Goal: Task Accomplishment & Management: Use online tool/utility

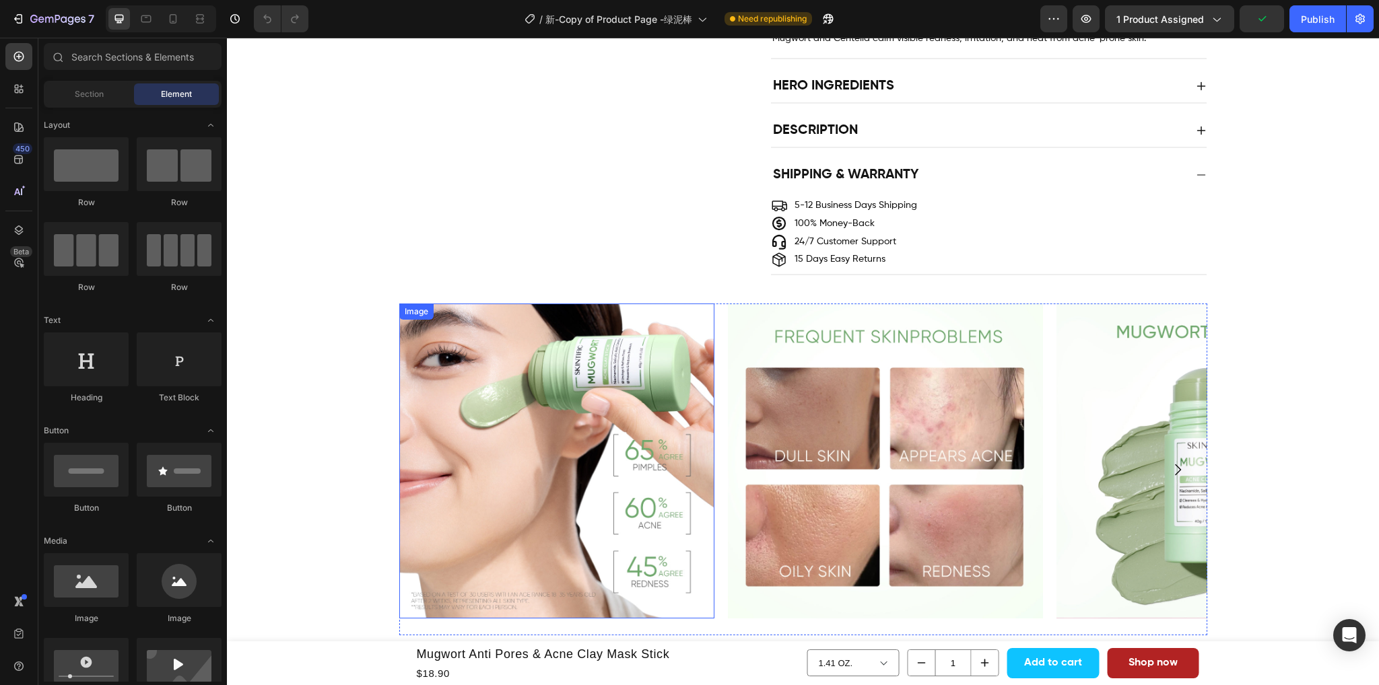
scroll to position [1108, 0]
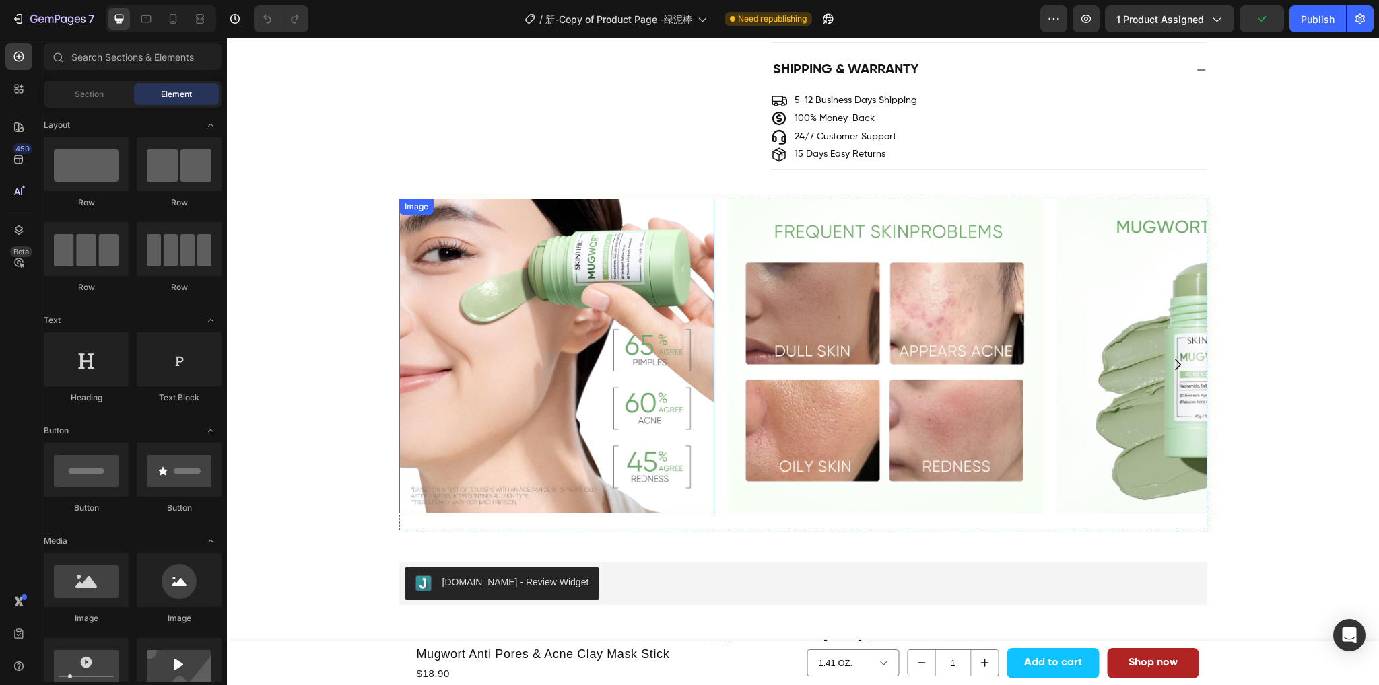
click at [625, 413] on img at bounding box center [556, 356] width 315 height 315
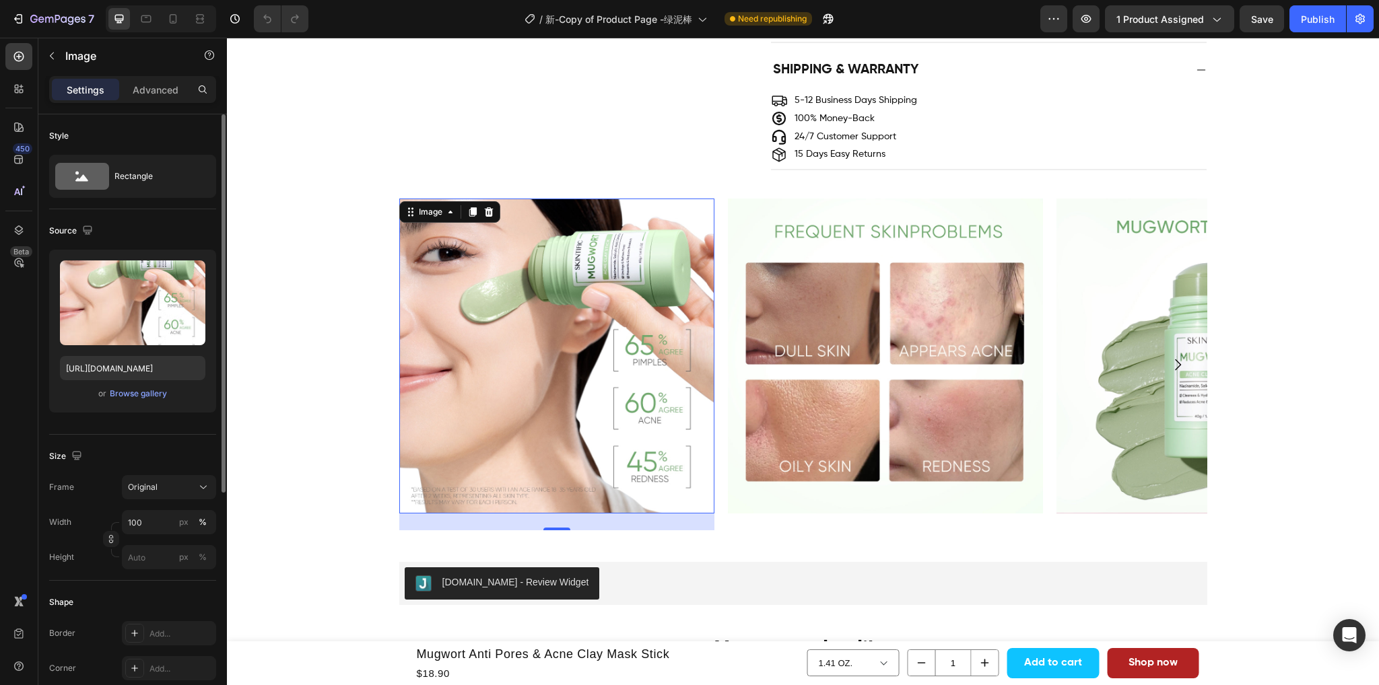
scroll to position [1144, 0]
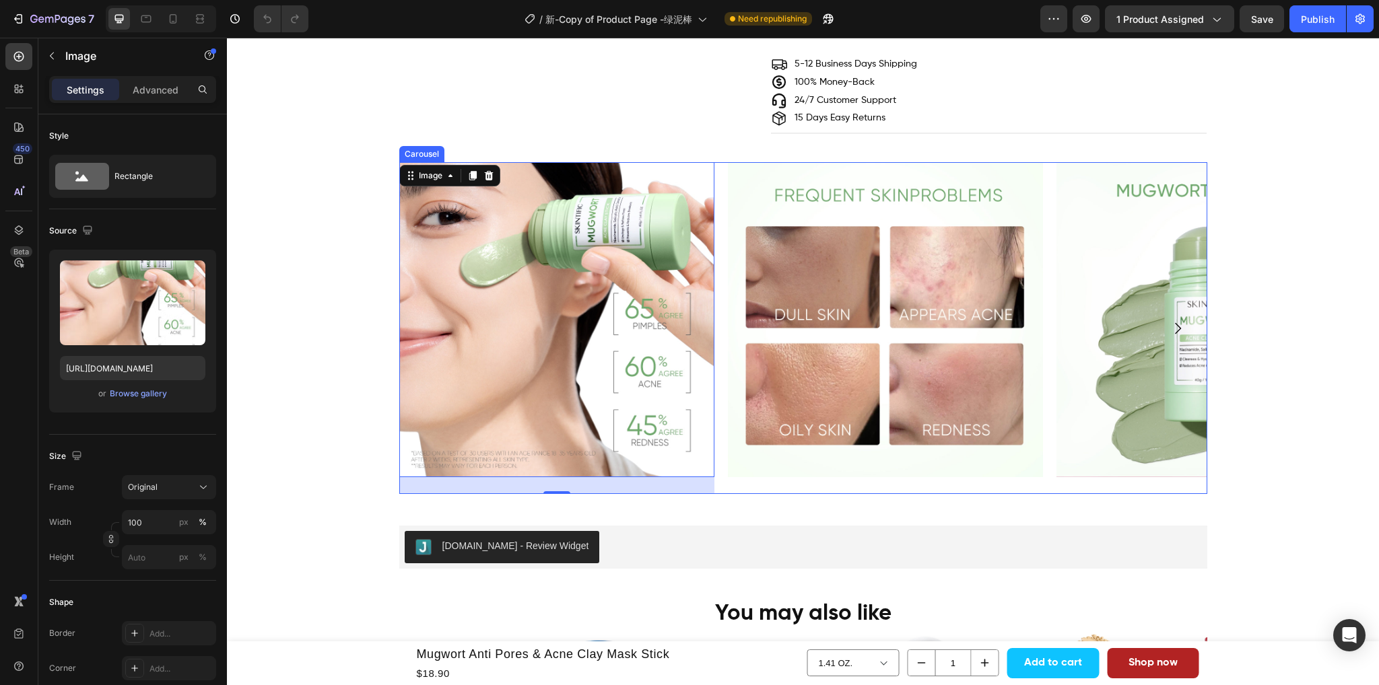
click at [740, 487] on div "Image" at bounding box center [885, 328] width 315 height 332
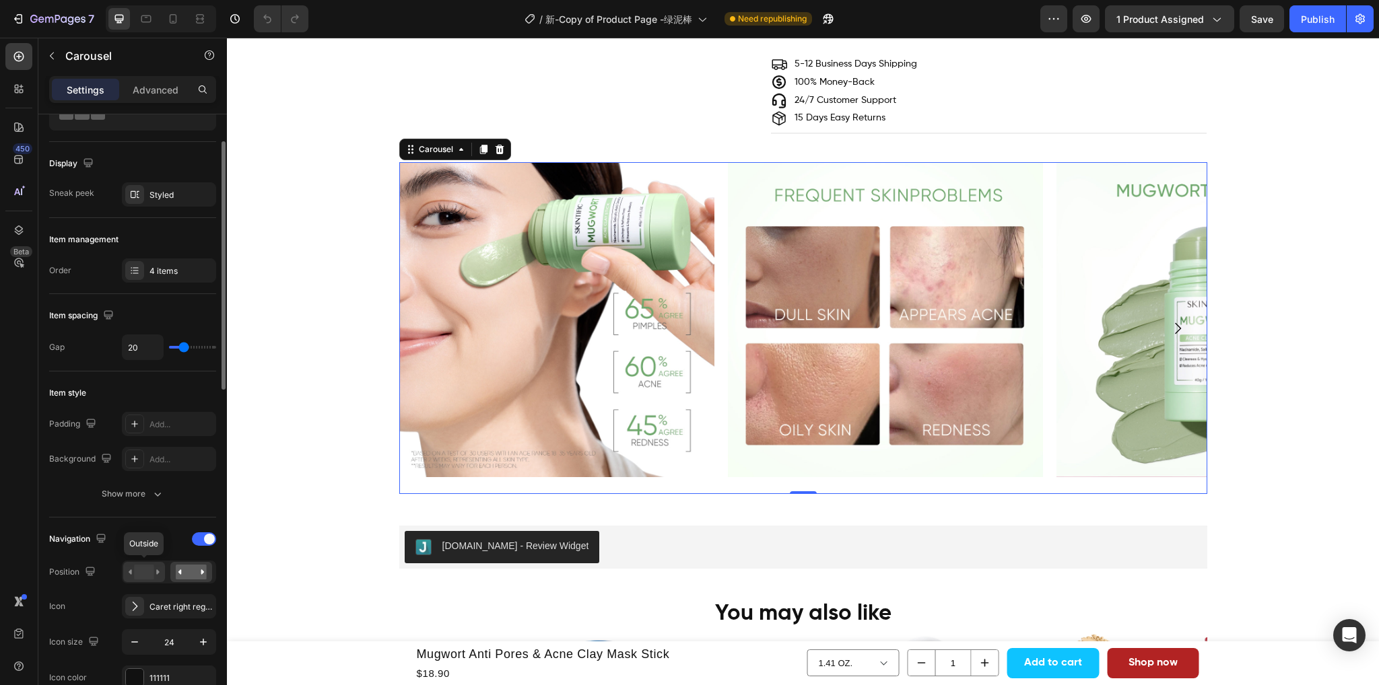
scroll to position [202, 0]
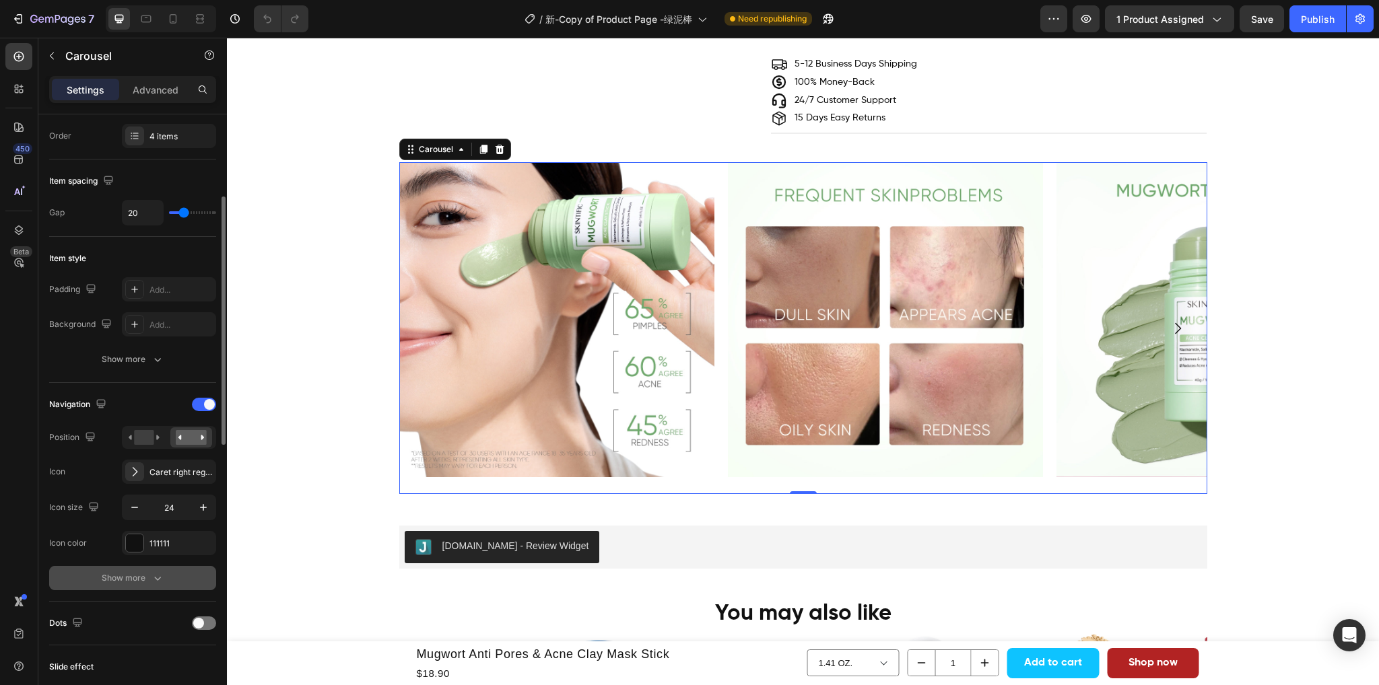
click at [137, 580] on div "Show more" at bounding box center [133, 577] width 63 height 13
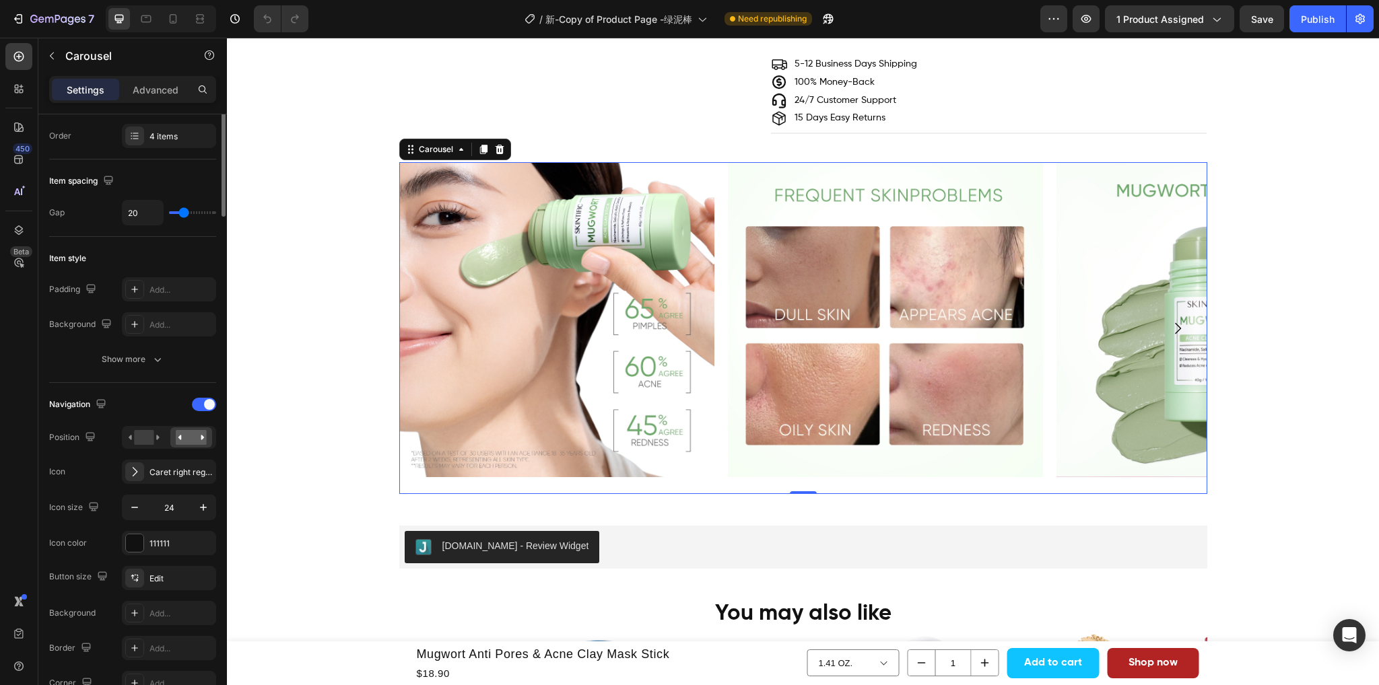
scroll to position [0, 0]
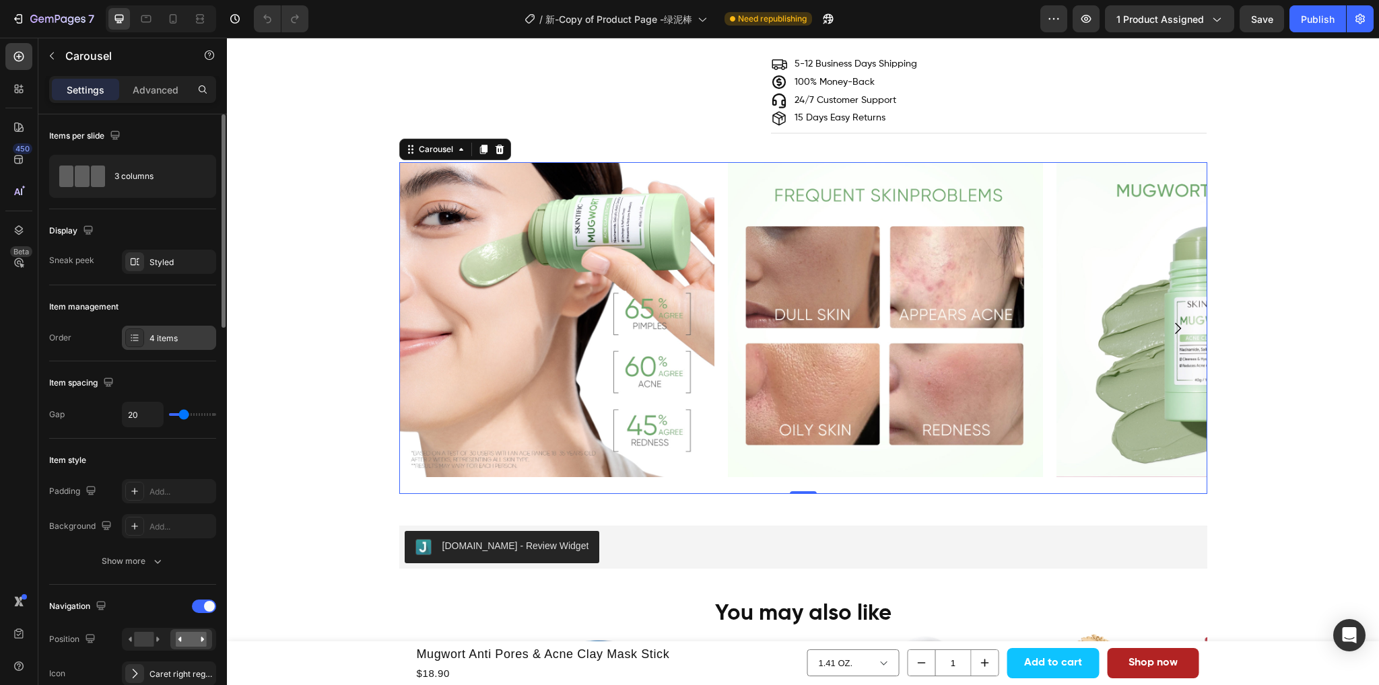
click at [149, 337] on div "4 items" at bounding box center [180, 339] width 63 height 12
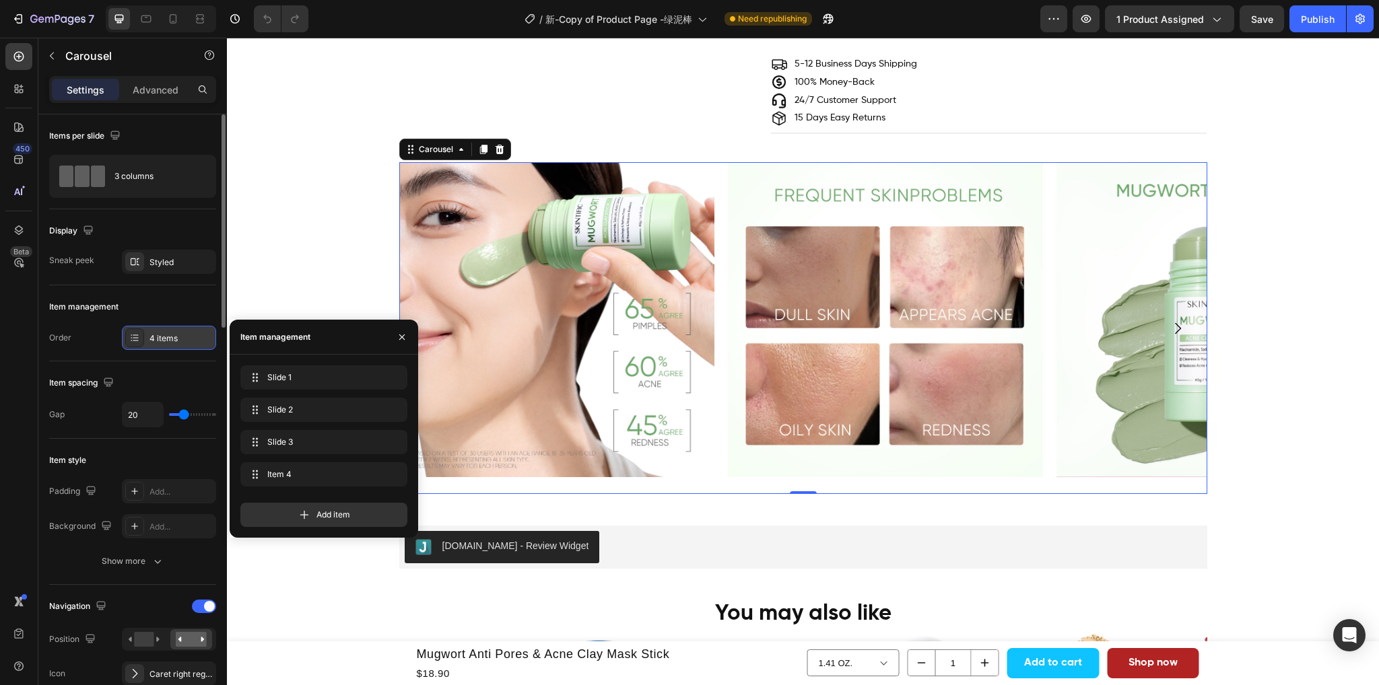
click at [149, 337] on div "4 items" at bounding box center [180, 339] width 63 height 12
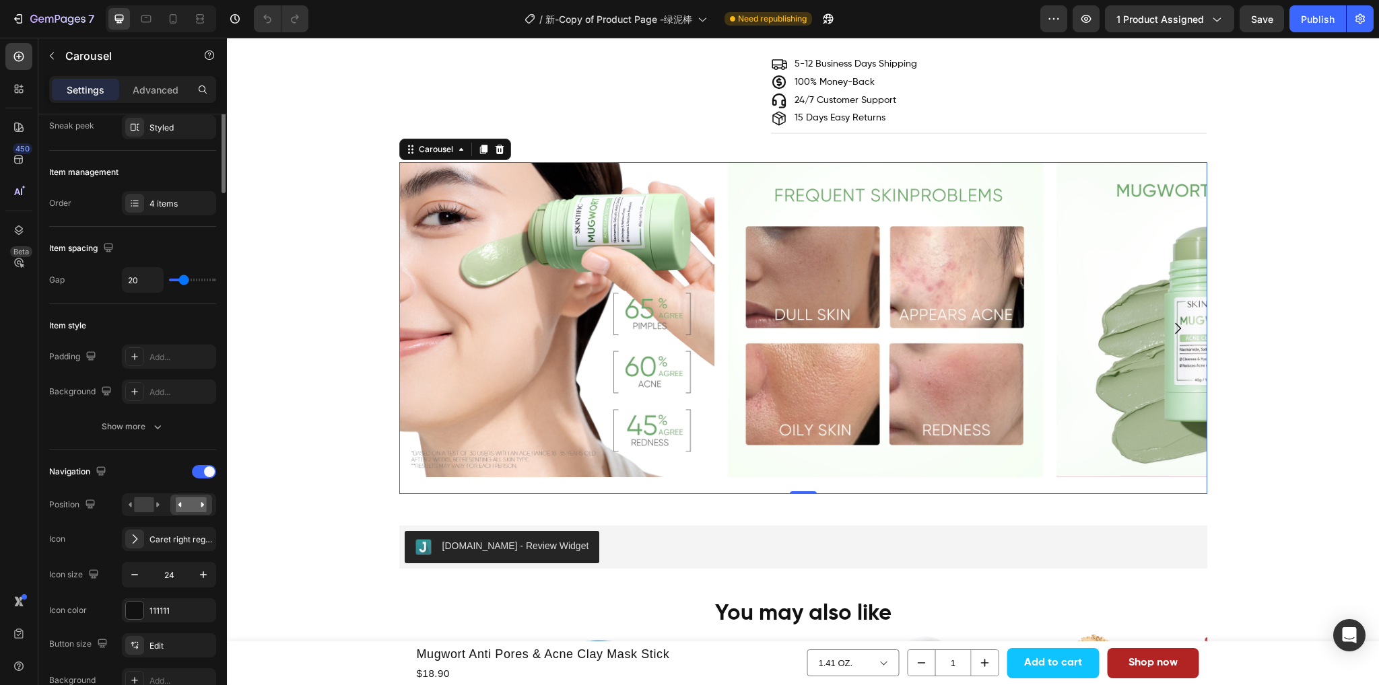
scroll to position [202, 0]
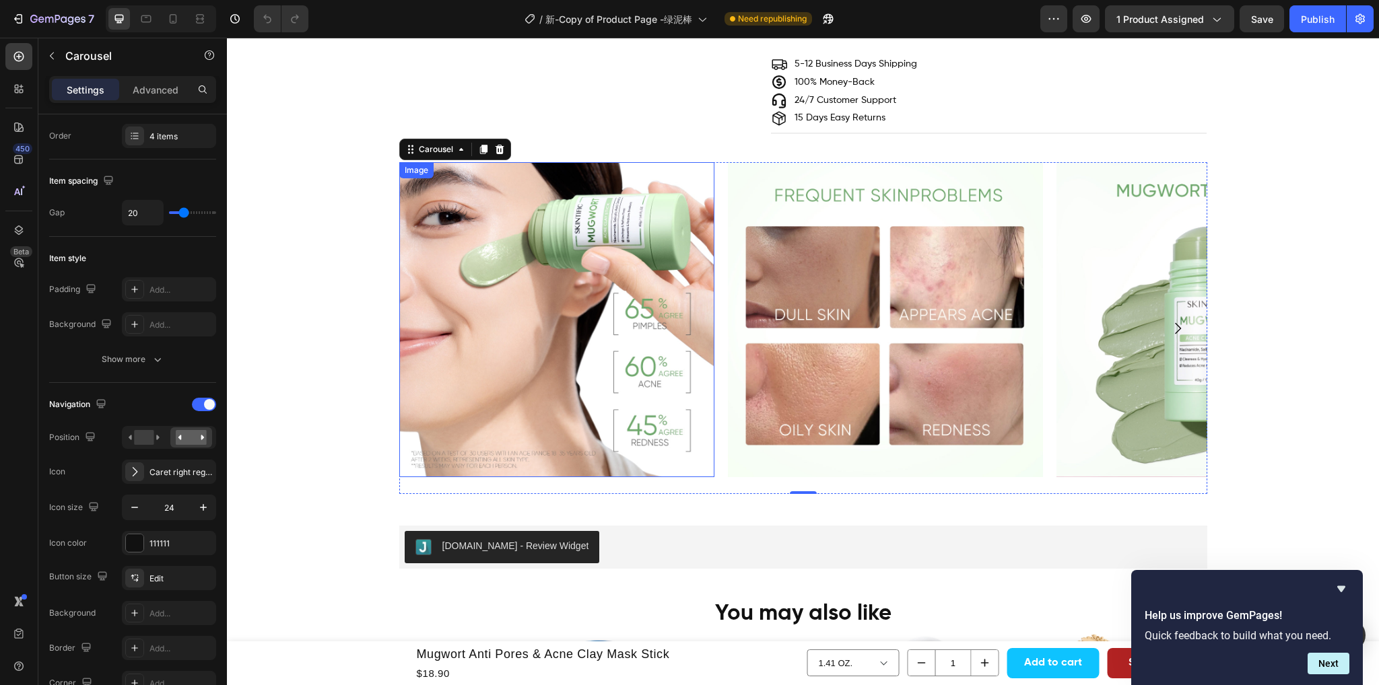
click at [560, 366] on img at bounding box center [556, 319] width 315 height 315
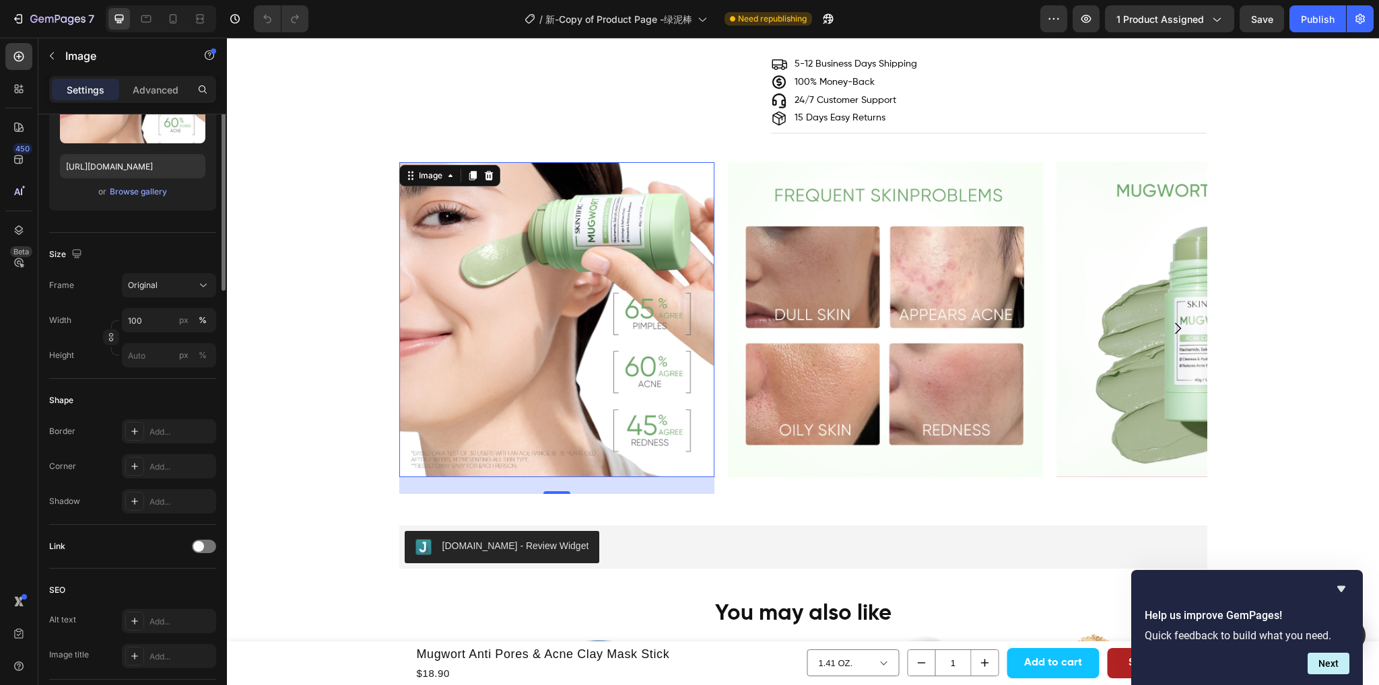
scroll to position [0, 0]
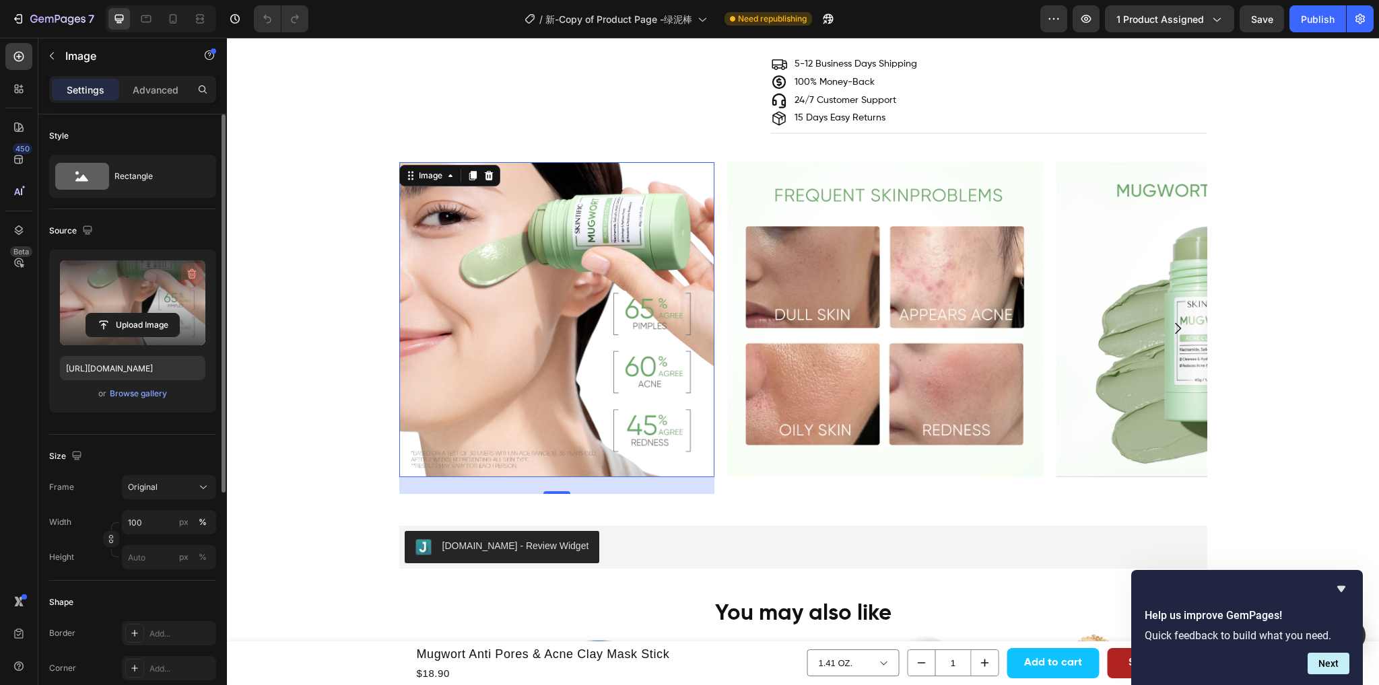
click at [188, 274] on icon "button" at bounding box center [191, 273] width 13 height 13
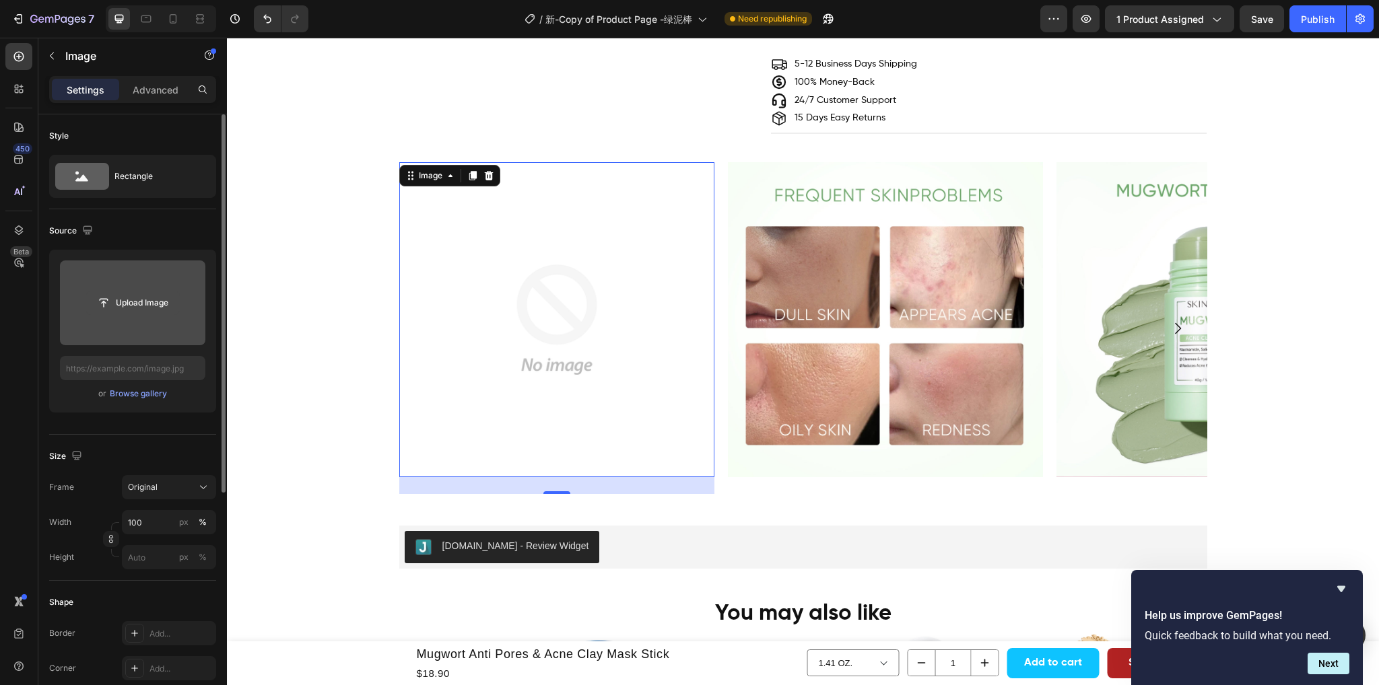
click at [153, 308] on input "file" at bounding box center [132, 302] width 93 height 23
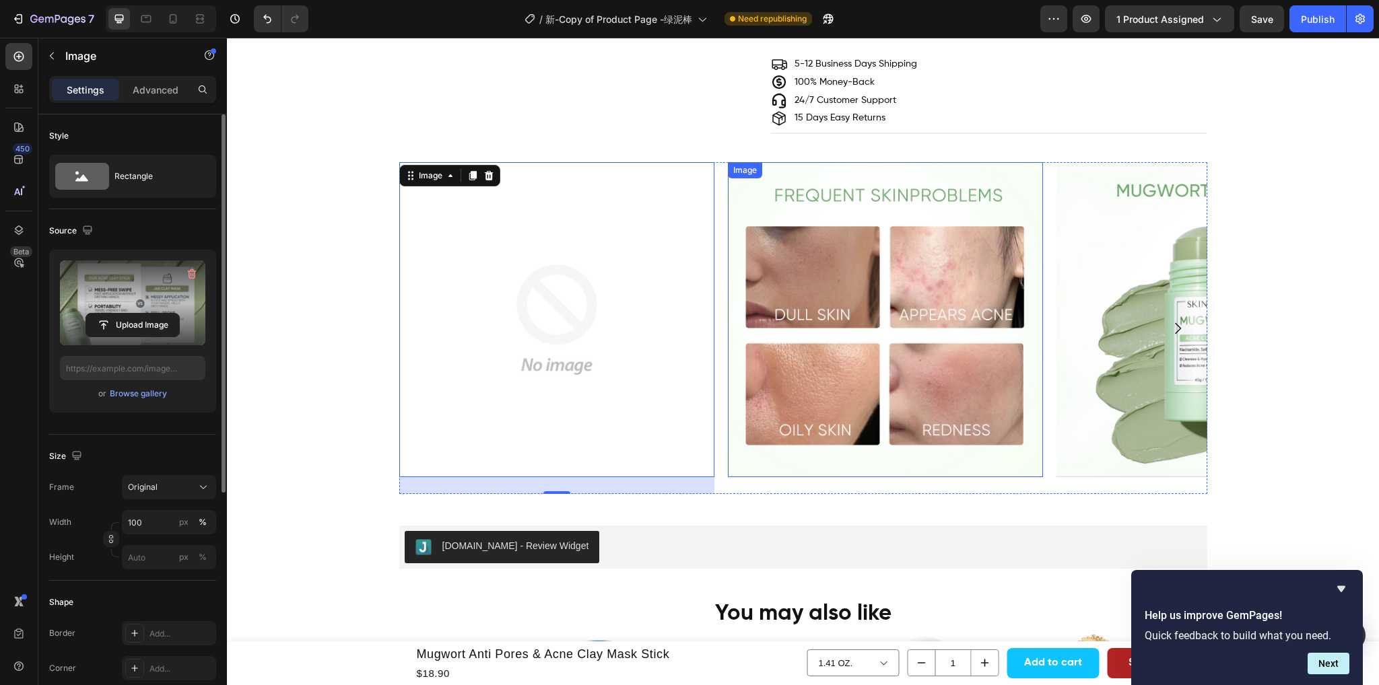
type input "https://cdn.shopify.com/s/files/1/0563/1701/8217/files/gempages_572779726456750…"
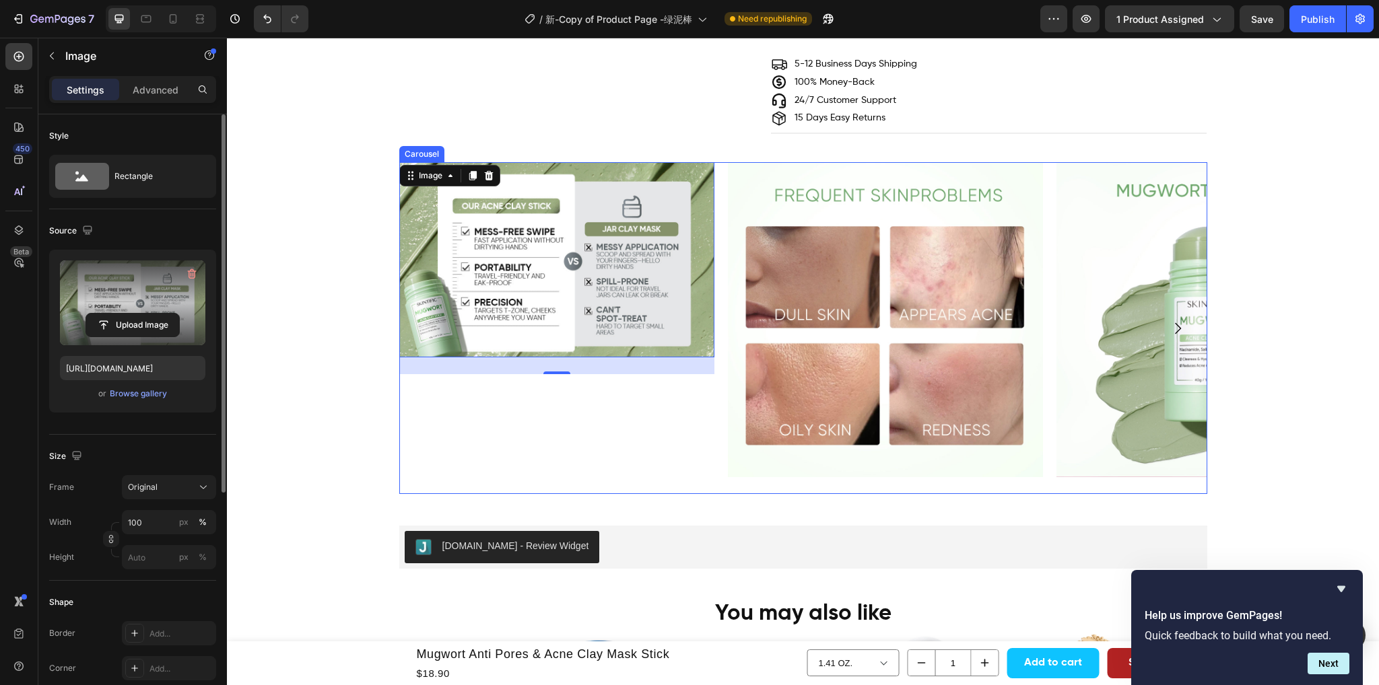
click at [503, 410] on div "Image 25" at bounding box center [556, 328] width 315 height 332
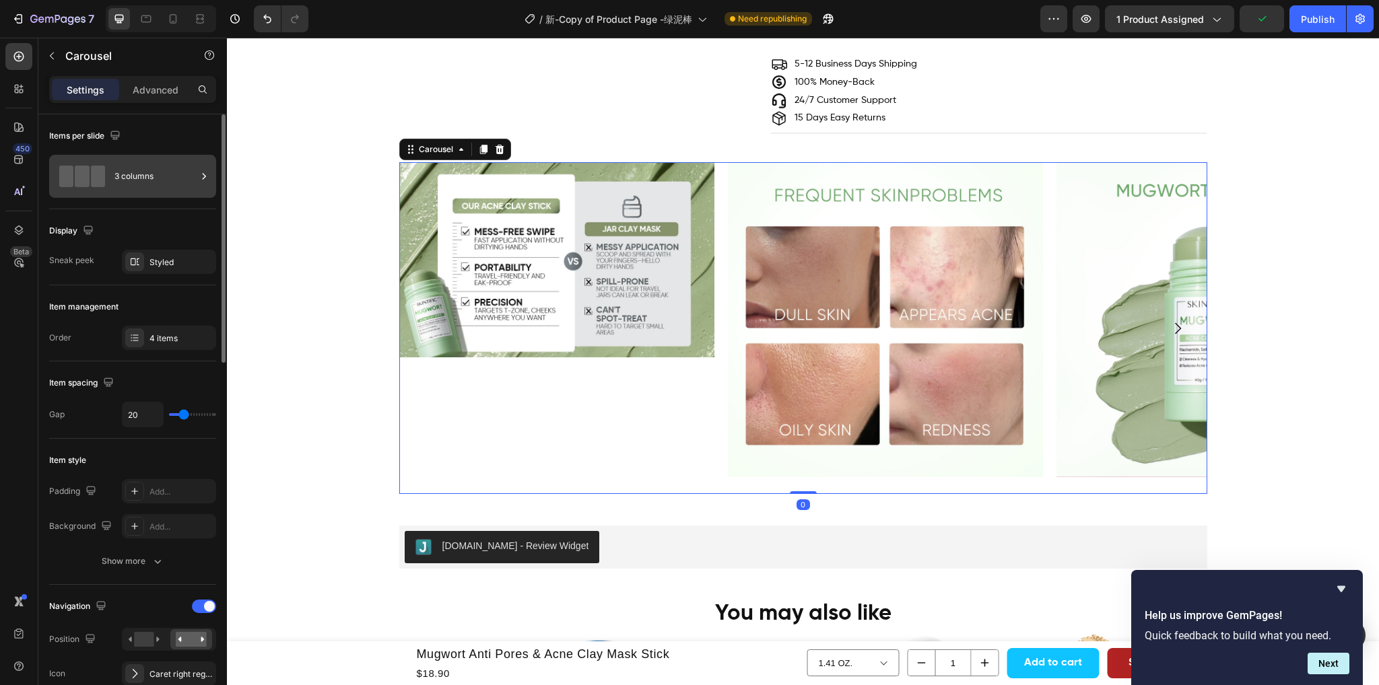
click at [155, 181] on div "3 columns" at bounding box center [155, 176] width 82 height 31
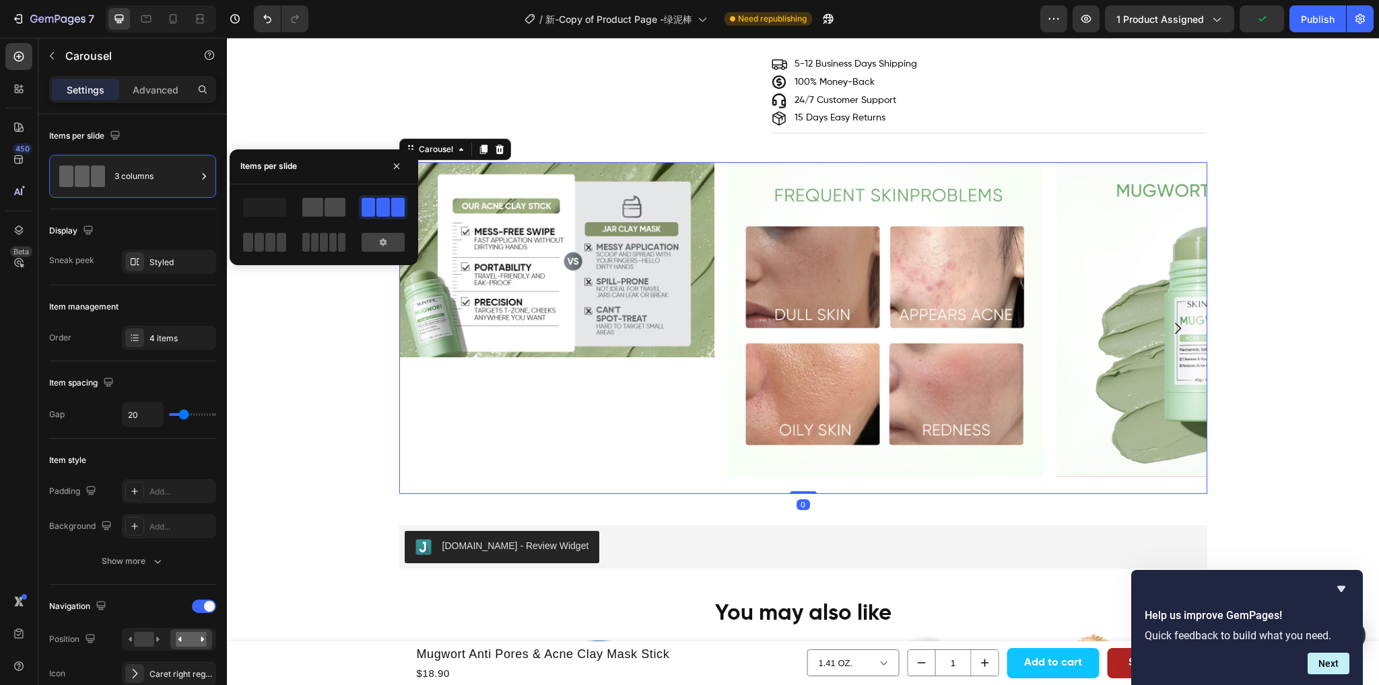
click at [326, 203] on span at bounding box center [334, 207] width 21 height 19
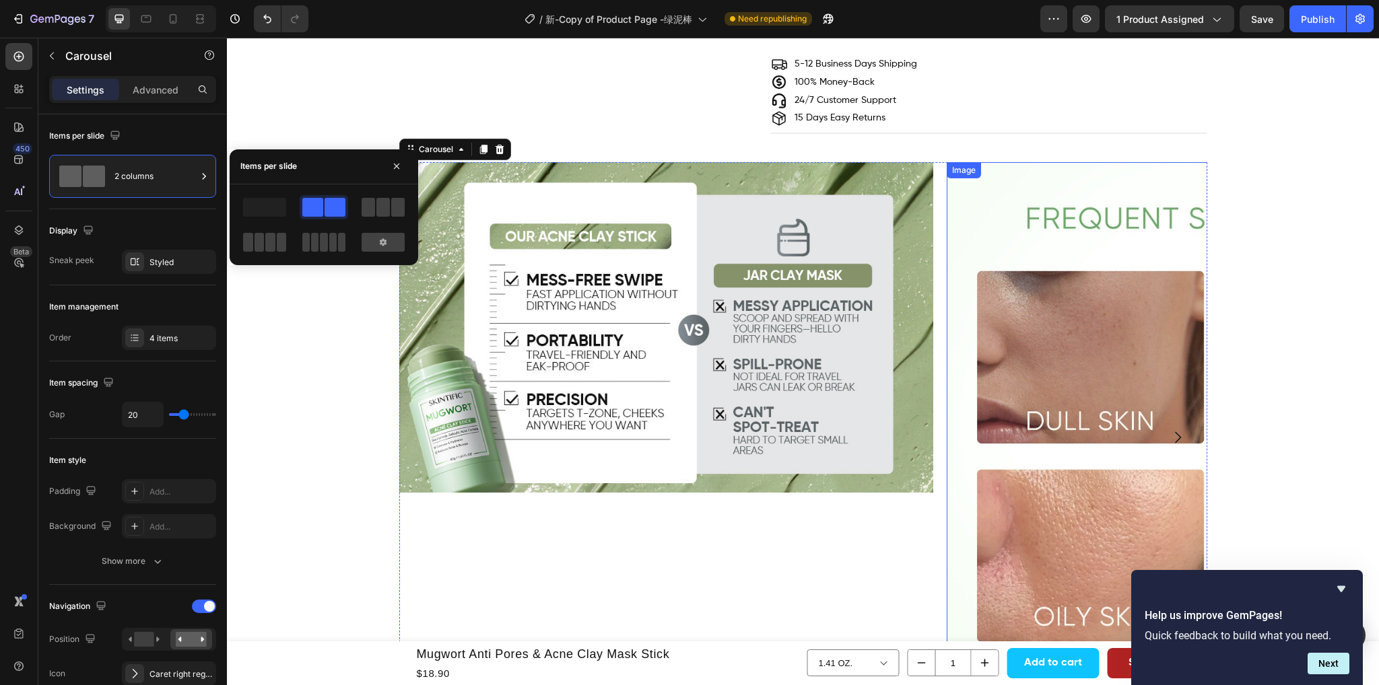
click at [991, 386] on img at bounding box center [1213, 429] width 534 height 534
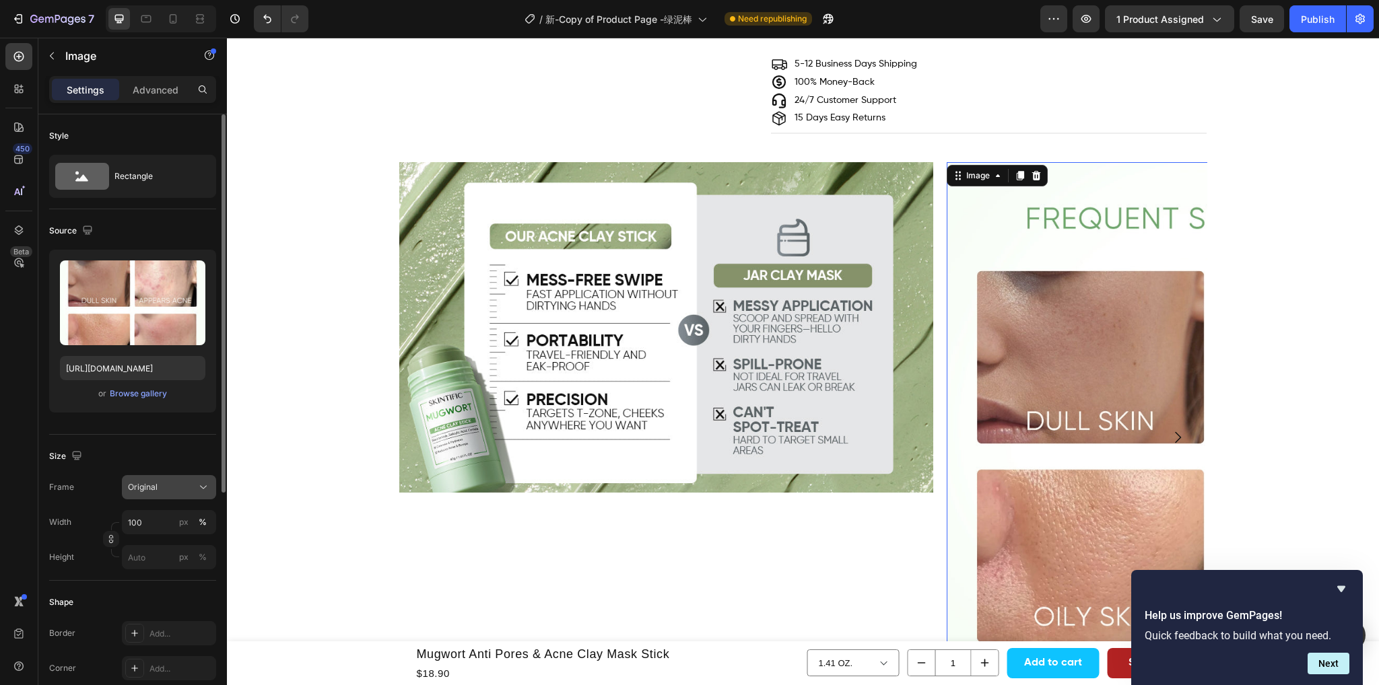
click at [173, 492] on div "Original" at bounding box center [161, 487] width 66 height 12
click at [170, 447] on div "Size" at bounding box center [132, 457] width 167 height 22
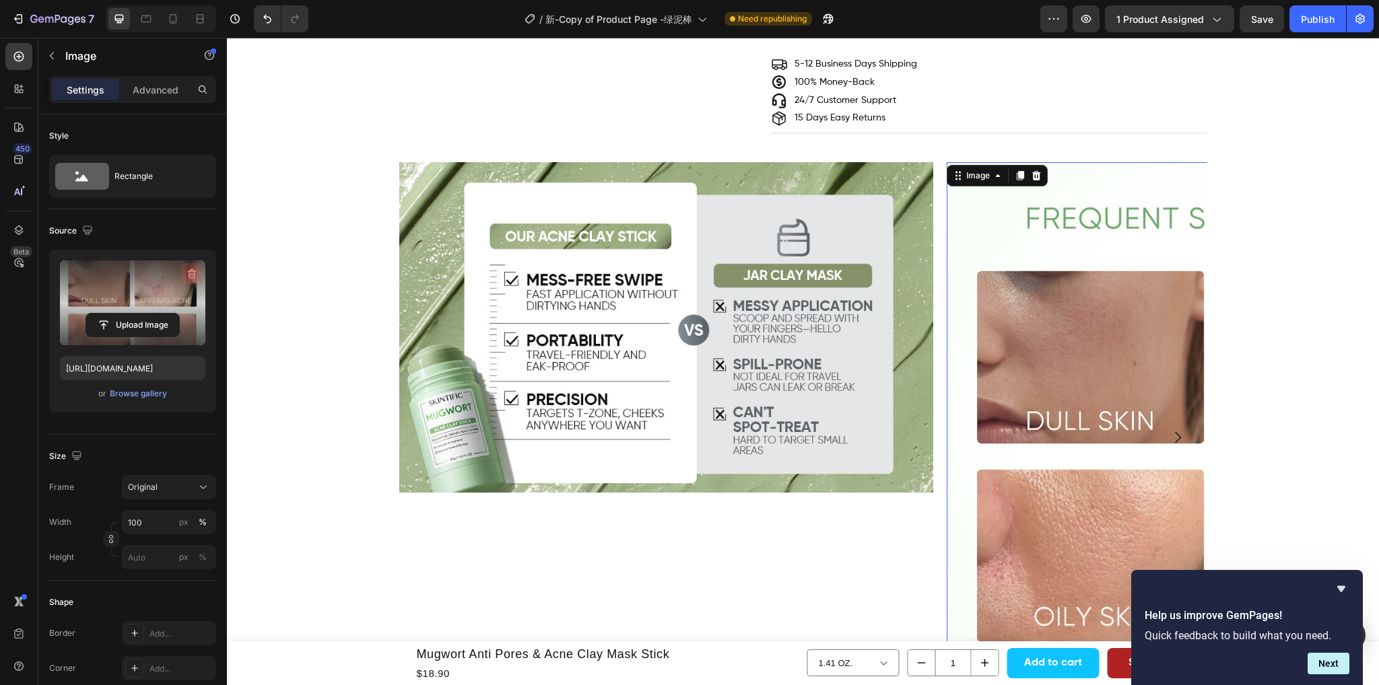
click at [186, 267] on icon "button" at bounding box center [191, 273] width 13 height 13
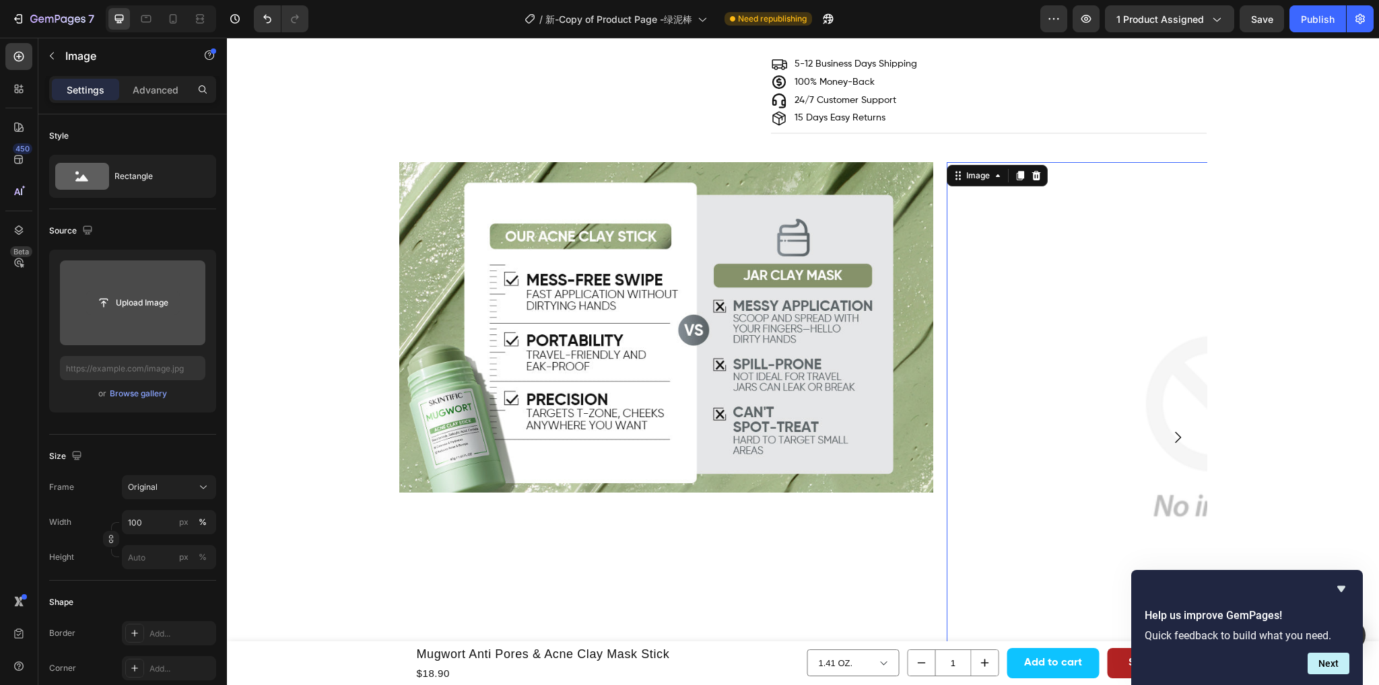
click at [140, 304] on input "file" at bounding box center [132, 302] width 93 height 23
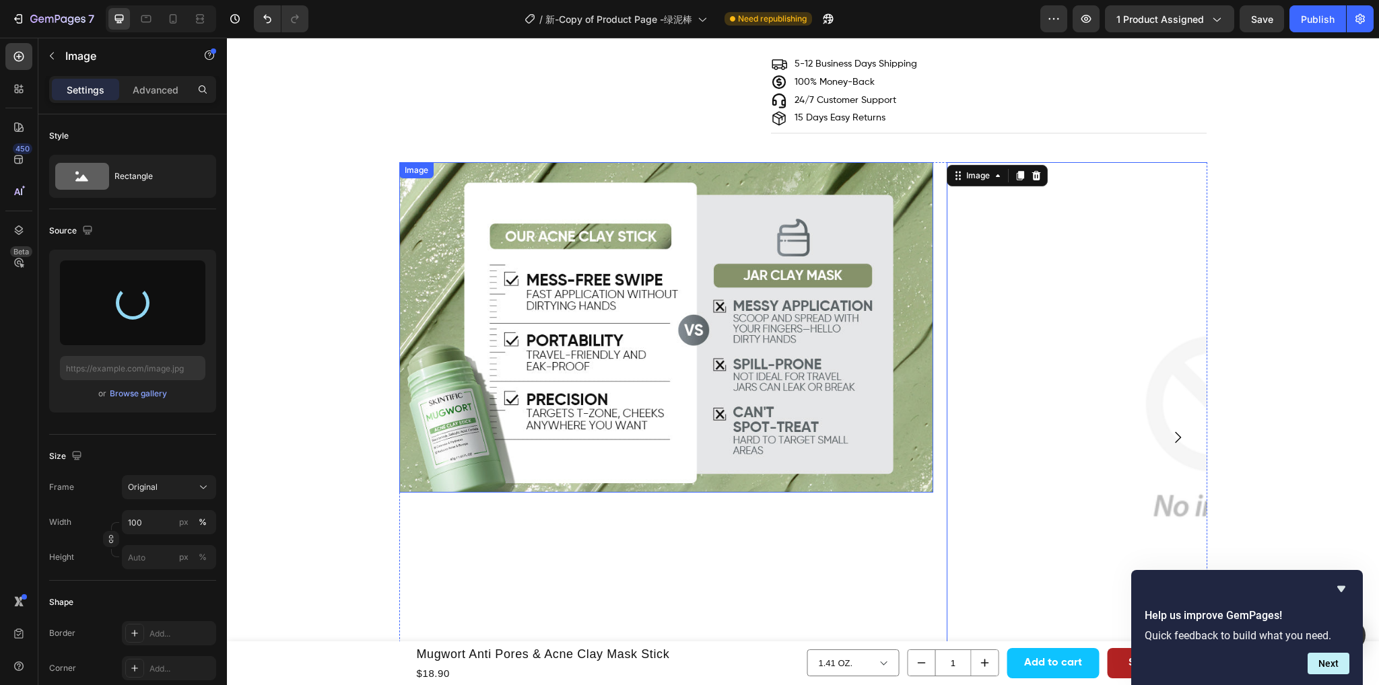
type input "https://cdn.shopify.com/s/files/1/0563/1701/8217/files/gempages_572779726456750…"
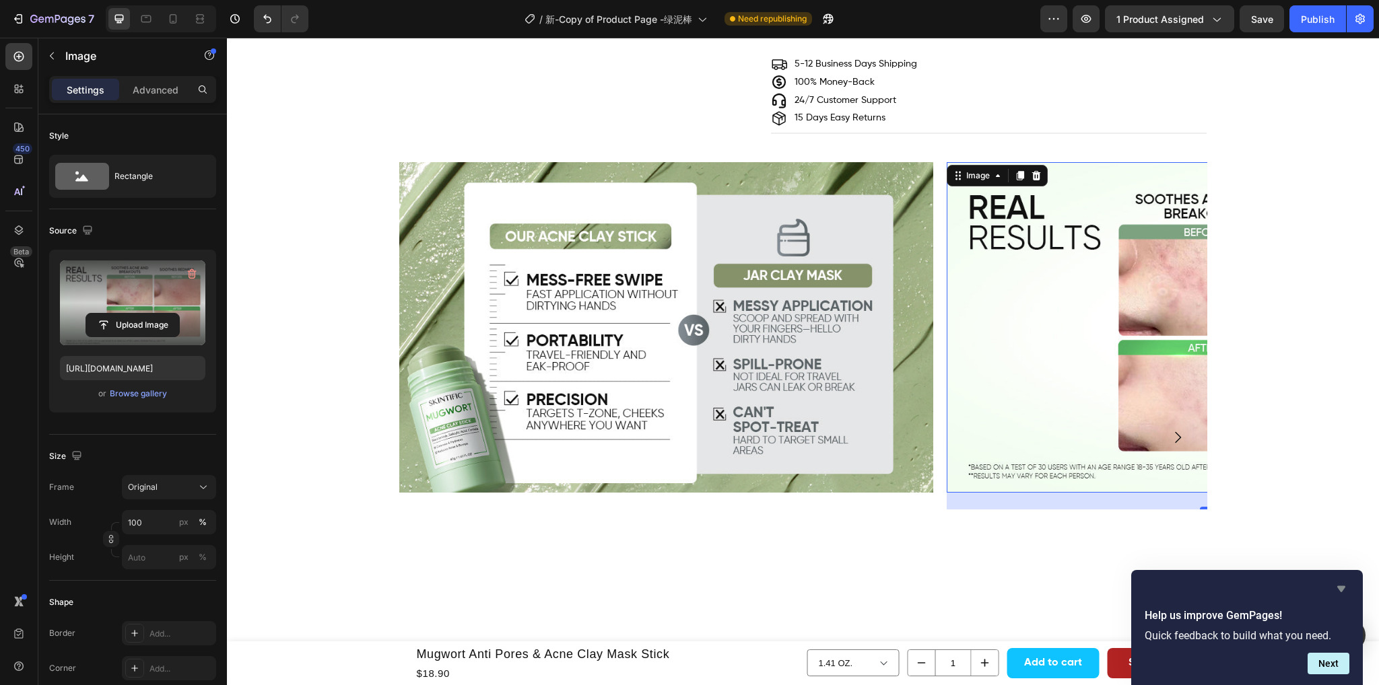
click at [1338, 585] on icon "Hide survey" at bounding box center [1341, 589] width 16 height 16
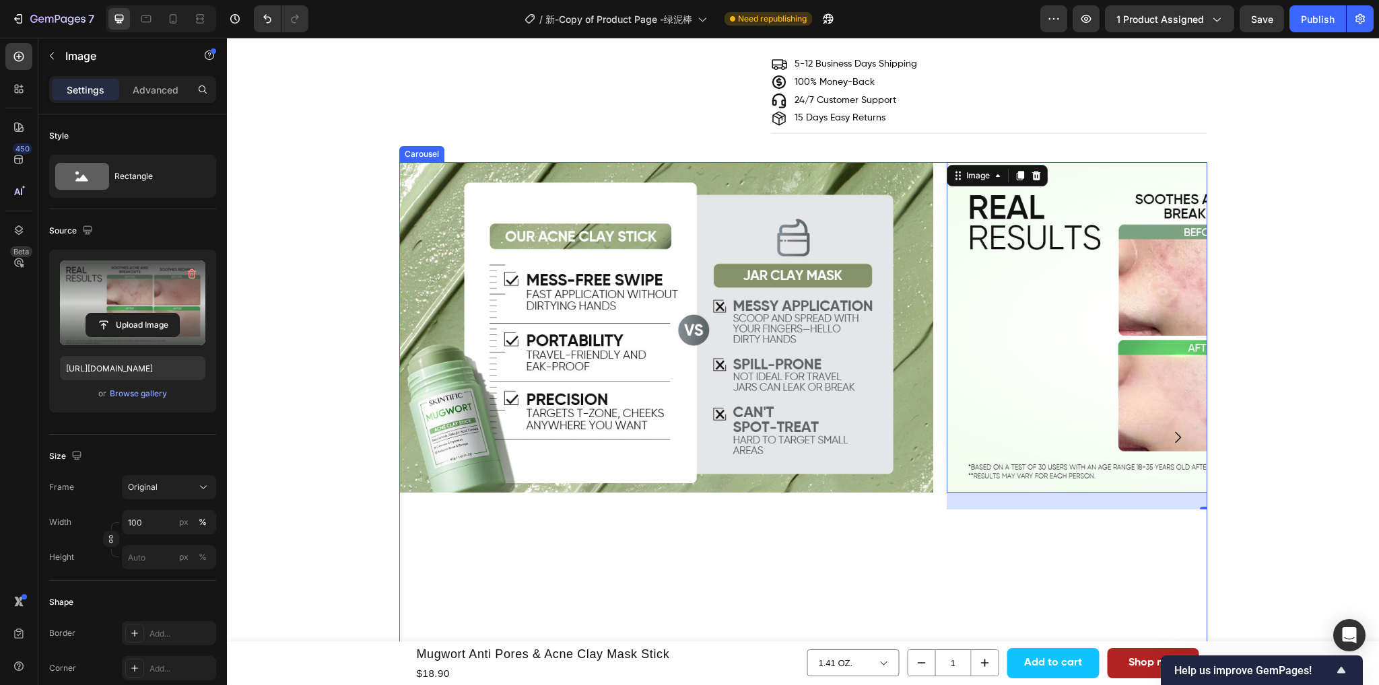
click at [1175, 442] on icon "Carousel Next Arrow" at bounding box center [1178, 437] width 6 height 11
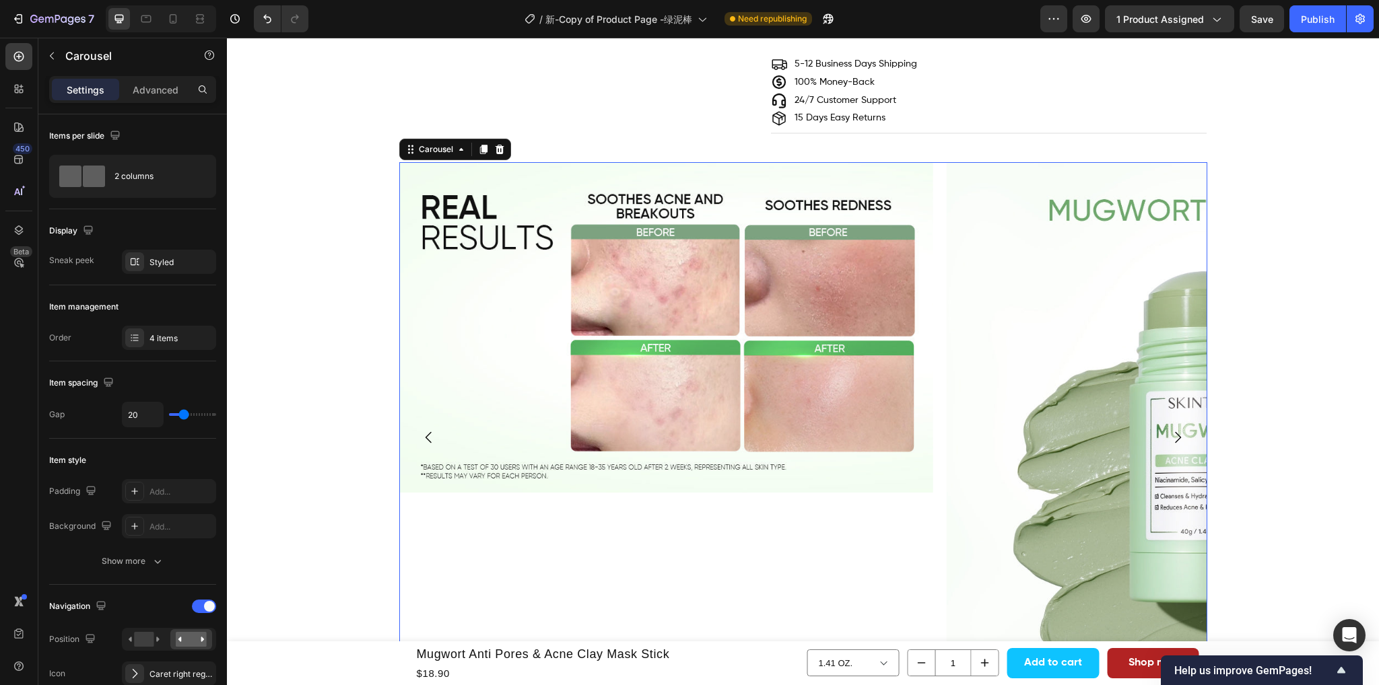
click at [1175, 442] on icon "Carousel Next Arrow" at bounding box center [1178, 437] width 6 height 11
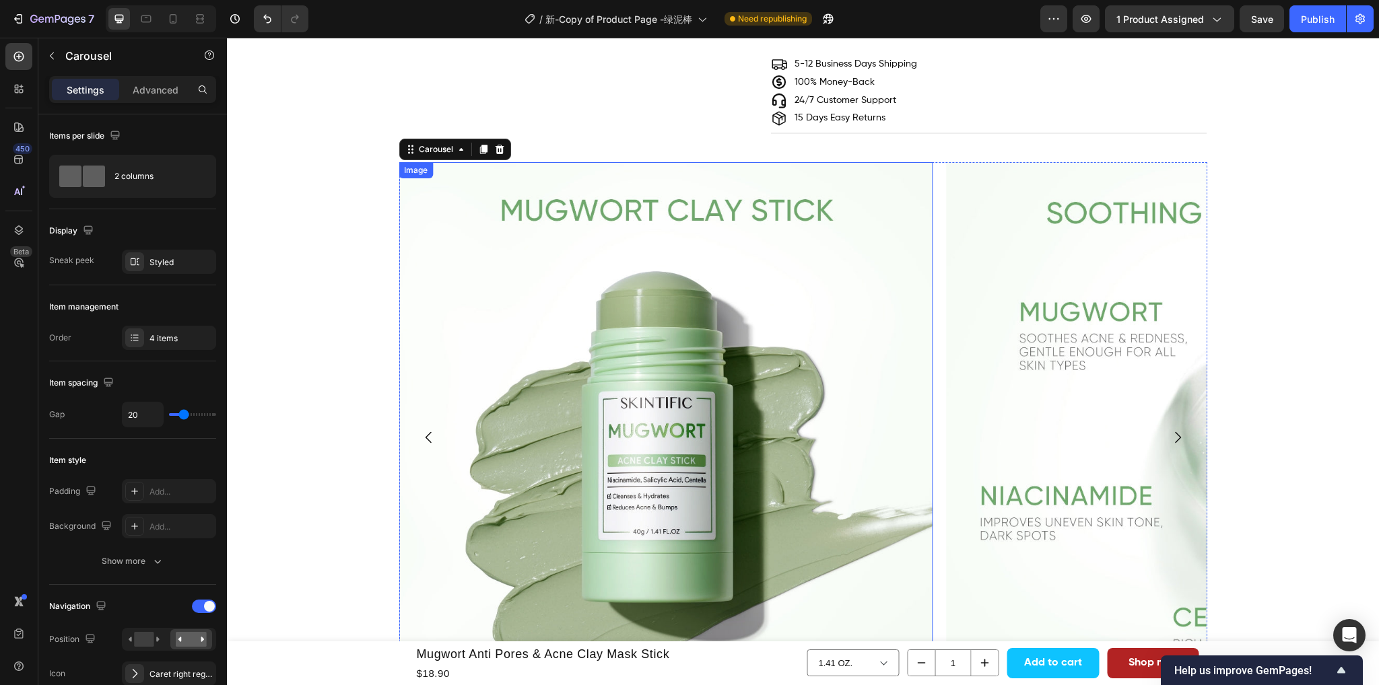
click at [774, 408] on img at bounding box center [665, 429] width 534 height 534
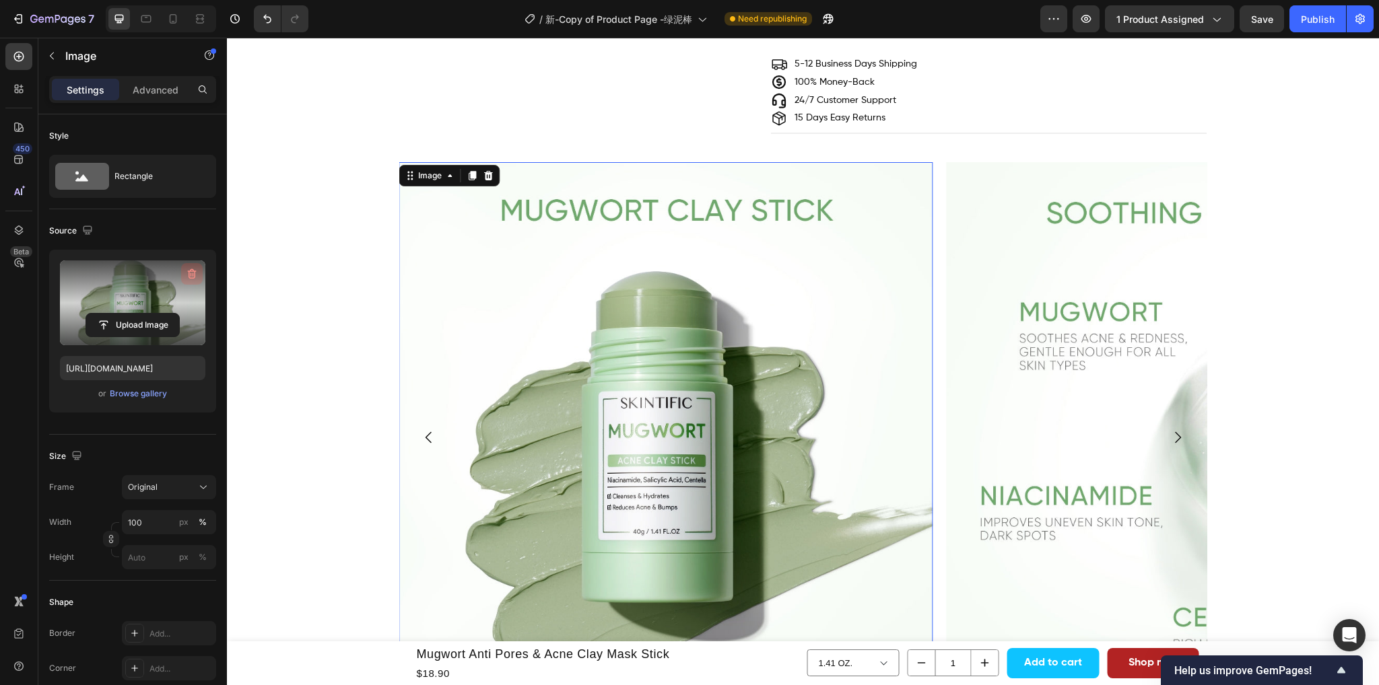
click at [191, 271] on icon "button" at bounding box center [191, 273] width 13 height 13
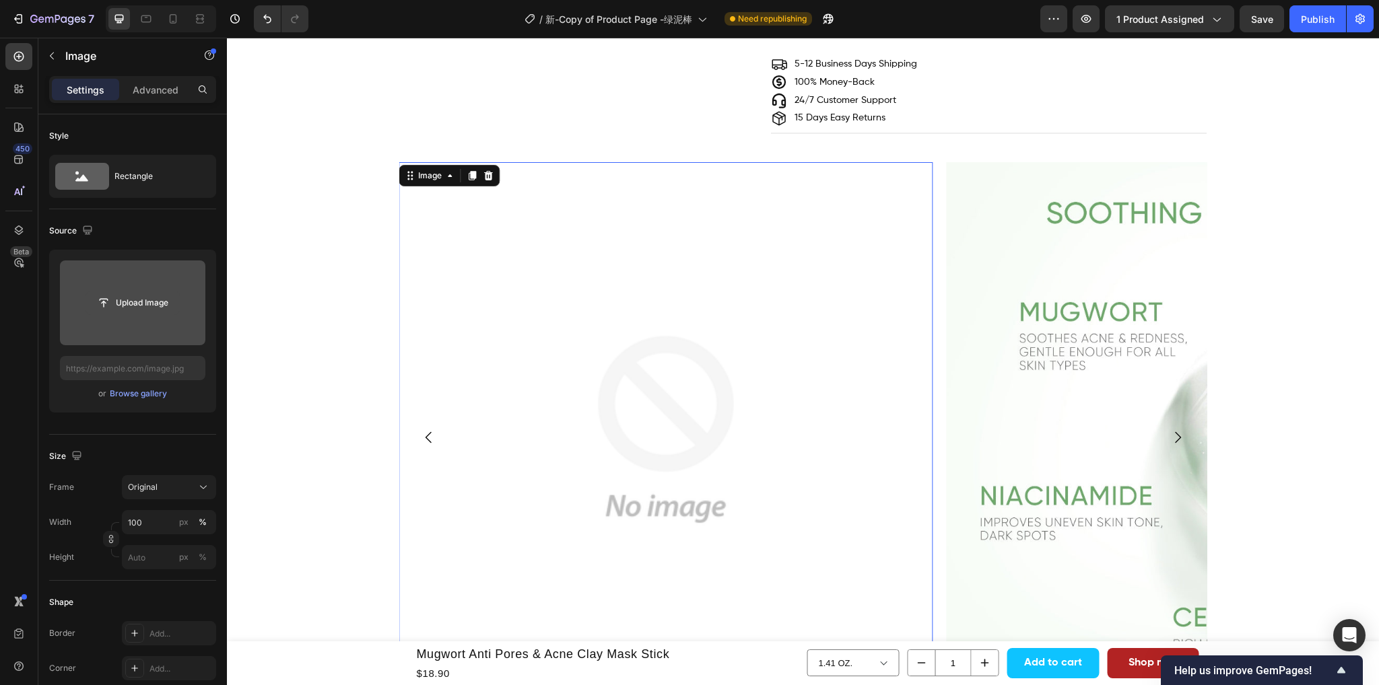
click at [132, 305] on input "file" at bounding box center [132, 302] width 93 height 23
type input "https://cdn.shopify.com/s/files/1/0563/1701/8217/files/gempages_572779726456750…"
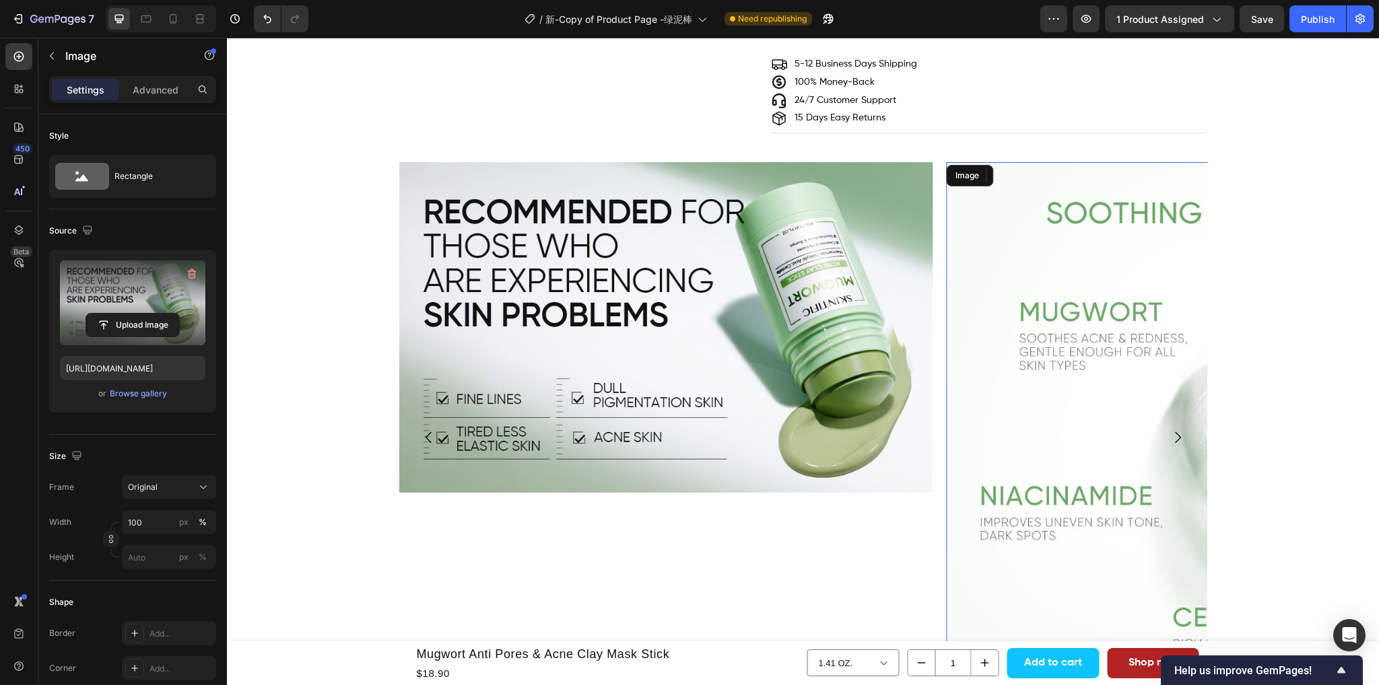
click at [1057, 384] on img at bounding box center [1213, 429] width 534 height 534
click at [185, 271] on icon "button" at bounding box center [191, 273] width 13 height 13
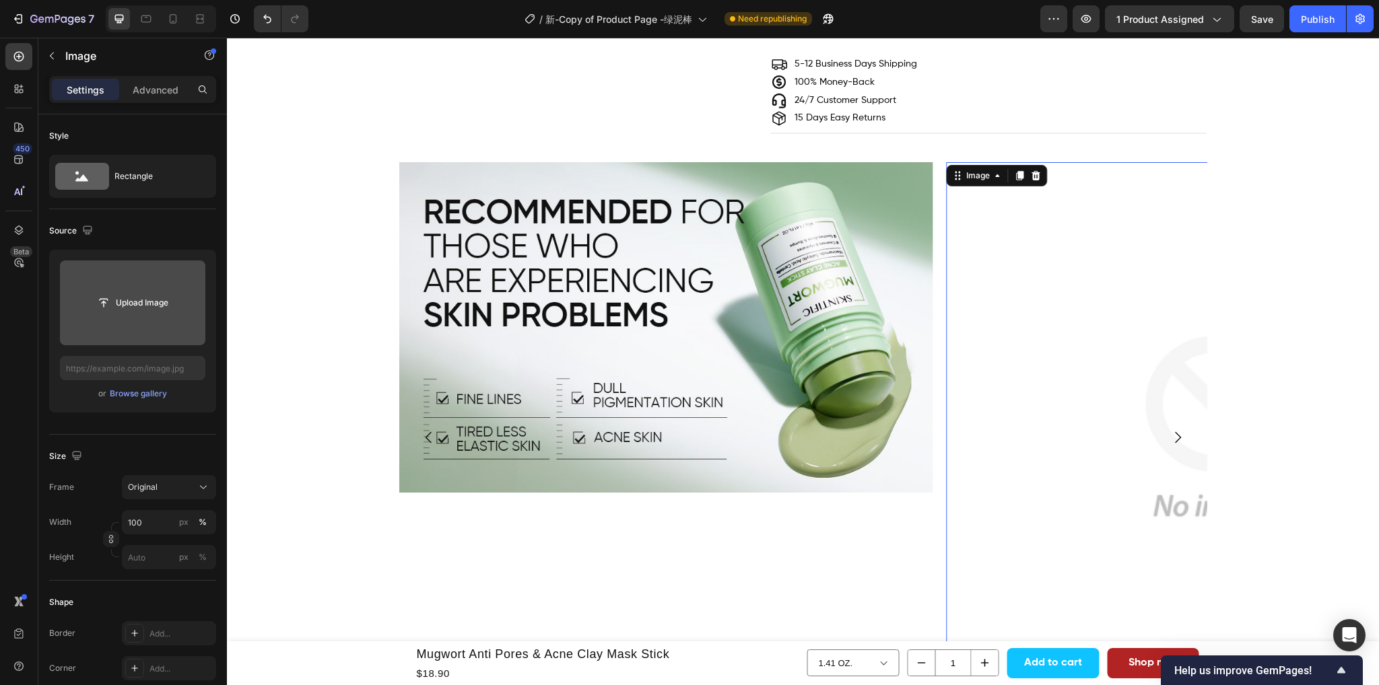
click at [139, 306] on input "file" at bounding box center [132, 302] width 93 height 23
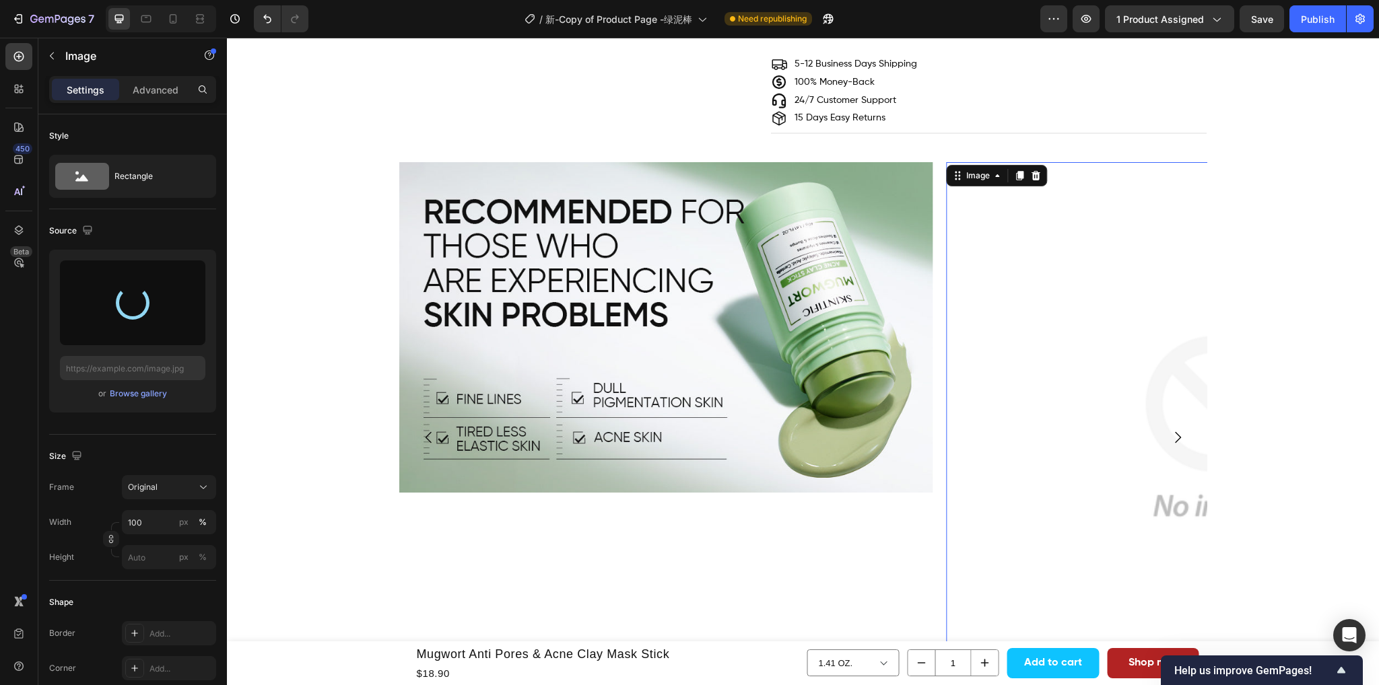
type input "https://cdn.shopify.com/s/files/1/0563/1701/8217/files/gempages_572779726456750…"
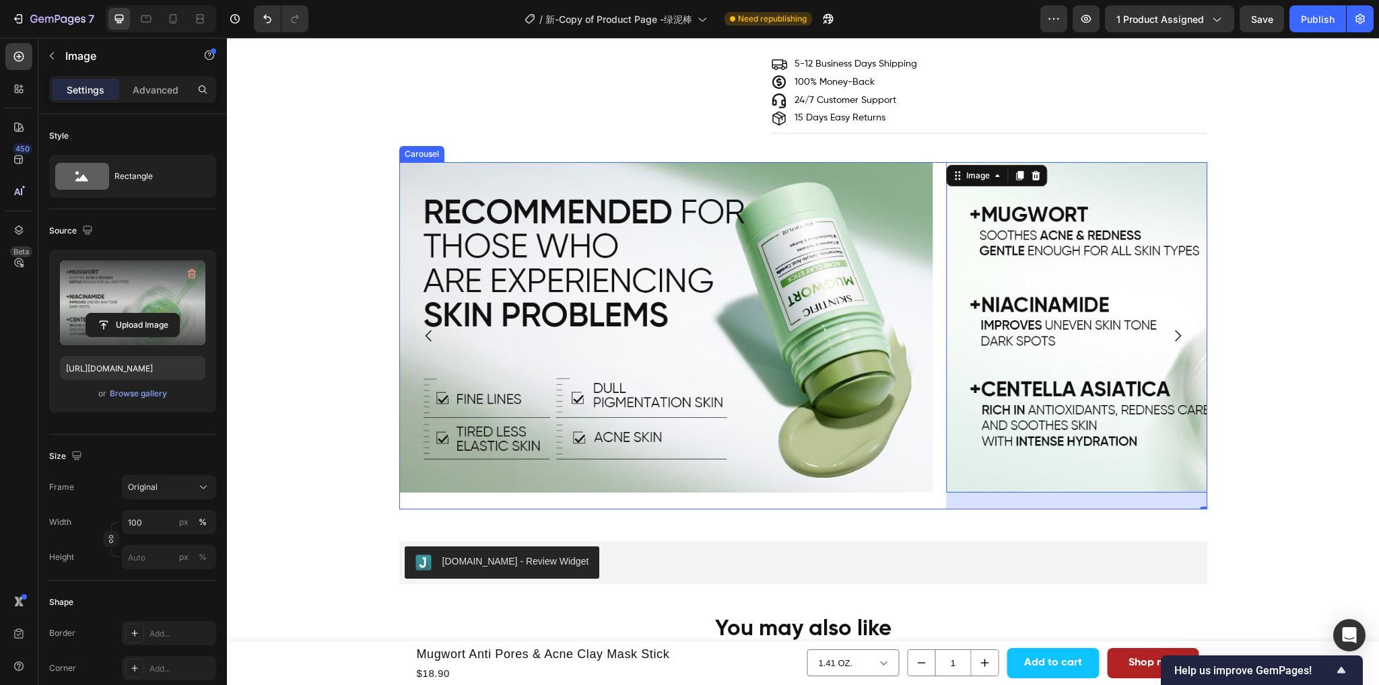
click at [1175, 340] on icon "Carousel Next Arrow" at bounding box center [1178, 335] width 6 height 11
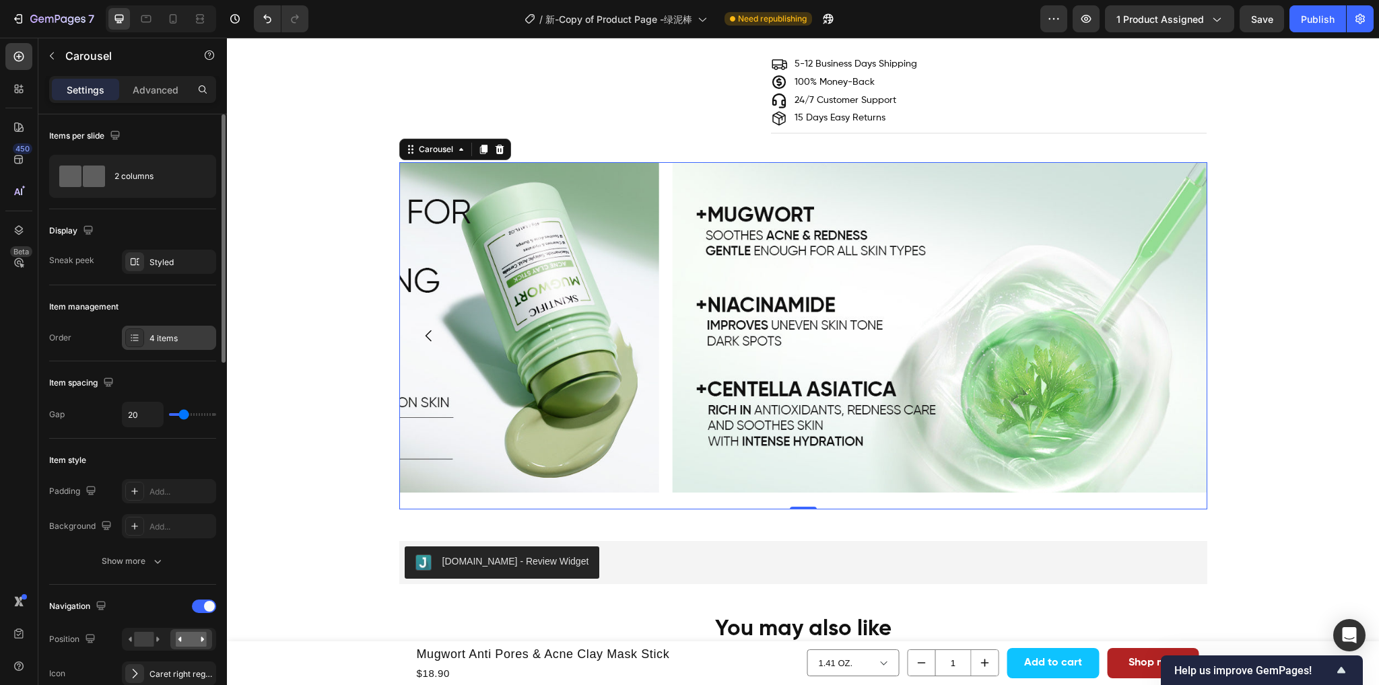
click at [158, 335] on div "4 items" at bounding box center [180, 339] width 63 height 12
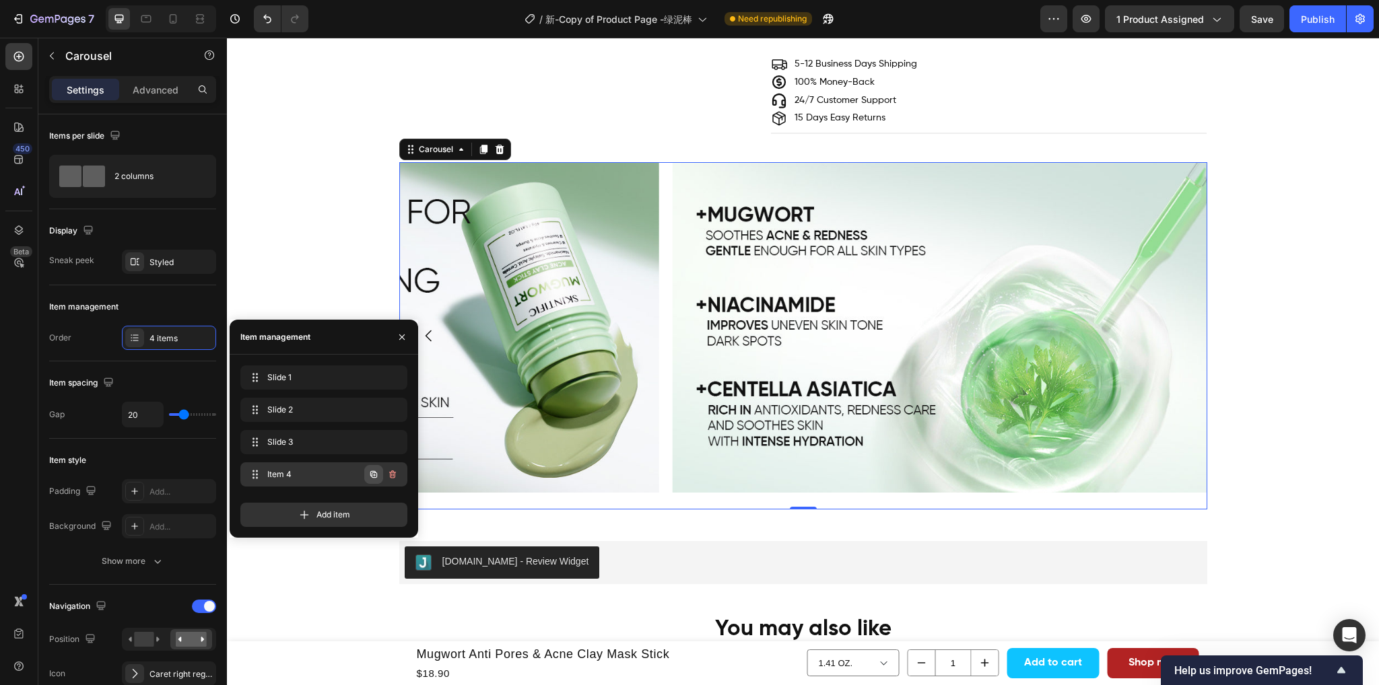
click at [374, 472] on icon "button" at bounding box center [373, 474] width 11 height 11
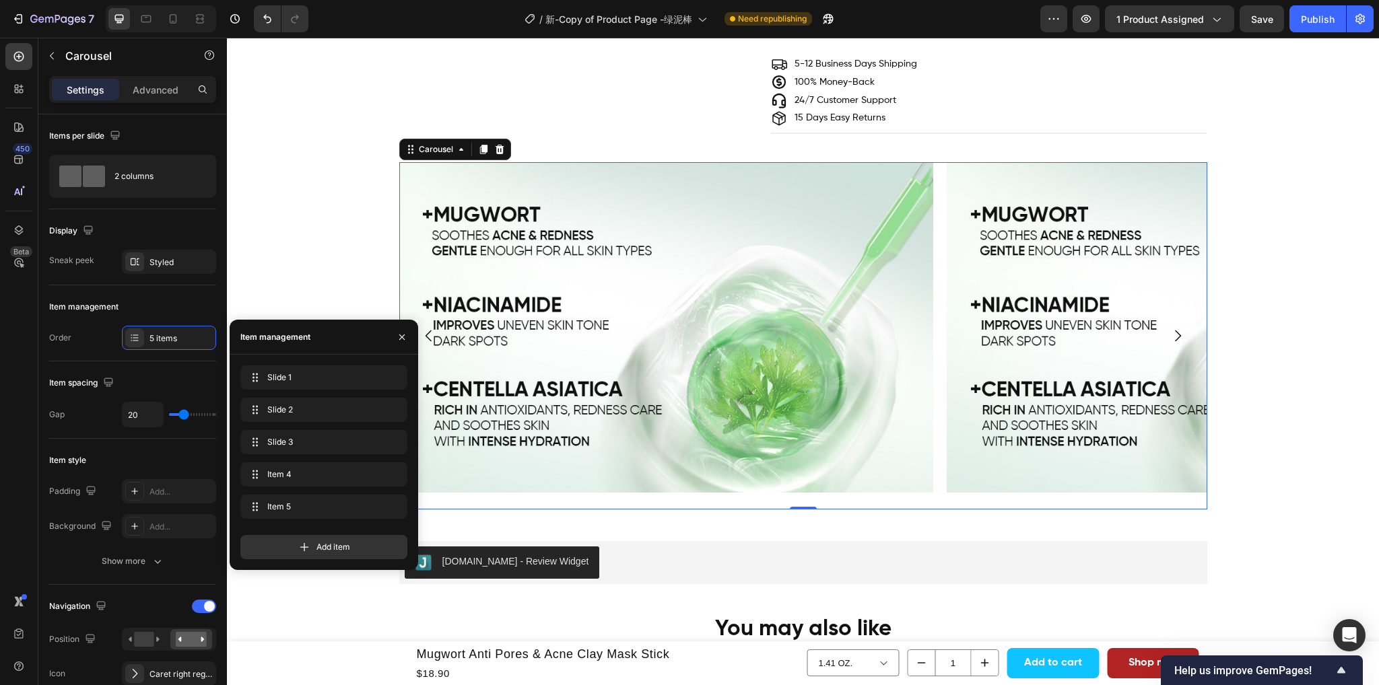
click at [1169, 333] on icon "Carousel Next Arrow" at bounding box center [1177, 336] width 16 height 16
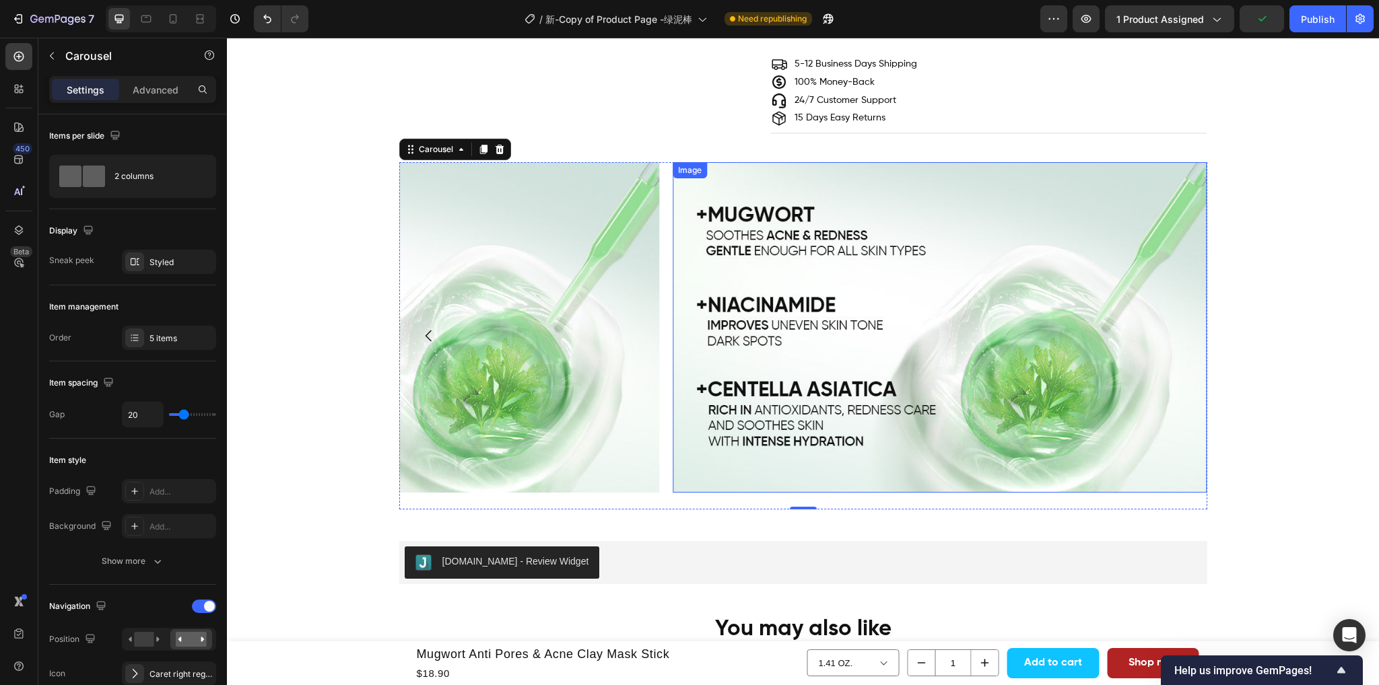
click at [1020, 343] on img at bounding box center [939, 327] width 534 height 330
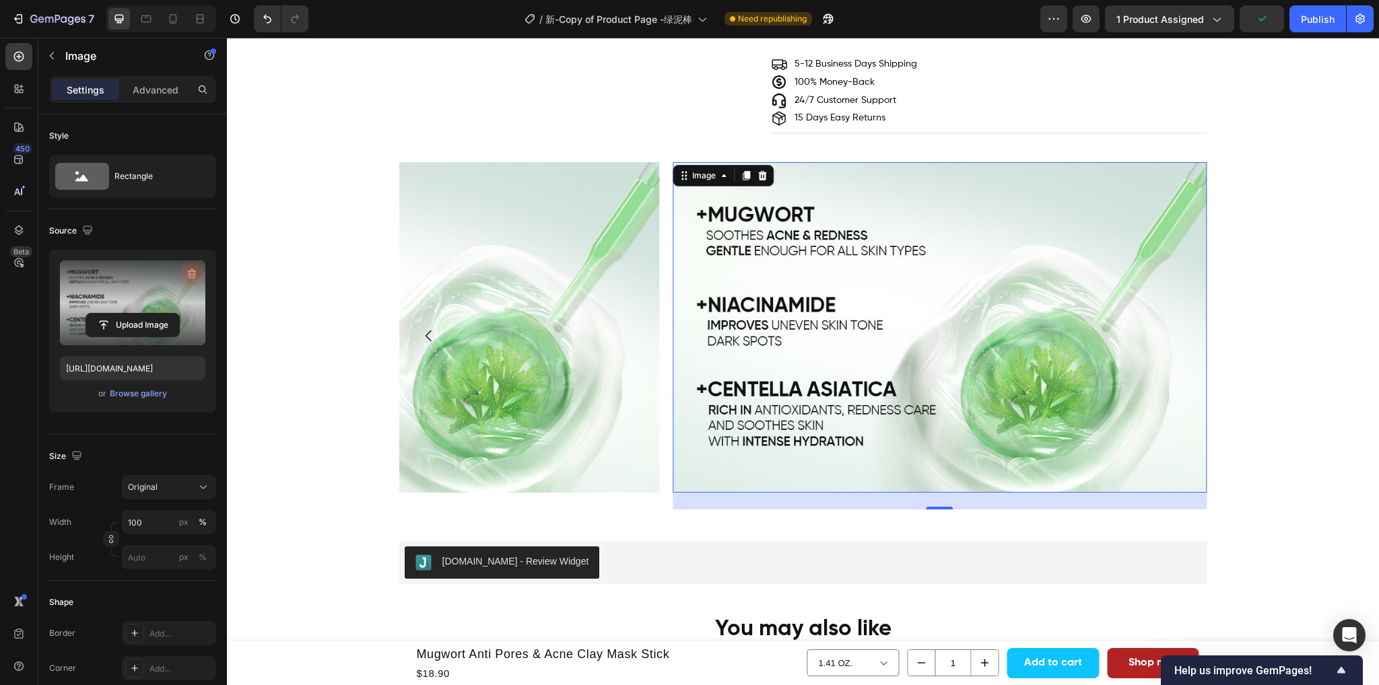
click at [189, 270] on icon "button" at bounding box center [192, 274] width 9 height 10
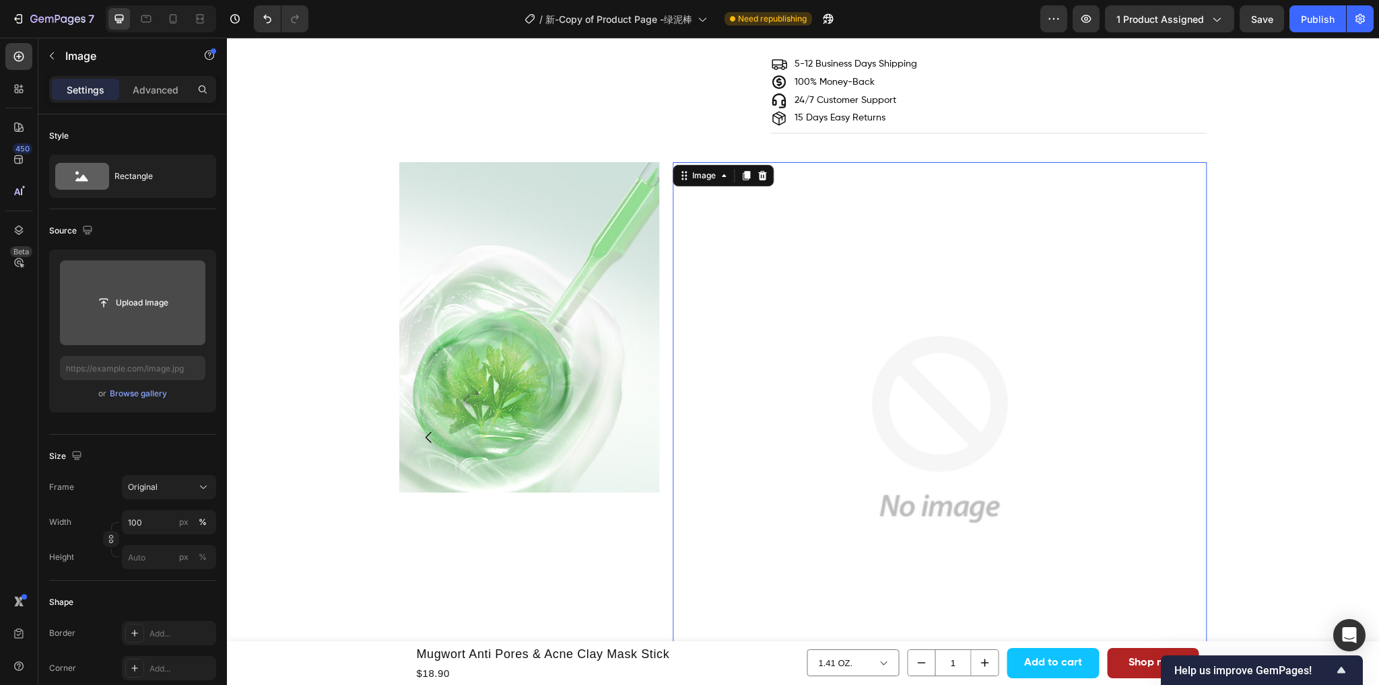
click at [127, 310] on input "file" at bounding box center [132, 302] width 93 height 23
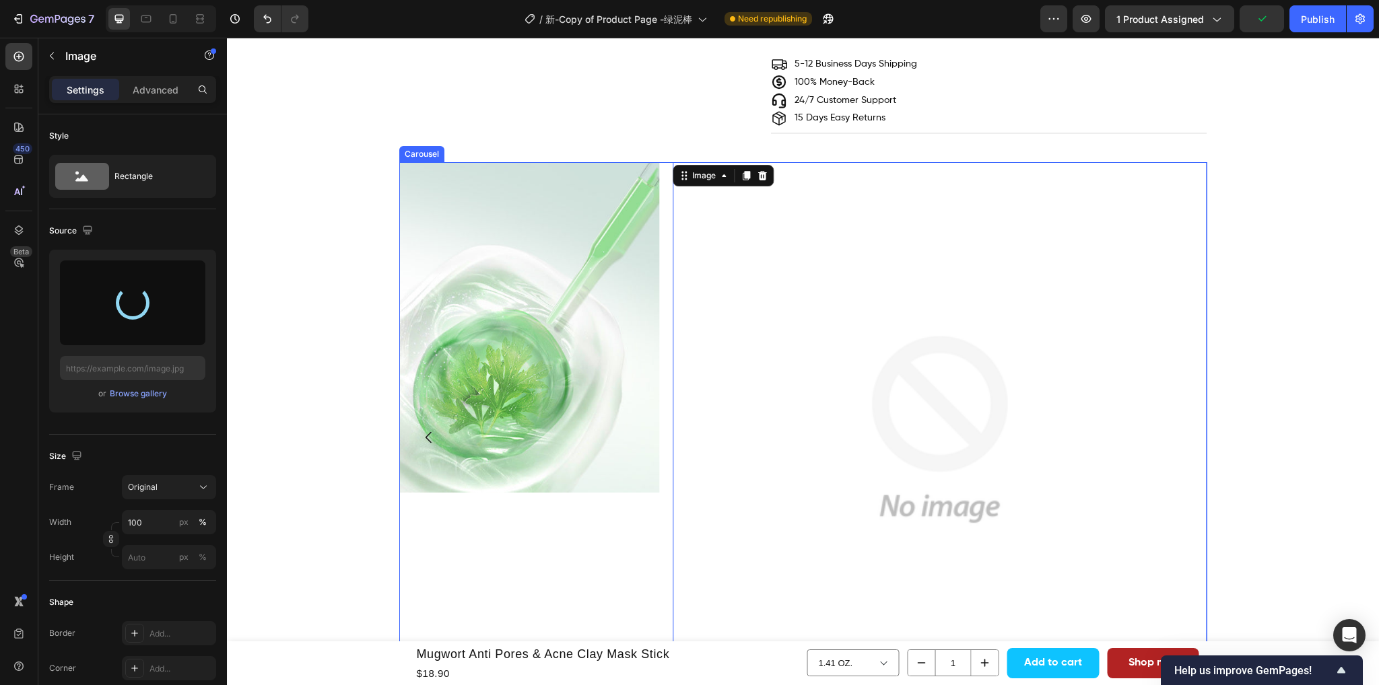
type input "https://cdn.shopify.com/s/files/1/0563/1701/8217/files/gempages_572779726456750…"
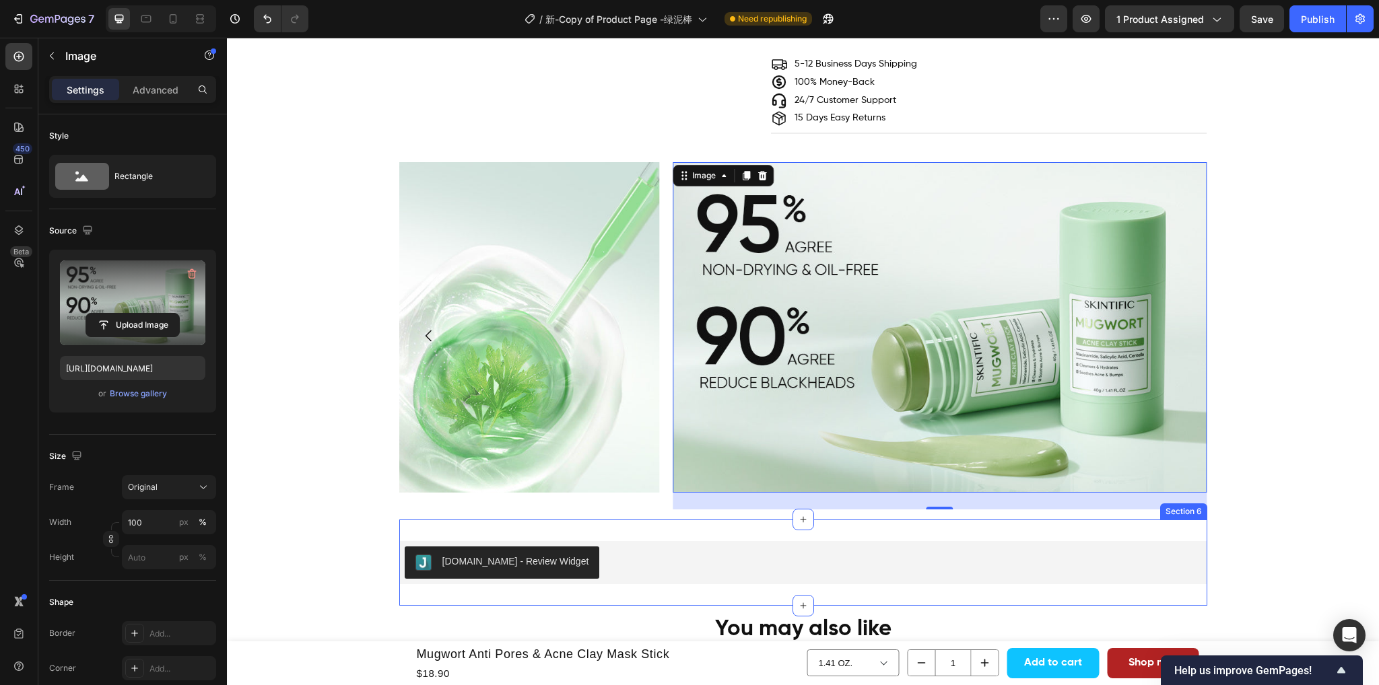
click at [1059, 525] on div "Judge.me - Review Widget Judge.me Section 6" at bounding box center [803, 563] width 808 height 86
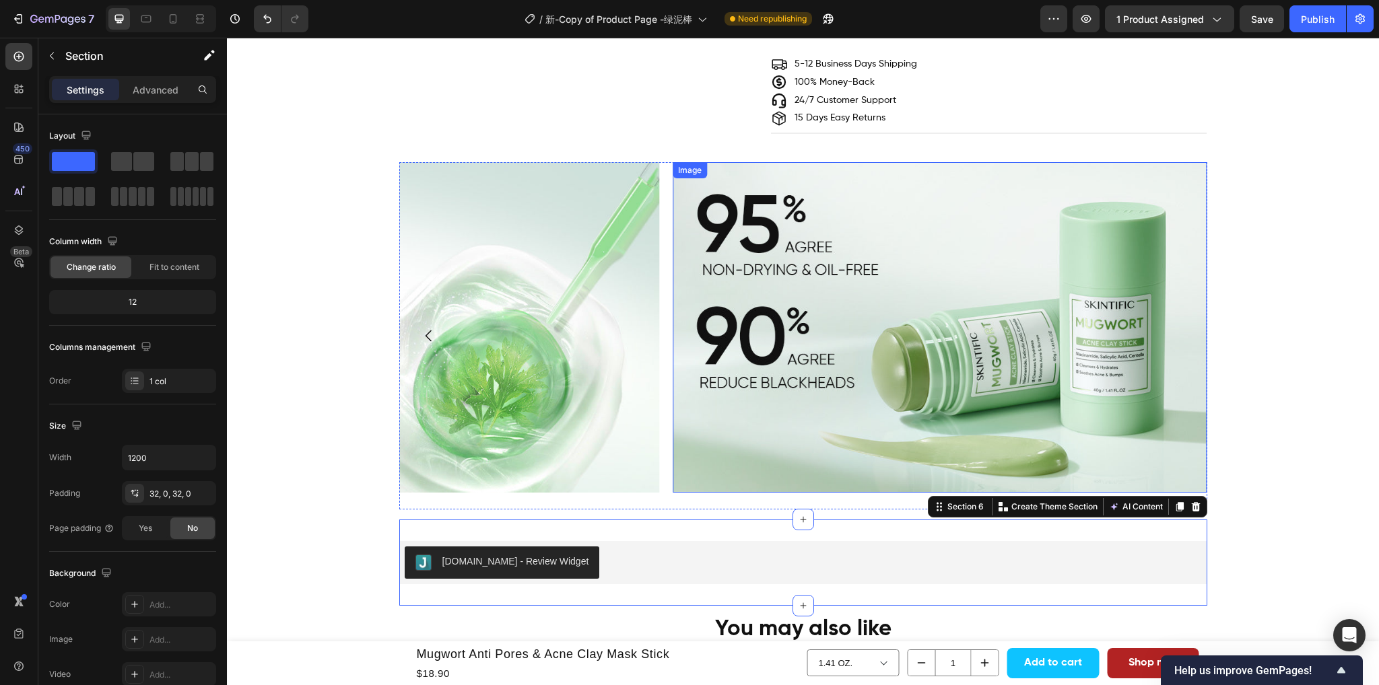
click at [931, 352] on img at bounding box center [939, 327] width 534 height 330
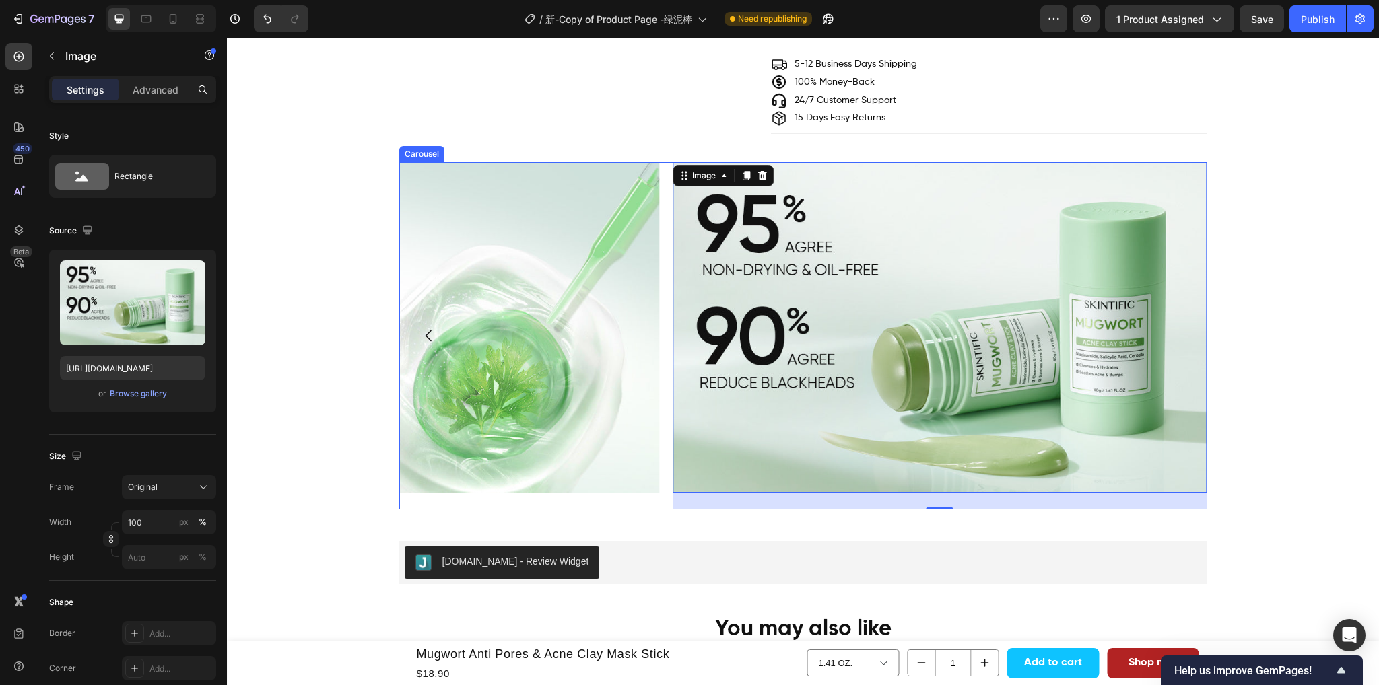
click at [625, 510] on div "Image" at bounding box center [392, 335] width 534 height 347
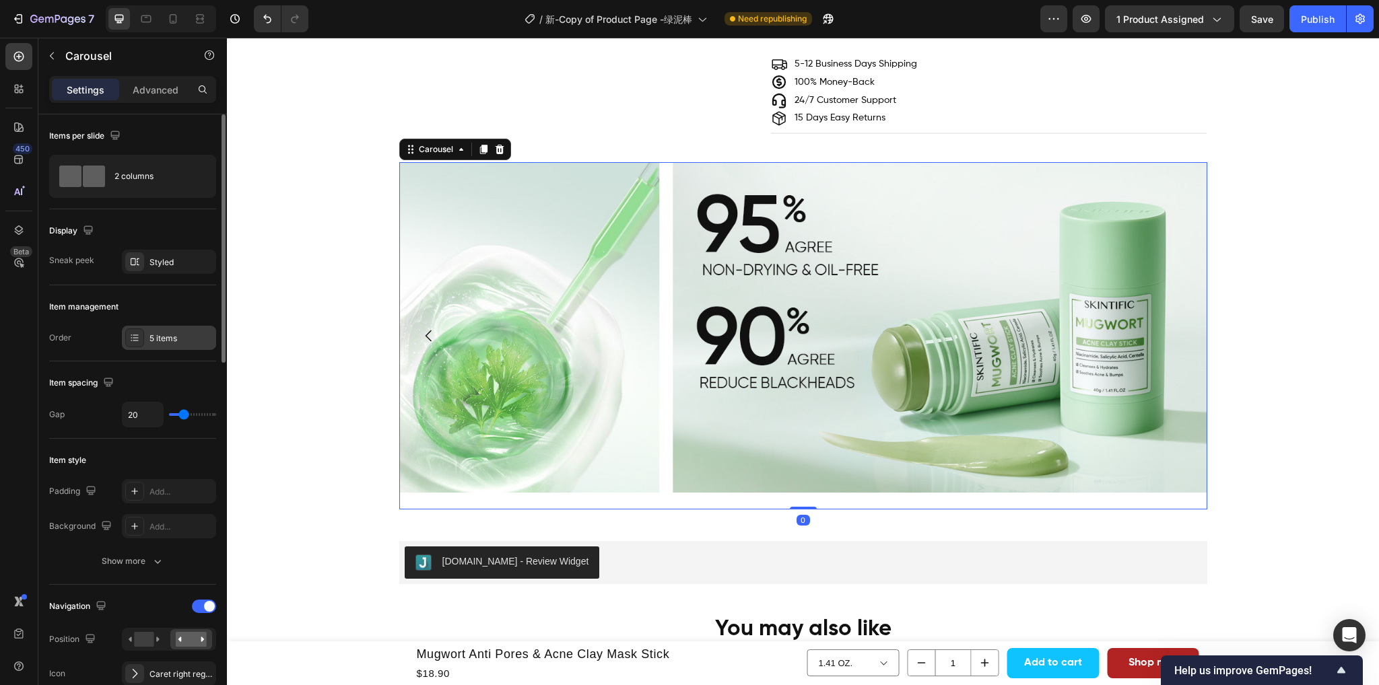
click at [155, 333] on div "5 items" at bounding box center [180, 339] width 63 height 12
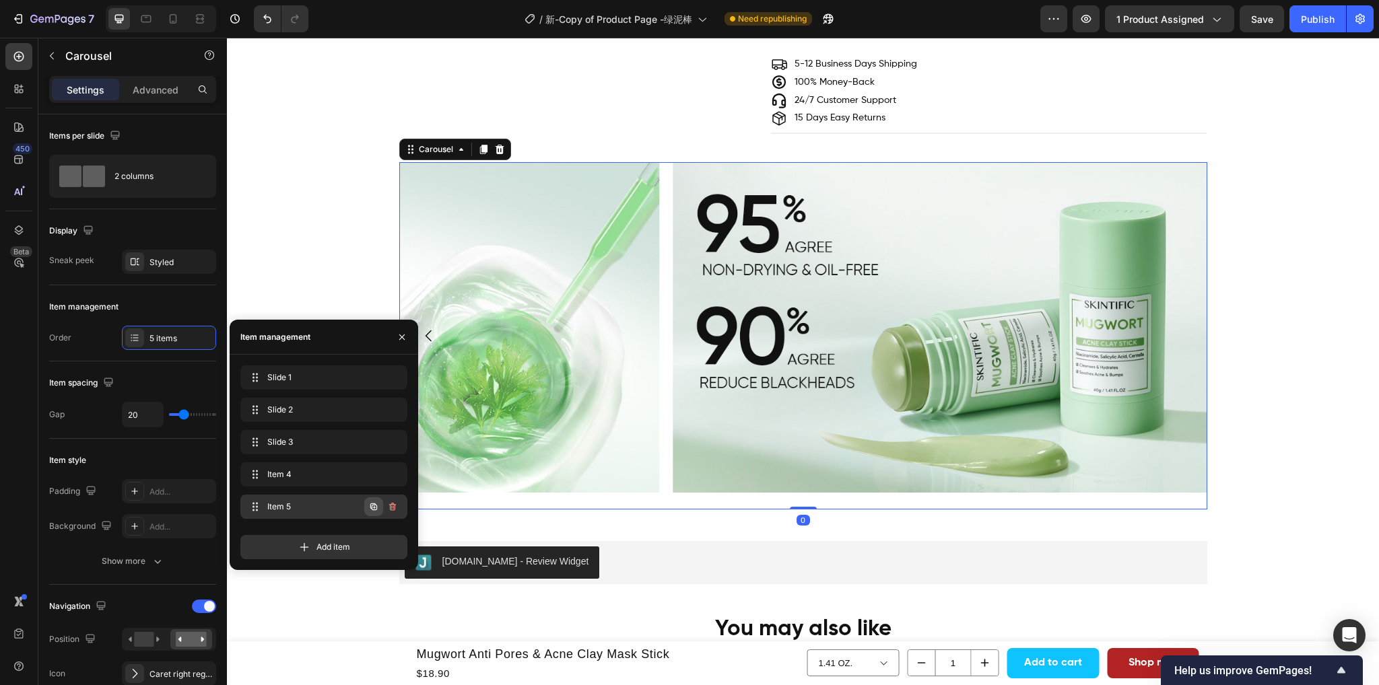
click at [369, 507] on icon "button" at bounding box center [373, 506] width 11 height 11
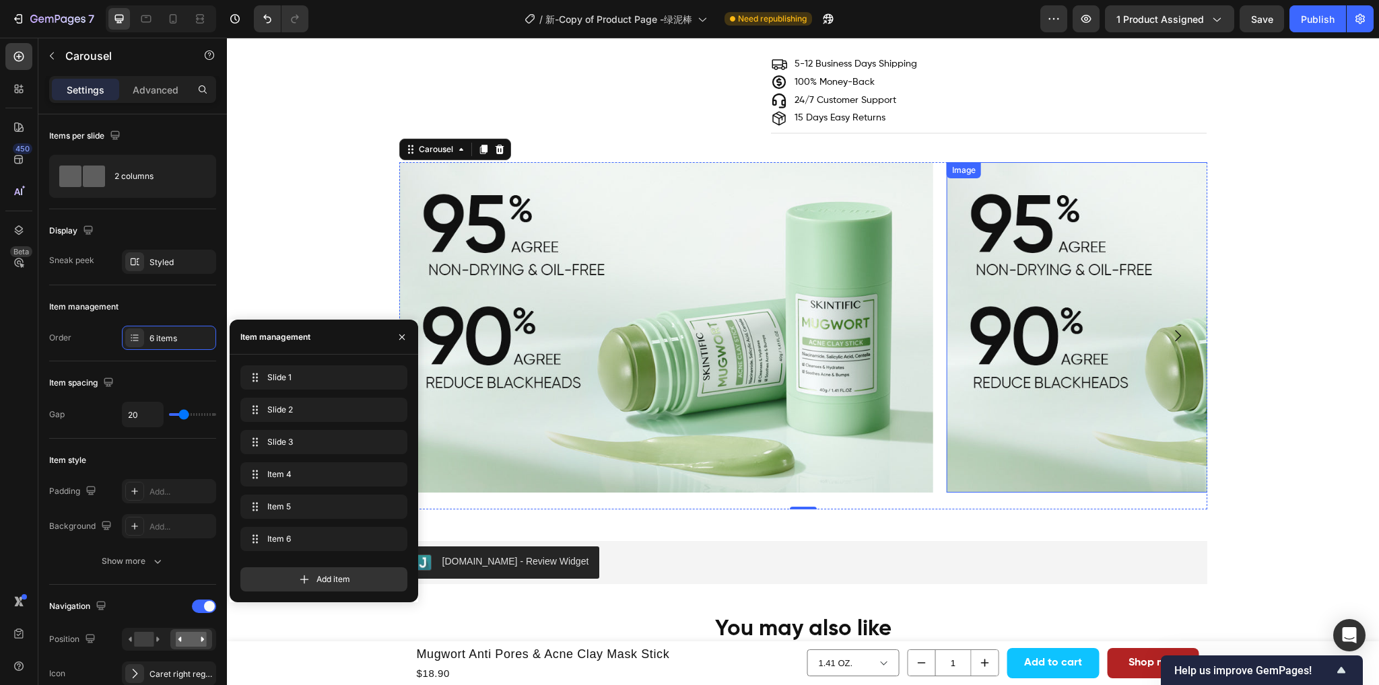
click at [1074, 346] on img at bounding box center [1213, 327] width 534 height 330
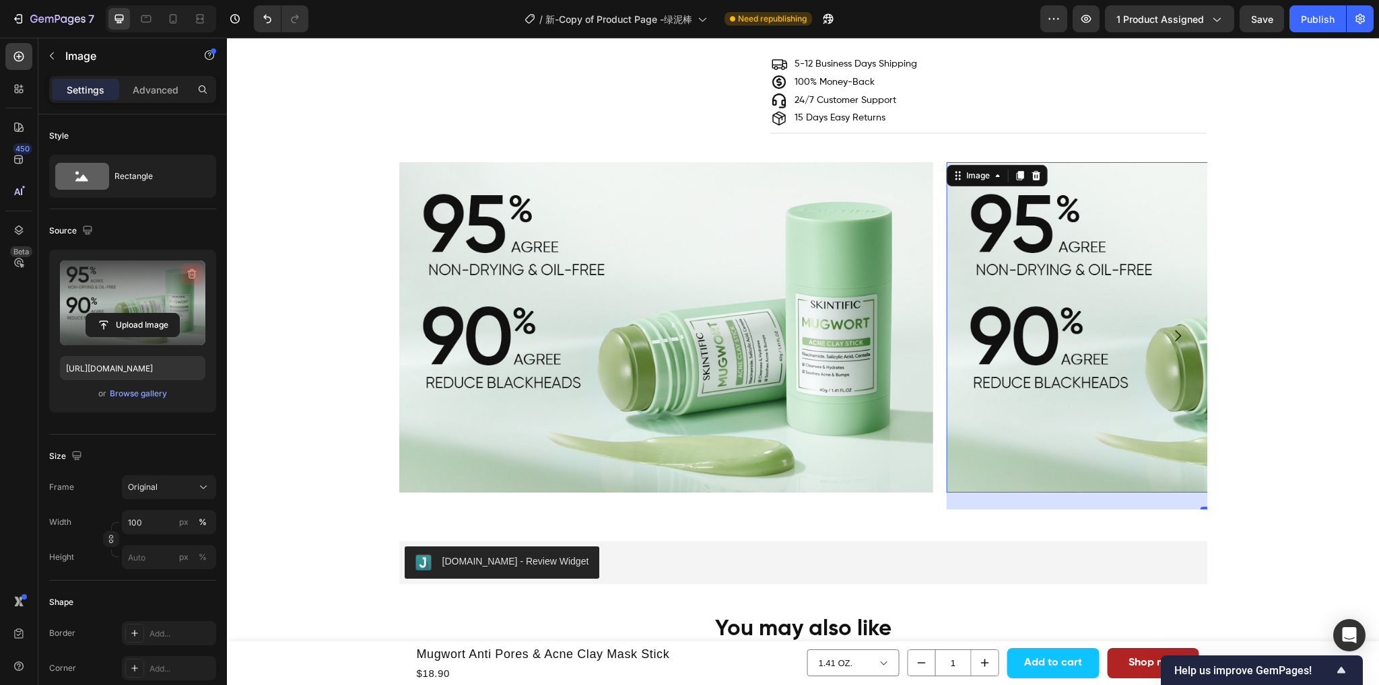
click at [192, 271] on icon "button" at bounding box center [192, 274] width 9 height 10
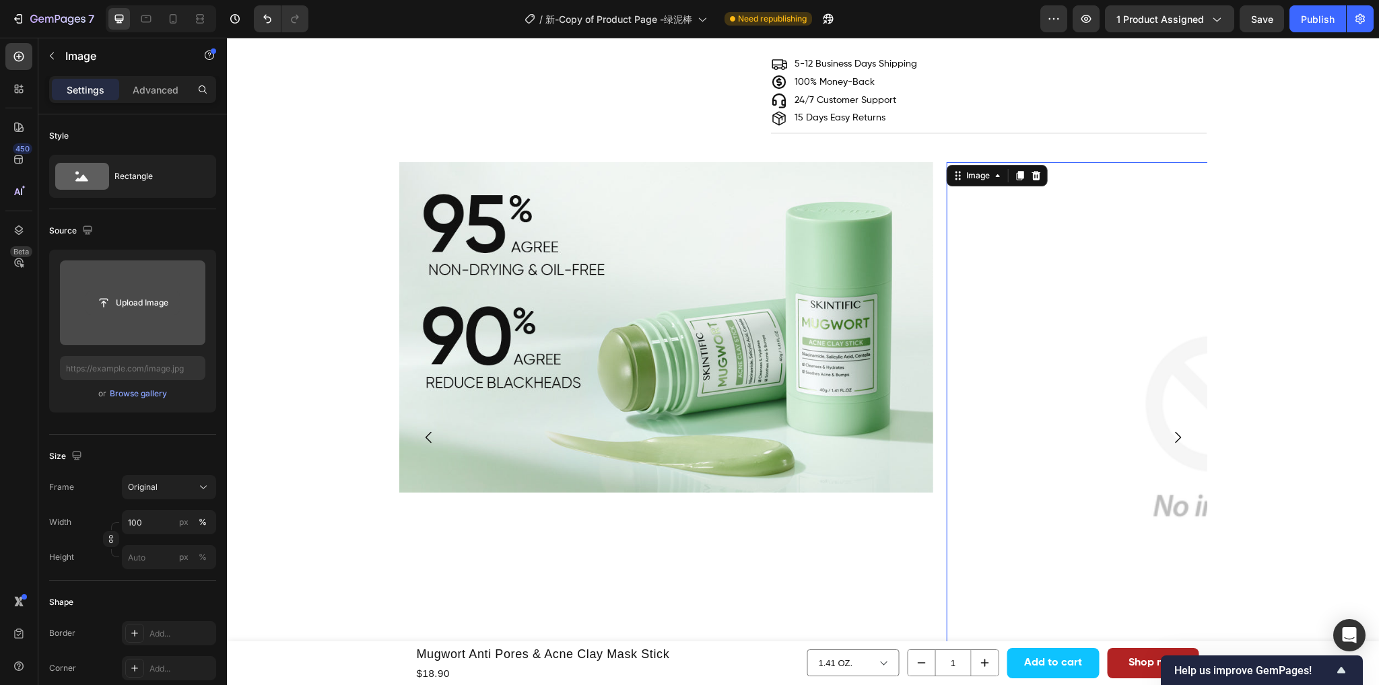
click at [151, 313] on input "file" at bounding box center [132, 302] width 93 height 23
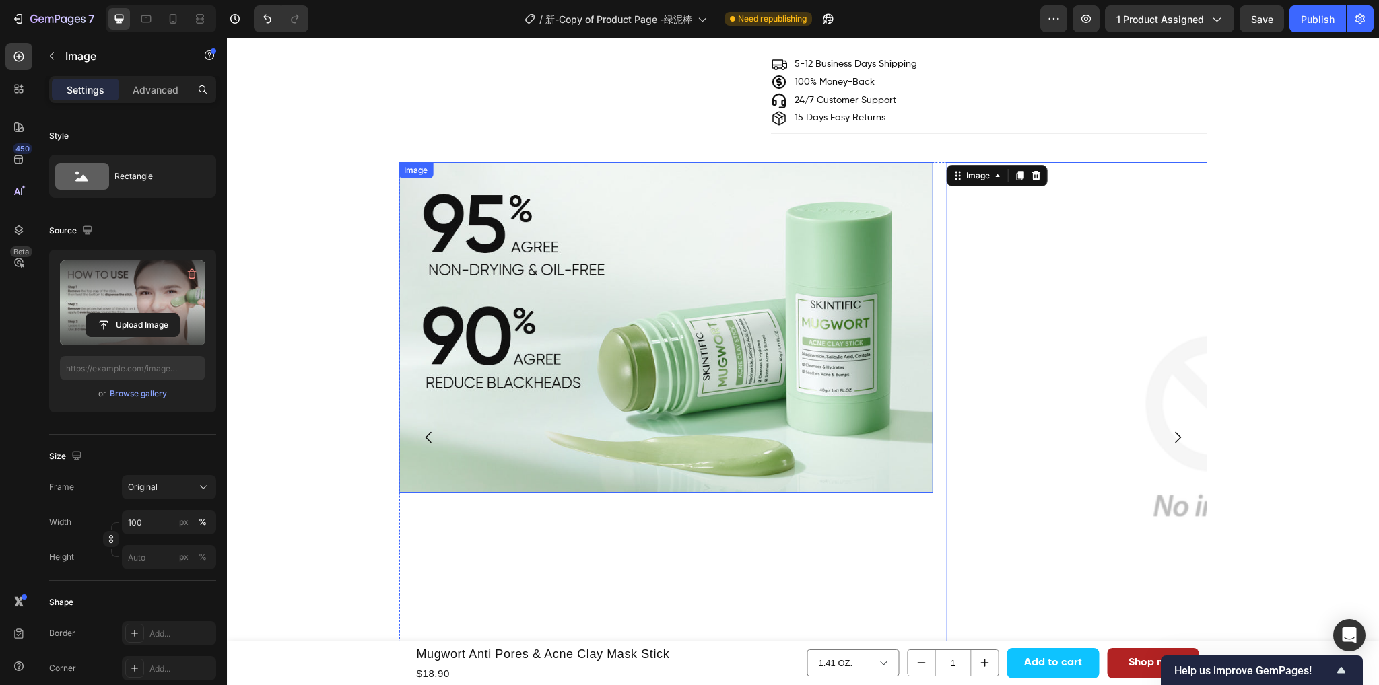
type input "https://cdn.shopify.com/s/files/1/0563/1701/8217/files/gempages_572779726456750…"
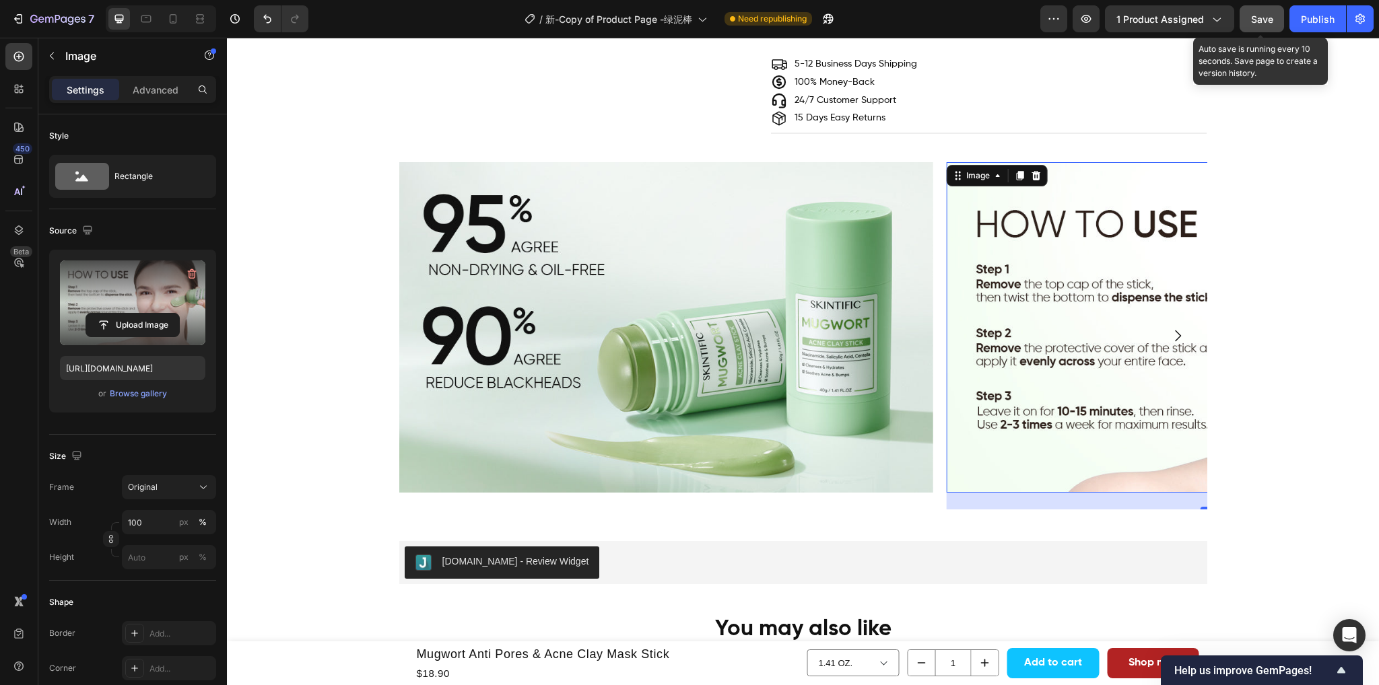
click at [1255, 17] on span "Save" at bounding box center [1262, 18] width 22 height 11
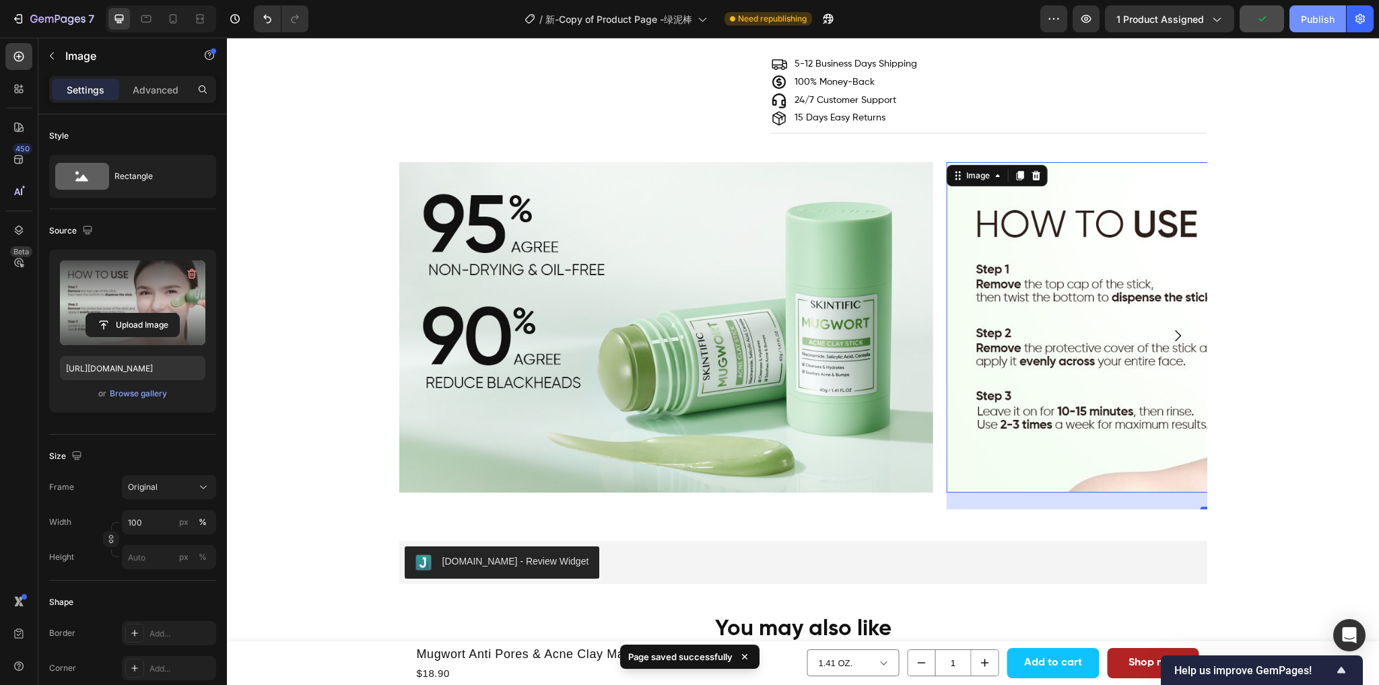
click at [1315, 17] on div "Publish" at bounding box center [1317, 19] width 34 height 14
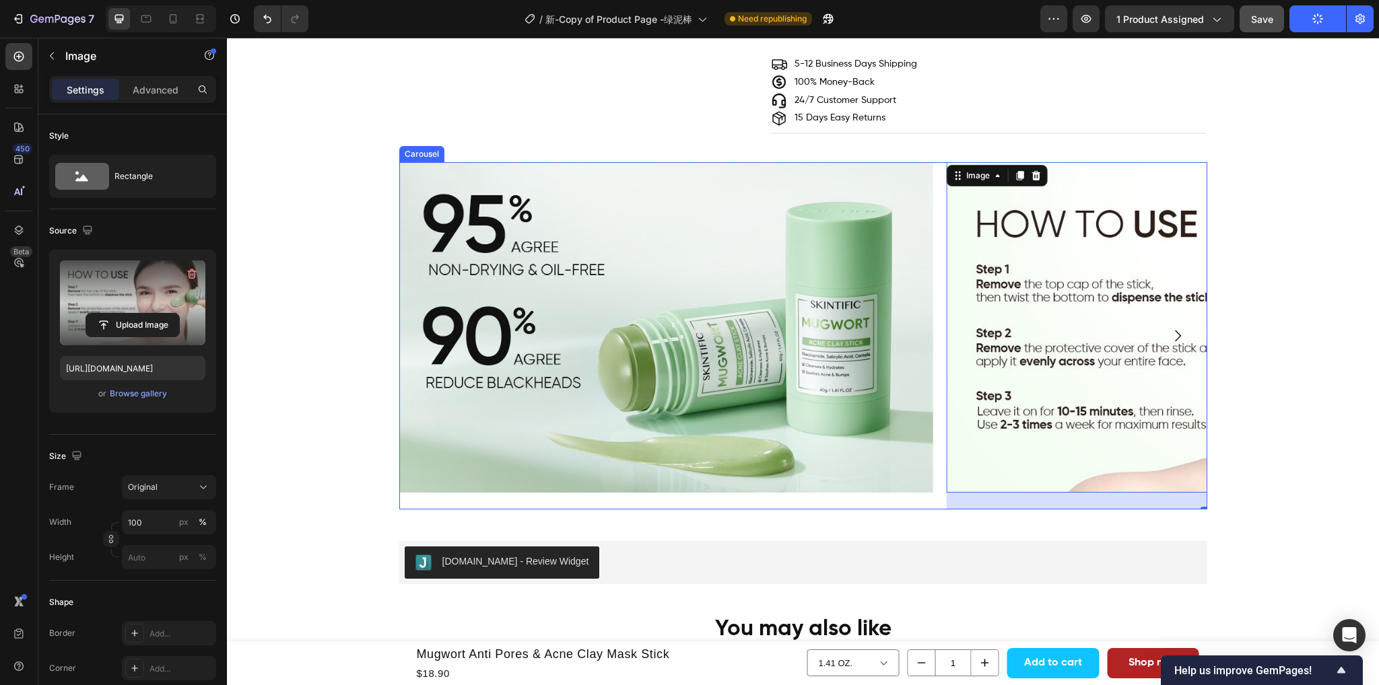
click at [1169, 336] on icon "Carousel Next Arrow" at bounding box center [1177, 336] width 16 height 16
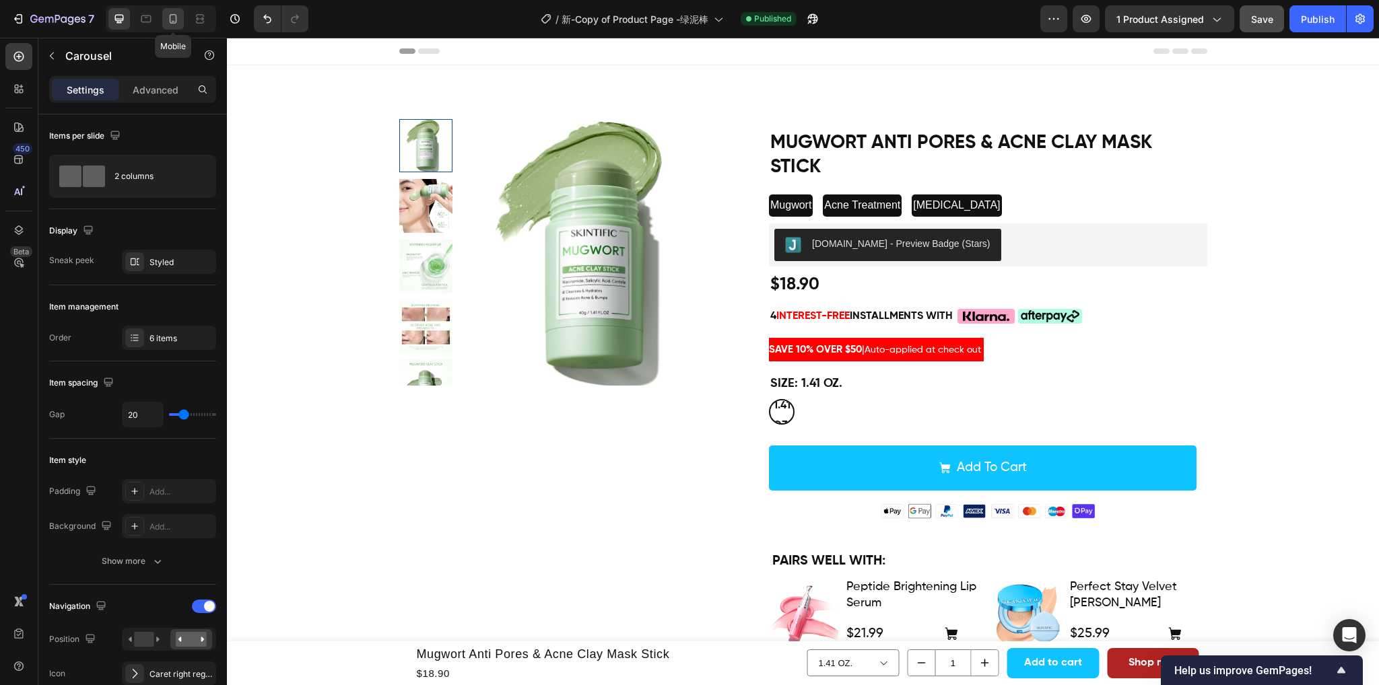
click at [172, 18] on icon at bounding box center [172, 18] width 13 height 13
type input "100%"
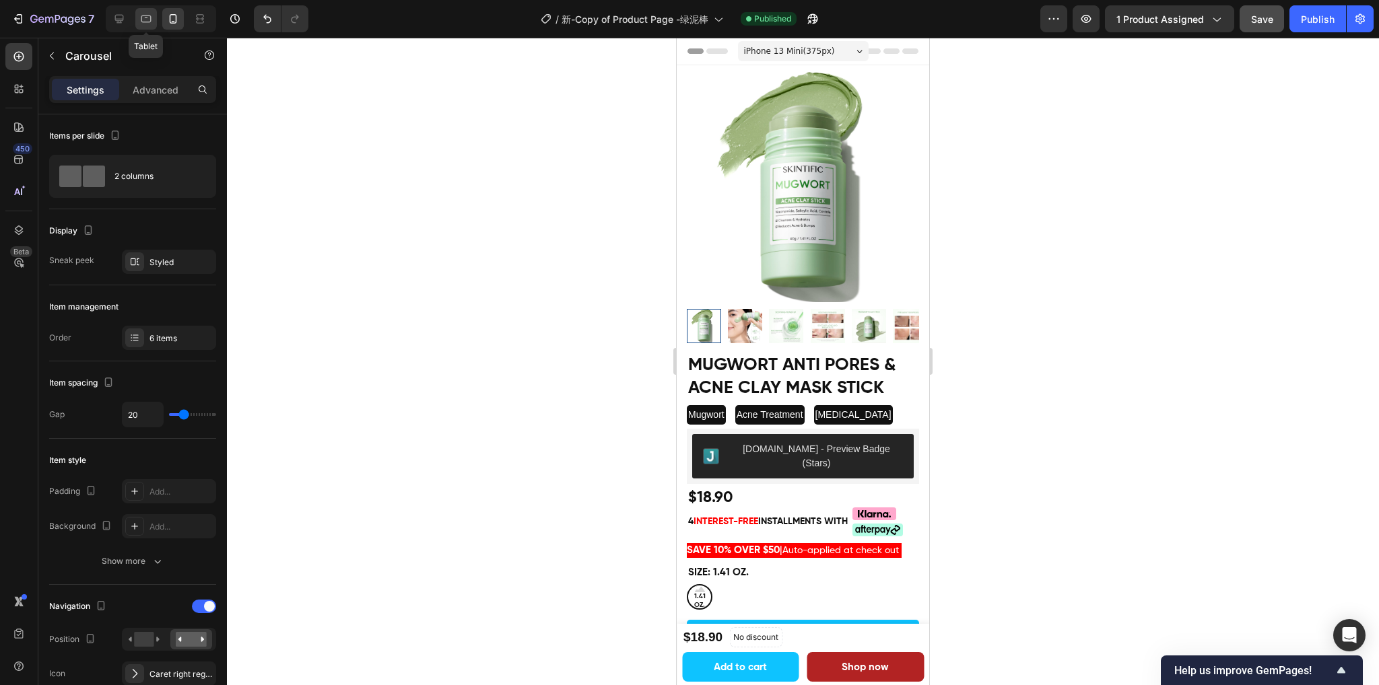
click at [145, 17] on icon at bounding box center [145, 18] width 13 height 13
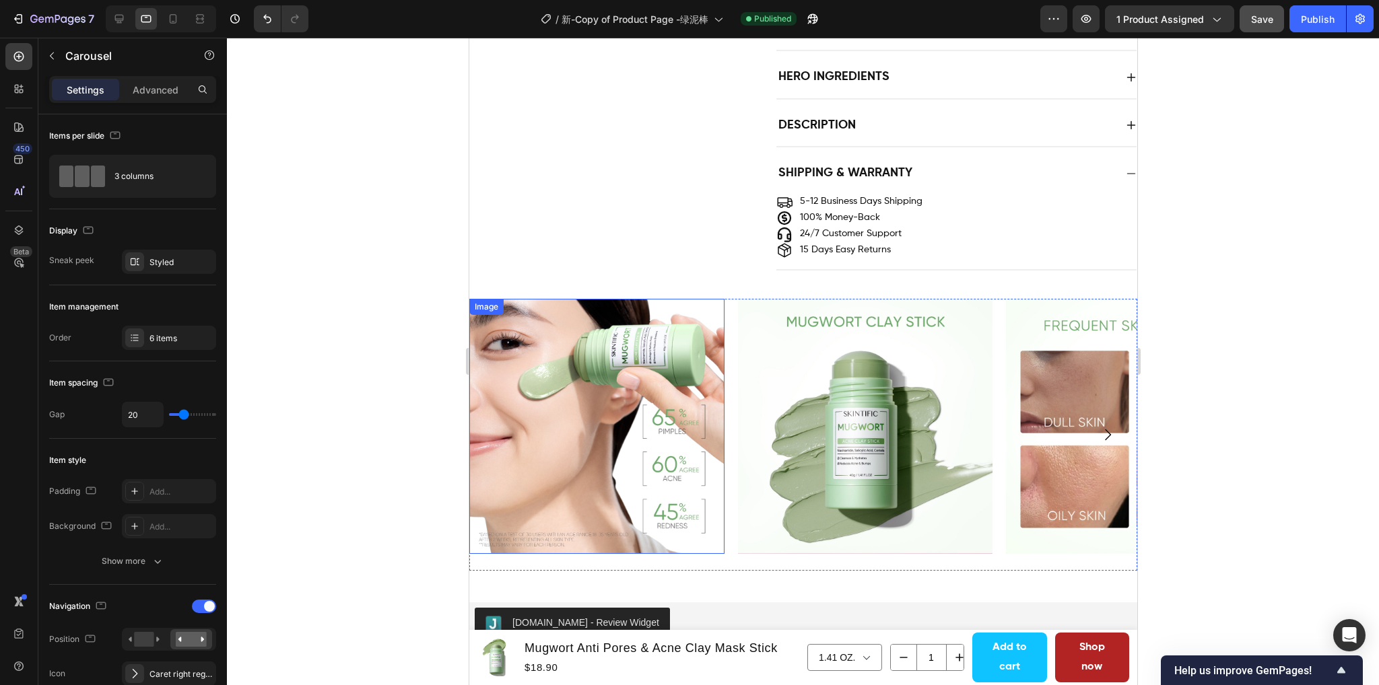
scroll to position [1075, 0]
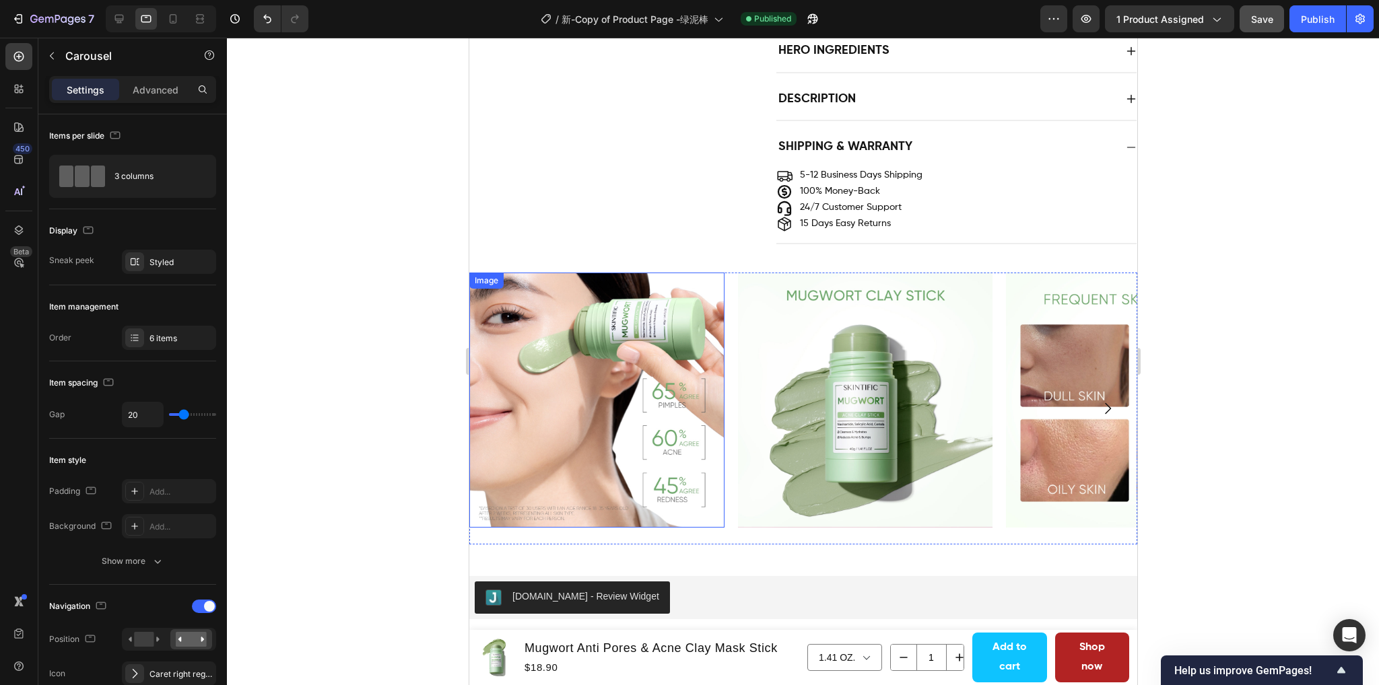
click at [588, 396] on img at bounding box center [595, 400] width 255 height 255
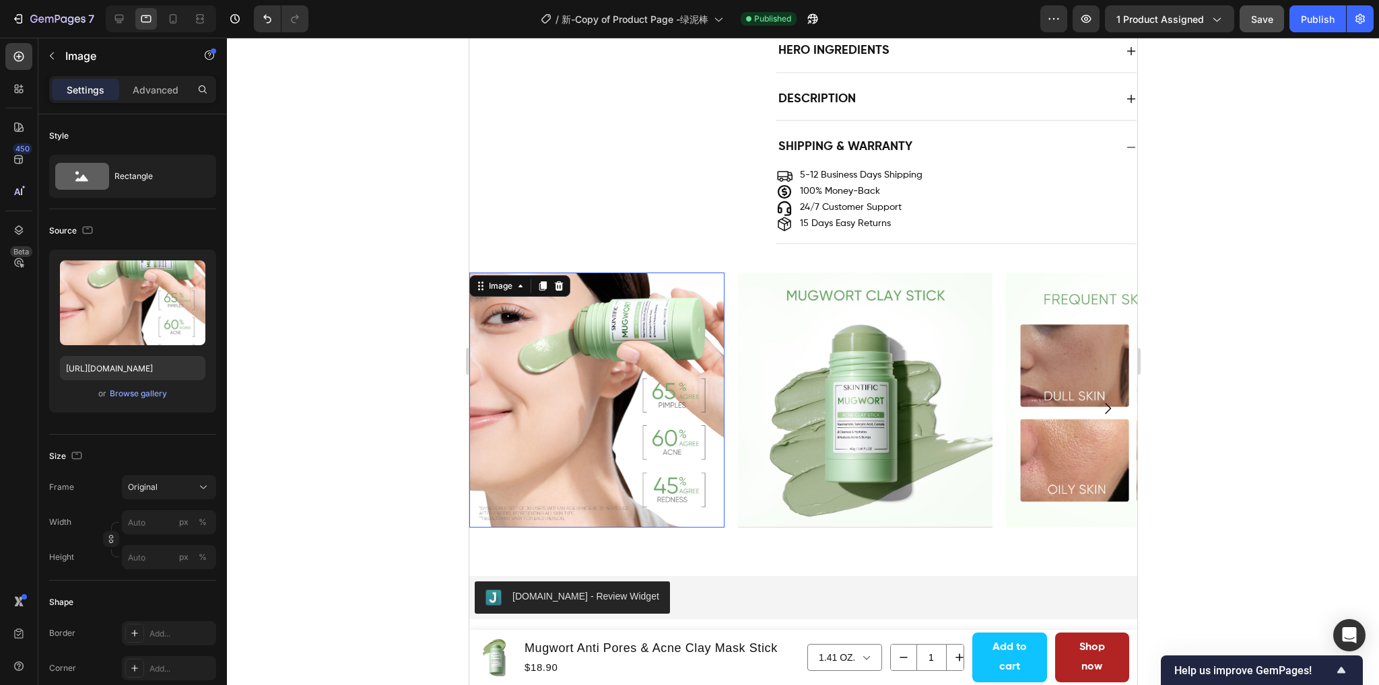
scroll to position [1077, 0]
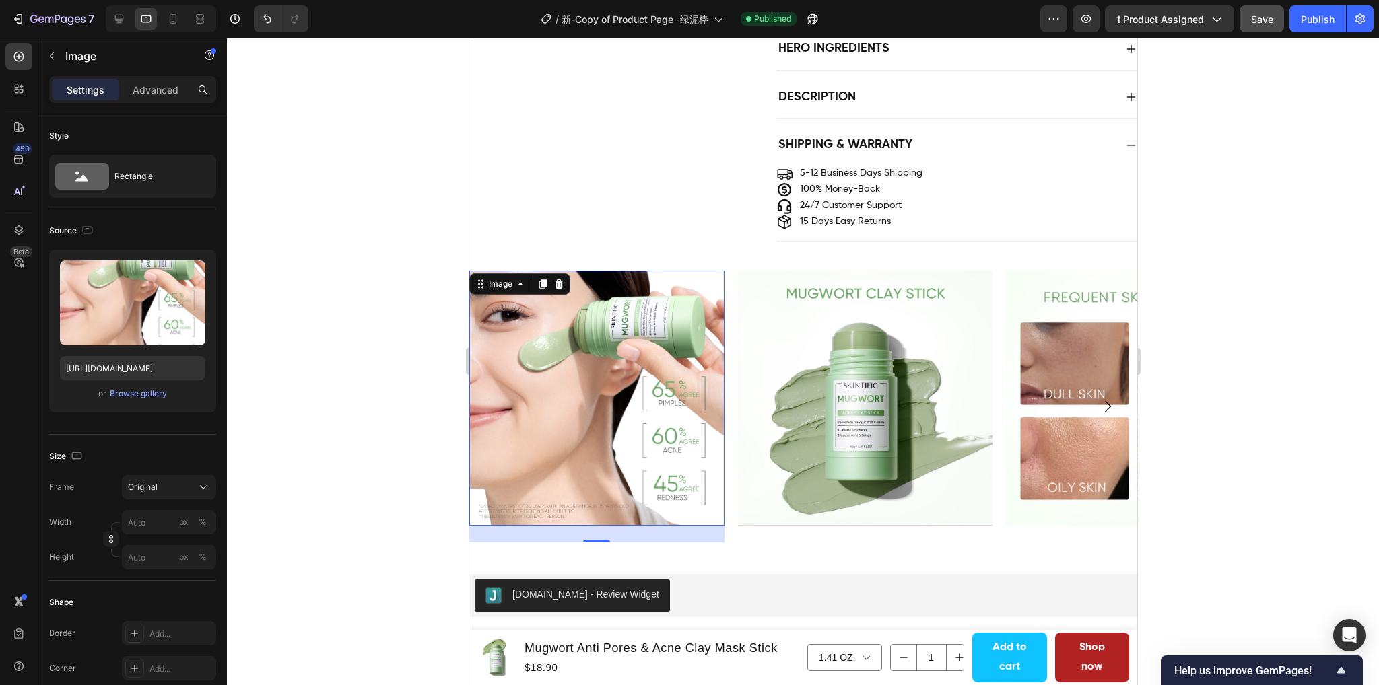
click at [188, 271] on icon "button" at bounding box center [192, 274] width 9 height 10
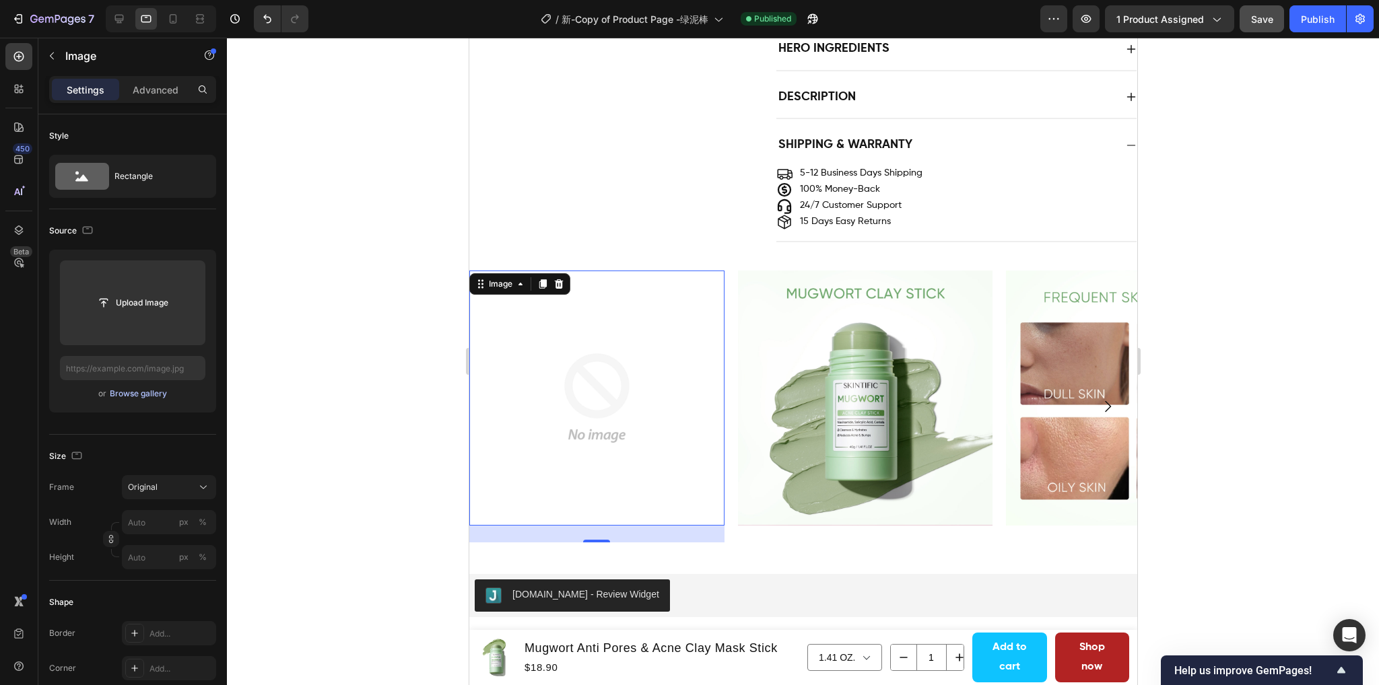
click at [141, 391] on div "Browse gallery" at bounding box center [138, 394] width 57 height 12
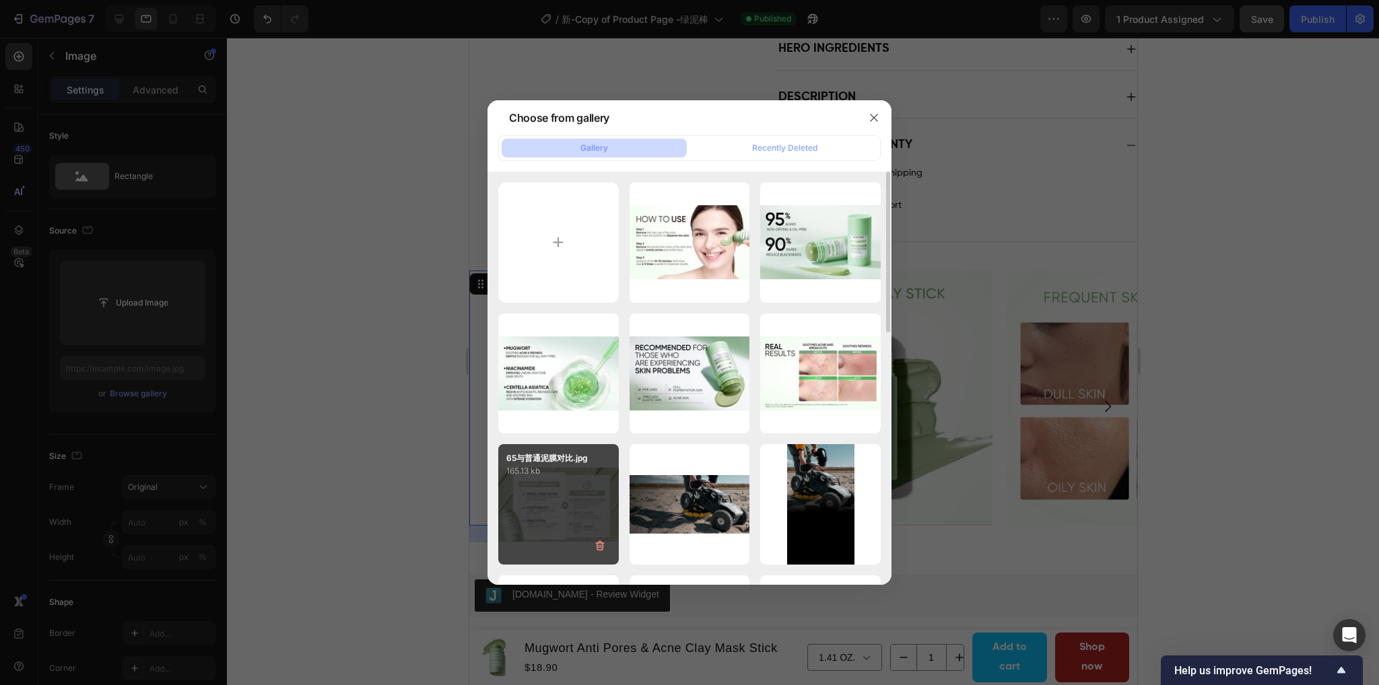
click at [576, 506] on div "65与普通泥膜对比.jpg 165.13 kb" at bounding box center [558, 504] width 120 height 120
type input "https://cdn.shopify.com/s/files/1/0563/1701/8217/files/gempages_572779726456750…"
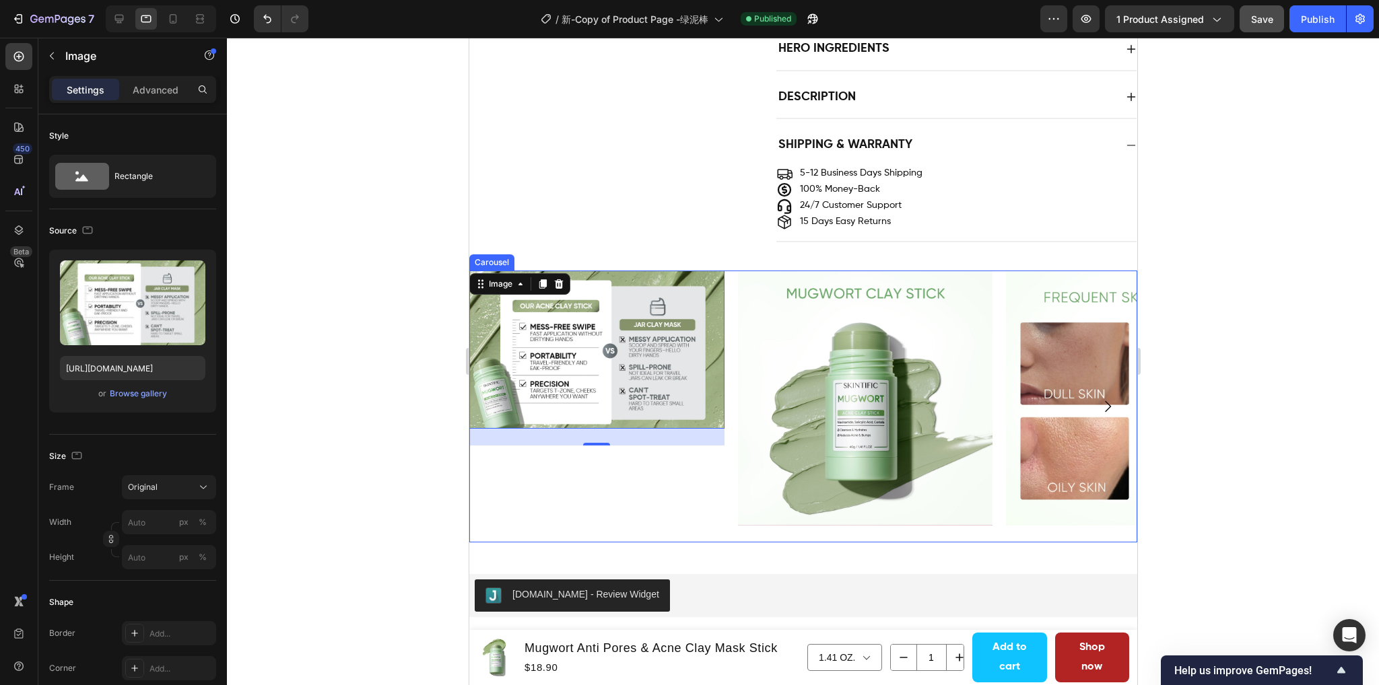
click at [631, 472] on div "Image 25" at bounding box center [595, 407] width 255 height 272
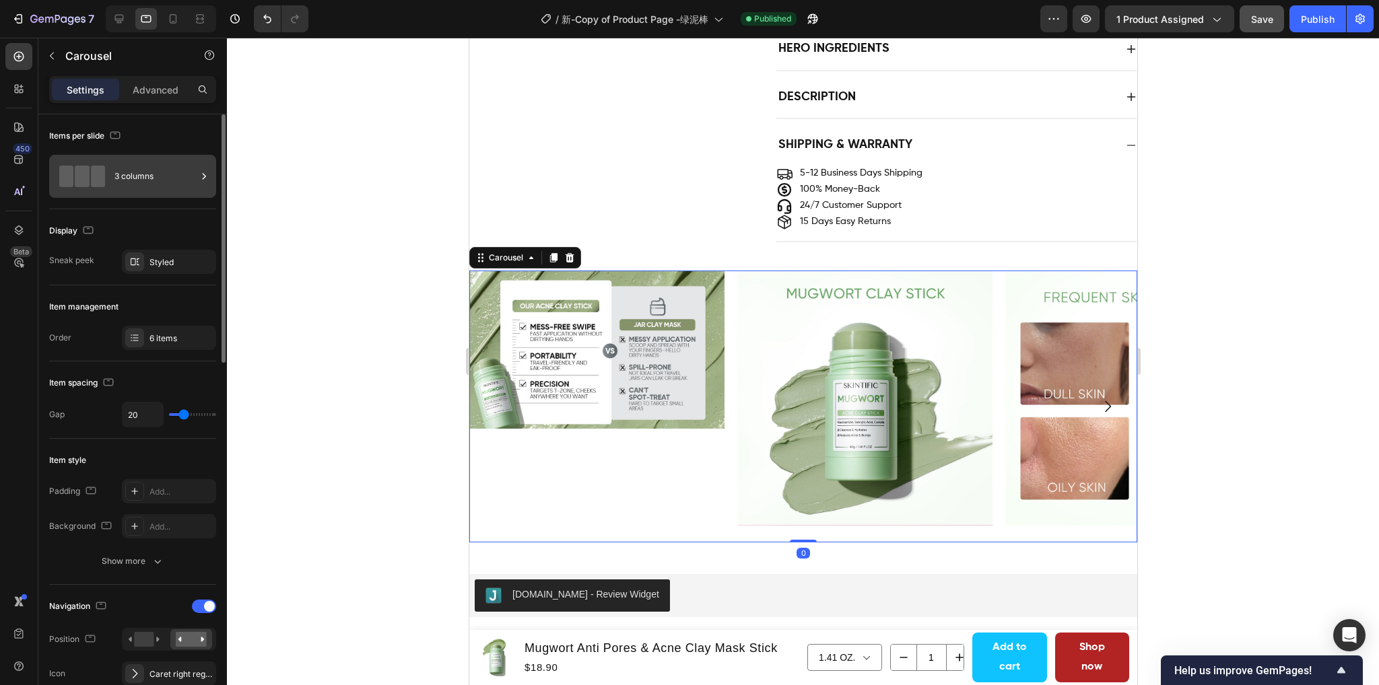
click at [147, 168] on div "3 columns" at bounding box center [155, 176] width 82 height 31
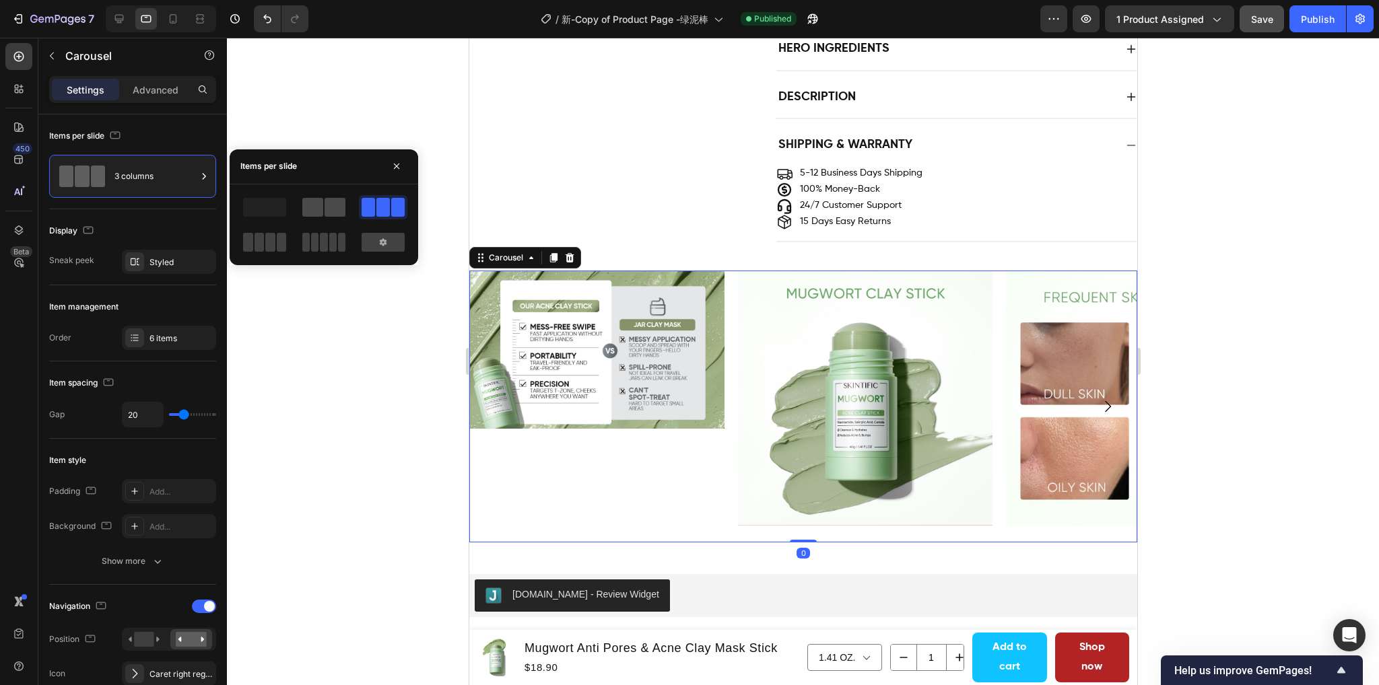
click at [320, 209] on span at bounding box center [312, 207] width 21 height 19
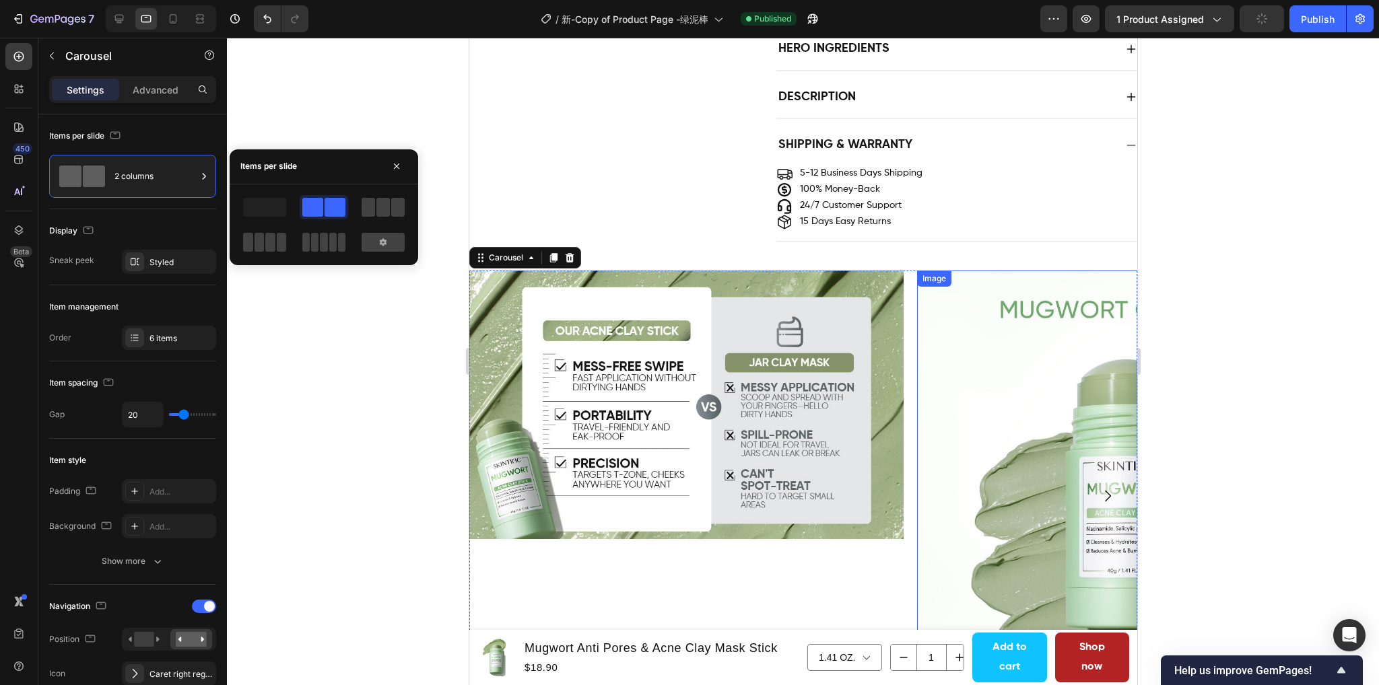
click at [998, 458] on img at bounding box center [1133, 488] width 434 height 434
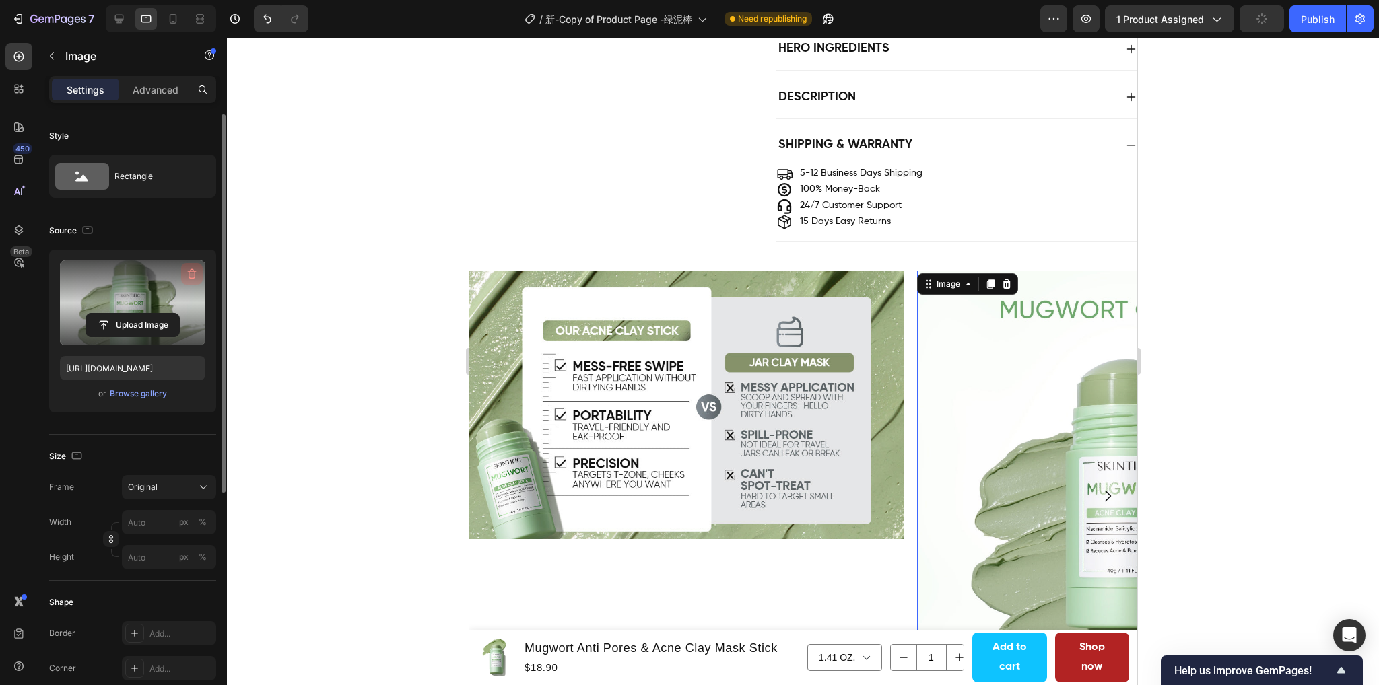
click at [188, 275] on icon "button" at bounding box center [191, 273] width 13 height 13
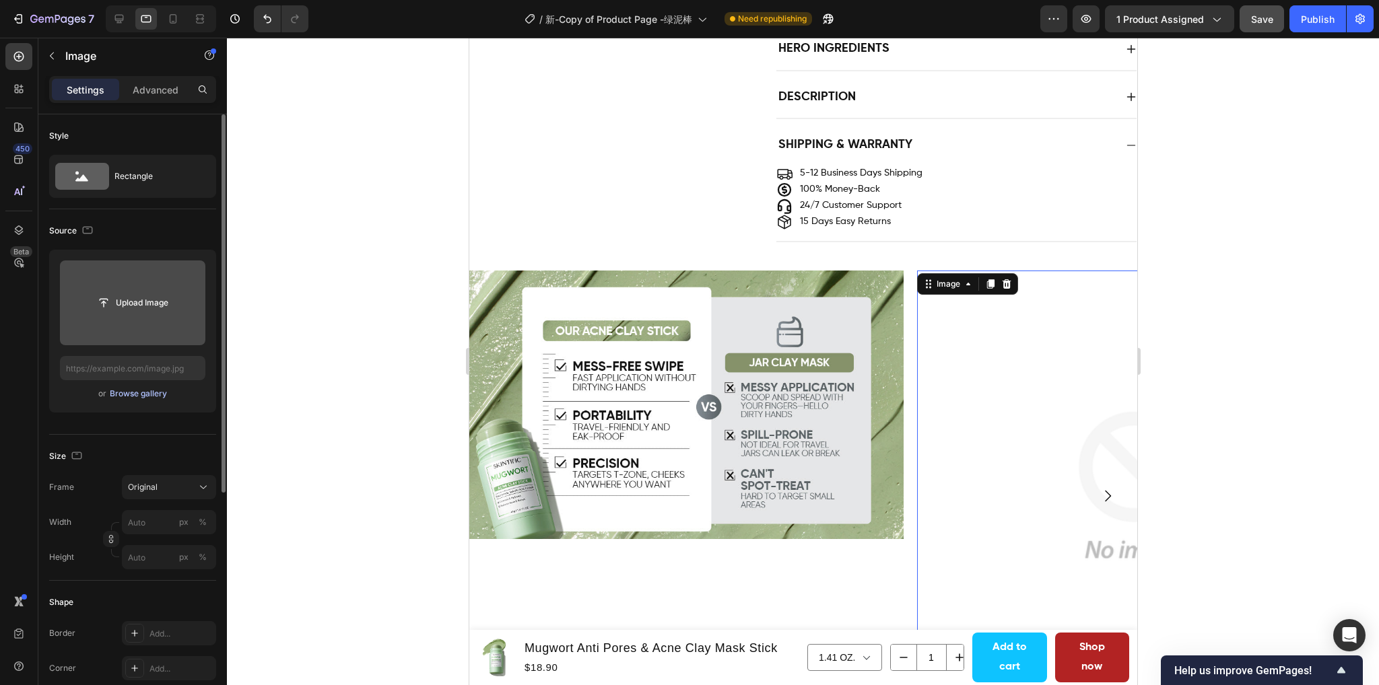
click at [127, 390] on div "Browse gallery" at bounding box center [138, 394] width 57 height 12
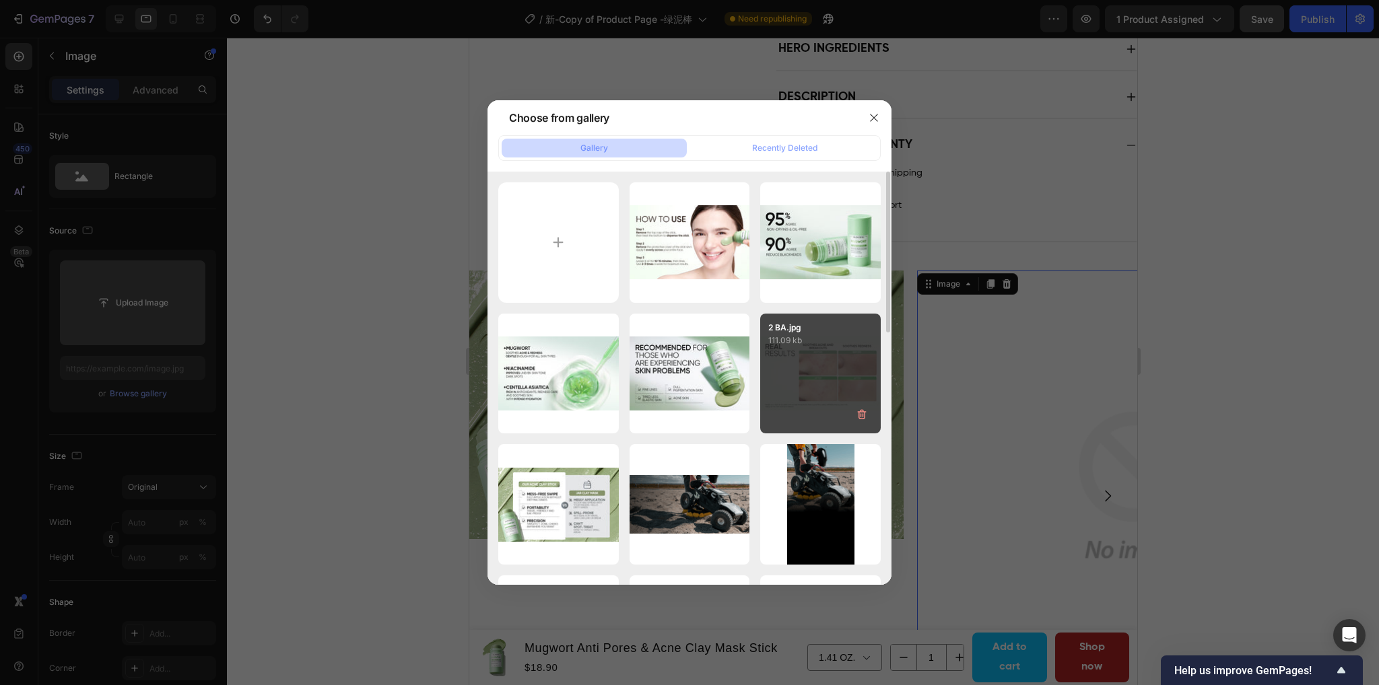
click at [778, 373] on div "2 BA.jpg 111.09 kb" at bounding box center [820, 374] width 120 height 120
type input "https://cdn.shopify.com/s/files/1/0563/1701/8217/files/gempages_572779726456750…"
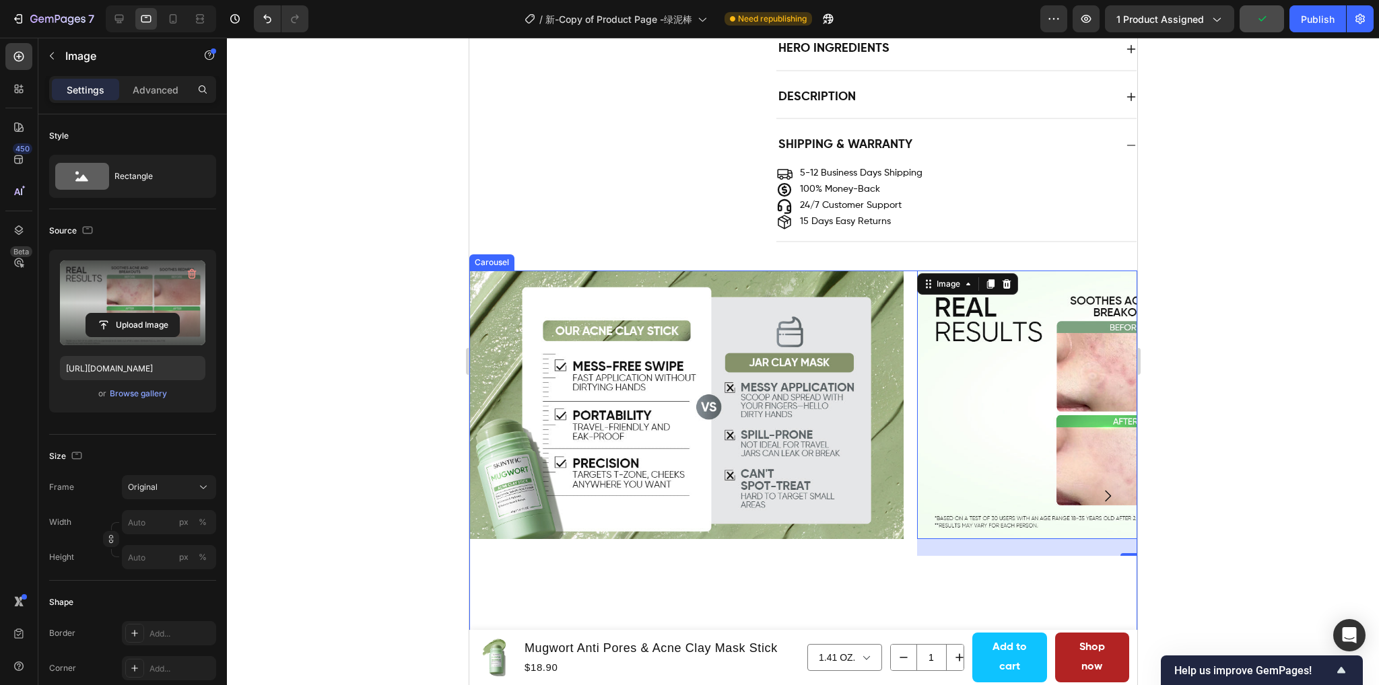
click at [1099, 502] on icon "Carousel Next Arrow" at bounding box center [1107, 496] width 16 height 16
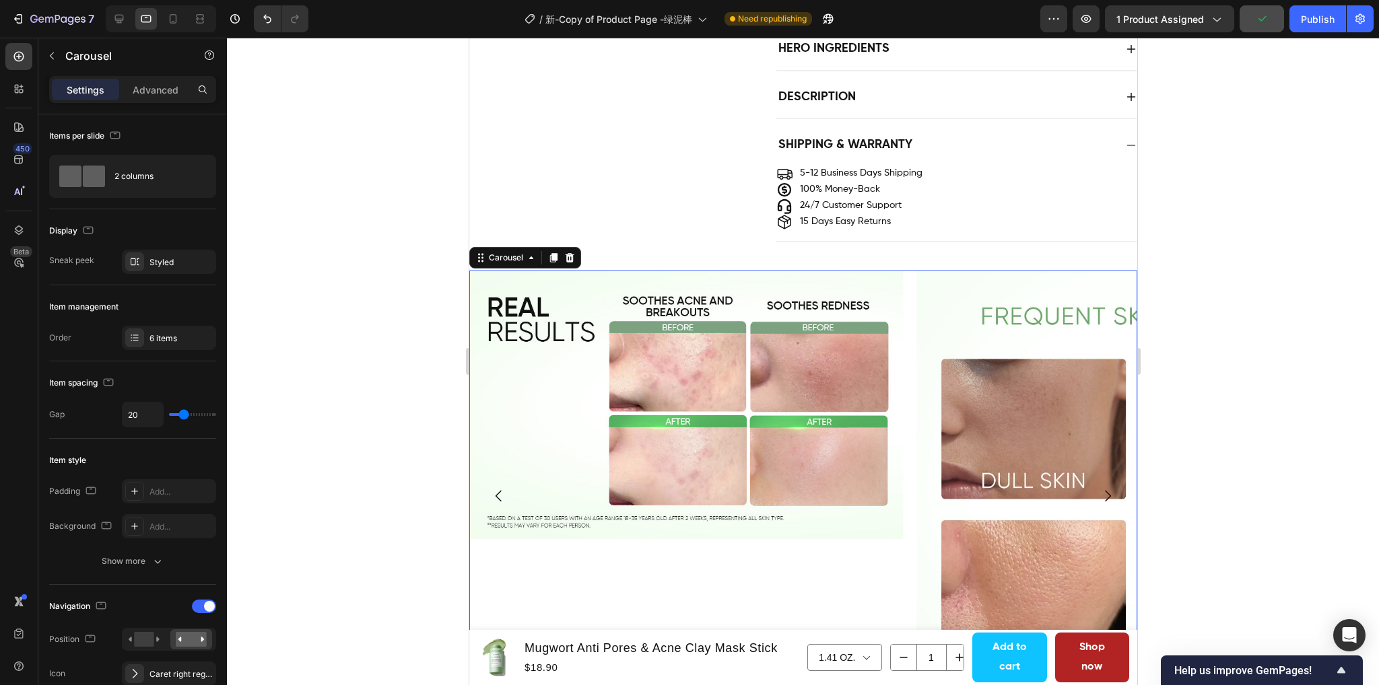
click at [1104, 499] on icon "Carousel Next Arrow" at bounding box center [1107, 496] width 6 height 11
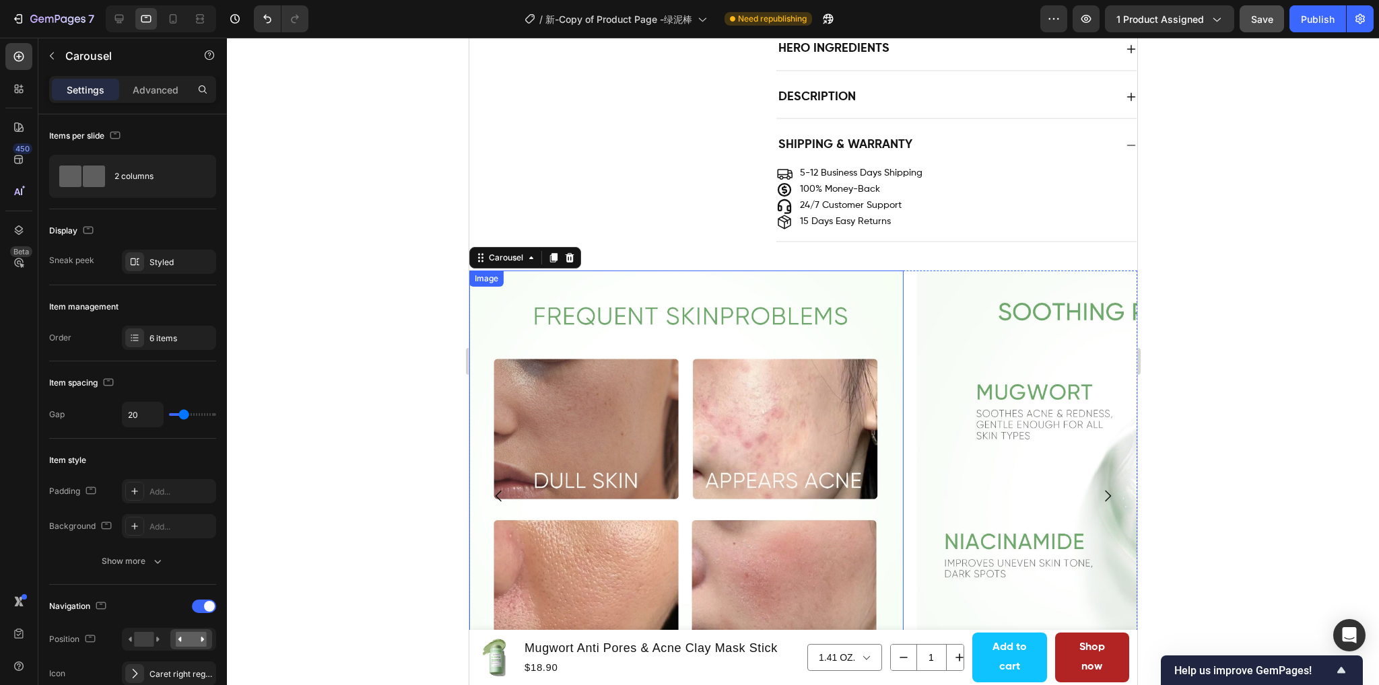
click at [736, 438] on img at bounding box center [685, 488] width 434 height 434
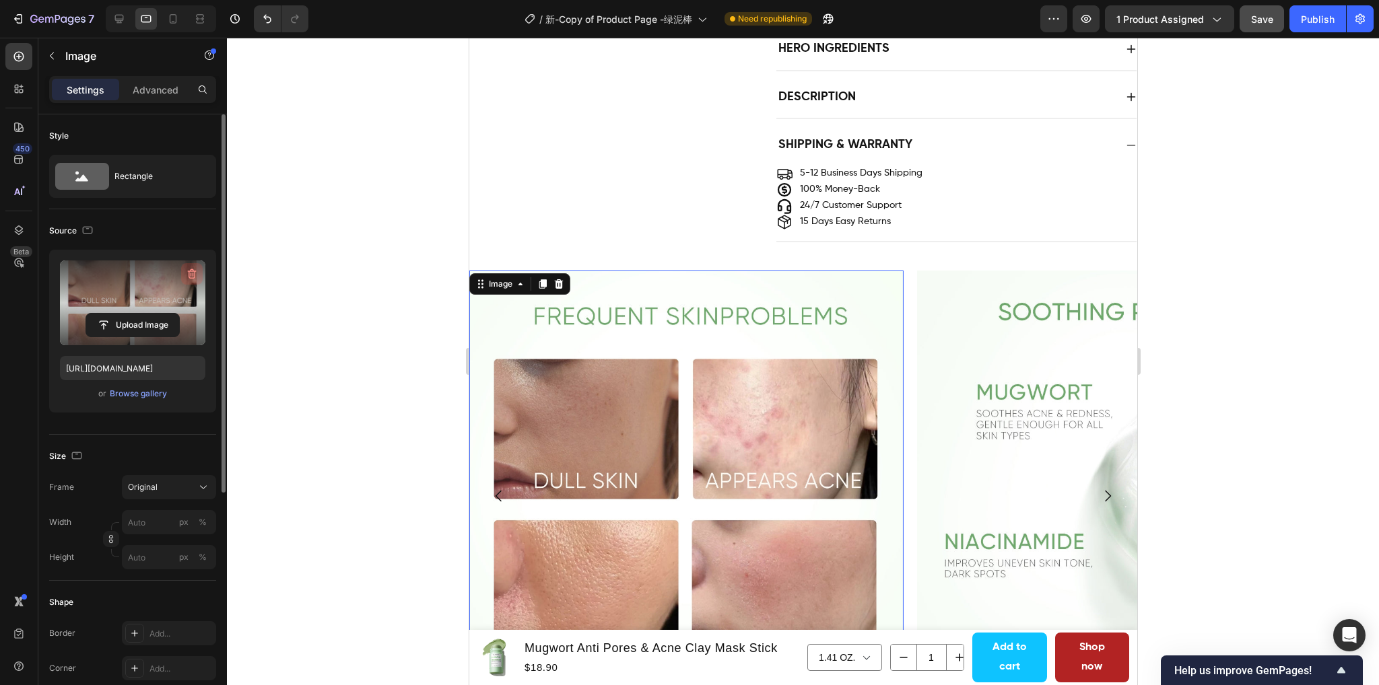
click at [196, 270] on icon "button" at bounding box center [191, 273] width 13 height 13
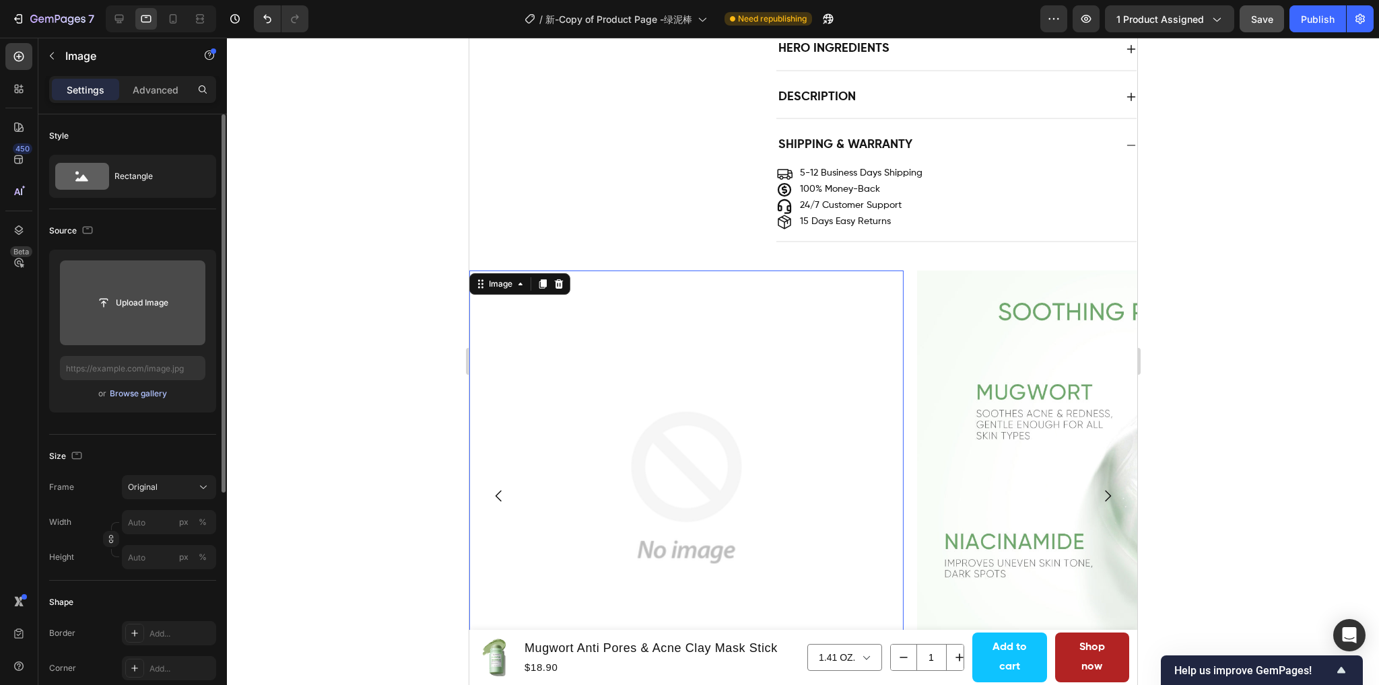
click at [126, 396] on div "Browse gallery" at bounding box center [138, 394] width 57 height 12
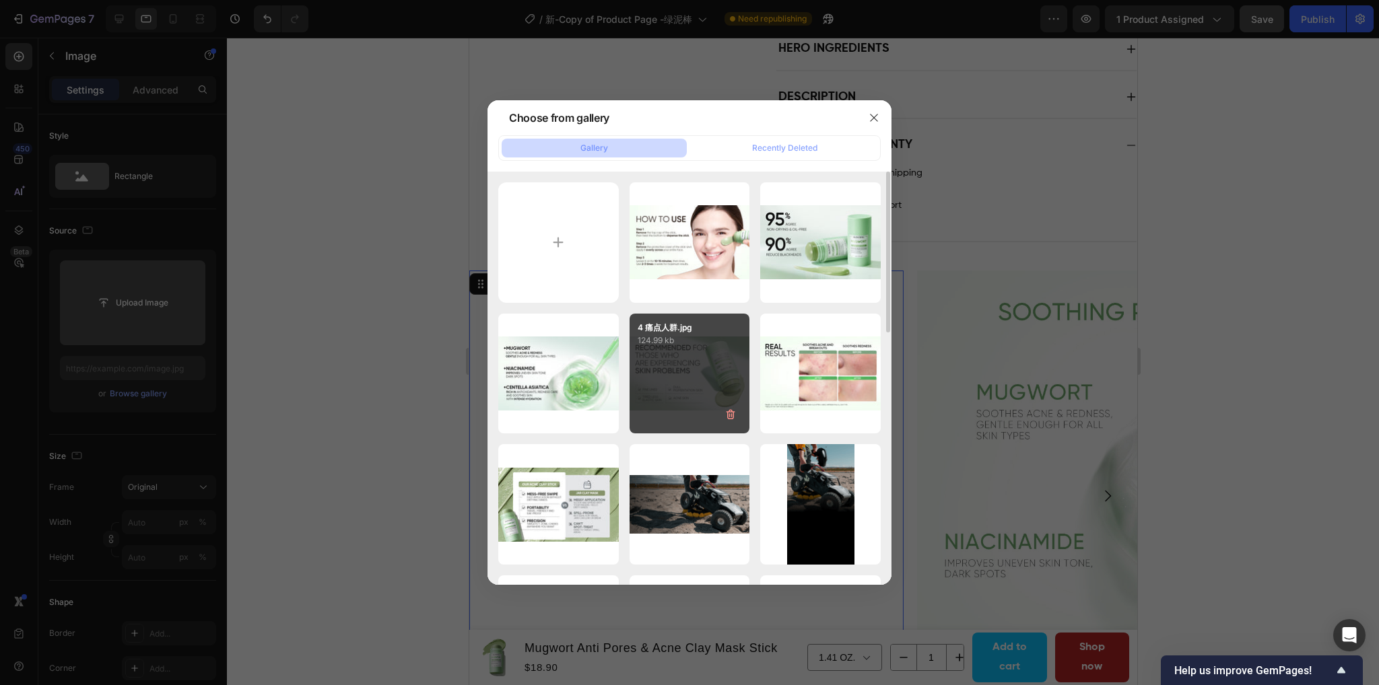
click at [691, 374] on div "4 痛点人群.jpg 124.99 kb" at bounding box center [689, 374] width 120 height 120
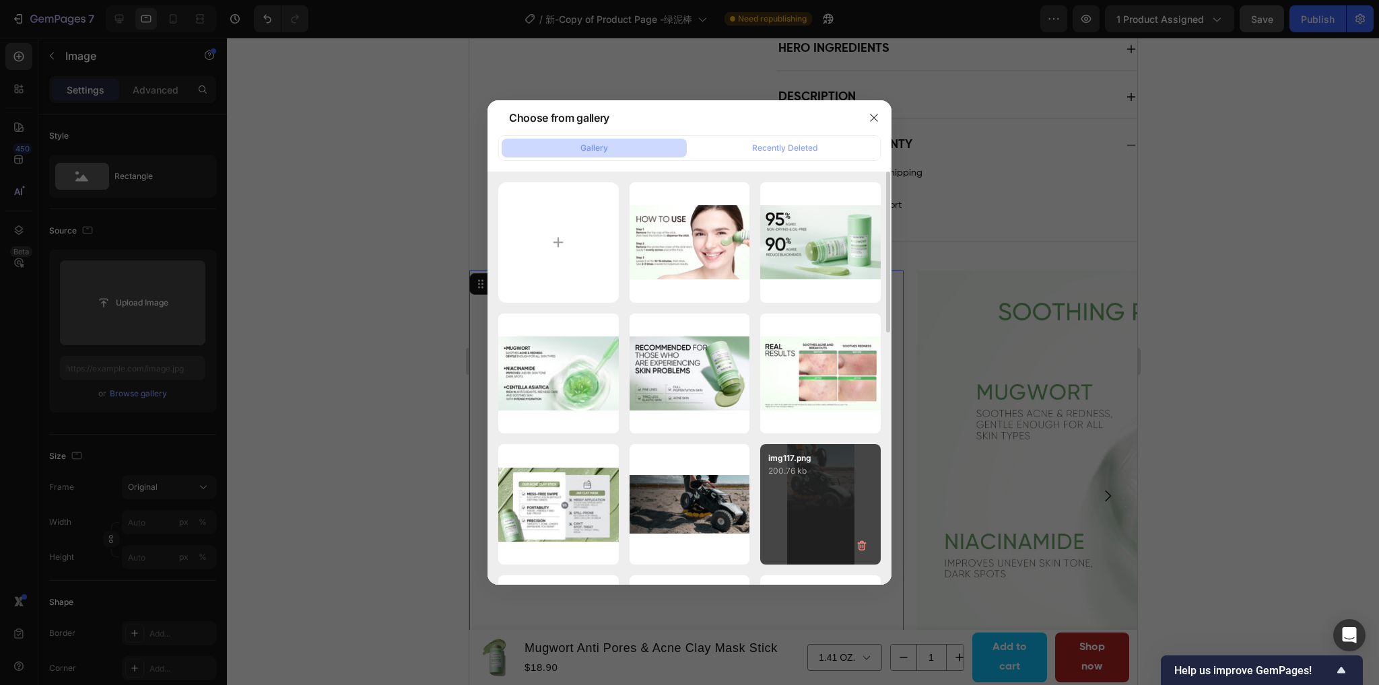
type input "https://cdn.shopify.com/s/files/1/0563/1701/8217/files/gempages_572779726456750…"
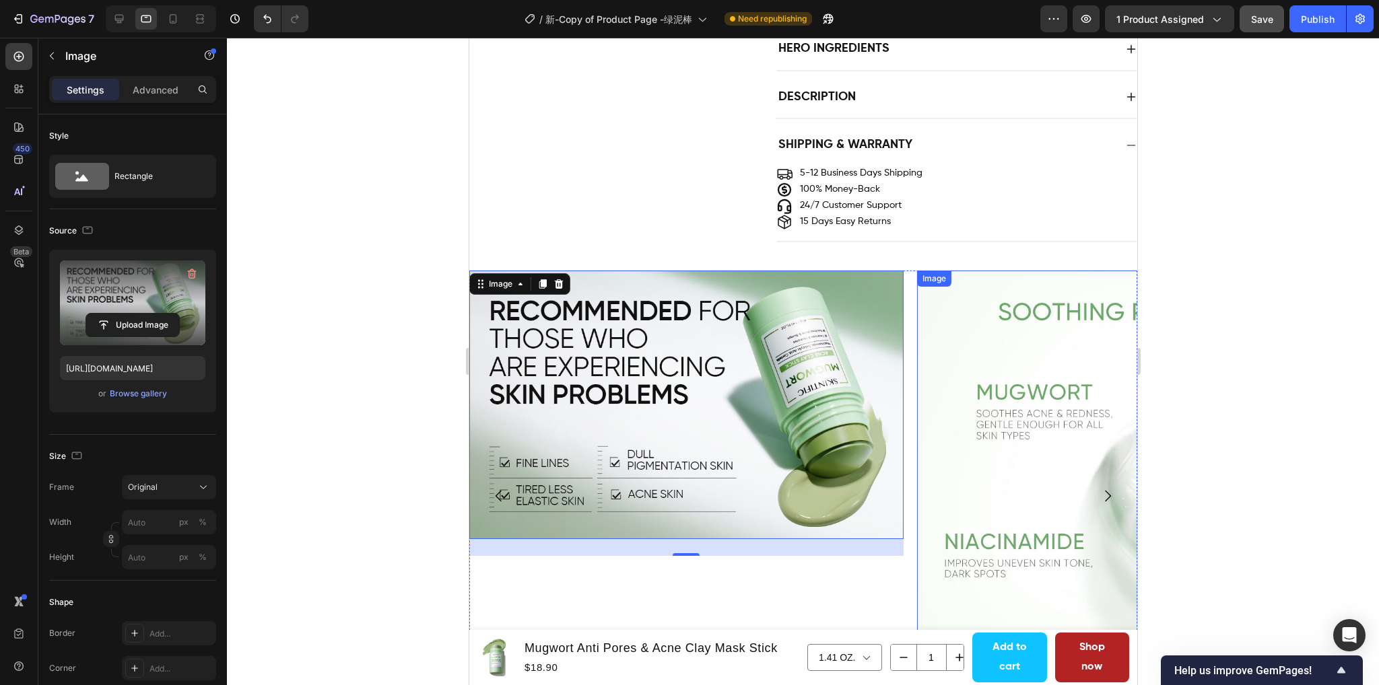
click at [1035, 462] on img at bounding box center [1133, 488] width 434 height 434
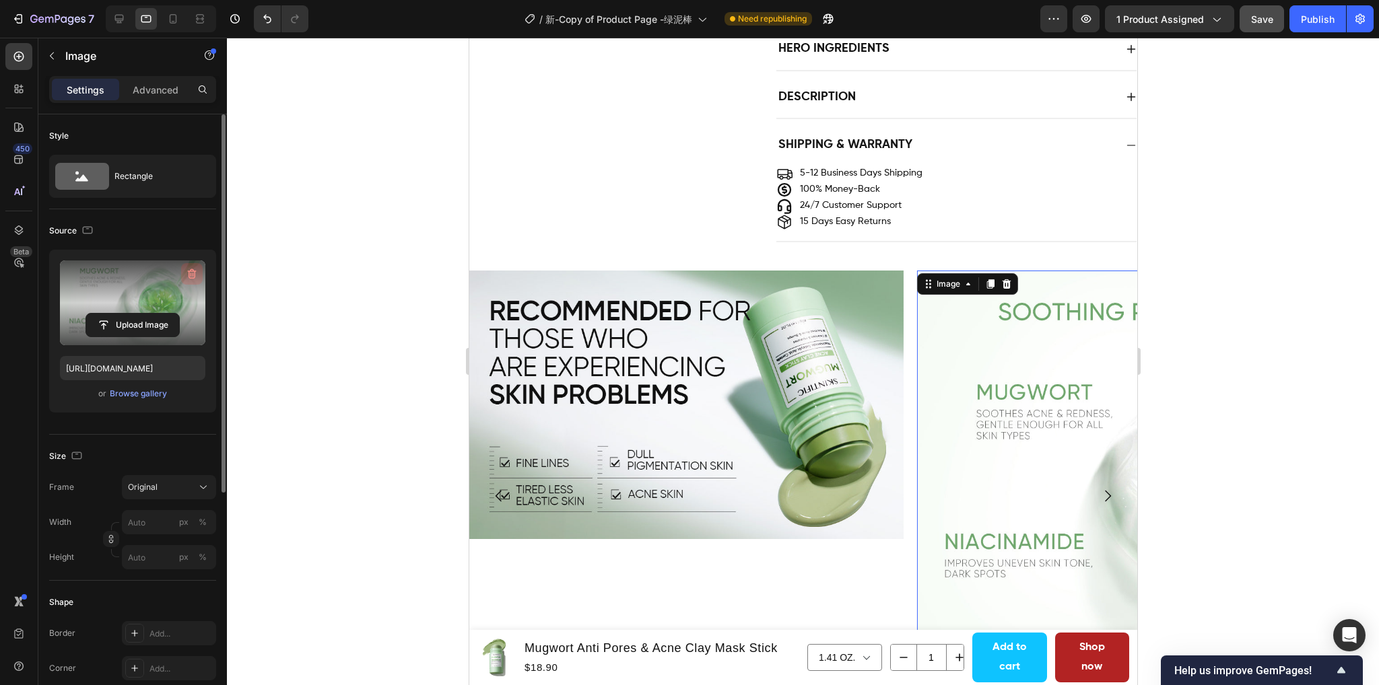
click at [186, 271] on icon "button" at bounding box center [191, 273] width 13 height 13
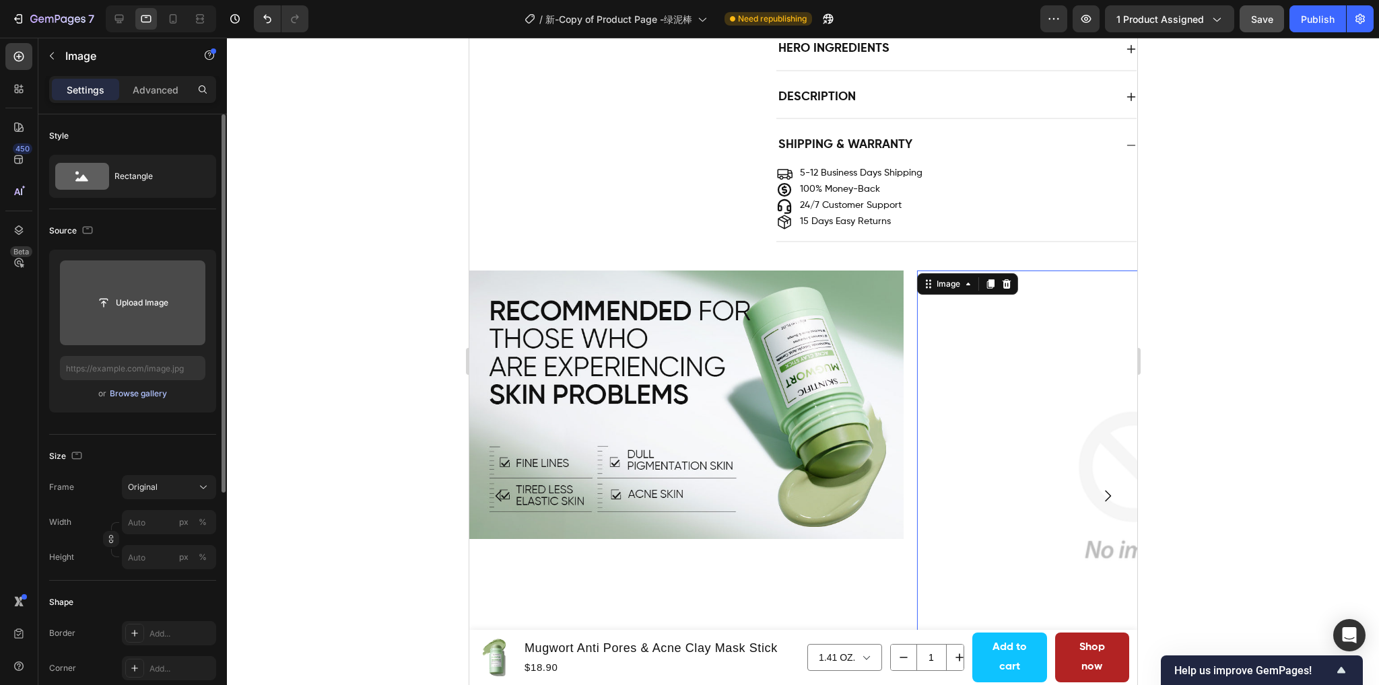
click at [132, 395] on div "Browse gallery" at bounding box center [138, 394] width 57 height 12
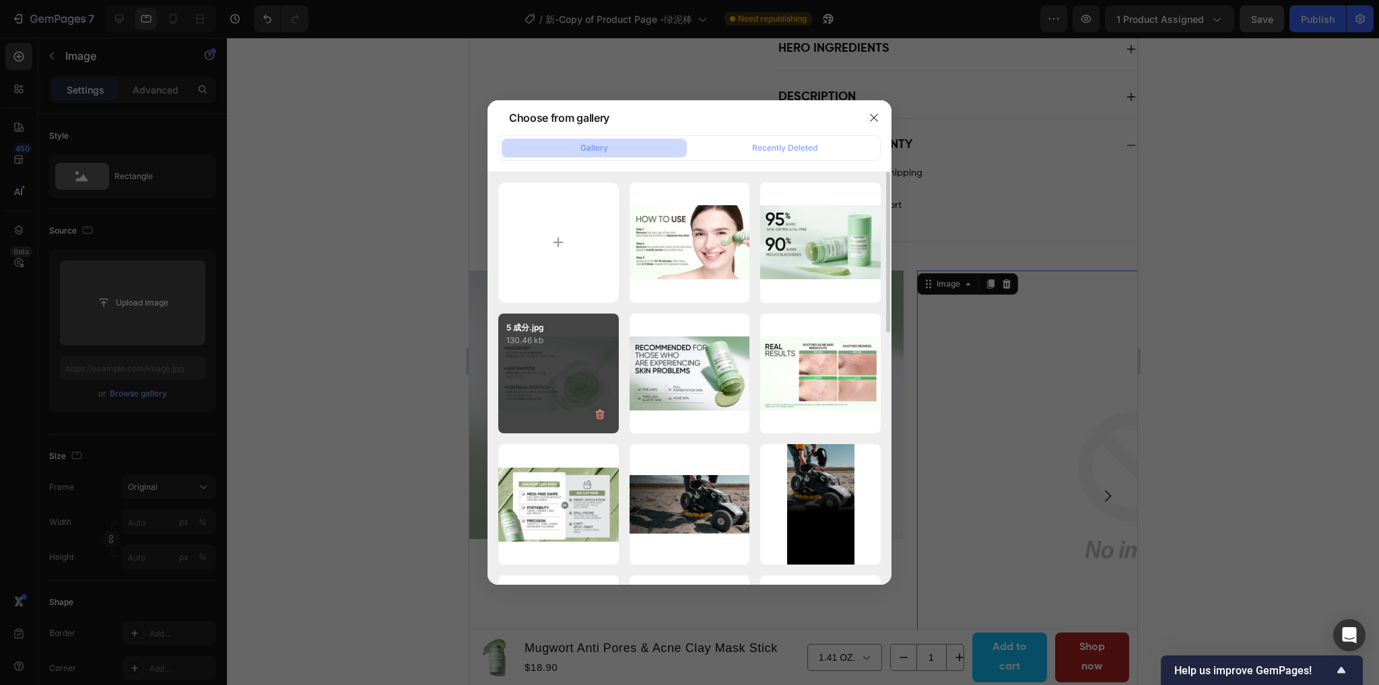
click at [557, 372] on div "5 成分.jpg 130.46 kb" at bounding box center [558, 374] width 120 height 120
type input "https://cdn.shopify.com/s/files/1/0563/1701/8217/files/gempages_572779726456750…"
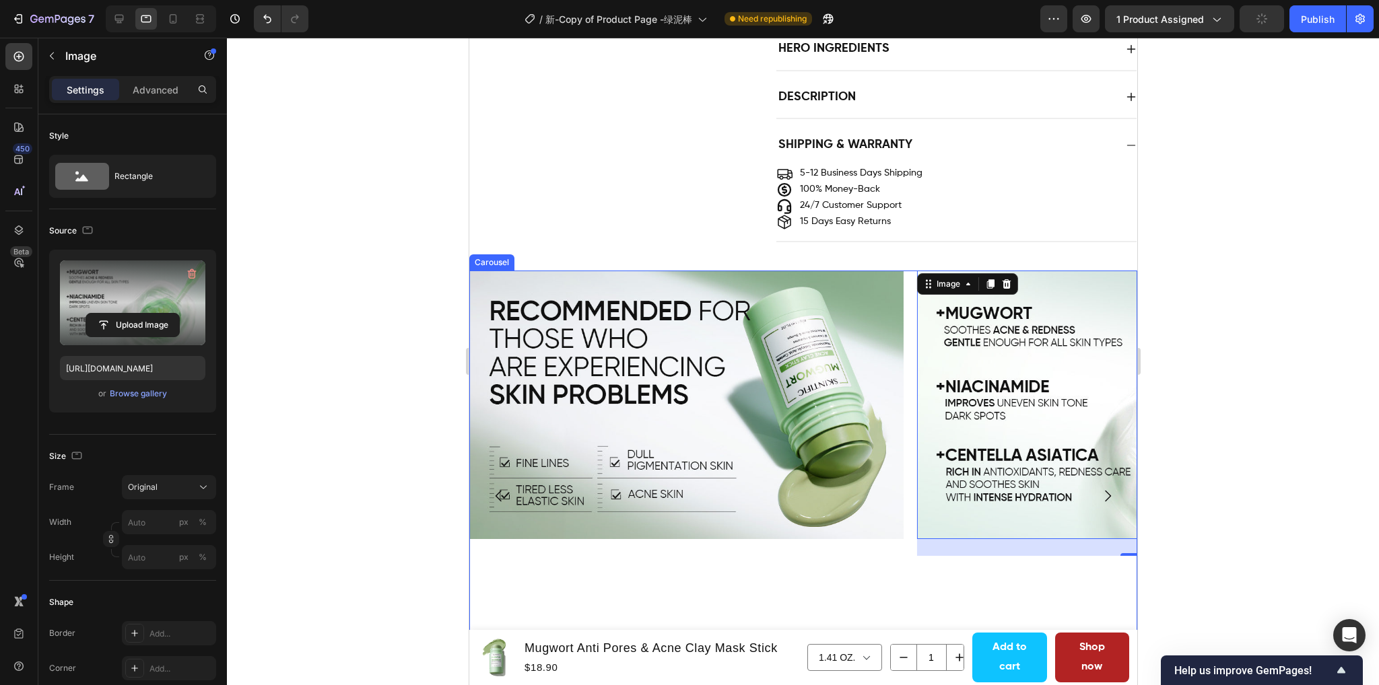
click at [1099, 490] on icon "Carousel Next Arrow" at bounding box center [1107, 496] width 16 height 16
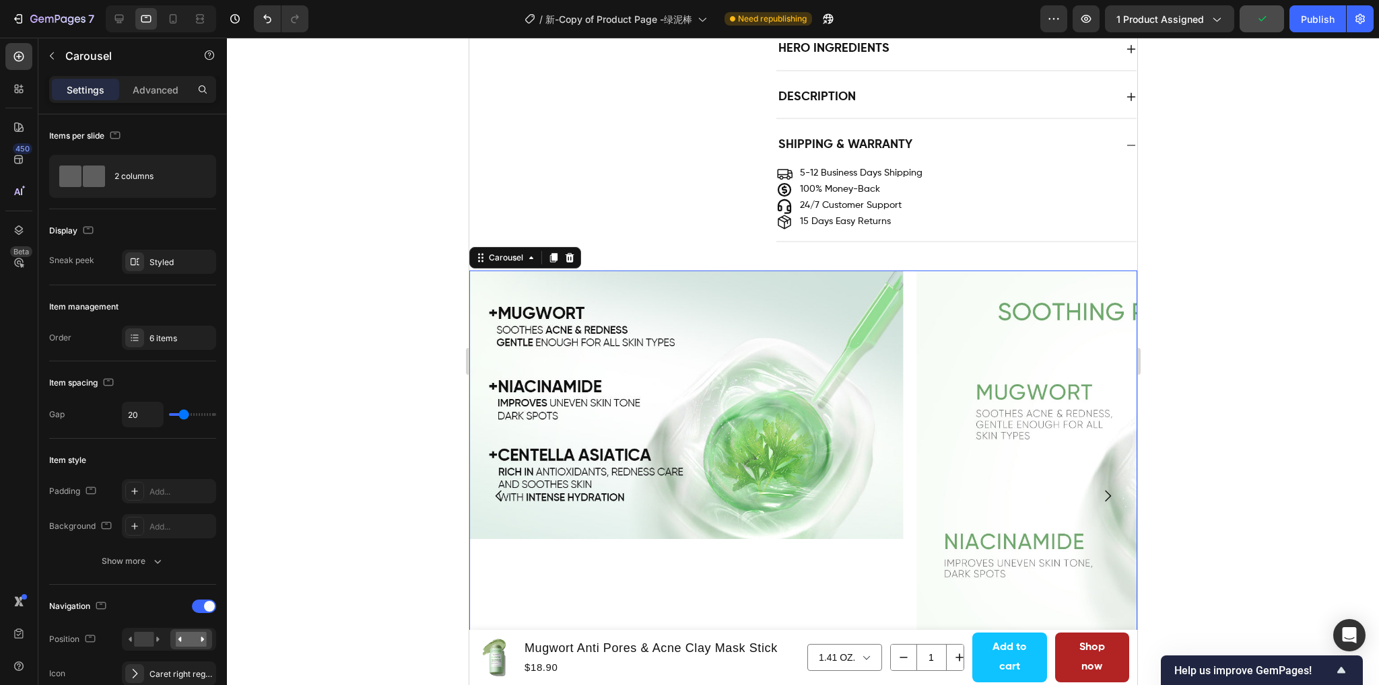
click at [1099, 492] on icon "Carousel Next Arrow" at bounding box center [1107, 496] width 16 height 16
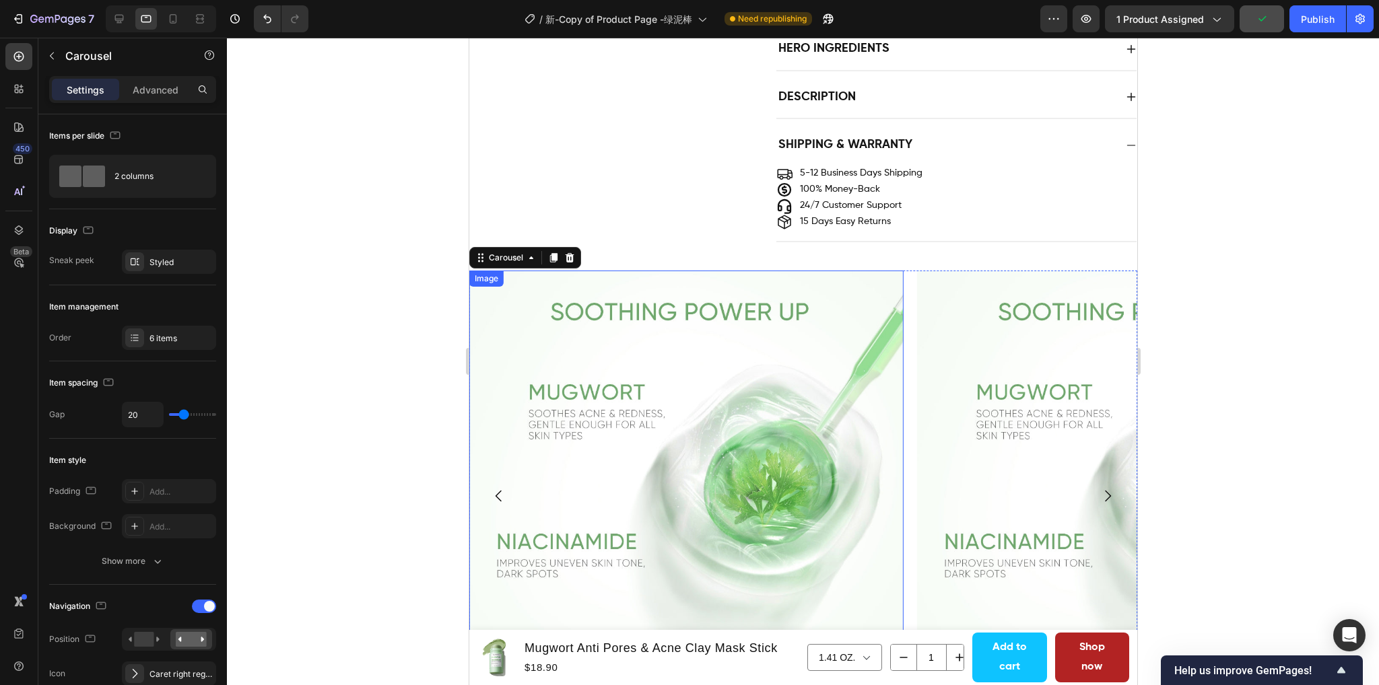
click at [709, 387] on img at bounding box center [685, 488] width 434 height 434
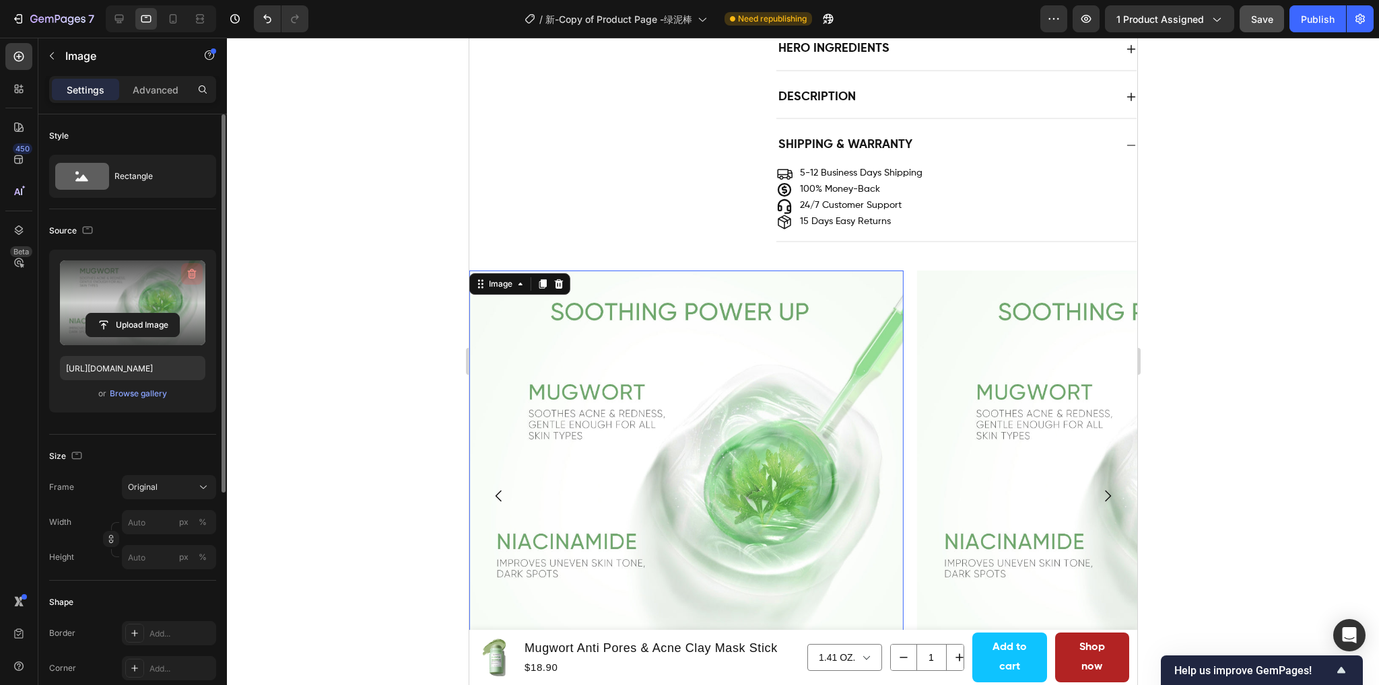
click at [188, 273] on icon "button" at bounding box center [192, 274] width 9 height 10
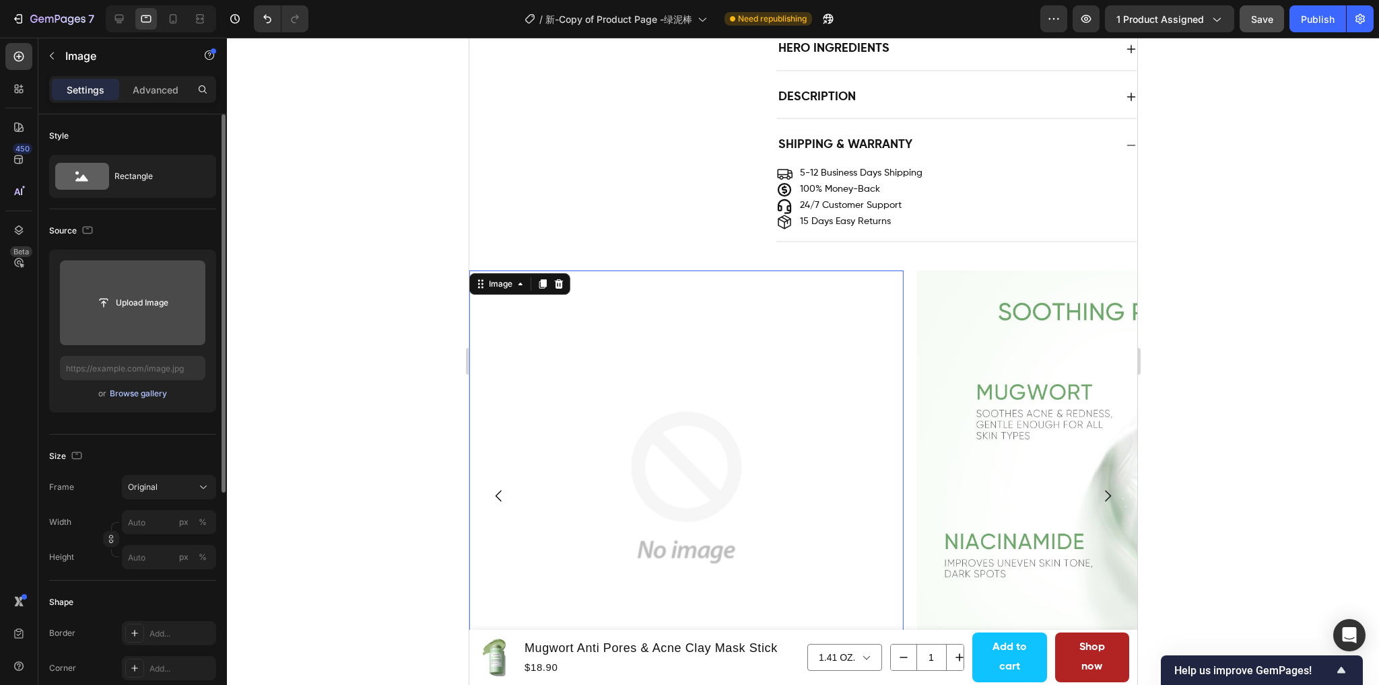
click at [143, 392] on div "Browse gallery" at bounding box center [138, 394] width 57 height 12
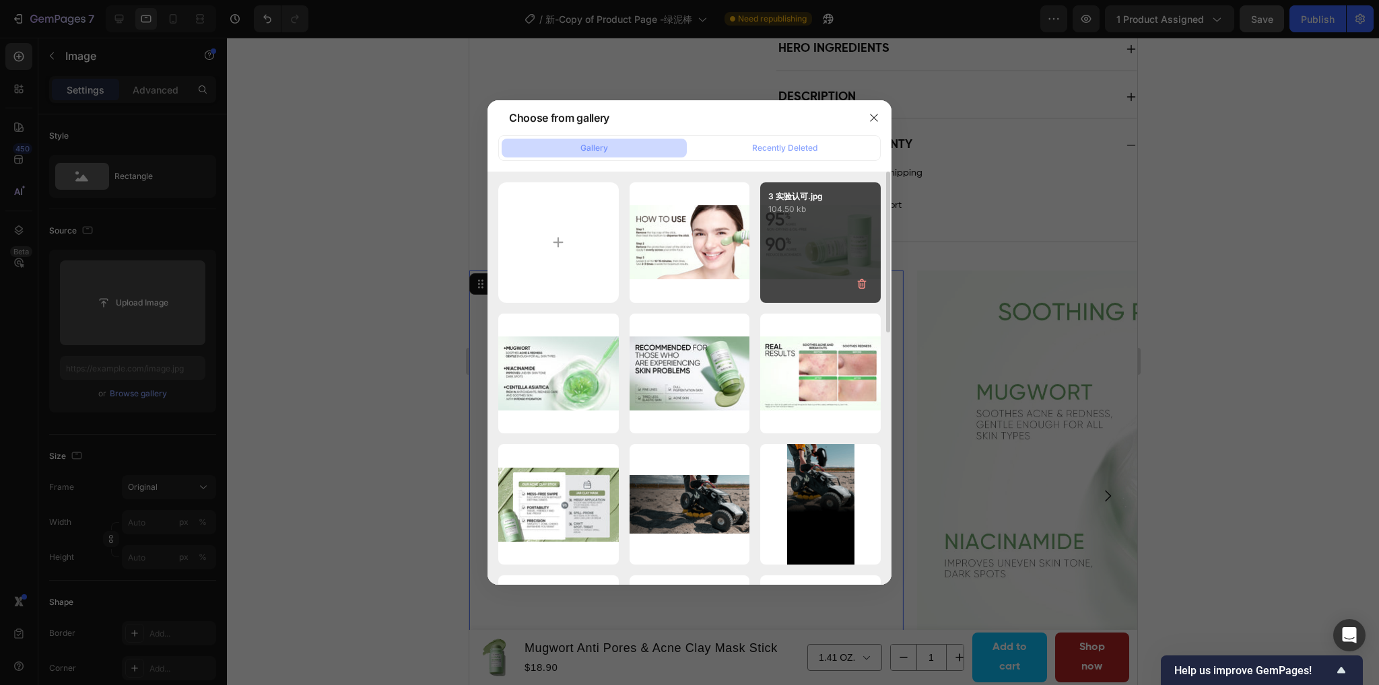
click at [800, 208] on p "104.50 kb" at bounding box center [820, 209] width 104 height 13
type input "https://cdn.shopify.com/s/files/1/0563/1701/8217/files/gempages_572779726456750…"
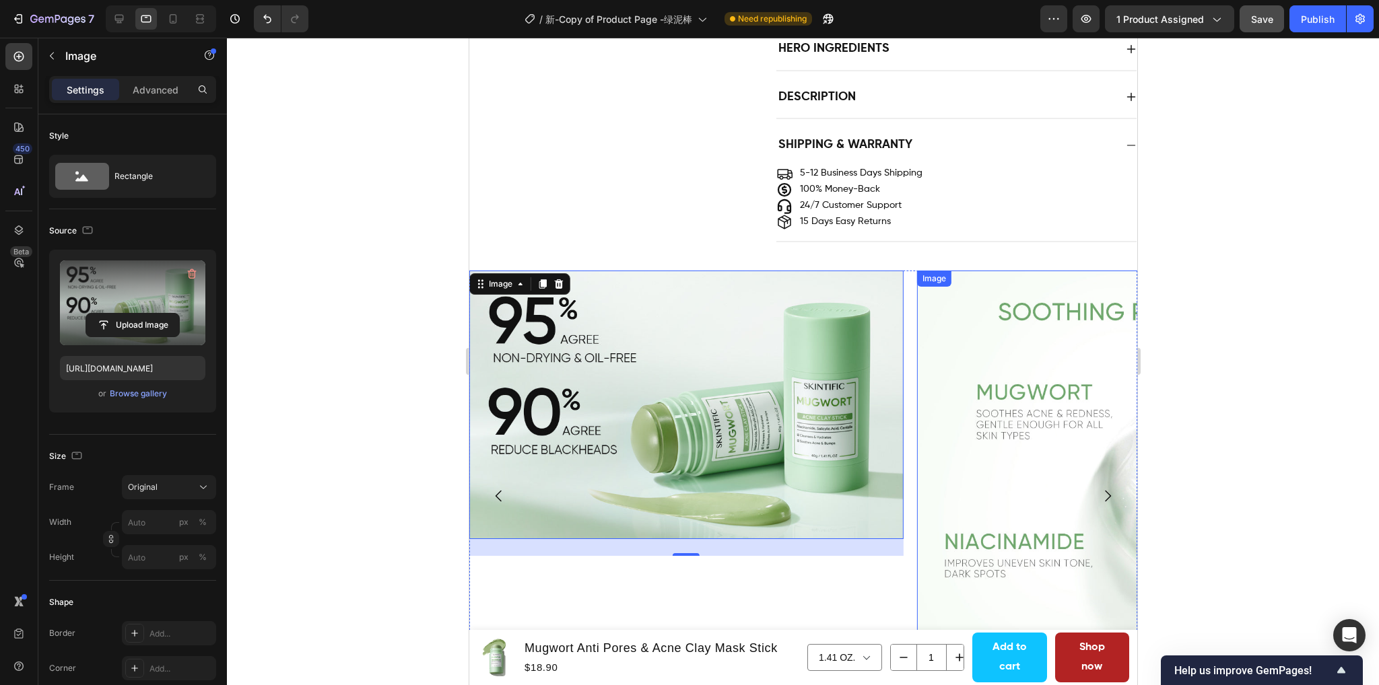
click at [1018, 407] on img at bounding box center [1133, 488] width 434 height 434
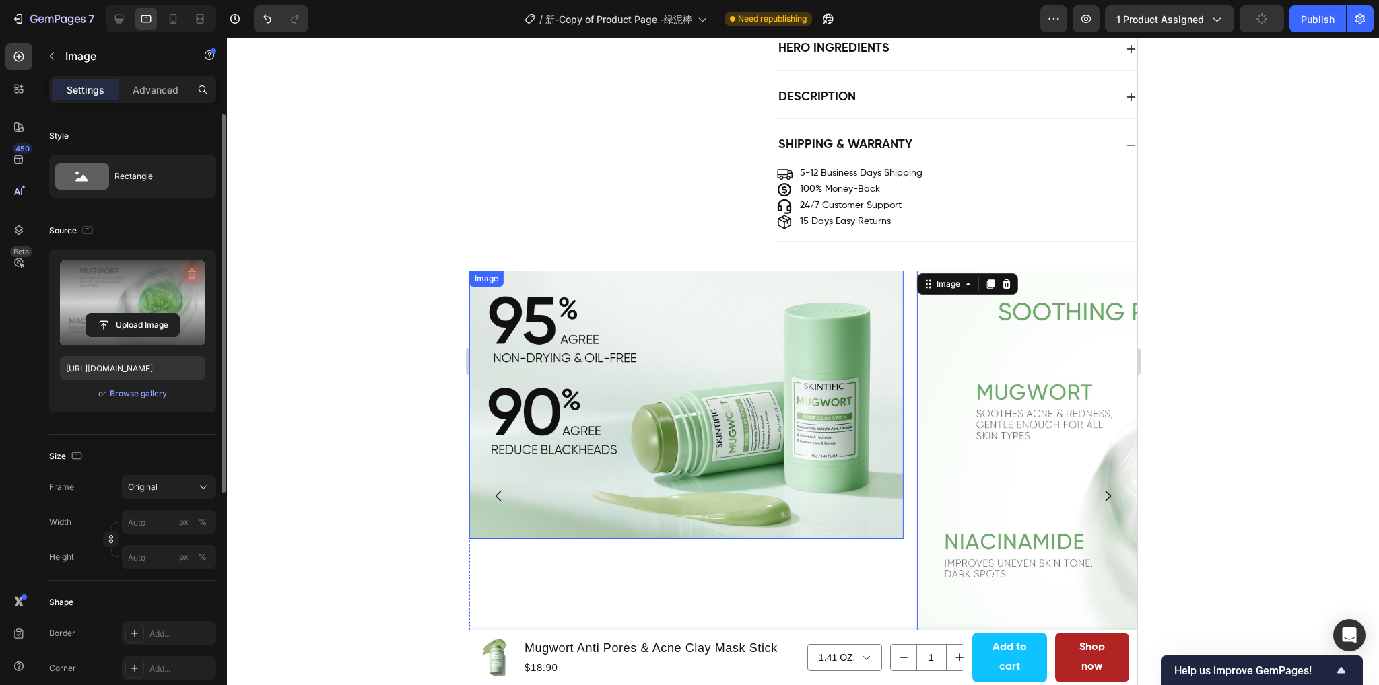
click at [188, 271] on icon "button" at bounding box center [192, 274] width 9 height 10
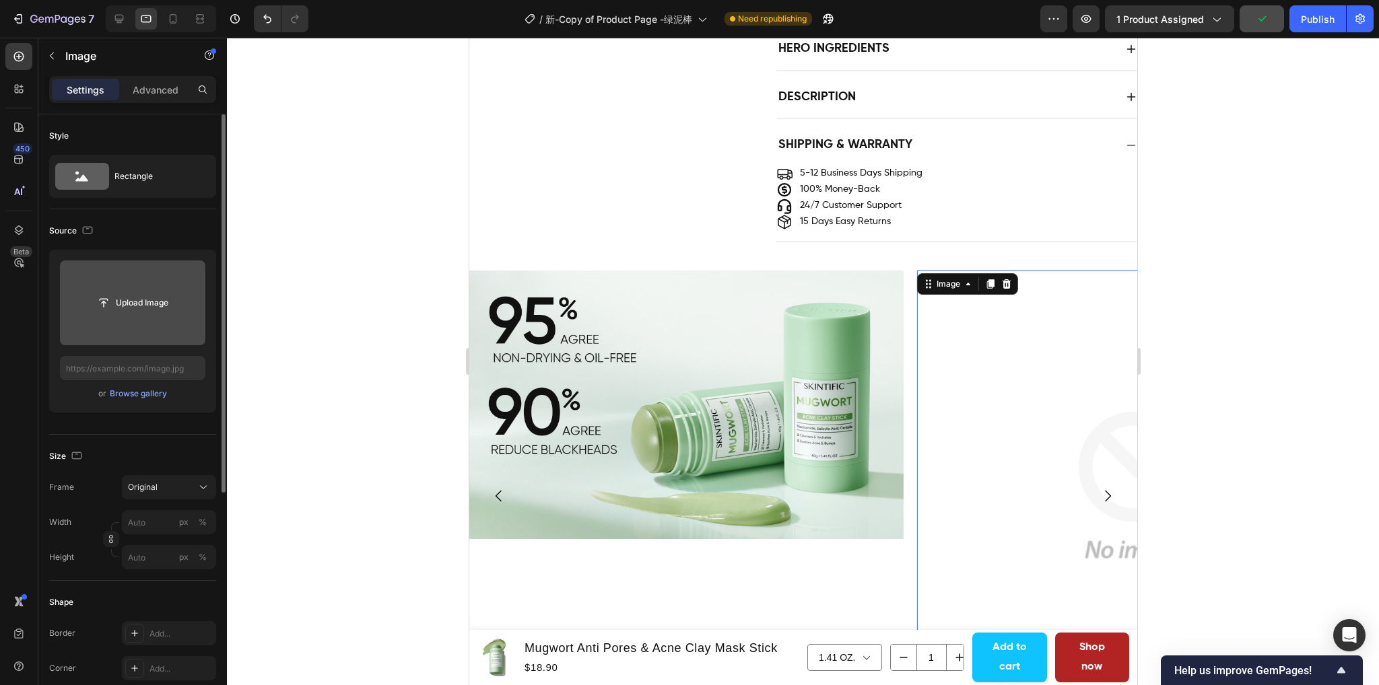
click at [148, 316] on input "file" at bounding box center [132, 302] width 145 height 85
click at [141, 396] on div "Browse gallery" at bounding box center [138, 394] width 57 height 12
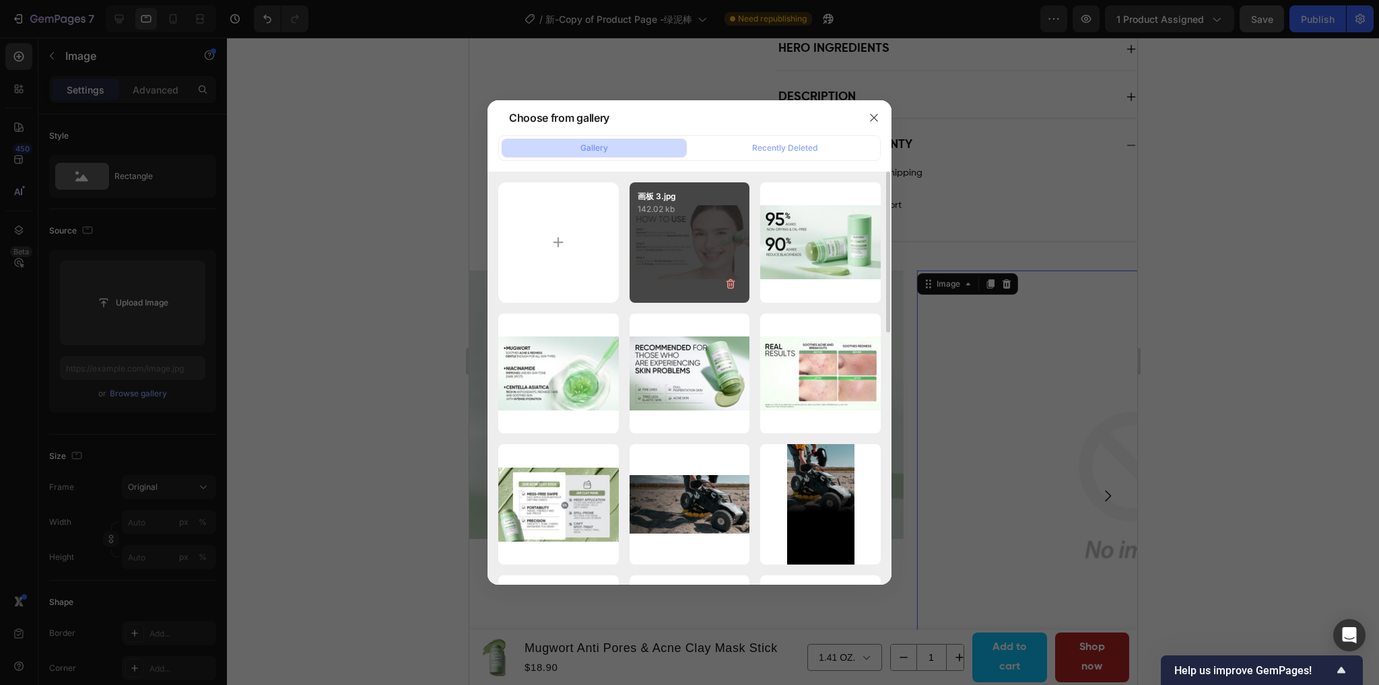
click at [679, 247] on div "画板 3.jpg 142.02 kb" at bounding box center [689, 242] width 120 height 120
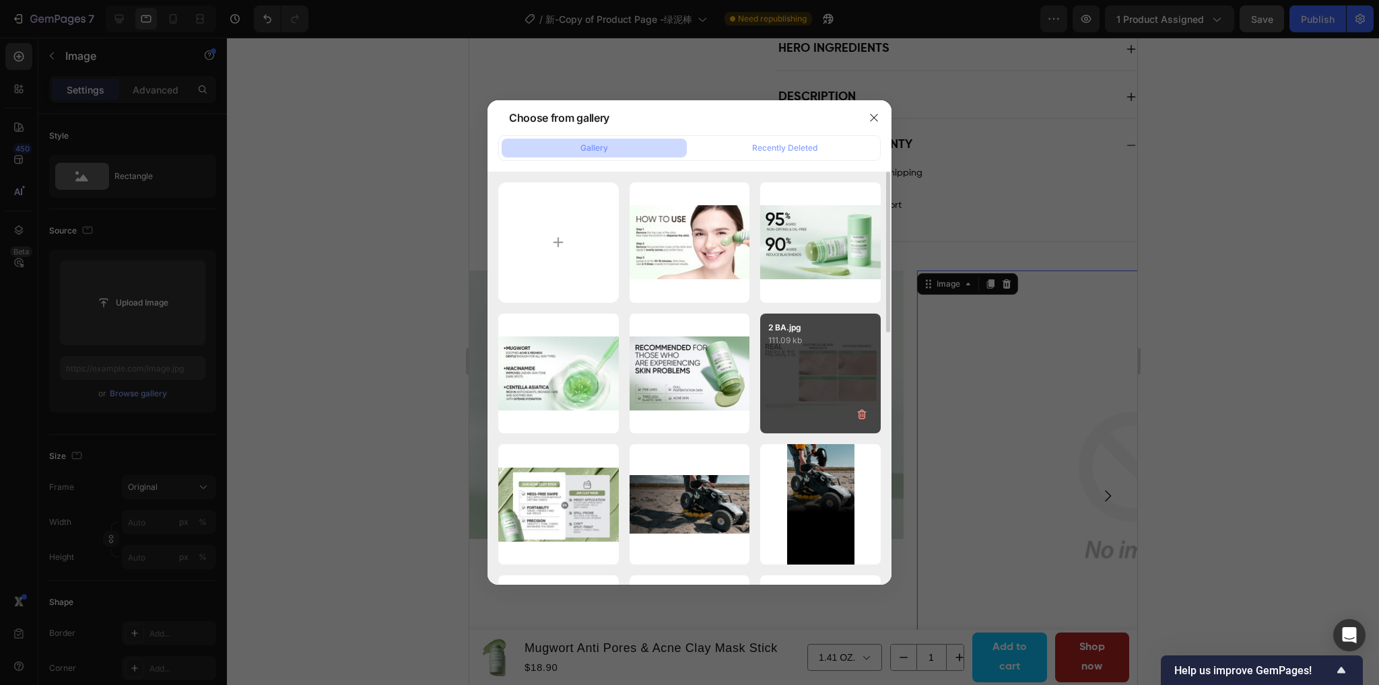
type input "https://cdn.shopify.com/s/files/1/0563/1701/8217/files/gempages_572779726456750…"
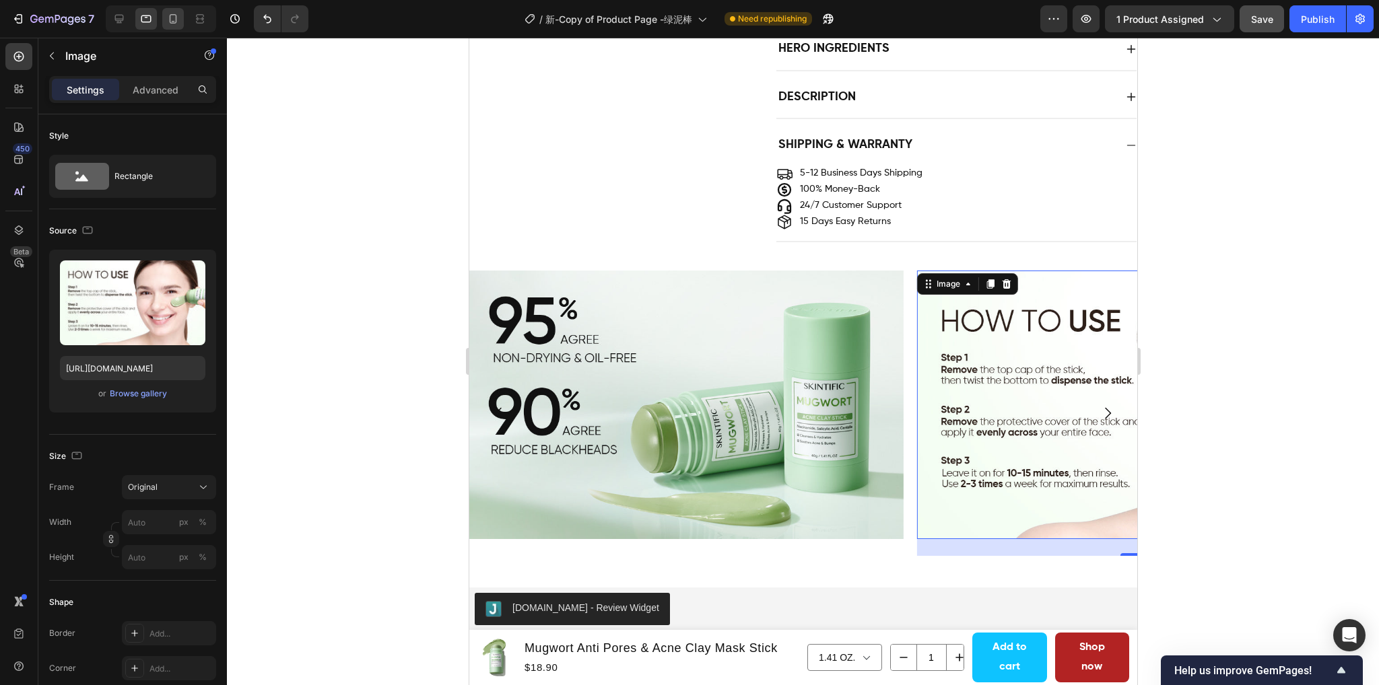
click at [175, 20] on icon at bounding box center [172, 18] width 13 height 13
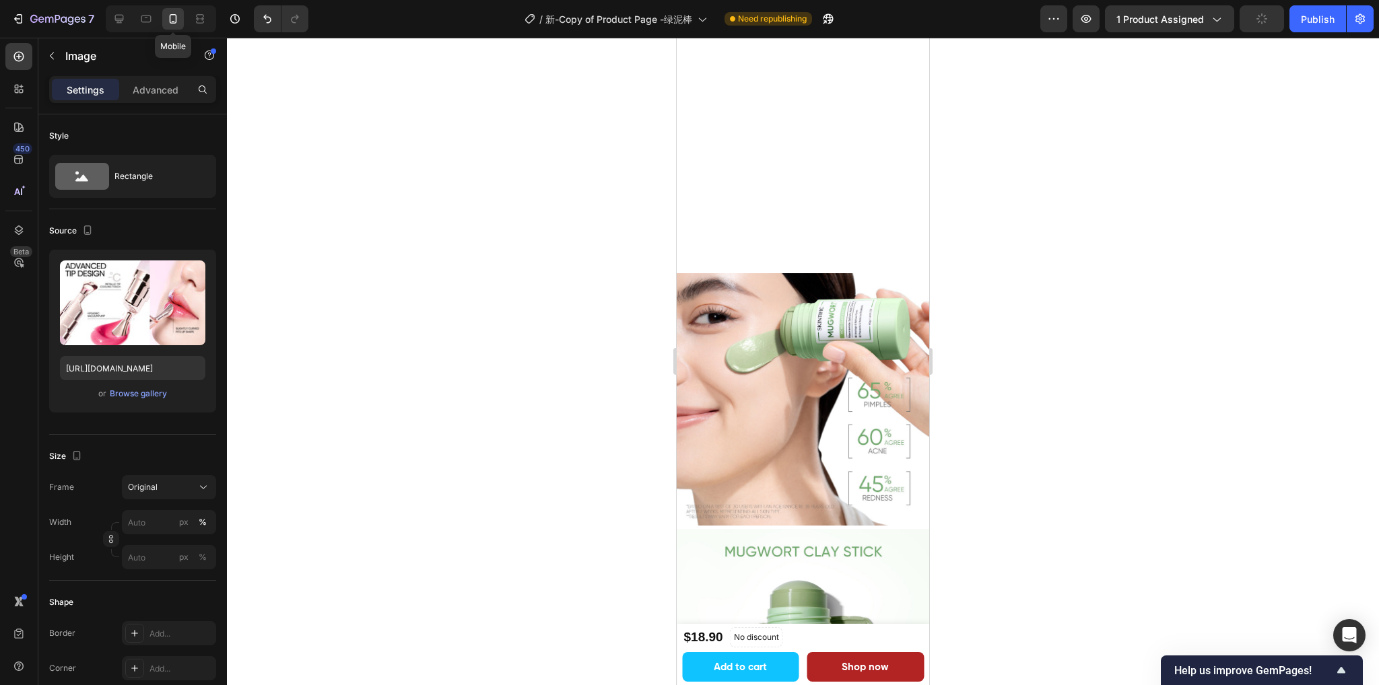
type input "100"
type input "[URL][DOMAIN_NAME]"
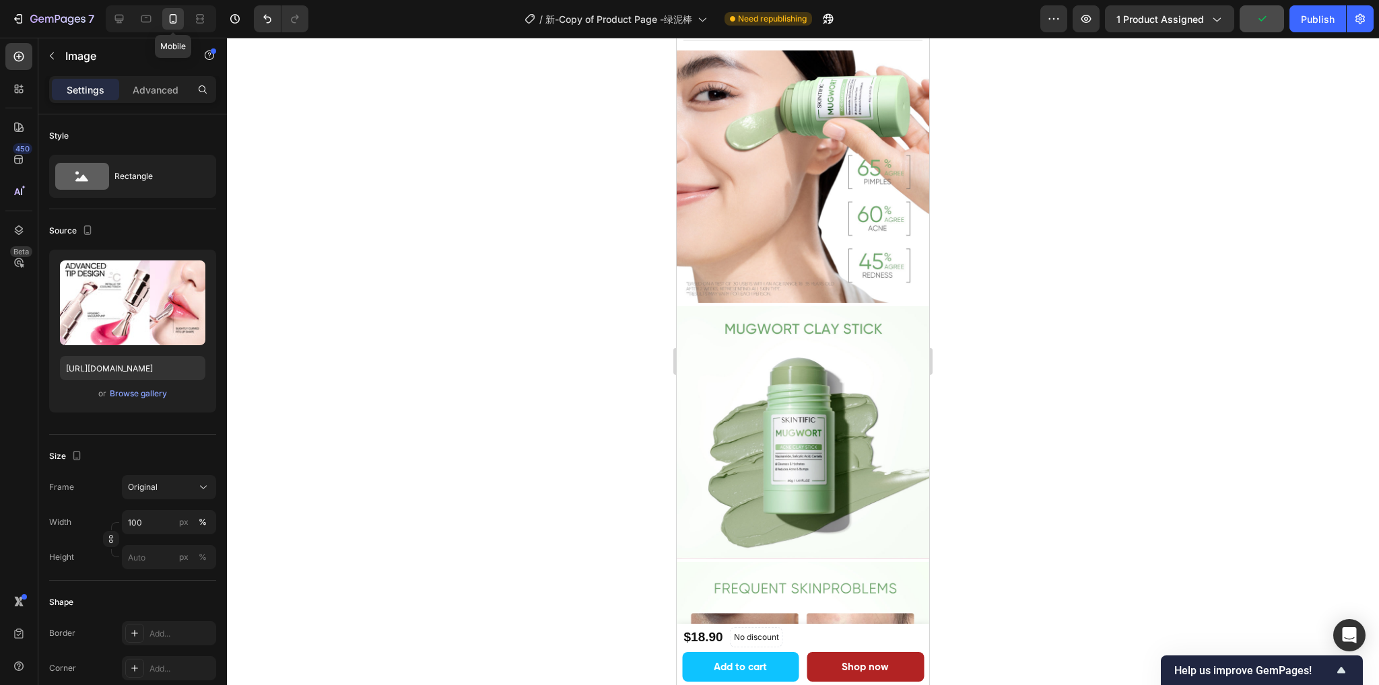
scroll to position [1299, 0]
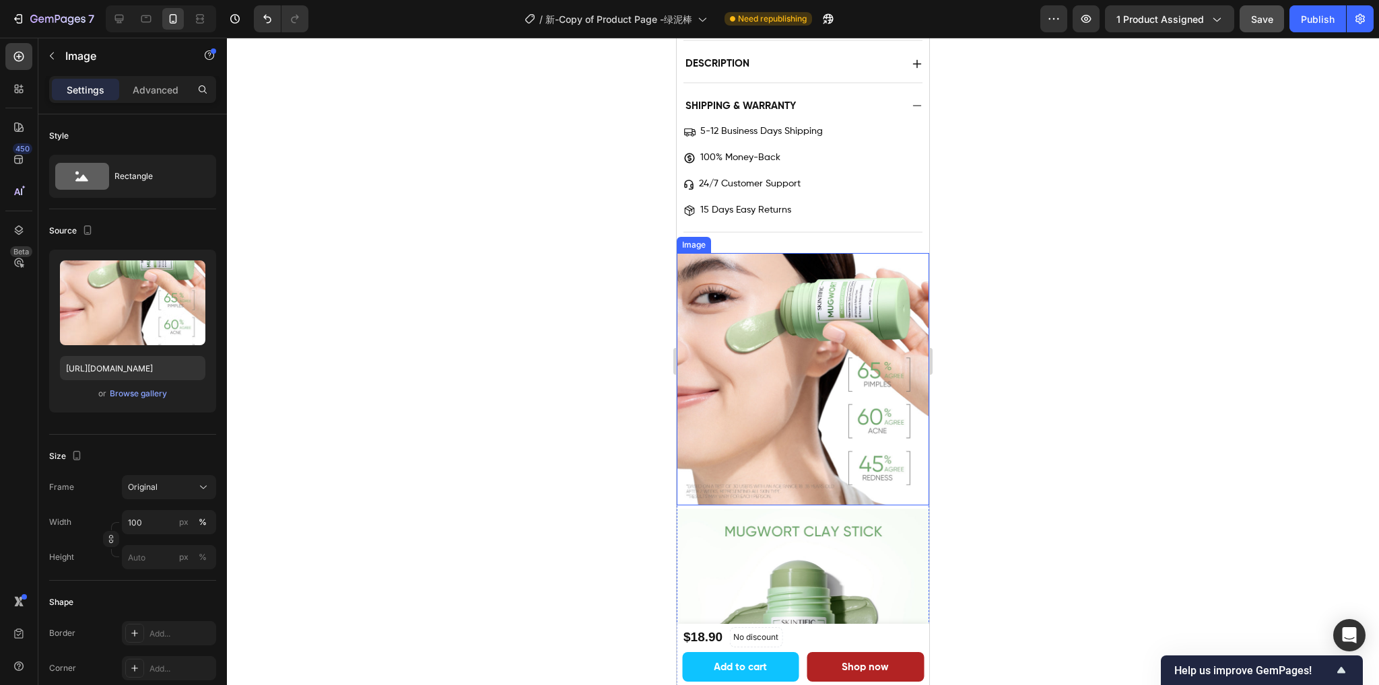
click at [813, 400] on img at bounding box center [802, 379] width 252 height 252
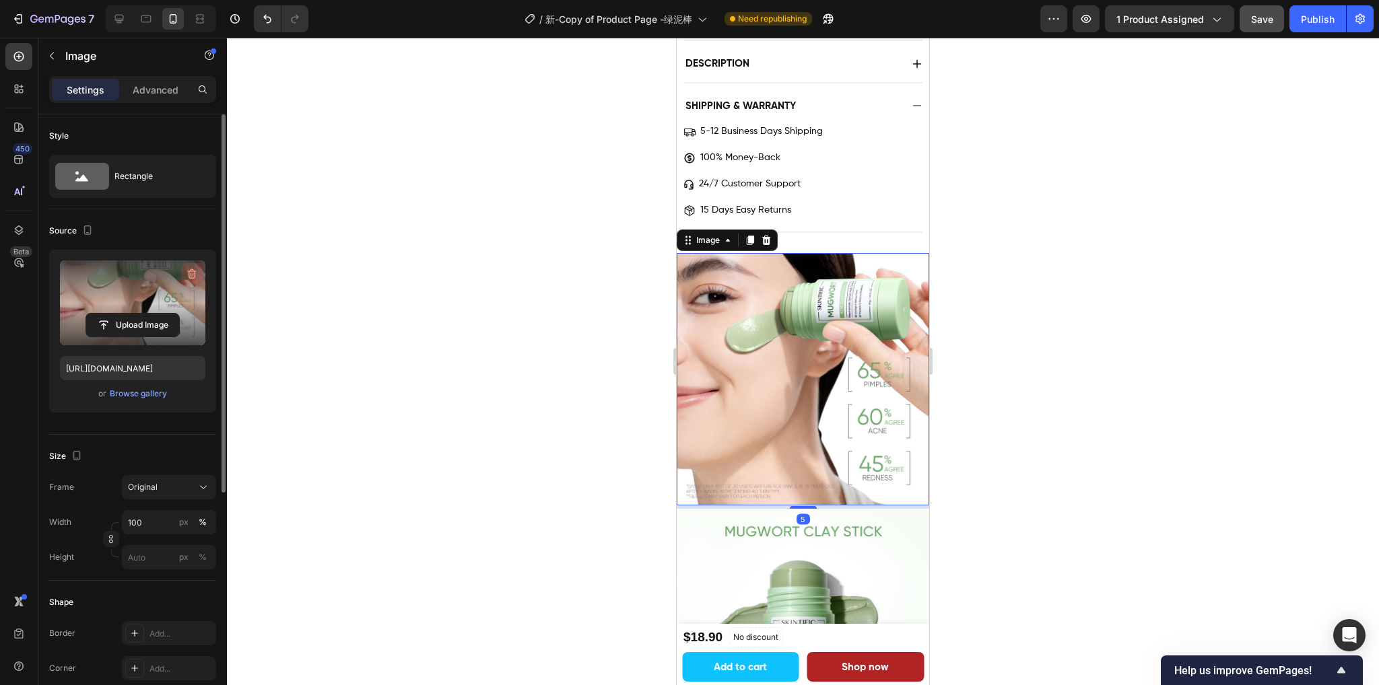
click at [189, 275] on icon "button" at bounding box center [191, 273] width 13 height 13
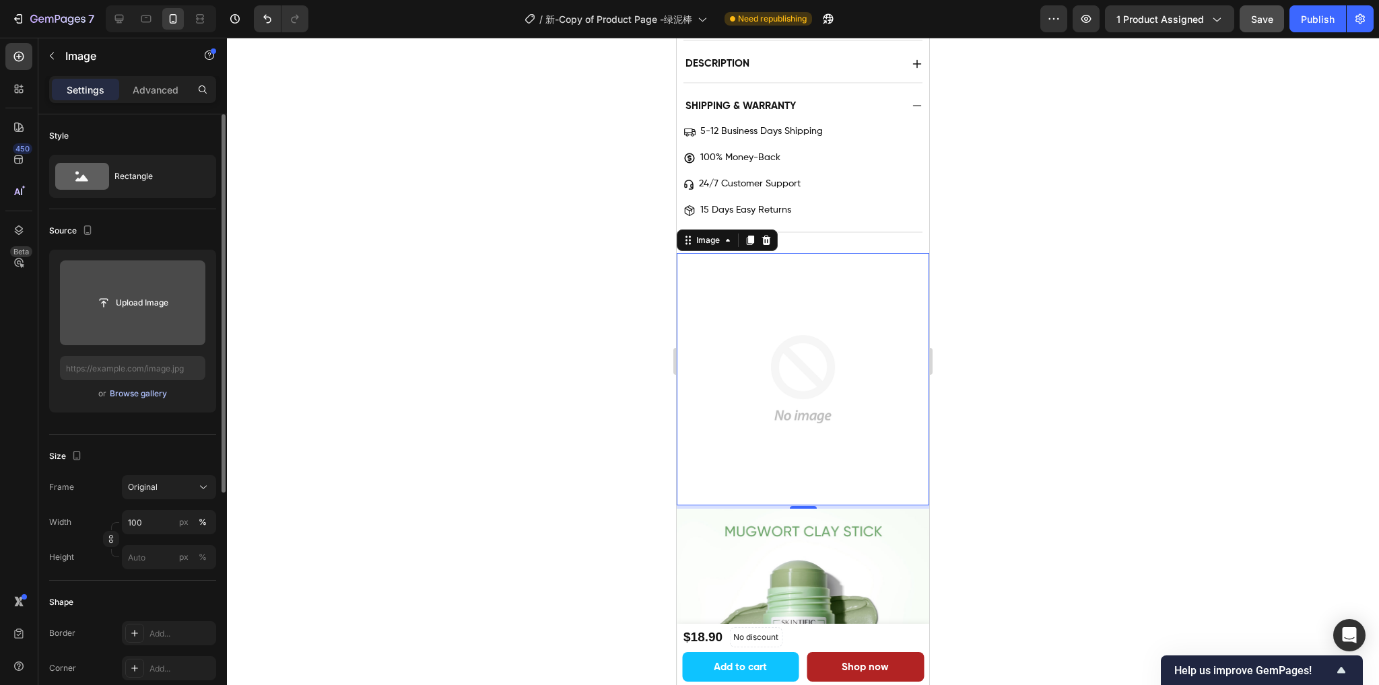
click at [120, 394] on div "Browse gallery" at bounding box center [138, 394] width 57 height 12
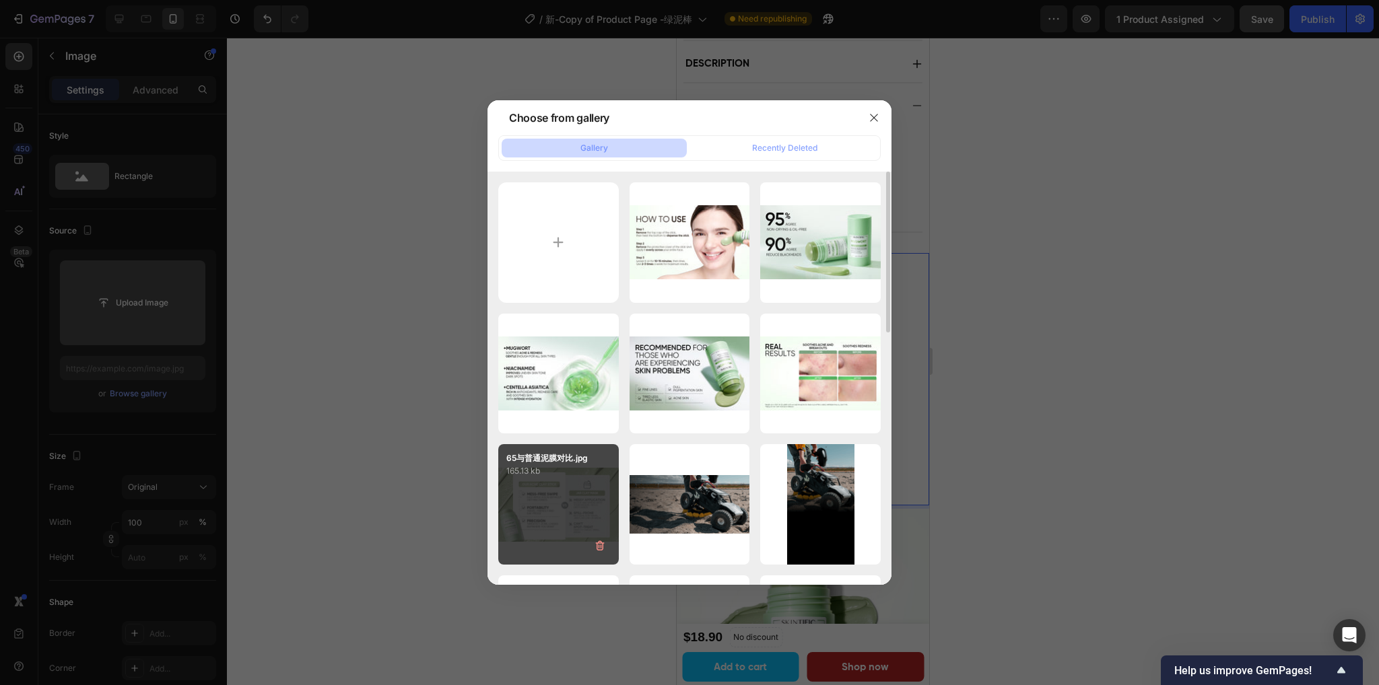
click at [536, 481] on div "65与普通泥膜对比.jpg 165.13 kb" at bounding box center [558, 504] width 120 height 120
type input "https://cdn.shopify.com/s/files/1/0563/1701/8217/files/gempages_572779726456750…"
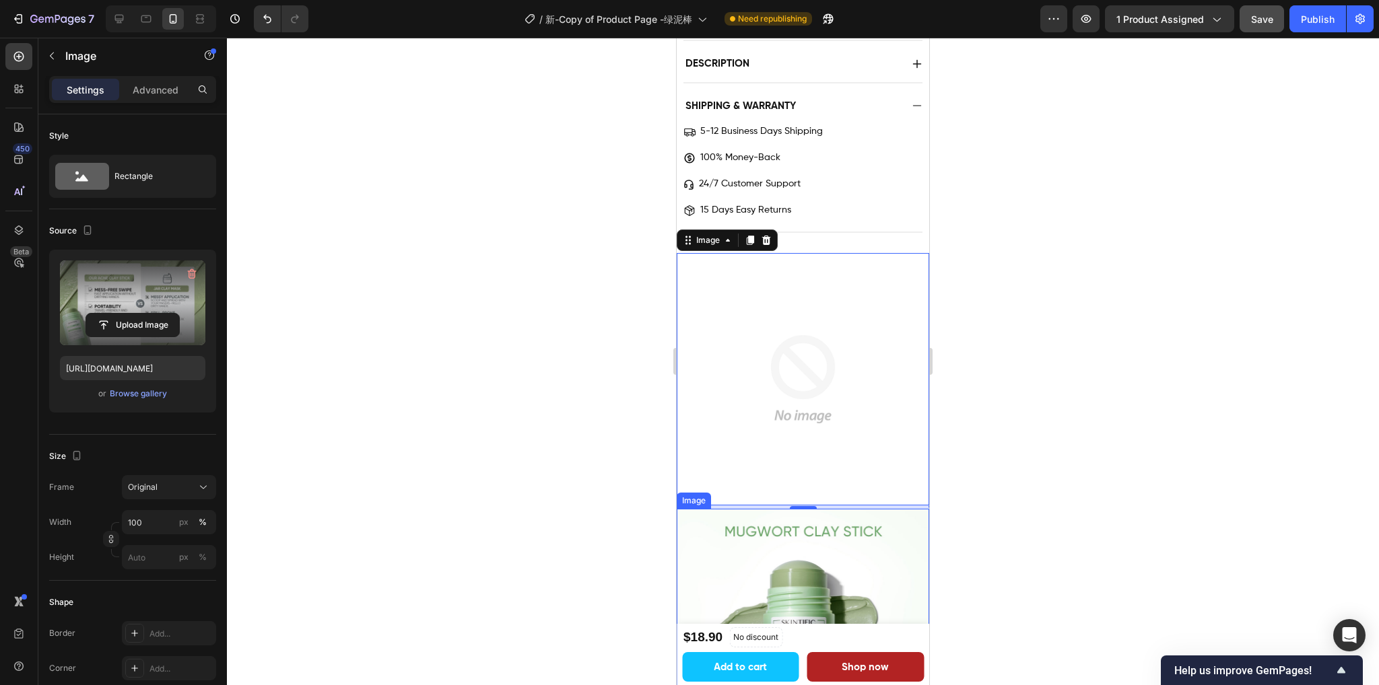
click at [837, 507] on img at bounding box center [802, 539] width 252 height 252
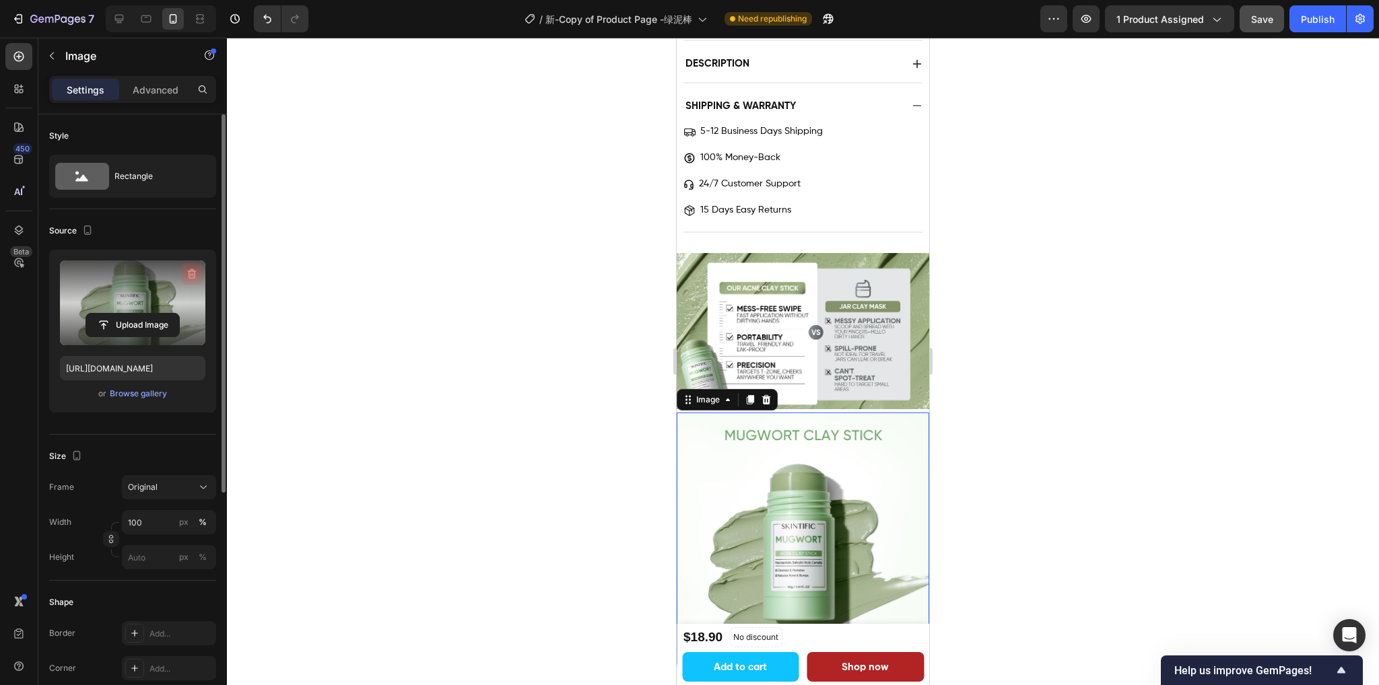
click at [190, 269] on icon "button" at bounding box center [191, 273] width 13 height 13
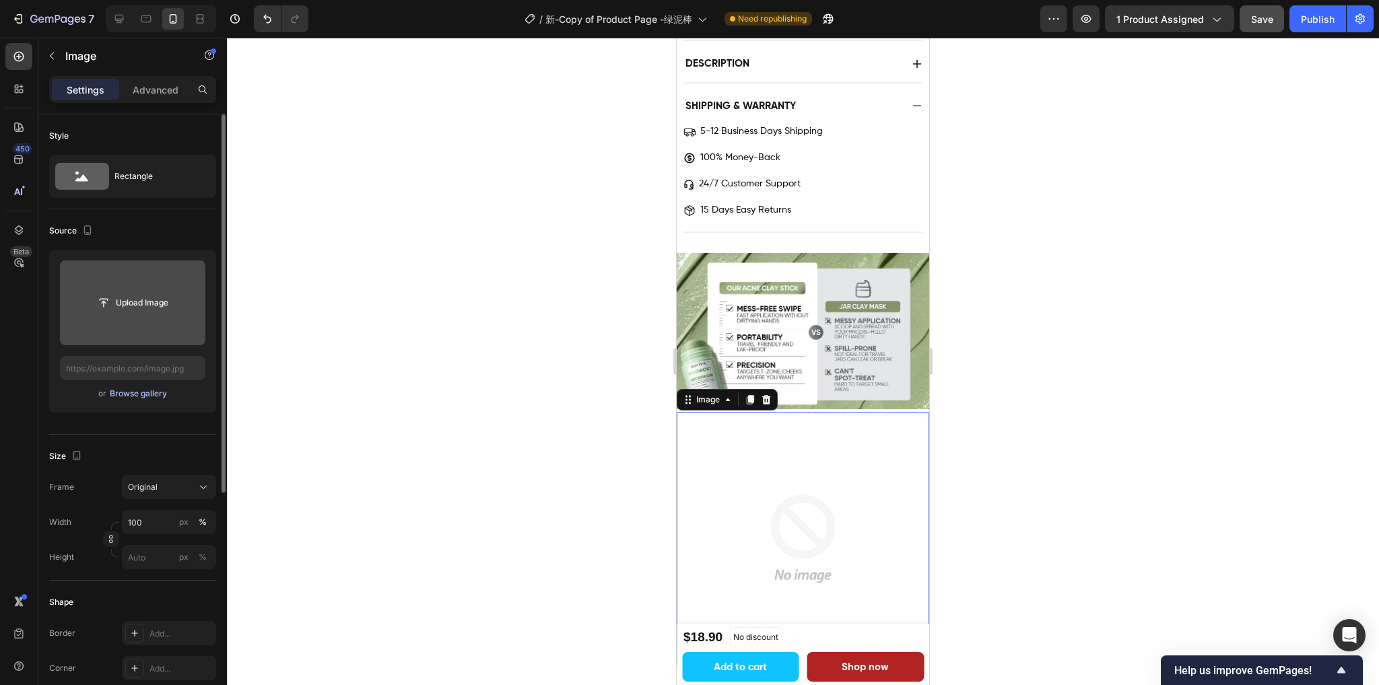
click at [121, 396] on div "Browse gallery" at bounding box center [138, 394] width 57 height 12
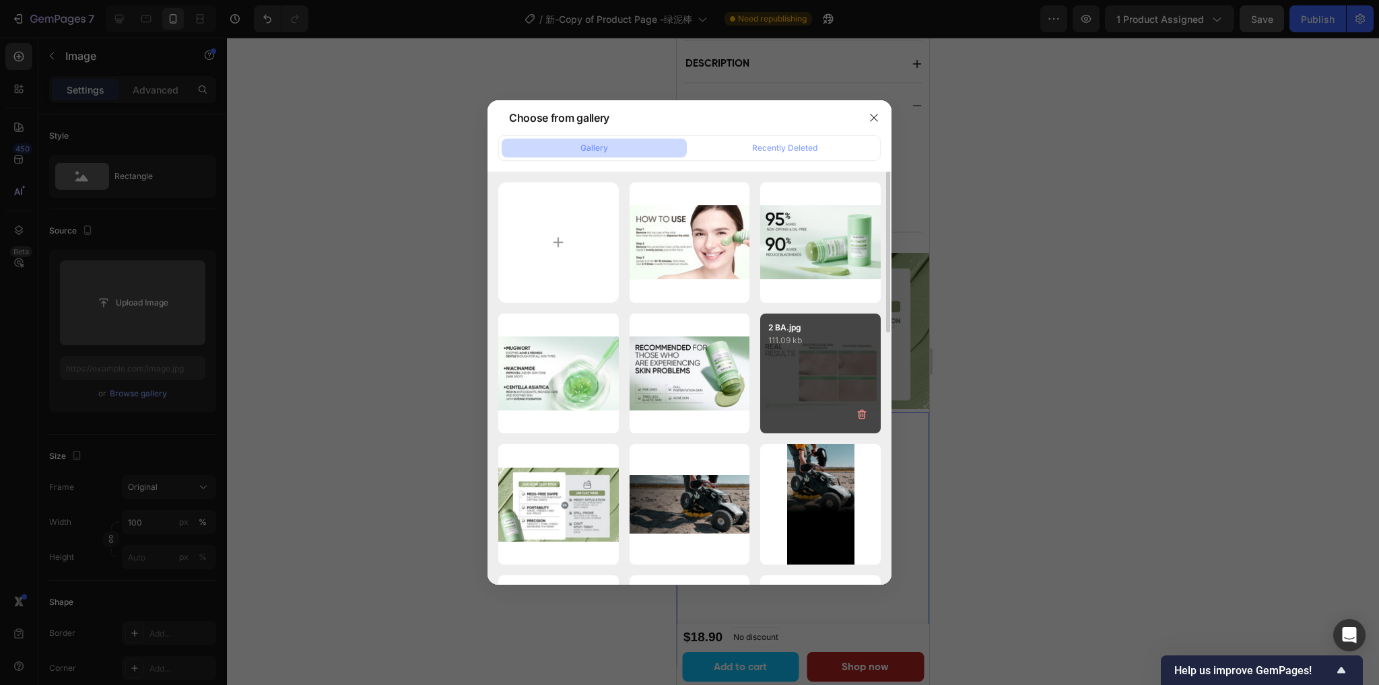
click at [835, 374] on div "2 BA.jpg 111.09 kb" at bounding box center [820, 374] width 120 height 120
type input "https://cdn.shopify.com/s/files/1/0563/1701/8217/files/gempages_572779726456750…"
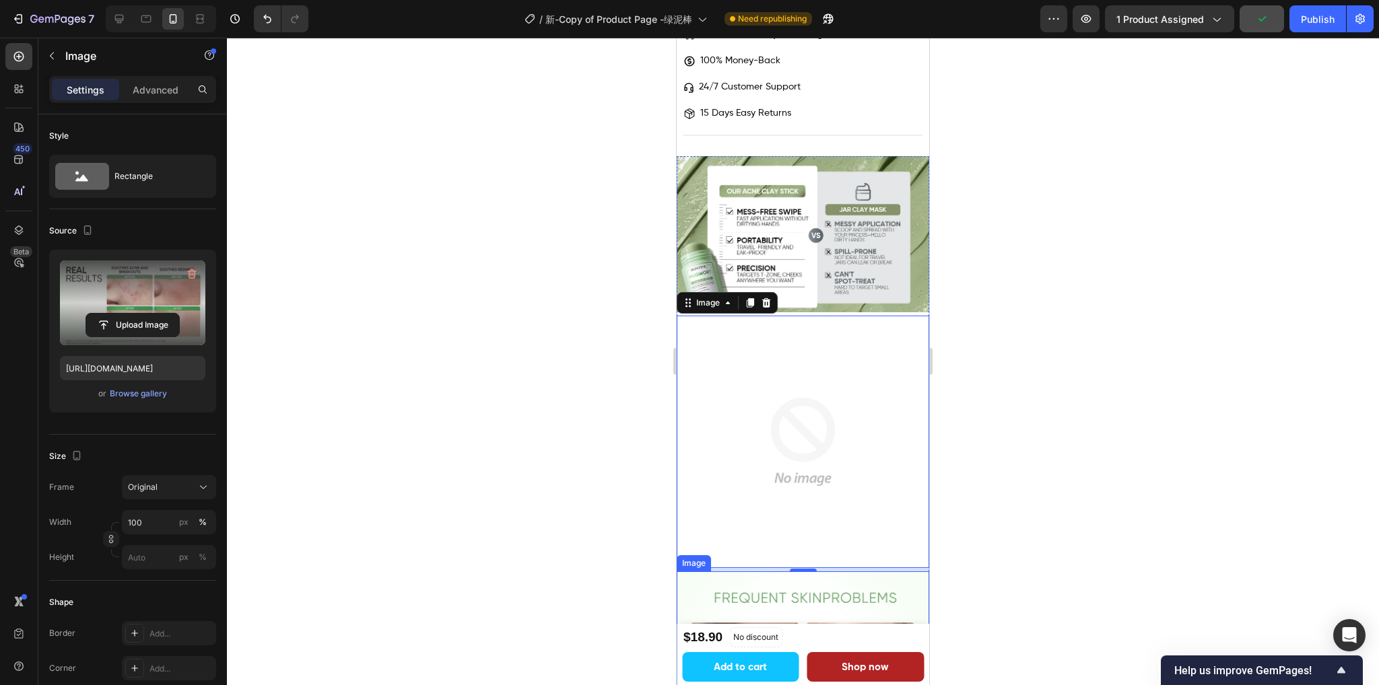
scroll to position [1434, 0]
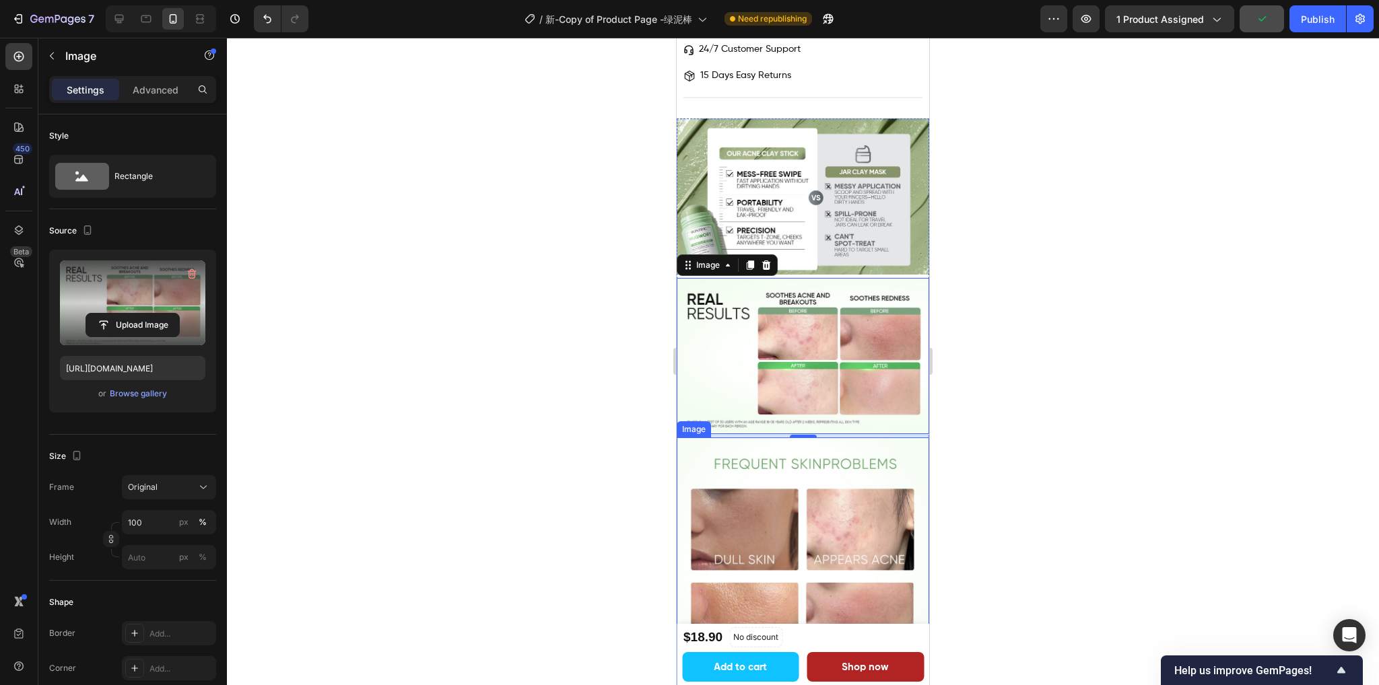
click at [762, 514] on img at bounding box center [802, 564] width 252 height 252
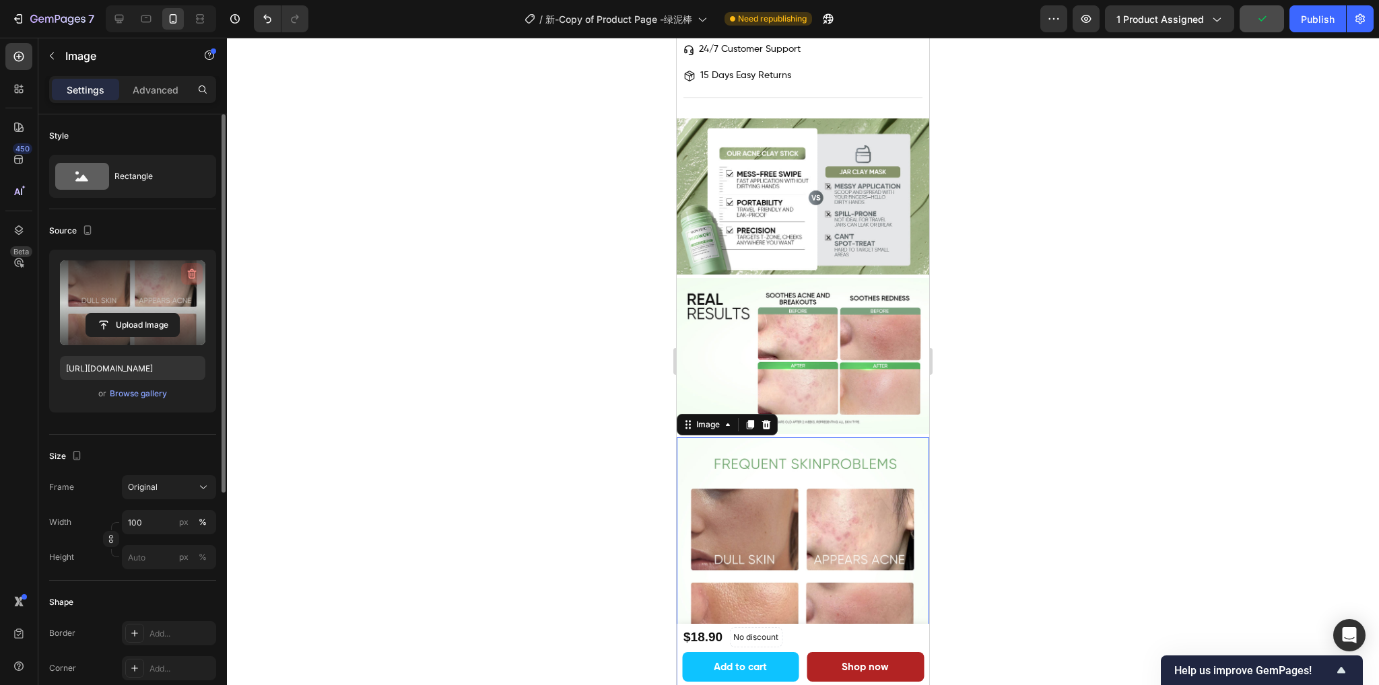
click at [182, 276] on button "button" at bounding box center [192, 274] width 22 height 22
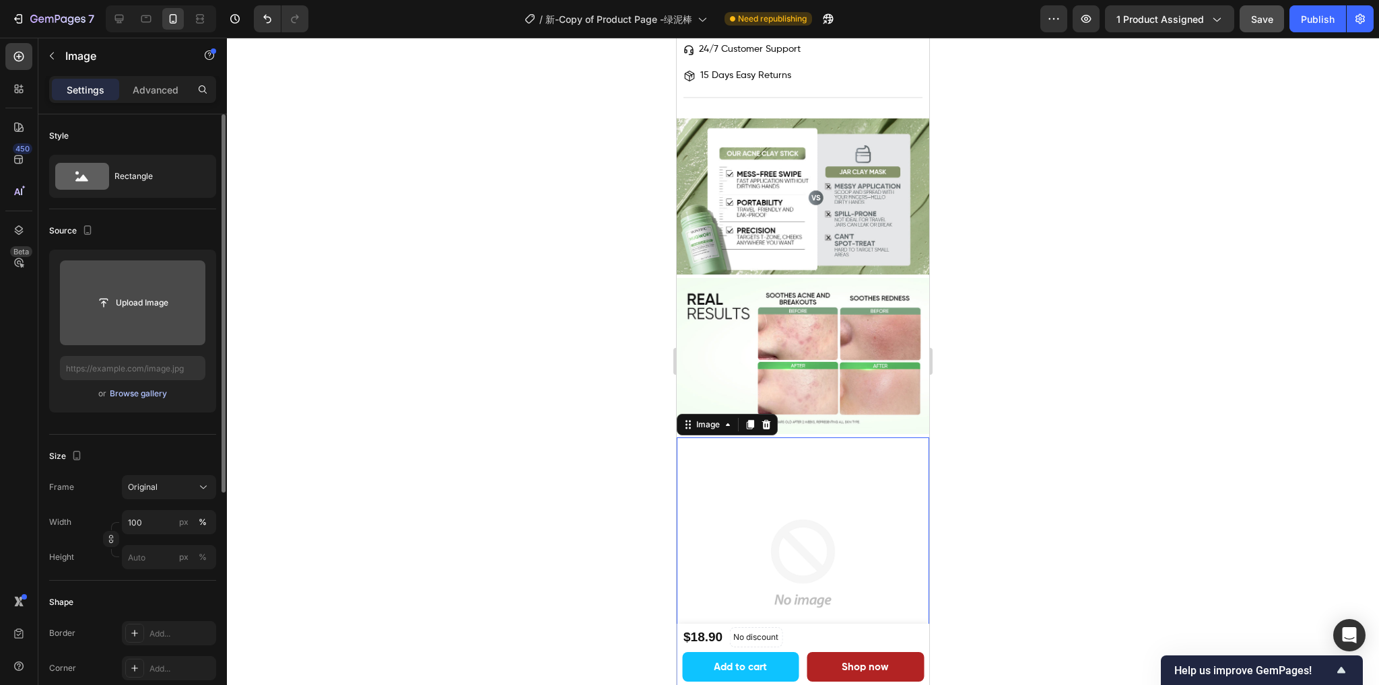
click at [119, 394] on div "Browse gallery" at bounding box center [138, 394] width 57 height 12
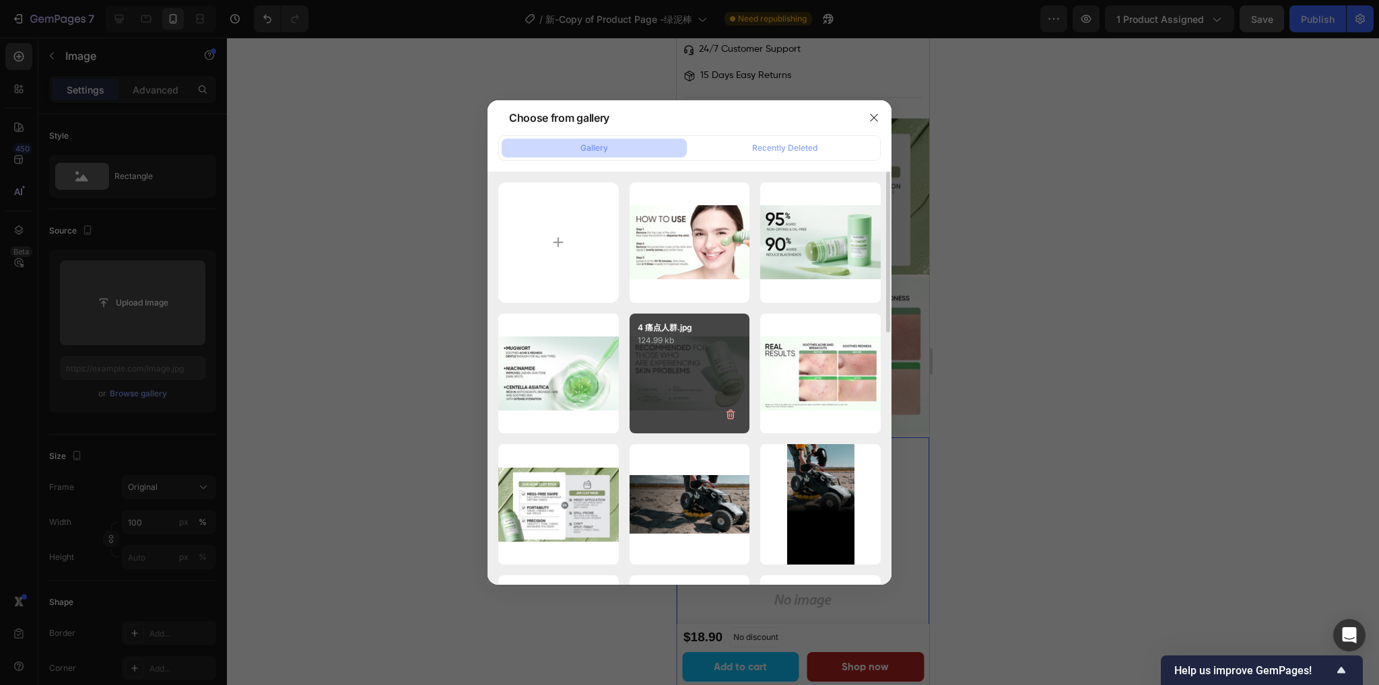
click at [676, 360] on div "4 痛点人群.jpg 124.99 kb" at bounding box center [689, 374] width 120 height 120
type input "https://cdn.shopify.com/s/files/1/0563/1701/8217/files/gempages_572779726456750…"
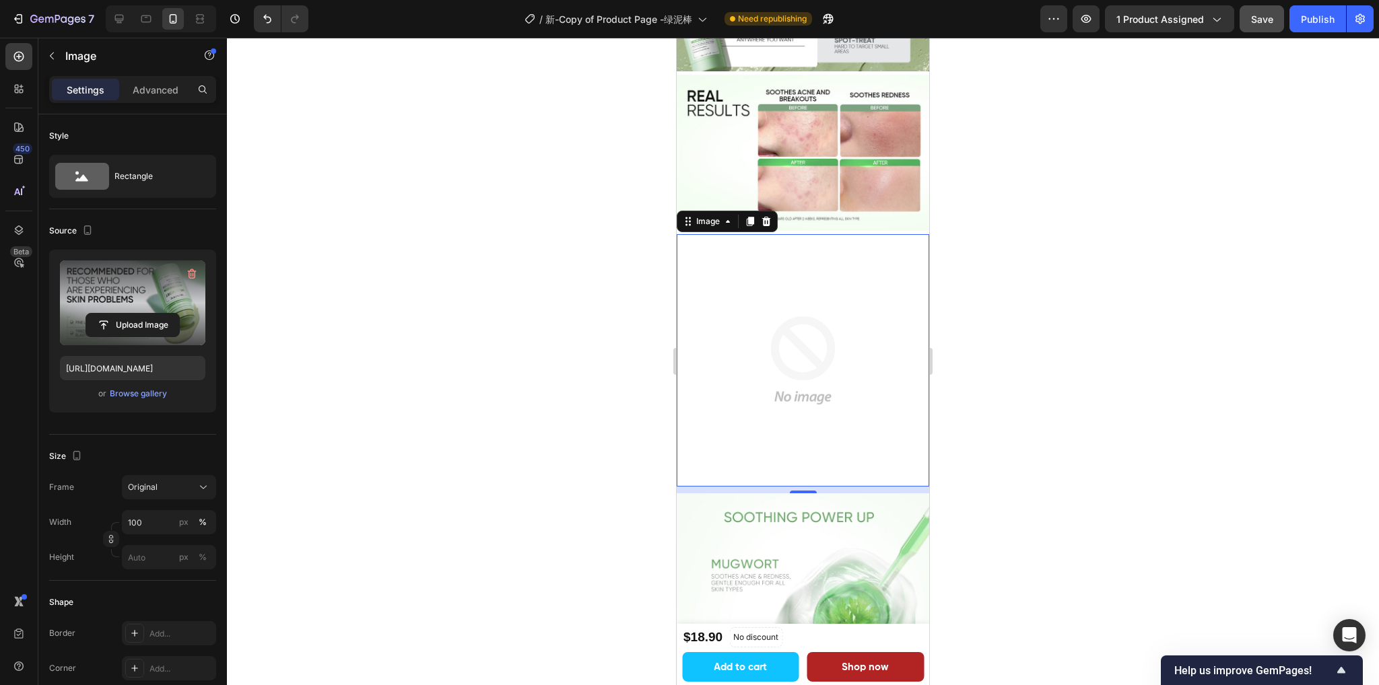
scroll to position [1636, 0]
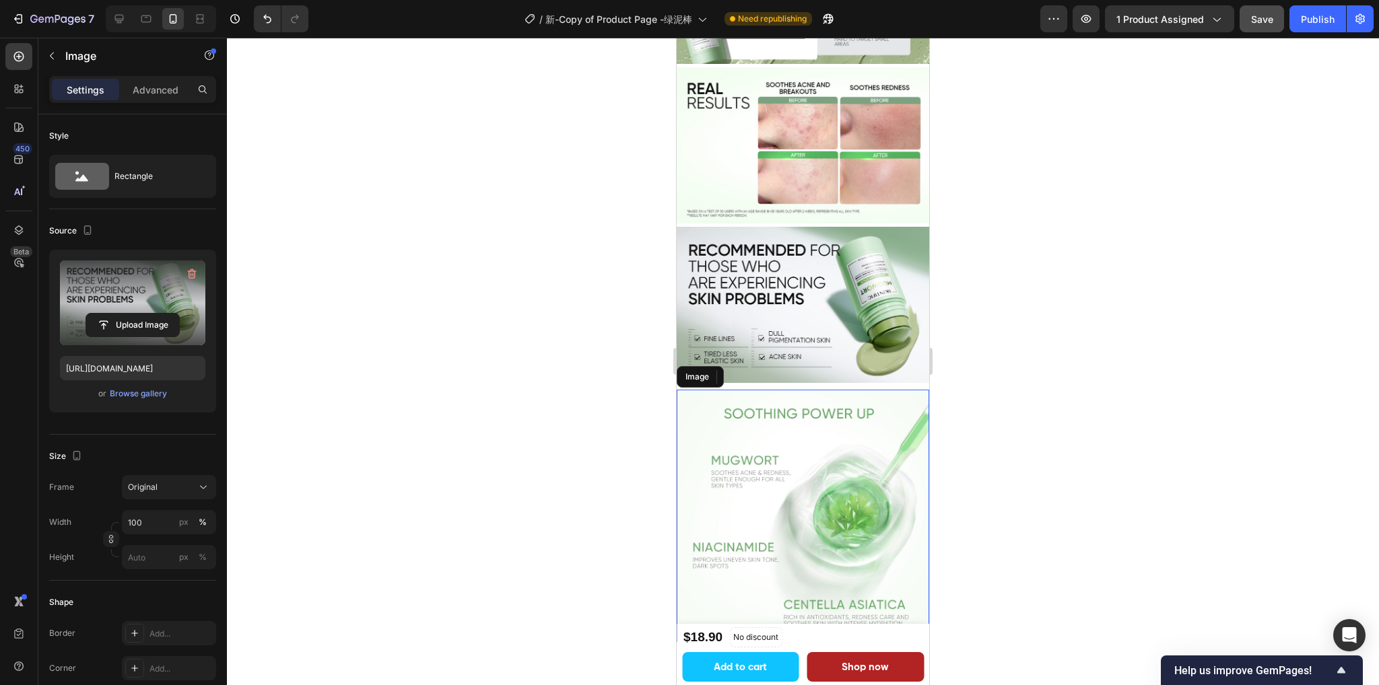
click at [802, 438] on img at bounding box center [802, 516] width 252 height 252
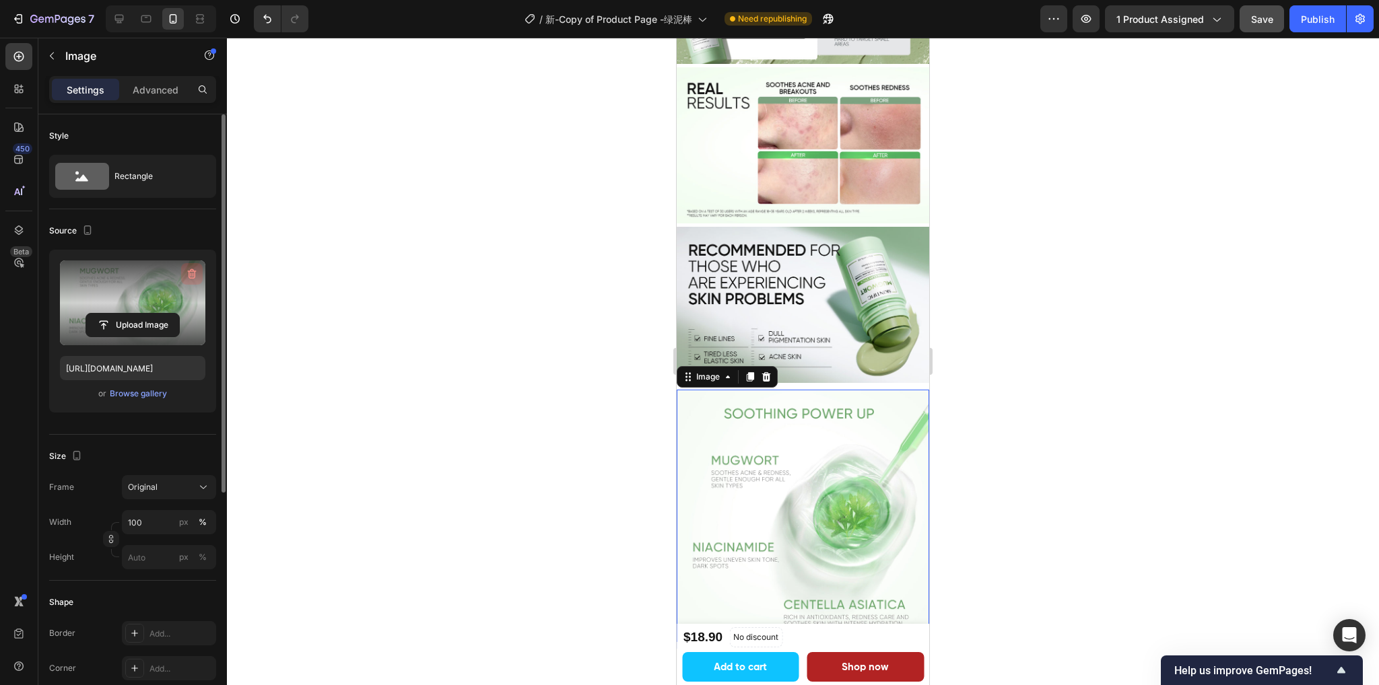
click at [193, 269] on icon "button" at bounding box center [192, 274] width 9 height 10
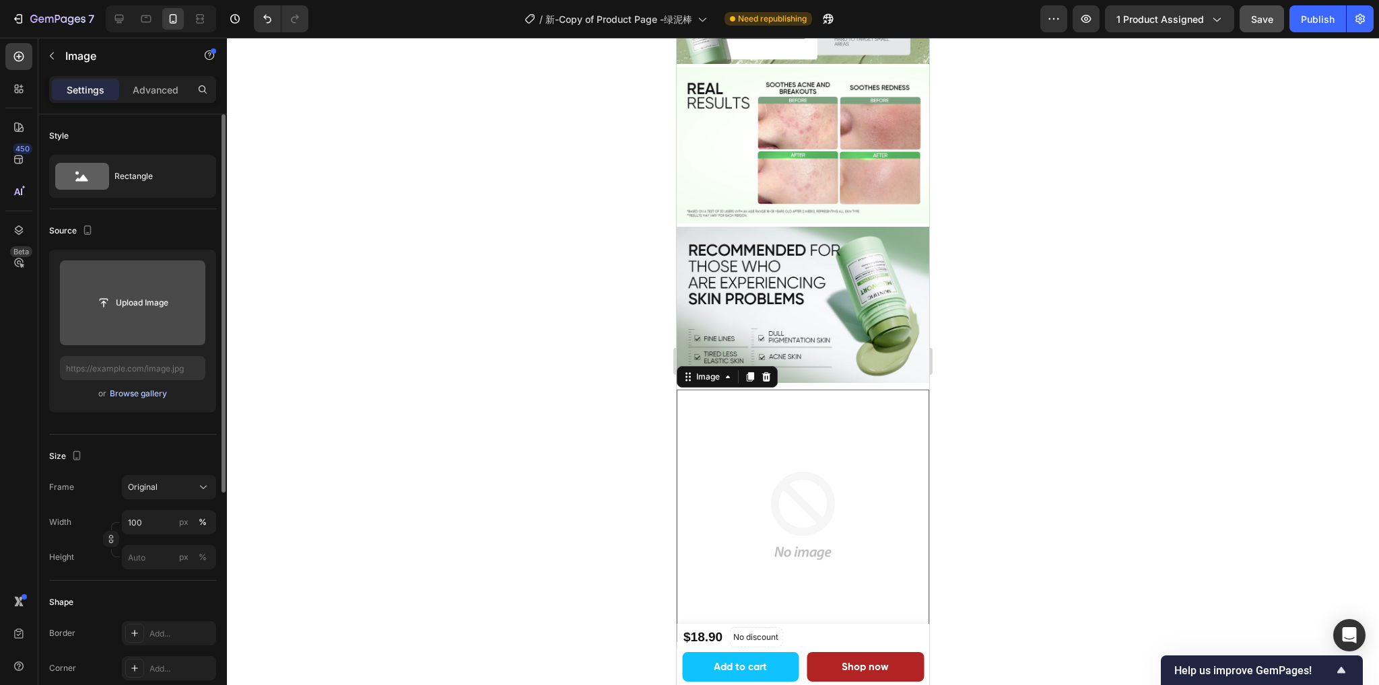
click at [139, 391] on div "Browse gallery" at bounding box center [138, 394] width 57 height 12
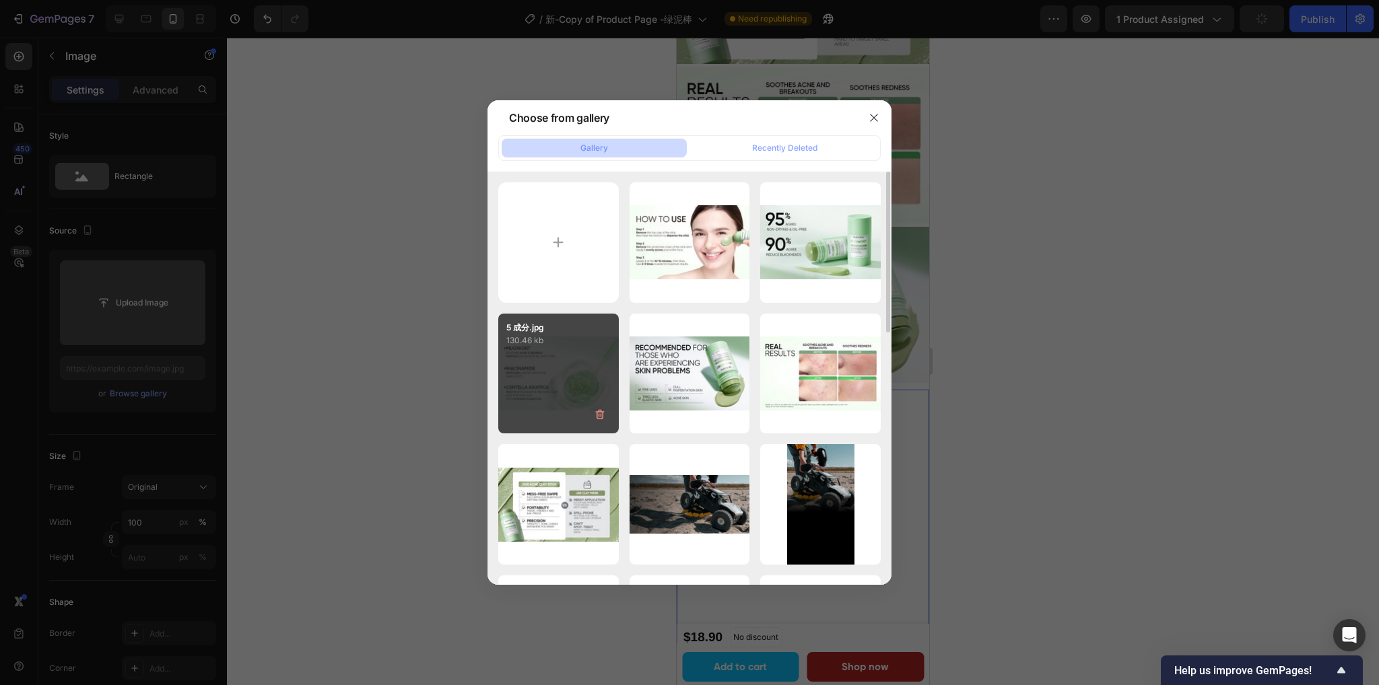
click at [539, 377] on div "5 成分.jpg 130.46 kb" at bounding box center [558, 374] width 120 height 120
type input "https://cdn.shopify.com/s/files/1/0563/1701/8217/files/gempages_572779726456750…"
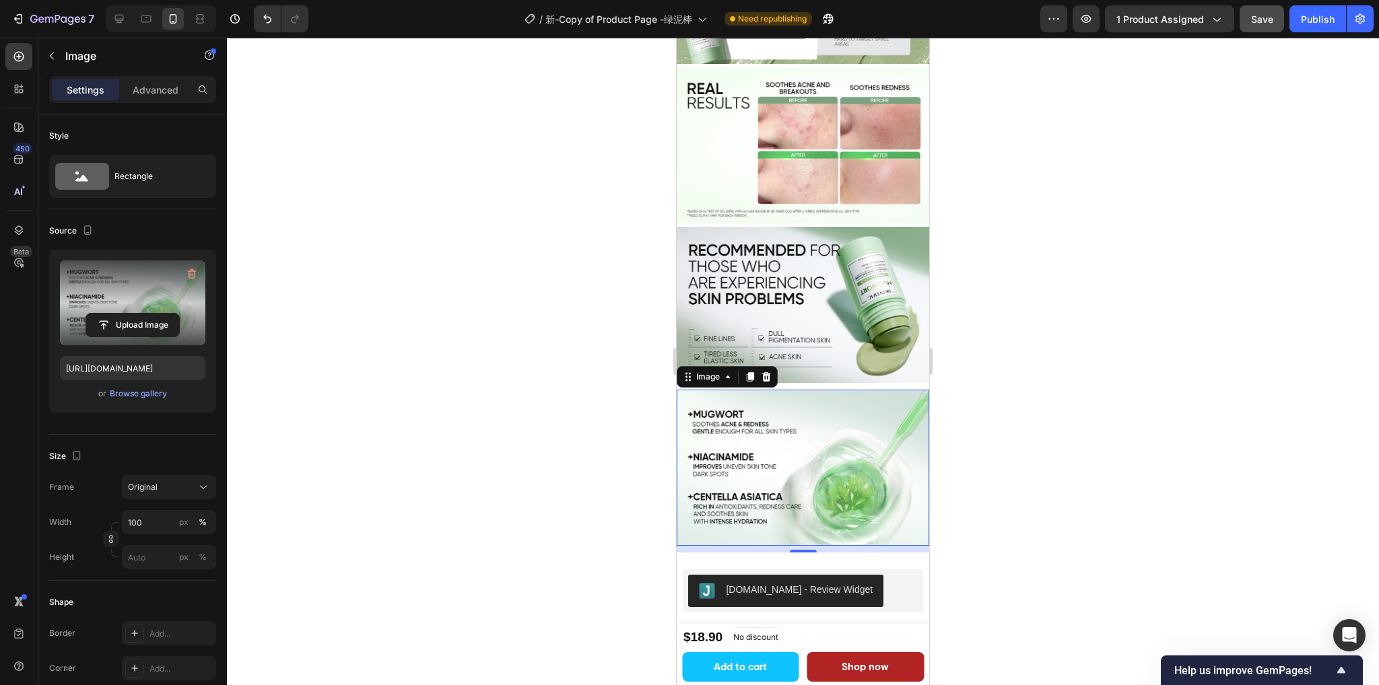
scroll to position [1770, 0]
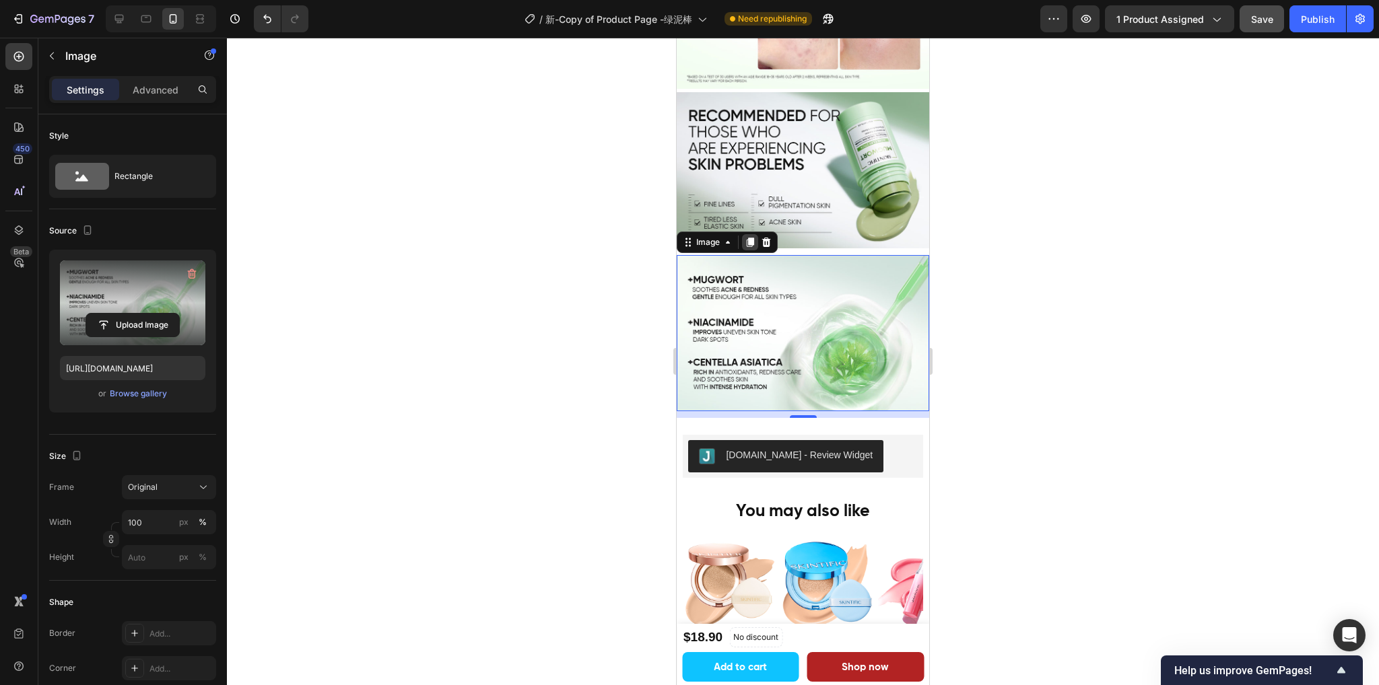
click at [744, 237] on icon at bounding box center [749, 242] width 11 height 11
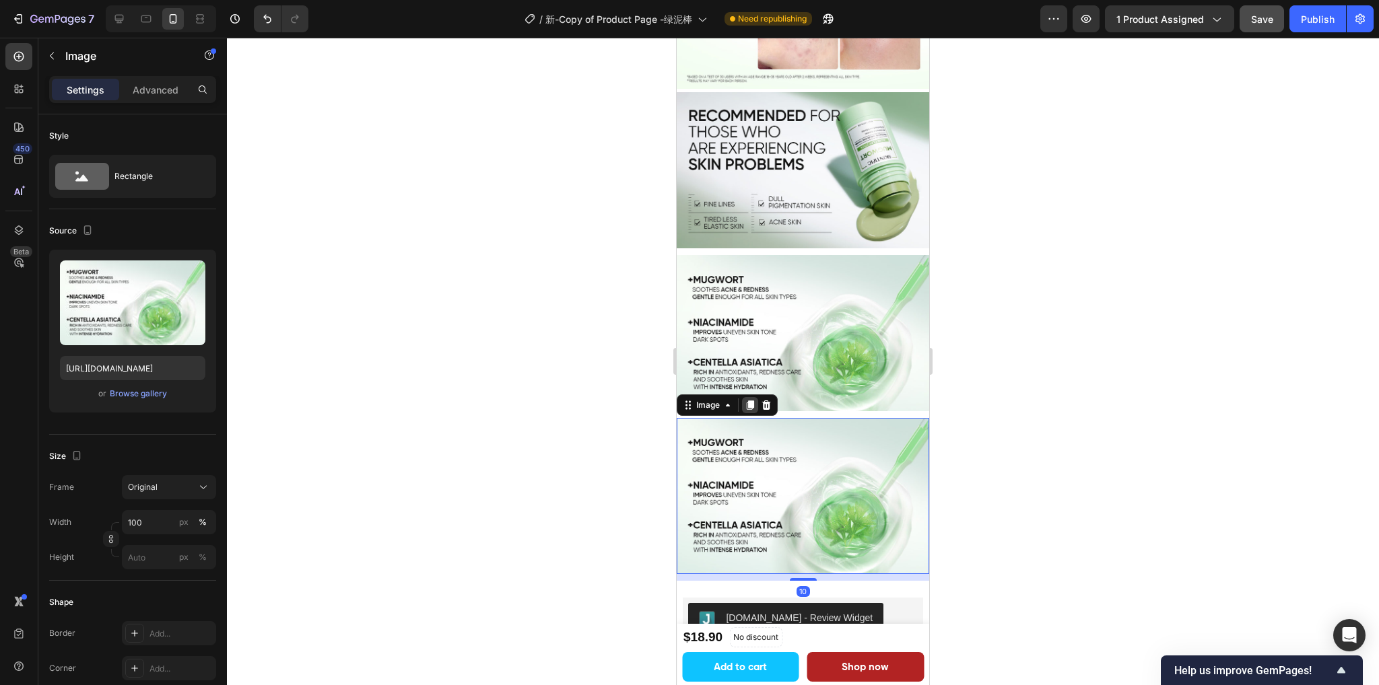
click at [749, 401] on icon at bounding box center [749, 405] width 7 height 9
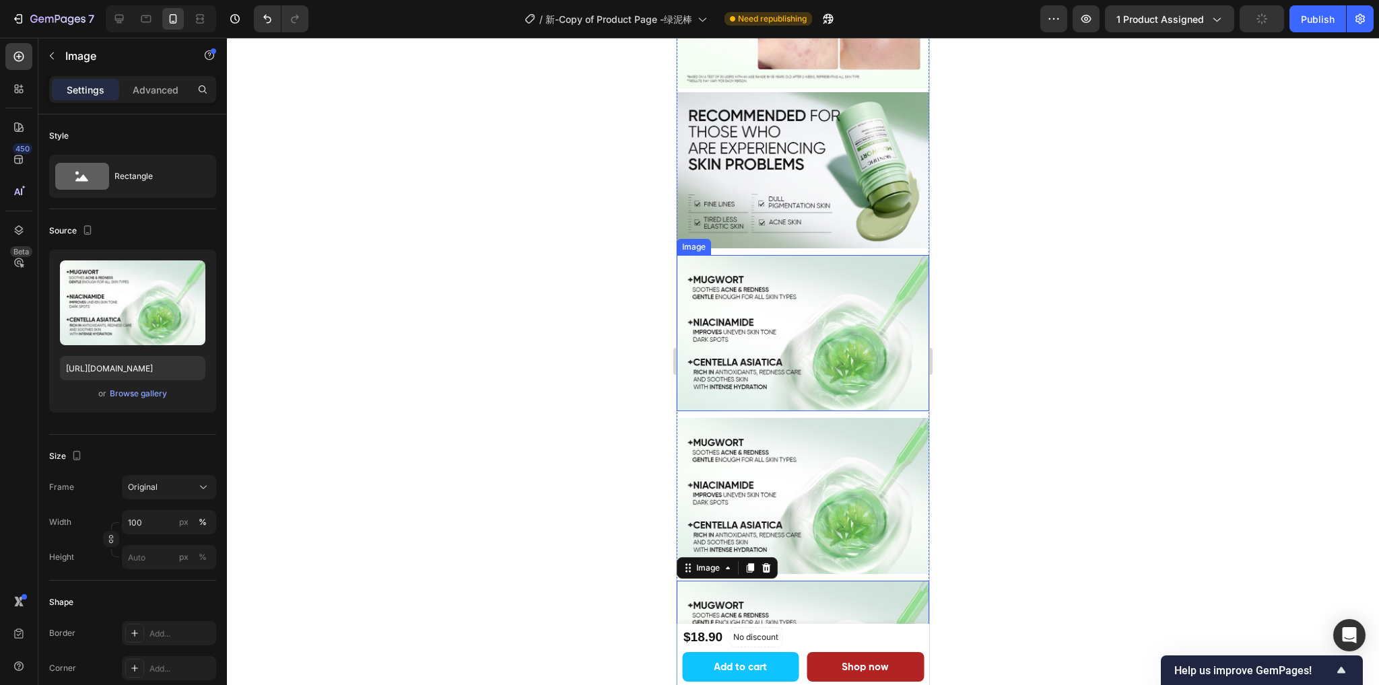
scroll to position [1838, 0]
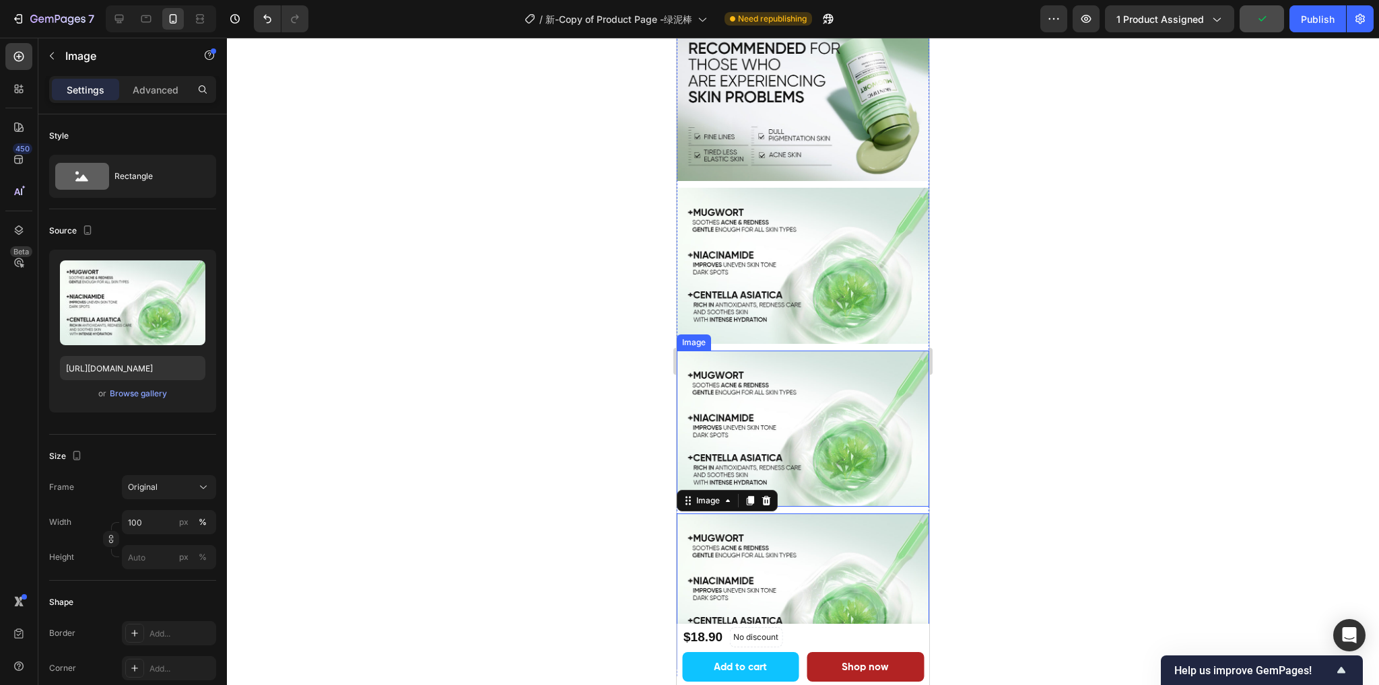
click at [776, 388] on img at bounding box center [802, 429] width 252 height 156
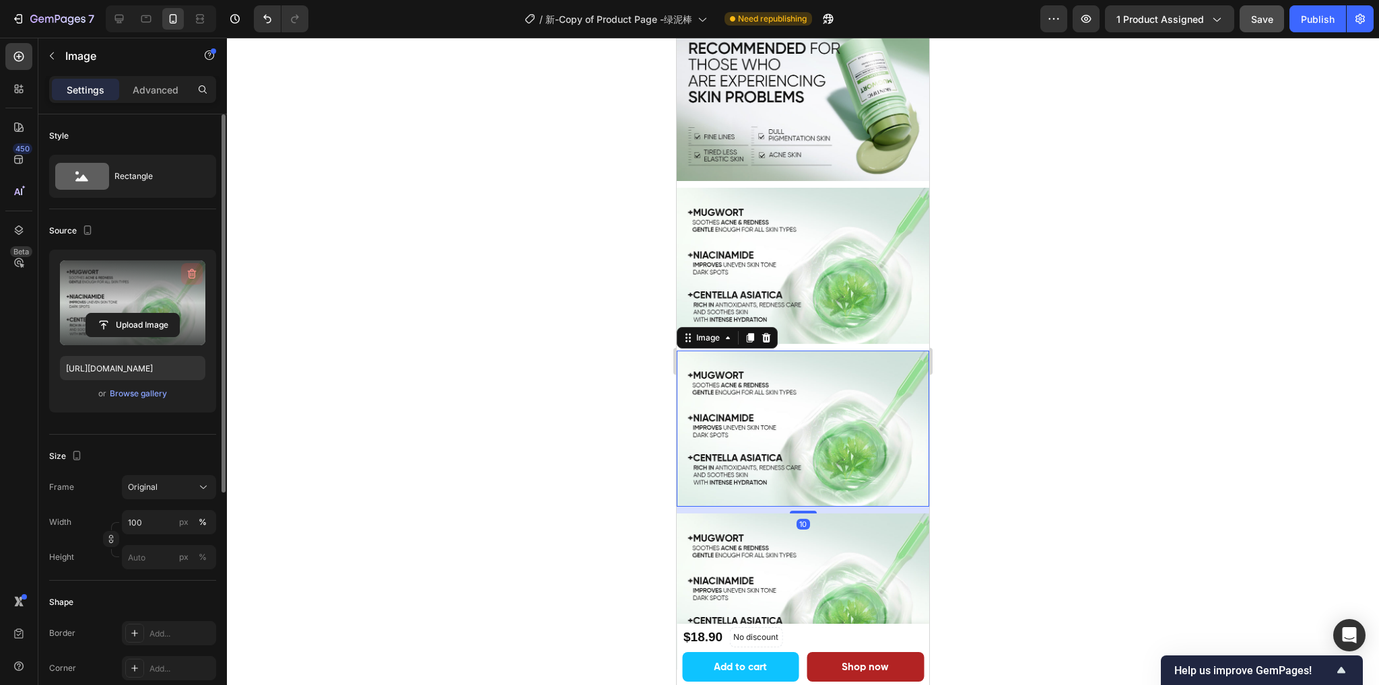
click at [194, 273] on icon "button" at bounding box center [192, 274] width 9 height 10
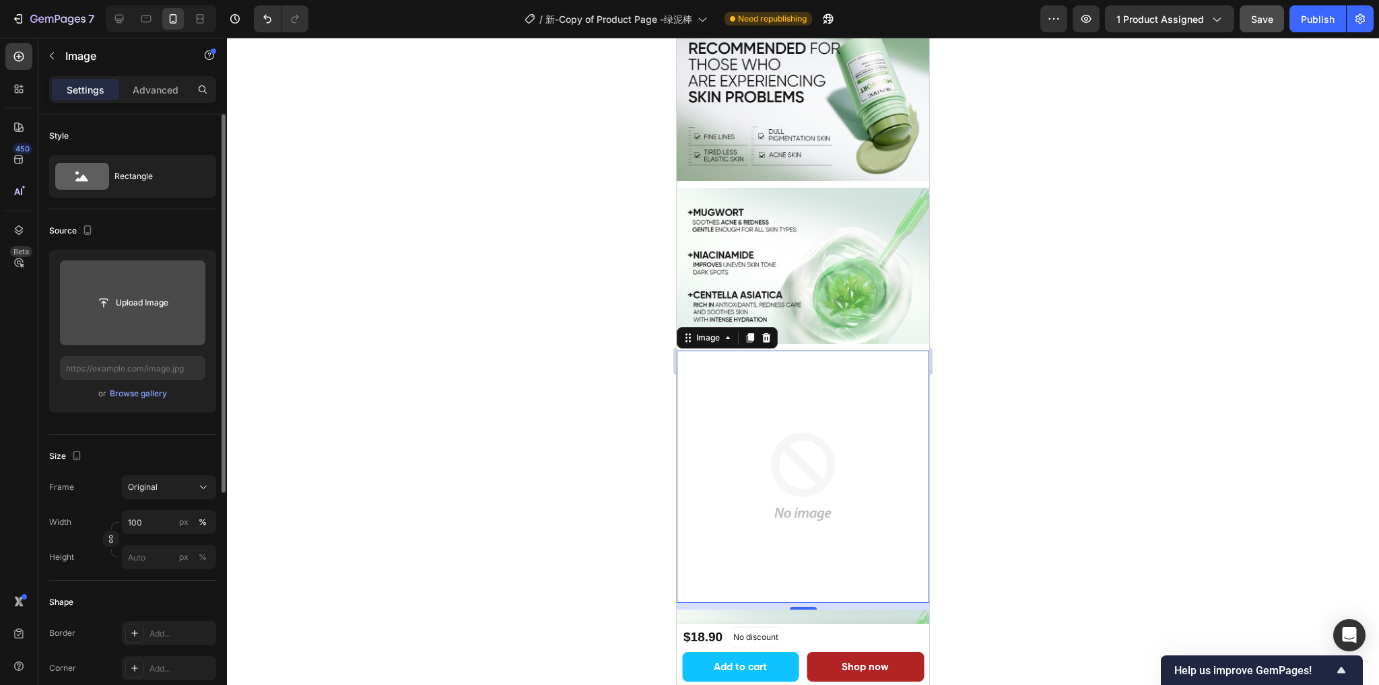
click at [158, 298] on input "file" at bounding box center [132, 302] width 93 height 23
click at [151, 394] on div "Browse gallery" at bounding box center [138, 394] width 57 height 12
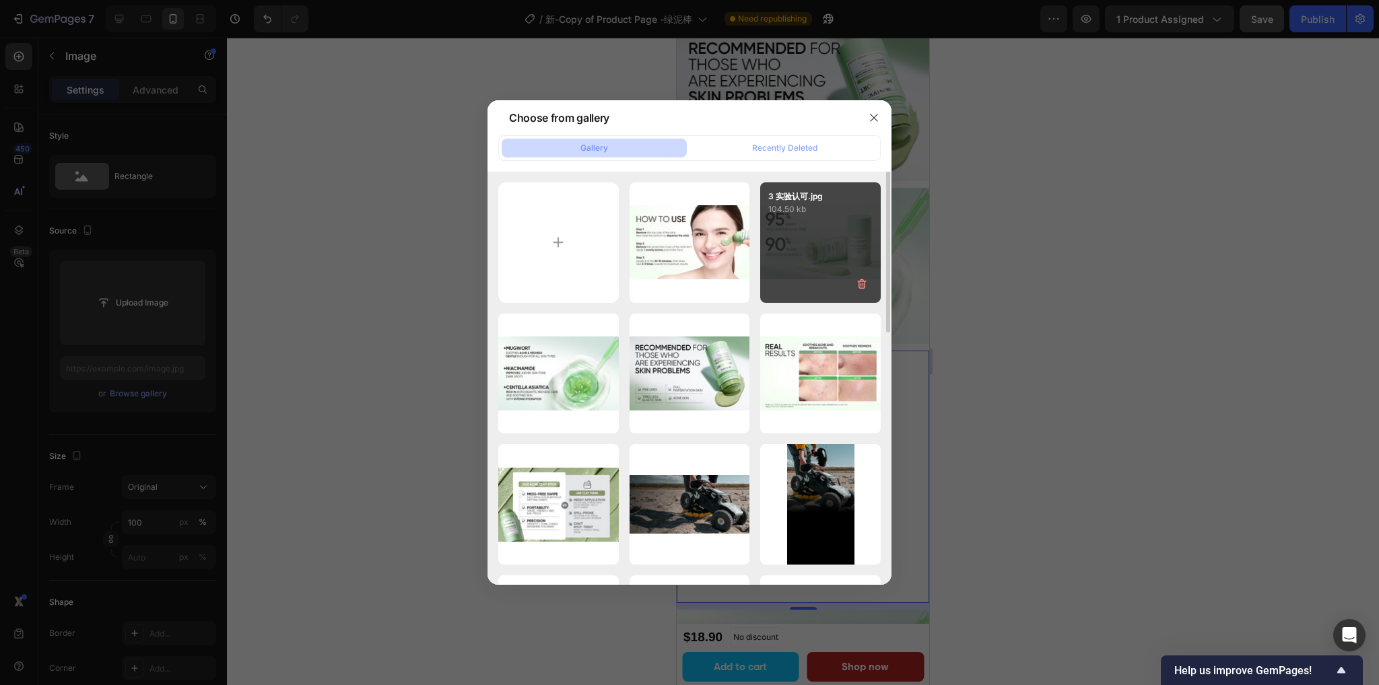
click at [811, 258] on div "3 实验认可.jpg 104.50 kb" at bounding box center [820, 242] width 120 height 120
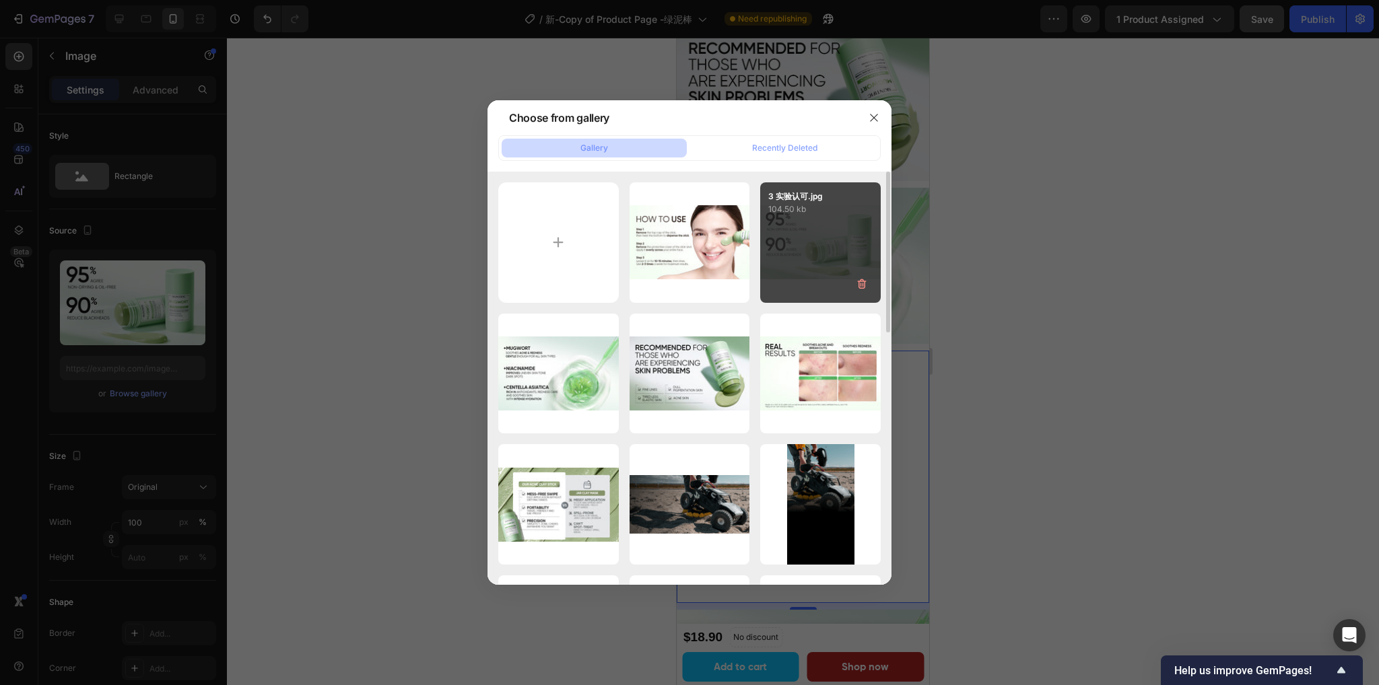
type input "https://cdn.shopify.com/s/files/1/0563/1701/8217/files/gempages_572779726456750…"
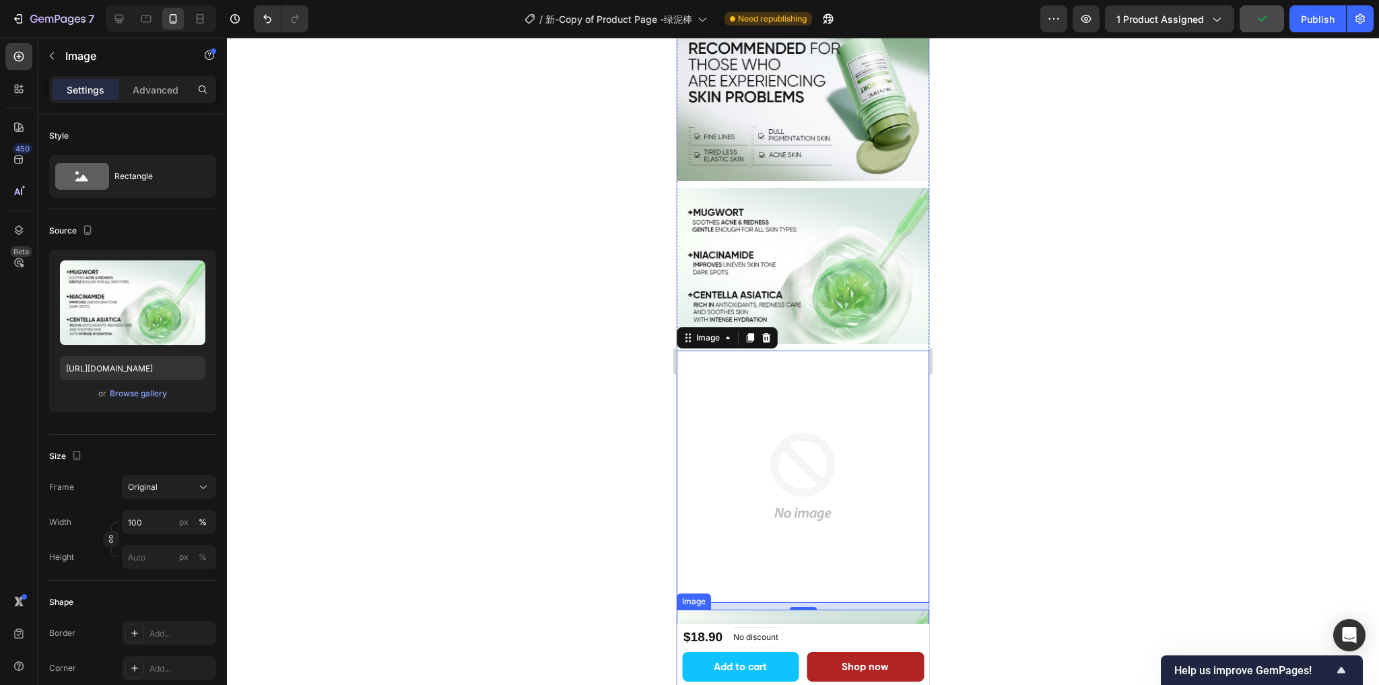
click at [773, 542] on img at bounding box center [802, 592] width 252 height 156
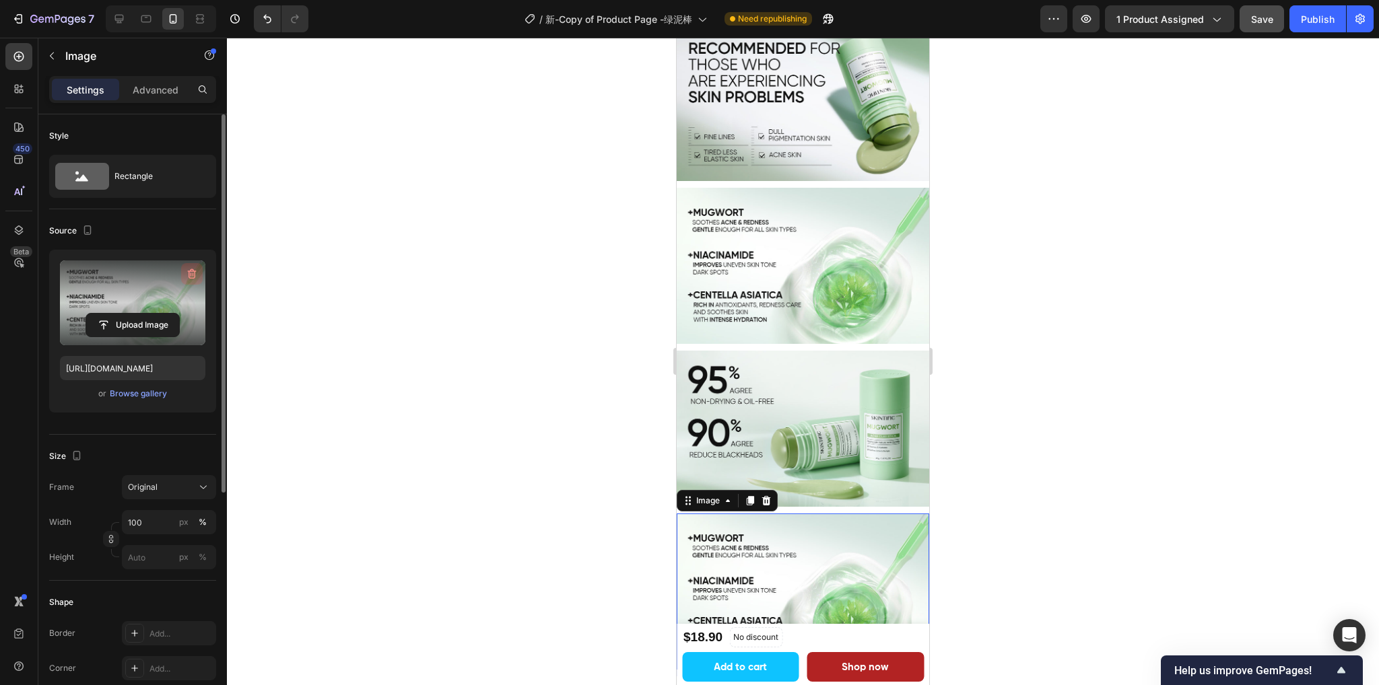
click at [188, 273] on icon "button" at bounding box center [191, 273] width 13 height 13
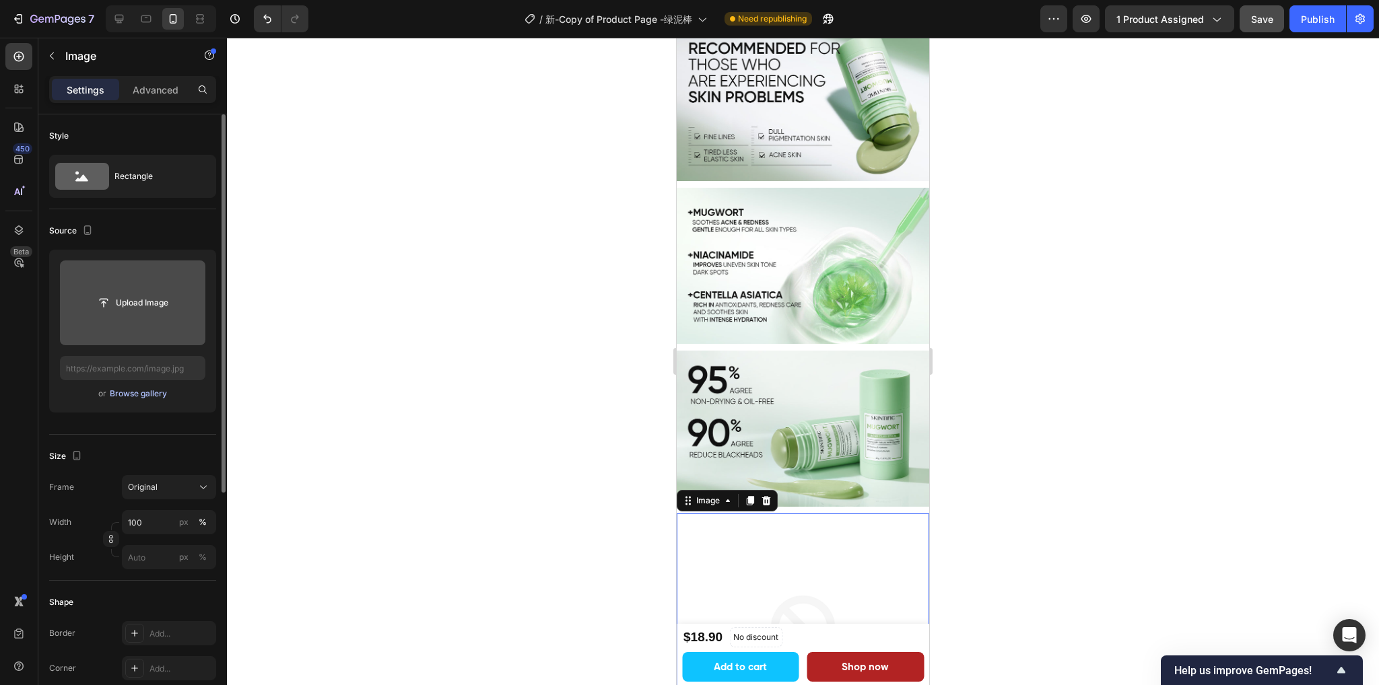
click at [135, 397] on div "Browse gallery" at bounding box center [138, 394] width 57 height 12
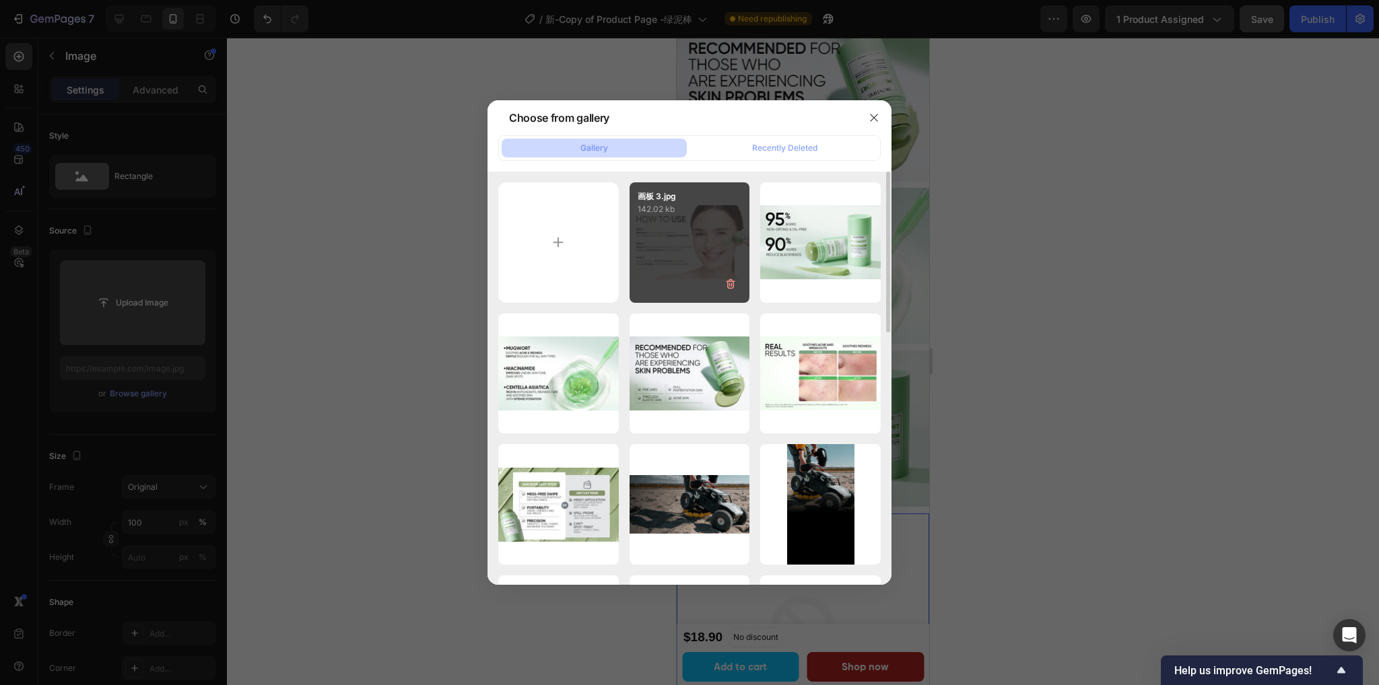
click at [687, 213] on p "142.02 kb" at bounding box center [689, 209] width 104 height 13
type input "https://cdn.shopify.com/s/files/1/0563/1701/8217/files/gempages_572779726456750…"
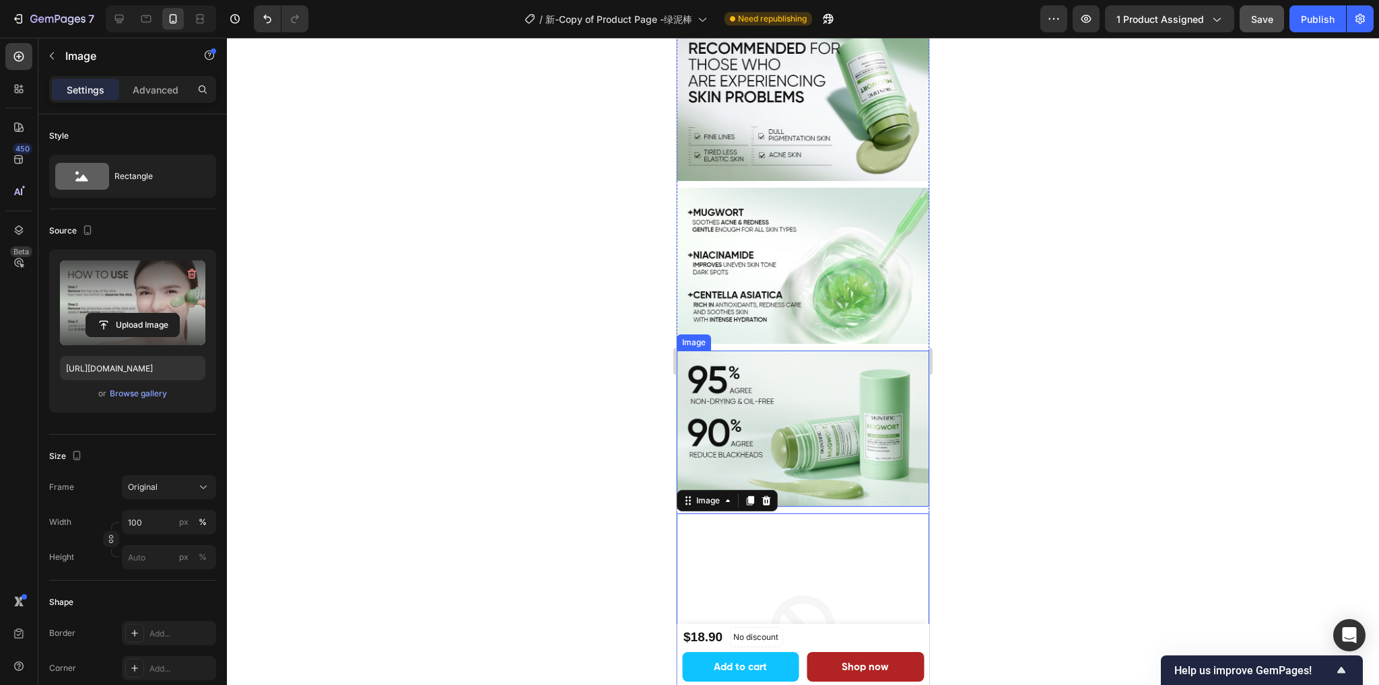
scroll to position [1873, 0]
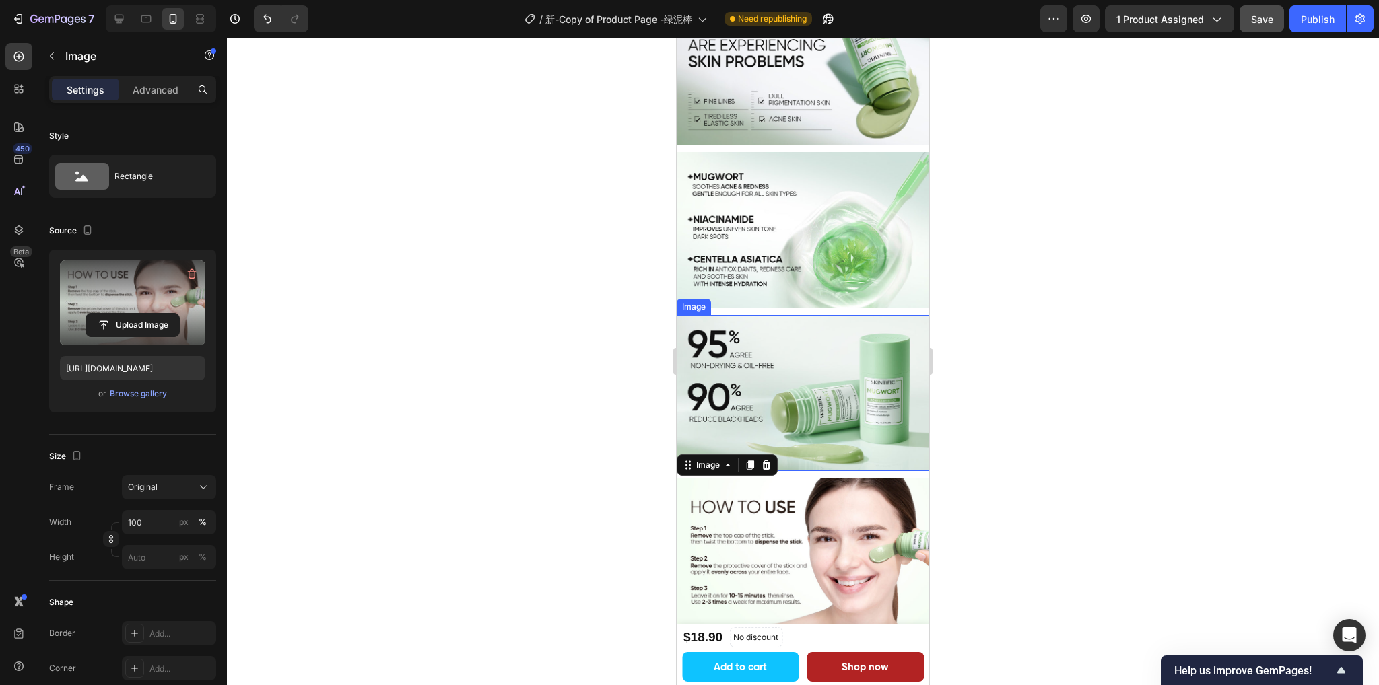
click at [1260, 13] on span "Save" at bounding box center [1262, 18] width 22 height 11
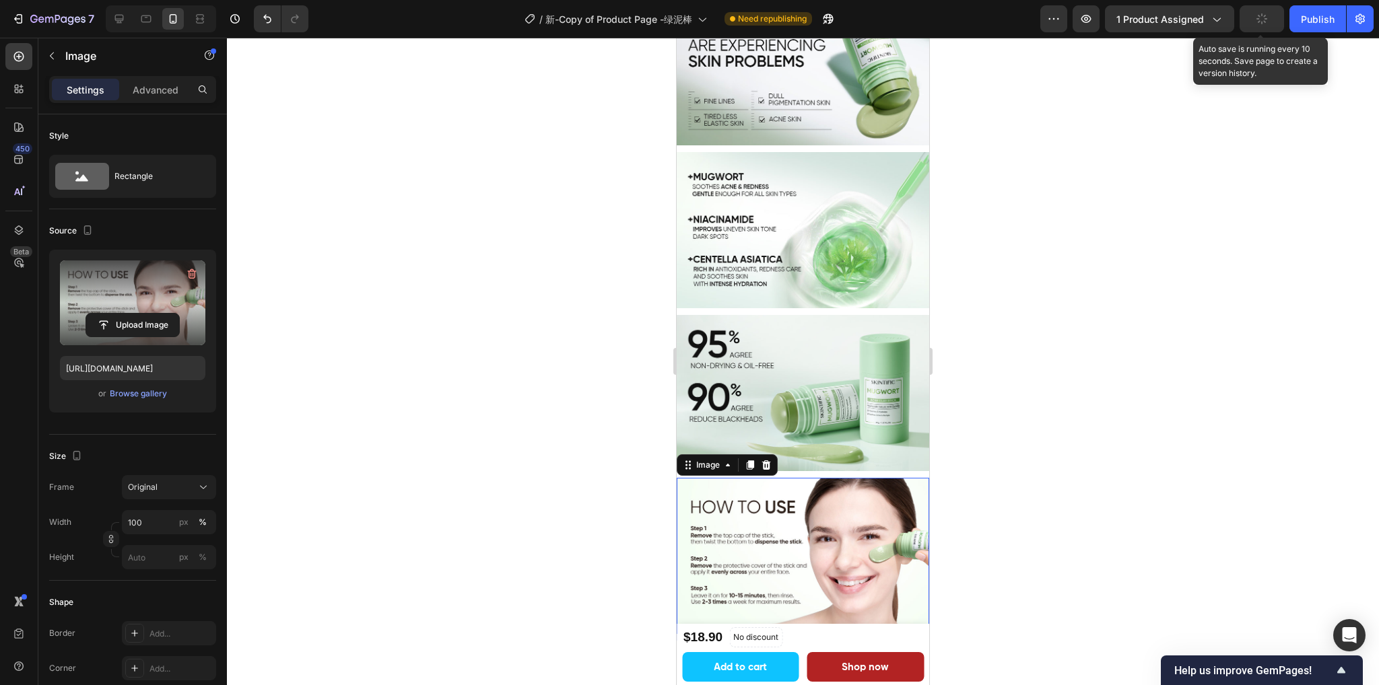
scroll to position [2107, 0]
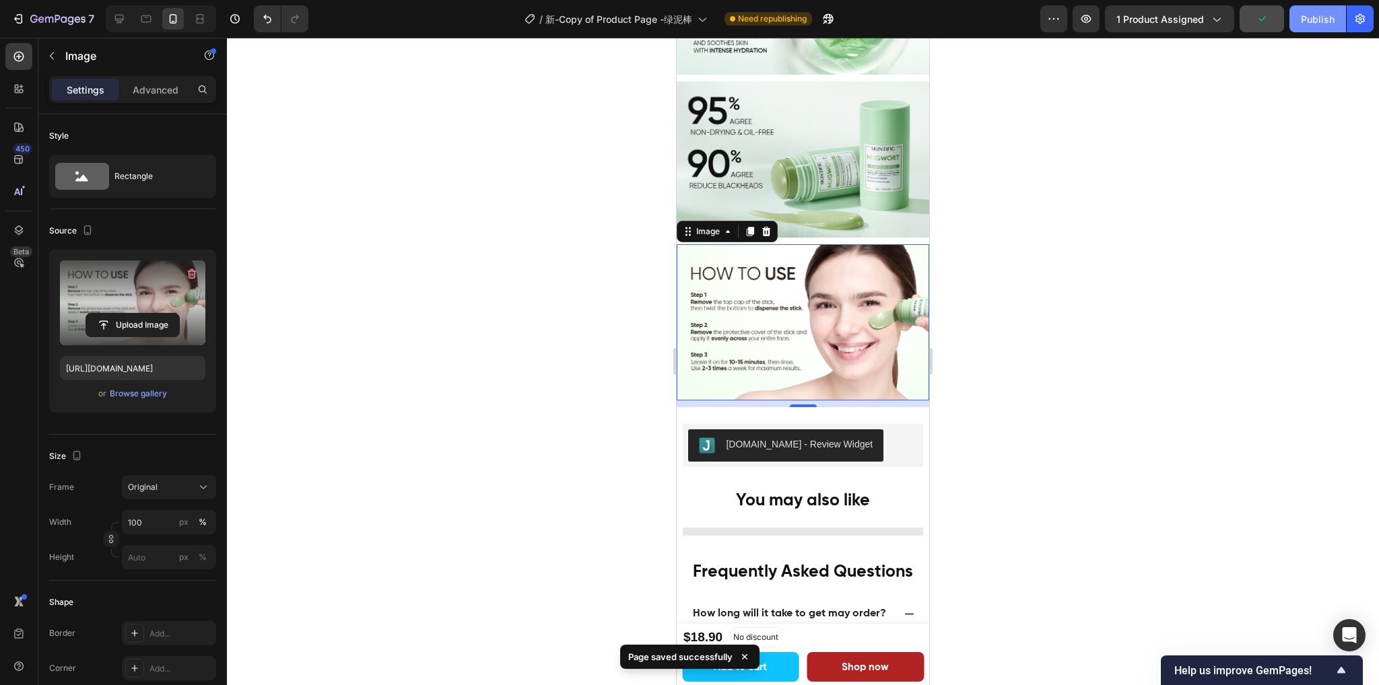
click at [1307, 18] on div "Publish" at bounding box center [1317, 19] width 34 height 14
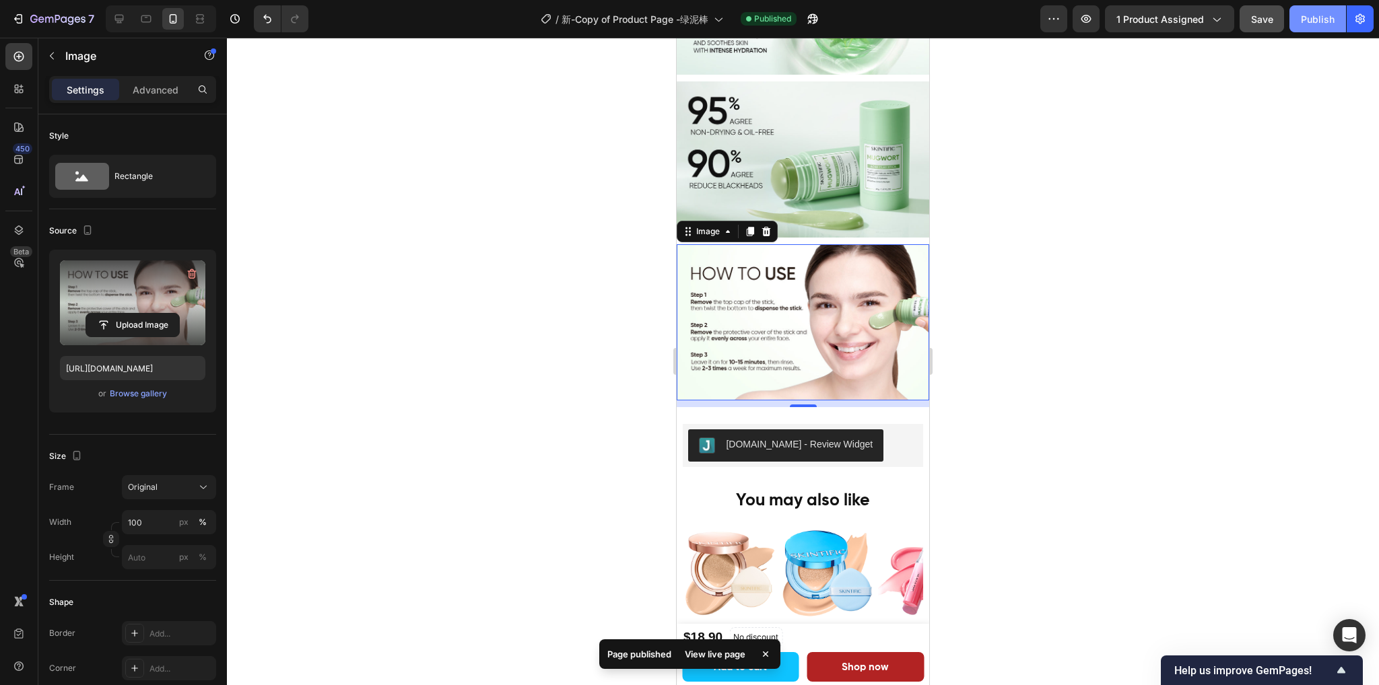
click at [1317, 20] on div "Publish" at bounding box center [1317, 19] width 34 height 14
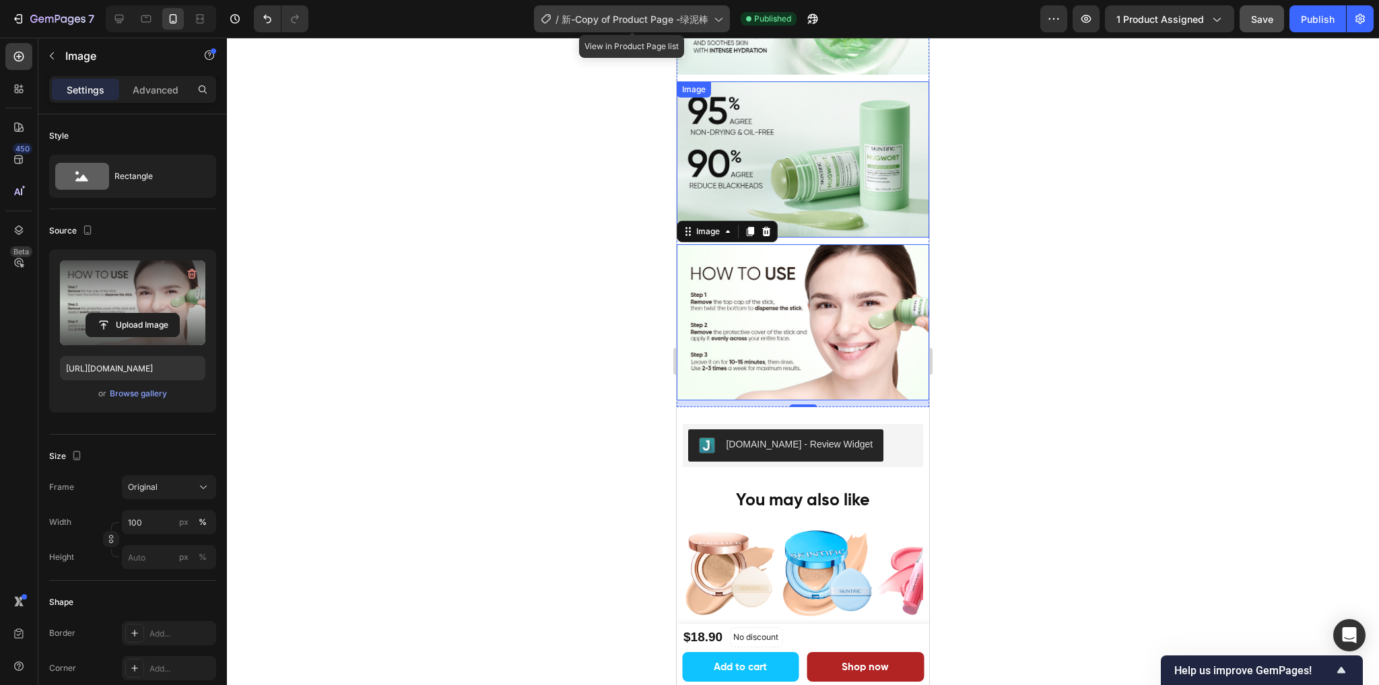
click at [656, 22] on span "新-Copy of Product Page -绿泥棒" at bounding box center [634, 19] width 147 height 14
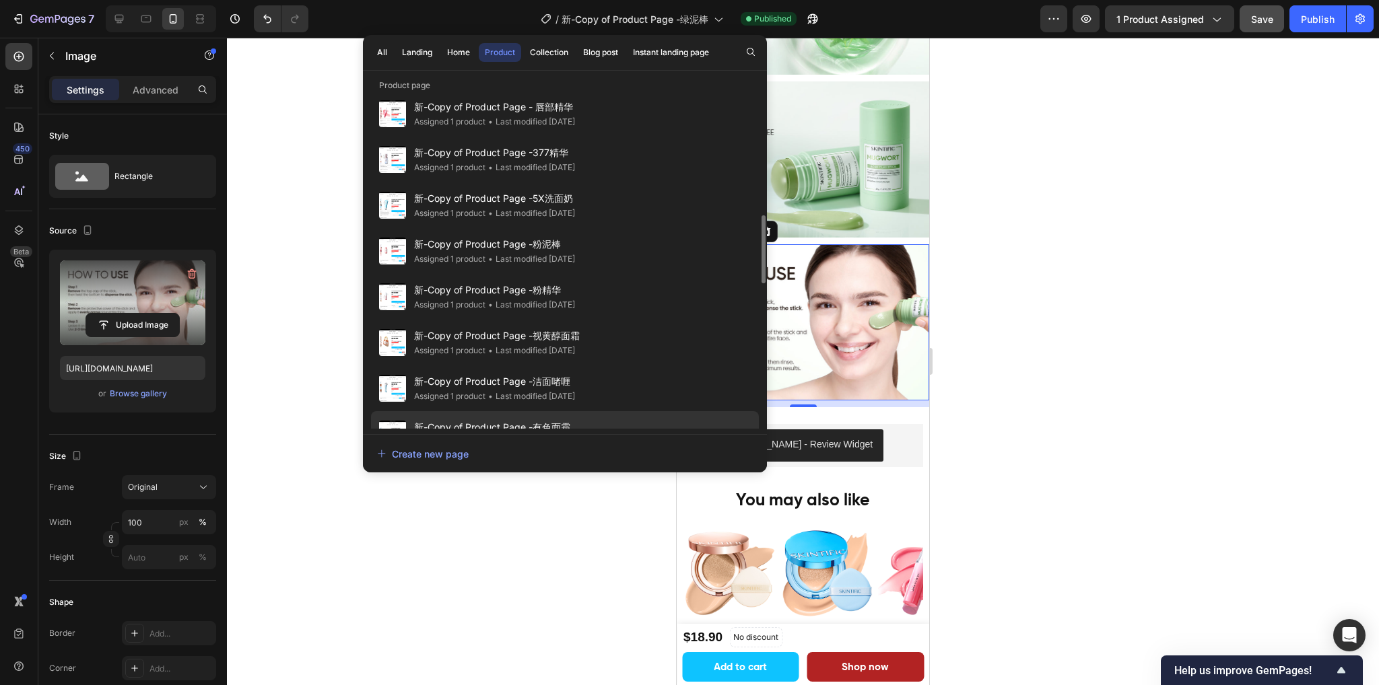
scroll to position [740, 0]
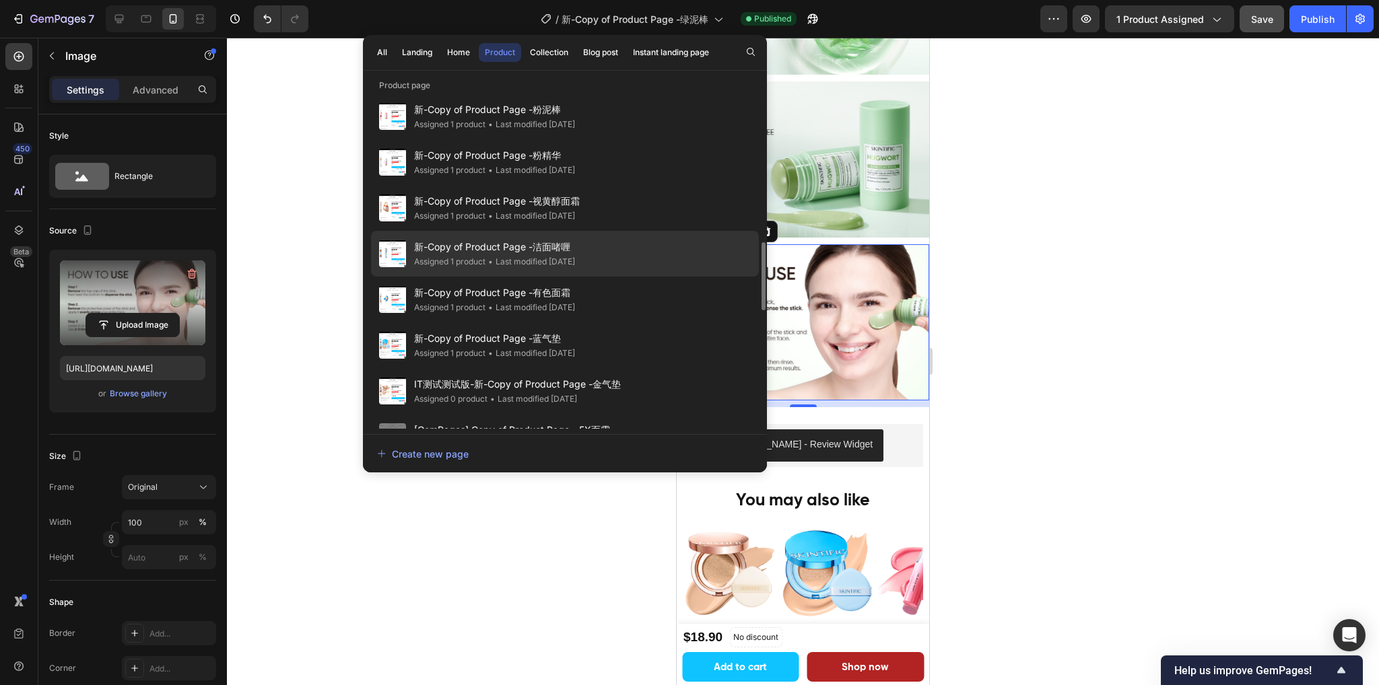
click at [575, 253] on span "新-Copy of Product Page -洁面啫喱" at bounding box center [494, 247] width 161 height 16
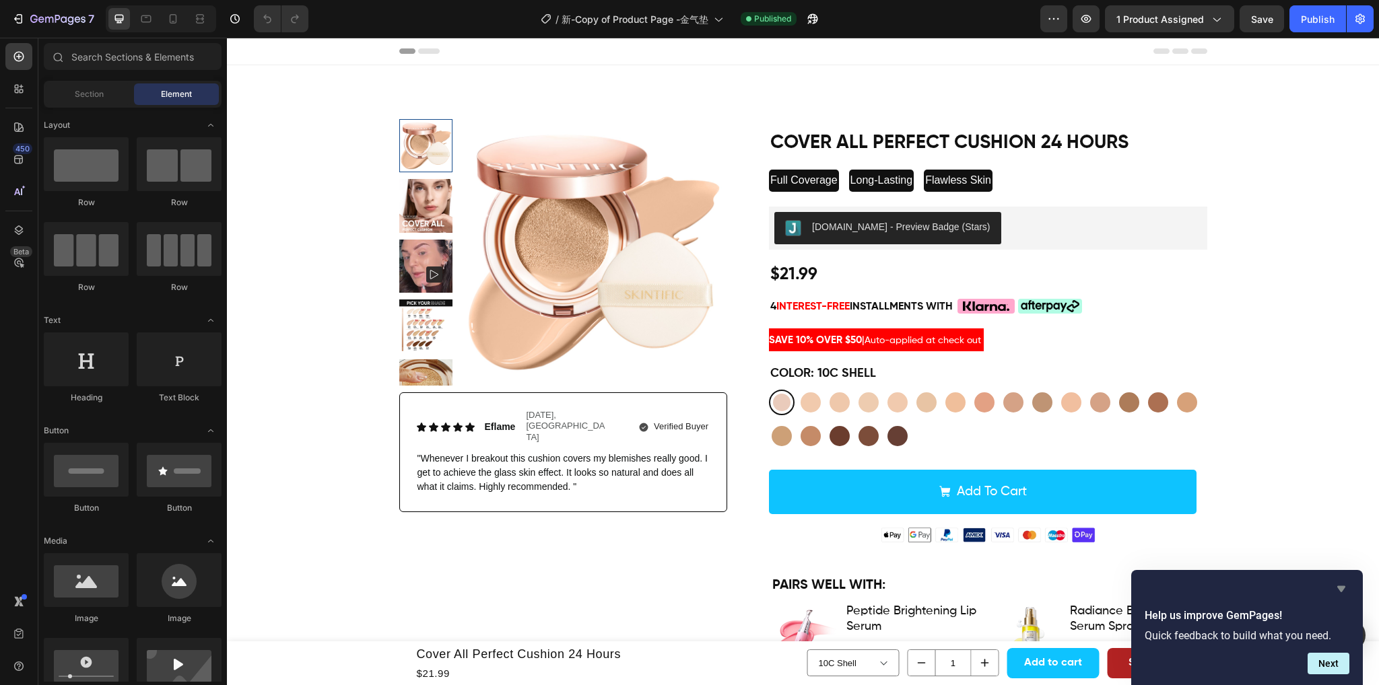
click at [1338, 590] on icon "Hide survey" at bounding box center [1341, 589] width 16 height 16
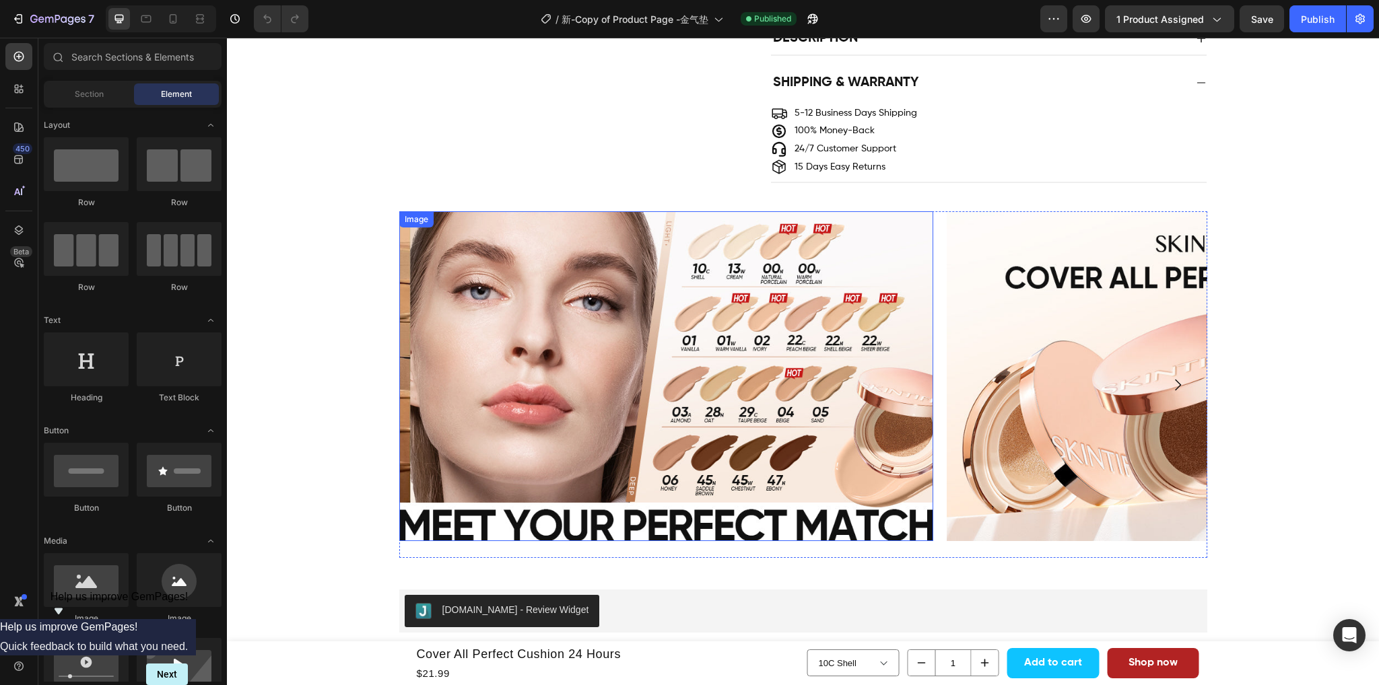
scroll to position [1144, 0]
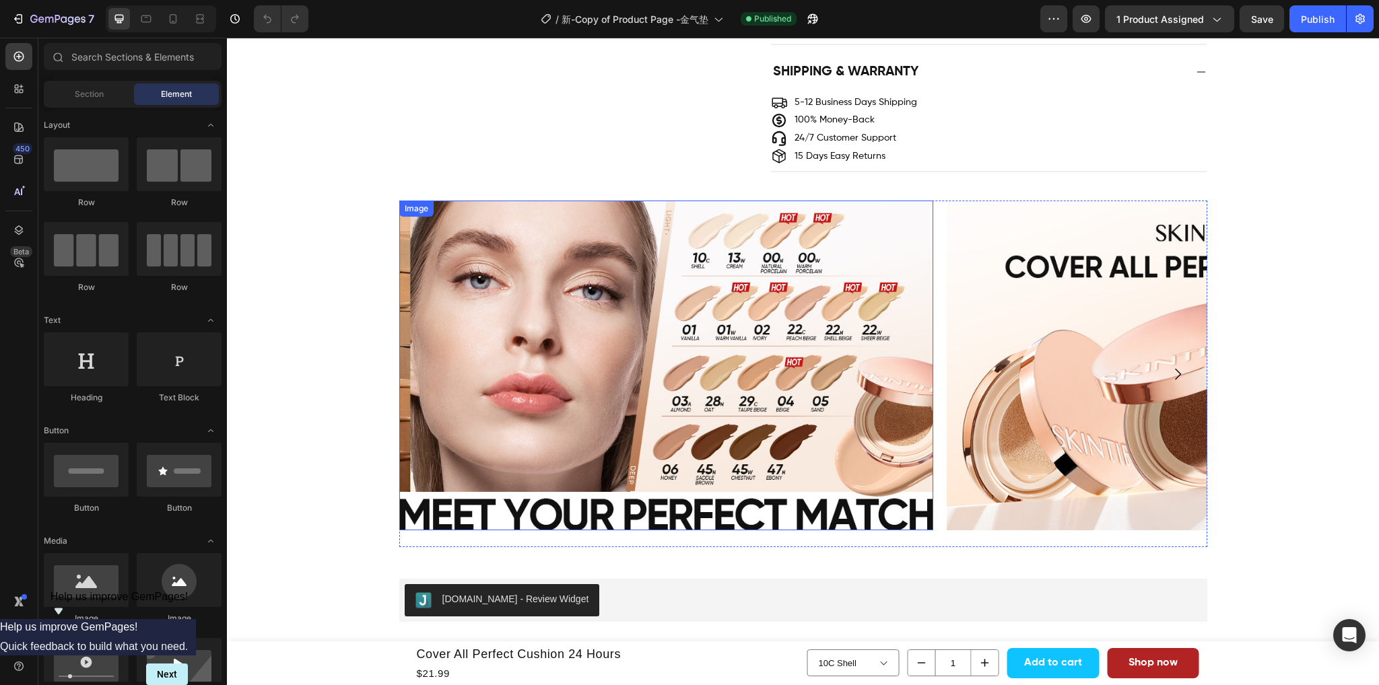
click at [856, 501] on img at bounding box center [666, 366] width 534 height 330
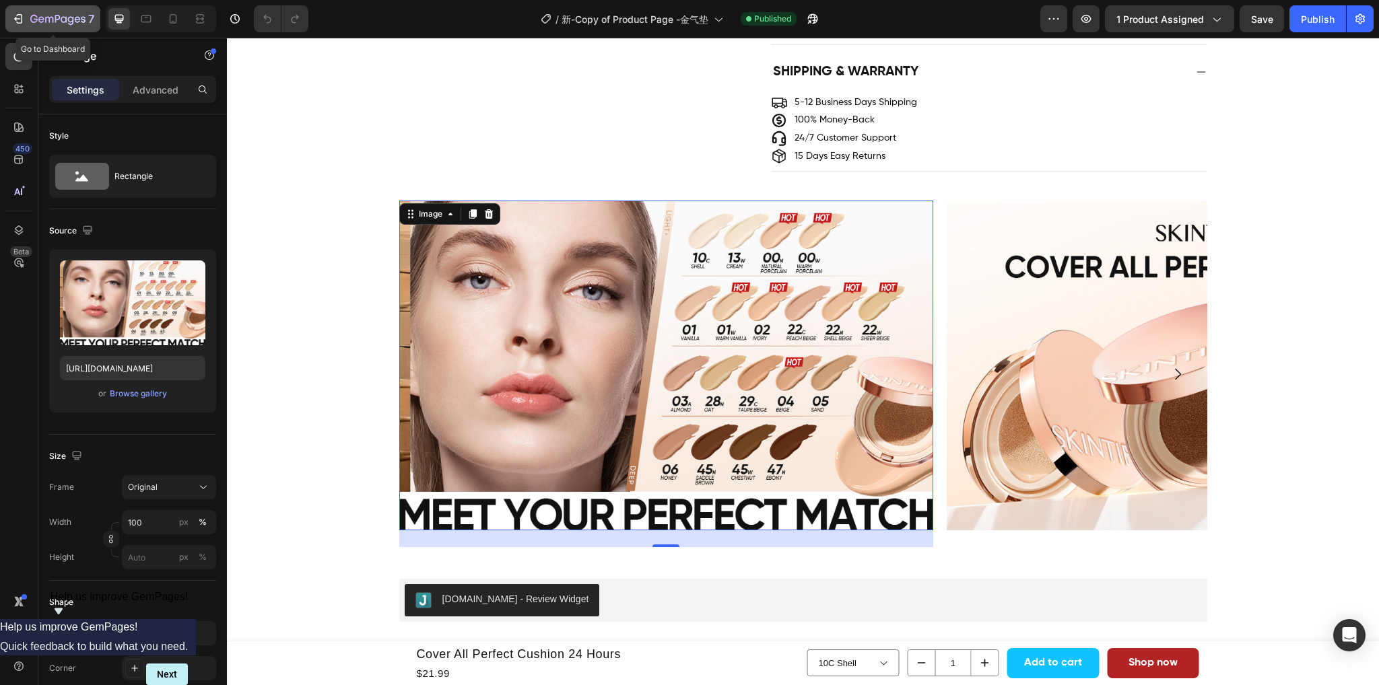
click at [59, 11] on div "7" at bounding box center [62, 19] width 64 height 16
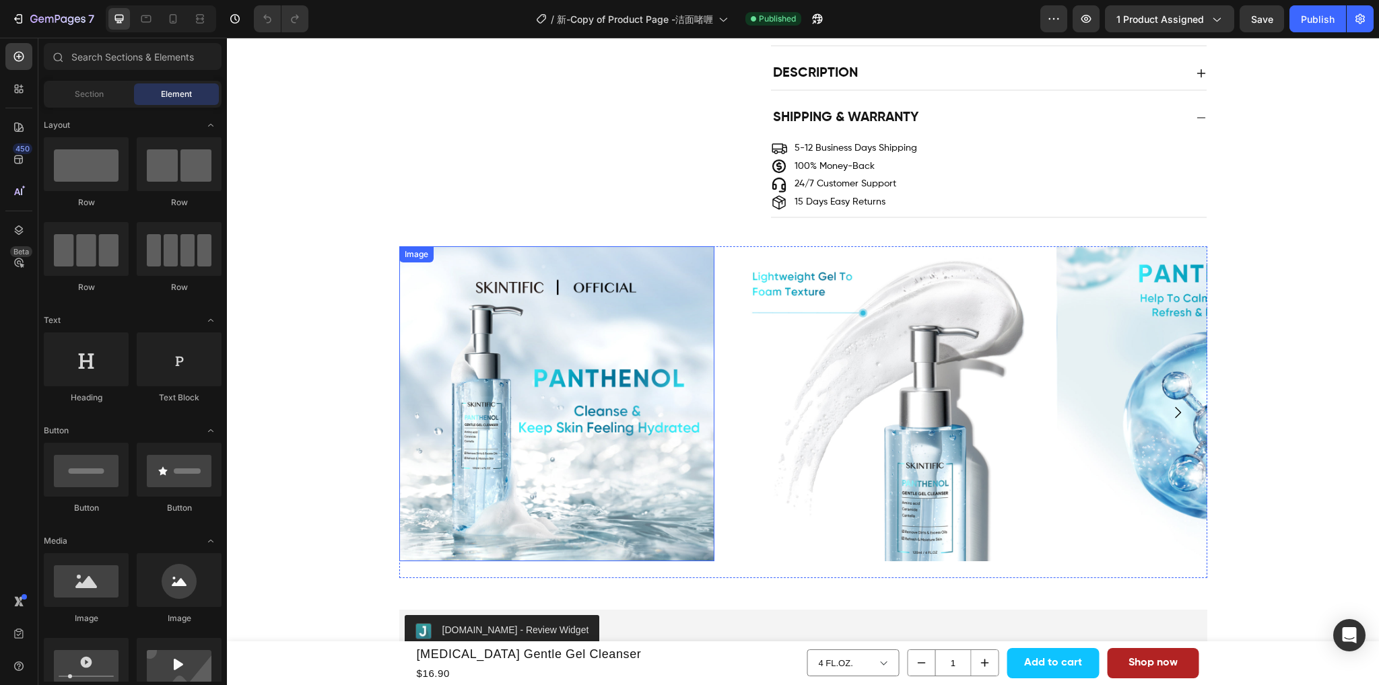
scroll to position [1144, 0]
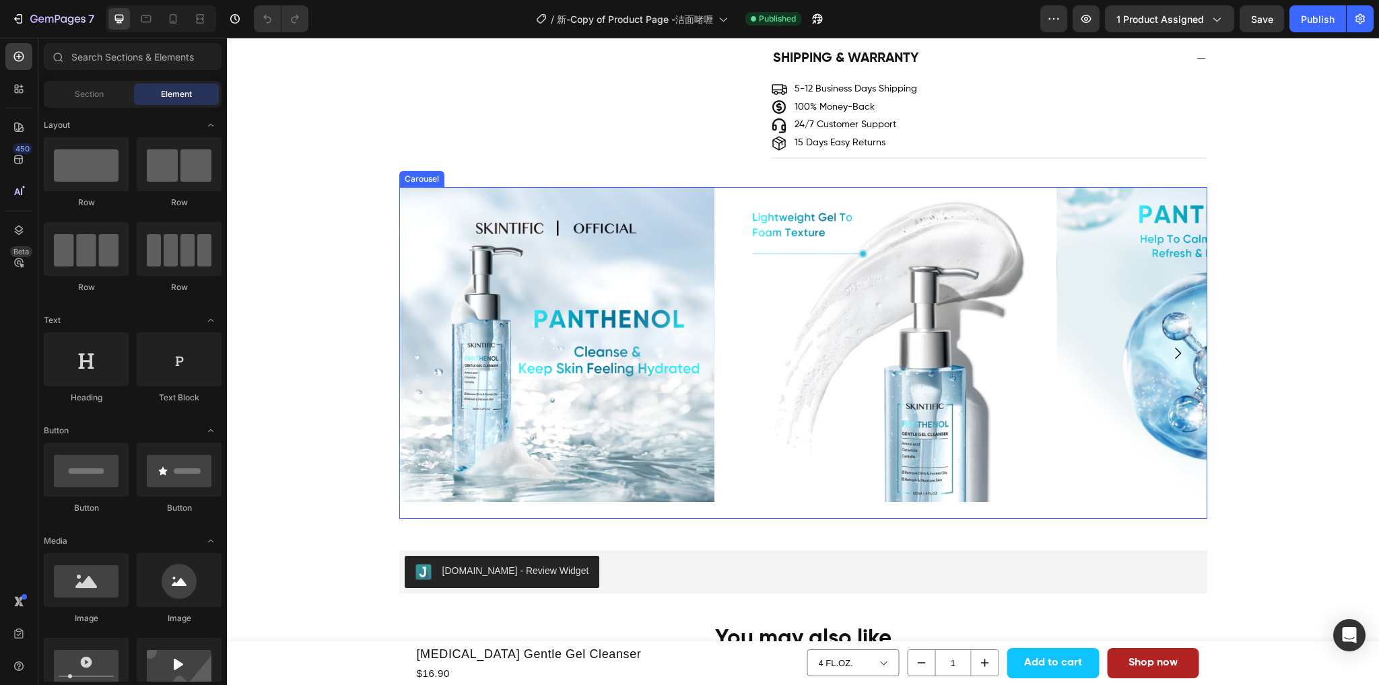
click at [714, 216] on div "Image Image Image" at bounding box center [803, 353] width 808 height 332
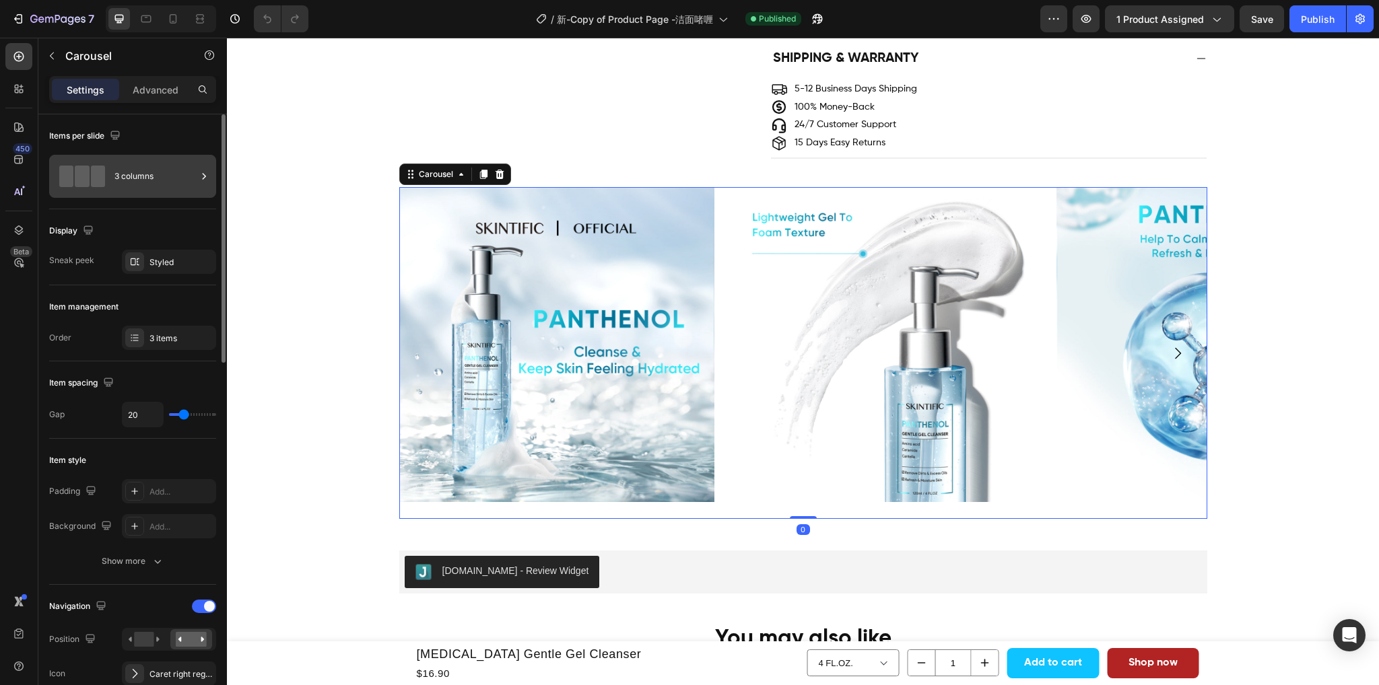
click at [153, 172] on div "3 columns" at bounding box center [155, 176] width 82 height 31
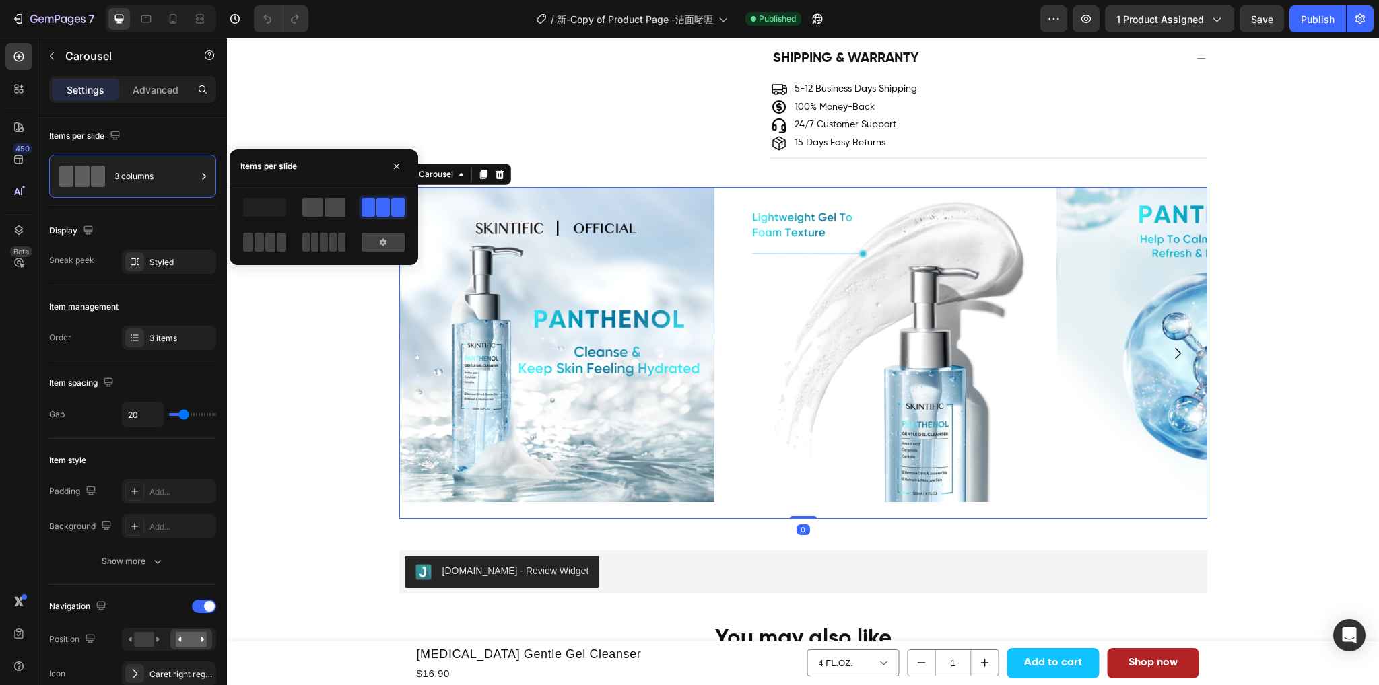
click at [323, 210] on div at bounding box center [323, 207] width 43 height 19
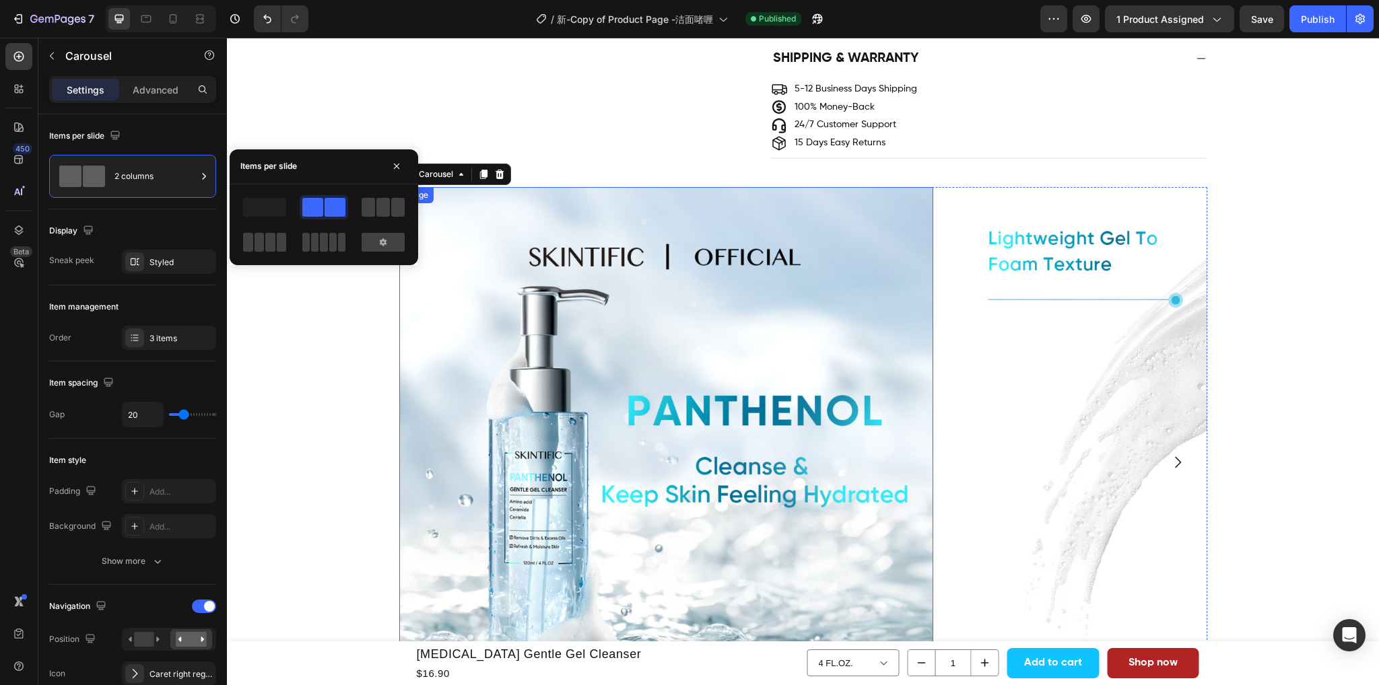
click at [815, 429] on img at bounding box center [666, 454] width 534 height 534
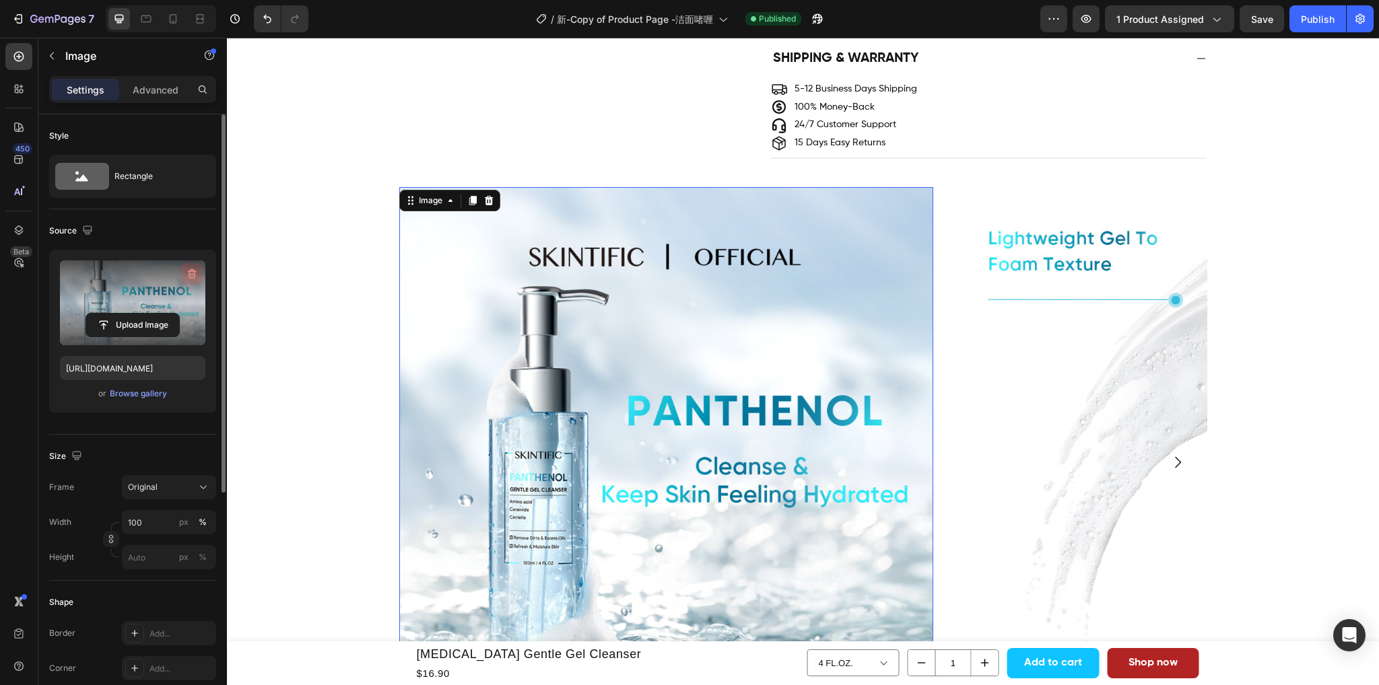
click at [187, 265] on button "button" at bounding box center [192, 274] width 22 height 22
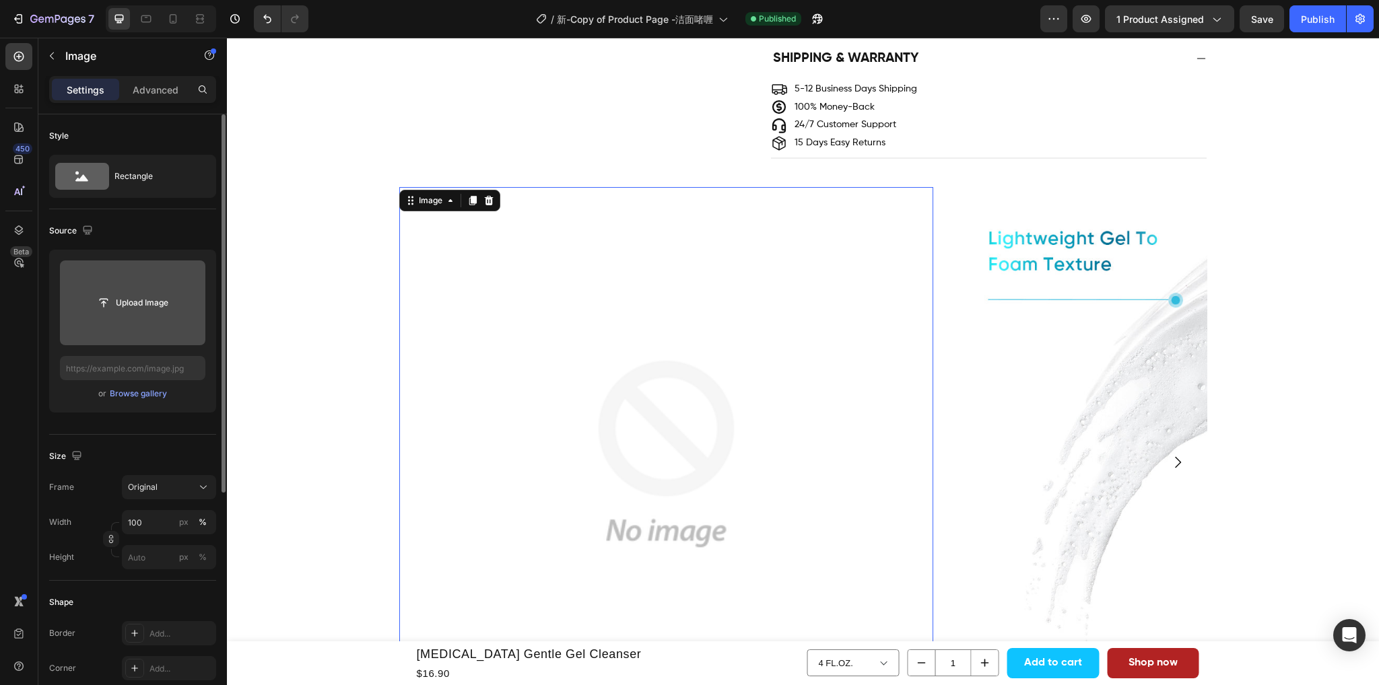
click at [134, 321] on input "file" at bounding box center [132, 302] width 145 height 85
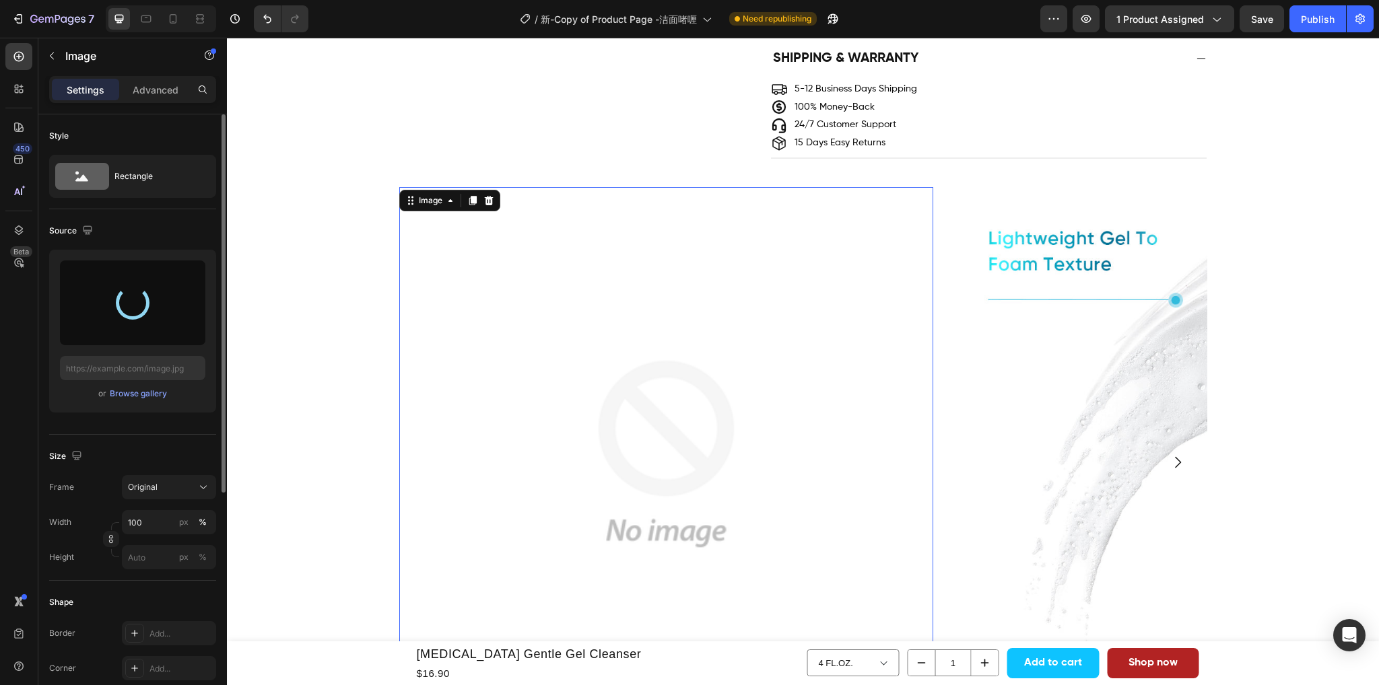
type input "https://cdn.shopify.com/s/files/1/0563/1701/8217/files/gempages_572779726456750…"
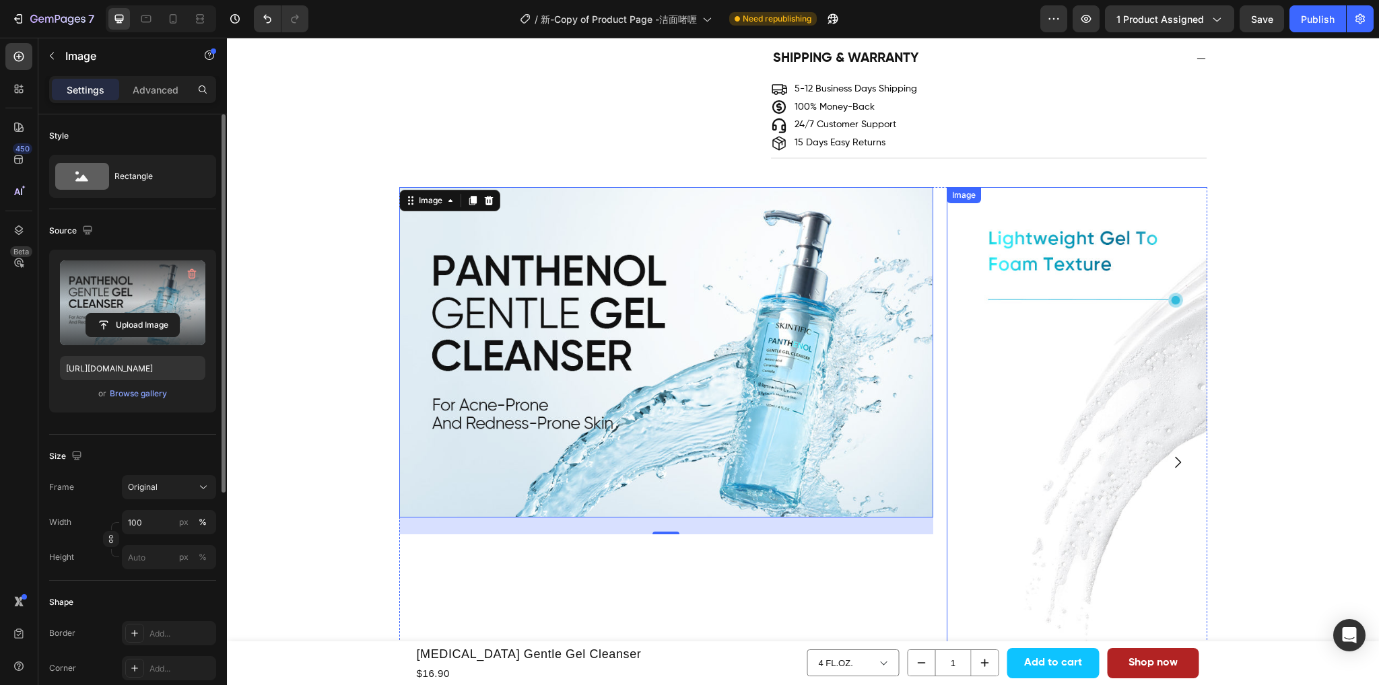
click at [1050, 351] on img at bounding box center [1213, 454] width 534 height 534
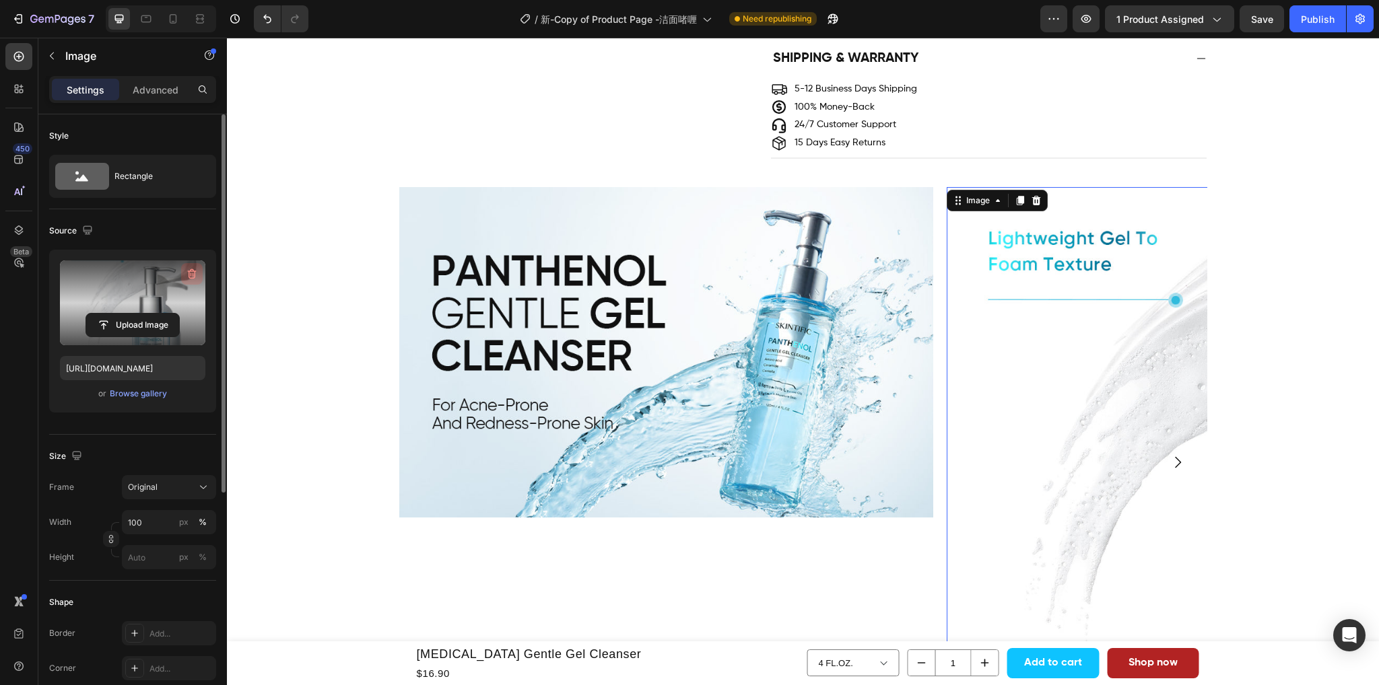
click at [194, 274] on icon "button" at bounding box center [192, 274] width 9 height 10
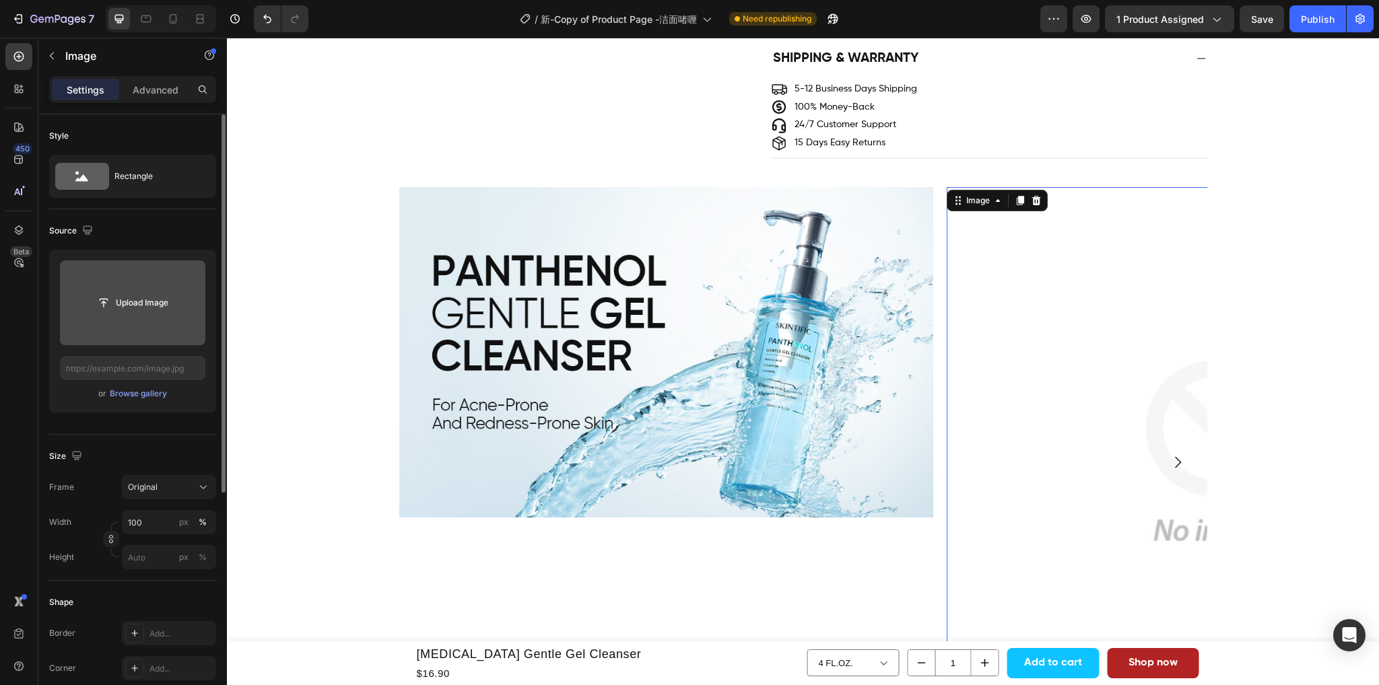
click at [153, 305] on input "file" at bounding box center [132, 302] width 93 height 23
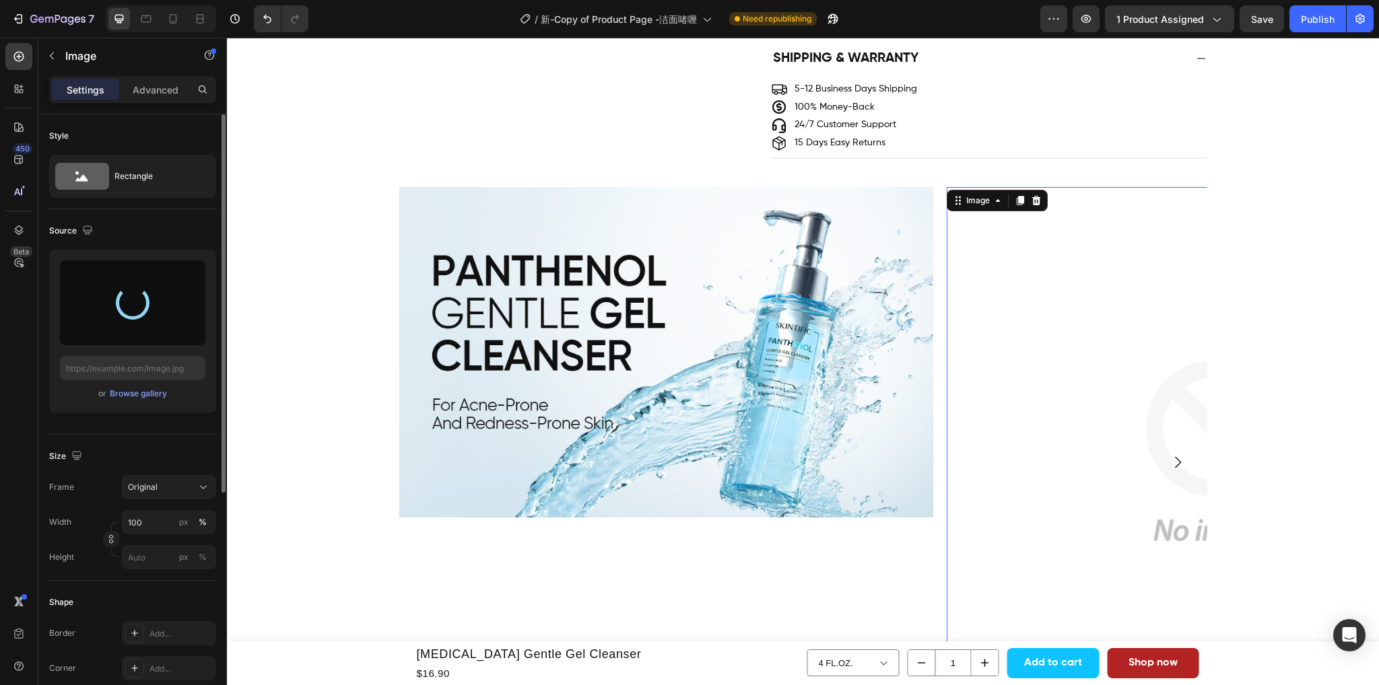
type input "https://cdn.shopify.com/s/files/1/0563/1701/8217/files/gempages_572779726456750…"
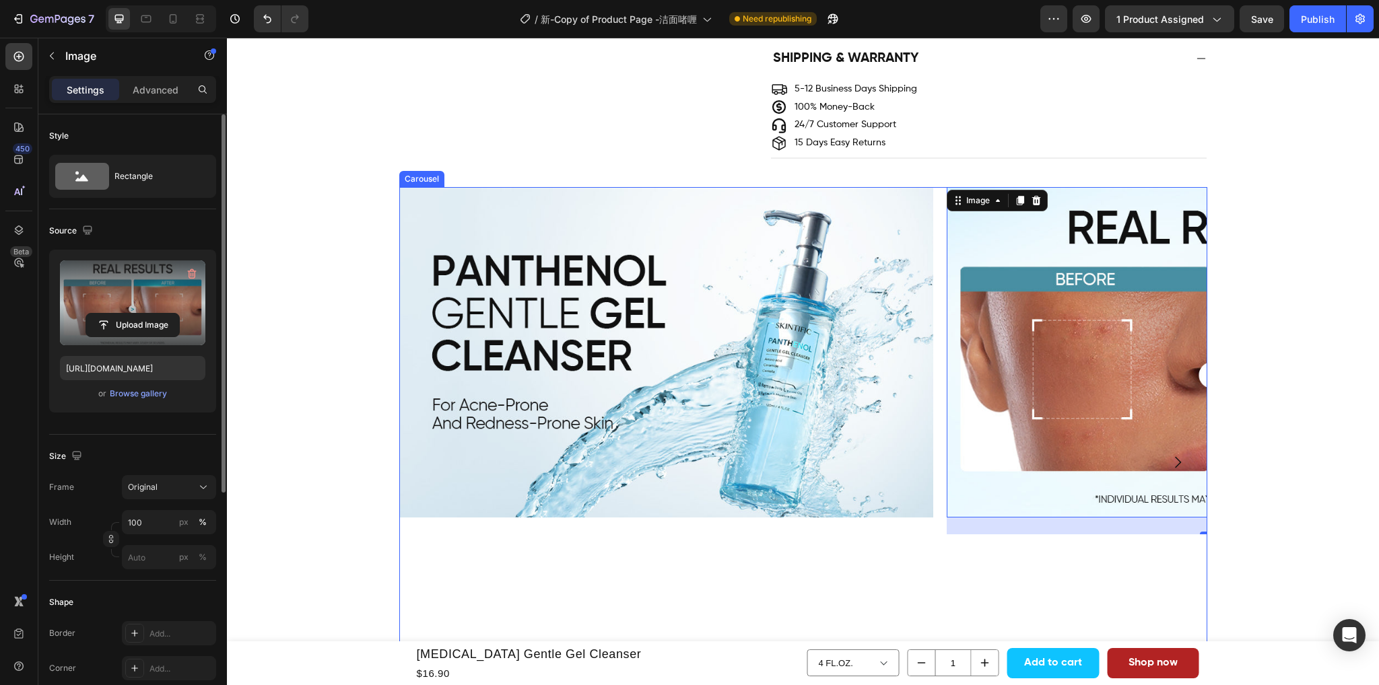
click at [1169, 469] on icon "Carousel Next Arrow" at bounding box center [1177, 462] width 16 height 16
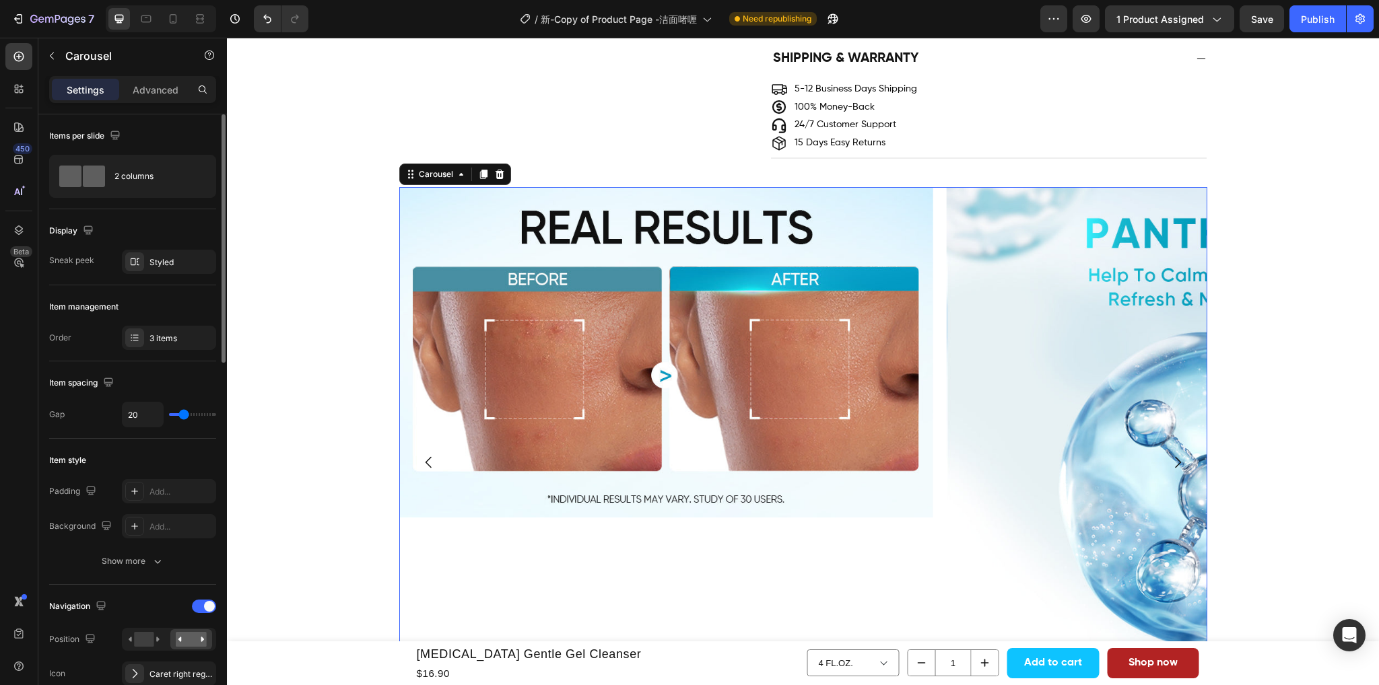
click at [1169, 466] on icon "Carousel Next Arrow" at bounding box center [1177, 462] width 16 height 16
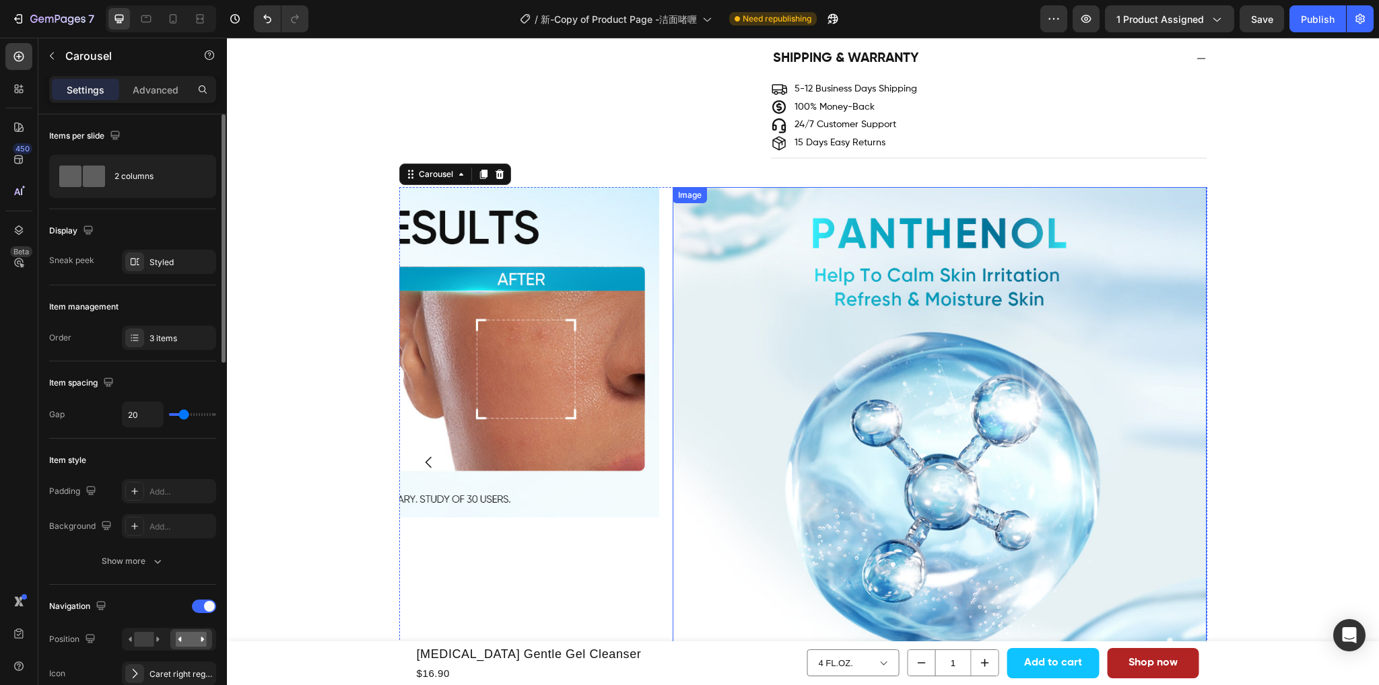
click at [773, 333] on img at bounding box center [939, 454] width 534 height 534
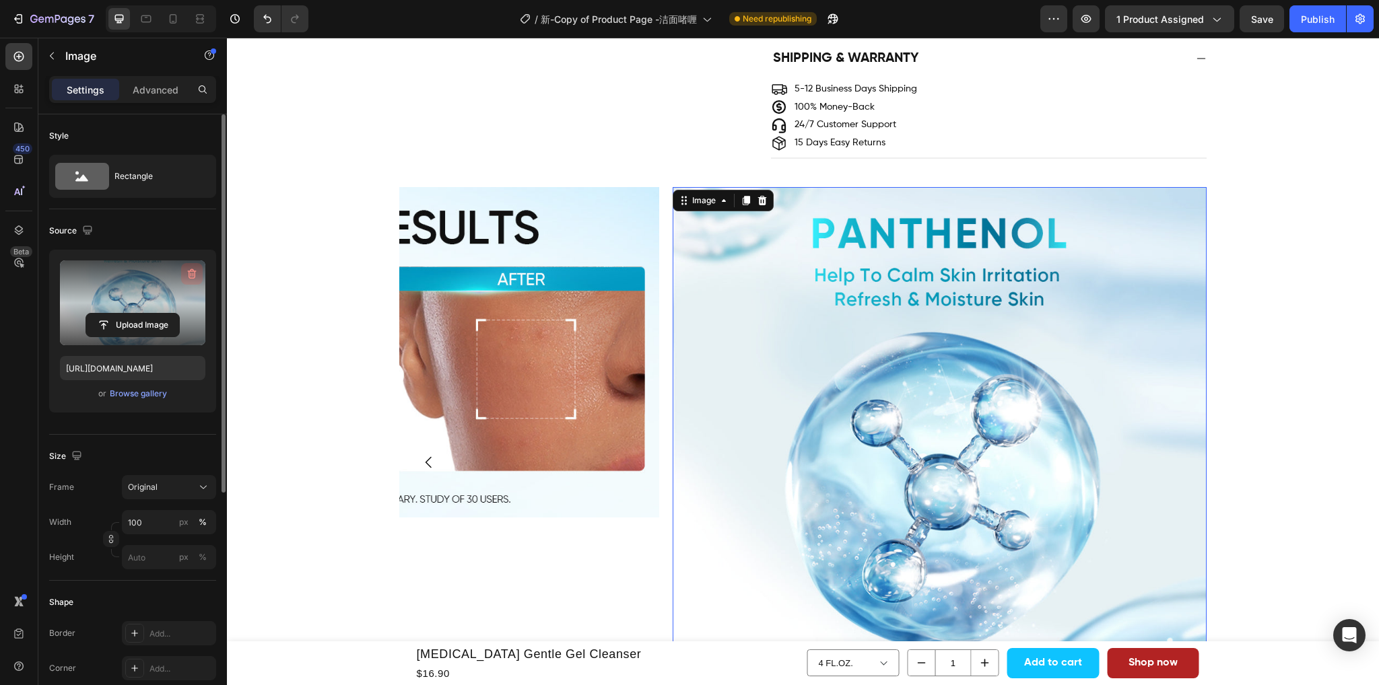
click at [188, 269] on icon "button" at bounding box center [191, 273] width 13 height 13
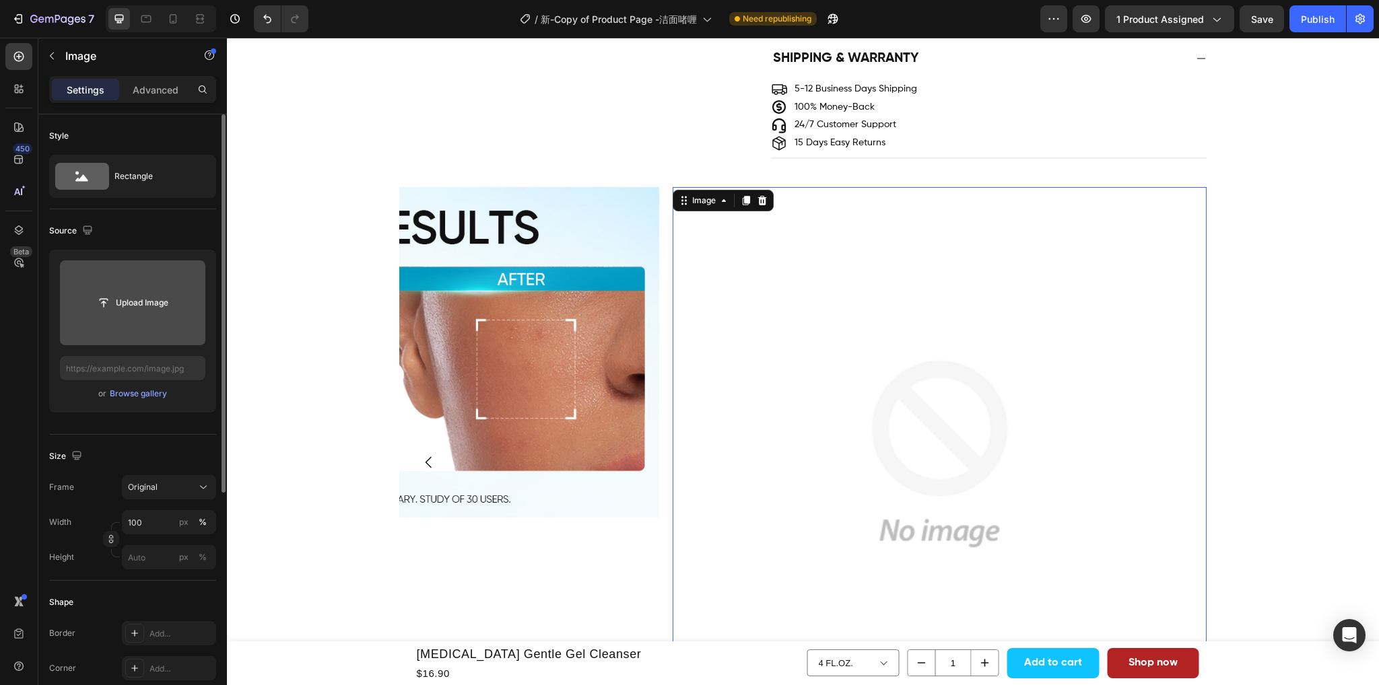
click at [140, 309] on input "file" at bounding box center [132, 302] width 93 height 23
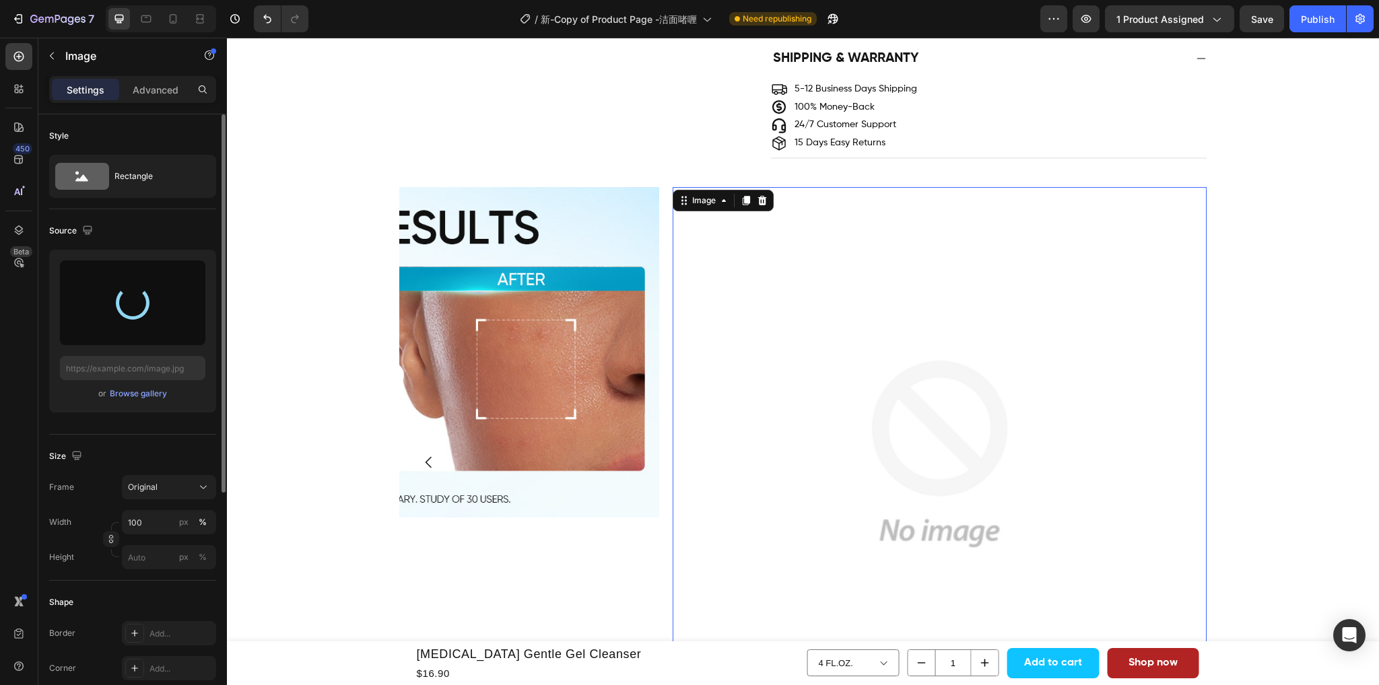
type input "https://cdn.shopify.com/s/files/1/0563/1701/8217/files/gempages_572779726456750…"
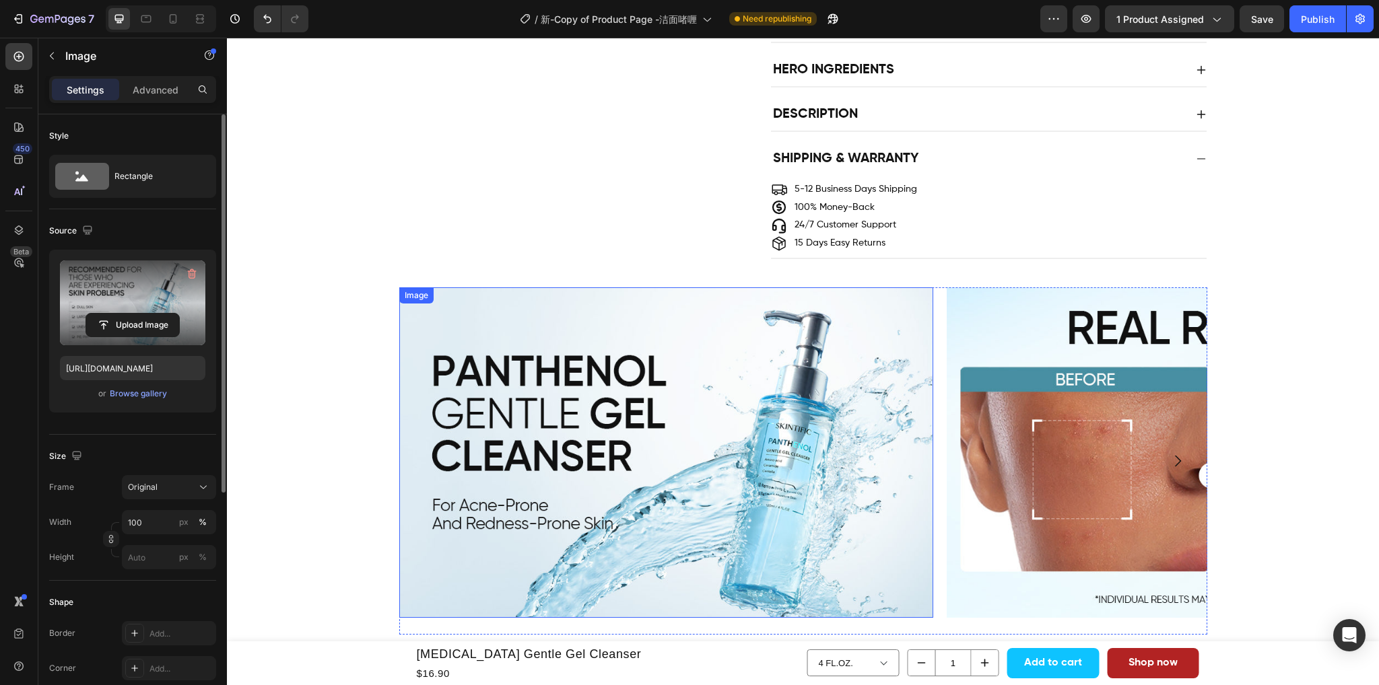
scroll to position [1122, 0]
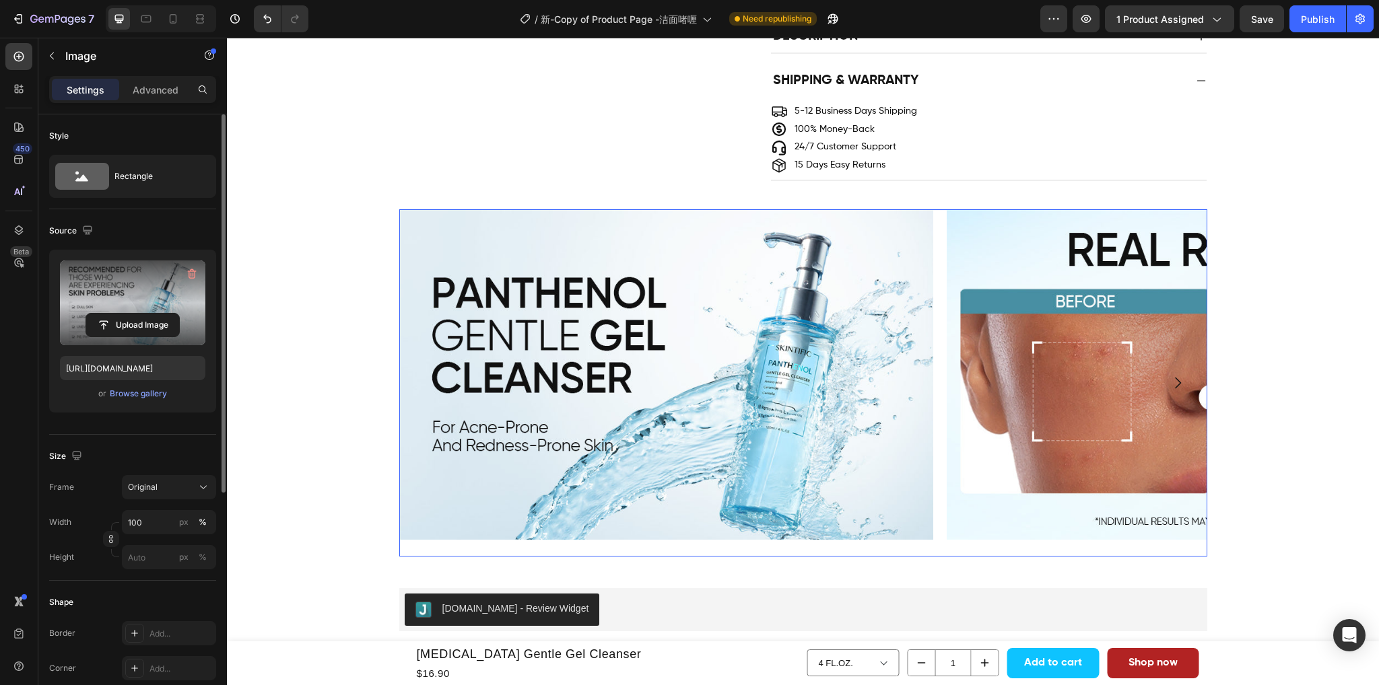
click at [1175, 378] on icon "Carousel Next Arrow" at bounding box center [1178, 383] width 6 height 11
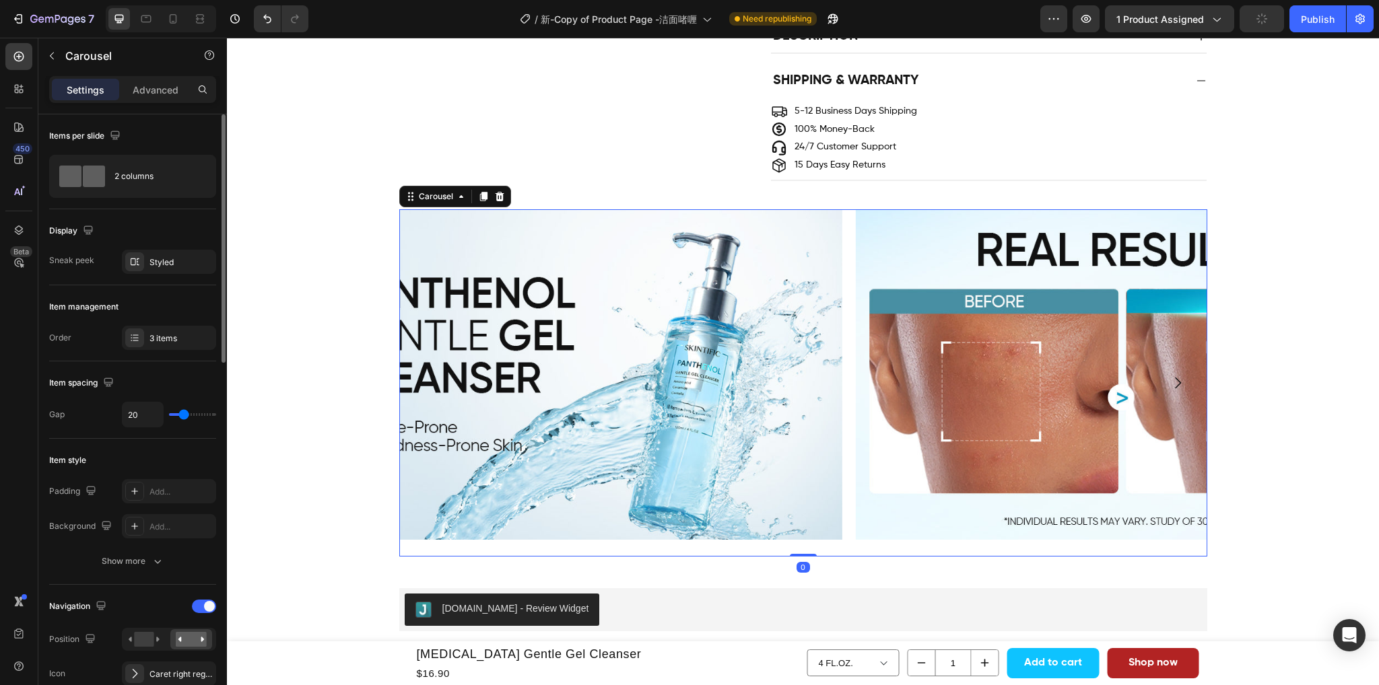
scroll to position [1144, 0]
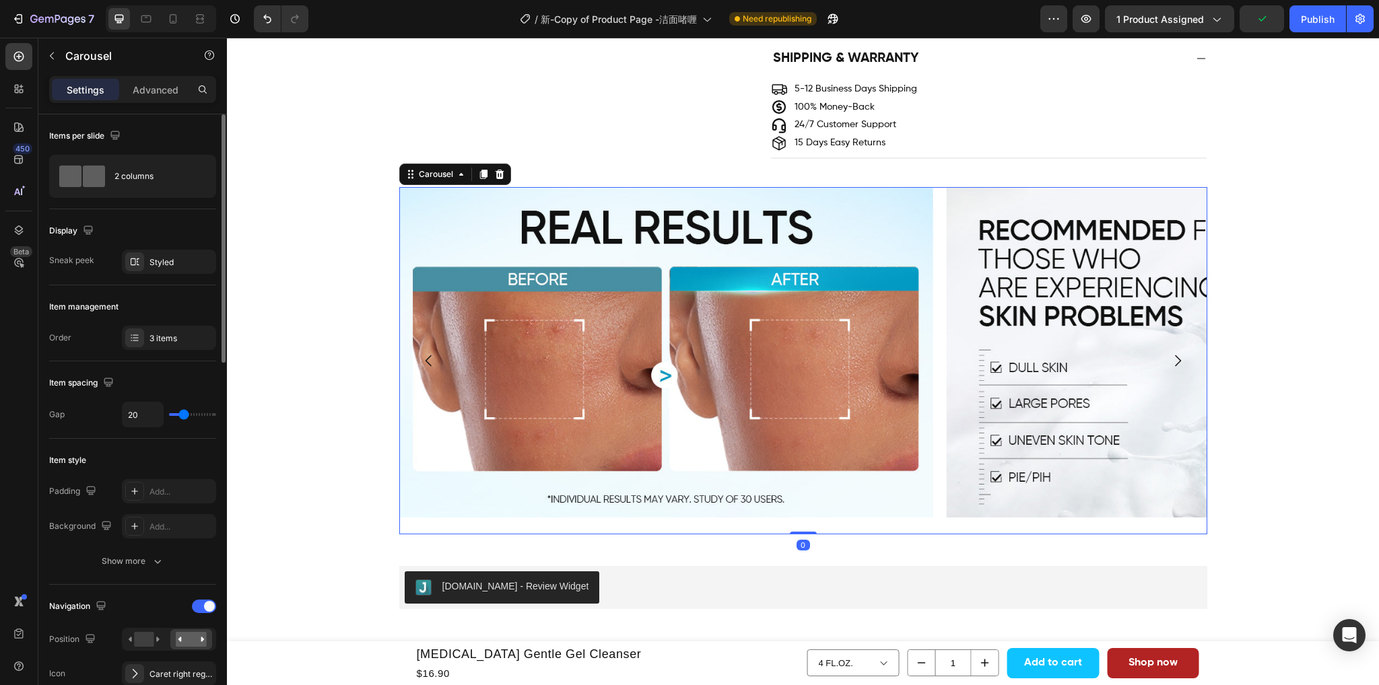
click at [1172, 365] on icon "Carousel Next Arrow" at bounding box center [1177, 361] width 16 height 16
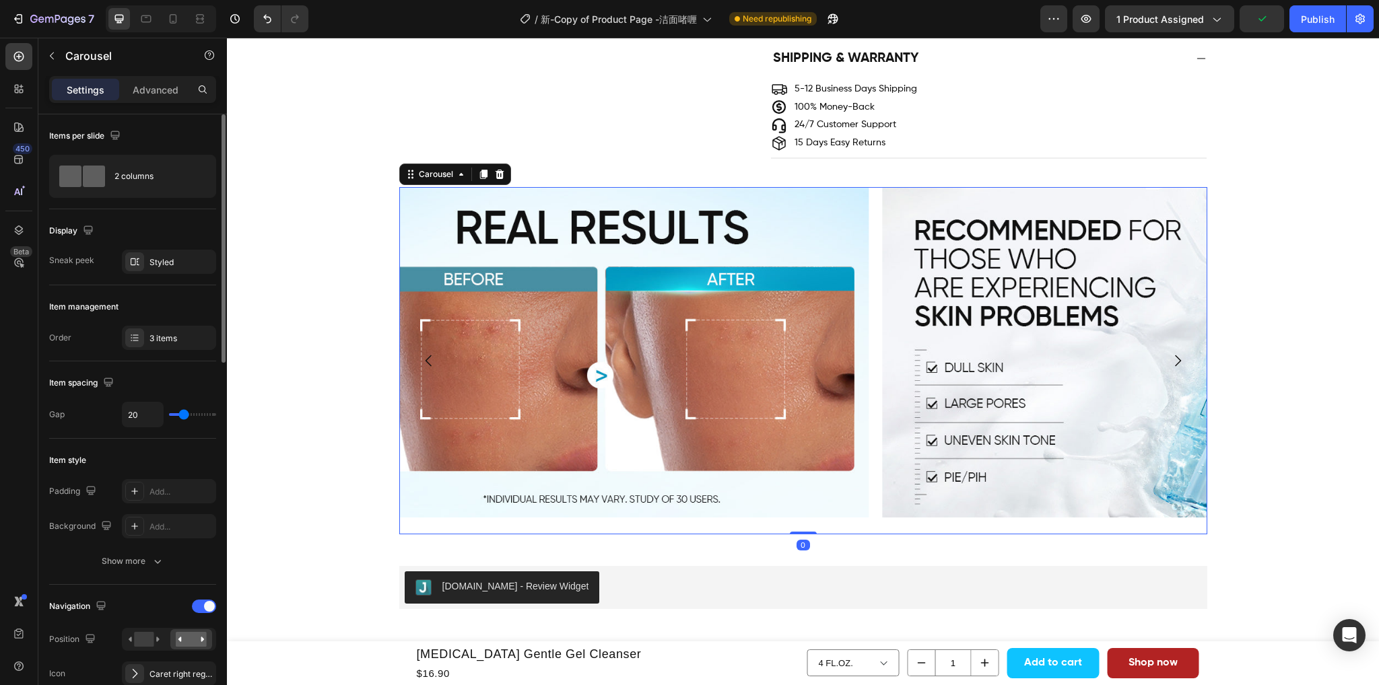
click at [1172, 365] on icon "Carousel Next Arrow" at bounding box center [1177, 361] width 16 height 16
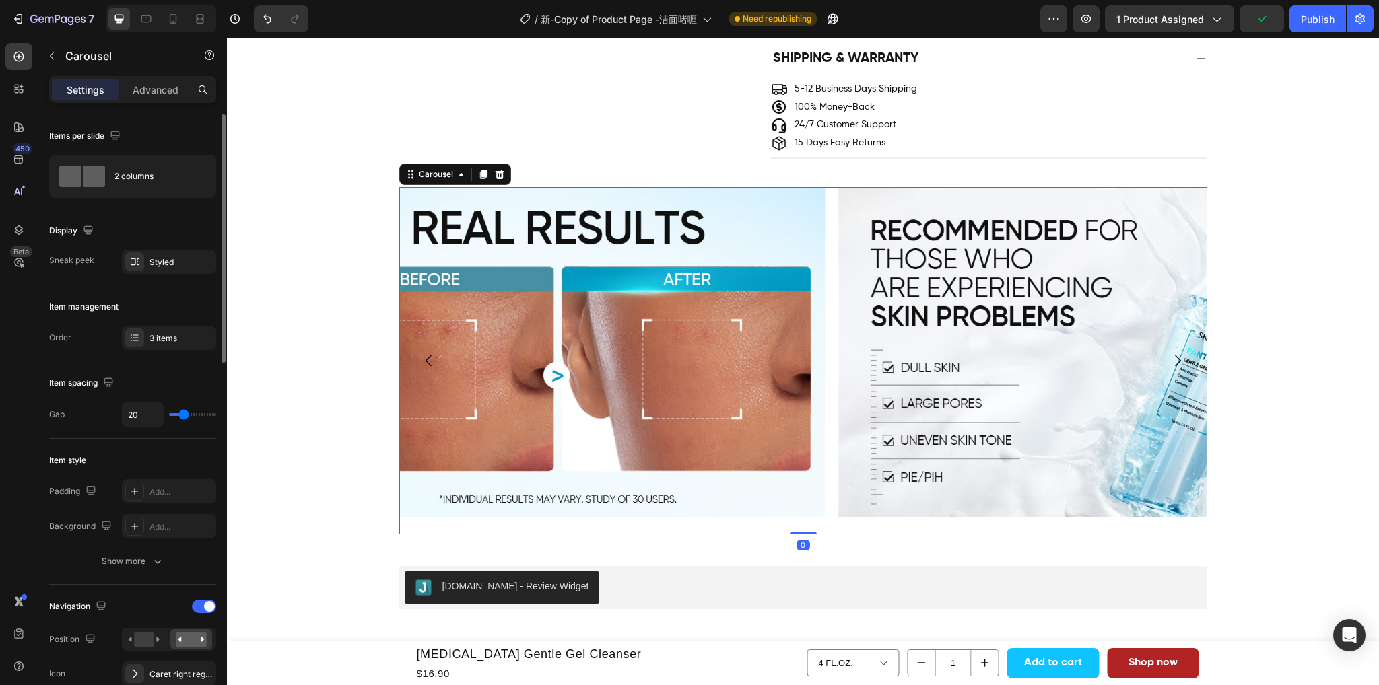
click at [1171, 360] on img at bounding box center [1106, 352] width 534 height 330
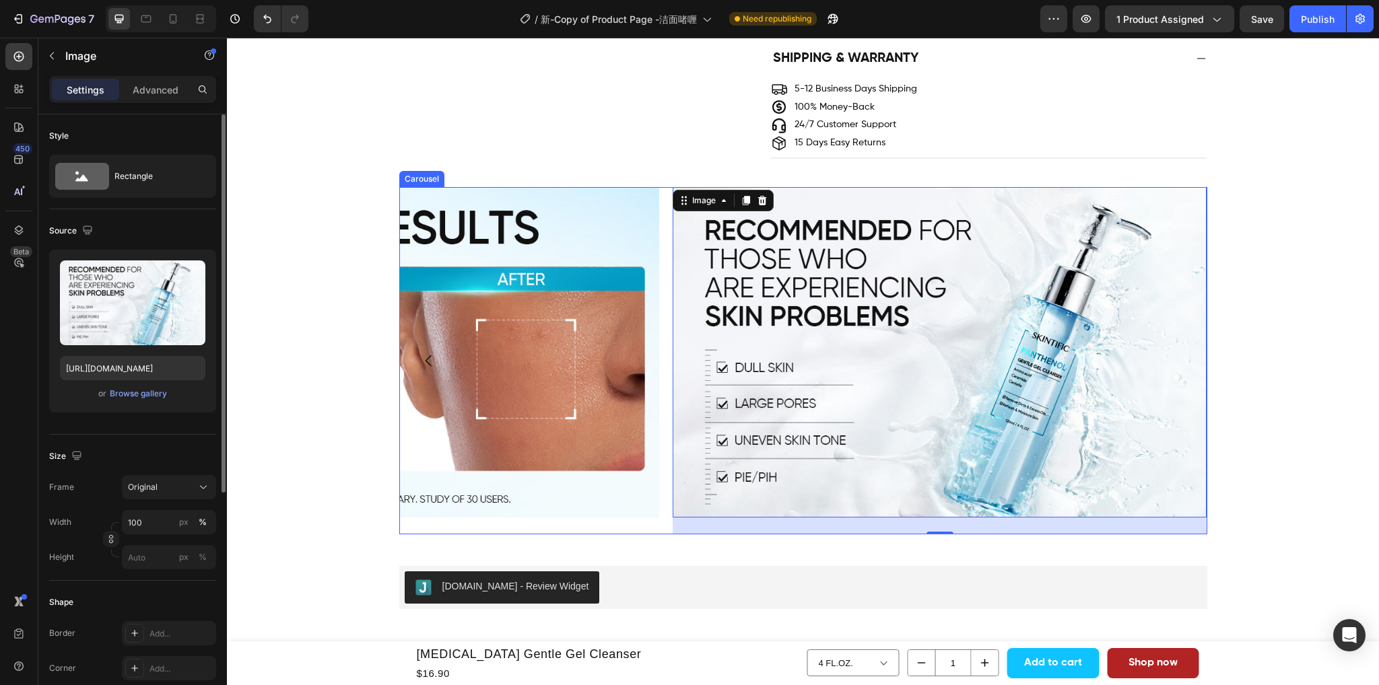
click at [641, 525] on div "Image" at bounding box center [392, 360] width 534 height 347
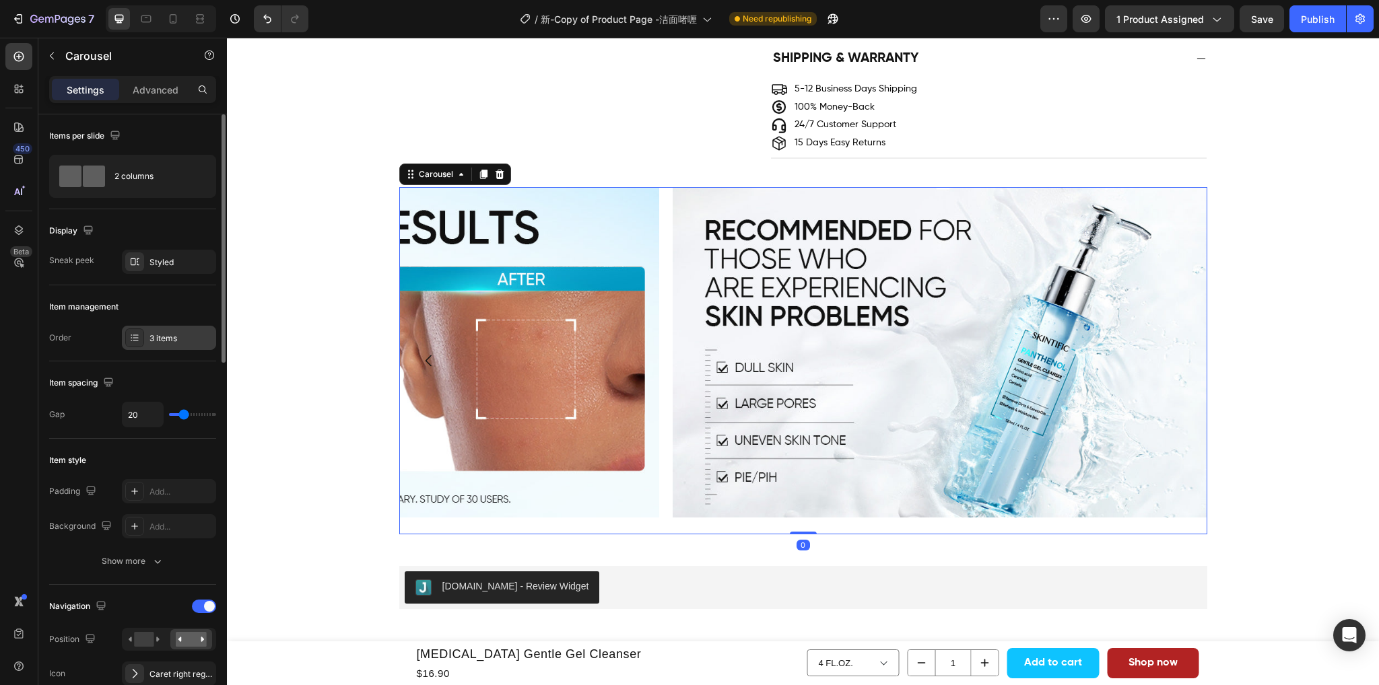
click at [169, 345] on div "3 items" at bounding box center [169, 338] width 94 height 24
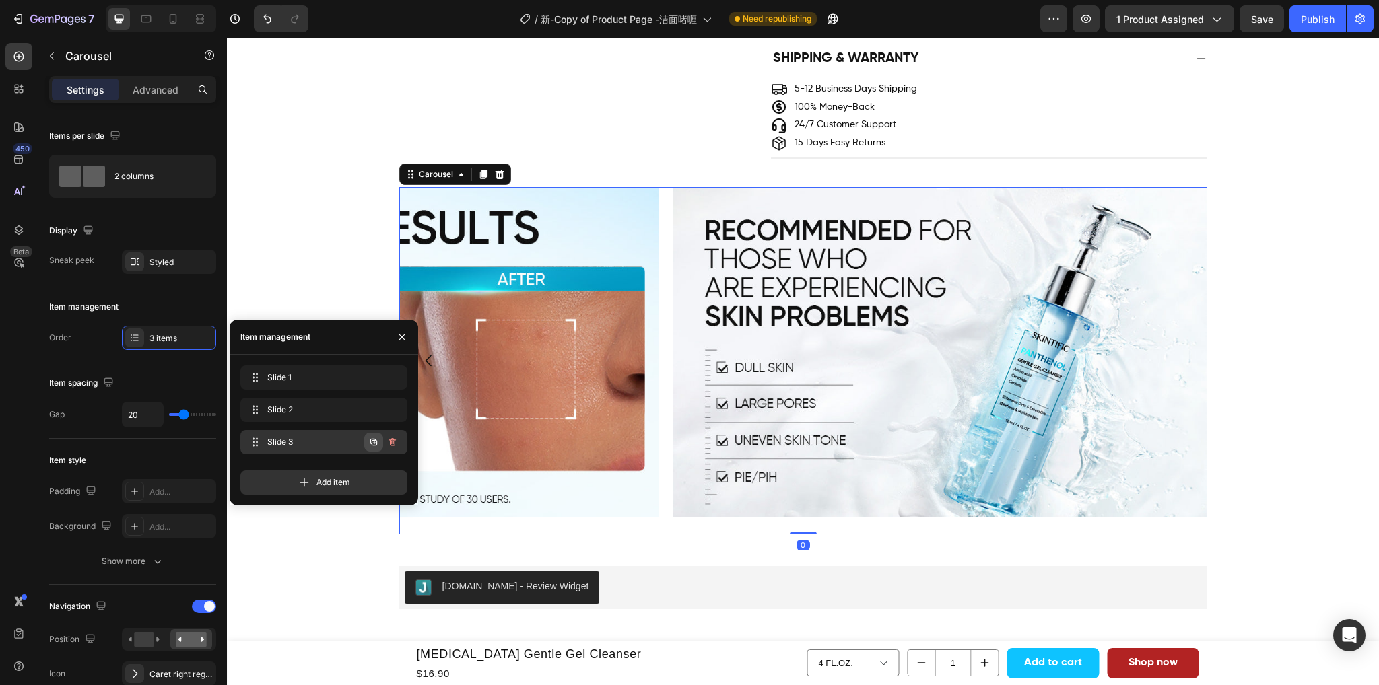
click at [376, 442] on icon "button" at bounding box center [373, 442] width 11 height 11
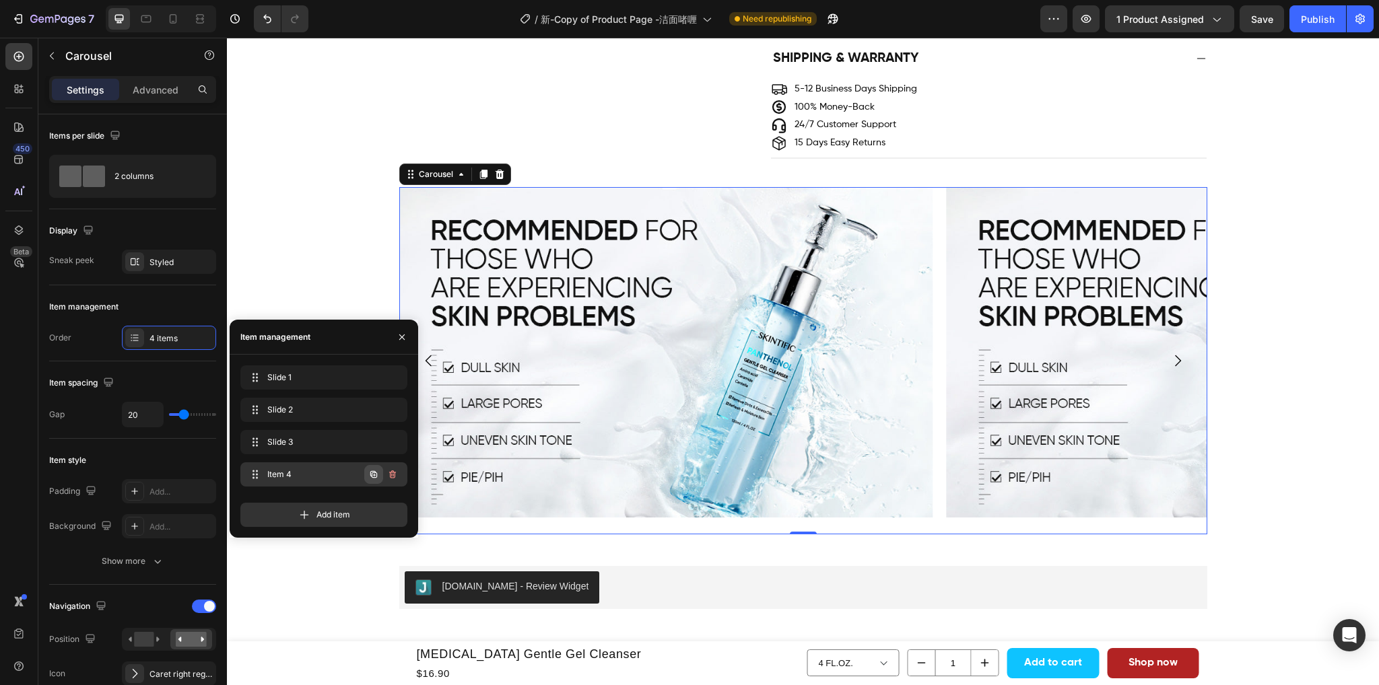
click at [373, 473] on icon "button" at bounding box center [373, 474] width 7 height 7
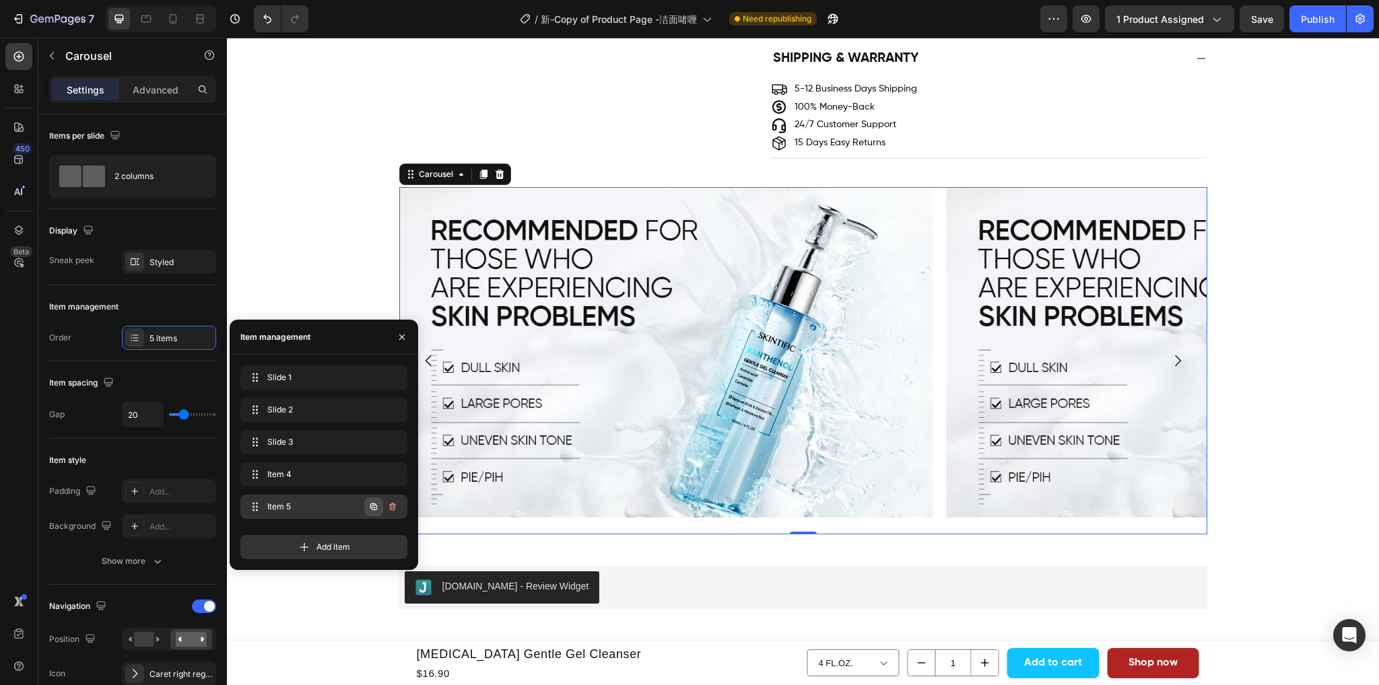
click at [374, 507] on icon "button" at bounding box center [374, 507] width 3 height 3
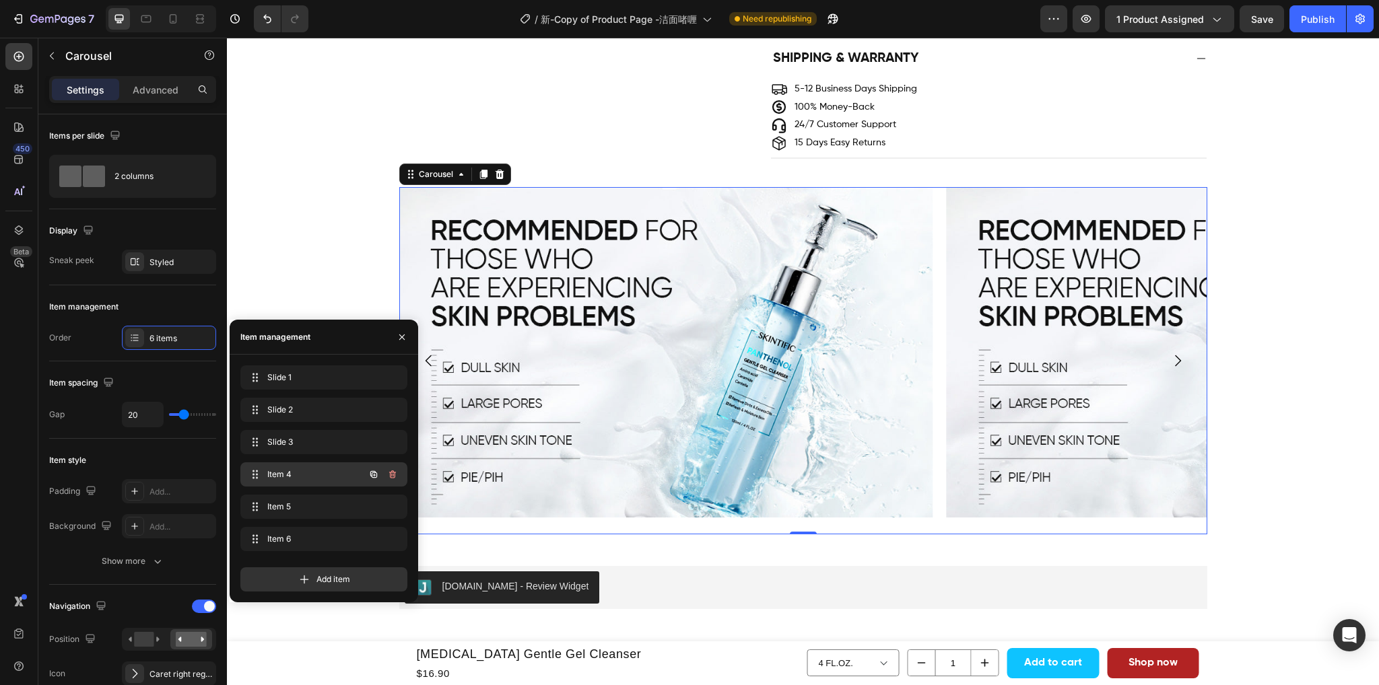
click at [316, 480] on span "Item 4" at bounding box center [305, 474] width 76 height 12
click at [314, 447] on span "Slide 3" at bounding box center [305, 442] width 76 height 12
click at [1121, 392] on img at bounding box center [1213, 352] width 534 height 330
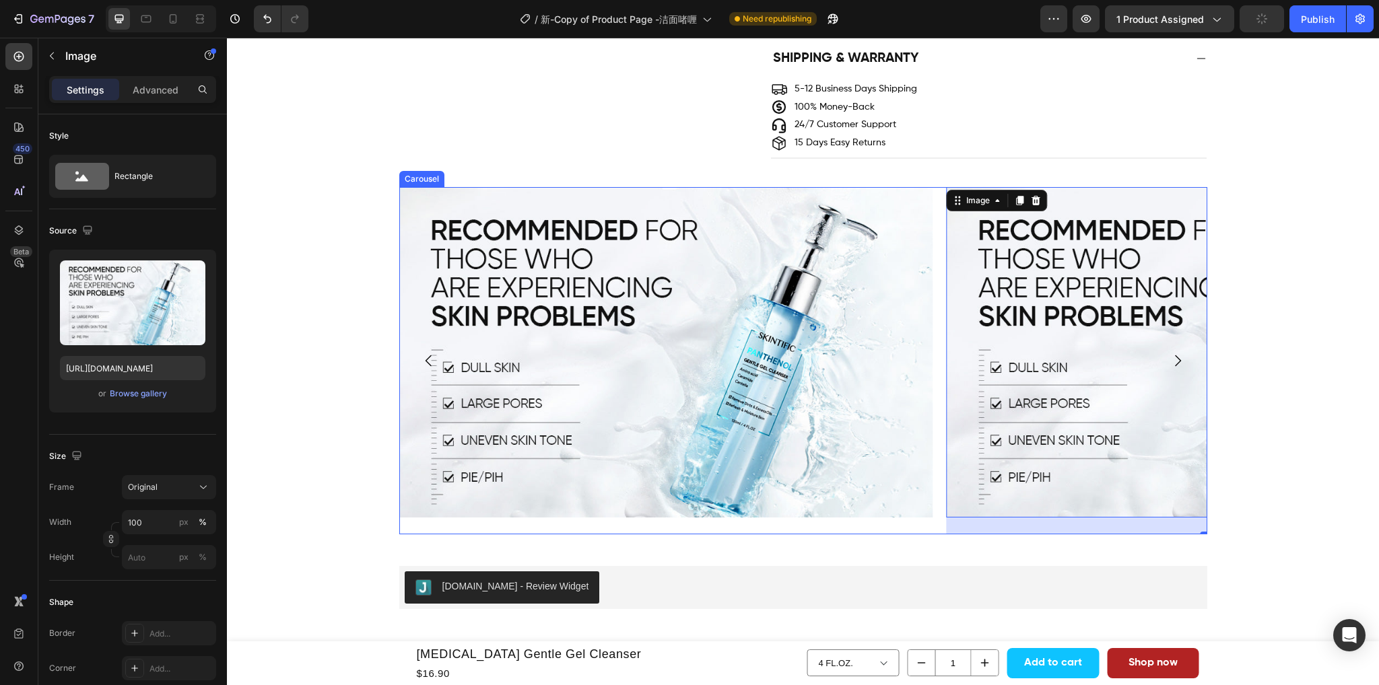
click at [1169, 361] on icon "Carousel Next Arrow" at bounding box center [1177, 361] width 16 height 16
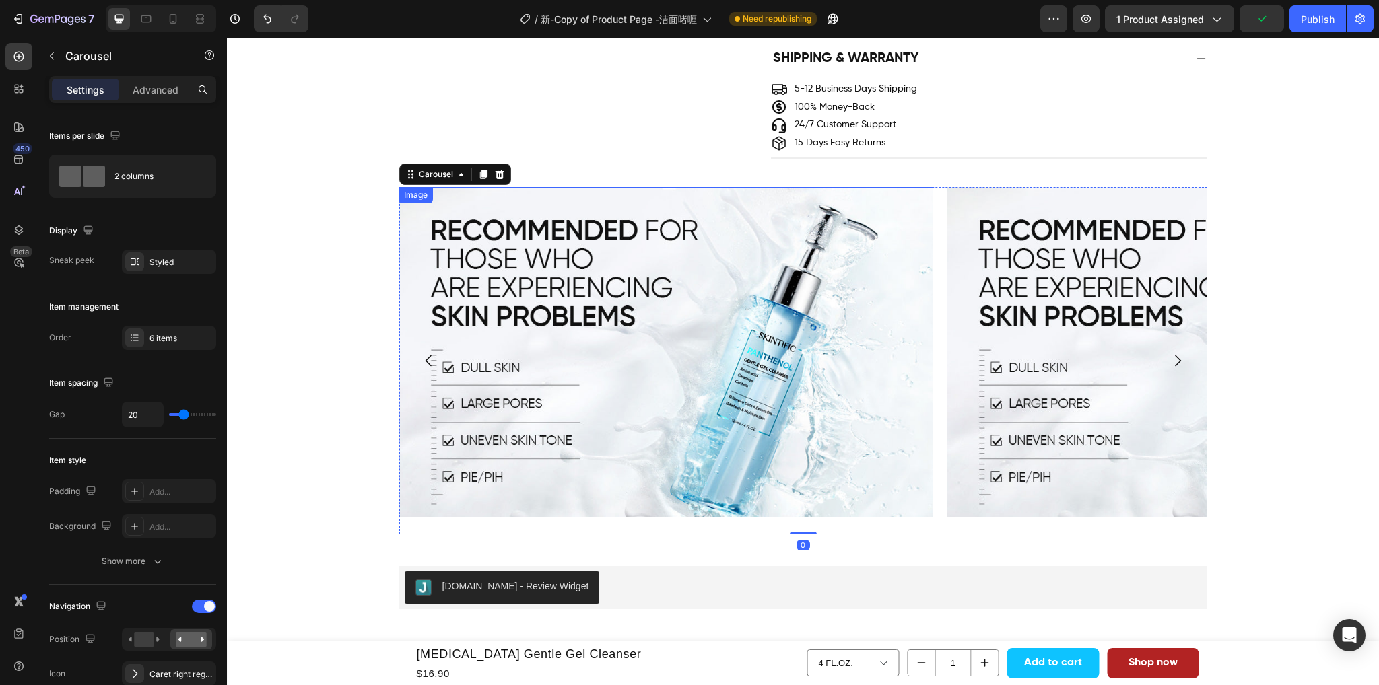
click at [674, 364] on img at bounding box center [665, 352] width 534 height 330
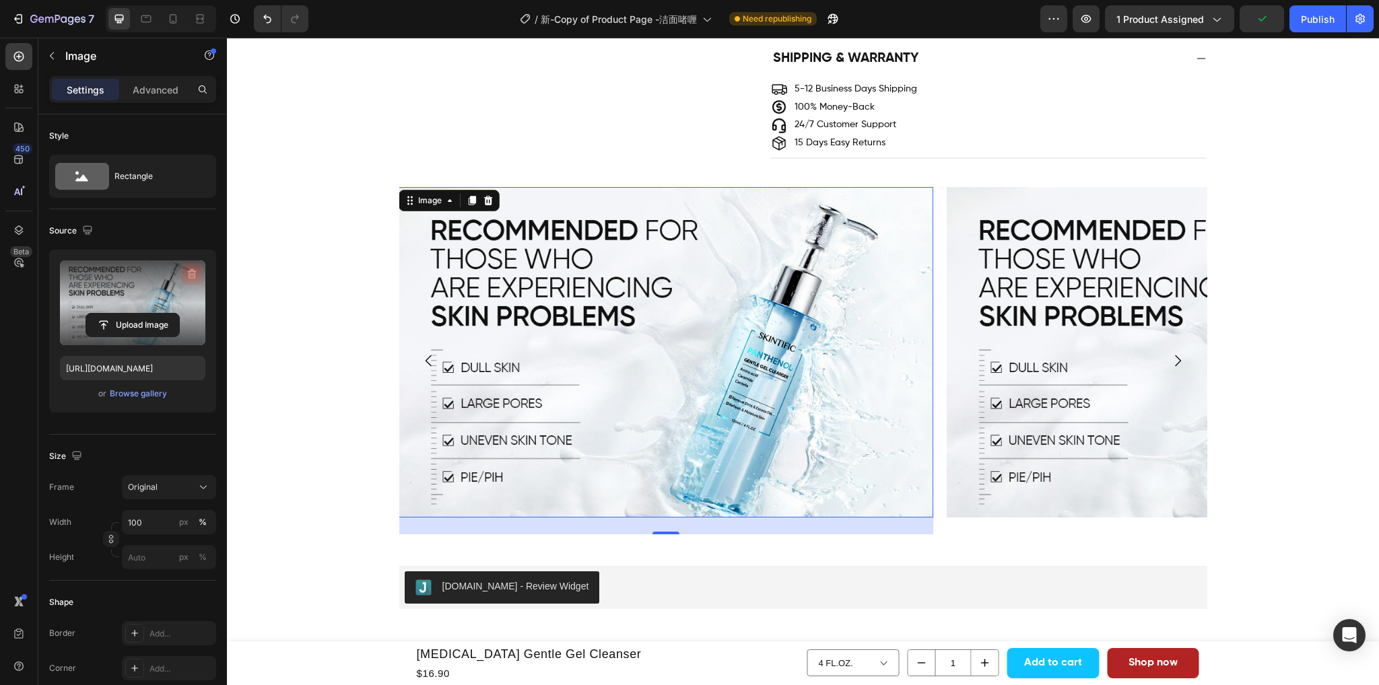
click at [196, 269] on icon "button" at bounding box center [191, 273] width 13 height 13
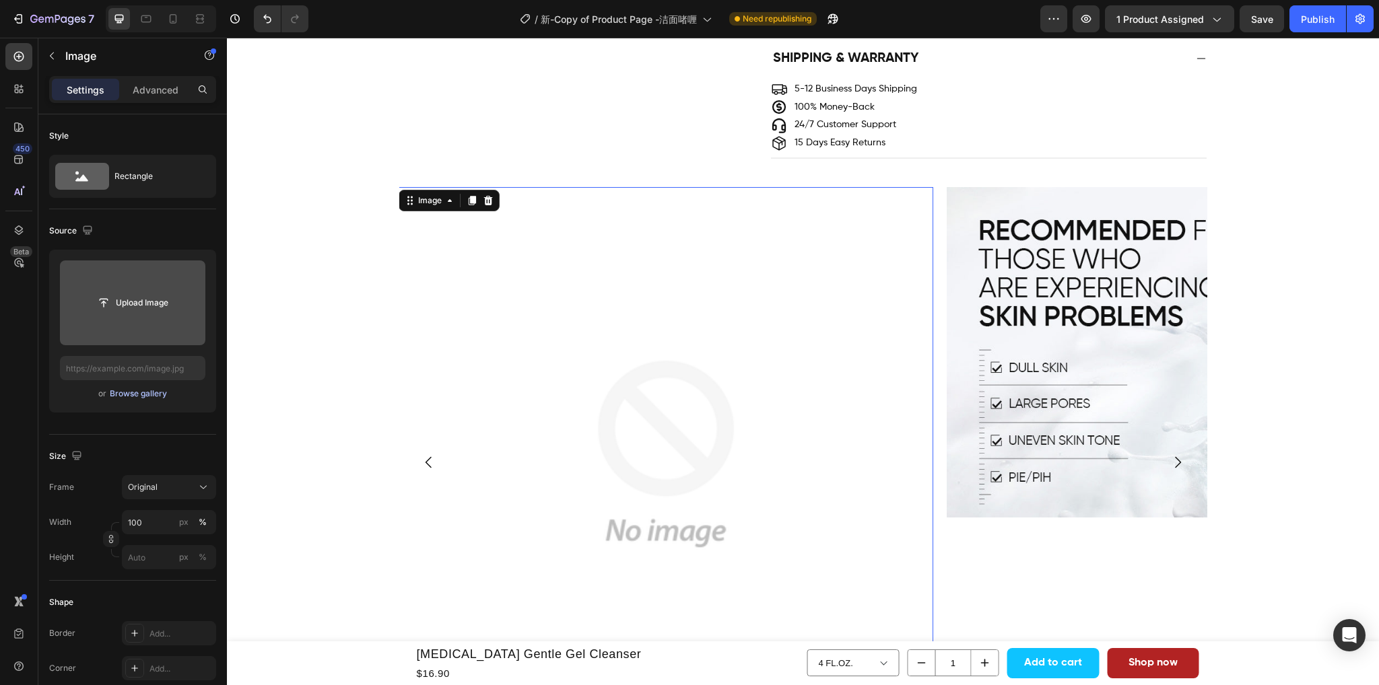
click at [118, 392] on div "Browse gallery" at bounding box center [138, 394] width 57 height 12
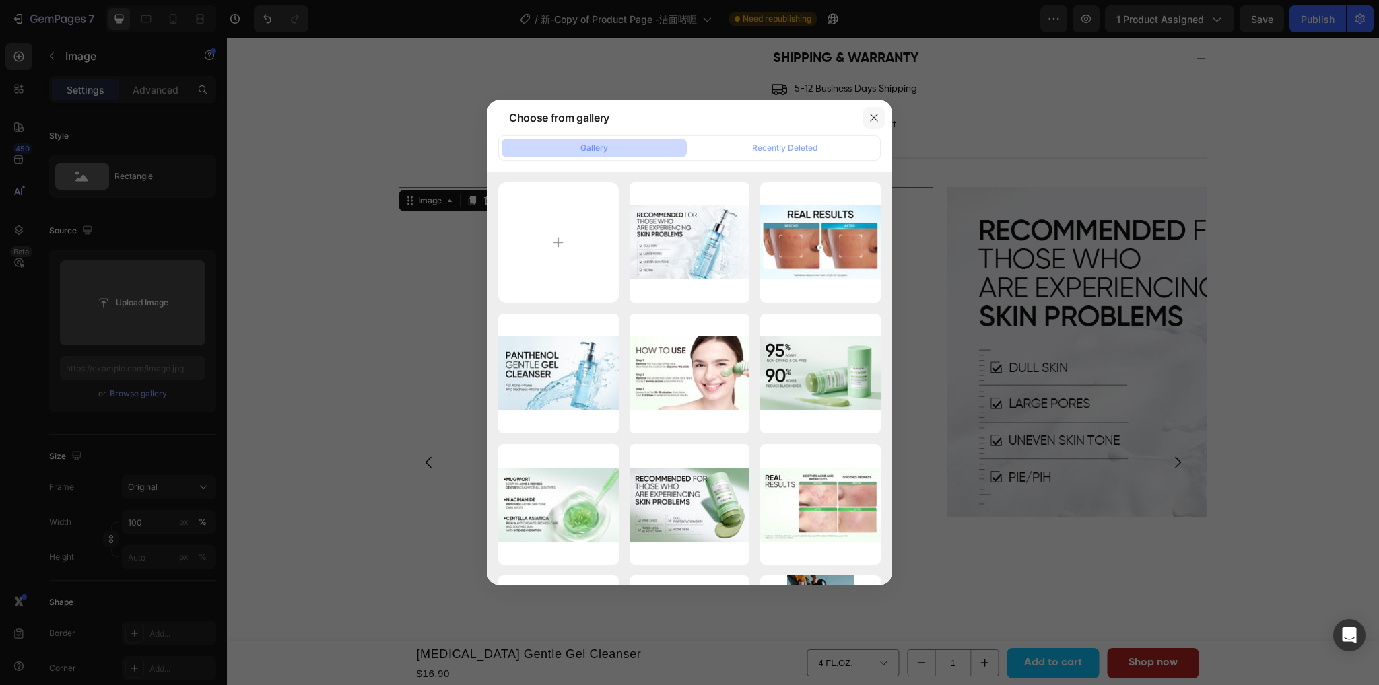
click at [872, 116] on icon "button" at bounding box center [873, 117] width 7 height 7
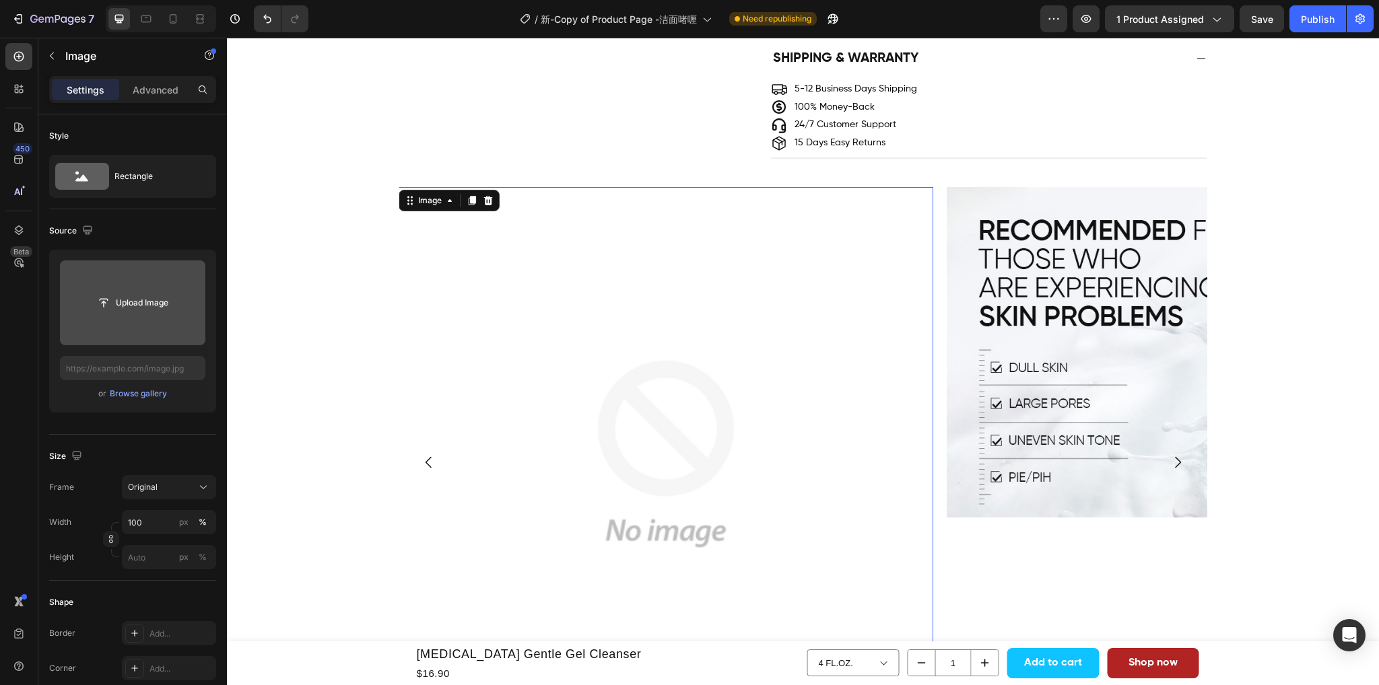
click at [138, 289] on input "file" at bounding box center [132, 302] width 145 height 85
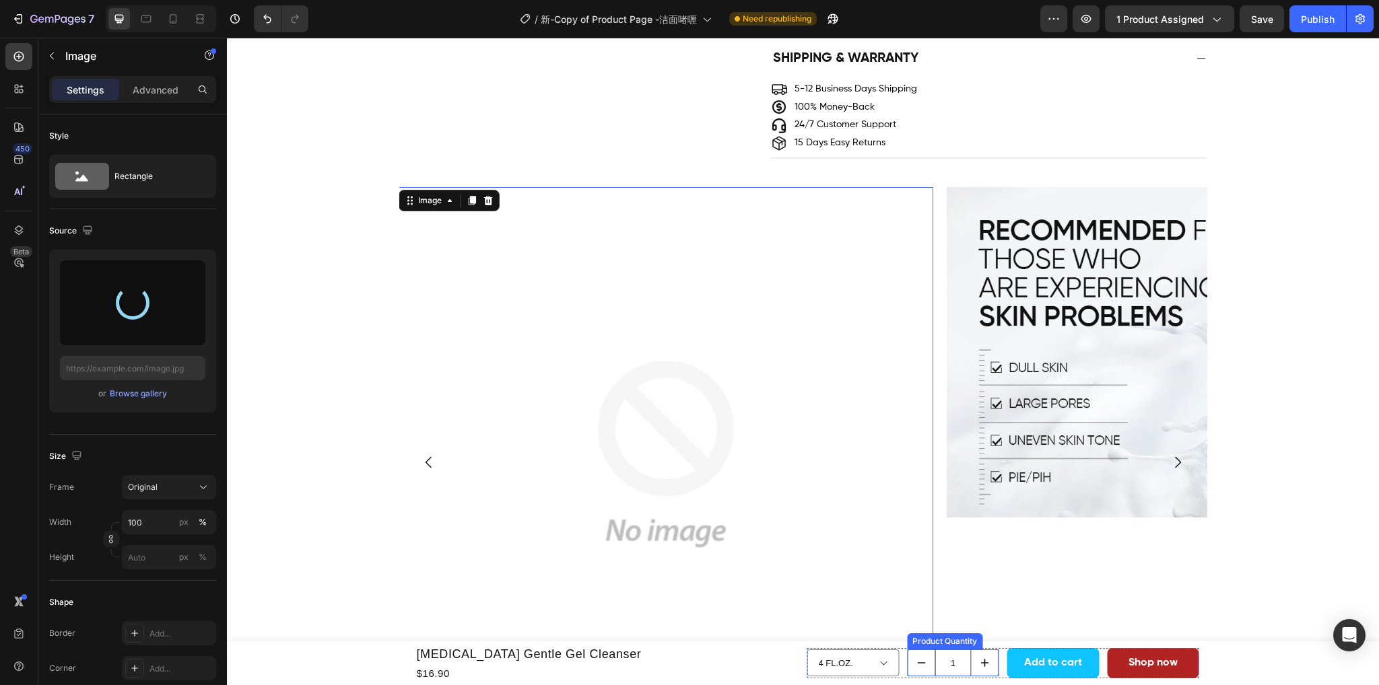
type input "https://cdn.shopify.com/s/files/1/0563/1701/8217/files/gempages_572779726456750…"
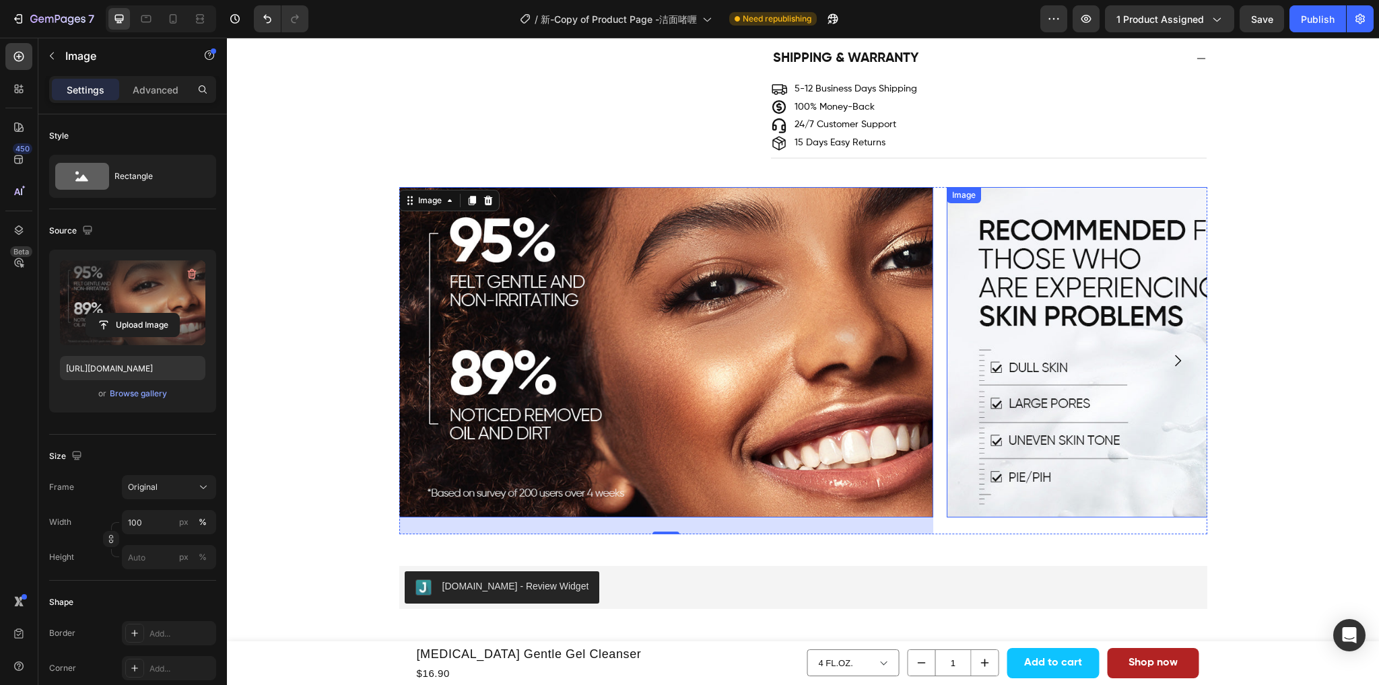
click at [1053, 447] on img at bounding box center [1213, 352] width 534 height 330
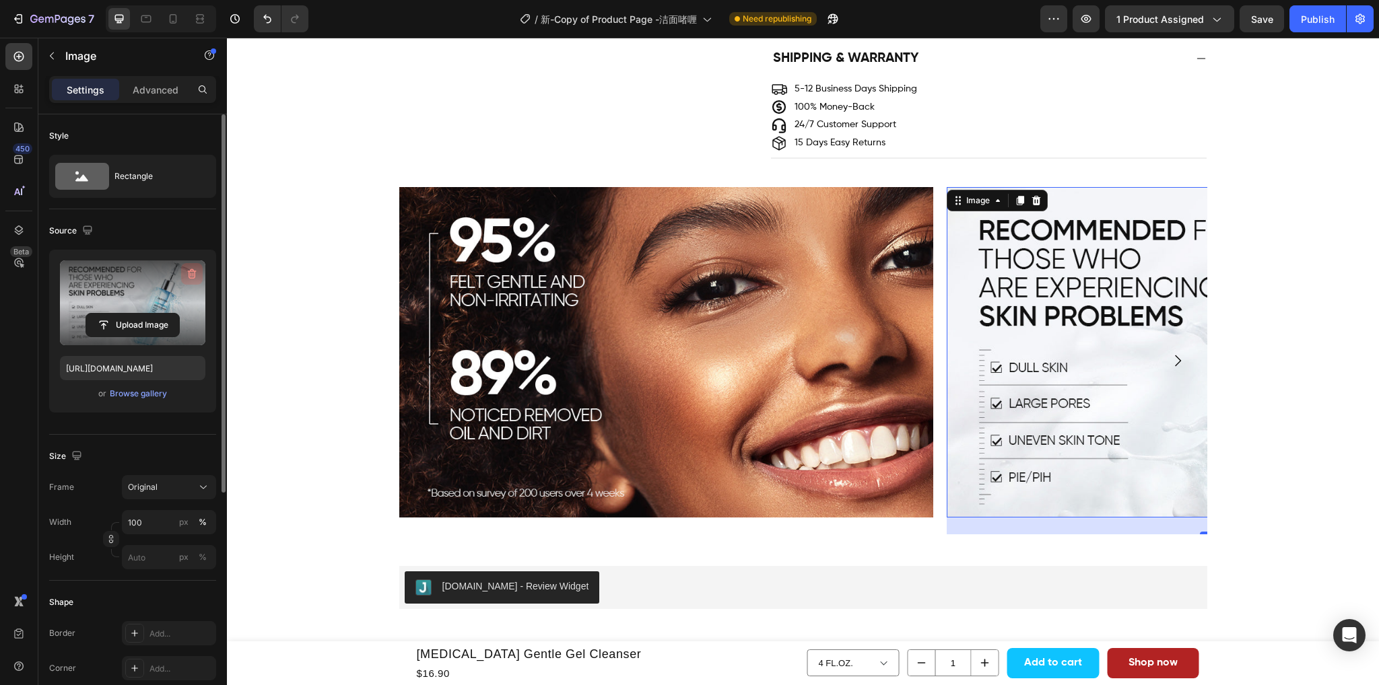
click at [197, 269] on icon "button" at bounding box center [191, 273] width 13 height 13
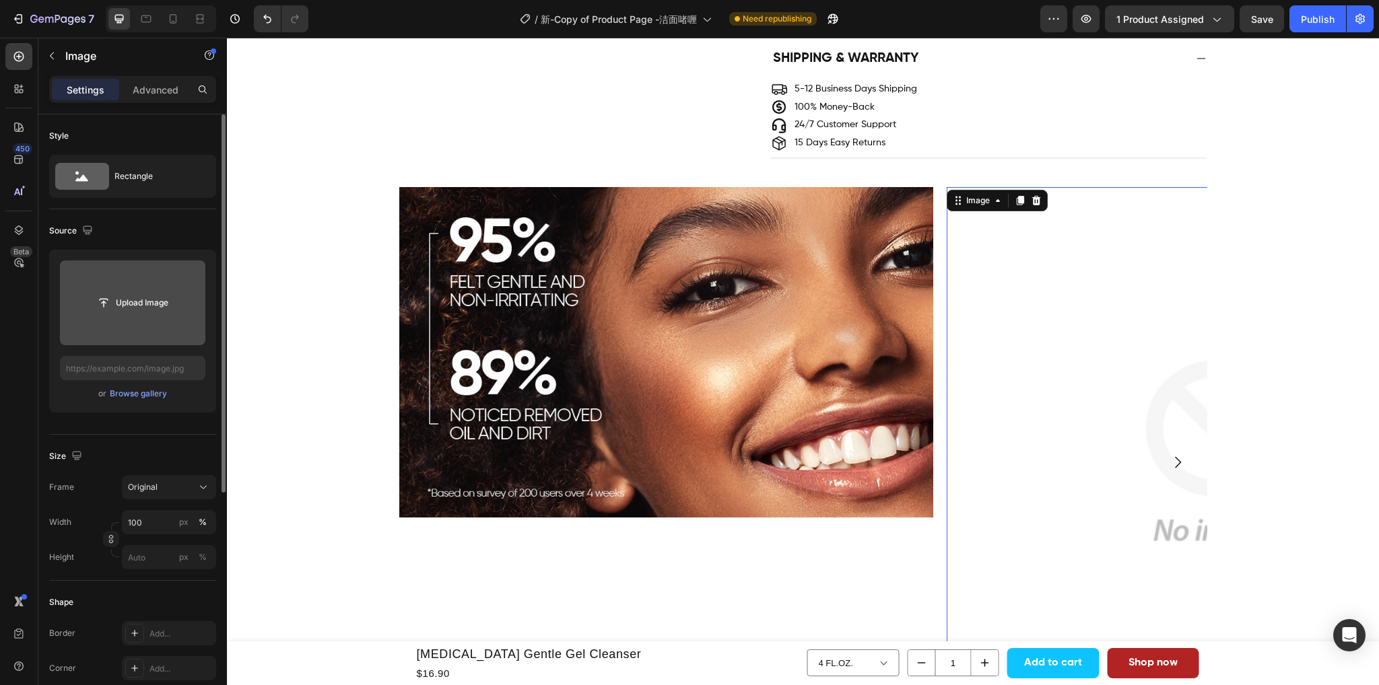
click at [135, 312] on input "file" at bounding box center [132, 302] width 93 height 23
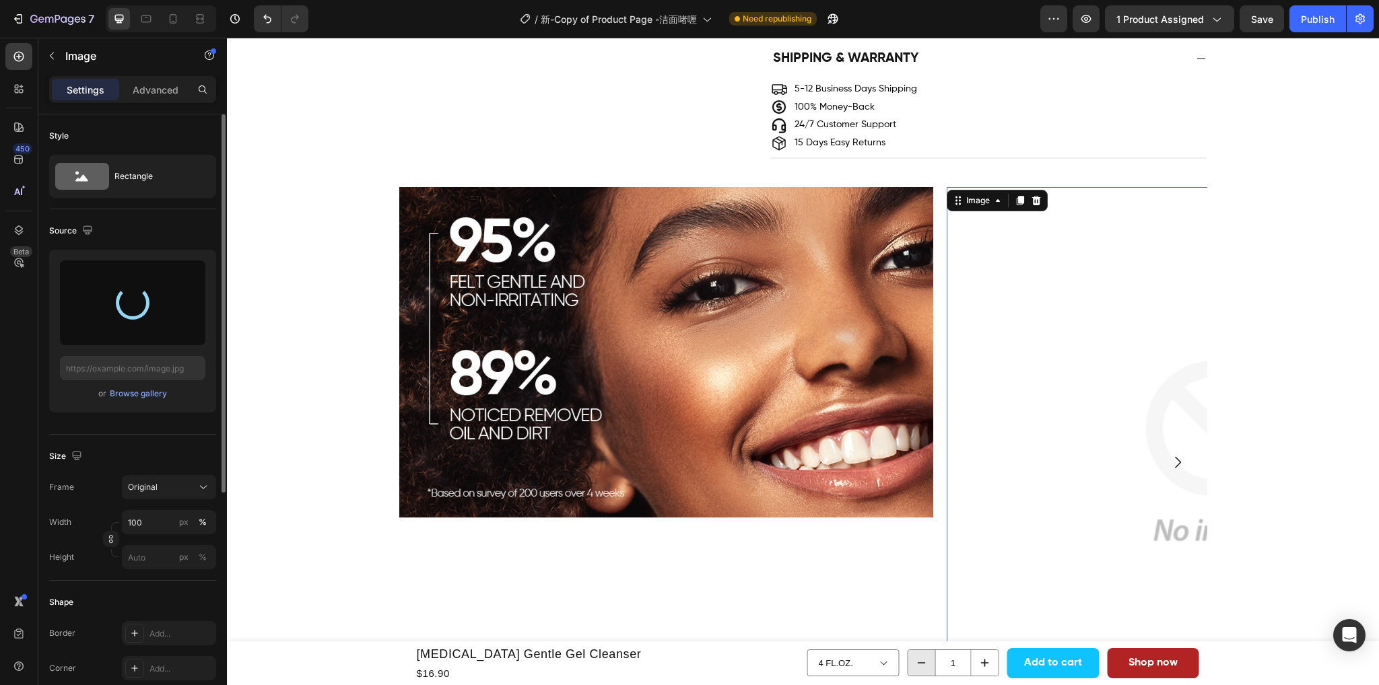
type input "https://cdn.shopify.com/s/files/1/0563/1701/8217/files/gempages_572779726456750…"
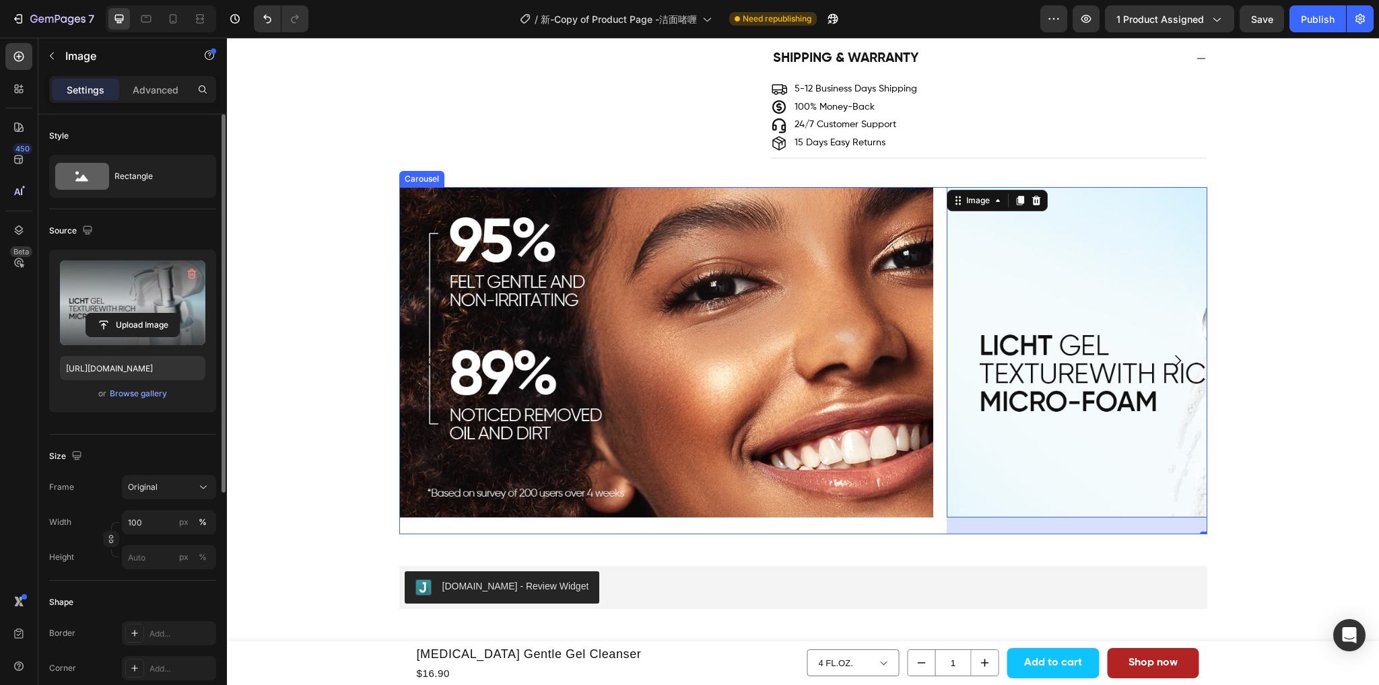
click at [1178, 367] on icon "Carousel Next Arrow" at bounding box center [1177, 361] width 16 height 16
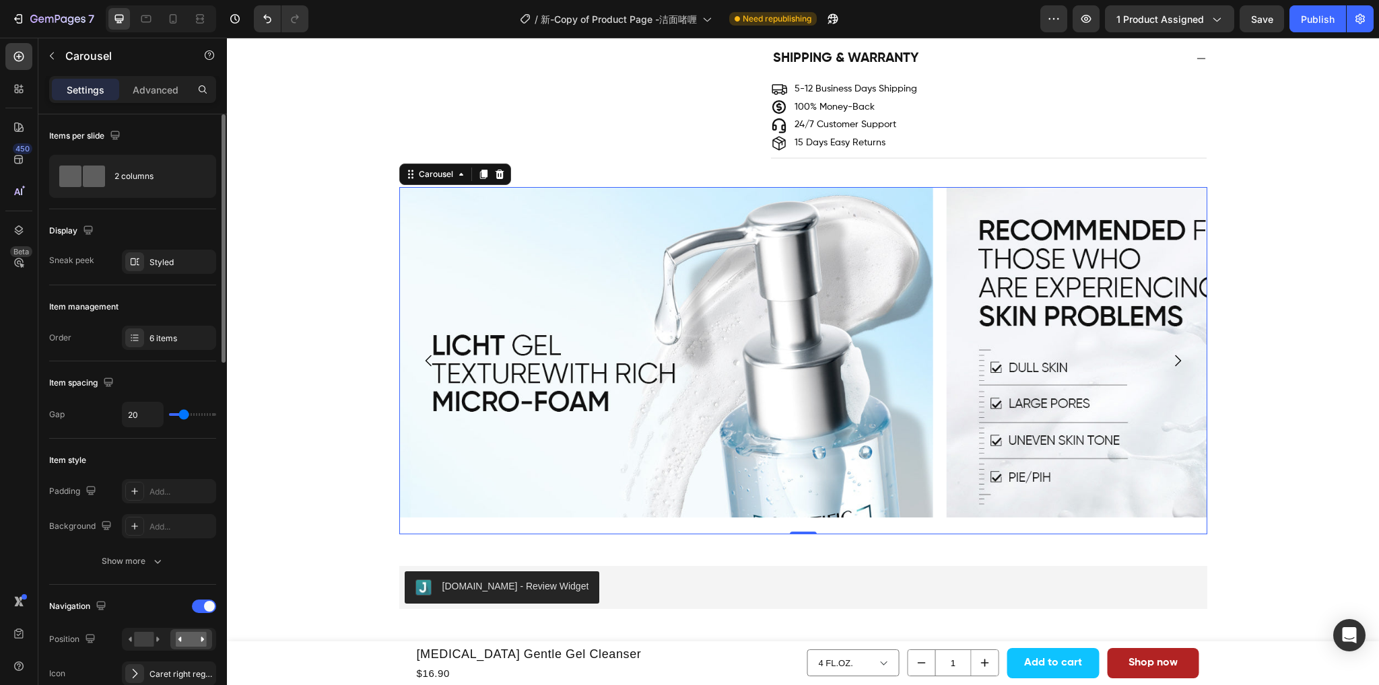
click at [1171, 358] on icon "Carousel Next Arrow" at bounding box center [1177, 361] width 16 height 16
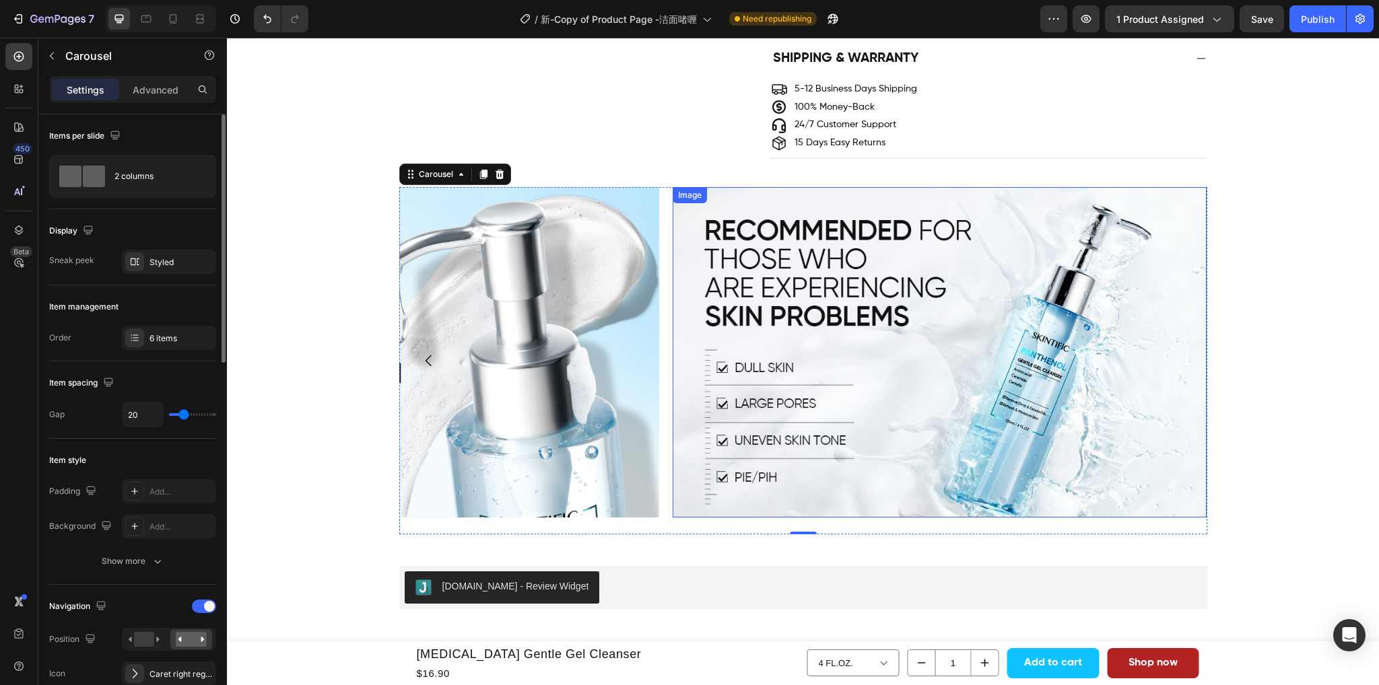
click at [870, 318] on img at bounding box center [939, 352] width 534 height 330
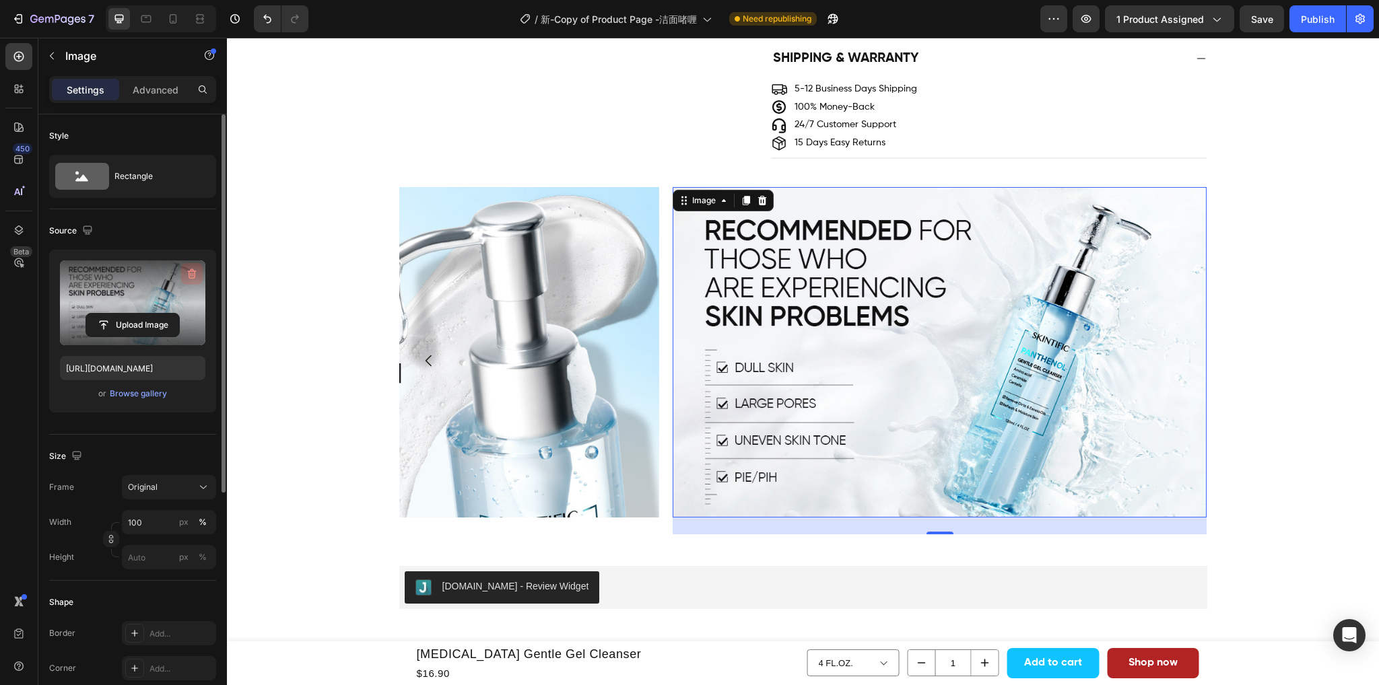
click at [190, 271] on icon "button" at bounding box center [191, 273] width 13 height 13
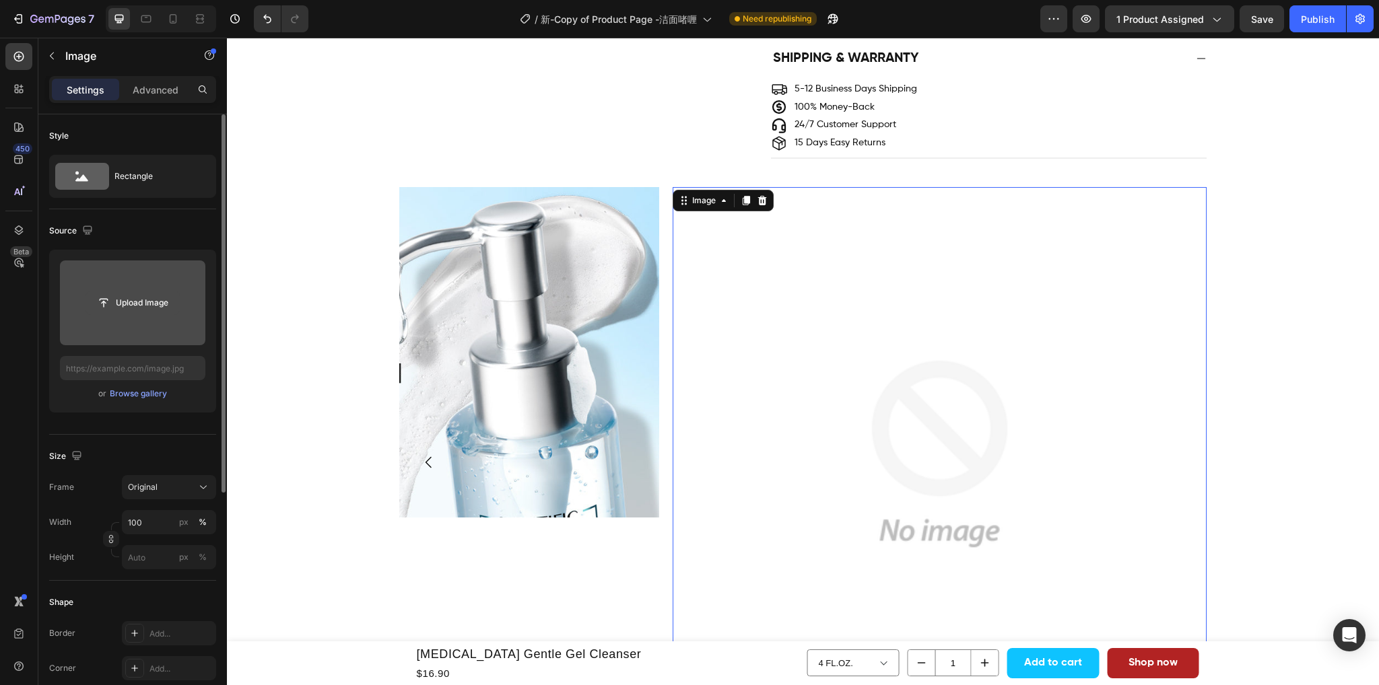
click at [133, 302] on input "file" at bounding box center [132, 302] width 93 height 23
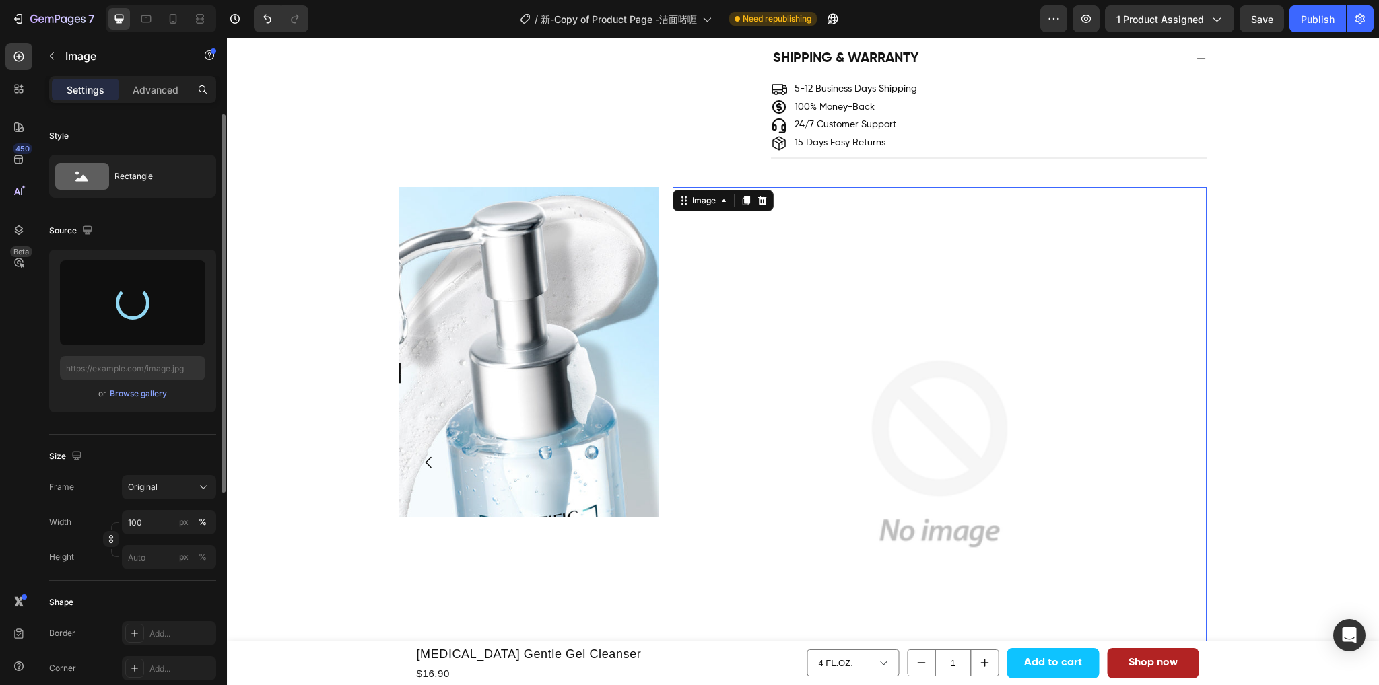
type input "https://cdn.shopify.com/s/files/1/0563/1701/8217/files/gempages_572779726456750…"
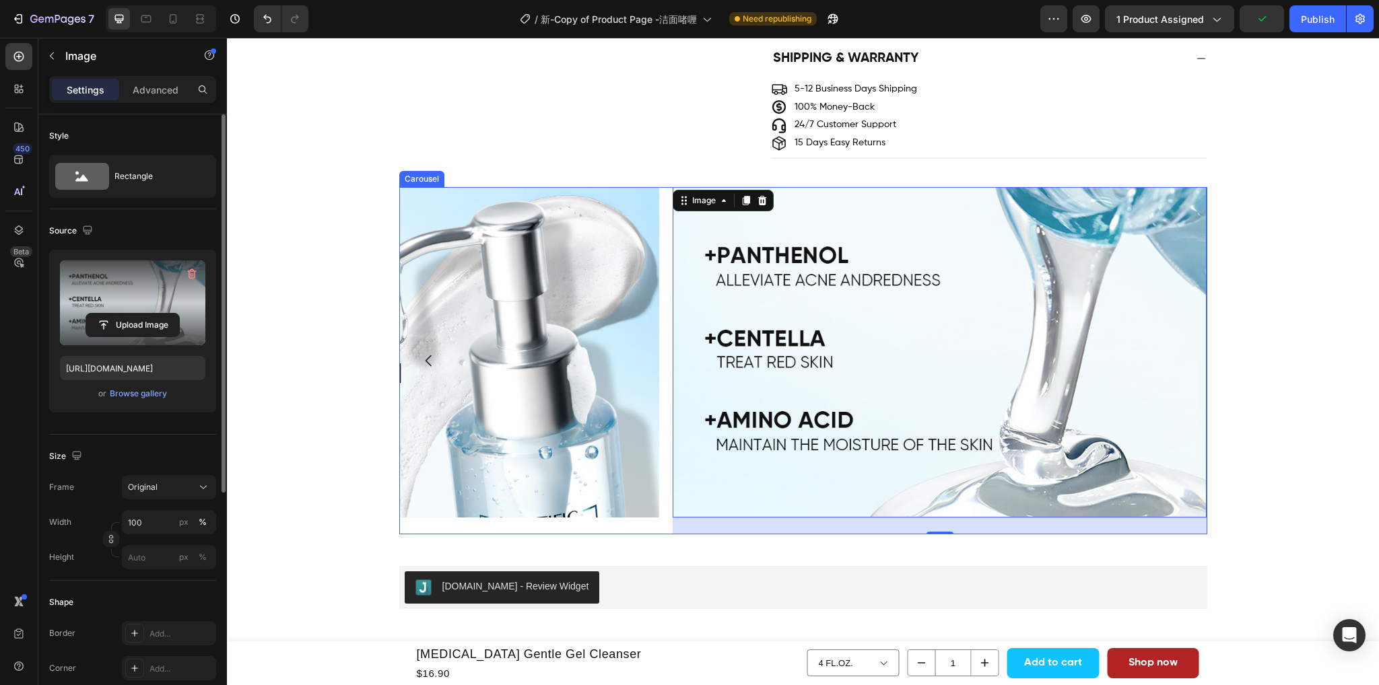
click at [635, 528] on div "Image" at bounding box center [392, 360] width 534 height 347
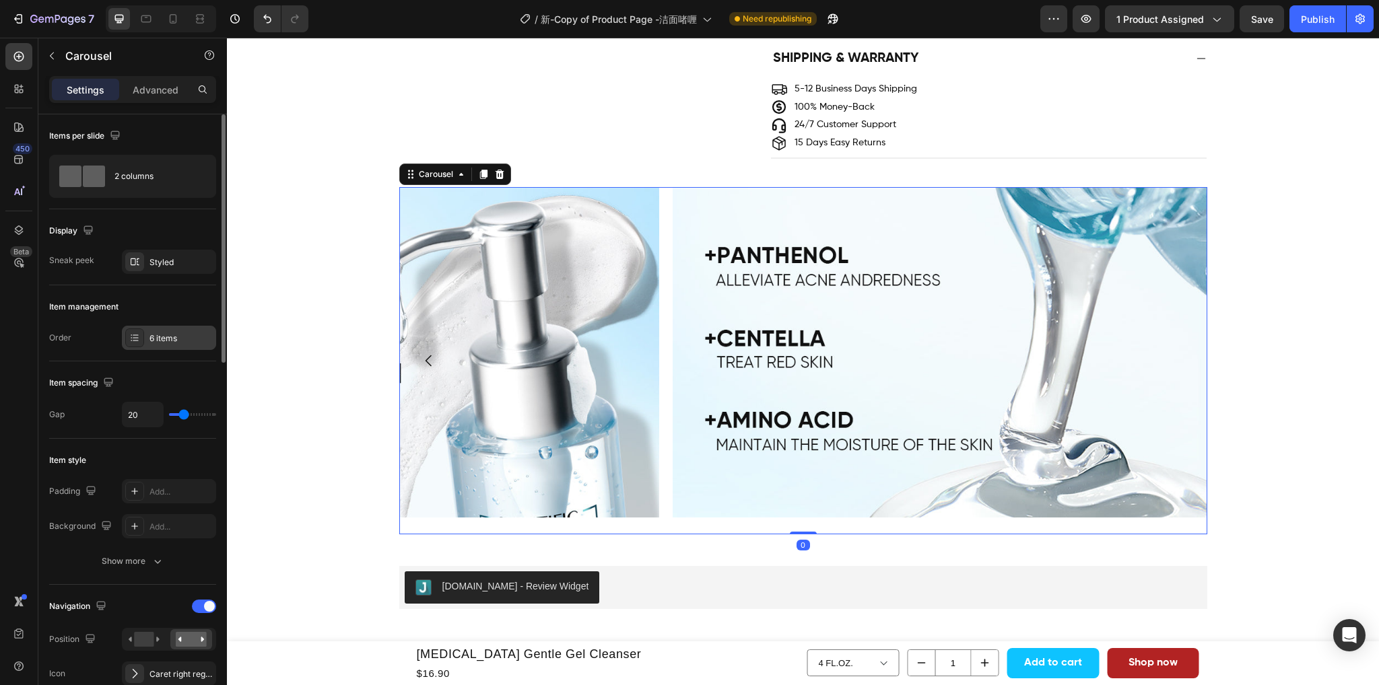
click at [141, 343] on div at bounding box center [134, 337] width 19 height 19
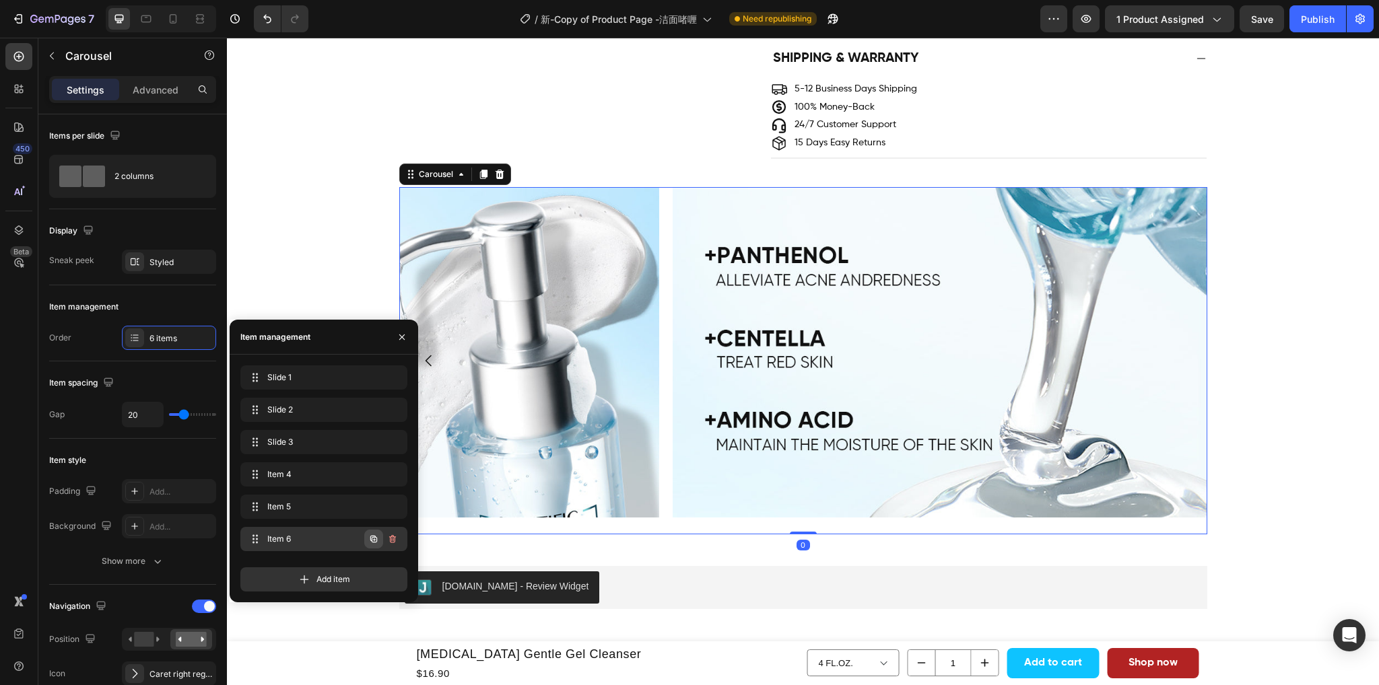
click at [372, 541] on icon "button" at bounding box center [373, 539] width 7 height 7
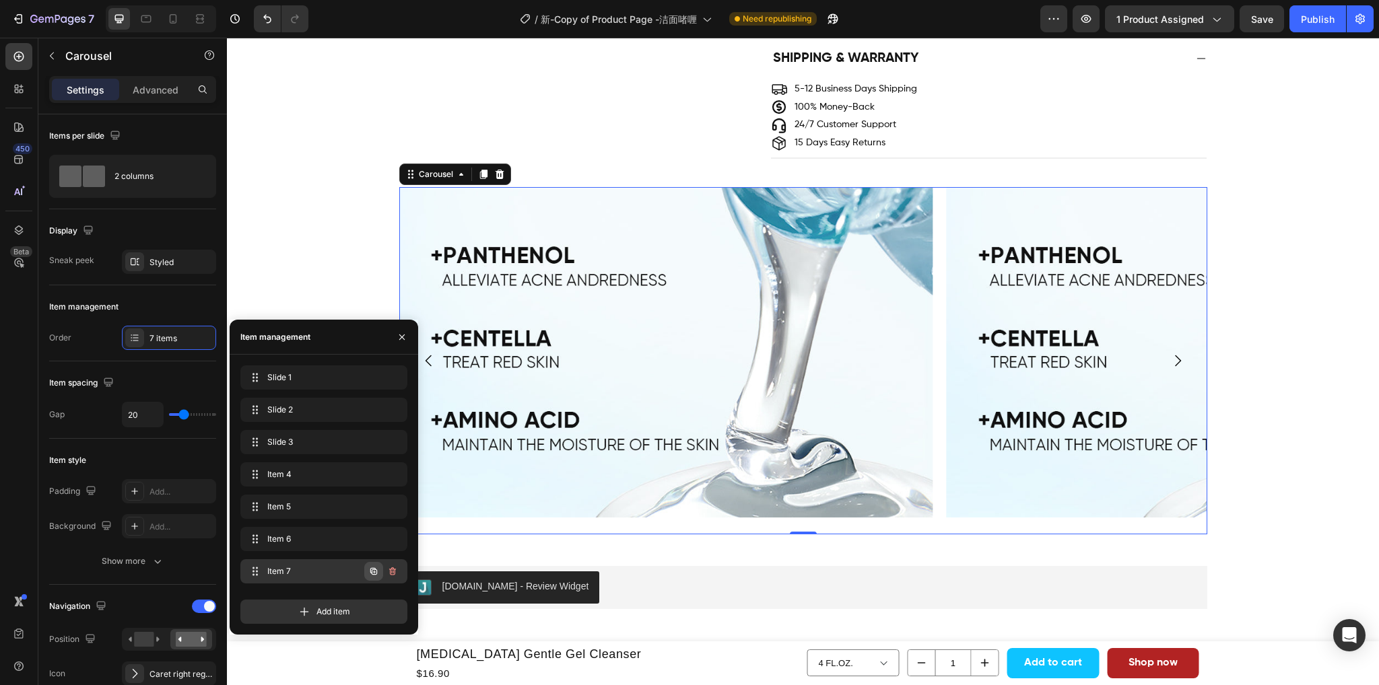
click at [378, 573] on icon "button" at bounding box center [373, 571] width 11 height 11
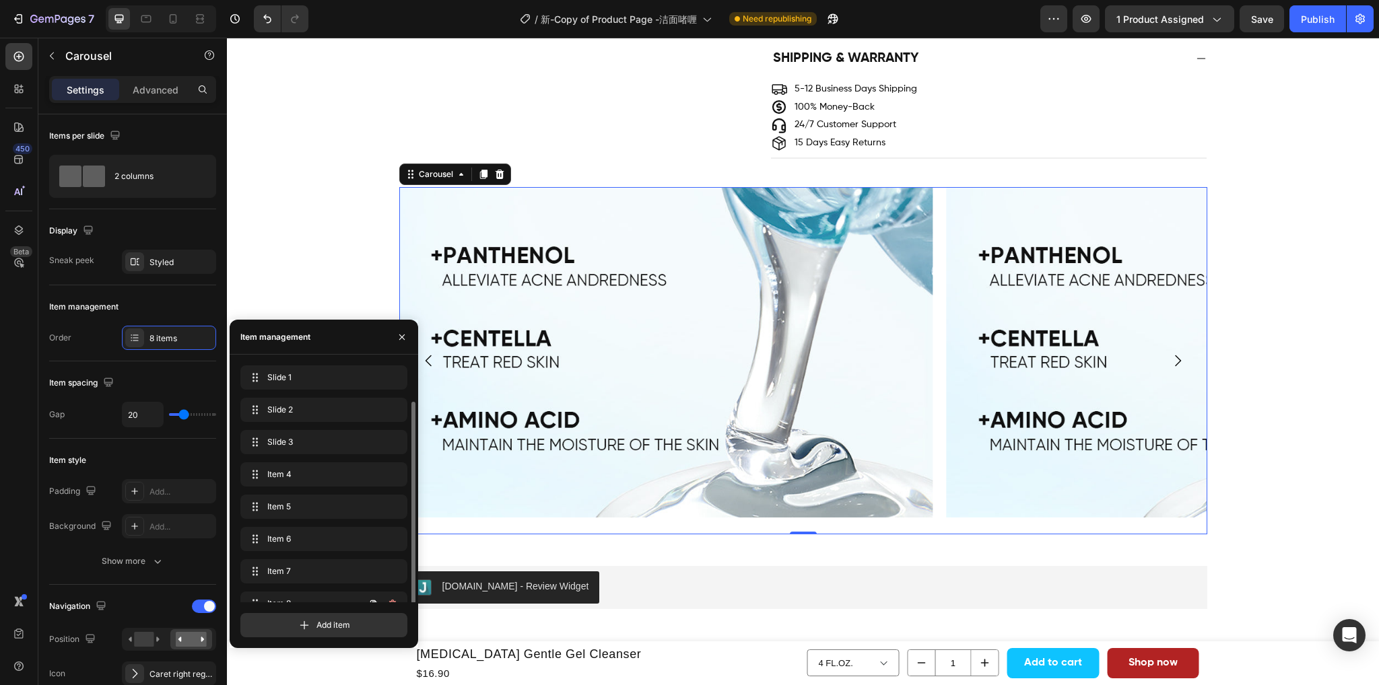
scroll to position [19, 0]
click at [320, 553] on span "Item 7" at bounding box center [315, 553] width 100 height 12
click at [689, 353] on img at bounding box center [665, 352] width 534 height 330
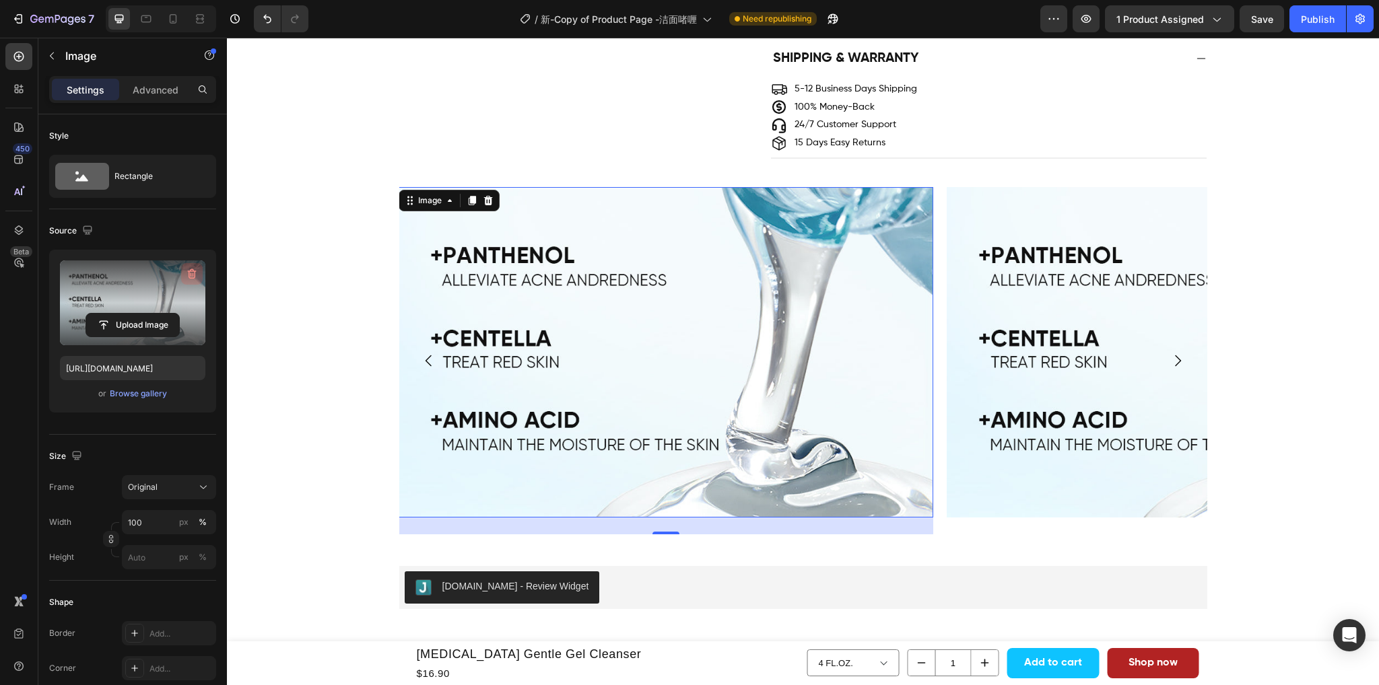
click at [186, 273] on icon "button" at bounding box center [191, 273] width 13 height 13
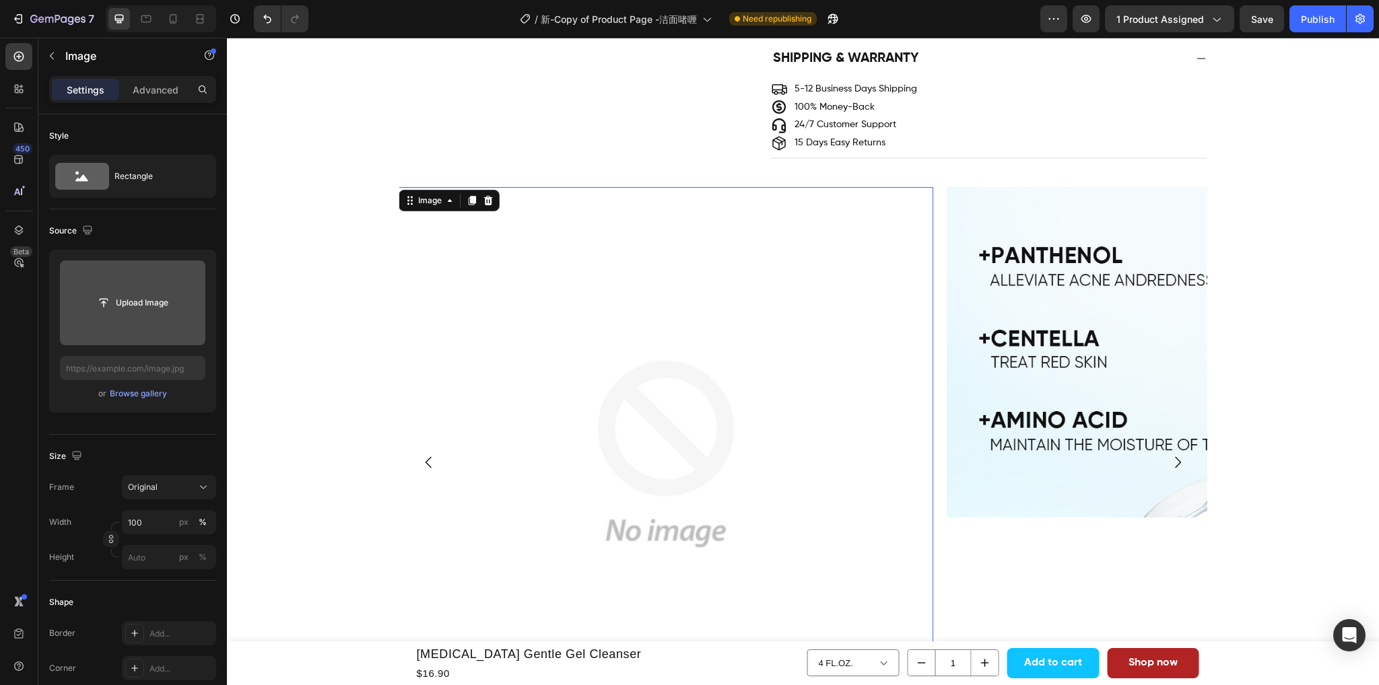
click at [123, 300] on input "file" at bounding box center [132, 302] width 93 height 23
type input "https://cdn.shopify.com/s/files/1/0563/1701/8217/files/gempages_572779726456750…"
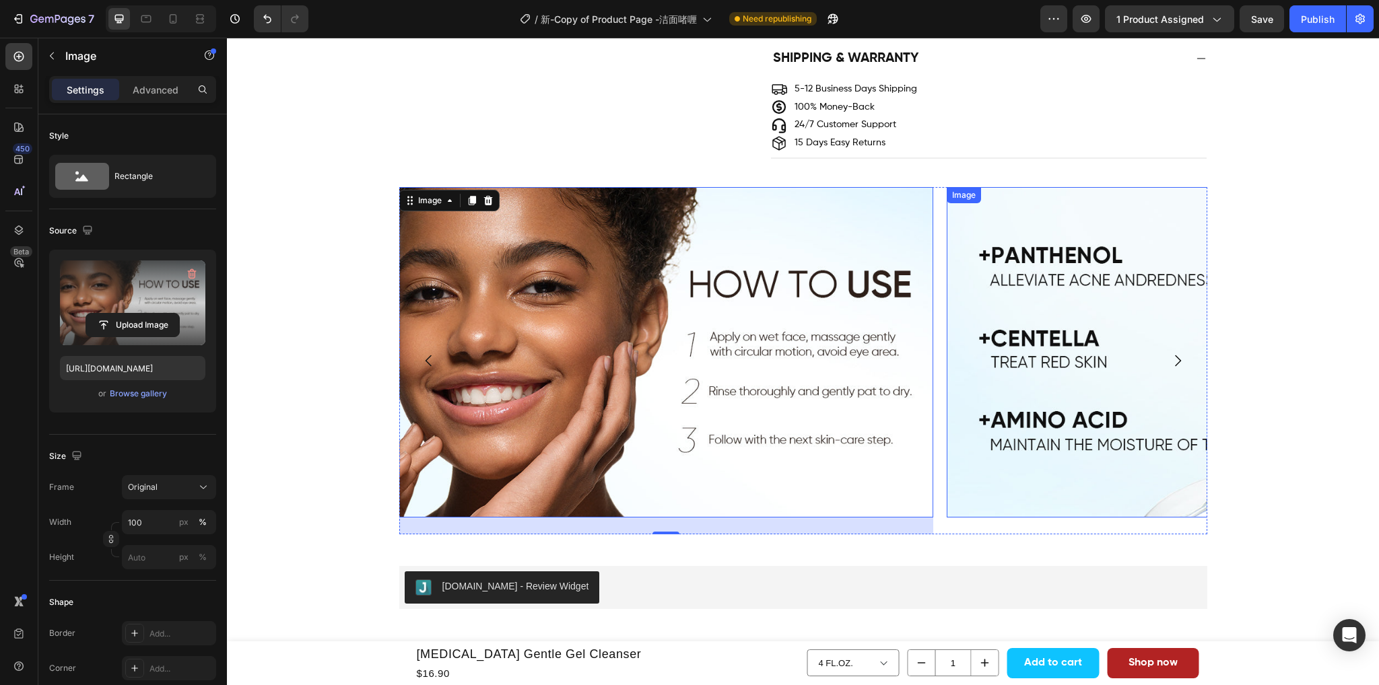
click at [997, 354] on img at bounding box center [1213, 352] width 534 height 330
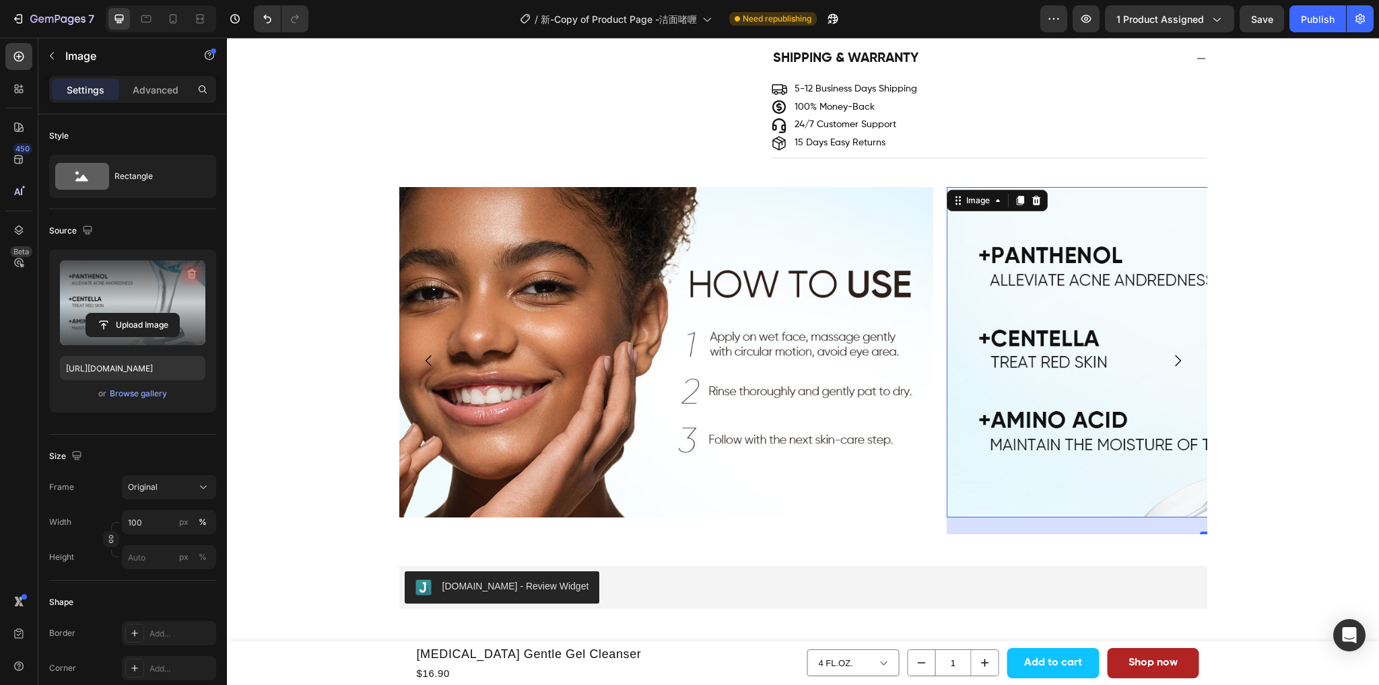
click at [190, 271] on icon "button" at bounding box center [191, 273] width 13 height 13
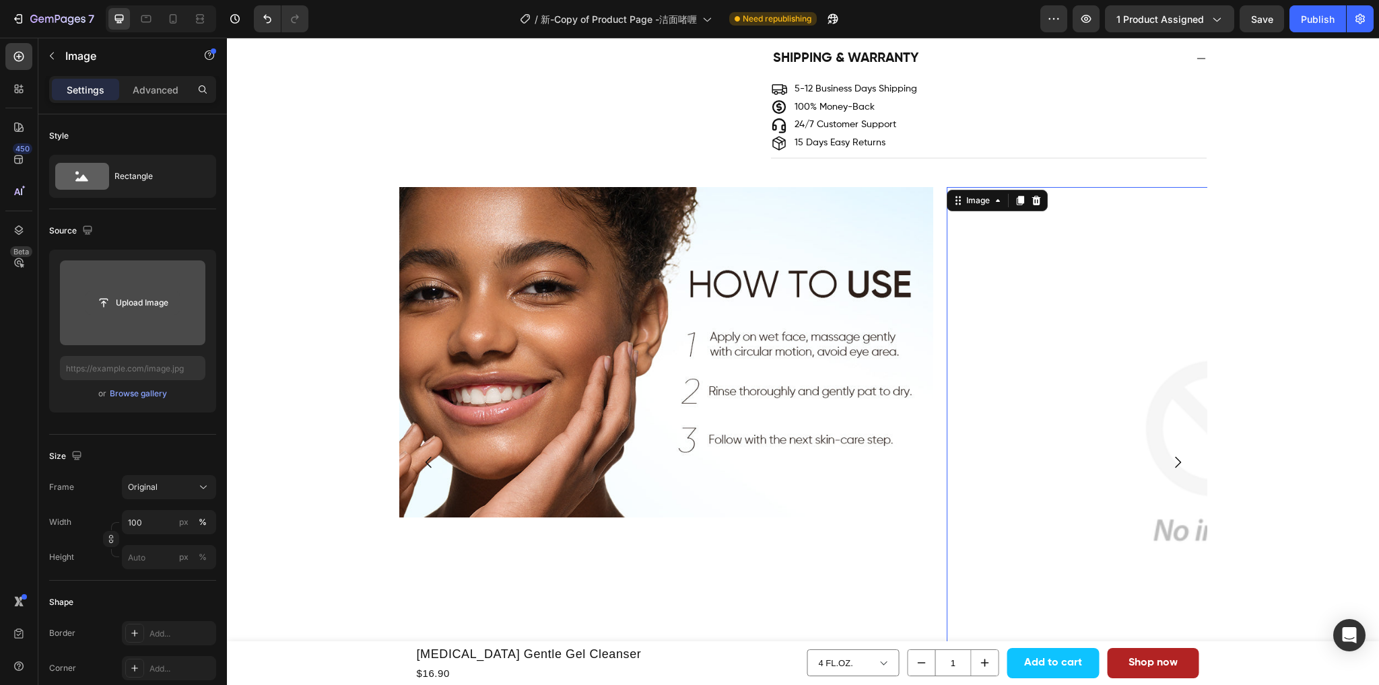
click at [116, 300] on input "file" at bounding box center [132, 302] width 93 height 23
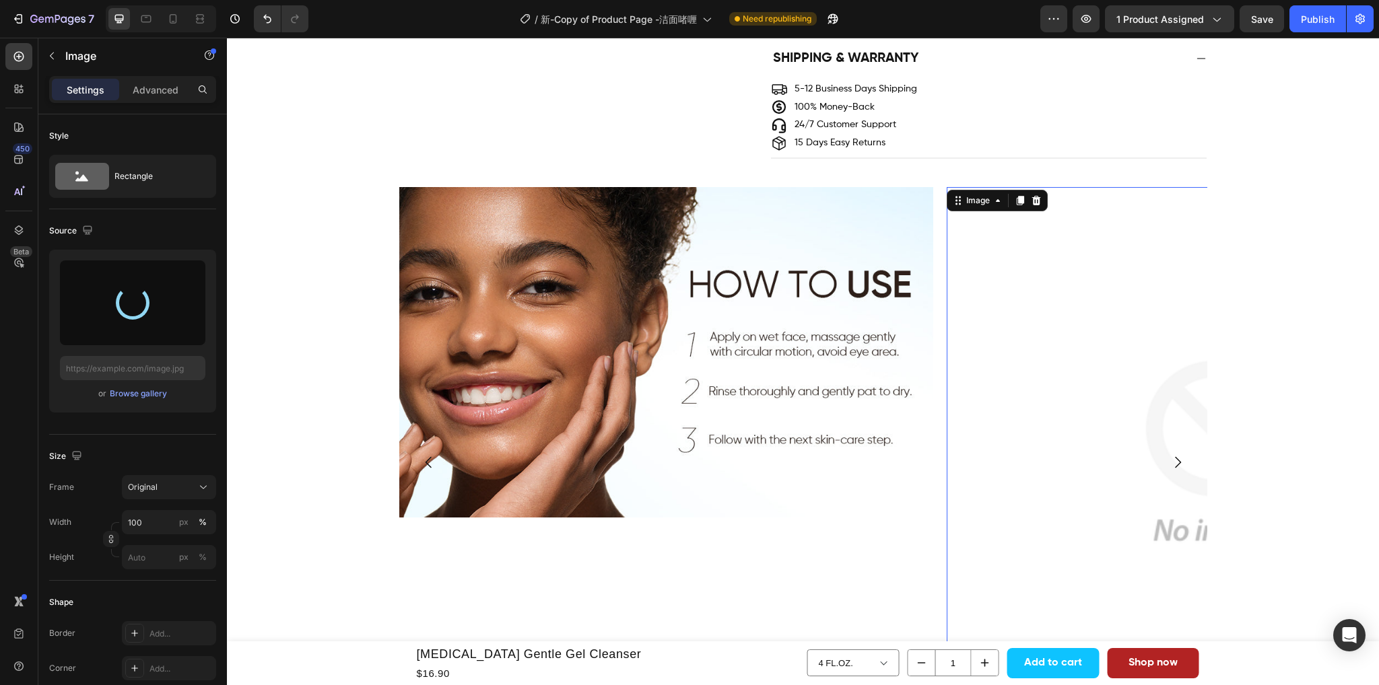
type input "https://cdn.shopify.com/s/files/1/0563/1701/8217/files/gempages_572779726456750…"
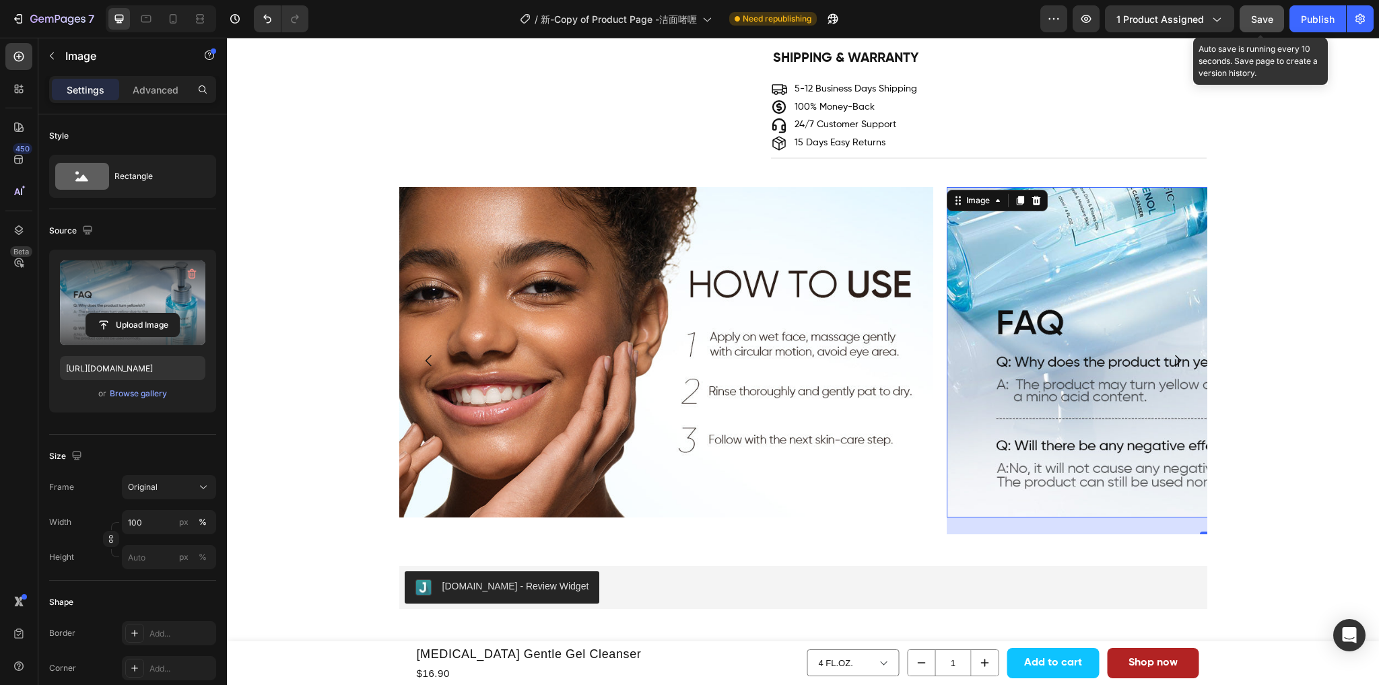
click at [1263, 15] on span "Save" at bounding box center [1262, 18] width 22 height 11
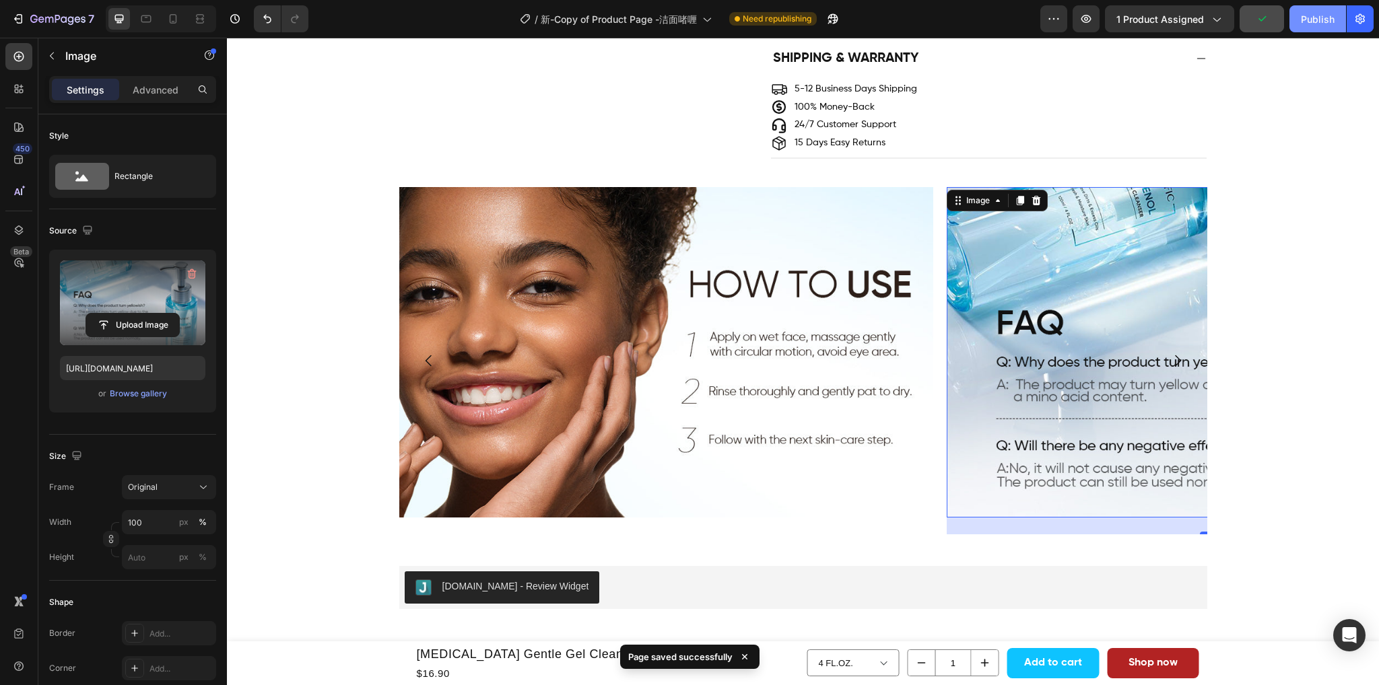
click at [1313, 20] on div "Publish" at bounding box center [1317, 19] width 34 height 14
click at [1172, 364] on icon "Carousel Next Arrow" at bounding box center [1177, 361] width 16 height 16
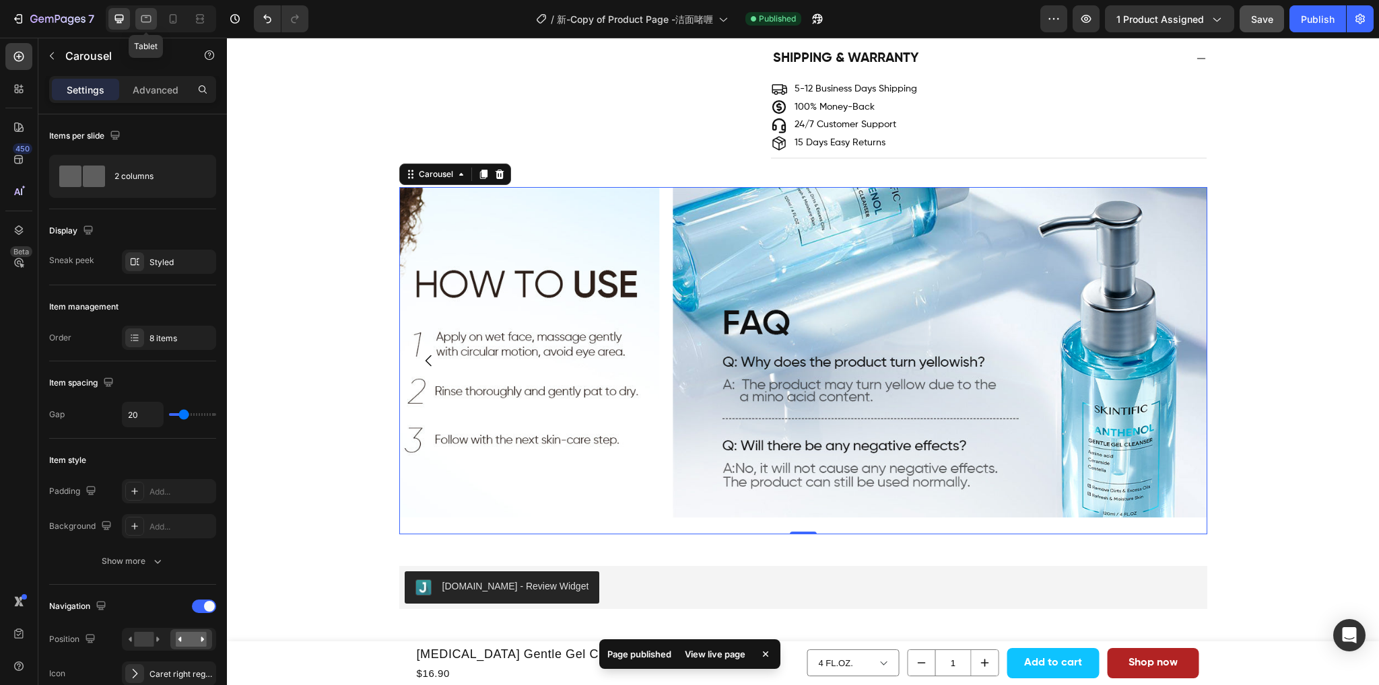
click at [141, 22] on icon at bounding box center [146, 18] width 10 height 7
type input "100%"
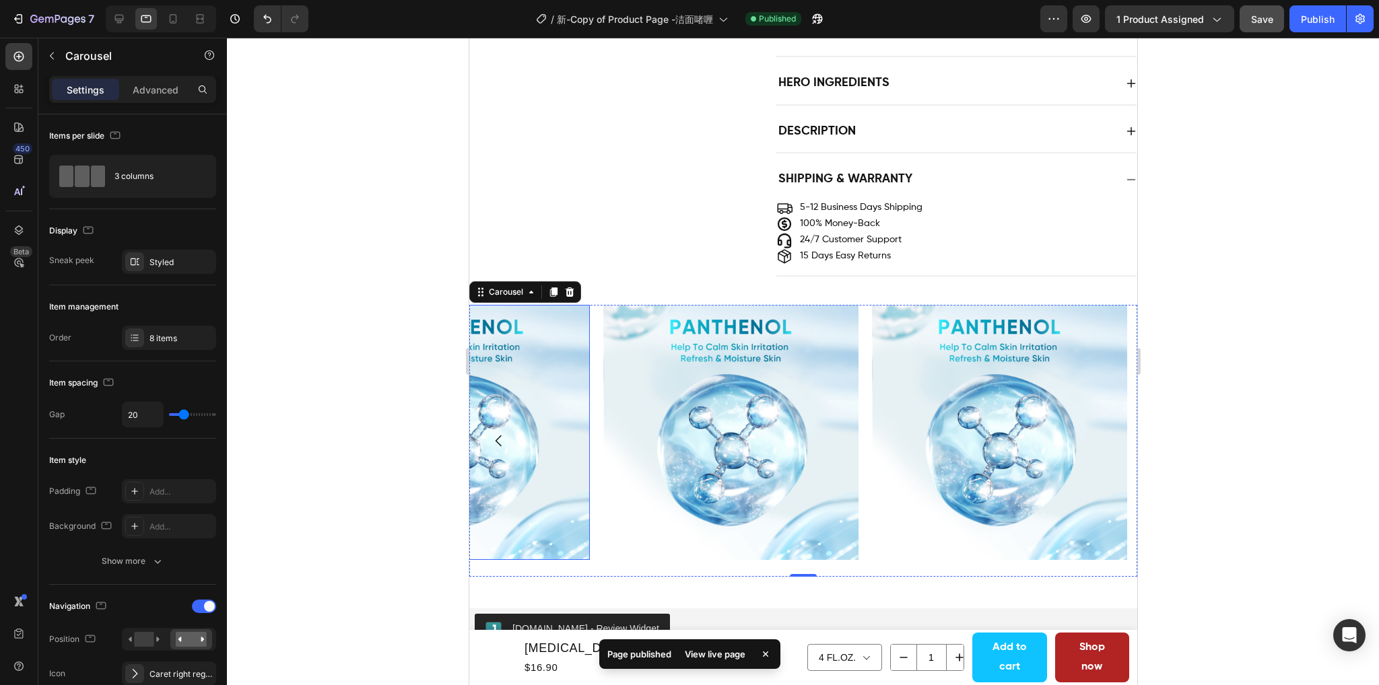
scroll to position [955, 0]
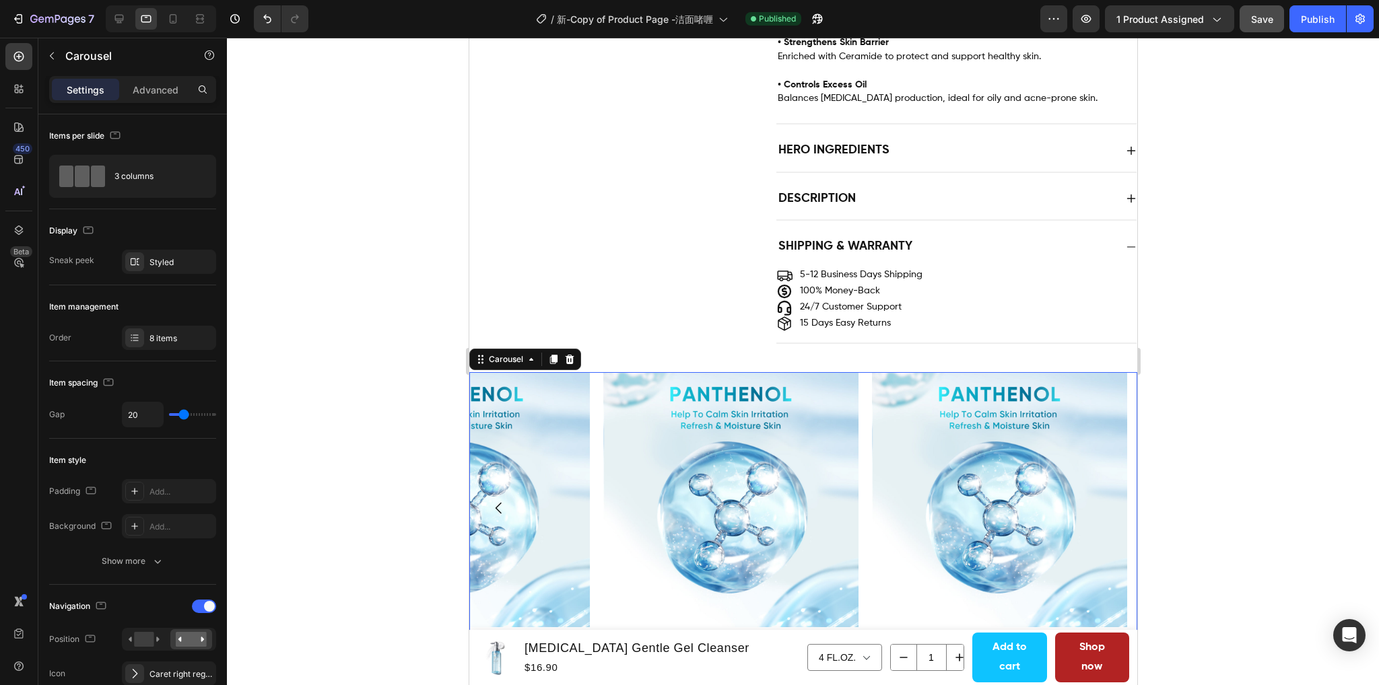
click at [494, 500] on icon "Carousel Back Arrow" at bounding box center [498, 508] width 16 height 16
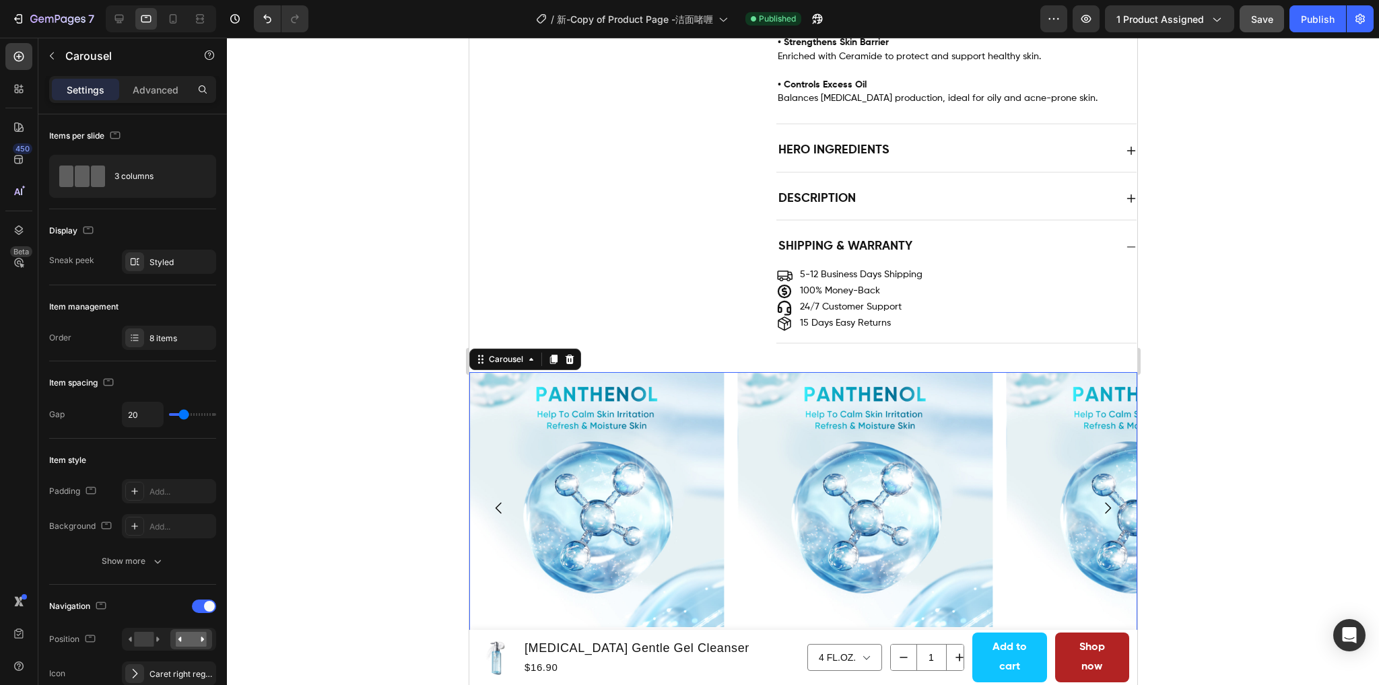
click at [494, 500] on icon "Carousel Back Arrow" at bounding box center [498, 508] width 16 height 16
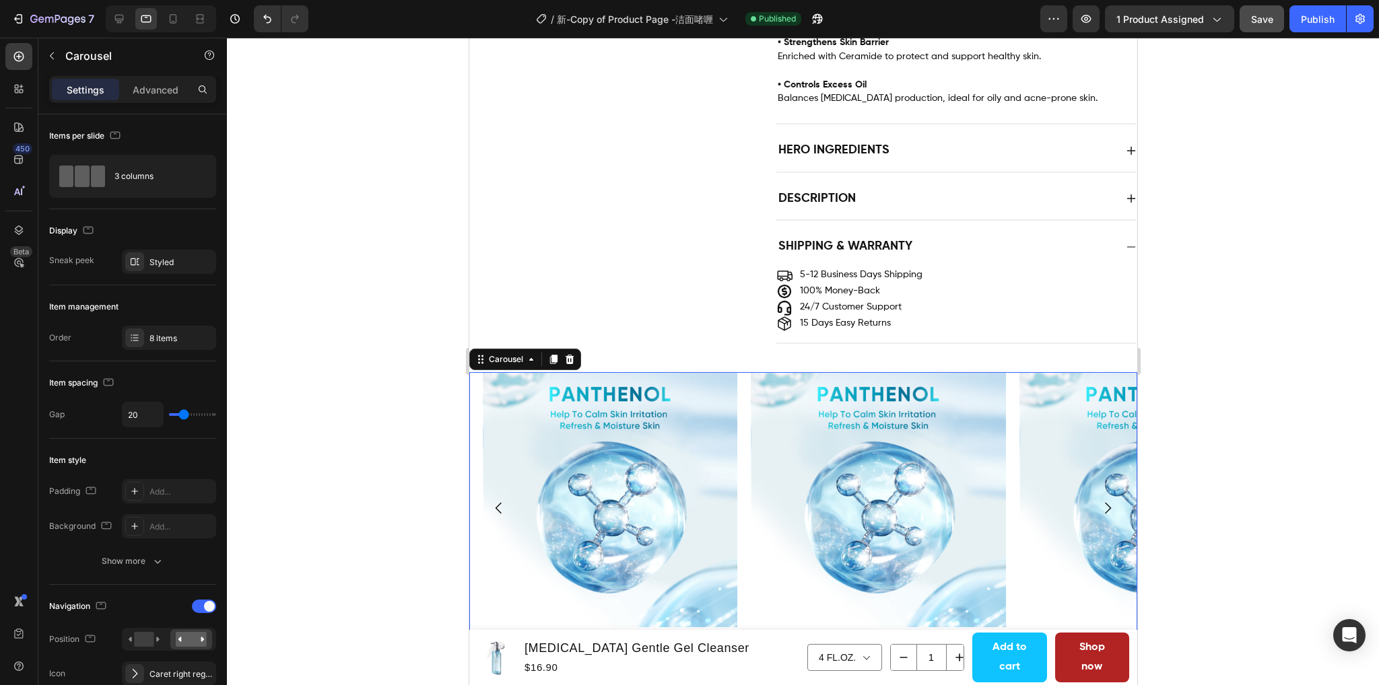
click at [494, 500] on icon "Carousel Back Arrow" at bounding box center [498, 508] width 16 height 16
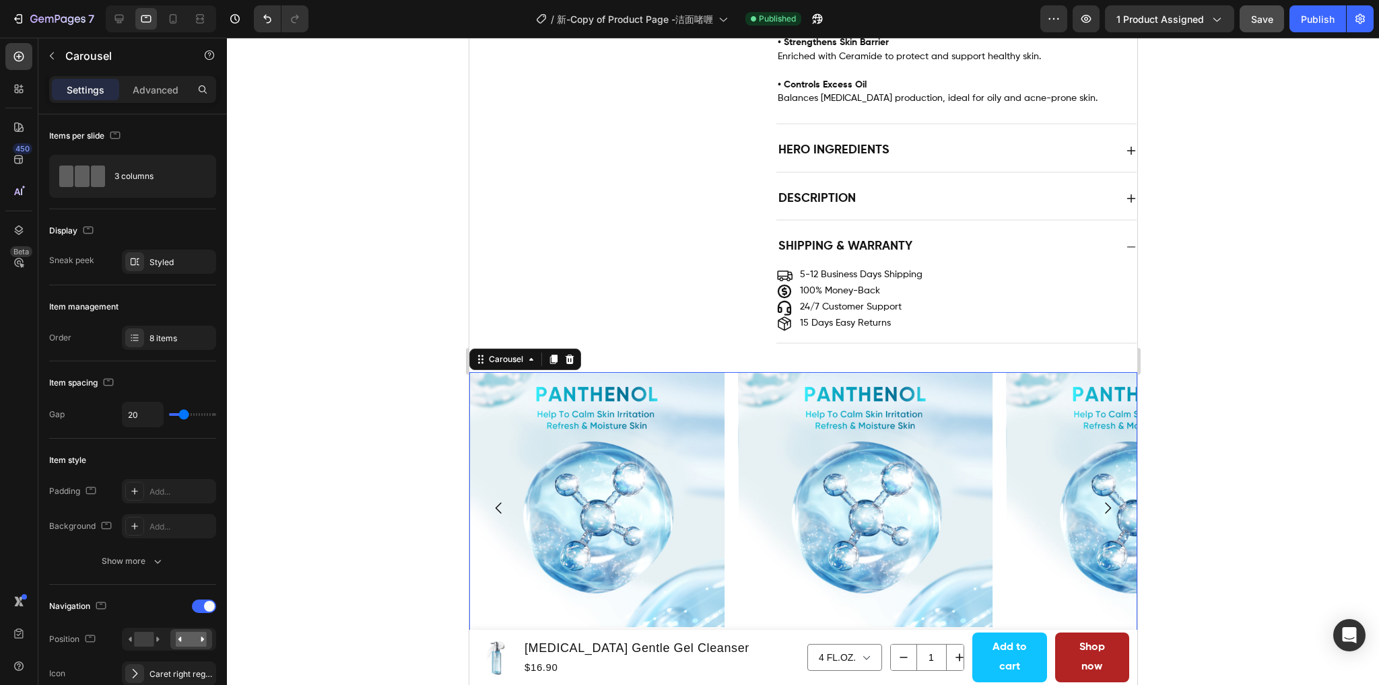
click at [494, 500] on icon "Carousel Back Arrow" at bounding box center [498, 508] width 16 height 16
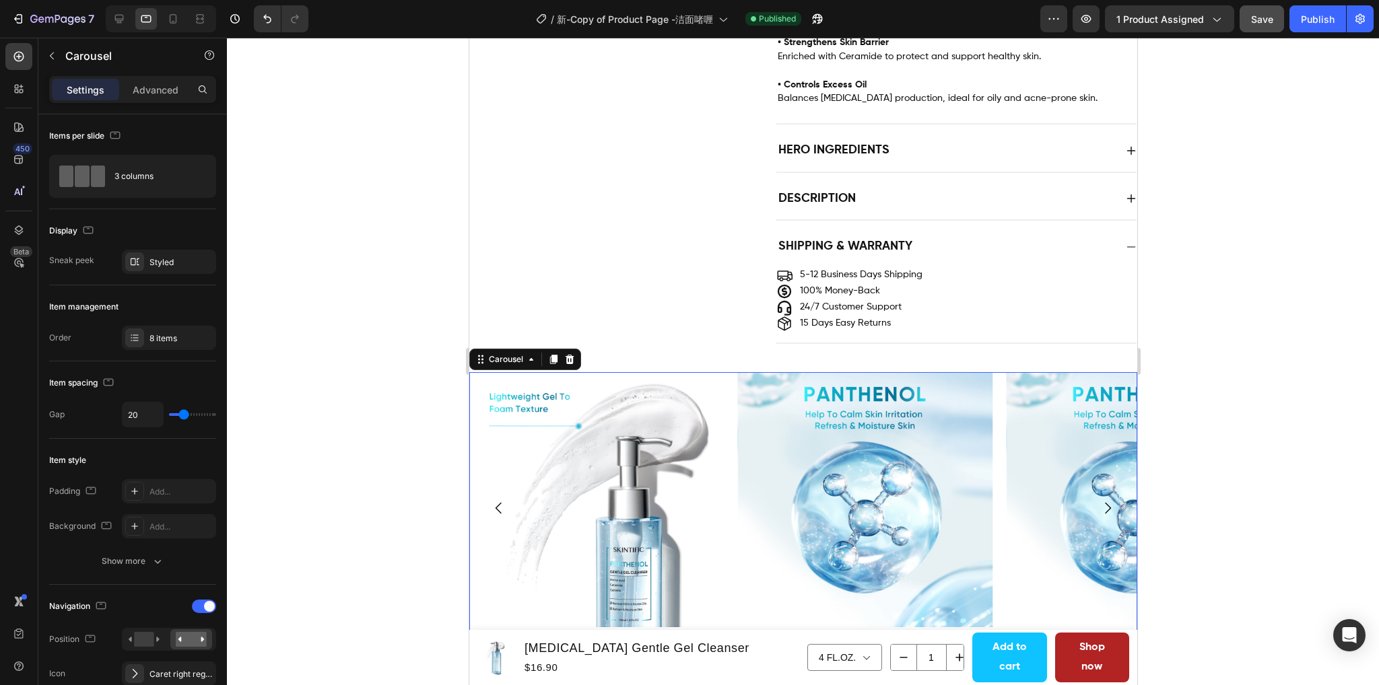
click at [494, 500] on icon "Carousel Back Arrow" at bounding box center [498, 508] width 16 height 16
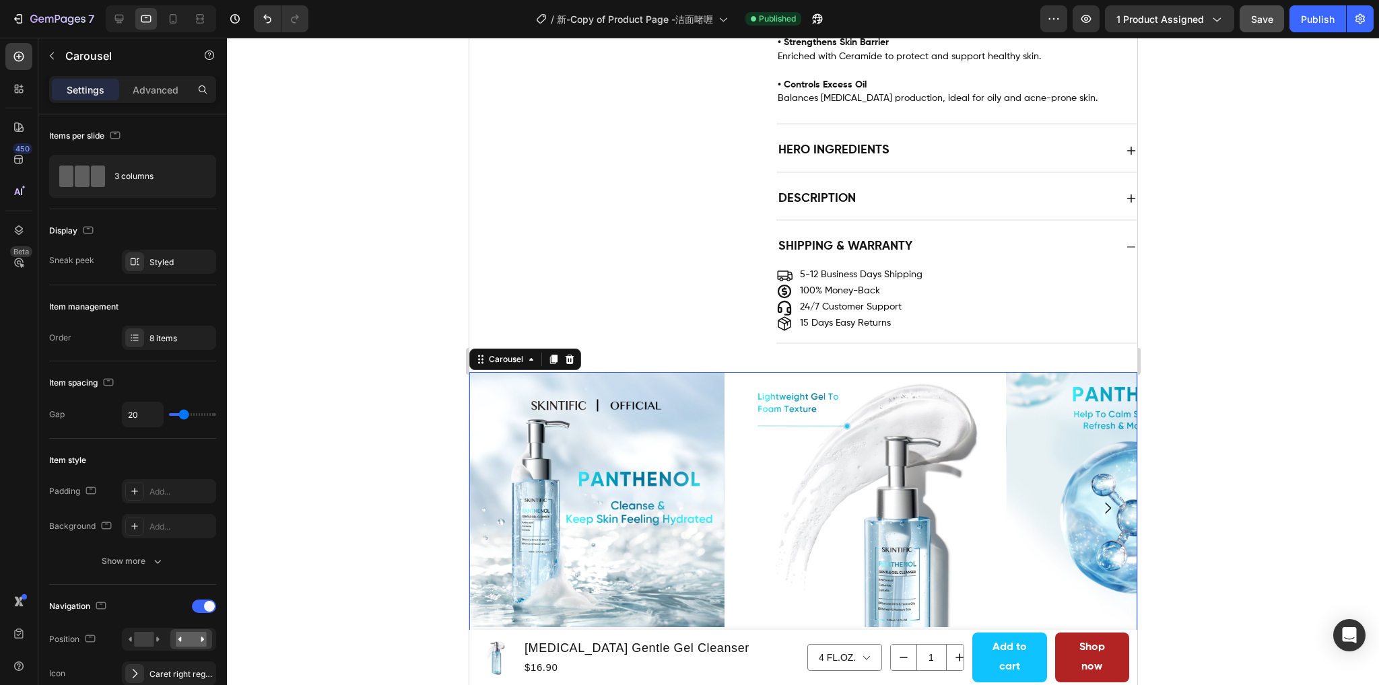
click at [494, 491] on img at bounding box center [595, 499] width 255 height 255
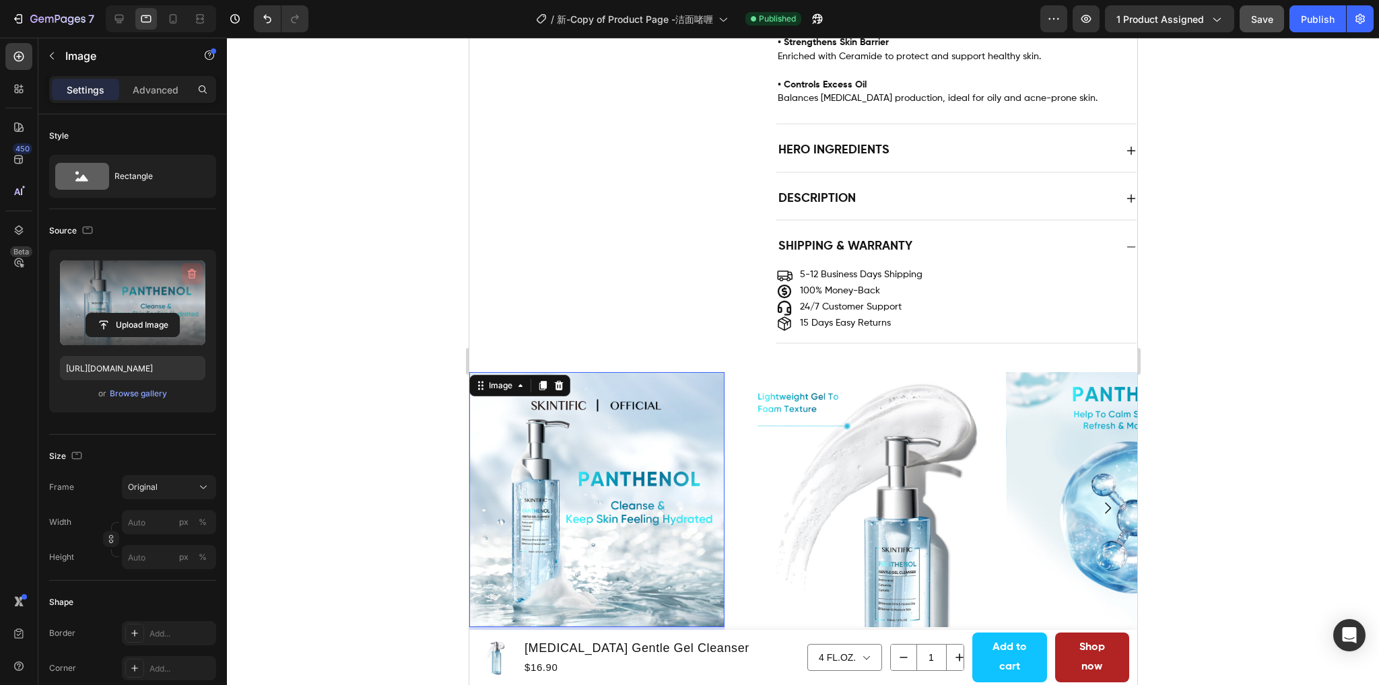
click at [189, 276] on icon "button" at bounding box center [191, 273] width 13 height 13
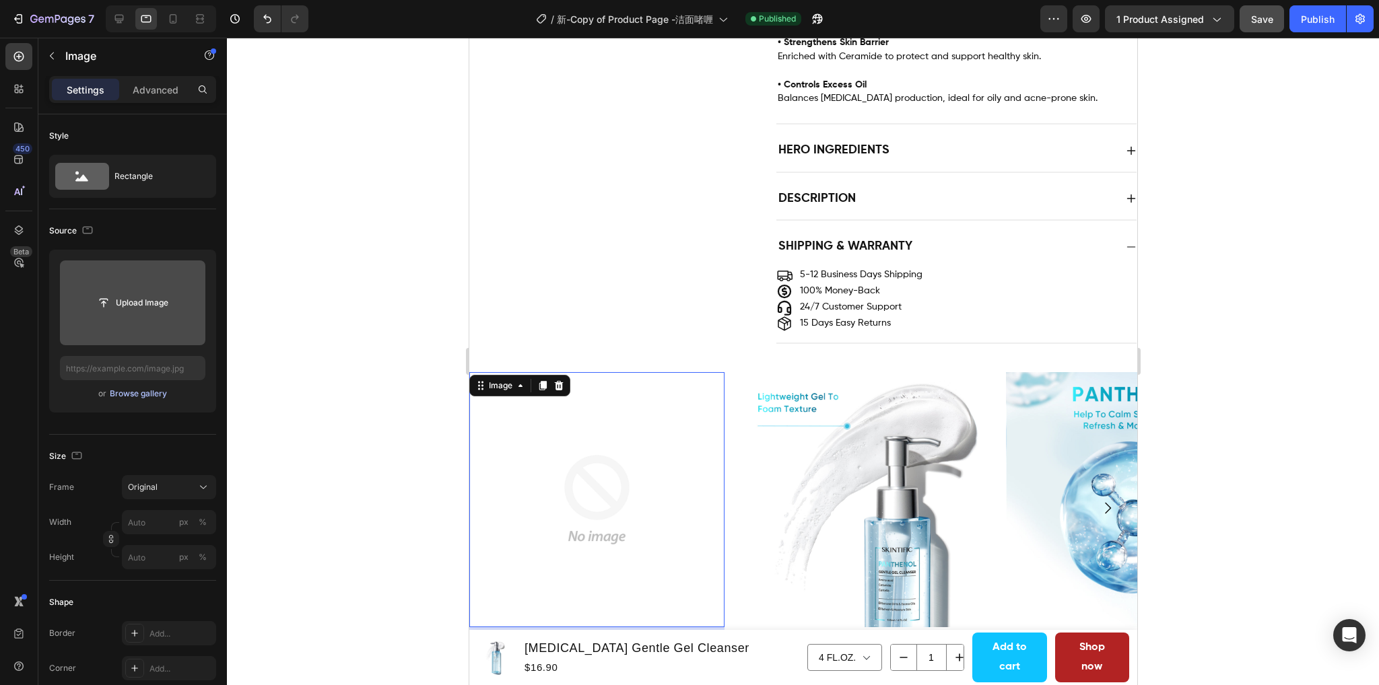
click at [145, 393] on div "Browse gallery" at bounding box center [138, 394] width 57 height 12
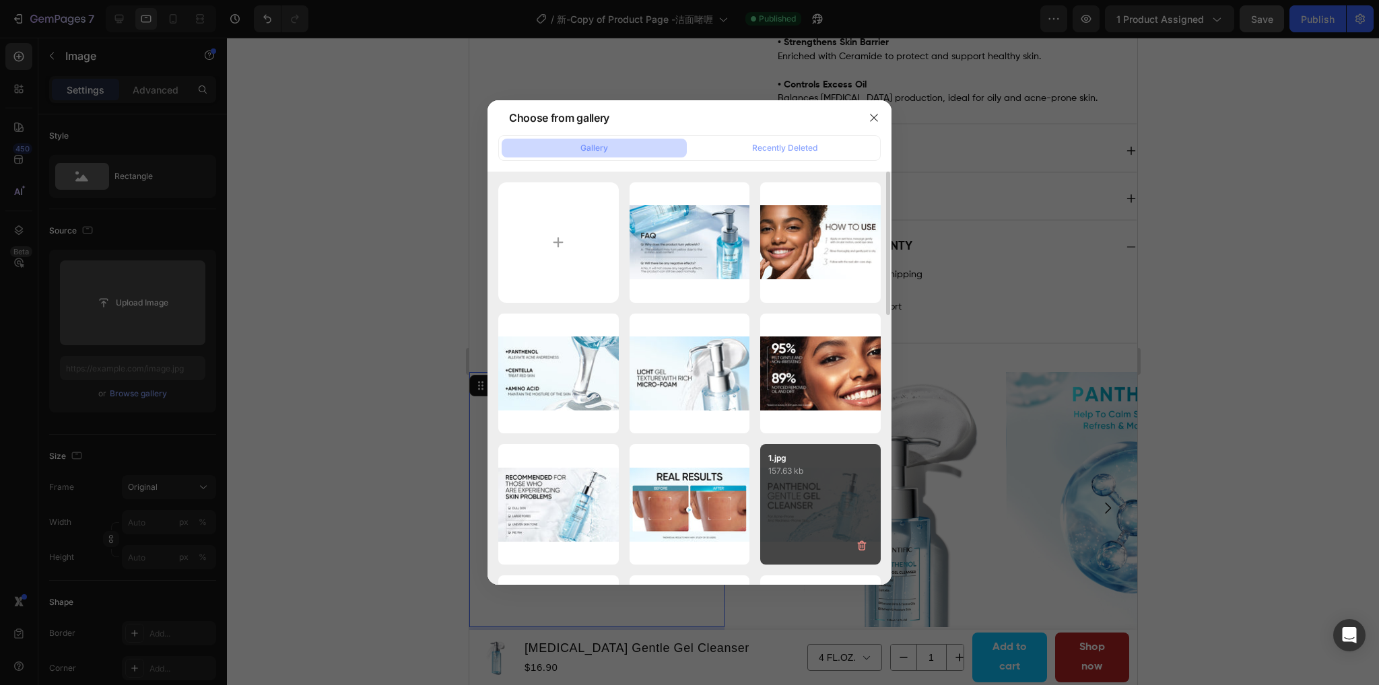
click at [830, 475] on p "157.63 kb" at bounding box center [820, 470] width 104 height 13
type input "https://cdn.shopify.com/s/files/1/0563/1701/8217/files/gempages_572779726456750…"
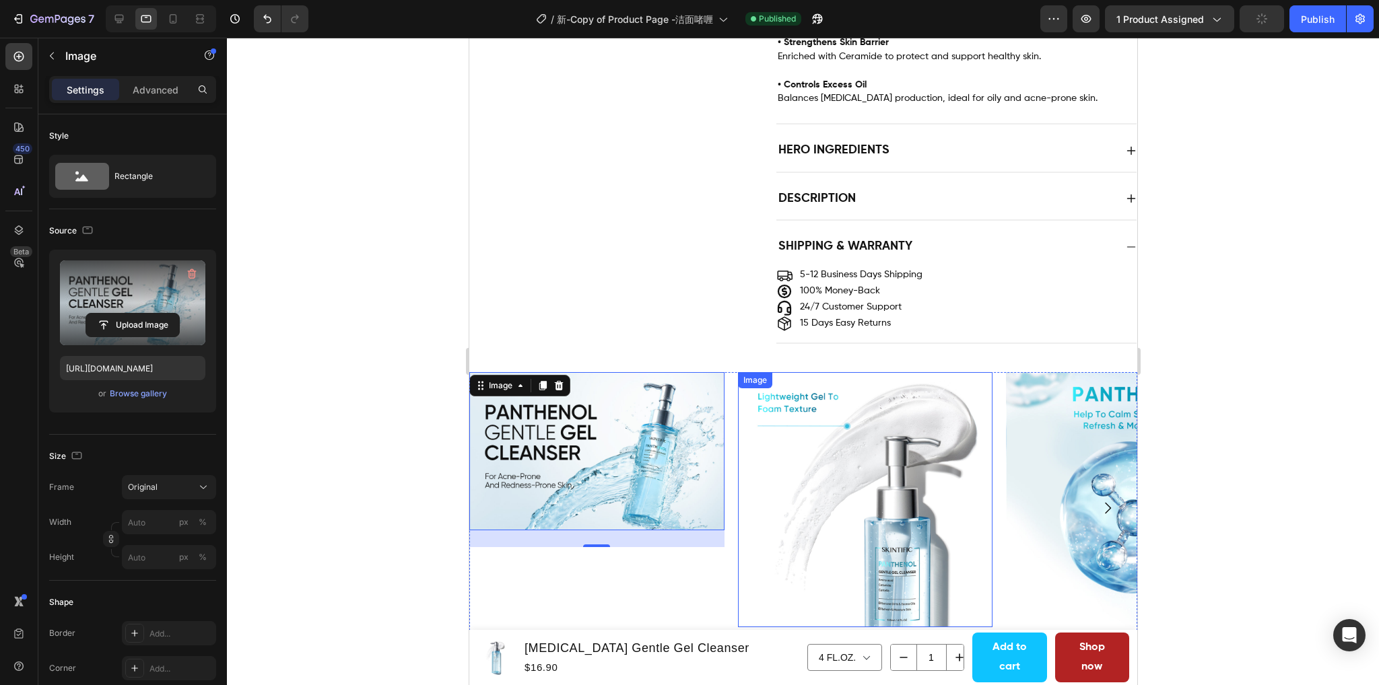
click at [940, 440] on img at bounding box center [864, 499] width 255 height 255
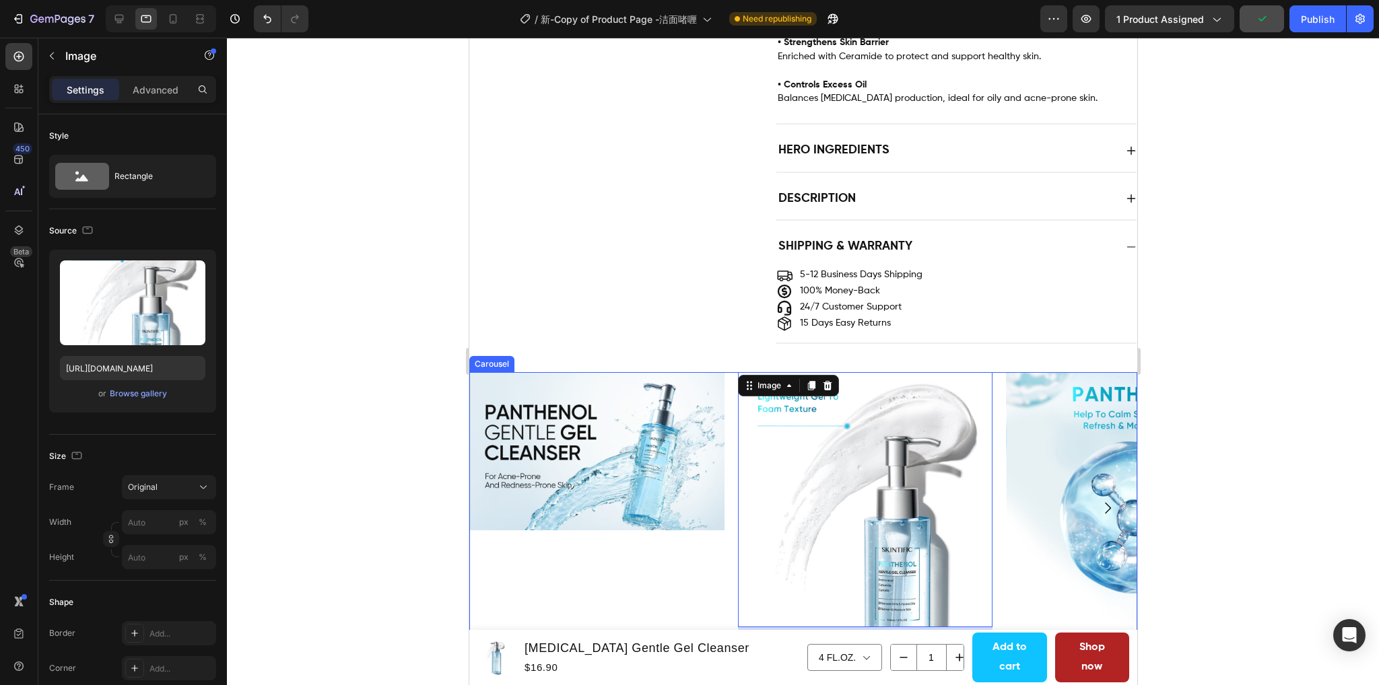
click at [684, 557] on div "Image" at bounding box center [595, 508] width 255 height 272
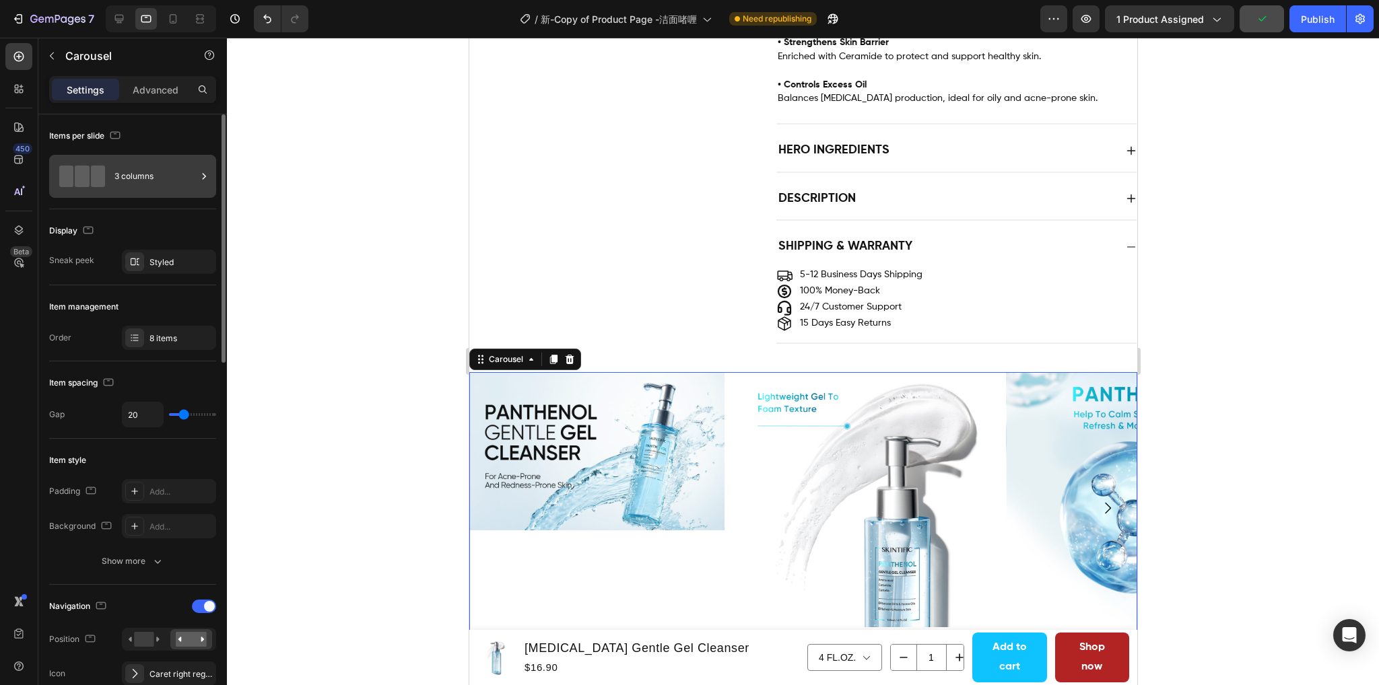
click at [156, 176] on div "3 columns" at bounding box center [155, 176] width 82 height 31
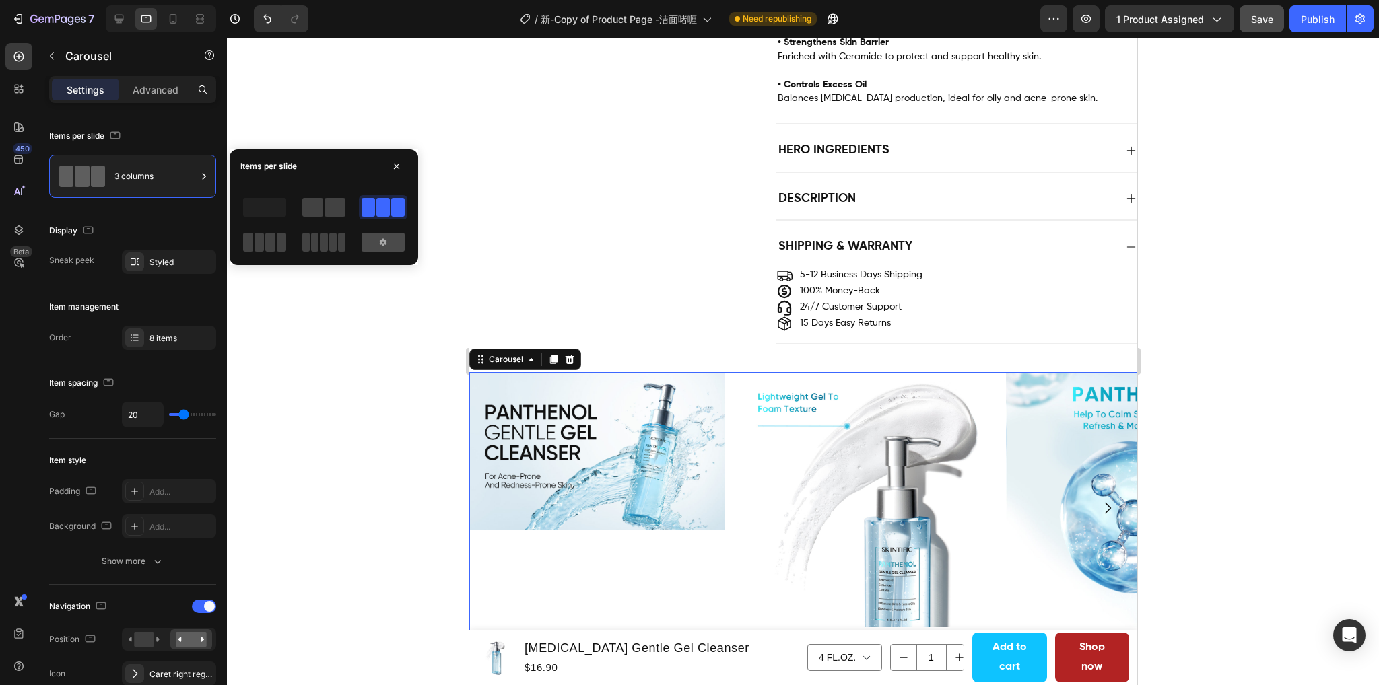
drag, startPoint x: 323, startPoint y: 209, endPoint x: 361, endPoint y: 240, distance: 49.7
click at [323, 209] on div at bounding box center [323, 207] width 43 height 19
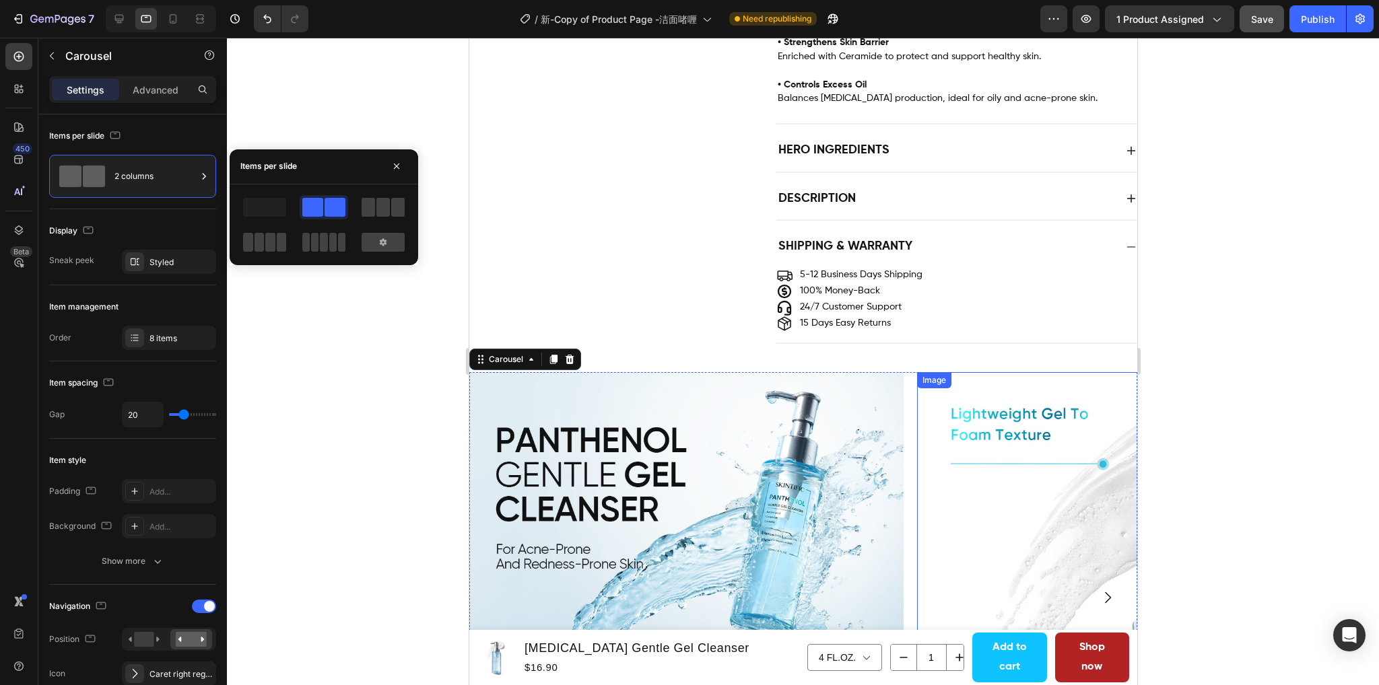
scroll to position [1022, 0]
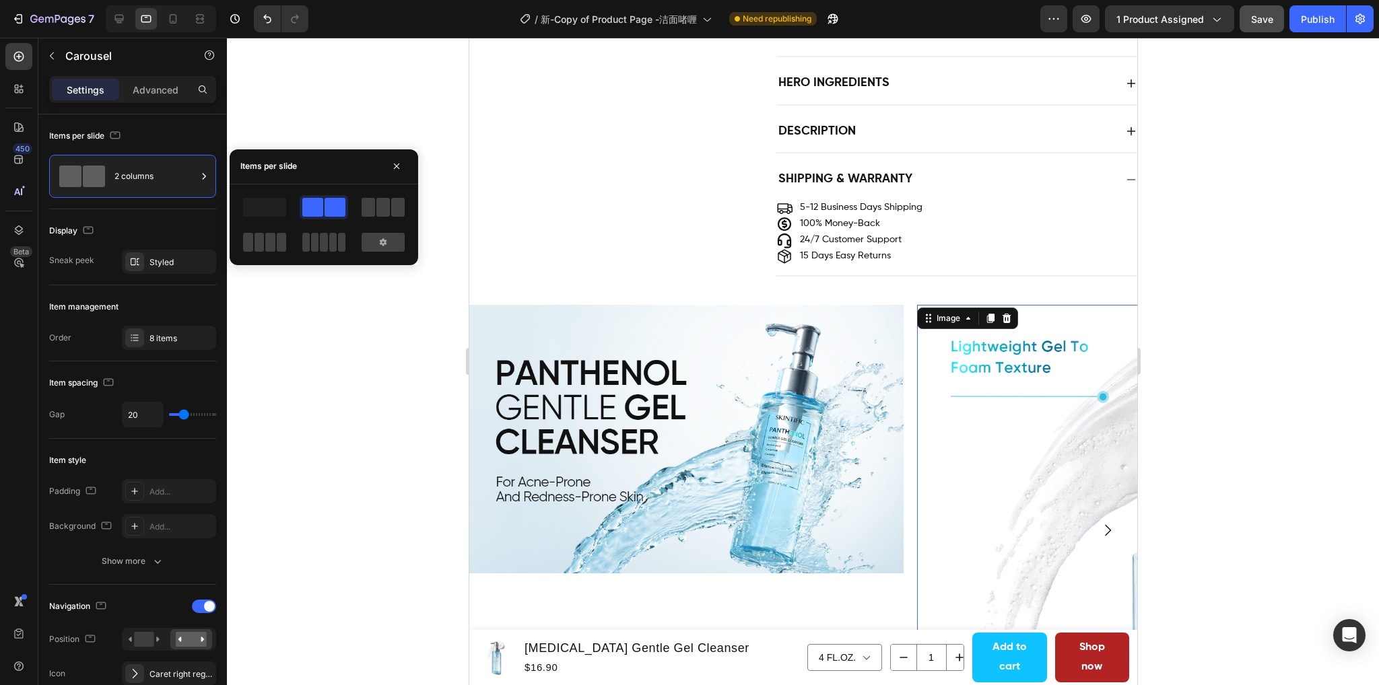
click at [997, 444] on img at bounding box center [1133, 522] width 434 height 434
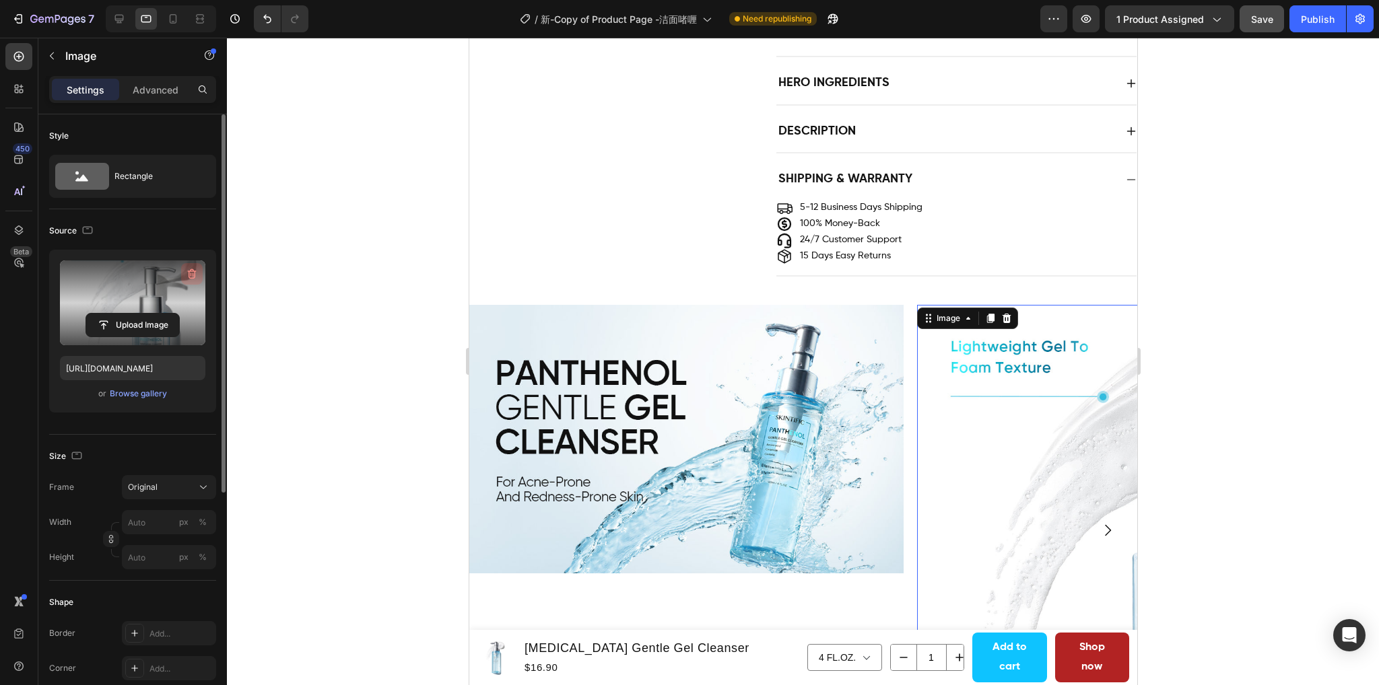
click at [194, 275] on icon "button" at bounding box center [191, 273] width 13 height 13
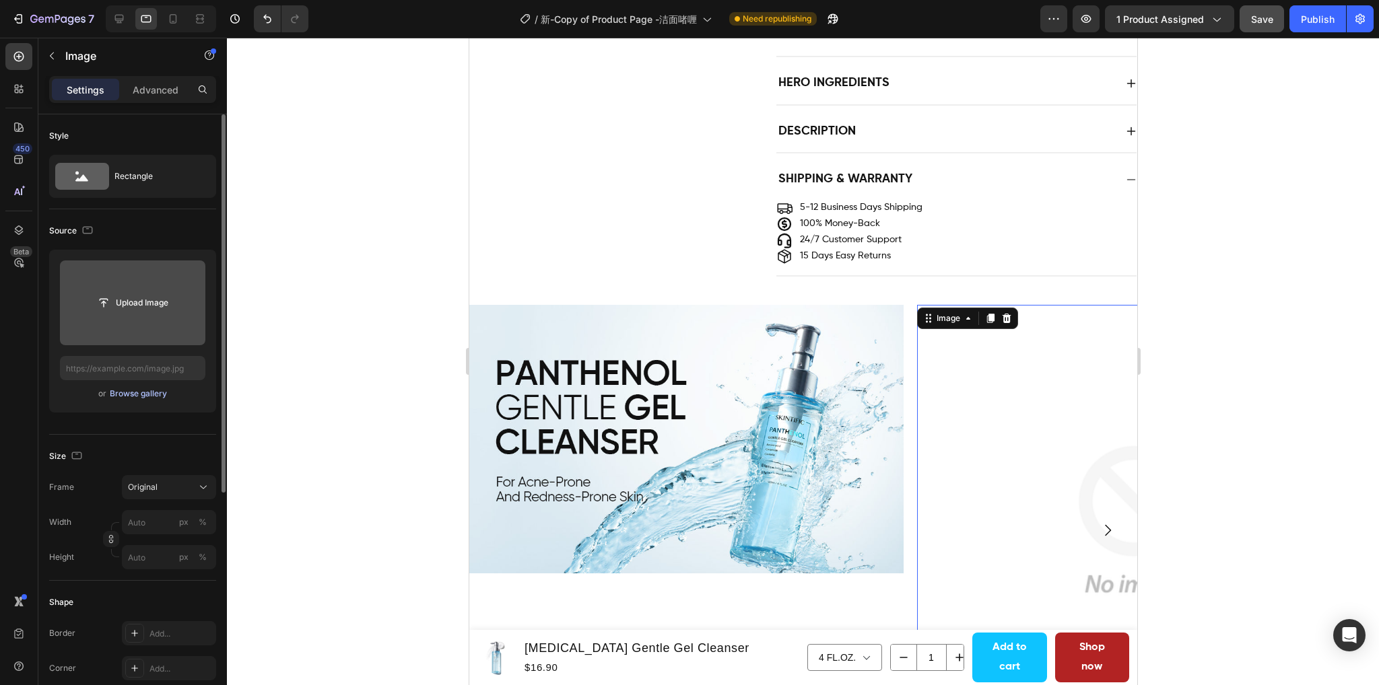
click at [124, 396] on div "Browse gallery" at bounding box center [138, 394] width 57 height 12
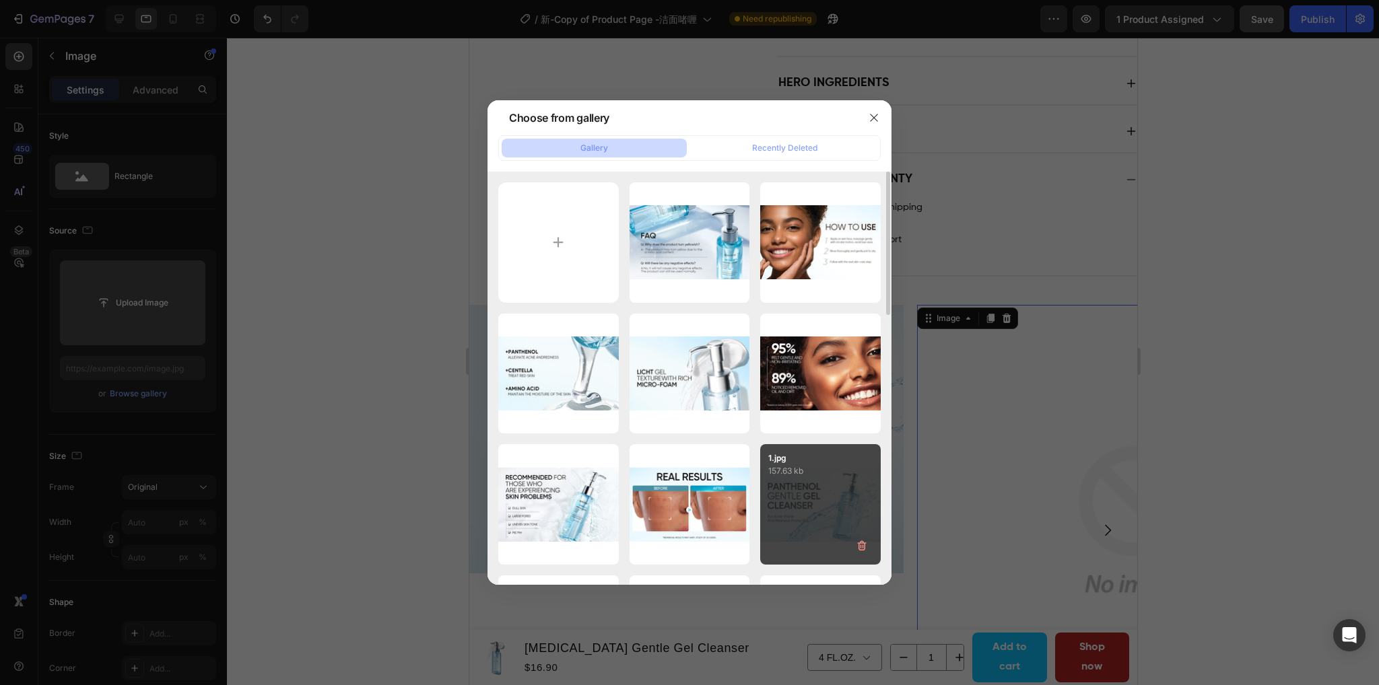
scroll to position [67, 0]
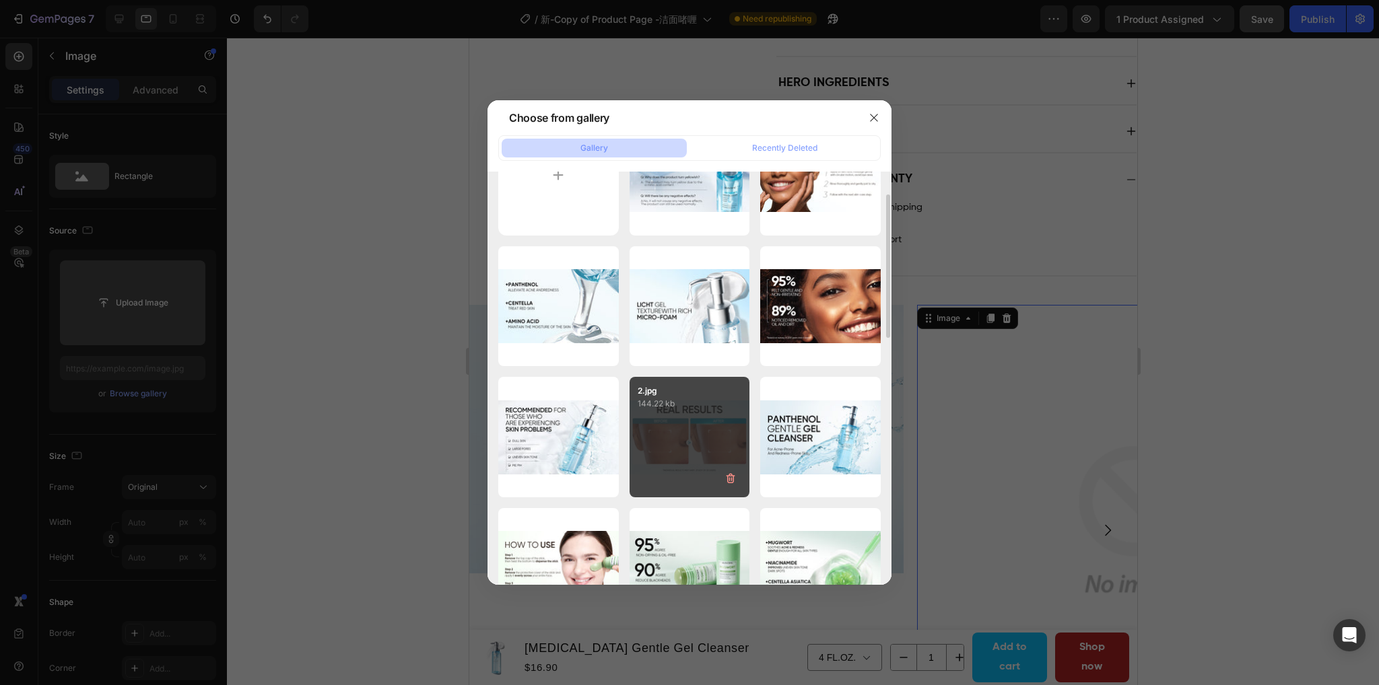
click at [687, 419] on div "2.jpg 144.22 kb" at bounding box center [689, 437] width 120 height 120
type input "https://cdn.shopify.com/s/files/1/0563/1701/8217/files/gempages_572779726456750…"
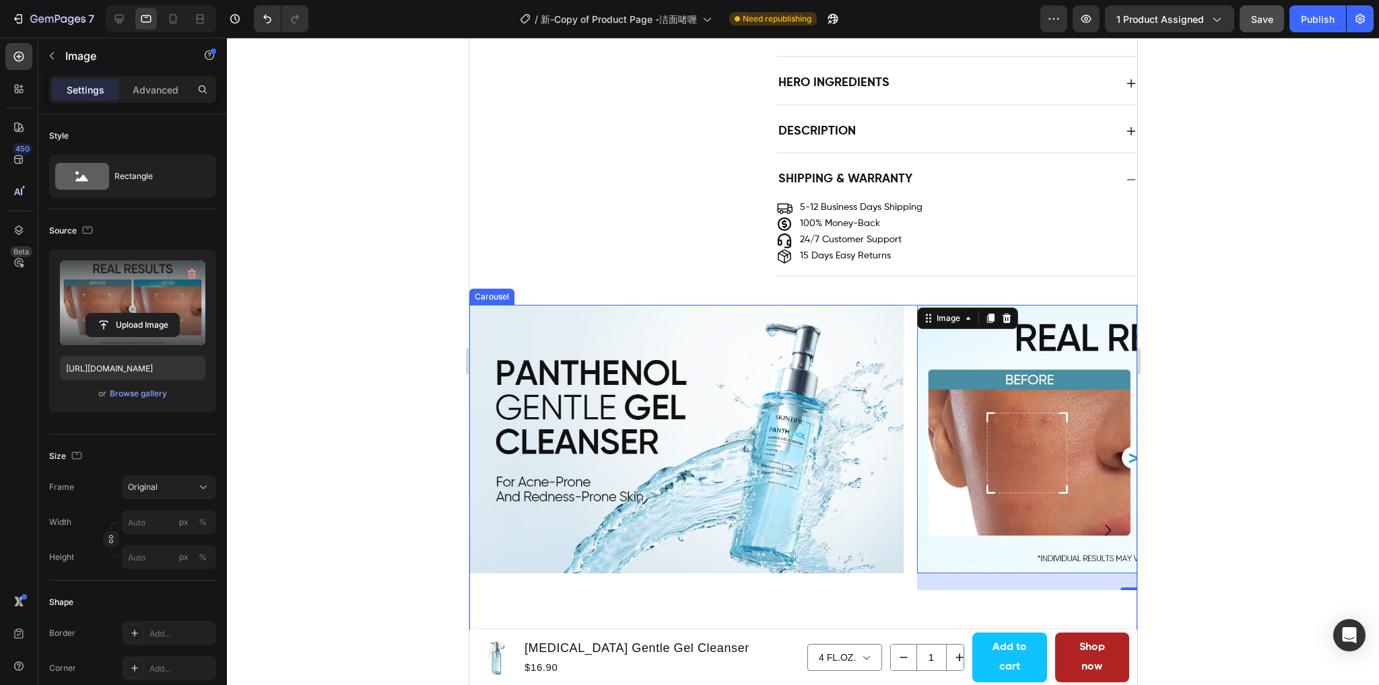
click at [1099, 522] on icon "Carousel Next Arrow" at bounding box center [1107, 530] width 16 height 16
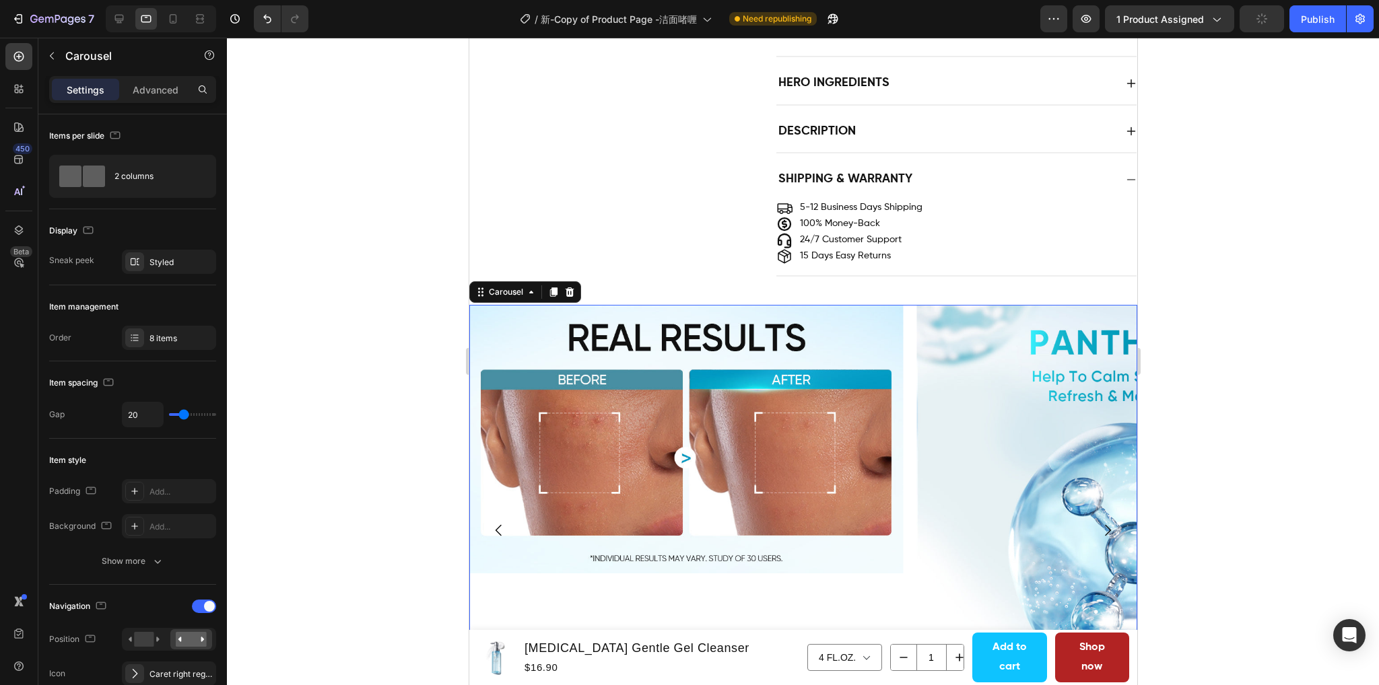
click at [1099, 522] on icon "Carousel Next Arrow" at bounding box center [1107, 530] width 16 height 16
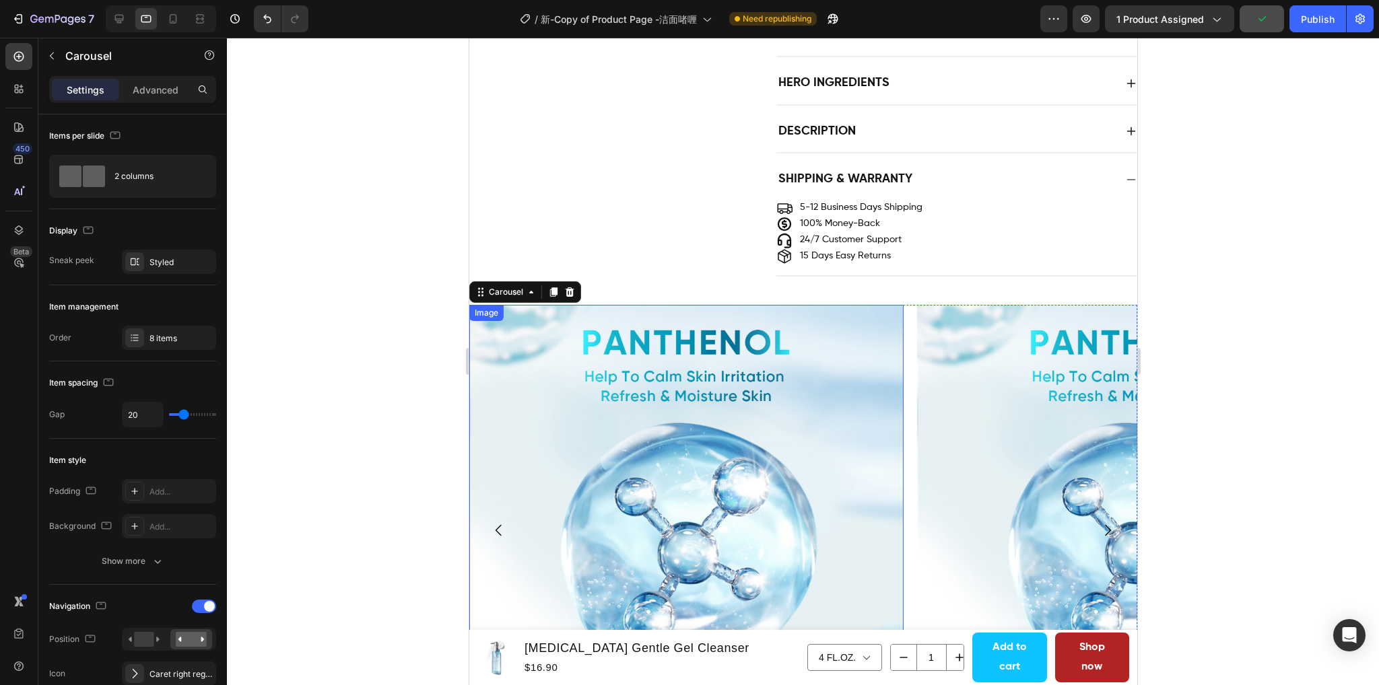
click at [732, 450] on img at bounding box center [685, 522] width 434 height 434
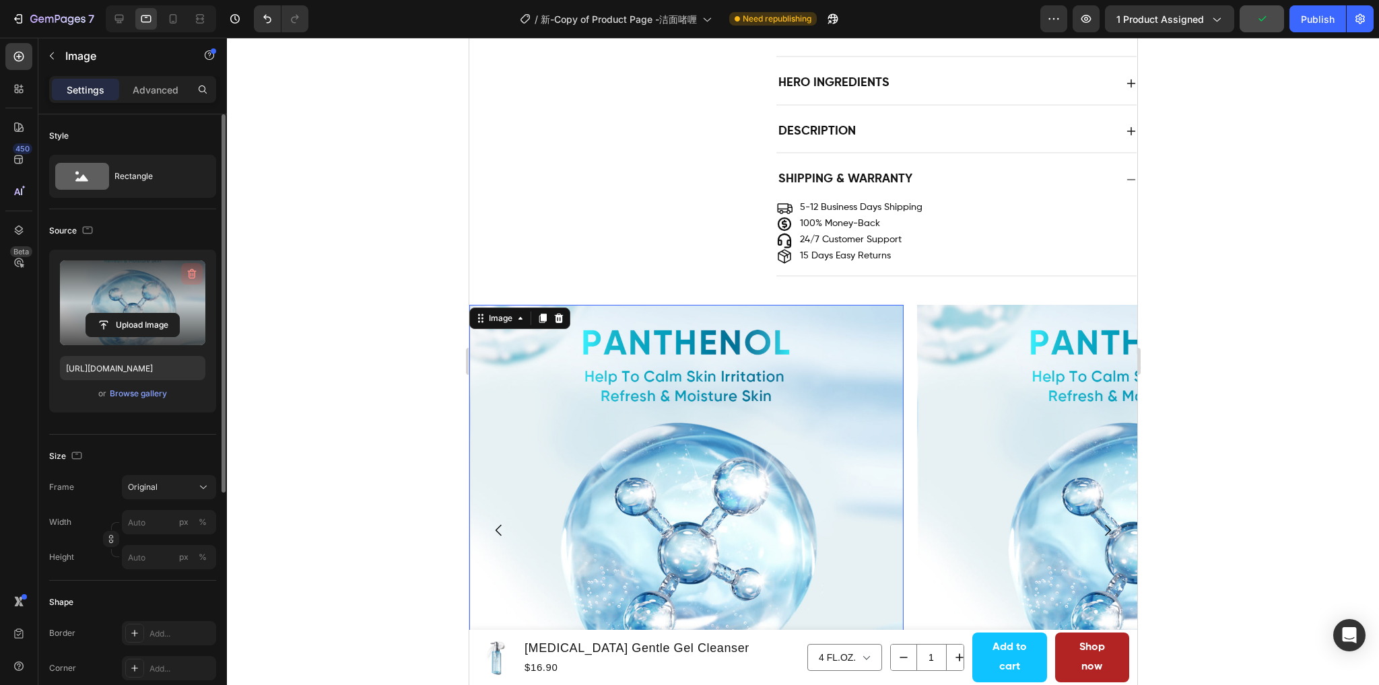
click at [192, 271] on icon "button" at bounding box center [192, 274] width 9 height 10
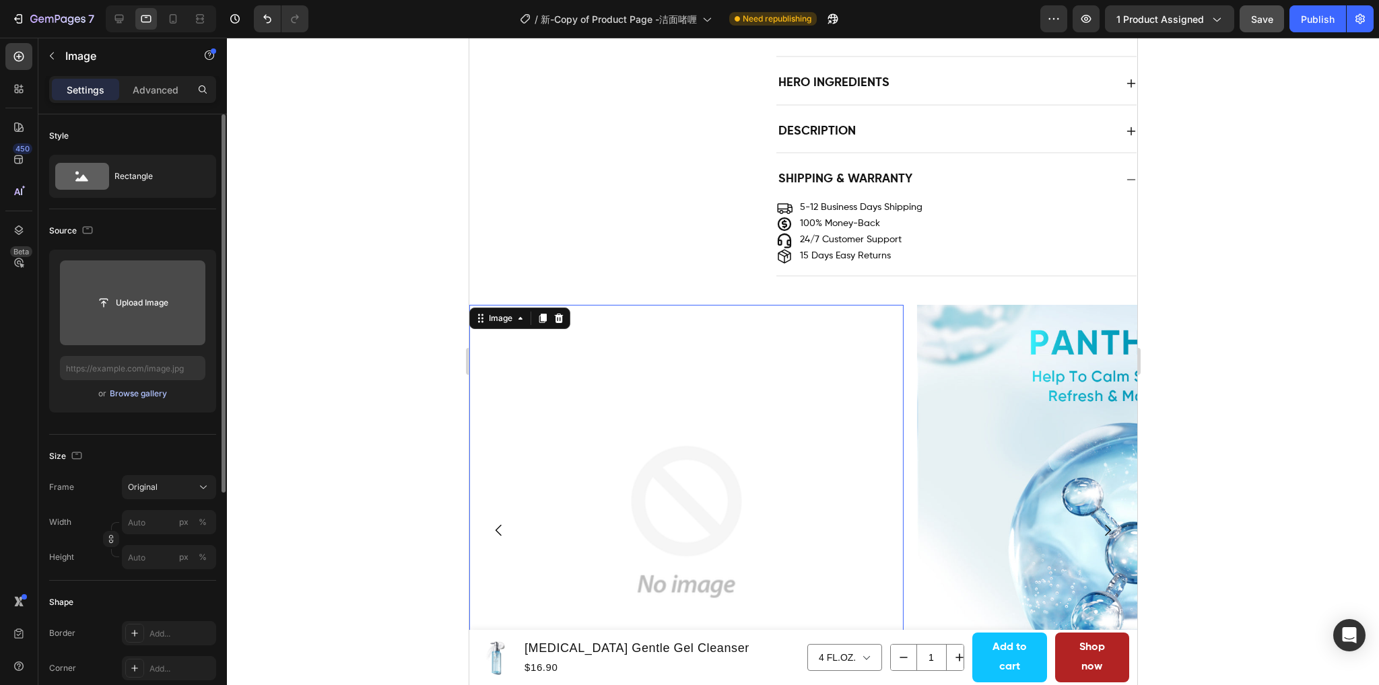
click at [132, 393] on div "Browse gallery" at bounding box center [138, 394] width 57 height 12
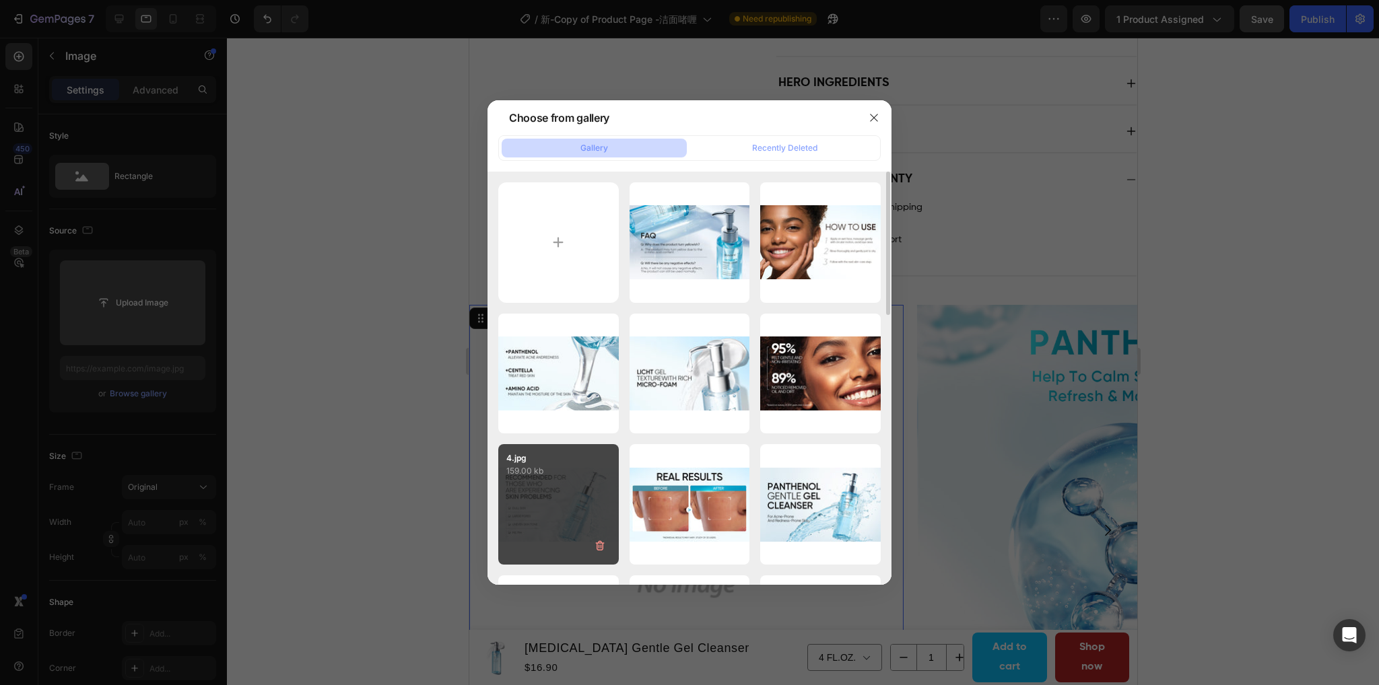
click at [538, 501] on div "4.jpg 159.00 kb" at bounding box center [558, 504] width 120 height 120
type input "https://cdn.shopify.com/s/files/1/0563/1701/8217/files/gempages_572779726456750…"
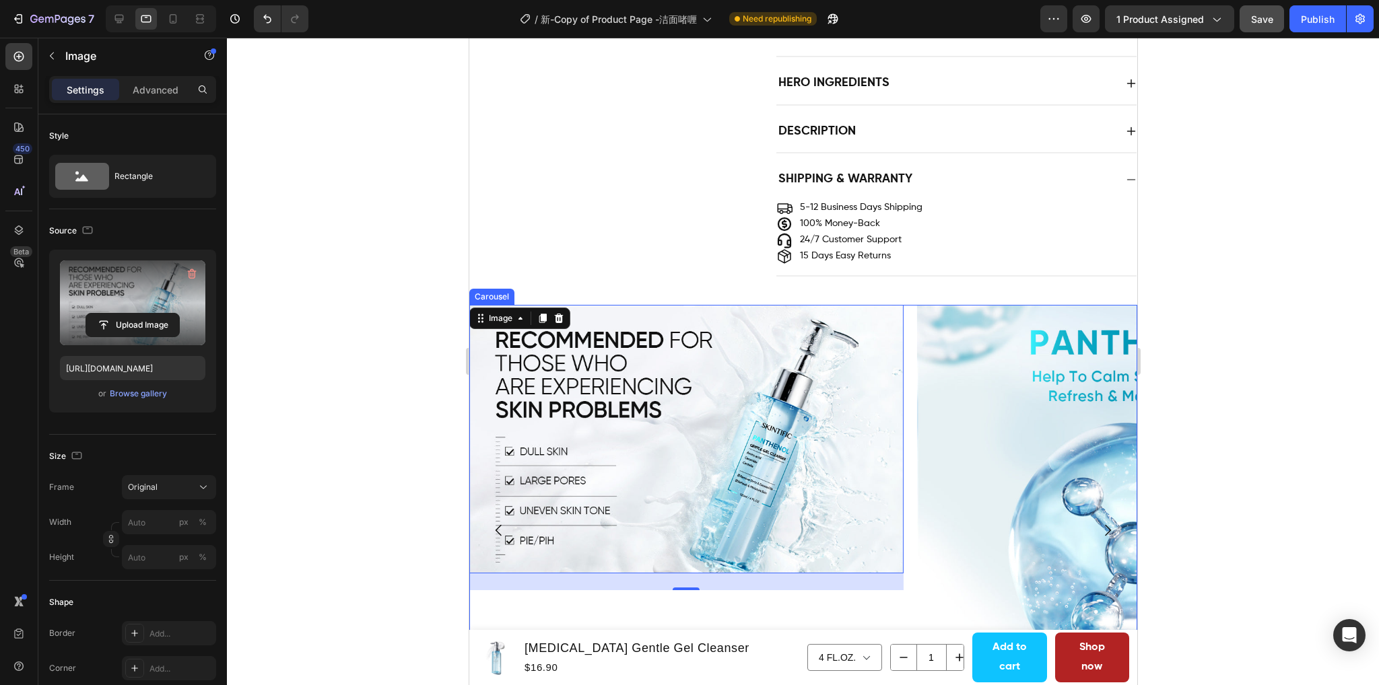
click at [1102, 522] on icon "Carousel Next Arrow" at bounding box center [1107, 530] width 16 height 16
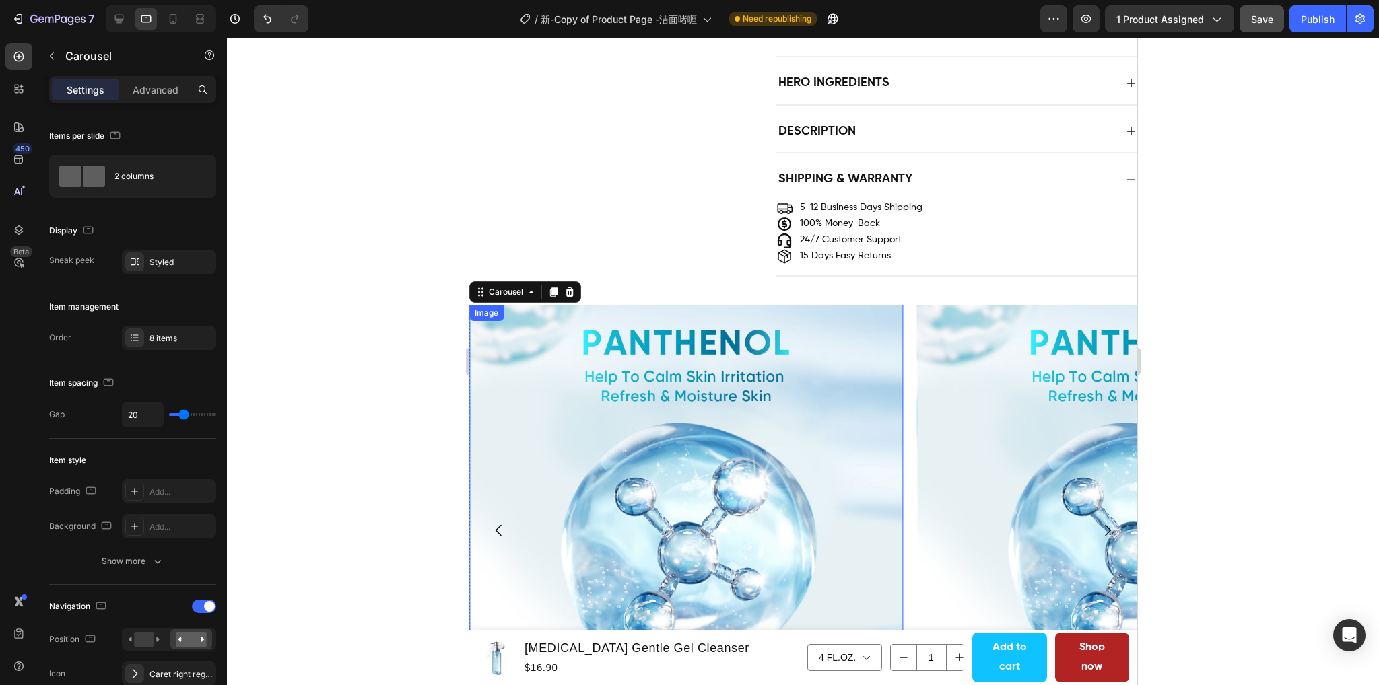
click at [699, 505] on img at bounding box center [685, 522] width 434 height 434
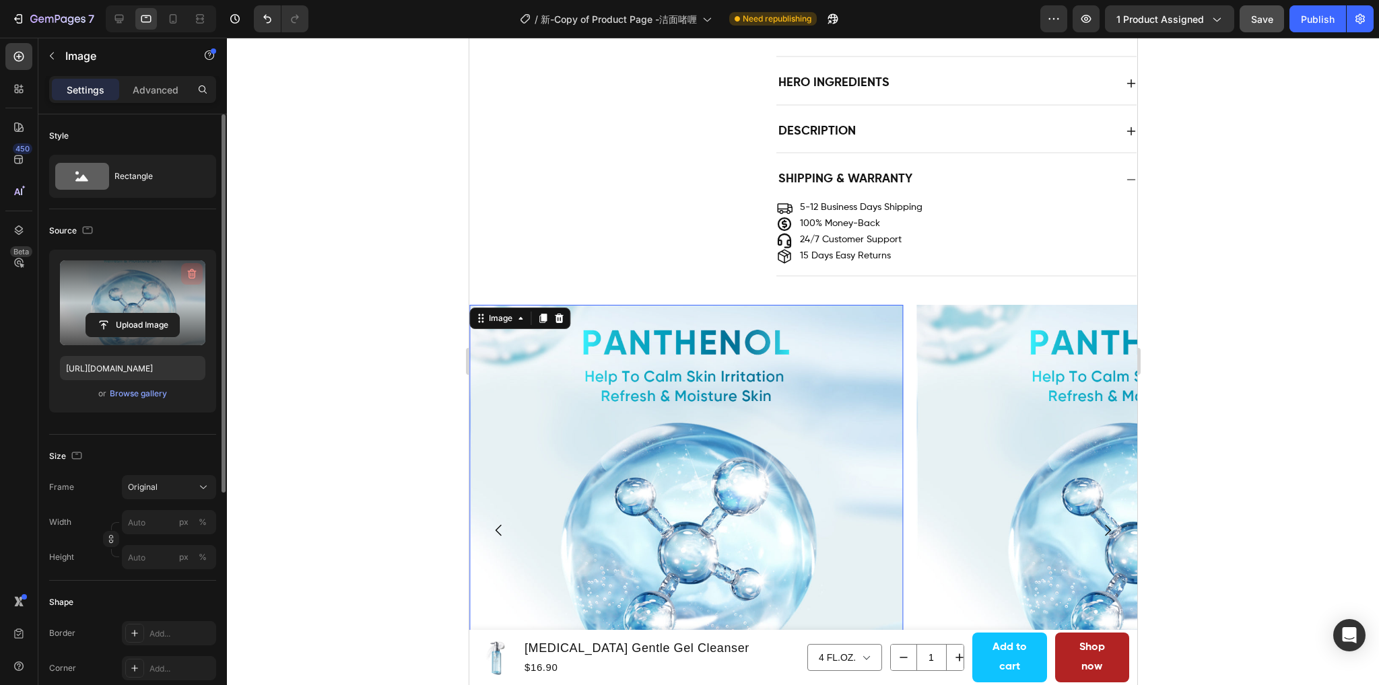
click at [188, 270] on icon "button" at bounding box center [191, 273] width 13 height 13
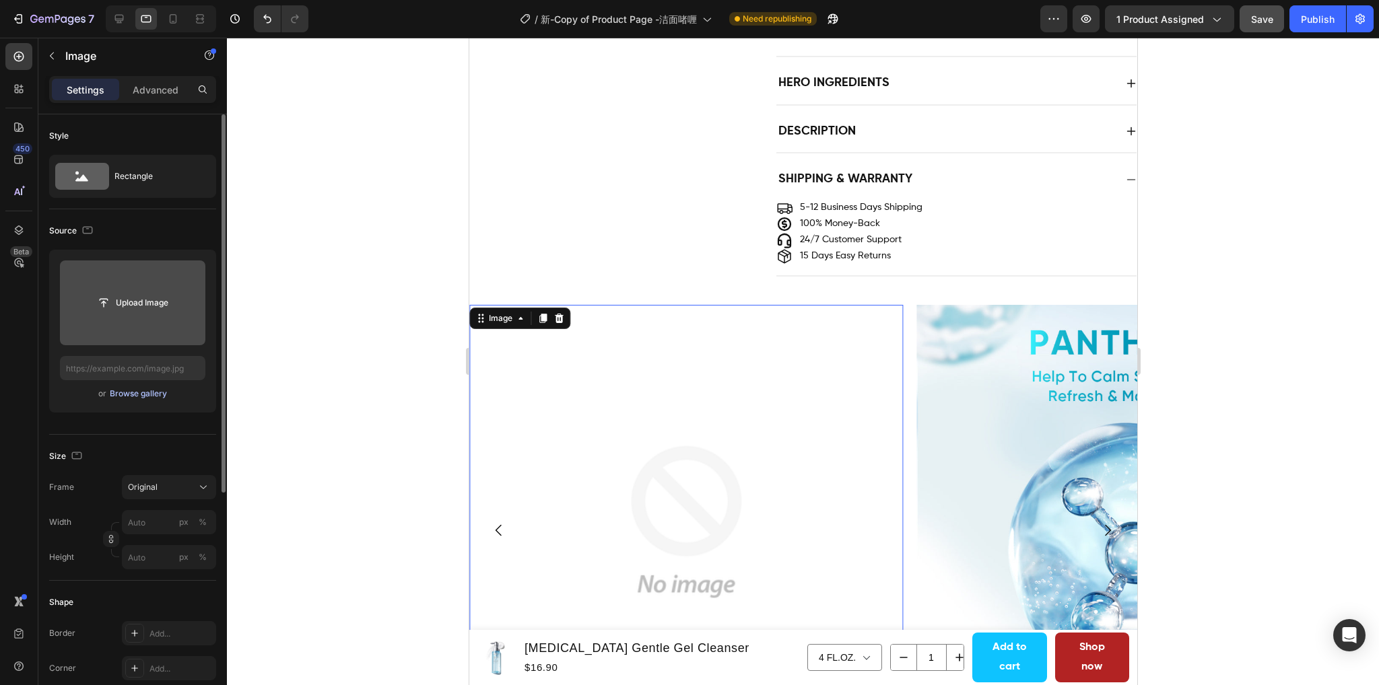
click at [133, 396] on div "Browse gallery" at bounding box center [138, 394] width 57 height 12
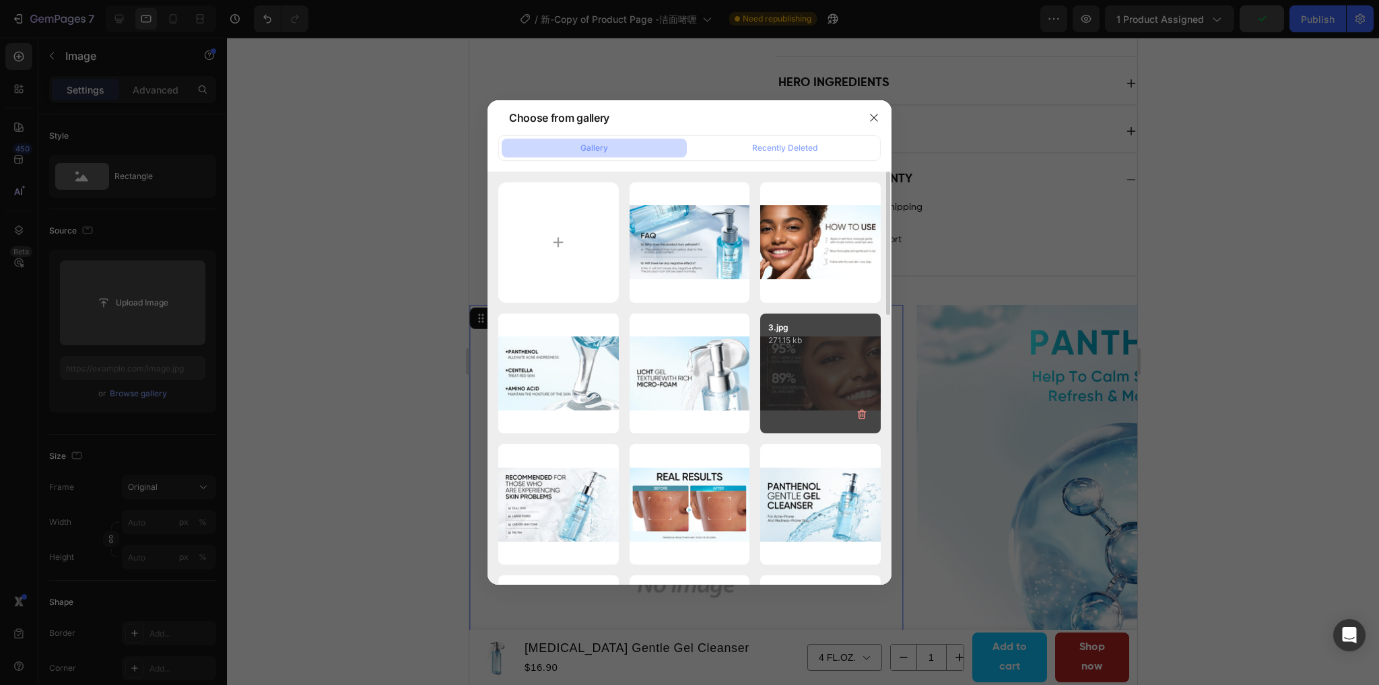
click at [825, 356] on div "3.jpg 271.15 kb" at bounding box center [820, 374] width 120 height 120
type input "https://cdn.shopify.com/s/files/1/0563/1701/8217/files/gempages_572779726456750…"
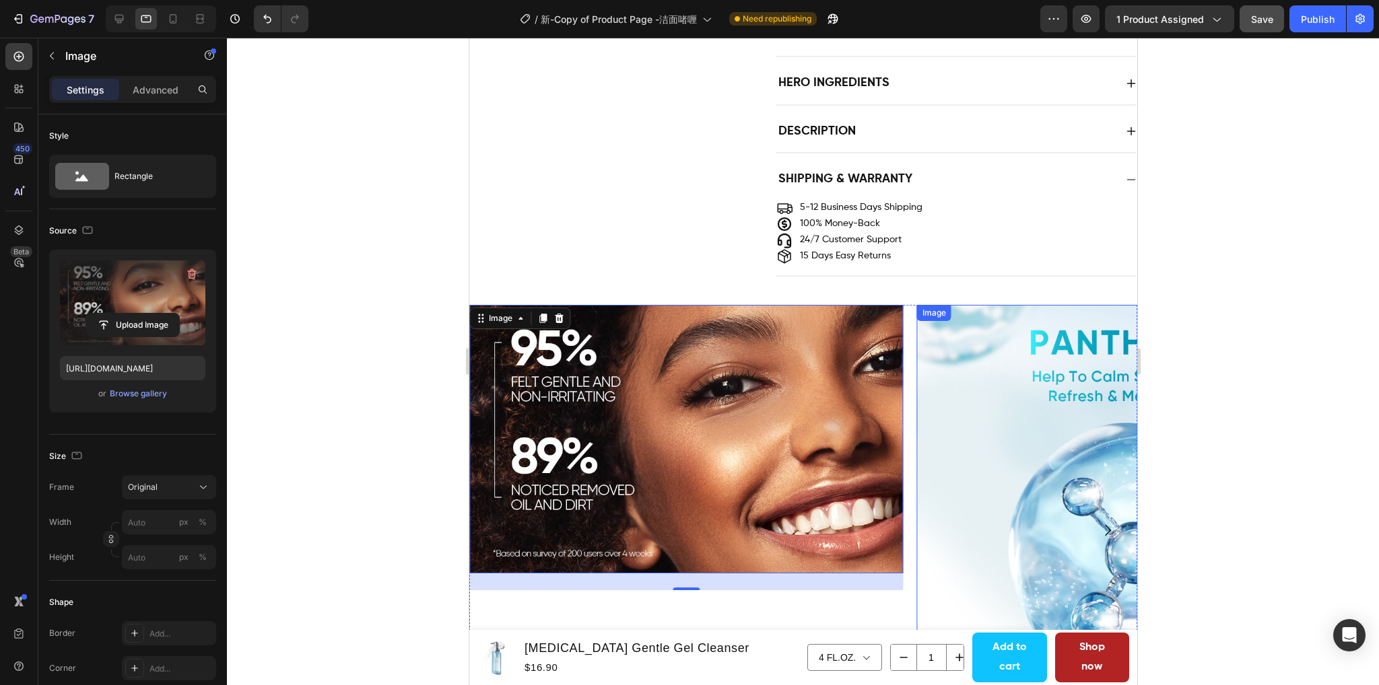
click at [1065, 503] on img at bounding box center [1133, 522] width 434 height 434
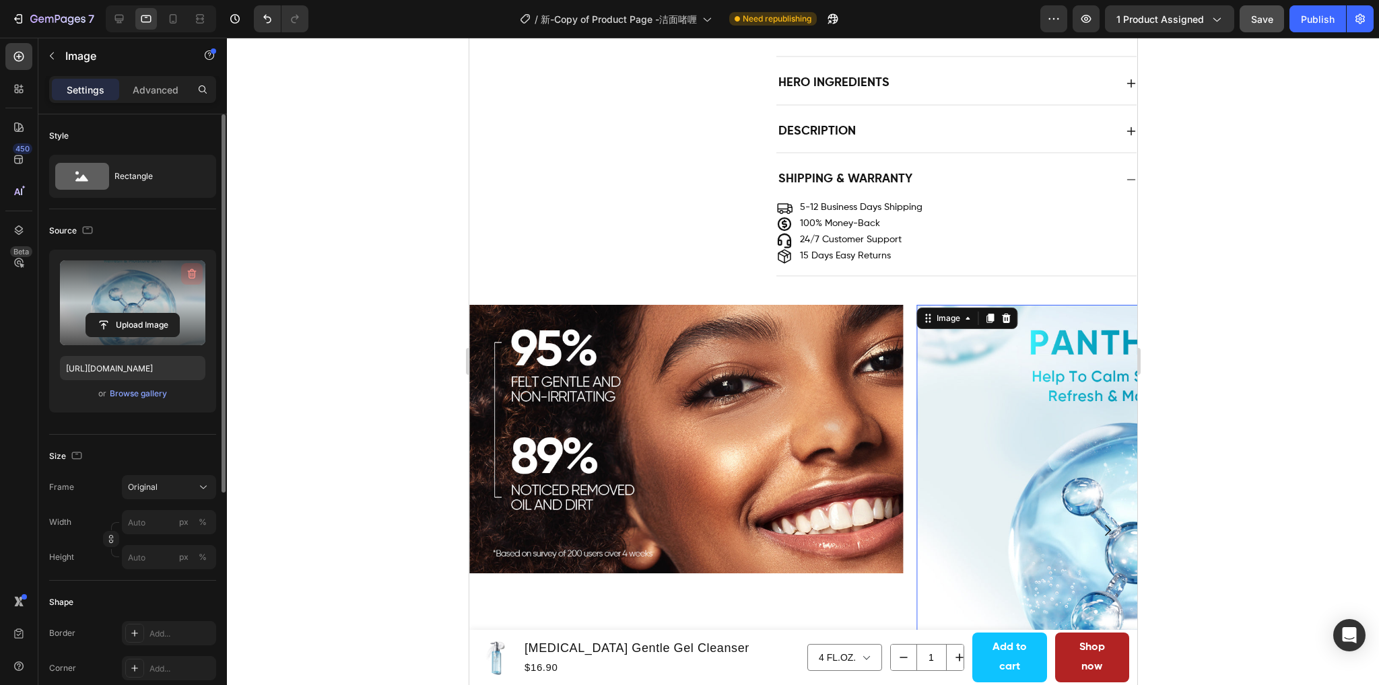
click at [190, 270] on icon "button" at bounding box center [192, 274] width 9 height 10
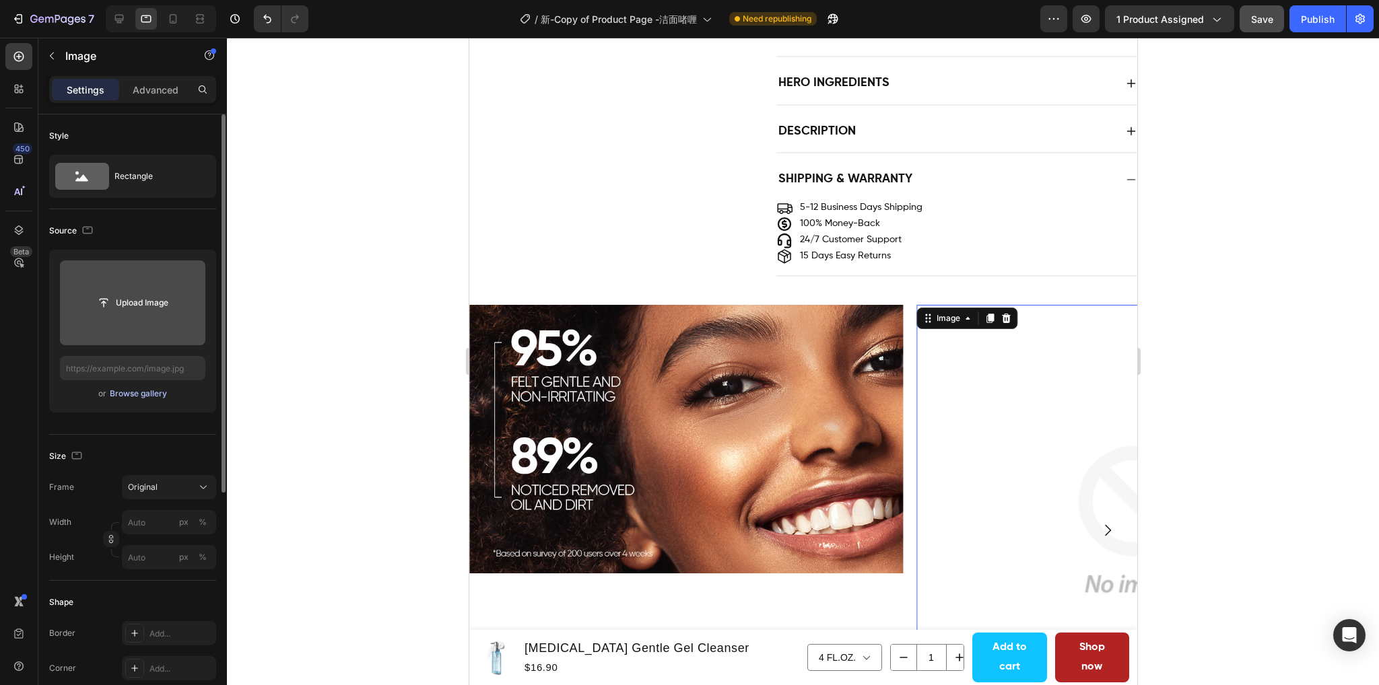
click at [137, 393] on div "Browse gallery" at bounding box center [138, 394] width 57 height 12
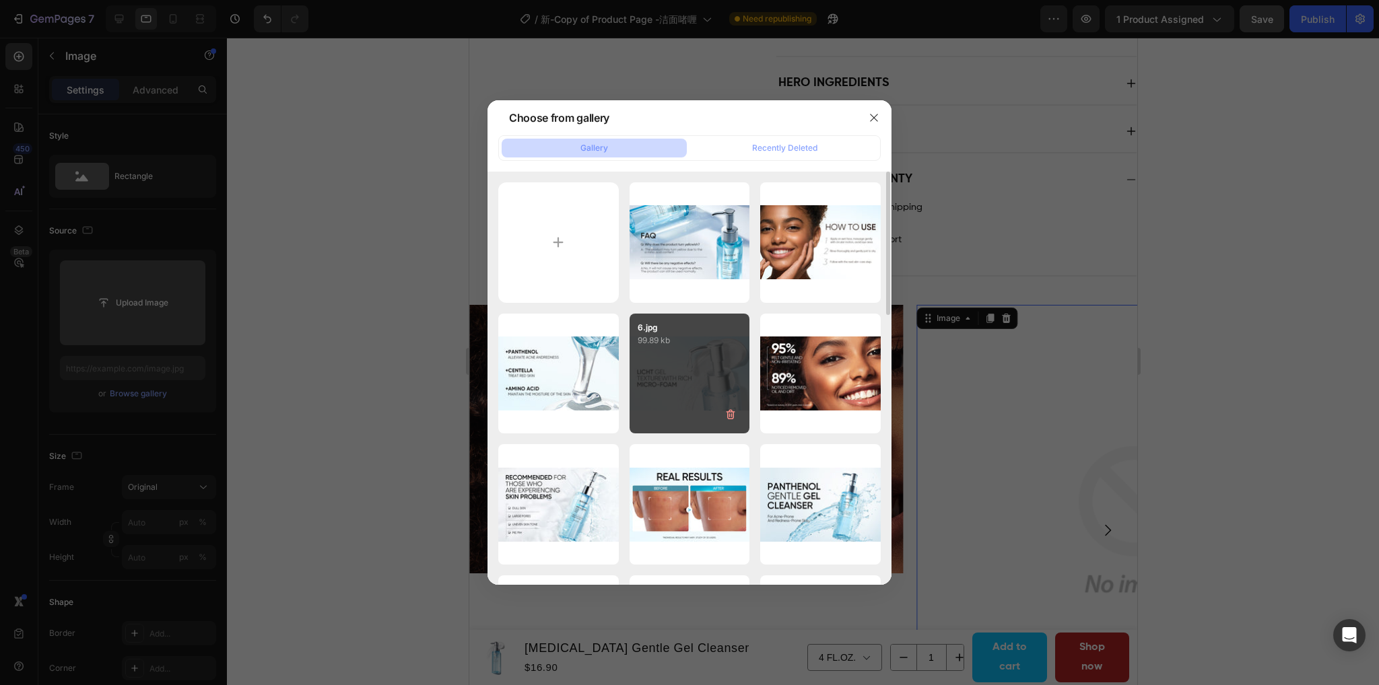
click at [658, 369] on div "6.jpg 99.89 kb" at bounding box center [689, 374] width 120 height 120
type input "https://cdn.shopify.com/s/files/1/0563/1701/8217/files/gempages_572779726456750…"
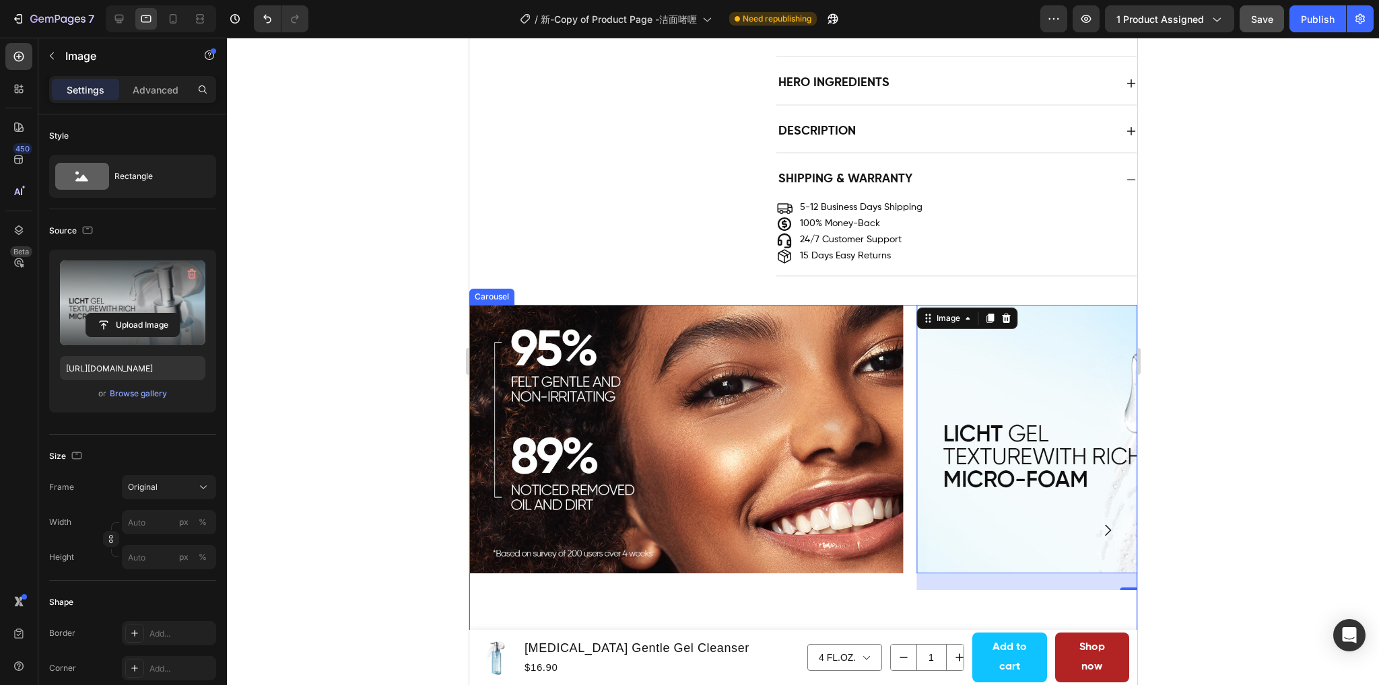
click at [1104, 525] on icon "Carousel Next Arrow" at bounding box center [1107, 530] width 6 height 11
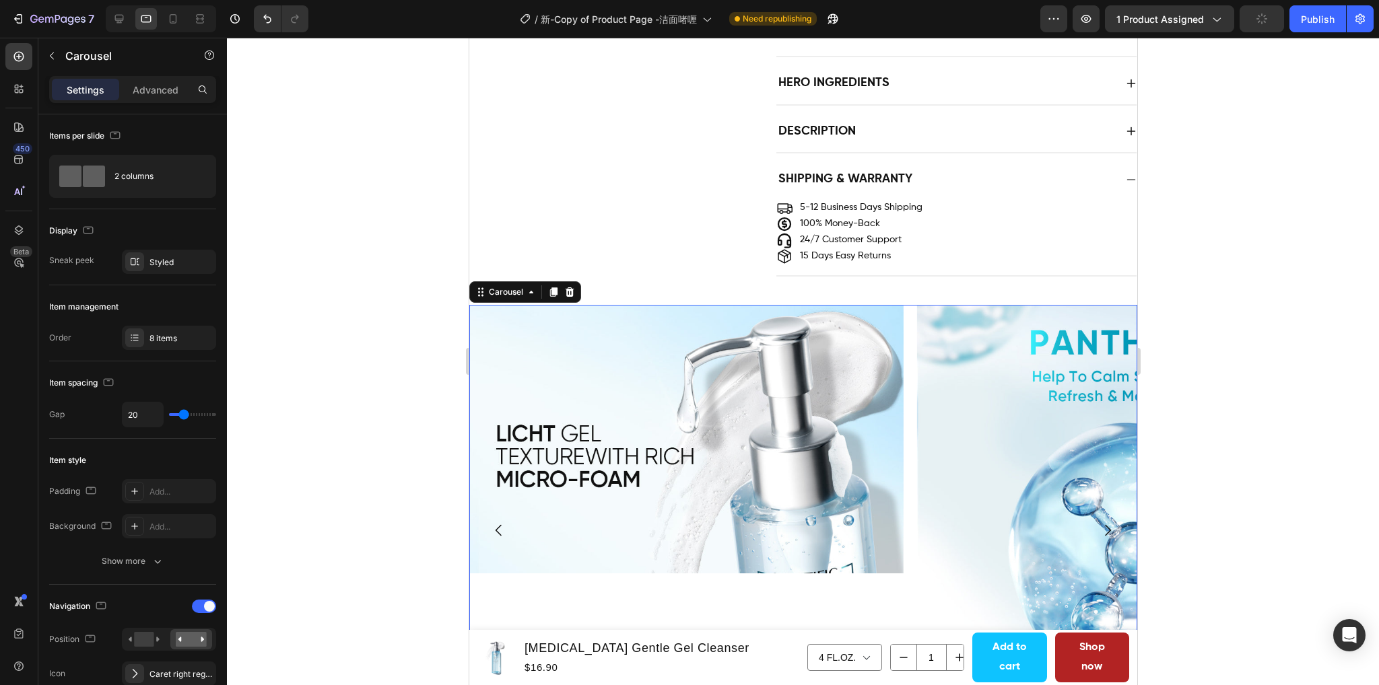
click at [1104, 525] on icon "Carousel Next Arrow" at bounding box center [1107, 530] width 6 height 11
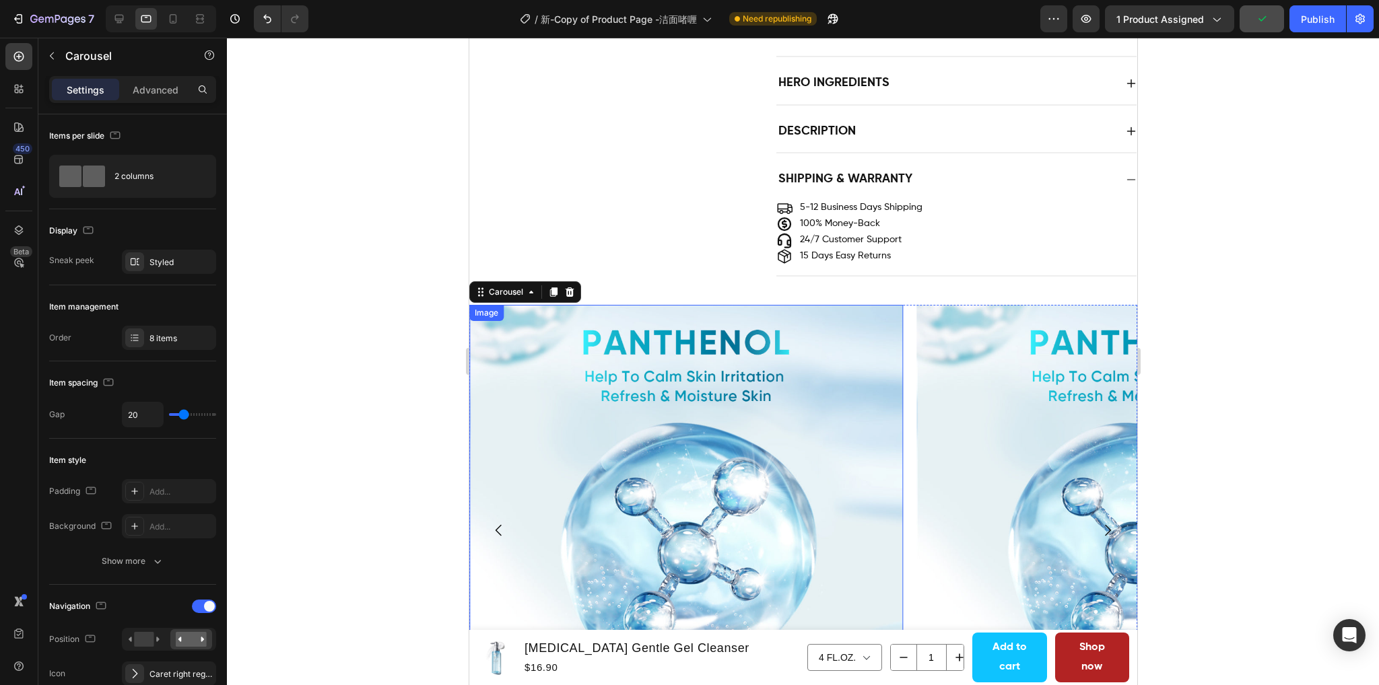
click at [707, 476] on img at bounding box center [685, 522] width 434 height 434
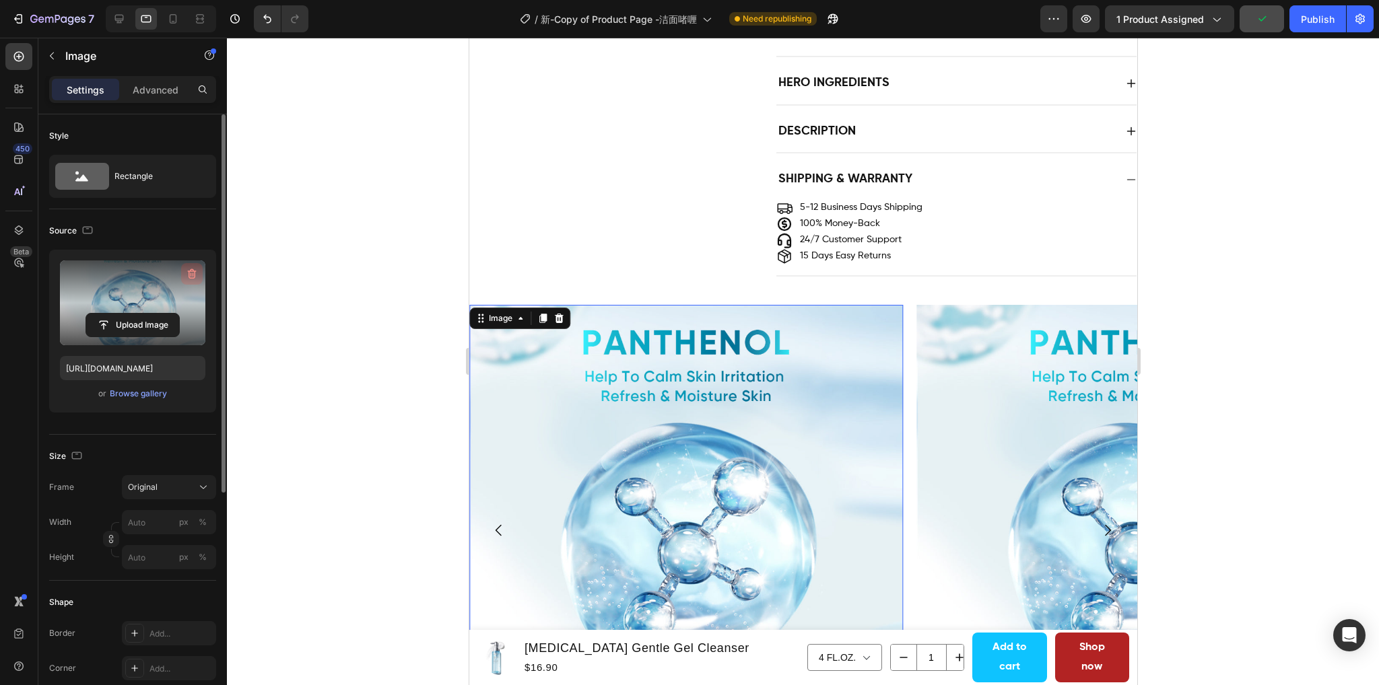
click at [191, 271] on icon "button" at bounding box center [192, 274] width 9 height 10
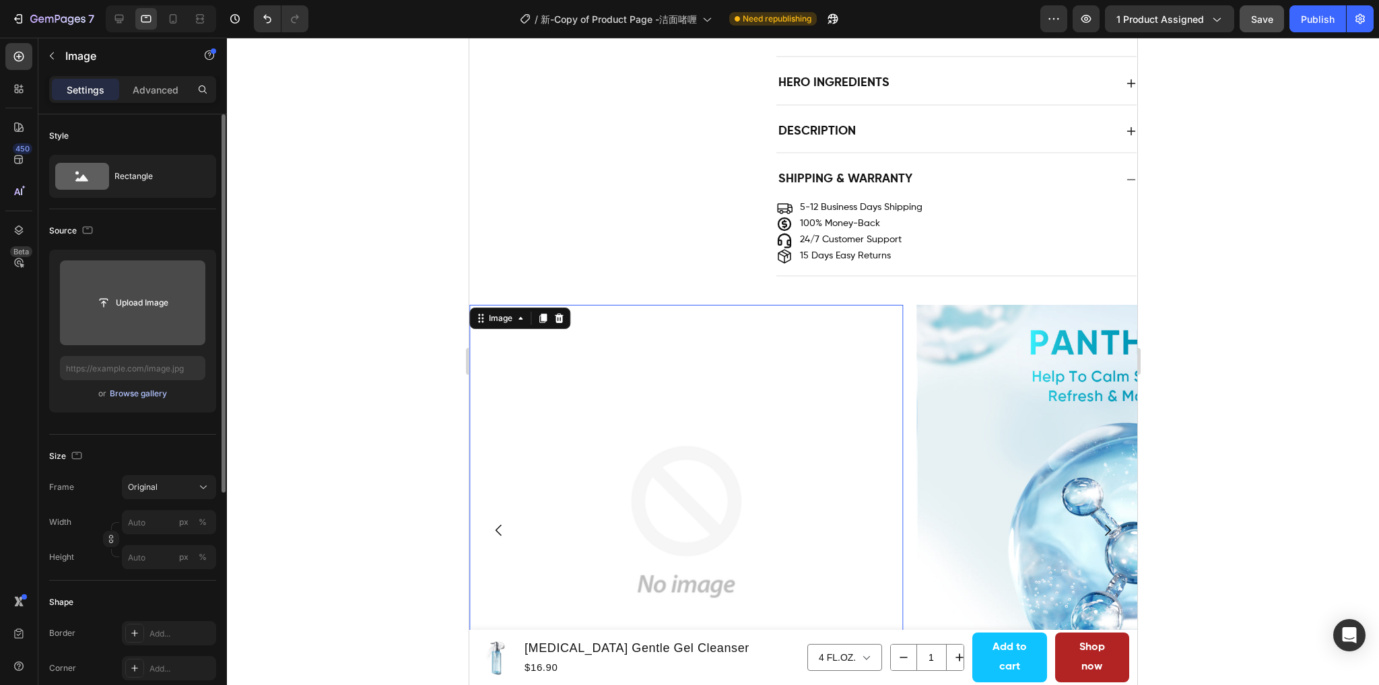
click at [141, 391] on div "Browse gallery" at bounding box center [138, 394] width 57 height 12
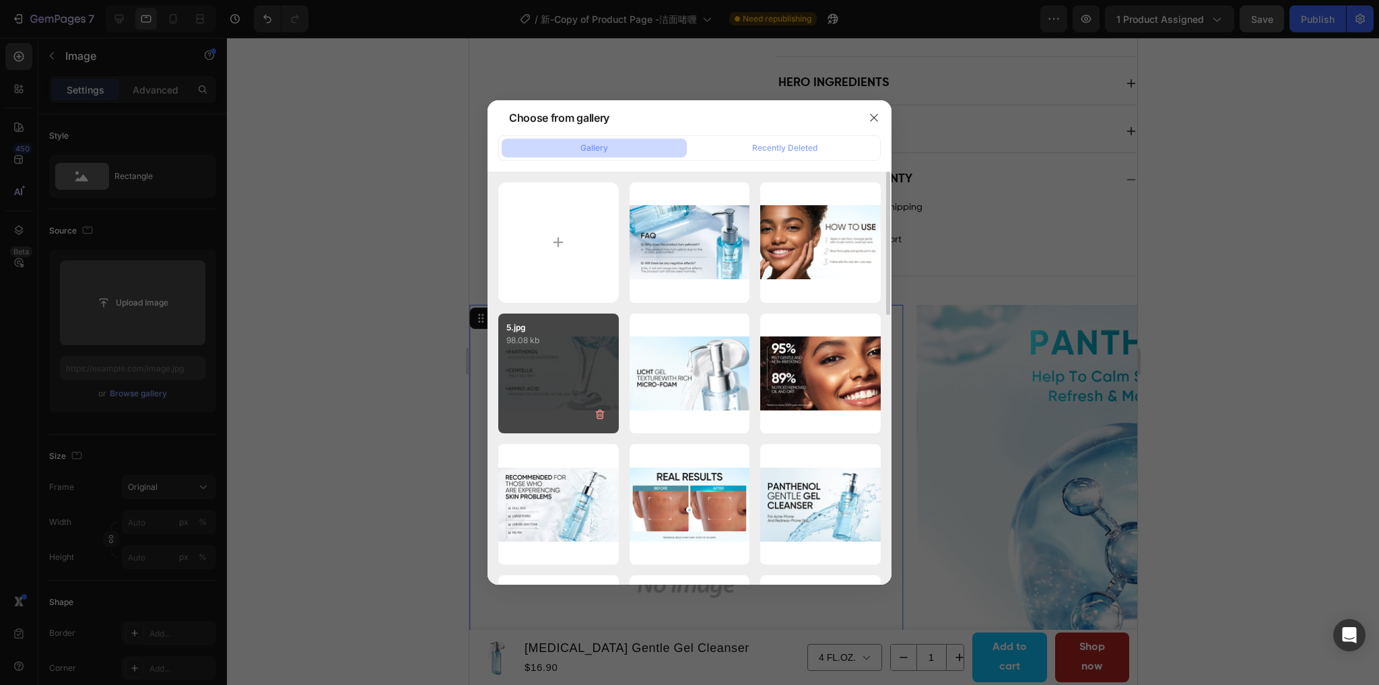
click at [571, 391] on div "5.jpg 98.08 kb" at bounding box center [558, 374] width 120 height 120
type input "https://cdn.shopify.com/s/files/1/0563/1701/8217/files/gempages_572779726456750…"
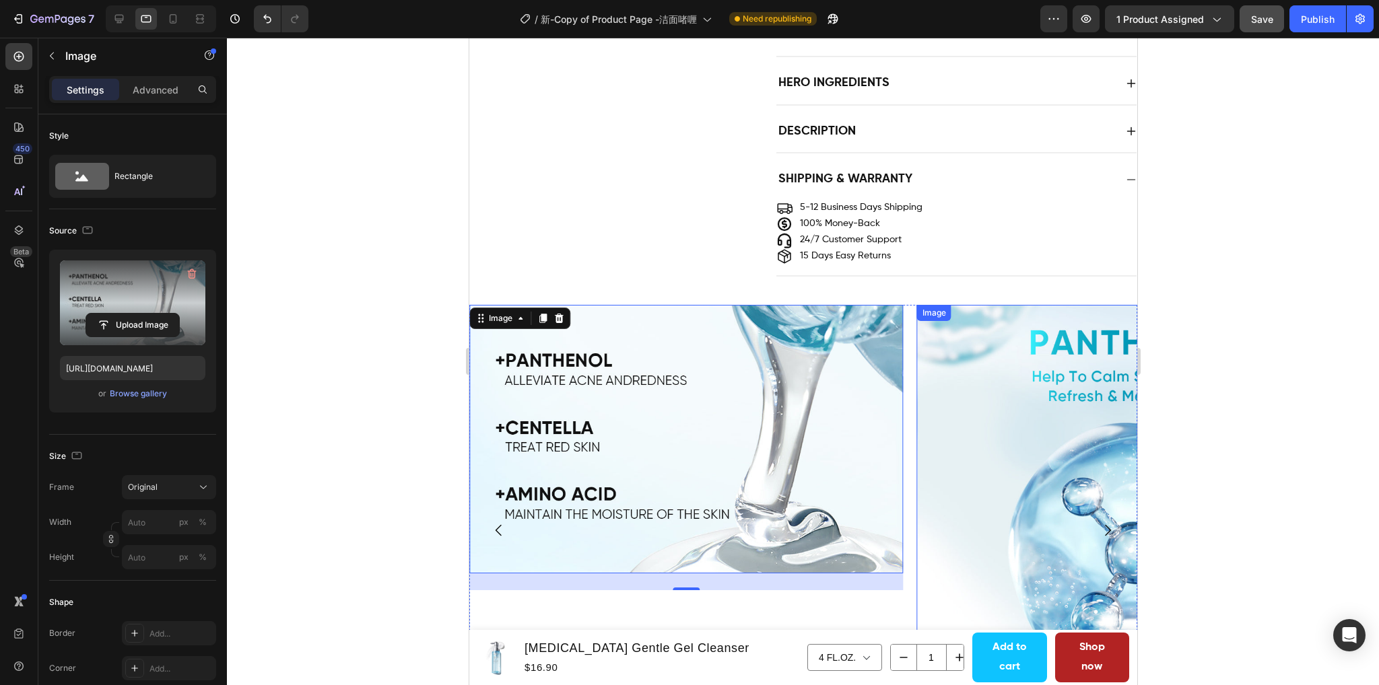
click at [971, 413] on img at bounding box center [1133, 522] width 434 height 434
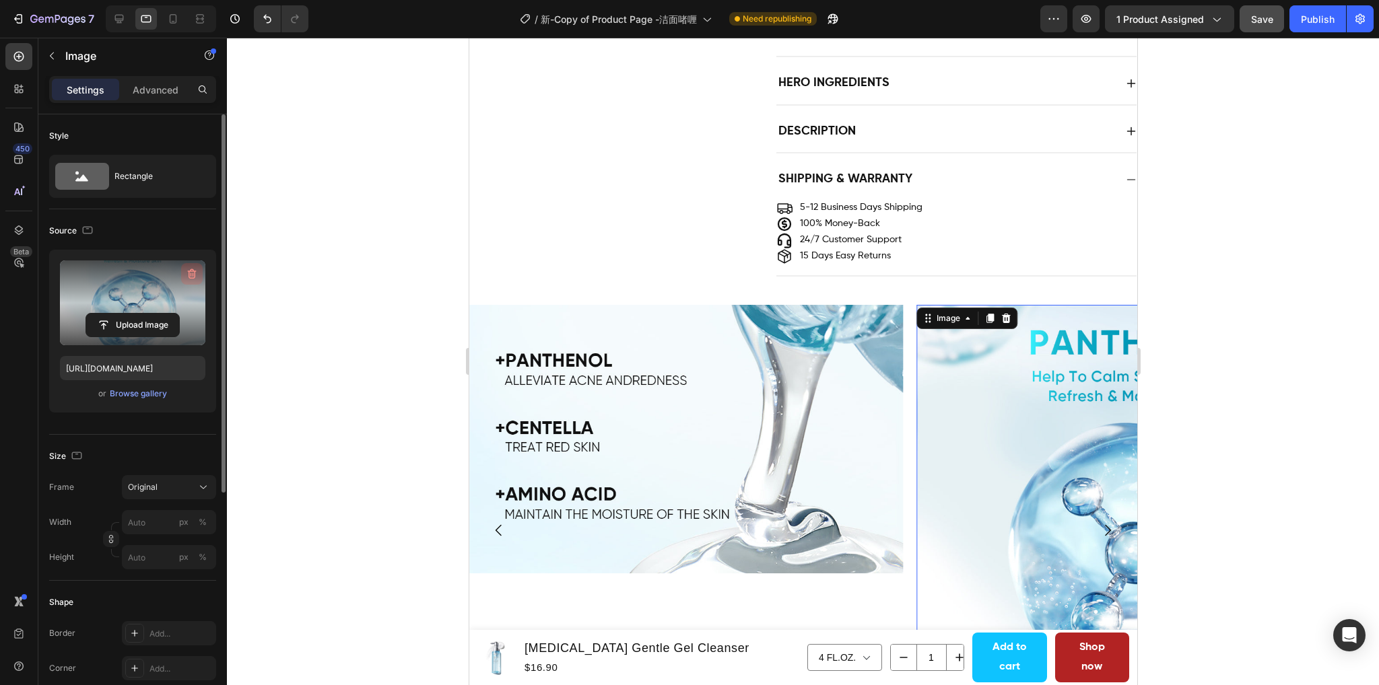
click at [191, 275] on icon "button" at bounding box center [190, 275] width 1 height 4
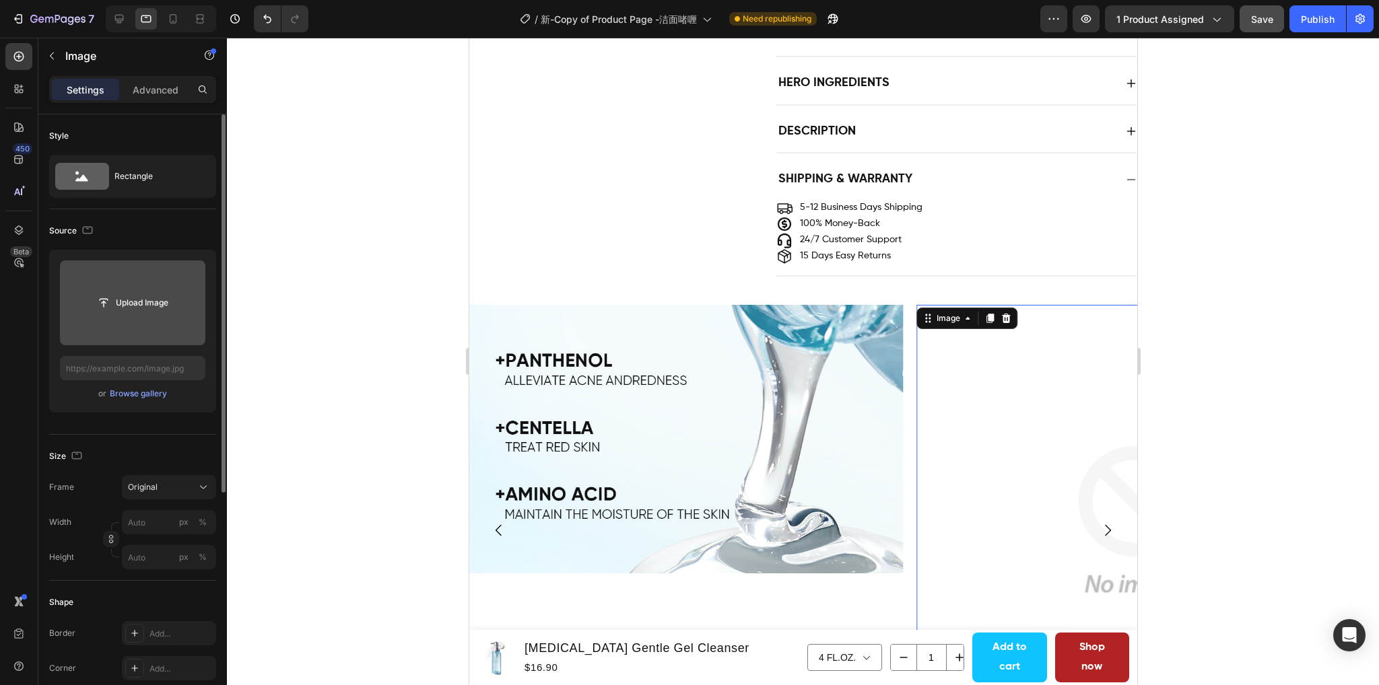
click at [129, 306] on input "file" at bounding box center [132, 302] width 93 height 23
click at [159, 390] on div "Browse gallery" at bounding box center [138, 394] width 57 height 12
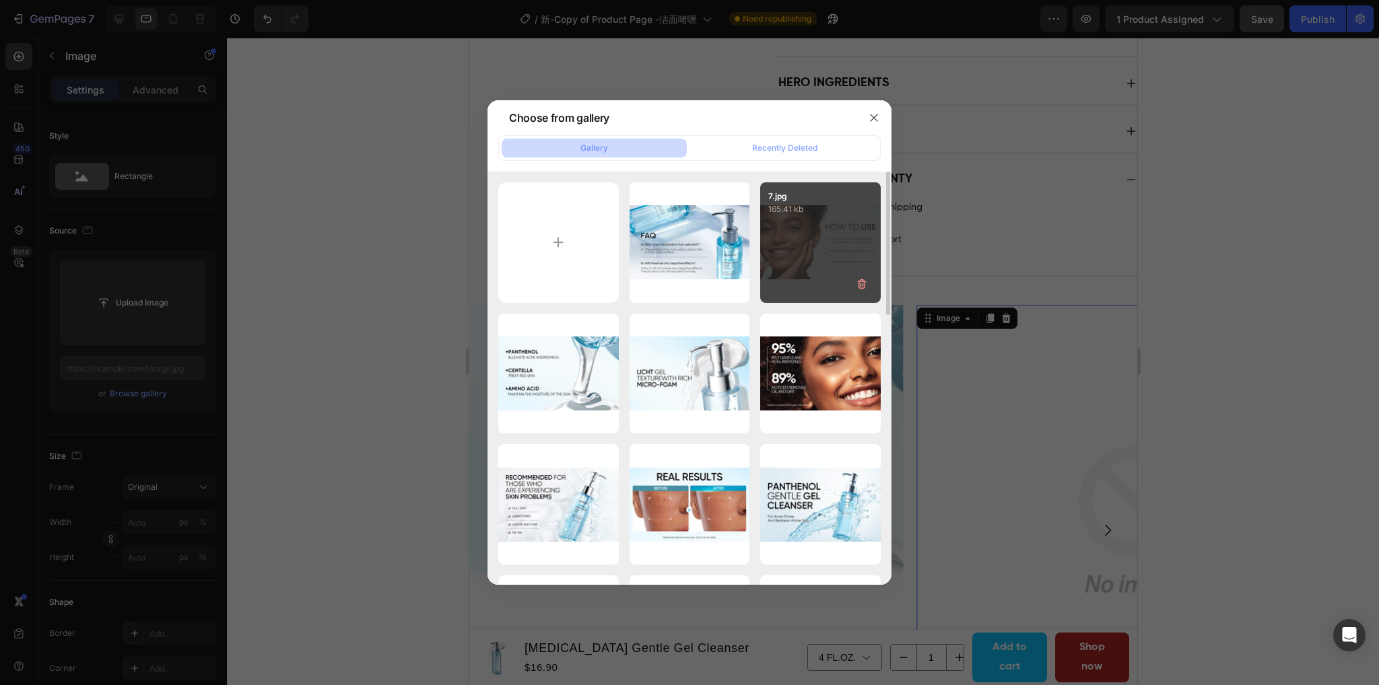
click at [794, 238] on div "7.jpg 165.41 kb" at bounding box center [820, 242] width 120 height 120
type input "https://cdn.shopify.com/s/files/1/0563/1701/8217/files/gempages_572779726456750…"
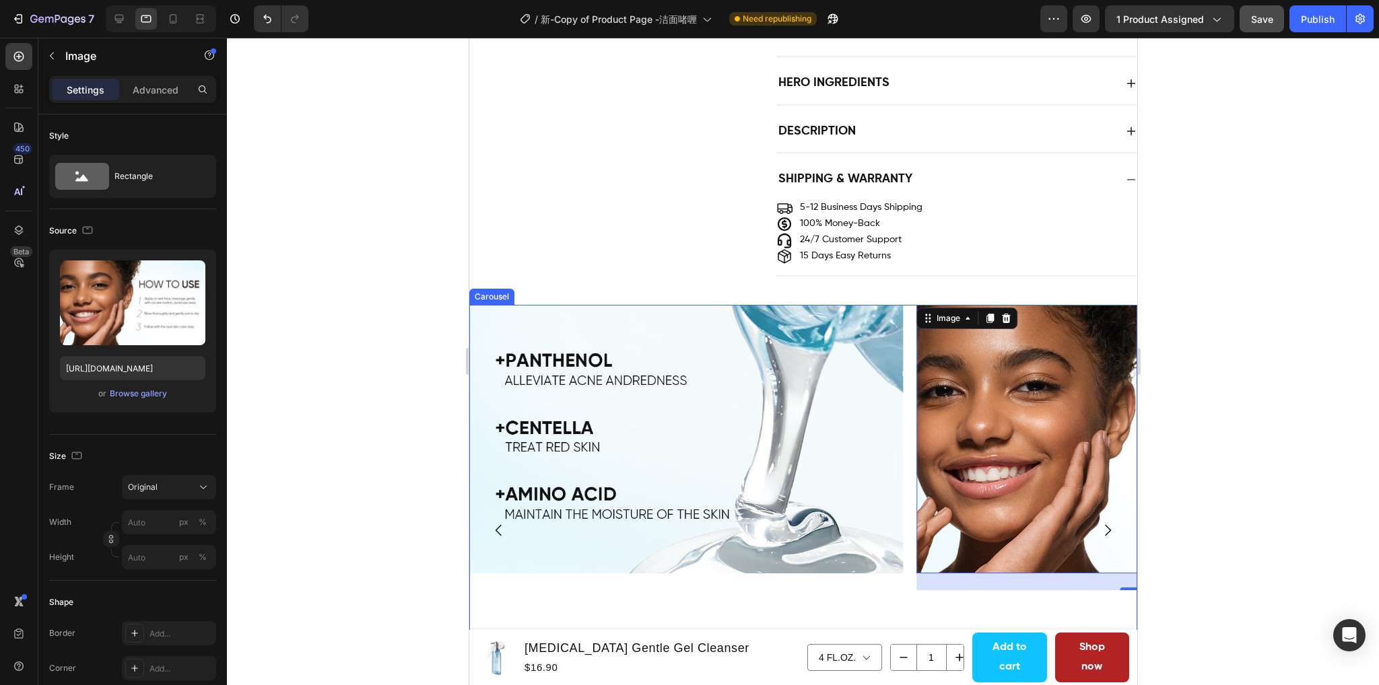
click at [502, 522] on icon "Carousel Back Arrow" at bounding box center [498, 530] width 16 height 16
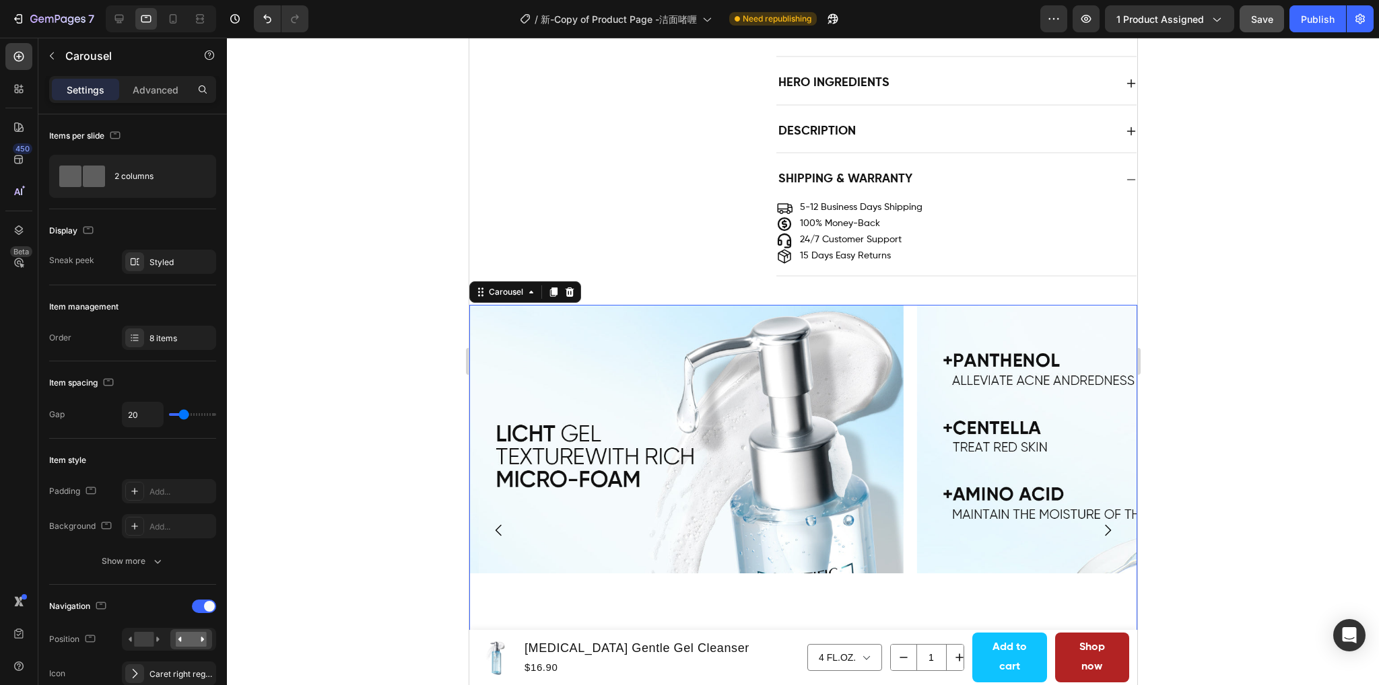
click at [1099, 522] on icon "Carousel Next Arrow" at bounding box center [1107, 530] width 16 height 16
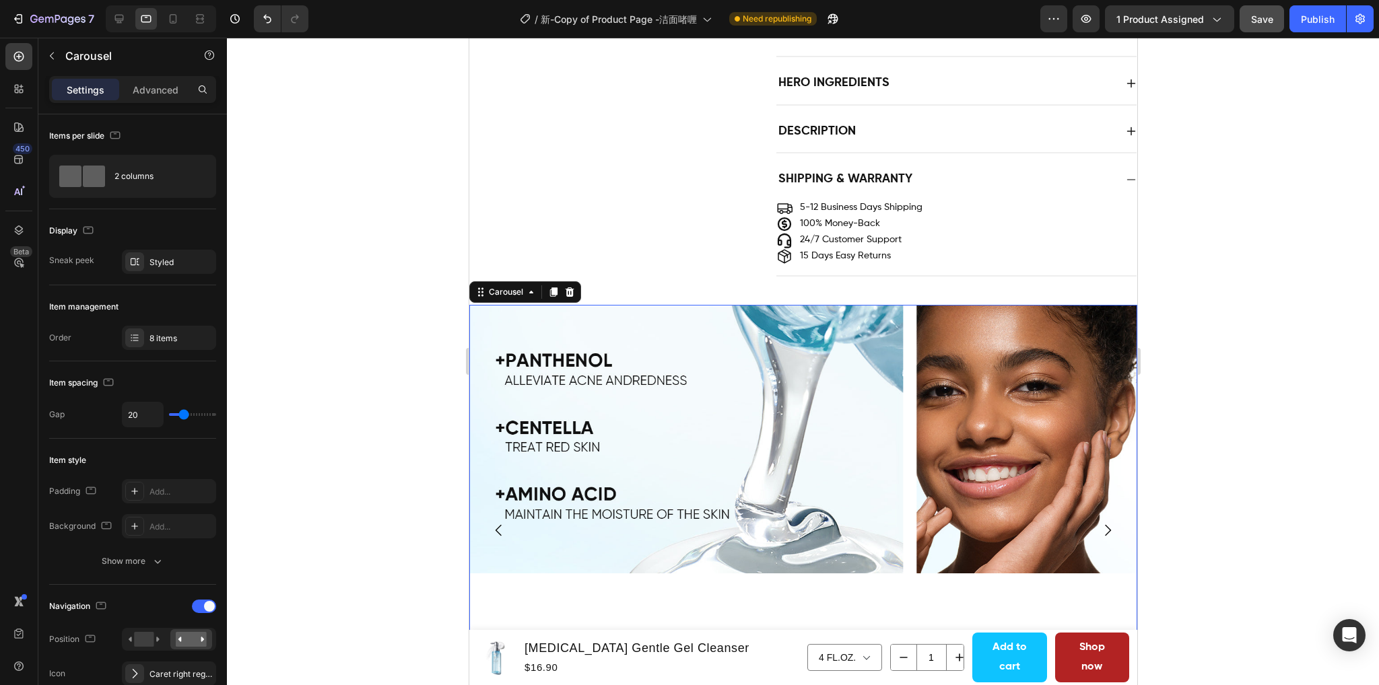
click at [1099, 522] on icon "Carousel Next Arrow" at bounding box center [1107, 530] width 16 height 16
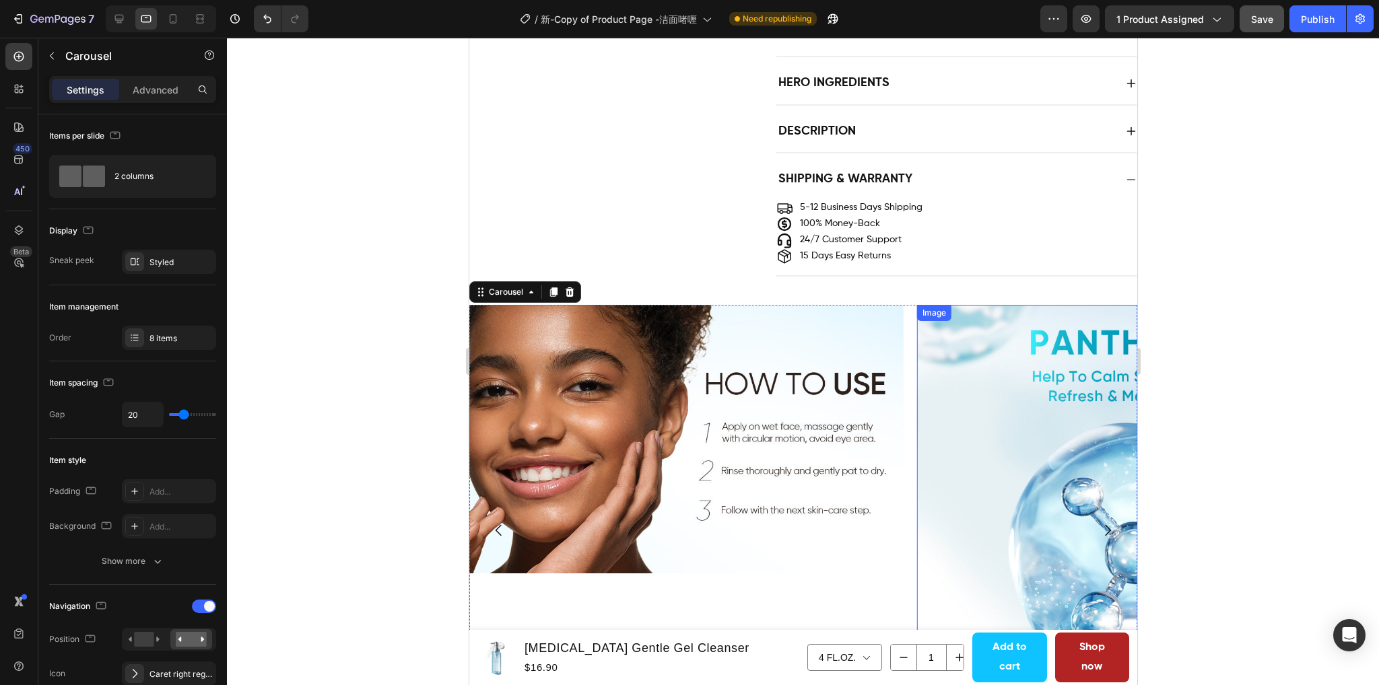
click at [1018, 356] on img at bounding box center [1133, 522] width 434 height 434
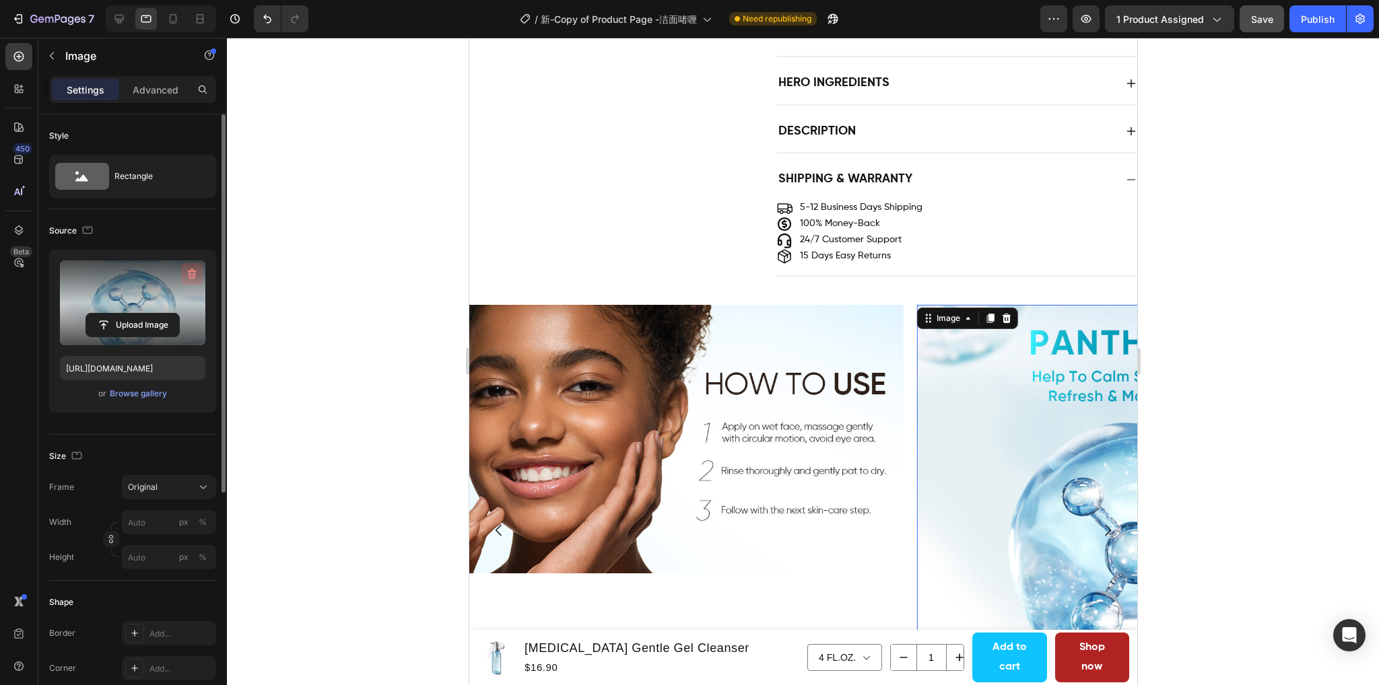
click at [191, 273] on icon "button" at bounding box center [191, 273] width 13 height 13
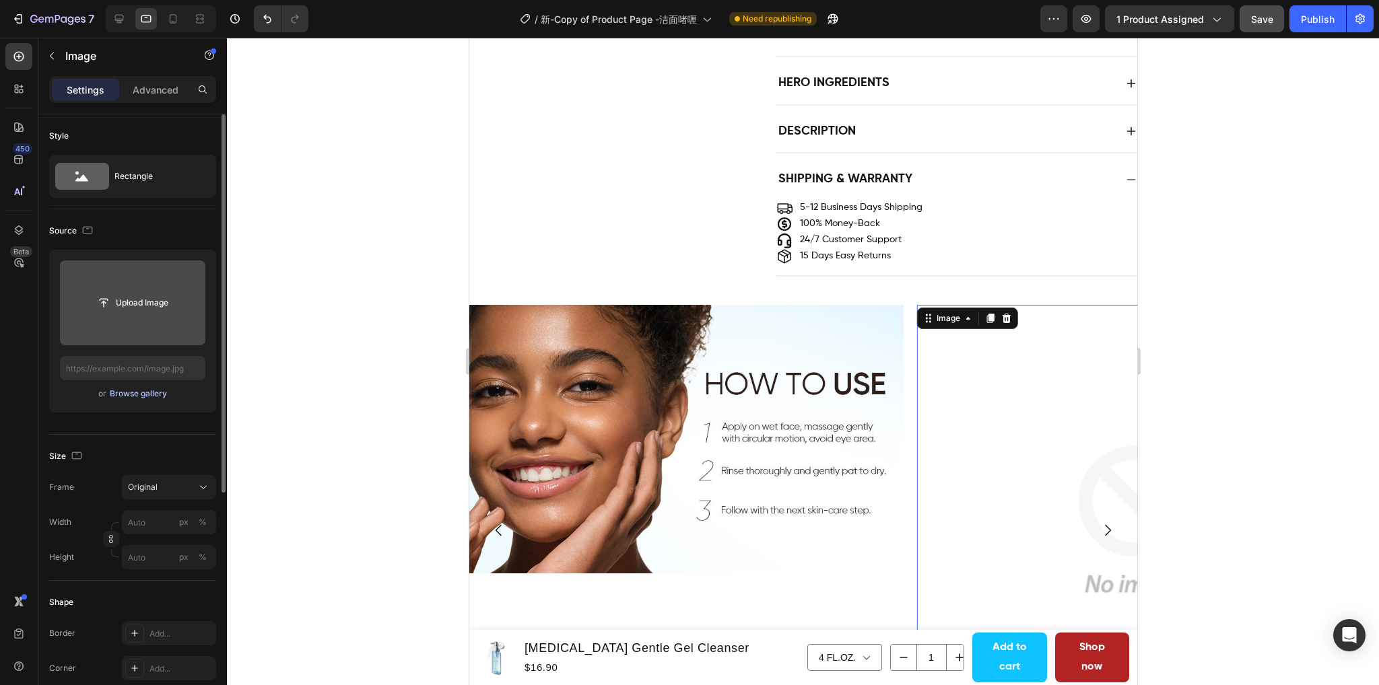
click at [148, 388] on div "Browse gallery" at bounding box center [138, 394] width 57 height 12
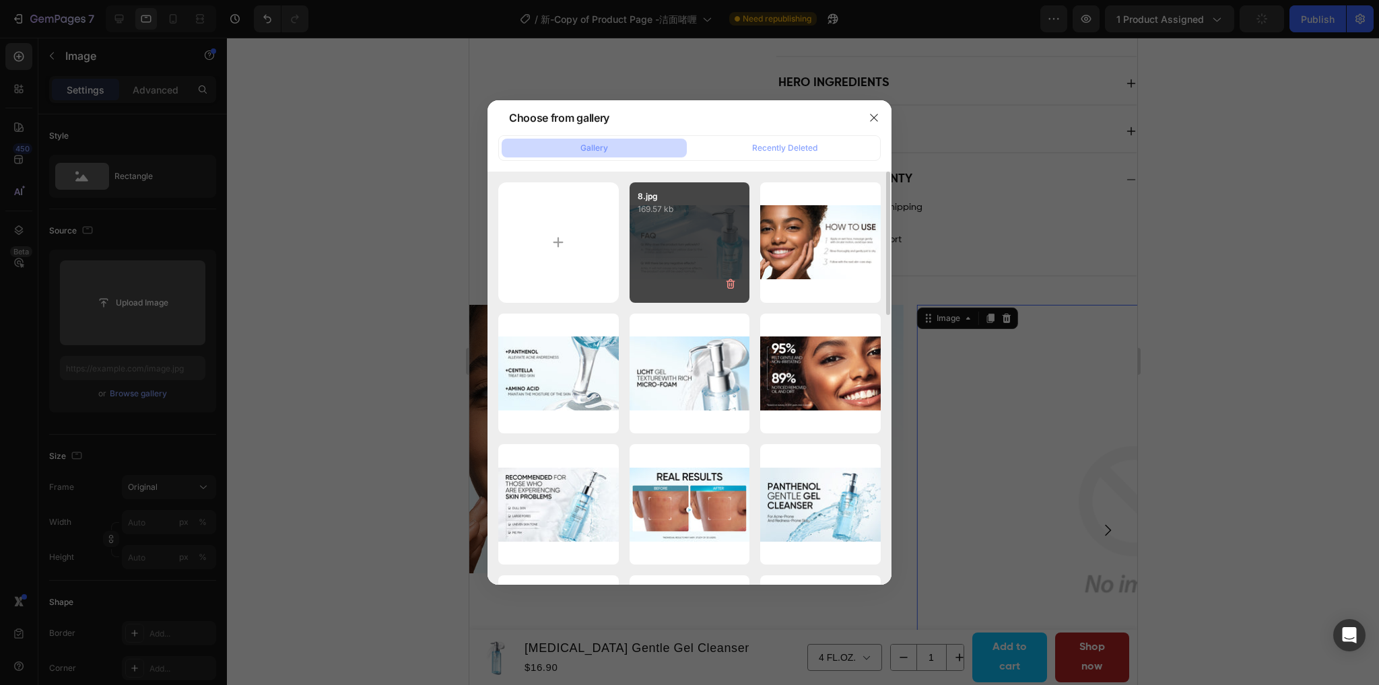
click at [689, 258] on div "8.jpg 169.57 kb" at bounding box center [689, 242] width 120 height 120
type input "https://cdn.shopify.com/s/files/1/0563/1701/8217/files/gempages_572779726456750…"
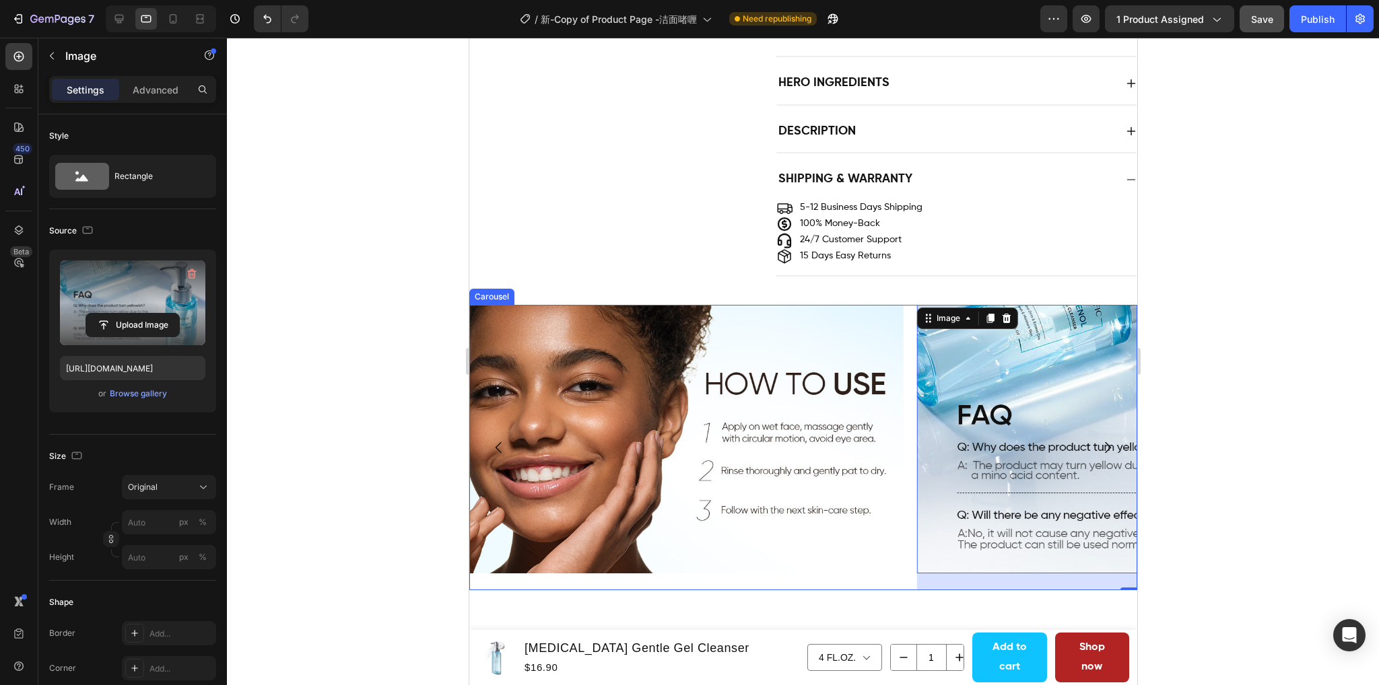
click at [1099, 440] on icon "Carousel Next Arrow" at bounding box center [1107, 448] width 16 height 16
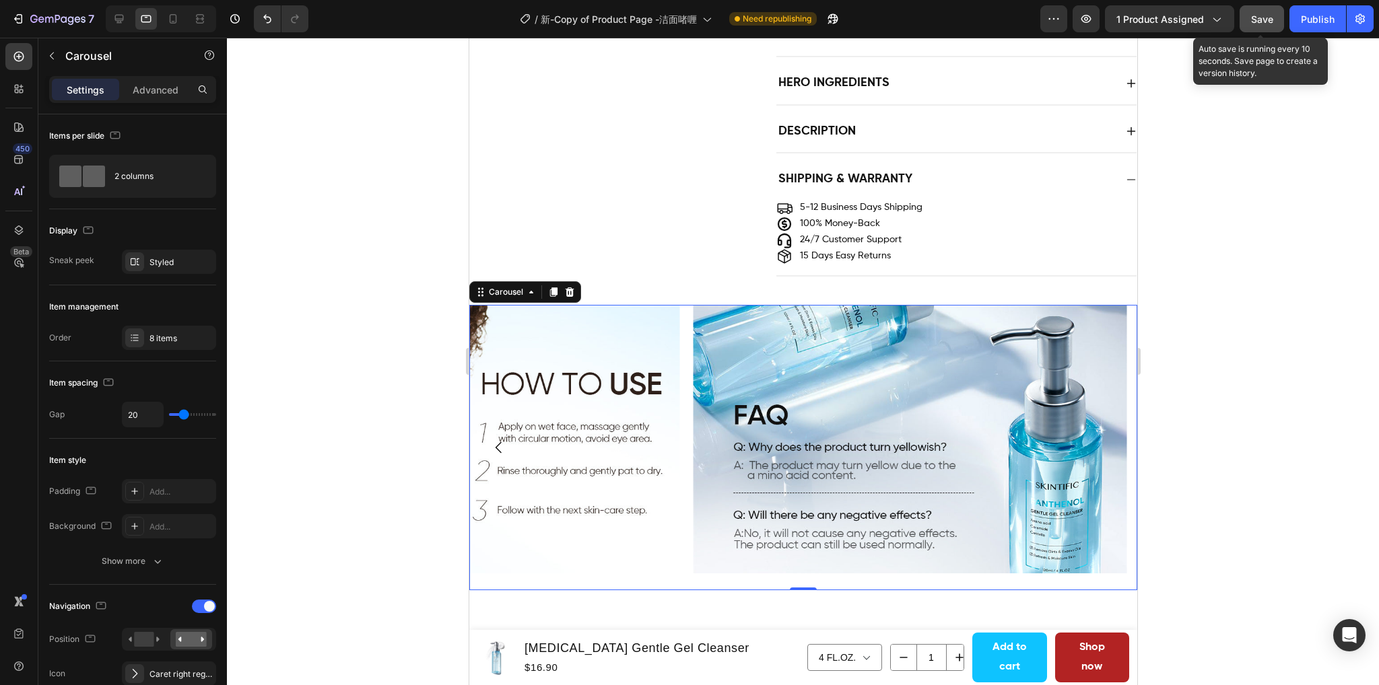
click at [1259, 24] on div "Save" at bounding box center [1262, 19] width 22 height 14
click at [1314, 23] on div "Publish" at bounding box center [1317, 19] width 34 height 14
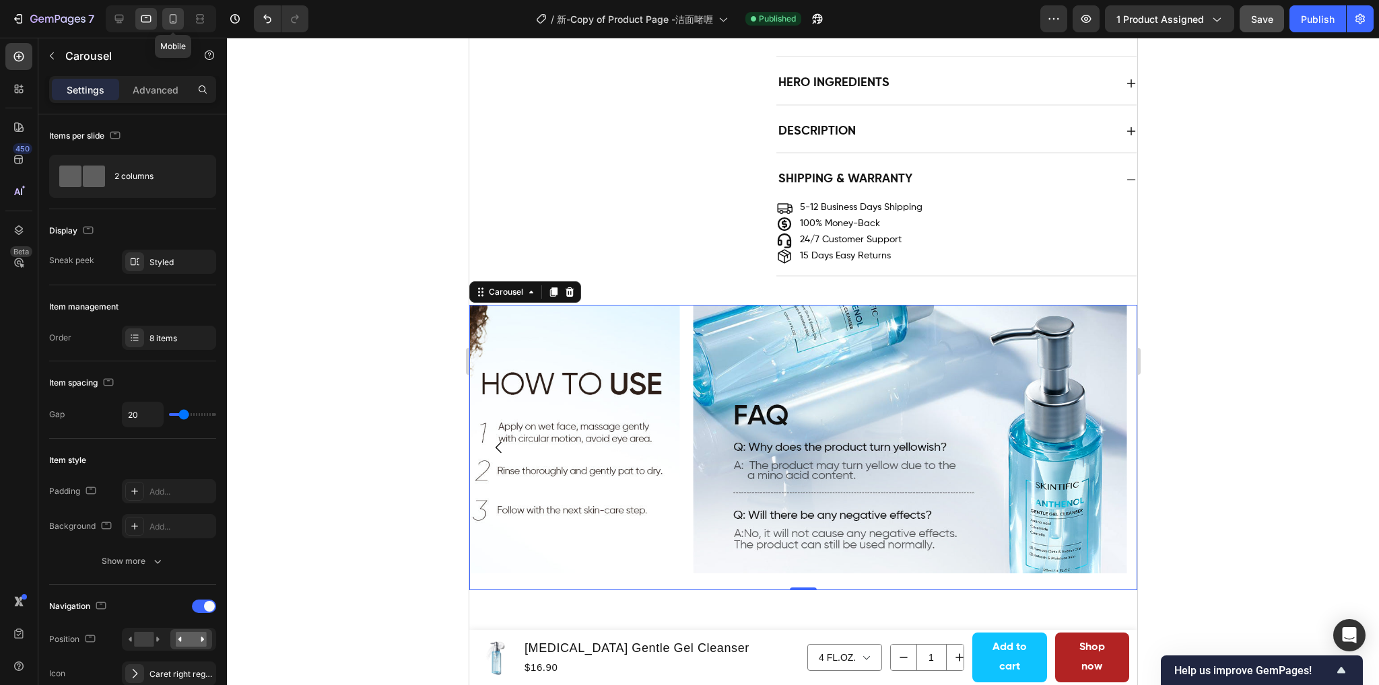
click at [167, 22] on icon at bounding box center [172, 18] width 13 height 13
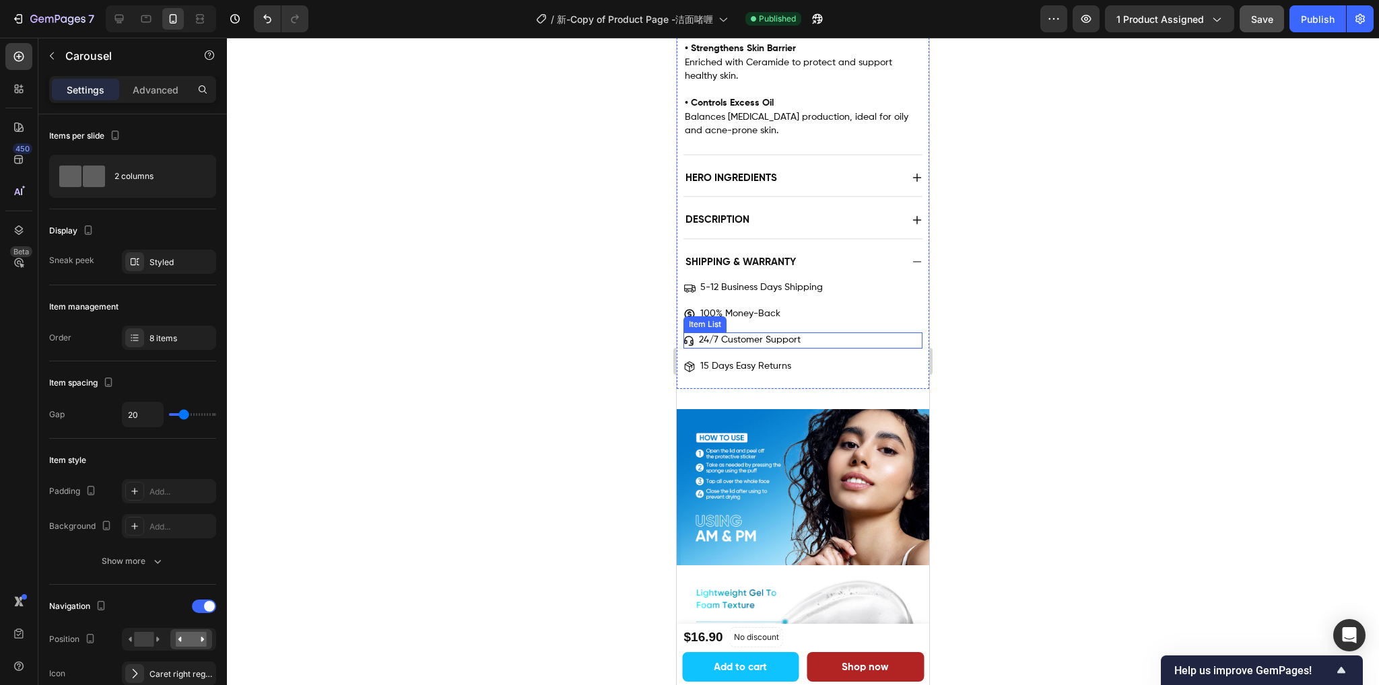
scroll to position [1245, 0]
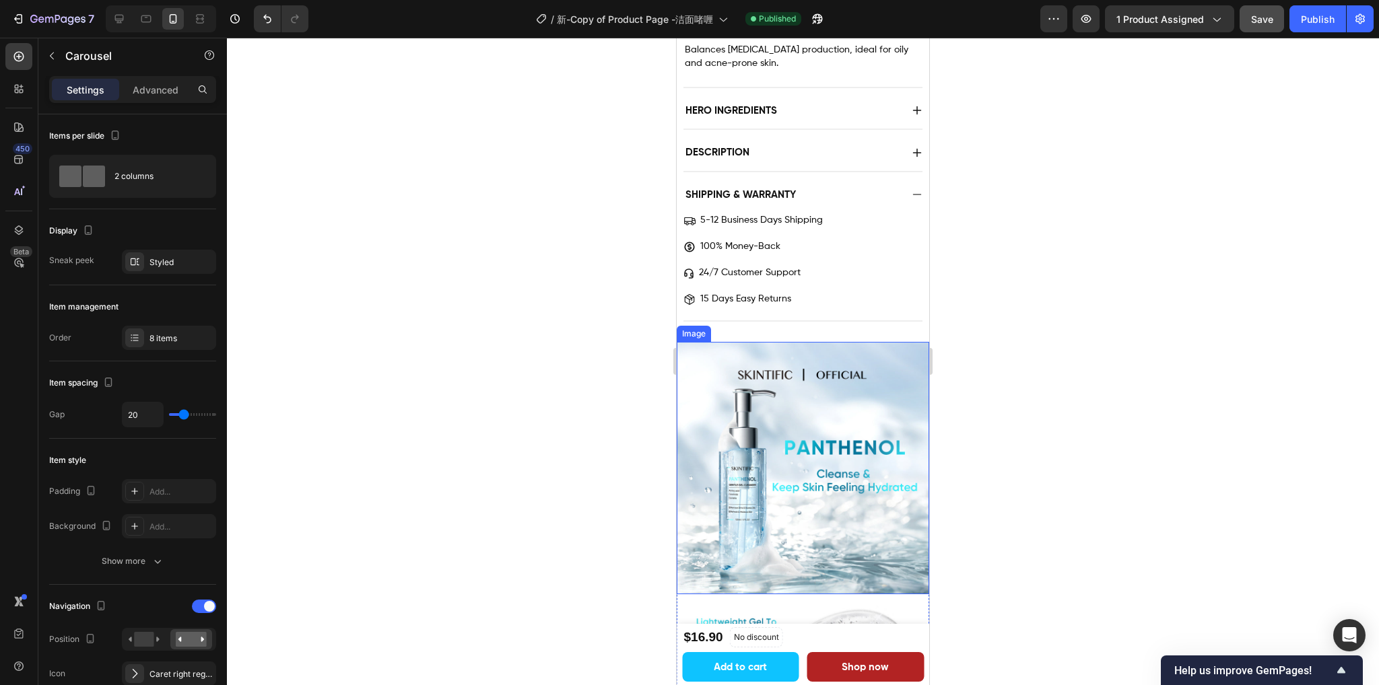
click at [761, 431] on img at bounding box center [802, 468] width 252 height 252
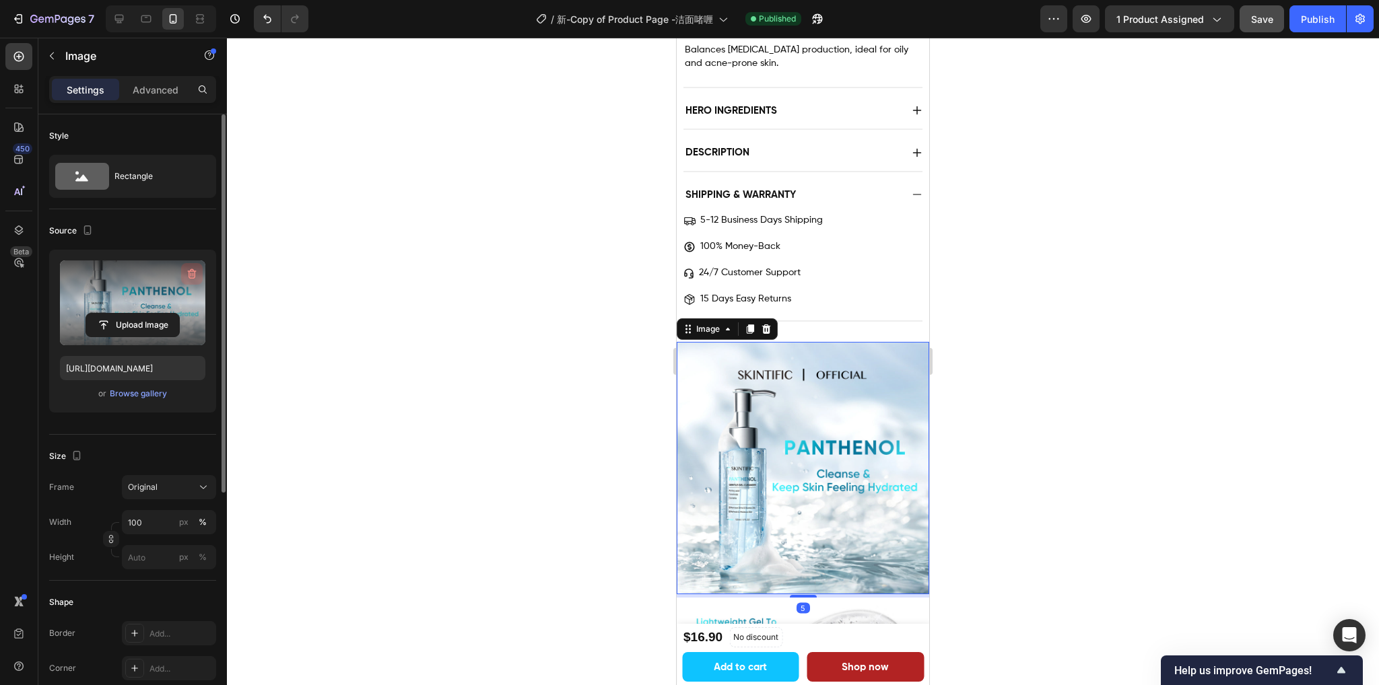
click at [190, 271] on icon "button" at bounding box center [191, 273] width 13 height 13
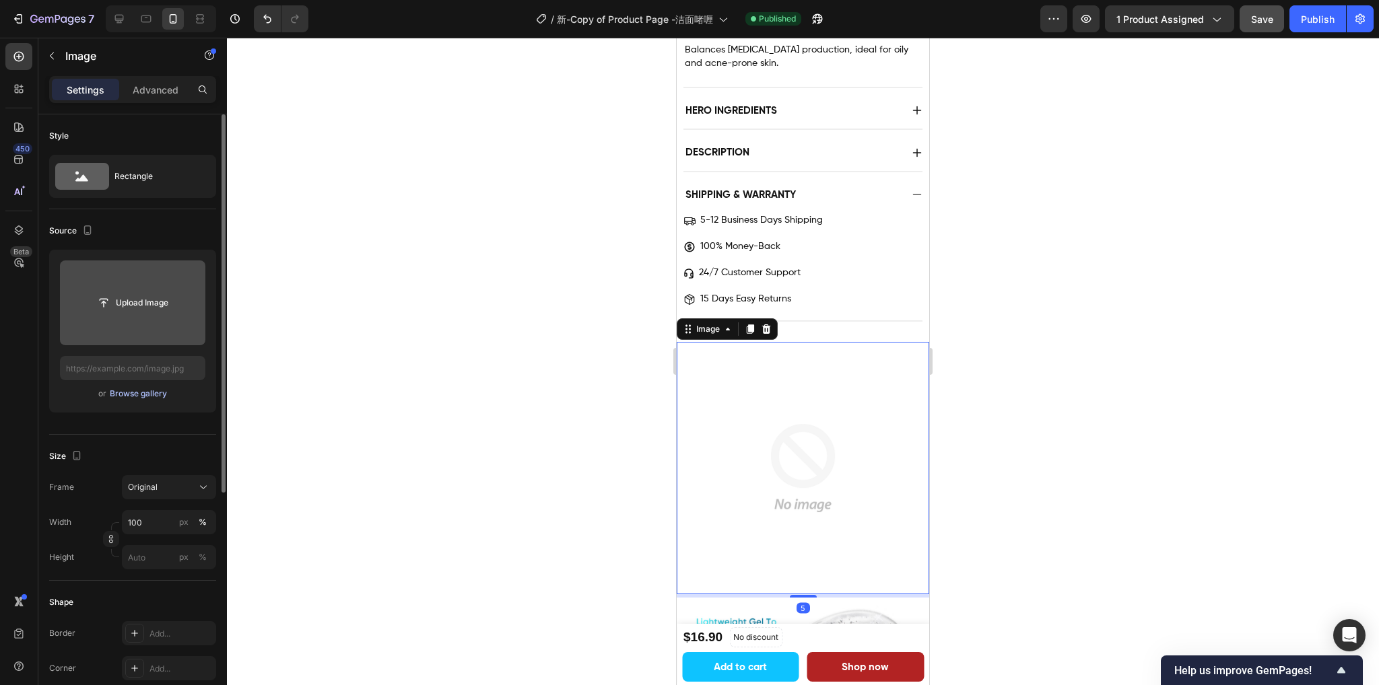
click at [132, 394] on div "Browse gallery" at bounding box center [138, 394] width 57 height 12
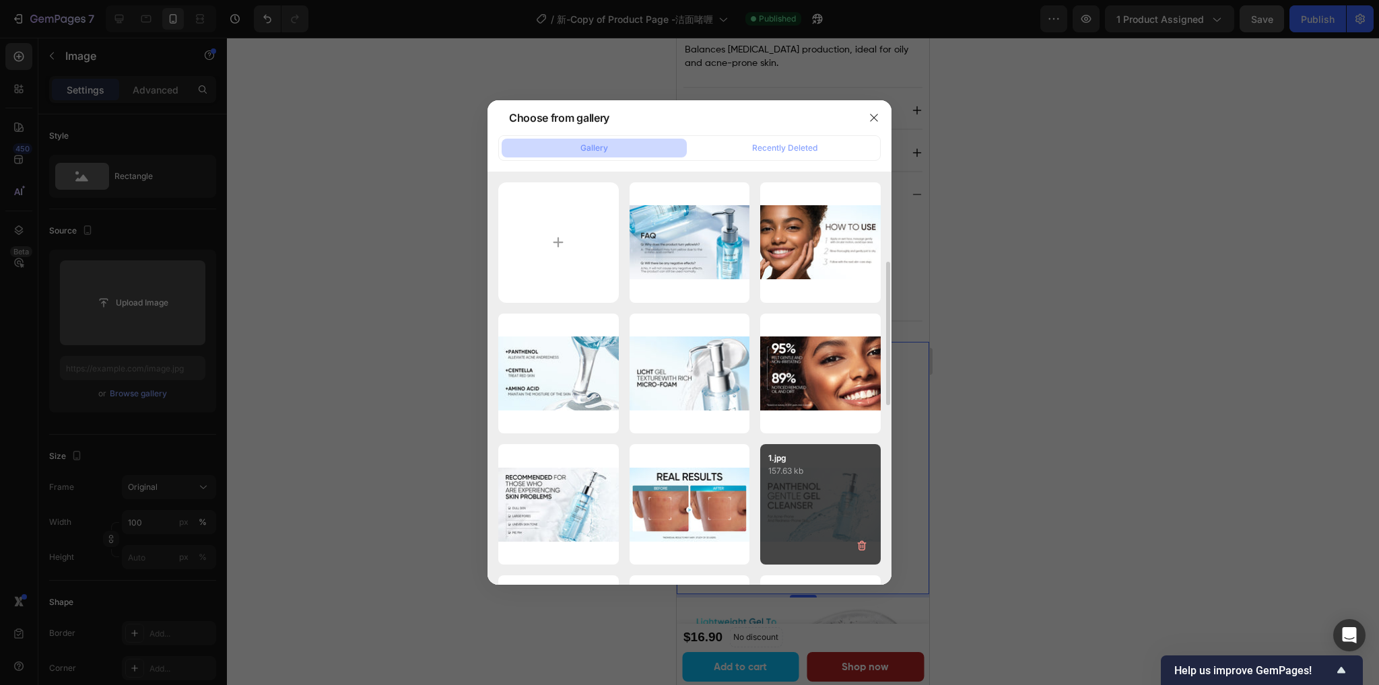
scroll to position [135, 0]
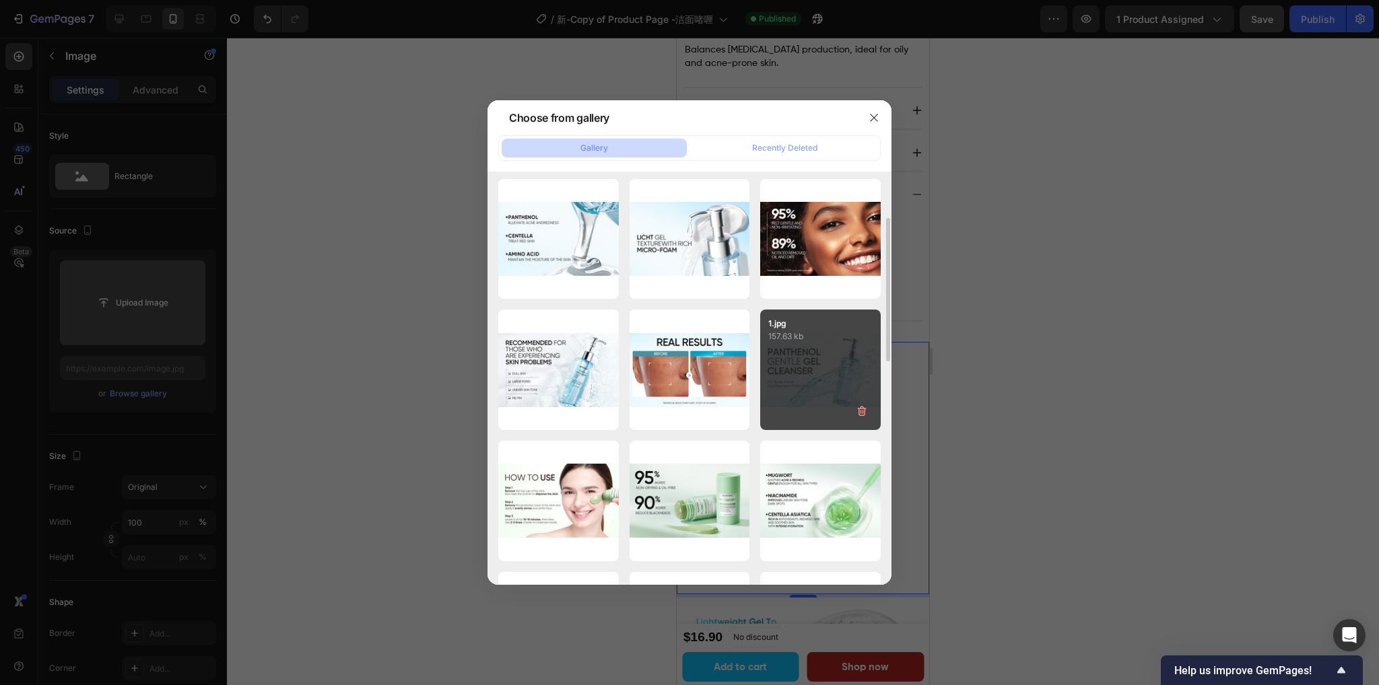
click at [830, 367] on div "1.jpg 157.63 kb" at bounding box center [820, 370] width 120 height 120
type input "https://cdn.shopify.com/s/files/1/0563/1701/8217/files/gempages_572779726456750…"
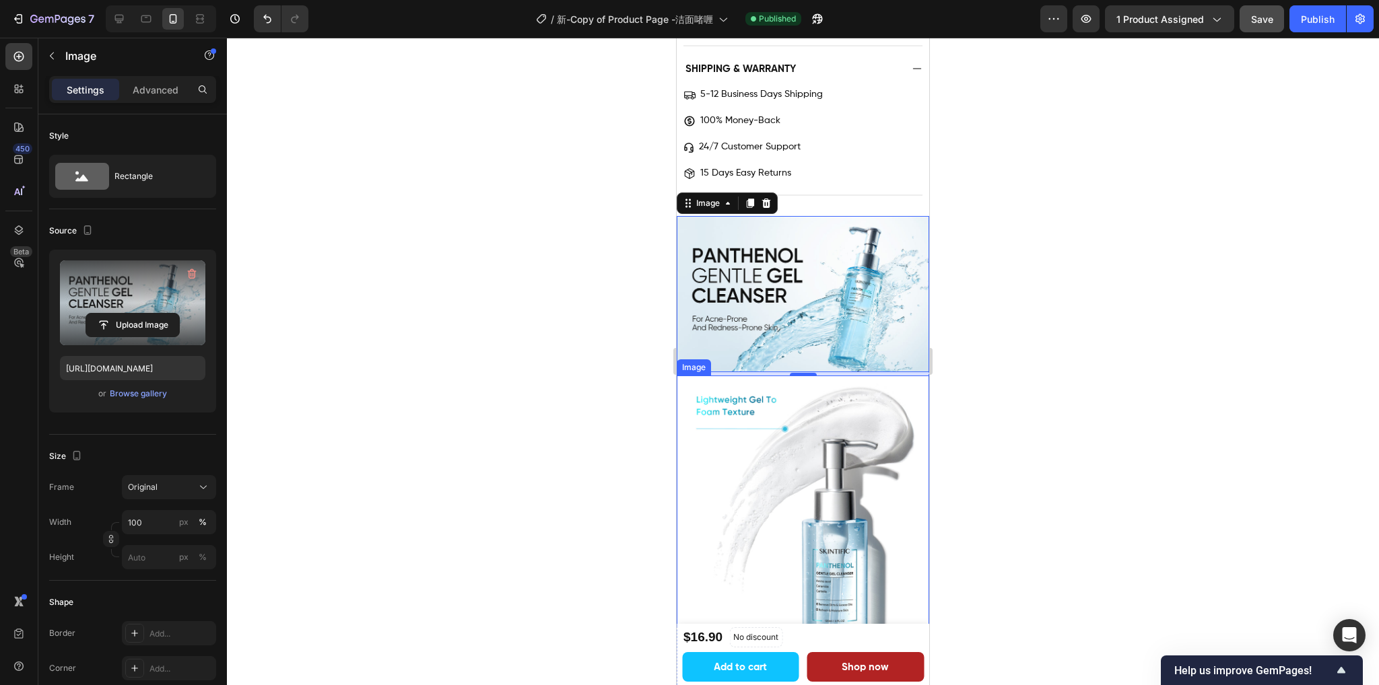
scroll to position [1379, 0]
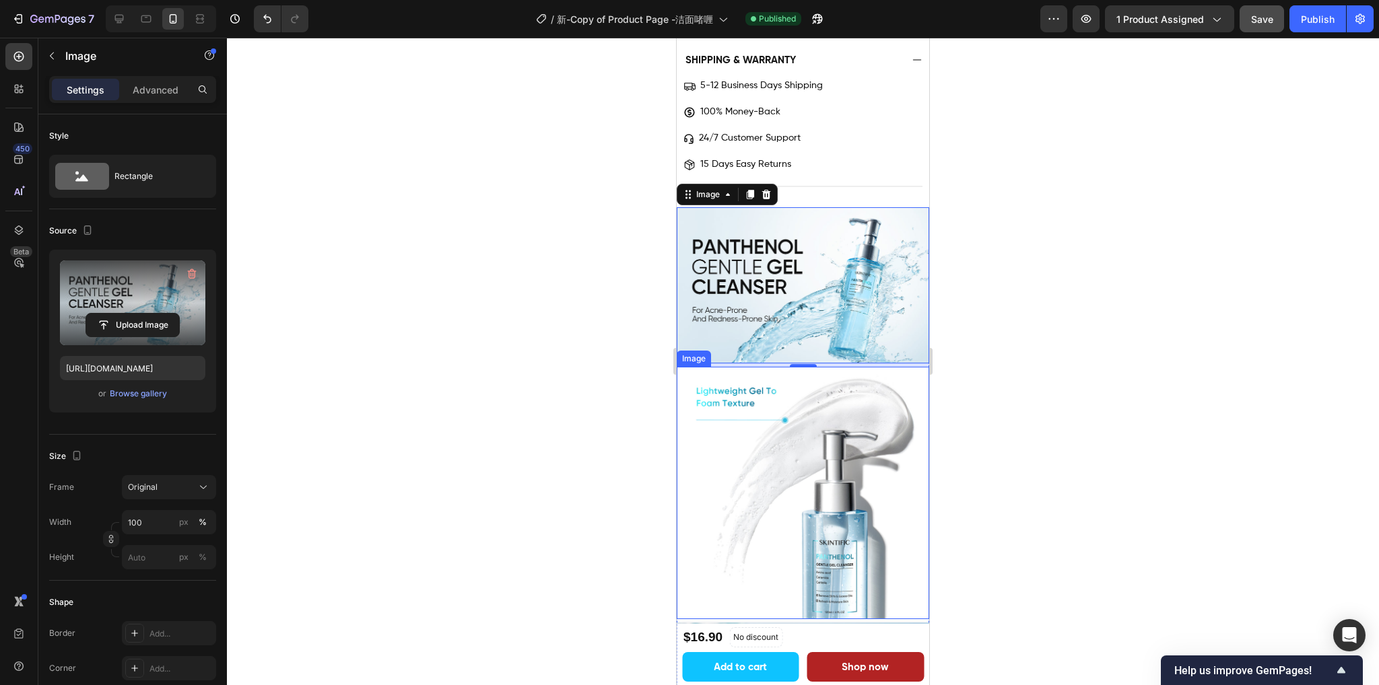
click at [806, 439] on img at bounding box center [802, 493] width 252 height 252
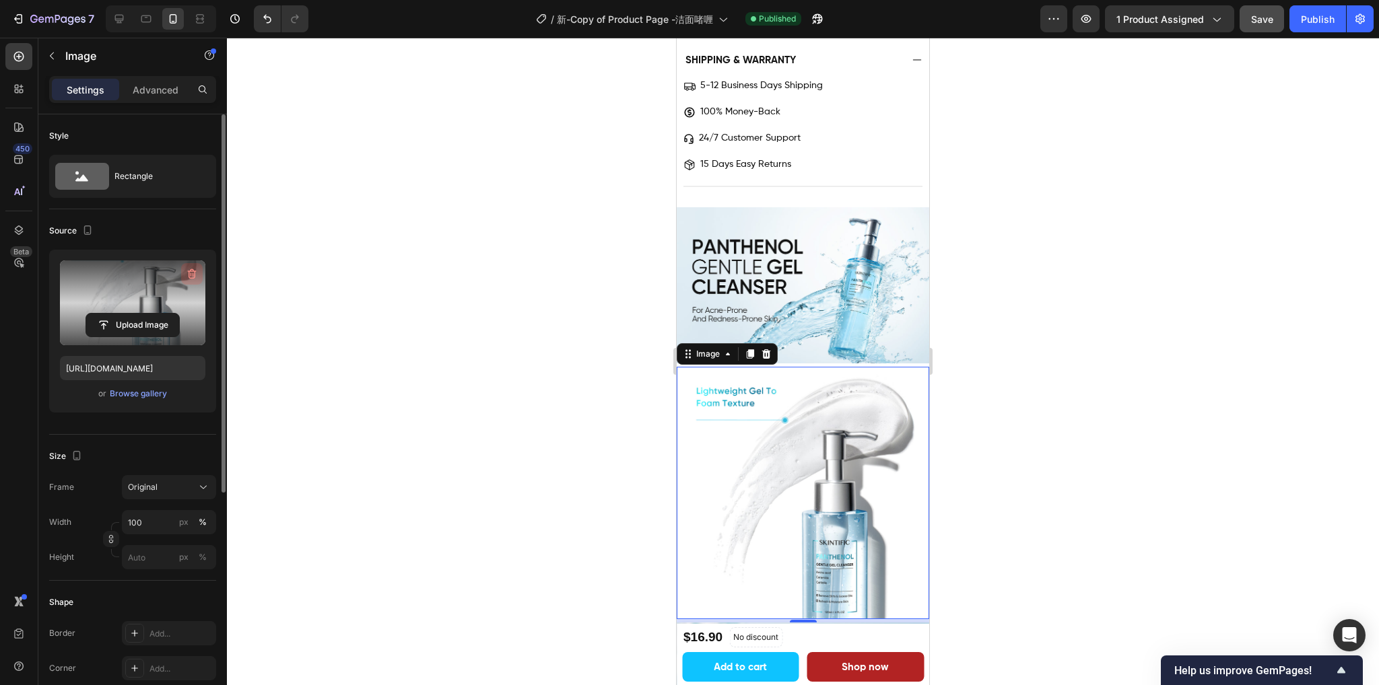
click at [188, 275] on icon "button" at bounding box center [192, 274] width 9 height 10
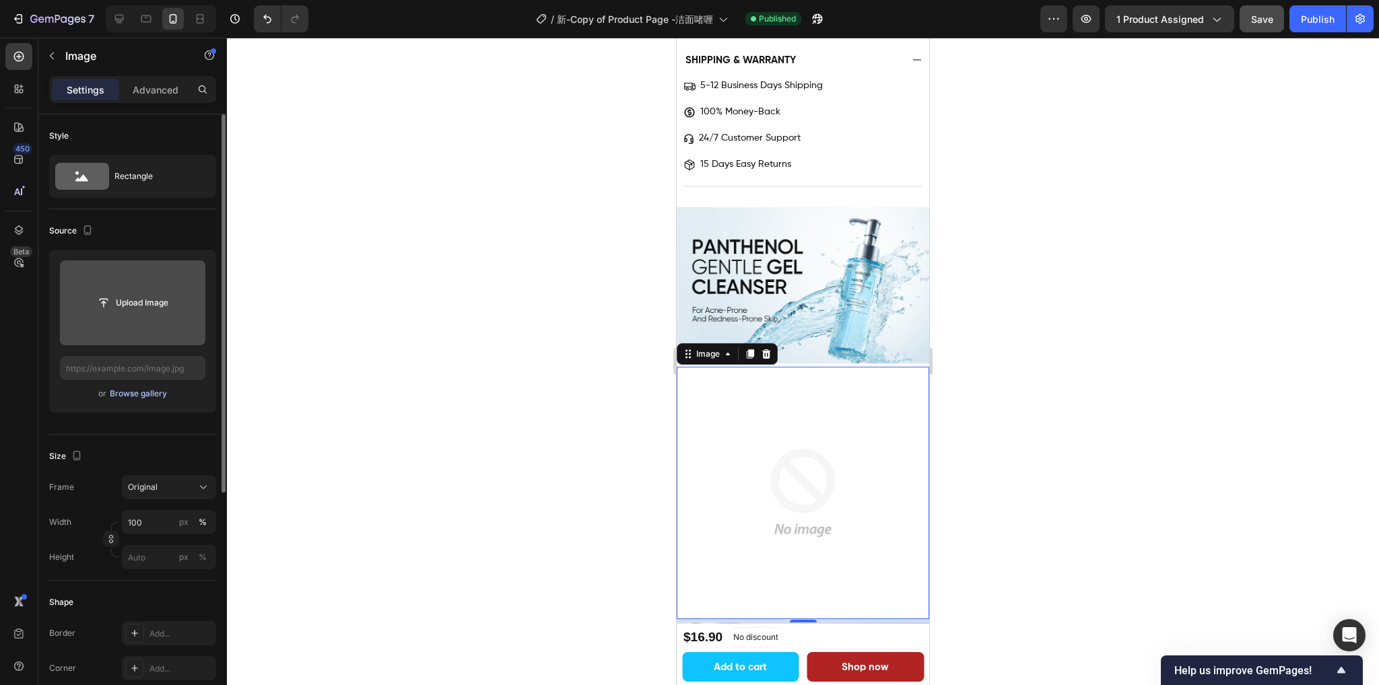
click at [131, 395] on div "Browse gallery" at bounding box center [138, 394] width 57 height 12
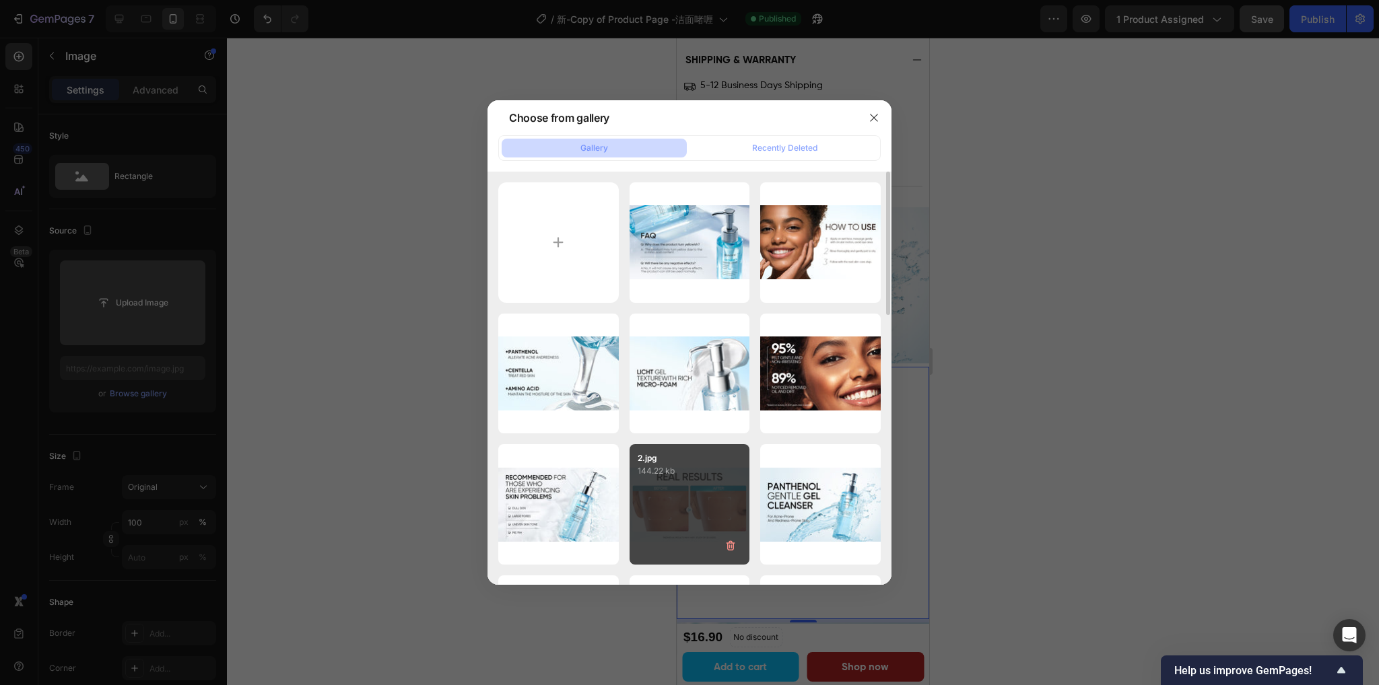
scroll to position [135, 0]
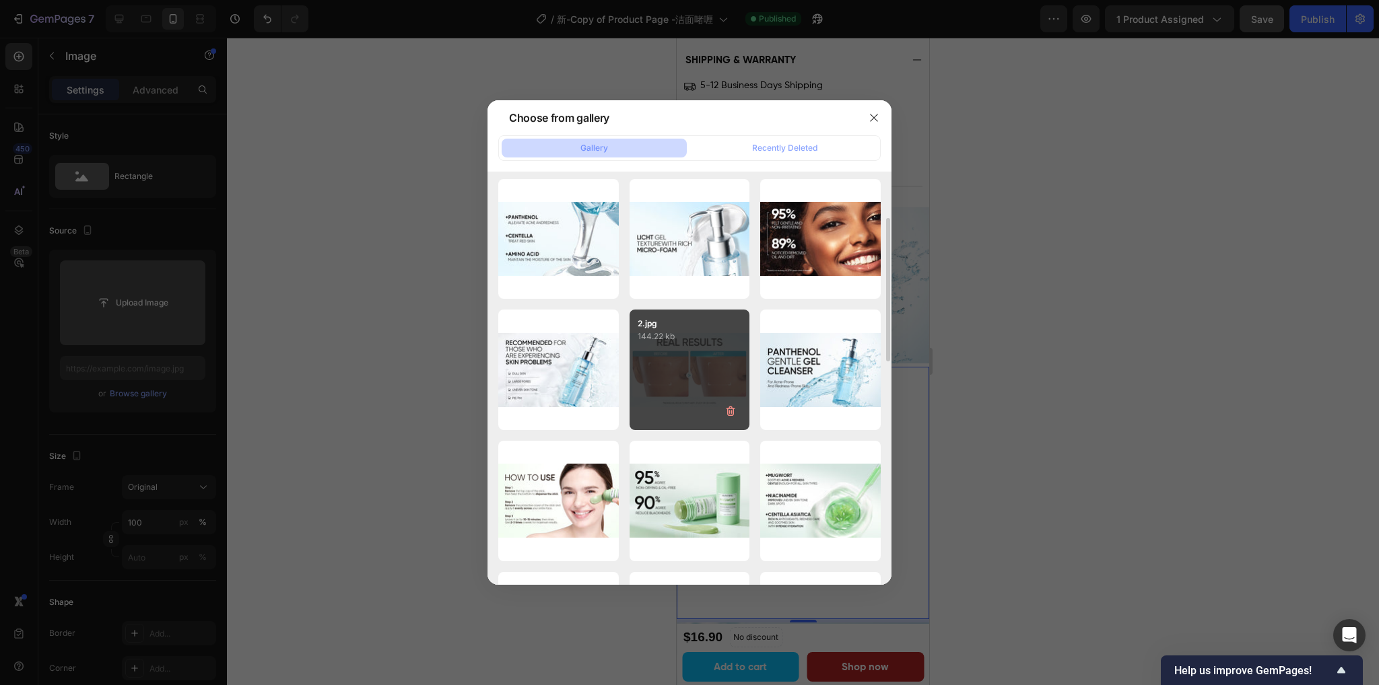
click at [668, 348] on div "2.jpg 144.22 kb" at bounding box center [689, 370] width 120 height 120
type input "https://cdn.shopify.com/s/files/1/0563/1701/8217/files/gempages_572779726456750…"
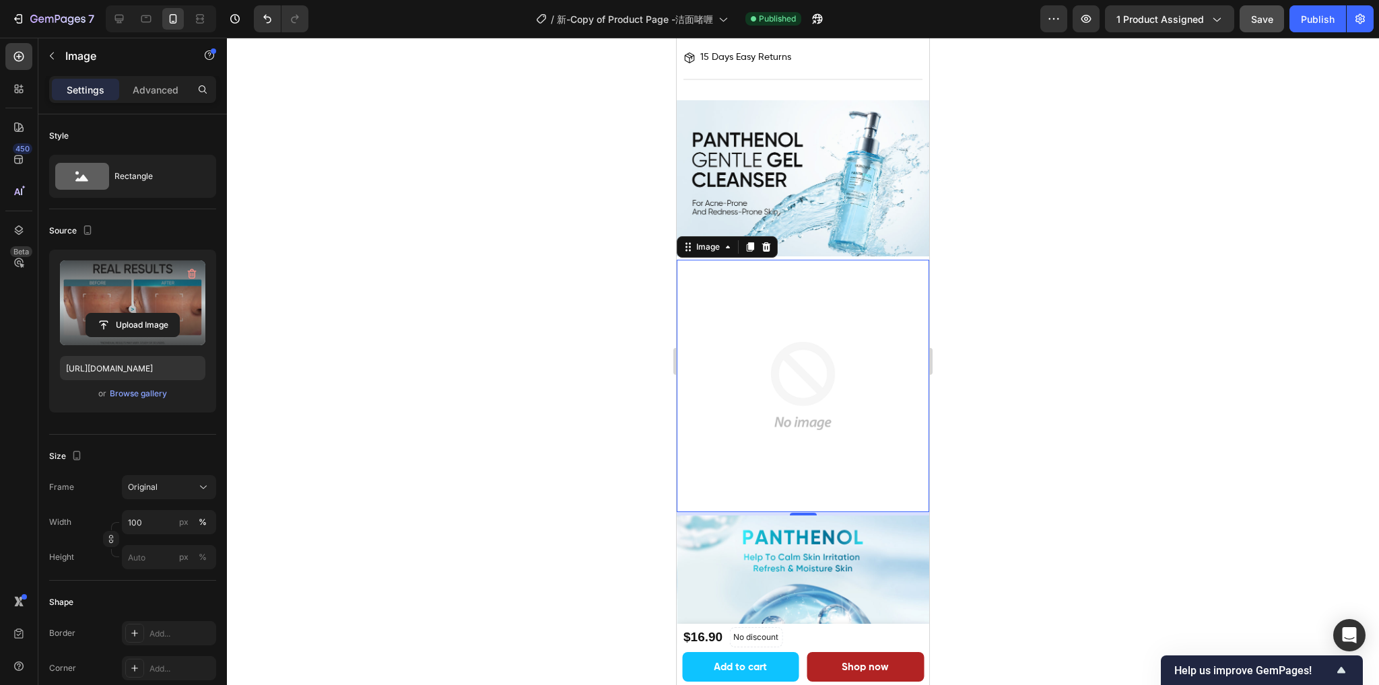
scroll to position [1514, 0]
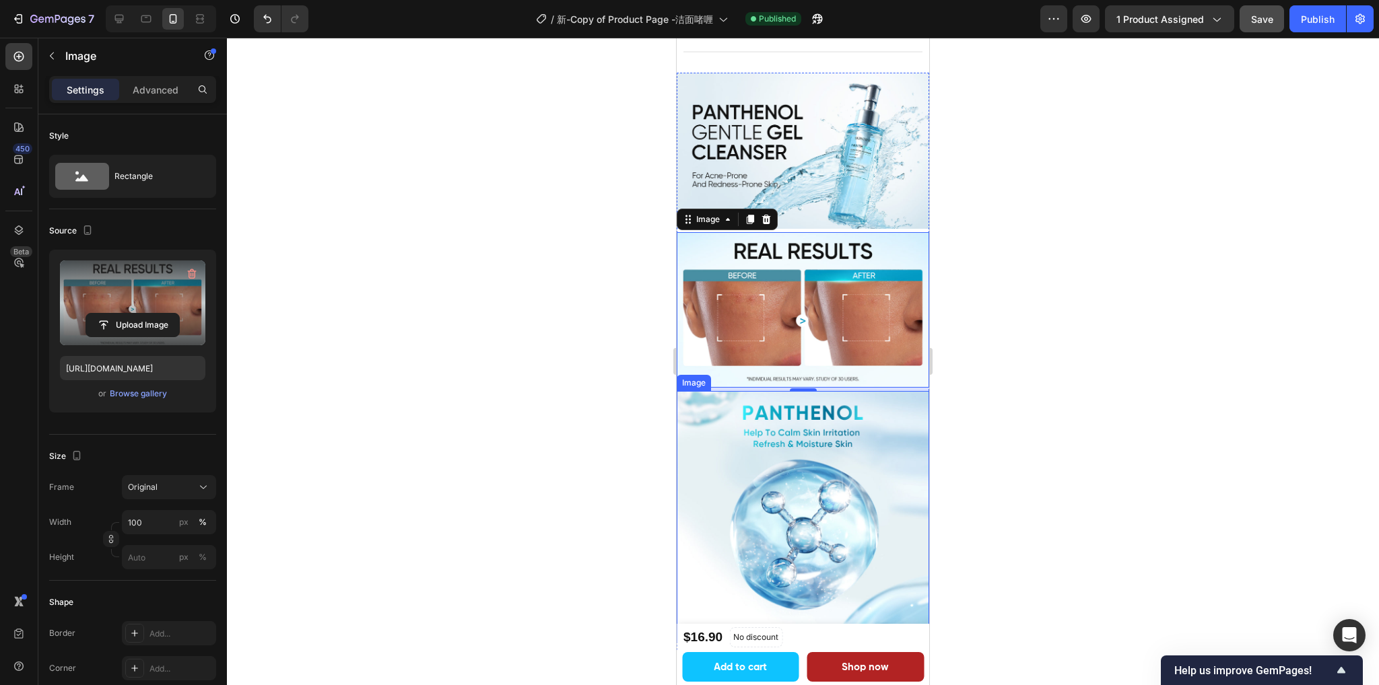
click at [808, 488] on img at bounding box center [802, 517] width 252 height 252
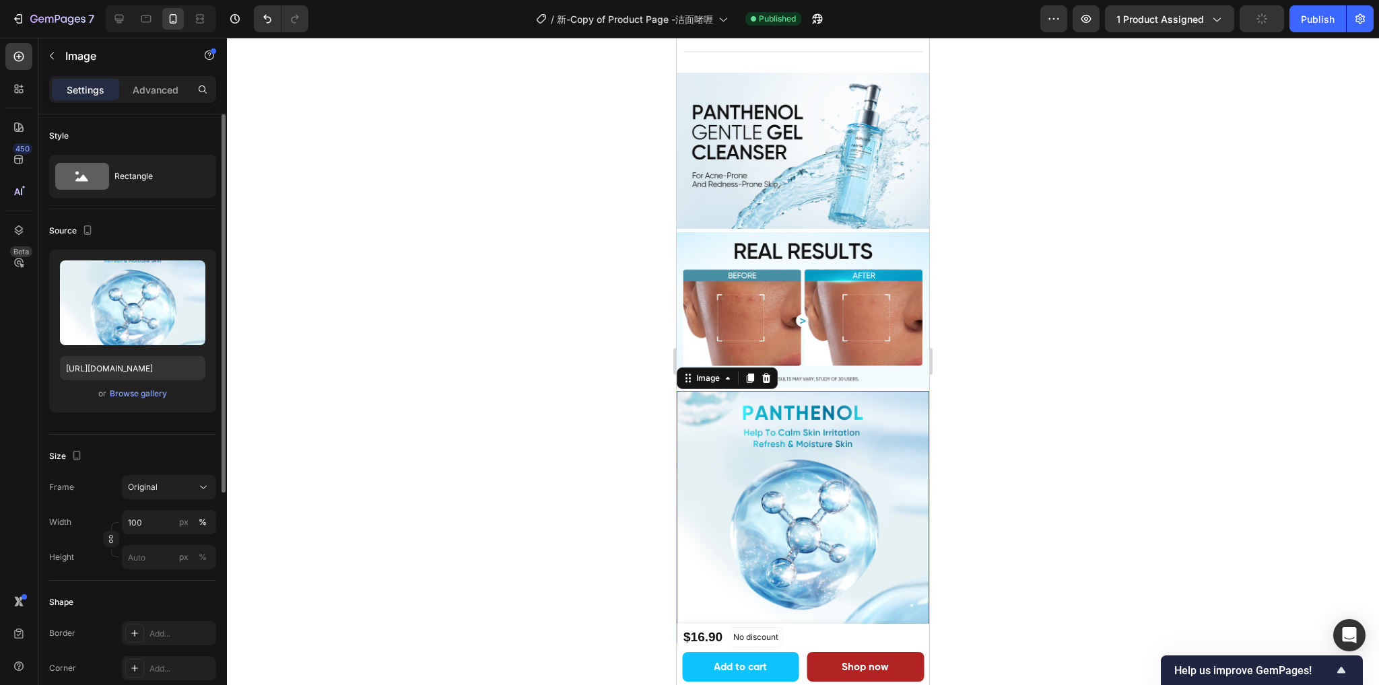
click at [190, 275] on icon "button" at bounding box center [191, 273] width 13 height 13
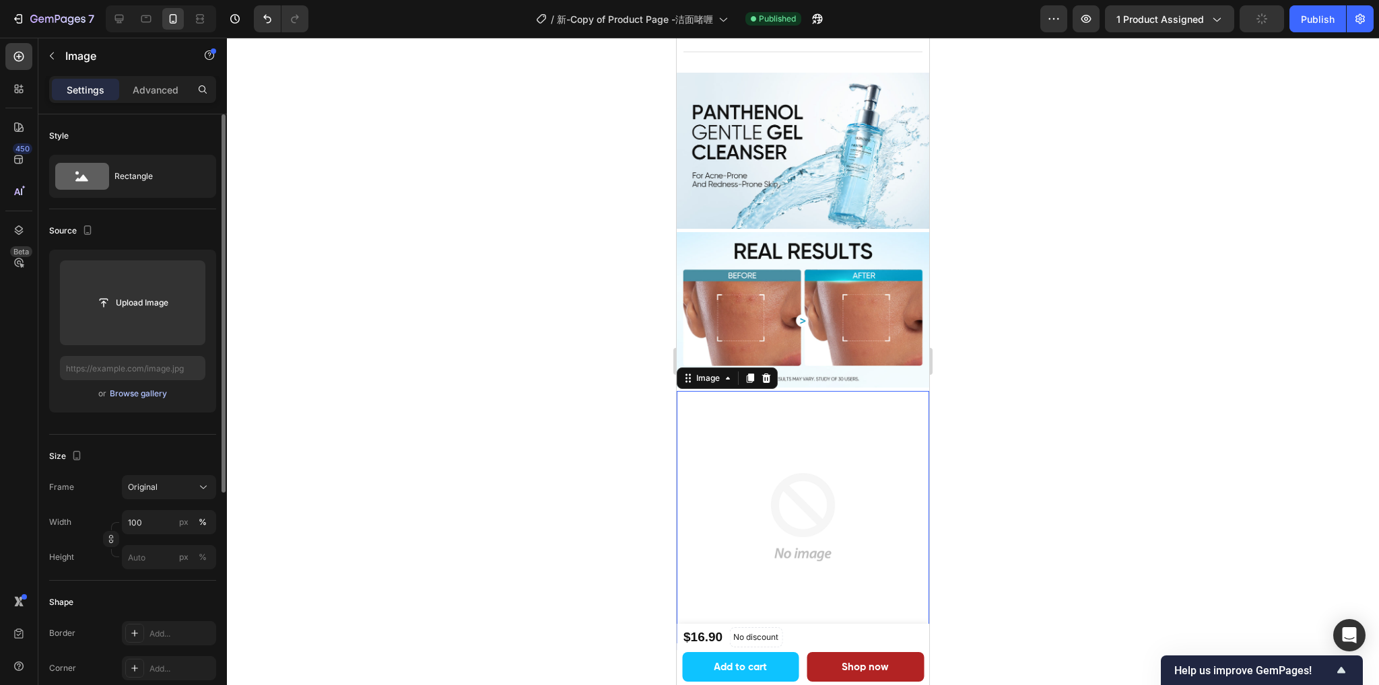
click at [141, 388] on div "Browse gallery" at bounding box center [138, 394] width 57 height 12
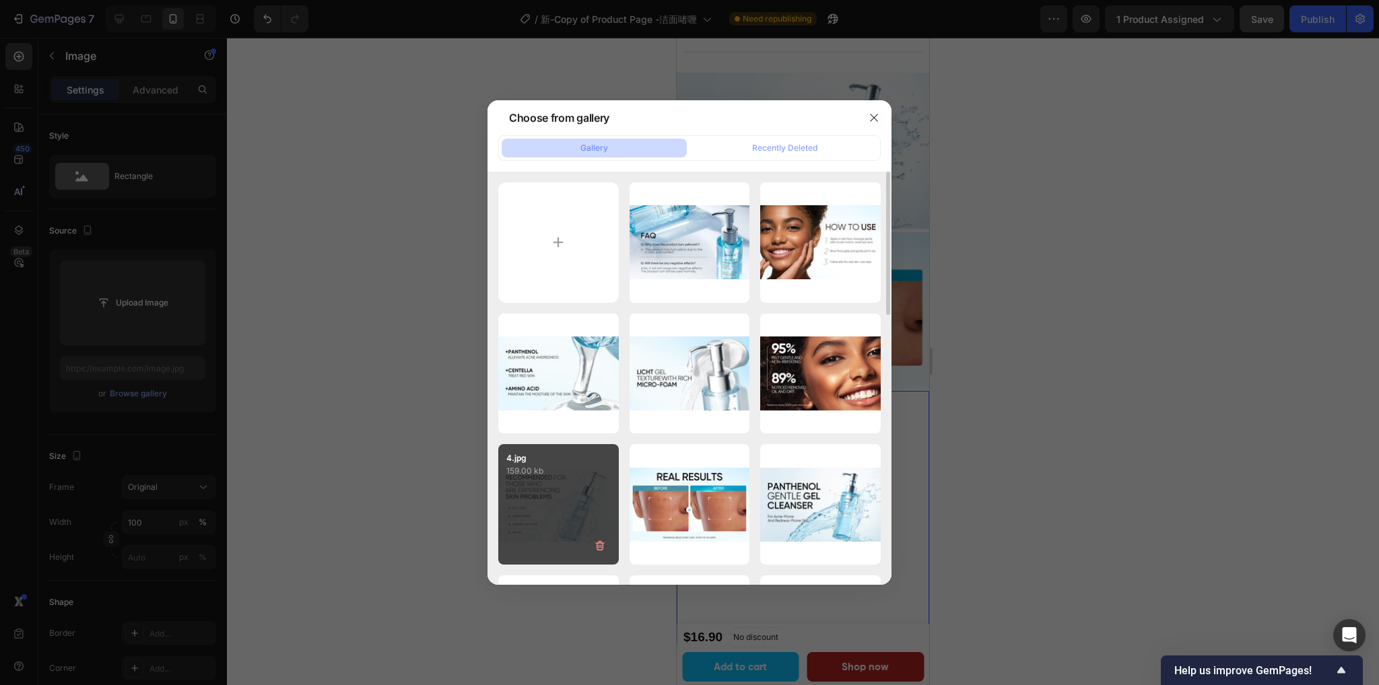
click at [544, 493] on div "4.jpg 159.00 kb" at bounding box center [558, 504] width 120 height 120
type input "https://cdn.shopify.com/s/files/1/0563/1701/8217/files/gempages_572779726456750…"
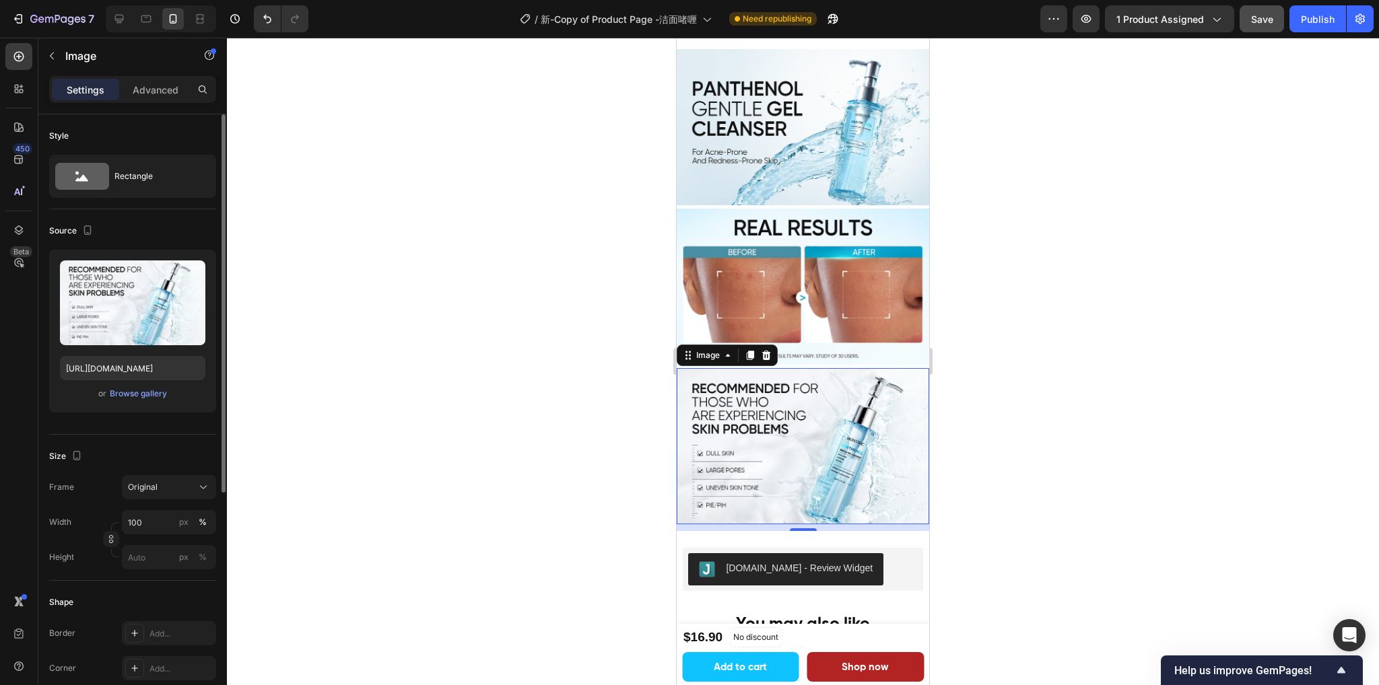
scroll to position [1716, 0]
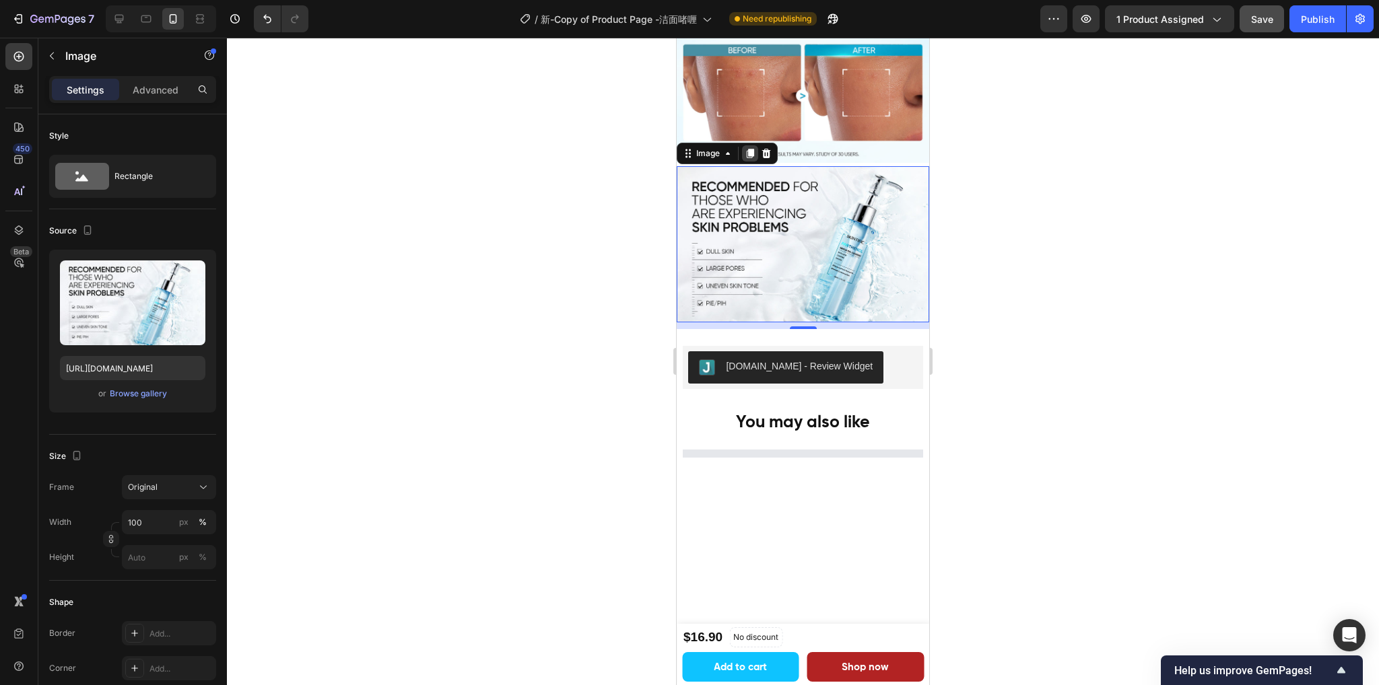
click at [746, 148] on icon at bounding box center [749, 153] width 11 height 11
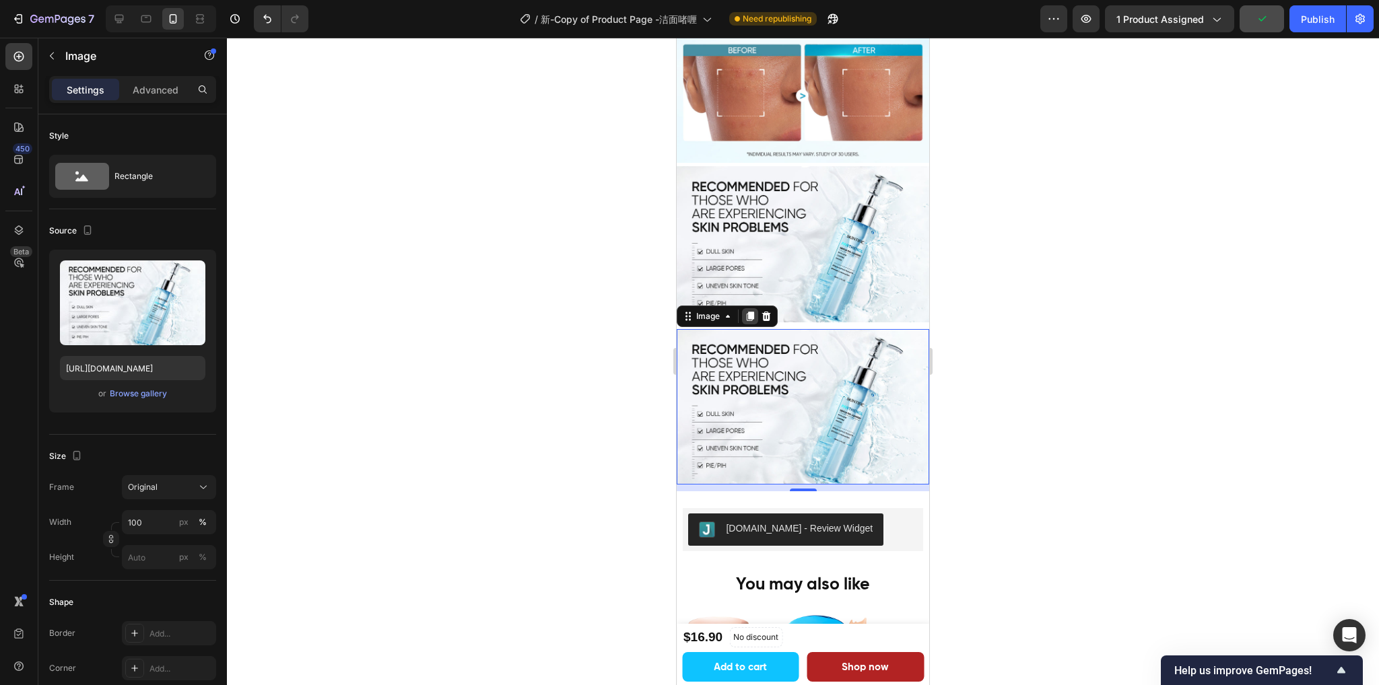
click at [751, 312] on icon at bounding box center [749, 316] width 7 height 9
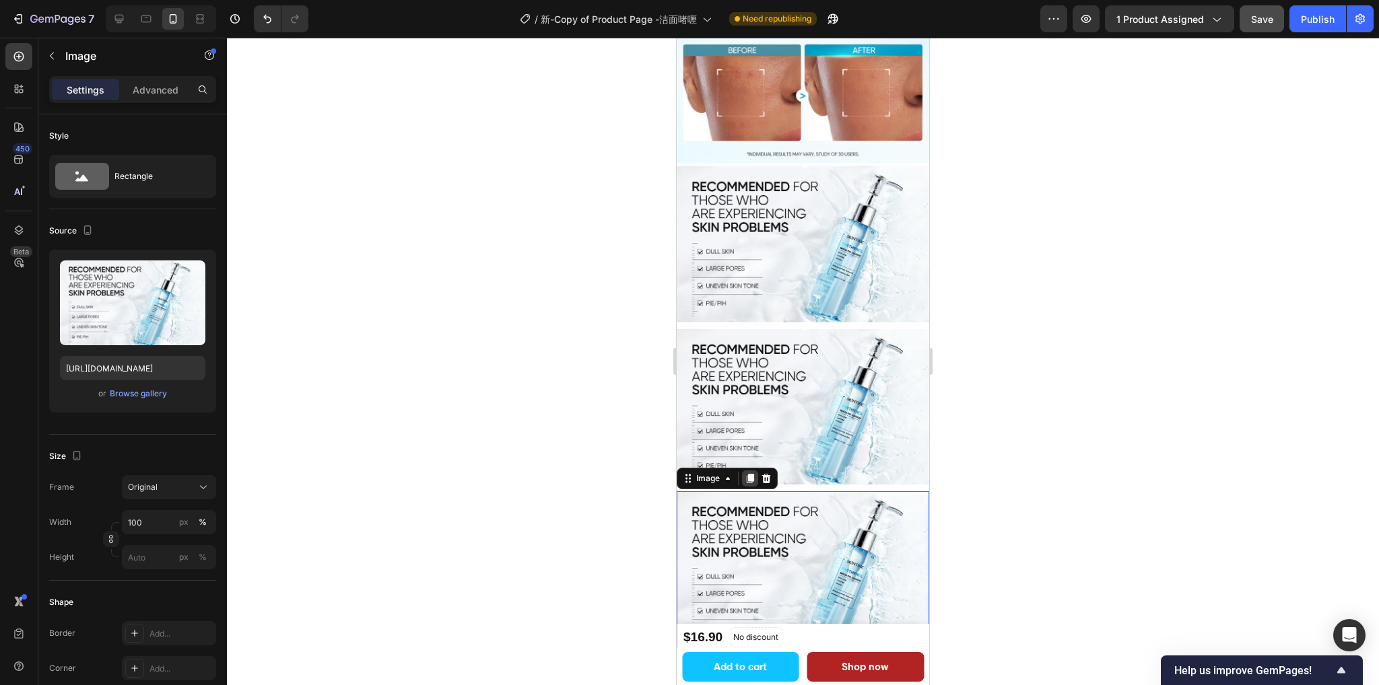
click at [749, 475] on icon at bounding box center [749, 479] width 7 height 9
click at [824, 191] on img at bounding box center [802, 244] width 252 height 156
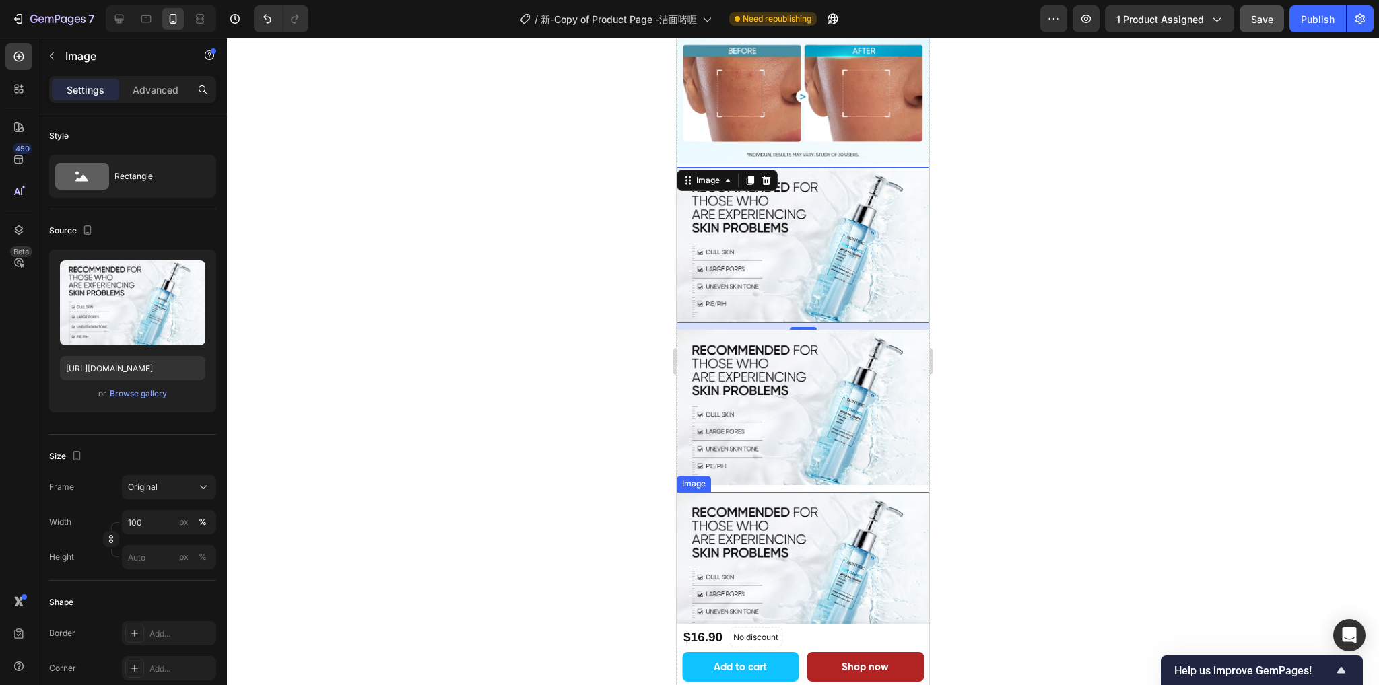
scroll to position [1513, 0]
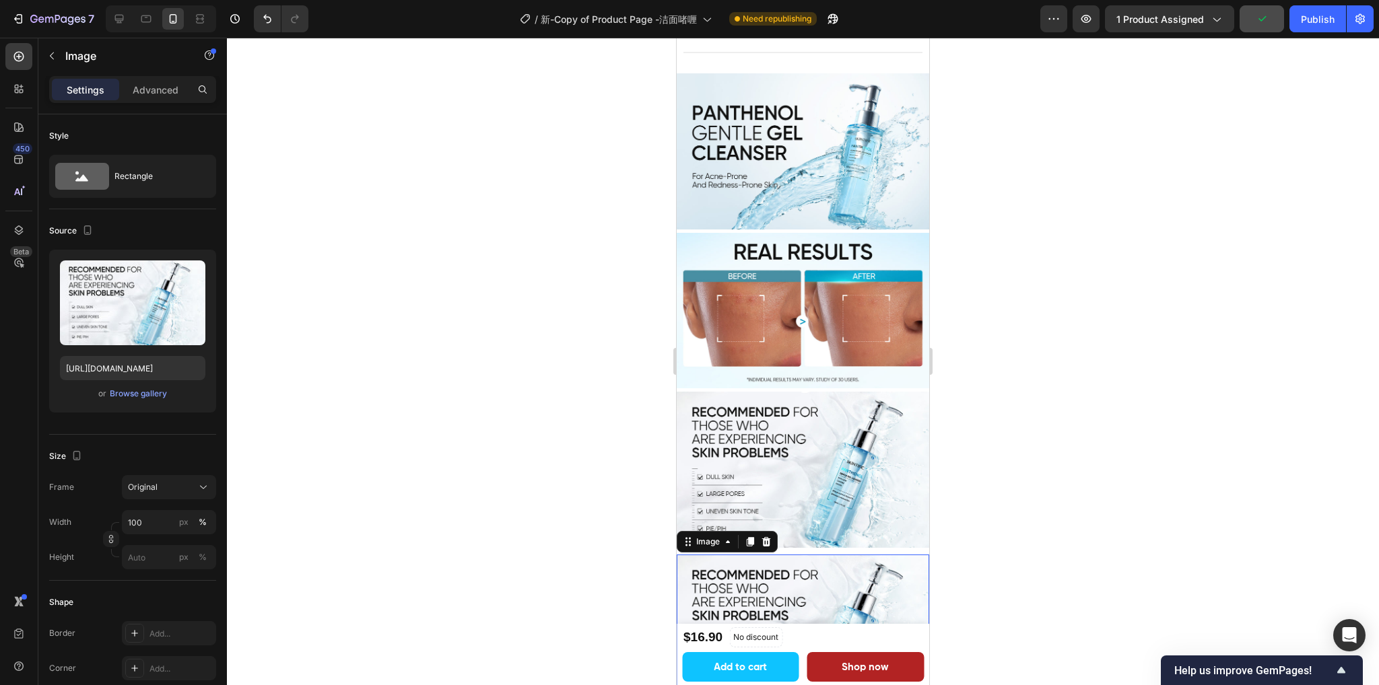
click at [818, 555] on img at bounding box center [802, 633] width 252 height 156
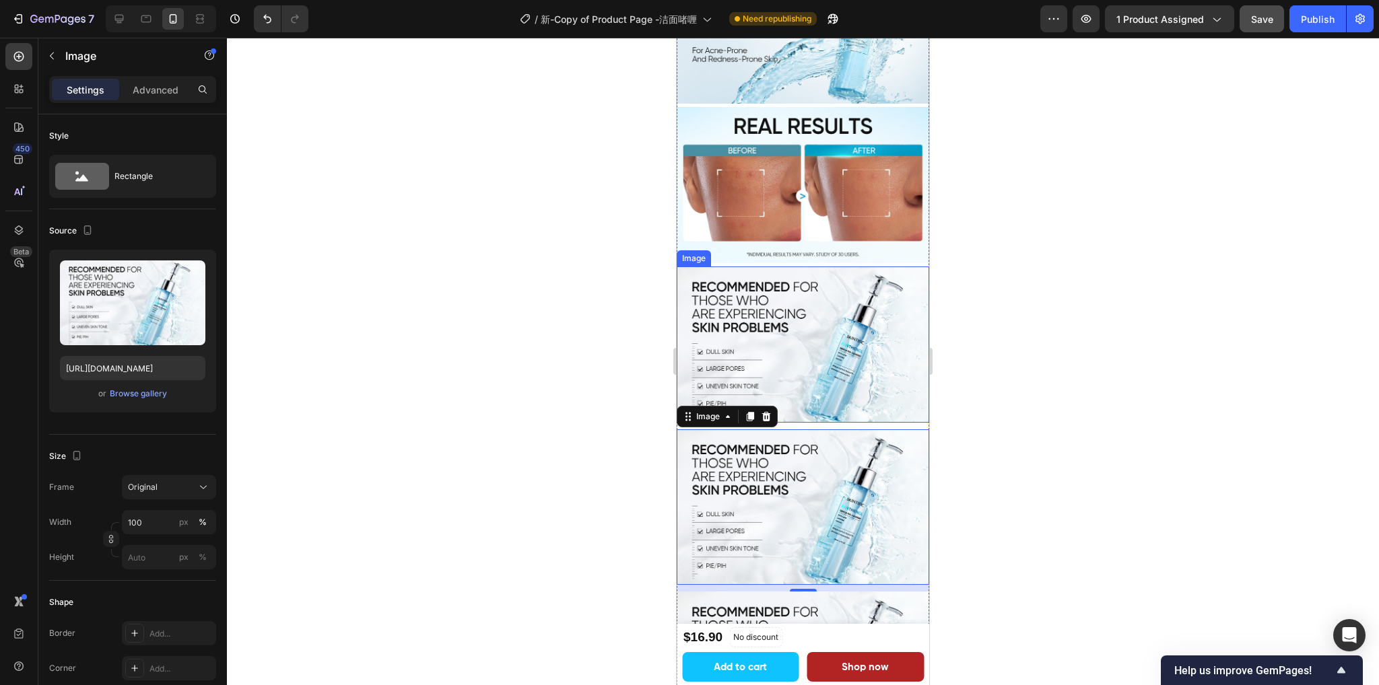
scroll to position [1648, 0]
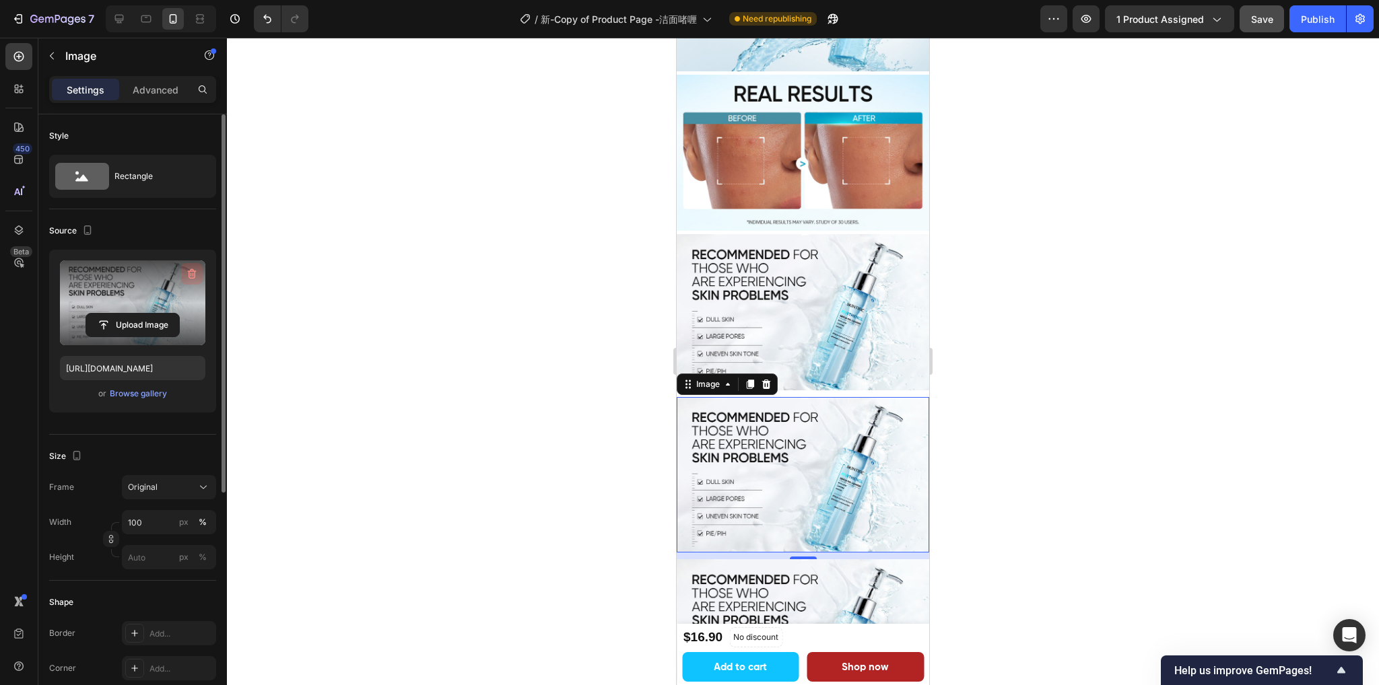
click at [191, 272] on icon "button" at bounding box center [191, 273] width 13 height 13
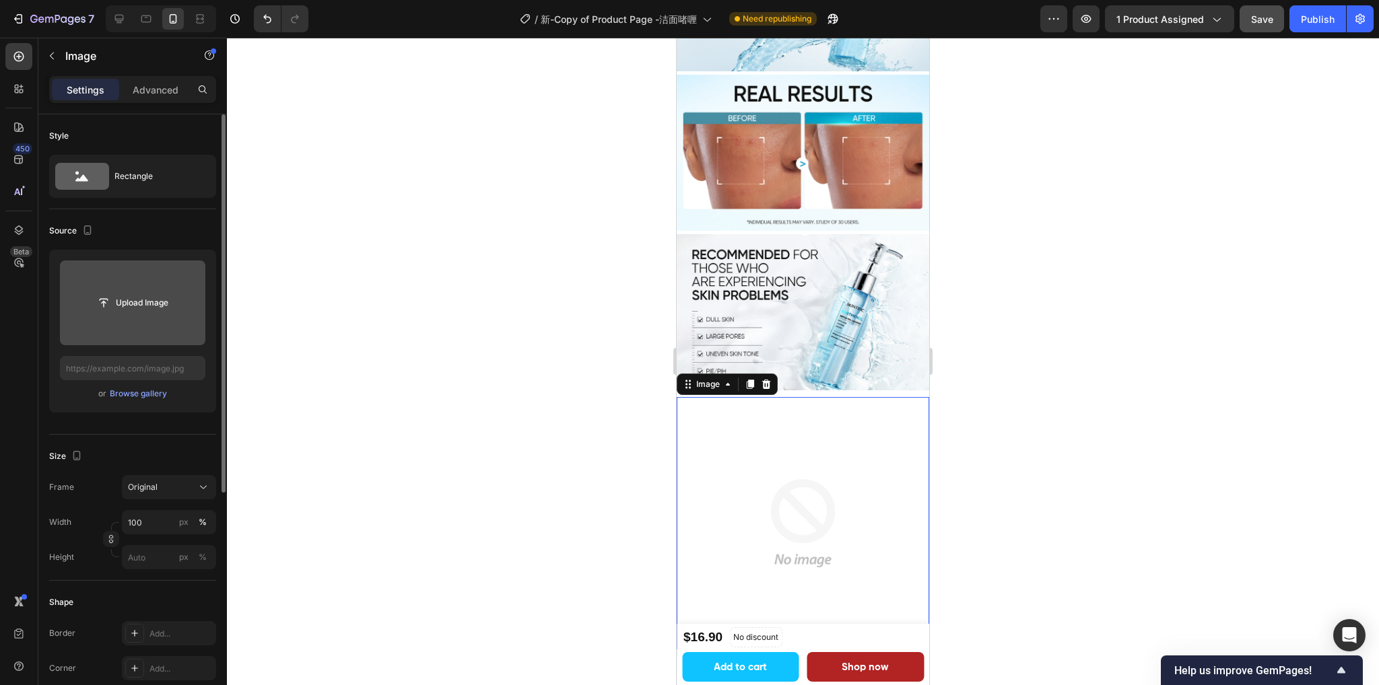
click at [125, 313] on input "file" at bounding box center [132, 302] width 93 height 23
click at [144, 395] on div "Browse gallery" at bounding box center [138, 394] width 57 height 12
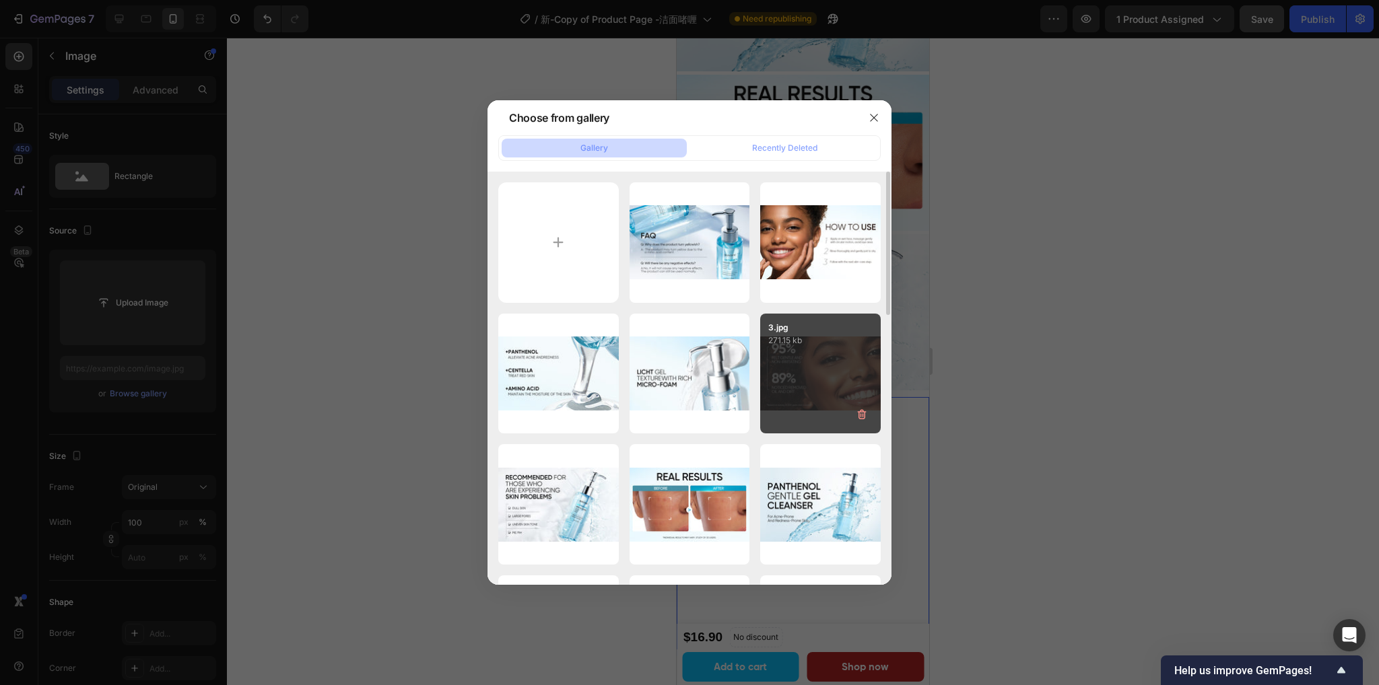
click at [821, 375] on div "3.jpg 271.15 kb" at bounding box center [820, 374] width 120 height 120
type input "https://cdn.shopify.com/s/files/1/0563/1701/8217/files/gempages_572779726456750…"
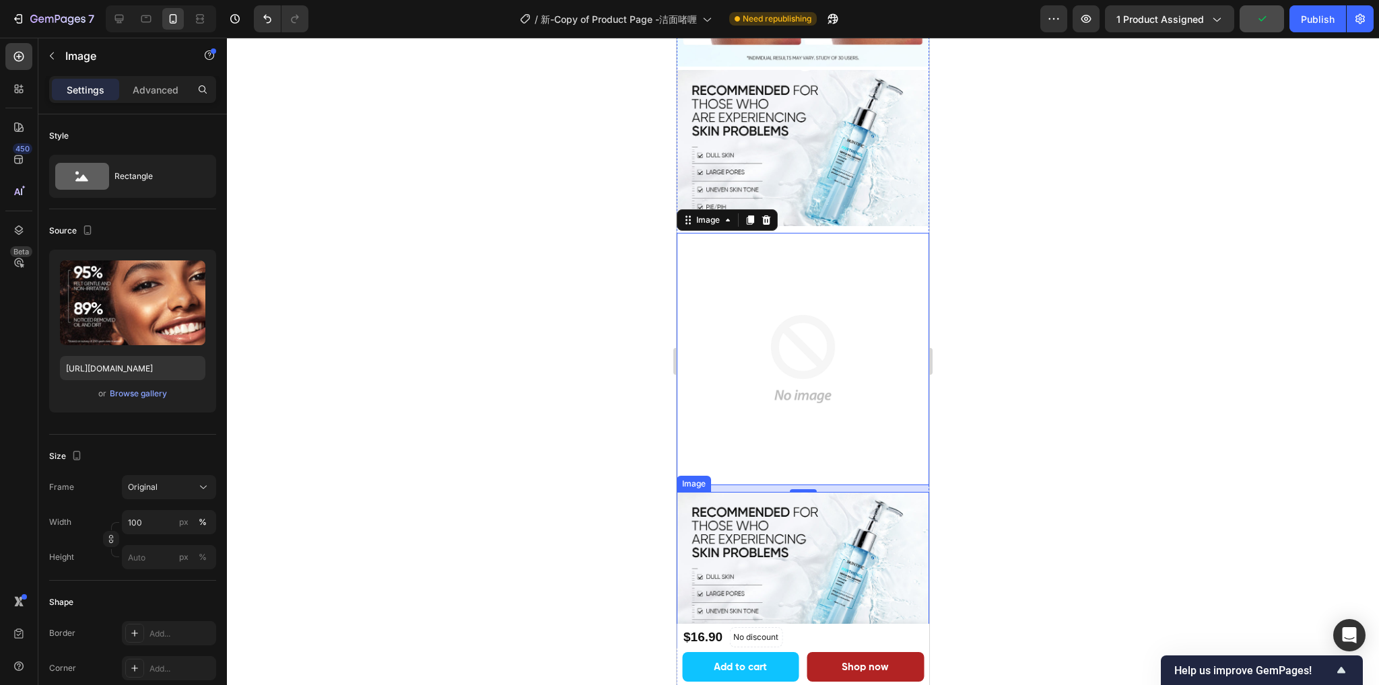
scroll to position [1850, 0]
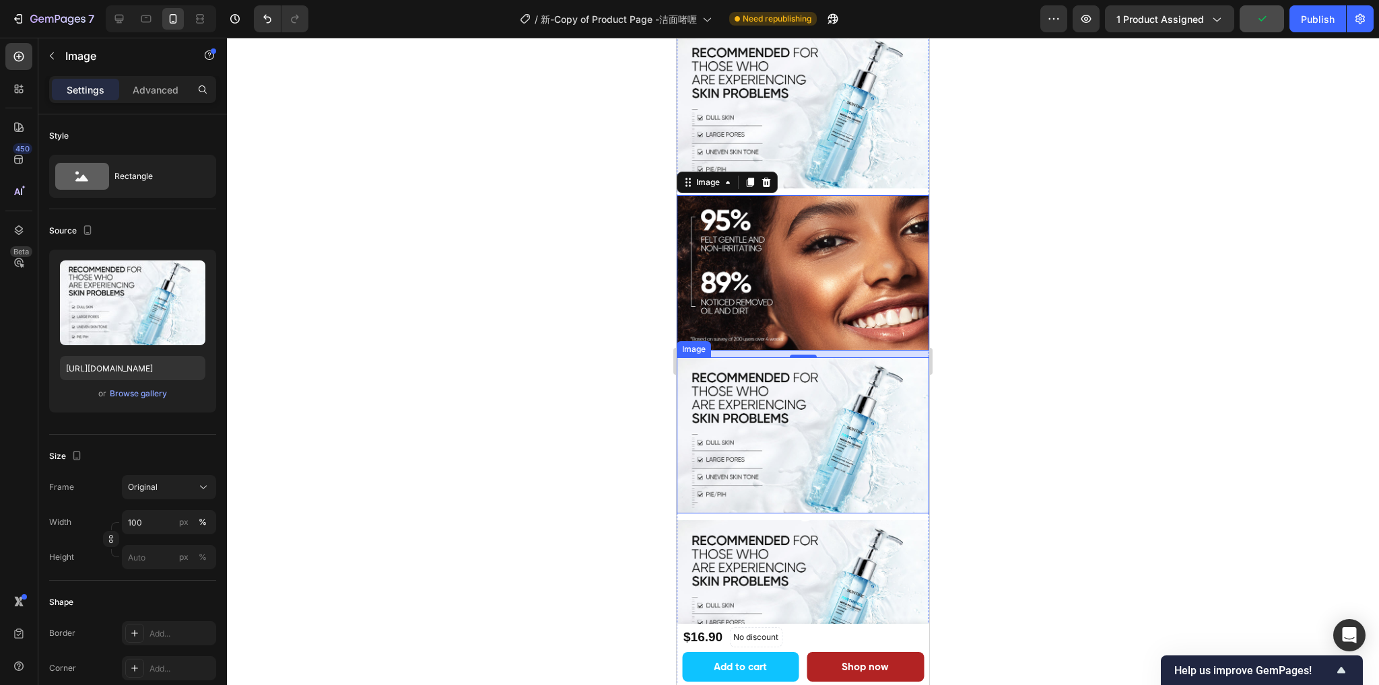
click at [780, 383] on img at bounding box center [802, 435] width 252 height 156
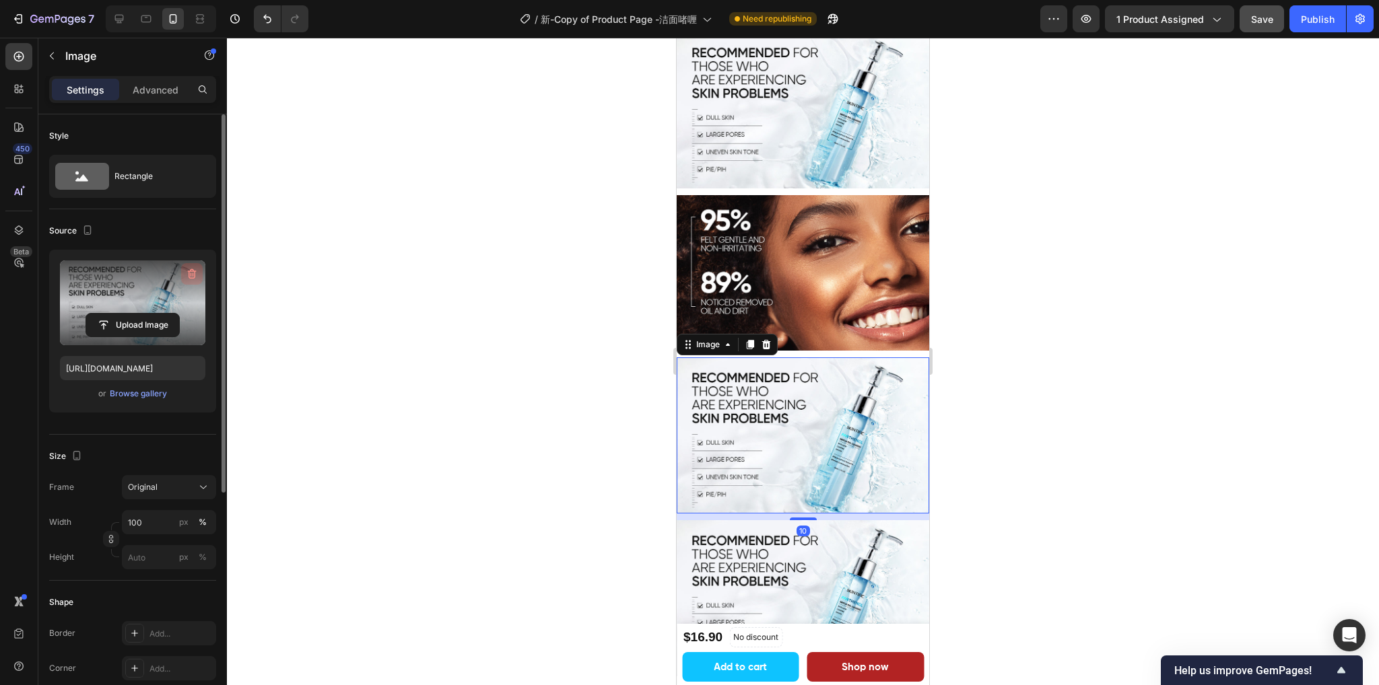
click at [187, 273] on icon "button" at bounding box center [191, 273] width 13 height 13
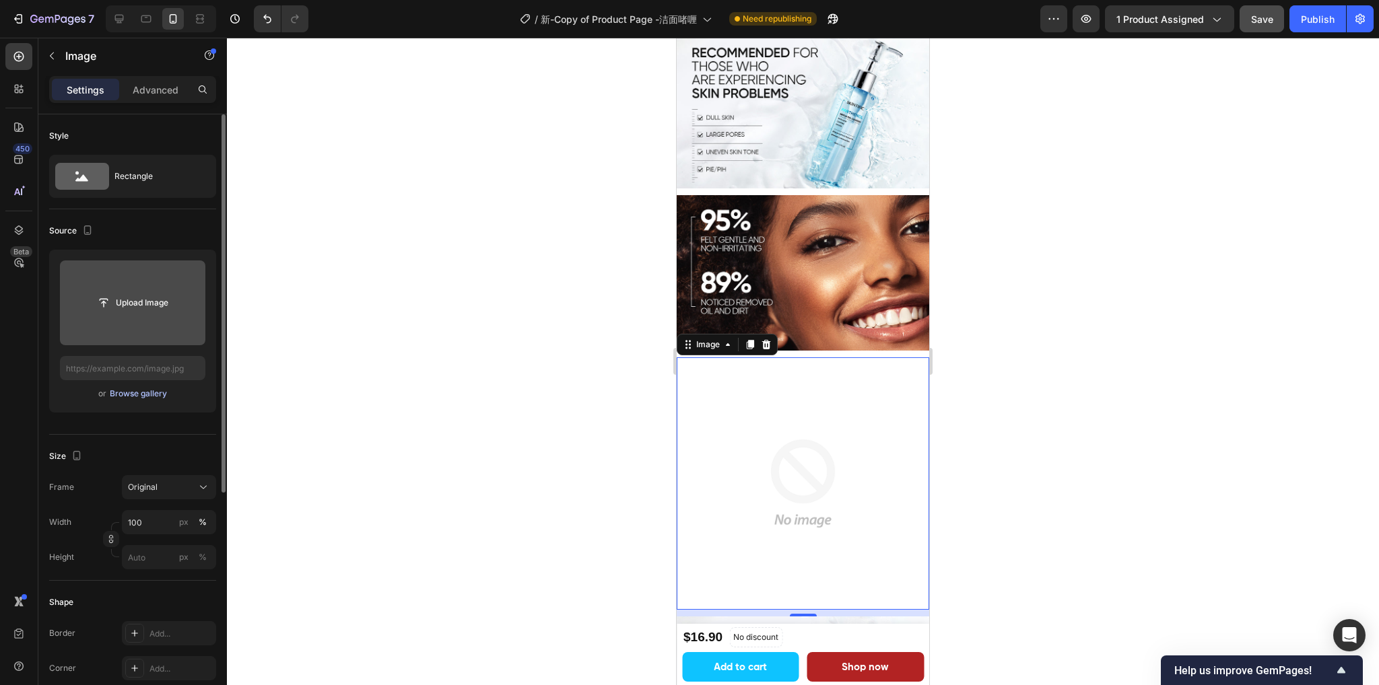
click at [135, 397] on div "Browse gallery" at bounding box center [138, 394] width 57 height 12
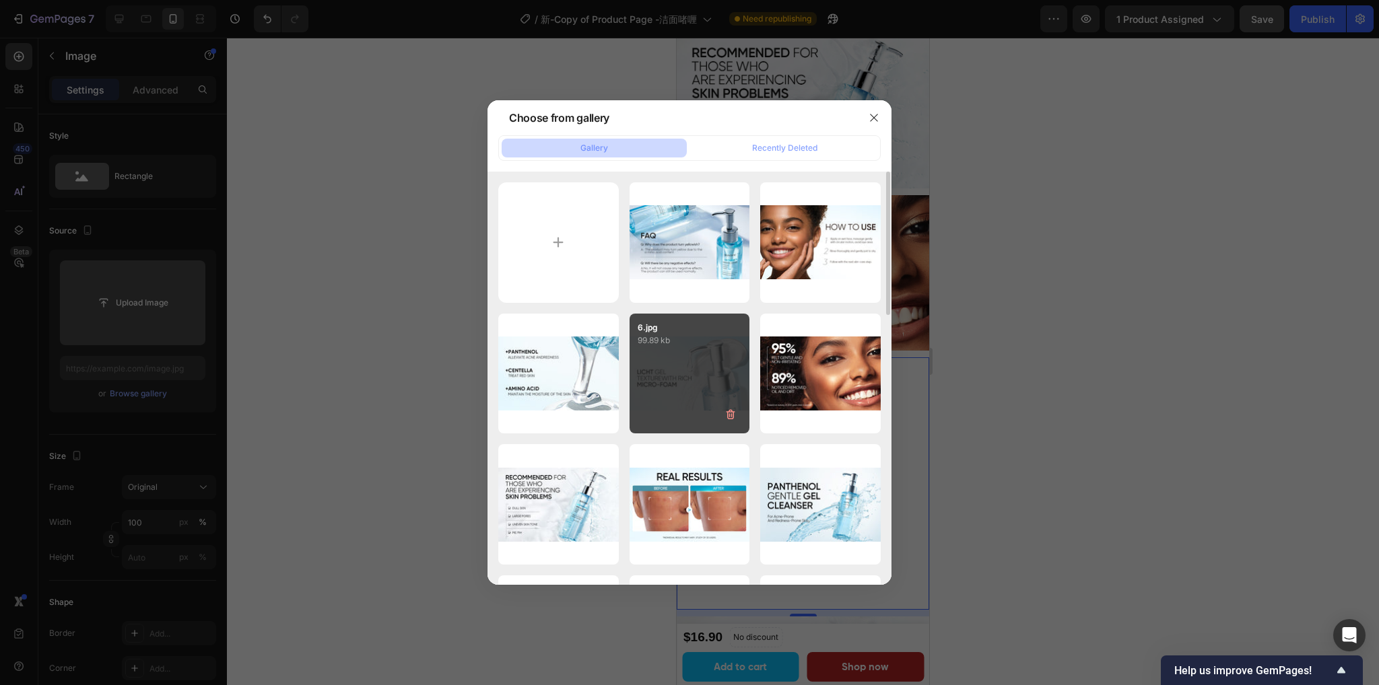
click at [687, 378] on div "6.jpg 99.89 kb" at bounding box center [689, 374] width 120 height 120
type input "https://cdn.shopify.com/s/files/1/0563/1701/8217/files/gempages_572779726456750…"
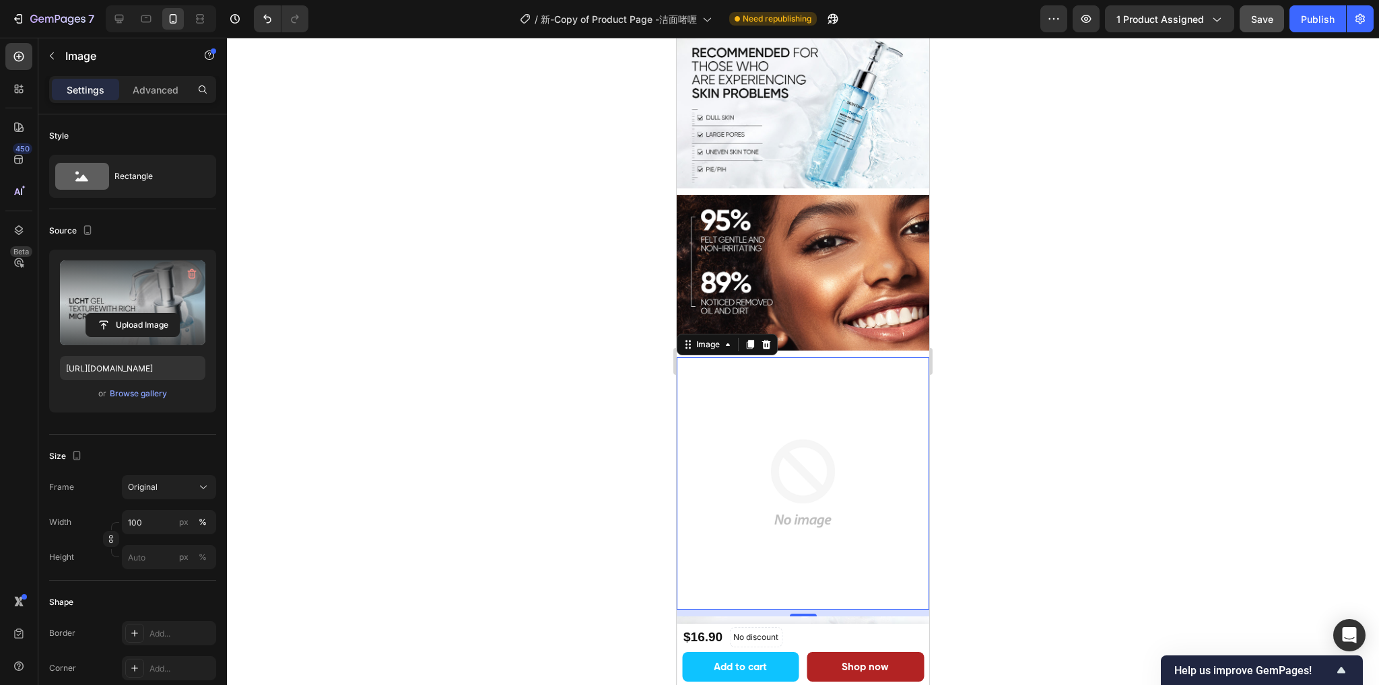
scroll to position [1937, 0]
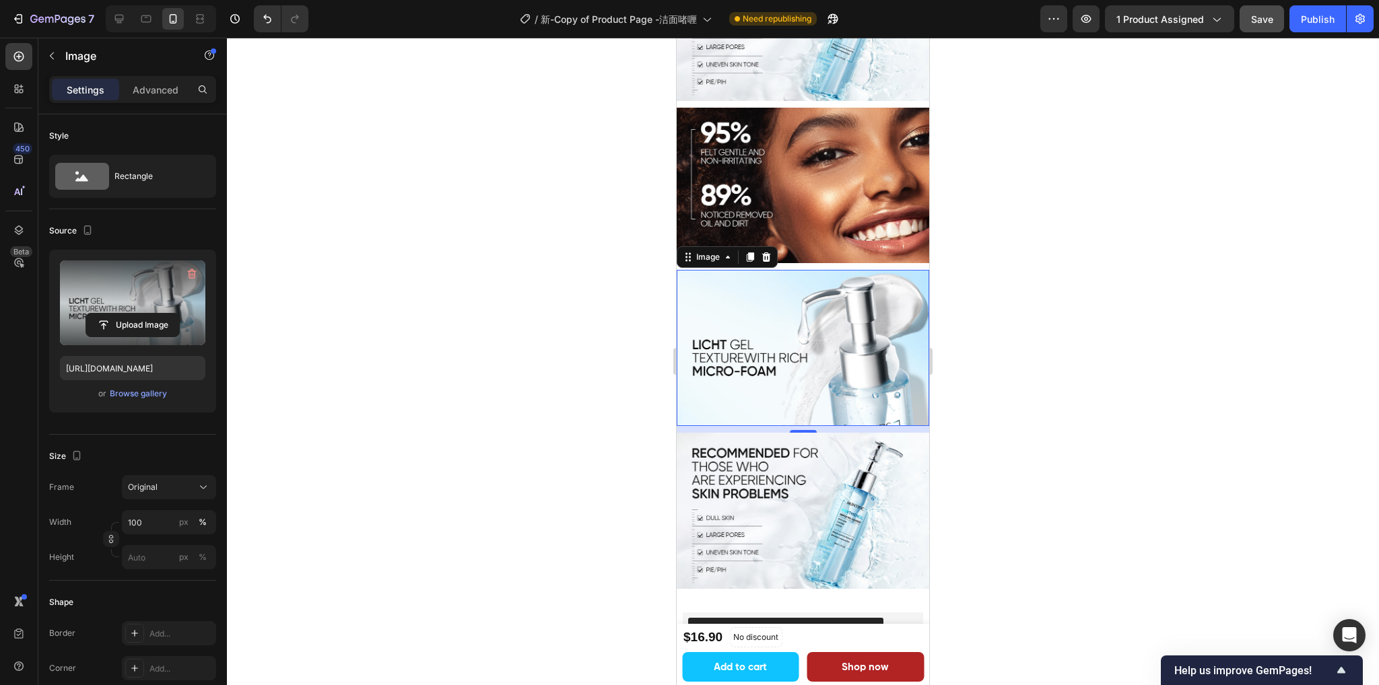
click at [784, 450] on img at bounding box center [802, 511] width 252 height 156
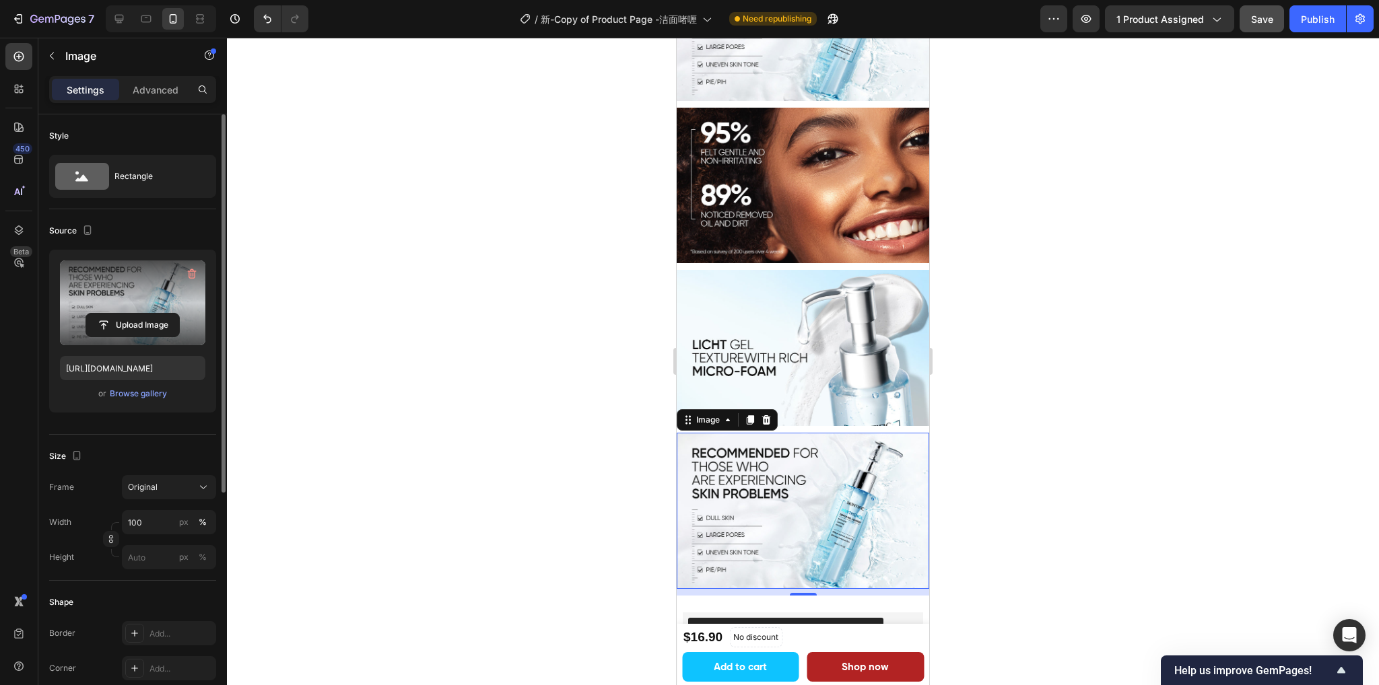
scroll to position [2052, 0]
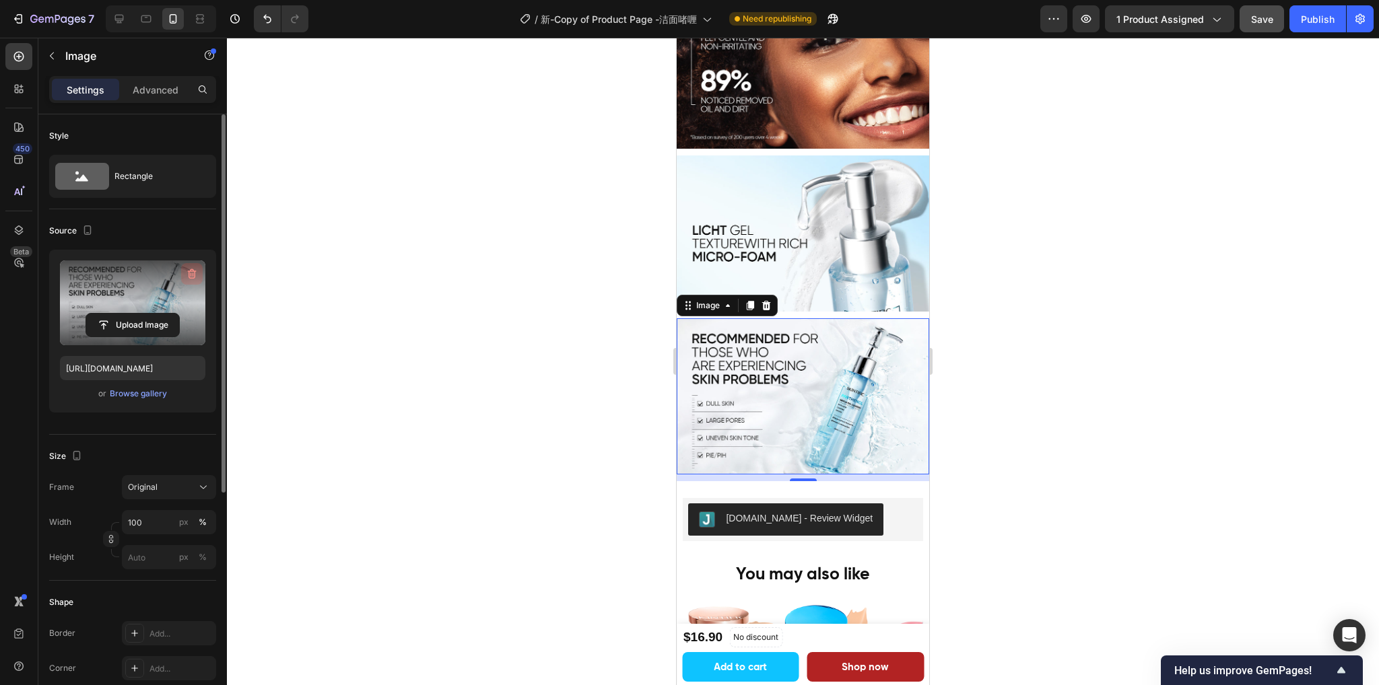
click at [190, 273] on icon "button" at bounding box center [190, 275] width 1 height 4
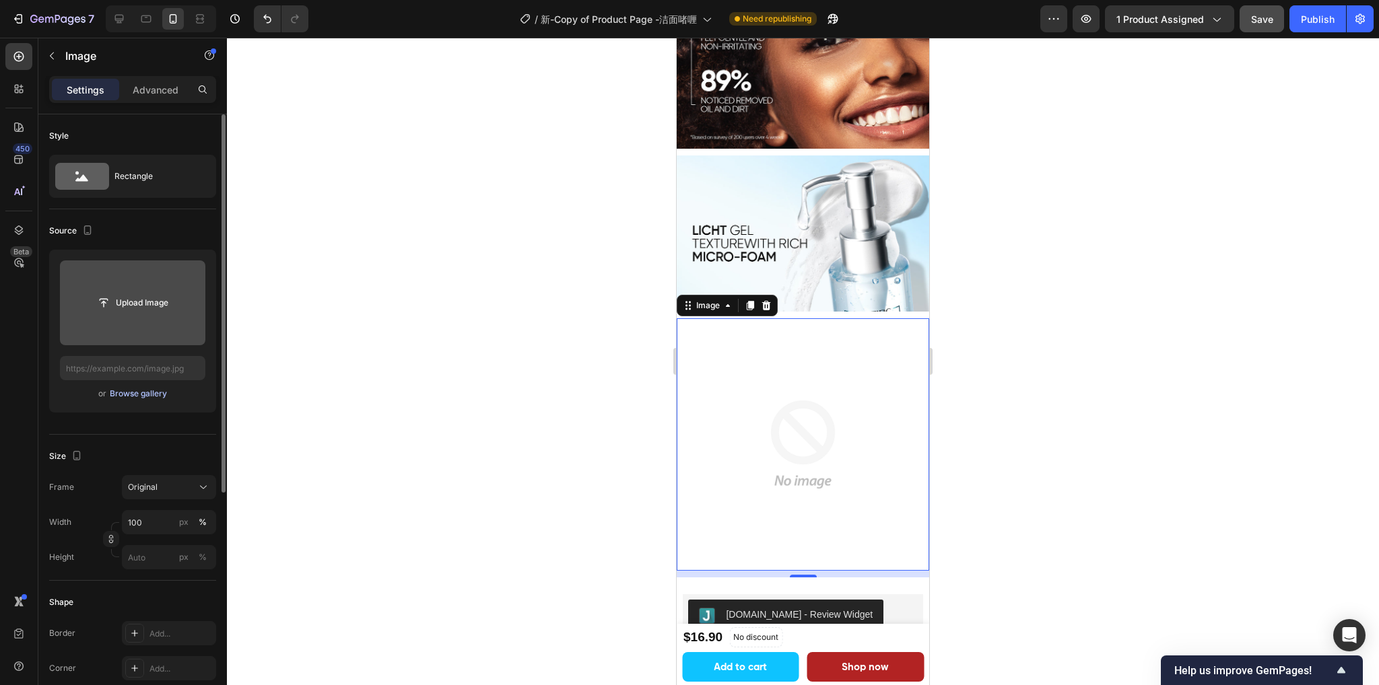
click at [124, 392] on div "Browse gallery" at bounding box center [138, 394] width 57 height 12
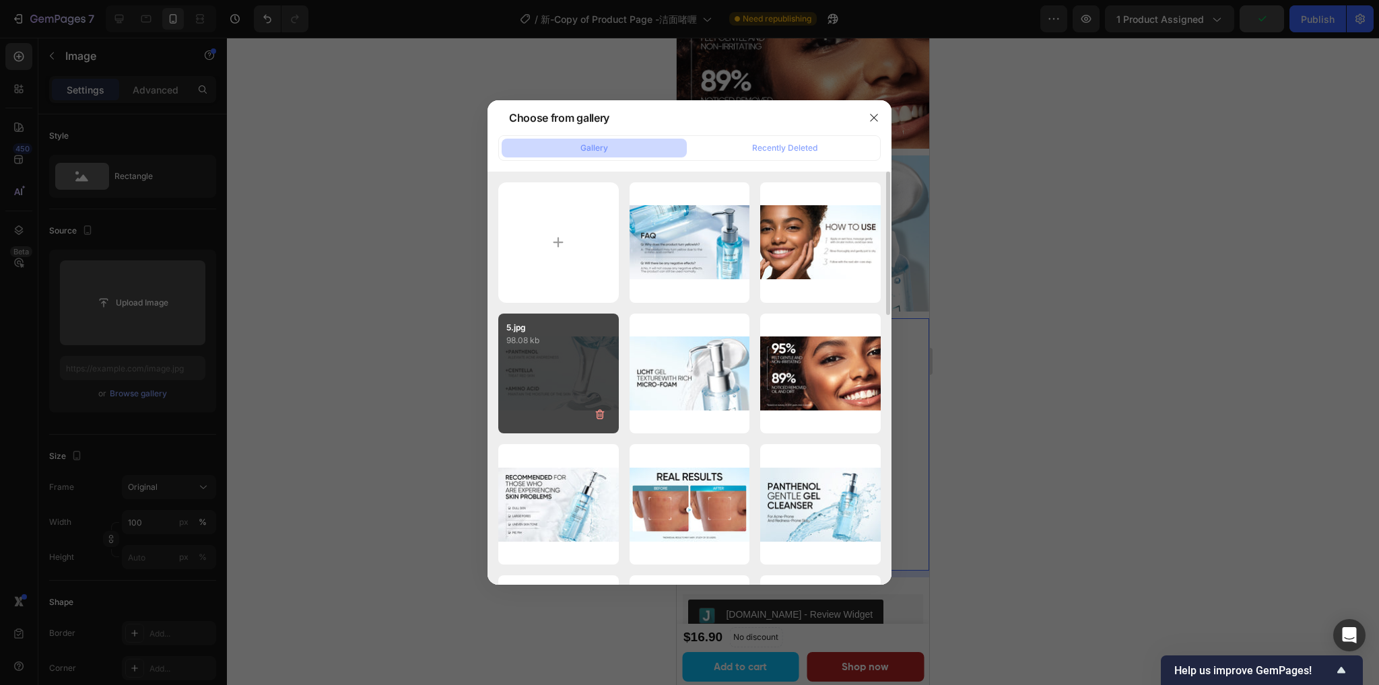
click at [551, 359] on div "5.jpg 98.08 kb" at bounding box center [558, 374] width 120 height 120
type input "https://cdn.shopify.com/s/files/1/0563/1701/8217/files/gempages_572779726456750…"
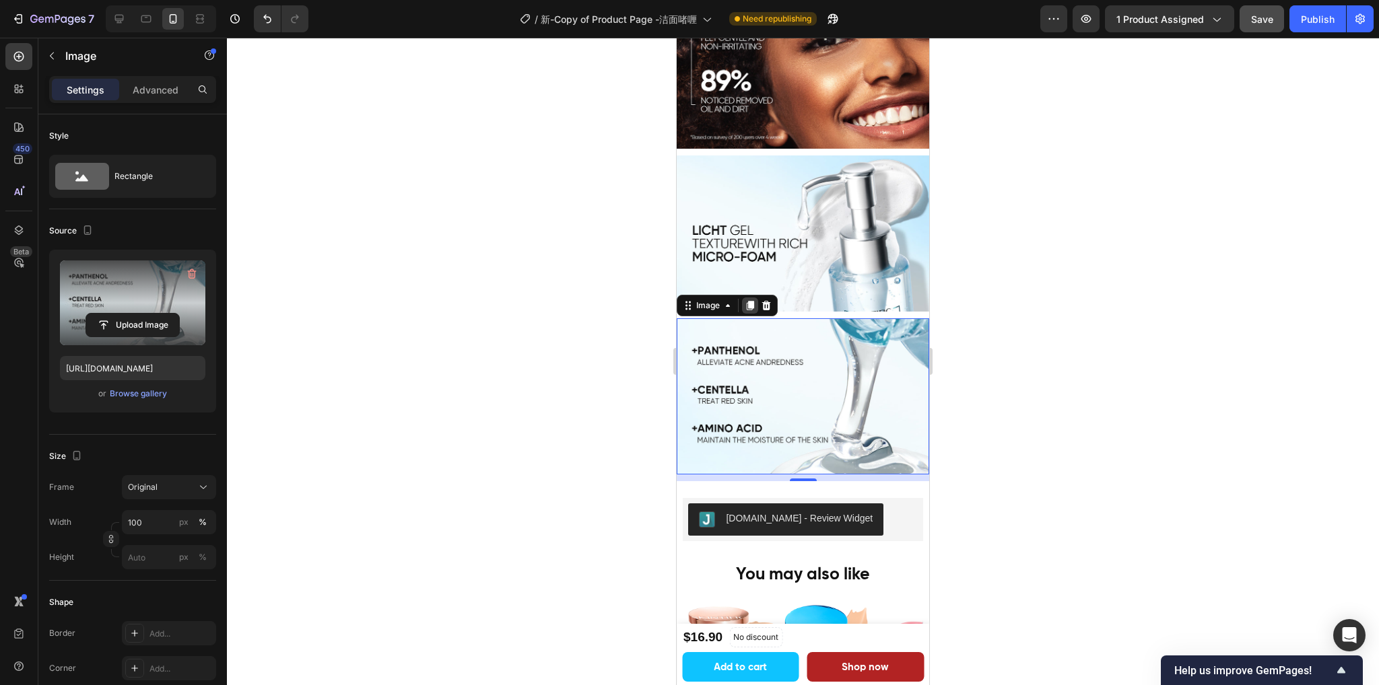
click at [747, 300] on icon at bounding box center [749, 305] width 11 height 11
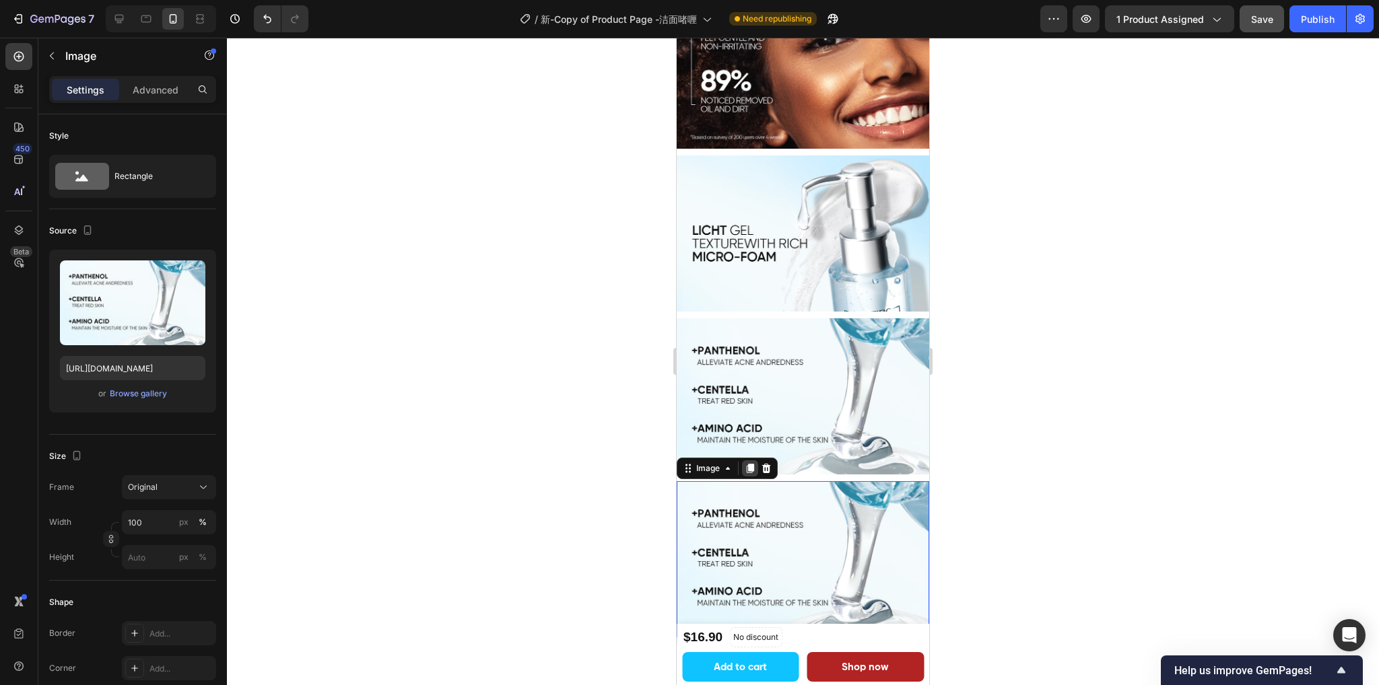
click at [751, 464] on icon at bounding box center [749, 468] width 7 height 9
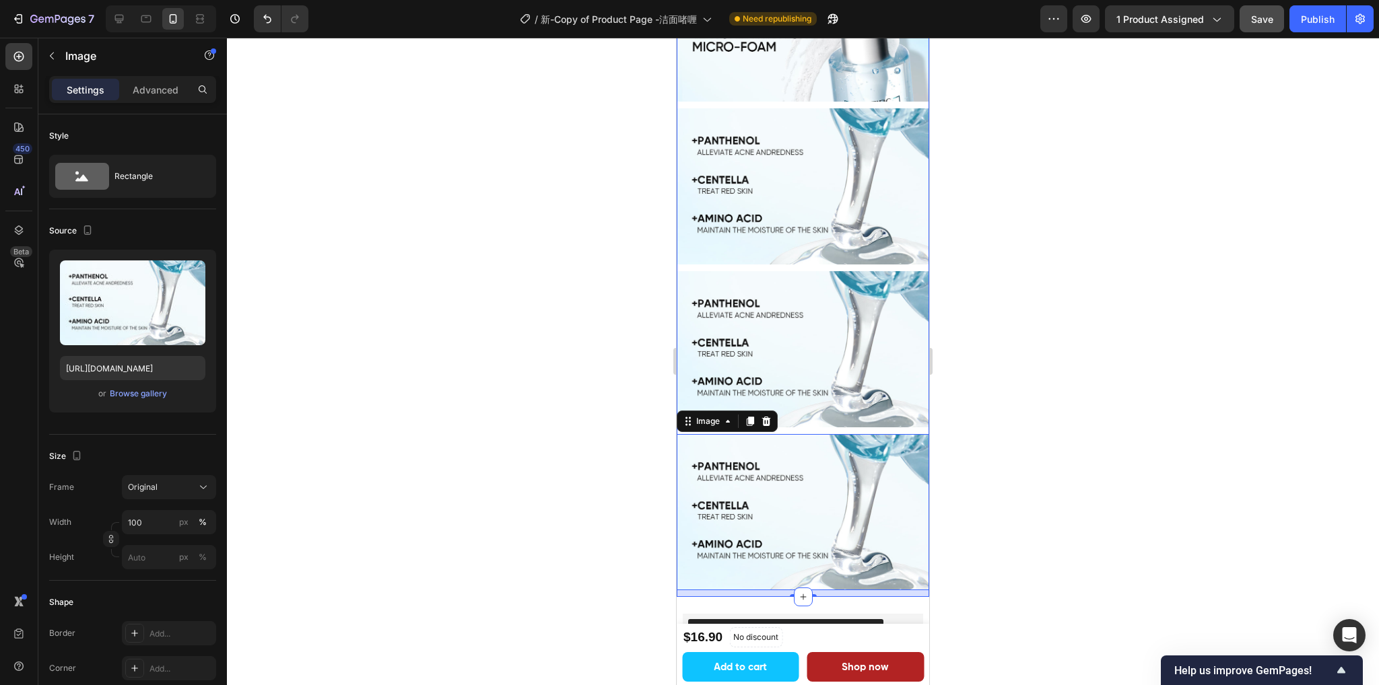
scroll to position [2163, 0]
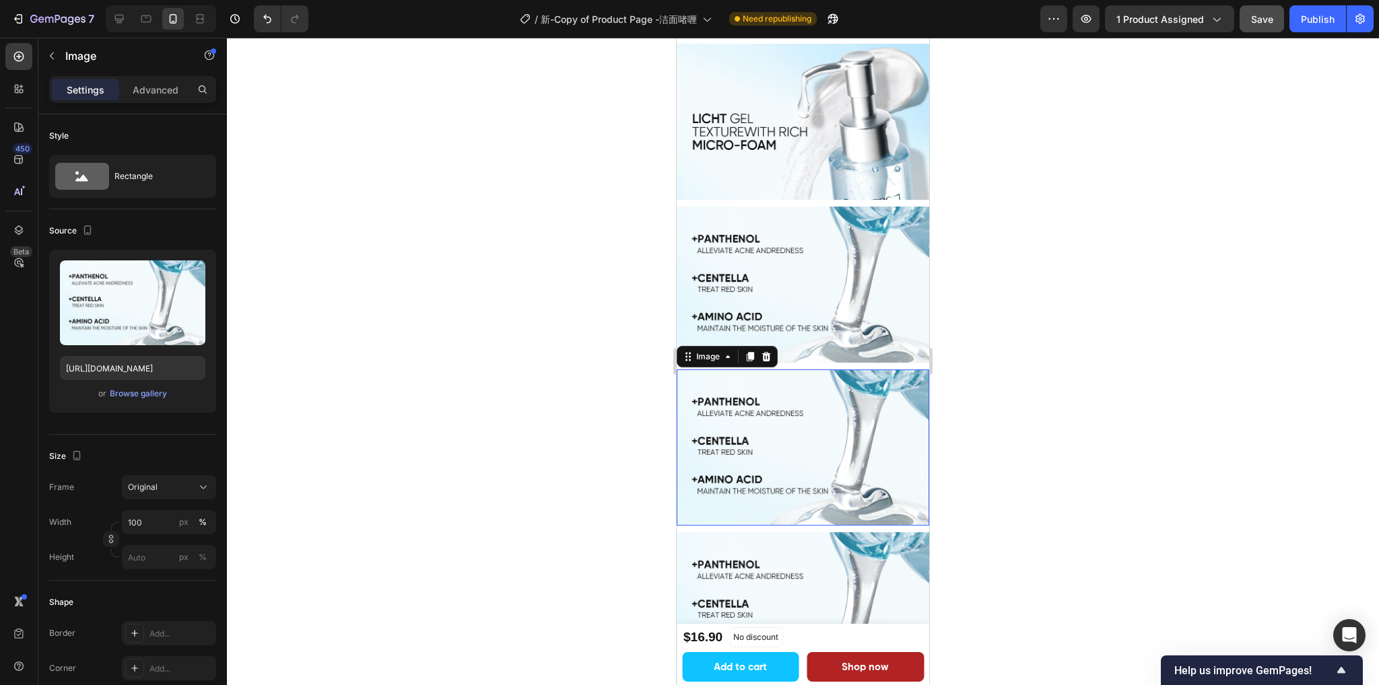
click at [841, 413] on img at bounding box center [802, 448] width 252 height 156
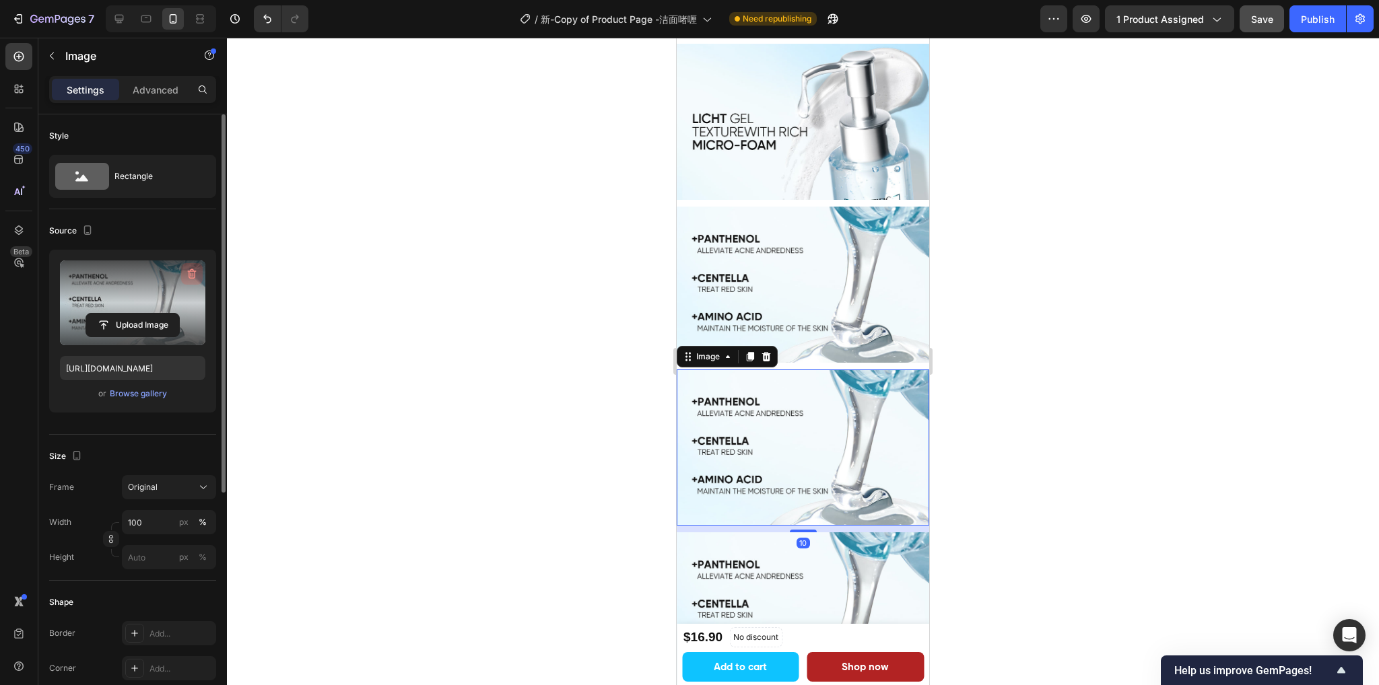
click at [190, 271] on icon "button" at bounding box center [191, 273] width 13 height 13
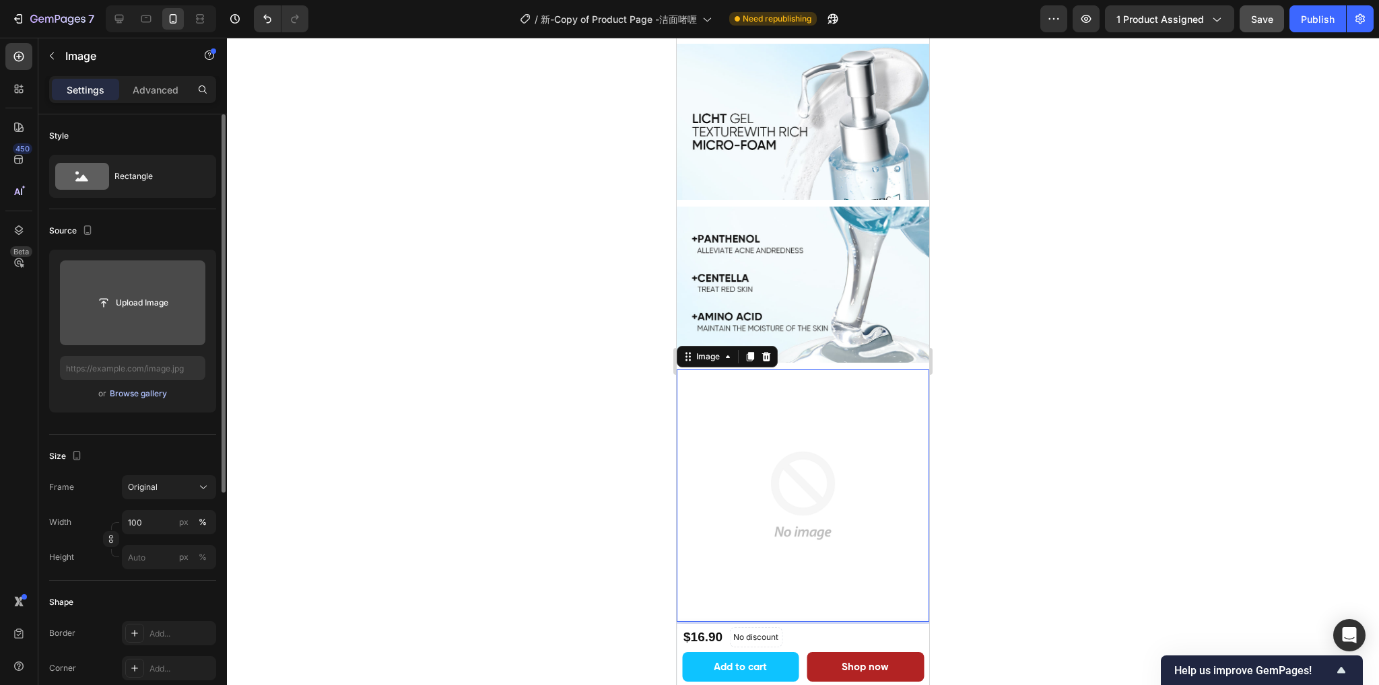
click at [124, 397] on div "Browse gallery" at bounding box center [138, 394] width 57 height 12
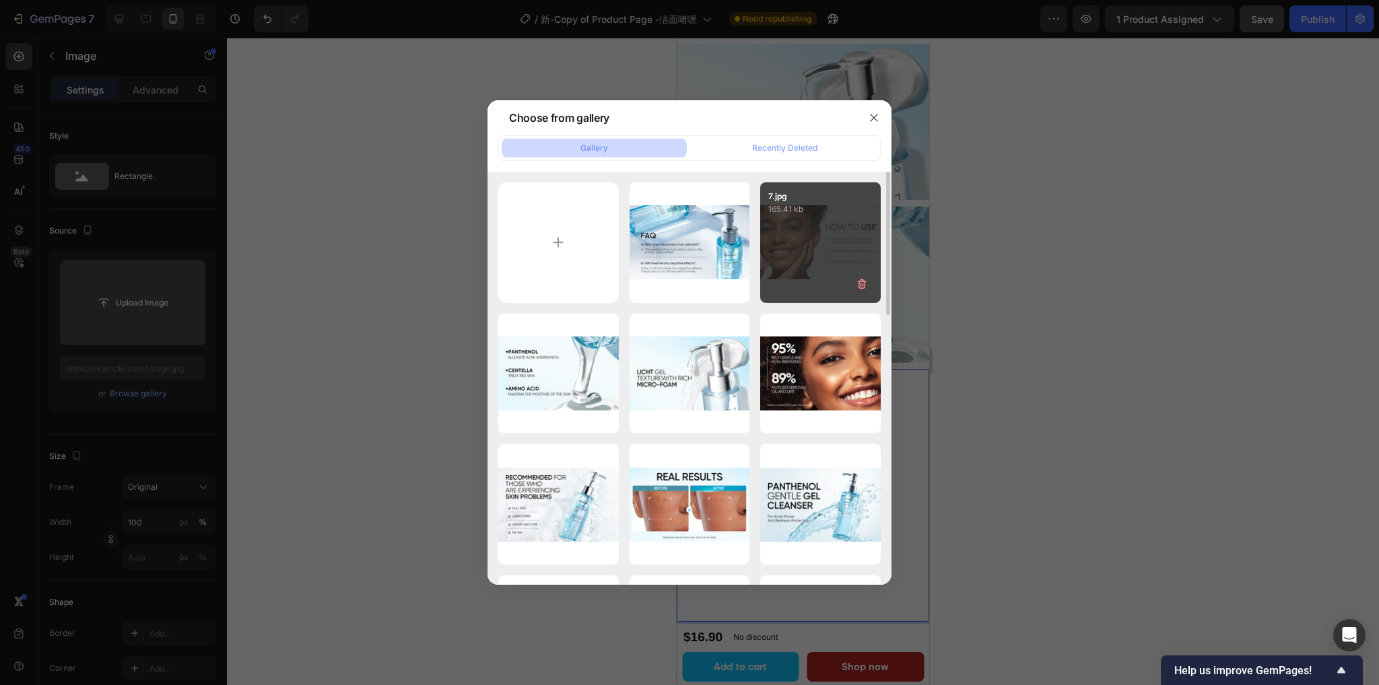
click at [775, 256] on div "7.jpg 165.41 kb" at bounding box center [820, 242] width 120 height 120
type input "https://cdn.shopify.com/s/files/1/0563/1701/8217/files/gempages_572779726456750…"
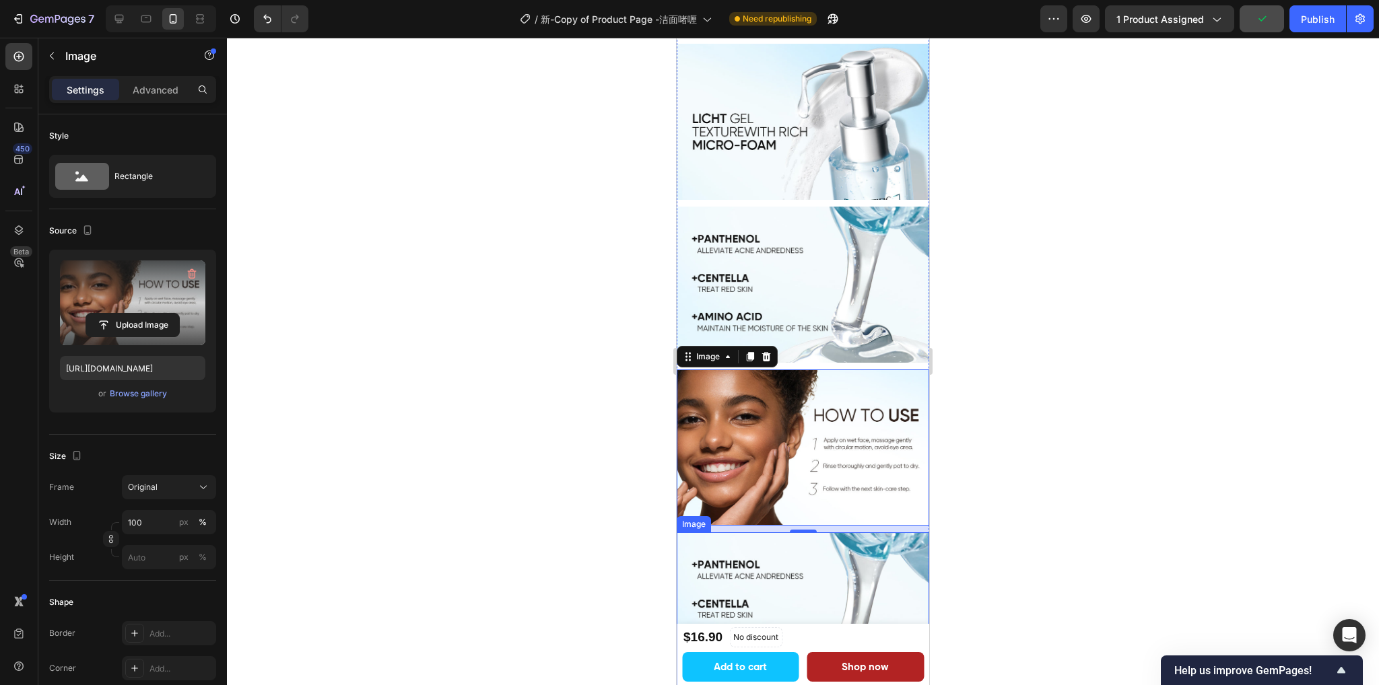
click at [757, 555] on img at bounding box center [802, 610] width 252 height 156
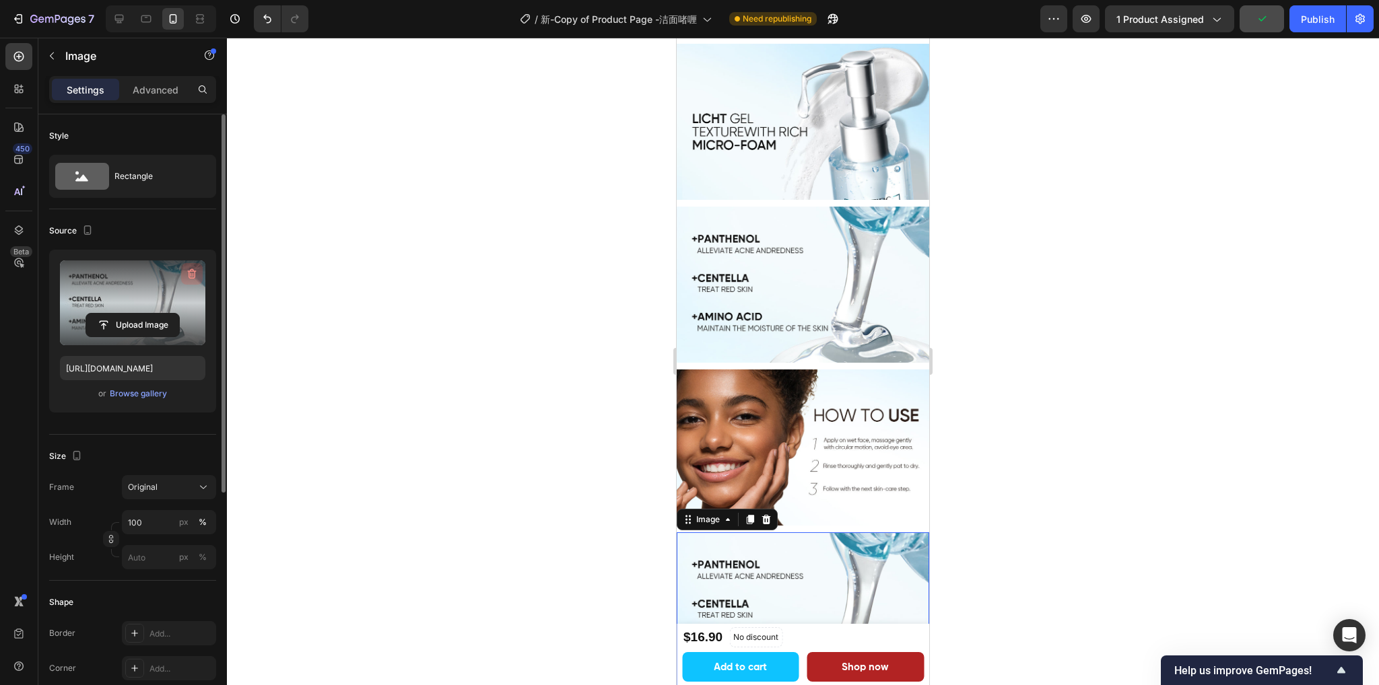
click at [188, 270] on icon "button" at bounding box center [192, 274] width 9 height 10
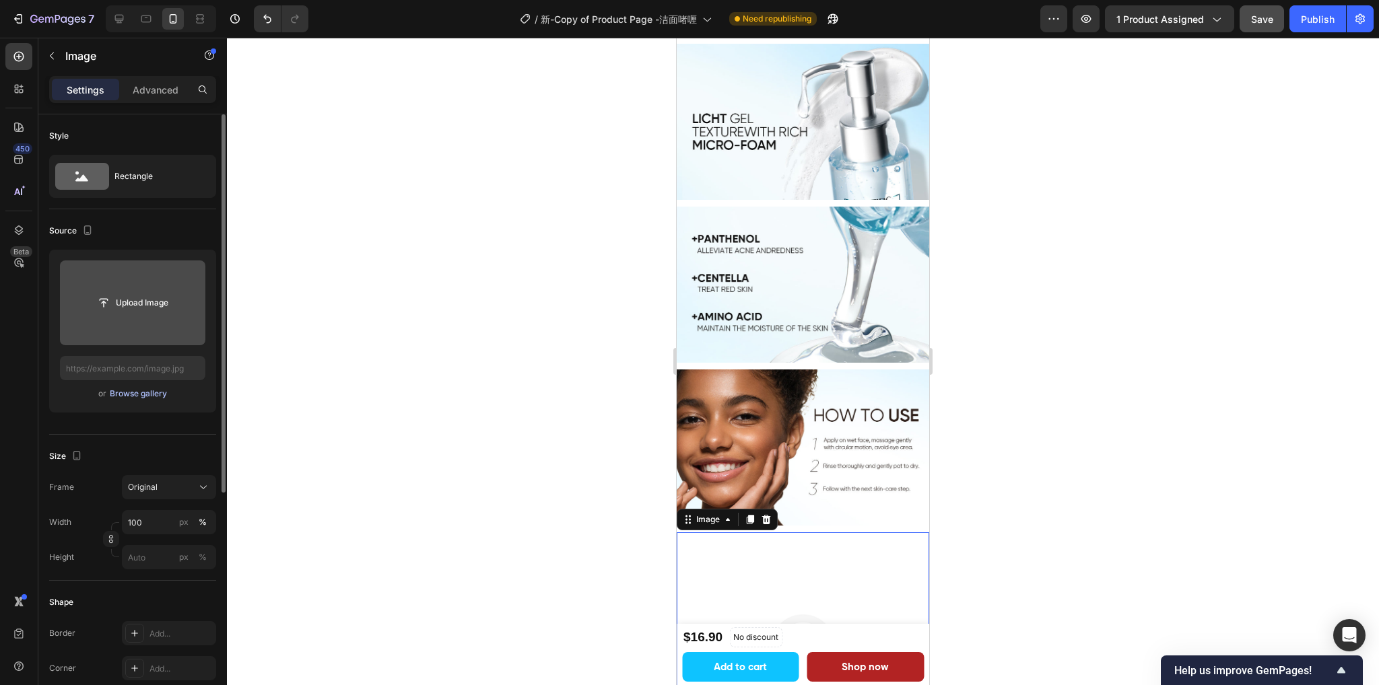
click at [137, 396] on div "Browse gallery" at bounding box center [138, 394] width 57 height 12
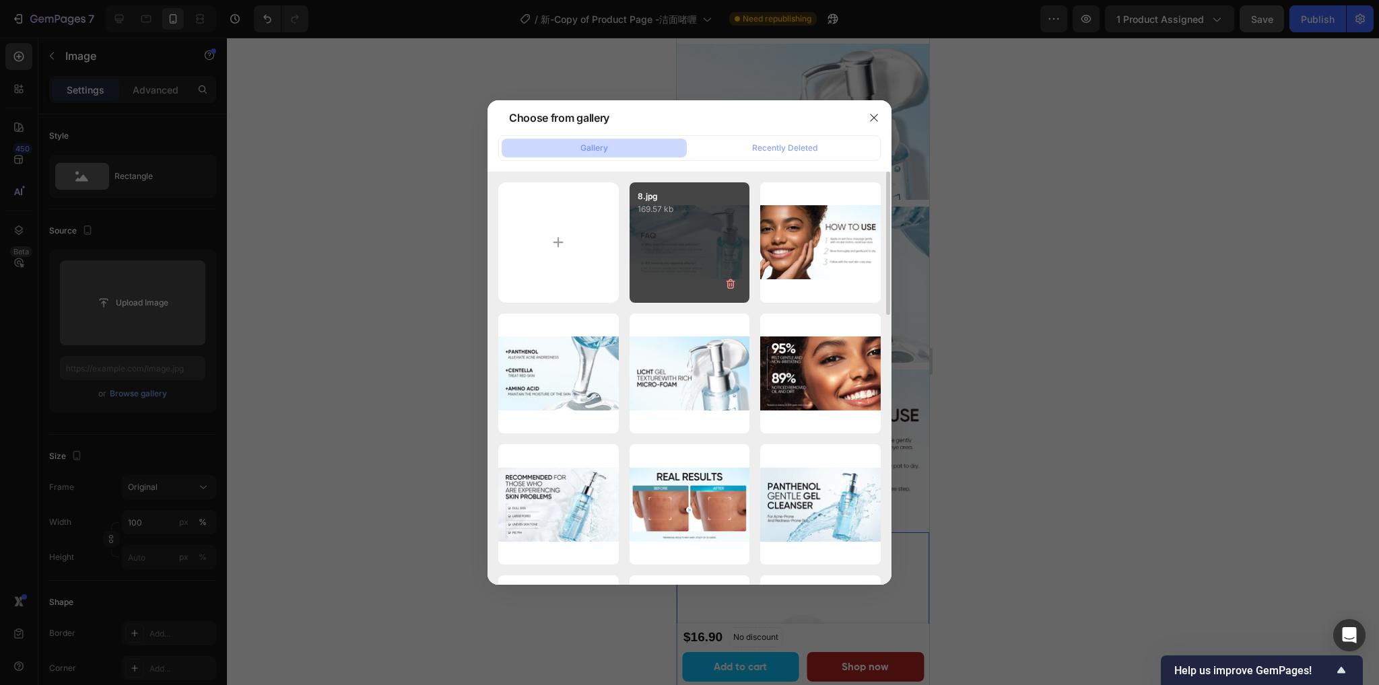
click at [666, 233] on div "8.jpg 169.57 kb" at bounding box center [689, 242] width 120 height 120
type input "https://cdn.shopify.com/s/files/1/0563/1701/8217/files/gempages_572779726456750…"
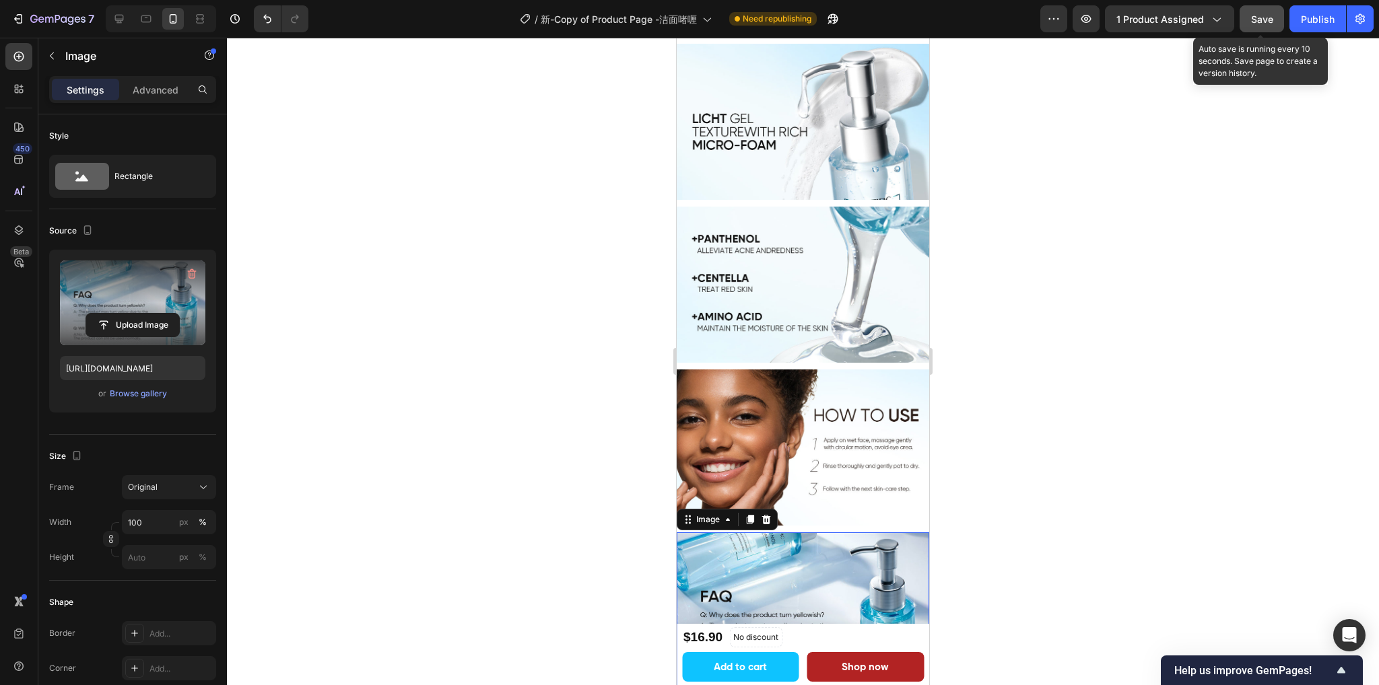
click at [1274, 18] on button "Save" at bounding box center [1261, 18] width 44 height 27
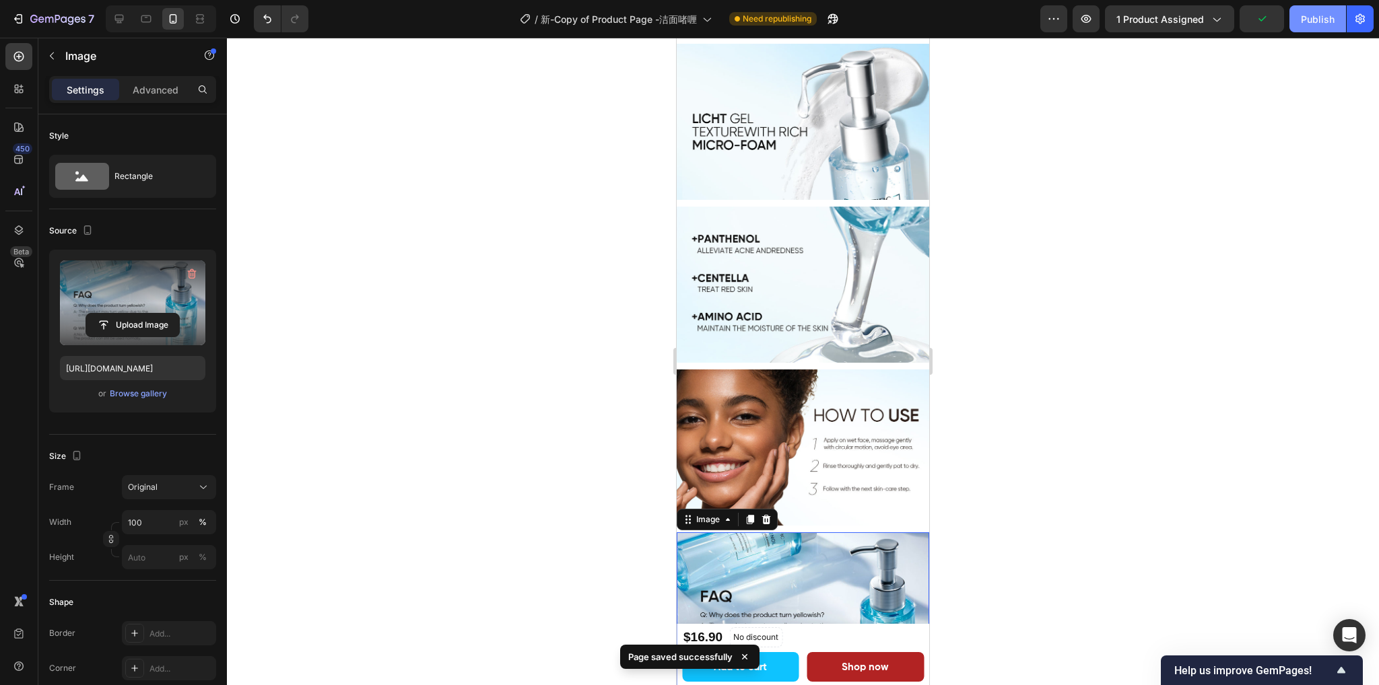
click at [1321, 18] on div "Publish" at bounding box center [1317, 19] width 34 height 14
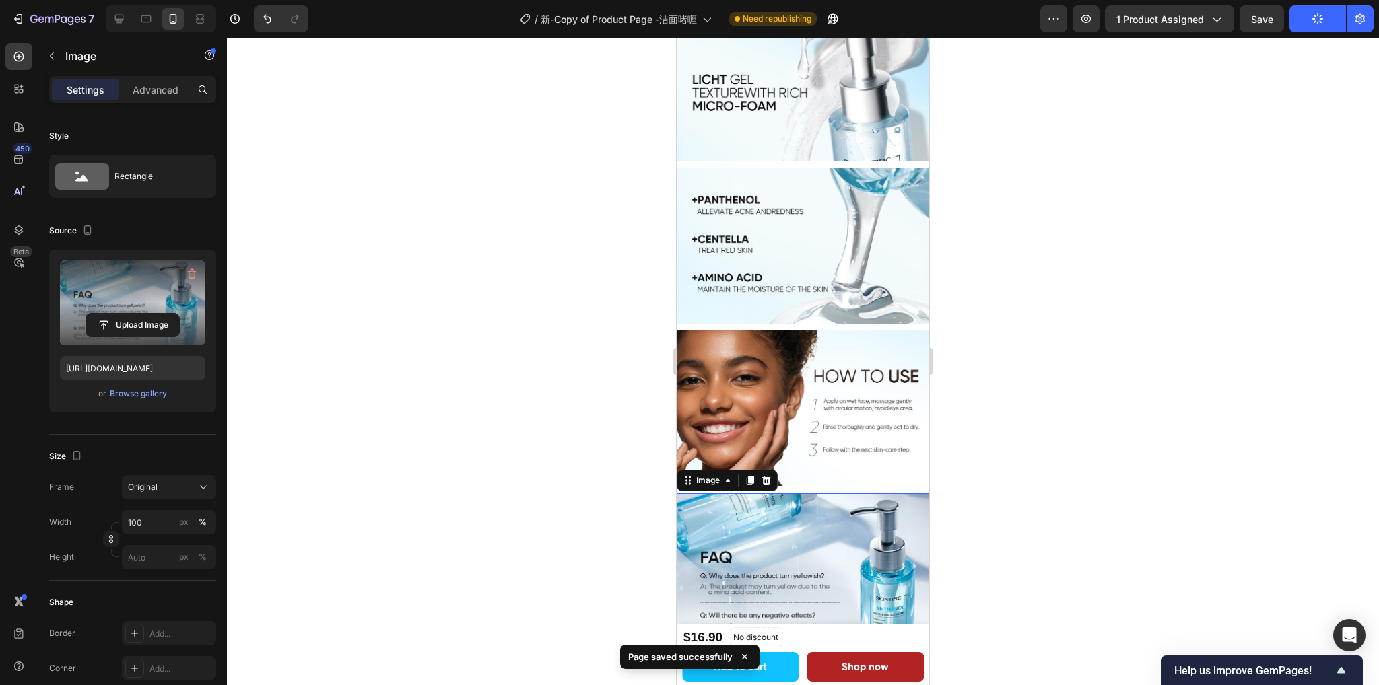
scroll to position [2365, 0]
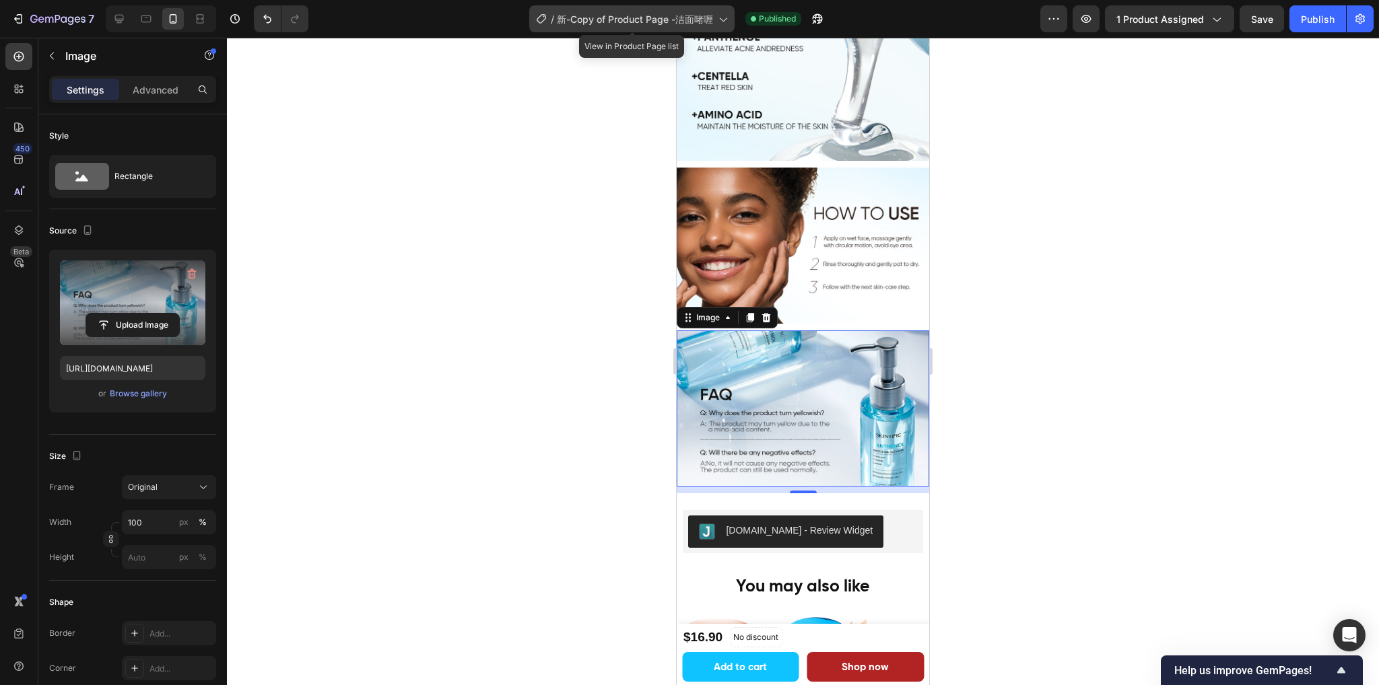
click at [650, 15] on span "新-Copy of Product Page -洁面啫喱" at bounding box center [635, 19] width 156 height 14
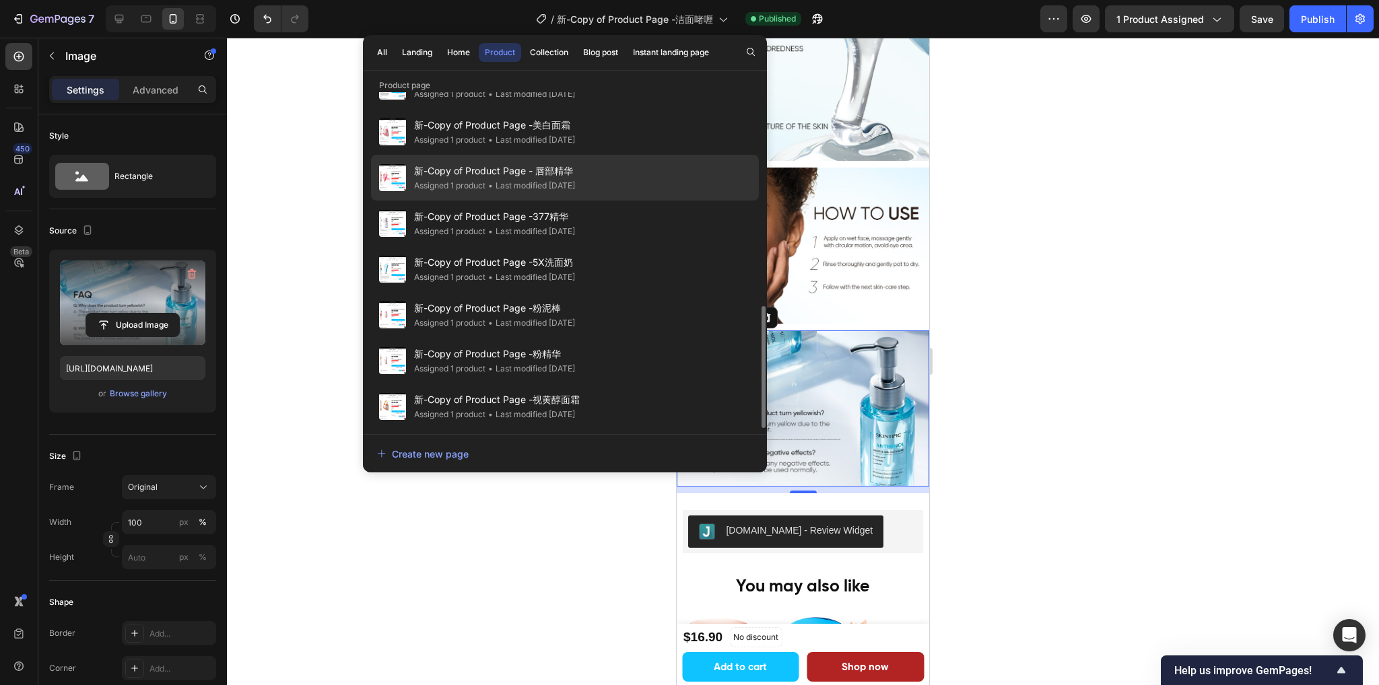
scroll to position [655, 0]
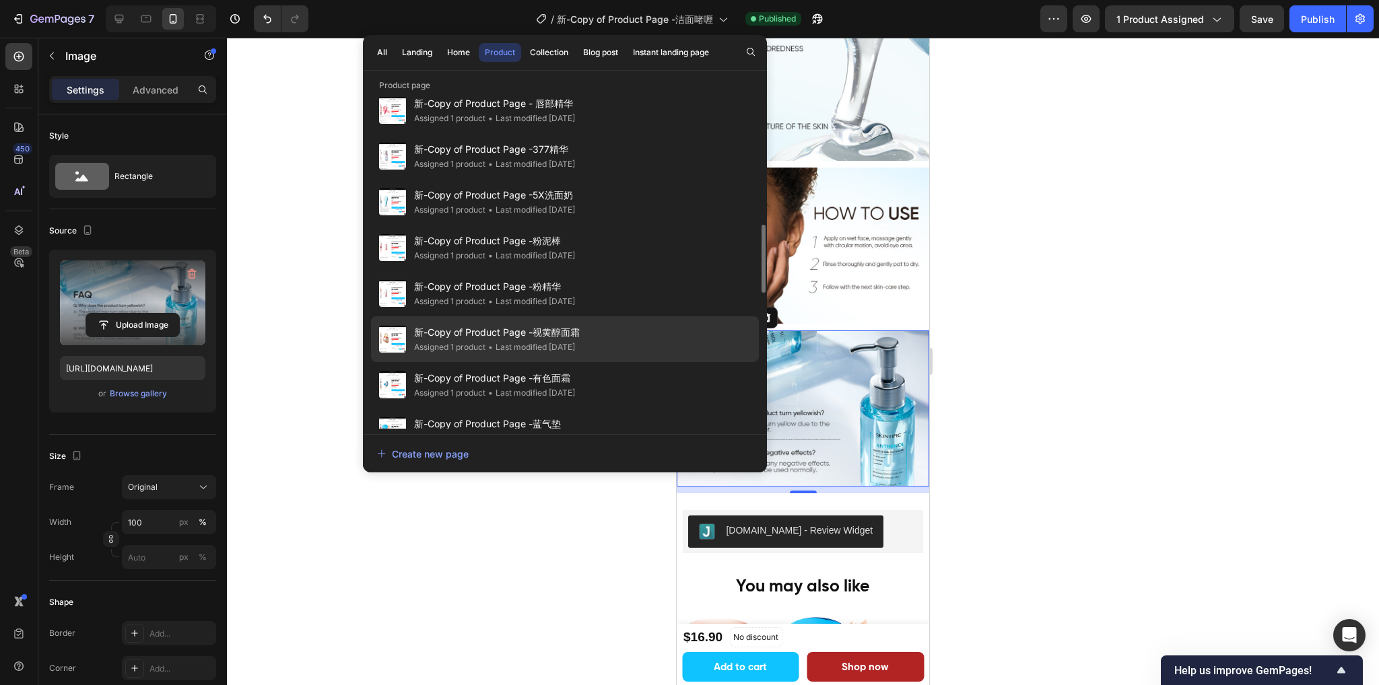
click at [580, 334] on span "新-Copy of Product Page -视黄醇面霜" at bounding box center [497, 332] width 166 height 16
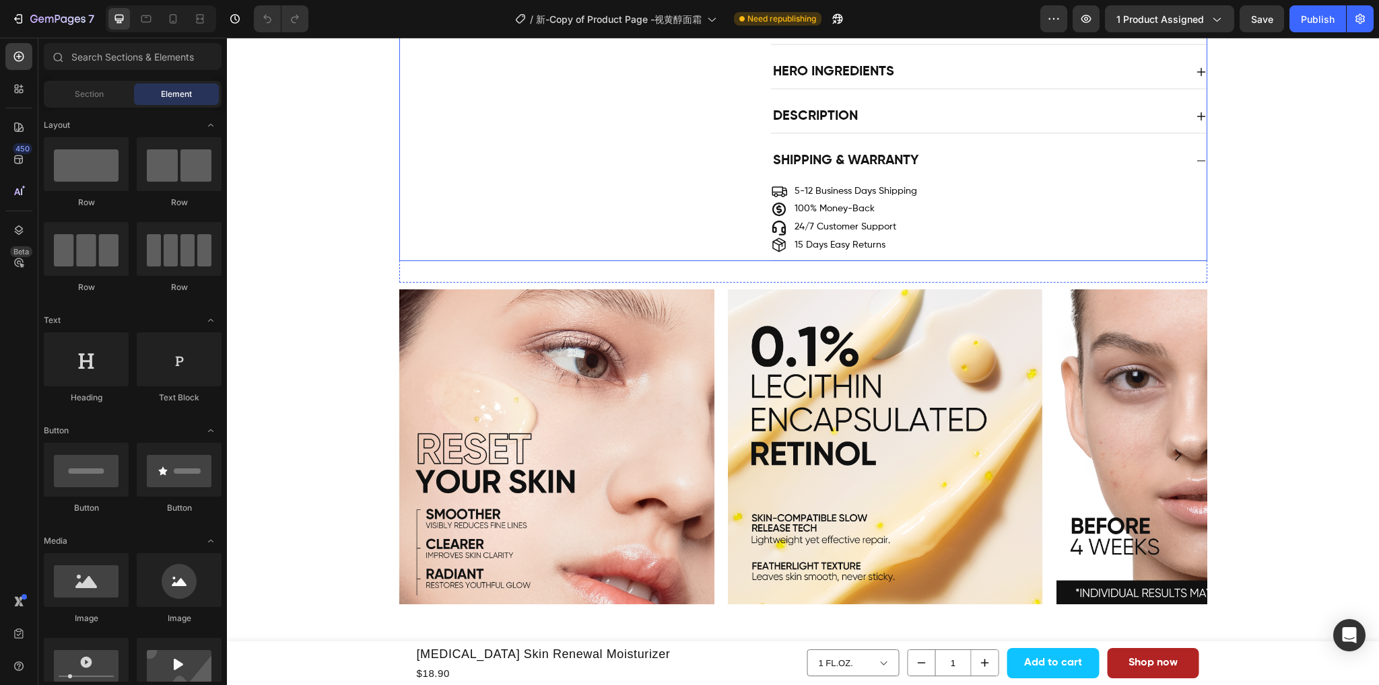
scroll to position [1077, 0]
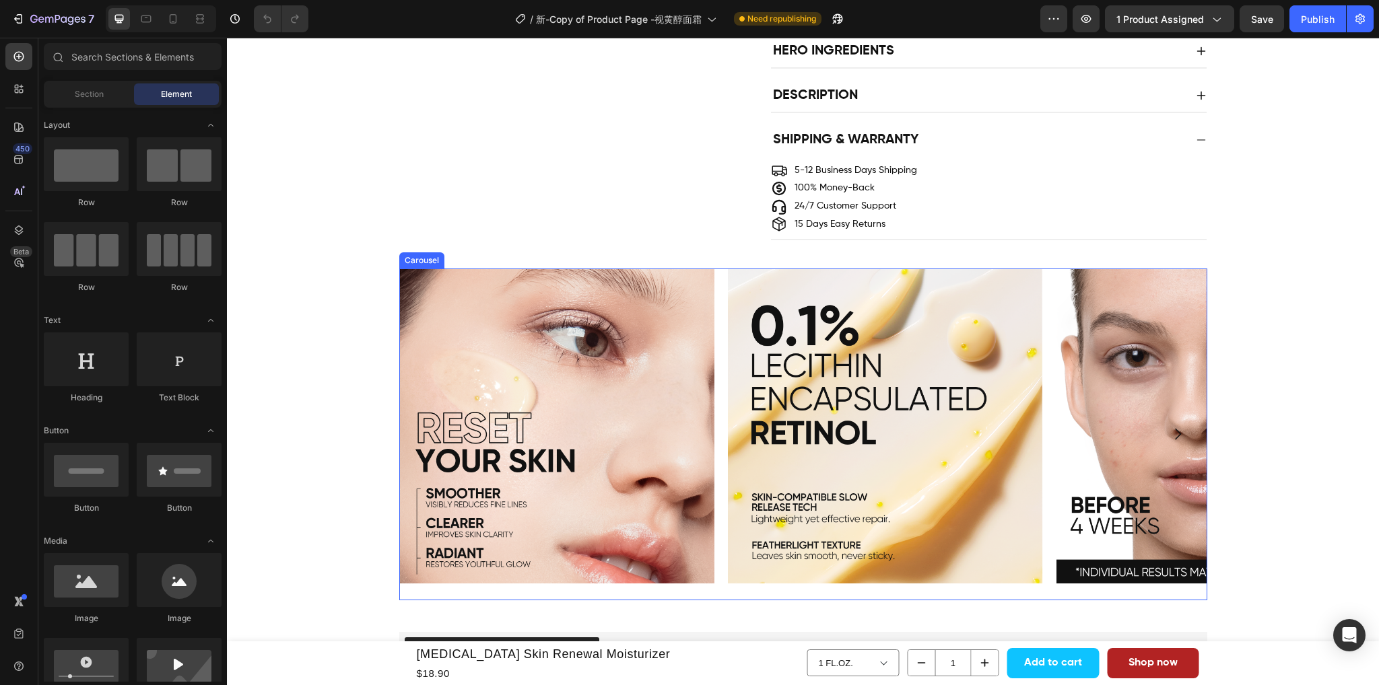
click at [714, 594] on div "Image Image Image Image" at bounding box center [803, 435] width 808 height 332
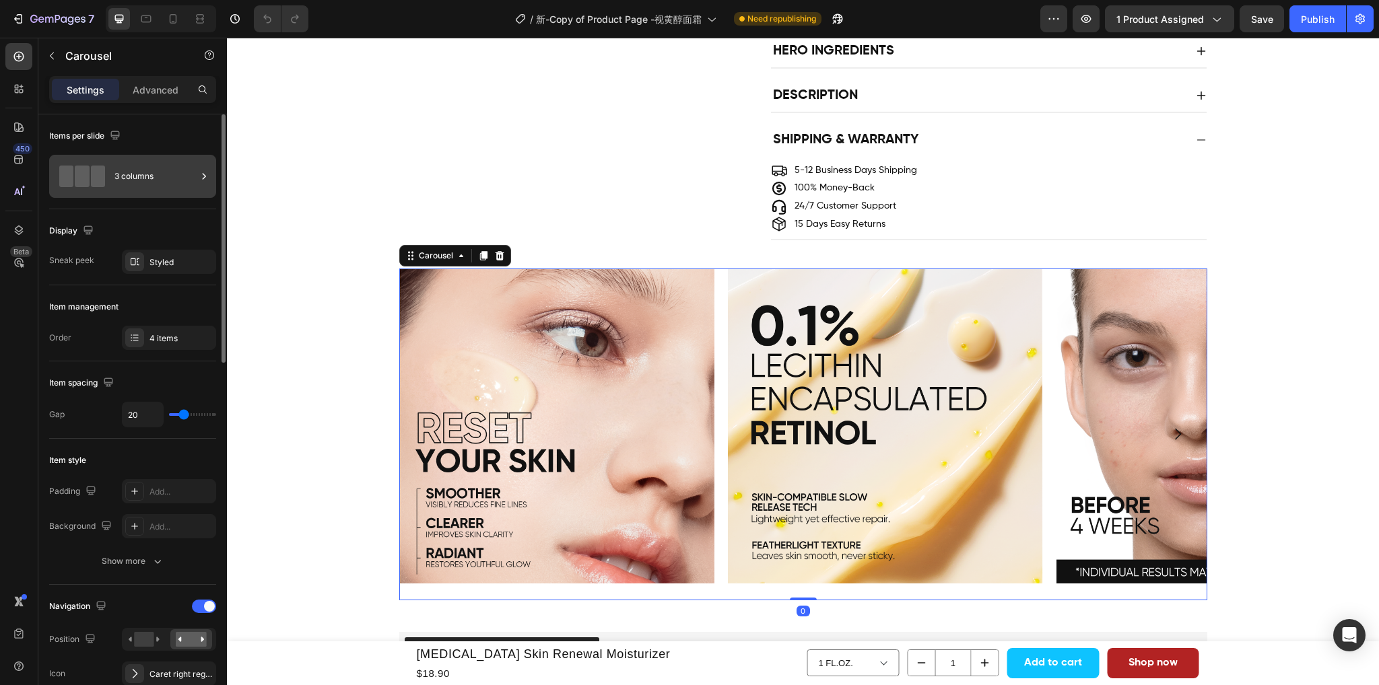
click at [152, 170] on div "3 columns" at bounding box center [155, 176] width 82 height 31
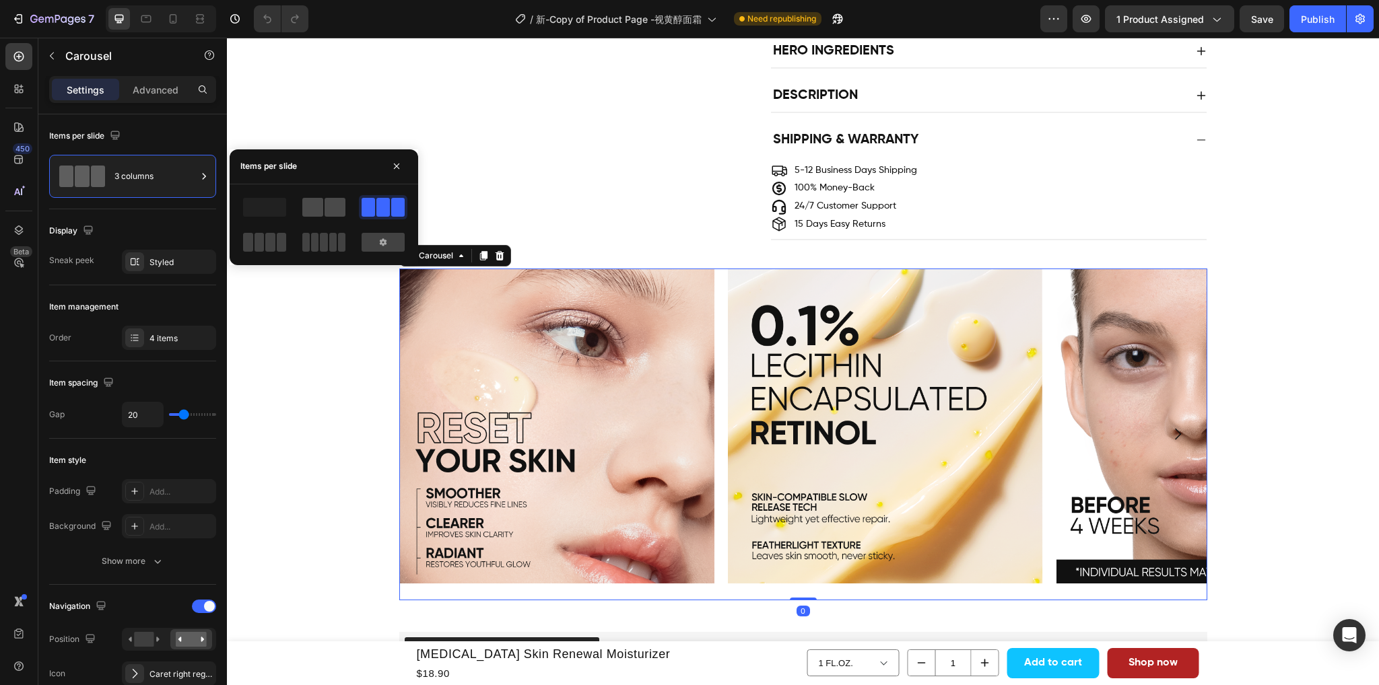
click at [336, 203] on span at bounding box center [334, 207] width 21 height 19
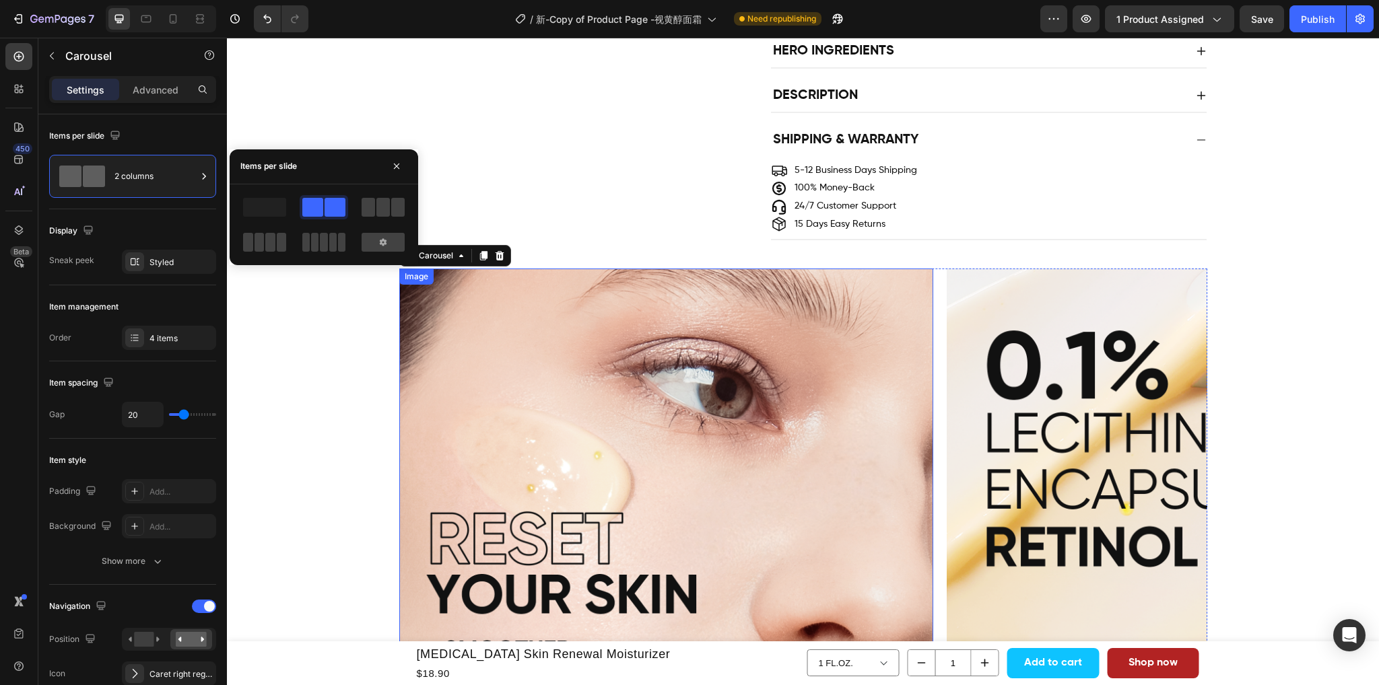
click at [603, 489] on img at bounding box center [666, 536] width 534 height 534
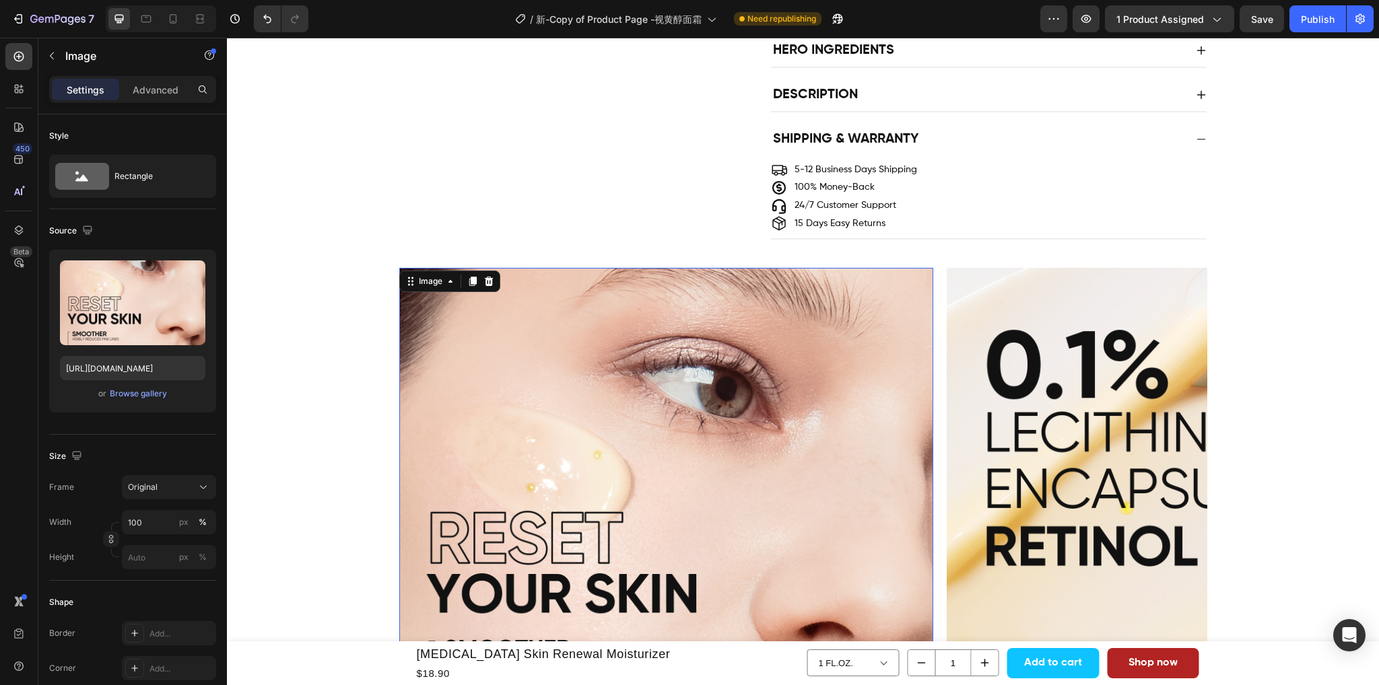
scroll to position [1144, 0]
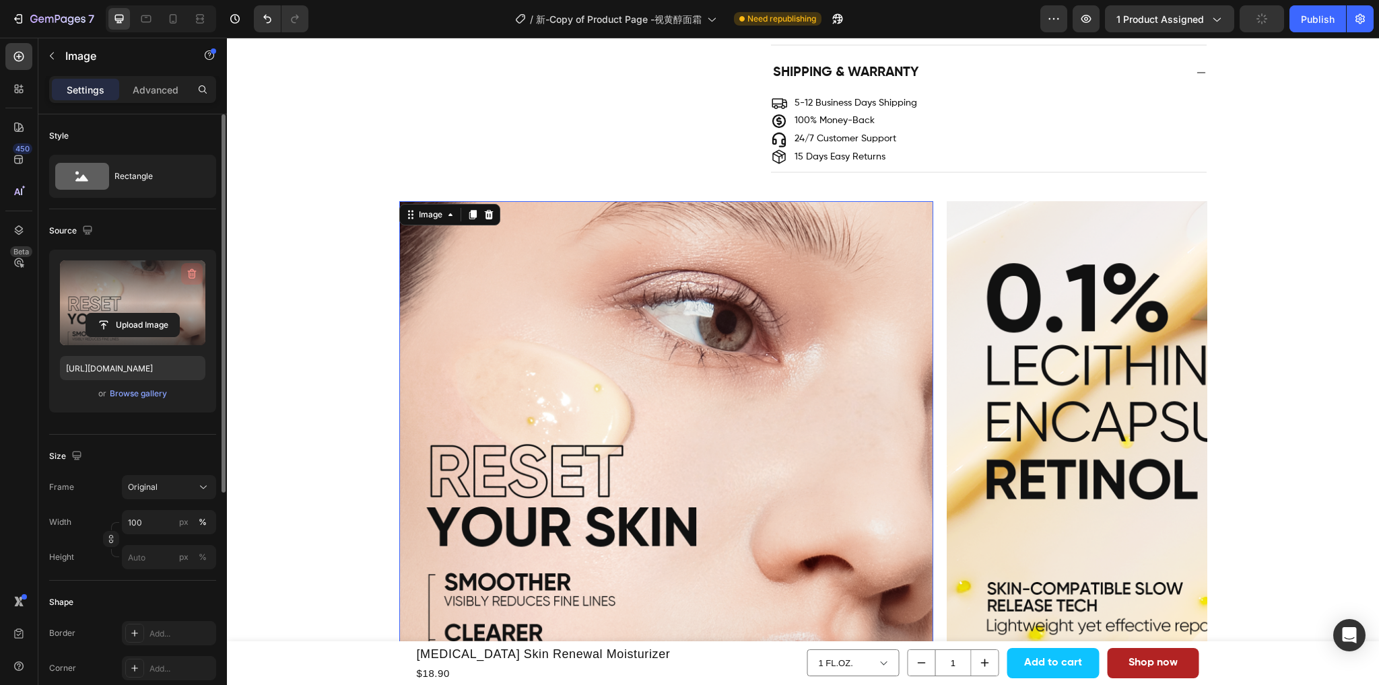
click at [190, 269] on icon "button" at bounding box center [191, 273] width 13 height 13
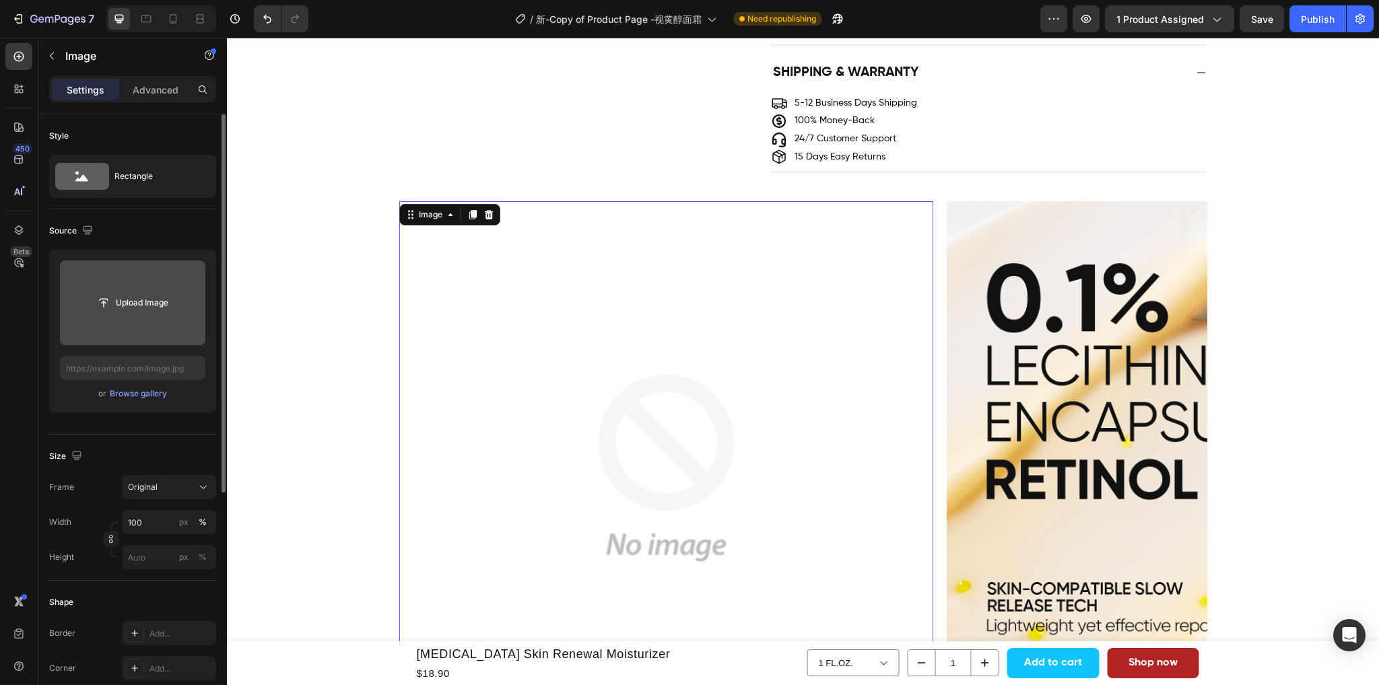
click at [133, 315] on input "file" at bounding box center [132, 302] width 145 height 85
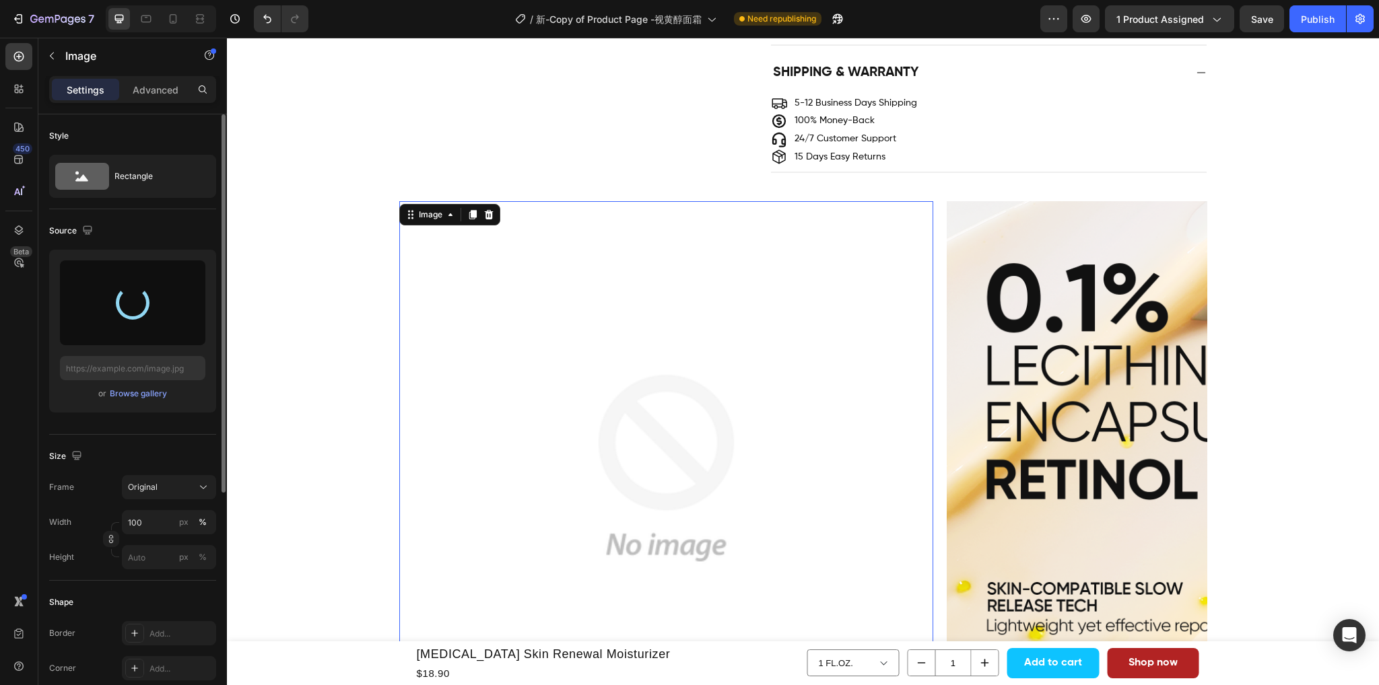
type input "https://cdn.shopify.com/s/files/1/0563/1701/8217/files/gempages_572779726456750…"
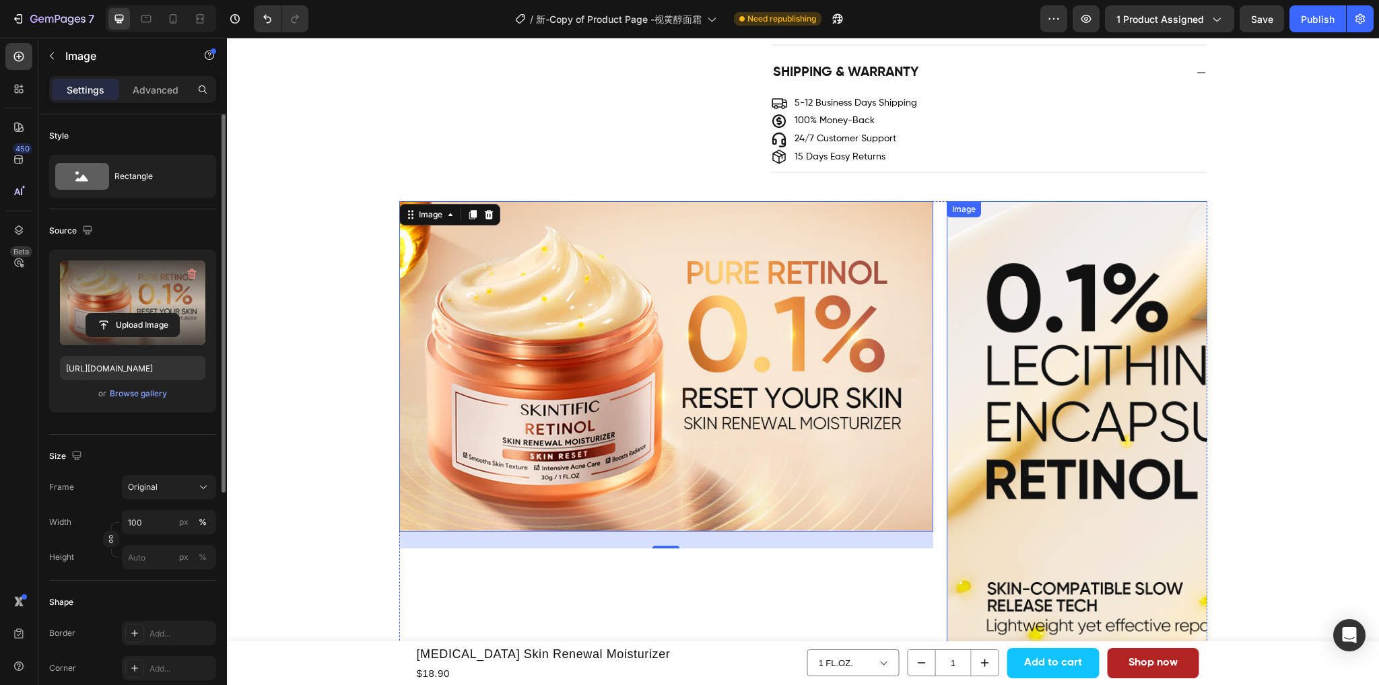
click at [1017, 362] on img at bounding box center [1213, 468] width 534 height 534
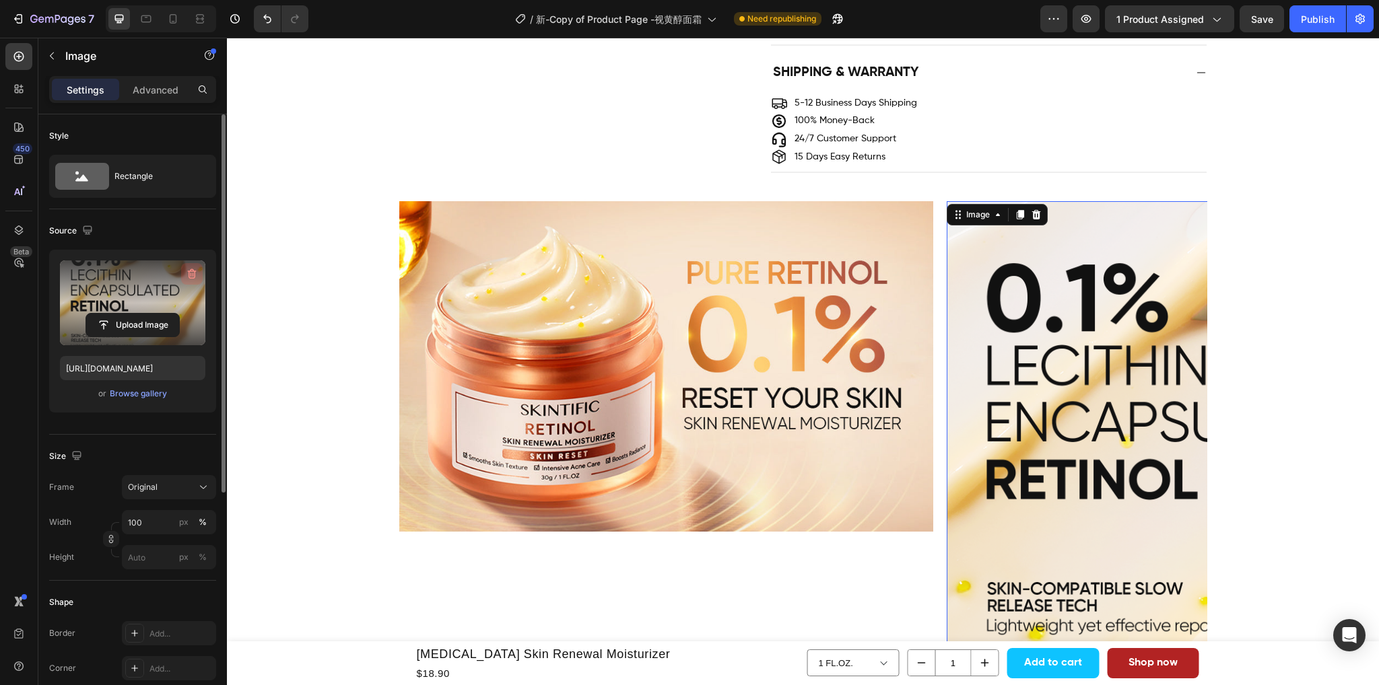
click at [188, 277] on icon "button" at bounding box center [192, 274] width 9 height 10
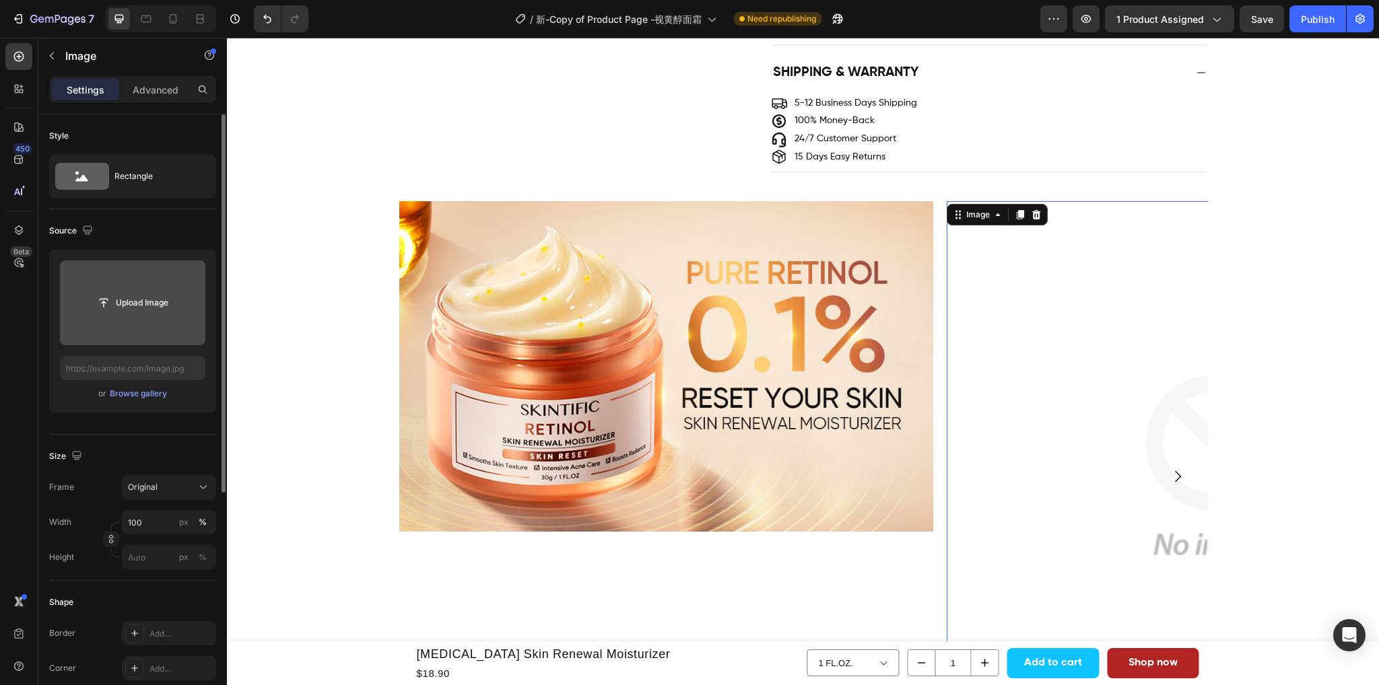
click at [142, 314] on button "Upload Image" at bounding box center [132, 303] width 94 height 24
click at [116, 300] on input "file" at bounding box center [132, 302] width 93 height 23
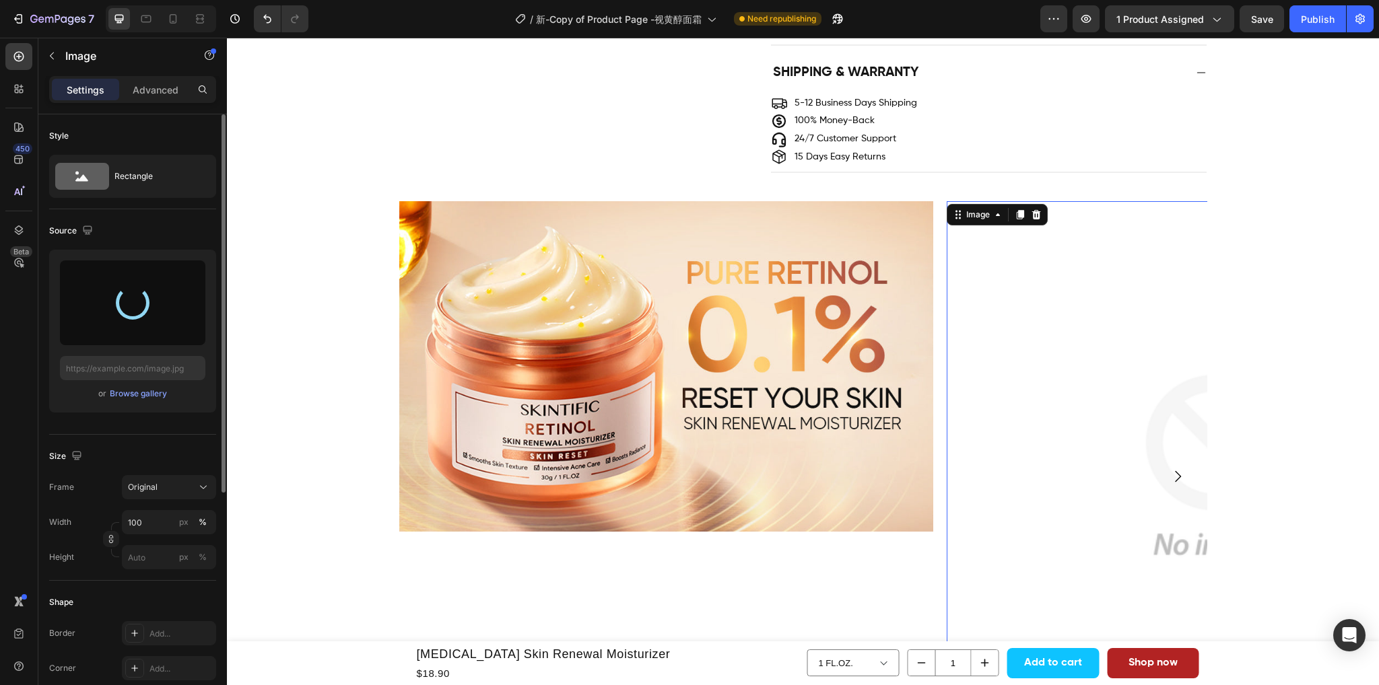
type input "https://cdn.shopify.com/s/files/1/0563/1701/8217/files/gempages_572779726456750…"
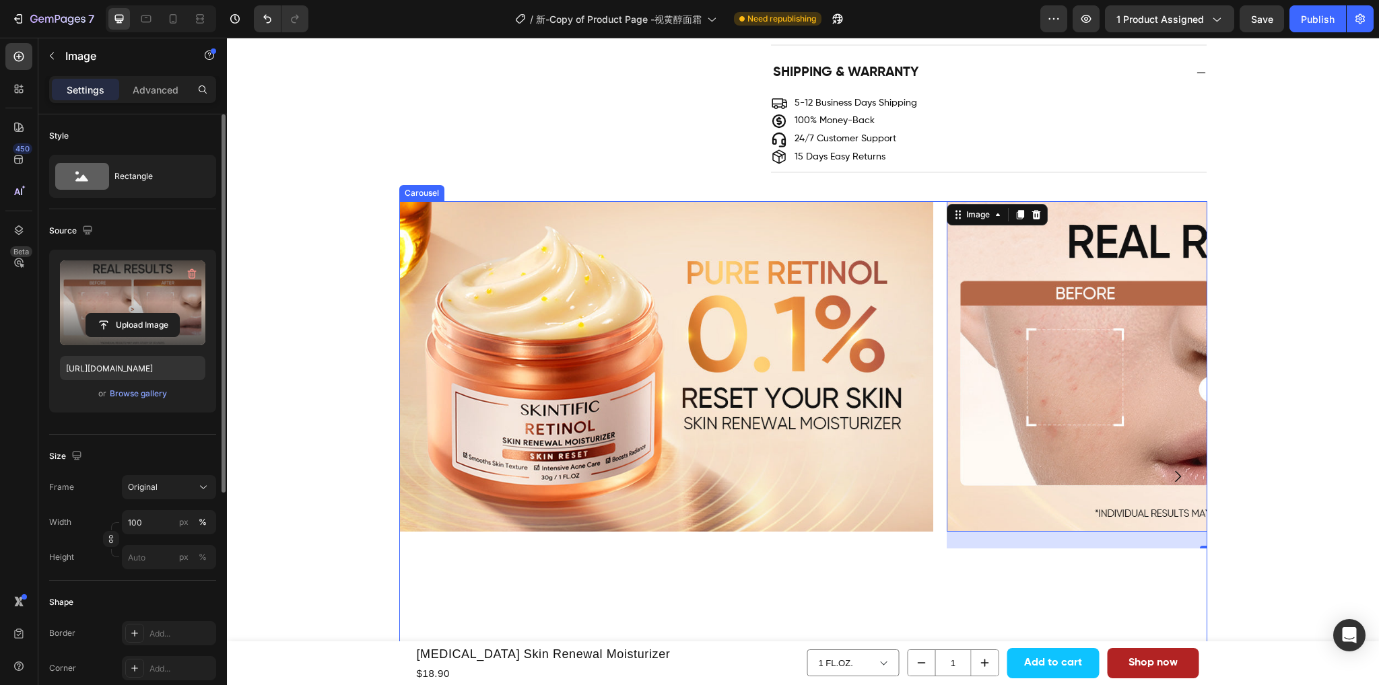
click at [1173, 474] on icon "Carousel Next Arrow" at bounding box center [1177, 476] width 16 height 16
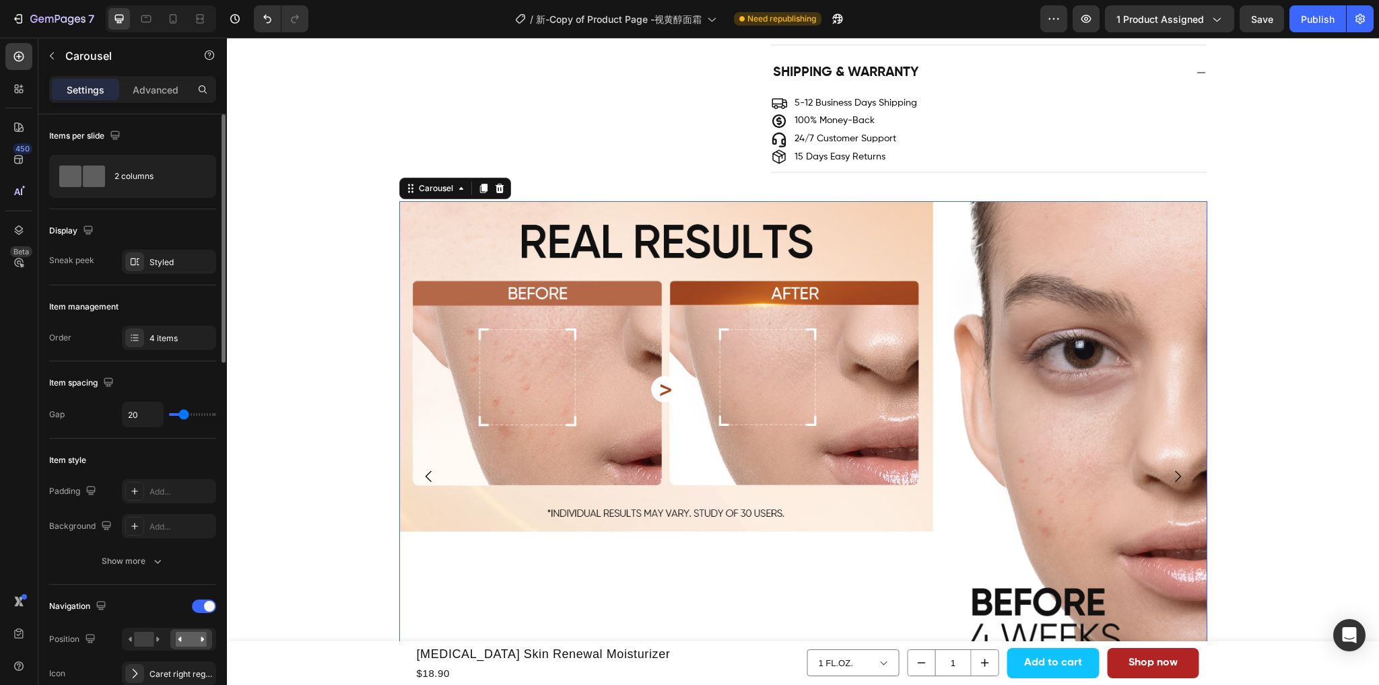
click at [1173, 474] on icon "Carousel Next Arrow" at bounding box center [1177, 476] width 16 height 16
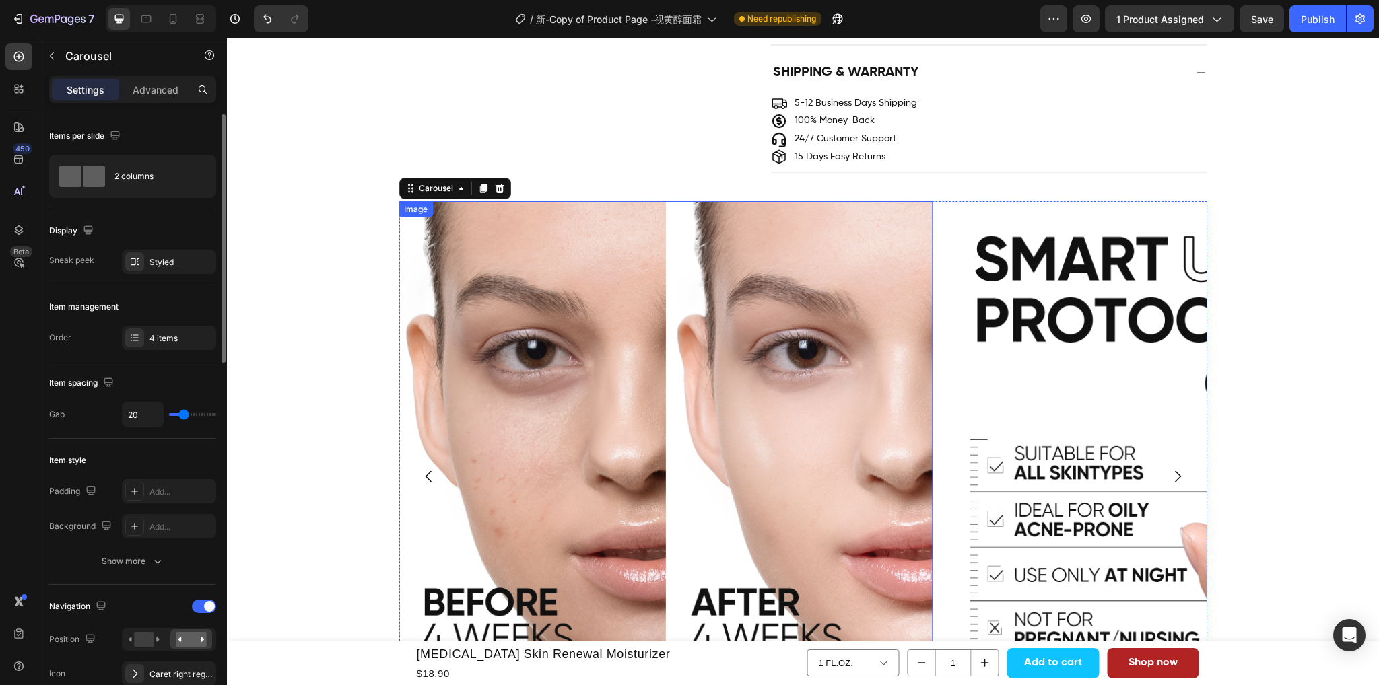
click at [592, 320] on img at bounding box center [665, 468] width 534 height 534
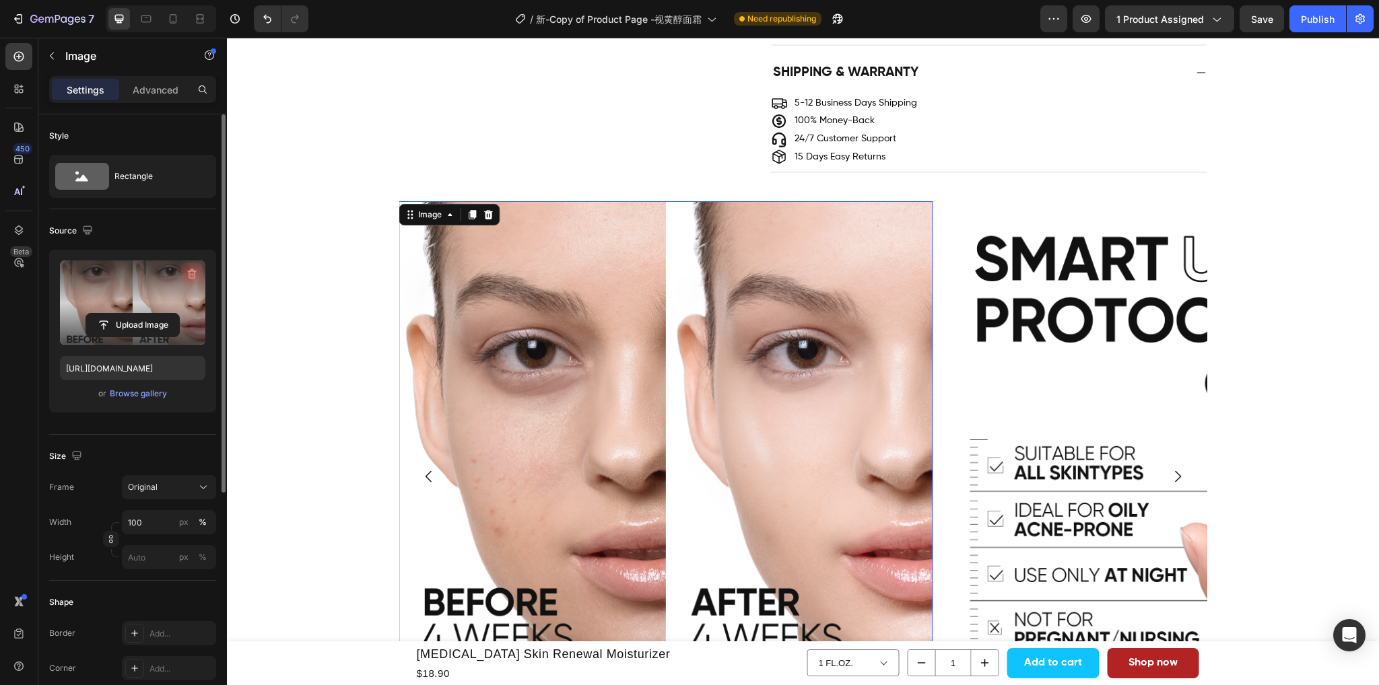
click at [192, 278] on icon "button" at bounding box center [192, 274] width 9 height 10
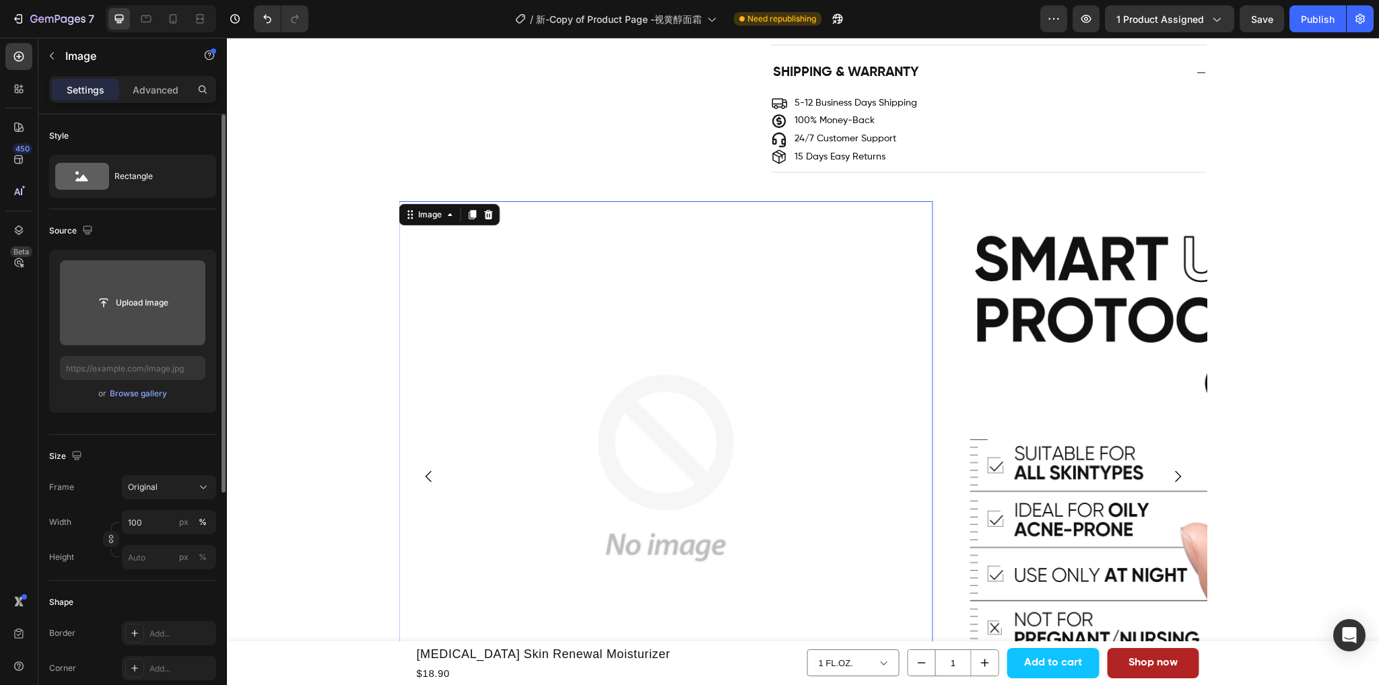
click at [135, 308] on input "file" at bounding box center [132, 302] width 93 height 23
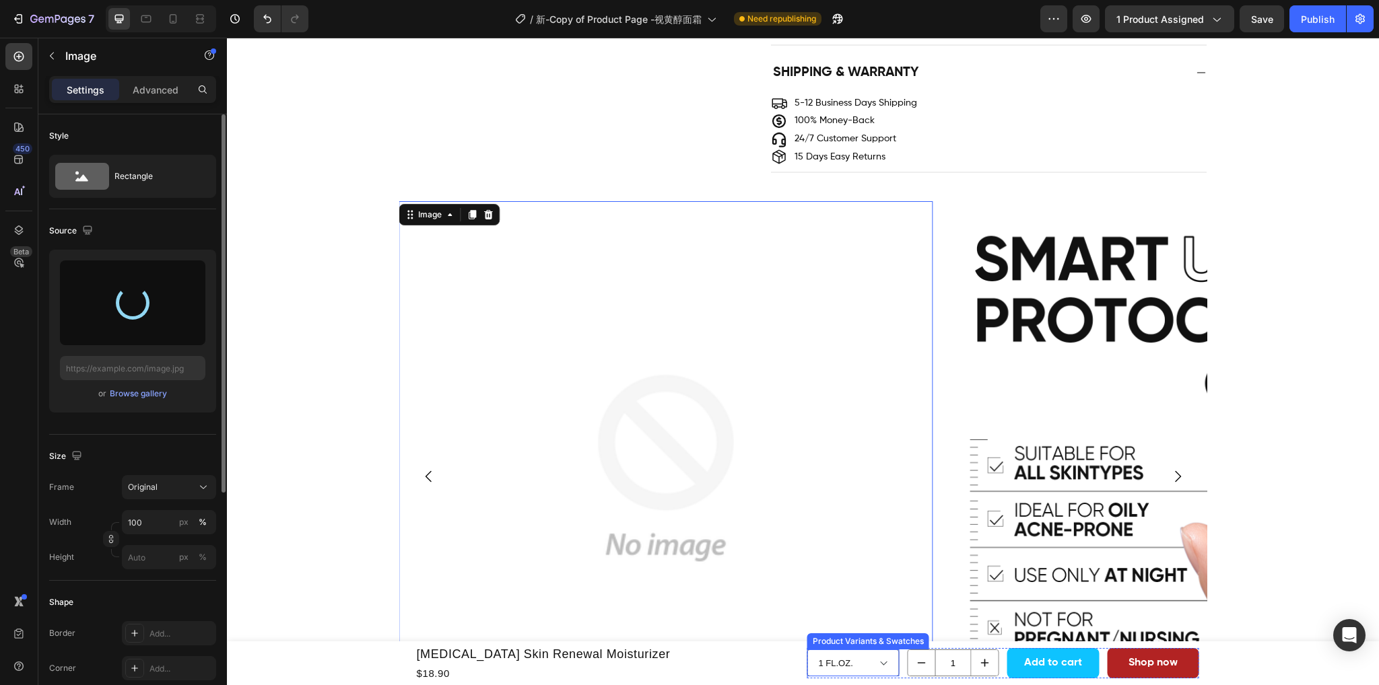
type input "https://cdn.shopify.com/s/files/1/0563/1701/8217/files/gempages_572779726456750…"
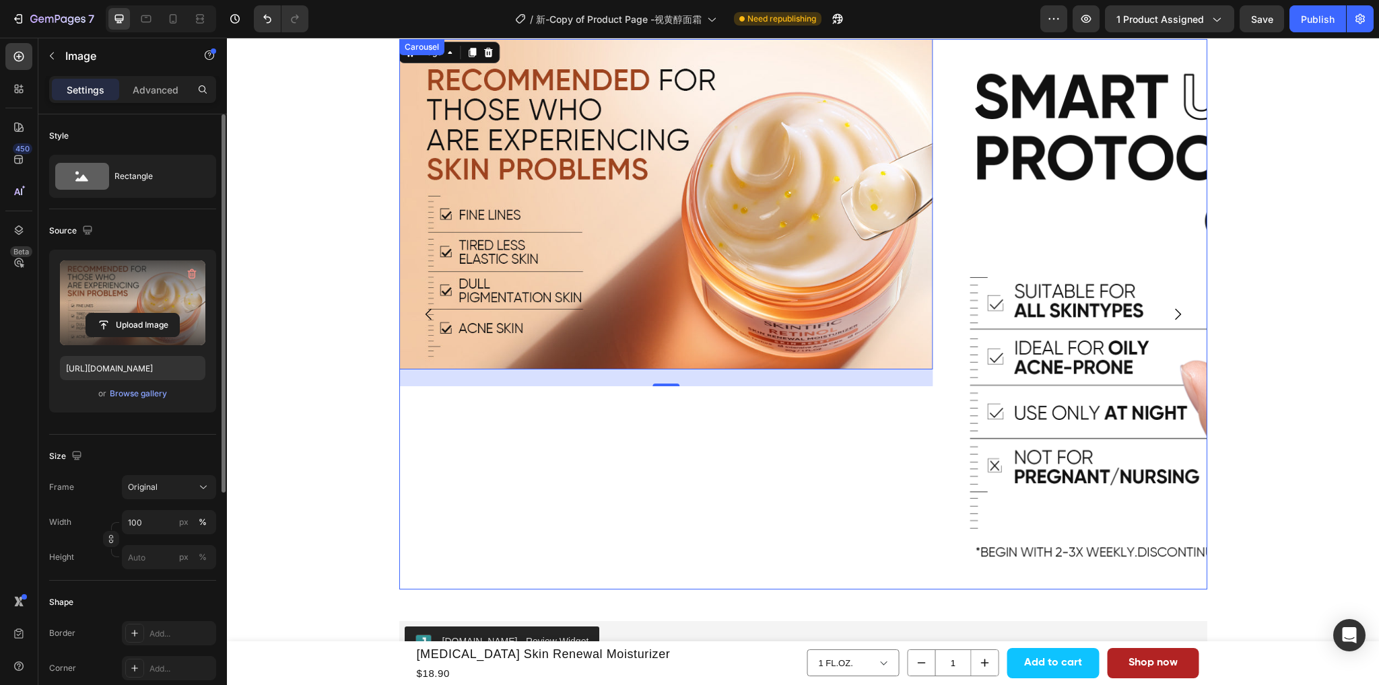
scroll to position [1279, 0]
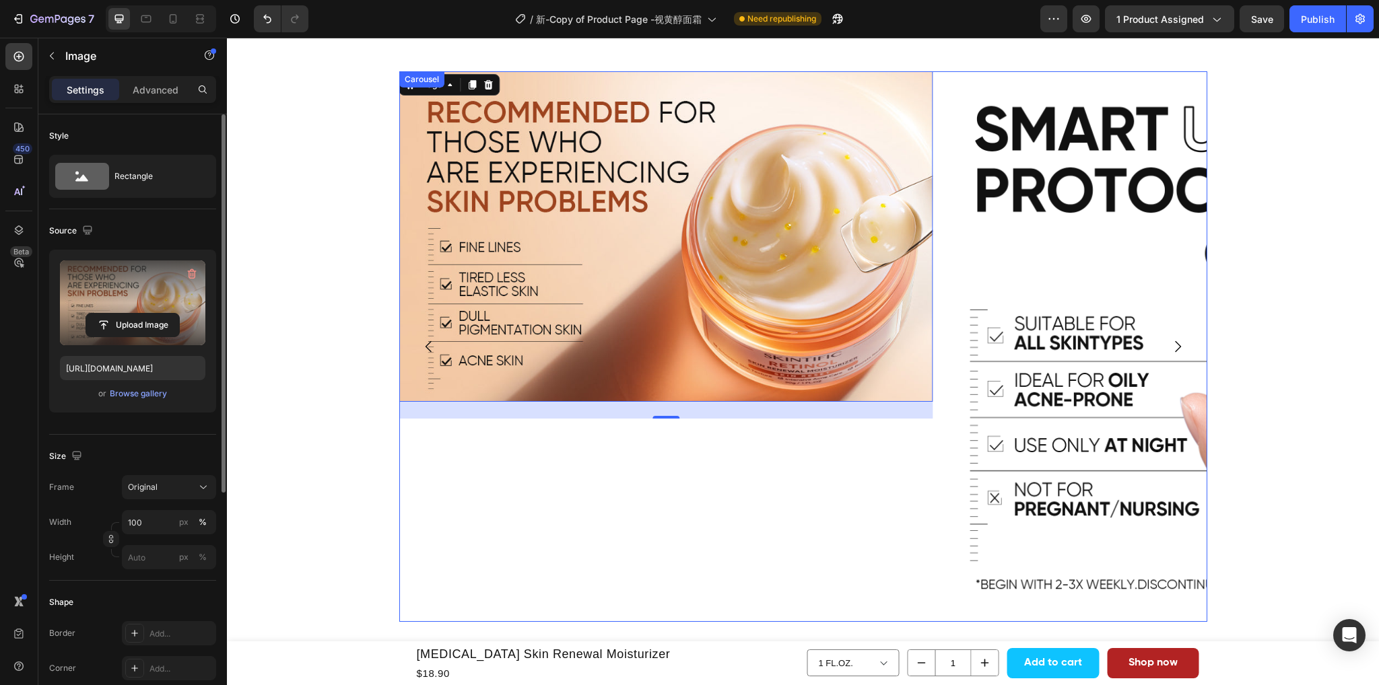
click at [421, 344] on icon "Carousel Back Arrow" at bounding box center [429, 347] width 16 height 16
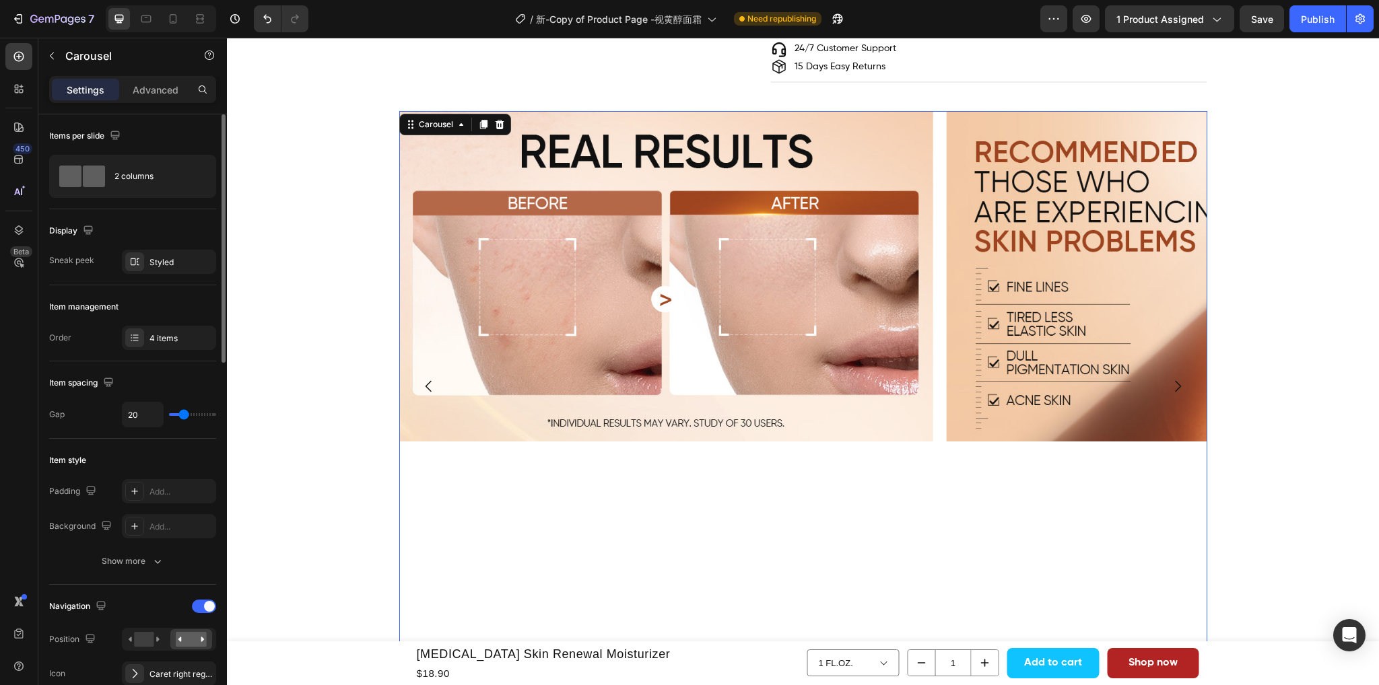
scroll to position [1144, 0]
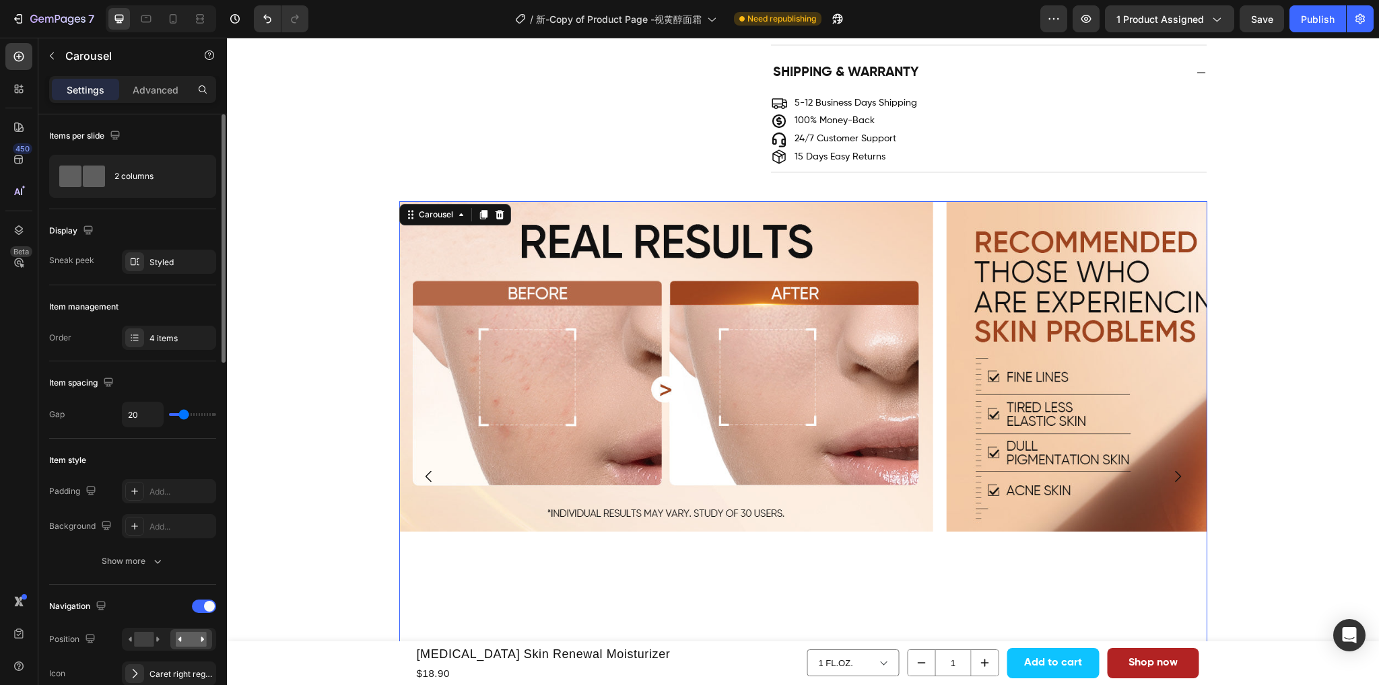
click at [1173, 473] on icon "Carousel Next Arrow" at bounding box center [1177, 476] width 16 height 16
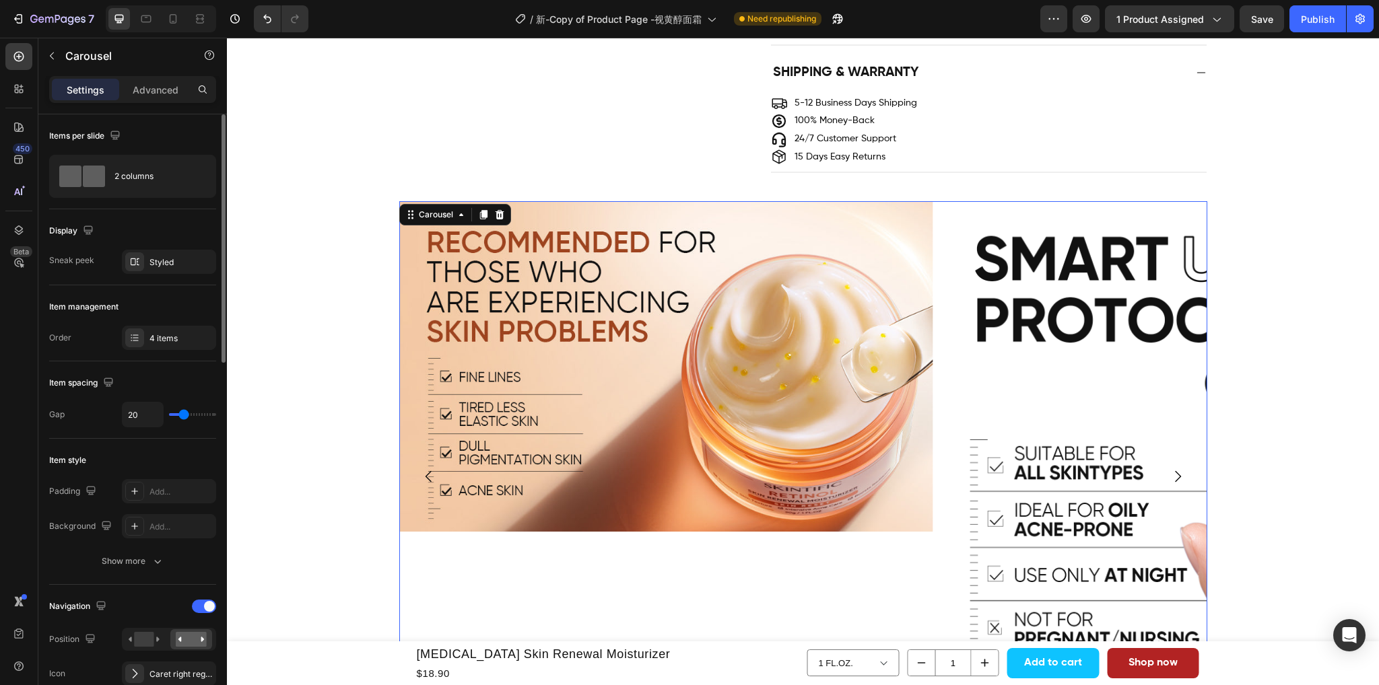
click at [1171, 475] on icon "Carousel Next Arrow" at bounding box center [1177, 476] width 16 height 16
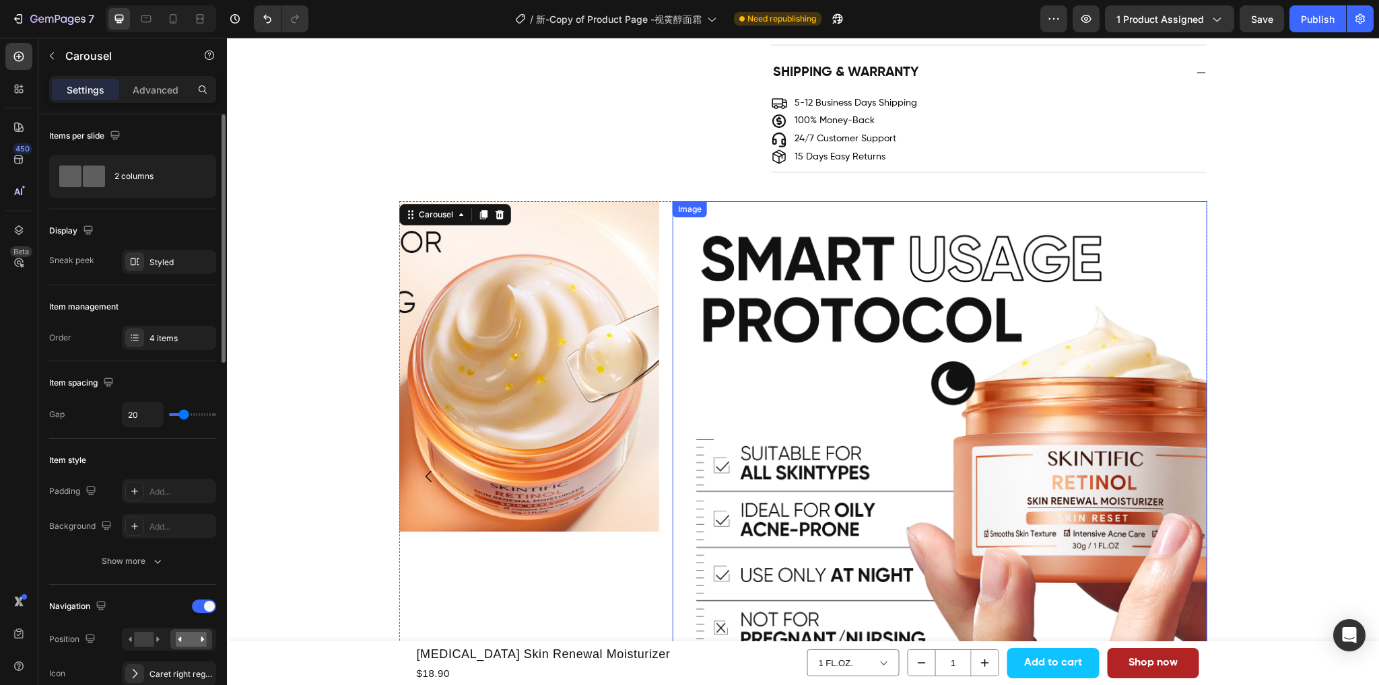
click at [891, 363] on img at bounding box center [939, 468] width 534 height 534
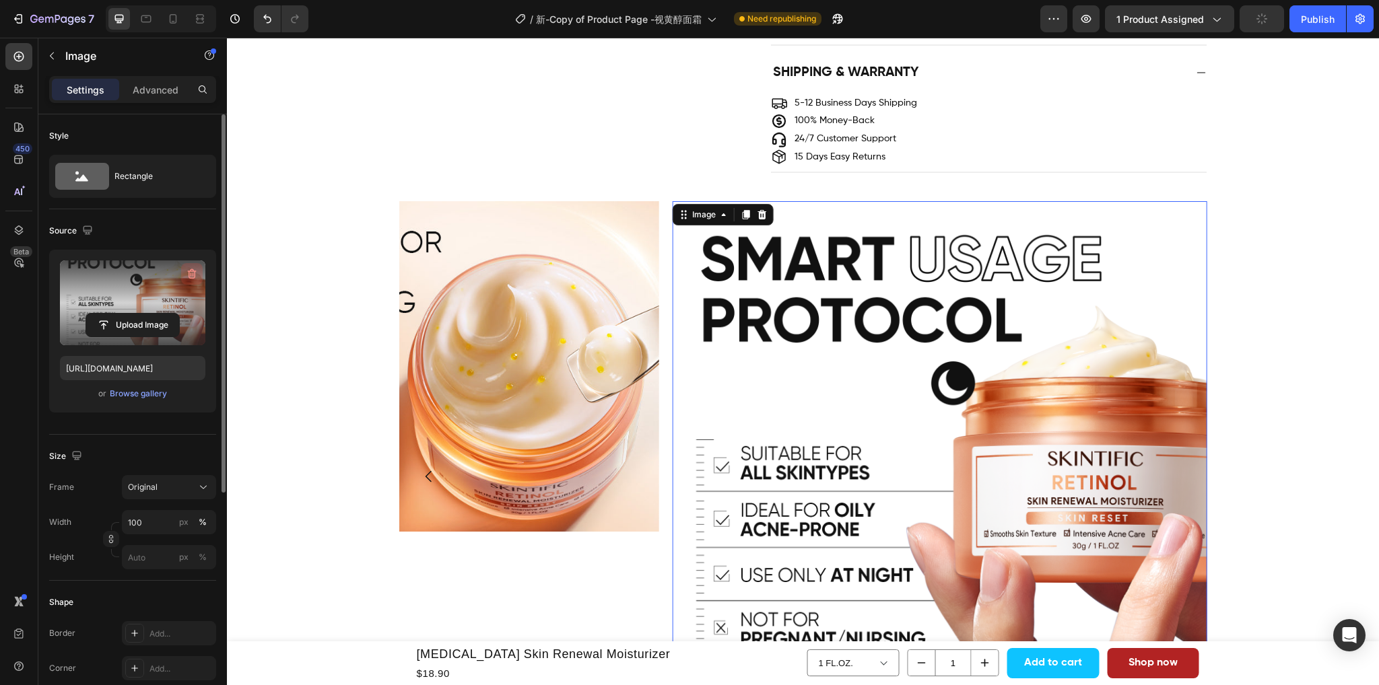
click at [186, 275] on icon "button" at bounding box center [191, 273] width 13 height 13
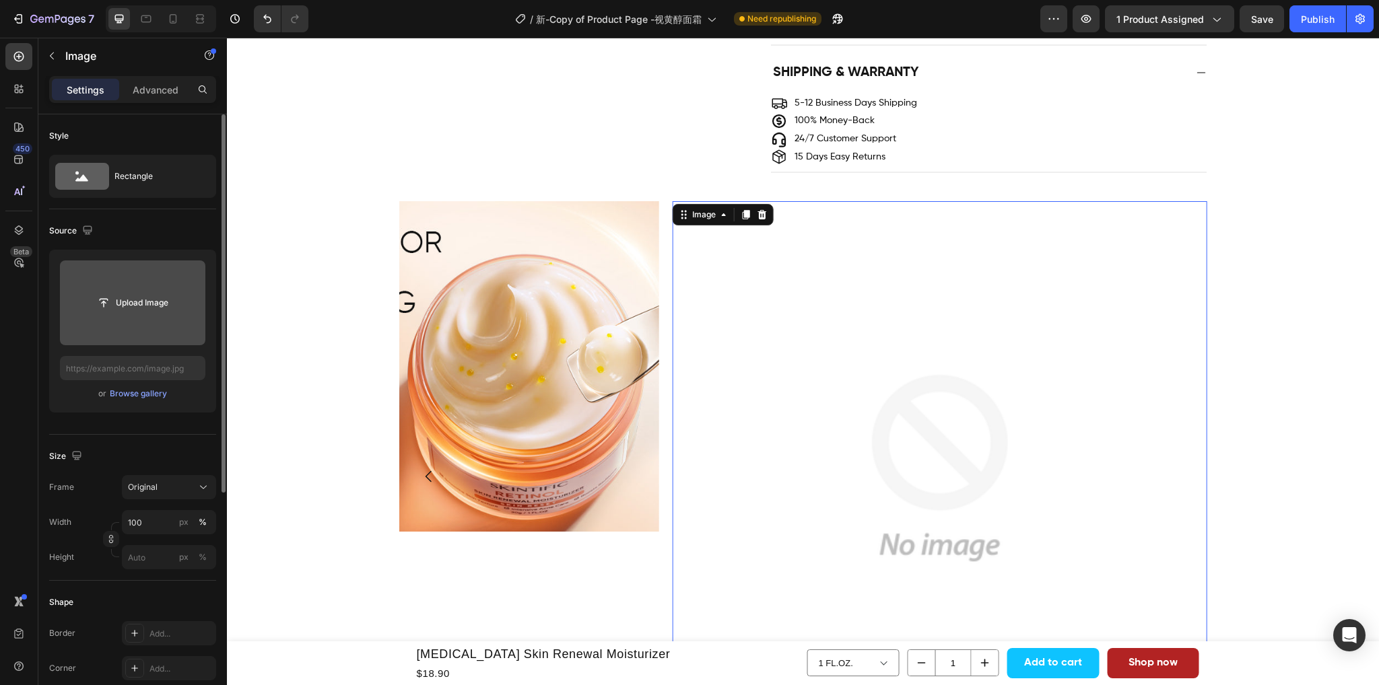
click at [141, 315] on input "file" at bounding box center [132, 302] width 145 height 85
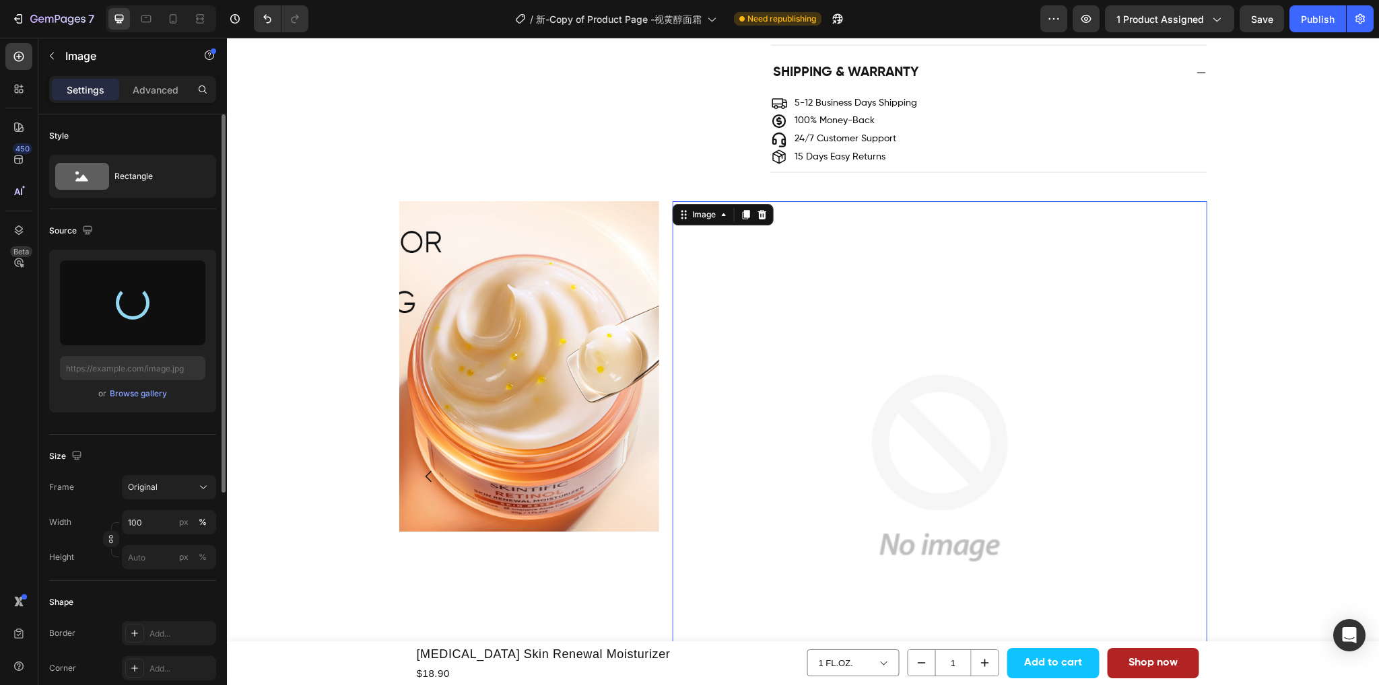
type input "https://cdn.shopify.com/s/files/1/0563/1701/8217/files/gempages_572779726456750…"
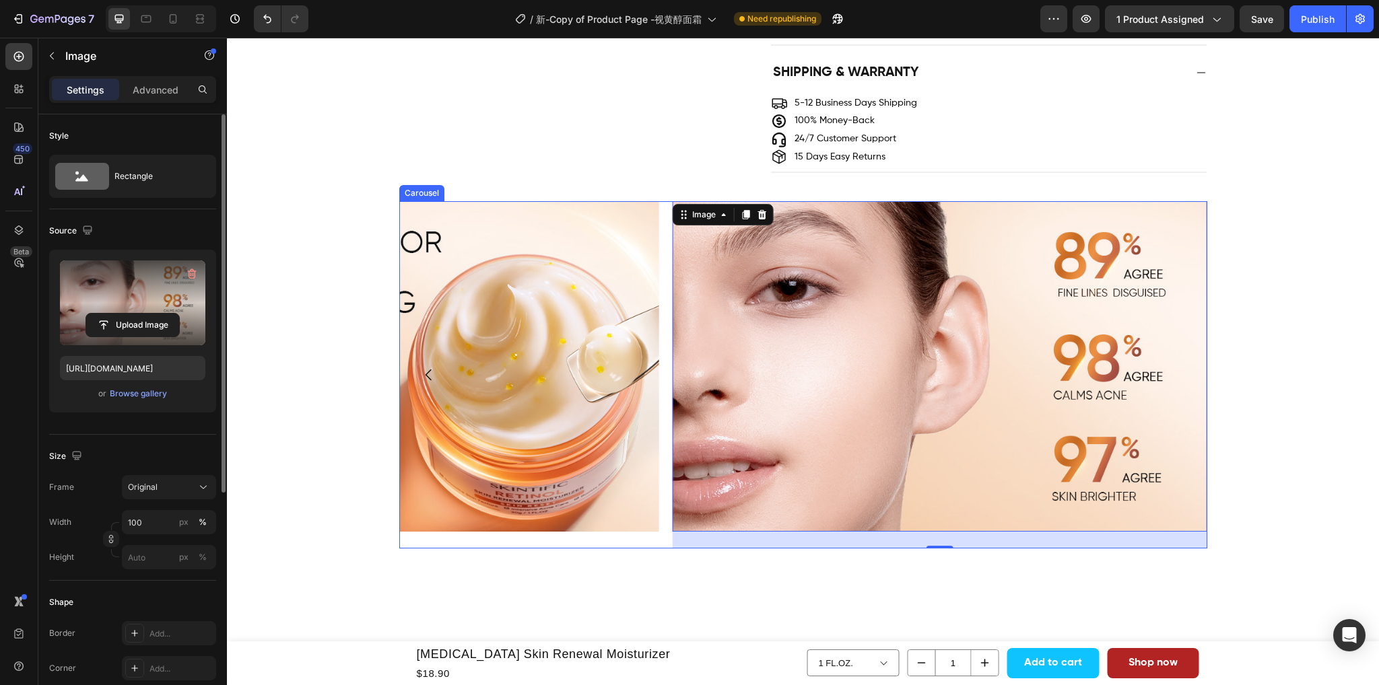
click at [638, 549] on div "Image" at bounding box center [392, 374] width 534 height 347
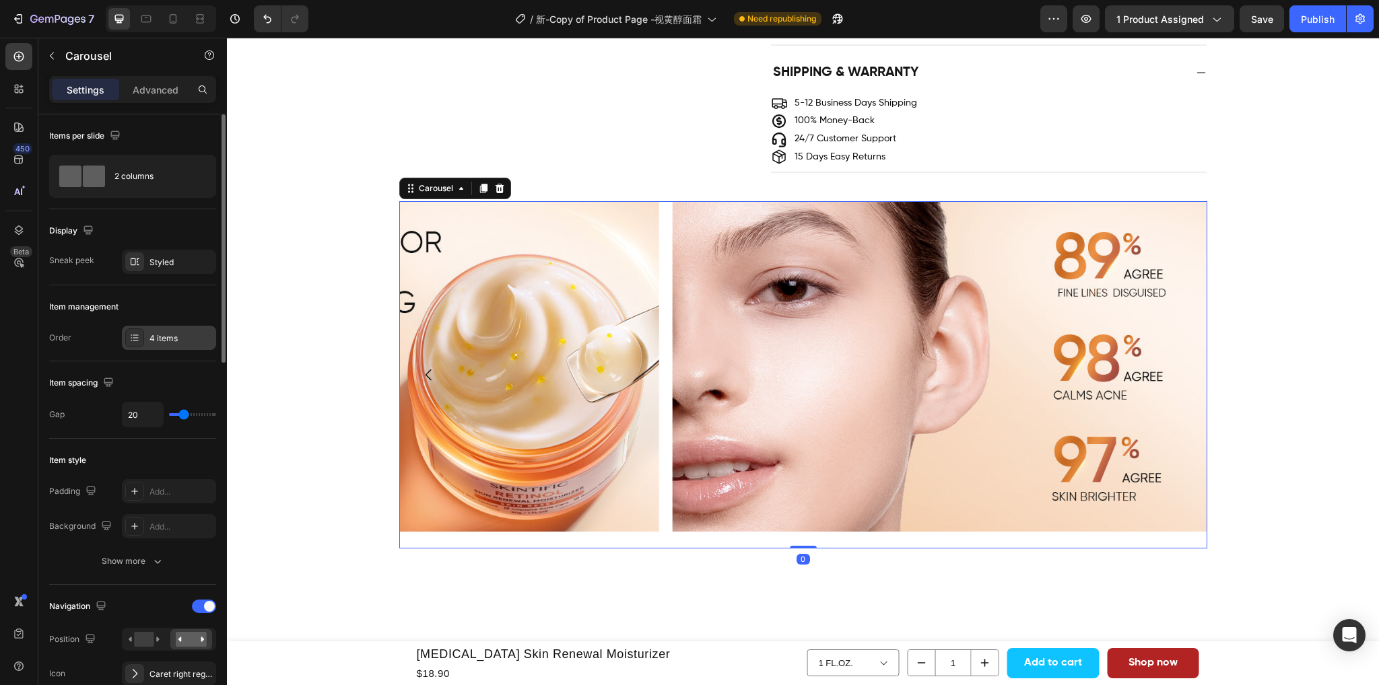
click at [162, 343] on div "4 items" at bounding box center [180, 339] width 63 height 12
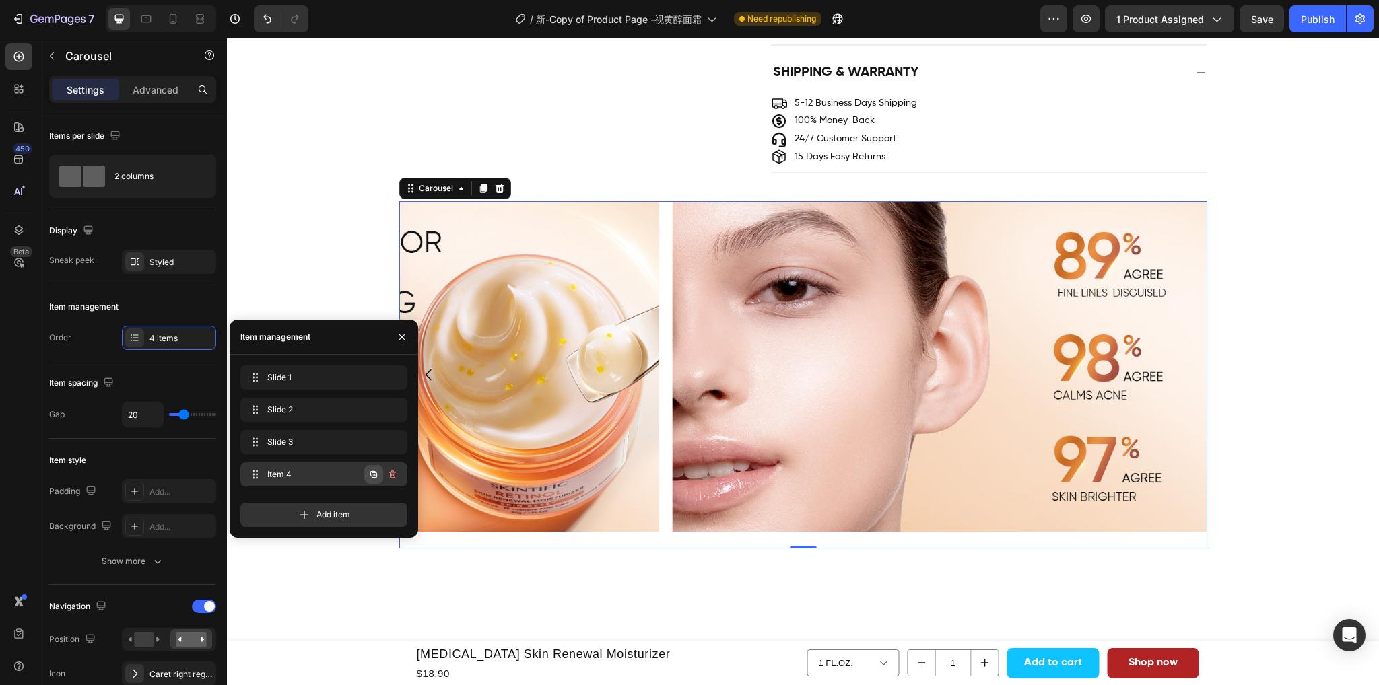
click at [373, 475] on icon "button" at bounding box center [374, 475] width 3 height 3
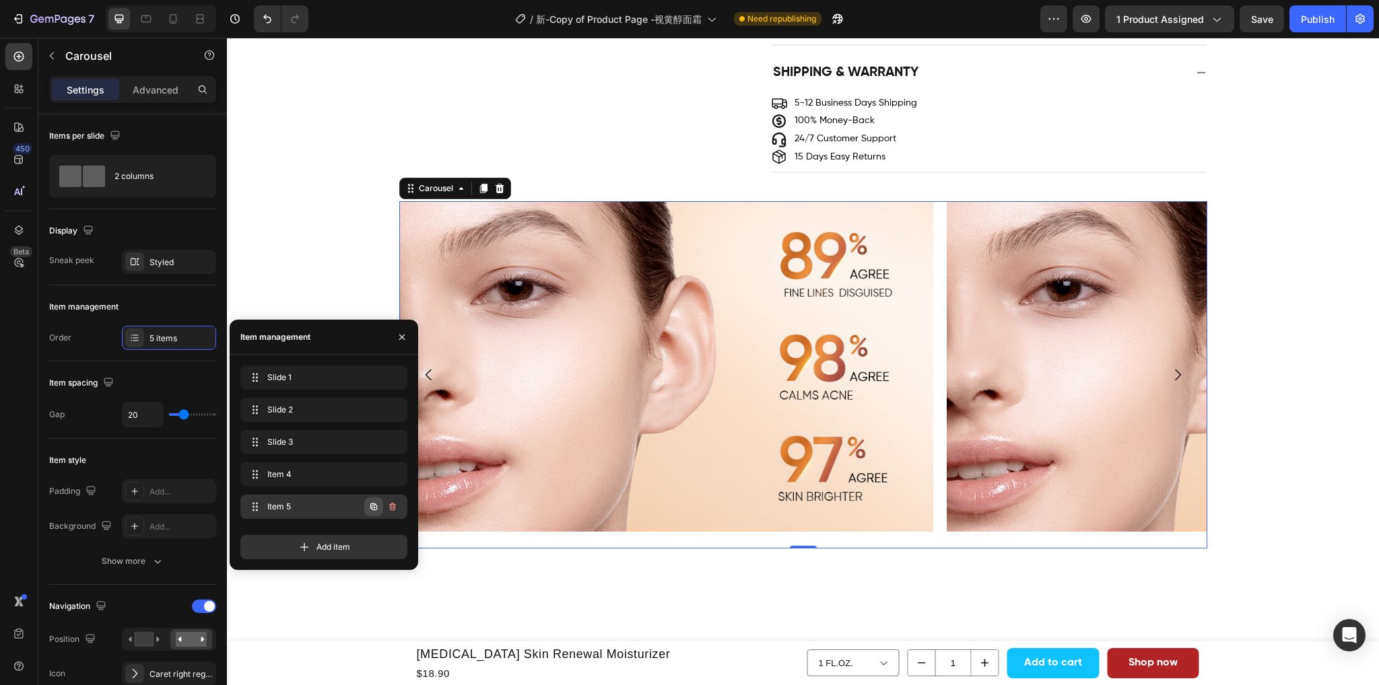
click at [376, 502] on icon "button" at bounding box center [373, 506] width 11 height 11
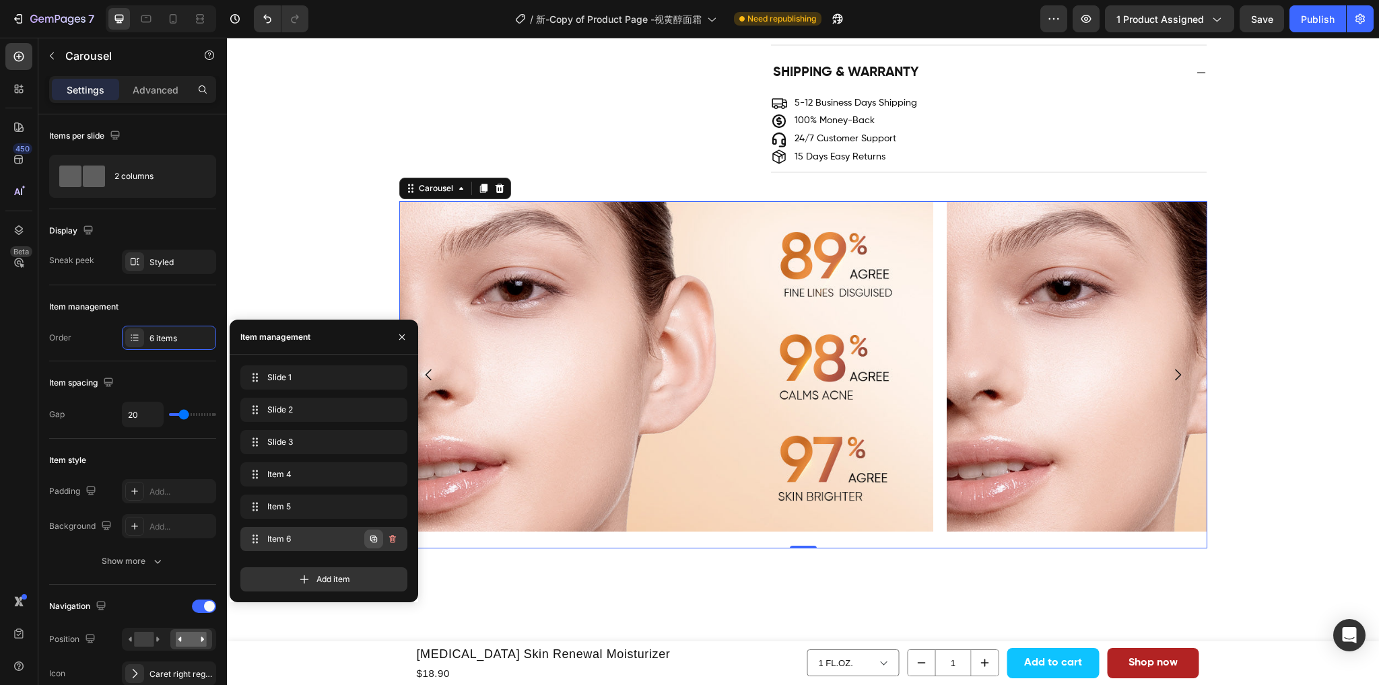
click at [371, 542] on icon "button" at bounding box center [373, 539] width 11 height 11
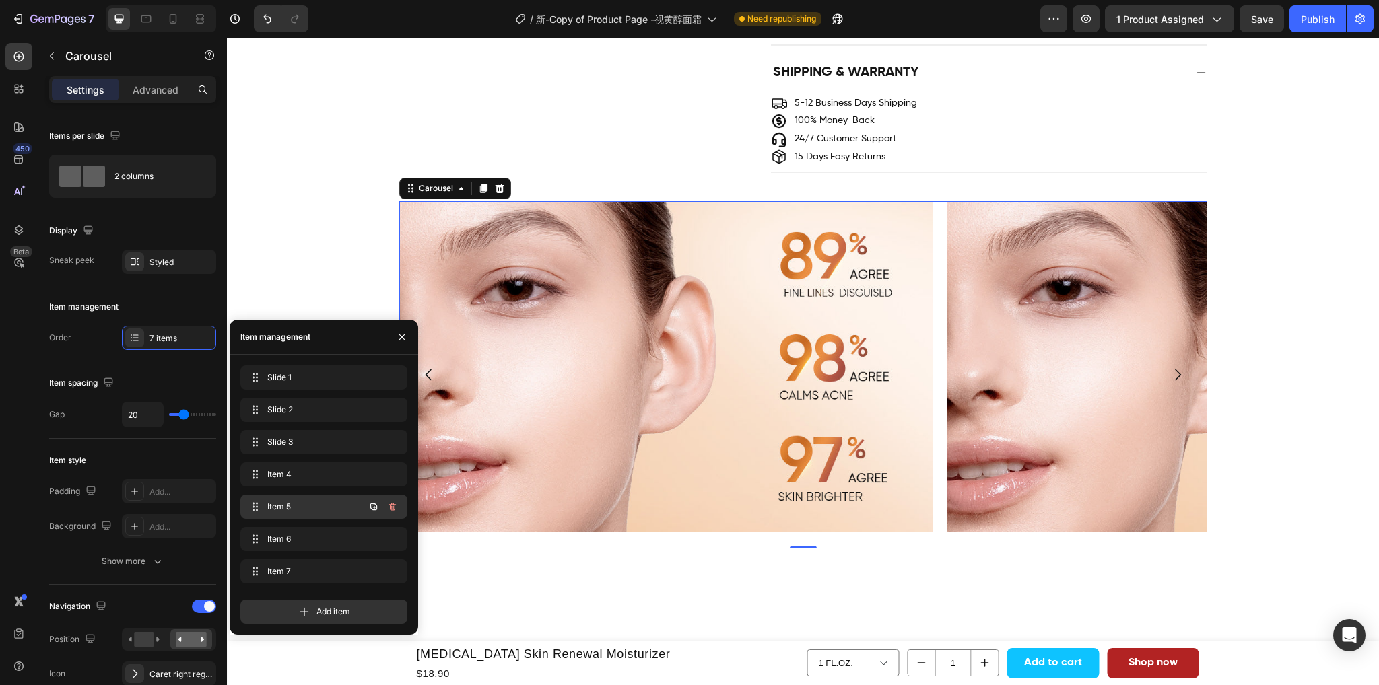
click at [308, 512] on span "Item 5" at bounding box center [305, 507] width 76 height 12
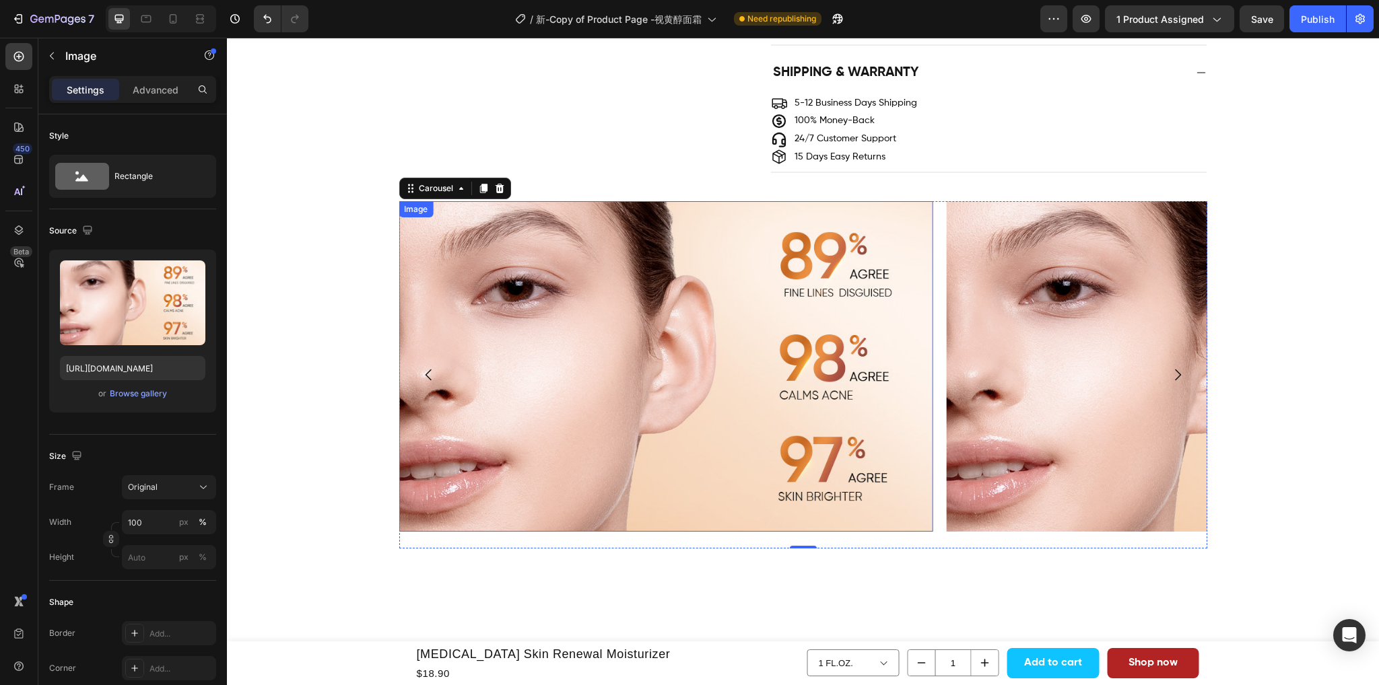
click at [765, 384] on img at bounding box center [665, 366] width 534 height 330
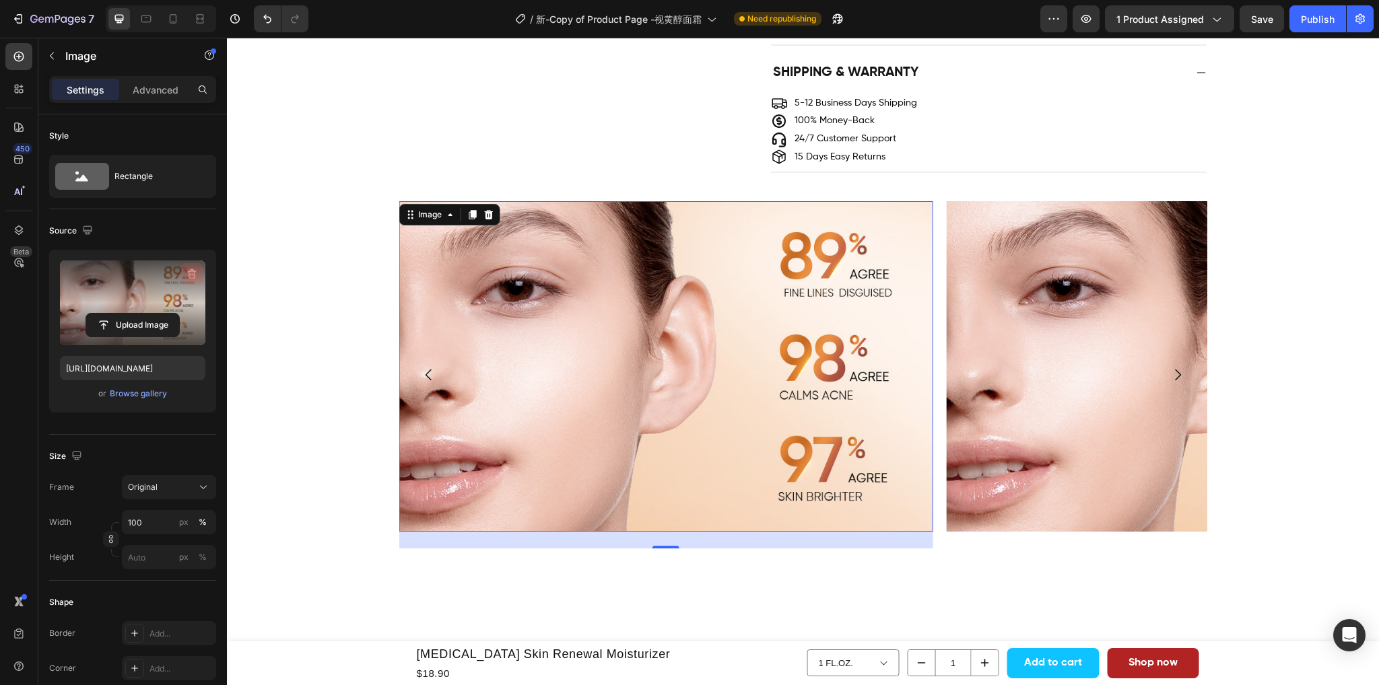
click at [187, 271] on icon "button" at bounding box center [191, 273] width 13 height 13
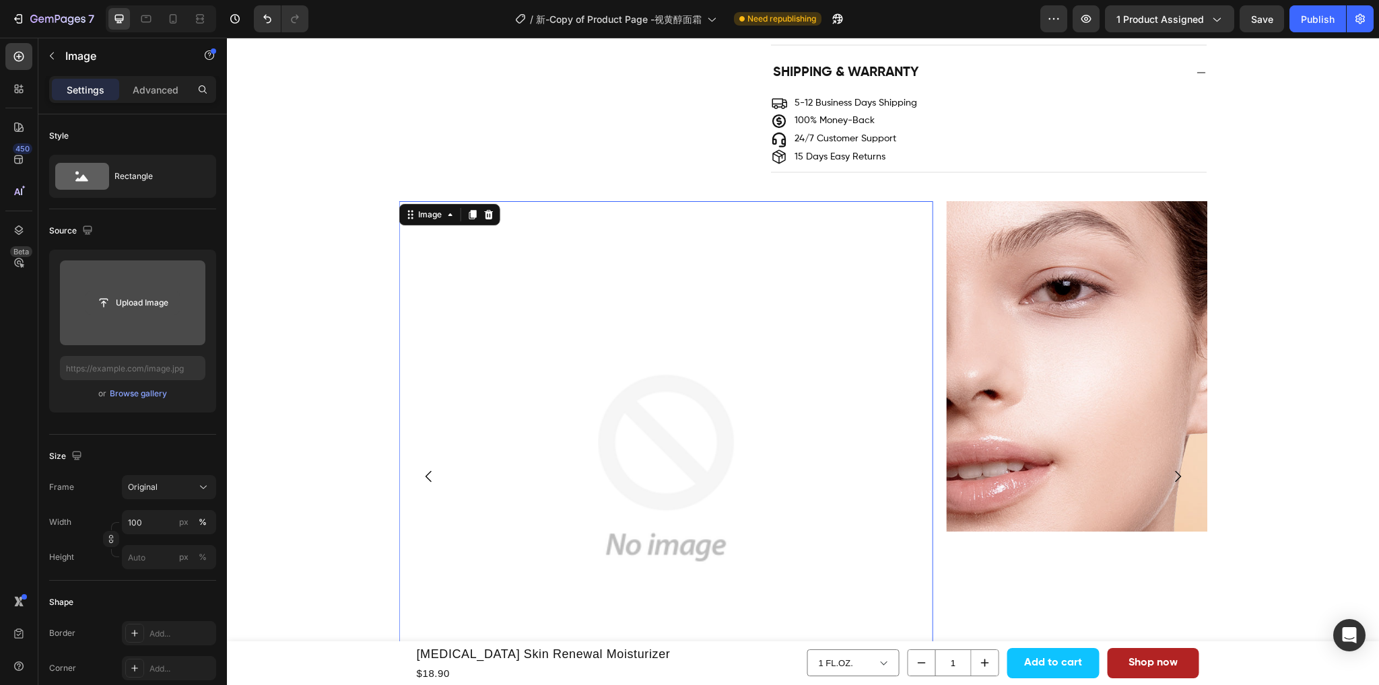
click at [135, 303] on input "file" at bounding box center [132, 302] width 93 height 23
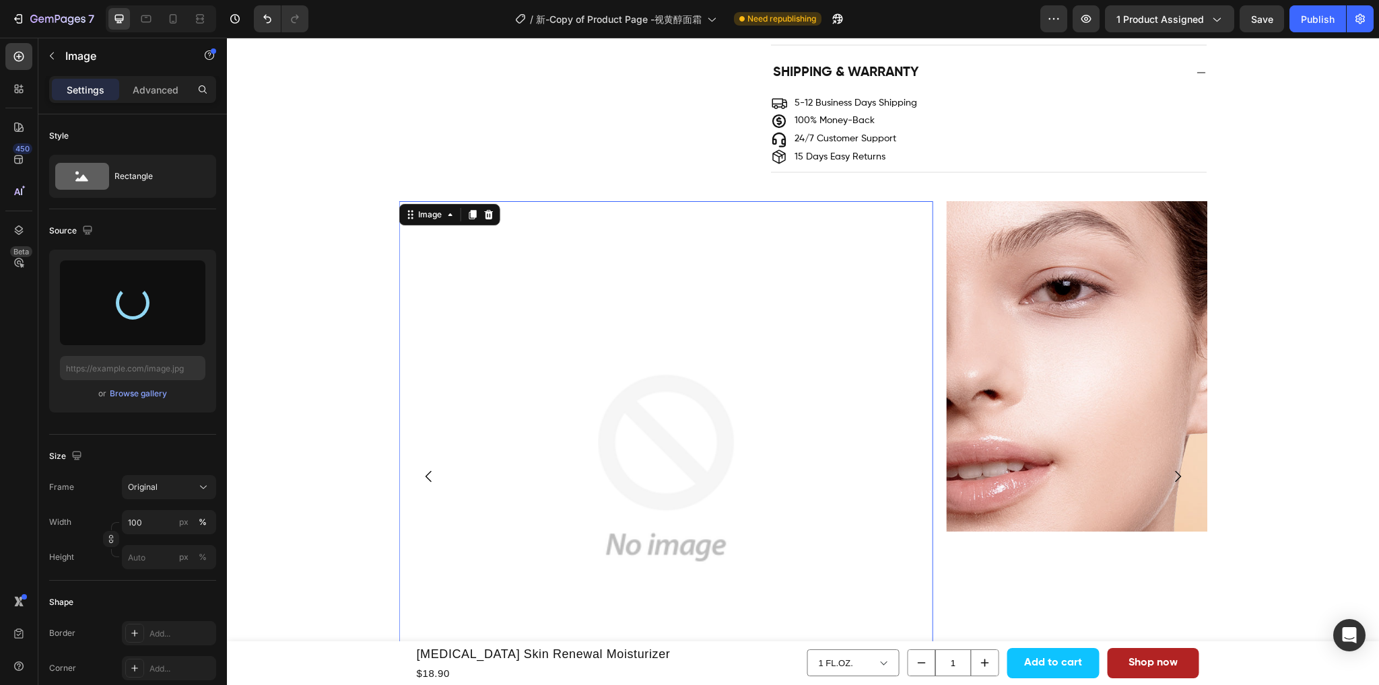
type input "https://cdn.shopify.com/s/files/1/0563/1701/8217/files/gempages_572779726456750…"
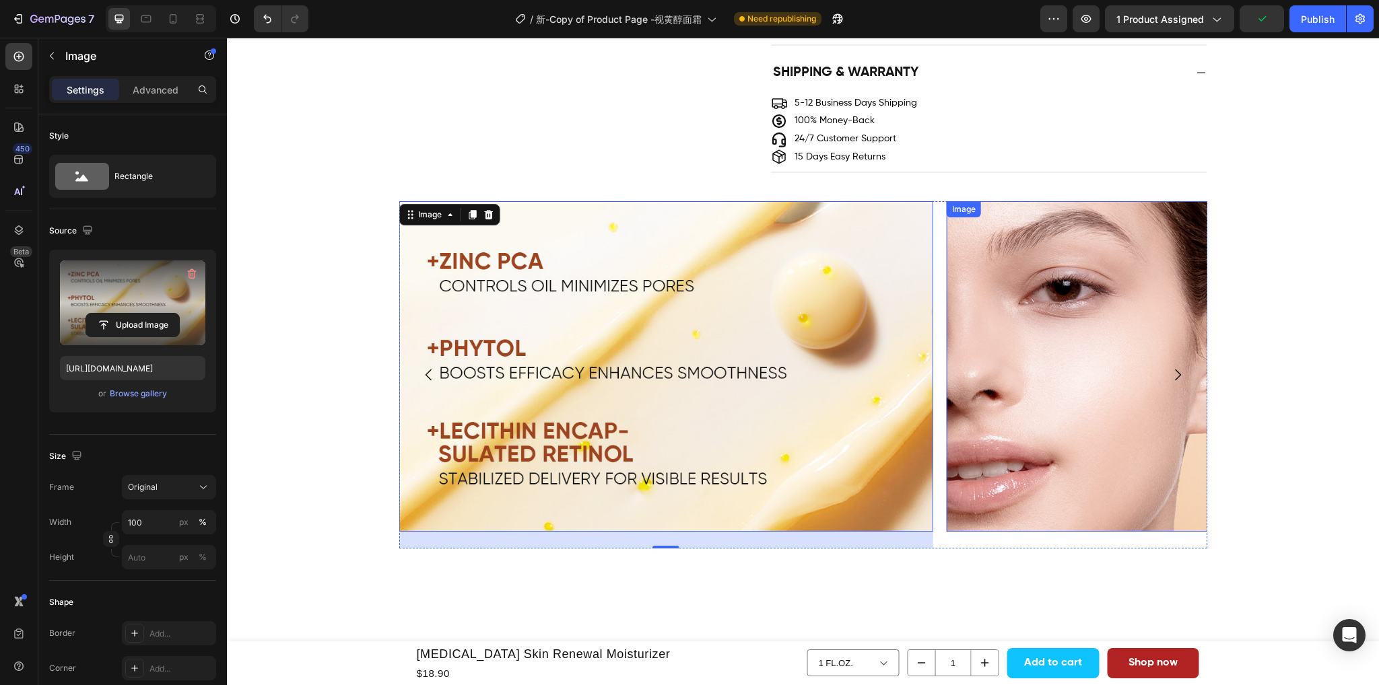
click at [1107, 401] on img at bounding box center [1213, 366] width 534 height 330
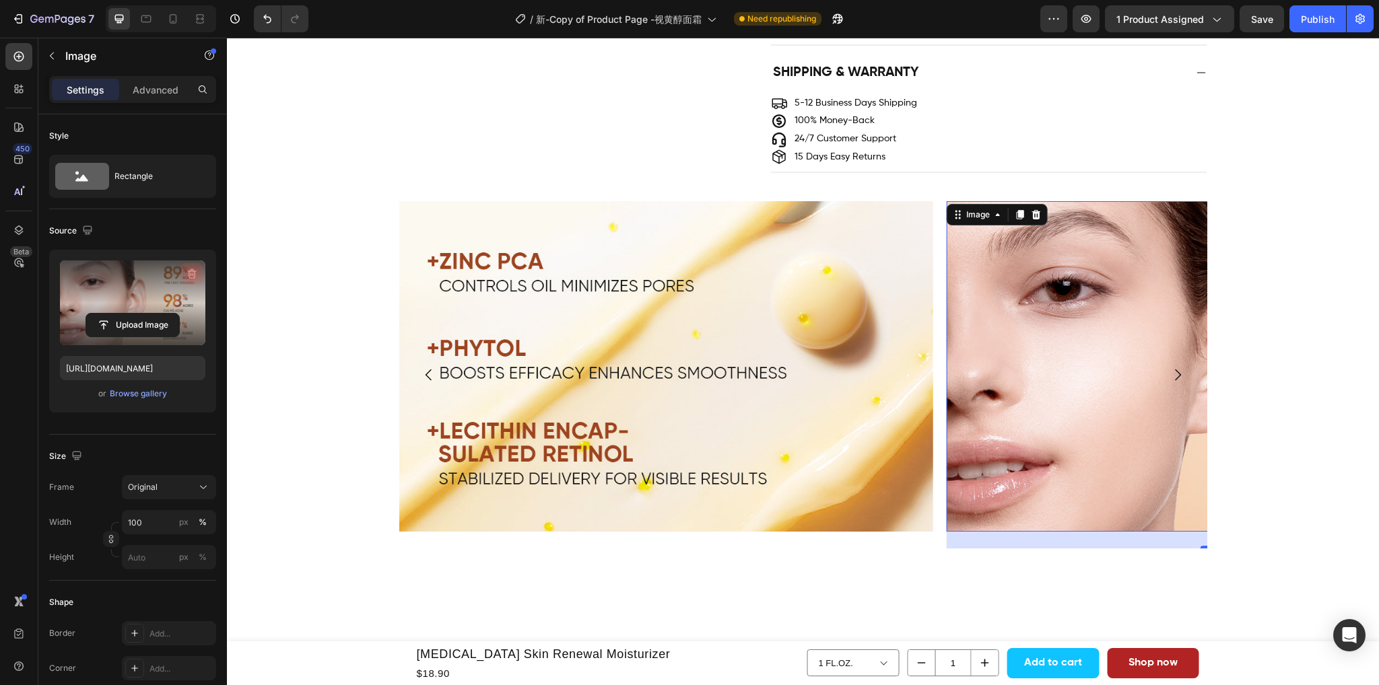
click at [186, 273] on icon "button" at bounding box center [191, 273] width 13 height 13
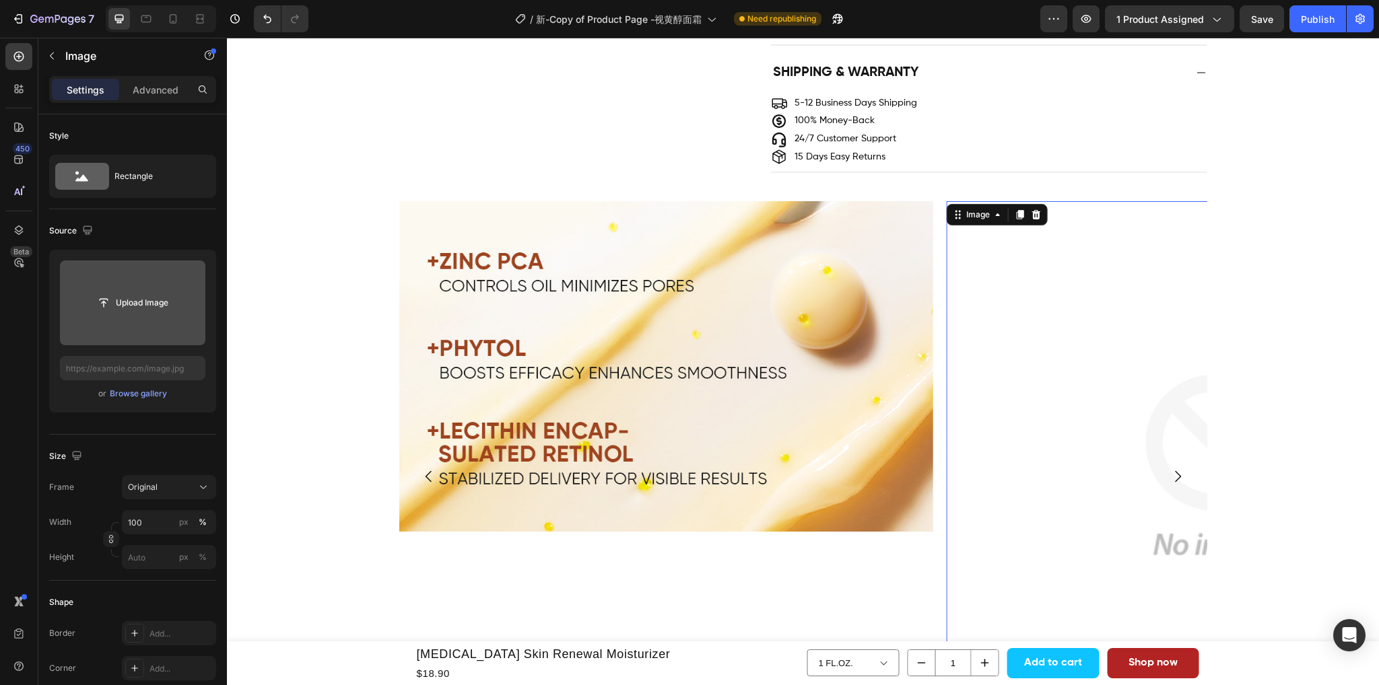
click at [143, 305] on input "file" at bounding box center [132, 302] width 93 height 23
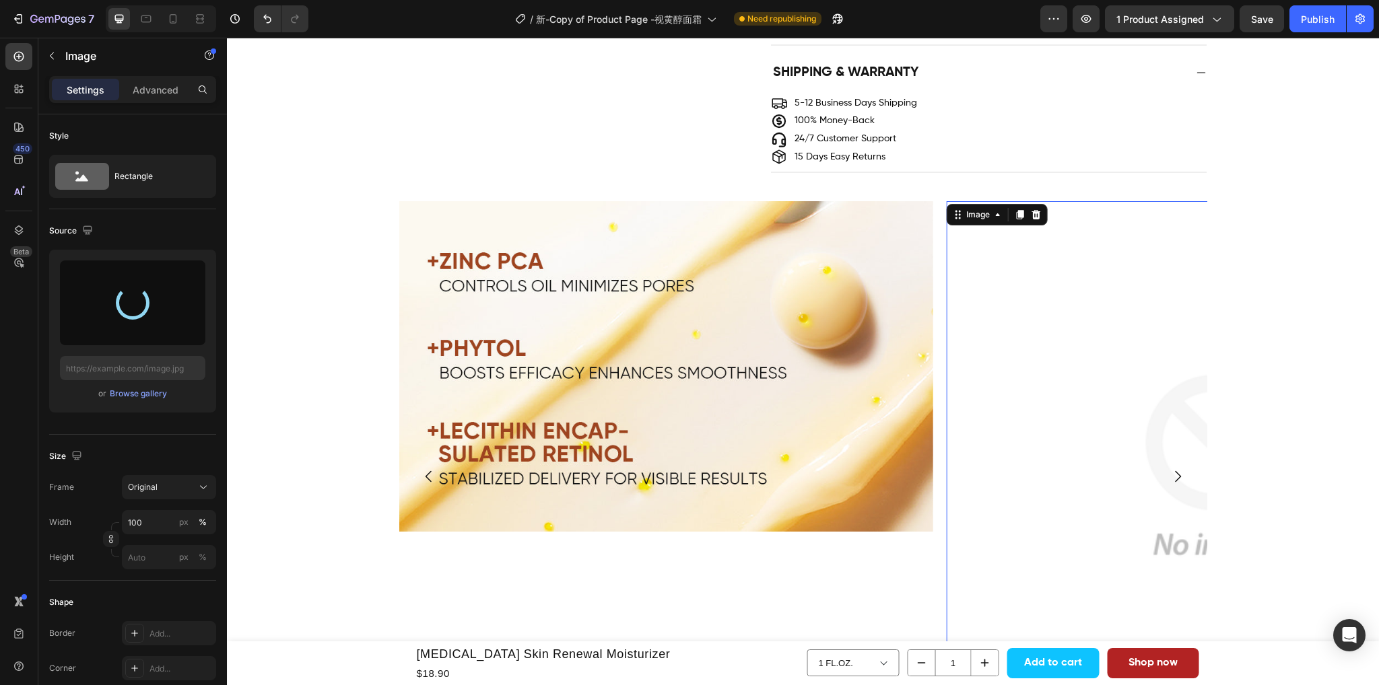
type input "https://cdn.shopify.com/s/files/1/0563/1701/8217/files/gempages_572779726456750…"
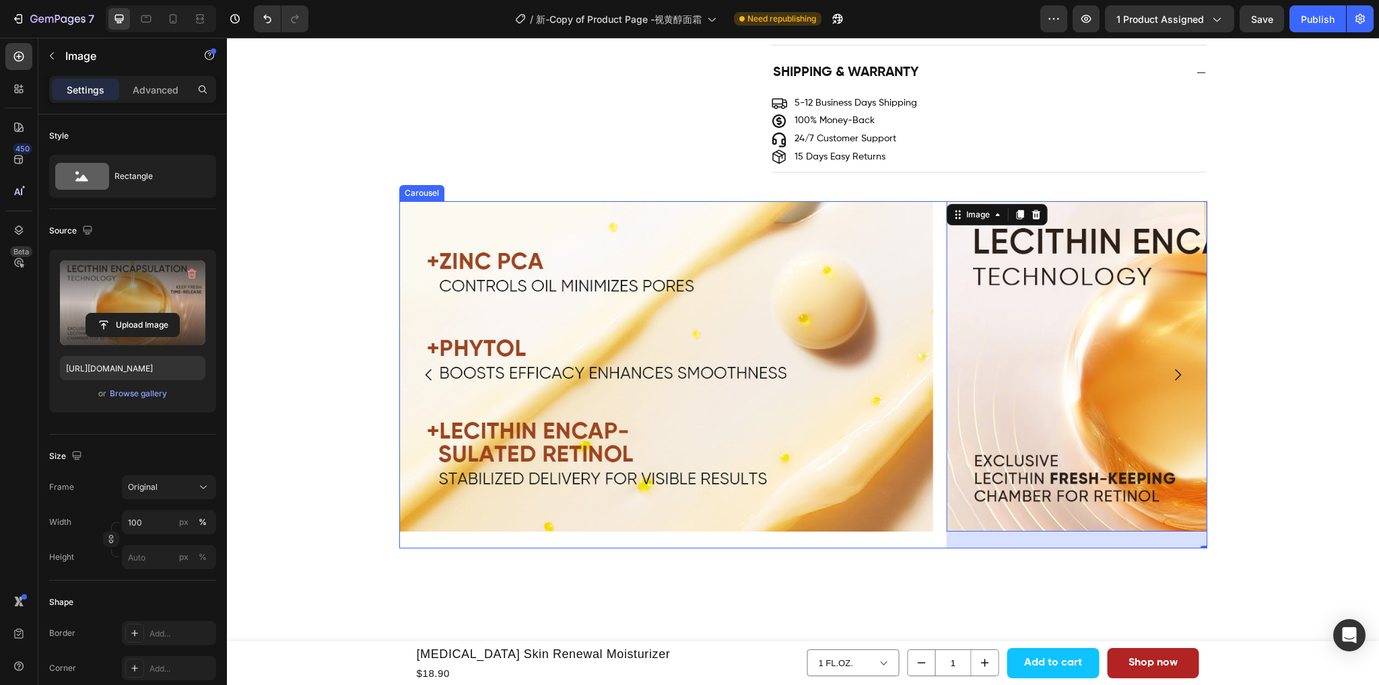
click at [1172, 375] on icon "Carousel Next Arrow" at bounding box center [1177, 375] width 16 height 16
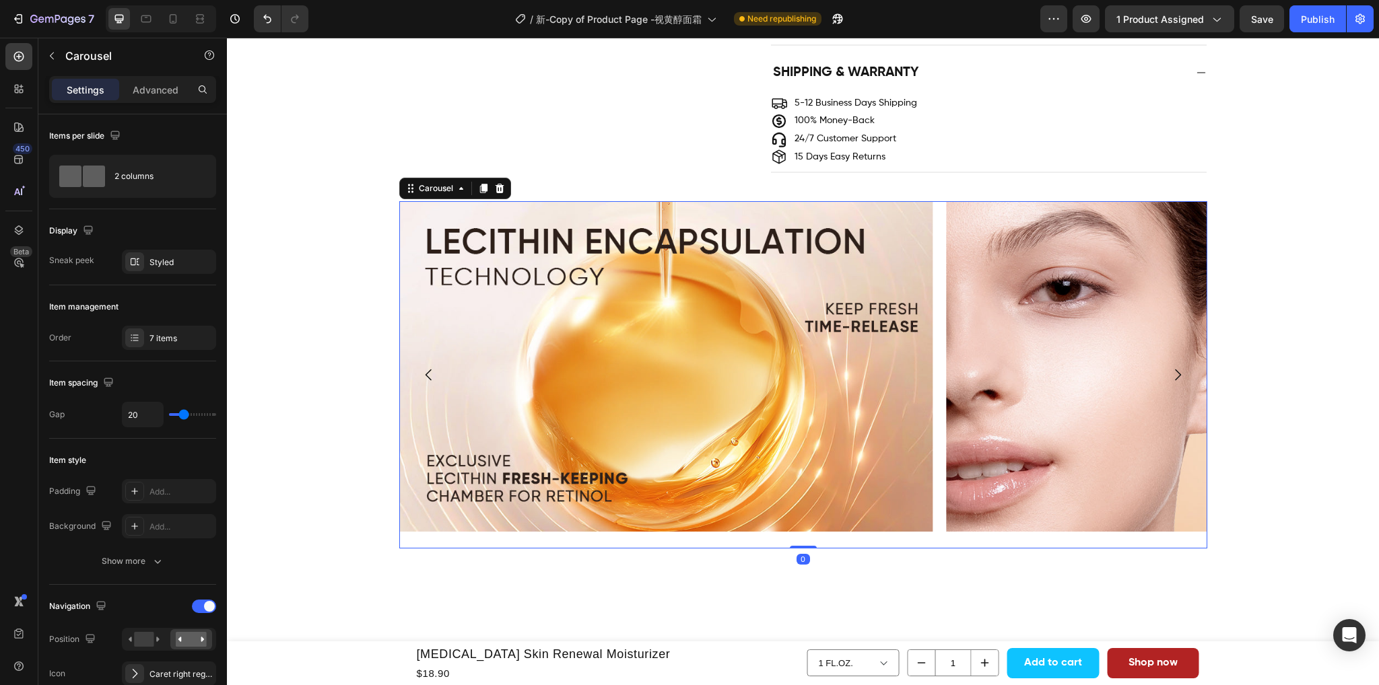
click at [1171, 380] on icon "Carousel Next Arrow" at bounding box center [1177, 375] width 16 height 16
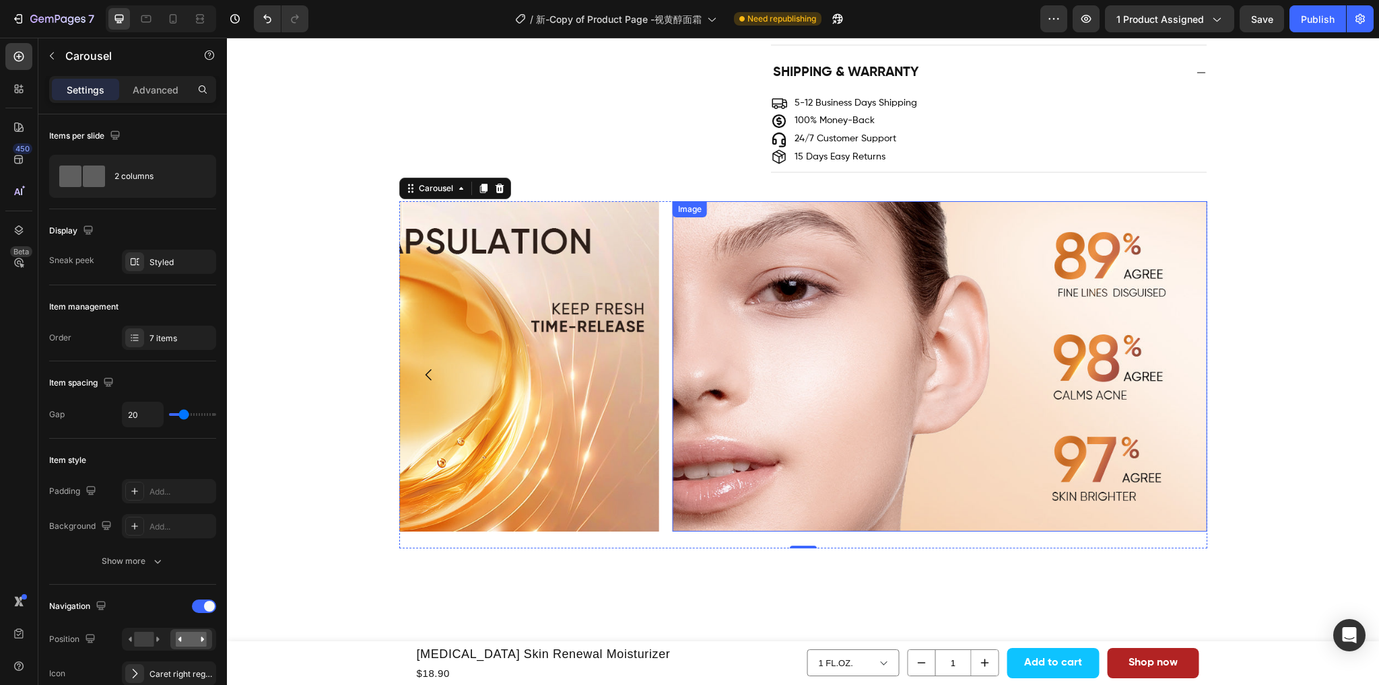
click at [884, 315] on img at bounding box center [939, 366] width 534 height 330
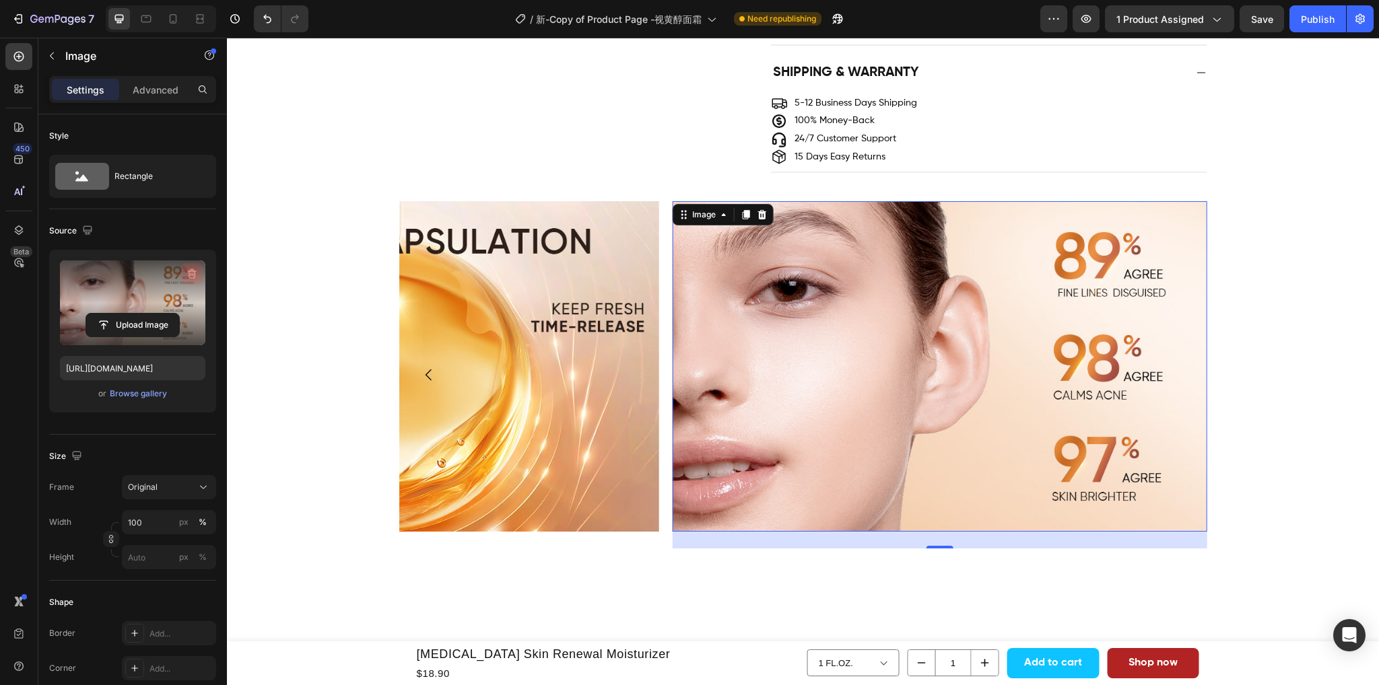
click at [185, 275] on icon "button" at bounding box center [191, 273] width 13 height 13
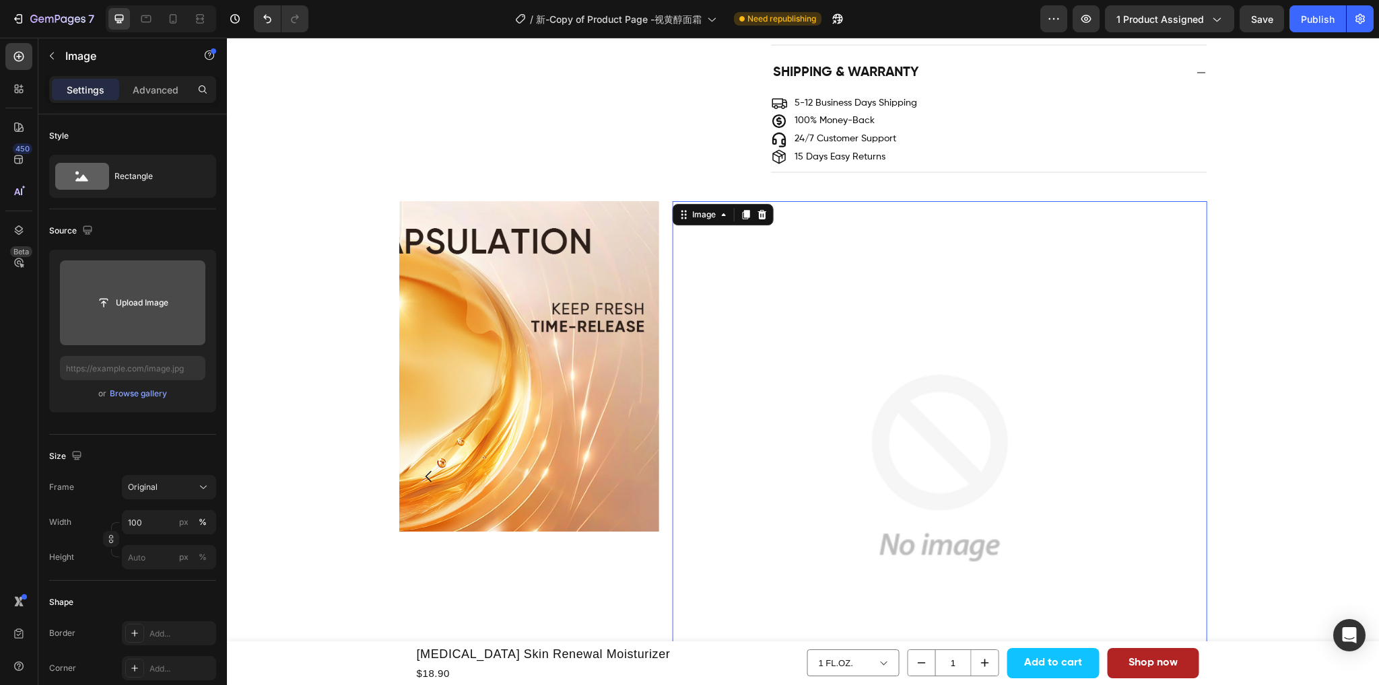
click at [137, 310] on input "file" at bounding box center [132, 302] width 93 height 23
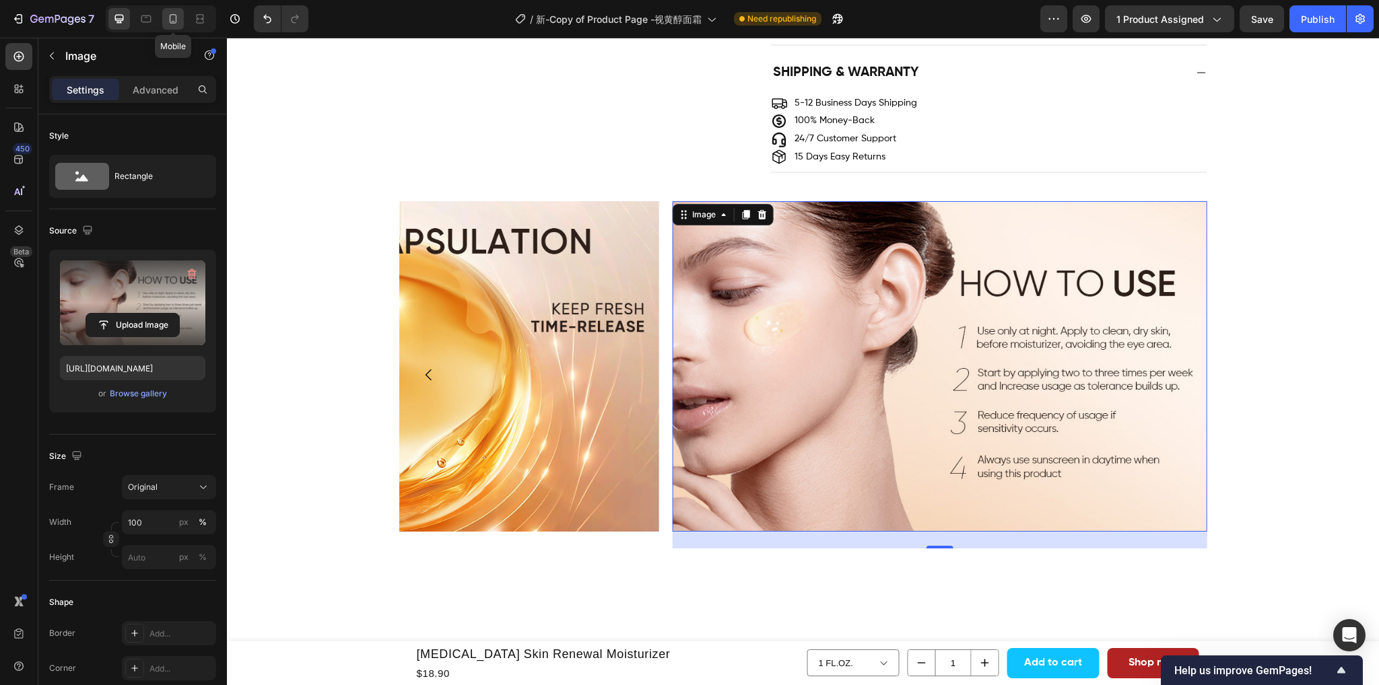
click at [169, 22] on icon at bounding box center [172, 18] width 13 height 13
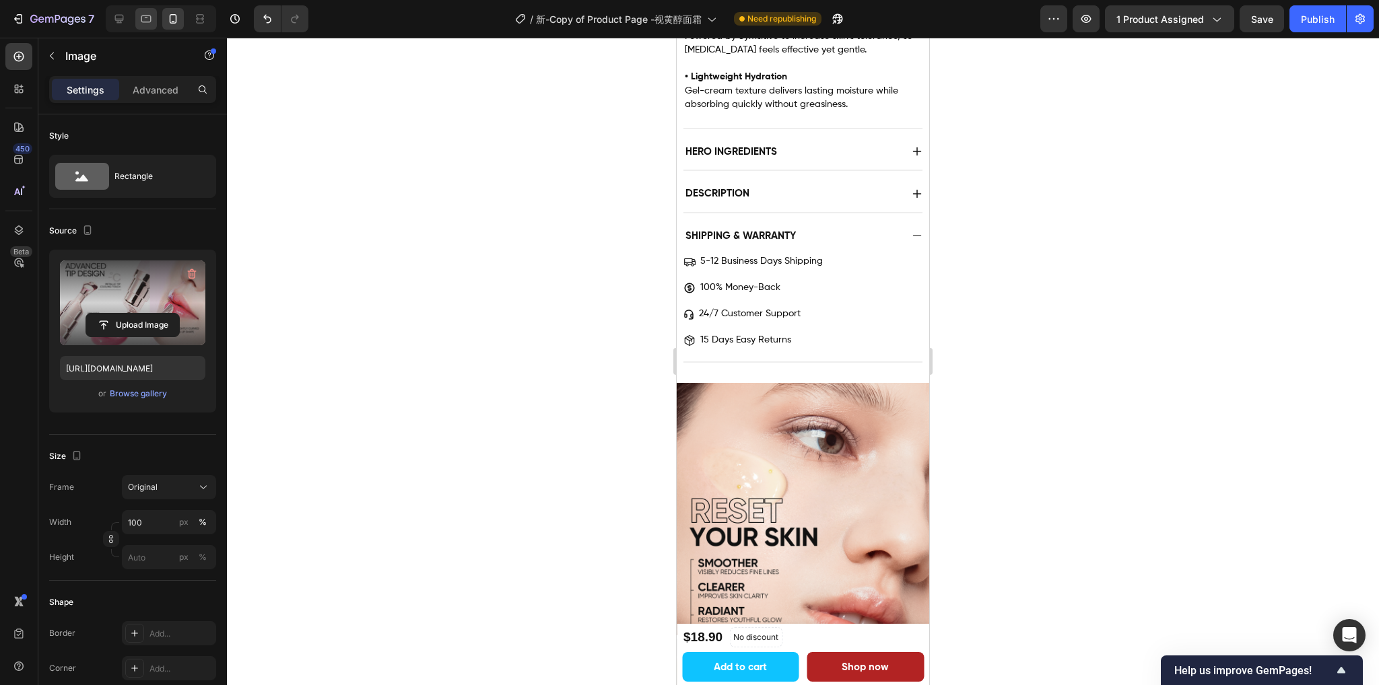
click at [139, 20] on icon at bounding box center [145, 18] width 13 height 13
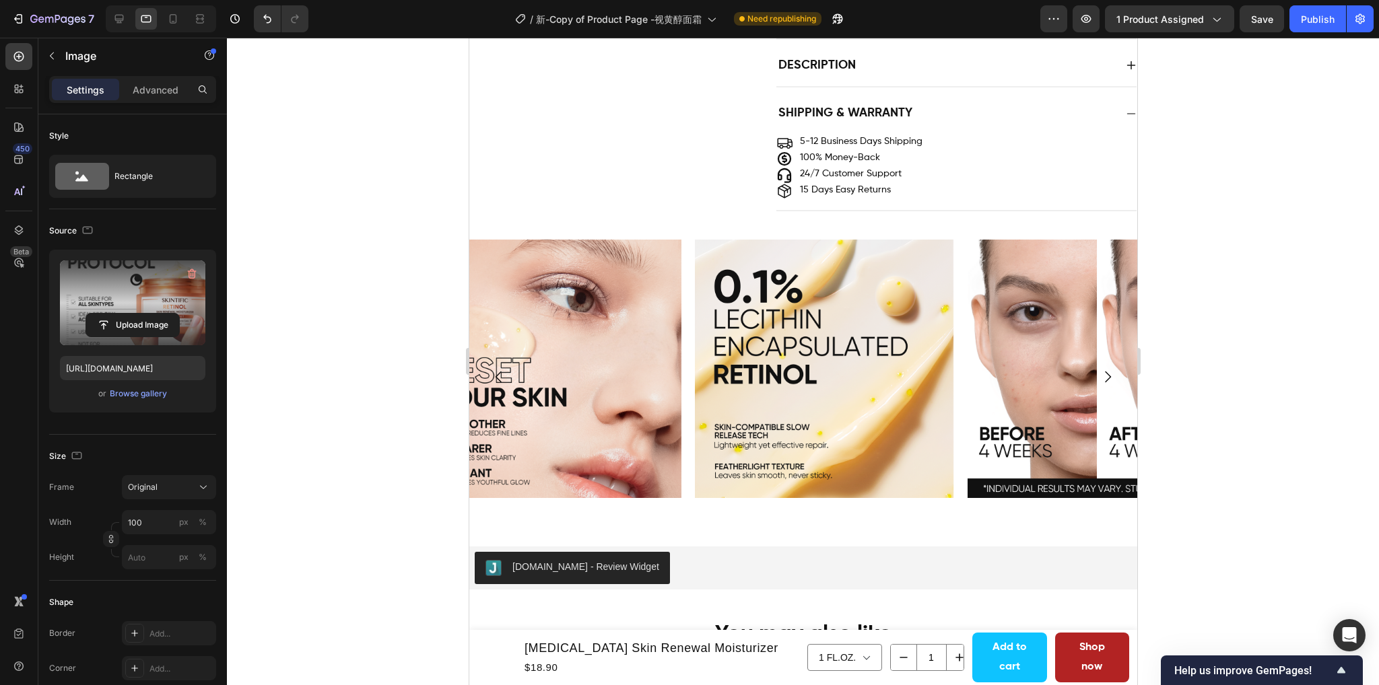
type input "https://cdn.shopify.com/s/files/1/0563/1701/8217/files/gempages_572779726456750…"
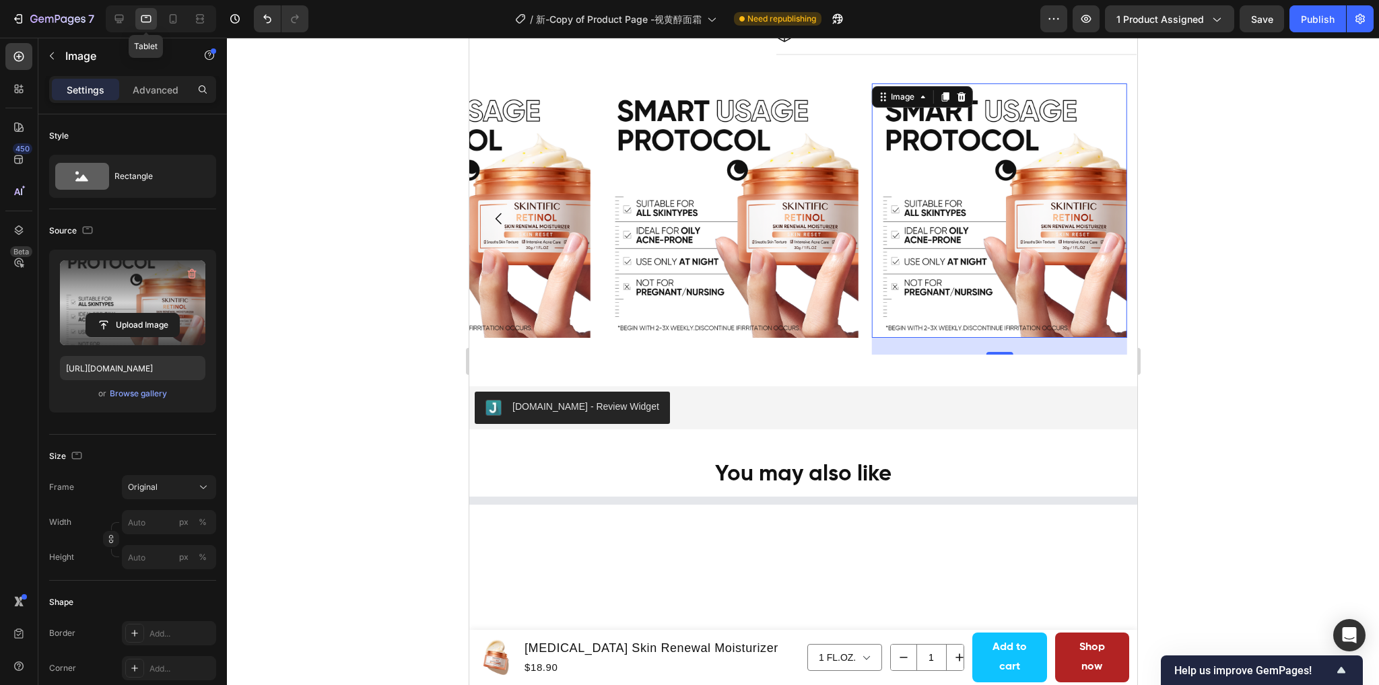
scroll to position [1302, 0]
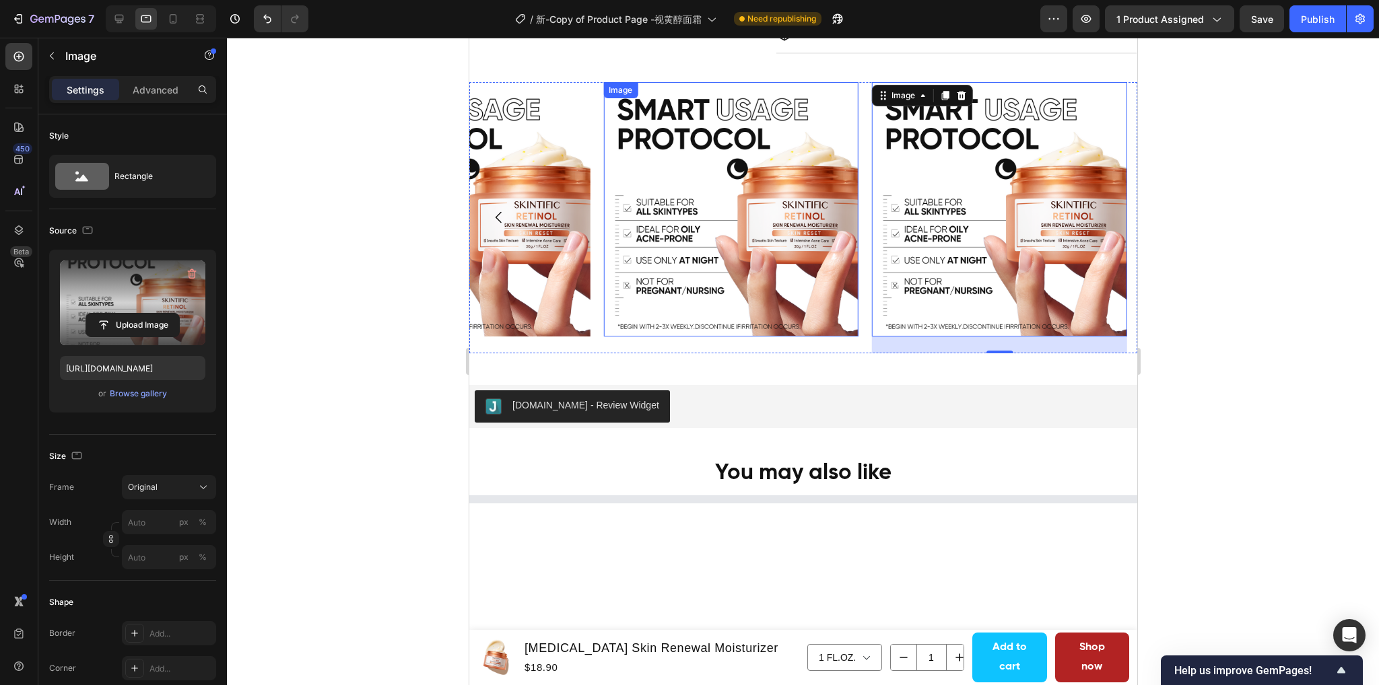
click at [503, 219] on icon "Carousel Back Arrow" at bounding box center [498, 217] width 16 height 16
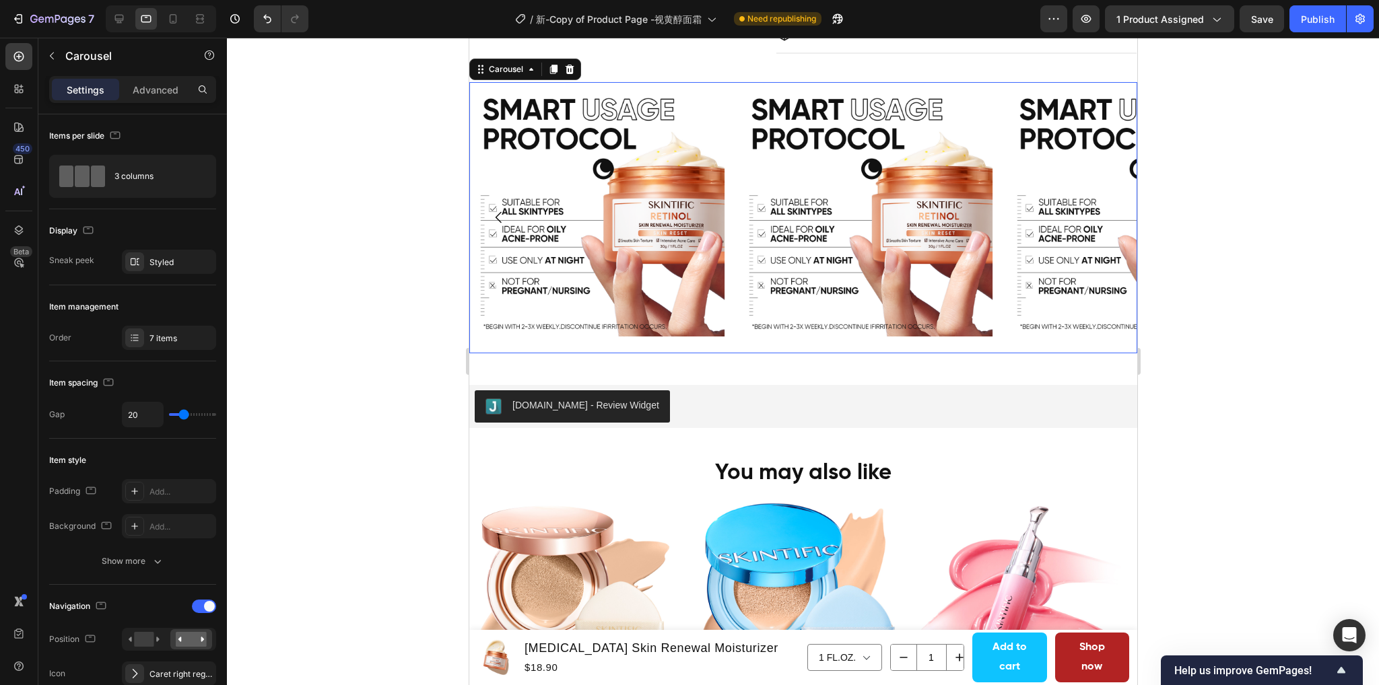
click at [493, 223] on icon "Carousel Back Arrow" at bounding box center [498, 217] width 16 height 16
click at [494, 221] on icon "Carousel Back Arrow" at bounding box center [498, 217] width 16 height 16
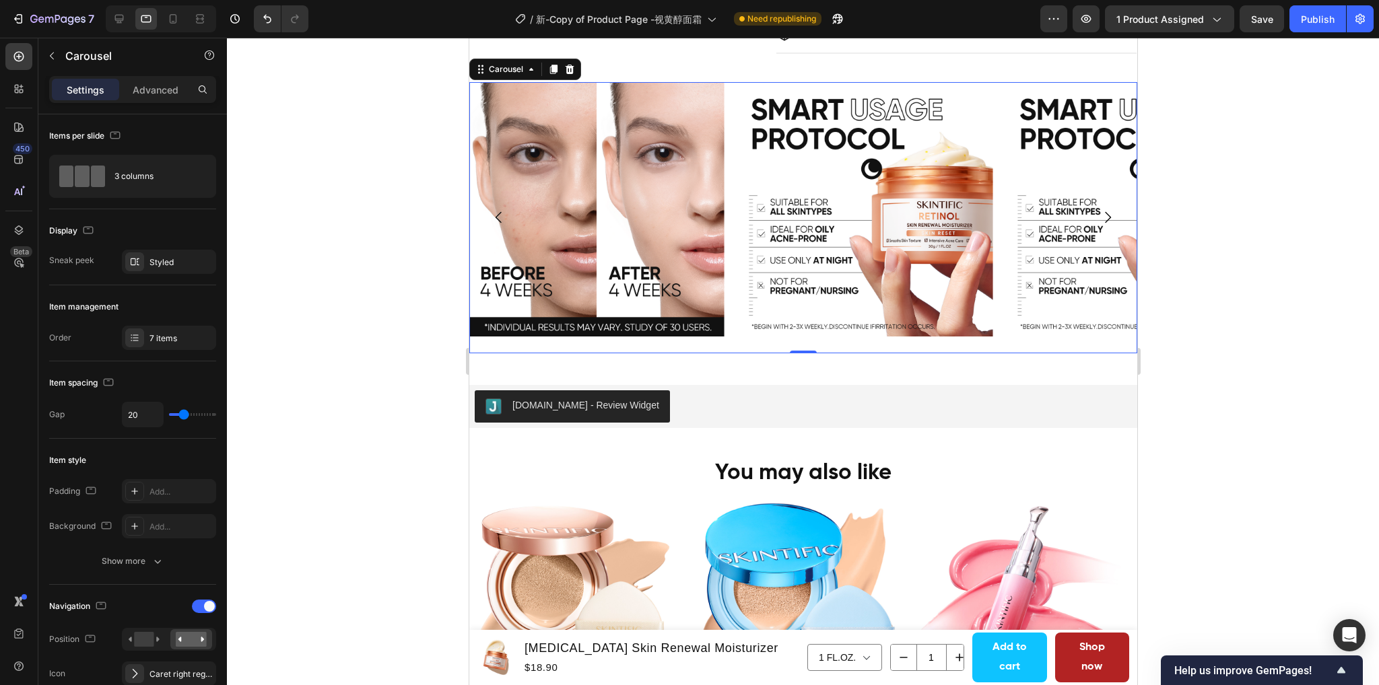
click at [494, 221] on icon "Carousel Back Arrow" at bounding box center [498, 217] width 16 height 16
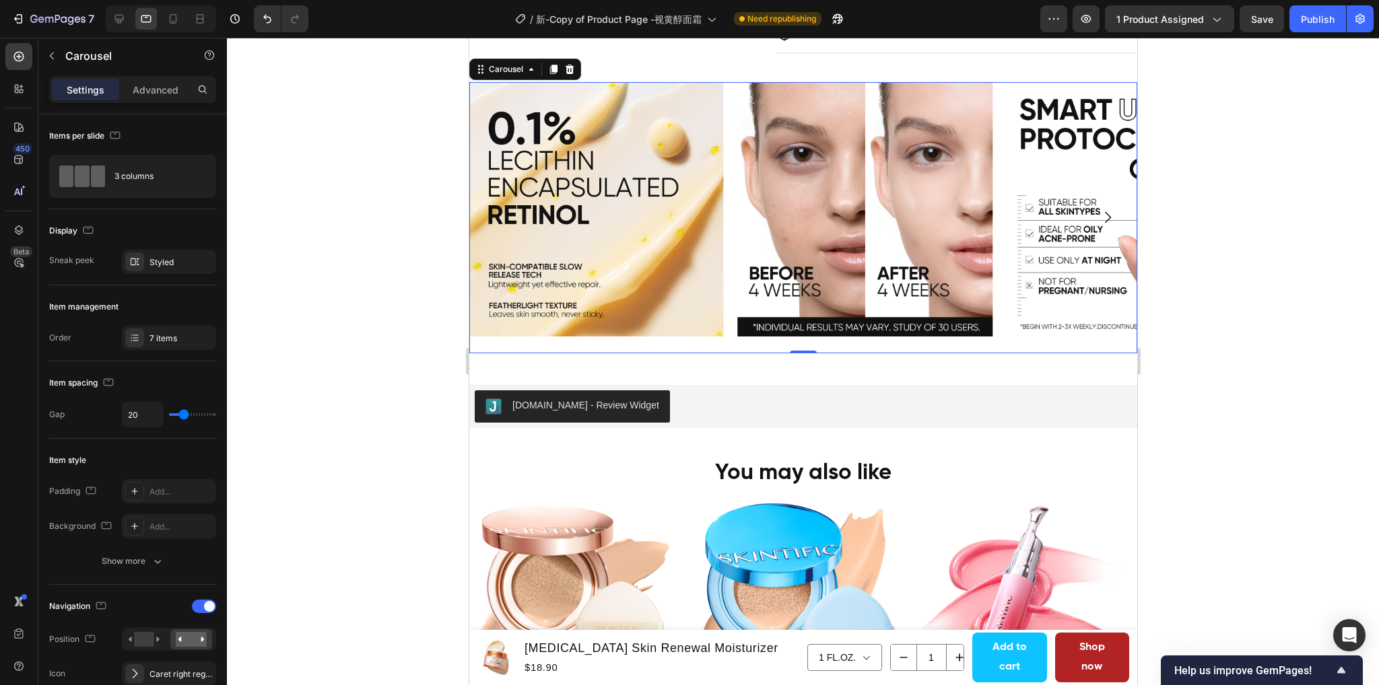
click at [494, 221] on icon "Carousel Back Arrow" at bounding box center [498, 217] width 16 height 16
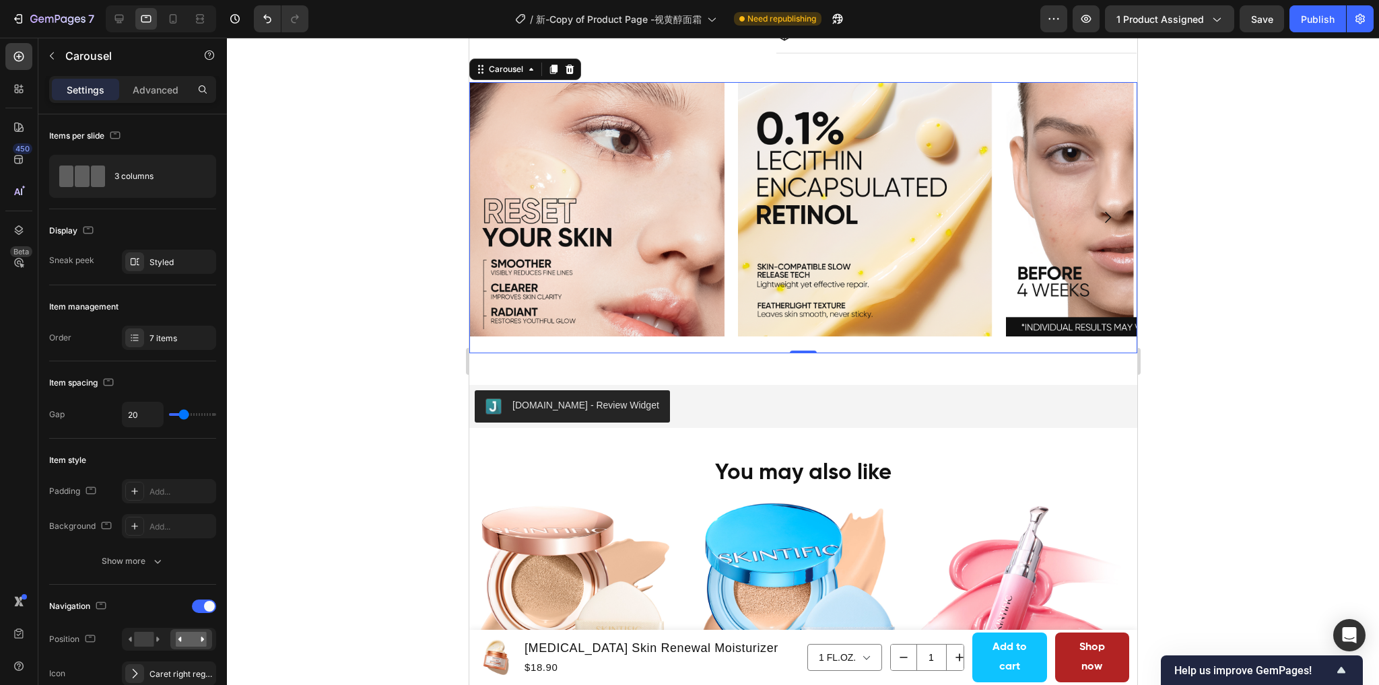
click at [494, 221] on img at bounding box center [595, 209] width 255 height 255
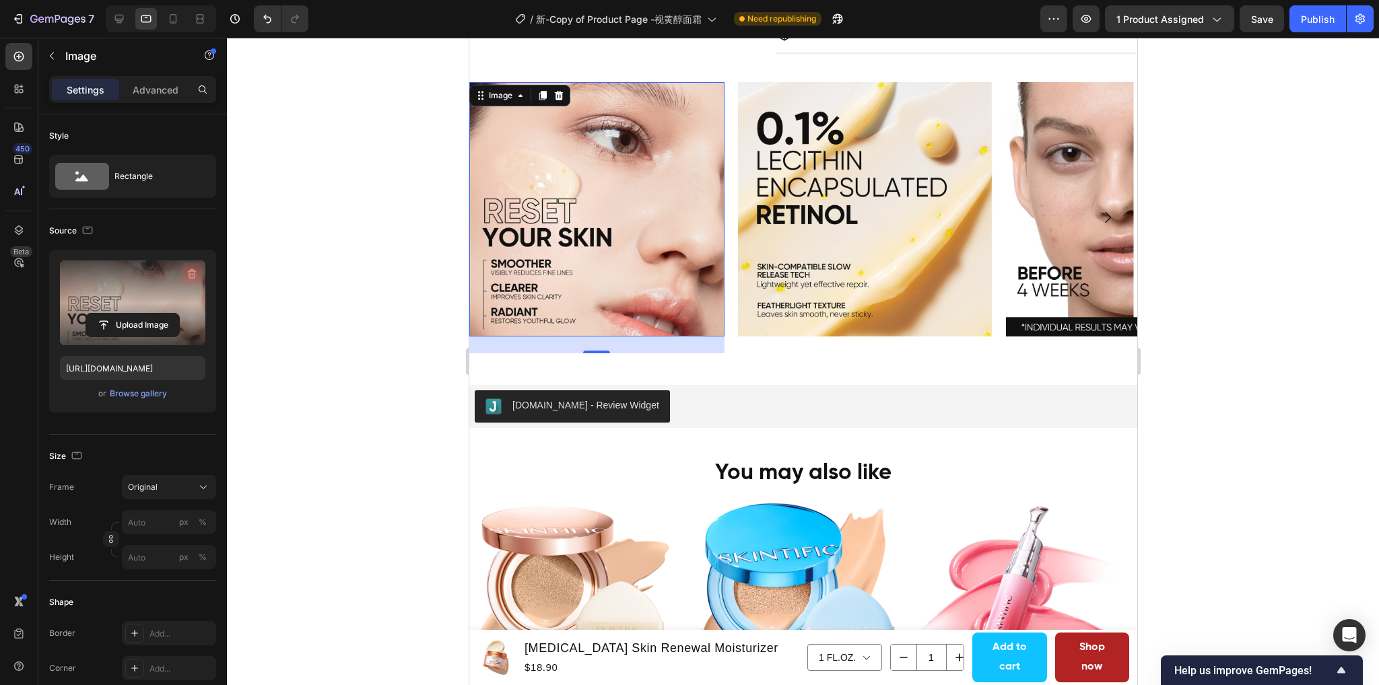
click at [192, 277] on icon "button" at bounding box center [192, 274] width 9 height 10
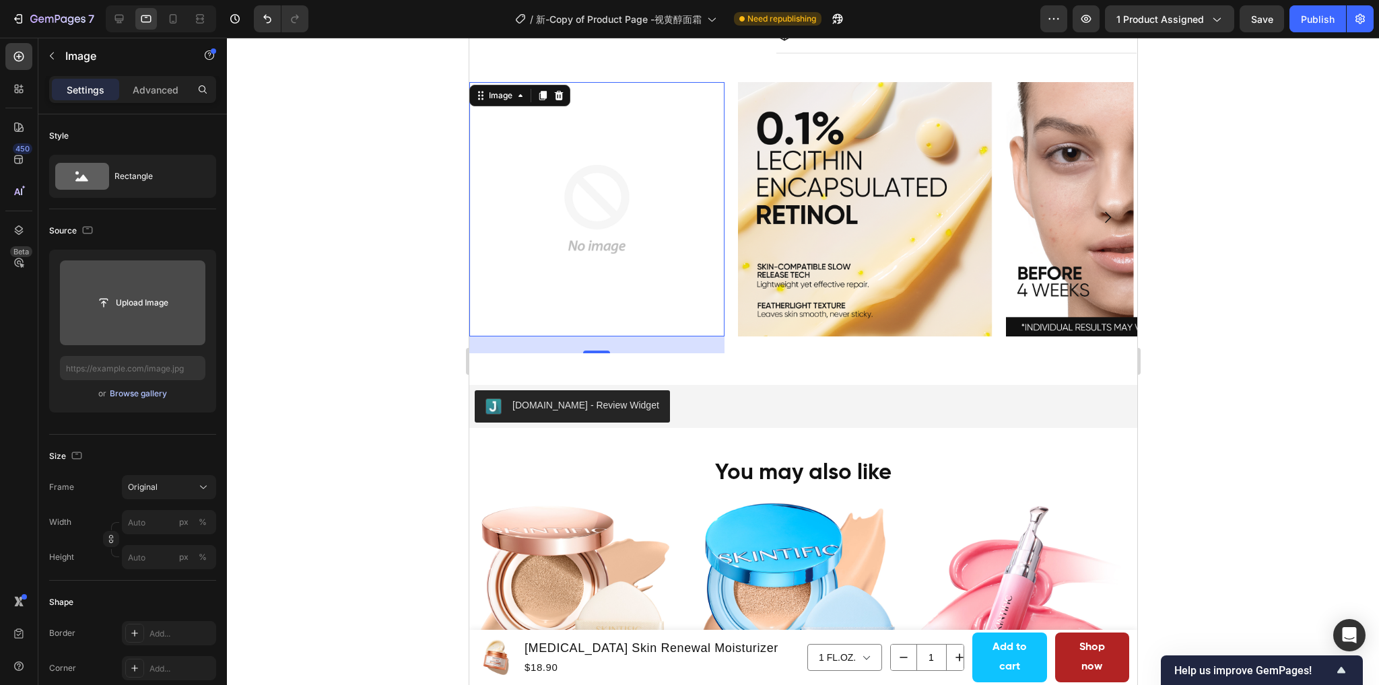
click at [128, 392] on div "Browse gallery" at bounding box center [138, 394] width 57 height 12
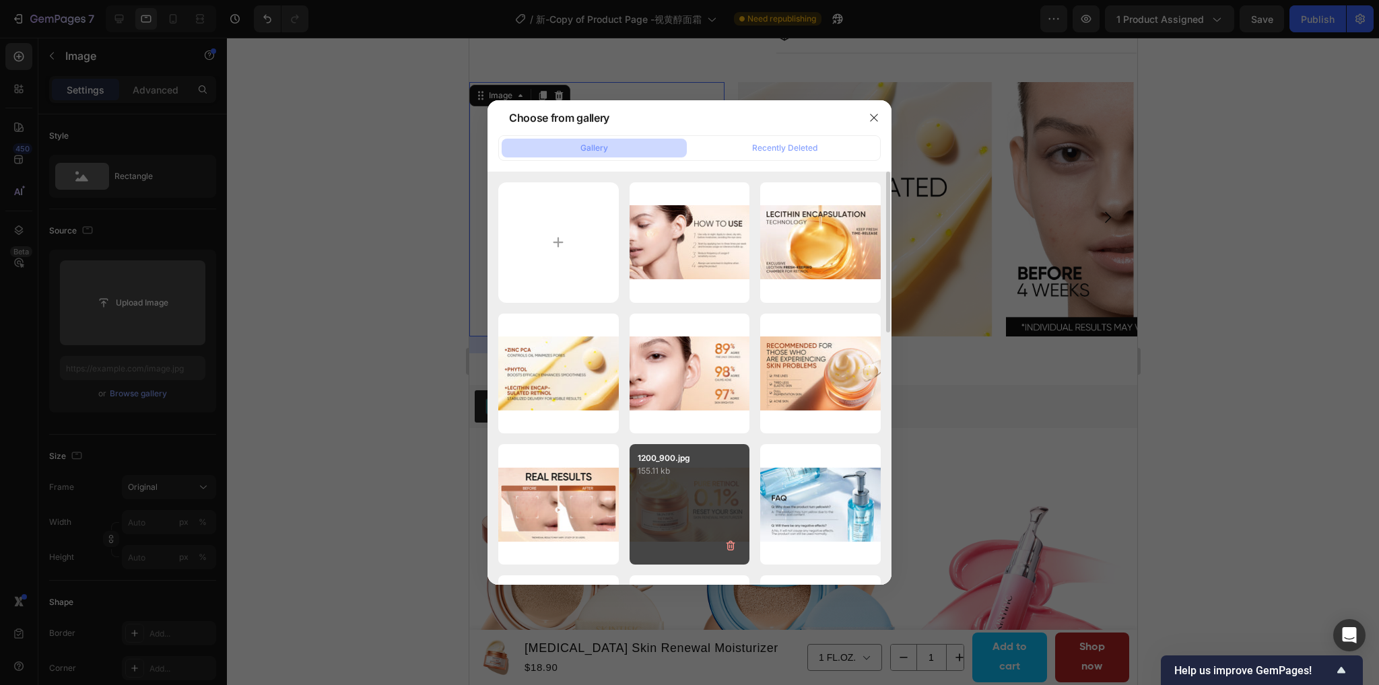
click at [696, 485] on div "1200_900.jpg 155.11 kb" at bounding box center [689, 504] width 120 height 120
type input "https://cdn.shopify.com/s/files/1/0563/1701/8217/files/gempages_572779726456750…"
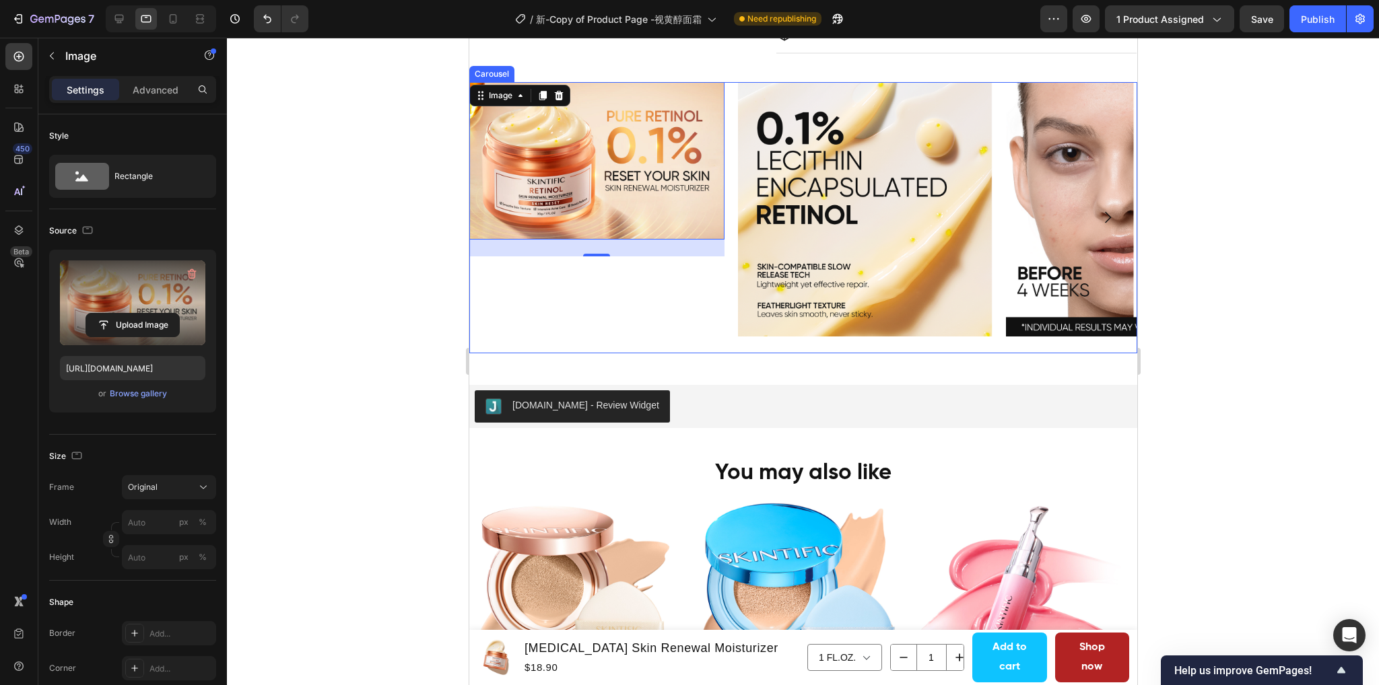
click at [701, 288] on div "Image 25" at bounding box center [595, 218] width 255 height 272
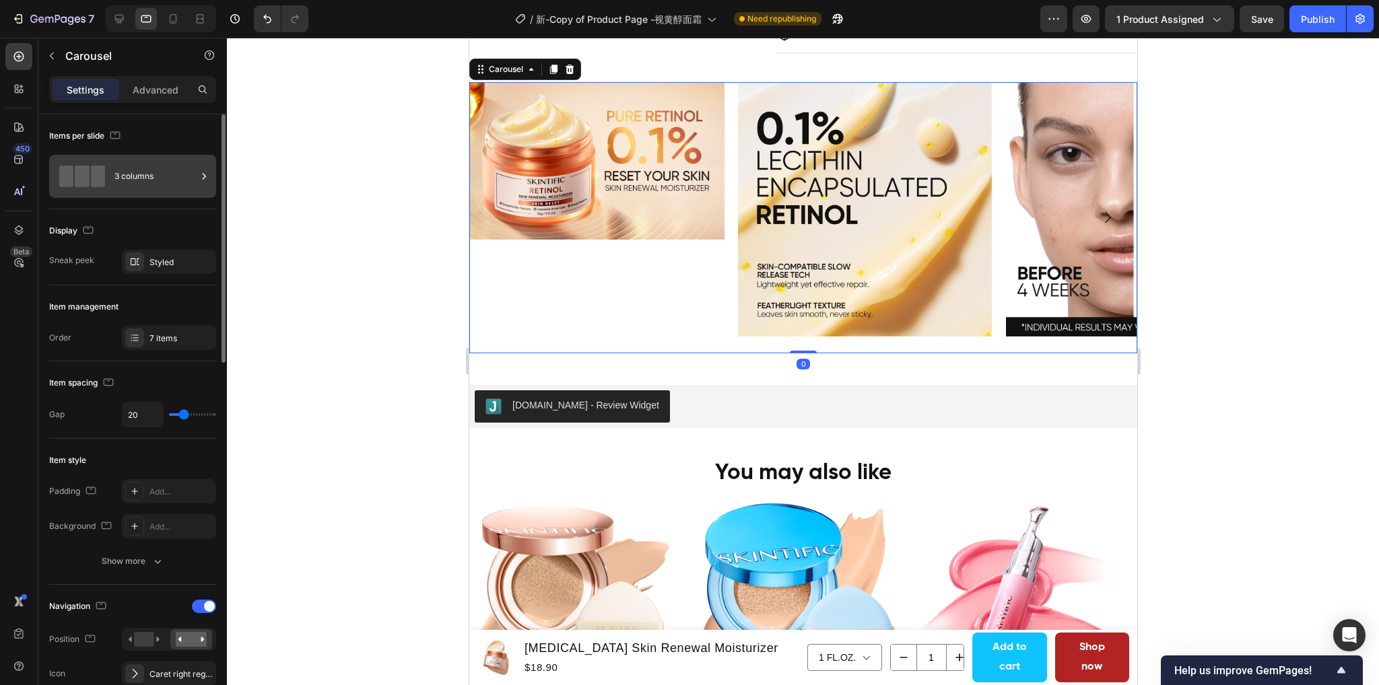
click at [107, 171] on div at bounding box center [82, 177] width 54 height 22
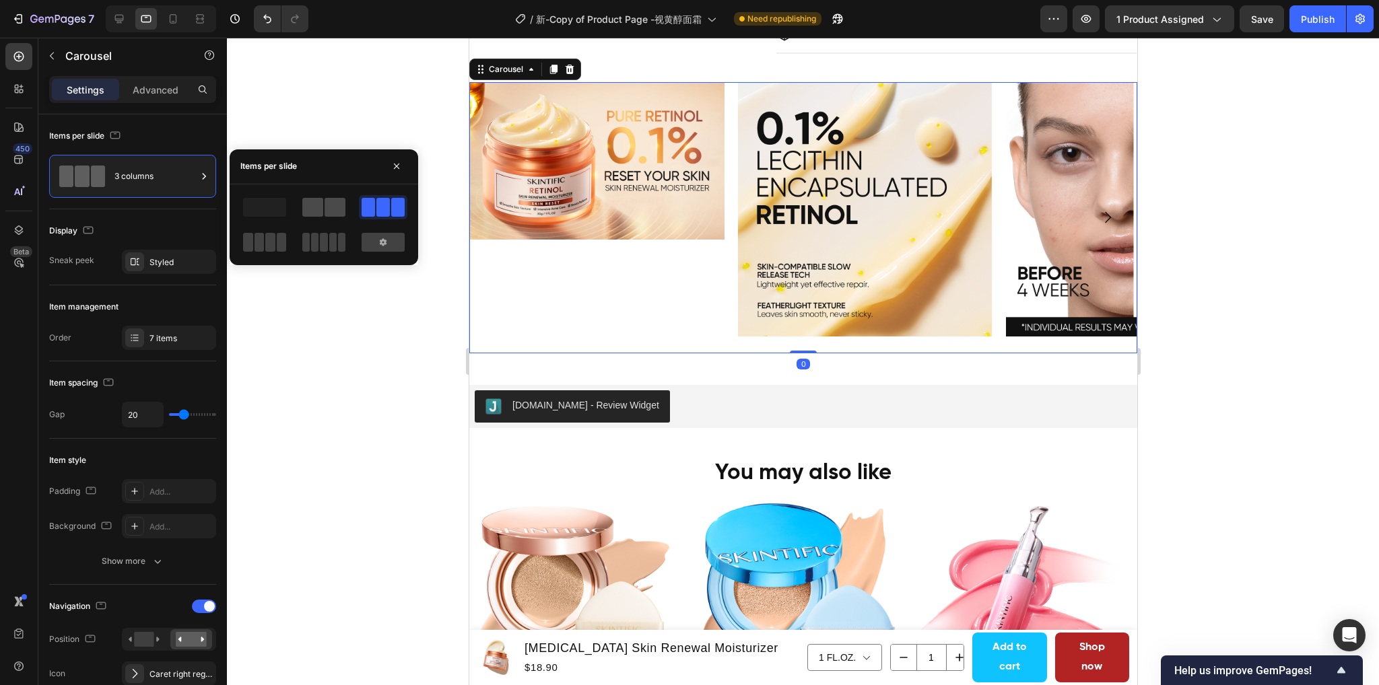
click at [318, 204] on span at bounding box center [312, 207] width 21 height 19
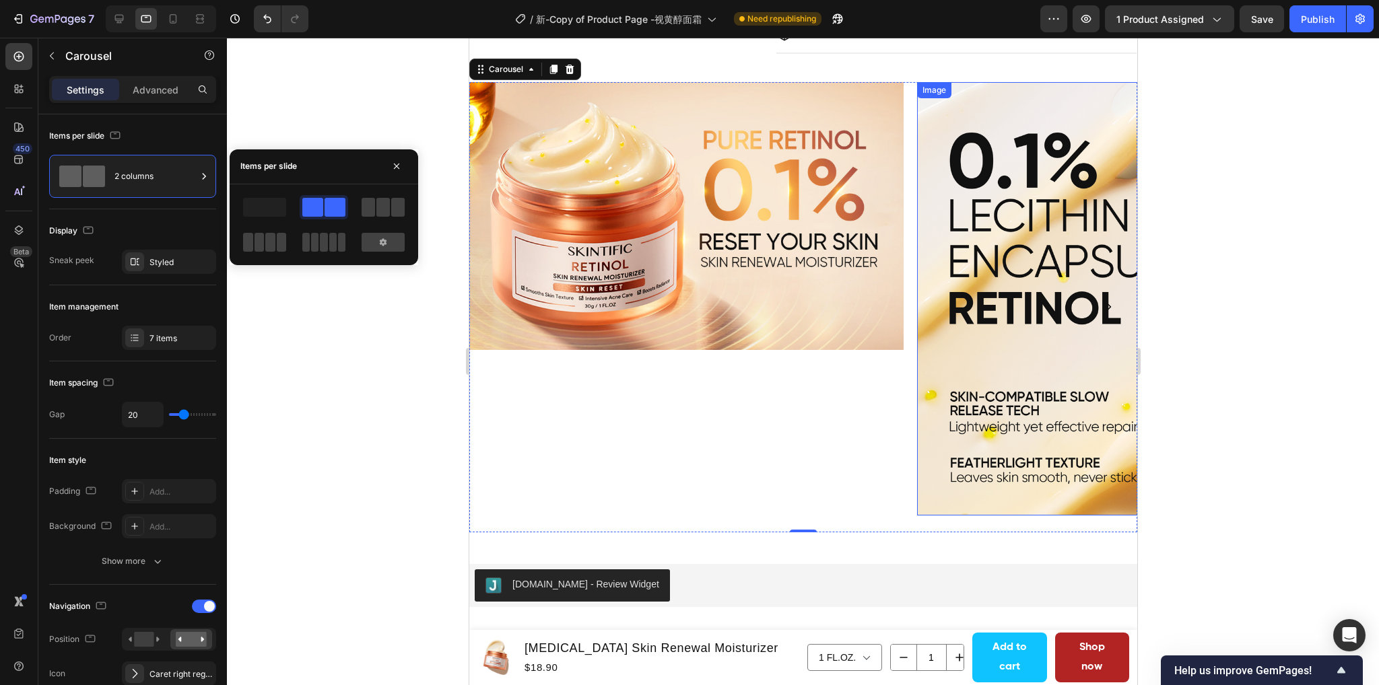
click at [1064, 289] on img at bounding box center [1133, 299] width 434 height 434
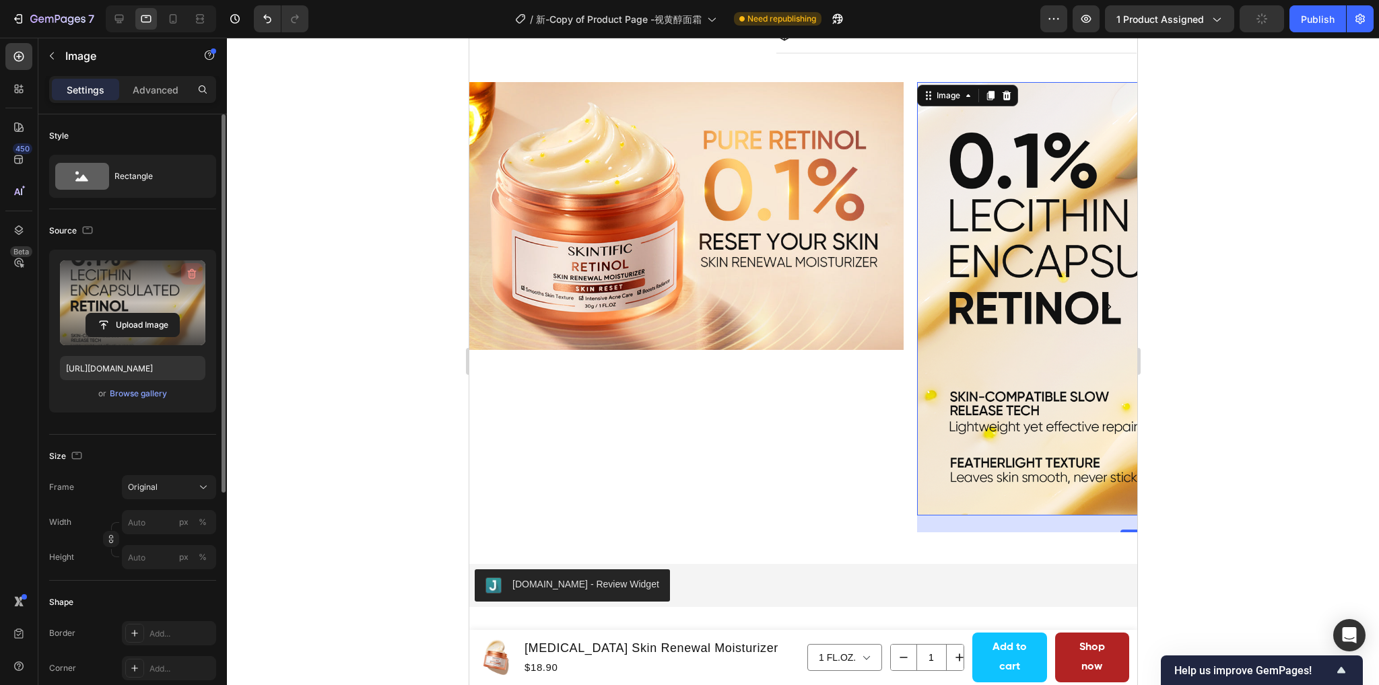
click at [190, 273] on icon "button" at bounding box center [191, 273] width 13 height 13
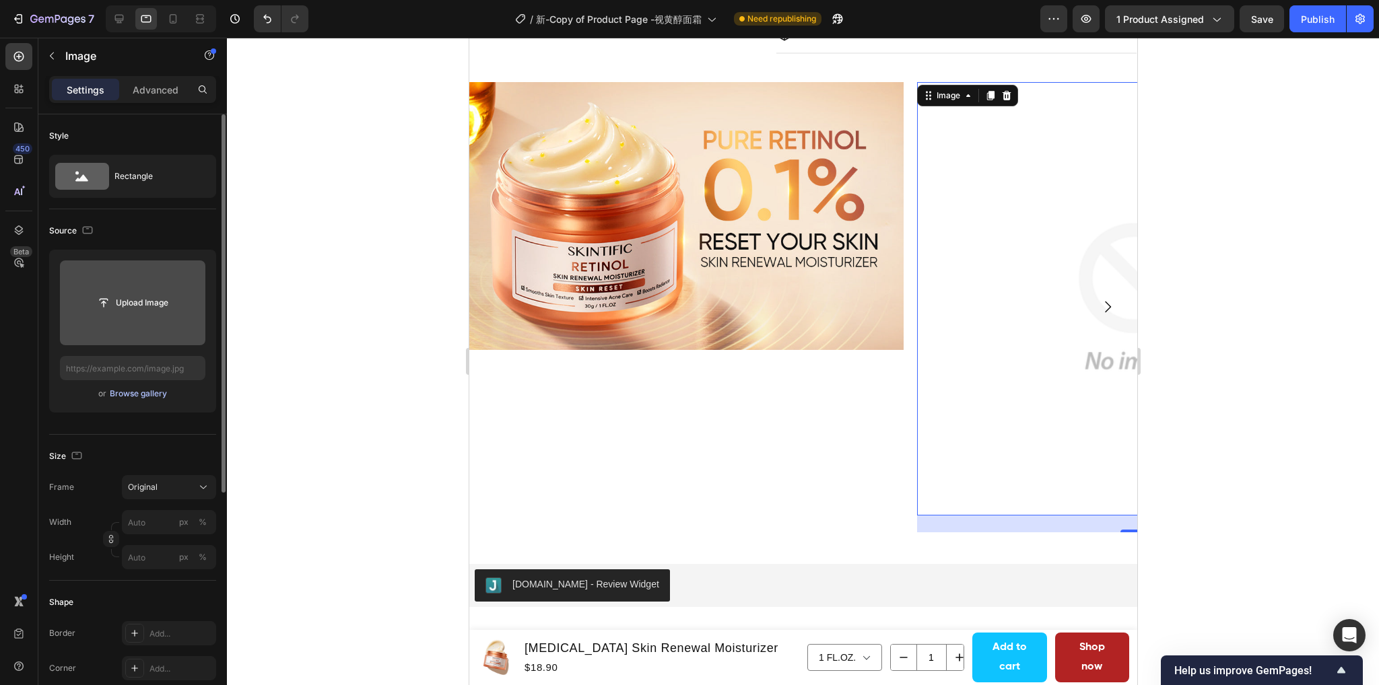
click at [132, 396] on div "Browse gallery" at bounding box center [138, 394] width 57 height 12
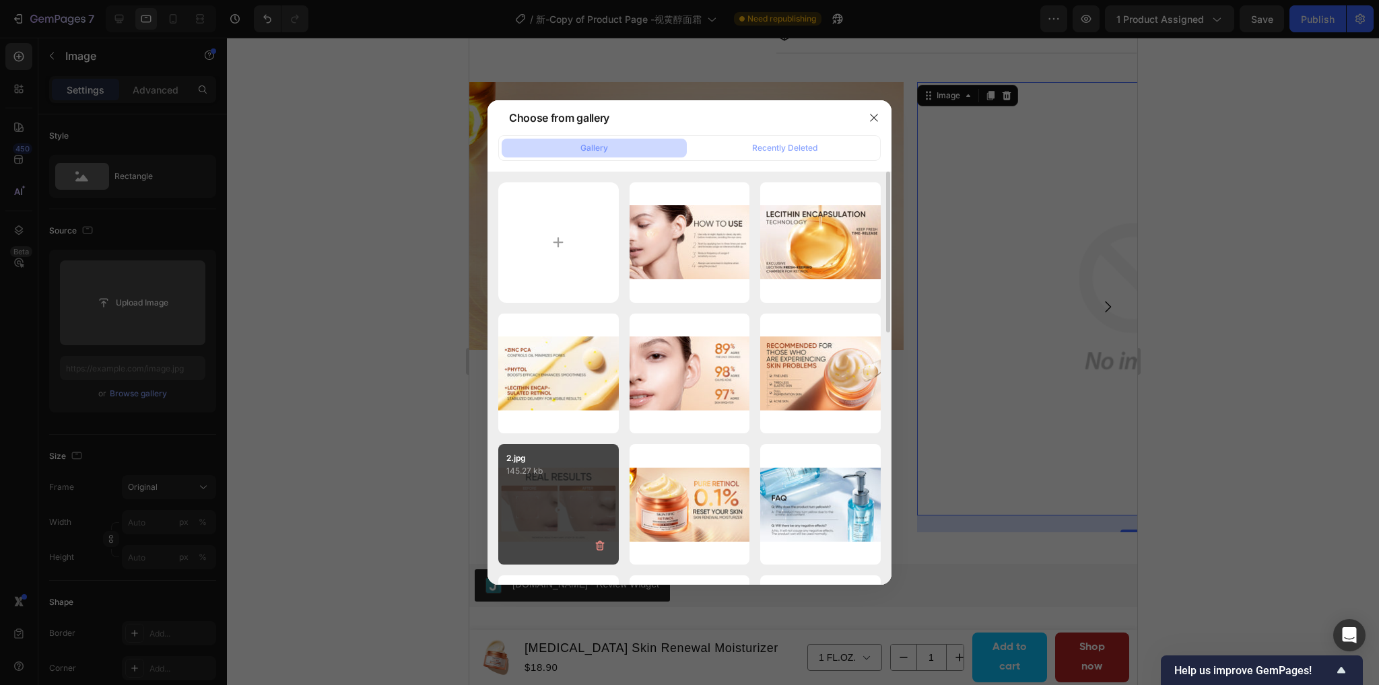
click at [556, 504] on div "2.jpg 145.27 kb" at bounding box center [558, 504] width 120 height 120
type input "https://cdn.shopify.com/s/files/1/0563/1701/8217/files/gempages_572779726456750…"
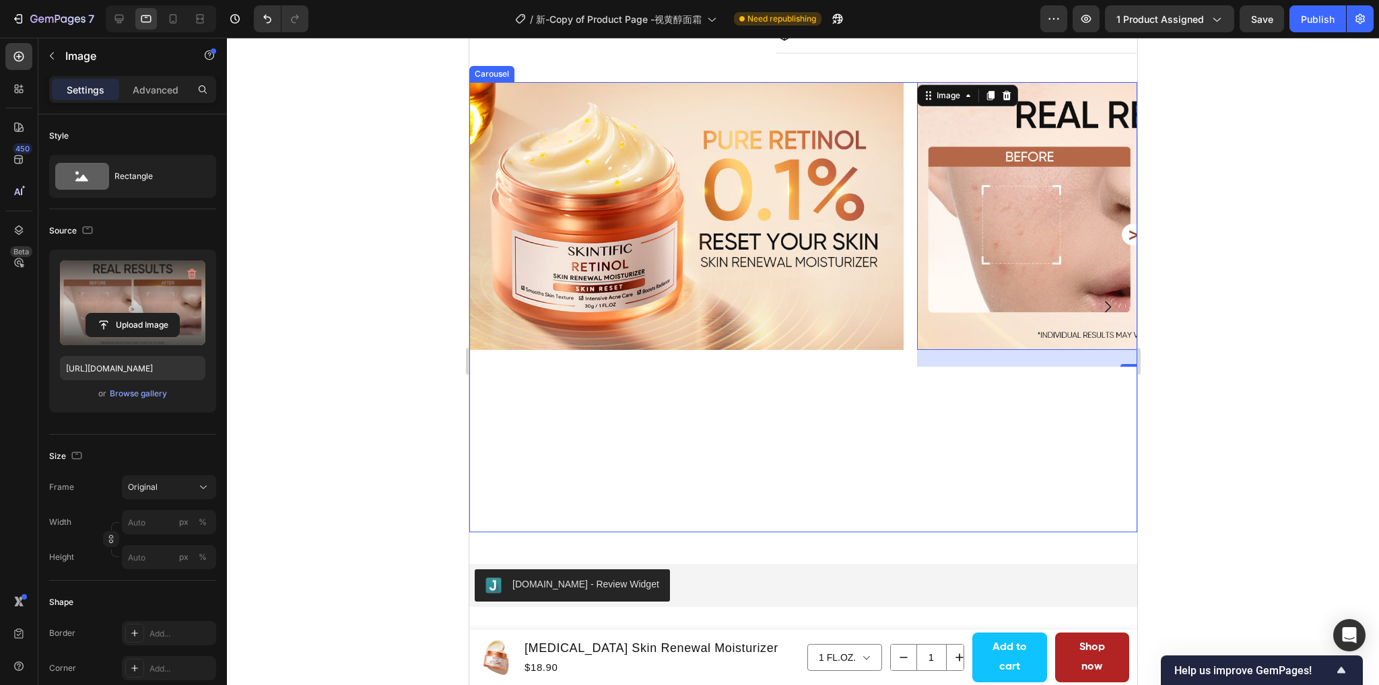
click at [1099, 305] on icon "Carousel Next Arrow" at bounding box center [1107, 307] width 16 height 16
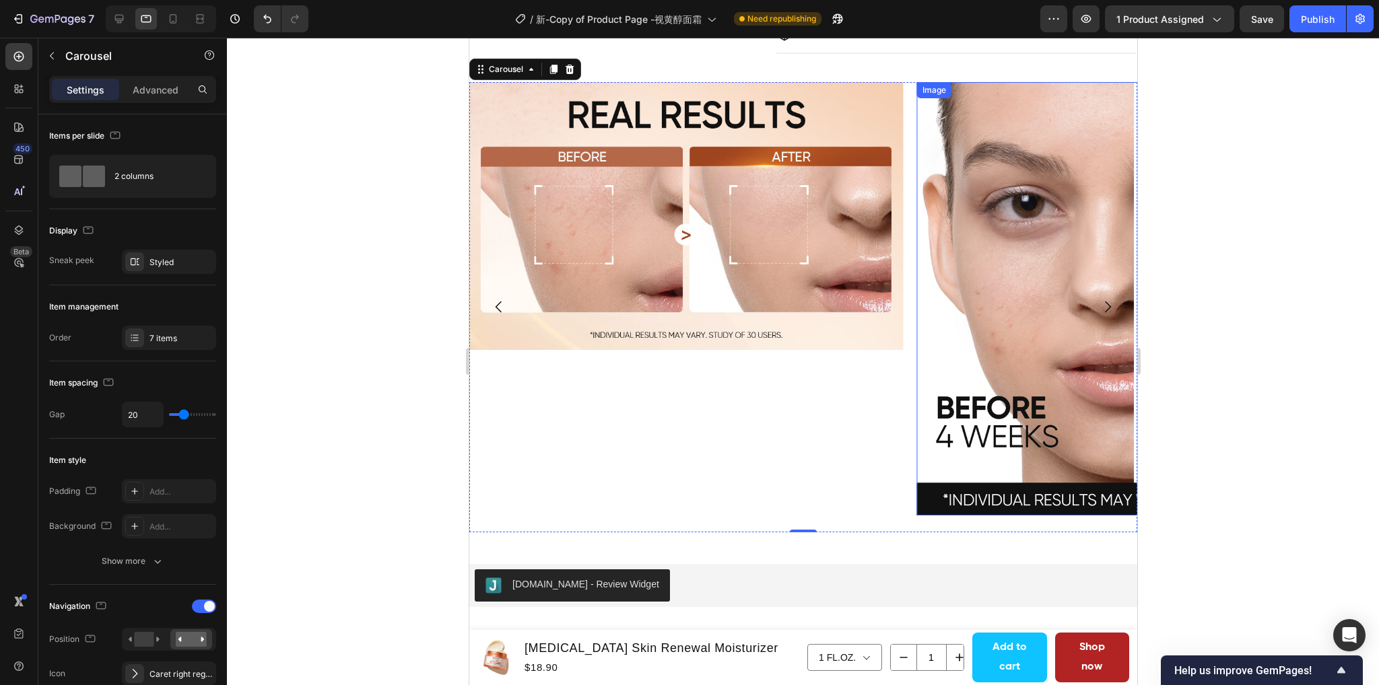
click at [972, 292] on img at bounding box center [1133, 299] width 434 height 434
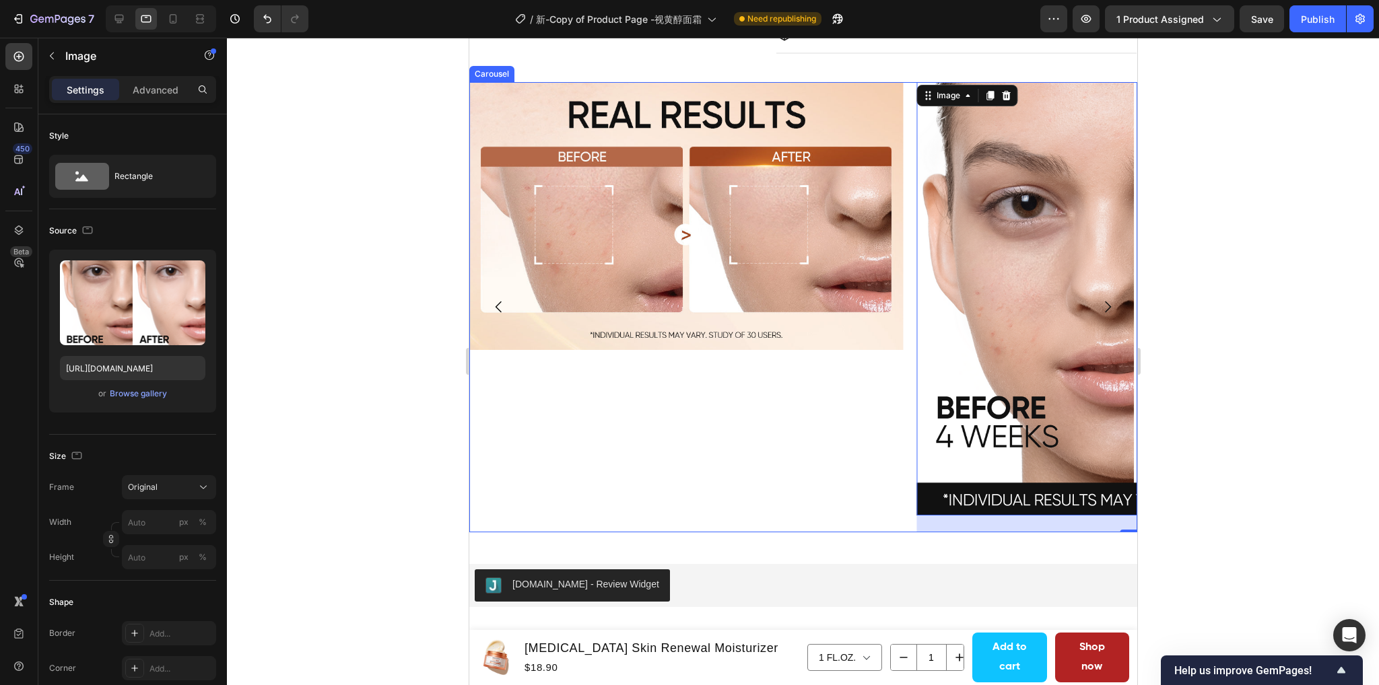
click at [1104, 311] on icon "Carousel Next Arrow" at bounding box center [1107, 307] width 6 height 11
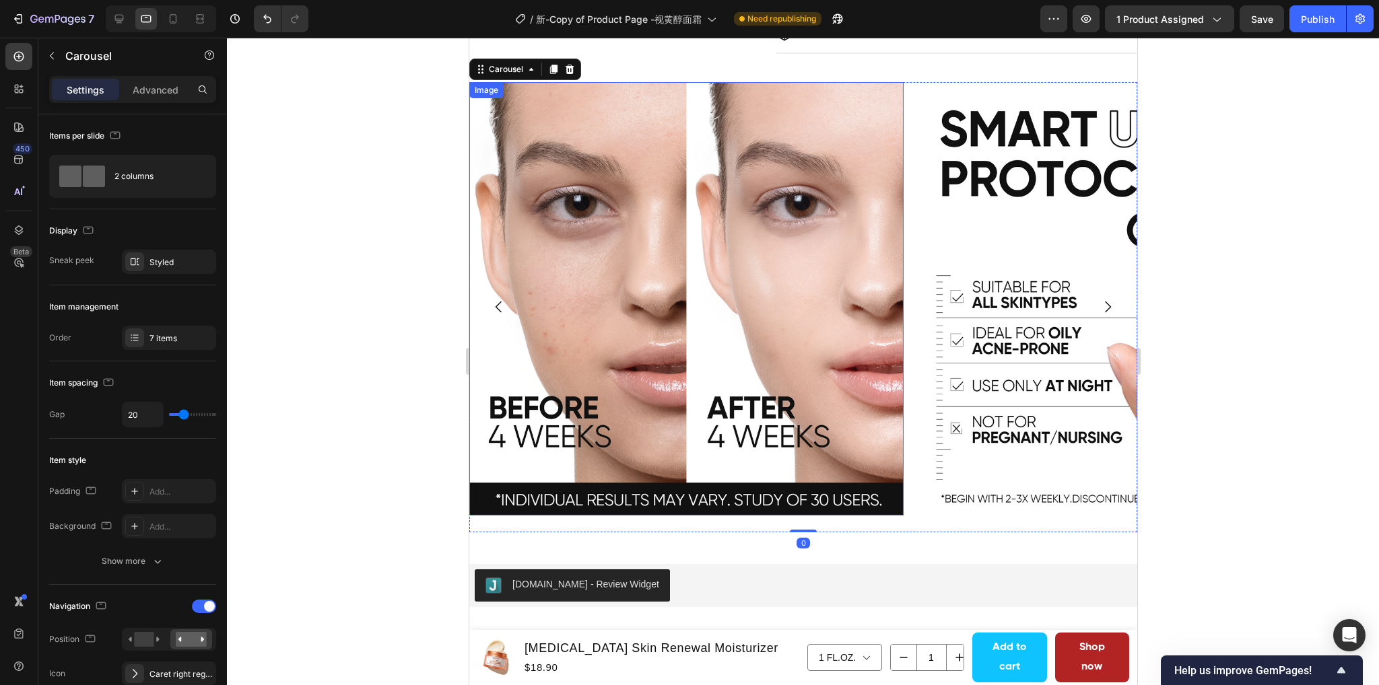
click at [636, 260] on img at bounding box center [685, 299] width 434 height 434
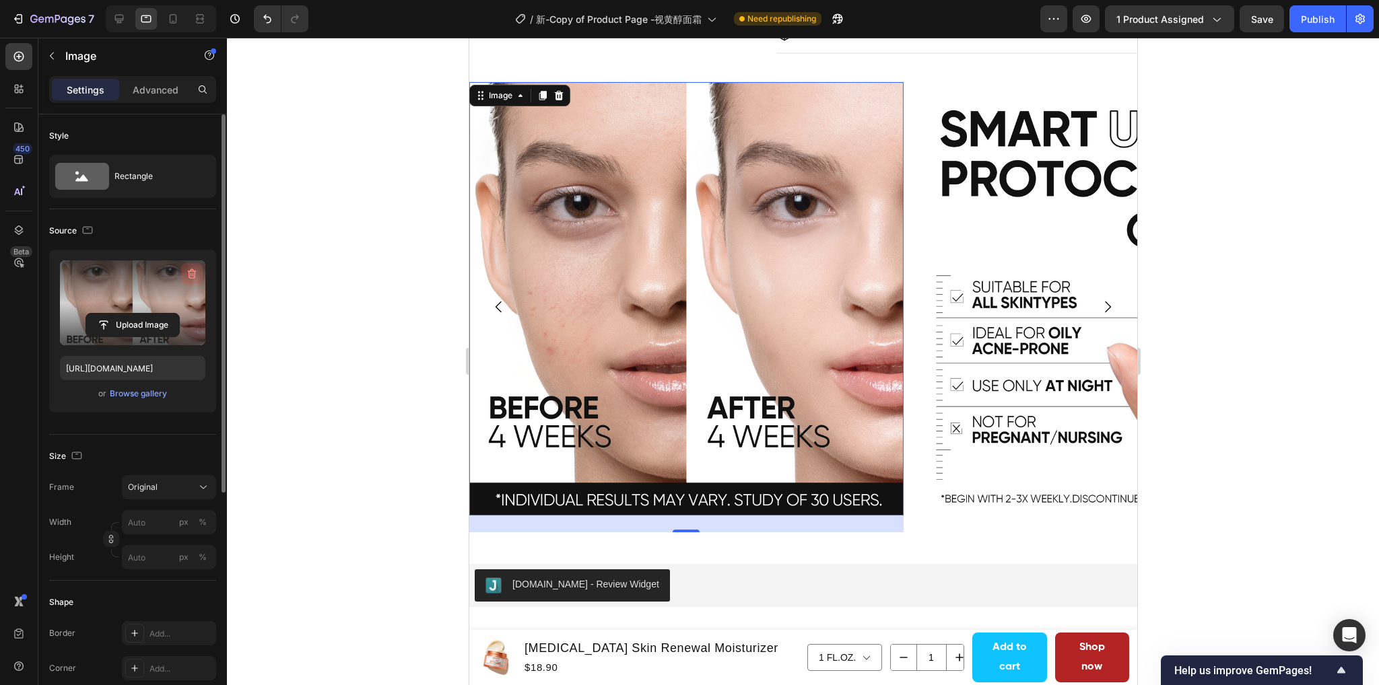
click at [185, 271] on icon "button" at bounding box center [191, 273] width 13 height 13
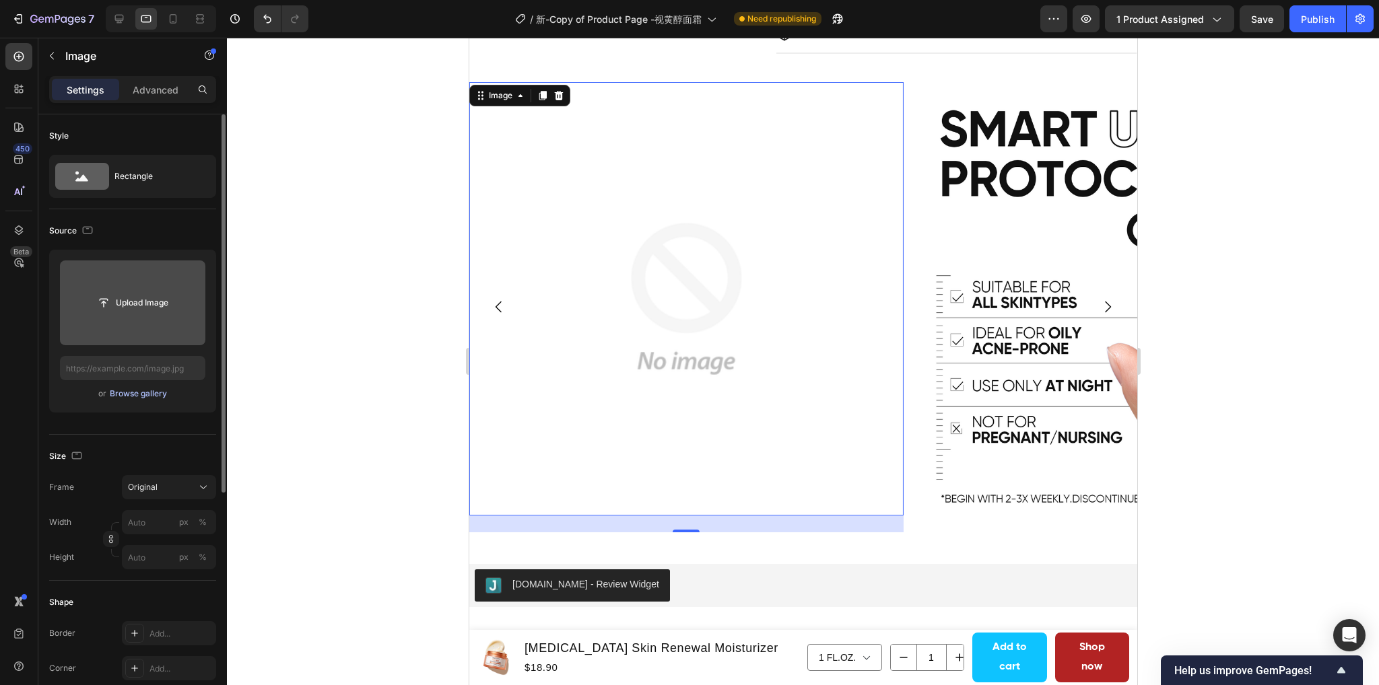
click at [130, 388] on div "Browse gallery" at bounding box center [138, 394] width 57 height 12
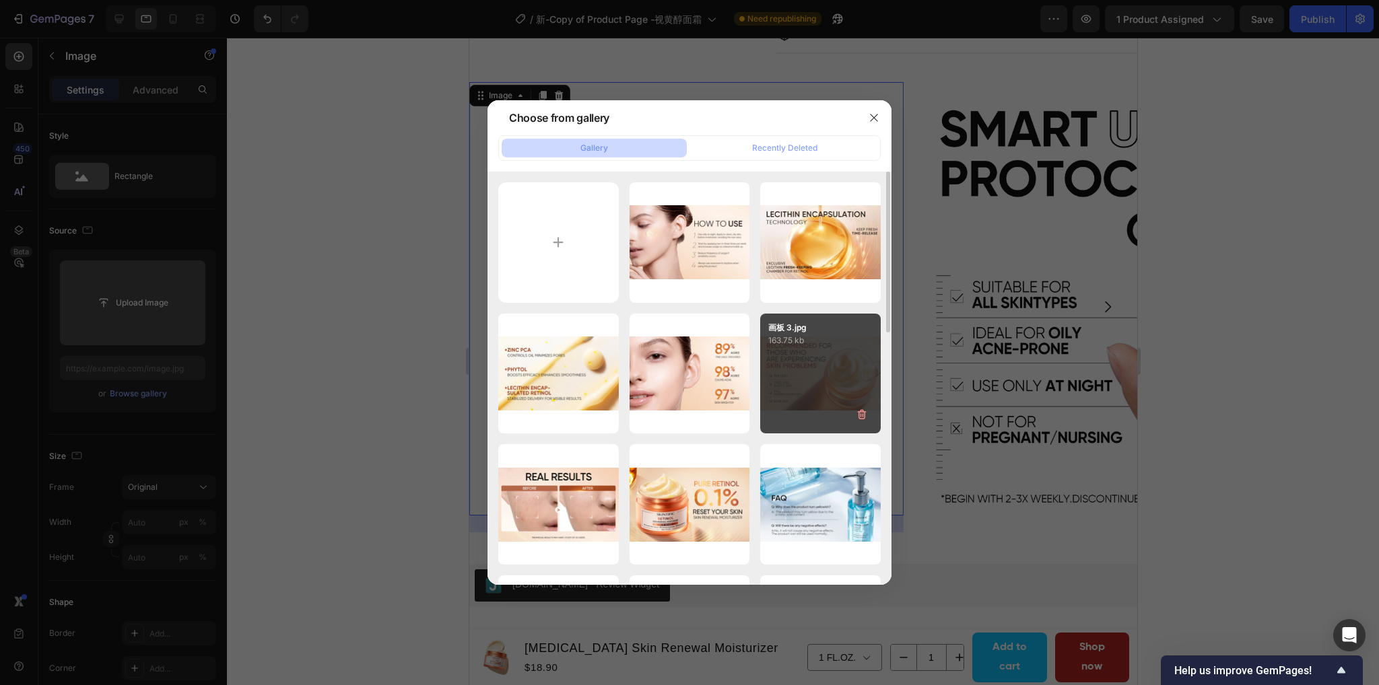
click at [794, 370] on div "画板 3.jpg 163.75 kb" at bounding box center [820, 374] width 120 height 120
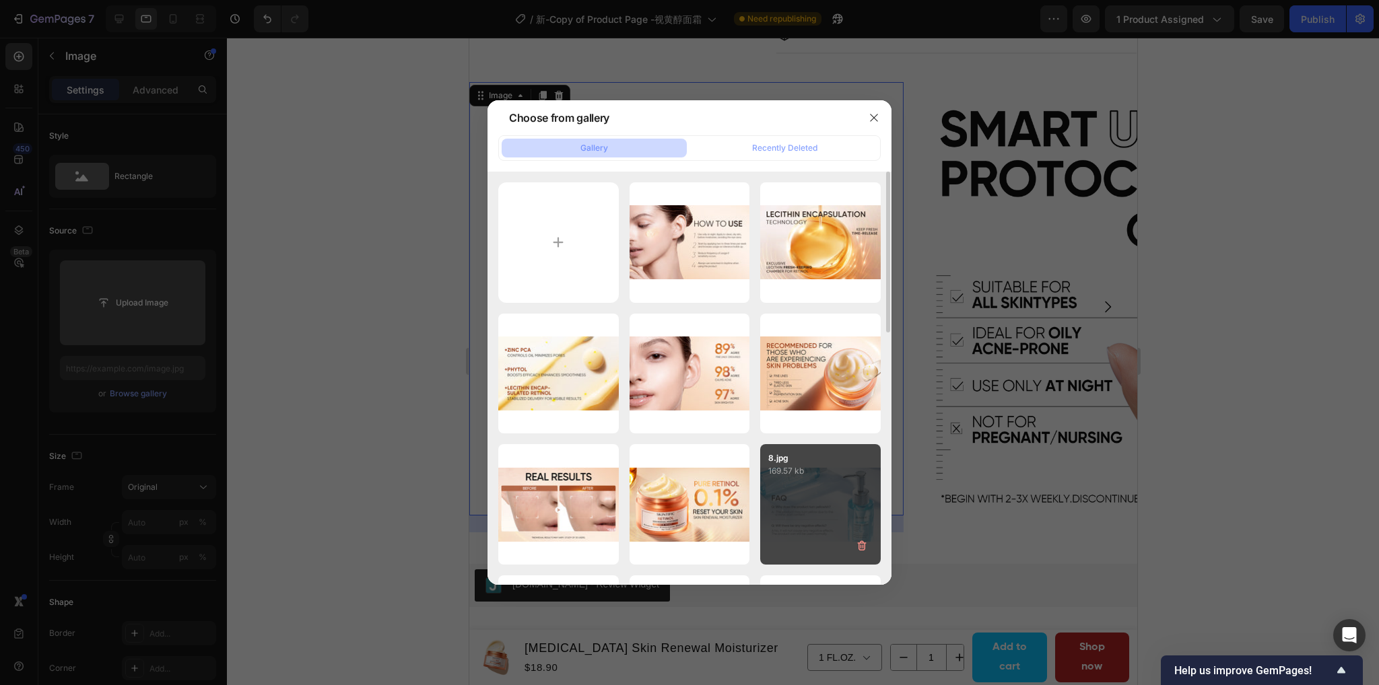
type input "https://cdn.shopify.com/s/files/1/0563/1701/8217/files/gempages_572779726456750…"
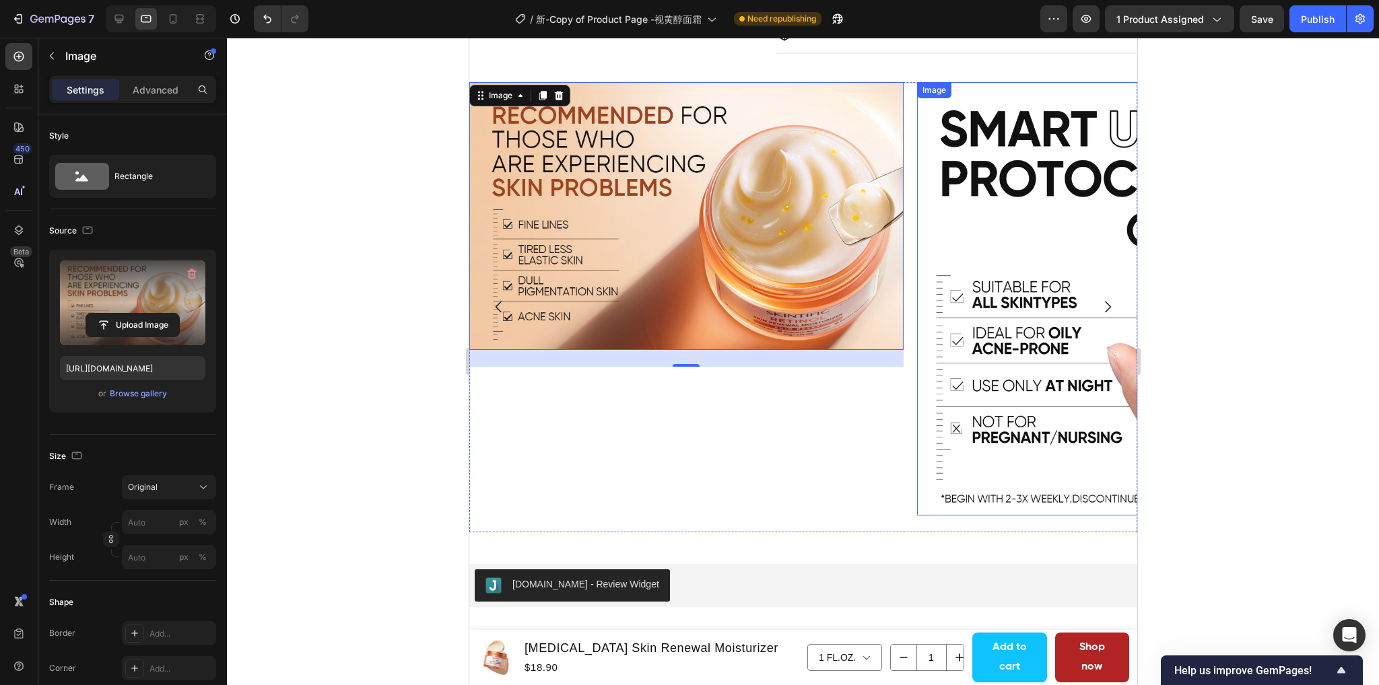
click at [1004, 223] on img at bounding box center [1133, 299] width 434 height 434
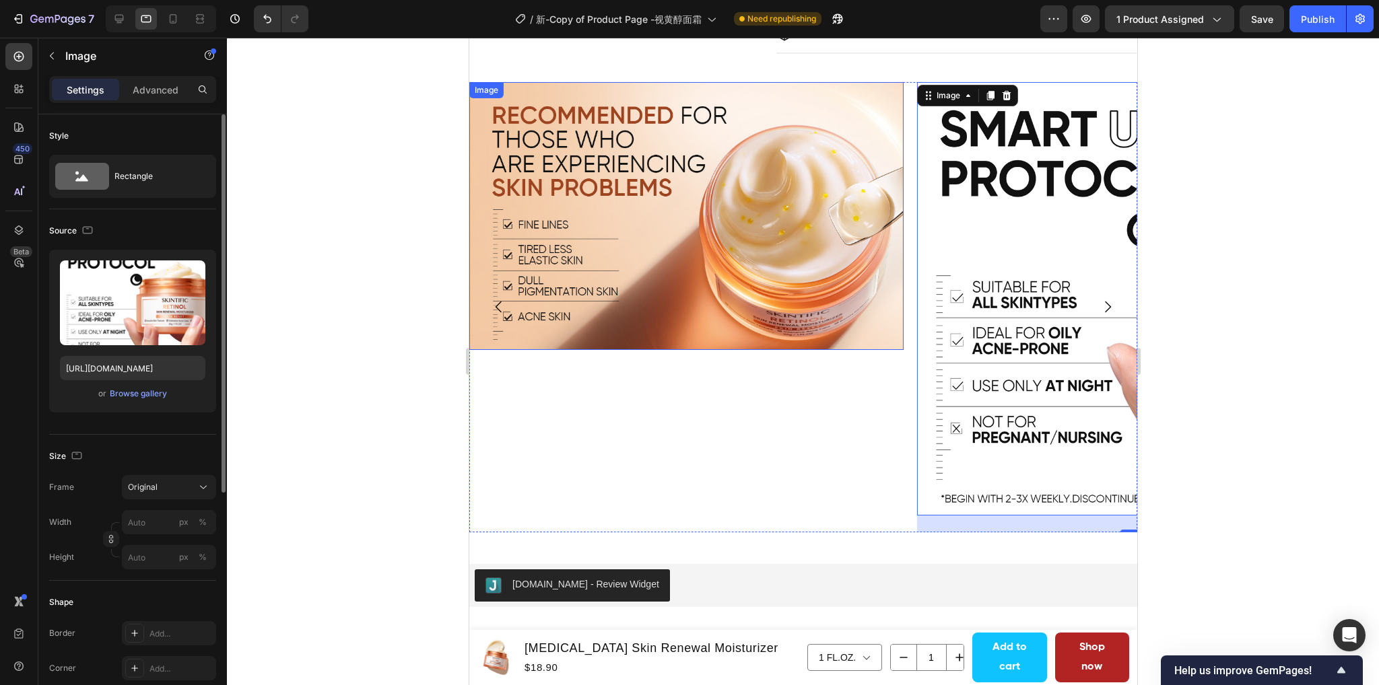
drag, startPoint x: 196, startPoint y: 271, endPoint x: 166, endPoint y: 347, distance: 81.0
click at [195, 271] on icon "button" at bounding box center [191, 273] width 13 height 13
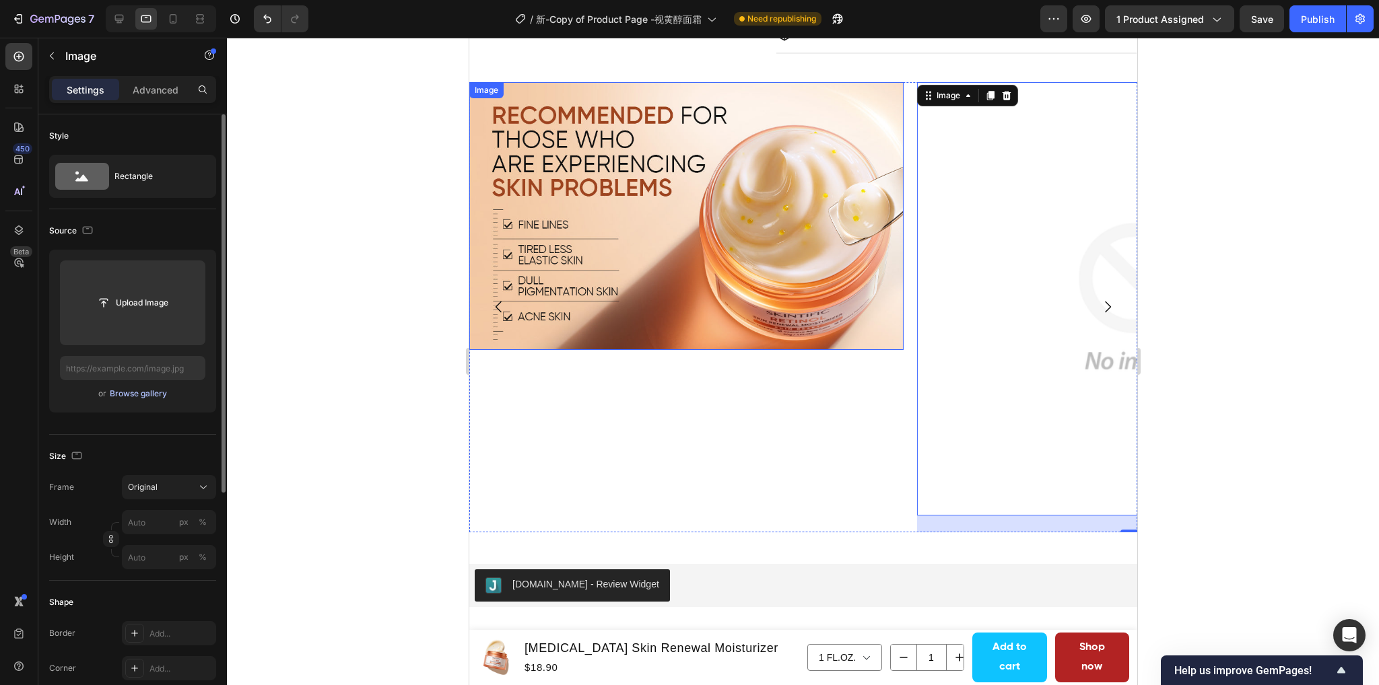
click at [145, 392] on div "Browse gallery" at bounding box center [138, 394] width 57 height 12
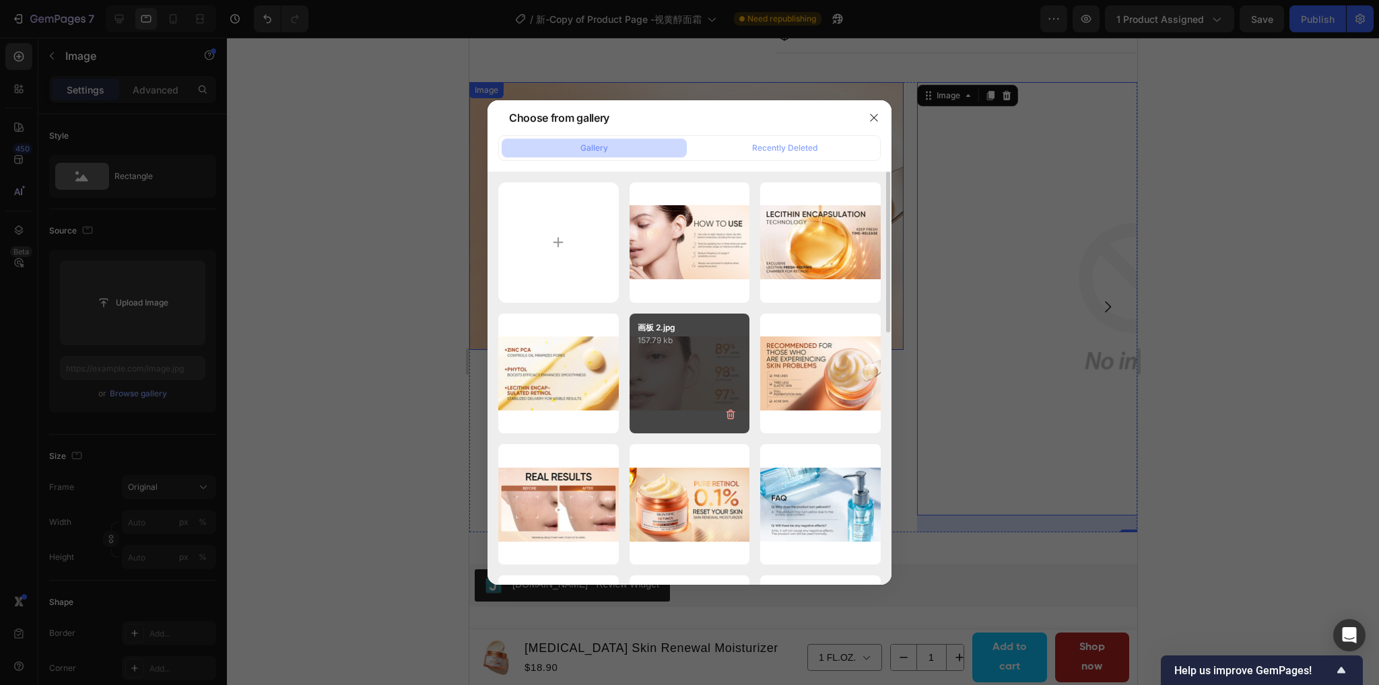
click at [718, 384] on div "画板 2.jpg 157.79 kb" at bounding box center [689, 374] width 120 height 120
type input "https://cdn.shopify.com/s/files/1/0563/1701/8217/files/gempages_572779726456750…"
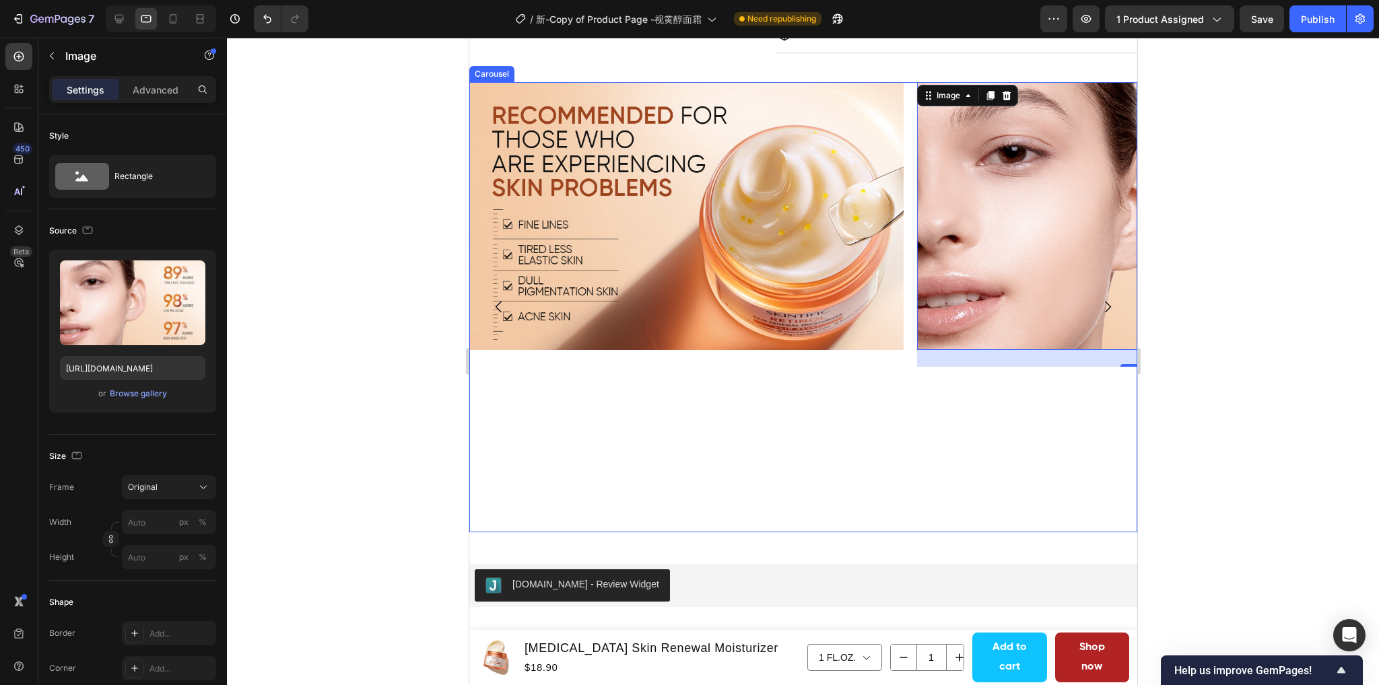
click at [1099, 304] on icon "Carousel Next Arrow" at bounding box center [1107, 307] width 16 height 16
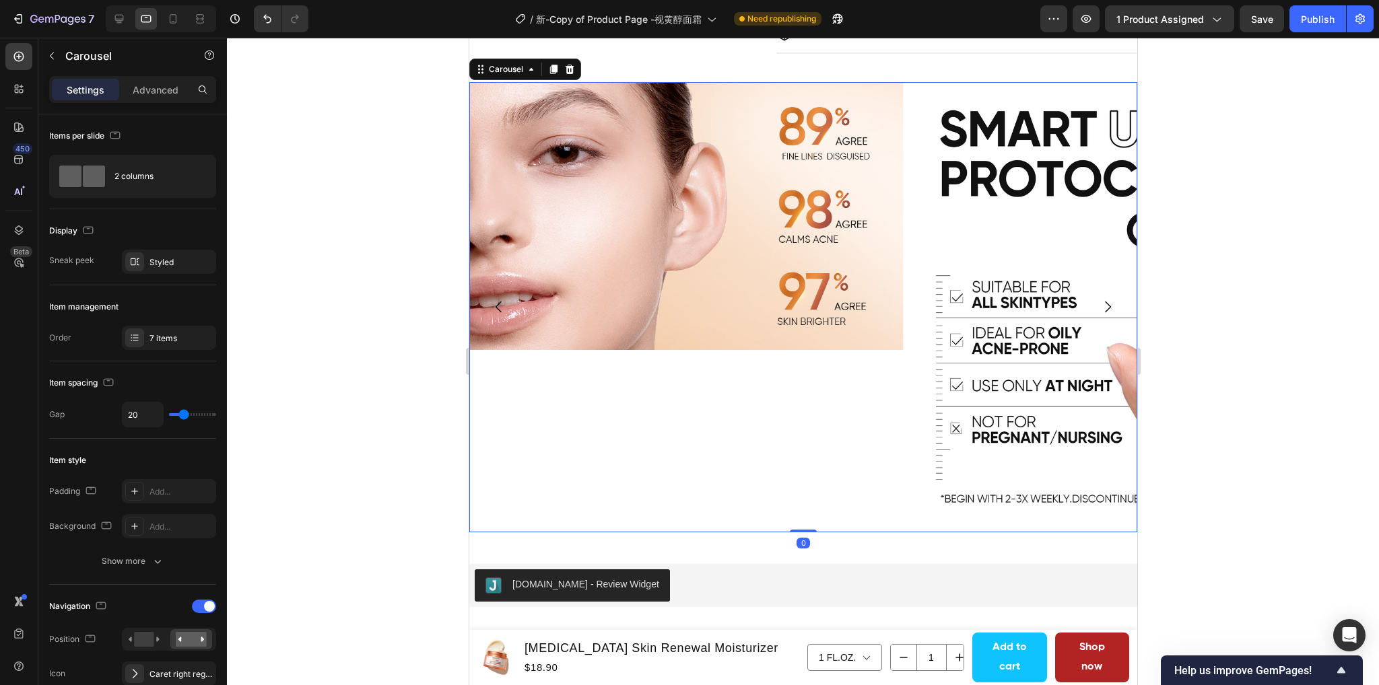
click at [1099, 304] on icon "Carousel Next Arrow" at bounding box center [1107, 307] width 16 height 16
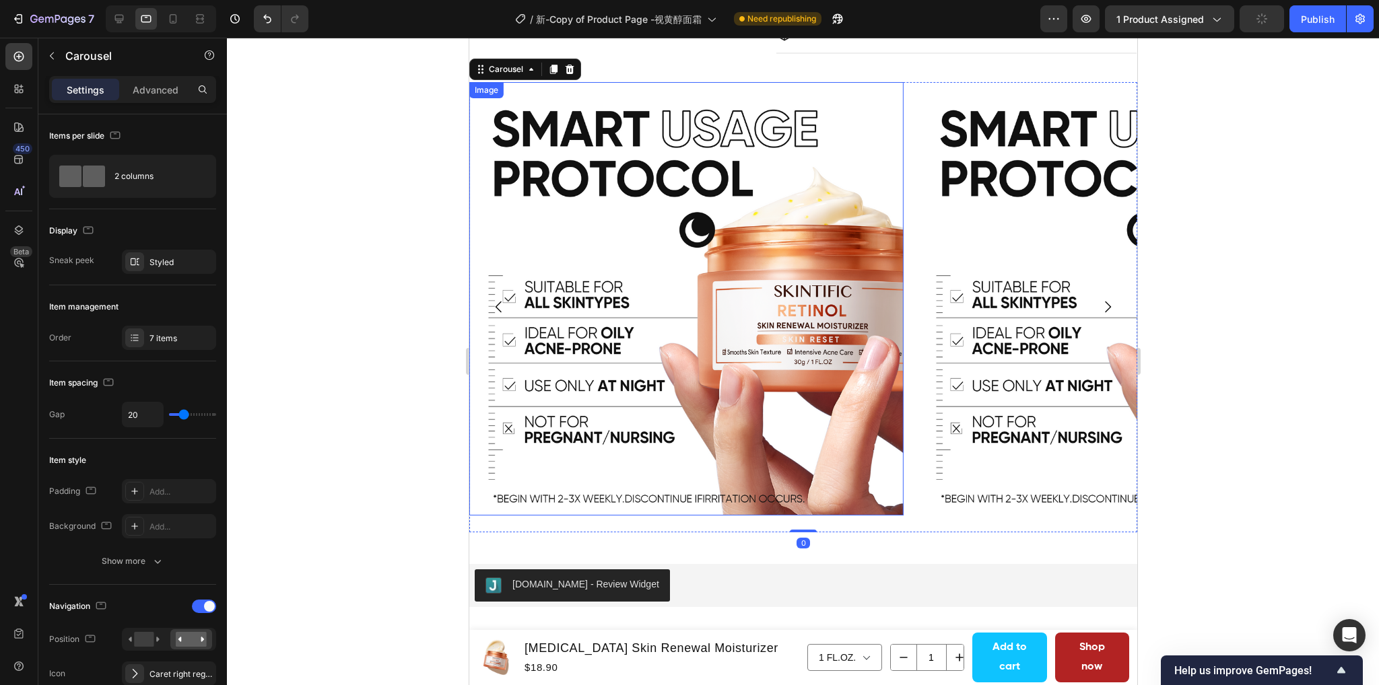
click at [655, 271] on img at bounding box center [685, 299] width 434 height 434
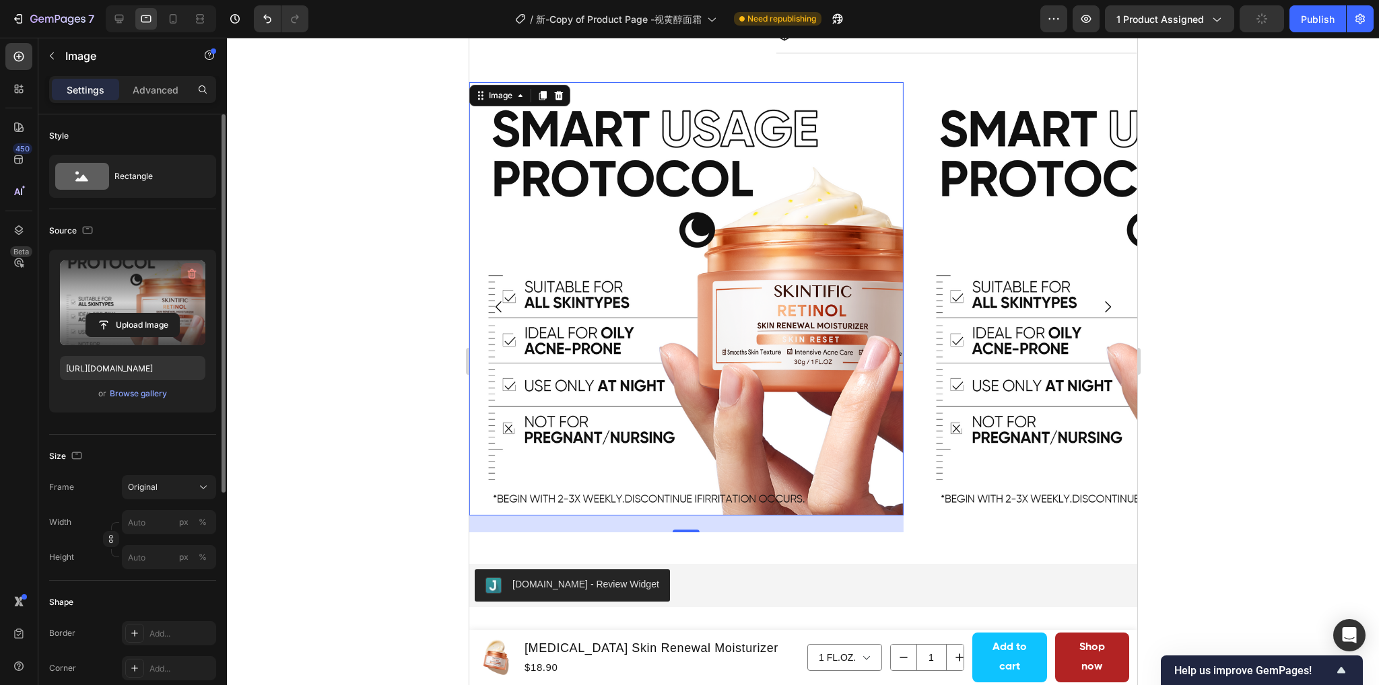
click at [193, 273] on icon "button" at bounding box center [193, 275] width 1 height 4
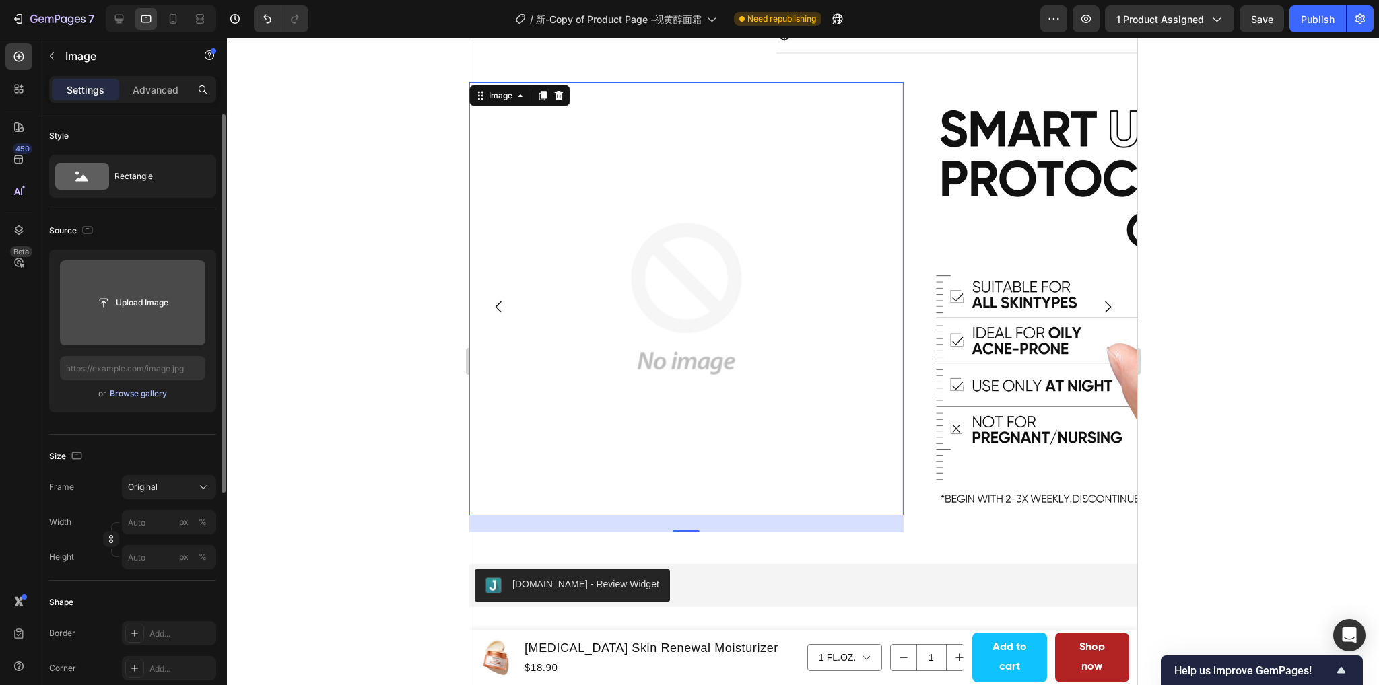
click at [135, 399] on div "Browse gallery" at bounding box center [138, 394] width 57 height 12
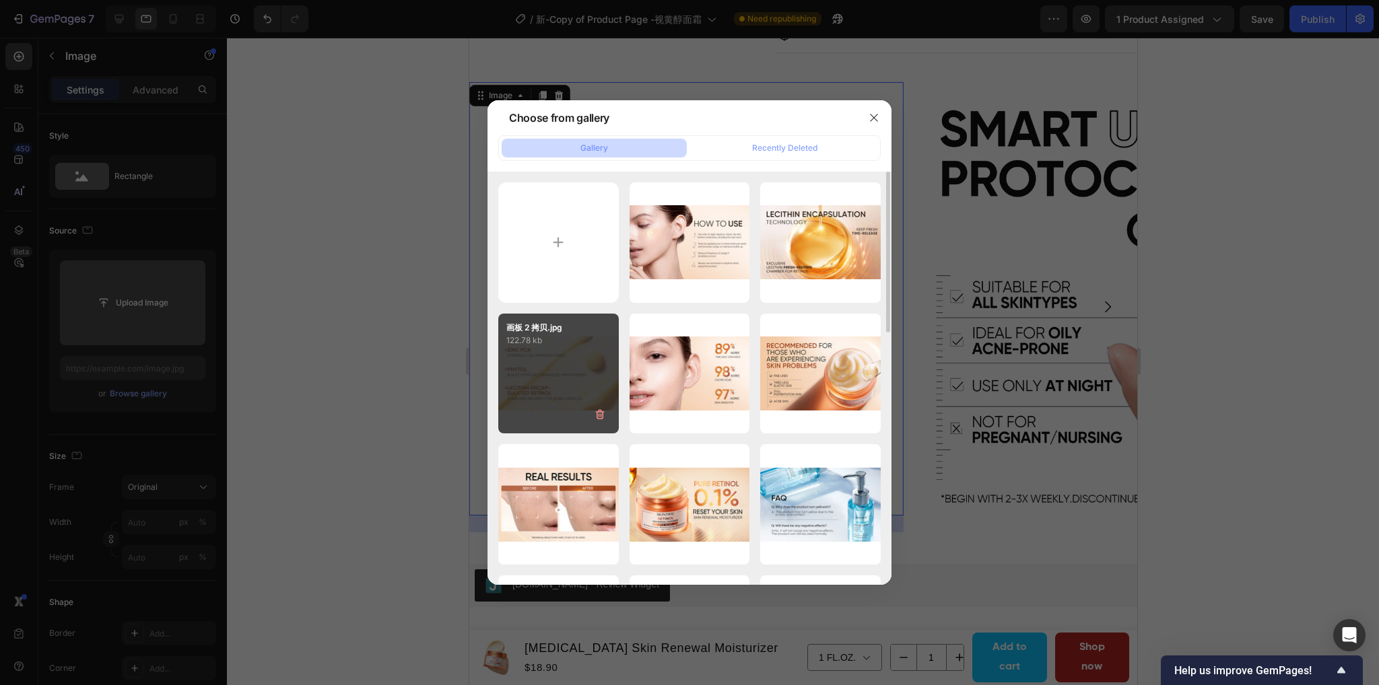
click at [552, 378] on div "画板 2 拷贝.jpg 122.78 kb" at bounding box center [558, 374] width 120 height 120
type input "https://cdn.shopify.com/s/files/1/0563/1701/8217/files/gempages_572779726456750…"
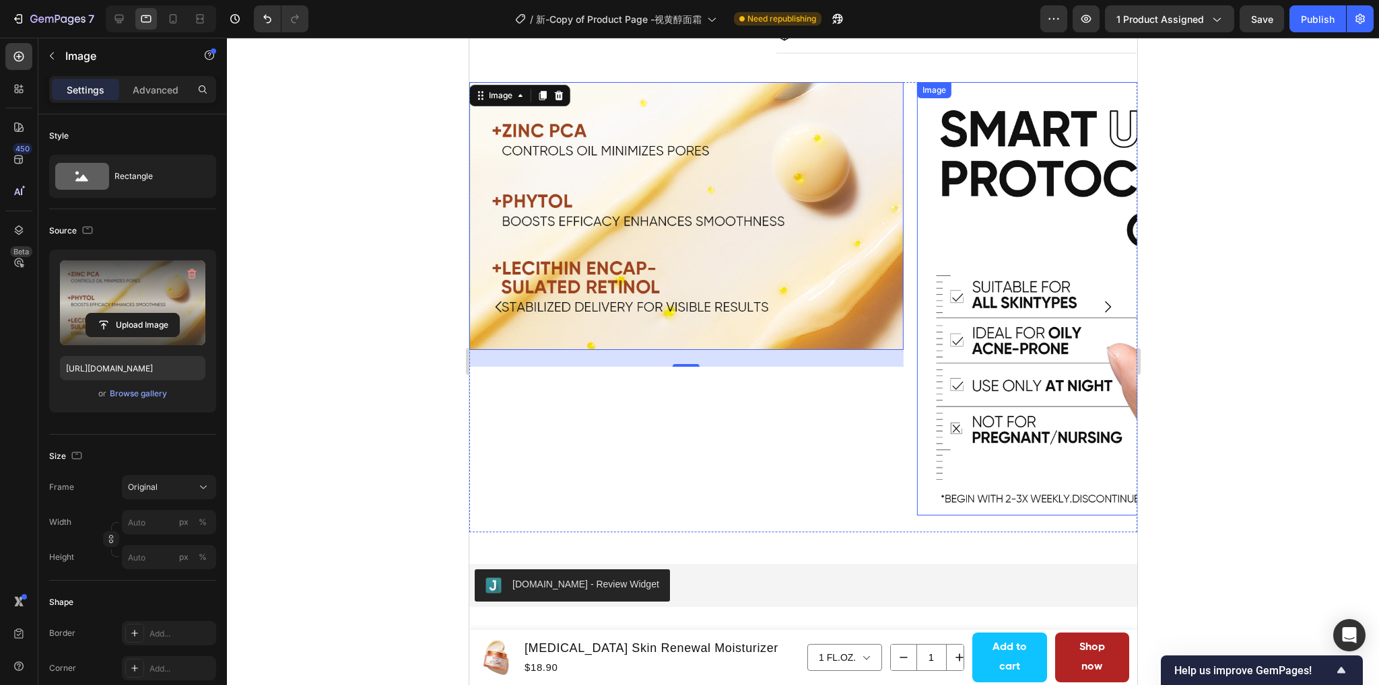
click at [1013, 246] on img at bounding box center [1133, 299] width 434 height 434
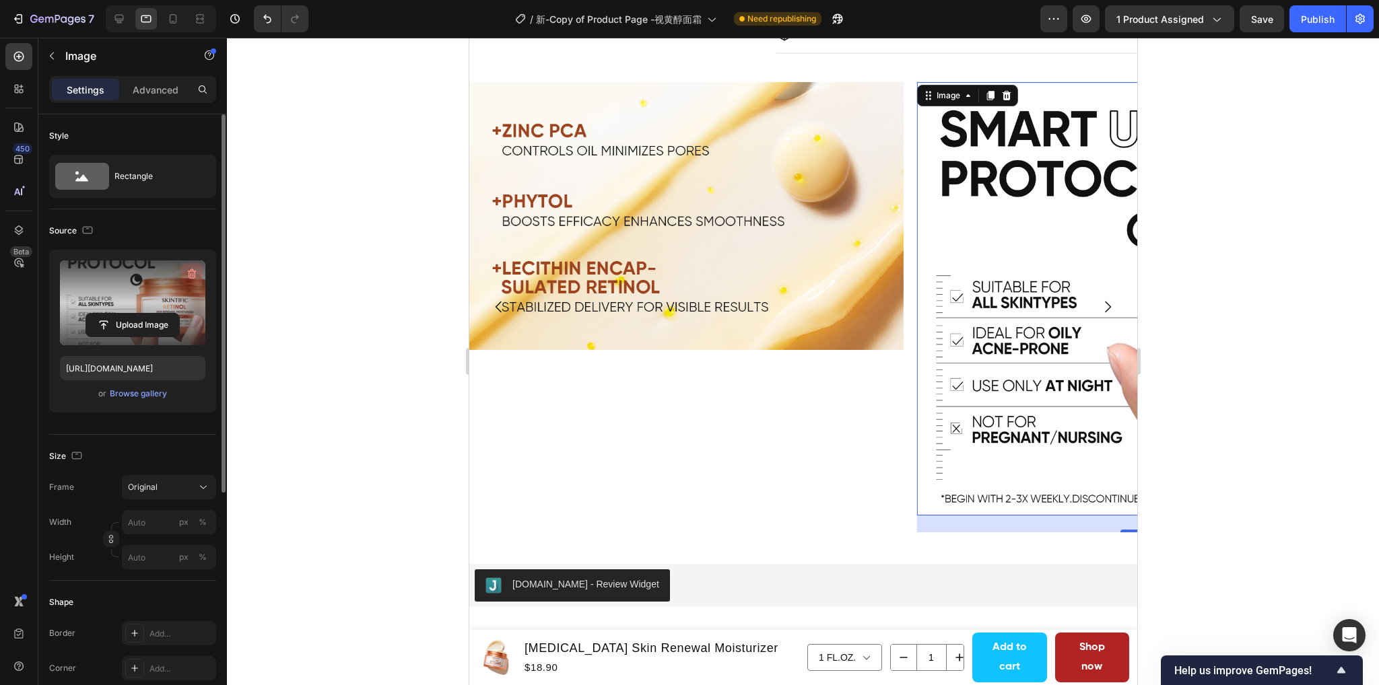
click at [188, 272] on icon "button" at bounding box center [192, 274] width 9 height 10
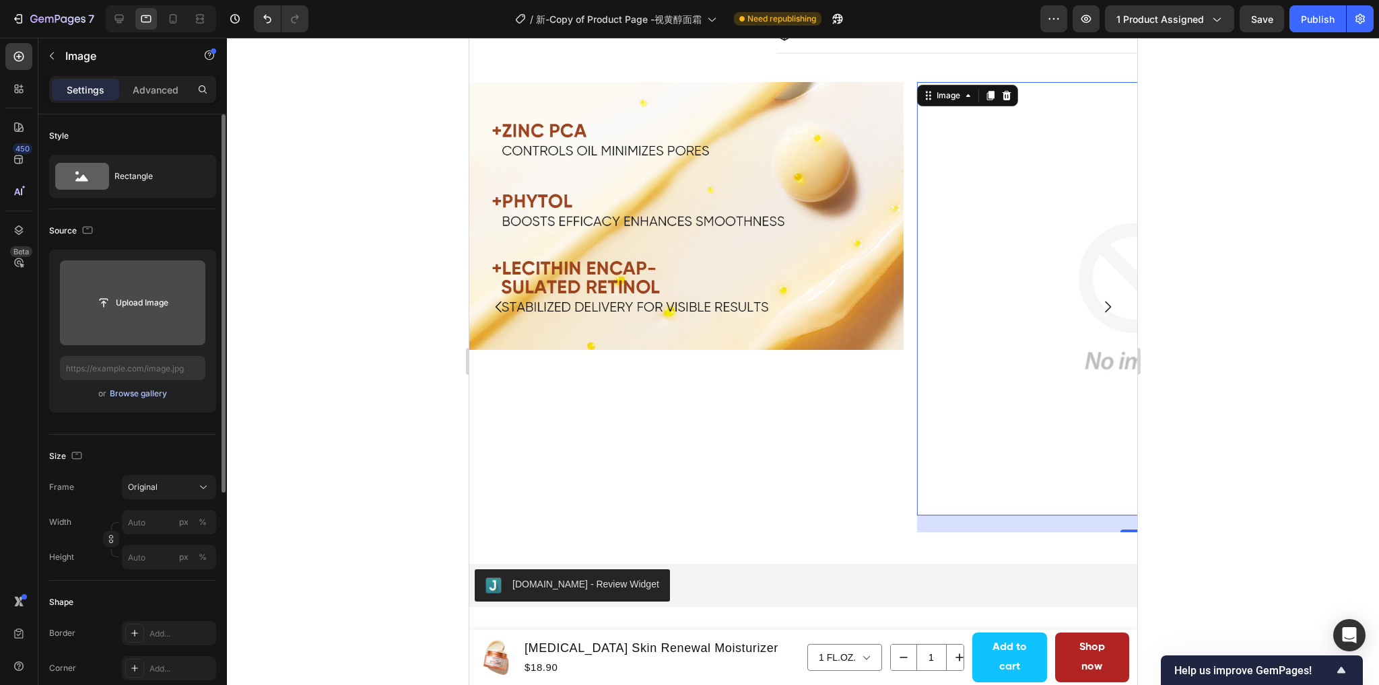
click at [141, 394] on div "Browse gallery" at bounding box center [138, 394] width 57 height 12
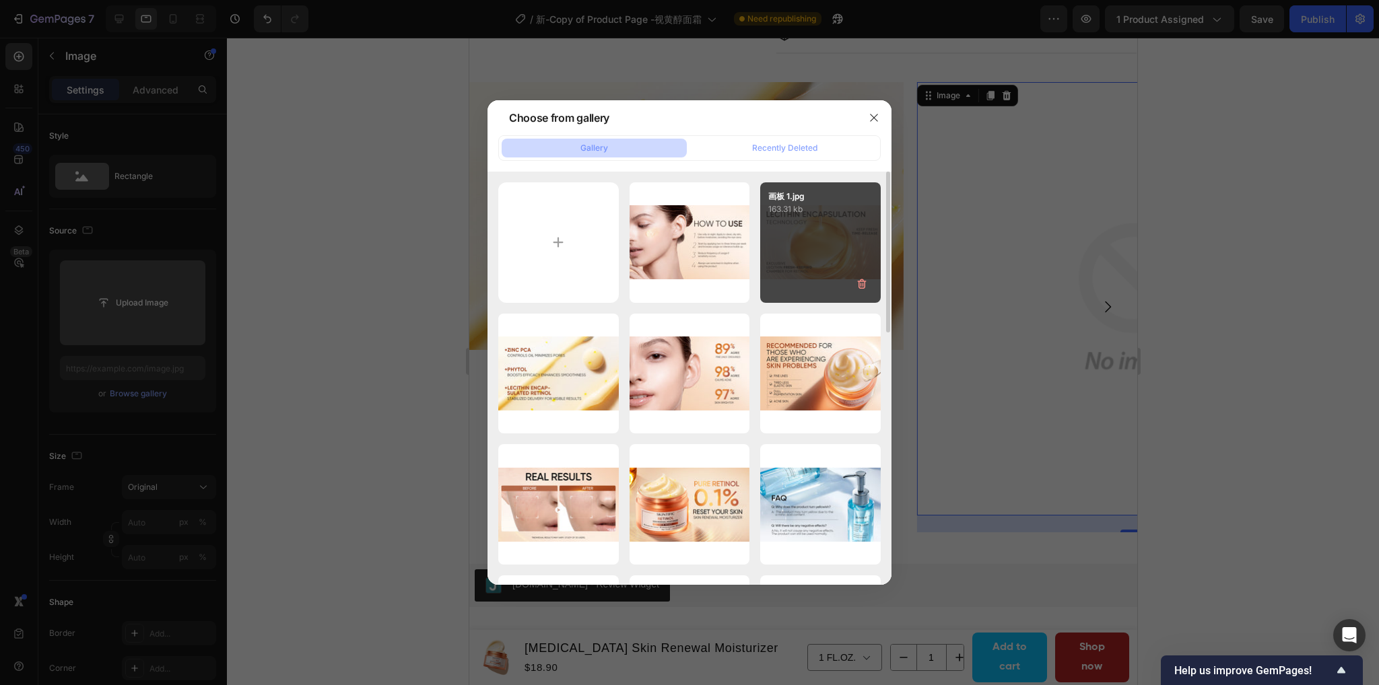
click at [804, 245] on div "画板 1.jpg 163.31 kb" at bounding box center [820, 242] width 120 height 120
type input "https://cdn.shopify.com/s/files/1/0563/1701/8217/files/gempages_572779726456750…"
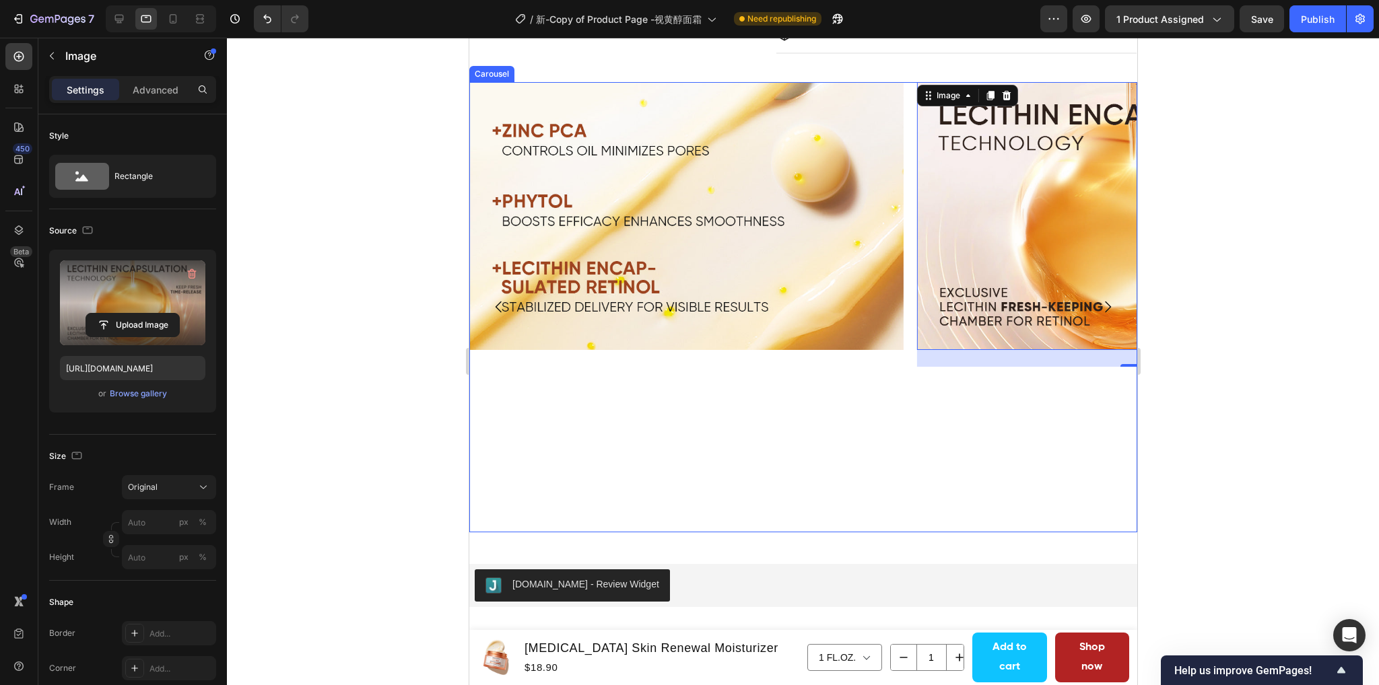
click at [1099, 311] on icon "Carousel Next Arrow" at bounding box center [1107, 307] width 16 height 16
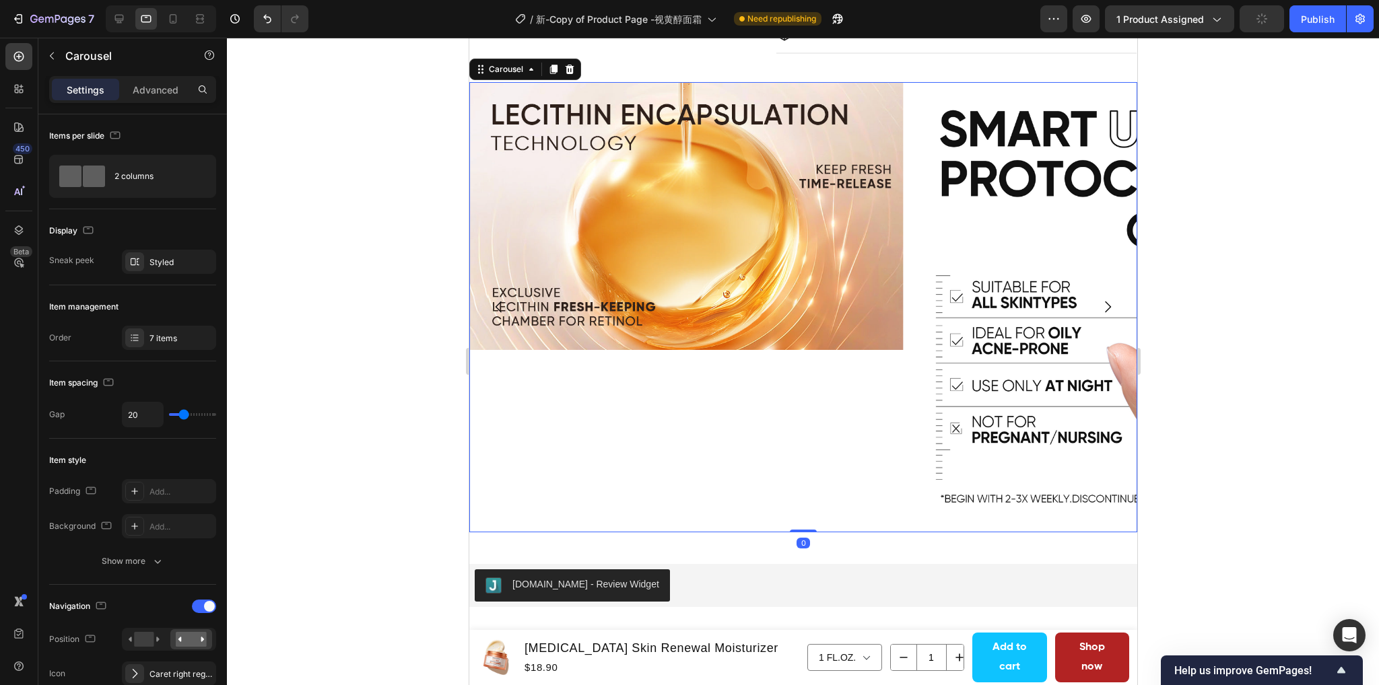
click at [1099, 311] on icon "Carousel Next Arrow" at bounding box center [1107, 307] width 16 height 16
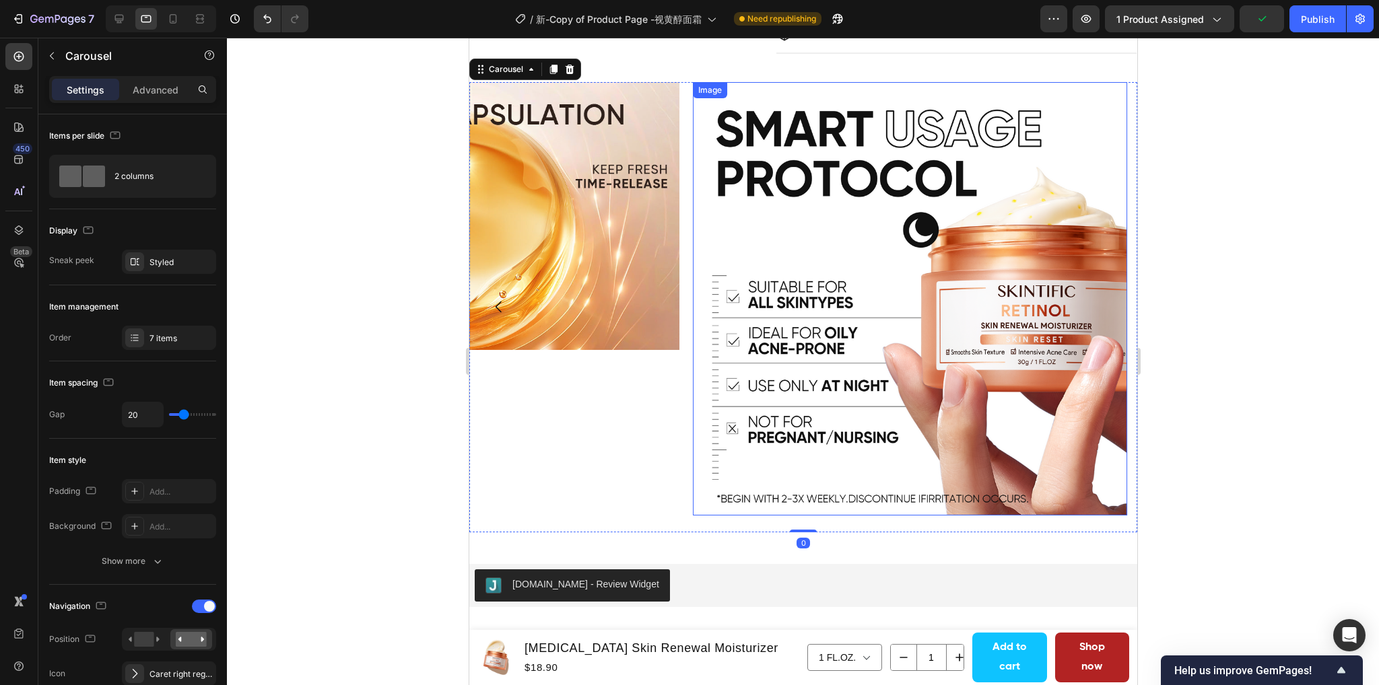
click at [888, 302] on img at bounding box center [909, 299] width 434 height 434
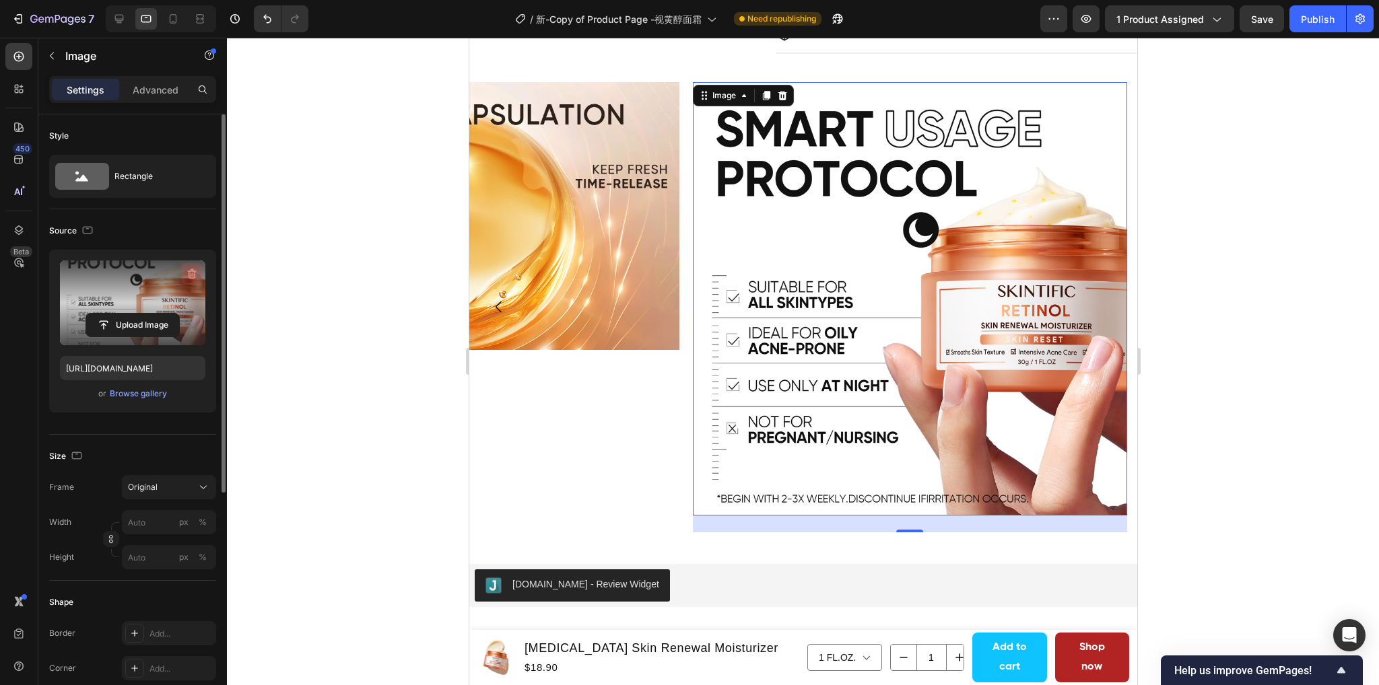
click at [191, 273] on icon "button" at bounding box center [190, 275] width 1 height 4
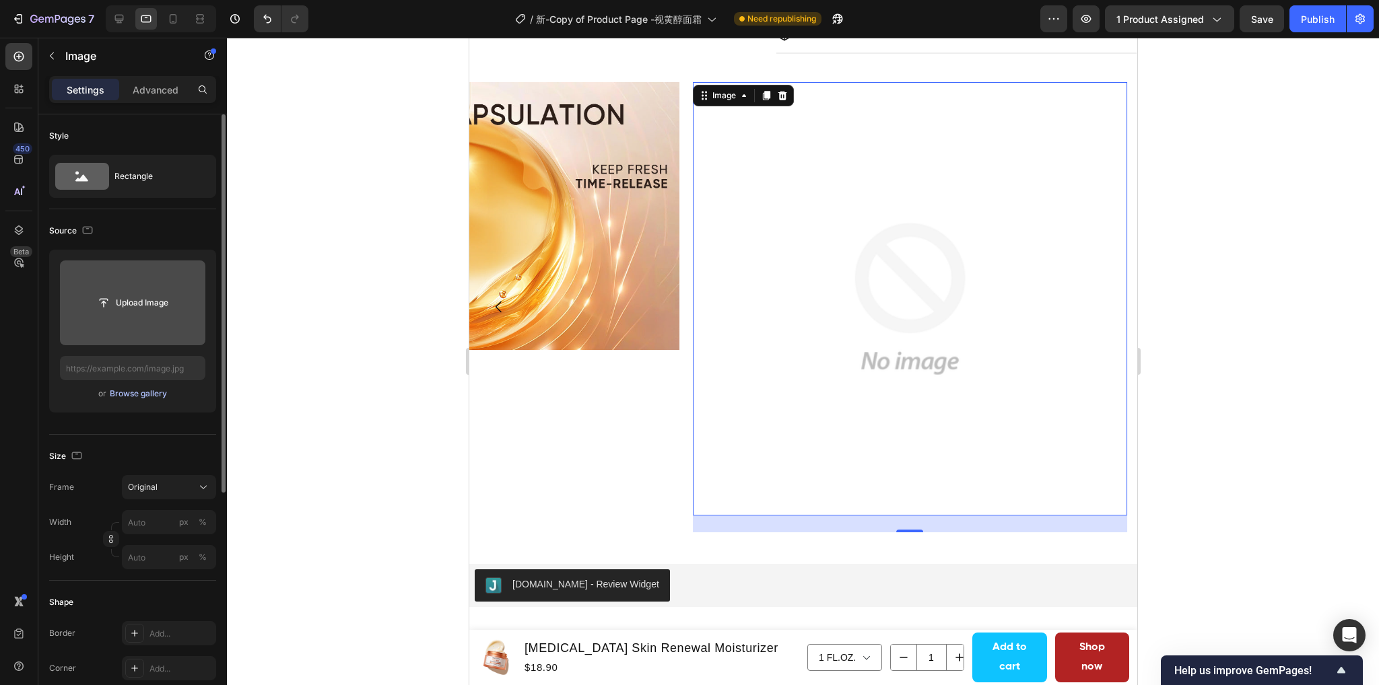
click at [136, 390] on div "Browse gallery" at bounding box center [138, 394] width 57 height 12
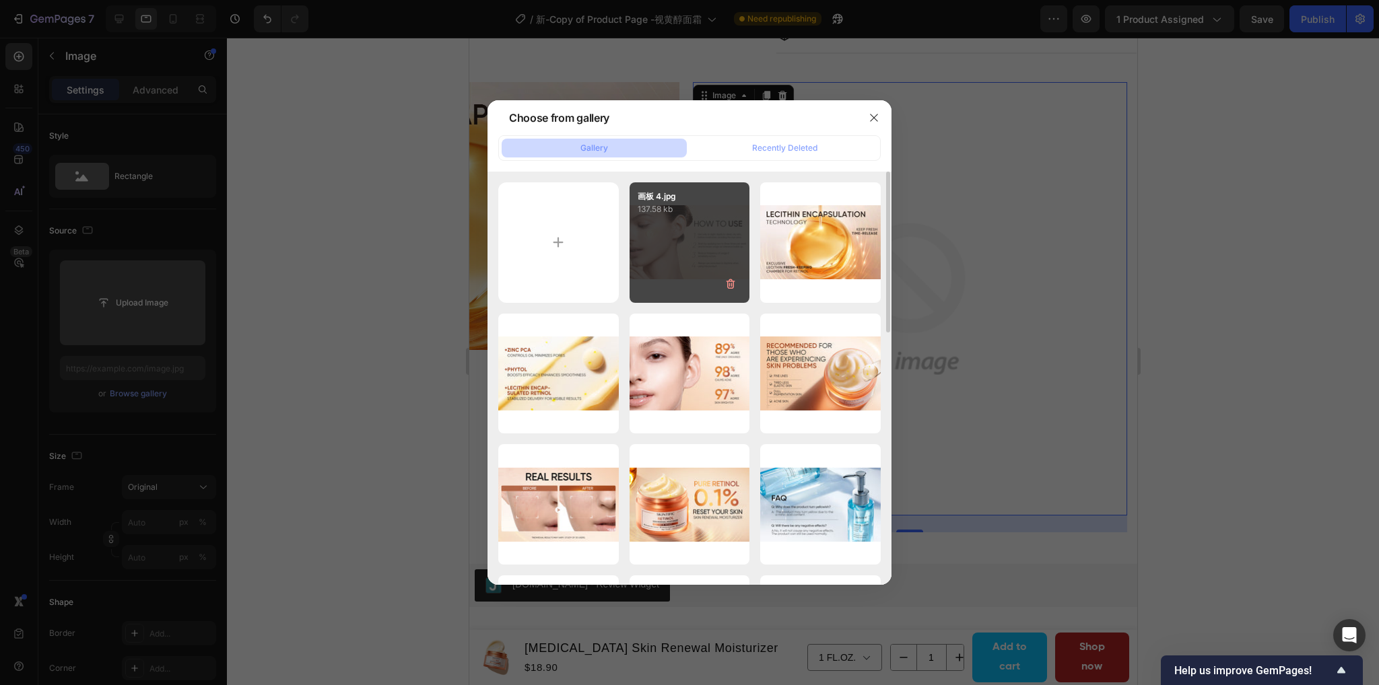
click at [694, 217] on div "画板 4.jpg 137.58 kb" at bounding box center [689, 242] width 120 height 120
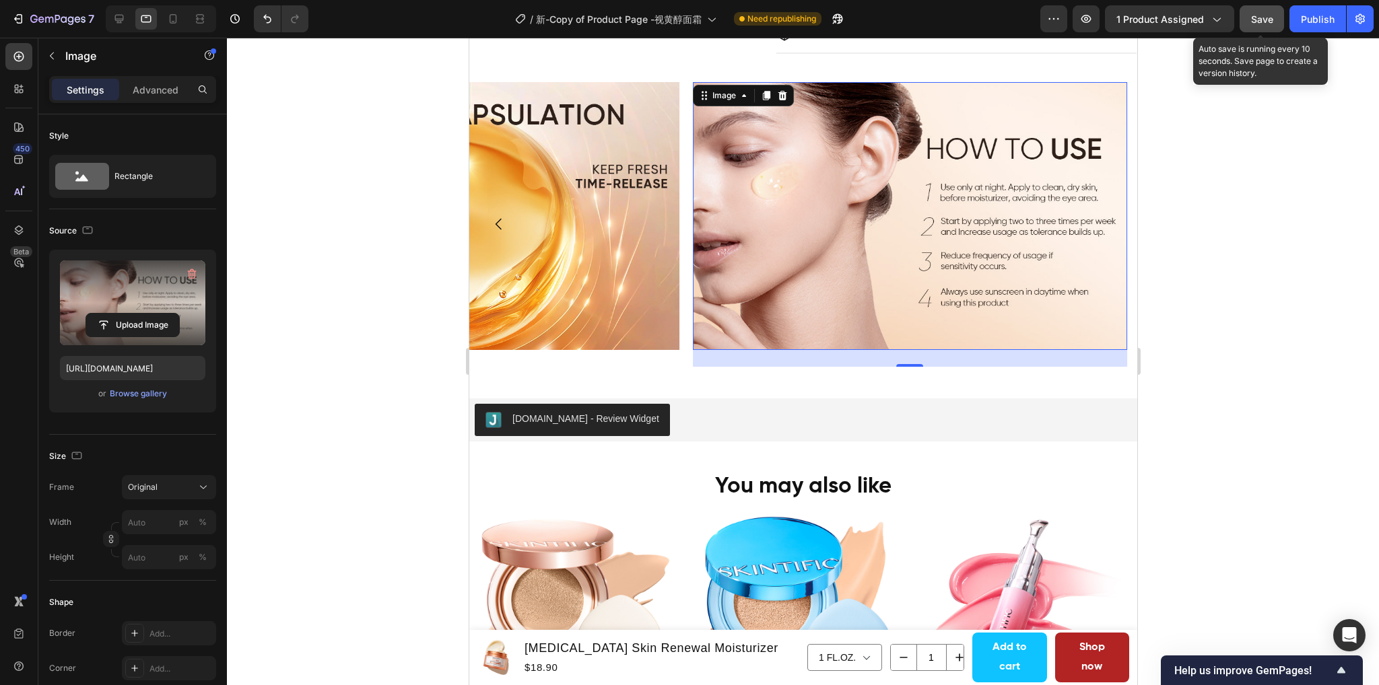
click at [1254, 18] on span "Save" at bounding box center [1262, 18] width 22 height 11
click at [1265, 24] on span "Save" at bounding box center [1262, 18] width 22 height 11
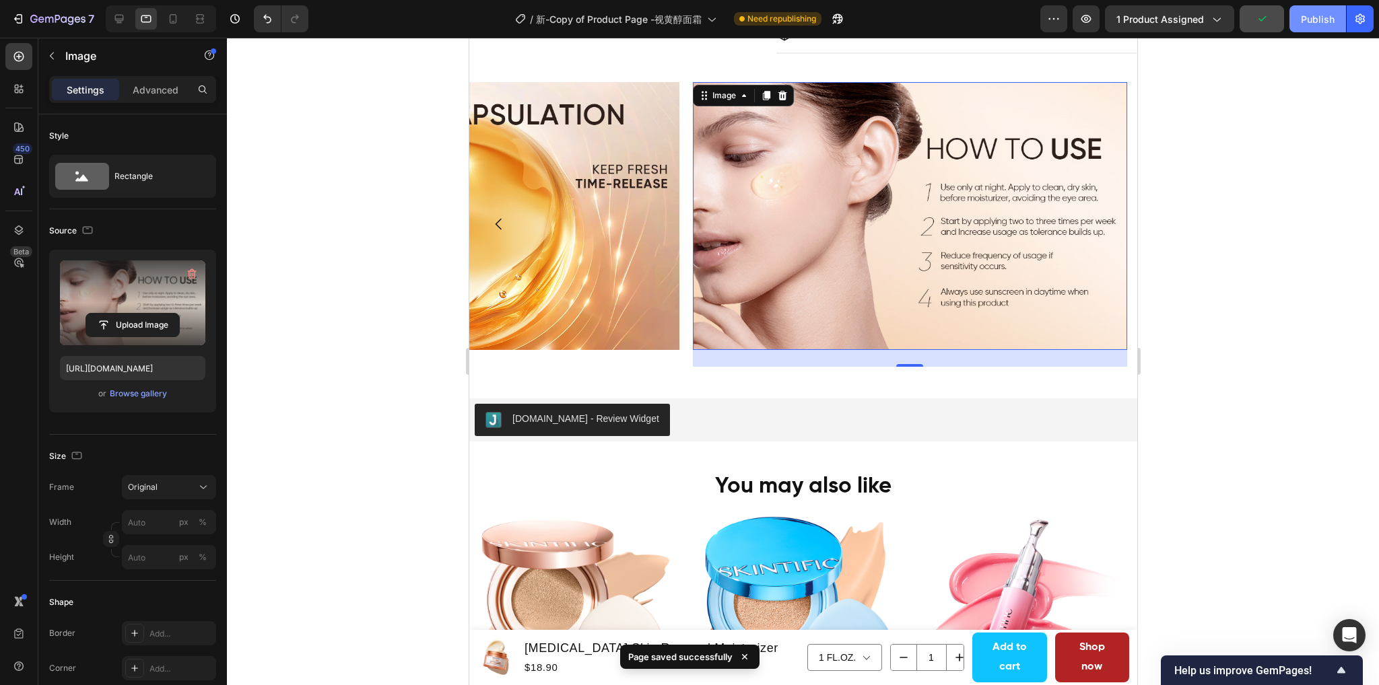
click at [1315, 15] on div "Publish" at bounding box center [1317, 19] width 34 height 14
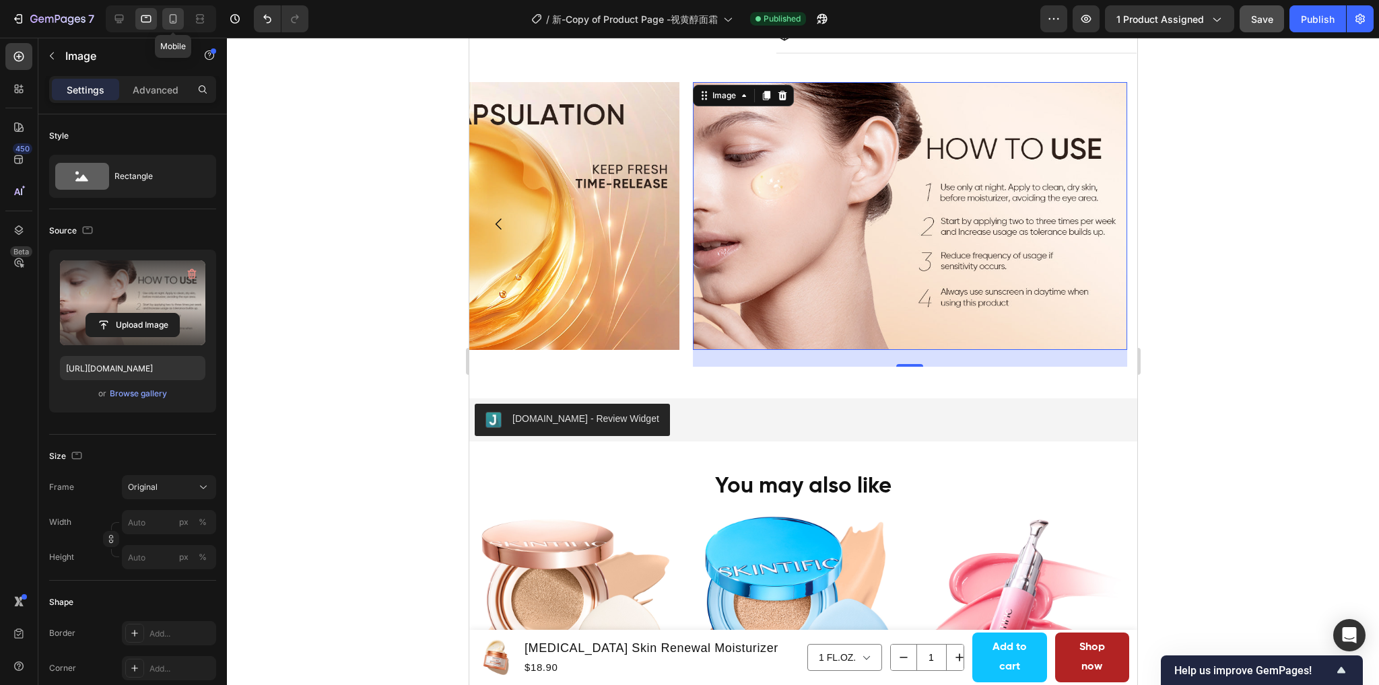
click at [170, 23] on icon at bounding box center [173, 18] width 7 height 9
type input "https://cdn.shopify.com/s/files/1/0563/1701/8217/files/gempages_572779726456750…"
type input "100"
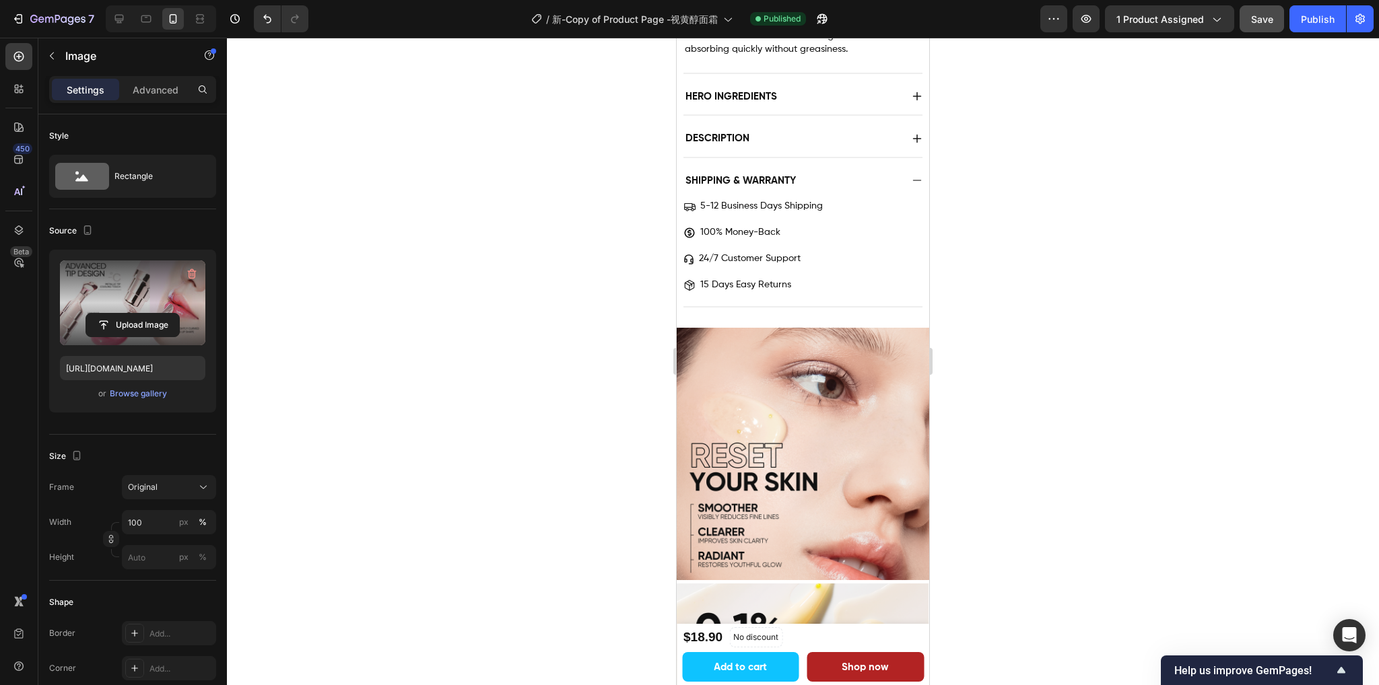
scroll to position [1257, 0]
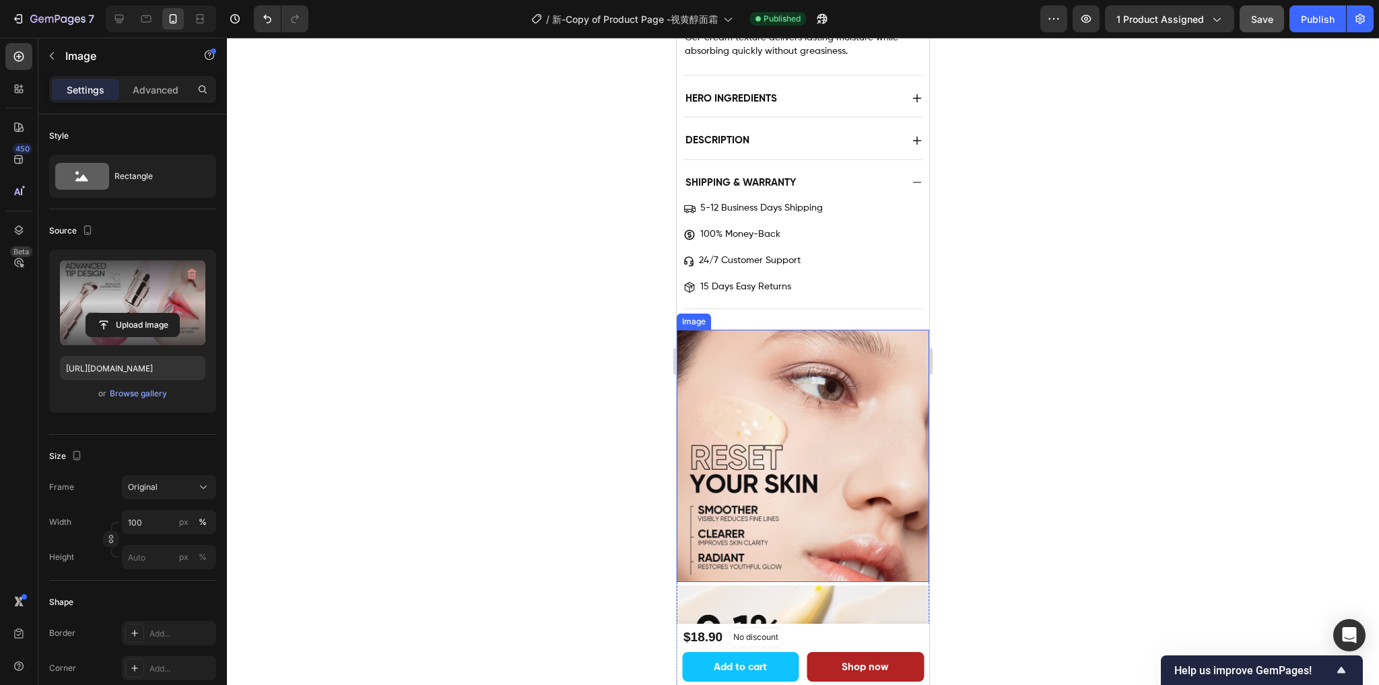
click at [768, 431] on img at bounding box center [802, 456] width 252 height 252
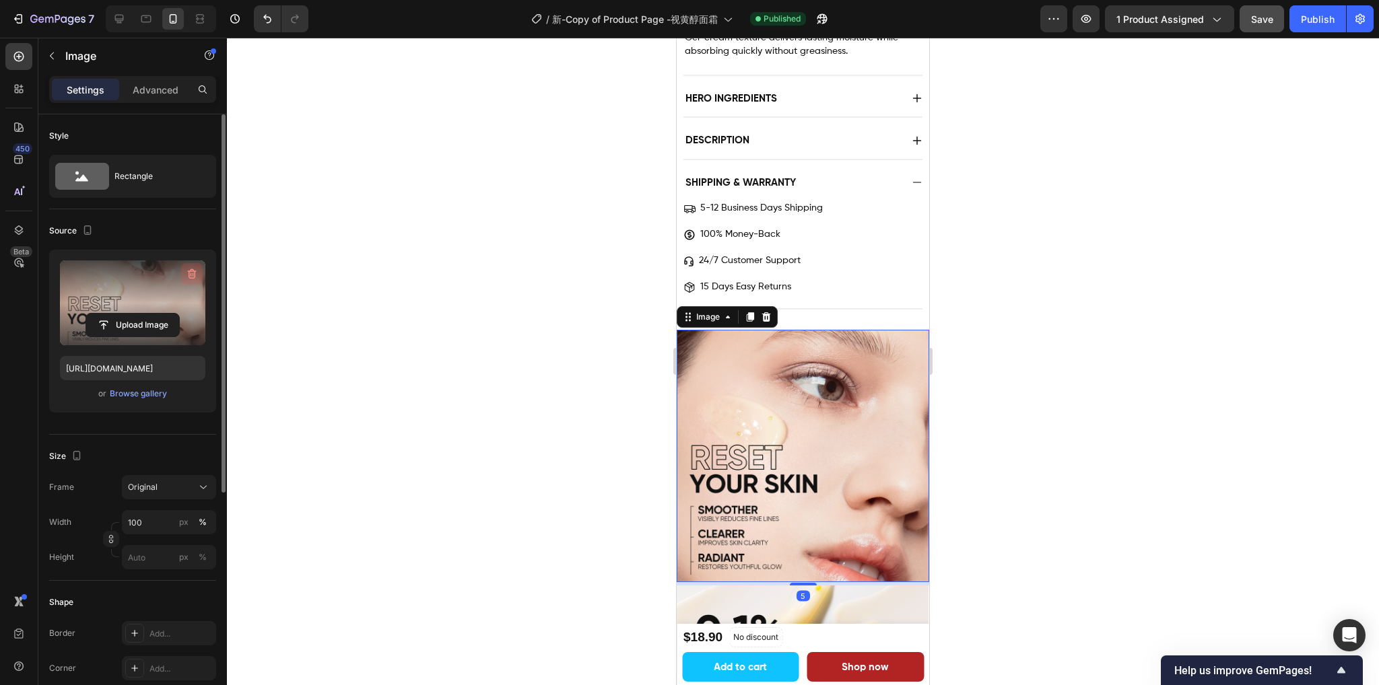
click at [197, 270] on icon "button" at bounding box center [191, 273] width 13 height 13
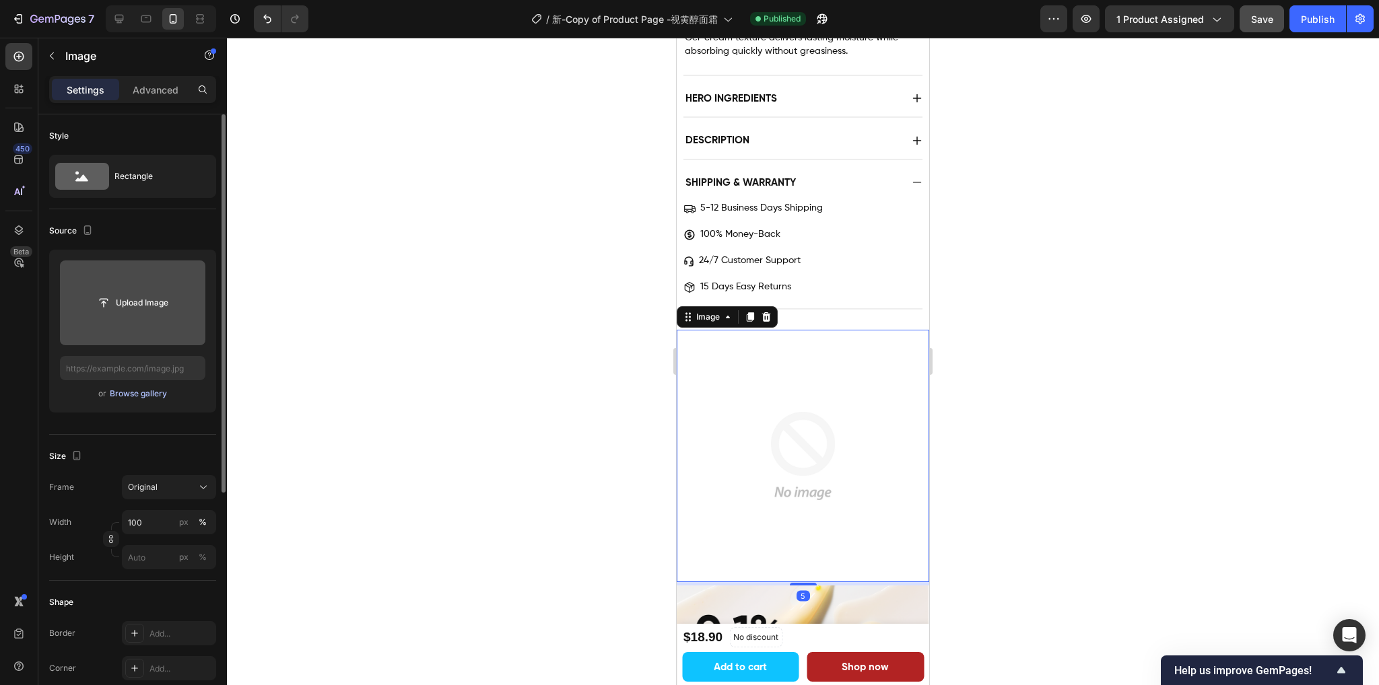
click at [127, 398] on div "Browse gallery" at bounding box center [138, 394] width 57 height 12
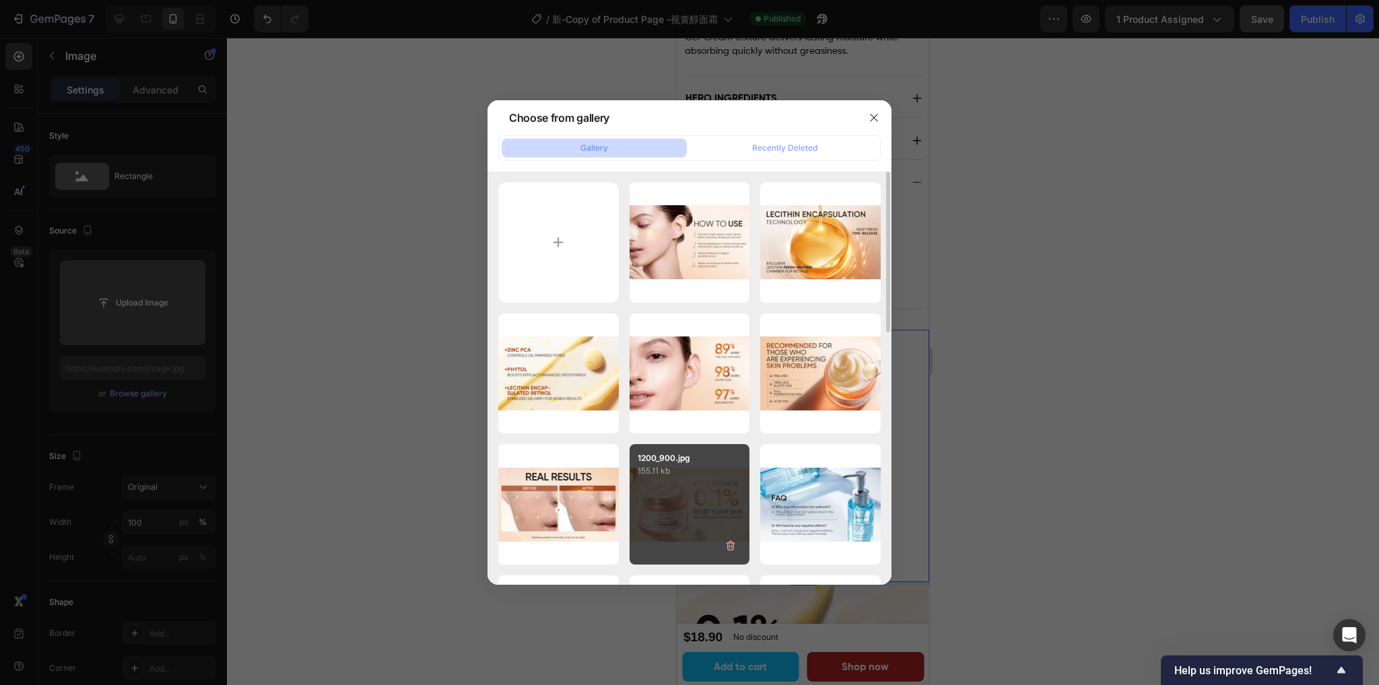
click at [691, 485] on div "1200_900.jpg 155.11 kb" at bounding box center [689, 504] width 120 height 120
type input "https://cdn.shopify.com/s/files/1/0563/1701/8217/files/gempages_572779726456750…"
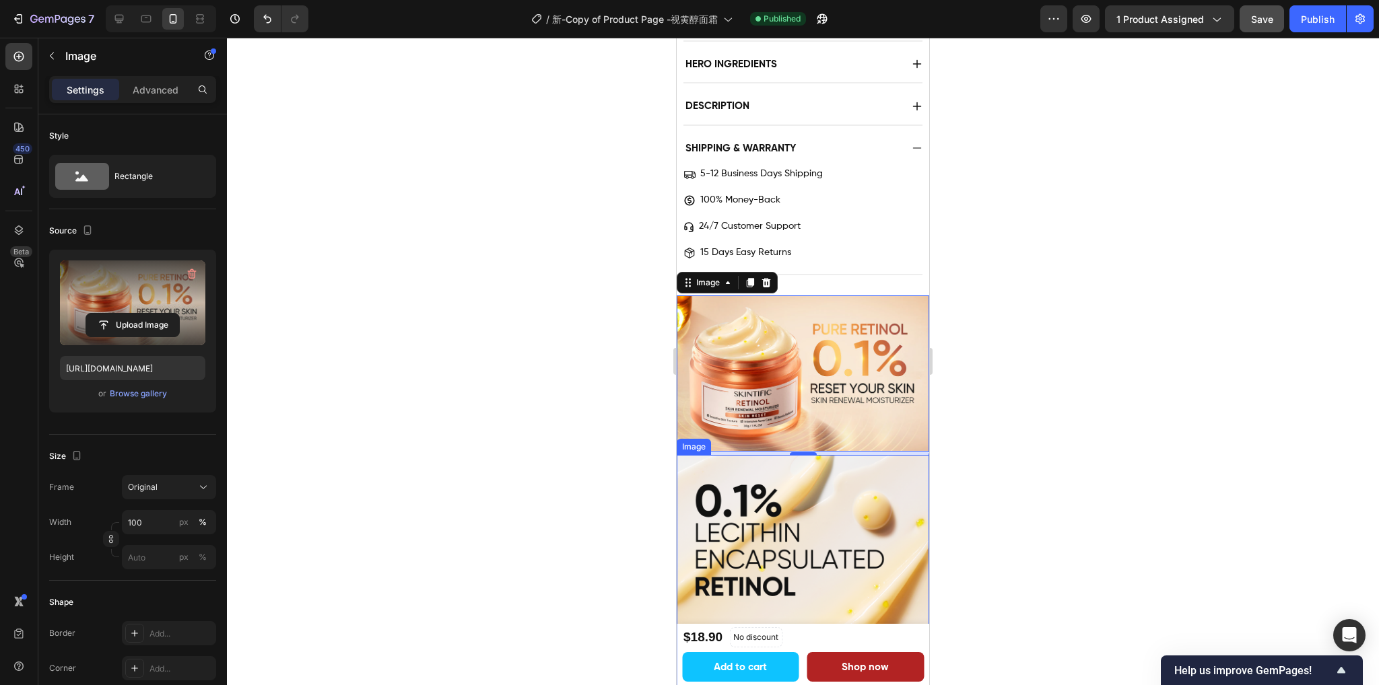
scroll to position [1324, 0]
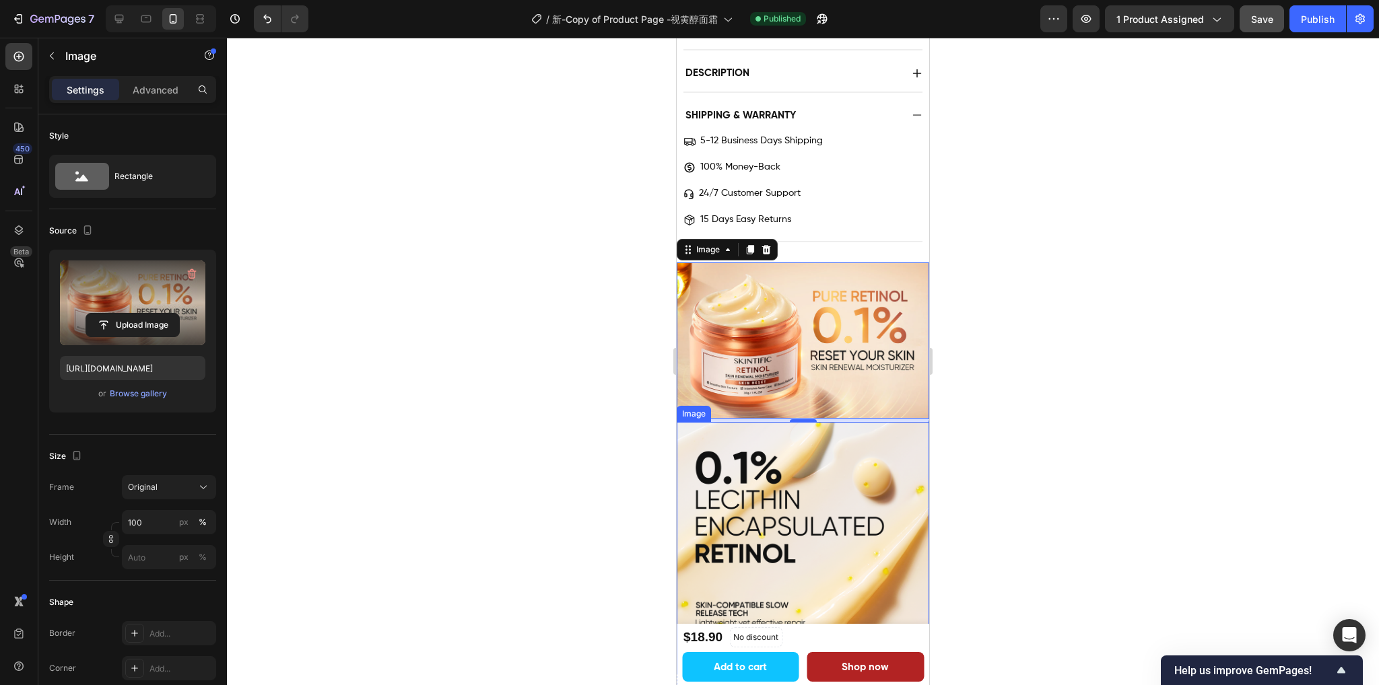
click at [757, 497] on img at bounding box center [802, 548] width 252 height 252
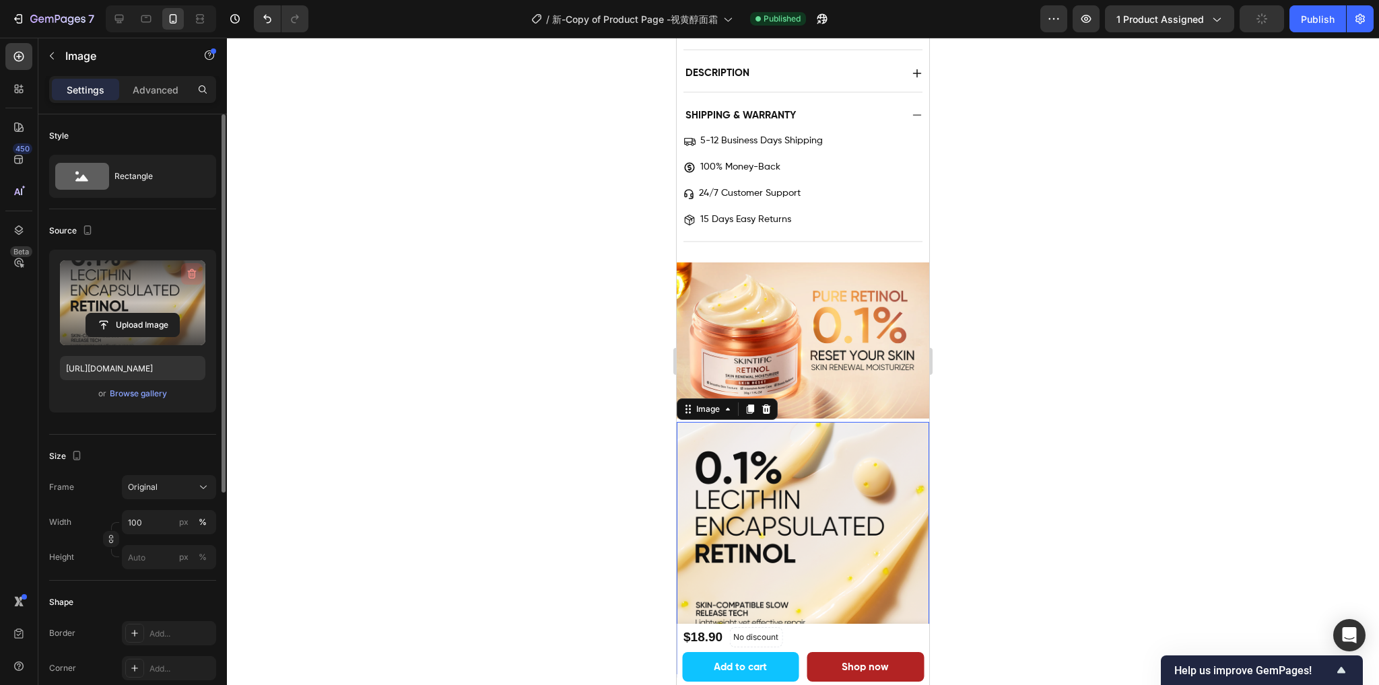
click at [192, 276] on icon "button" at bounding box center [191, 273] width 13 height 13
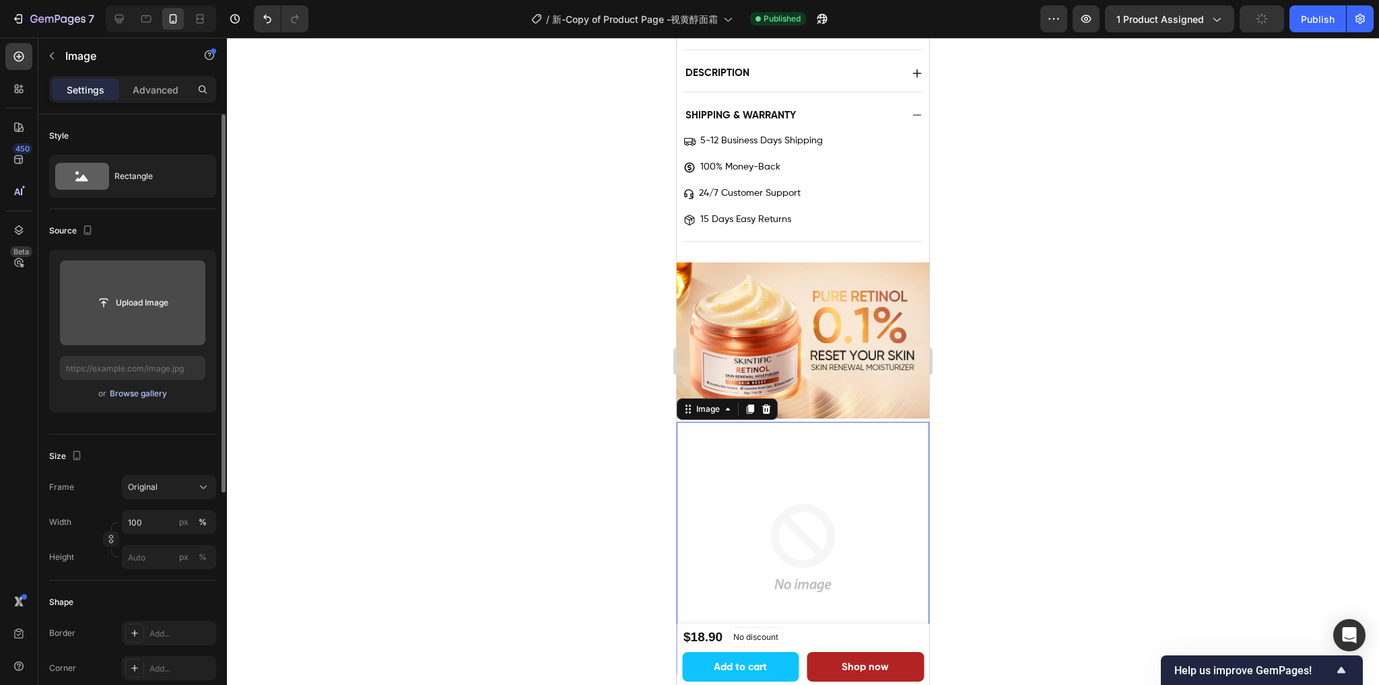
click at [143, 396] on div "Browse gallery" at bounding box center [138, 394] width 57 height 12
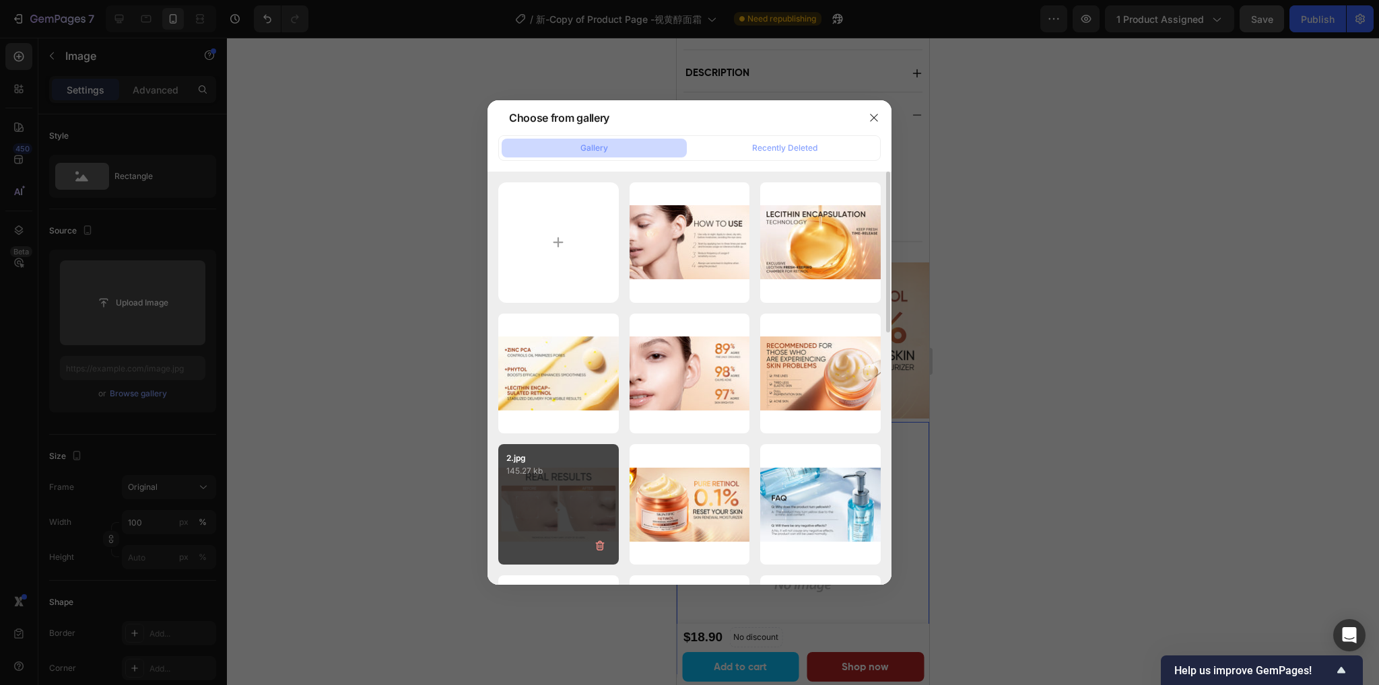
click at [555, 506] on div "2.jpg 145.27 kb" at bounding box center [558, 504] width 120 height 120
type input "https://cdn.shopify.com/s/files/1/0563/1701/8217/files/gempages_572779726456750…"
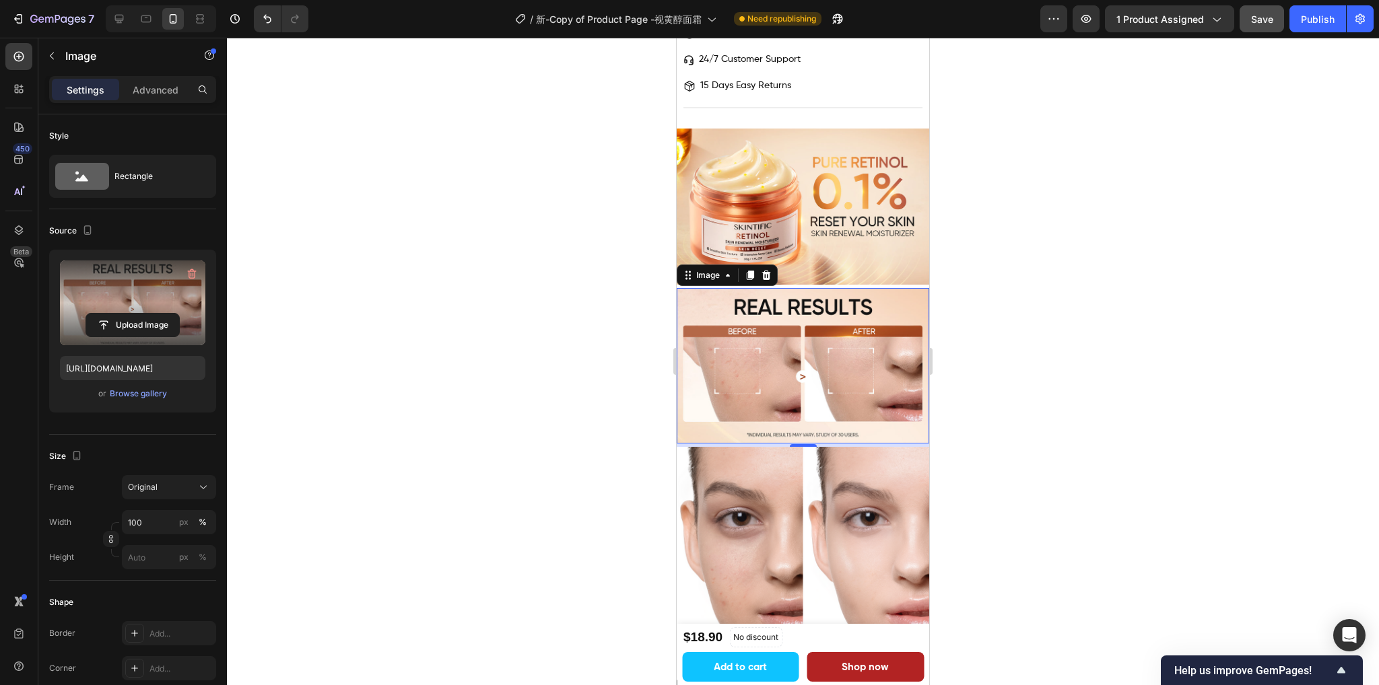
scroll to position [1459, 0]
click at [806, 471] on img at bounding box center [802, 572] width 252 height 252
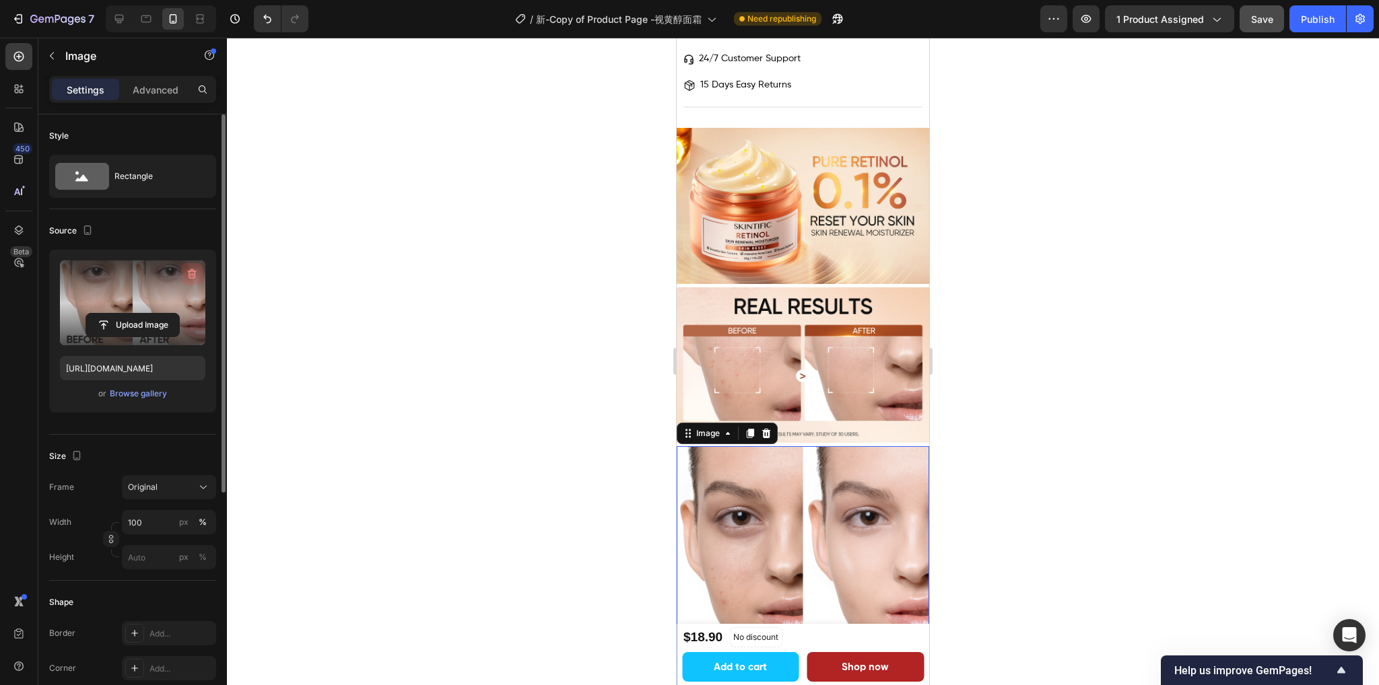
click at [194, 269] on icon "button" at bounding box center [191, 273] width 13 height 13
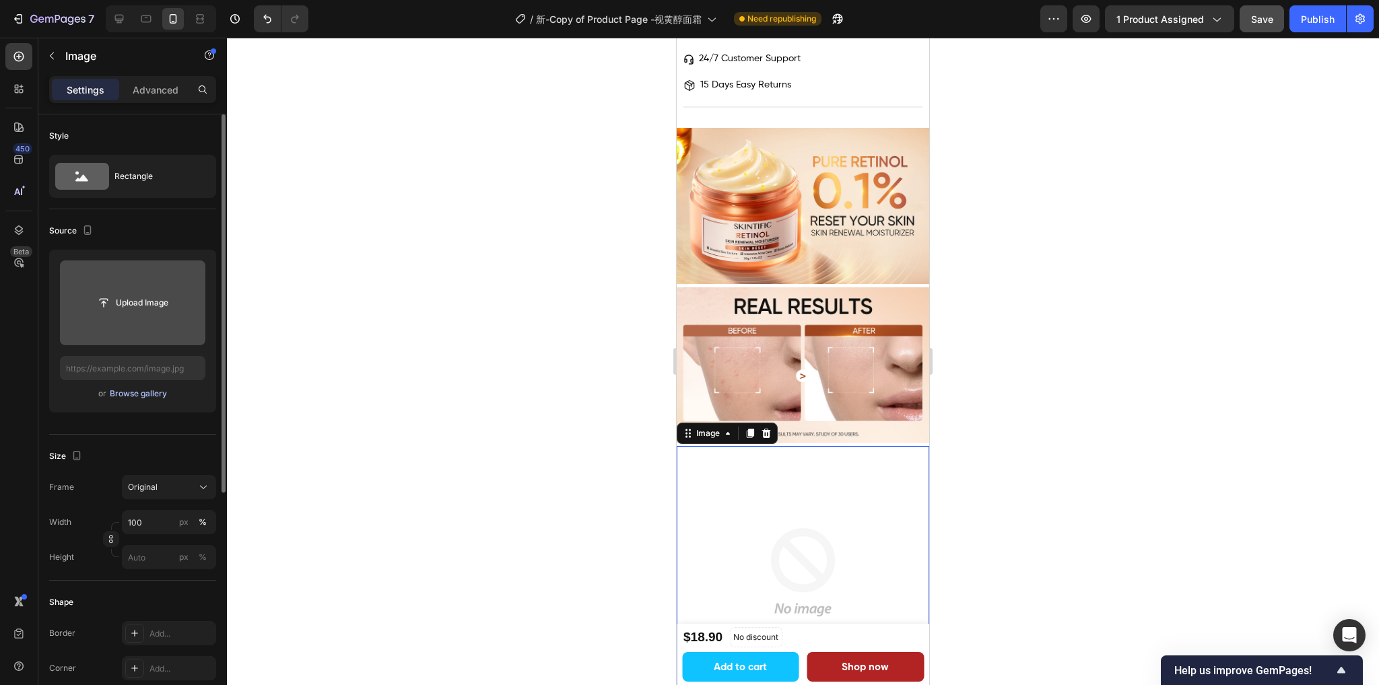
click at [139, 394] on div "Browse gallery" at bounding box center [138, 394] width 57 height 12
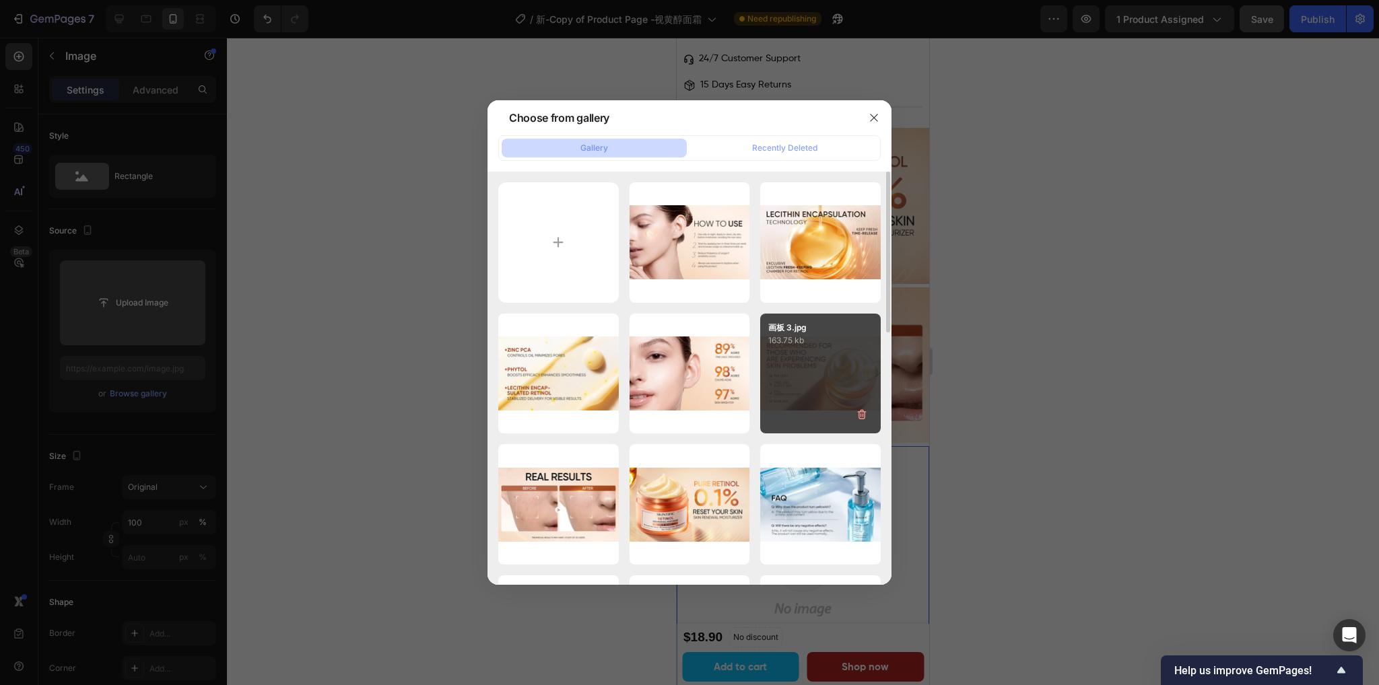
click at [802, 378] on div "画板 3.jpg 163.75 kb" at bounding box center [820, 374] width 120 height 120
type input "https://cdn.shopify.com/s/files/1/0563/1701/8217/files/gempages_572779726456750…"
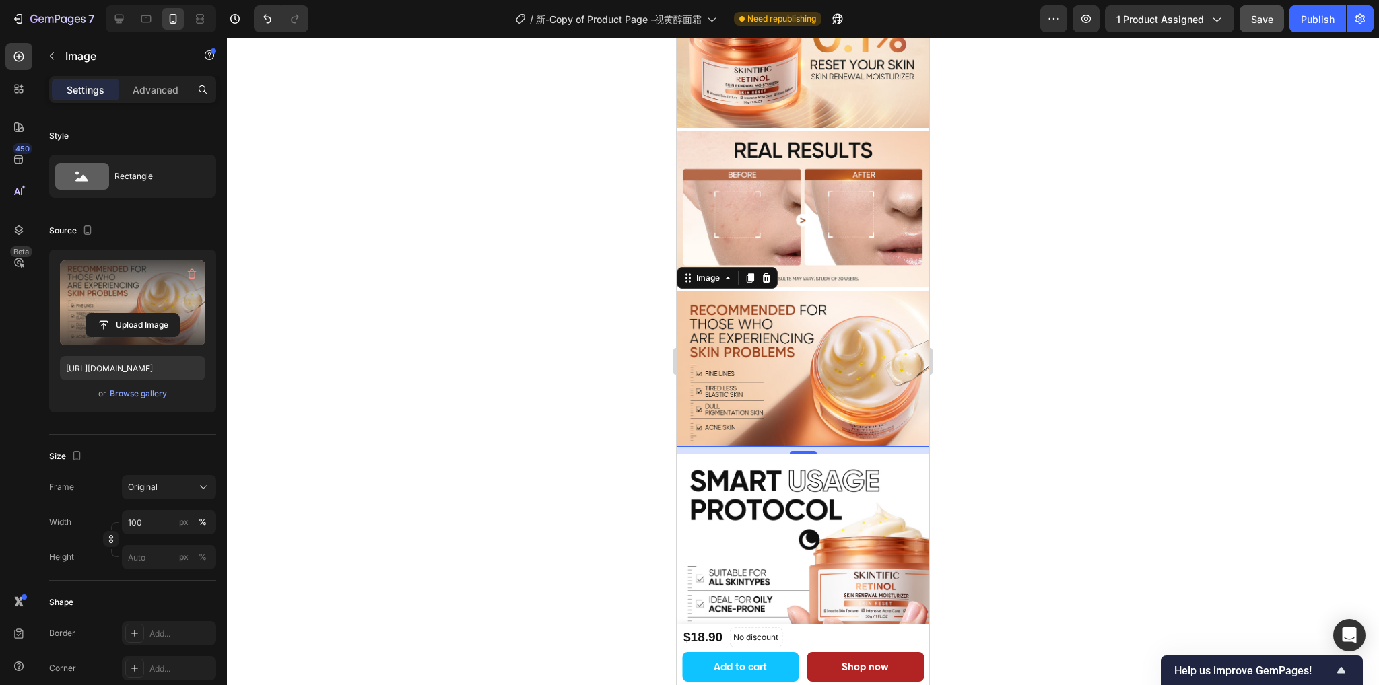
scroll to position [1593, 0]
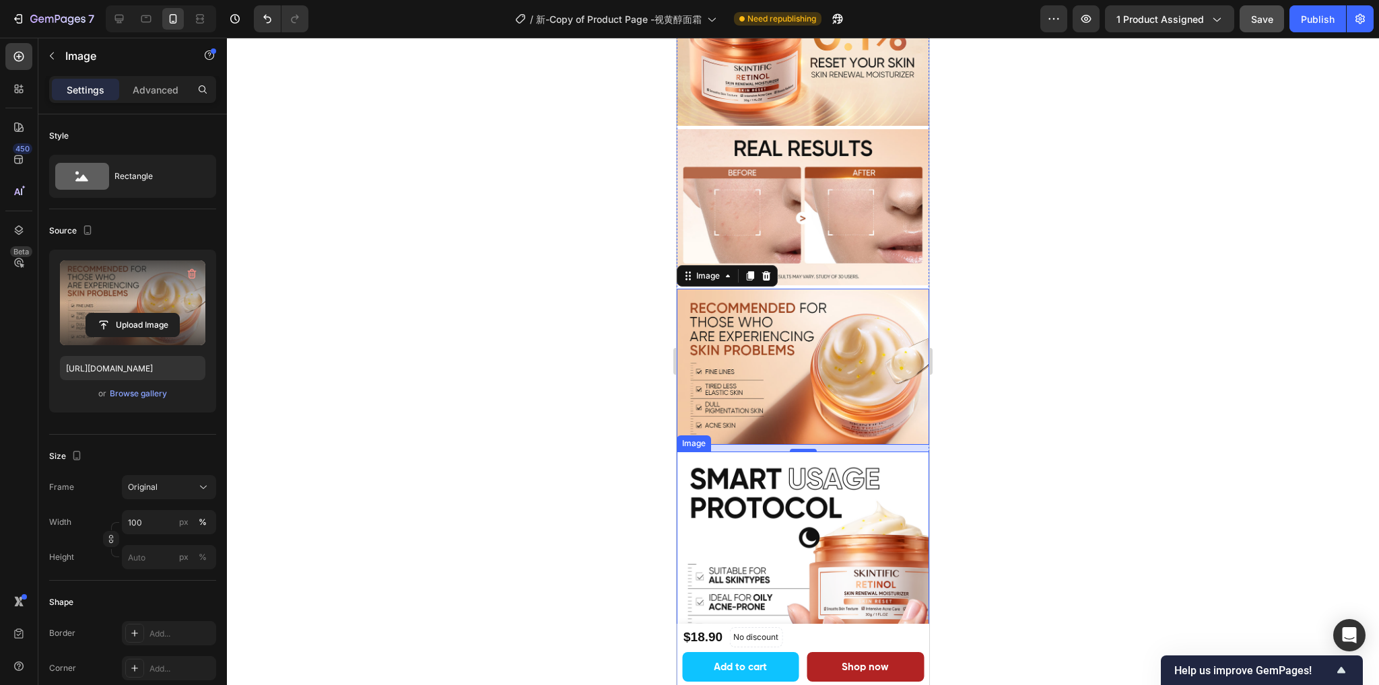
click at [802, 483] on img at bounding box center [802, 578] width 252 height 252
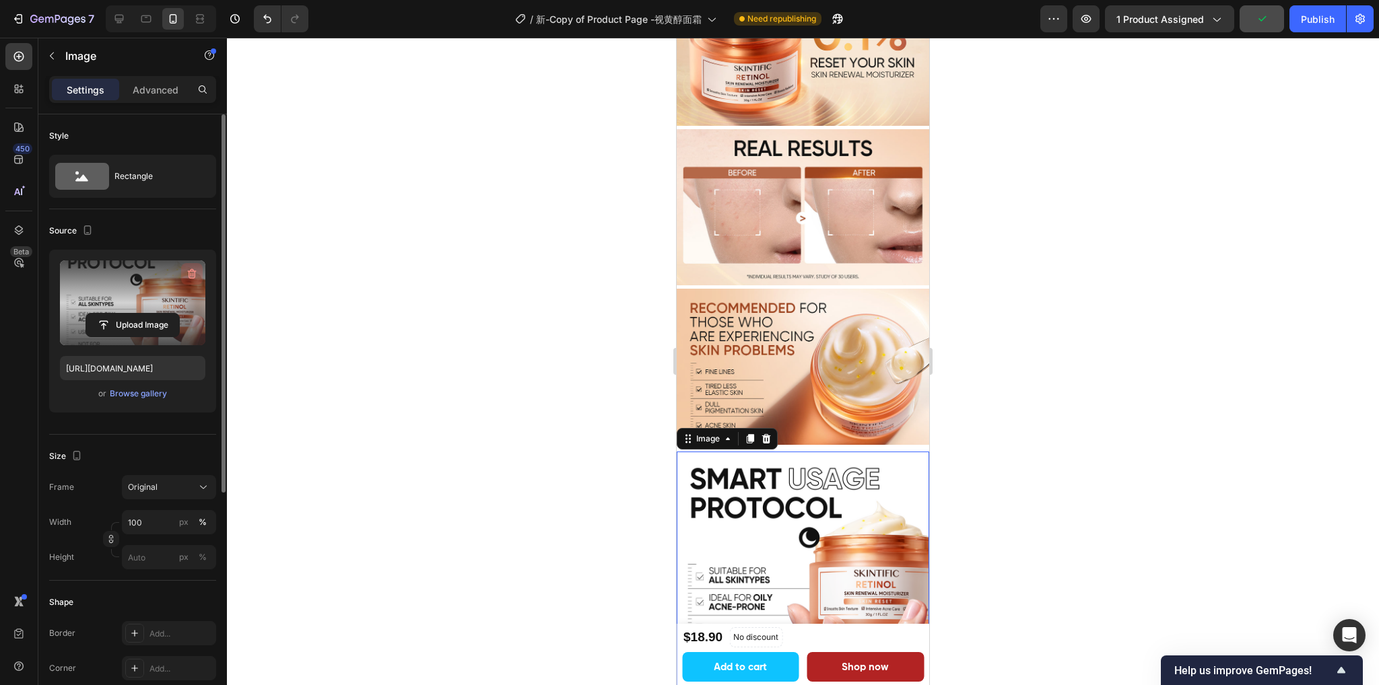
click at [185, 273] on icon "button" at bounding box center [191, 273] width 13 height 13
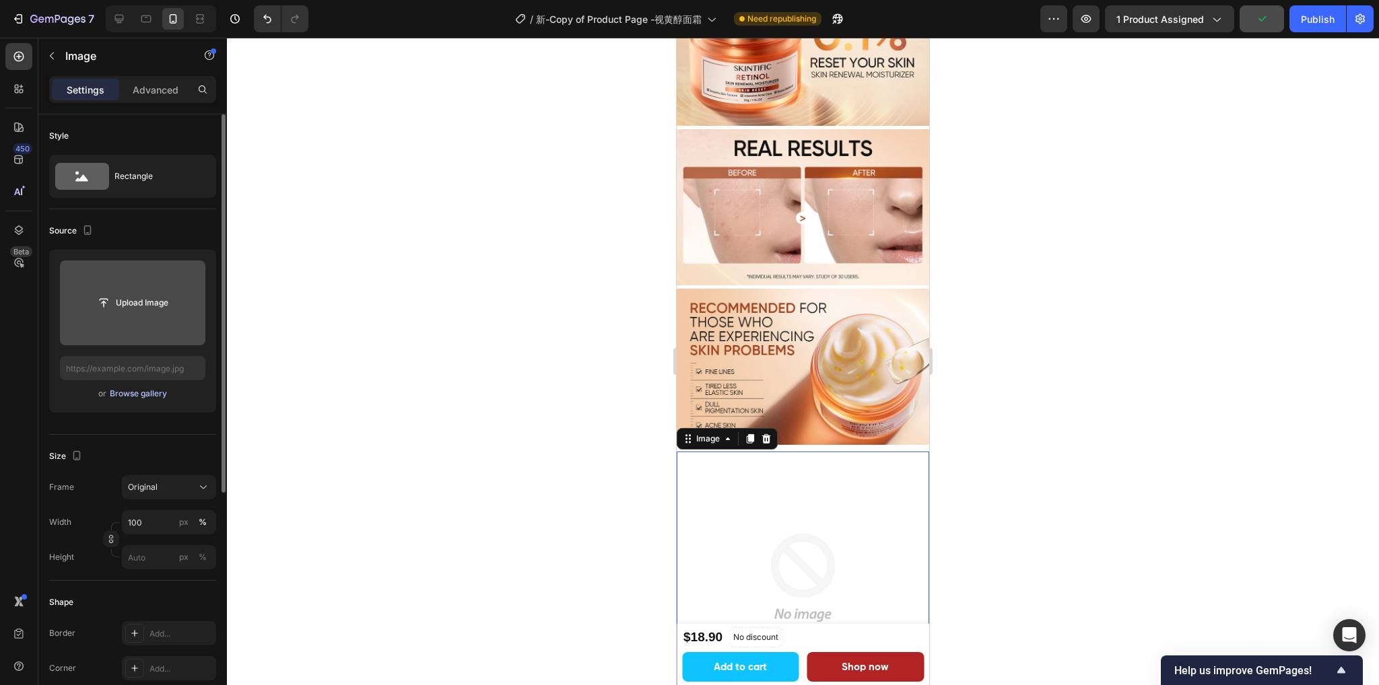
click at [138, 391] on div "Browse gallery" at bounding box center [138, 394] width 57 height 12
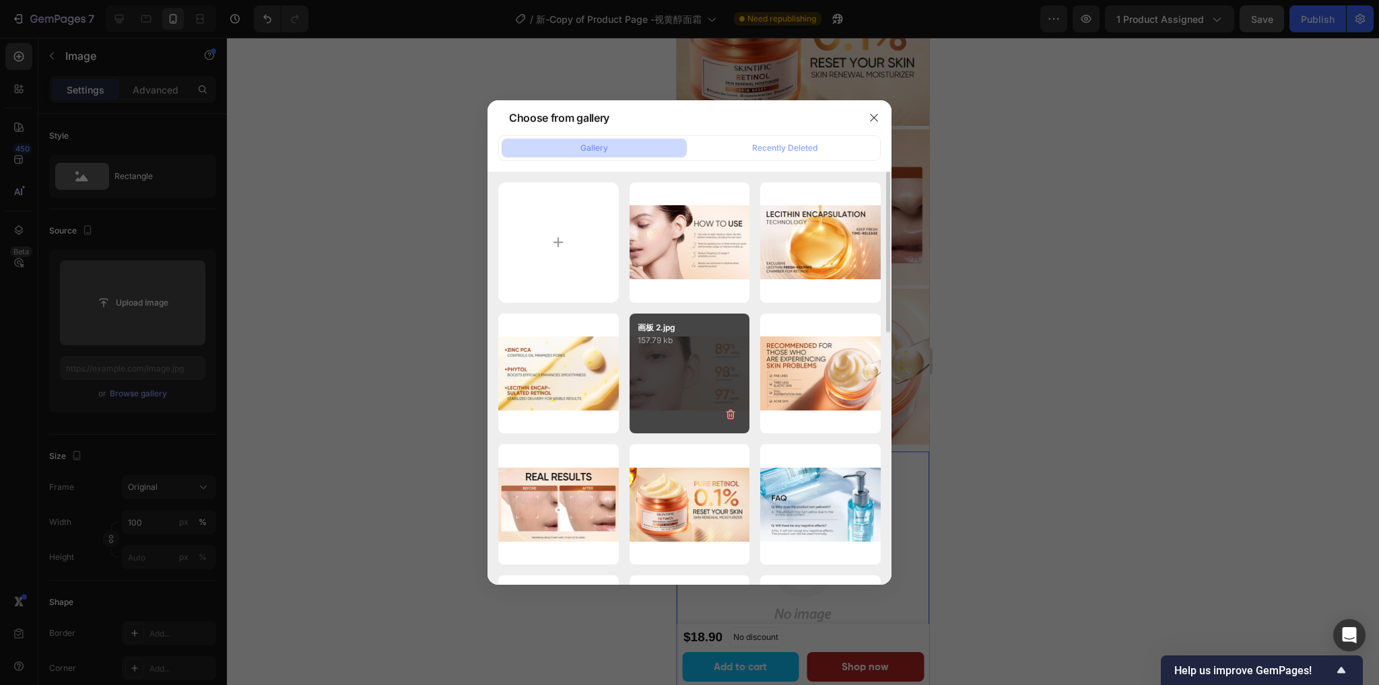
click at [629, 375] on div "画板 2.jpg 157.79 kb" at bounding box center [689, 374] width 120 height 120
type input "https://cdn.shopify.com/s/files/1/0563/1701/8217/files/gempages_572779726456750…"
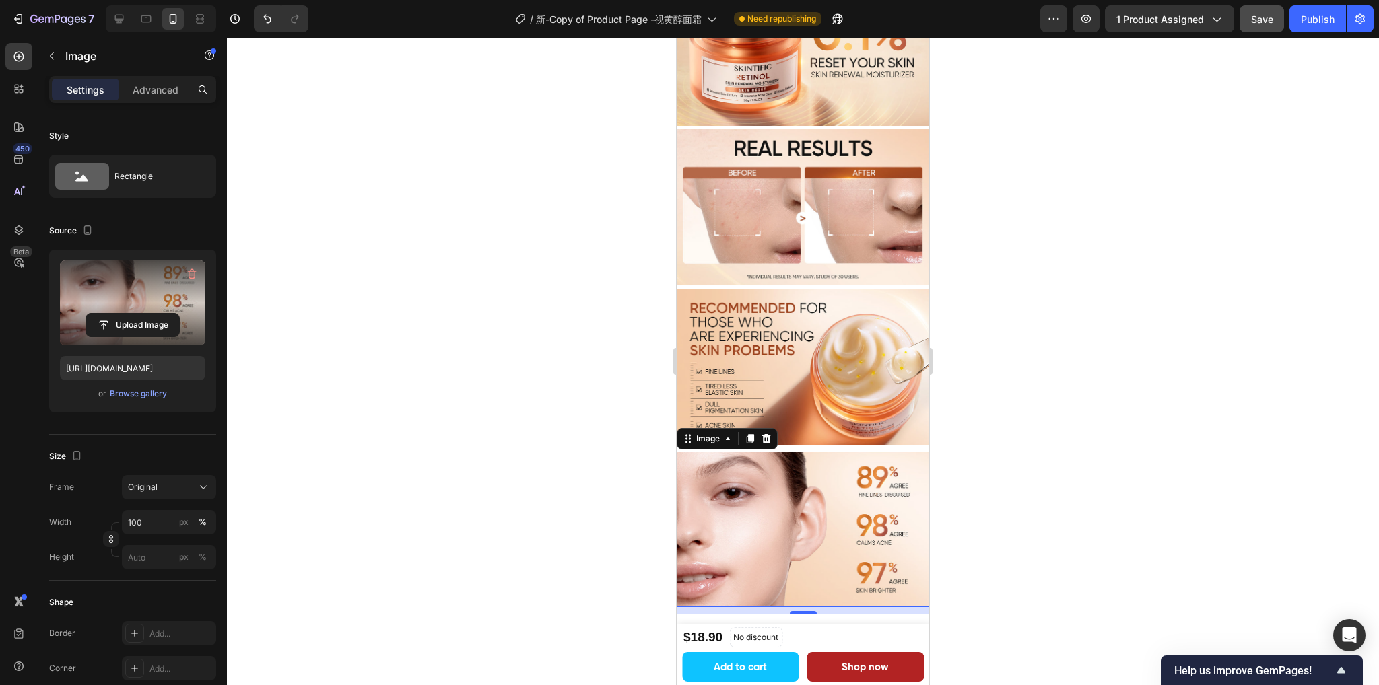
click at [749, 434] on icon at bounding box center [749, 438] width 7 height 9
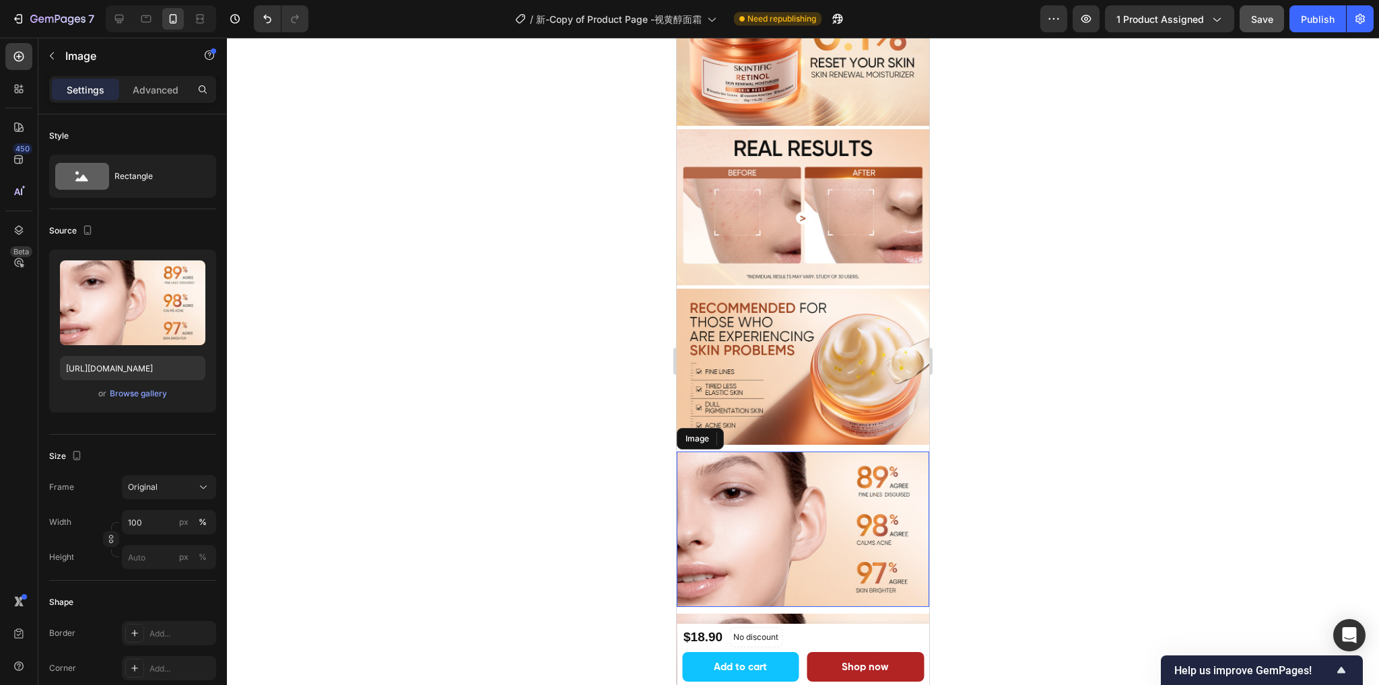
scroll to position [1795, 0]
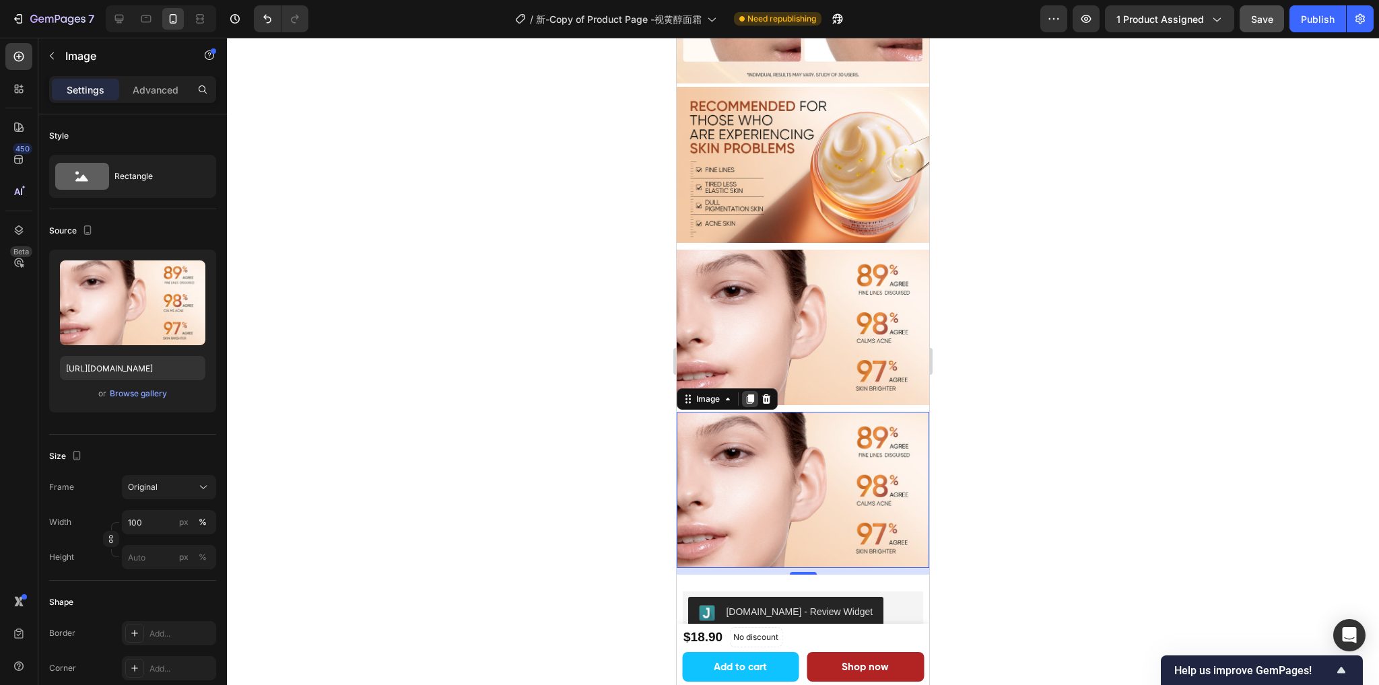
click at [749, 395] on icon at bounding box center [749, 399] width 7 height 9
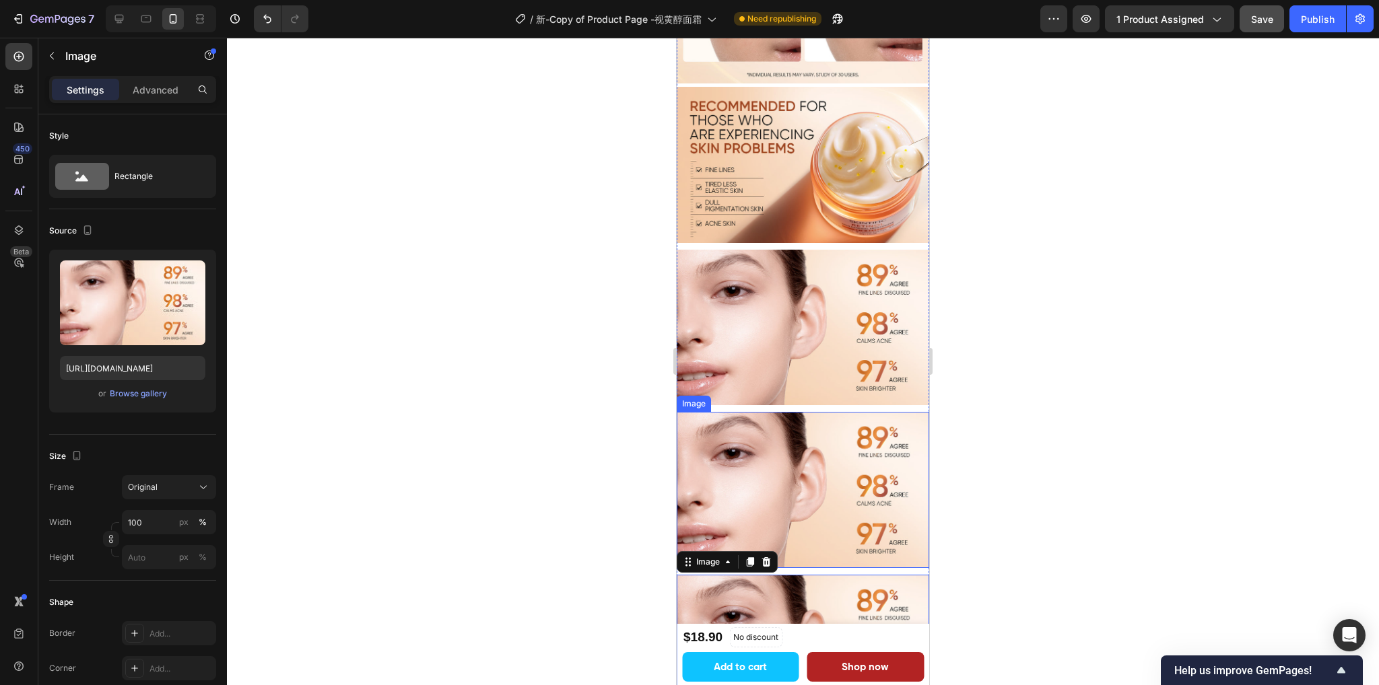
click at [737, 434] on img at bounding box center [802, 490] width 252 height 156
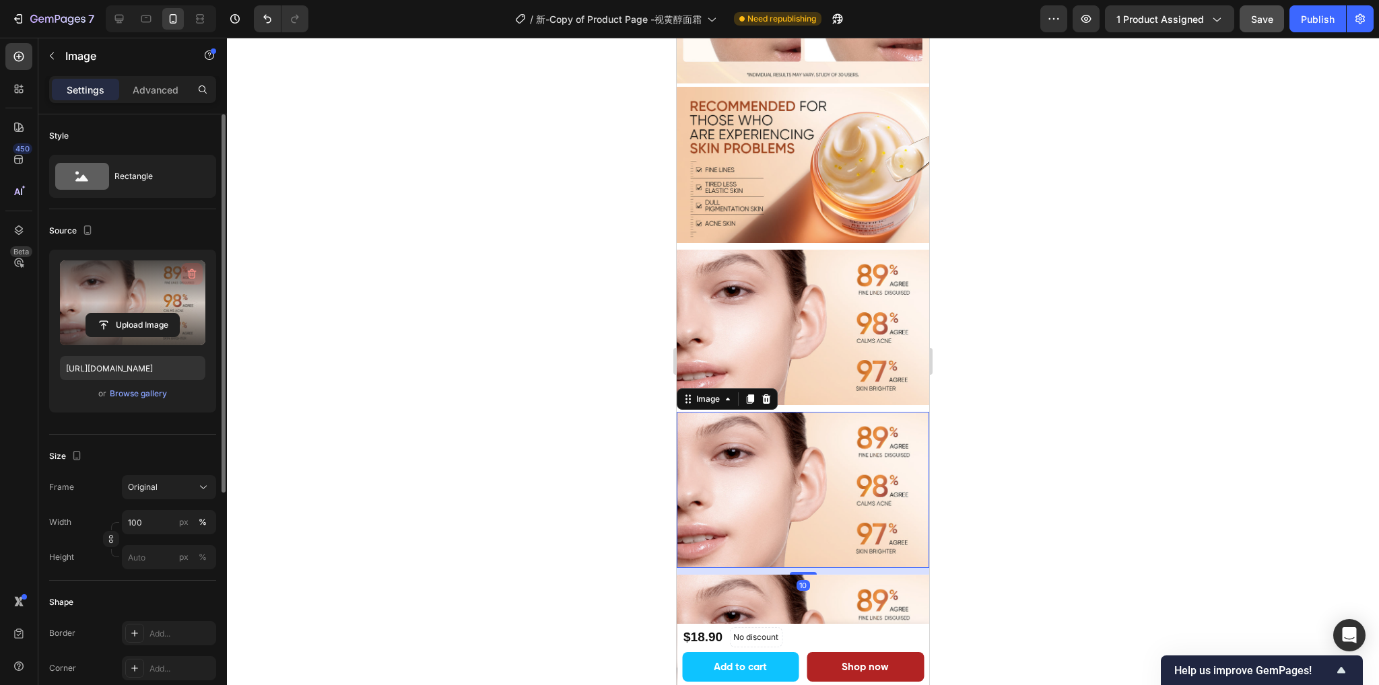
click at [187, 273] on icon "button" at bounding box center [191, 273] width 13 height 13
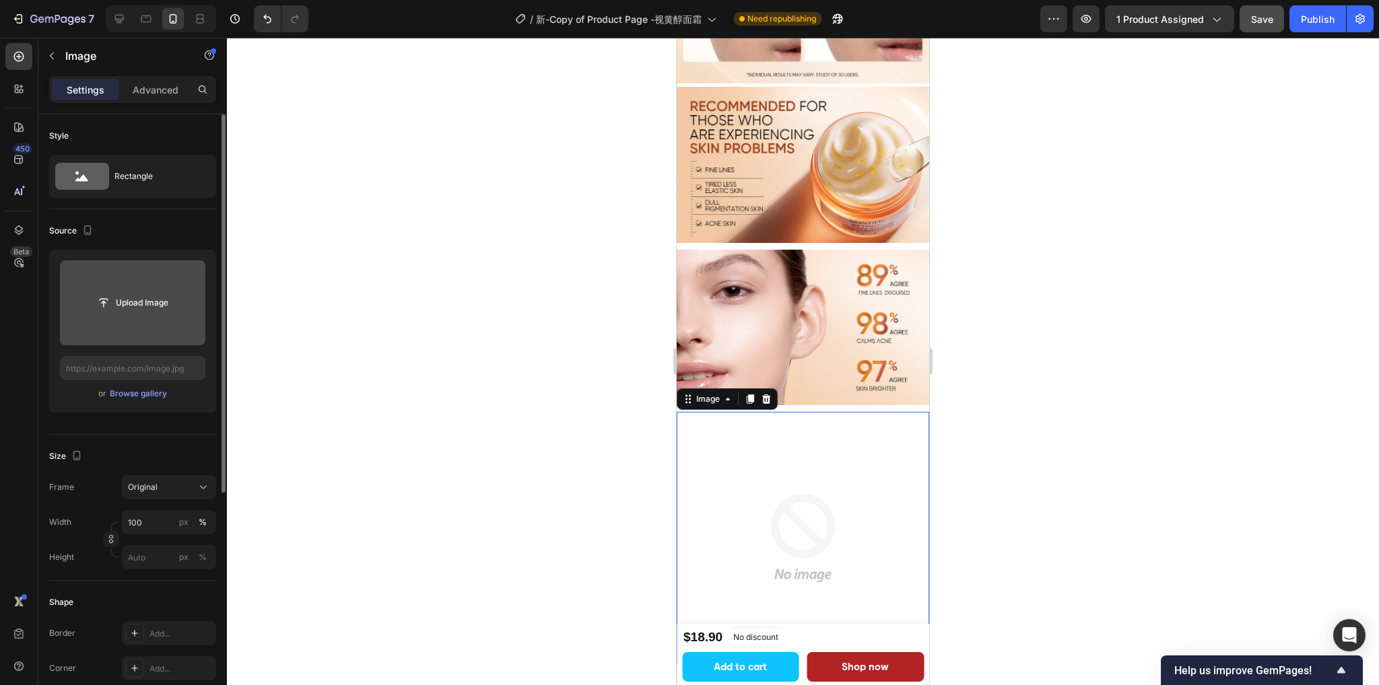
click at [130, 306] on input "file" at bounding box center [132, 302] width 93 height 23
click at [145, 388] on div "Browse gallery" at bounding box center [138, 394] width 57 height 12
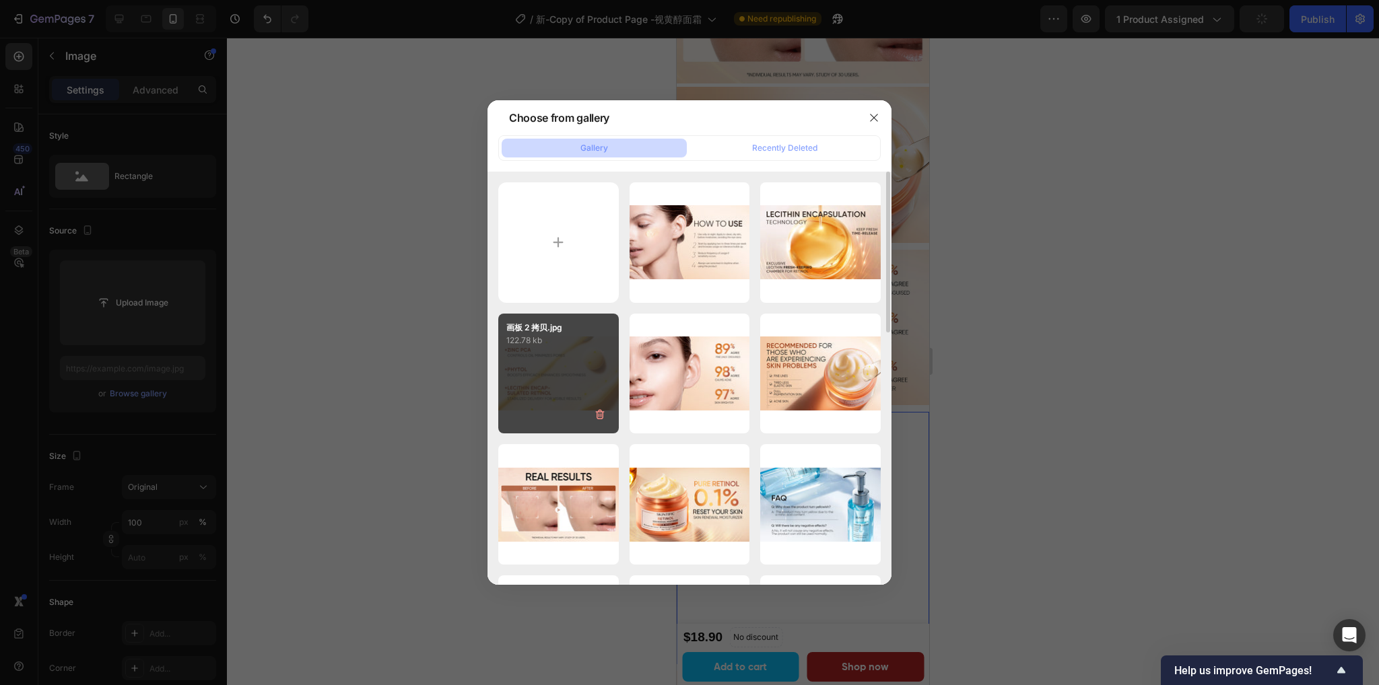
click at [557, 380] on div "画板 2 拷贝.jpg 122.78 kb" at bounding box center [558, 374] width 120 height 120
type input "https://cdn.shopify.com/s/files/1/0563/1701/8217/files/gempages_572779726456750…"
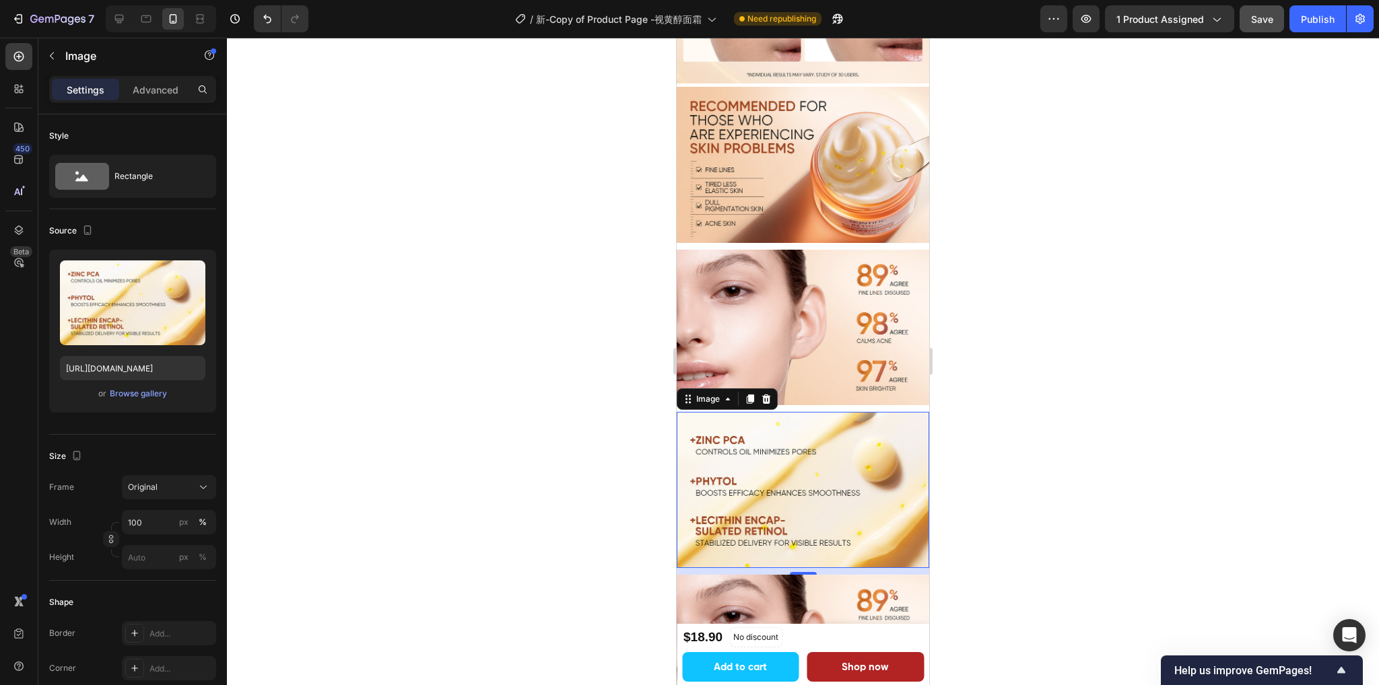
scroll to position [1997, 0]
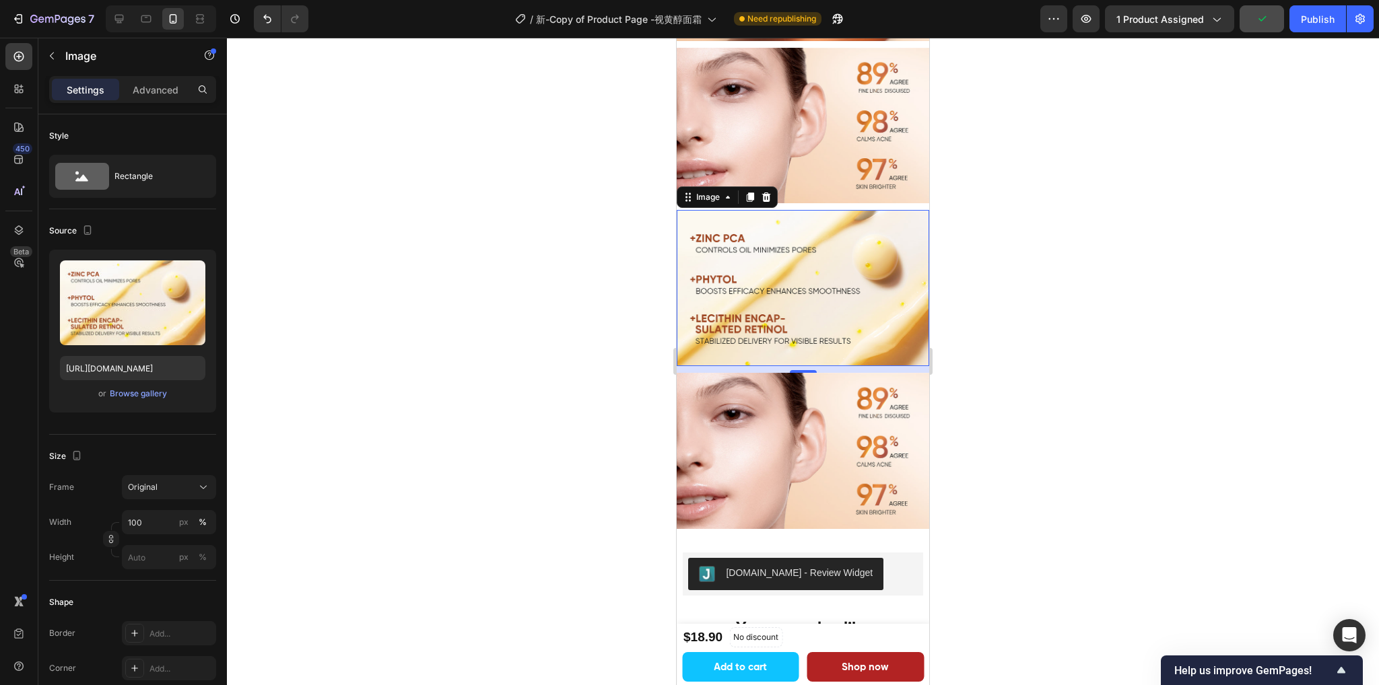
click at [1107, 320] on div at bounding box center [803, 362] width 1152 height 648
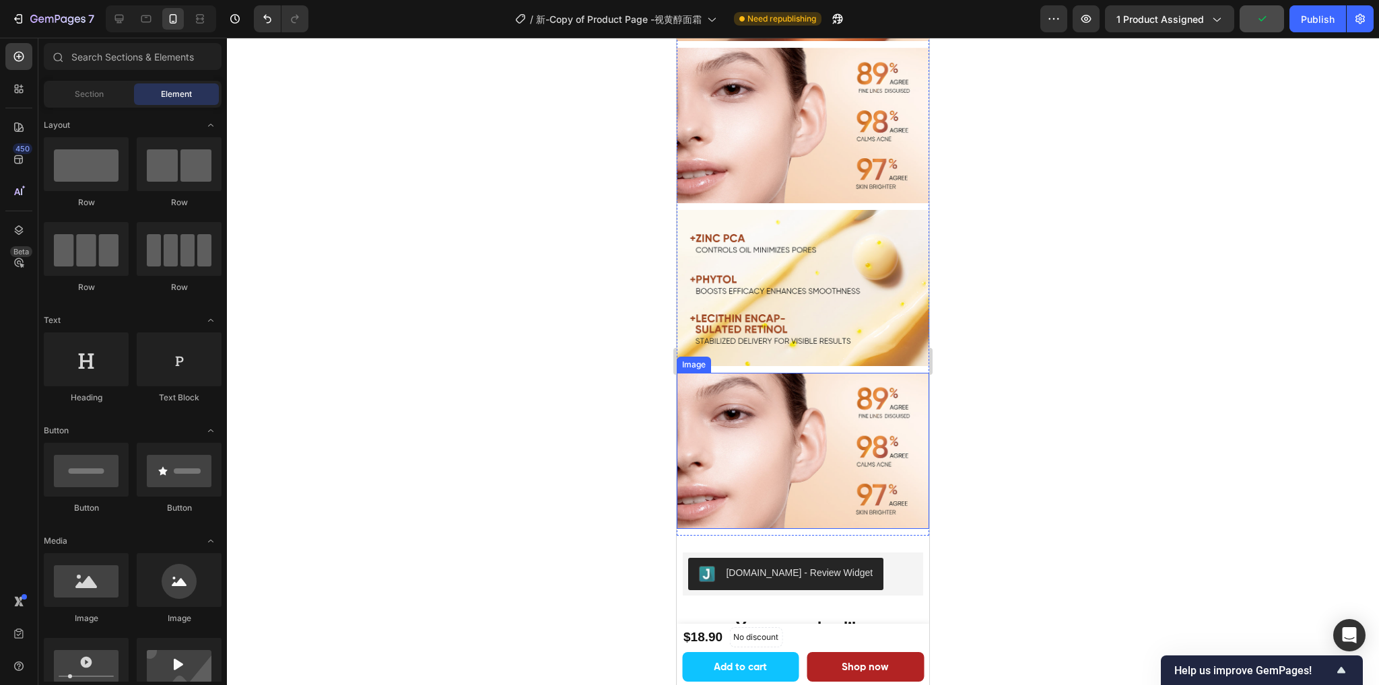
click at [854, 375] on img at bounding box center [802, 451] width 252 height 156
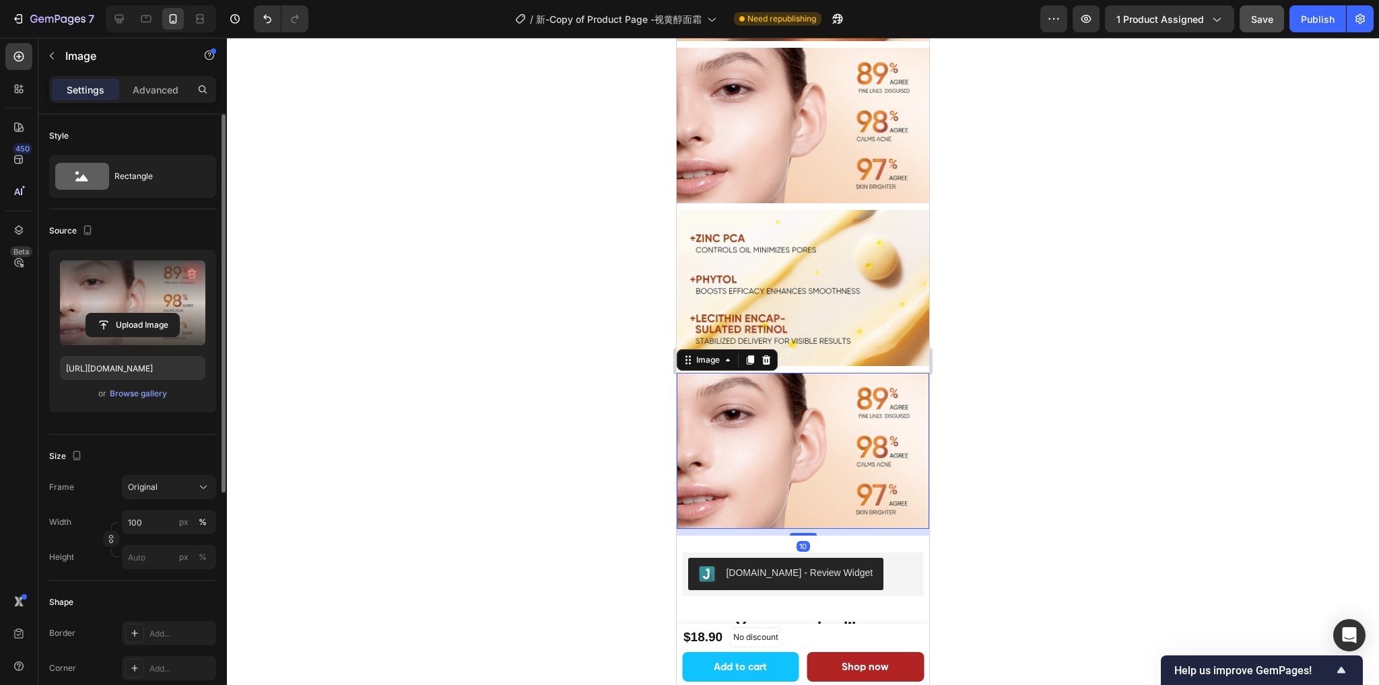
click at [188, 273] on icon "button" at bounding box center [191, 273] width 13 height 13
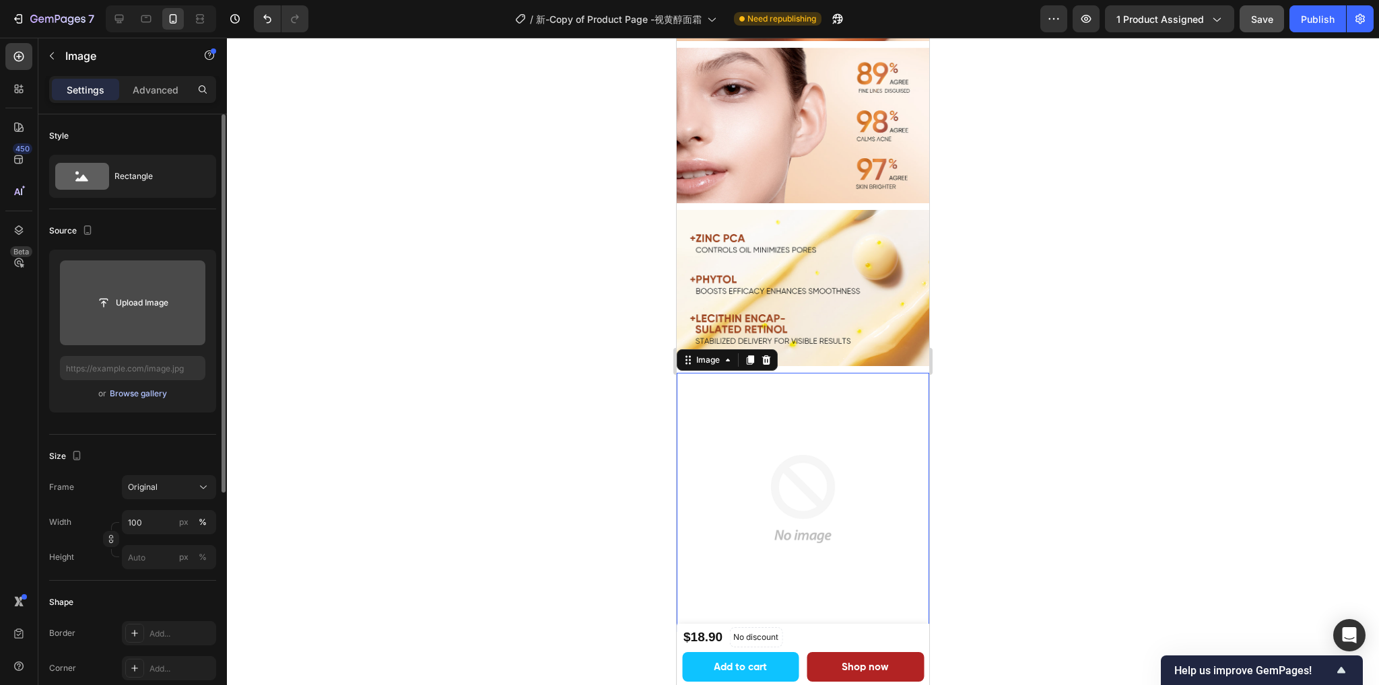
click at [138, 399] on button "Browse gallery" at bounding box center [138, 393] width 59 height 13
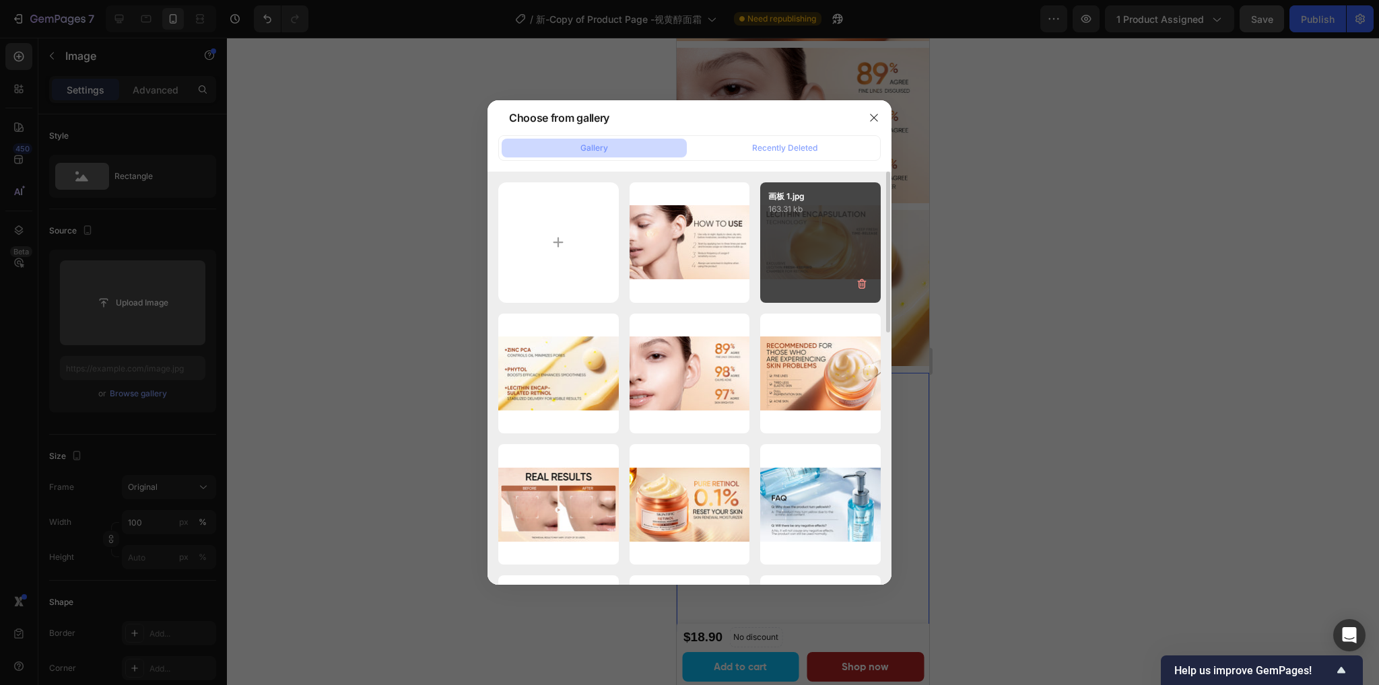
click at [819, 253] on div "画板 1.jpg 163.31 kb" at bounding box center [820, 242] width 120 height 120
type input "https://cdn.shopify.com/s/files/1/0563/1701/8217/files/gempages_572779726456750…"
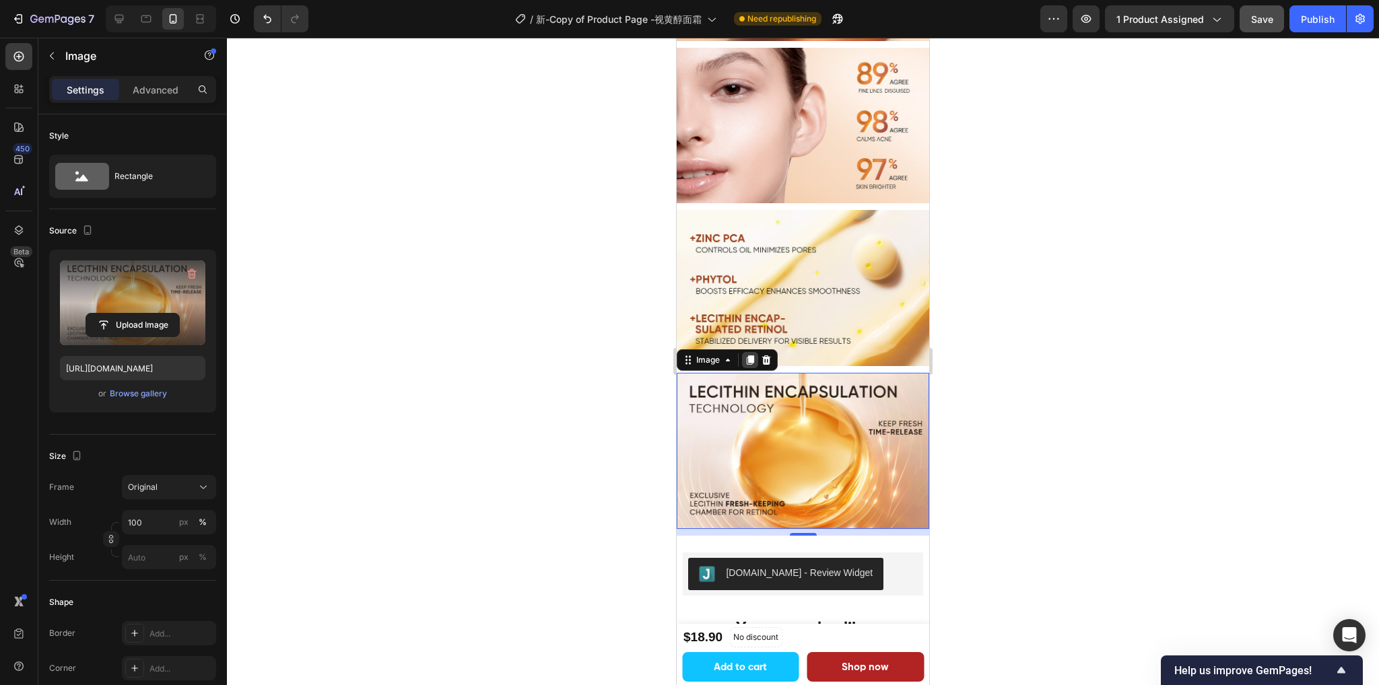
click at [751, 356] on icon at bounding box center [749, 360] width 7 height 9
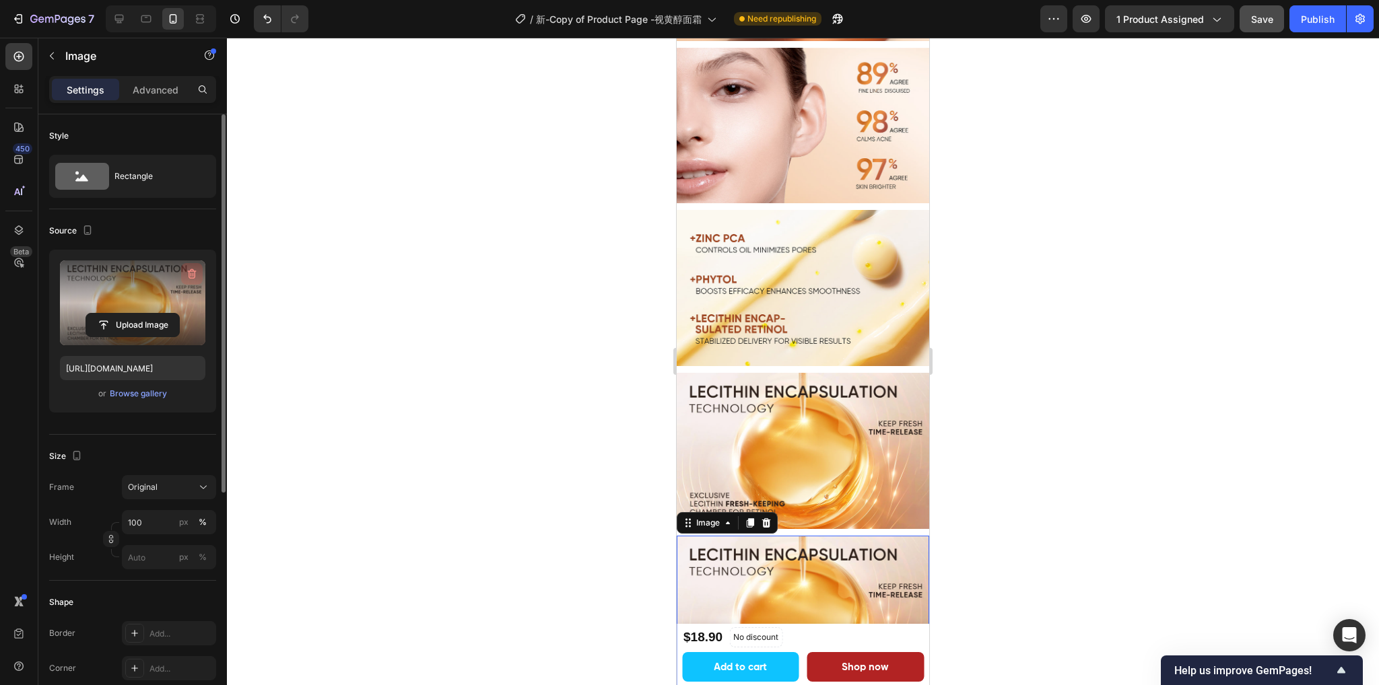
click at [186, 275] on icon "button" at bounding box center [191, 273] width 13 height 13
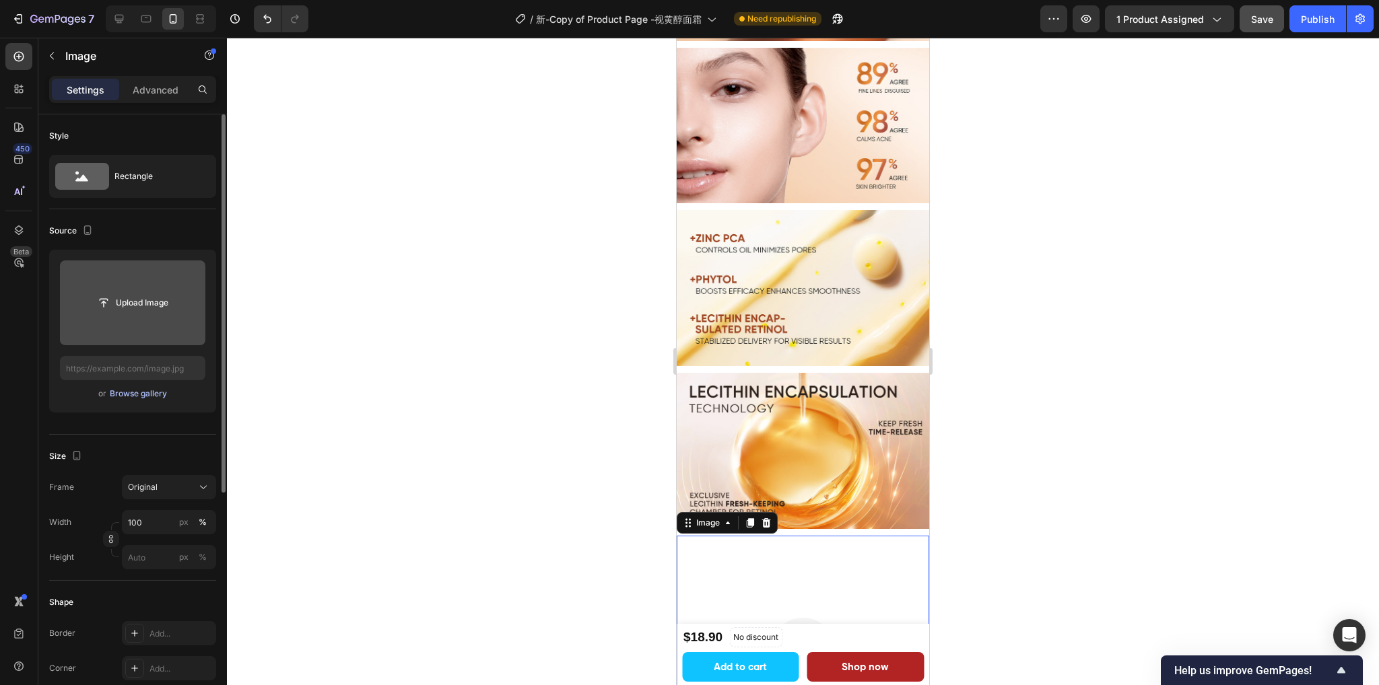
click at [138, 394] on div "Browse gallery" at bounding box center [138, 394] width 57 height 12
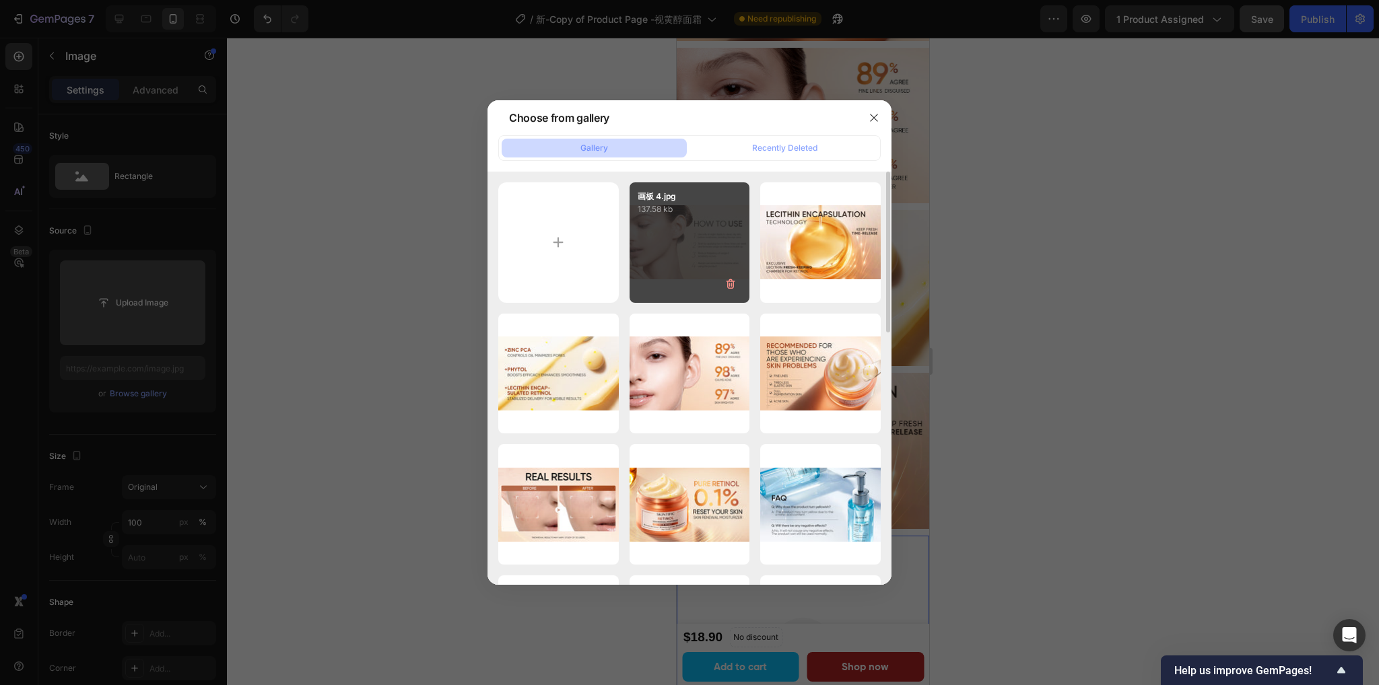
click at [709, 238] on div "画板 4.jpg 137.58 kb" at bounding box center [689, 242] width 120 height 120
type input "https://cdn.shopify.com/s/files/1/0563/1701/8217/files/gempages_572779726456750…"
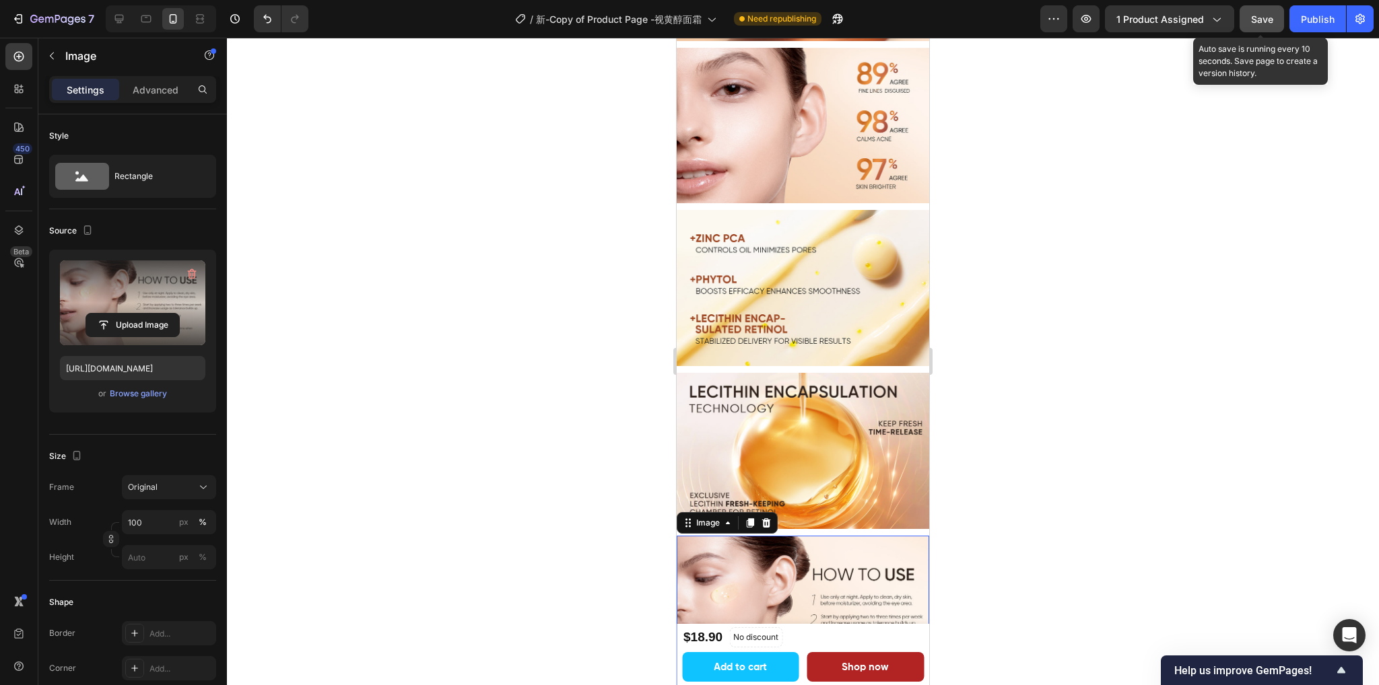
click at [1251, 20] on span "Save" at bounding box center [1262, 18] width 22 height 11
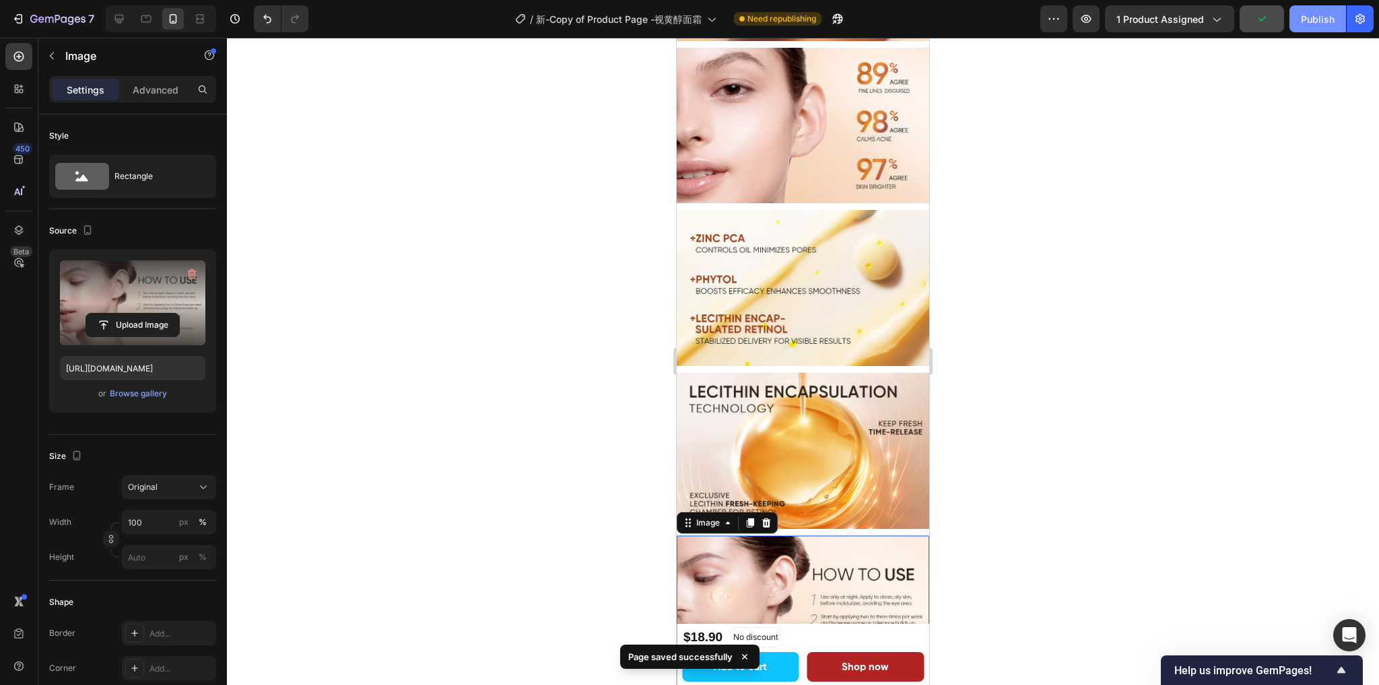
click at [1322, 24] on div "Publish" at bounding box center [1317, 19] width 34 height 14
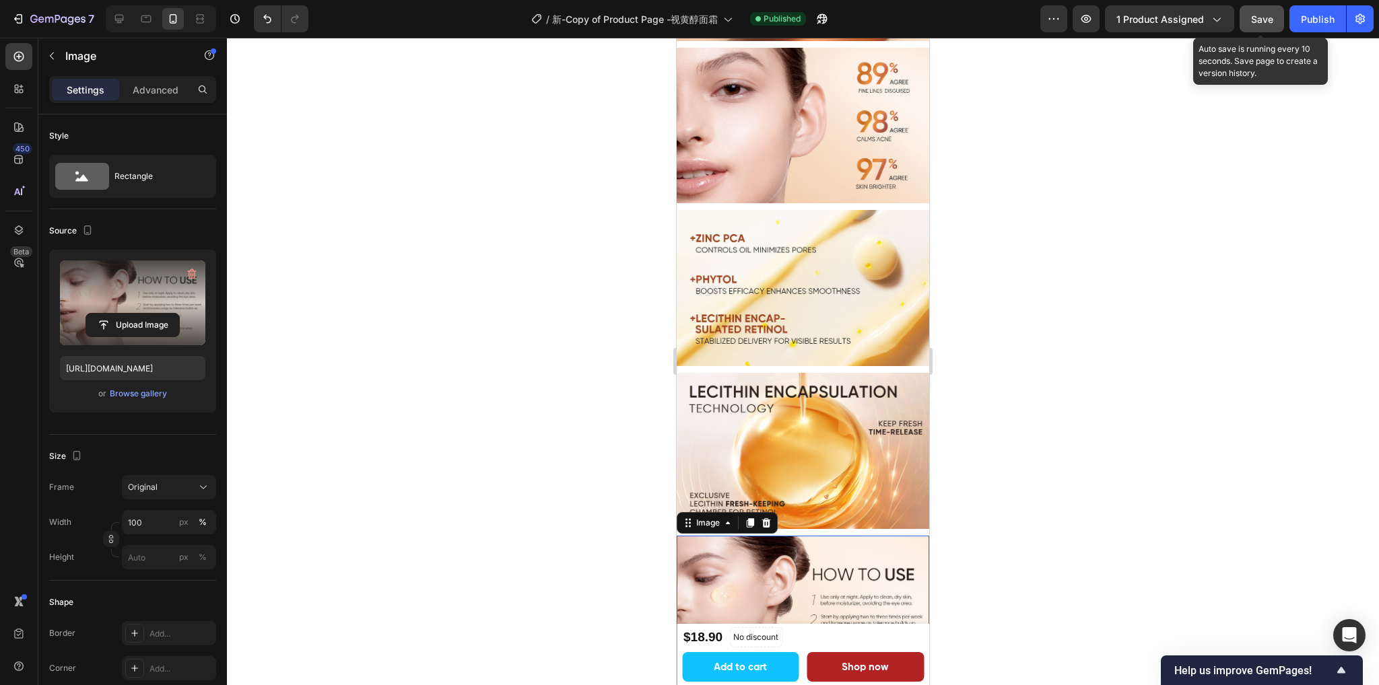
click at [1258, 24] on span "Save" at bounding box center [1262, 18] width 22 height 11
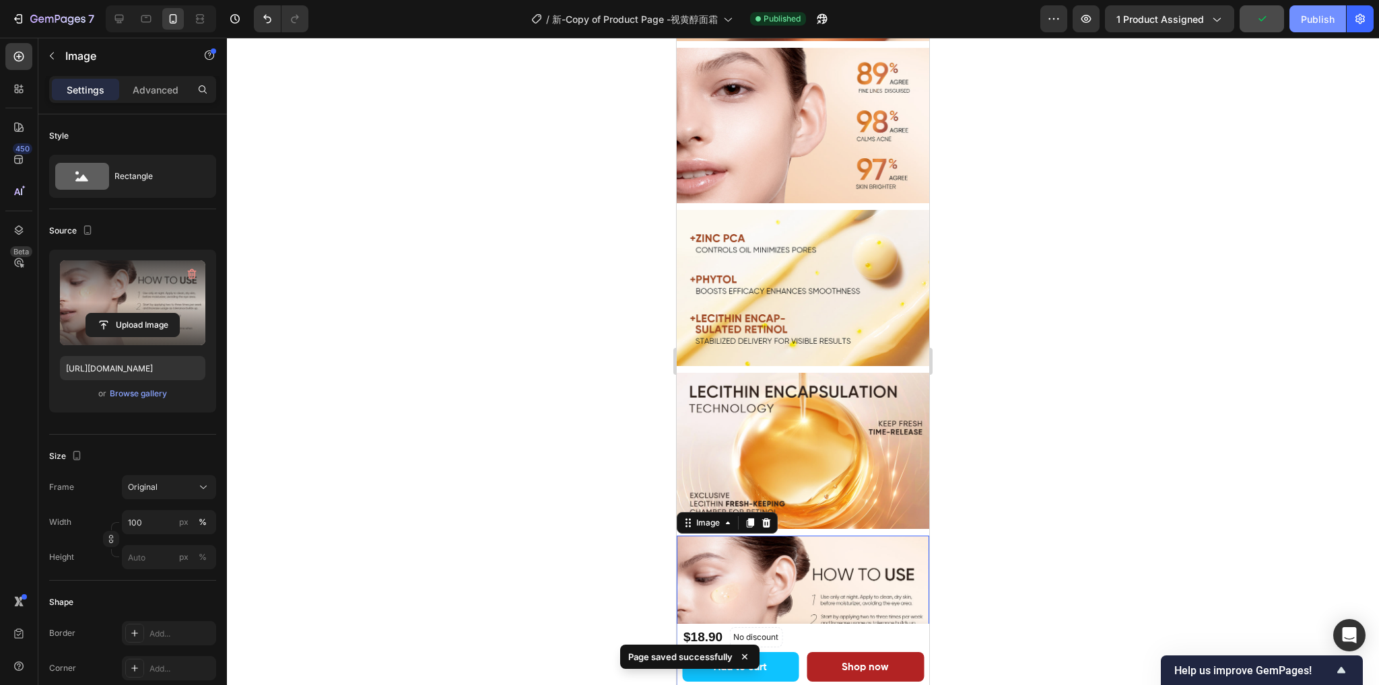
click at [1312, 20] on div "Publish" at bounding box center [1317, 19] width 34 height 14
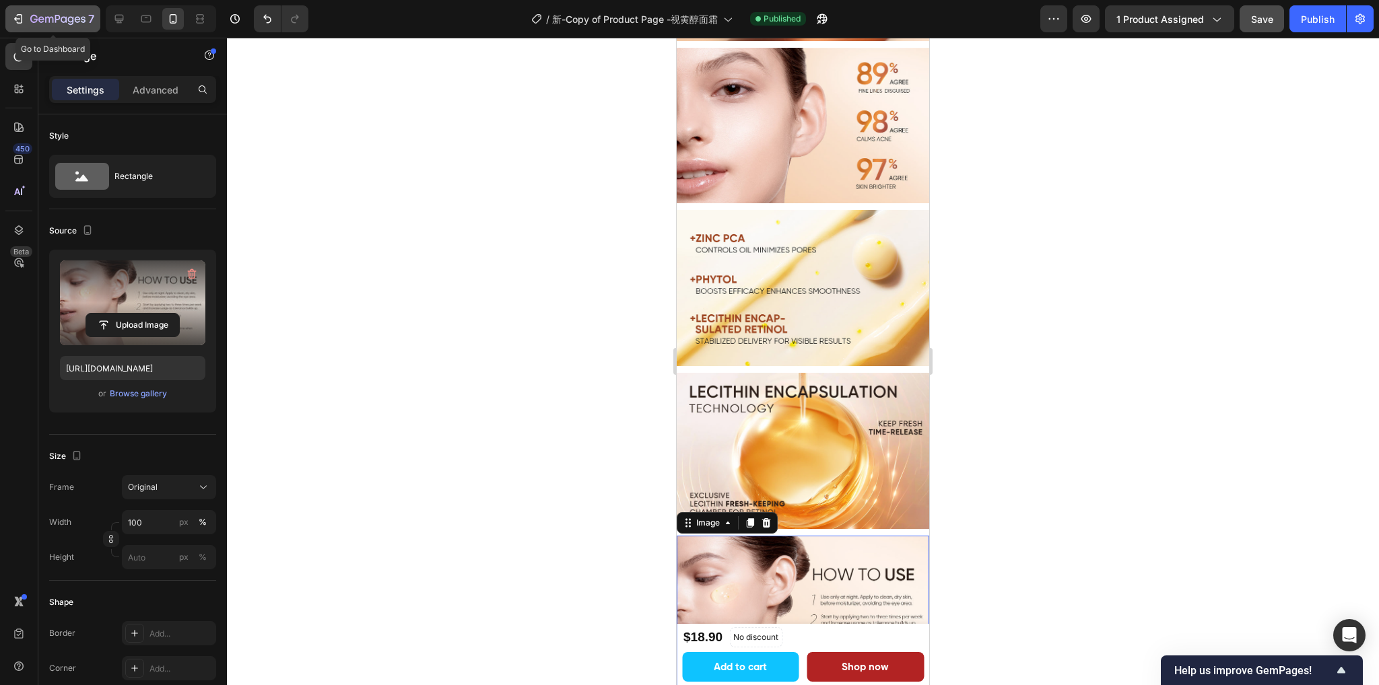
click at [73, 32] on button "7" at bounding box center [52, 18] width 95 height 27
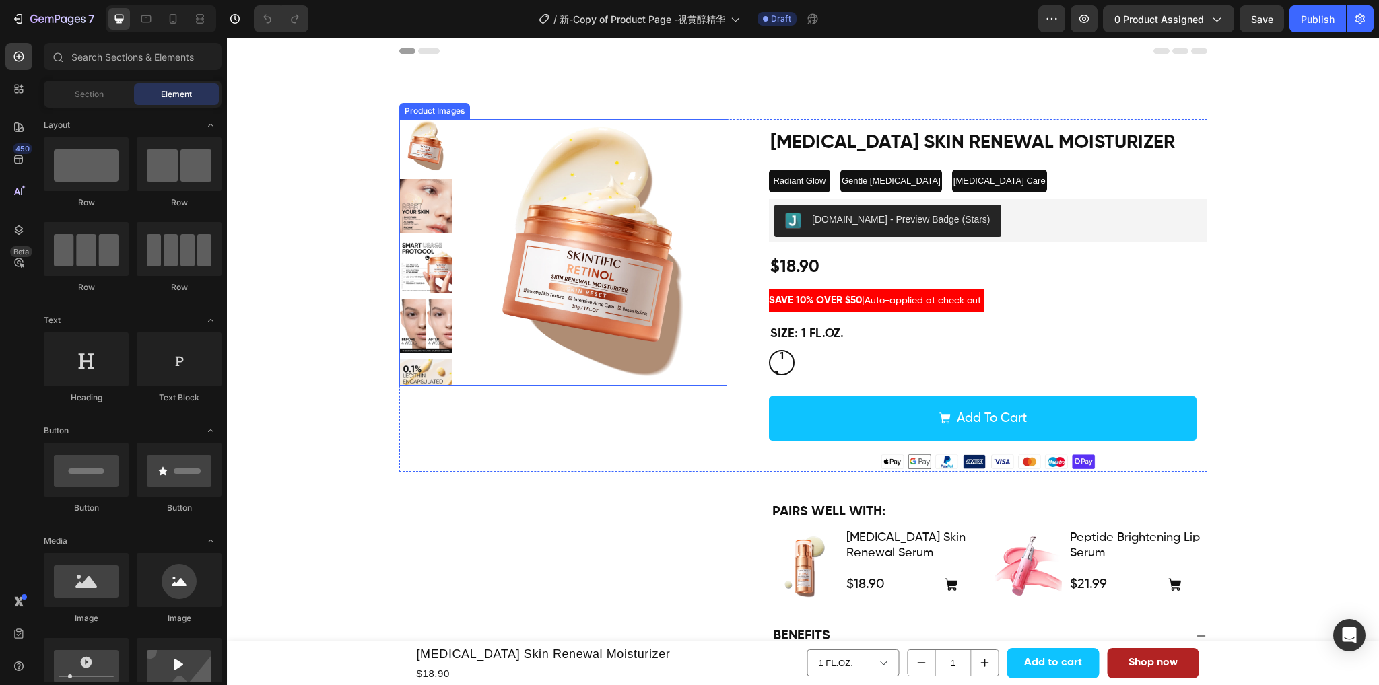
click at [593, 243] on img at bounding box center [593, 252] width 267 height 267
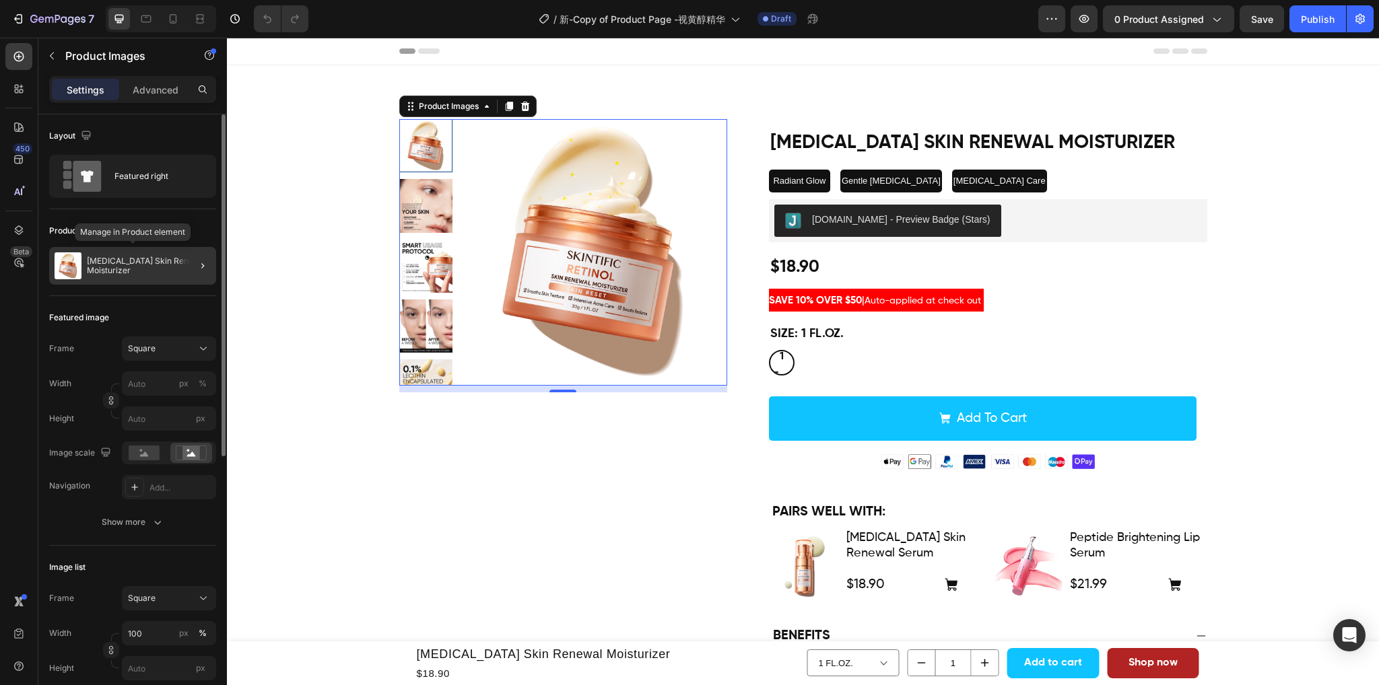
click at [119, 265] on p "[MEDICAL_DATA] Skin Renewal Moisturizer" at bounding box center [149, 265] width 124 height 19
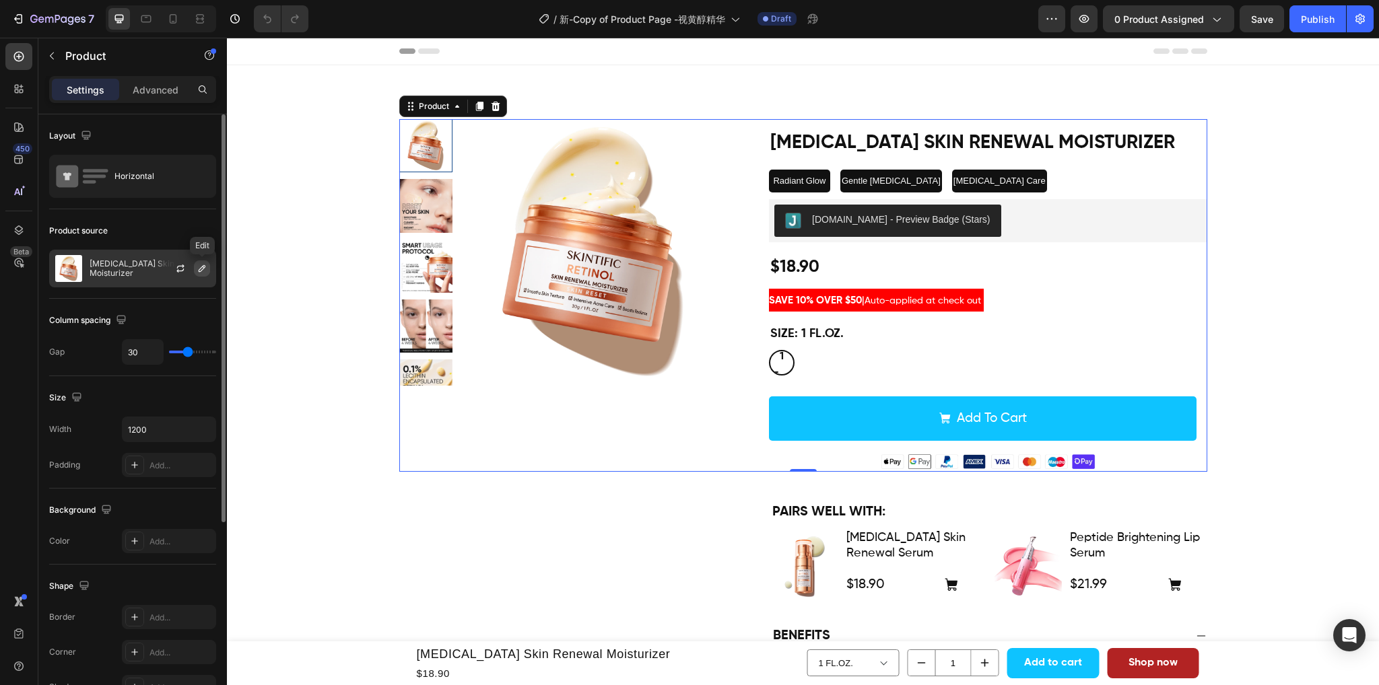
click at [200, 270] on icon "button" at bounding box center [202, 268] width 11 height 11
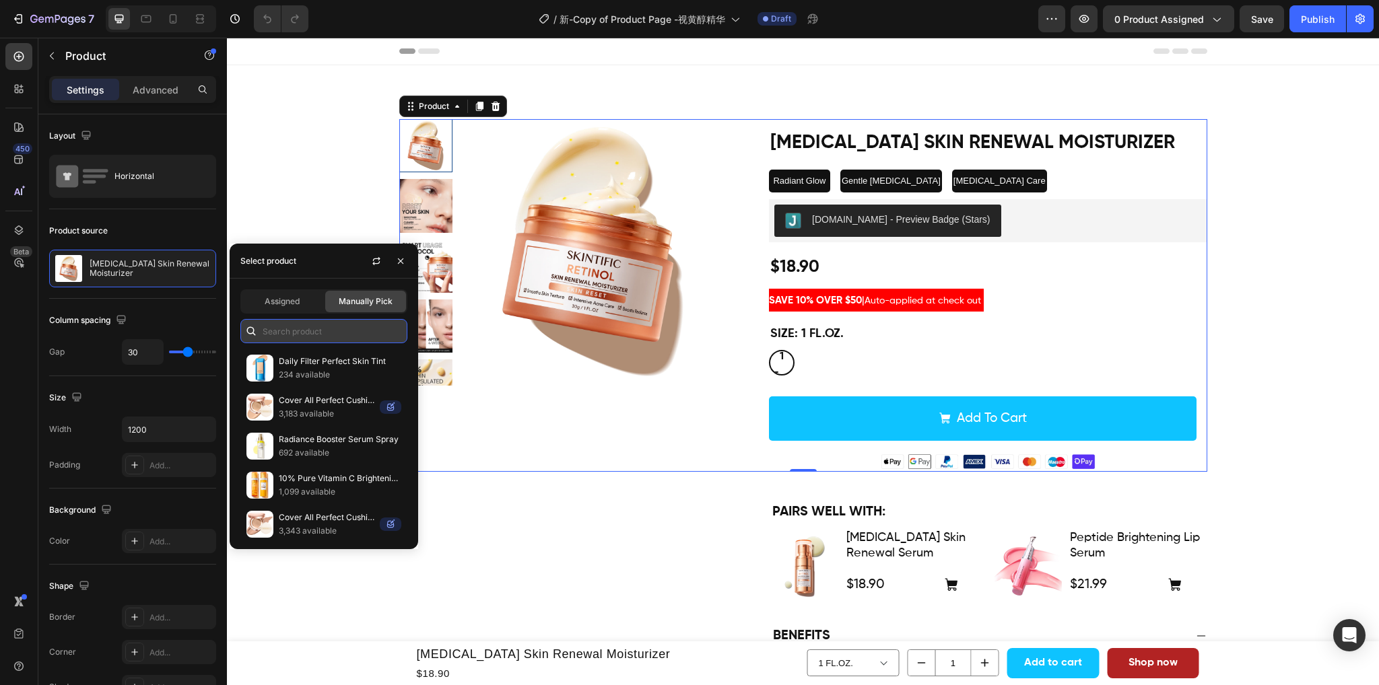
click at [285, 332] on input "text" at bounding box center [323, 331] width 167 height 24
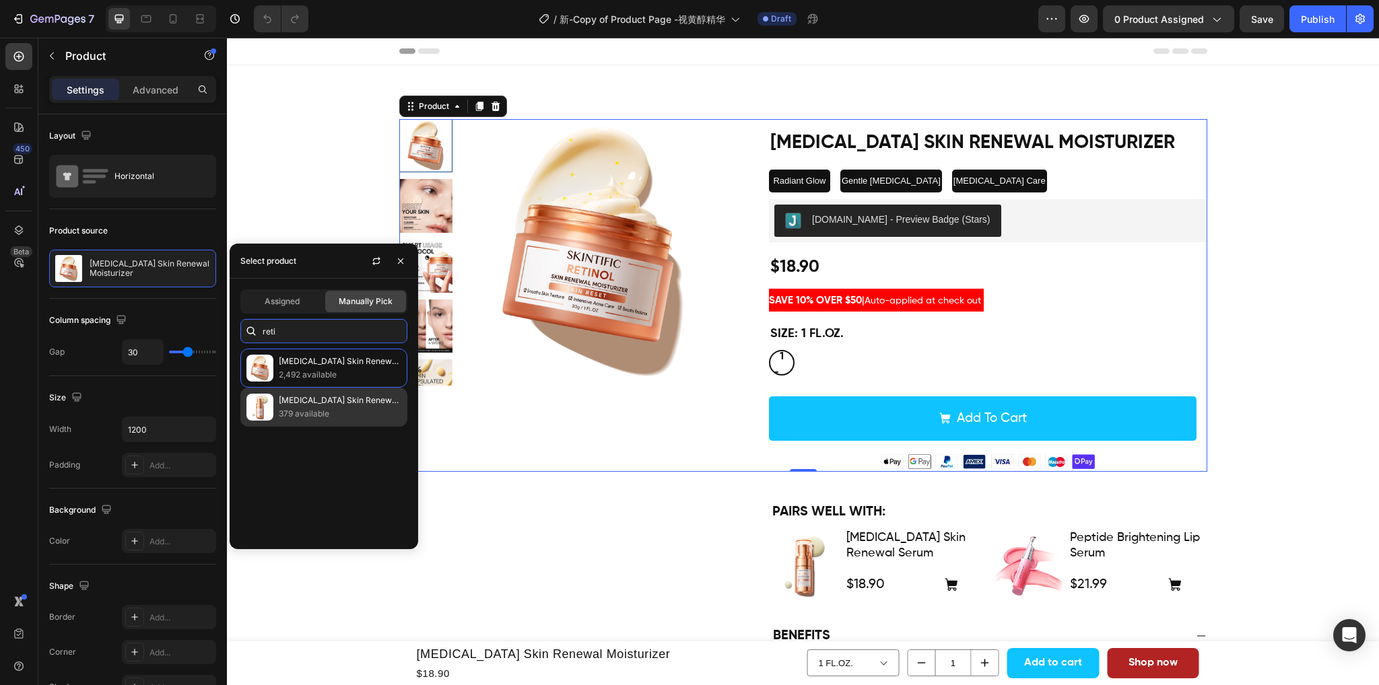
type input "reti"
click at [314, 412] on p "379 available" at bounding box center [340, 413] width 123 height 13
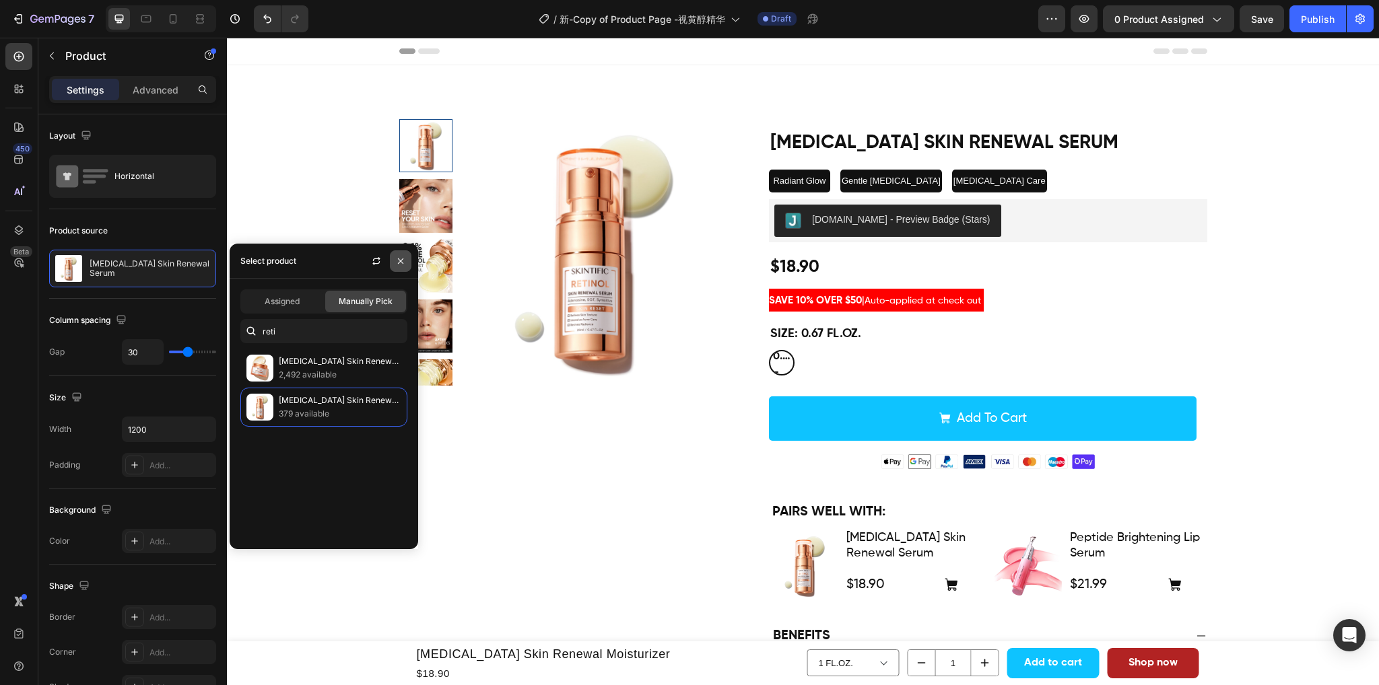
click at [393, 259] on button "button" at bounding box center [401, 261] width 22 height 22
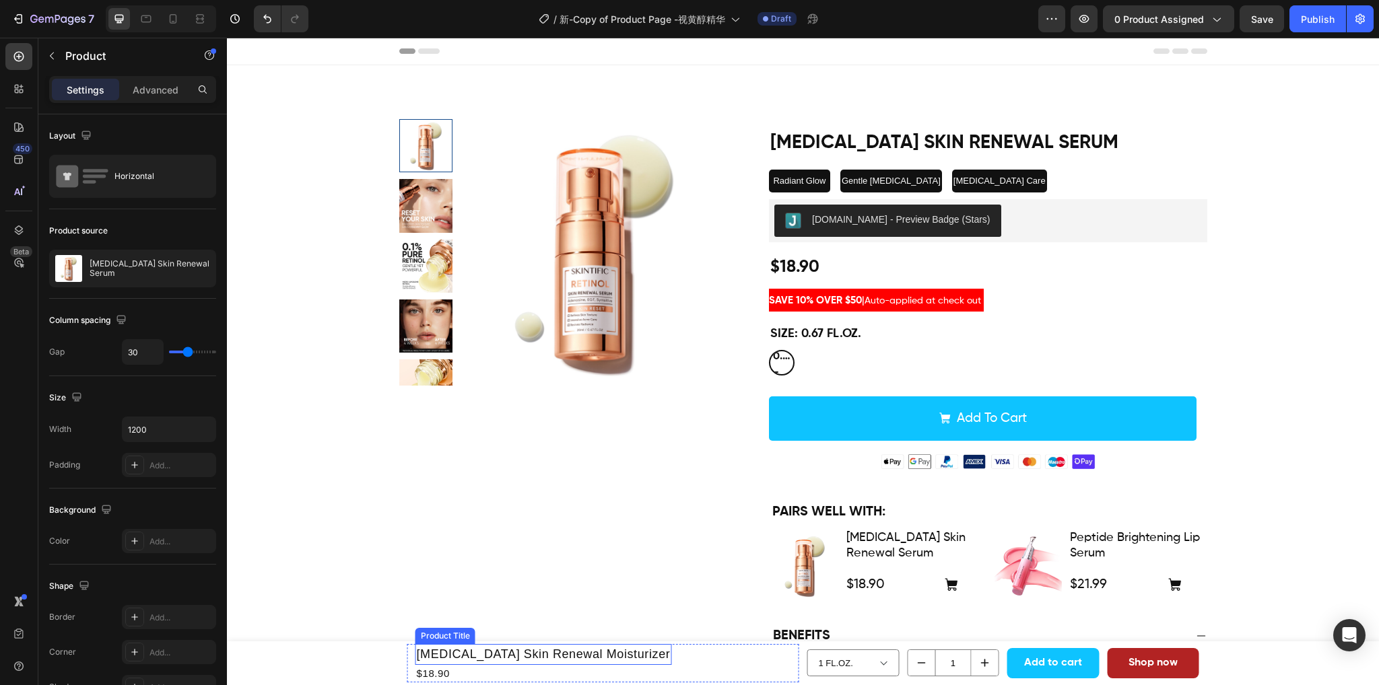
click at [606, 650] on h1 "[MEDICAL_DATA] Skin Renewal Moisturizer" at bounding box center [543, 654] width 256 height 21
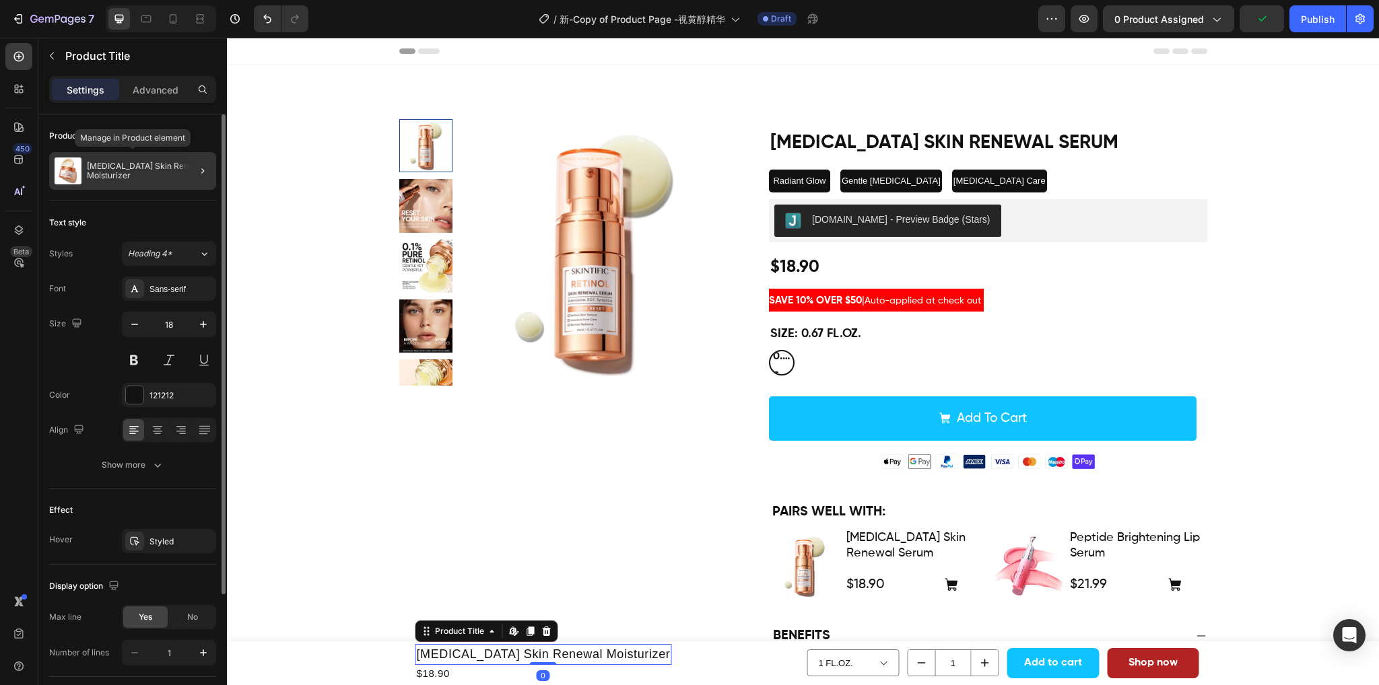
click at [173, 168] on p "[MEDICAL_DATA] Skin Renewal Moisturizer" at bounding box center [149, 171] width 124 height 19
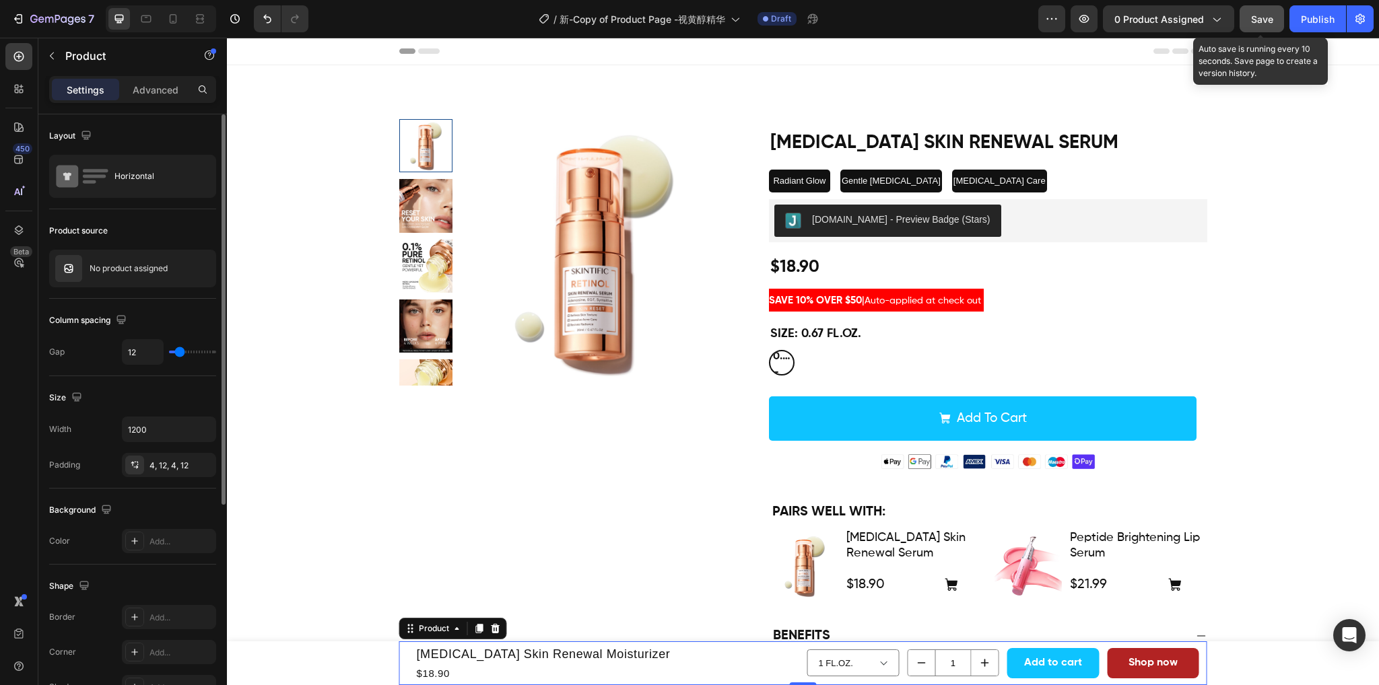
click at [1270, 13] on span "Save" at bounding box center [1262, 18] width 22 height 11
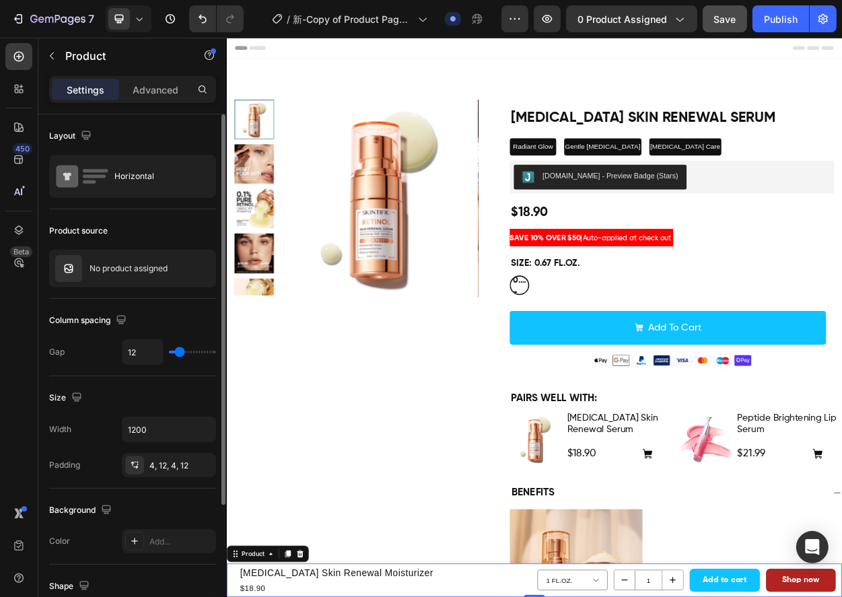
click at [516, 53] on div "Header" at bounding box center [630, 51] width 786 height 27
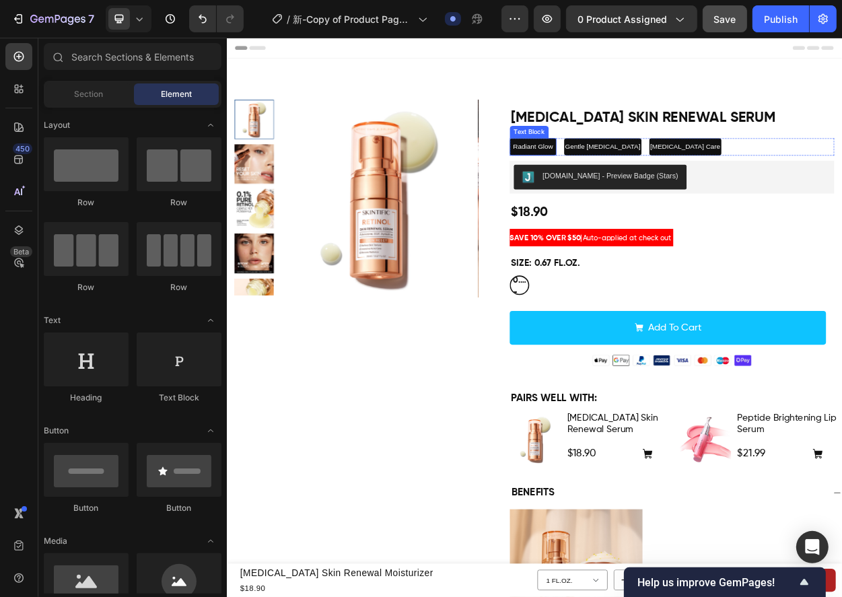
click at [629, 184] on span "Radiant Glow" at bounding box center [628, 181] width 53 height 10
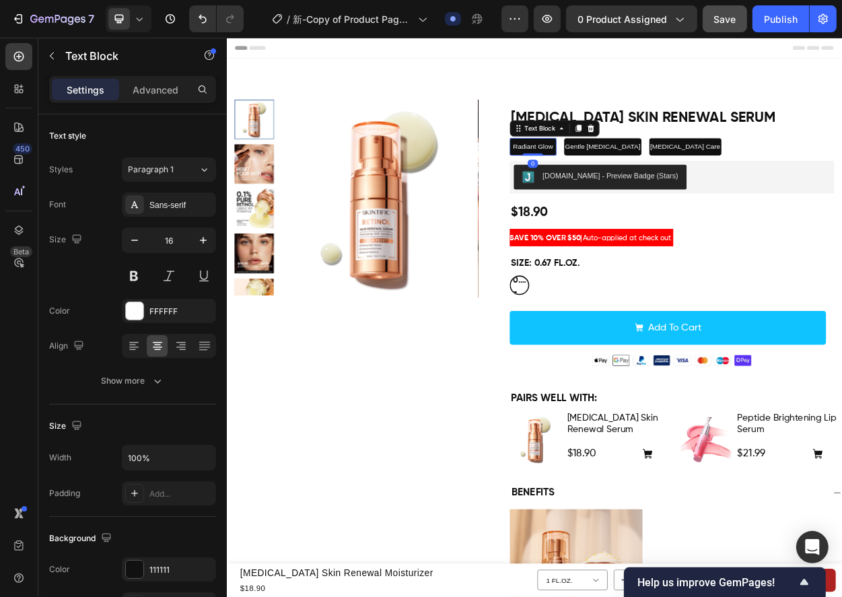
click at [628, 180] on span "Radiant Glow" at bounding box center [628, 181] width 53 height 10
drag, startPoint x: 652, startPoint y: 183, endPoint x: 598, endPoint y: 188, distance: 53.4
click at [599, 188] on p "Radiant Glow" at bounding box center [628, 181] width 59 height 20
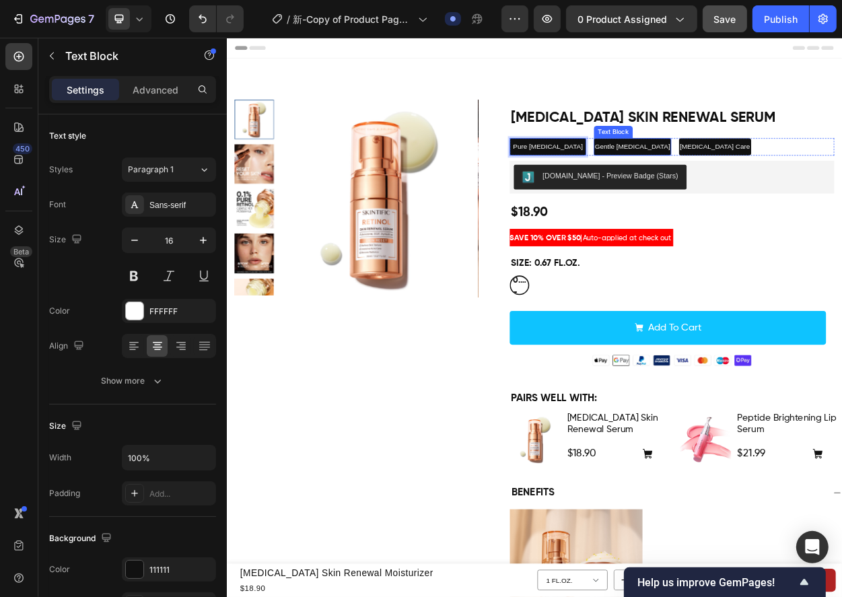
click at [709, 179] on span "Gentle [MEDICAL_DATA]" at bounding box center [758, 181] width 99 height 10
click at [721, 182] on span "Gentle [MEDICAL_DATA]" at bounding box center [758, 181] width 99 height 10
drag, startPoint x: 722, startPoint y: 181, endPoint x: 665, endPoint y: 180, distance: 56.5
click at [709, 180] on span "Gentle [MEDICAL_DATA]" at bounding box center [758, 181] width 99 height 10
click at [775, 183] on span "[MEDICAL_DATA] Care" at bounding box center [821, 181] width 92 height 10
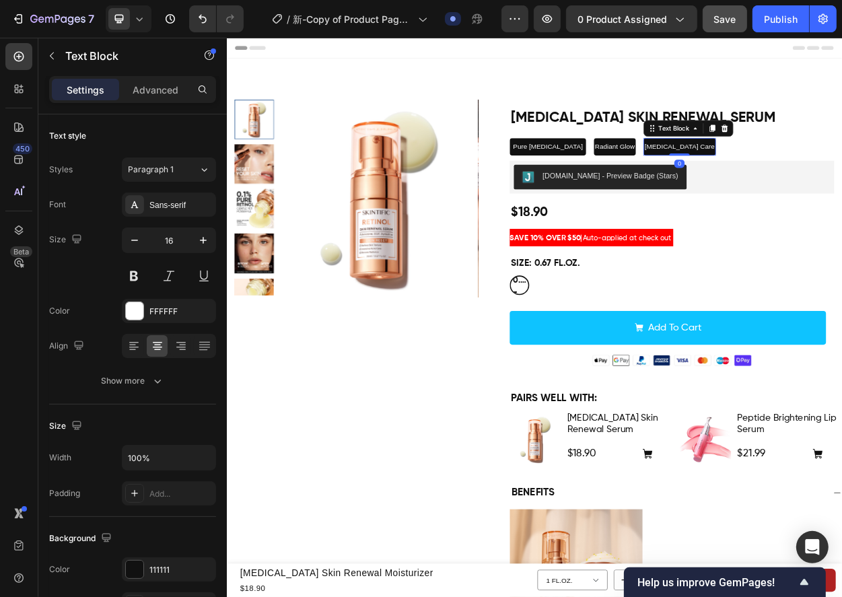
drag, startPoint x: 780, startPoint y: 184, endPoint x: 786, endPoint y: 190, distance: 8.6
click at [781, 184] on span "[MEDICAL_DATA] Care" at bounding box center [821, 181] width 92 height 10
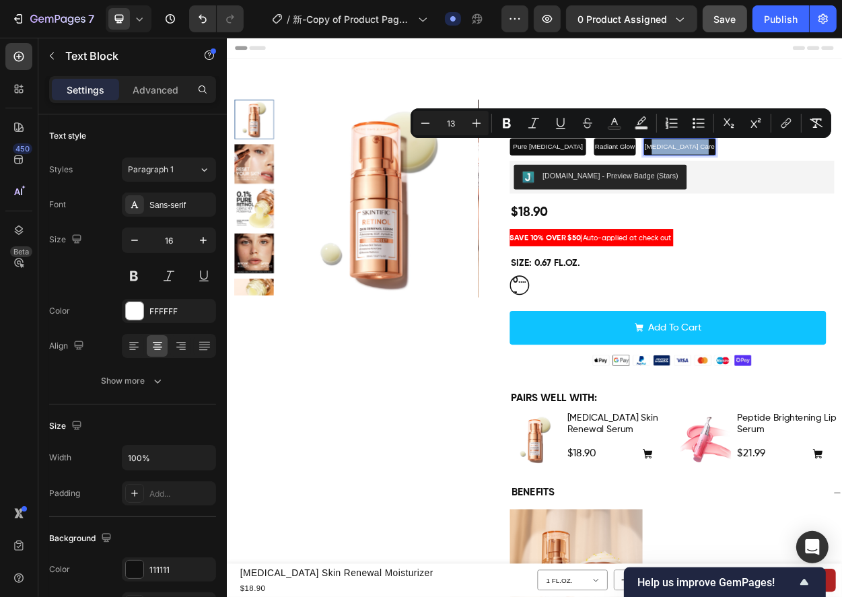
drag, startPoint x: 803, startPoint y: 182, endPoint x: 741, endPoint y: 182, distance: 61.9
click at [775, 182] on span "[MEDICAL_DATA] Care" at bounding box center [821, 181] width 92 height 10
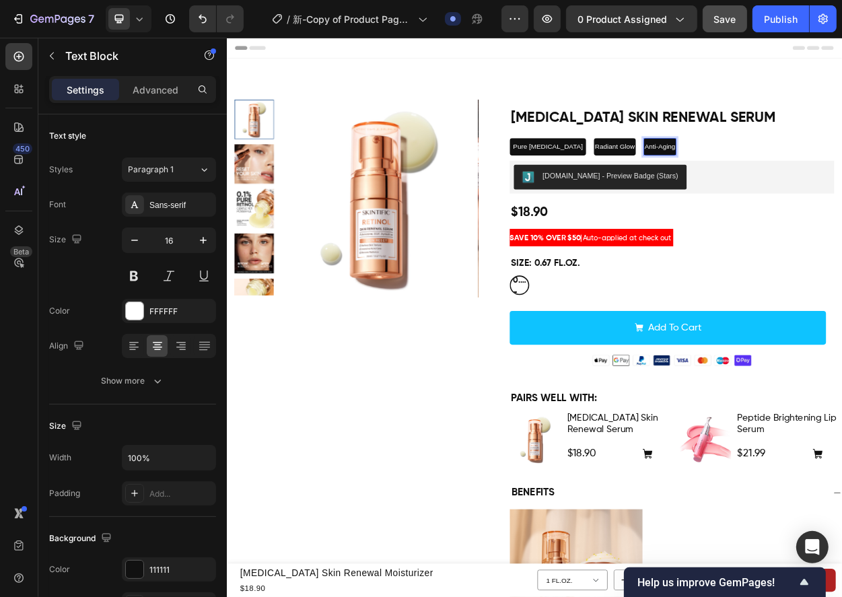
click at [775, 182] on span "Anti-Aging" at bounding box center [795, 181] width 40 height 10
click at [775, 184] on span "Anti- Aging" at bounding box center [796, 181] width 42 height 10
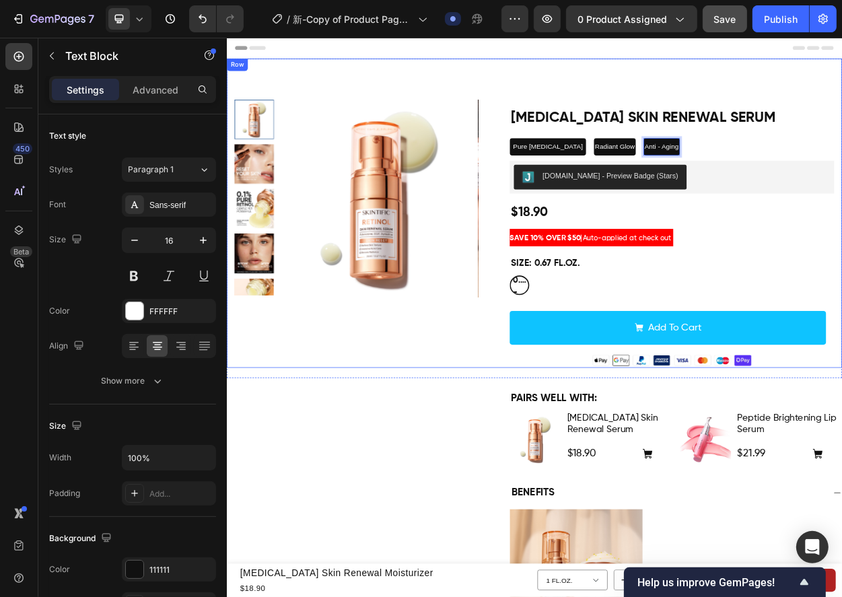
click at [835, 77] on div "Product Images Retinol Skin Renewal Serum Product Title Pure Retinol Text Block…" at bounding box center [630, 268] width 808 height 406
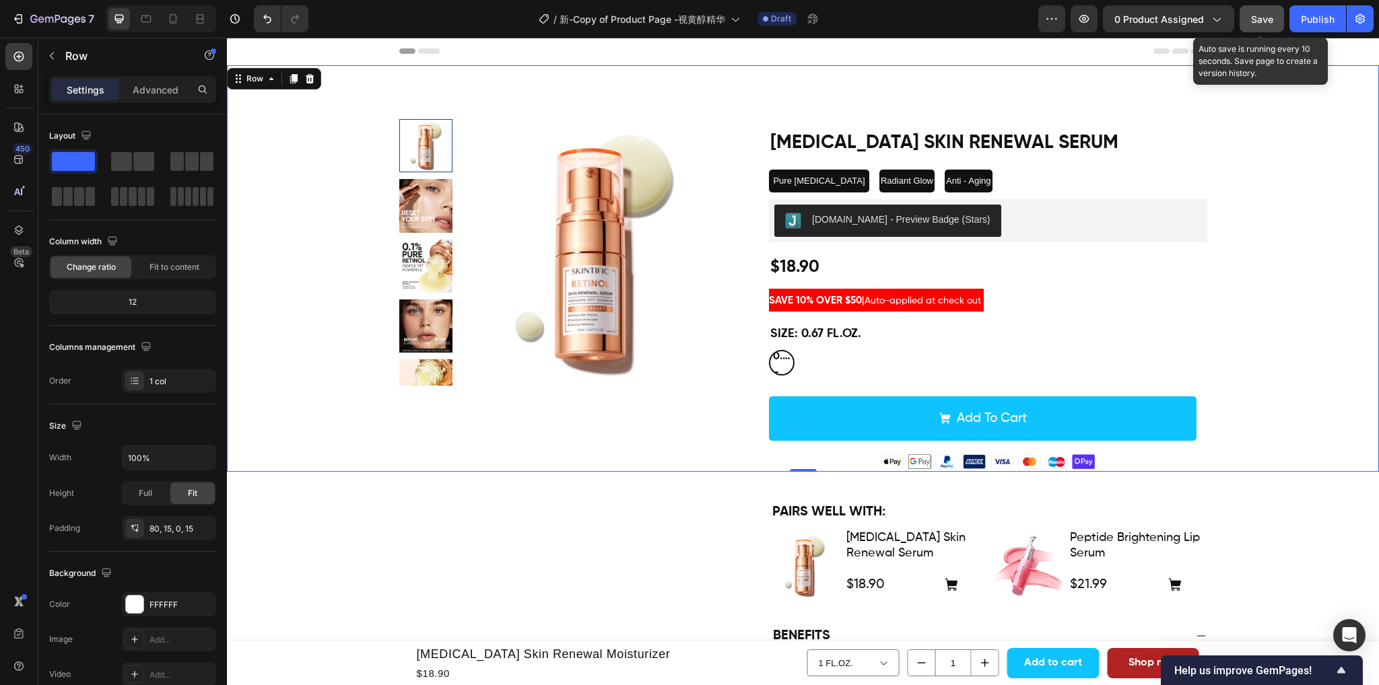
click at [1253, 18] on span "Save" at bounding box center [1262, 18] width 22 height 11
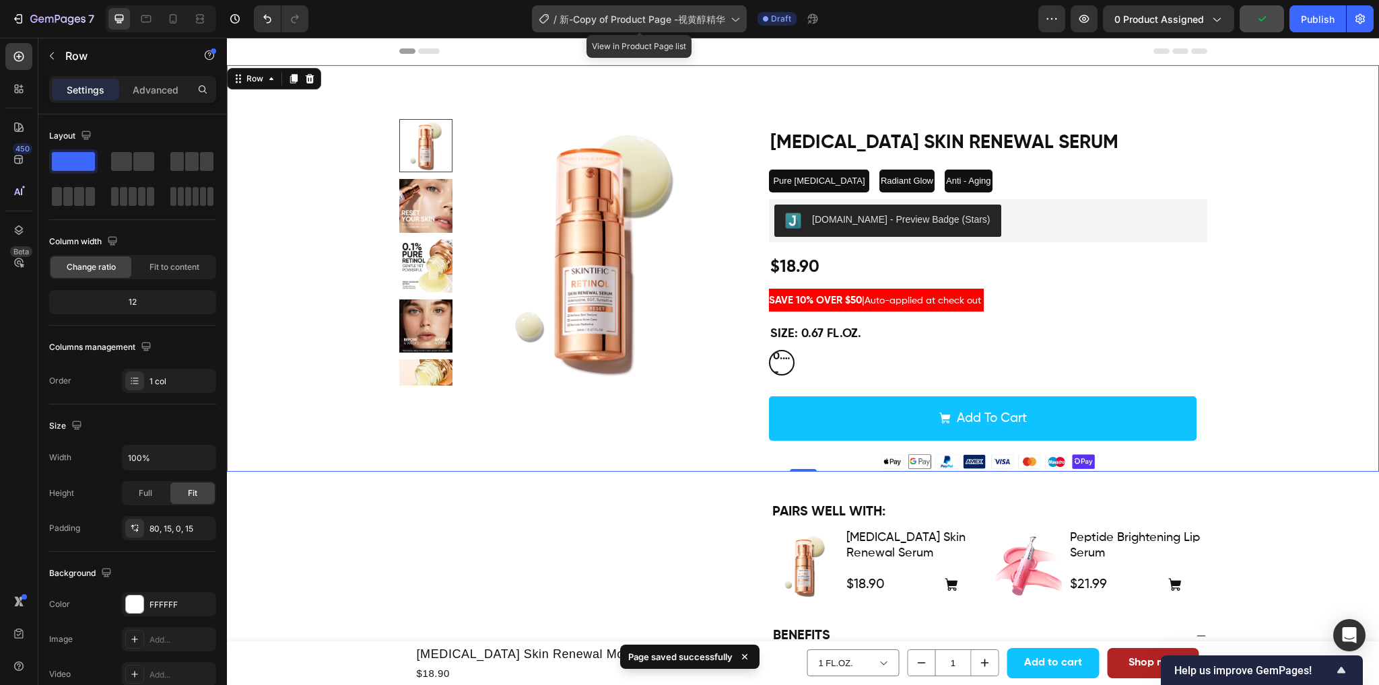
click at [719, 22] on span "新-Copy of Product Page -视黄醇精华" at bounding box center [642, 19] width 166 height 14
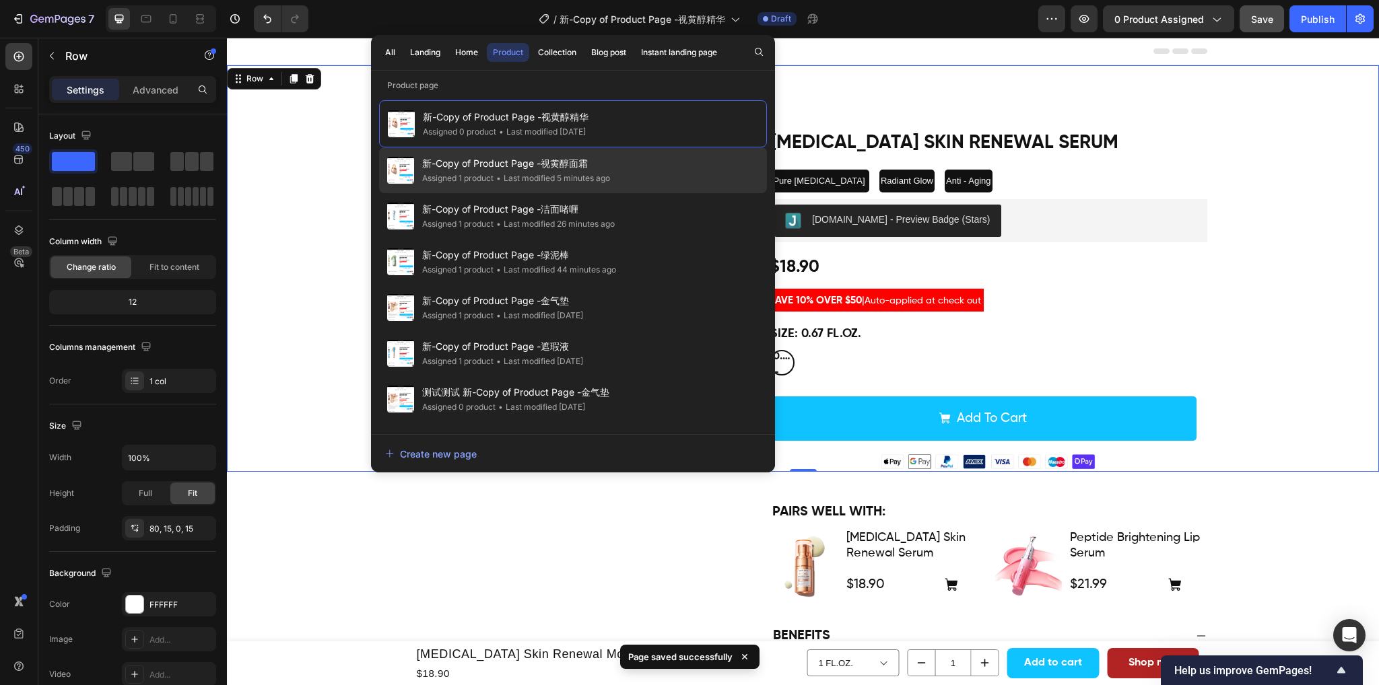
click at [639, 161] on div "新-Copy of Product Page -视黄醇面霜 Assigned 1 product • Last modified 5 minutes ago" at bounding box center [573, 170] width 388 height 46
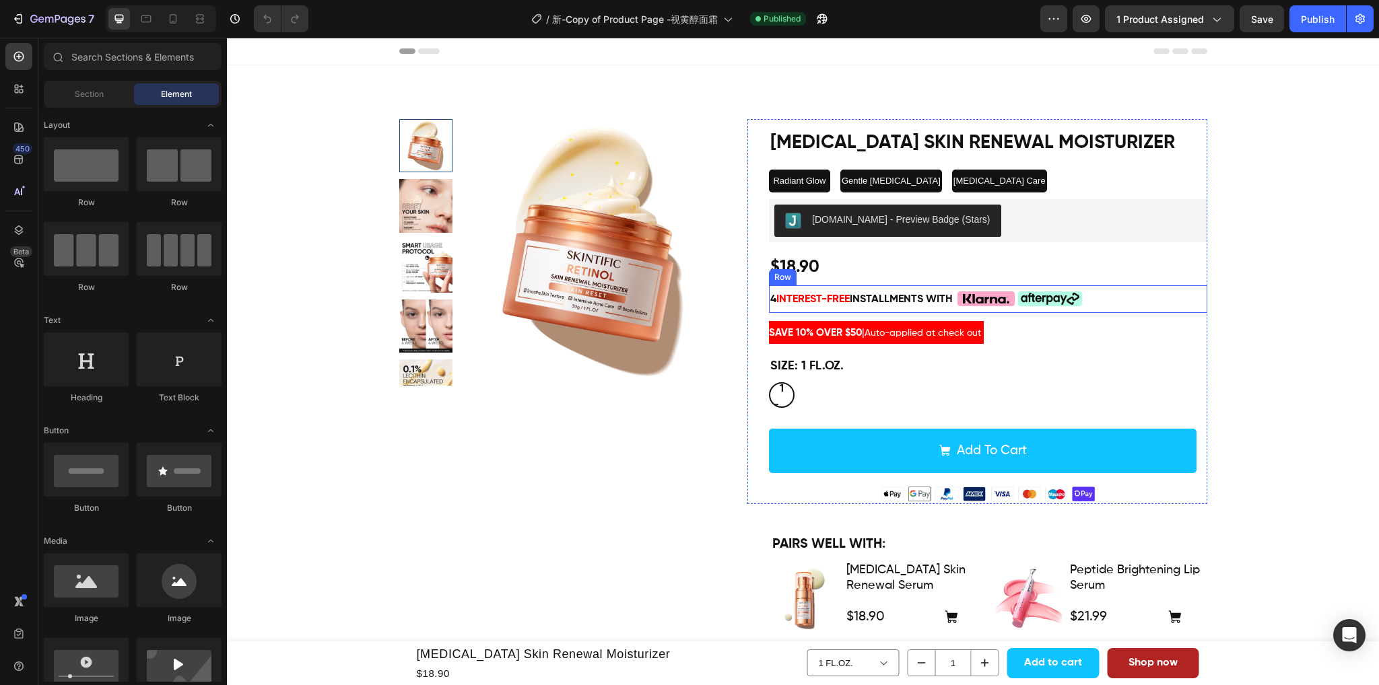
click at [1123, 293] on div "4 interest-free installments with Text Block Custom Code Custom Code Row" at bounding box center [988, 299] width 438 height 28
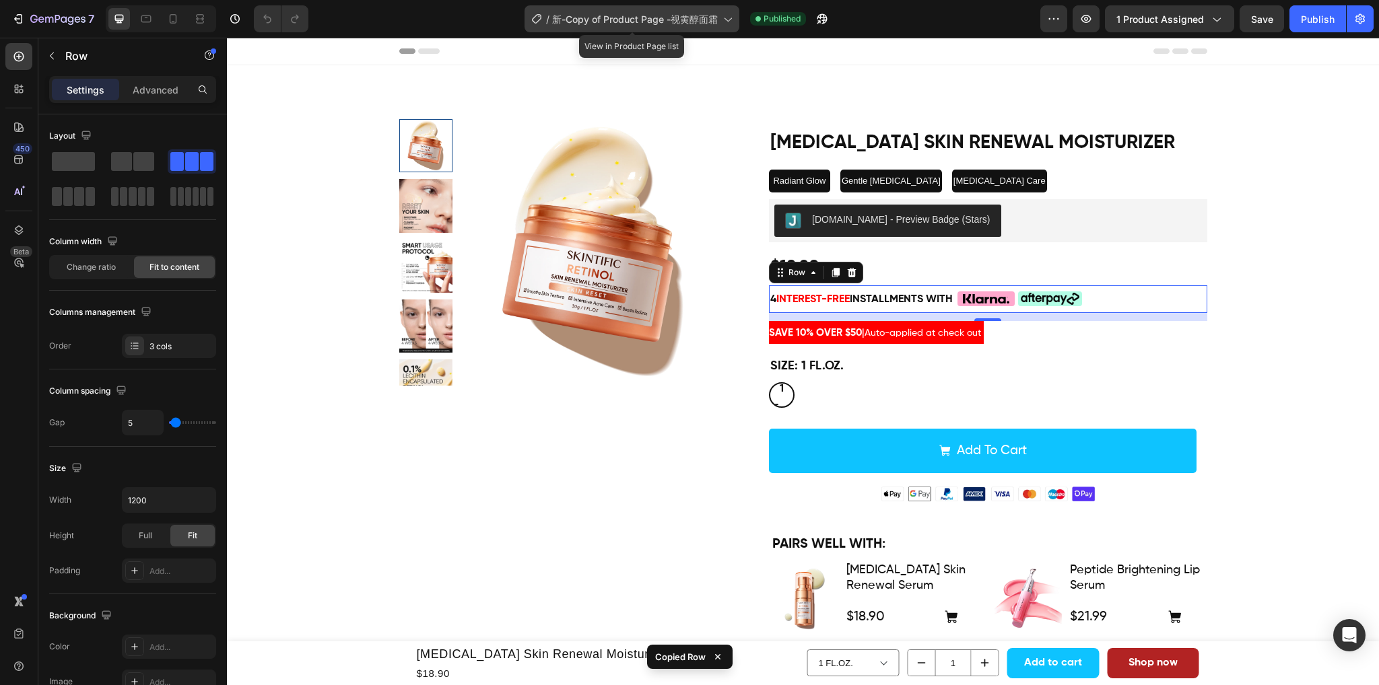
click at [711, 19] on span "新-Copy of Product Page -视黄醇面霜" at bounding box center [635, 19] width 166 height 14
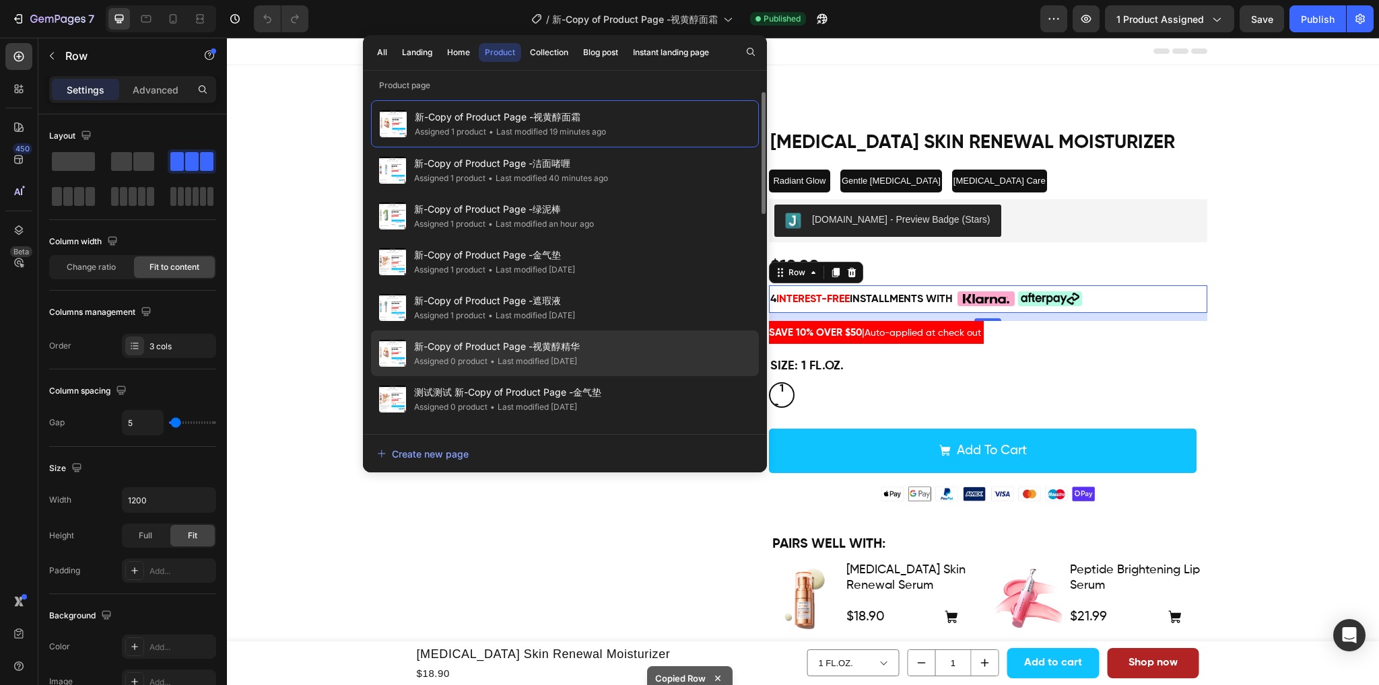
click at [608, 345] on div "新-Copy of Product Page -视黄醇精华 Assigned 0 product • Last modified [DATE]" at bounding box center [565, 353] width 388 height 46
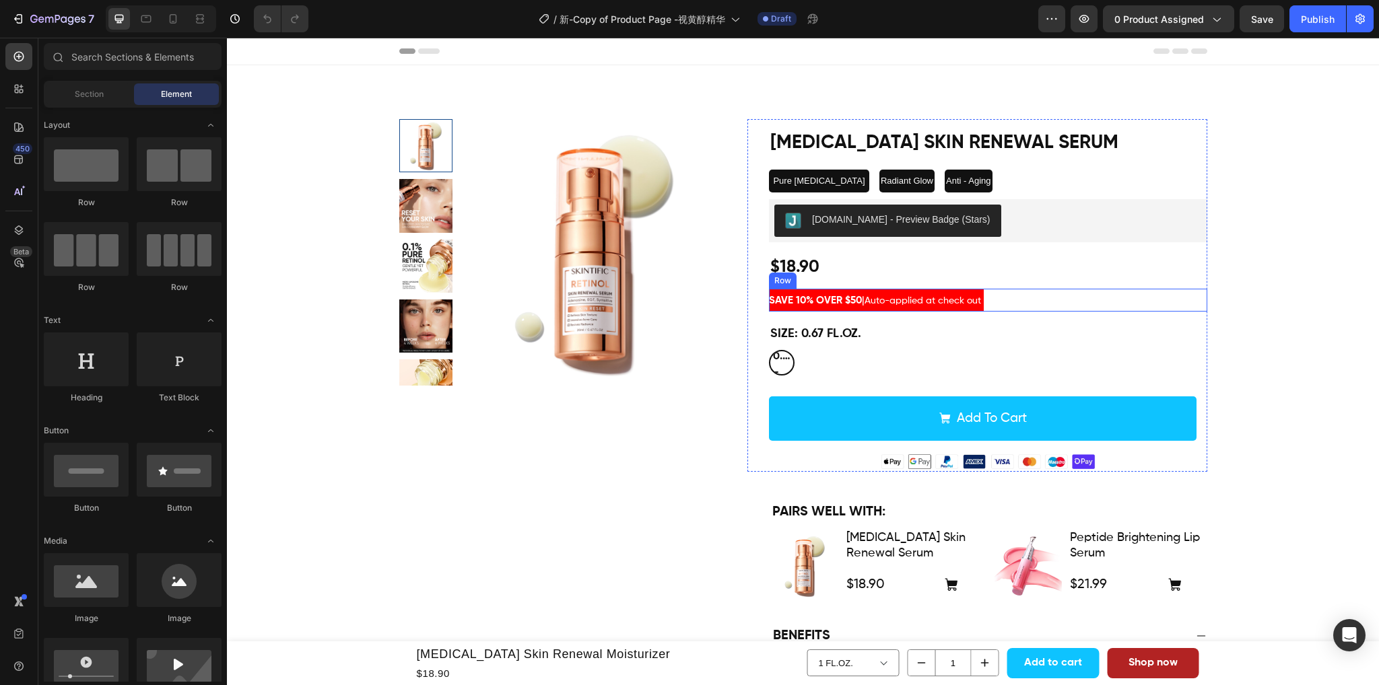
click at [1032, 298] on div "SAVE 10% OVER $50 | Auto-applied at check out Text [GEOGRAPHIC_DATA]" at bounding box center [988, 301] width 438 height 24
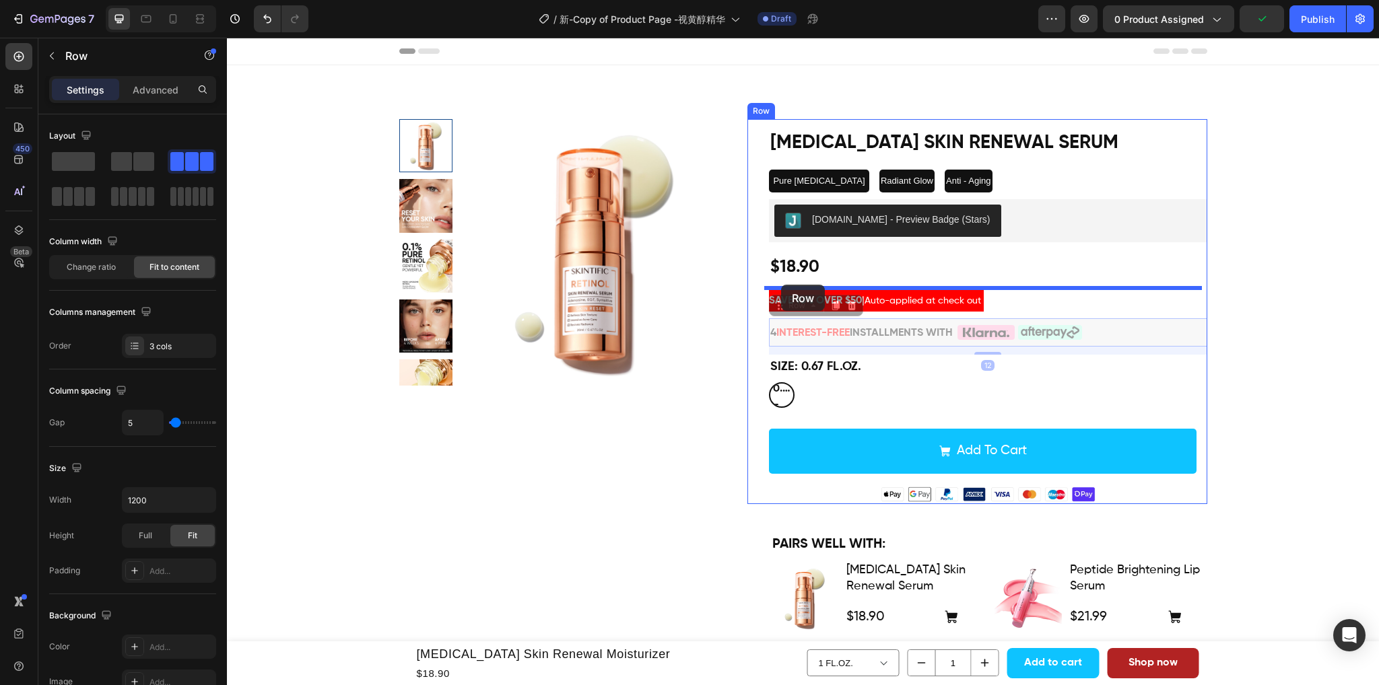
drag, startPoint x: 773, startPoint y: 309, endPoint x: 781, endPoint y: 285, distance: 25.5
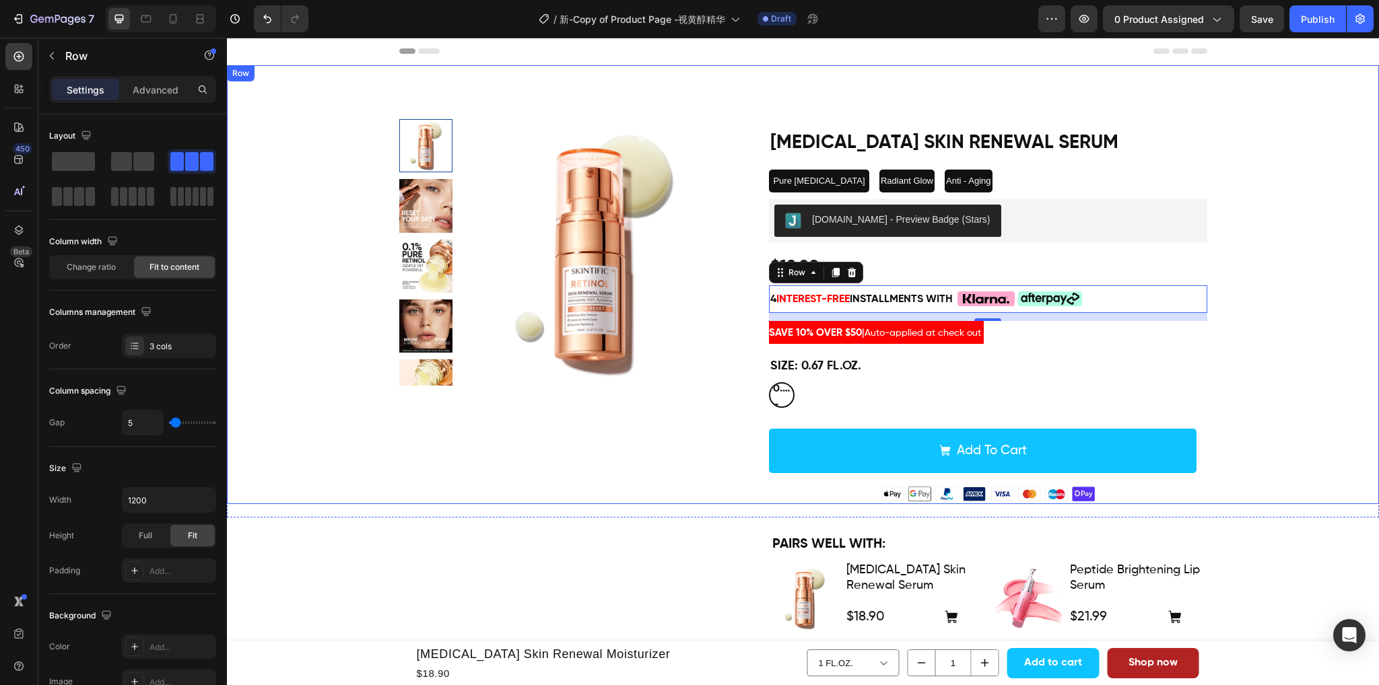
click at [1287, 332] on div "Product Images [MEDICAL_DATA] Skin Renewal Serum Product Title Pure [MEDICAL_DA…" at bounding box center [803, 311] width 1132 height 385
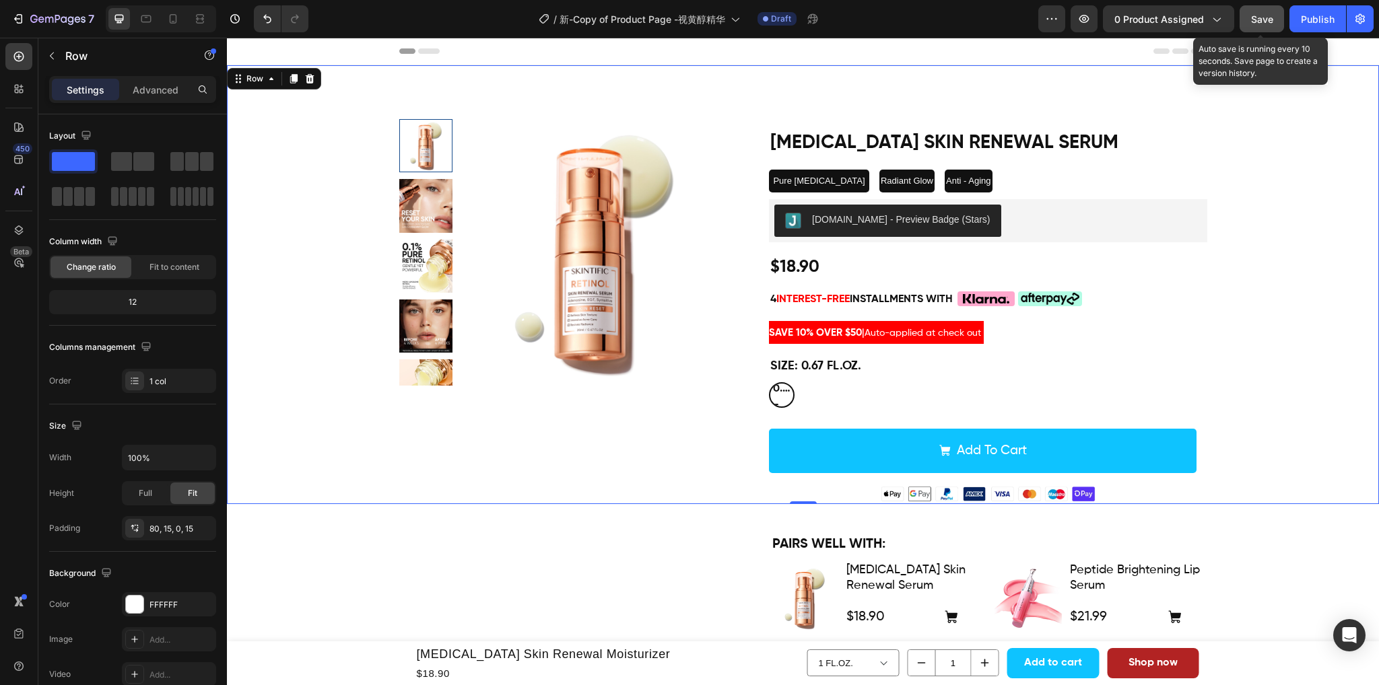
click at [1248, 22] on button "Save" at bounding box center [1261, 18] width 44 height 27
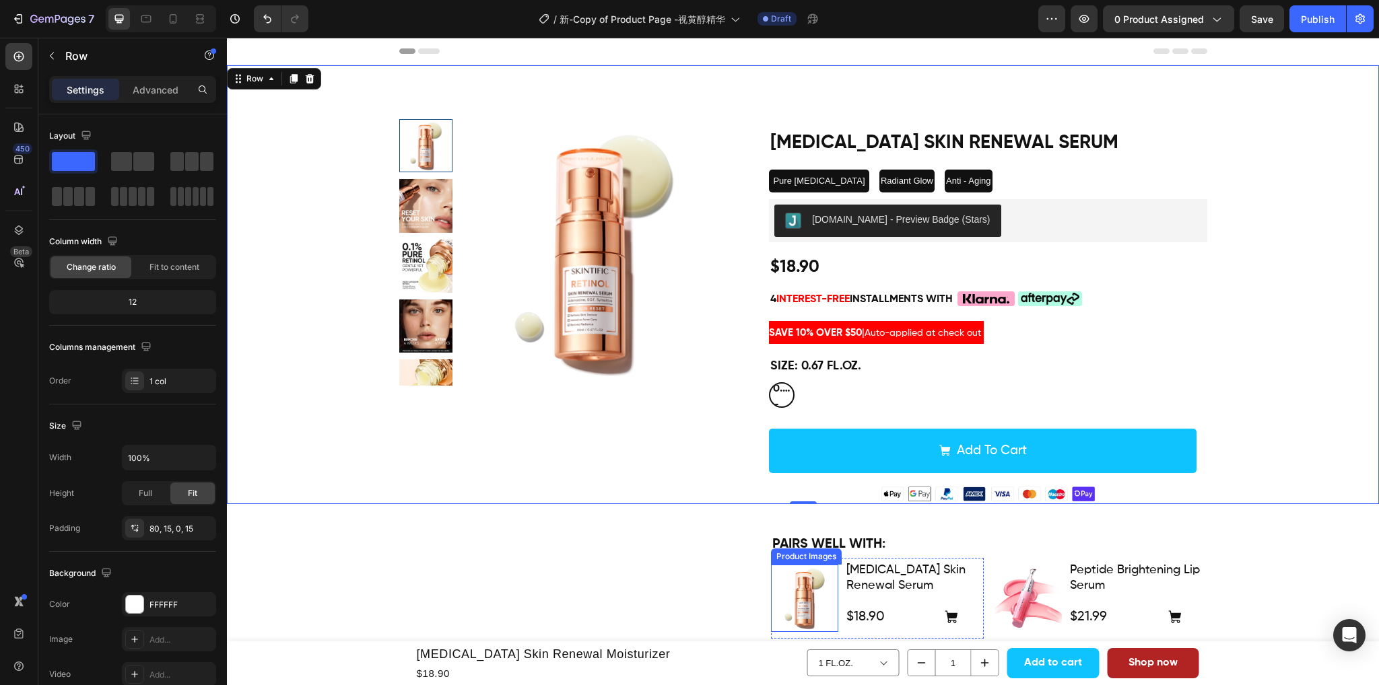
click at [819, 588] on img at bounding box center [804, 598] width 67 height 67
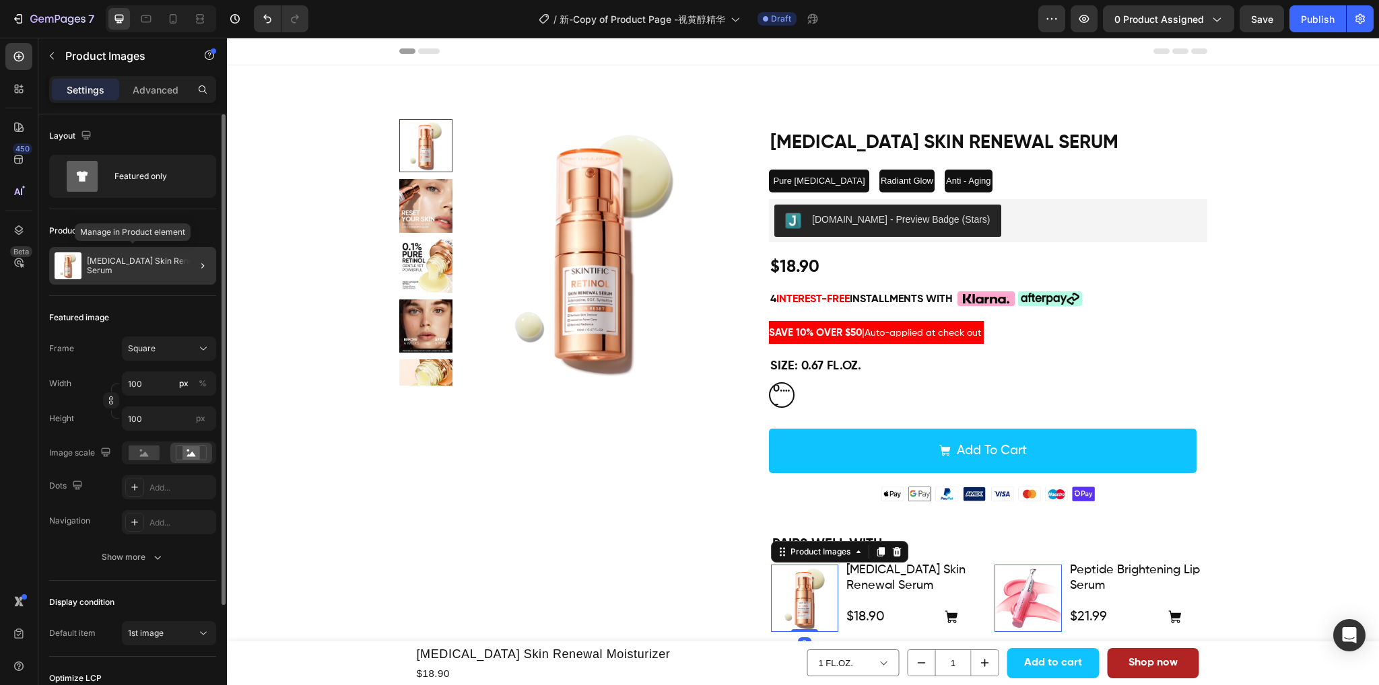
click at [152, 267] on p "[MEDICAL_DATA] Skin Renewal Serum" at bounding box center [149, 265] width 124 height 19
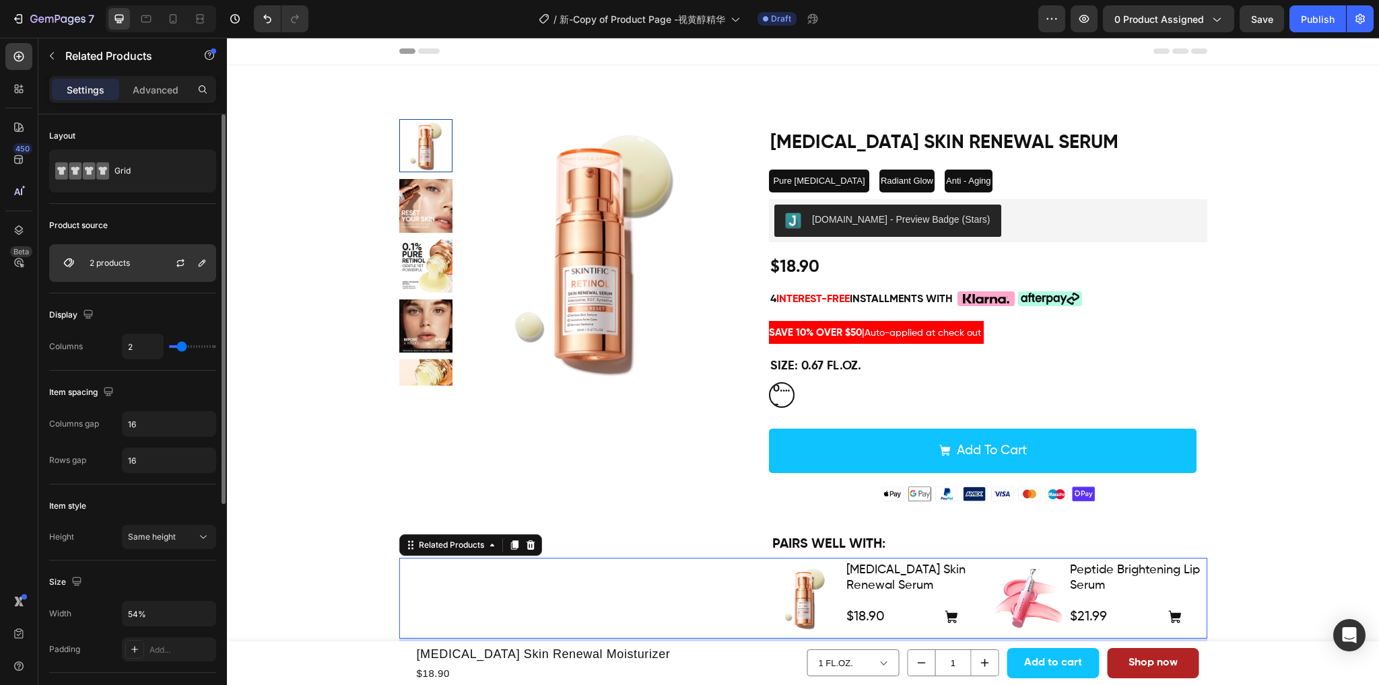
click at [151, 263] on div "2 products" at bounding box center [132, 263] width 167 height 38
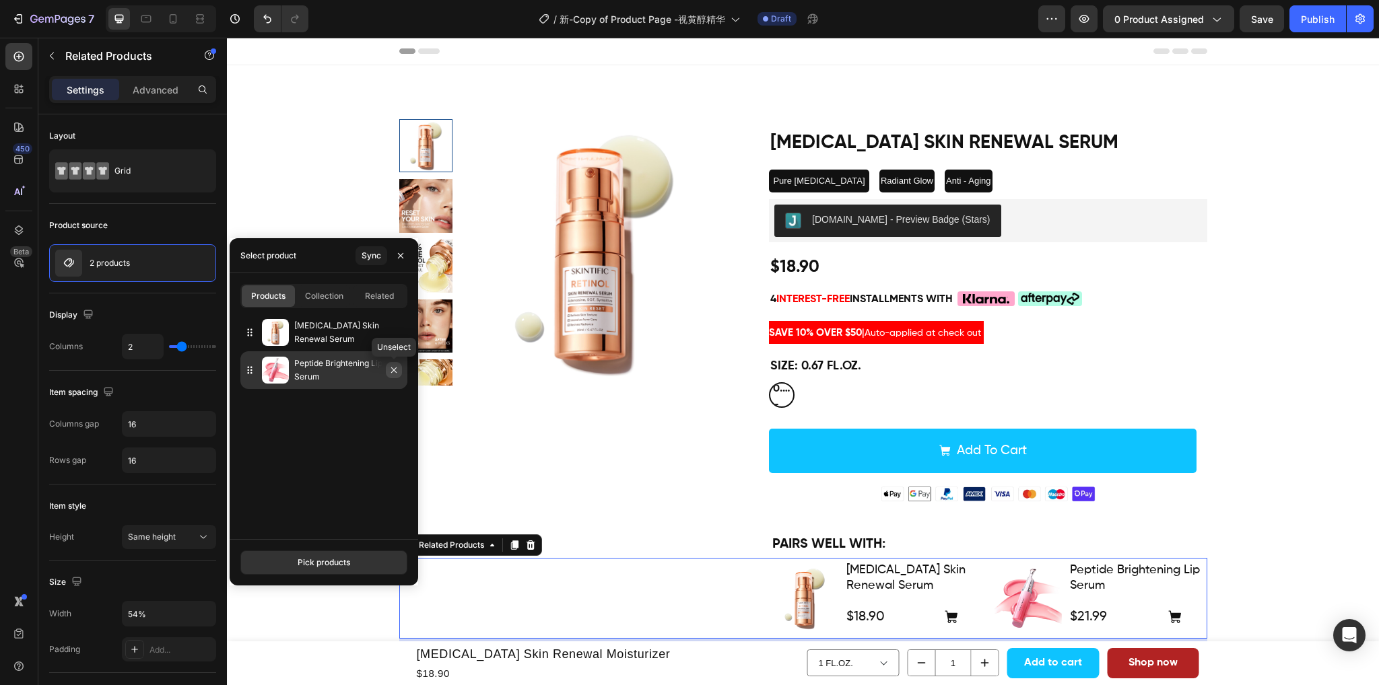
click at [393, 372] on icon "button" at bounding box center [393, 370] width 11 height 11
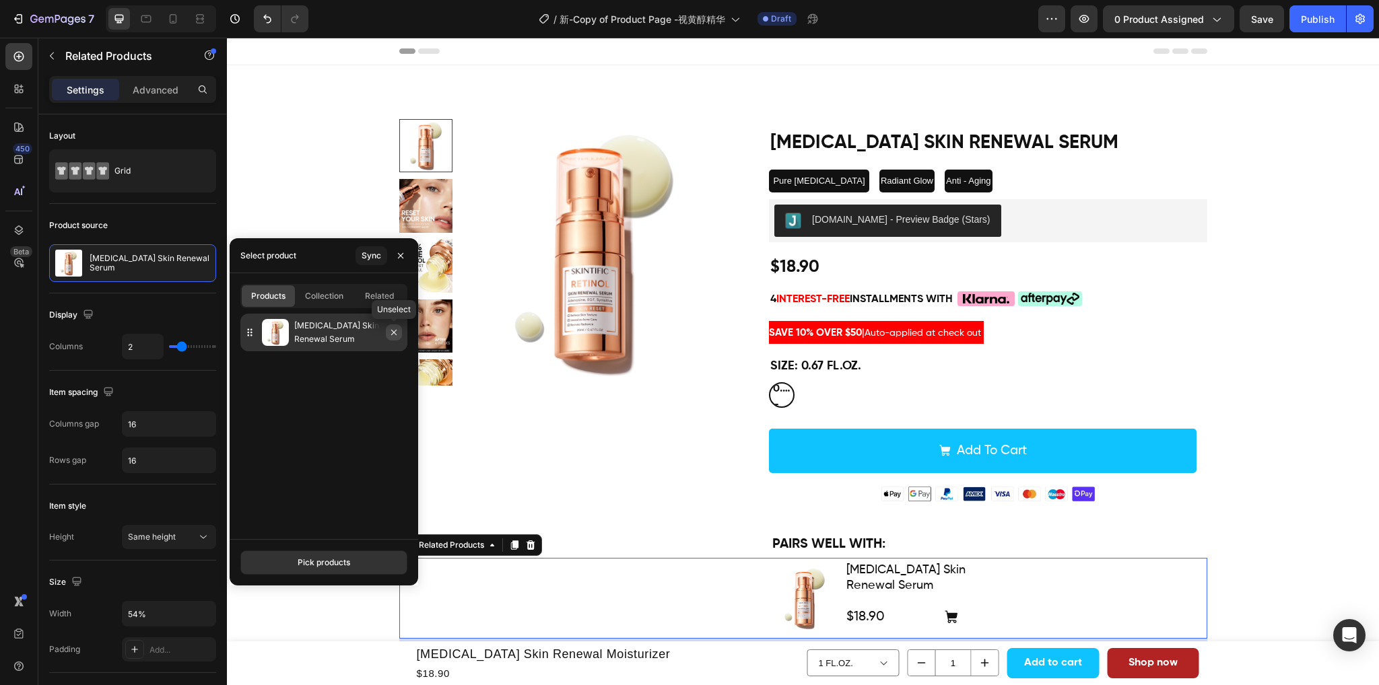
click at [394, 333] on icon "button" at bounding box center [393, 332] width 5 height 5
click at [308, 566] on div "Pick products" at bounding box center [324, 563] width 53 height 12
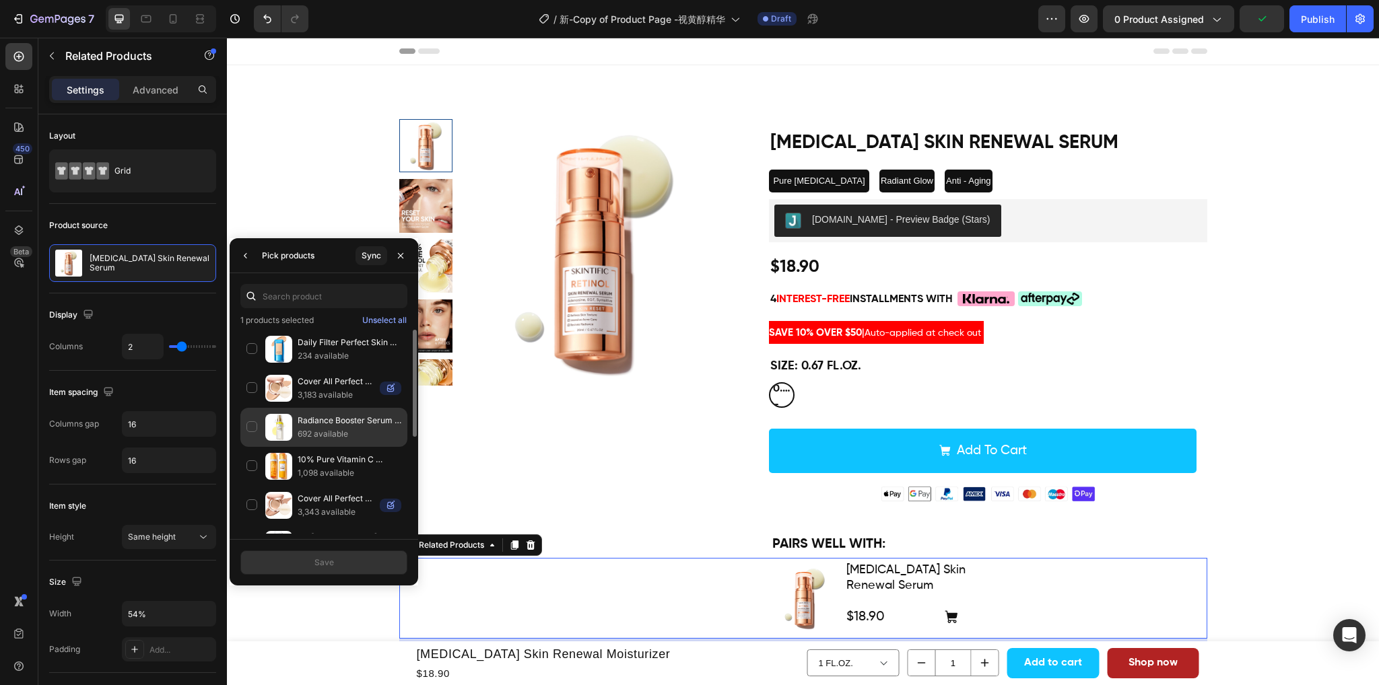
click at [251, 426] on div "Radiance Booster Serum Spray 692 available" at bounding box center [323, 427] width 167 height 39
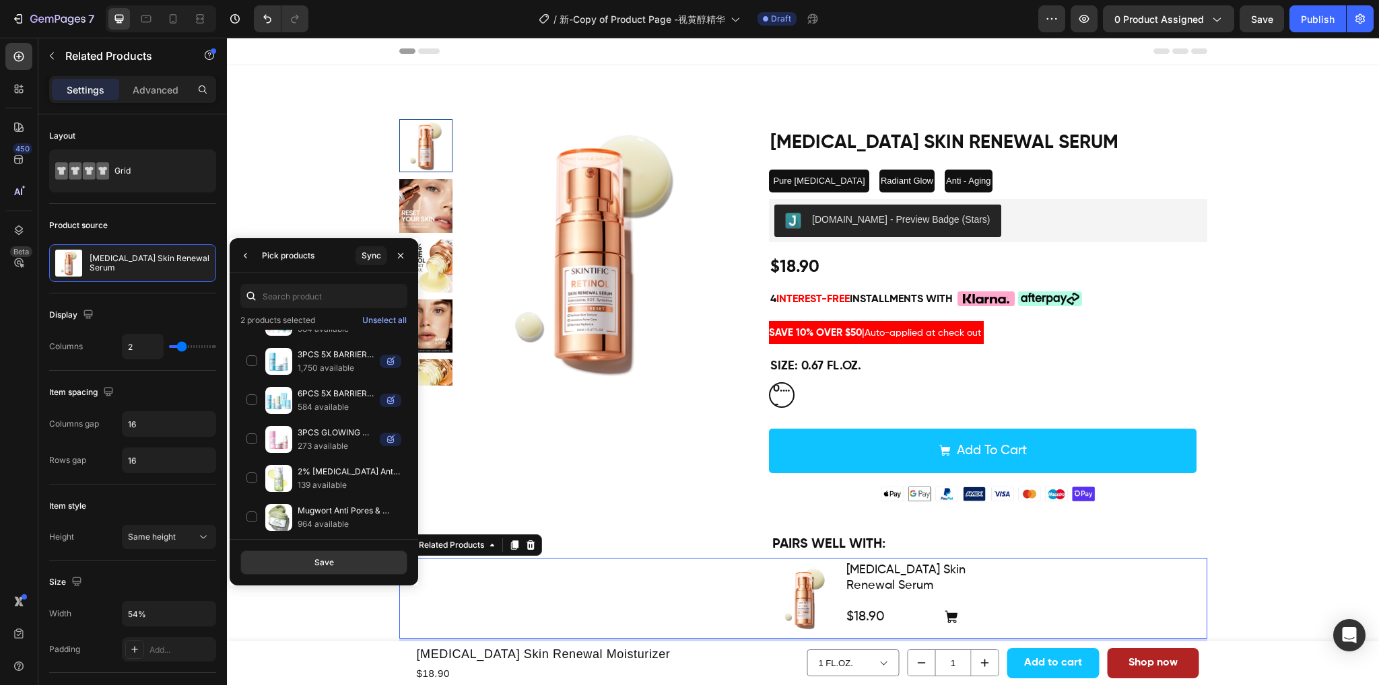
scroll to position [784, 0]
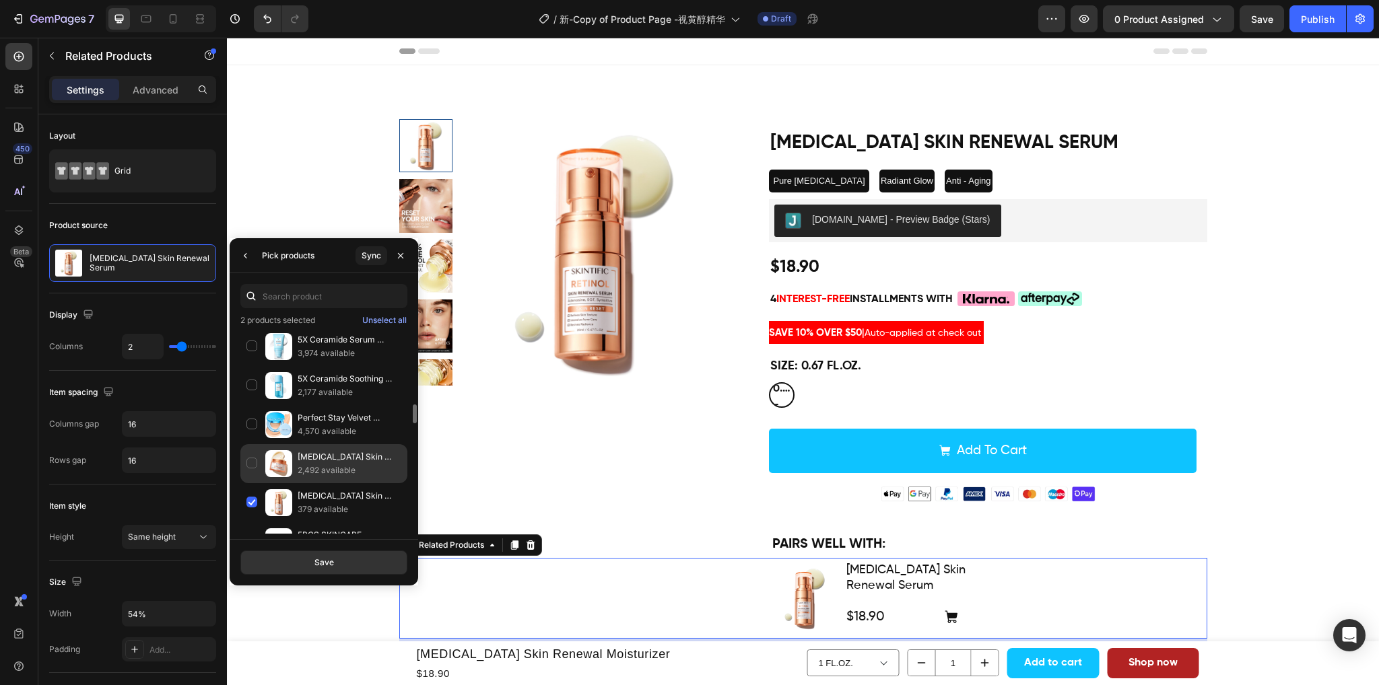
click at [250, 464] on div "Retinol Skin Renewal Moisturizer 2,492 available" at bounding box center [323, 463] width 167 height 39
click at [330, 559] on div "Save" at bounding box center [324, 563] width 20 height 12
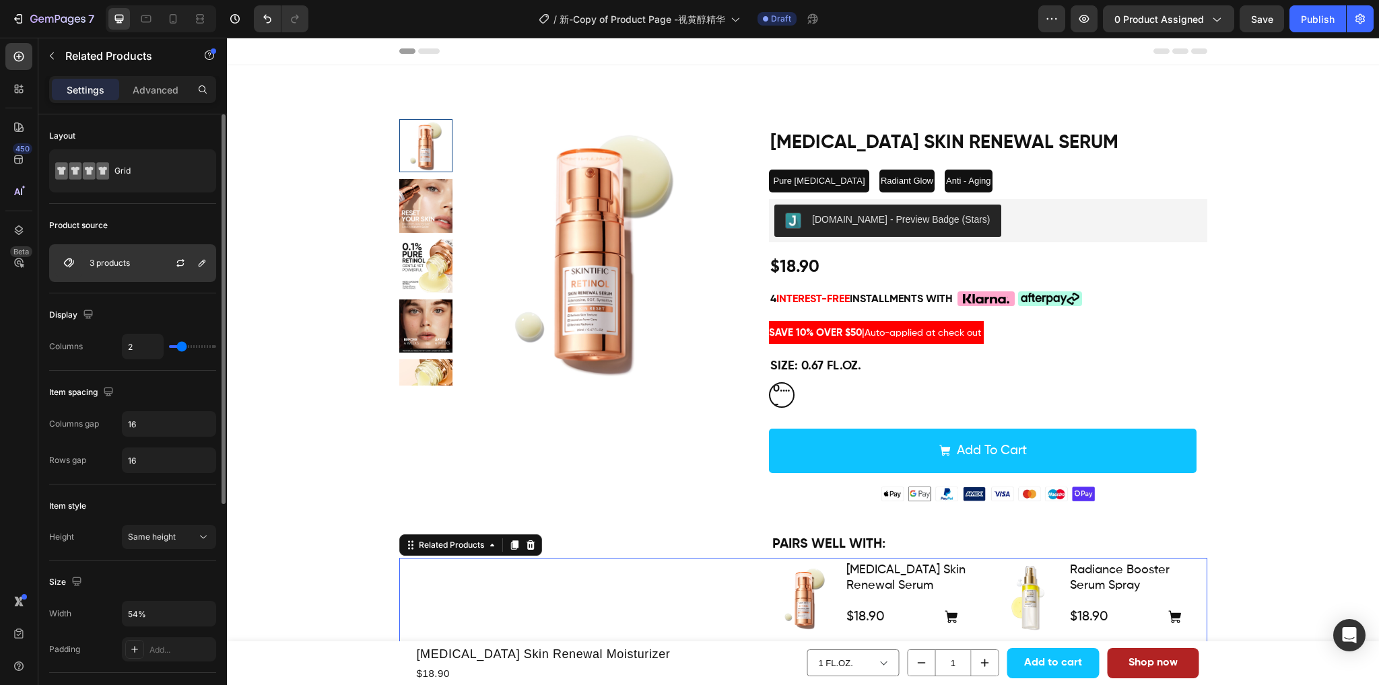
click at [132, 263] on div "3 products" at bounding box center [132, 263] width 167 height 38
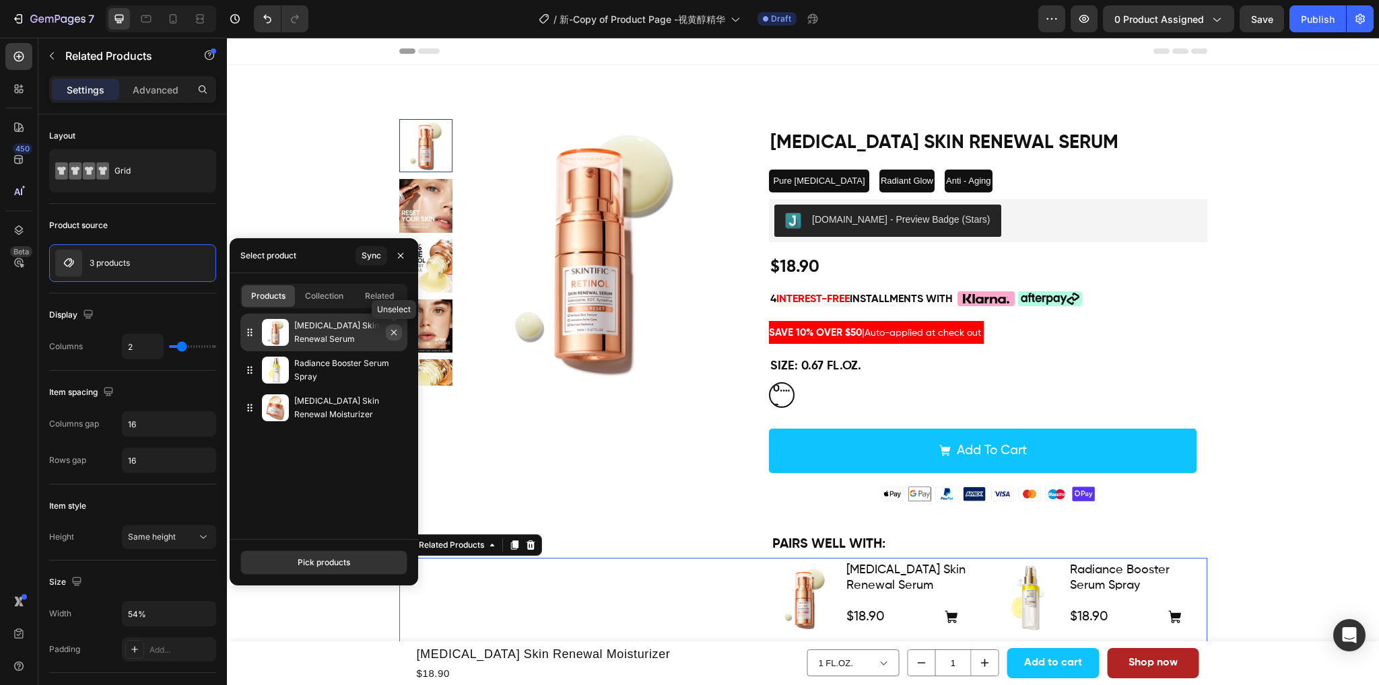
click at [393, 334] on icon "button" at bounding box center [393, 332] width 11 height 11
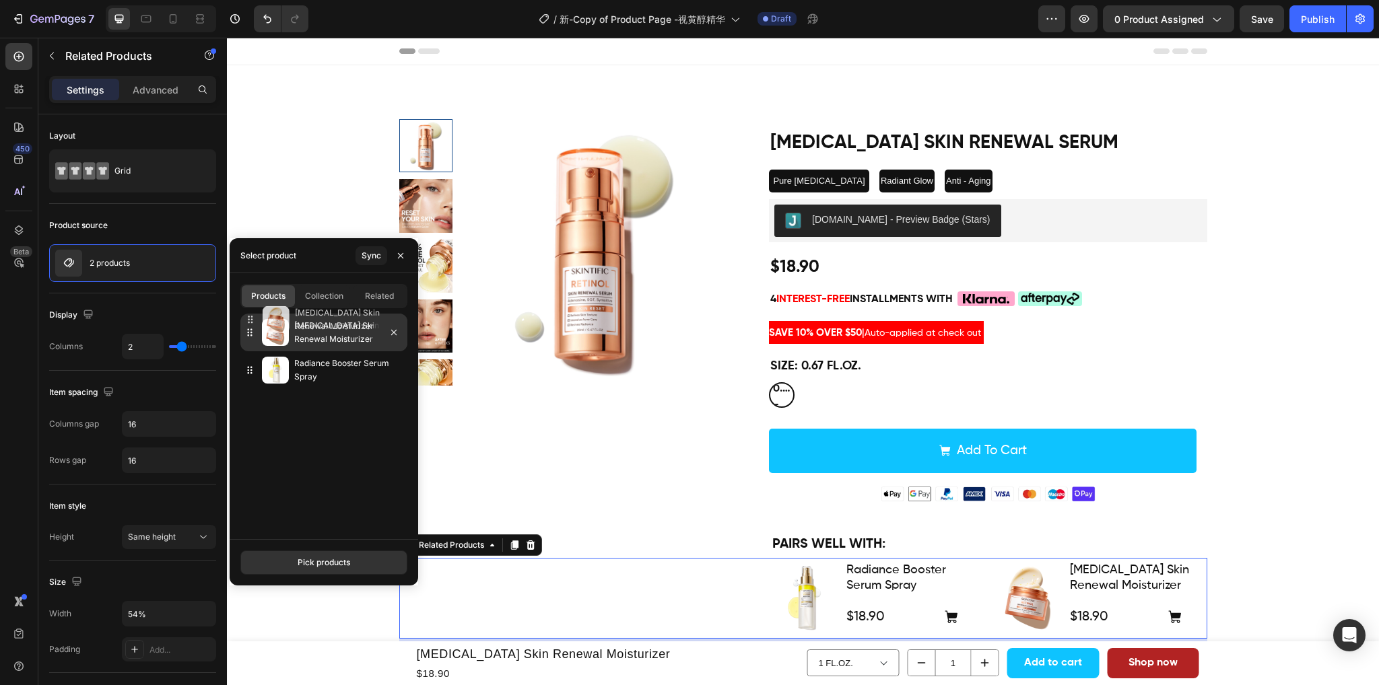
drag, startPoint x: 250, startPoint y: 370, endPoint x: 251, endPoint y: 319, distance: 50.5
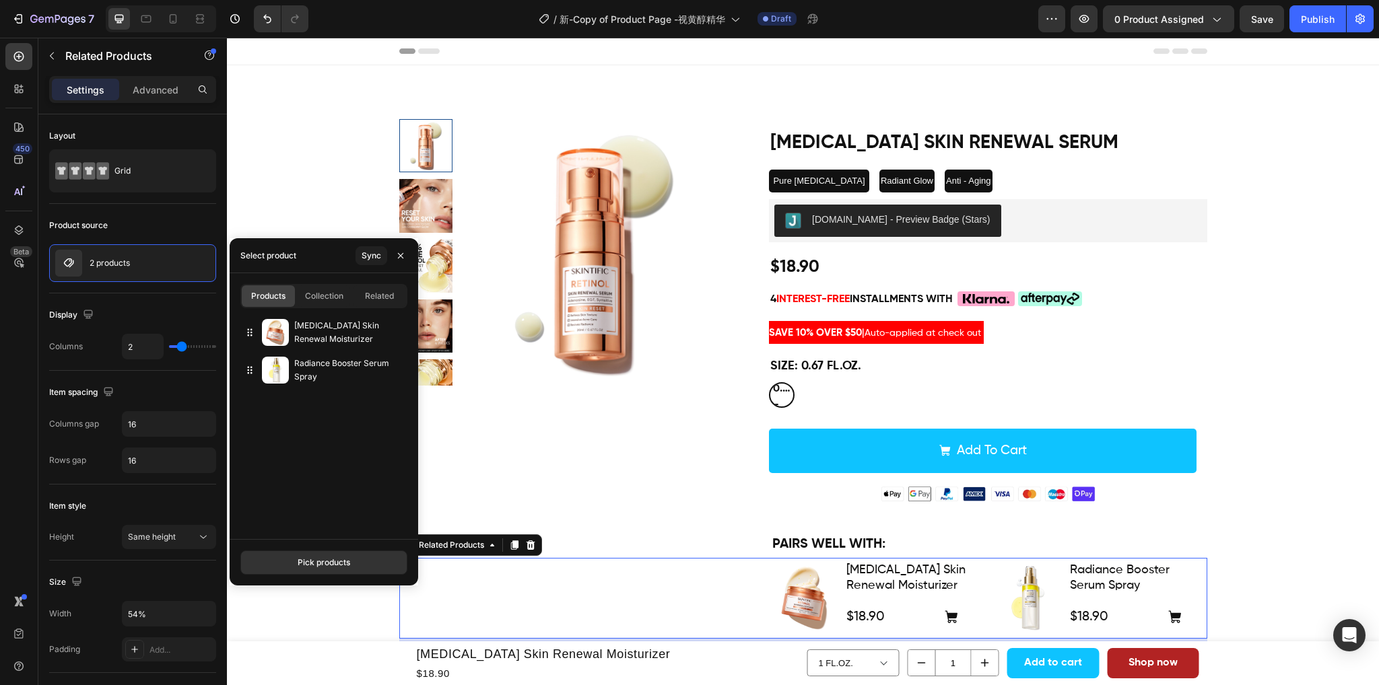
click at [308, 430] on div "Retinol Skin Renewal Moisturizer Radiance Booster Serum Spray" at bounding box center [324, 422] width 188 height 217
click at [397, 255] on icon "button" at bounding box center [400, 255] width 11 height 11
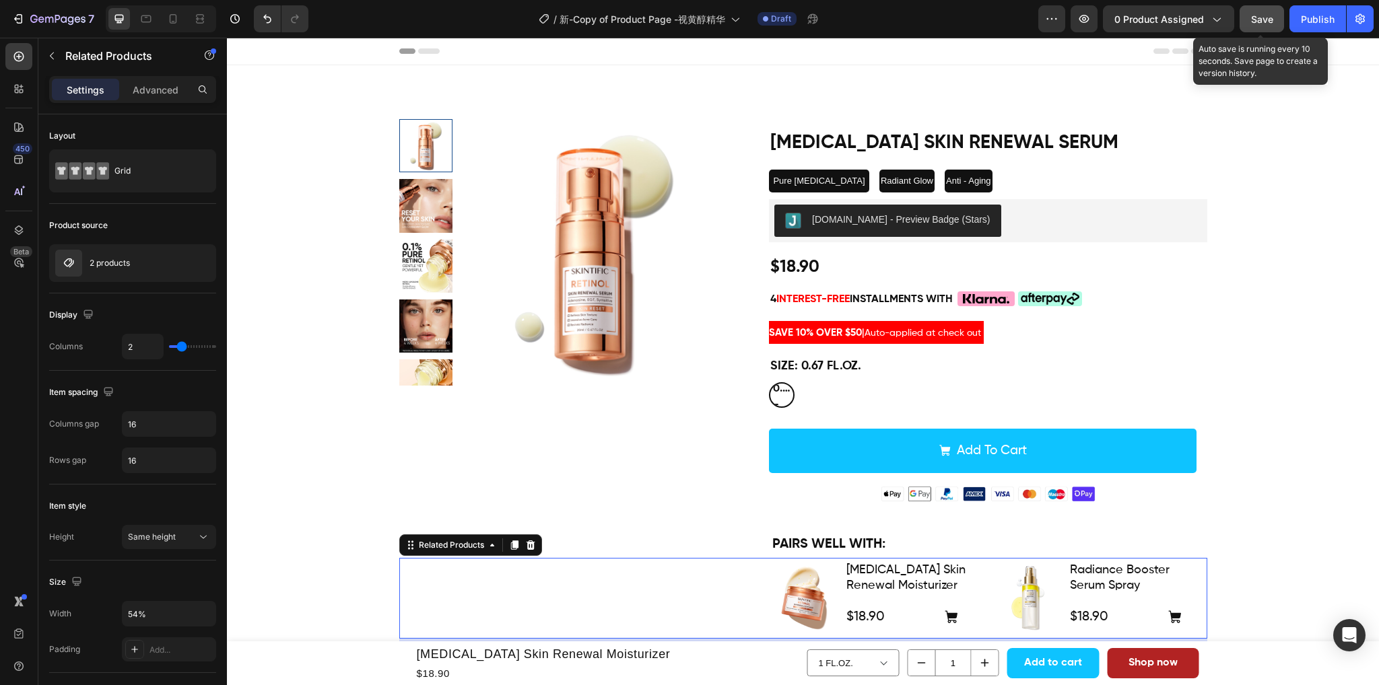
click at [1255, 20] on span "Save" at bounding box center [1262, 18] width 22 height 11
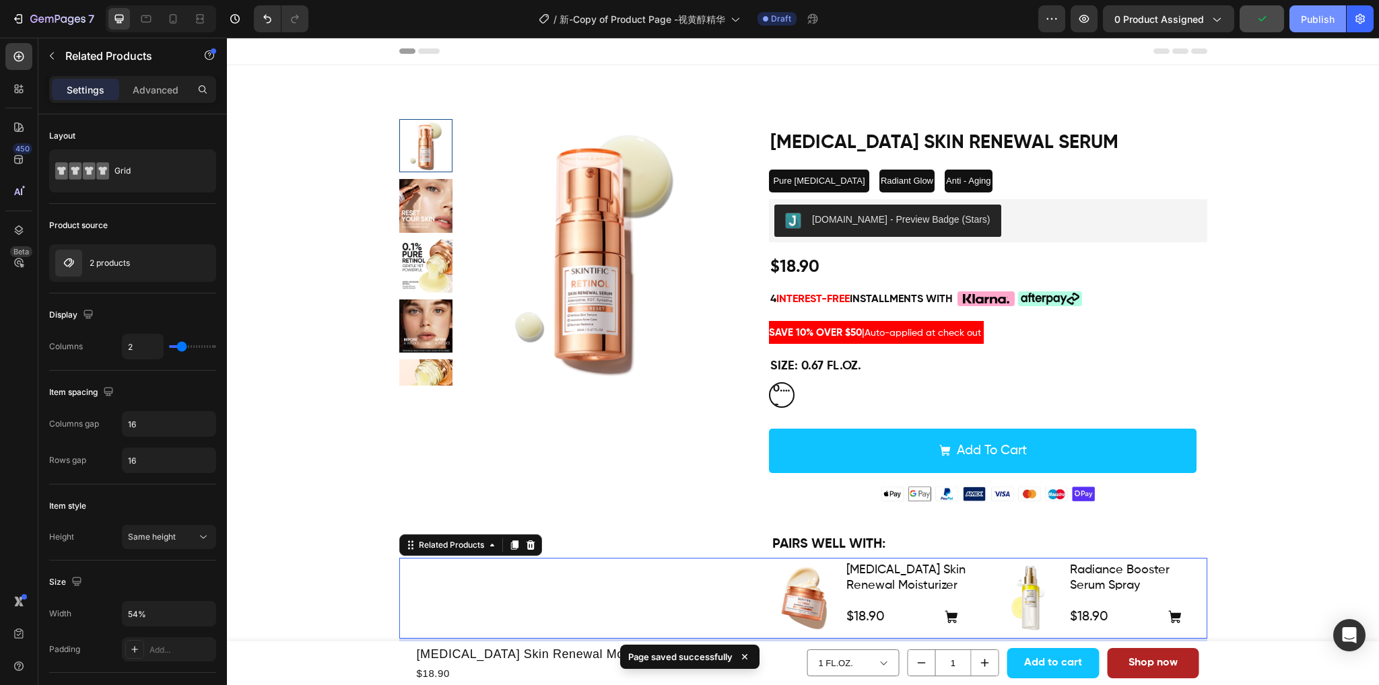
click at [1311, 22] on div "Publish" at bounding box center [1317, 19] width 34 height 14
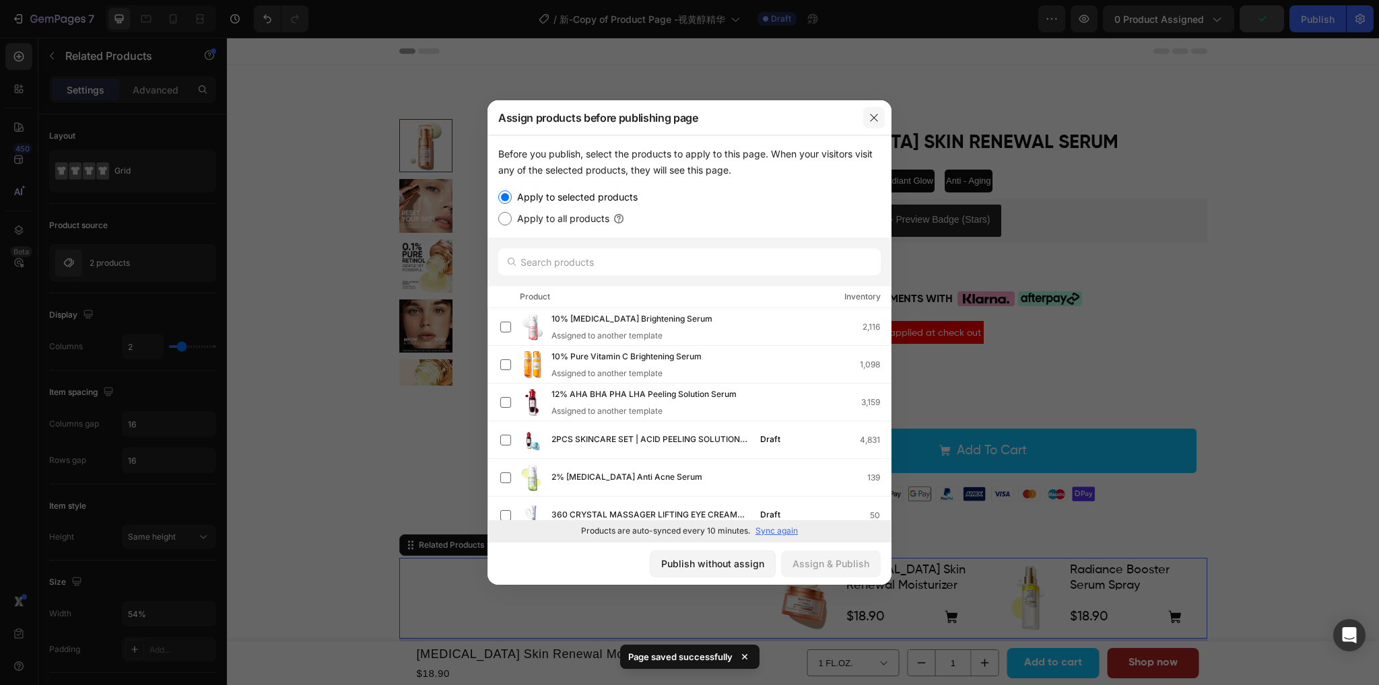
click at [872, 114] on icon "button" at bounding box center [873, 117] width 11 height 11
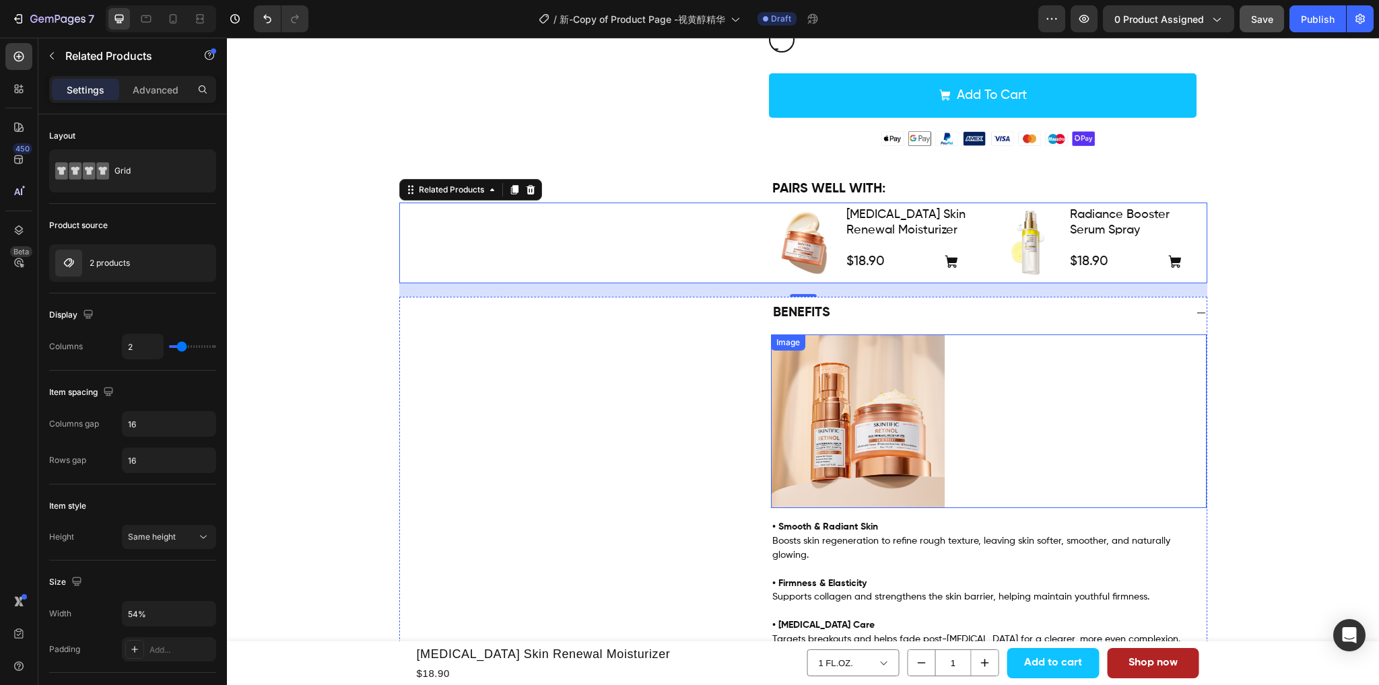
scroll to position [471, 0]
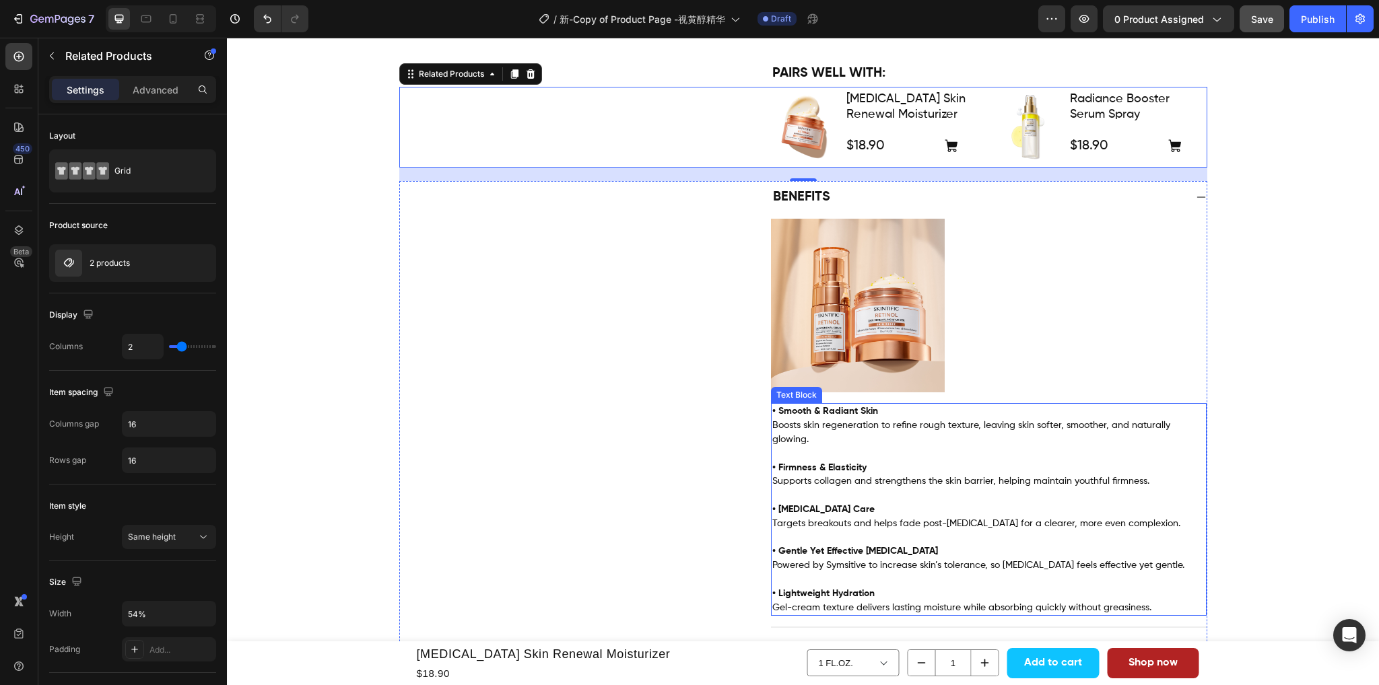
click at [895, 471] on p "• Firmness & Elasticity" at bounding box center [988, 461] width 433 height 28
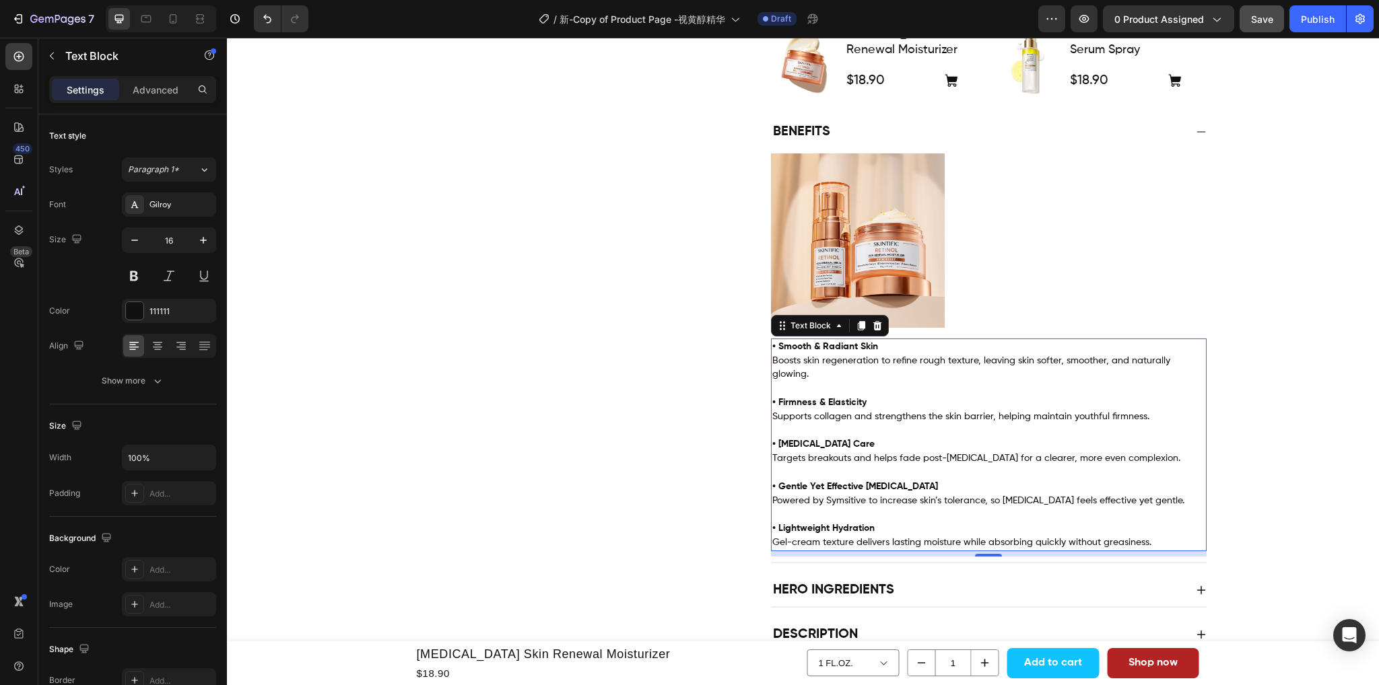
scroll to position [538, 0]
click at [902, 392] on p "• Firmness & Elasticity" at bounding box center [988, 395] width 433 height 28
click at [872, 343] on strong "• Smooth & Radiant Skin" at bounding box center [825, 345] width 106 height 9
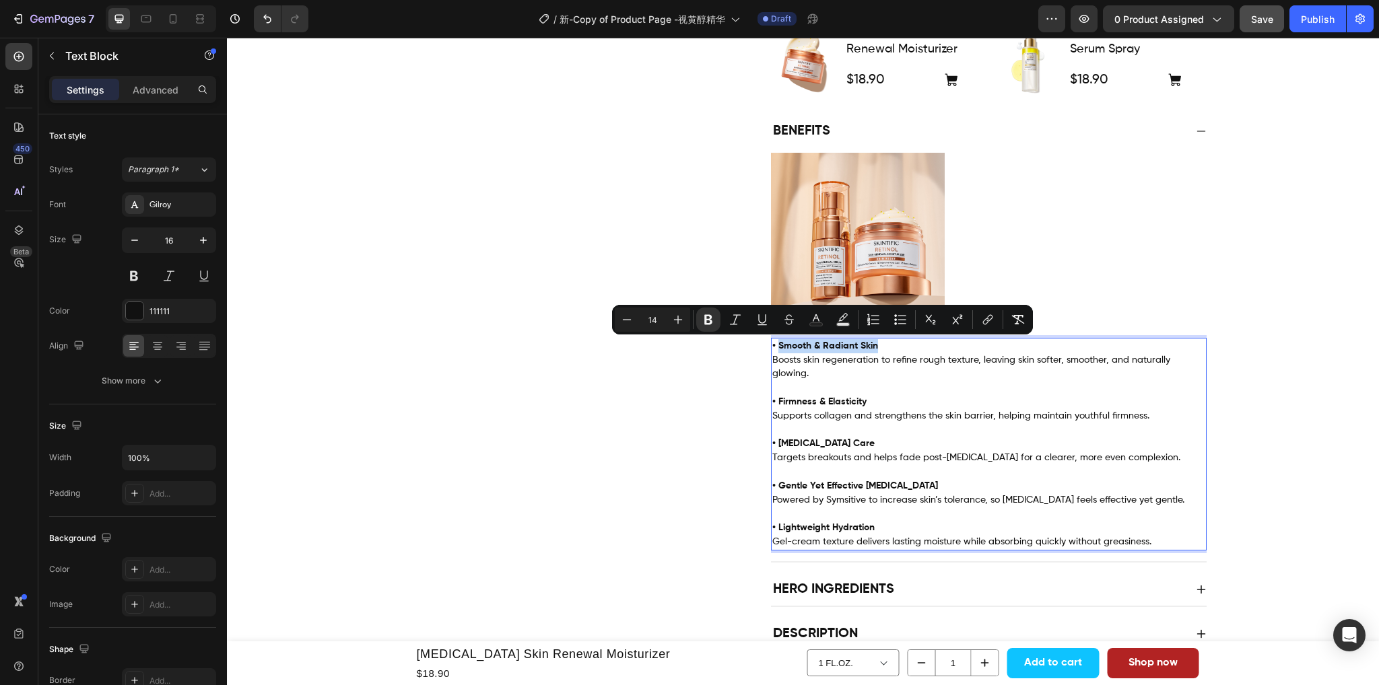
drag, startPoint x: 873, startPoint y: 343, endPoint x: 775, endPoint y: 346, distance: 98.3
click at [775, 346] on p "• Smooth & Radiant Skin Boosts skin regeneration to refine rough texture, leavi…" at bounding box center [988, 360] width 433 height 42
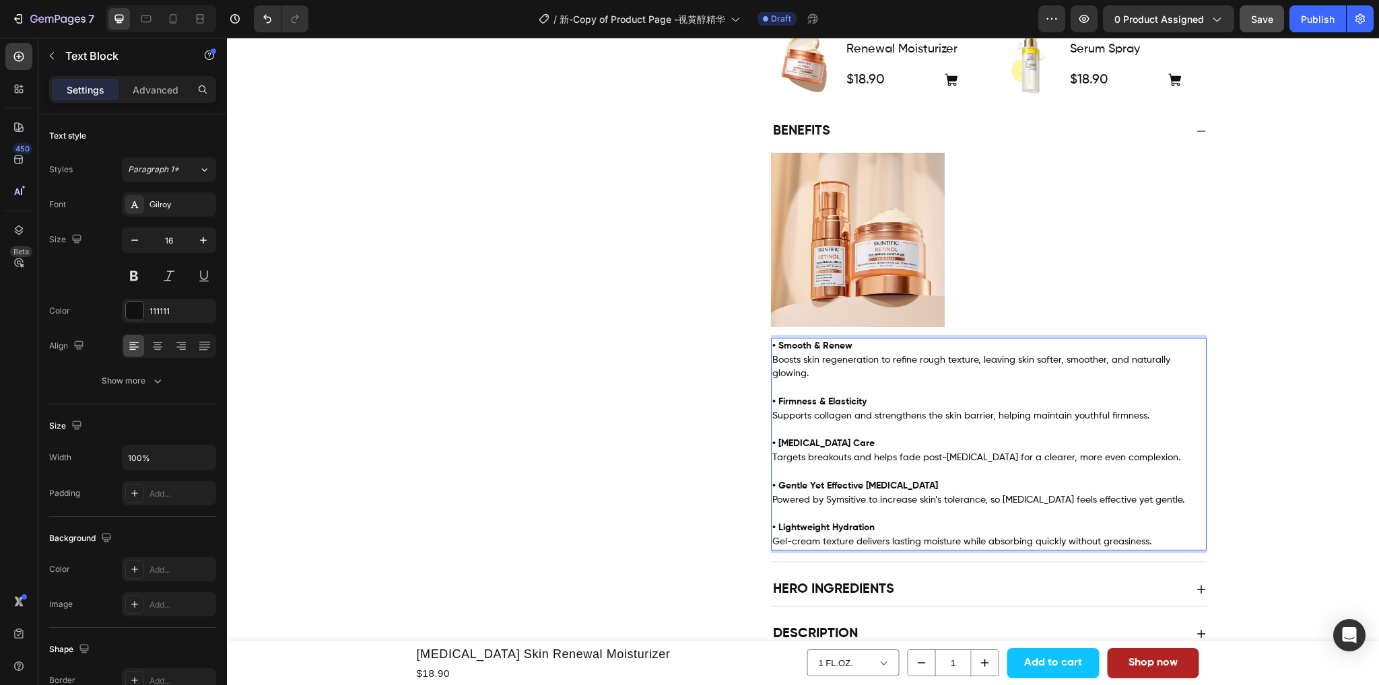
click at [900, 370] on p "• Smooth & Renew Boosts skin regeneration to refine rough texture, leaving skin…" at bounding box center [988, 360] width 433 height 42
click at [942, 368] on p "• Smooth & Renew Boosts skin regeneration to refine rough texture, leaving skin…" at bounding box center [988, 360] width 433 height 42
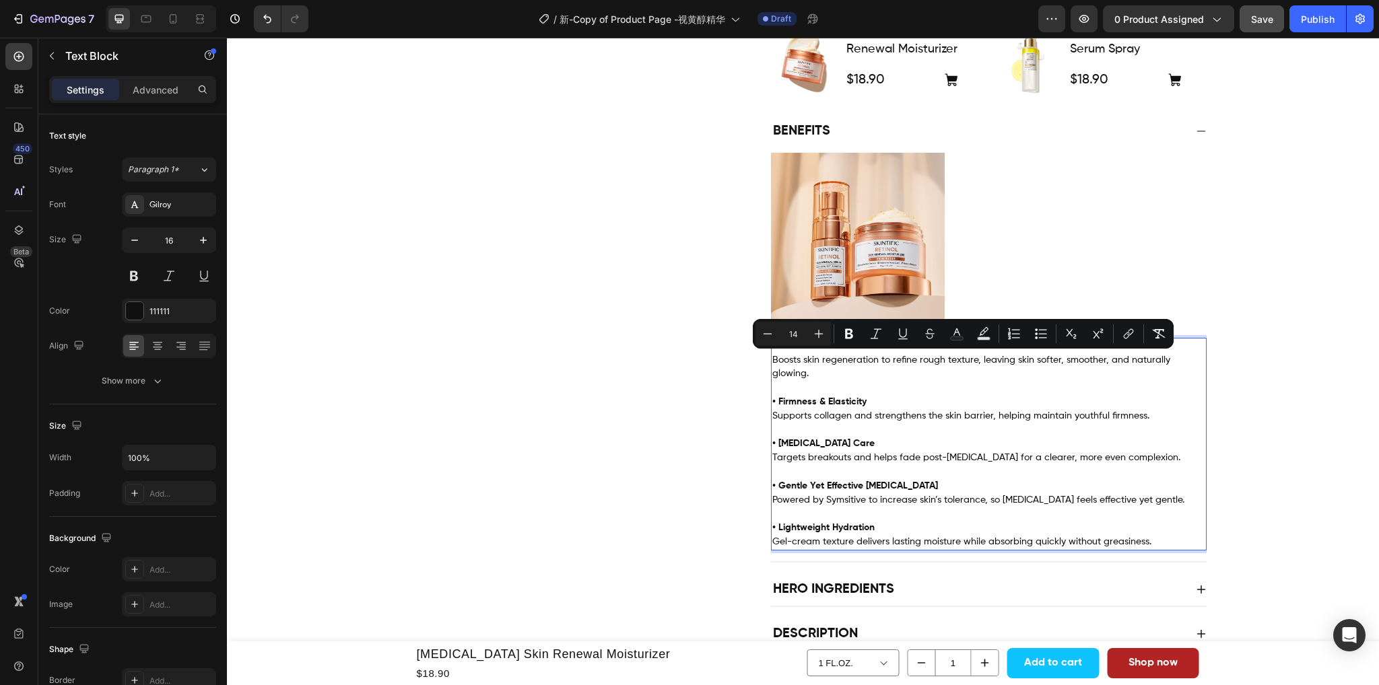
drag, startPoint x: 806, startPoint y: 375, endPoint x: 767, endPoint y: 362, distance: 41.1
click at [772, 362] on p "• Smooth & Renew Boosts skin regeneration to refine rough texture, leaving skin…" at bounding box center [988, 360] width 433 height 42
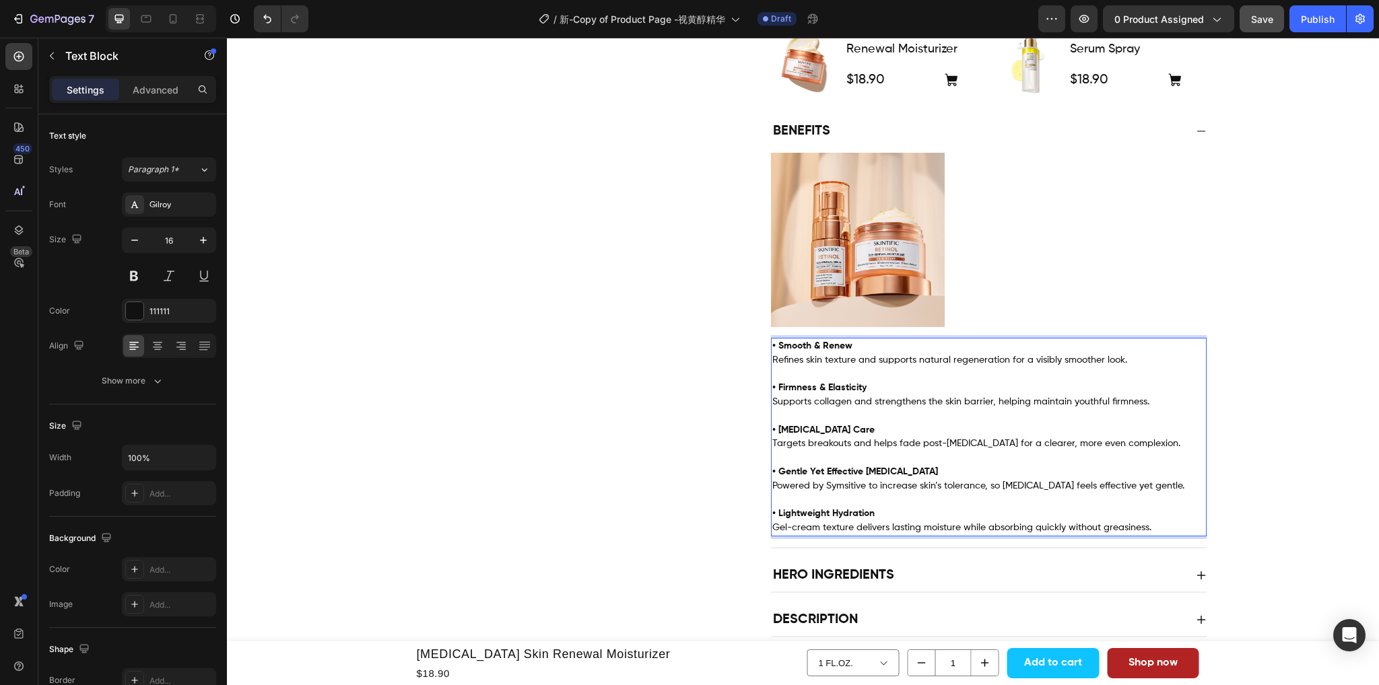
click at [812, 372] on p "• Firmness & Elasticity" at bounding box center [988, 381] width 433 height 28
click at [857, 388] on strong "• Firmness & Elasticity" at bounding box center [819, 387] width 94 height 9
drag, startPoint x: 866, startPoint y: 388, endPoint x: 773, endPoint y: 388, distance: 93.6
click at [773, 388] on p "• Firmness & Elasticity" at bounding box center [988, 381] width 433 height 28
click at [899, 400] on span "Supports collagen and strengthens the skin barrier, helping maintain youthful f…" at bounding box center [960, 401] width 377 height 9
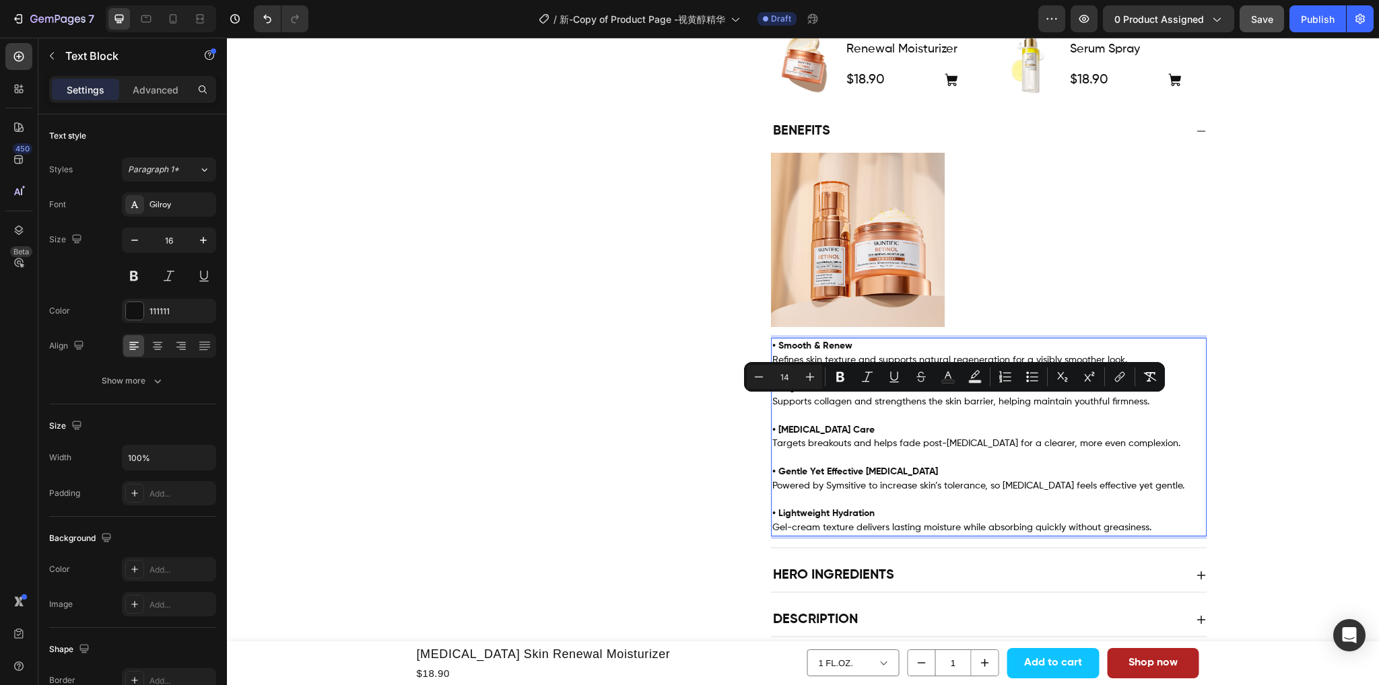
drag, startPoint x: 1150, startPoint y: 405, endPoint x: 767, endPoint y: 408, distance: 383.0
click at [772, 408] on p "Supports collagen and strengthens the skin barrier, helping maintain youthful f…" at bounding box center [988, 402] width 433 height 14
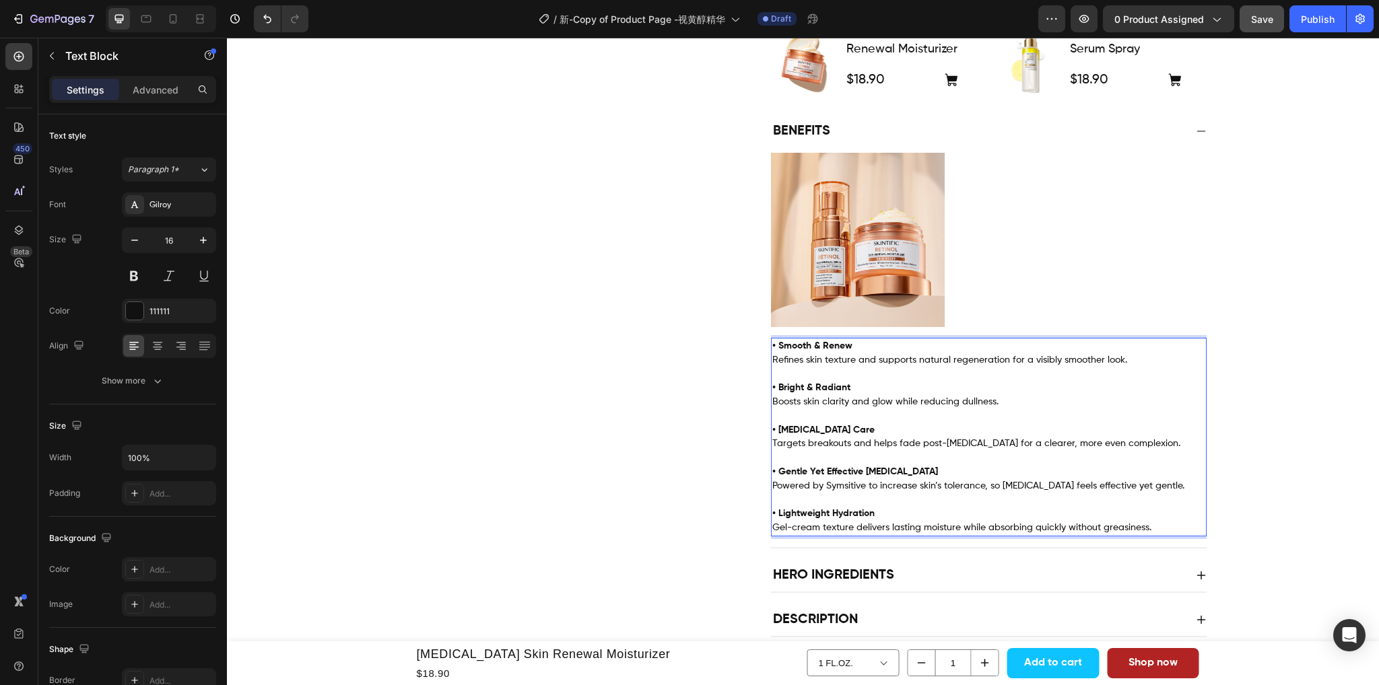
click at [839, 432] on strong "• Acne & Scar Care" at bounding box center [823, 429] width 102 height 9
drag, startPoint x: 855, startPoint y: 431, endPoint x: 773, endPoint y: 431, distance: 82.1
click at [773, 431] on p "• Acne & Scar Care Targets breakouts and helps fade post-acne scars for a clear…" at bounding box center [988, 430] width 433 height 42
drag, startPoint x: 1150, startPoint y: 449, endPoint x: 765, endPoint y: 449, distance: 384.3
click at [771, 449] on div "• Smooth & Renew Refines skin texture and supports natural regeneration for a v…" at bounding box center [989, 437] width 436 height 199
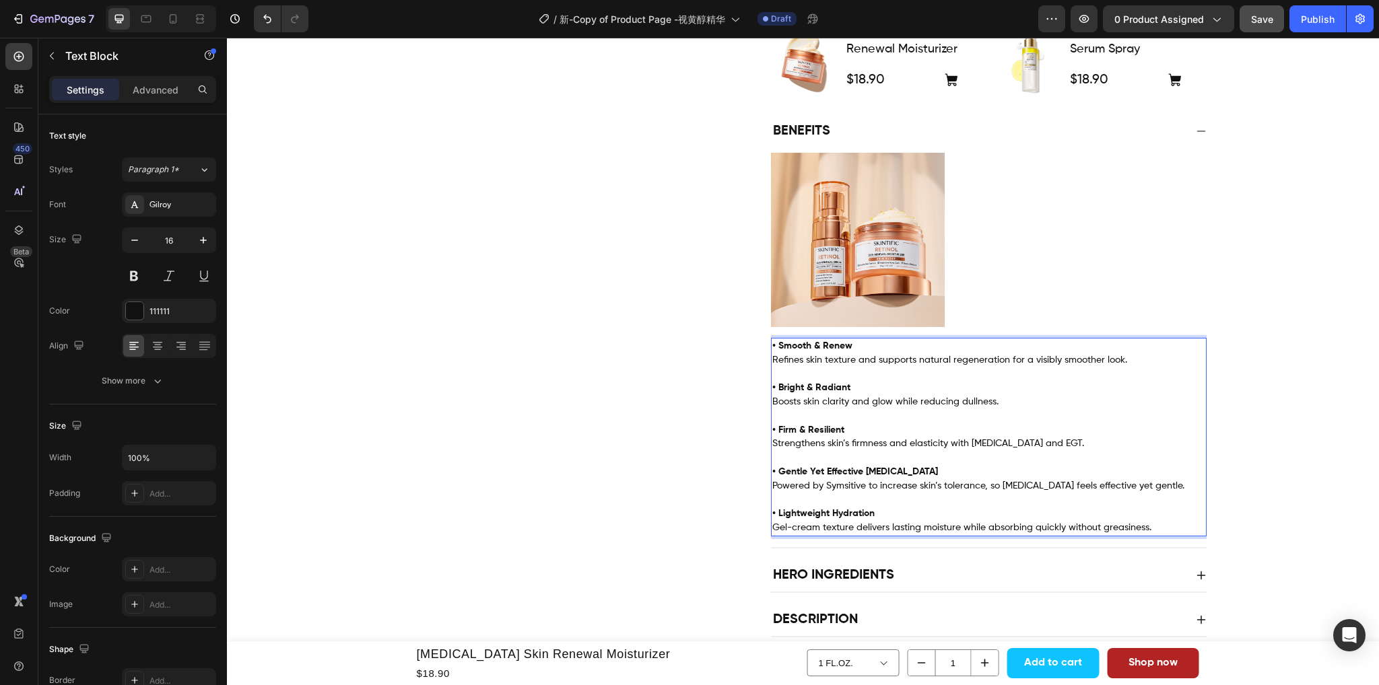
click at [937, 479] on p "• Gentle Yet Effective Retinol" at bounding box center [988, 472] width 433 height 14
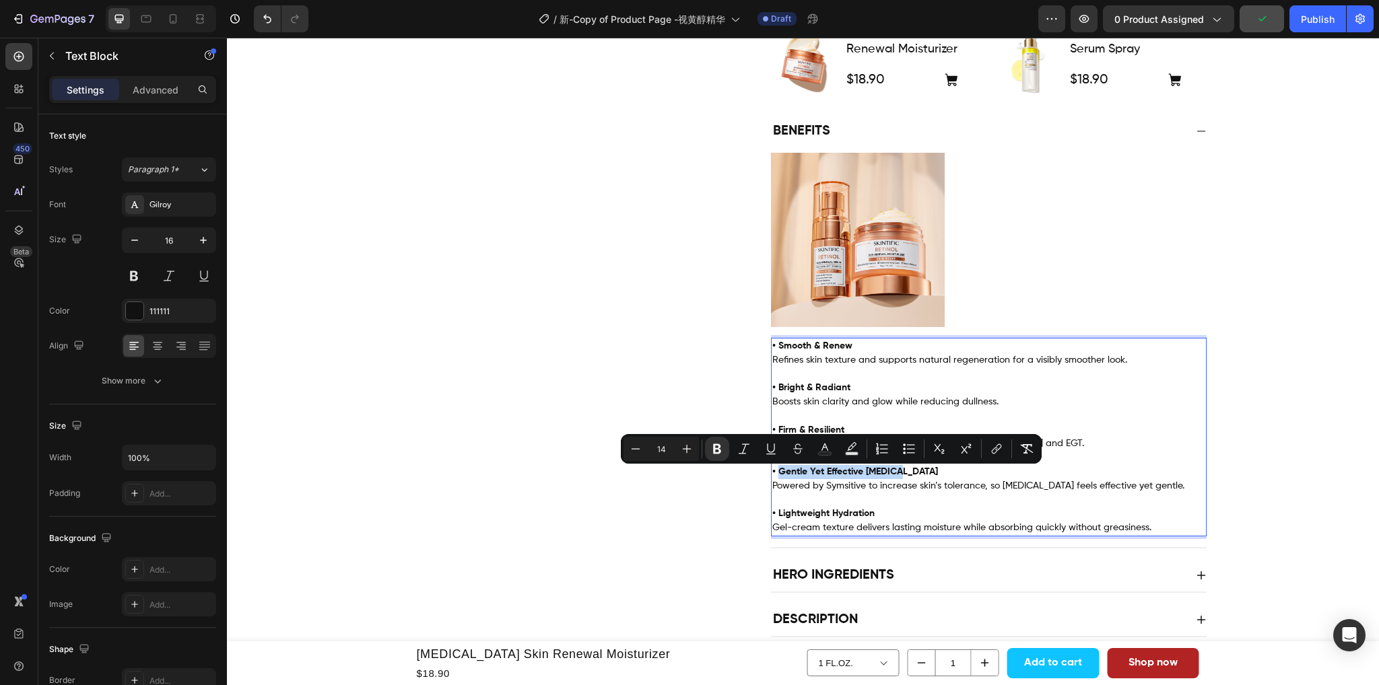
drag, startPoint x: 897, startPoint y: 472, endPoint x: 773, endPoint y: 481, distance: 124.8
click at [773, 479] on p "• Gentle Yet Effective Retinol" at bounding box center [988, 472] width 433 height 14
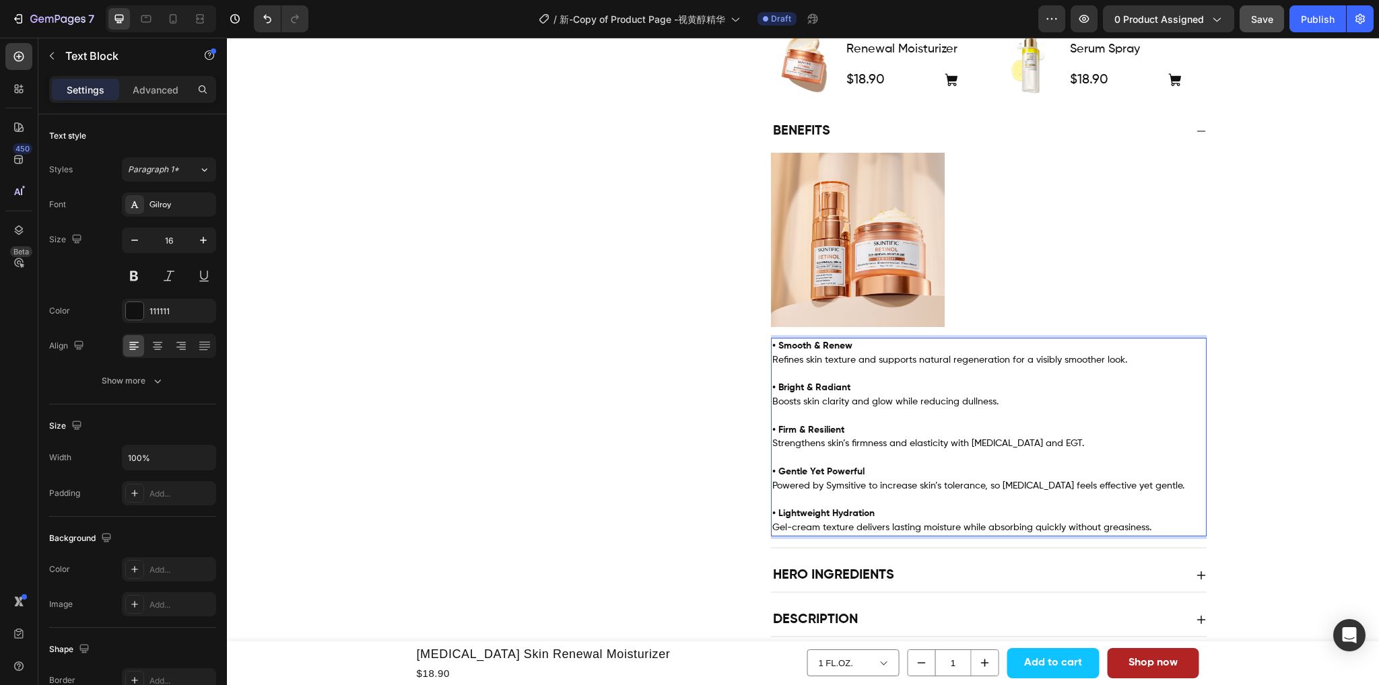
click at [1132, 487] on span "Powered by Symsitive to increase skin’s tolerance, so retinol feels effective y…" at bounding box center [978, 485] width 412 height 9
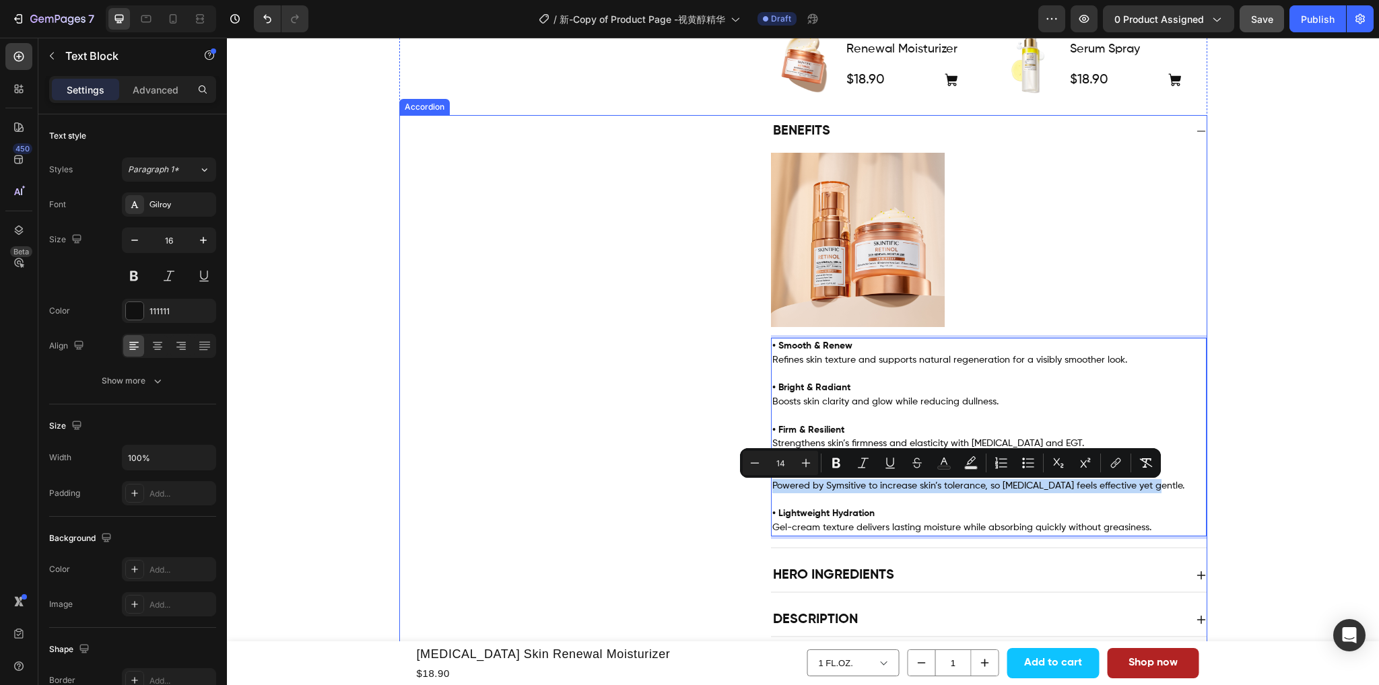
drag, startPoint x: 1147, startPoint y: 489, endPoint x: 763, endPoint y: 485, distance: 384.4
click at [763, 485] on div "Benefits Image • Smooth & Renew Refines skin texture and supports natural regen…" at bounding box center [803, 331] width 806 height 433
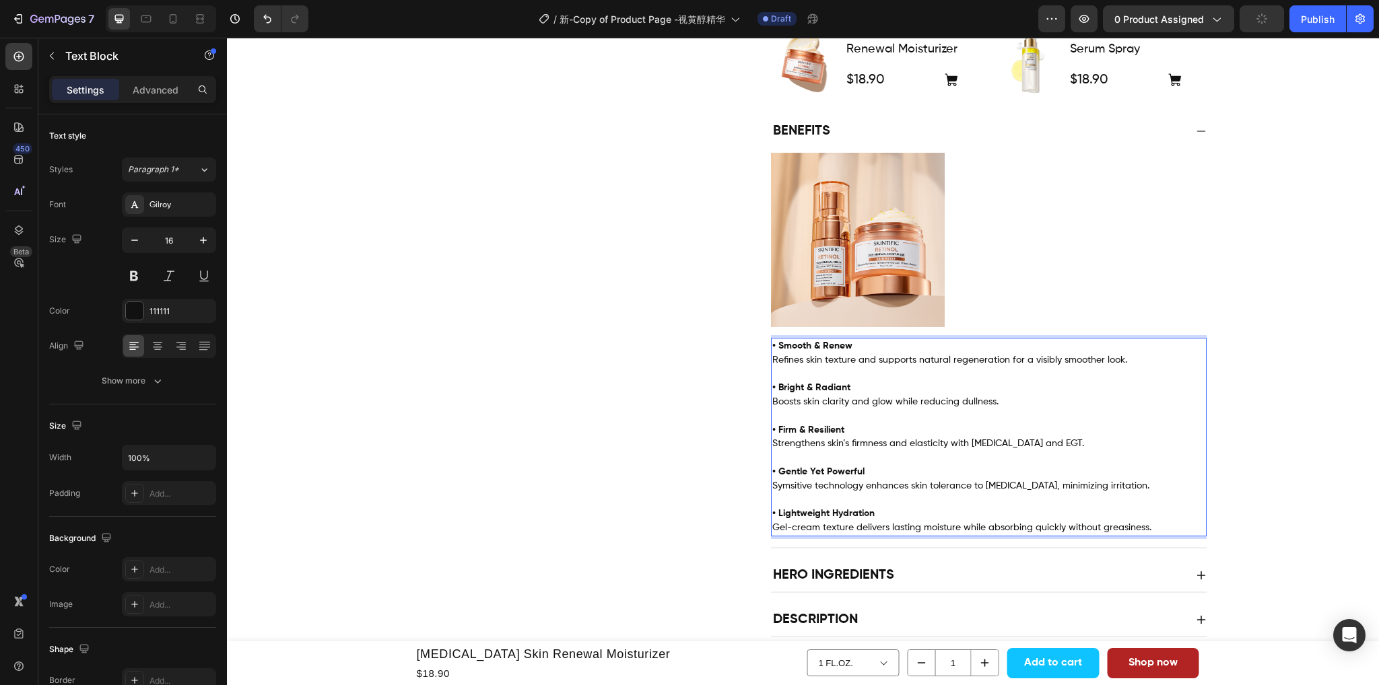
drag, startPoint x: 1041, startPoint y: 508, endPoint x: 991, endPoint y: 510, distance: 49.9
click at [997, 508] on p "Rich Text Editor. Editing area: main" at bounding box center [988, 500] width 433 height 14
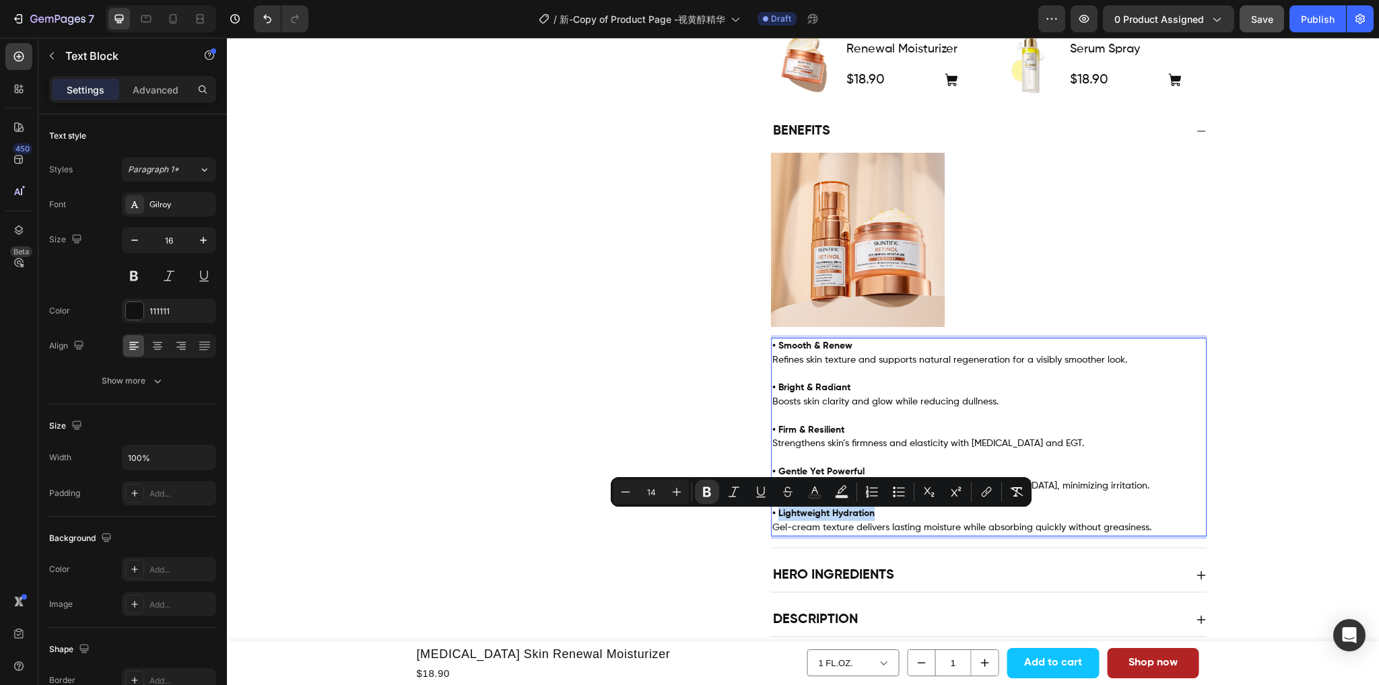
drag, startPoint x: 874, startPoint y: 518, endPoint x: 773, endPoint y: 524, distance: 101.1
click at [773, 521] on p "• Lightweight Hydration" at bounding box center [988, 514] width 433 height 14
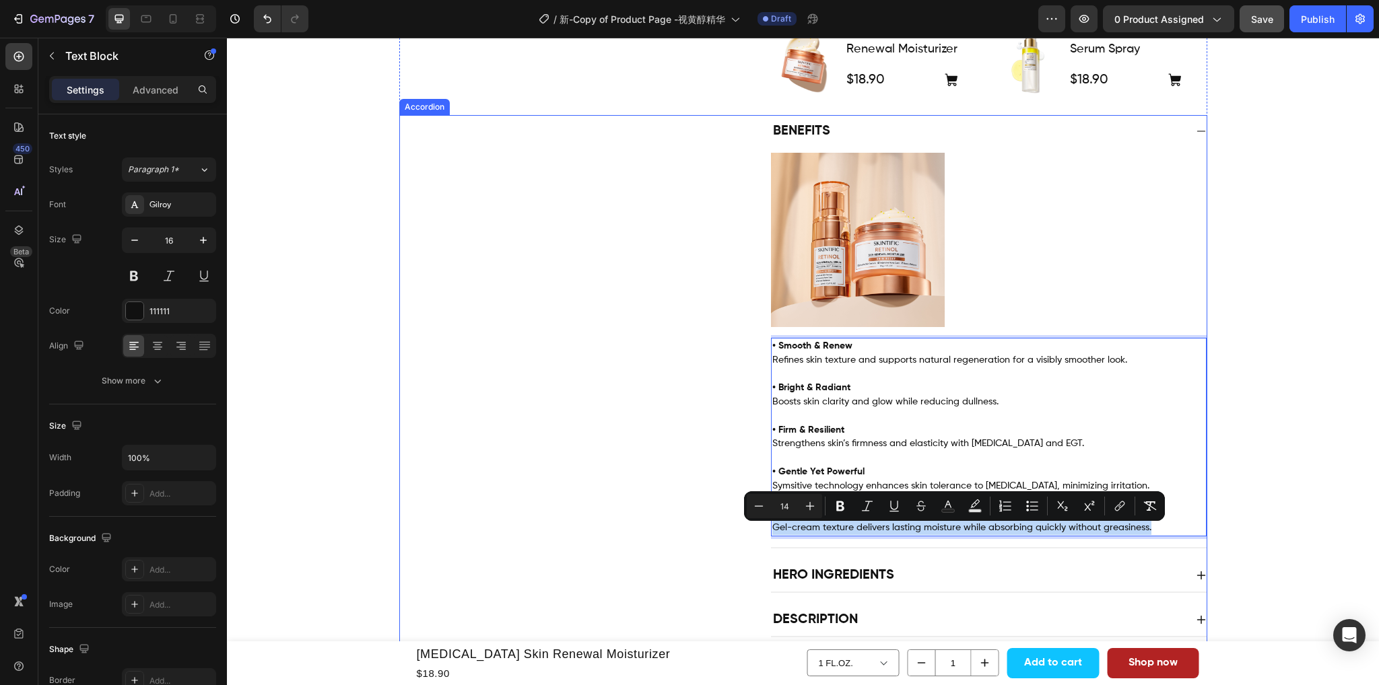
drag, startPoint x: 1148, startPoint y: 531, endPoint x: 760, endPoint y: 534, distance: 387.7
click at [760, 534] on div "Benefits Image • Smooth & Renew Refines skin texture and supports natural regen…" at bounding box center [803, 331] width 806 height 433
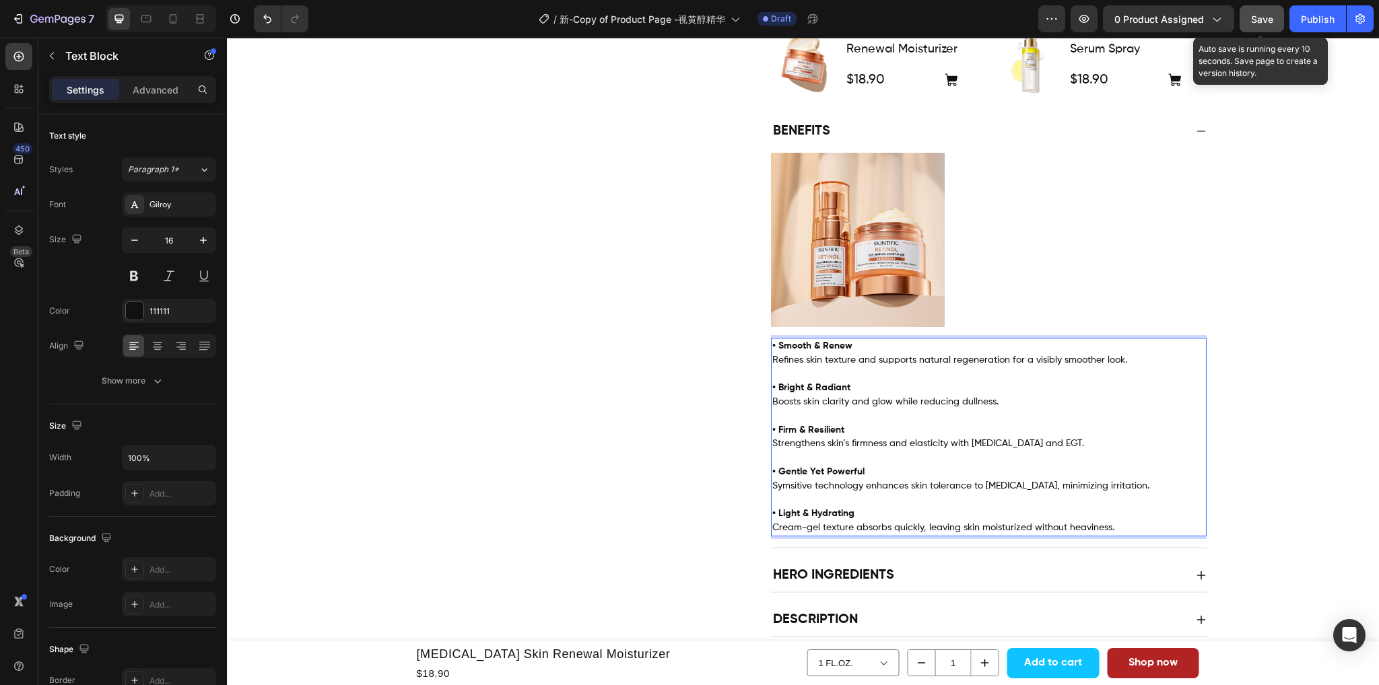
click at [1265, 28] on button "Save" at bounding box center [1261, 18] width 44 height 27
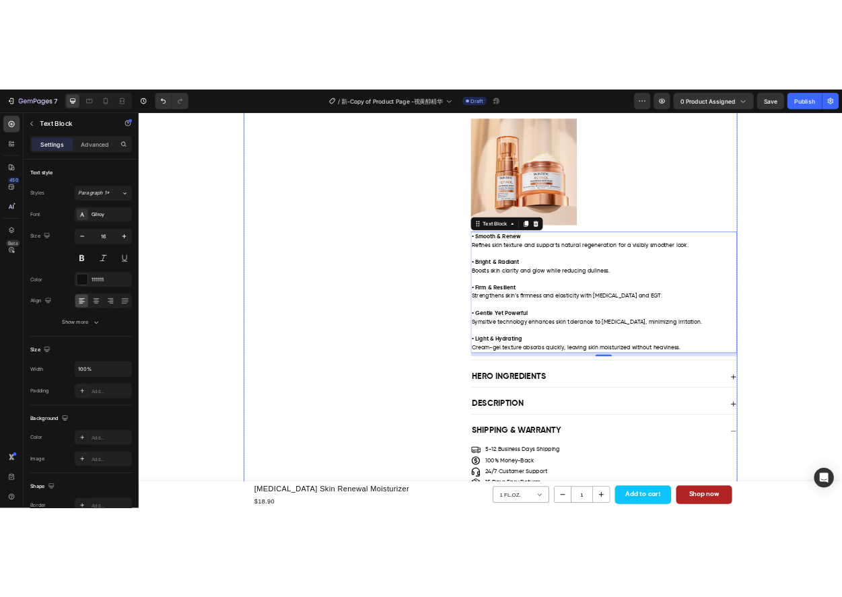
scroll to position [673, 0]
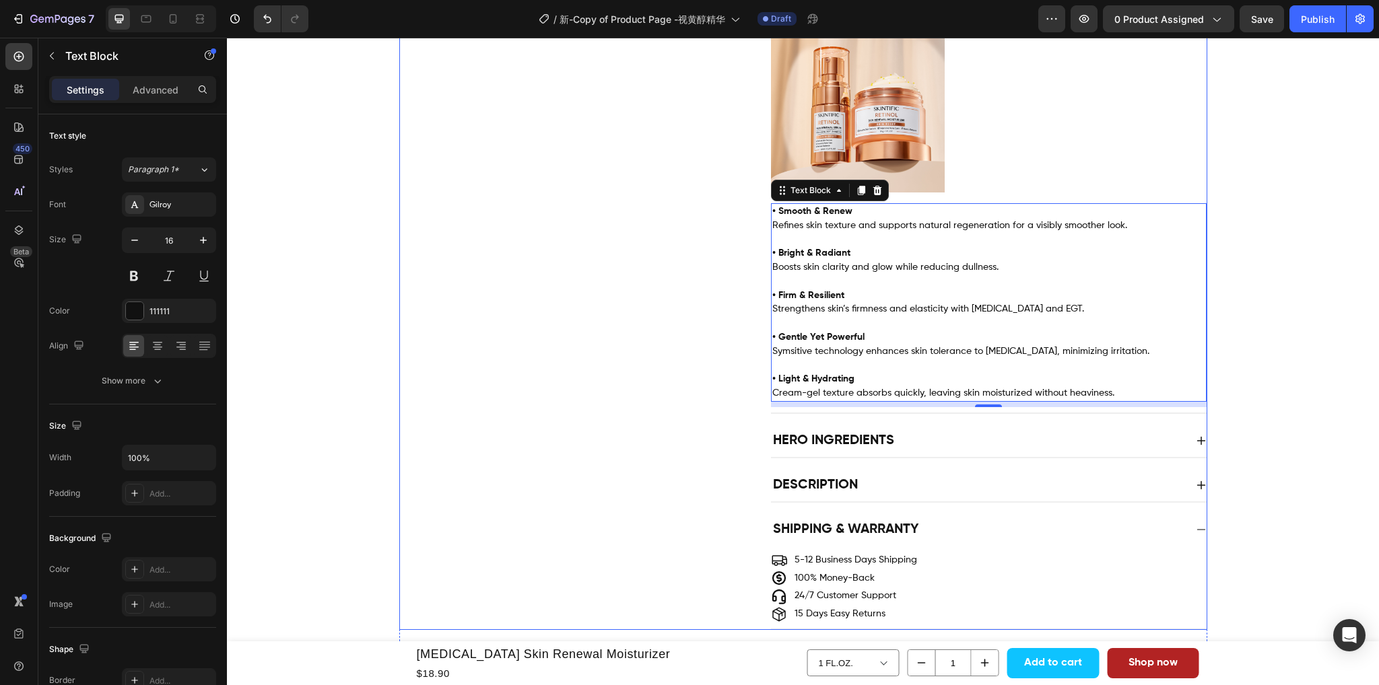
click at [1092, 442] on div "Hero Ingredients" at bounding box center [978, 441] width 414 height 22
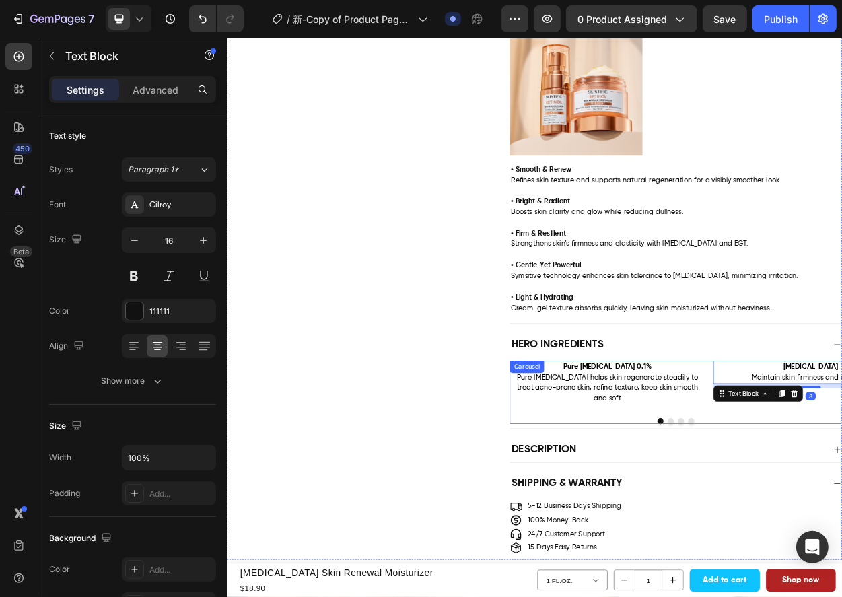
click at [805, 537] on button "Dot" at bounding box center [809, 541] width 8 height 8
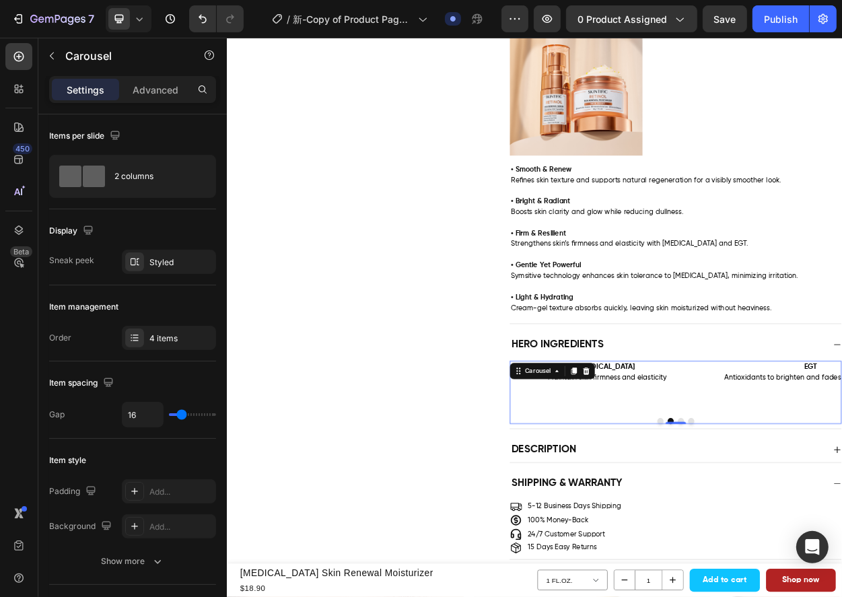
click at [832, 537] on button "Dot" at bounding box center [836, 541] width 8 height 8
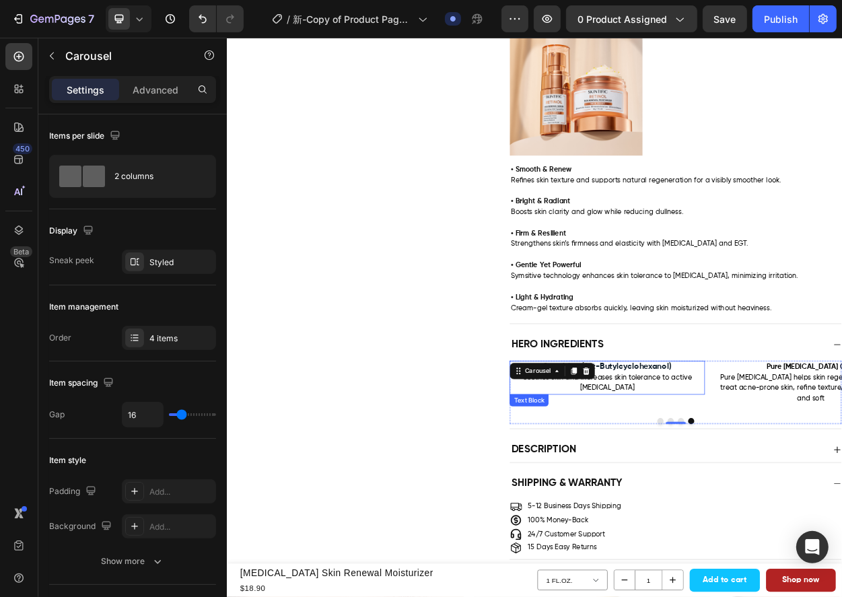
click at [778, 476] on strong "4-t-Butylcyclohexanol)" at bounding box center [752, 470] width 115 height 11
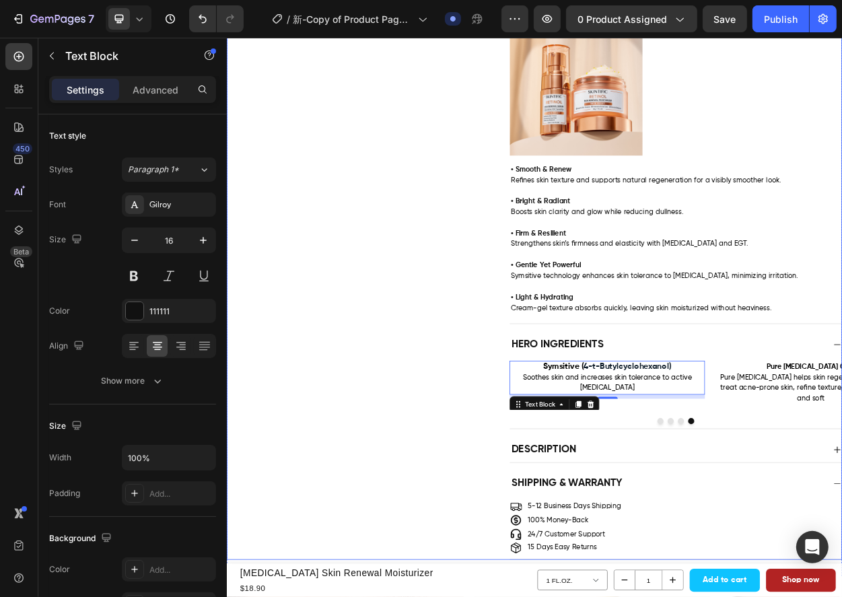
click at [440, 510] on div "Hero Ingredients Image Pure Retinol 0.1% Pure Retinol helps skin regenerate ste…" at bounding box center [630, 488] width 806 height 127
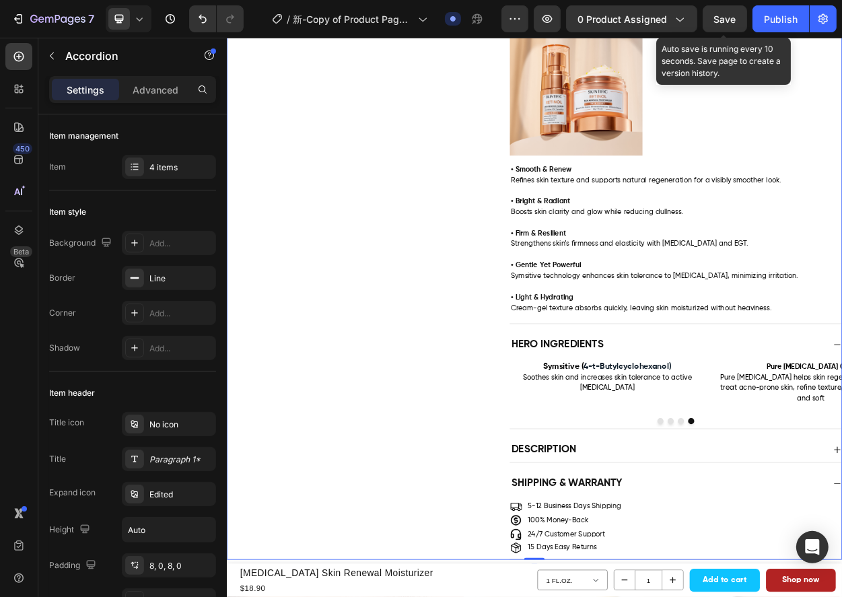
click at [724, 25] on div "Save" at bounding box center [725, 19] width 22 height 14
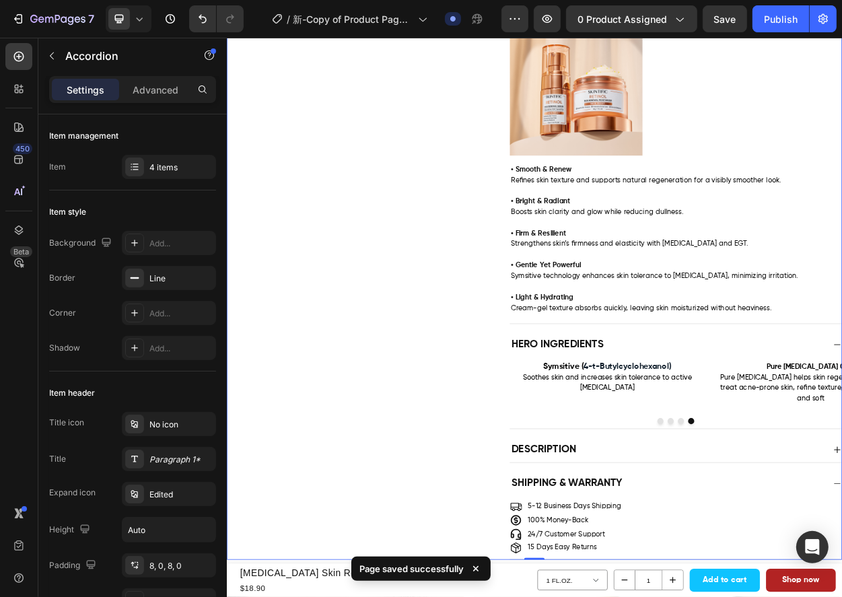
click at [801, 568] on div "Description" at bounding box center [805, 579] width 414 height 22
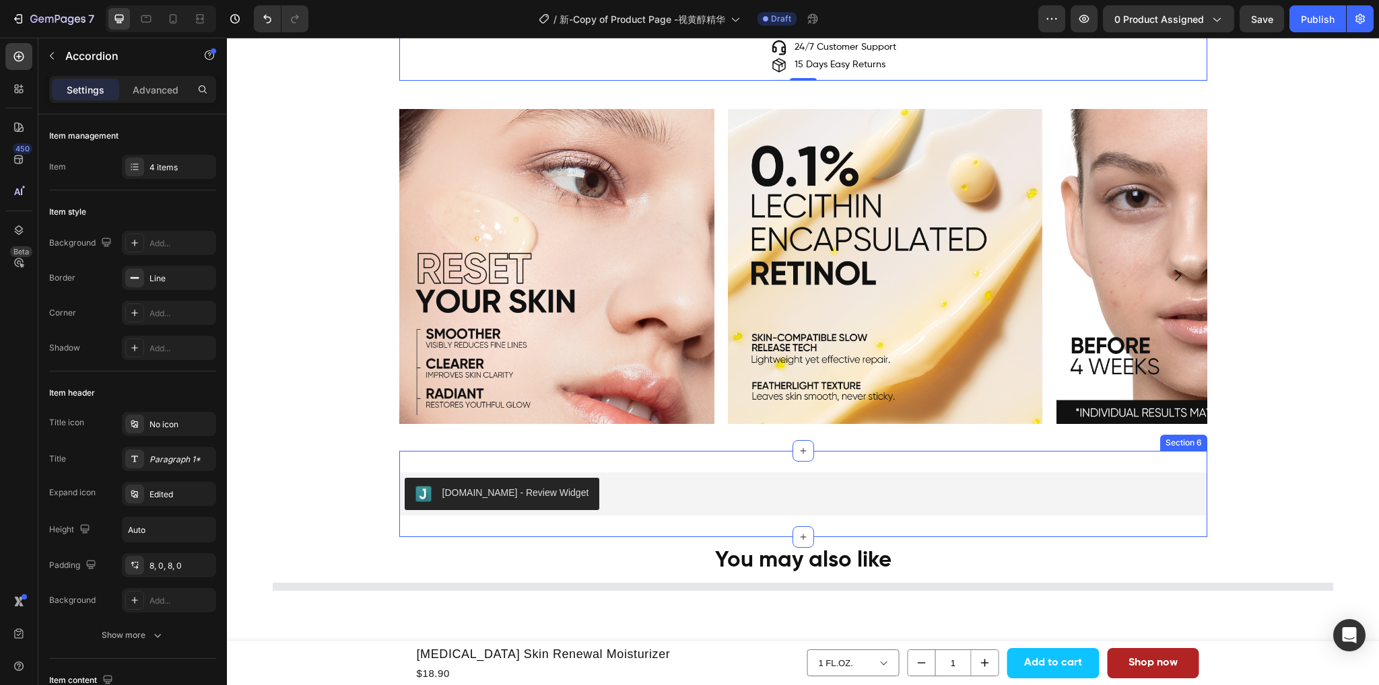
scroll to position [1550, 0]
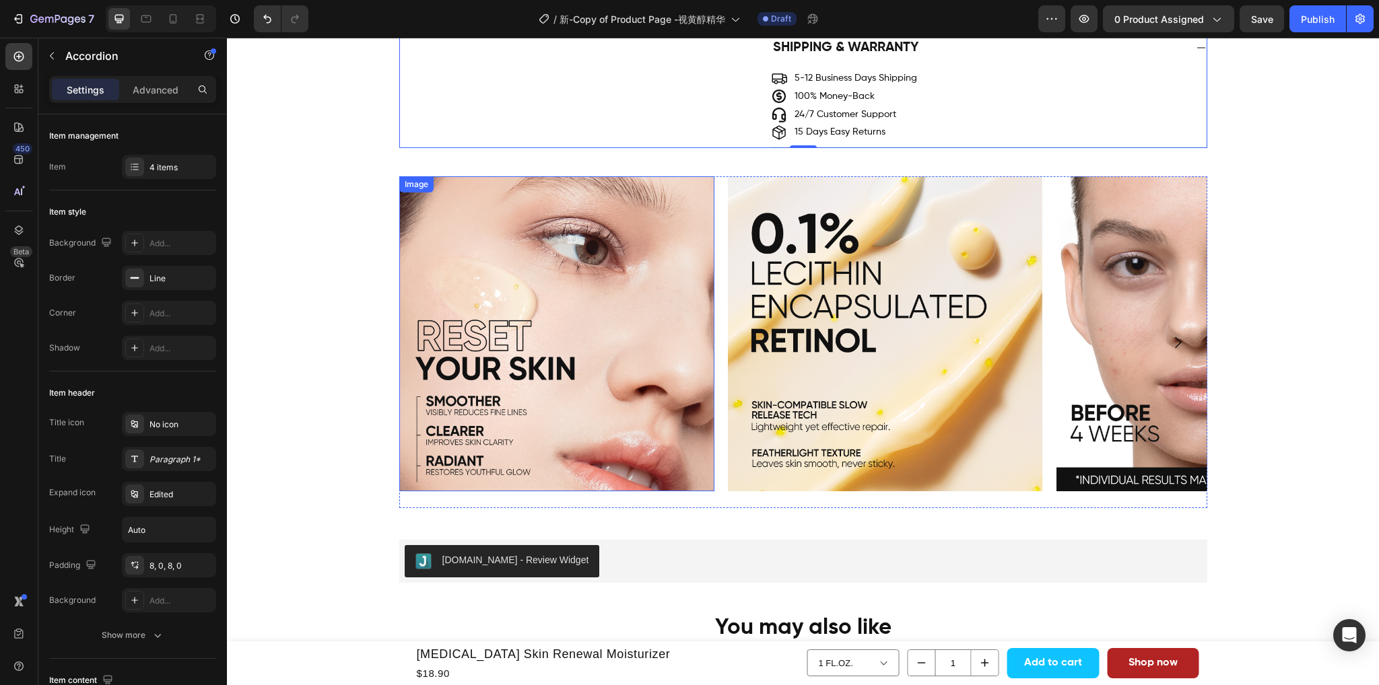
click at [588, 313] on img at bounding box center [556, 333] width 315 height 315
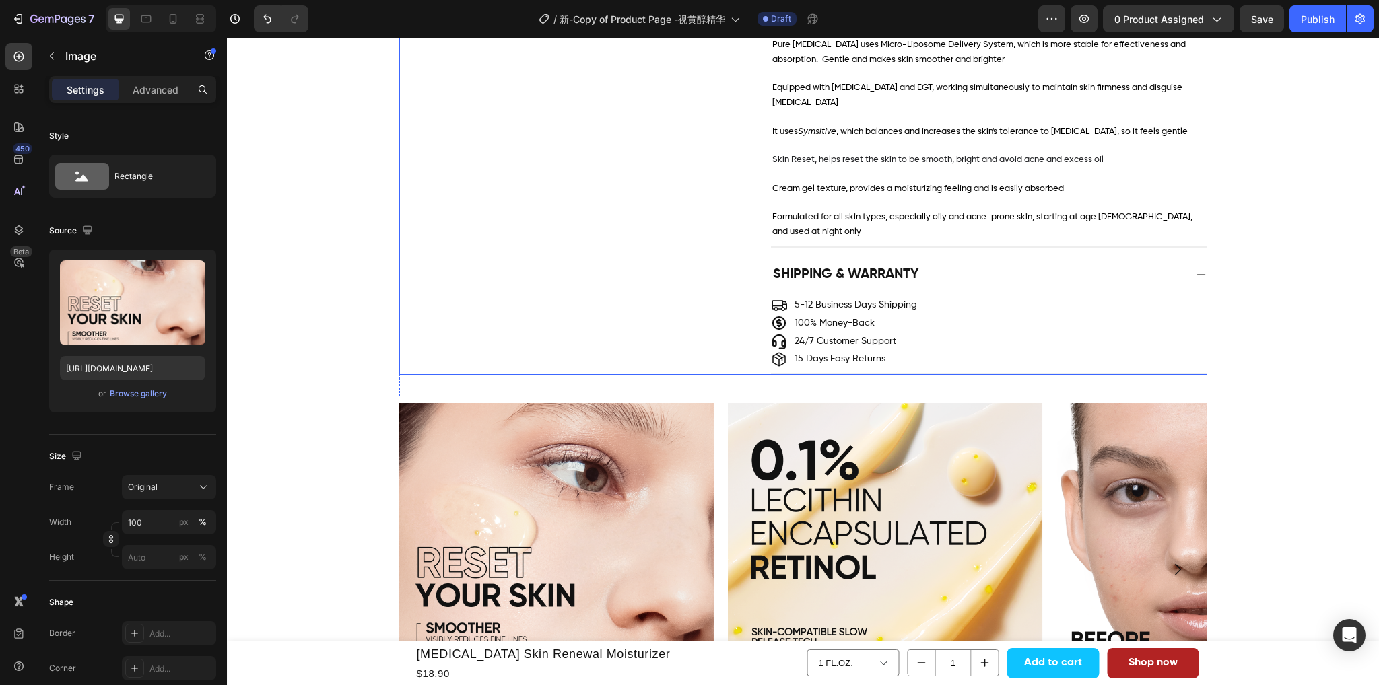
scroll to position [1414, 0]
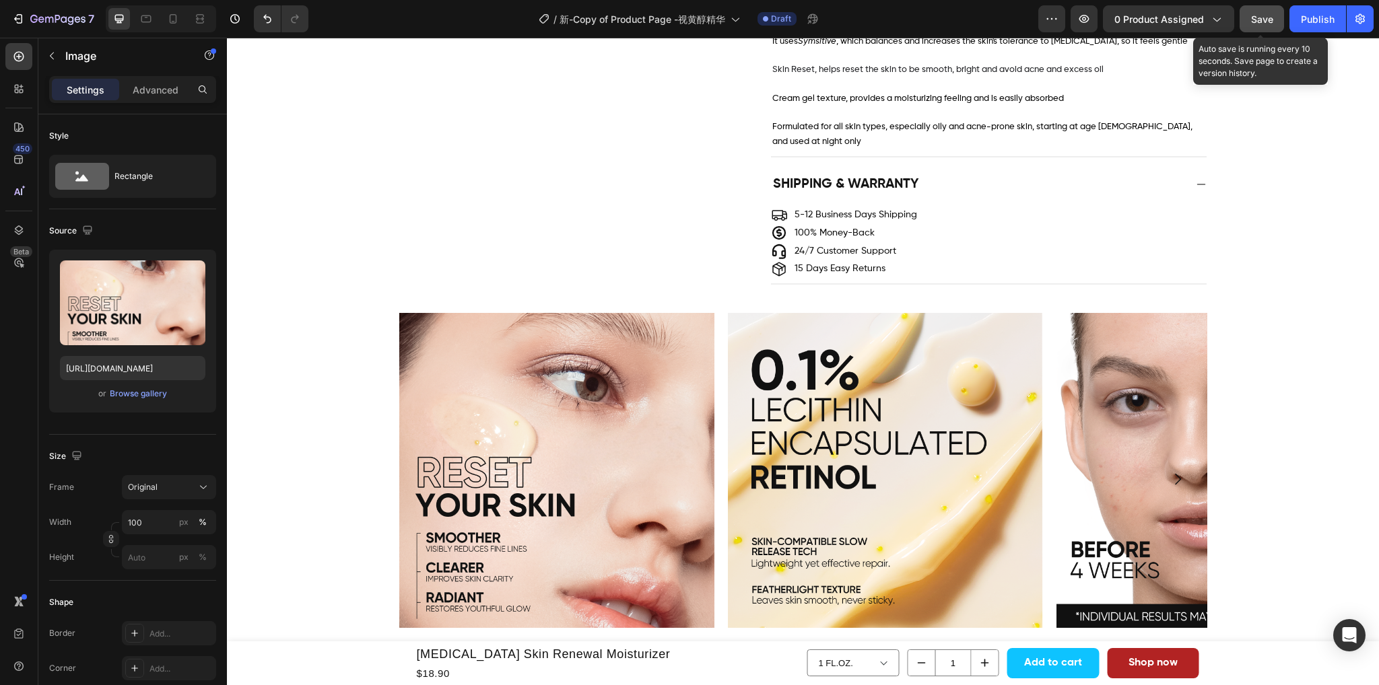
click at [1255, 20] on span "Save" at bounding box center [1262, 18] width 22 height 11
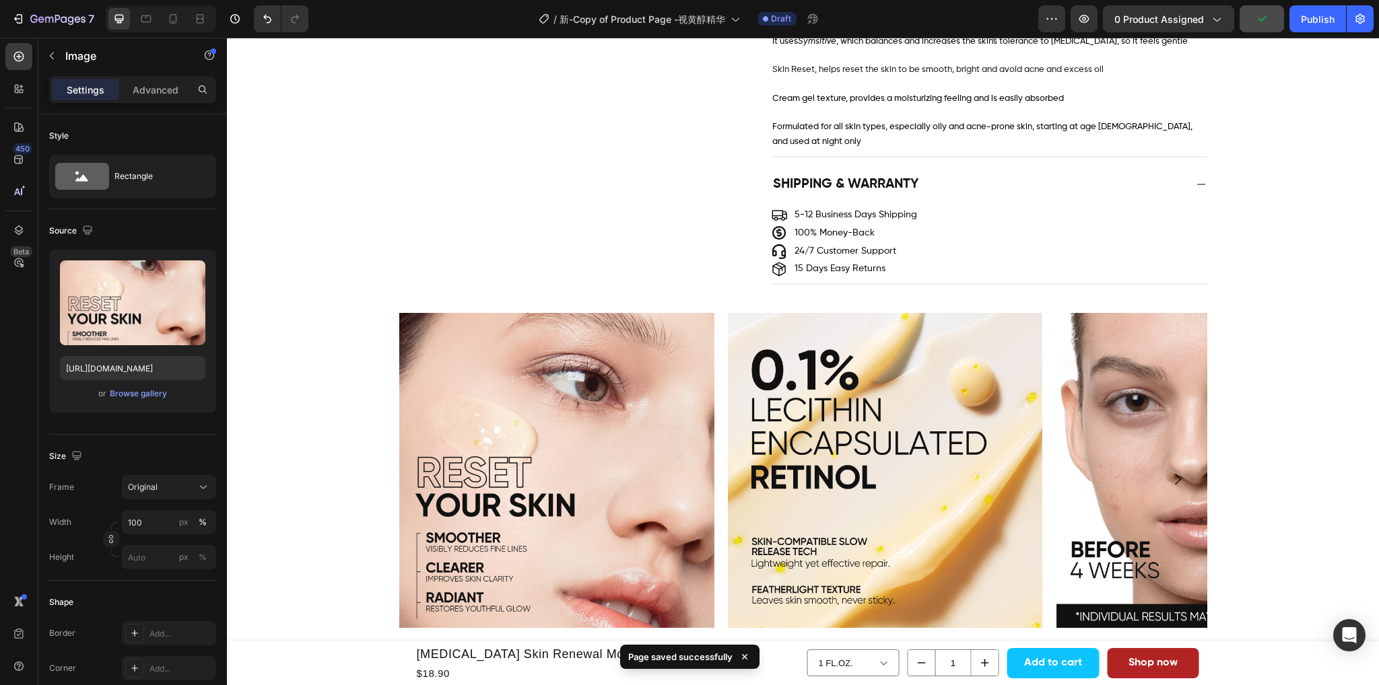
click at [552, 348] on img at bounding box center [556, 470] width 315 height 315
click at [819, 576] on img at bounding box center [885, 470] width 315 height 315
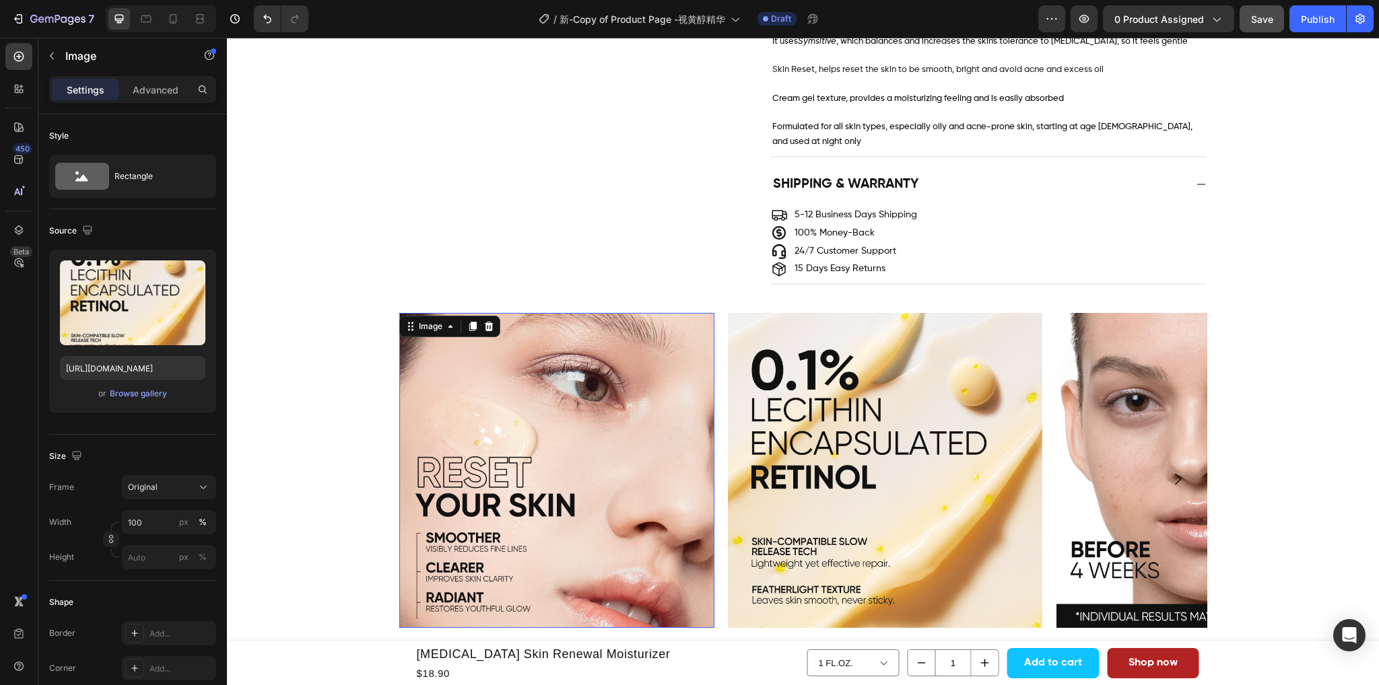
click at [608, 466] on img at bounding box center [556, 470] width 315 height 315
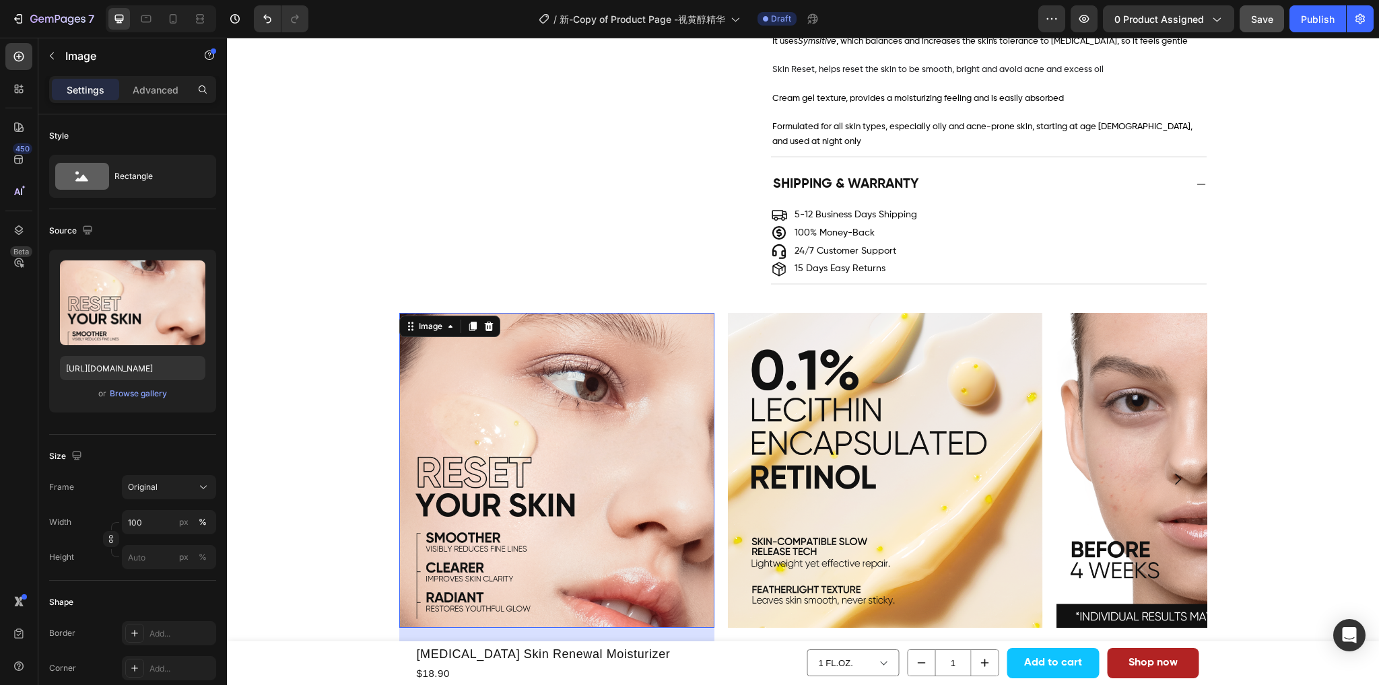
click at [665, 389] on img at bounding box center [556, 470] width 315 height 315
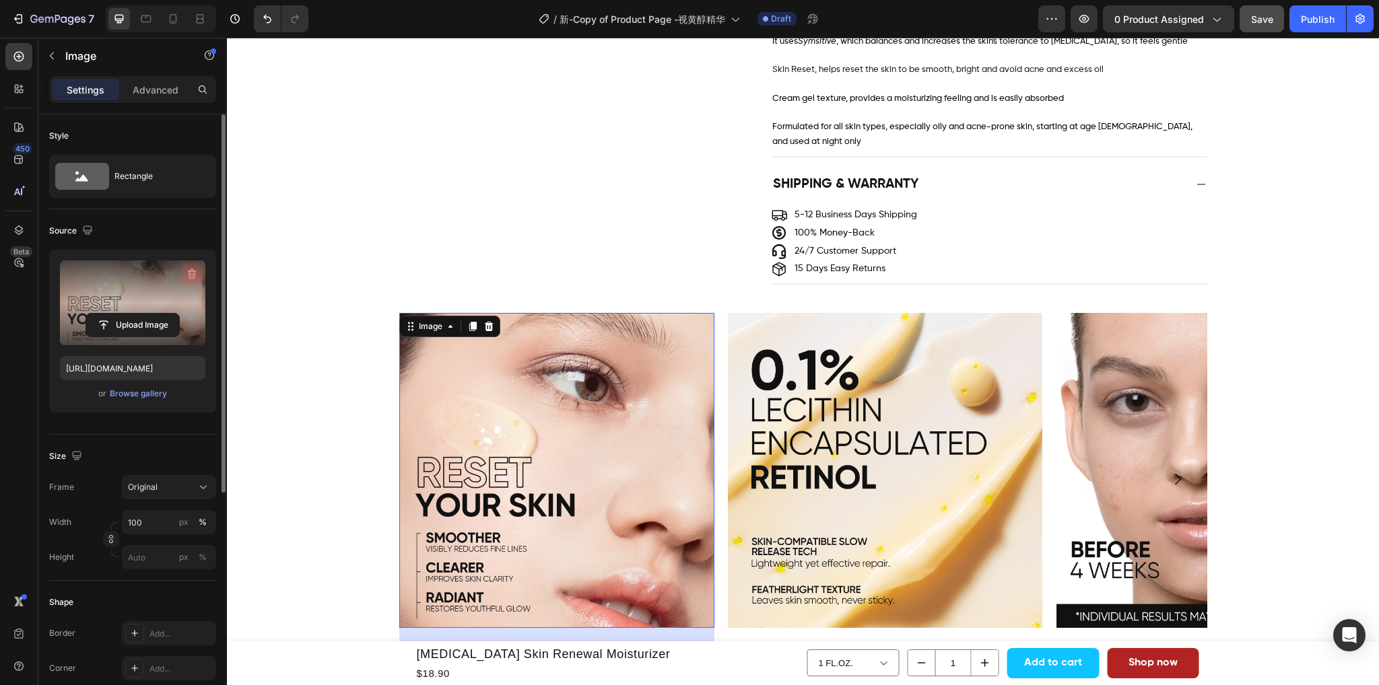
click at [190, 272] on icon "button" at bounding box center [191, 273] width 13 height 13
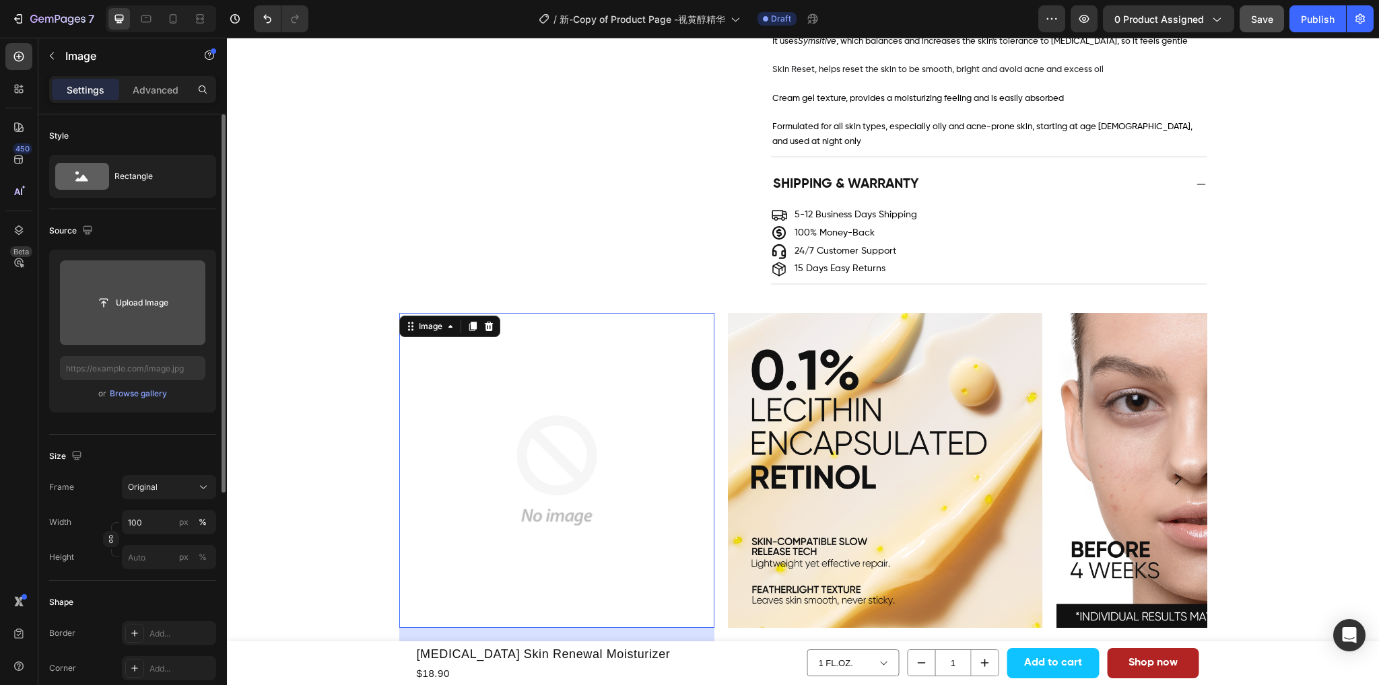
click at [125, 312] on input "file" at bounding box center [132, 302] width 93 height 23
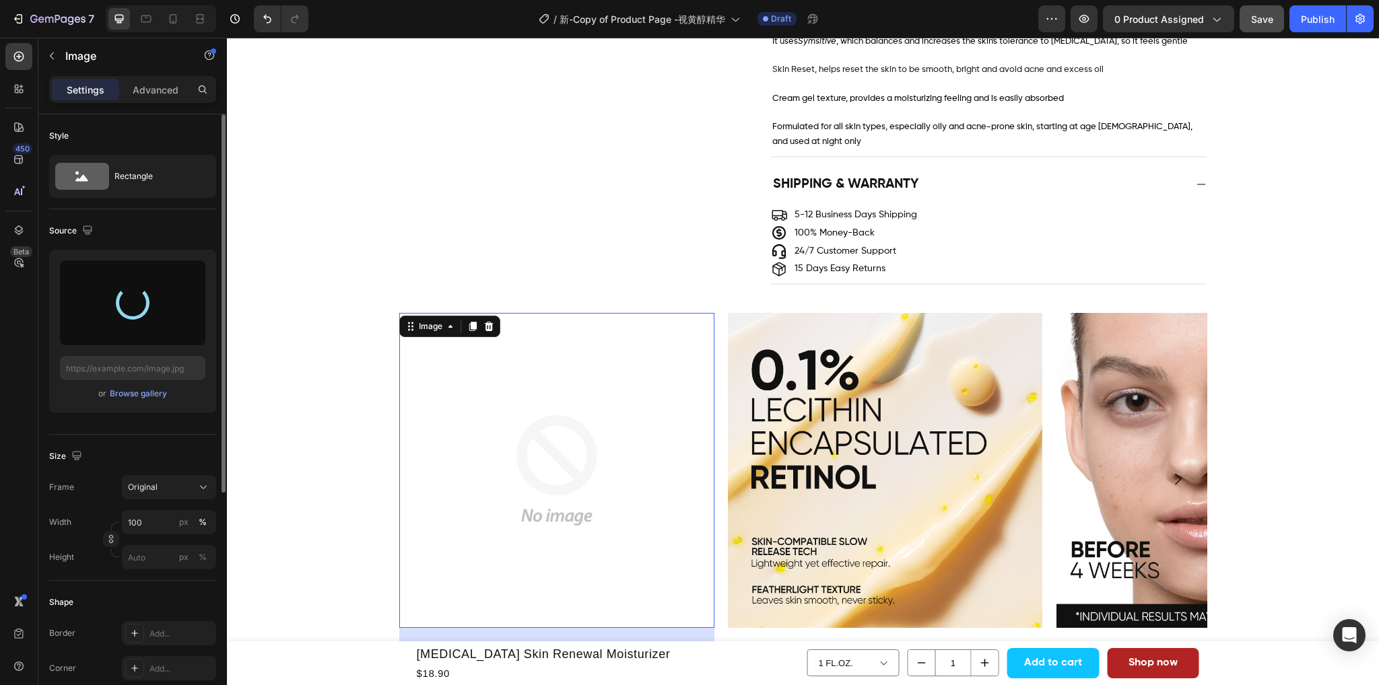
type input "https://cdn.shopify.com/s/files/1/0563/1701/8217/files/gempages_572779726456750…"
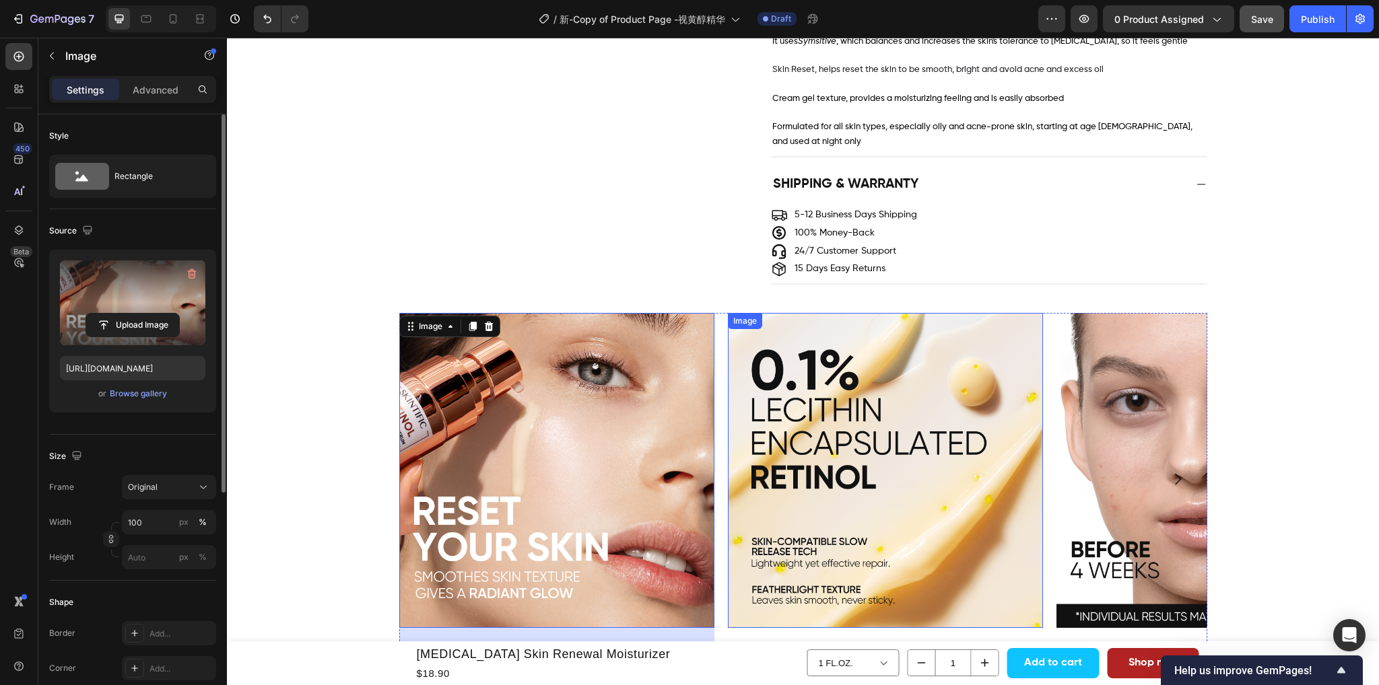
click at [889, 549] on img at bounding box center [885, 470] width 315 height 315
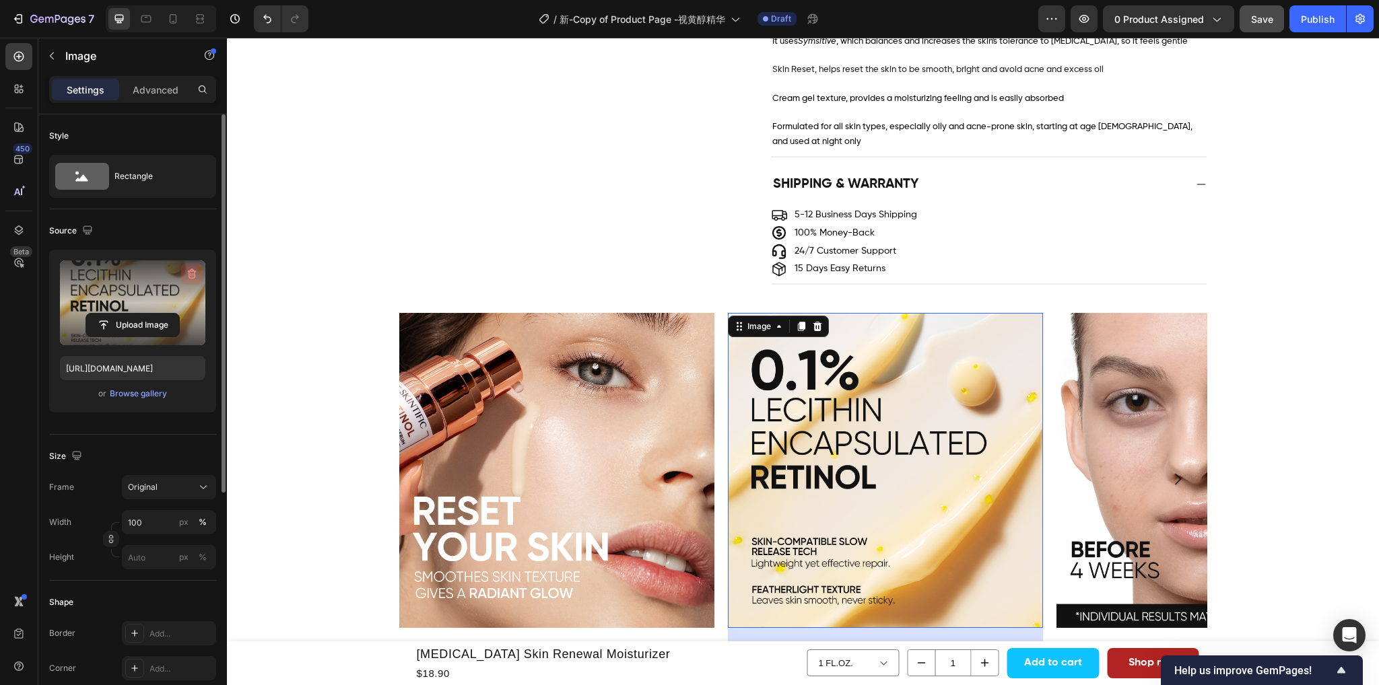
click at [187, 273] on icon "button" at bounding box center [191, 273] width 13 height 13
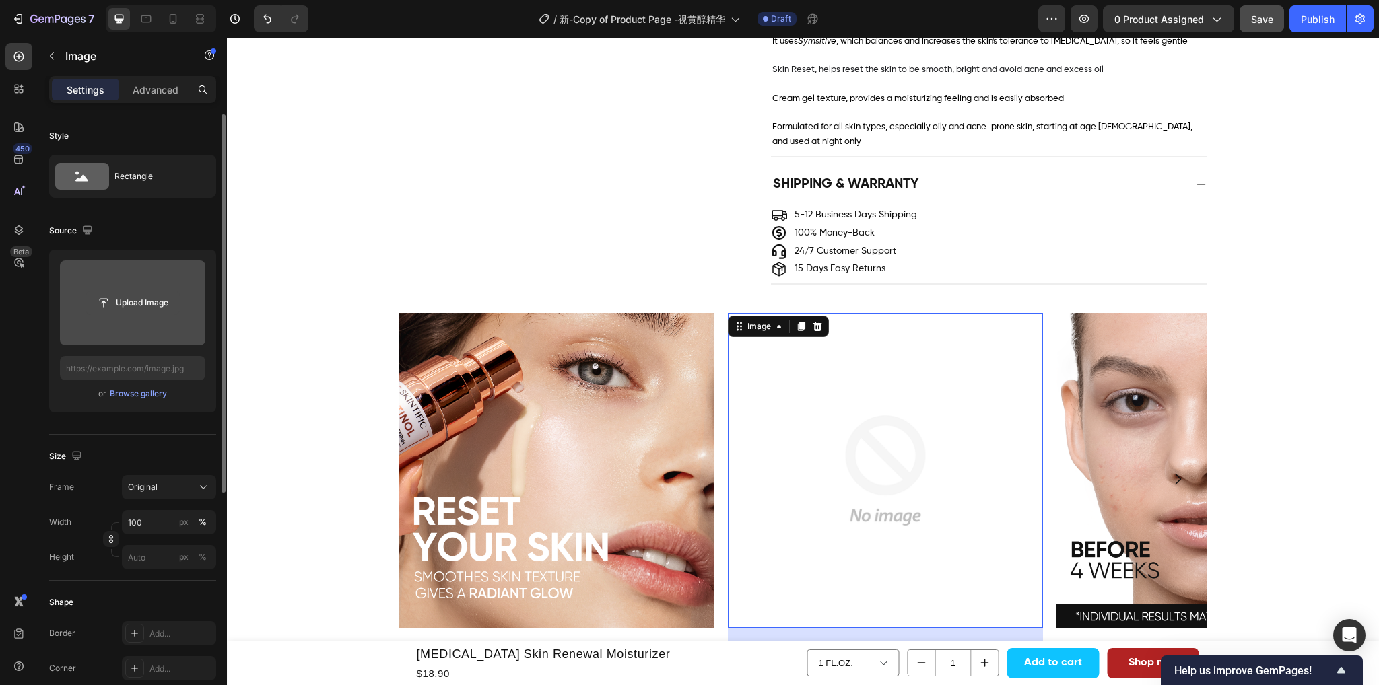
click at [150, 308] on input "file" at bounding box center [132, 302] width 93 height 23
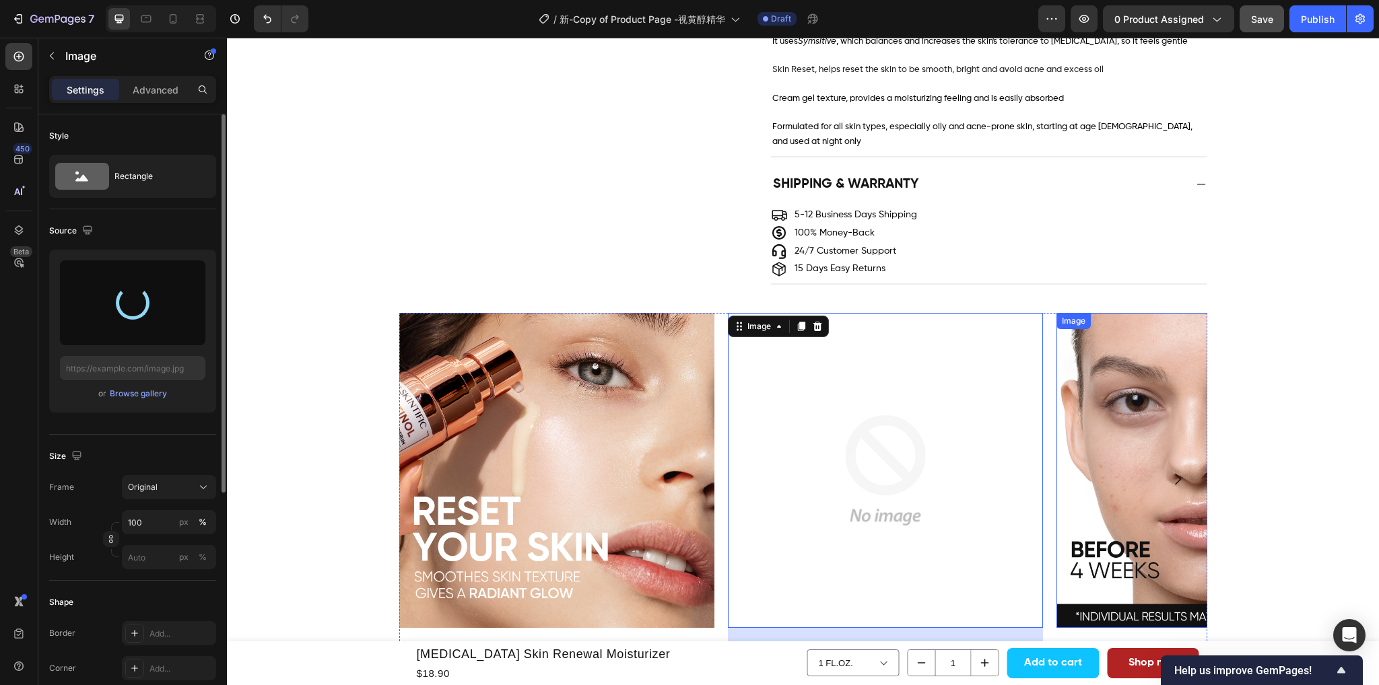
type input "https://cdn.shopify.com/s/files/1/0563/1701/8217/files/gempages_572779726456750…"
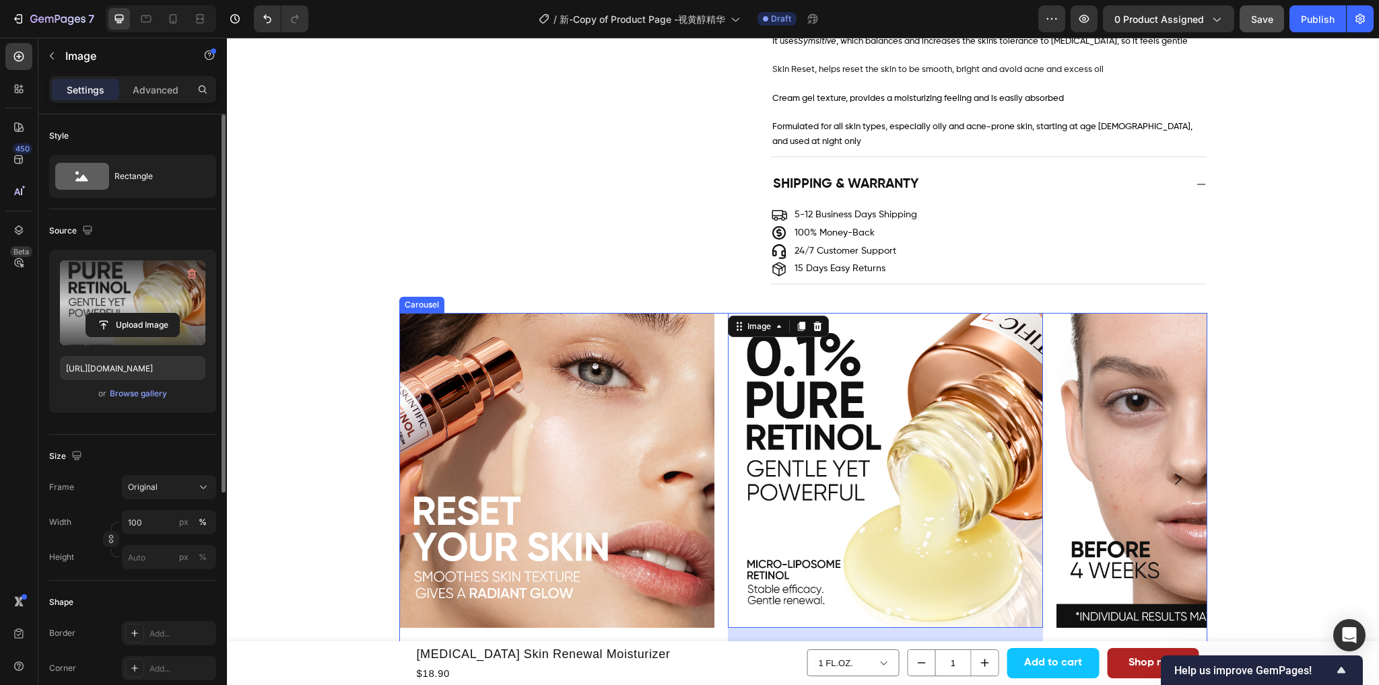
click at [1169, 471] on icon "Carousel Next Arrow" at bounding box center [1177, 479] width 16 height 16
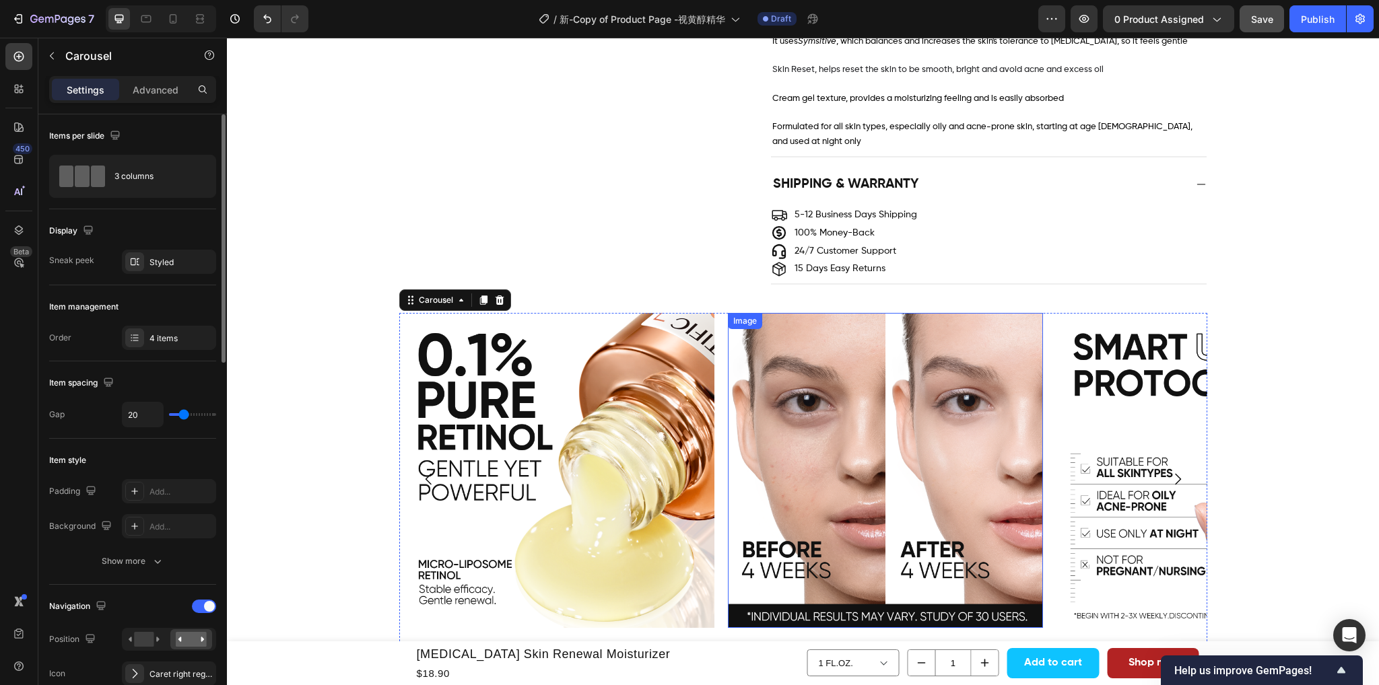
click at [854, 424] on img at bounding box center [885, 470] width 315 height 315
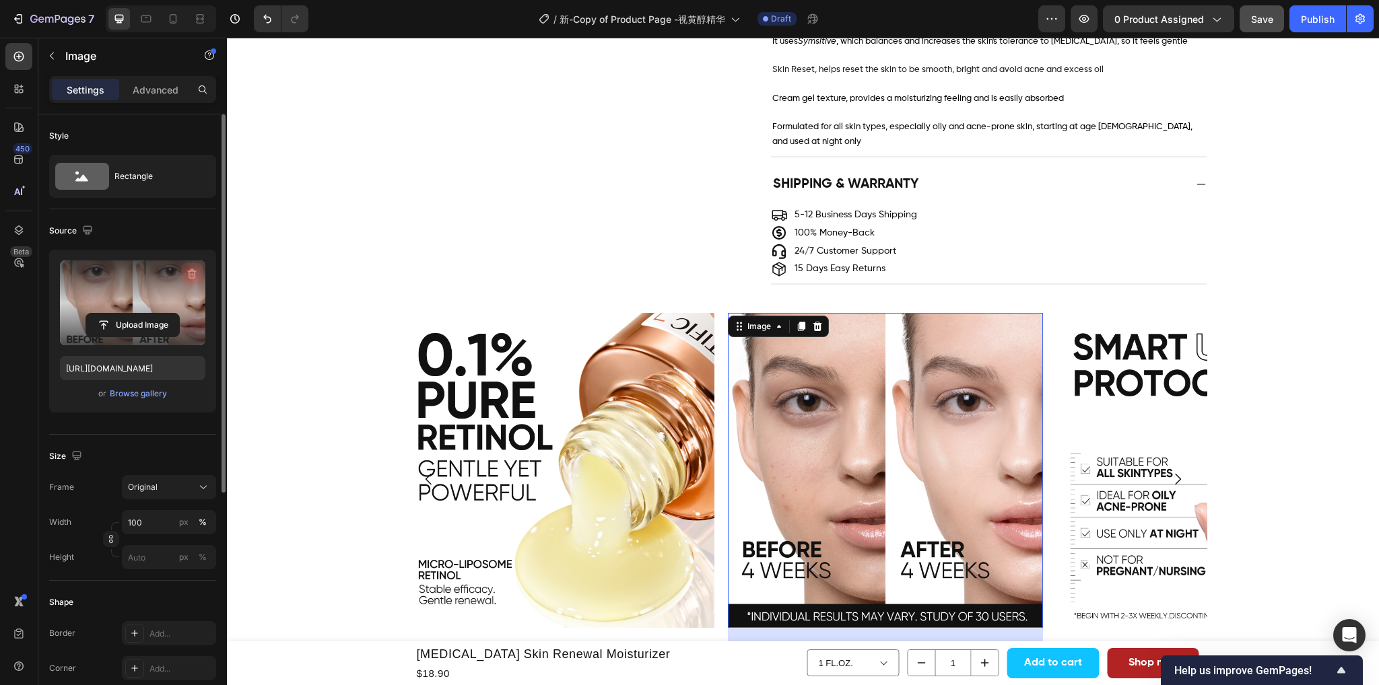
click at [186, 270] on icon "button" at bounding box center [191, 273] width 13 height 13
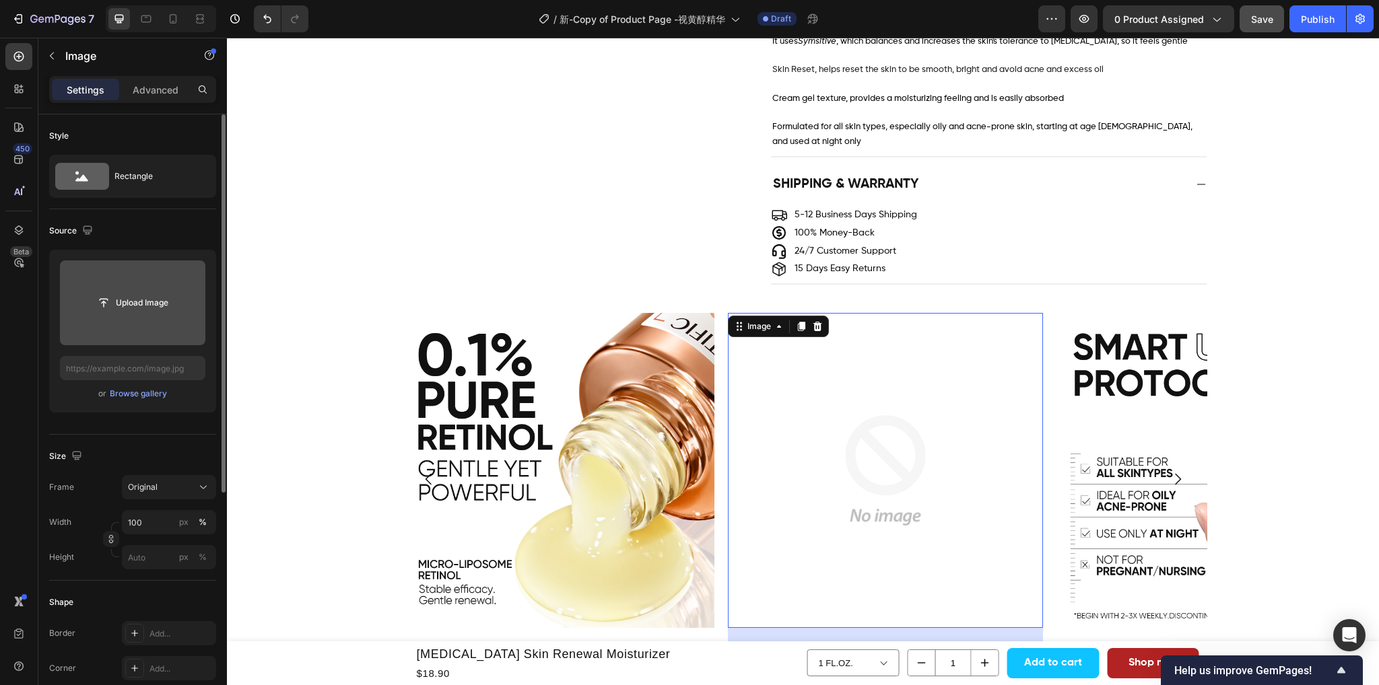
click at [145, 295] on input "file" at bounding box center [132, 302] width 93 height 23
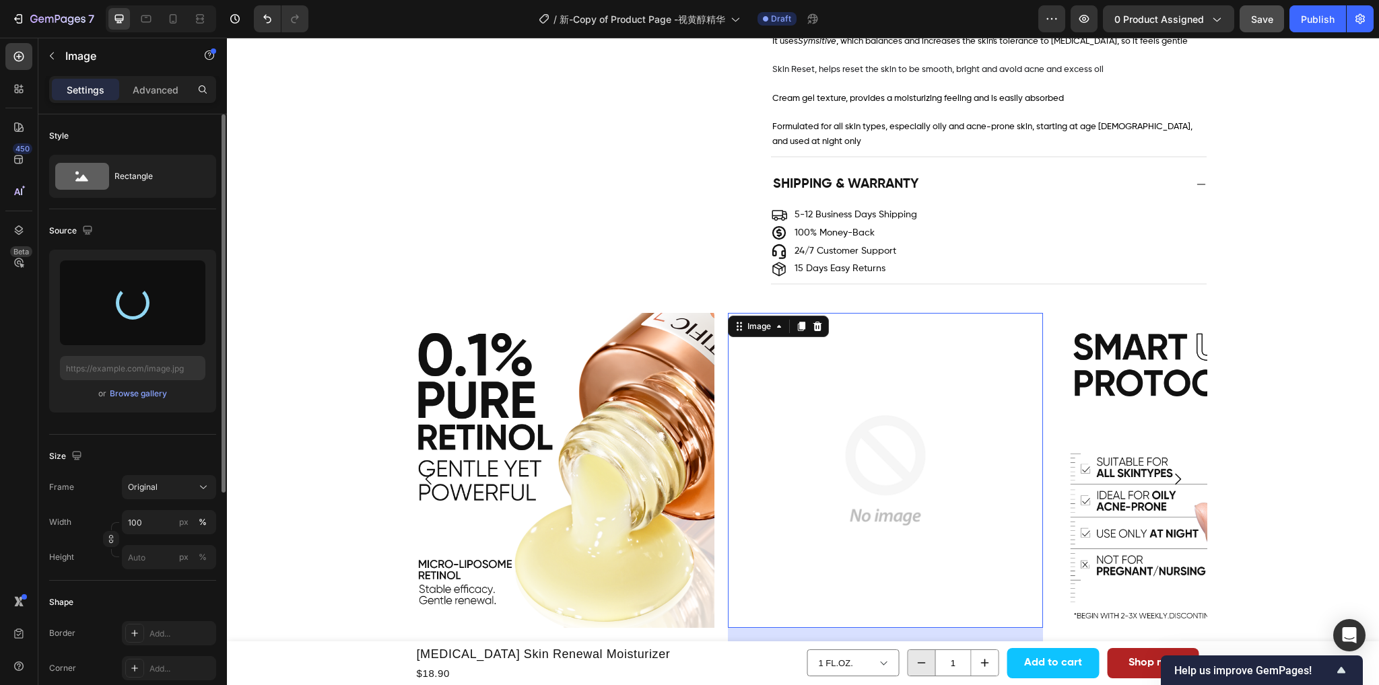
type input "https://cdn.shopify.com/s/files/1/0563/1701/8217/files/gempages_572779726456750…"
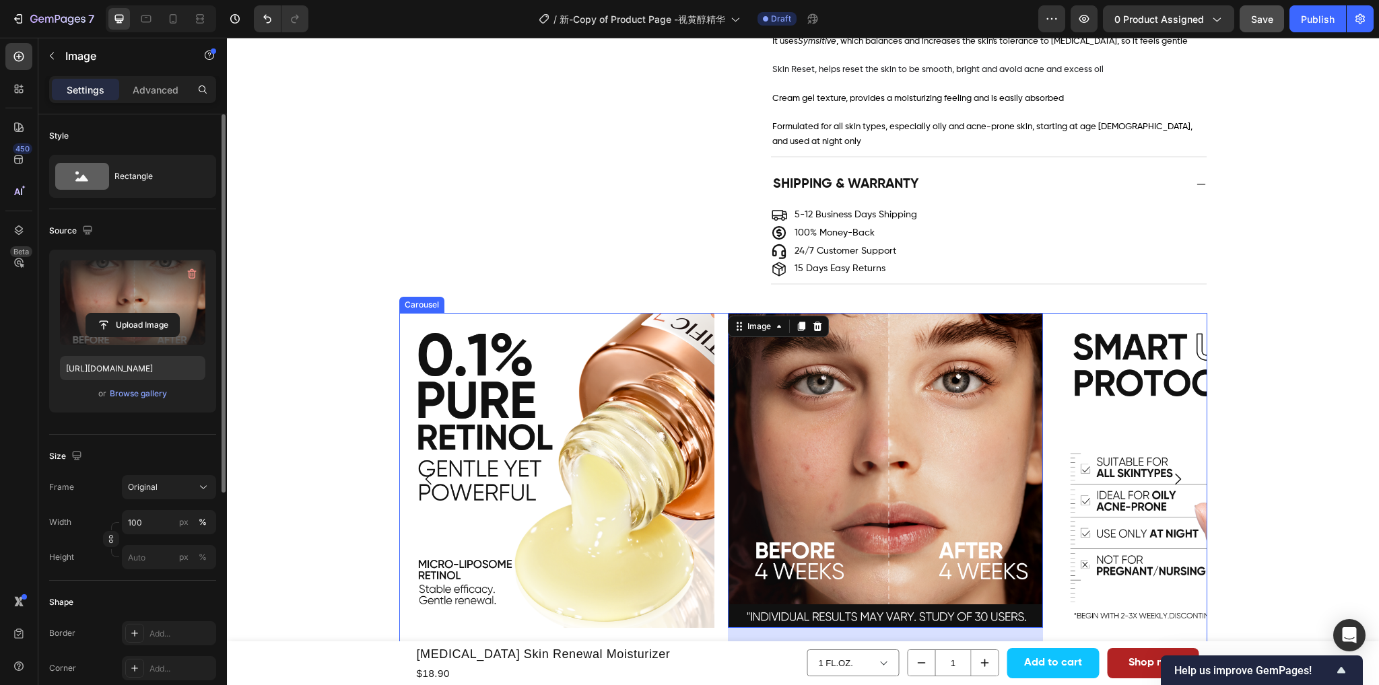
click at [1169, 471] on icon "Carousel Next Arrow" at bounding box center [1177, 479] width 16 height 16
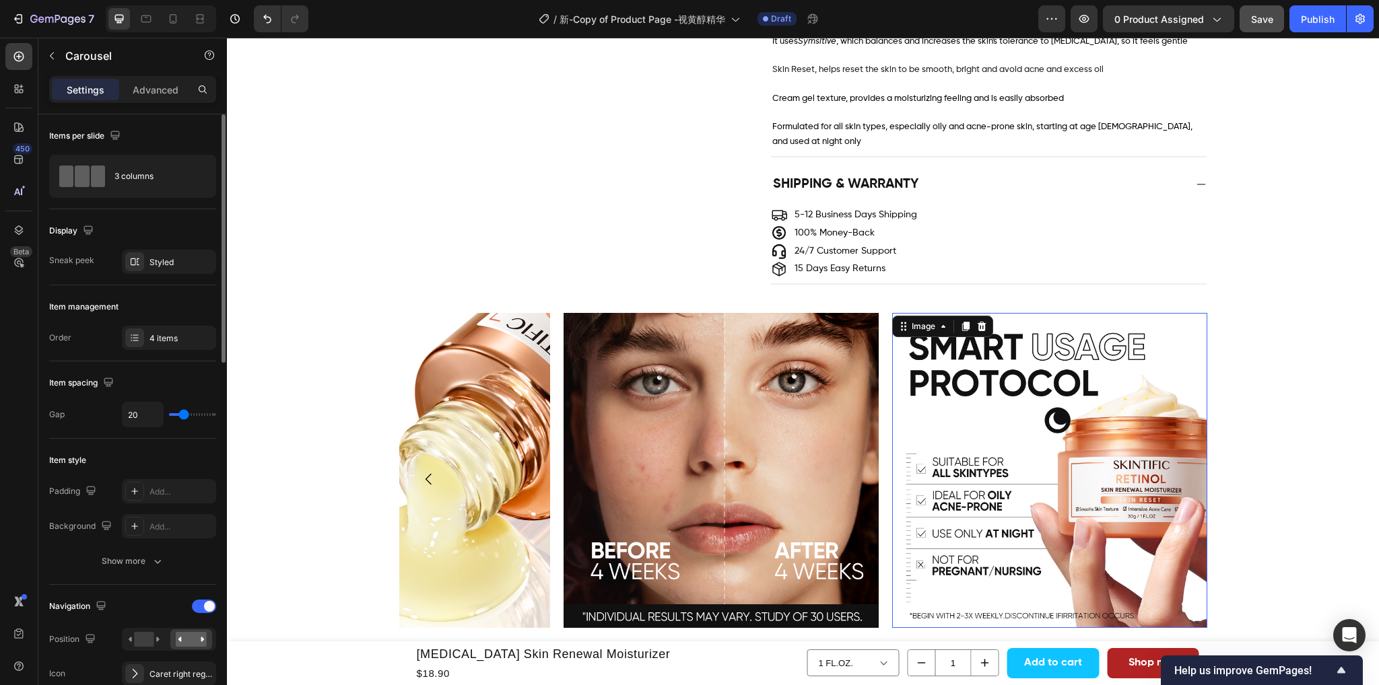
click at [1034, 456] on img at bounding box center [1049, 470] width 315 height 315
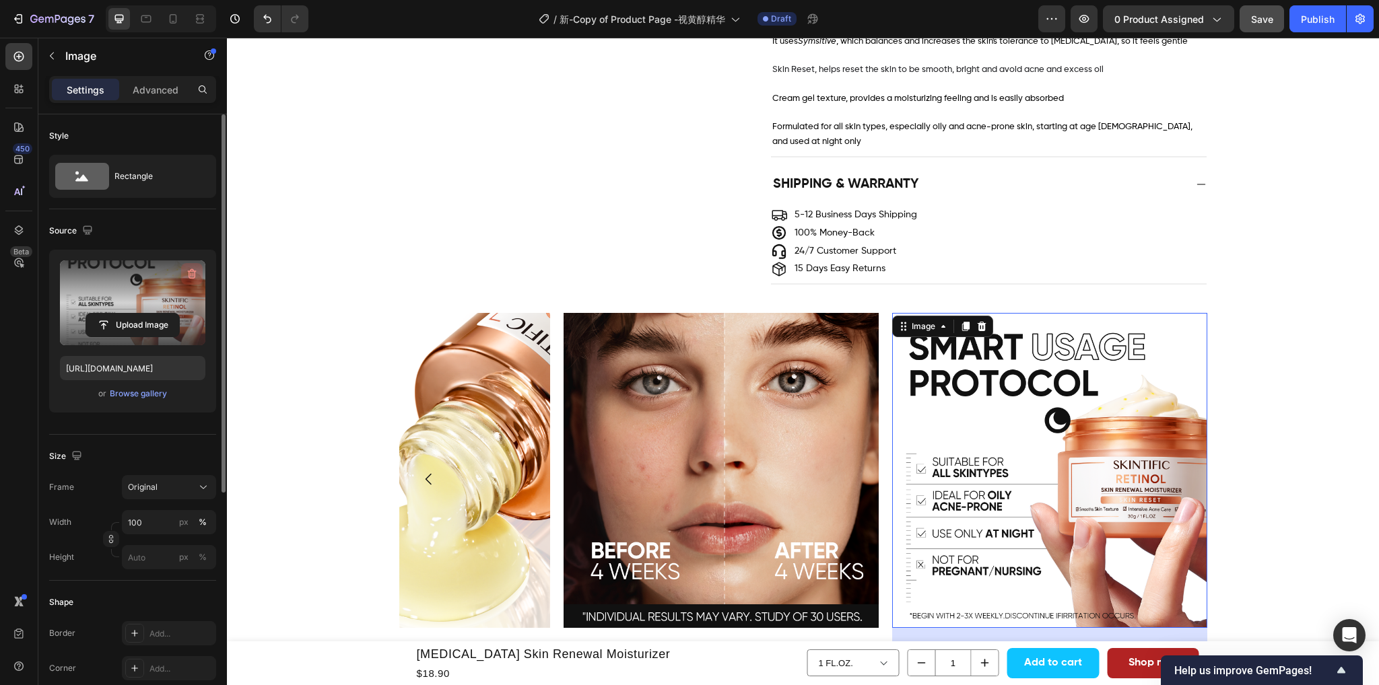
click at [189, 270] on icon "button" at bounding box center [191, 273] width 13 height 13
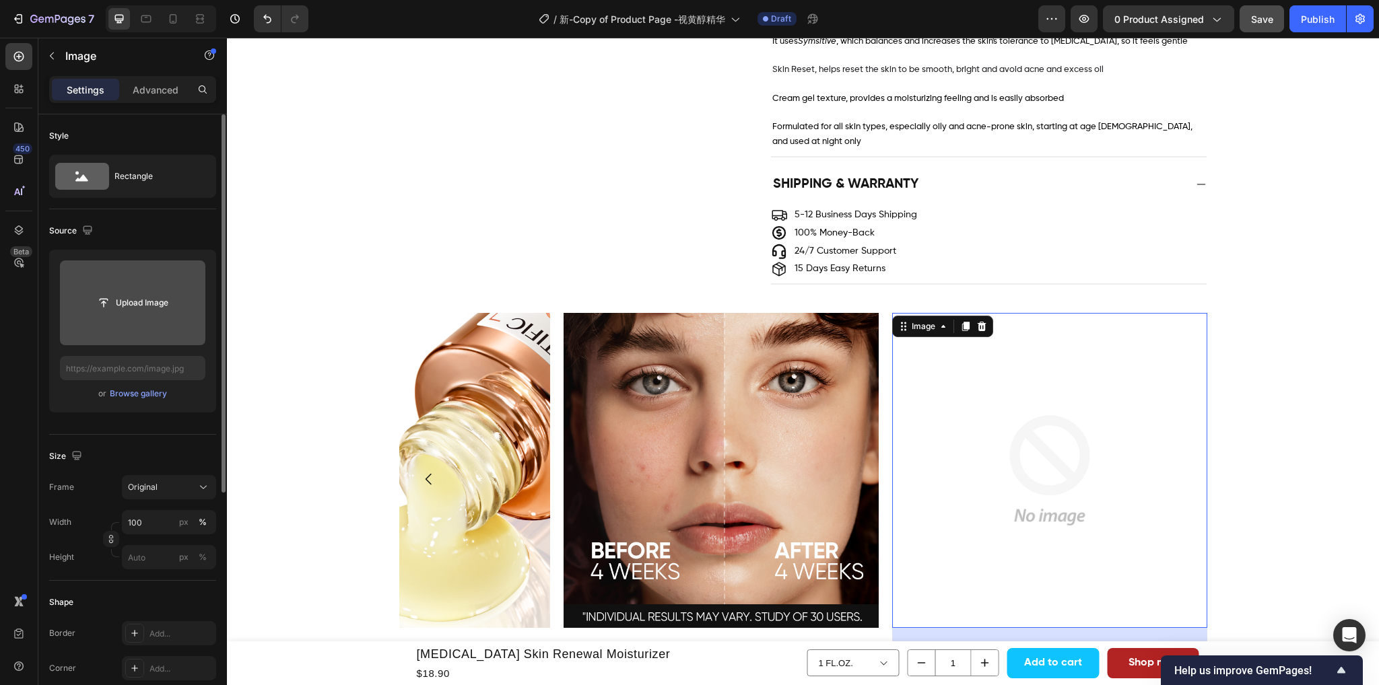
click at [121, 315] on input "file" at bounding box center [132, 302] width 145 height 85
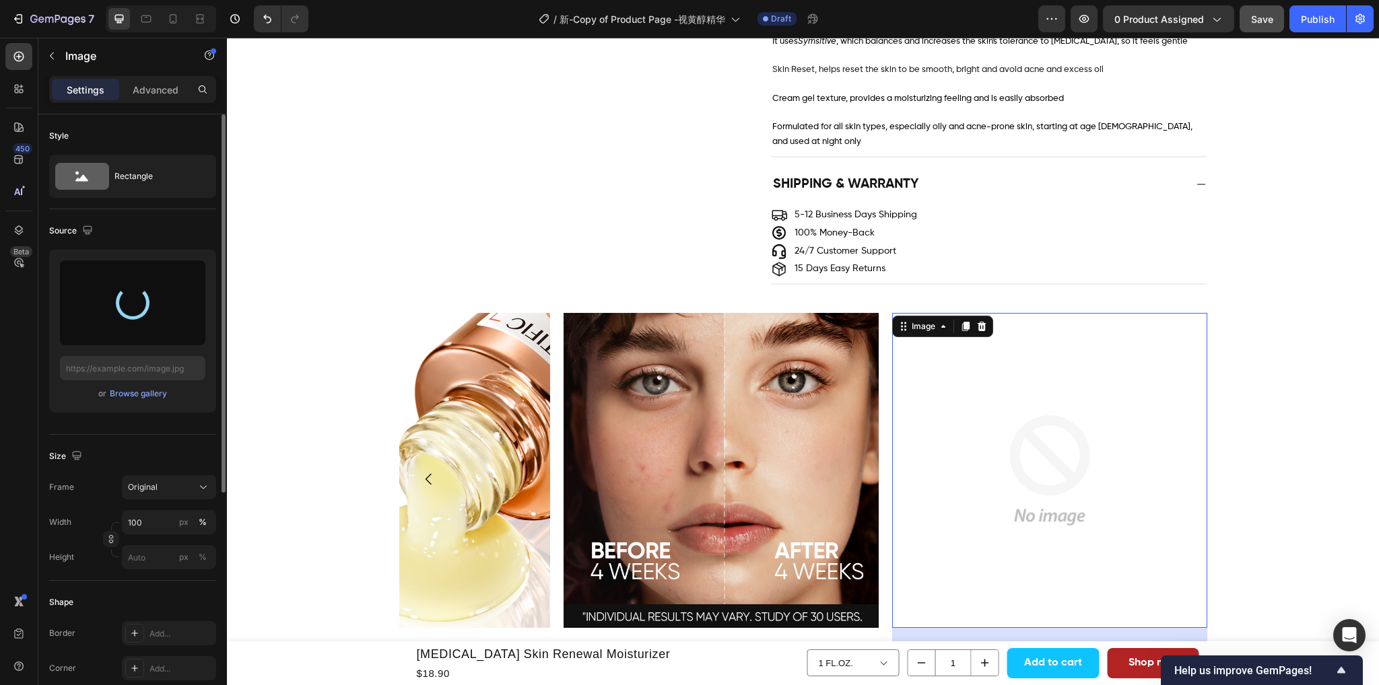
type input "https://cdn.shopify.com/s/files/1/0563/1701/8217/files/gempages_572779726456750…"
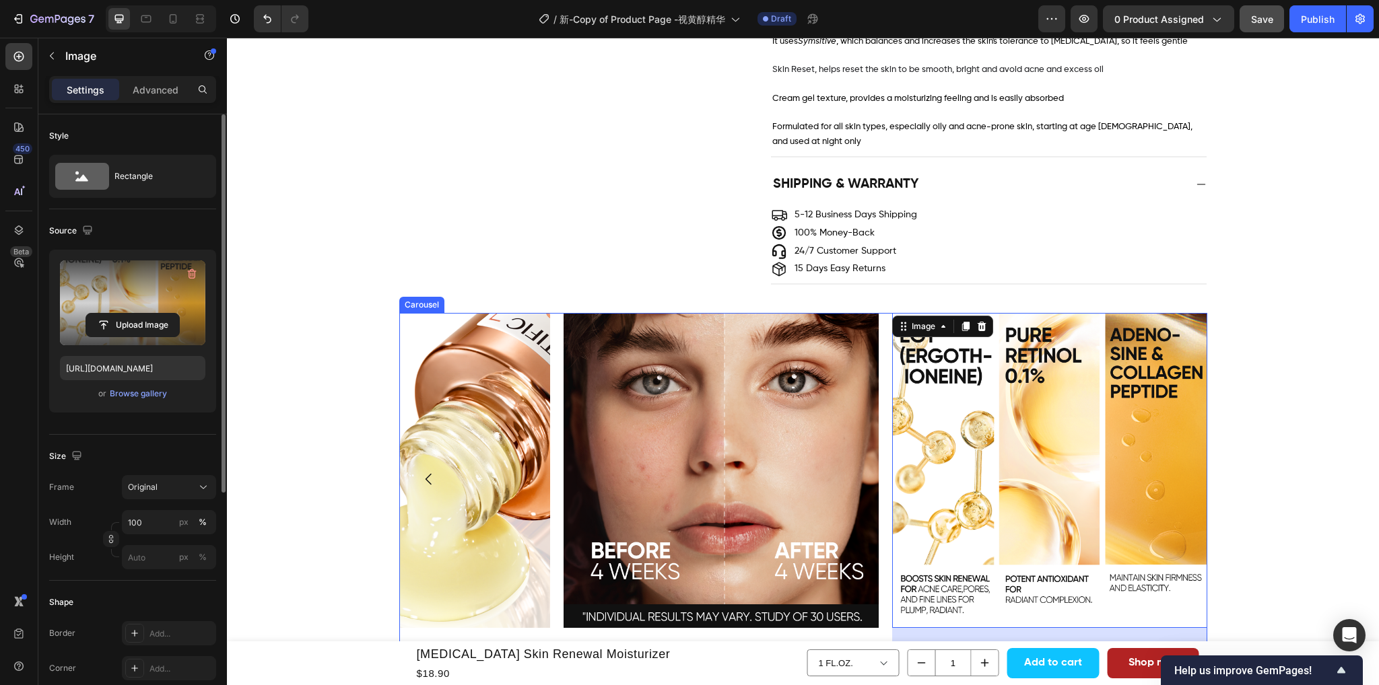
click at [773, 615] on div "Image" at bounding box center [720, 479] width 315 height 332
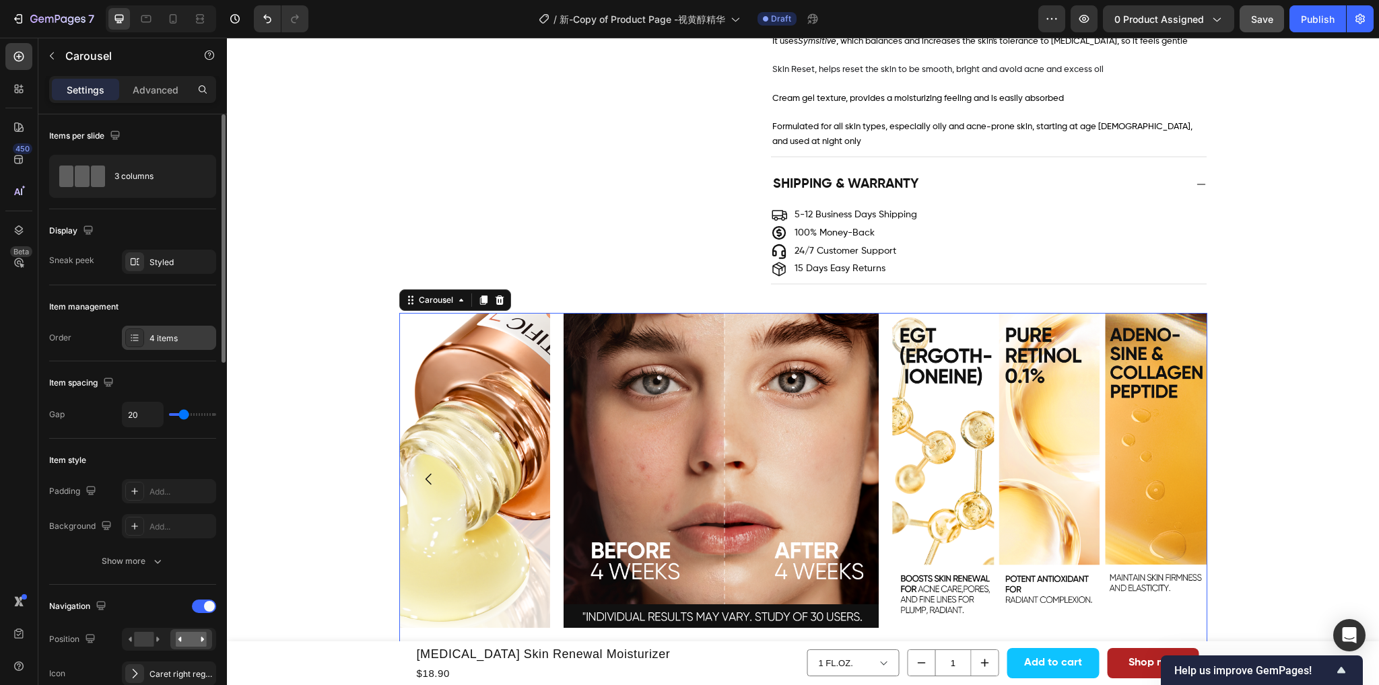
click at [164, 337] on div "4 items" at bounding box center [180, 339] width 63 height 12
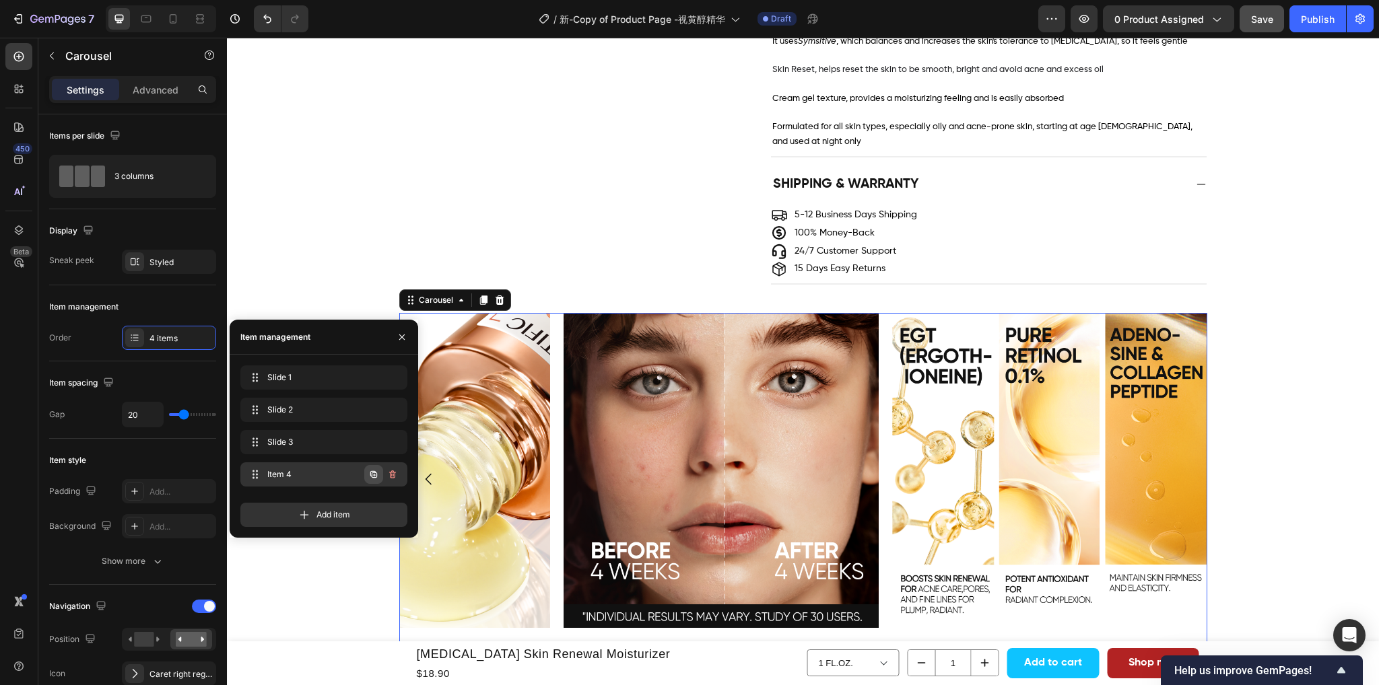
click at [368, 473] on icon "button" at bounding box center [373, 474] width 11 height 11
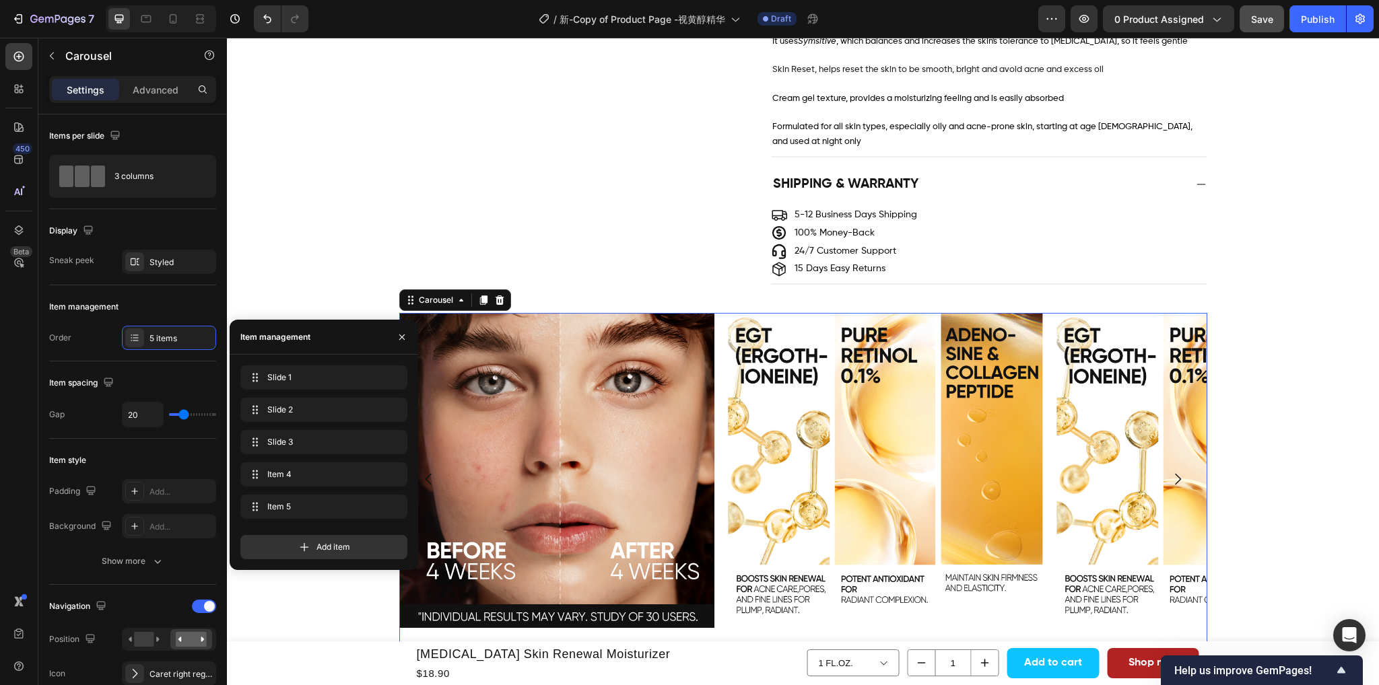
click at [1170, 471] on icon "Carousel Next Arrow" at bounding box center [1177, 479] width 16 height 16
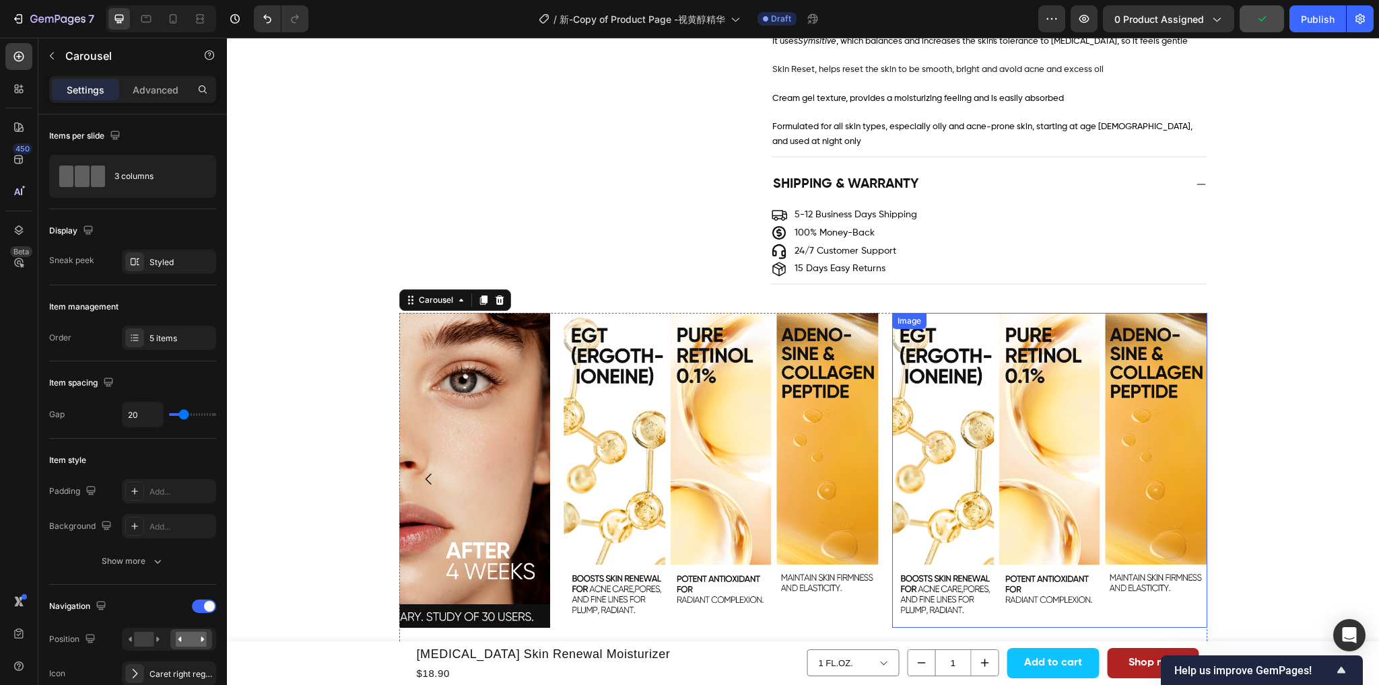
click at [1042, 421] on img at bounding box center [1049, 470] width 315 height 315
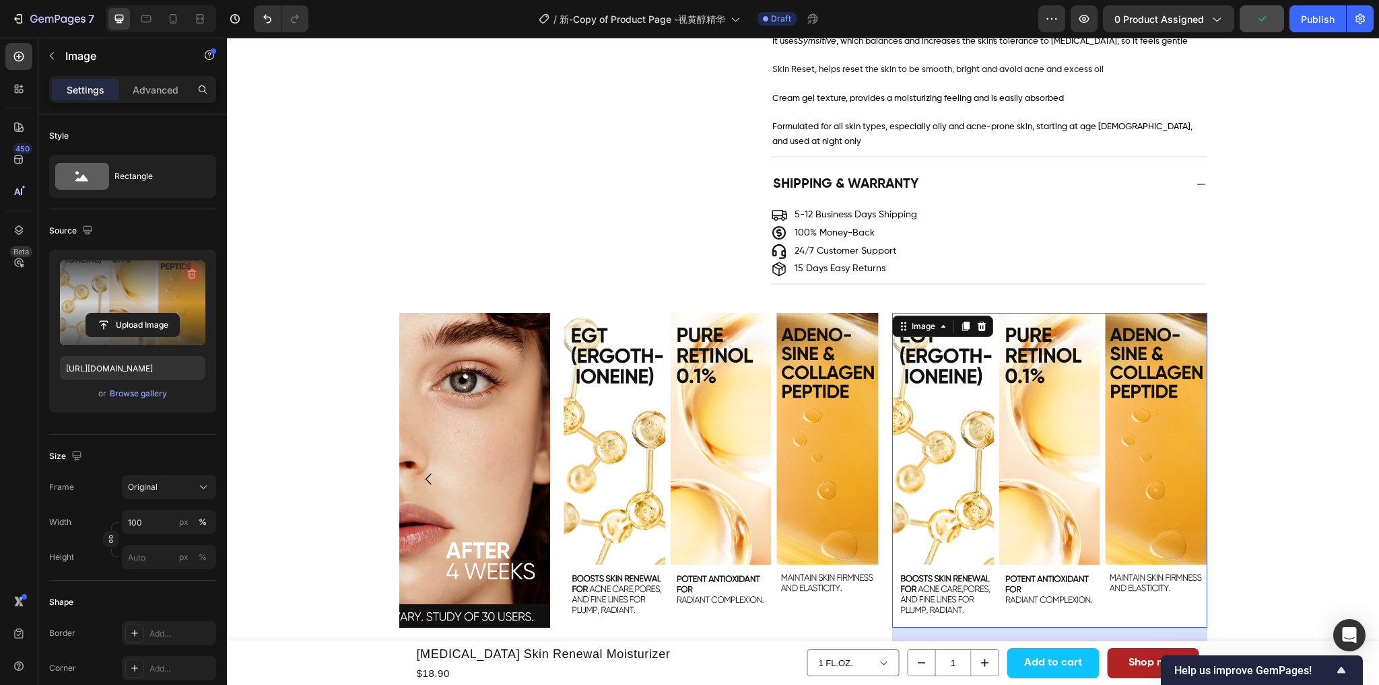
click at [188, 273] on icon "button" at bounding box center [191, 273] width 13 height 13
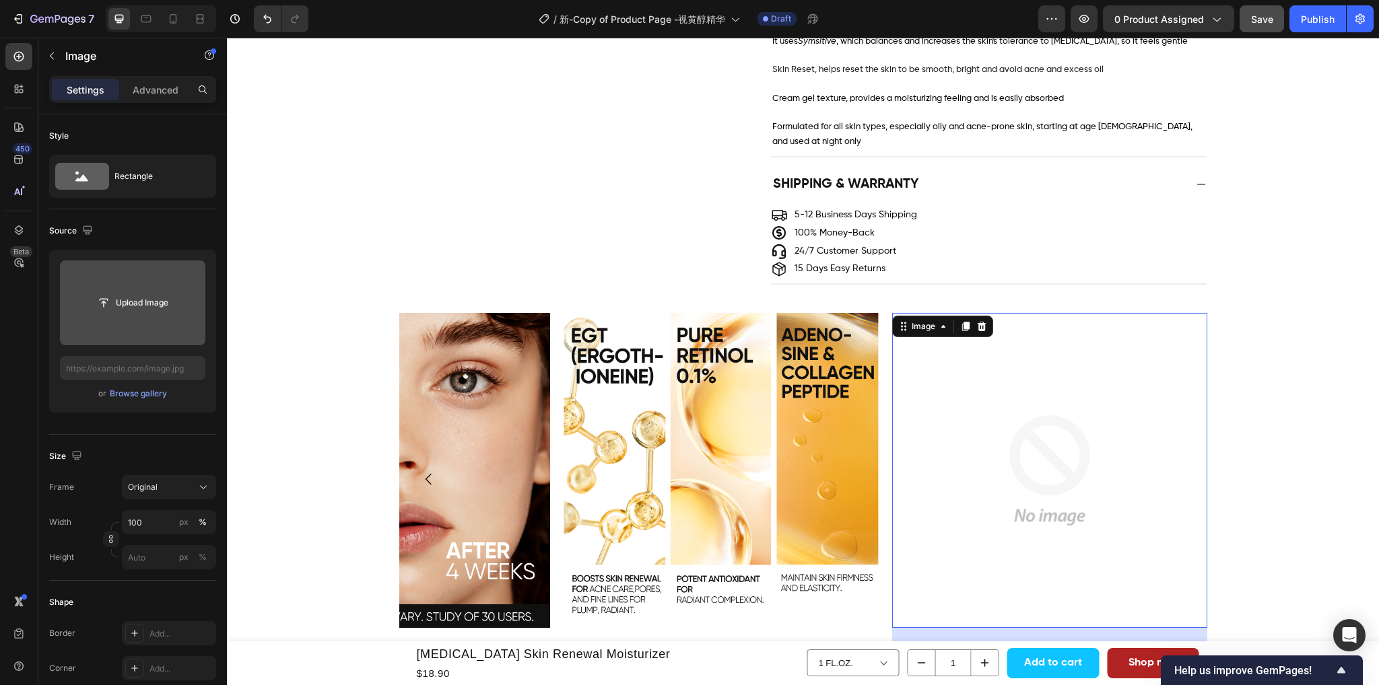
click at [151, 298] on input "file" at bounding box center [132, 302] width 93 height 23
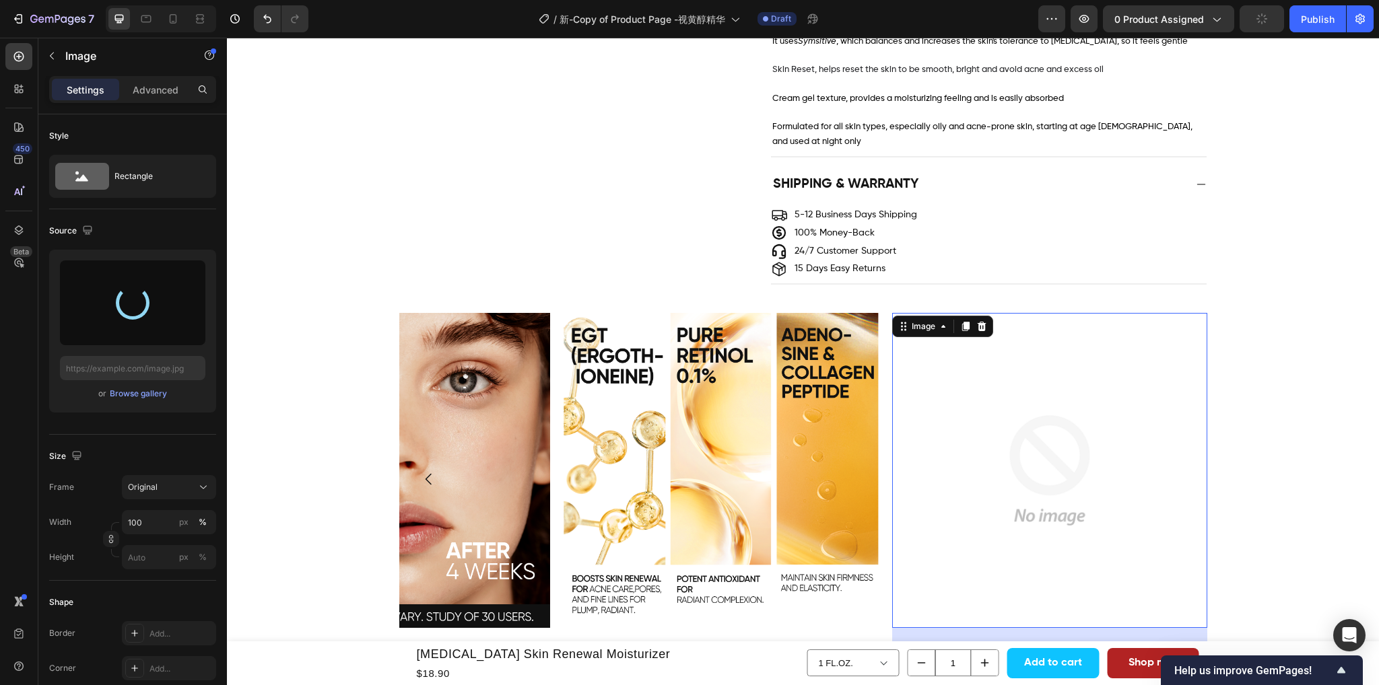
type input "https://cdn.shopify.com/s/files/1/0563/1701/8217/files/gempages_572779726456750…"
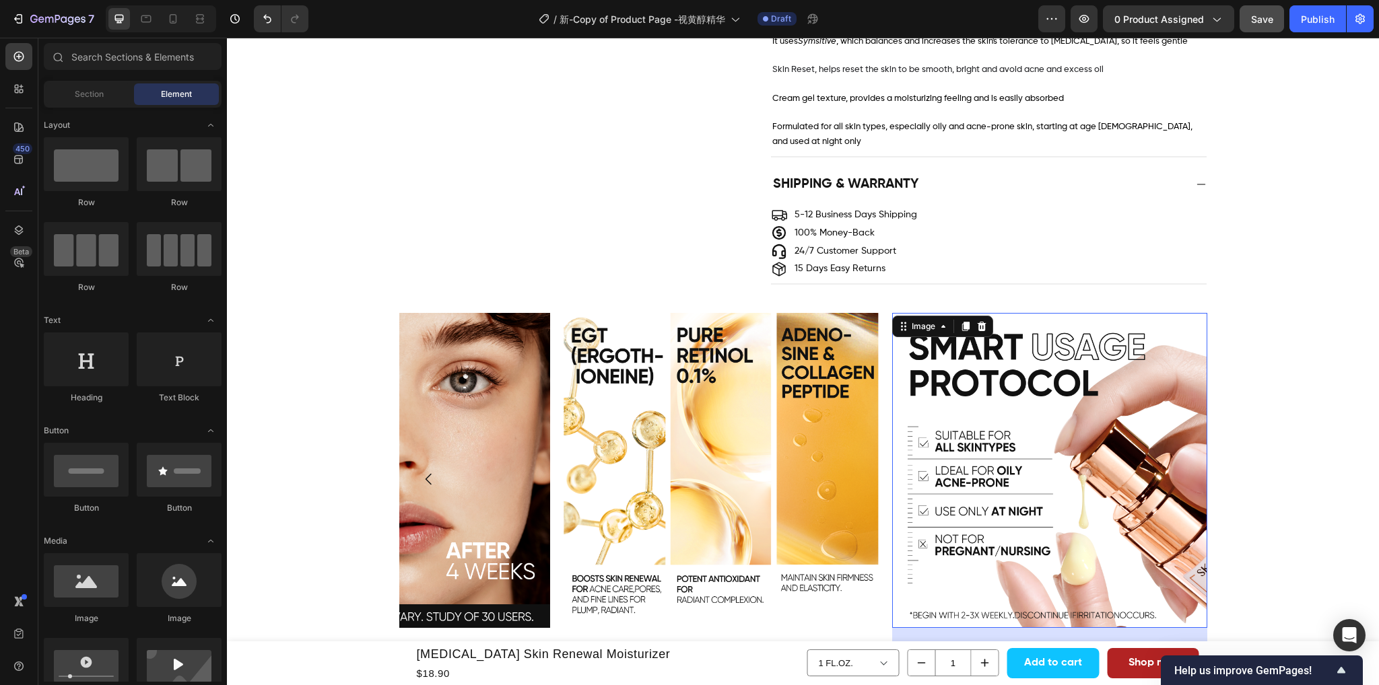
click at [1312, 464] on div "Product Images Retinol Skin Renewal Moisturizer Product Title $18.90 Product Pr…" at bounding box center [803, 160] width 1152 height 3016
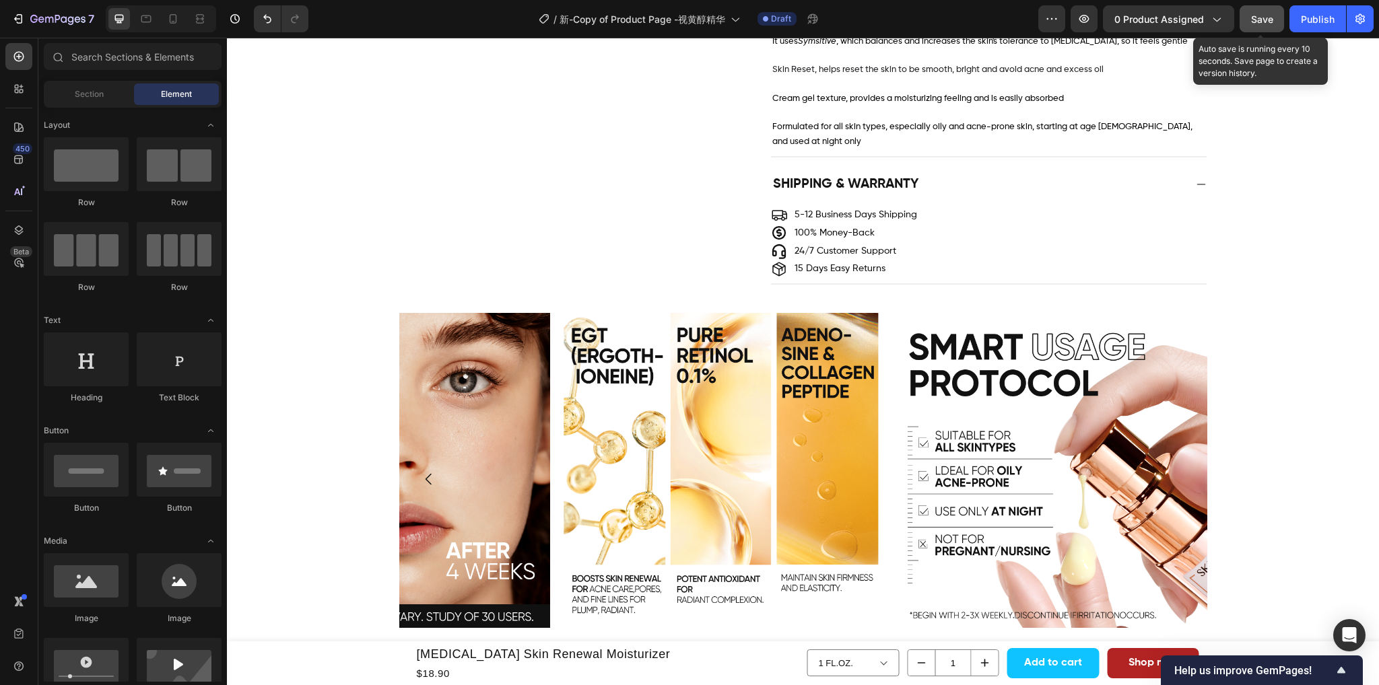
click at [1267, 18] on span "Save" at bounding box center [1262, 18] width 22 height 11
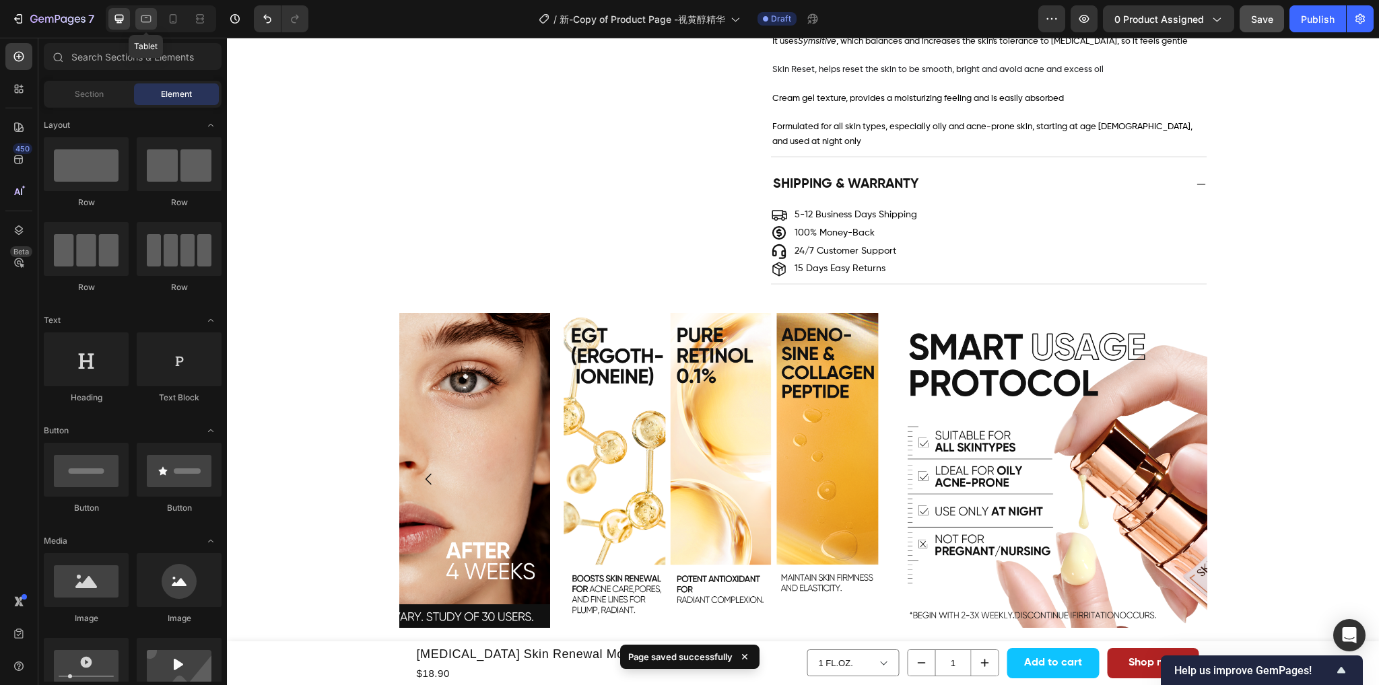
click at [151, 20] on icon at bounding box center [146, 18] width 10 height 7
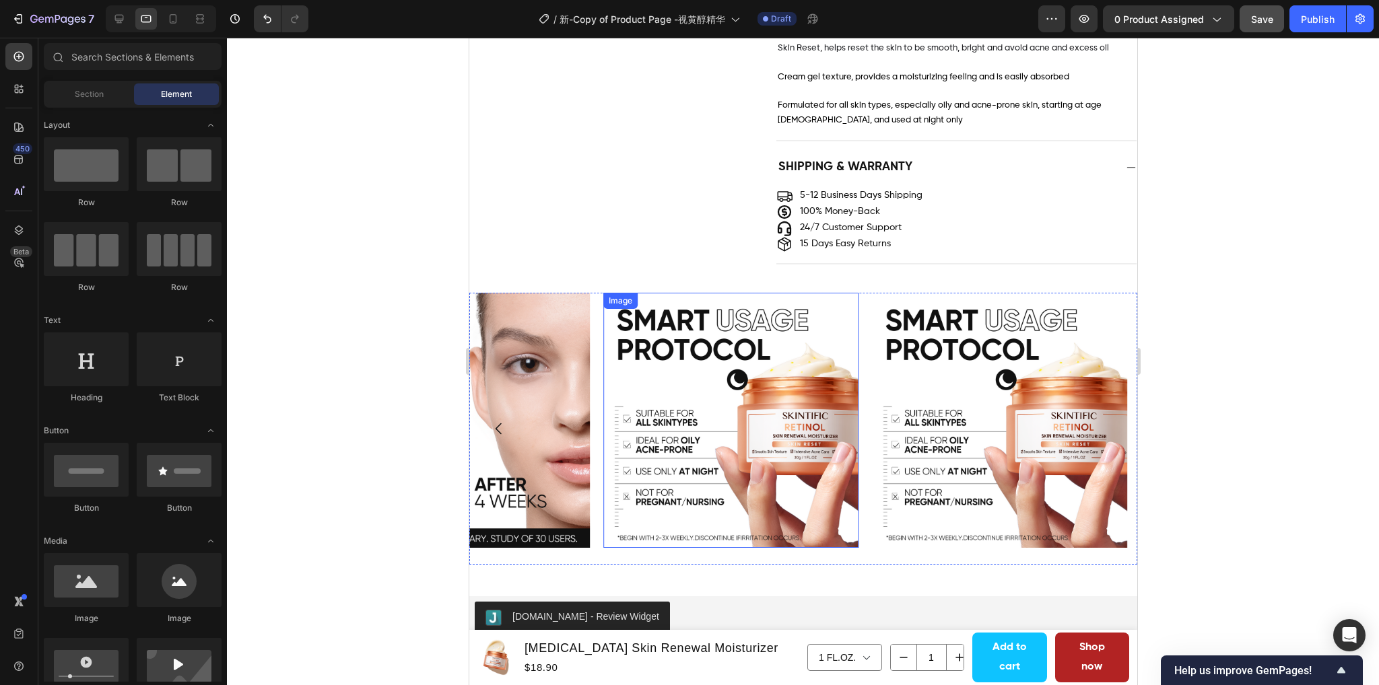
scroll to position [1540, 0]
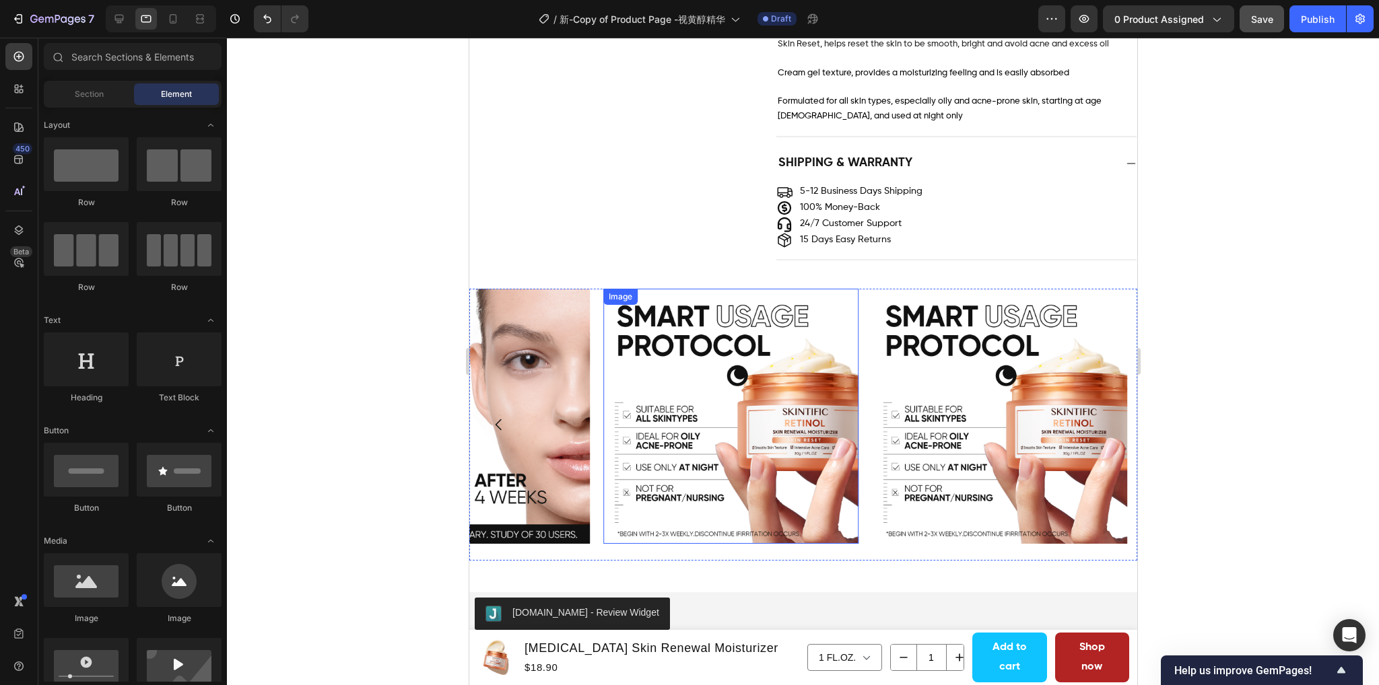
click at [499, 417] on icon "Carousel Back Arrow" at bounding box center [498, 425] width 16 height 16
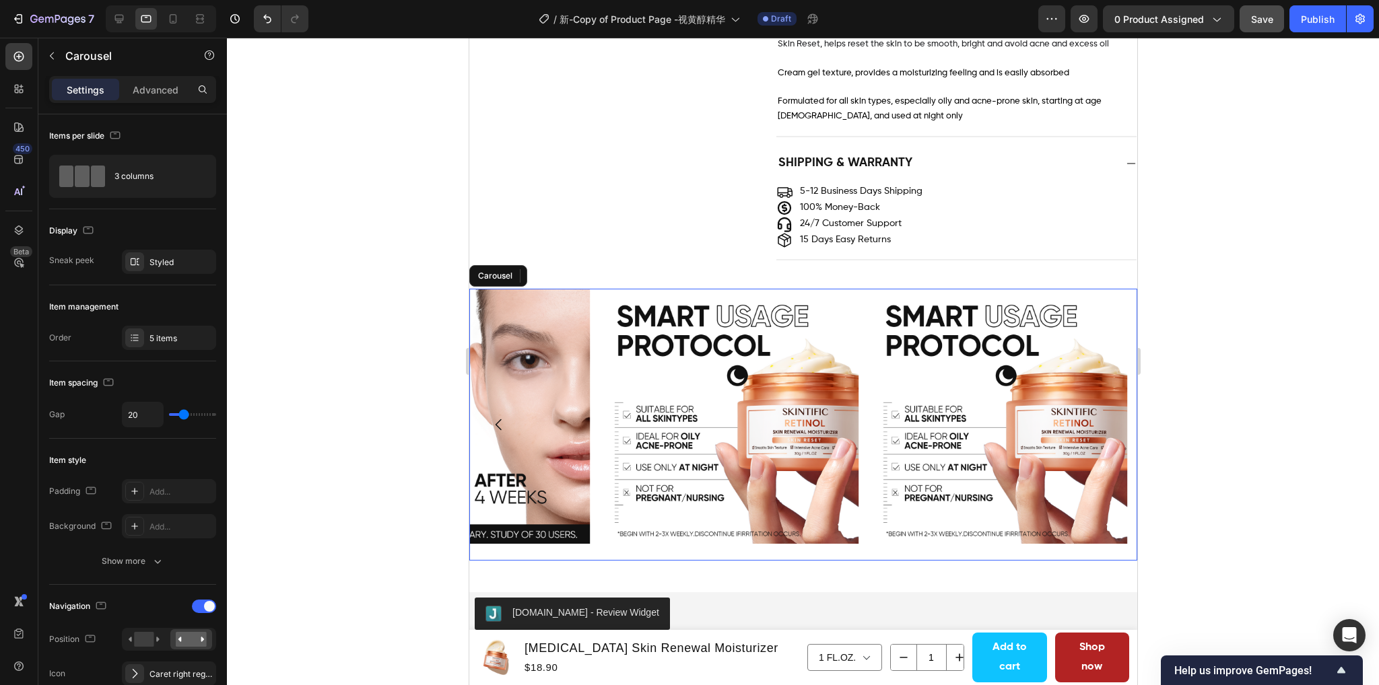
click at [496, 417] on icon "Carousel Back Arrow" at bounding box center [498, 425] width 16 height 16
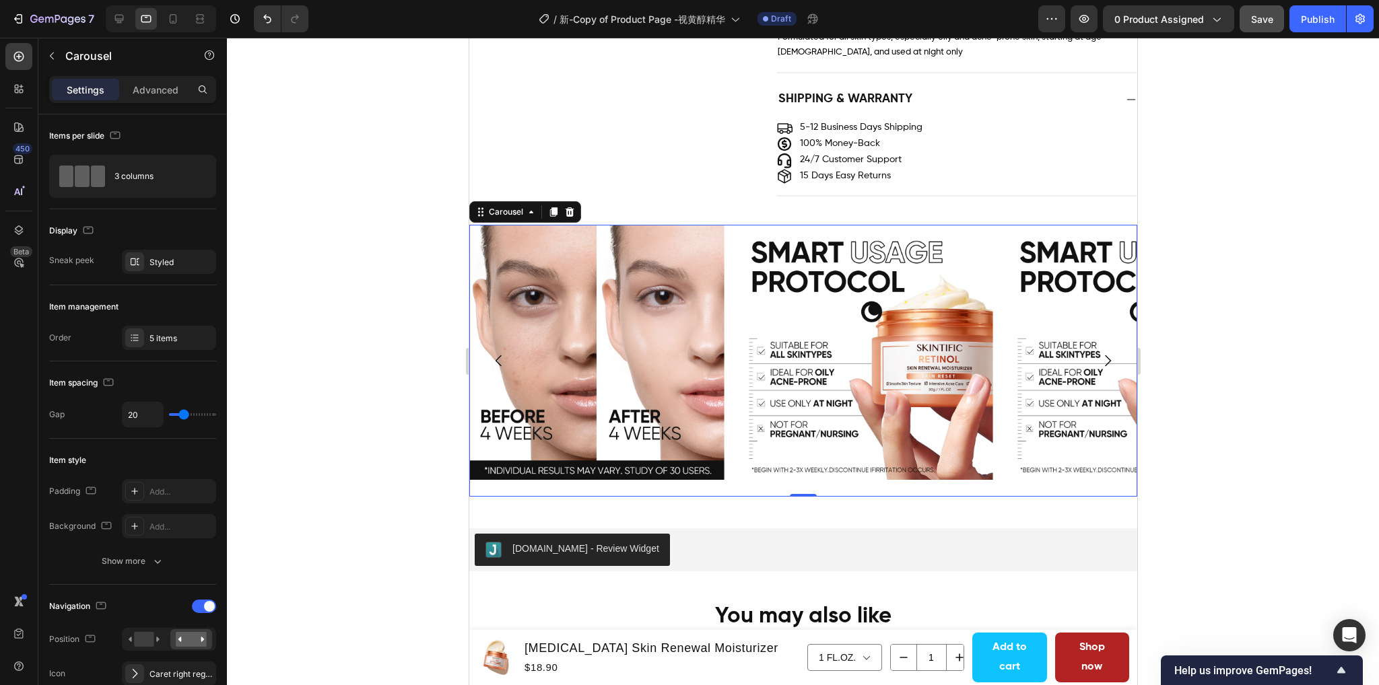
click at [497, 359] on icon "Carousel Back Arrow" at bounding box center [498, 361] width 16 height 16
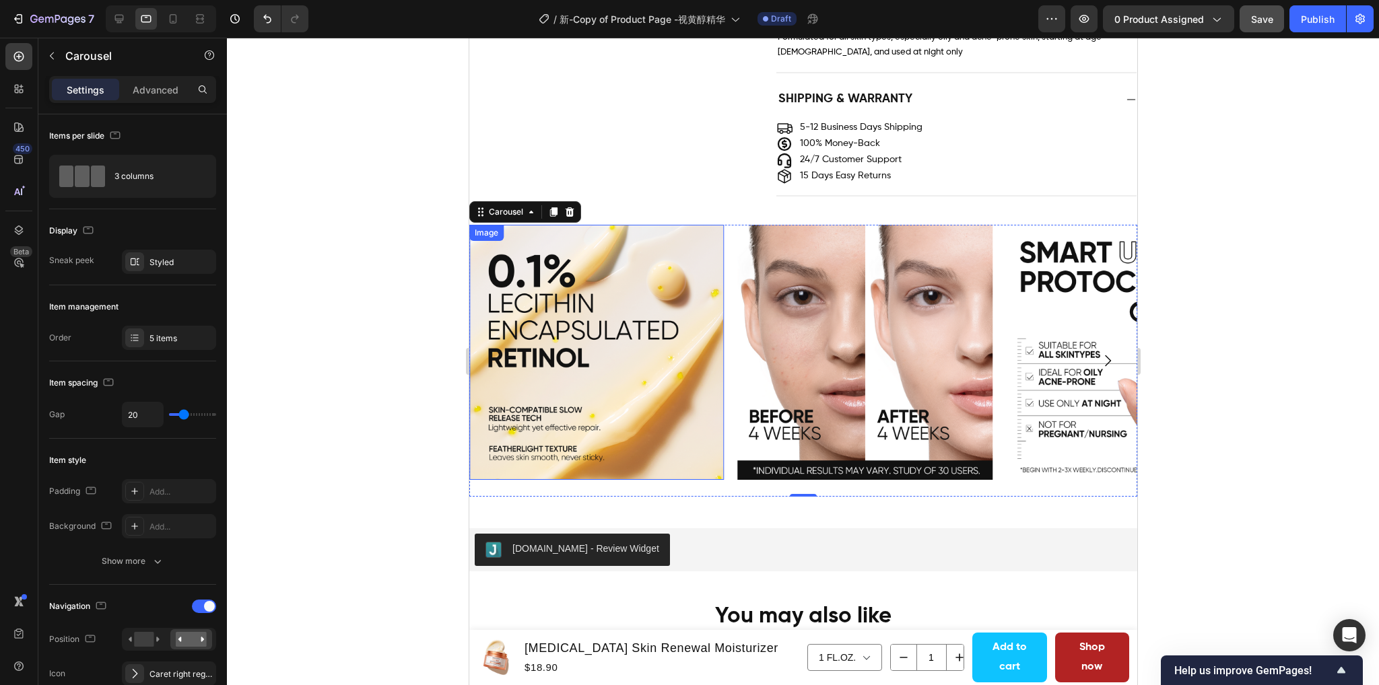
click at [586, 364] on img at bounding box center [595, 352] width 255 height 255
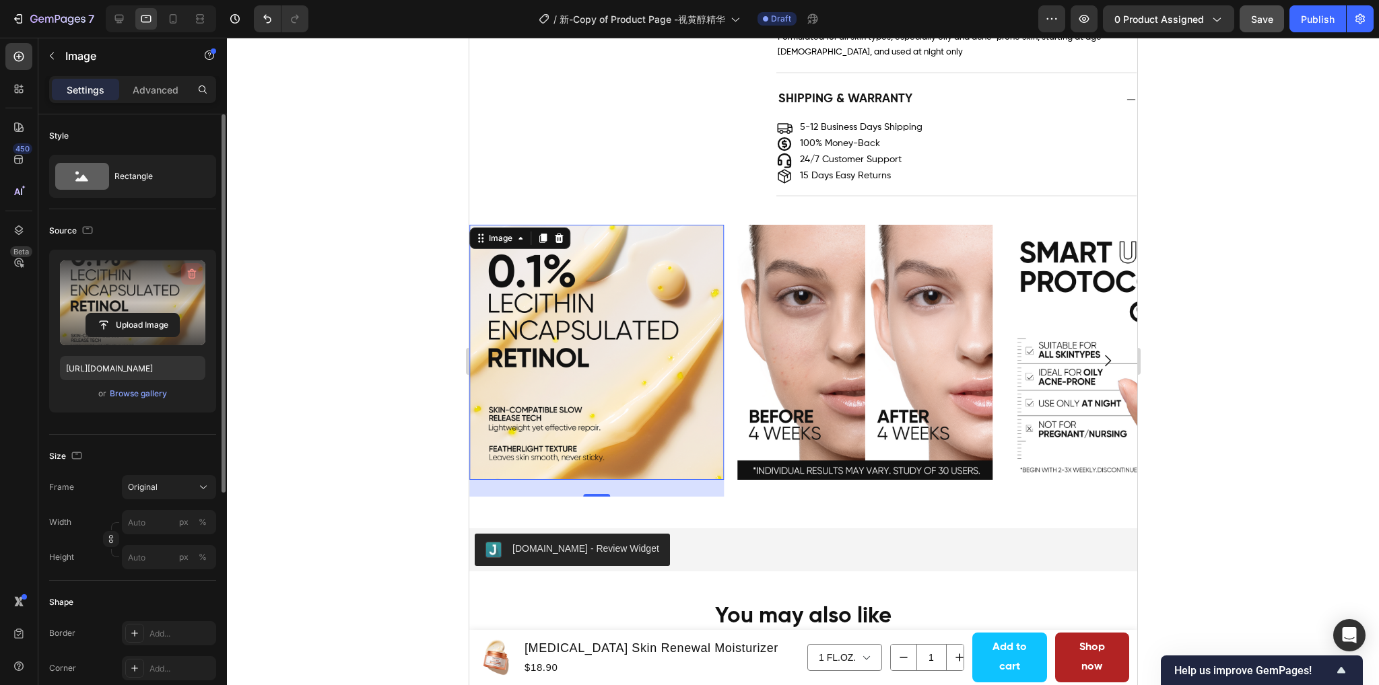
click at [186, 276] on icon "button" at bounding box center [191, 273] width 13 height 13
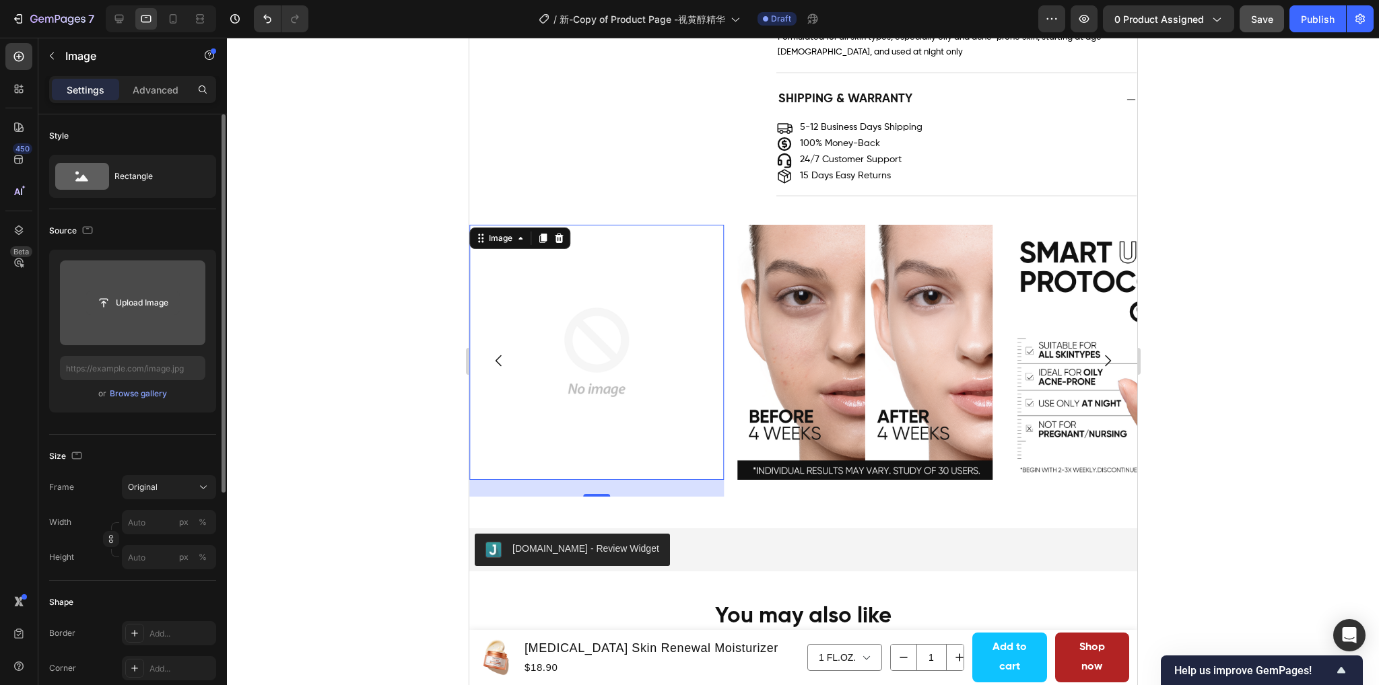
click at [149, 302] on input "file" at bounding box center [132, 302] width 93 height 23
click at [138, 394] on div "Browse gallery" at bounding box center [138, 394] width 57 height 12
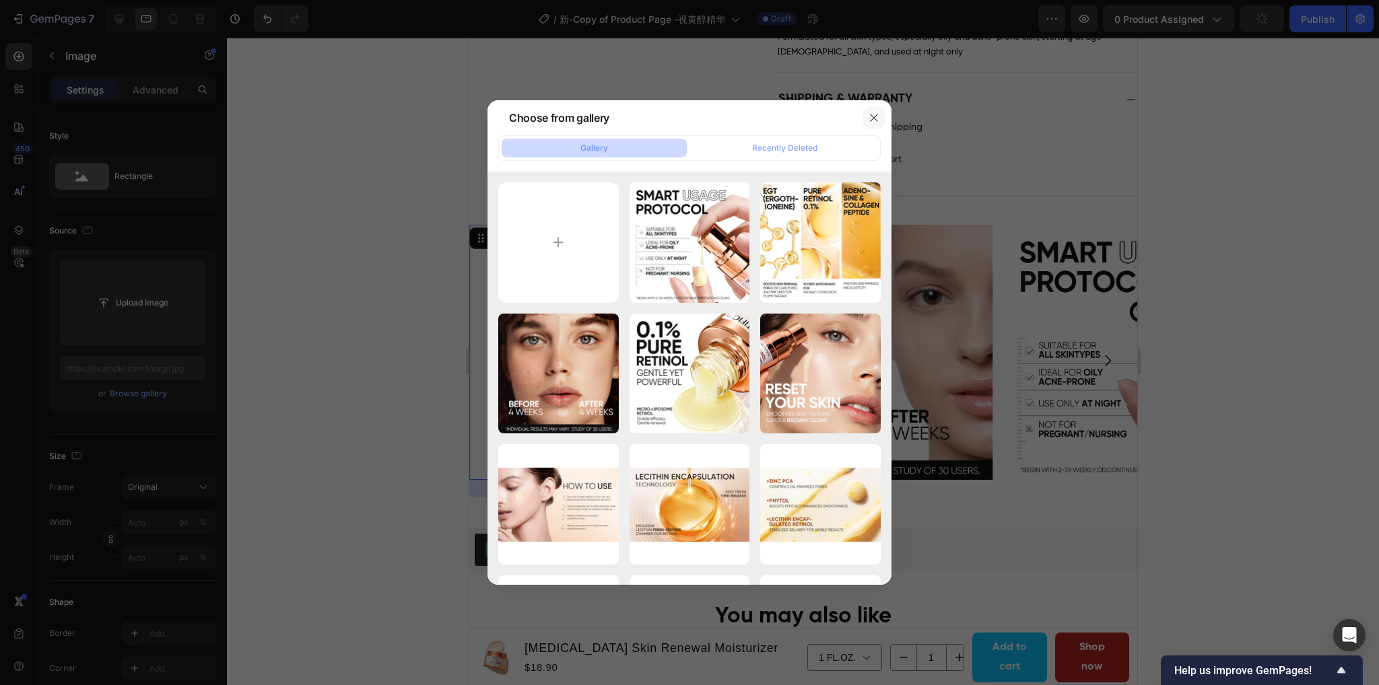
click at [878, 116] on icon "button" at bounding box center [873, 117] width 11 height 11
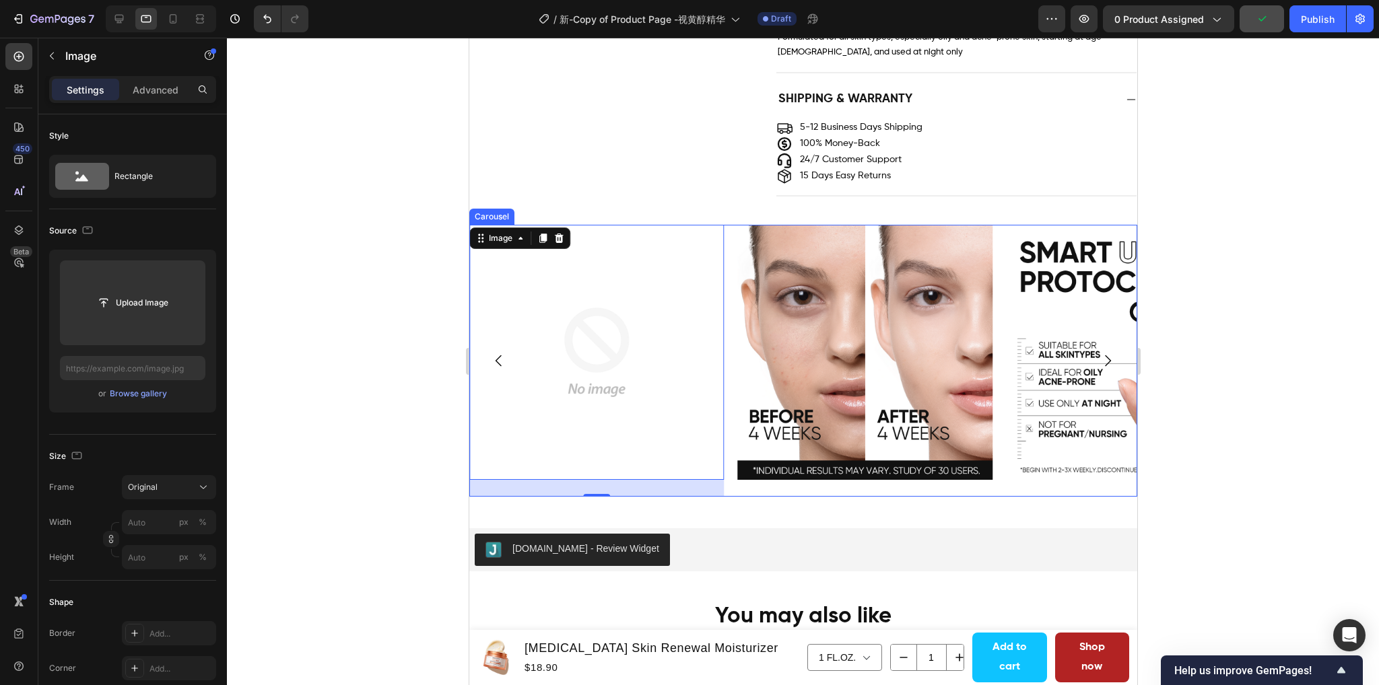
click at [501, 363] on icon "Carousel Back Arrow" at bounding box center [498, 361] width 16 height 16
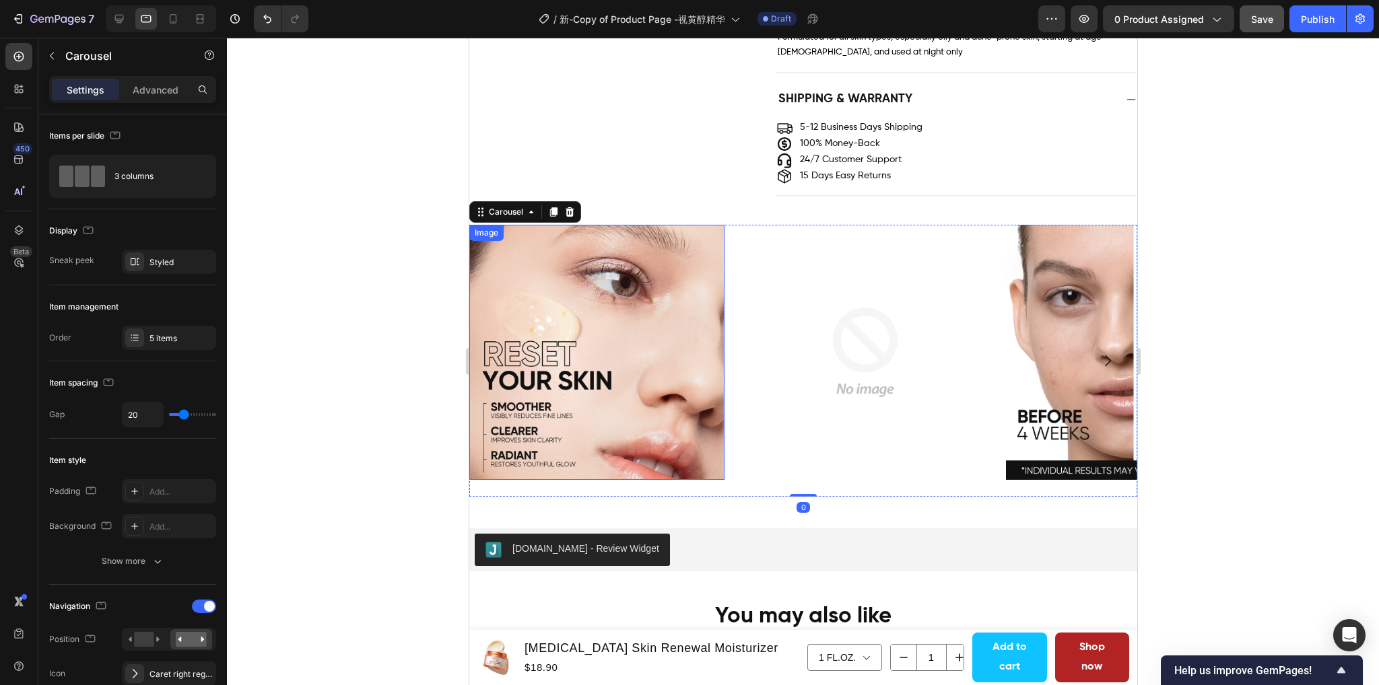
click at [534, 384] on img at bounding box center [595, 352] width 255 height 255
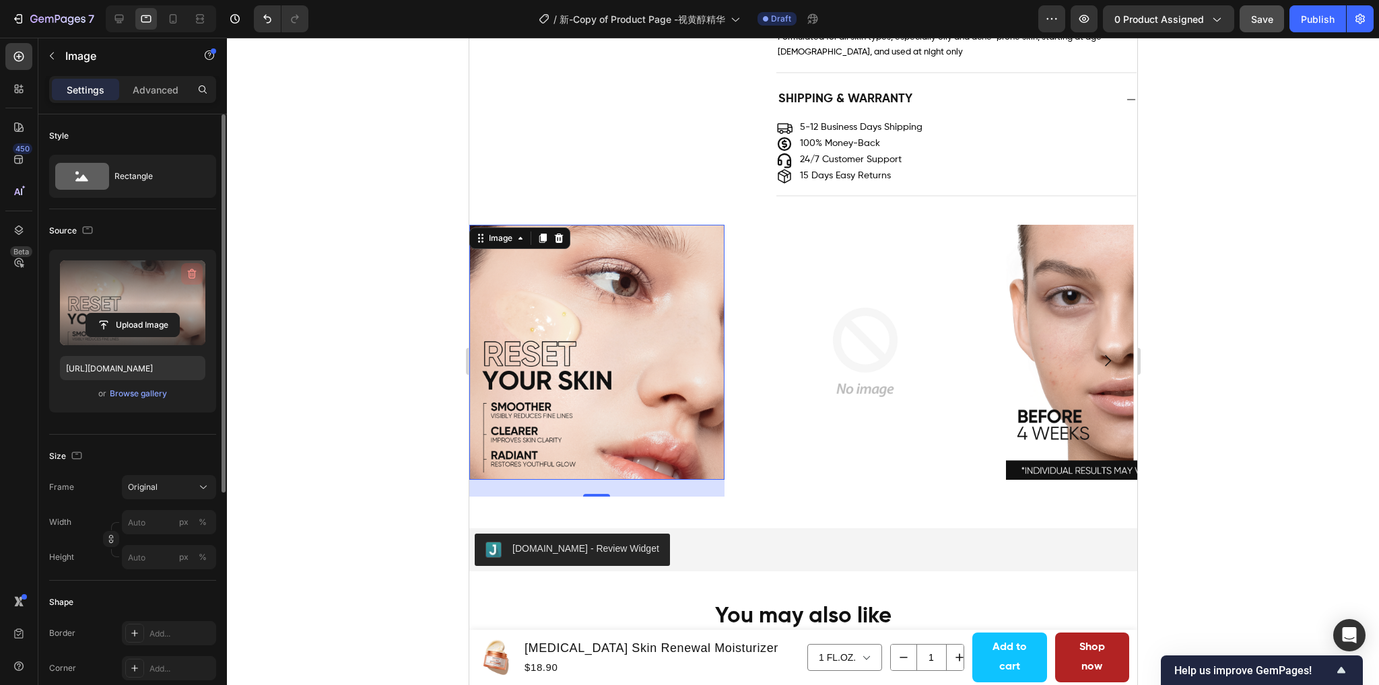
click at [194, 270] on icon "button" at bounding box center [191, 273] width 13 height 13
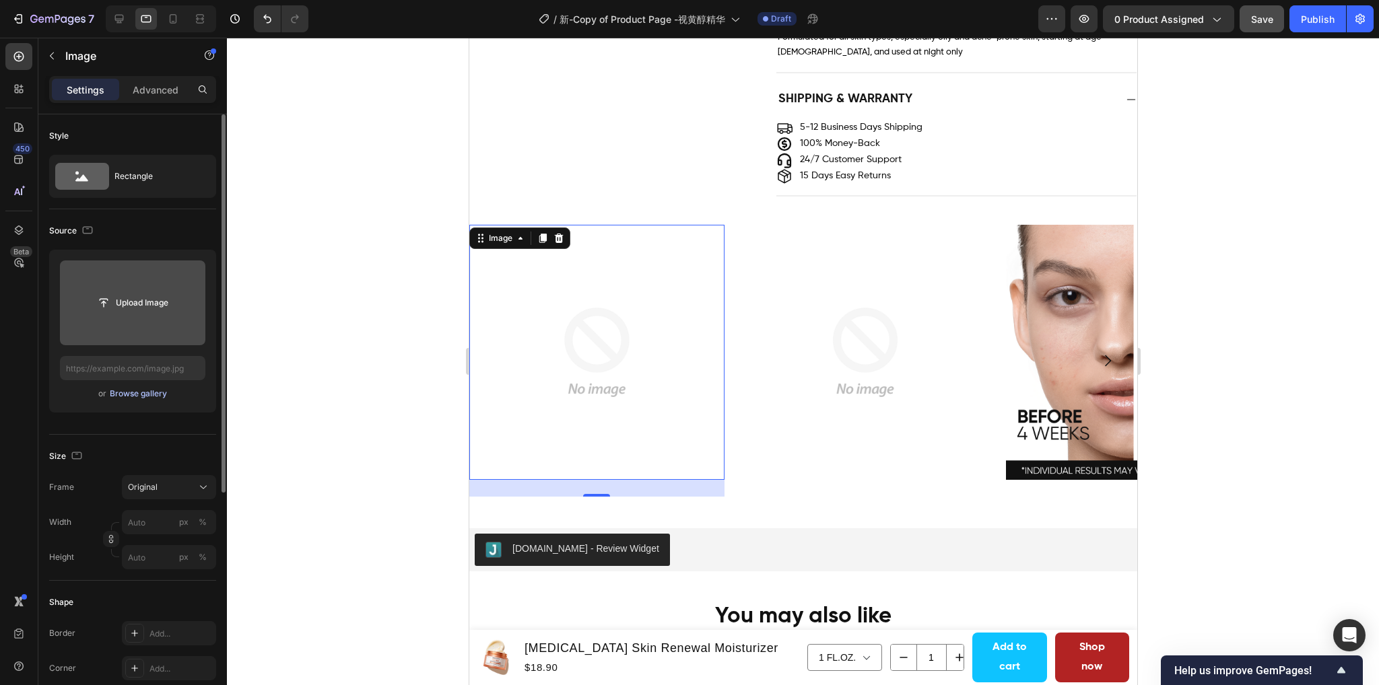
click at [140, 394] on div "Browse gallery" at bounding box center [138, 394] width 57 height 12
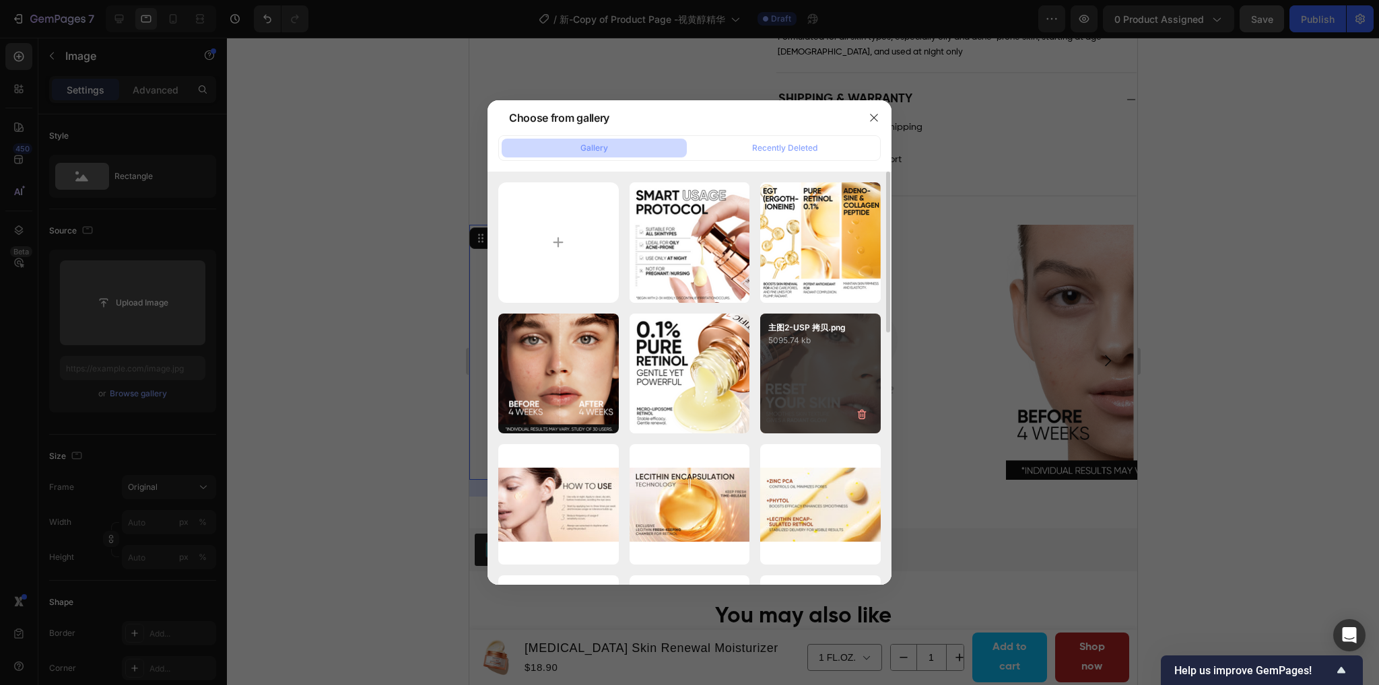
click at [819, 390] on div "主图2-USP 拷贝.png 5095.74 kb" at bounding box center [820, 374] width 120 height 120
type input "https://cdn.shopify.com/s/files/1/0563/1701/8217/files/gempages_572779726456750…"
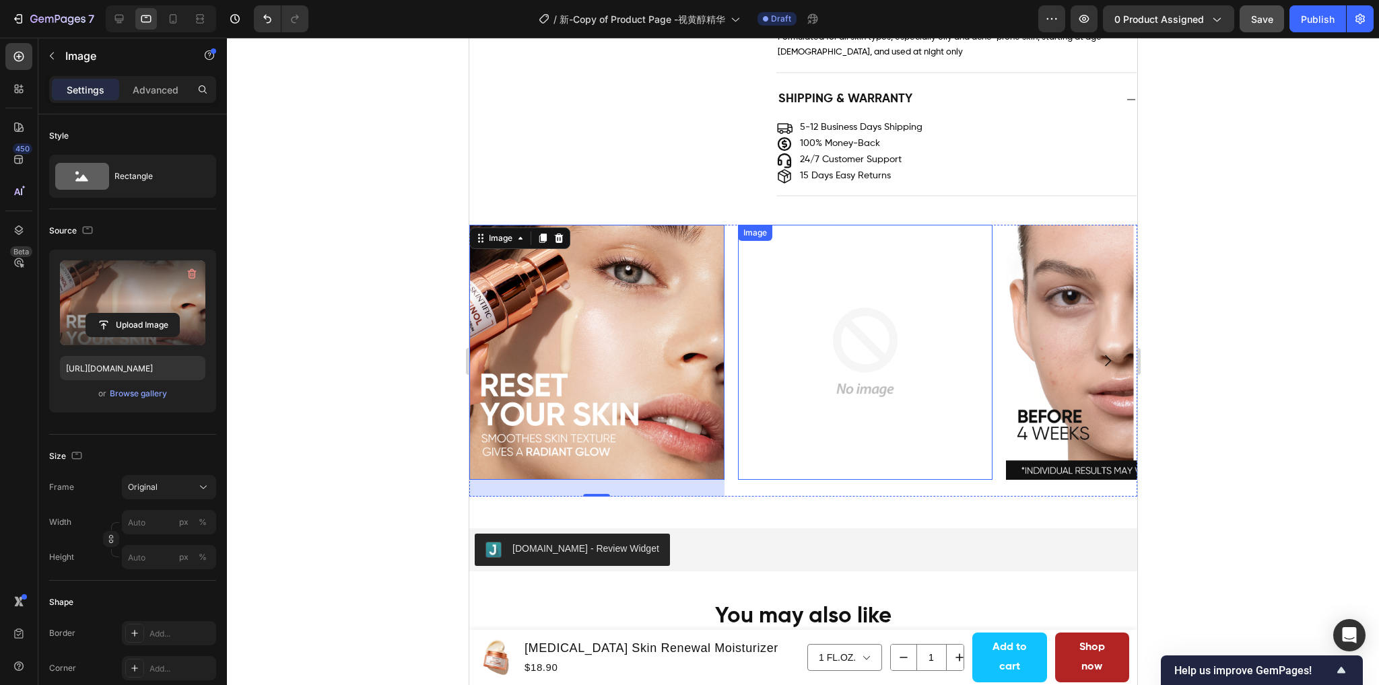
click at [884, 344] on img at bounding box center [864, 352] width 255 height 255
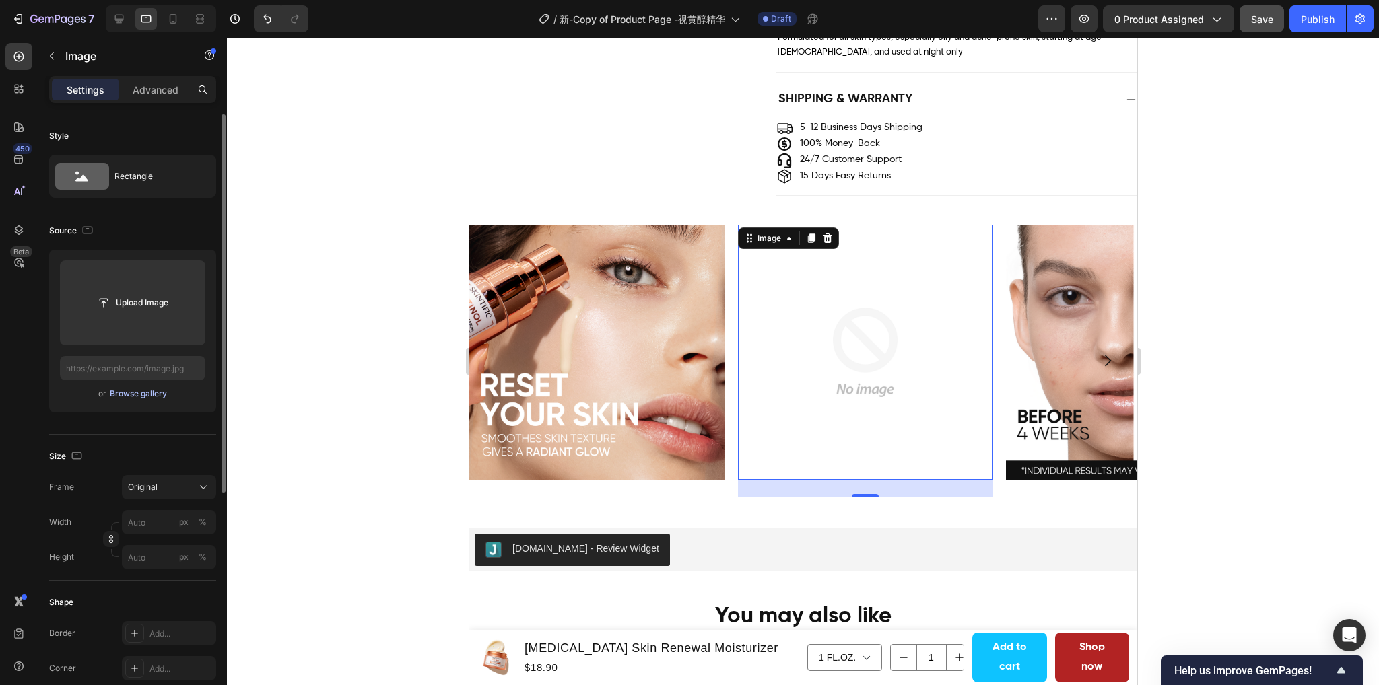
click at [143, 391] on div "Browse gallery" at bounding box center [138, 394] width 57 height 12
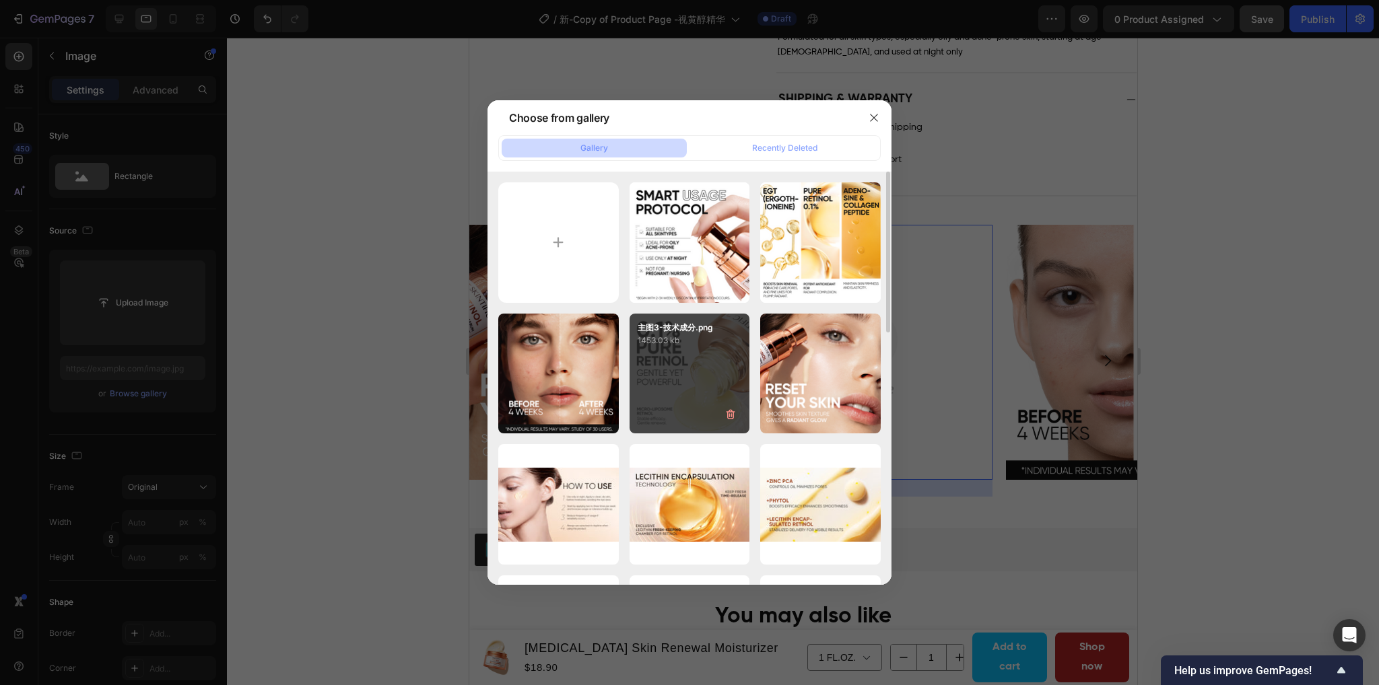
click at [685, 344] on p "1453.03 kb" at bounding box center [689, 340] width 104 height 13
type input "https://cdn.shopify.com/s/files/1/0563/1701/8217/files/gempages_572779726456750…"
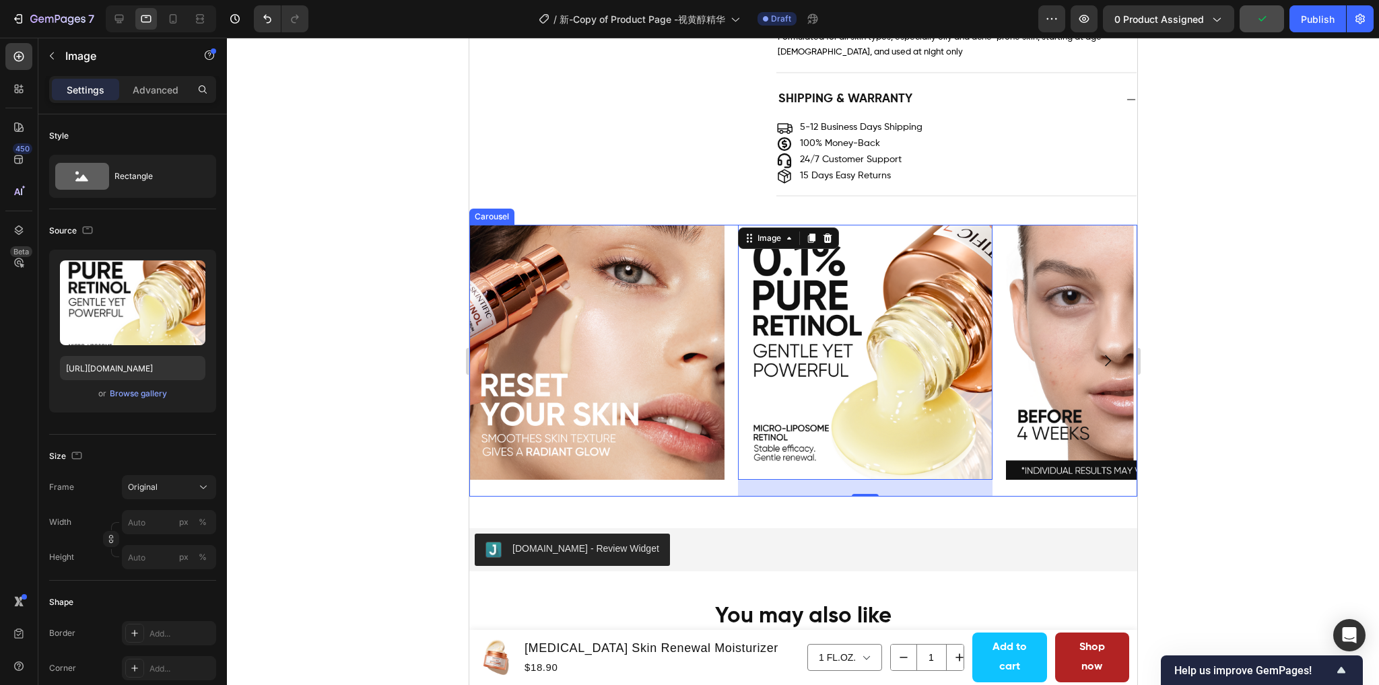
click at [1099, 363] on icon "Carousel Next Arrow" at bounding box center [1107, 361] width 16 height 16
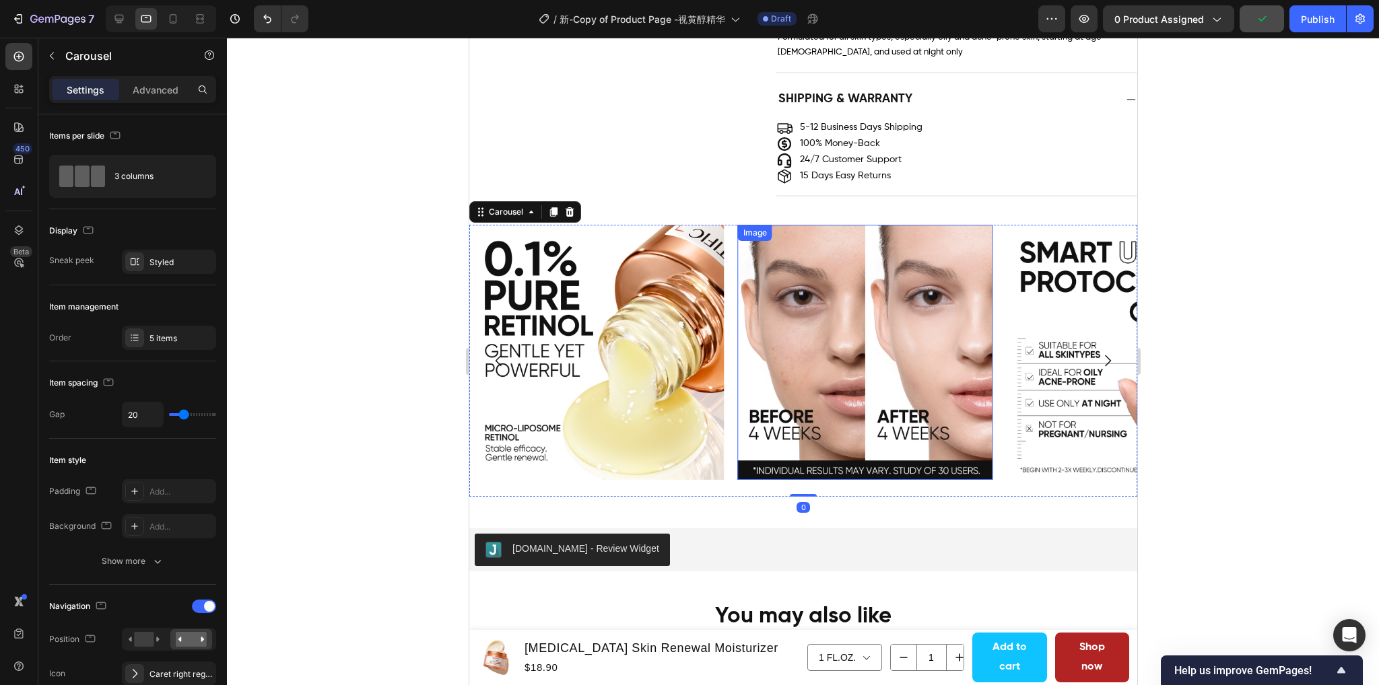
click at [854, 367] on img at bounding box center [864, 352] width 255 height 255
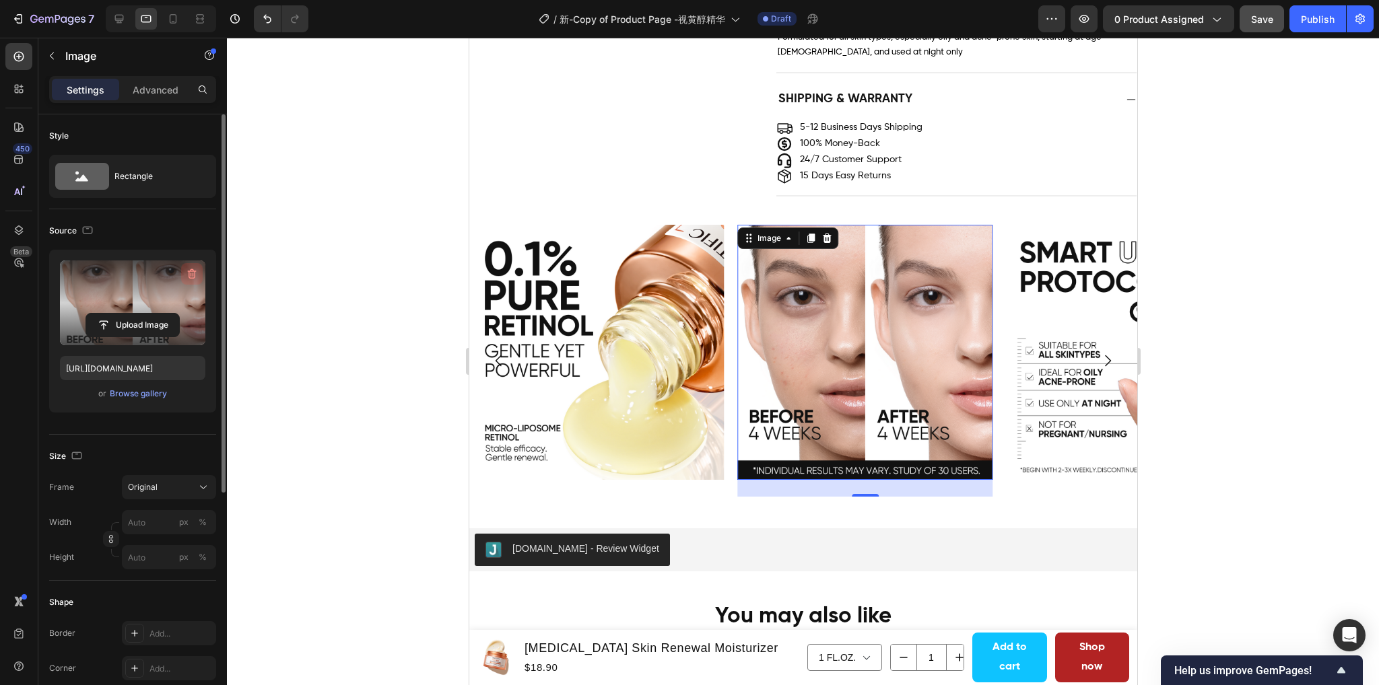
click at [195, 275] on icon "button" at bounding box center [192, 274] width 9 height 10
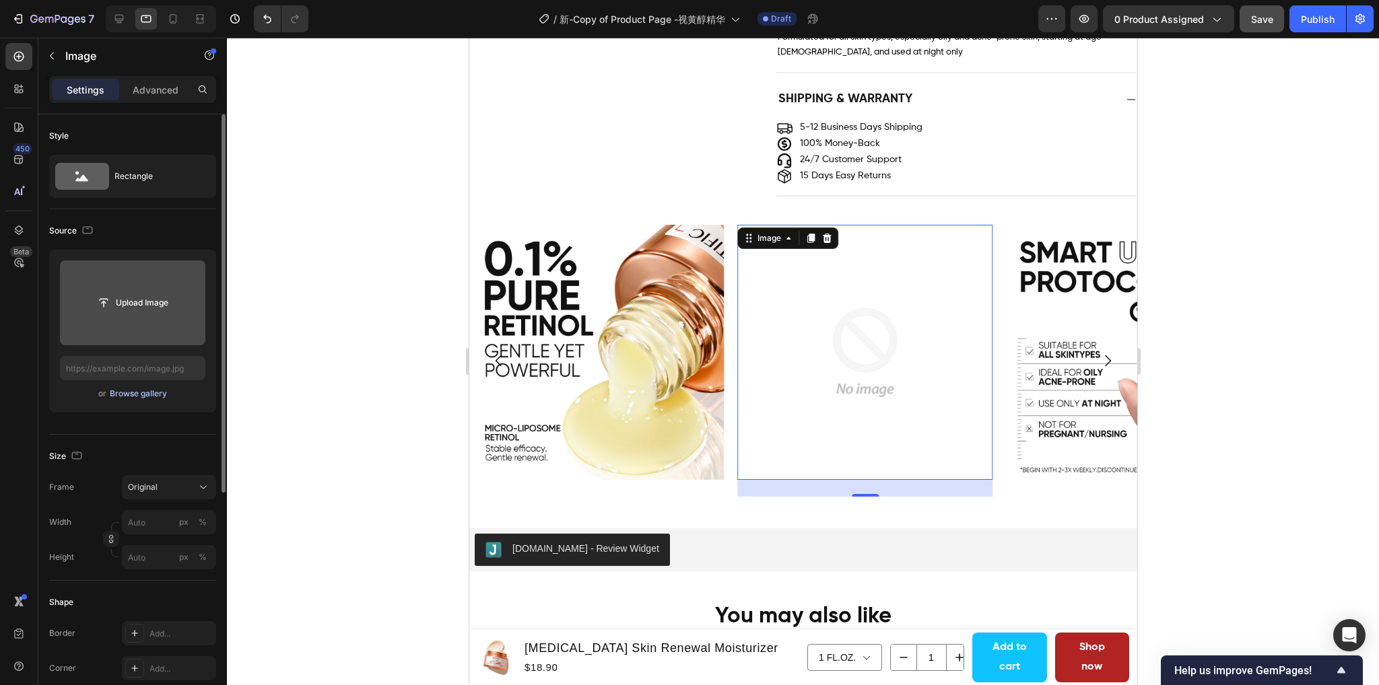
click at [133, 397] on div "Browse gallery" at bounding box center [138, 394] width 57 height 12
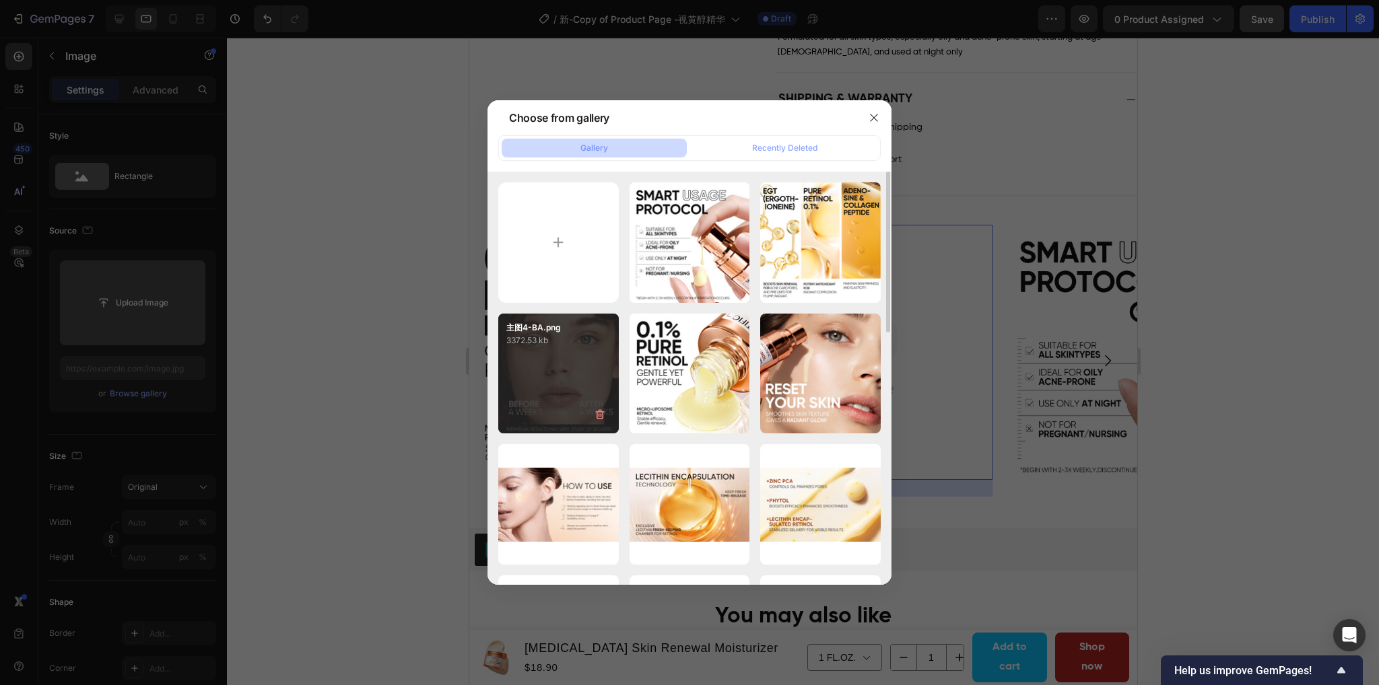
click at [543, 367] on div "主图4-BA.png 3372.53 kb" at bounding box center [558, 374] width 120 height 120
type input "https://cdn.shopify.com/s/files/1/0563/1701/8217/files/gempages_572779726456750…"
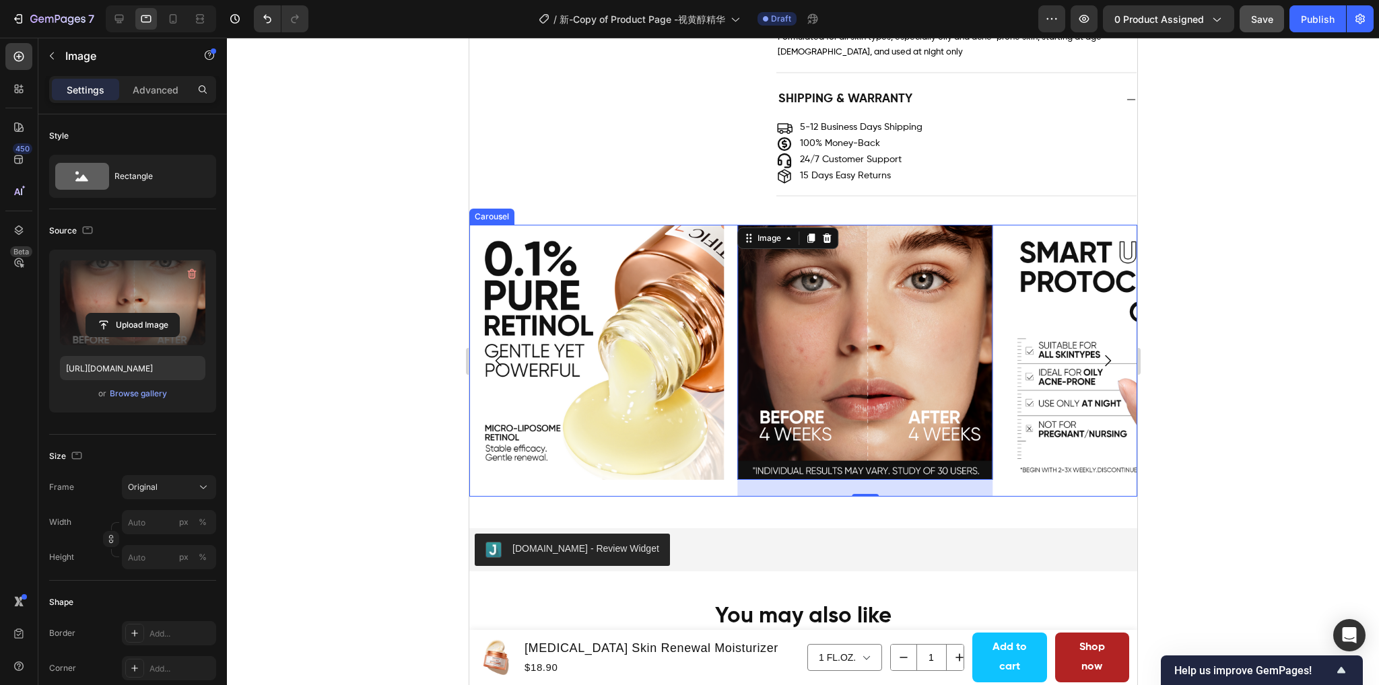
click at [495, 359] on icon "Carousel Back Arrow" at bounding box center [498, 361] width 16 height 16
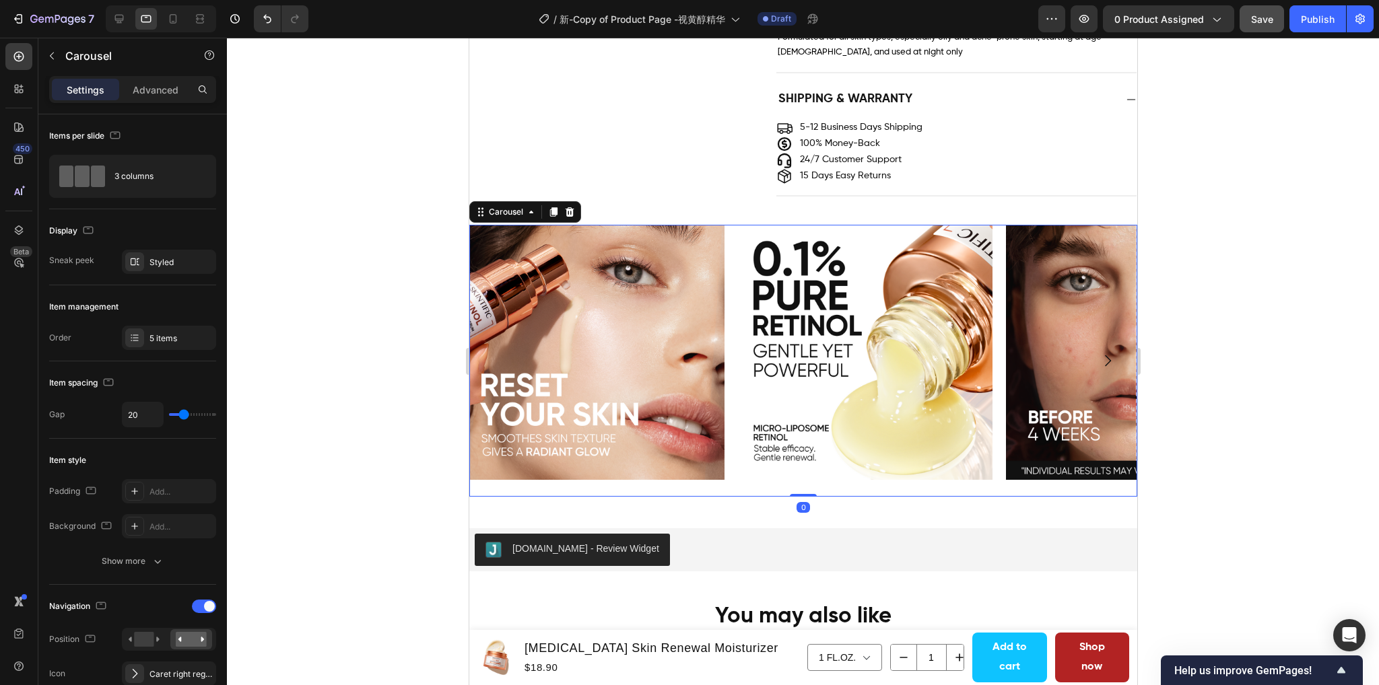
click at [1102, 357] on icon "Carousel Next Arrow" at bounding box center [1107, 361] width 16 height 16
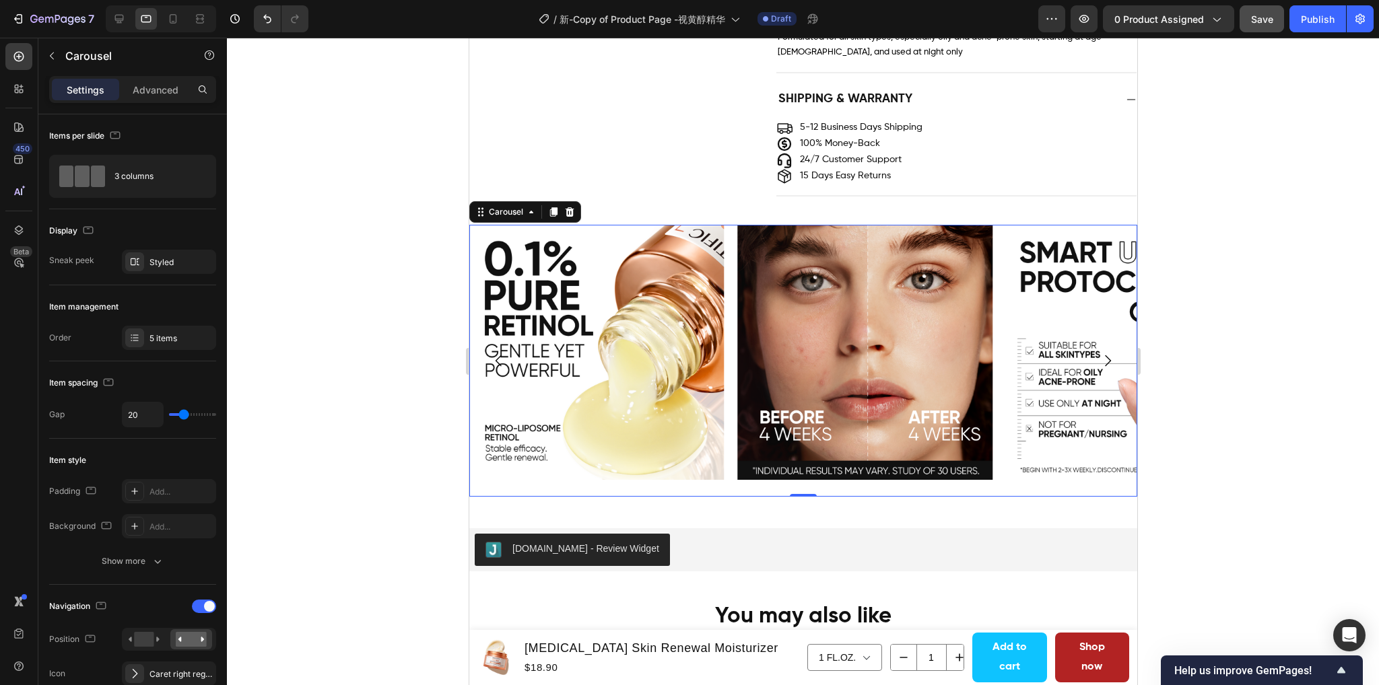
click at [1102, 357] on icon "Carousel Next Arrow" at bounding box center [1107, 361] width 16 height 16
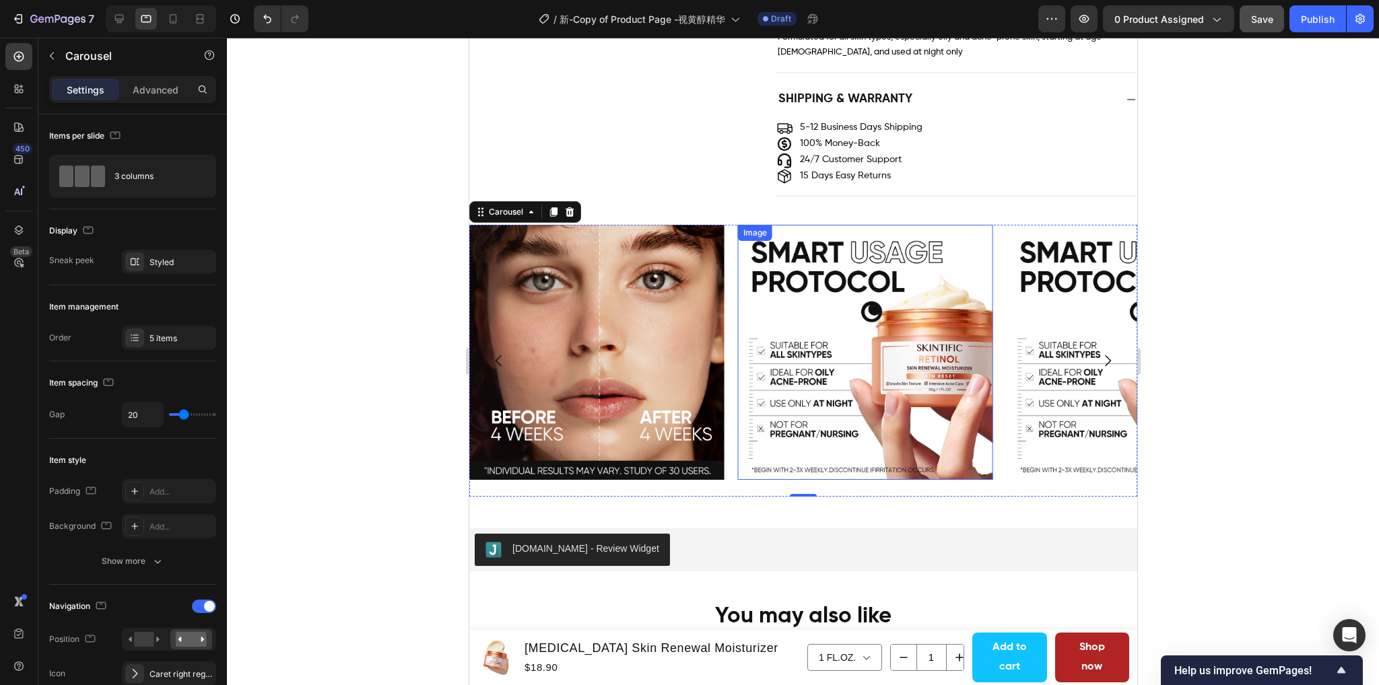
click at [907, 363] on img at bounding box center [864, 352] width 255 height 255
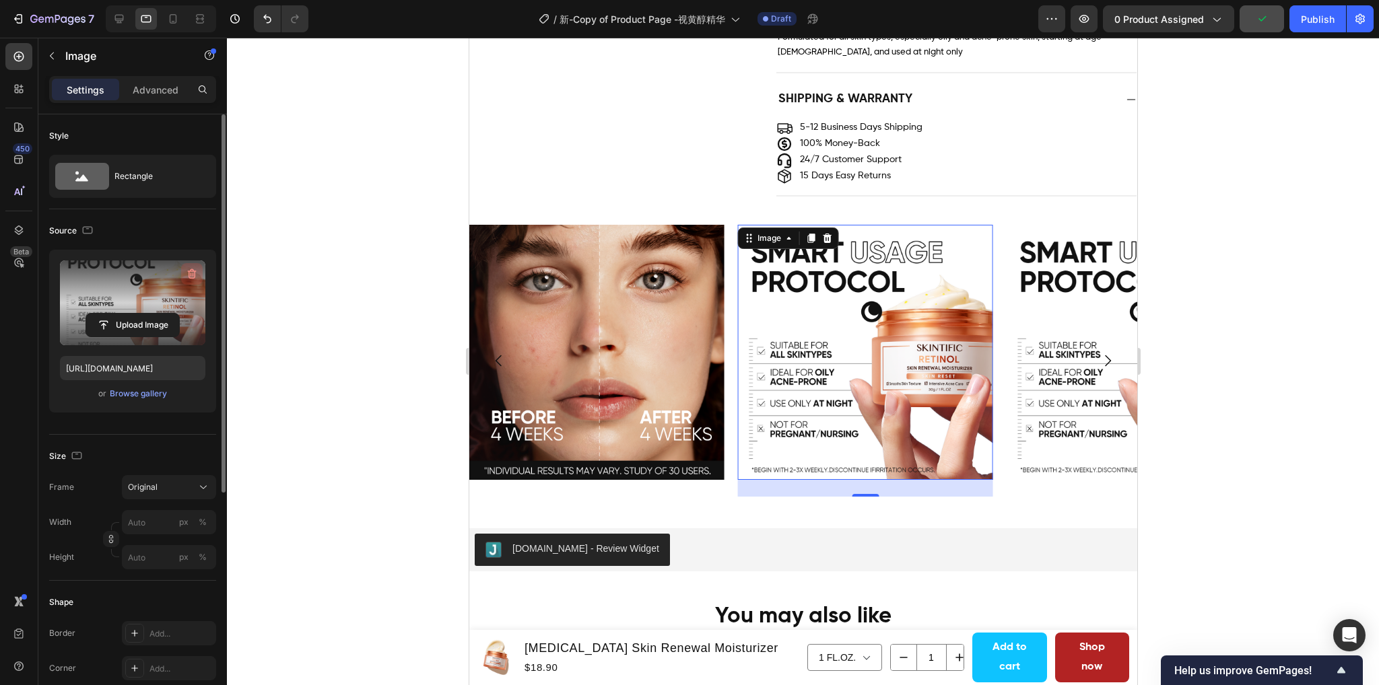
click at [186, 276] on icon "button" at bounding box center [191, 273] width 13 height 13
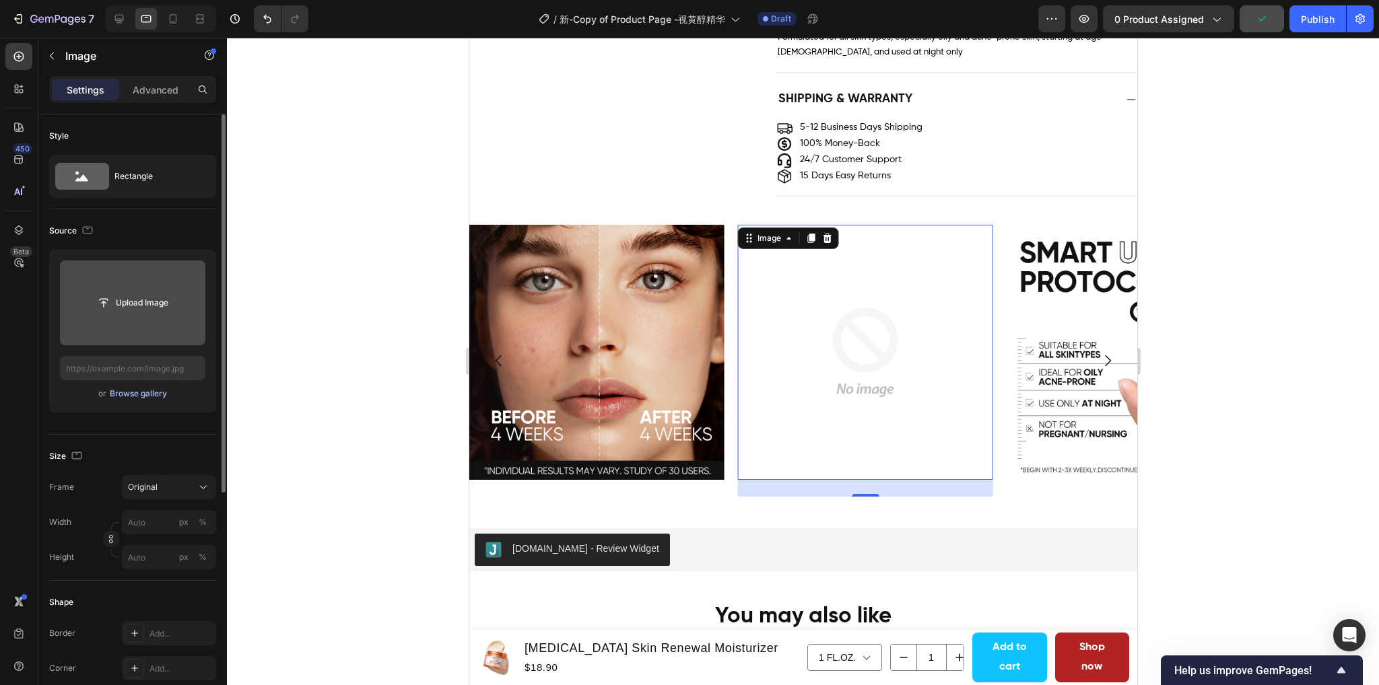
click at [139, 396] on div "Browse gallery" at bounding box center [138, 394] width 57 height 12
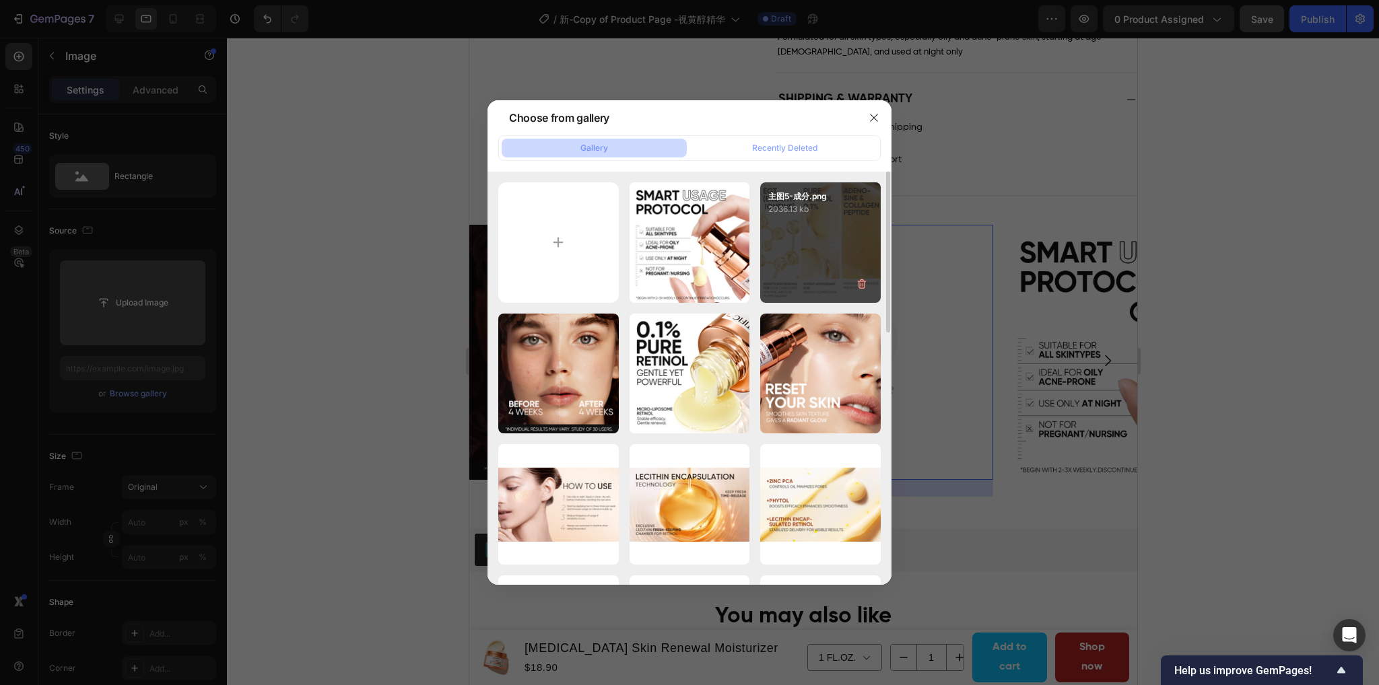
click at [847, 211] on p "2036.13 kb" at bounding box center [820, 209] width 104 height 13
type input "https://cdn.shopify.com/s/files/1/0563/1701/8217/files/gempages_572779726456750…"
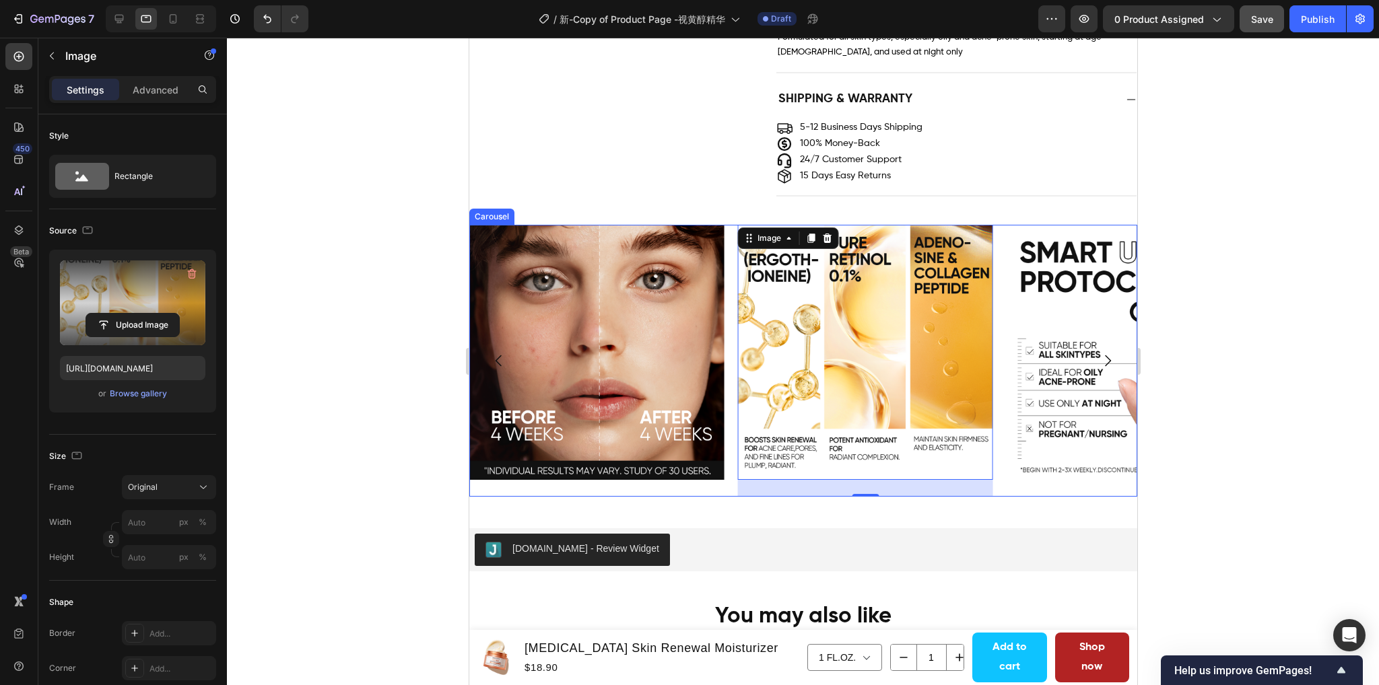
click at [1099, 363] on icon "Carousel Next Arrow" at bounding box center [1107, 361] width 16 height 16
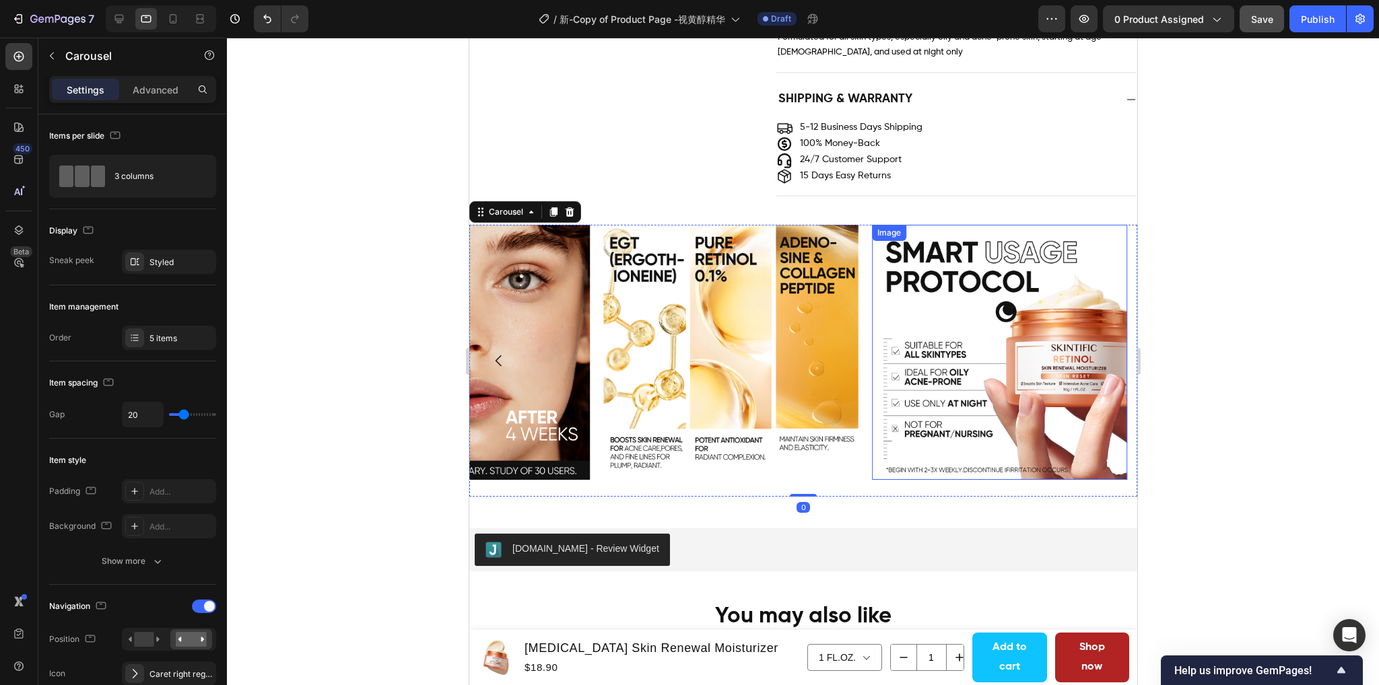
click at [1009, 378] on img at bounding box center [998, 352] width 255 height 255
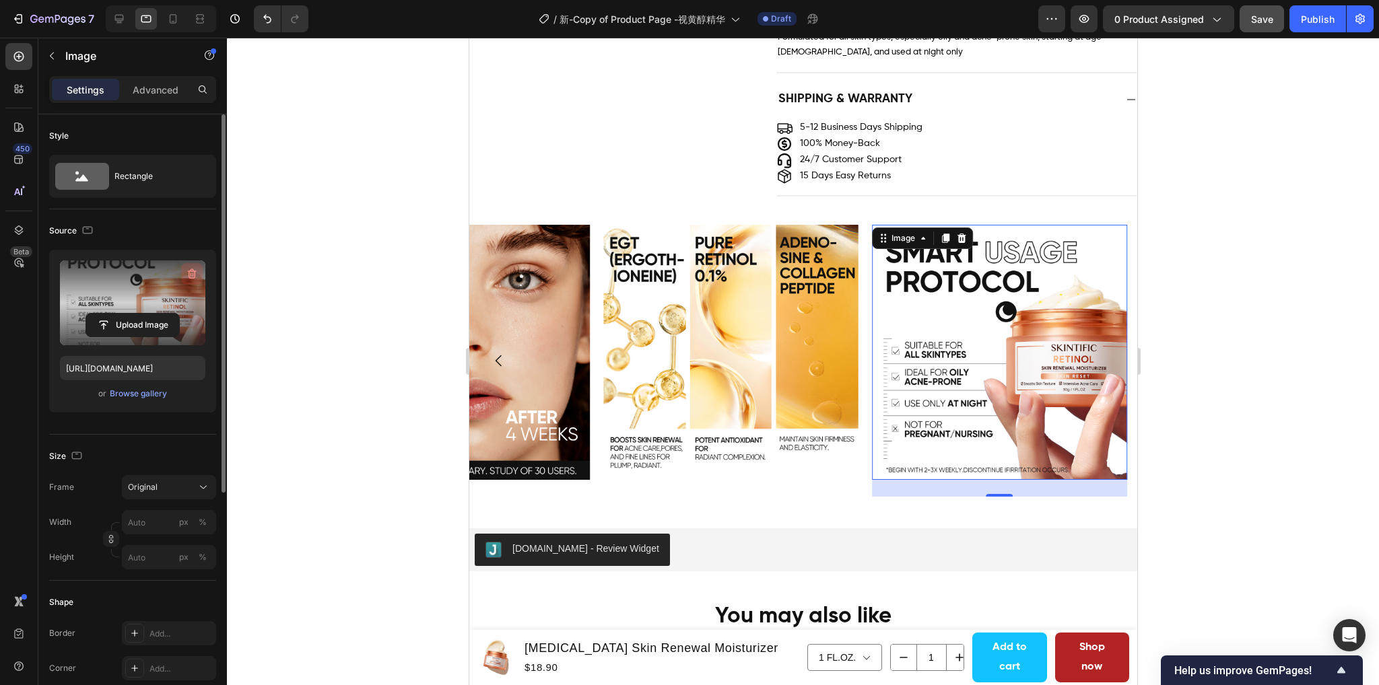
click at [191, 278] on icon "button" at bounding box center [191, 273] width 13 height 13
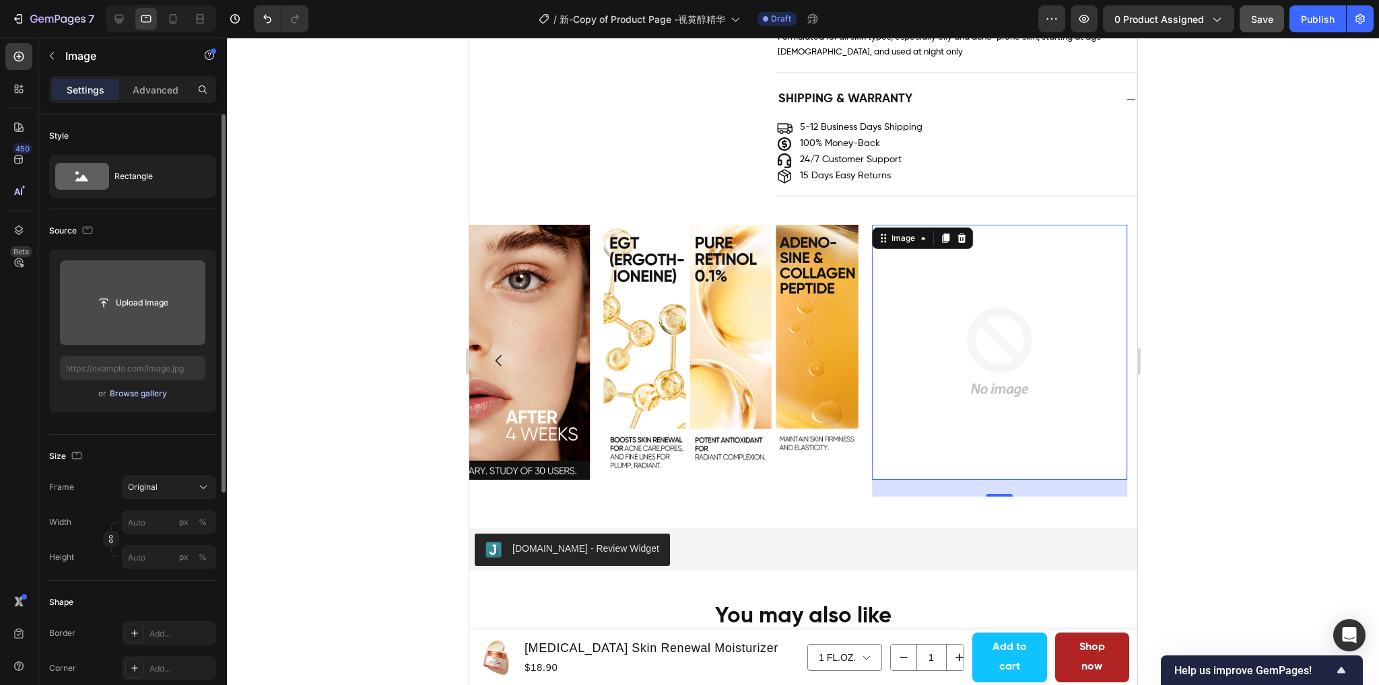
click at [127, 391] on div "Browse gallery" at bounding box center [138, 394] width 57 height 12
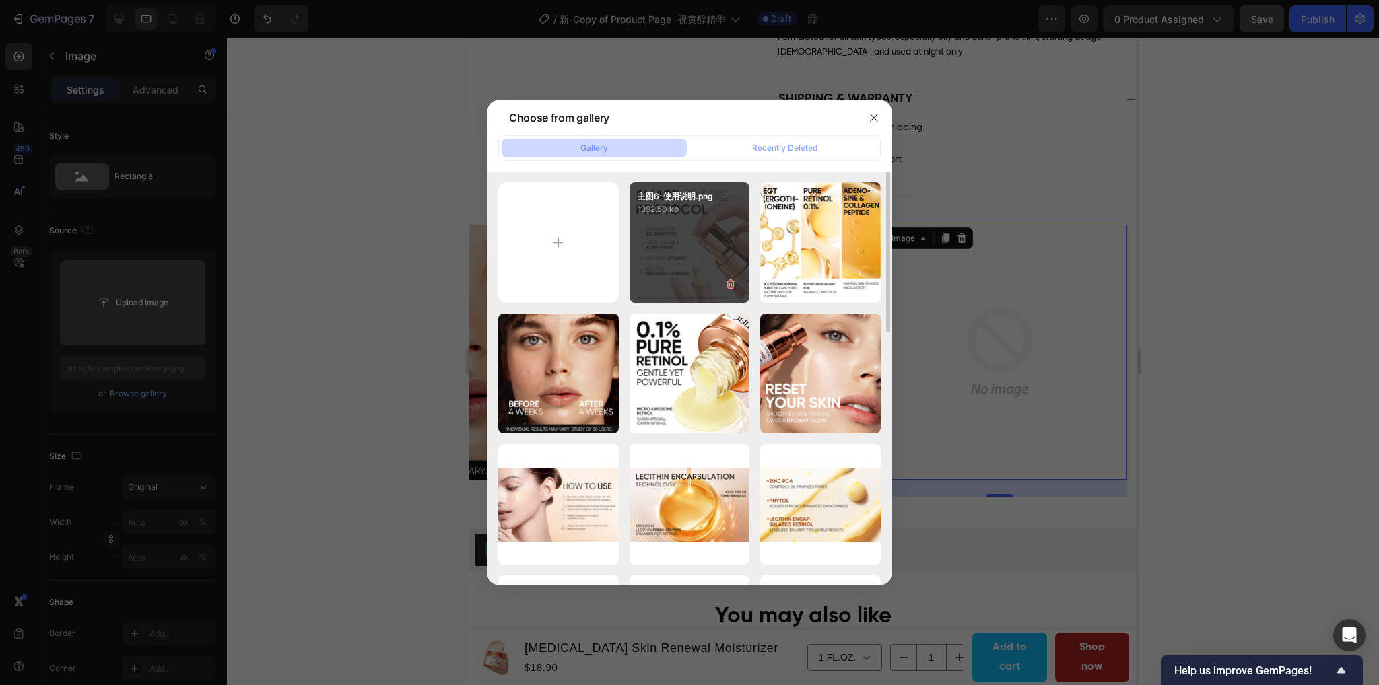
click at [687, 235] on div "主图6-使用说明.png 1392.50 kb" at bounding box center [689, 242] width 120 height 120
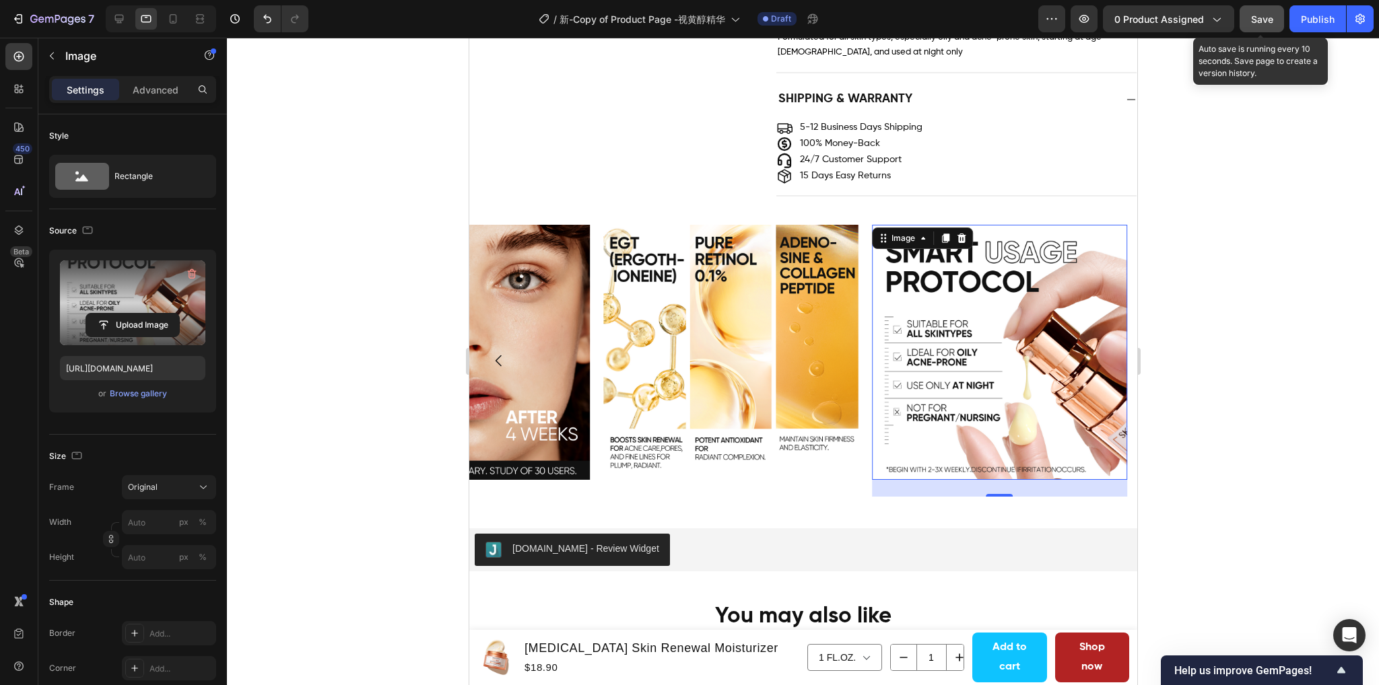
click at [1263, 18] on span "Save" at bounding box center [1262, 18] width 22 height 11
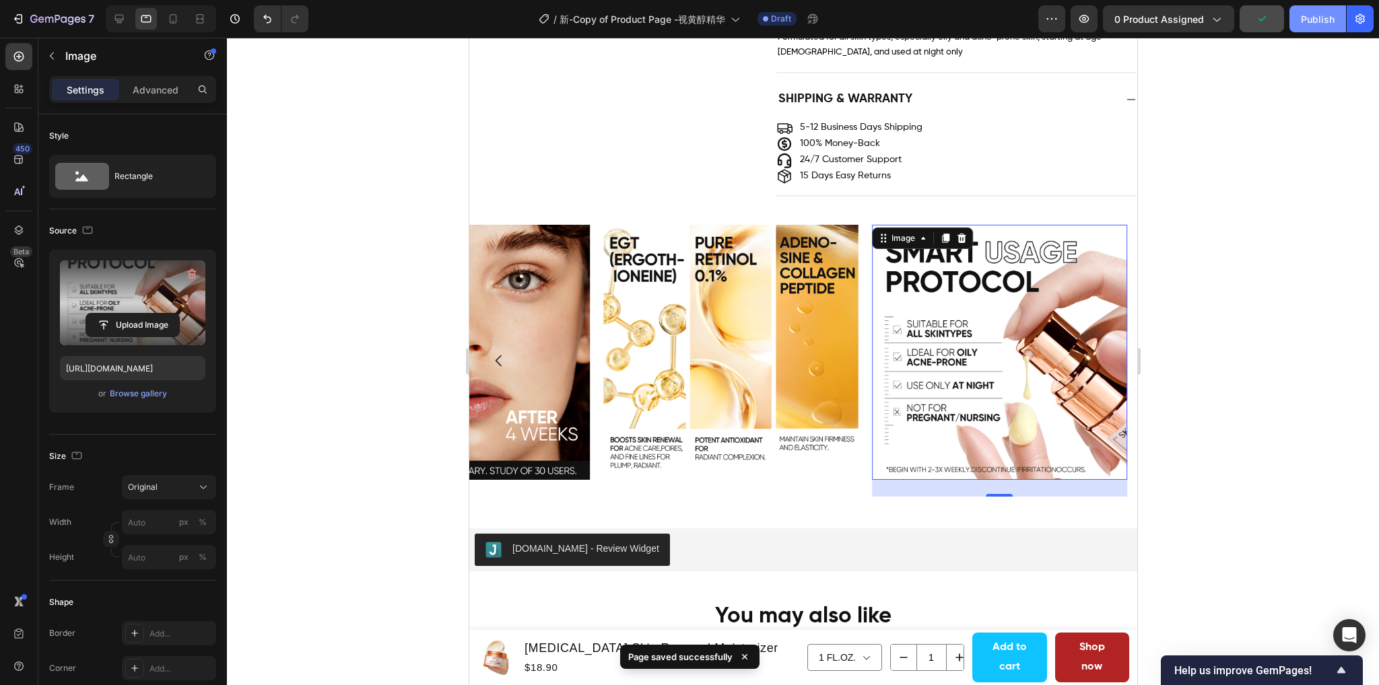
click at [1314, 22] on div "Publish" at bounding box center [1317, 19] width 34 height 14
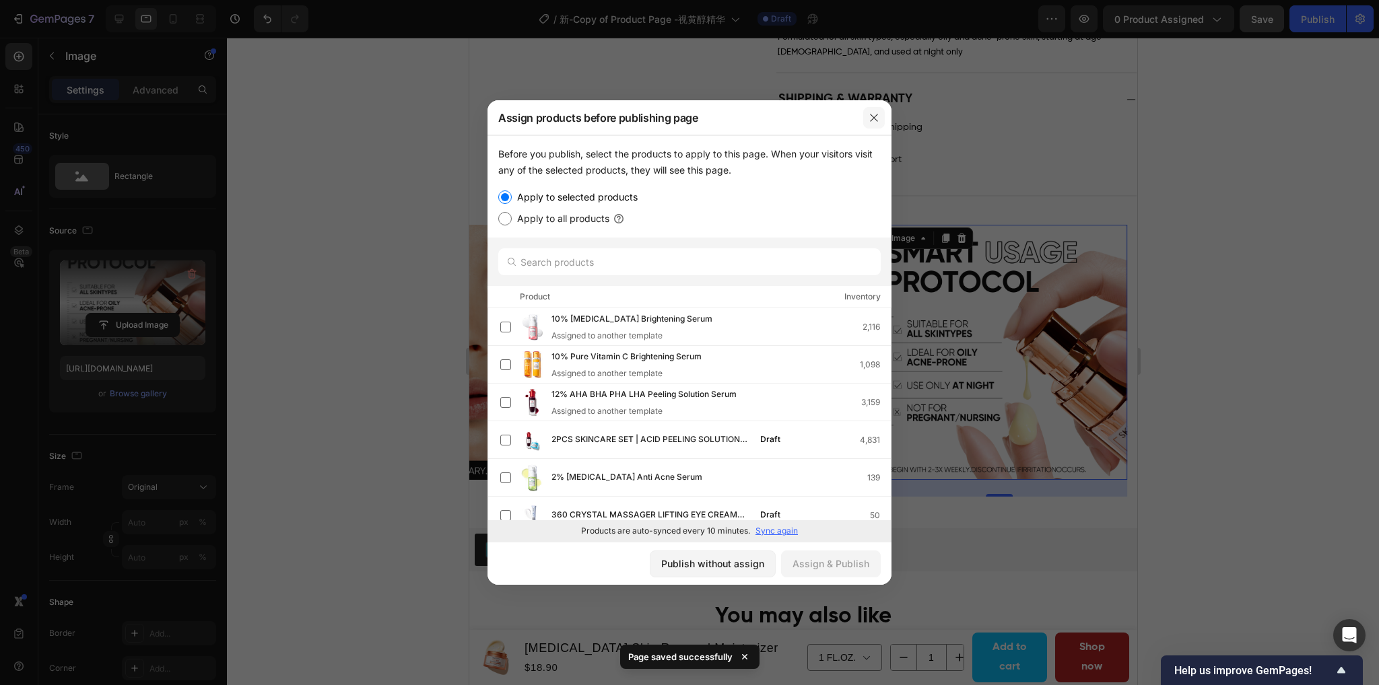
click at [868, 116] on icon "button" at bounding box center [873, 117] width 11 height 11
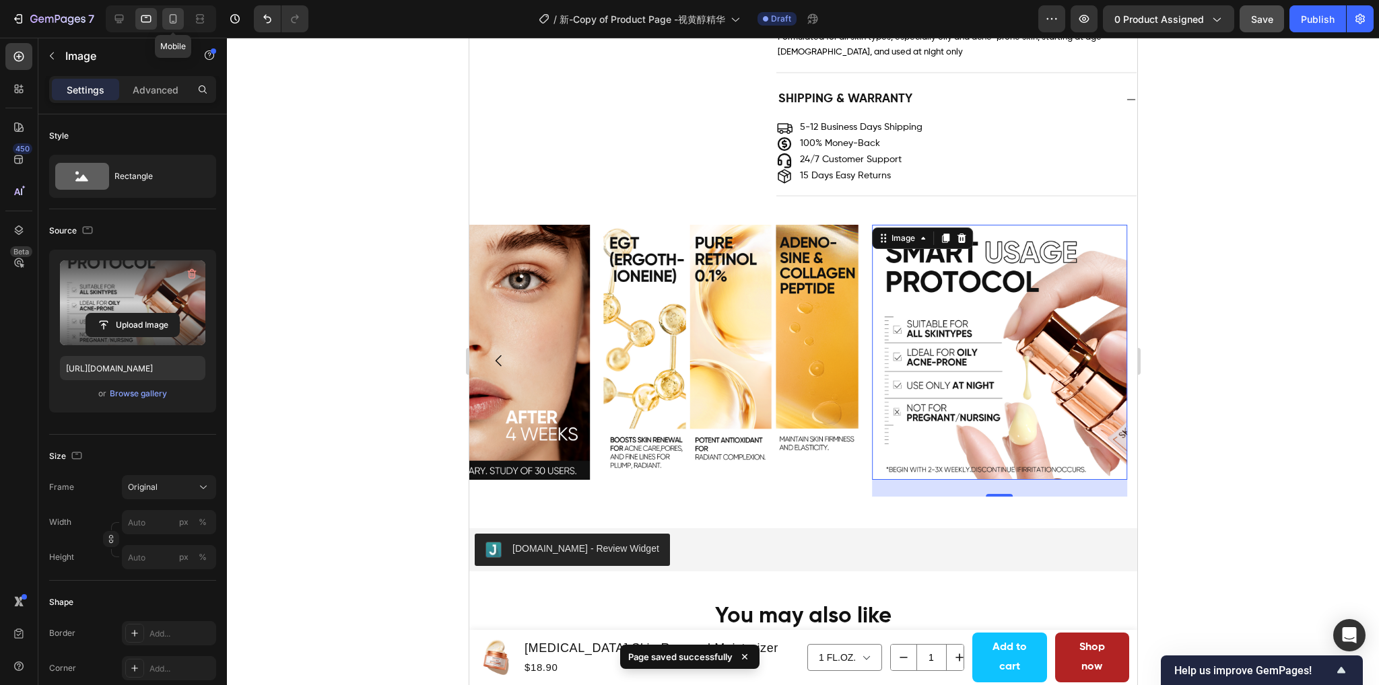
click at [177, 19] on icon at bounding box center [172, 18] width 13 height 13
type input "https://cdn.shopify.com/s/files/1/0563/1701/8217/files/gempages_572779726456750…"
type input "100"
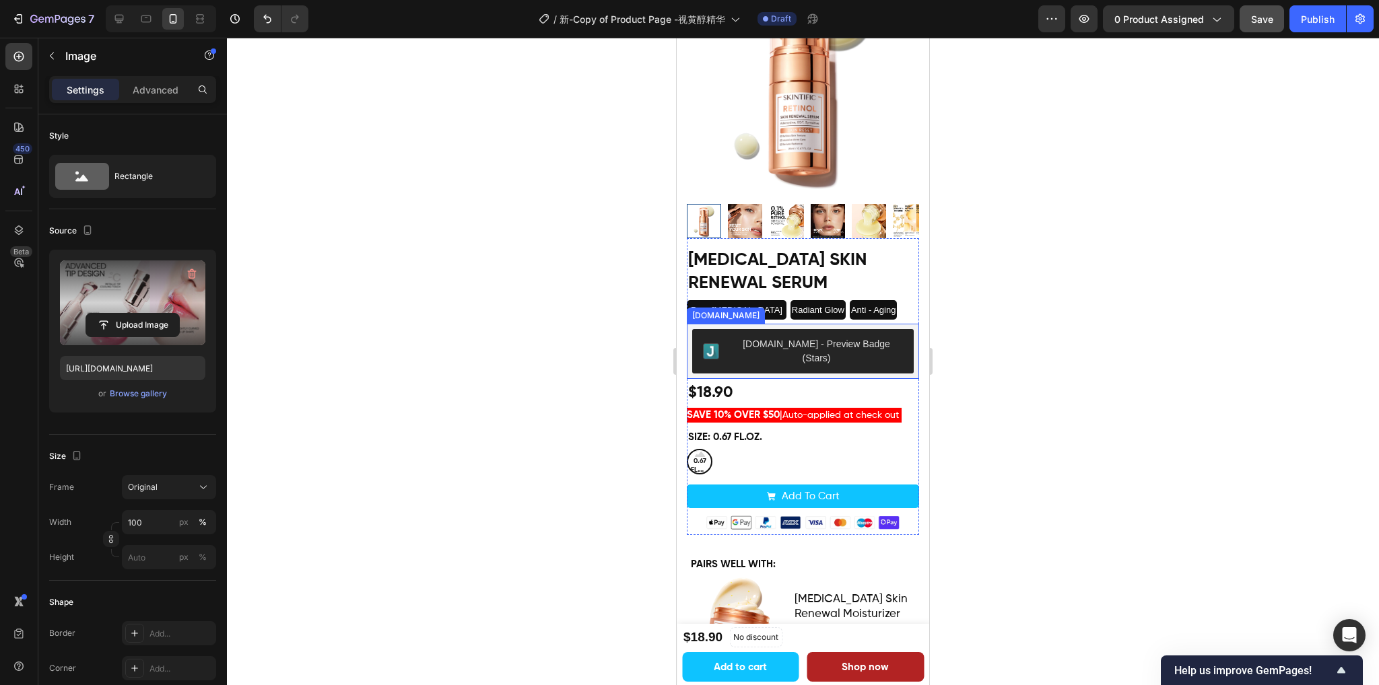
scroll to position [135, 0]
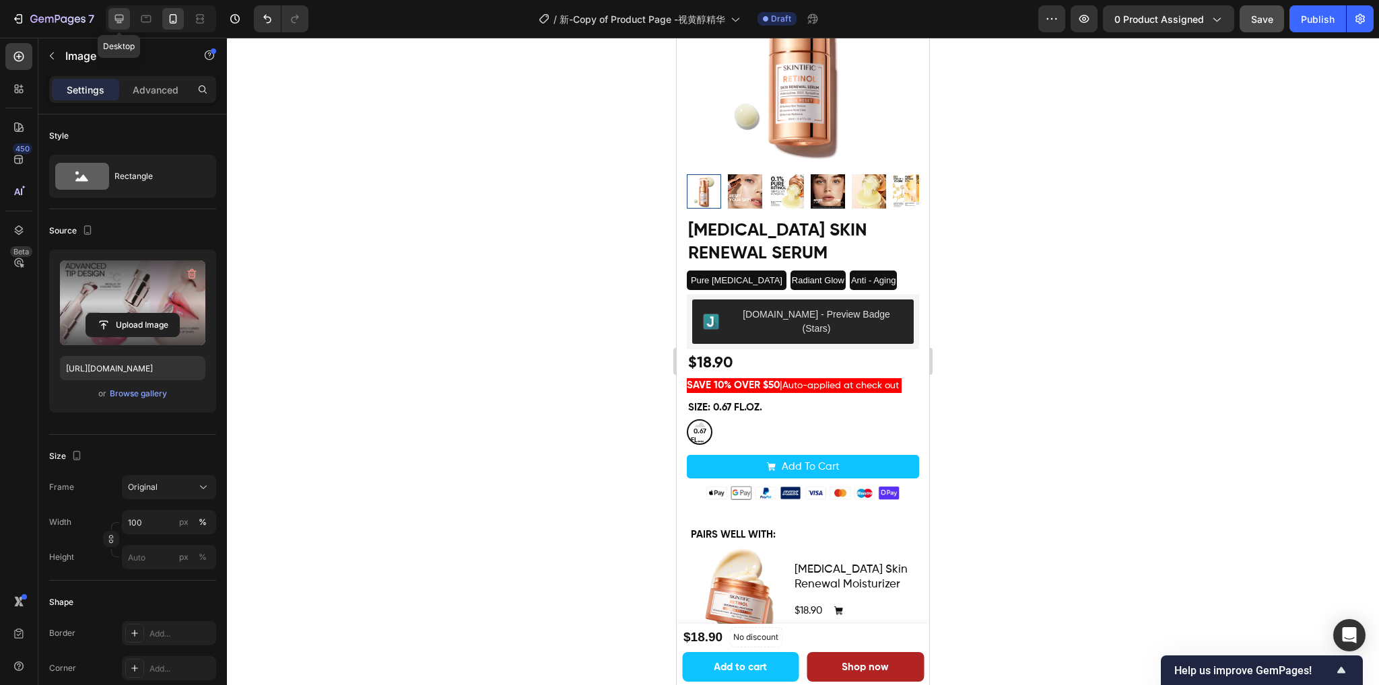
click at [124, 18] on icon at bounding box center [118, 18] width 13 height 13
type input "https://cdn.shopify.com/s/files/1/0563/1701/8217/files/gempages_572779726456750…"
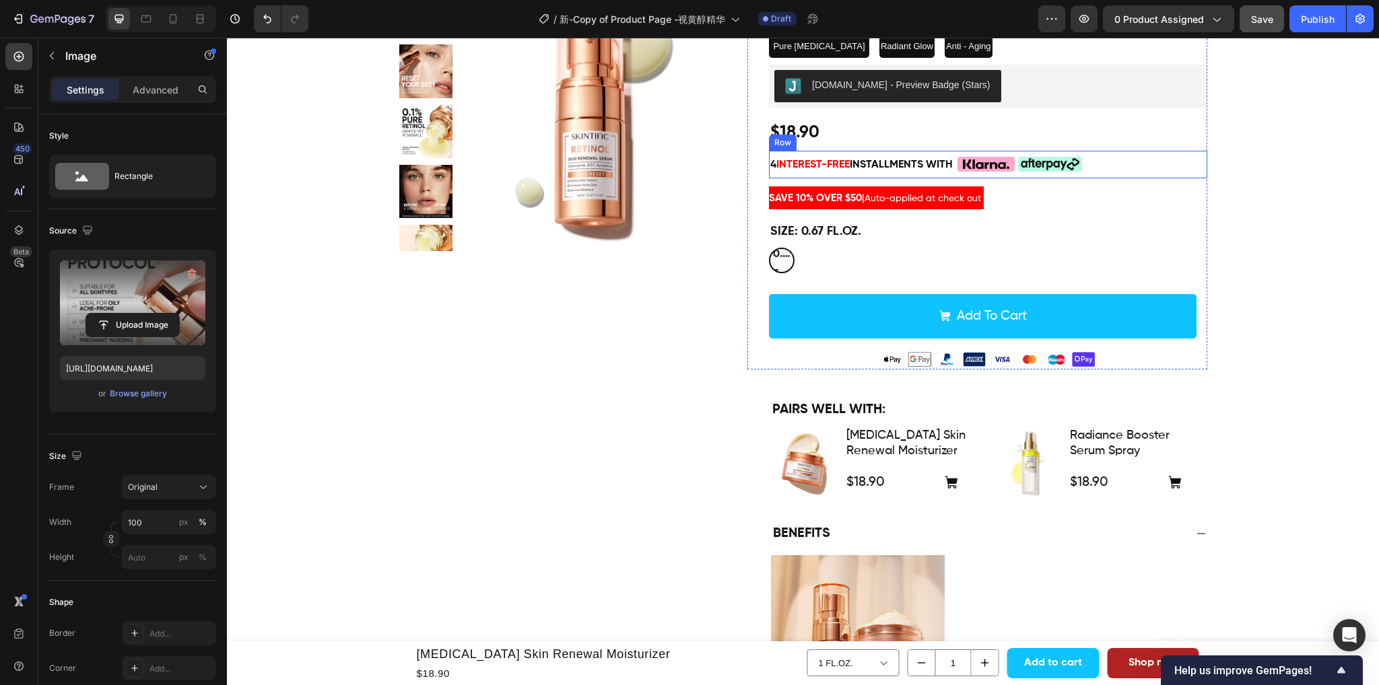
click at [1116, 167] on div "4 interest-free installments with Text Block Custom Code Custom Code Row" at bounding box center [988, 165] width 438 height 28
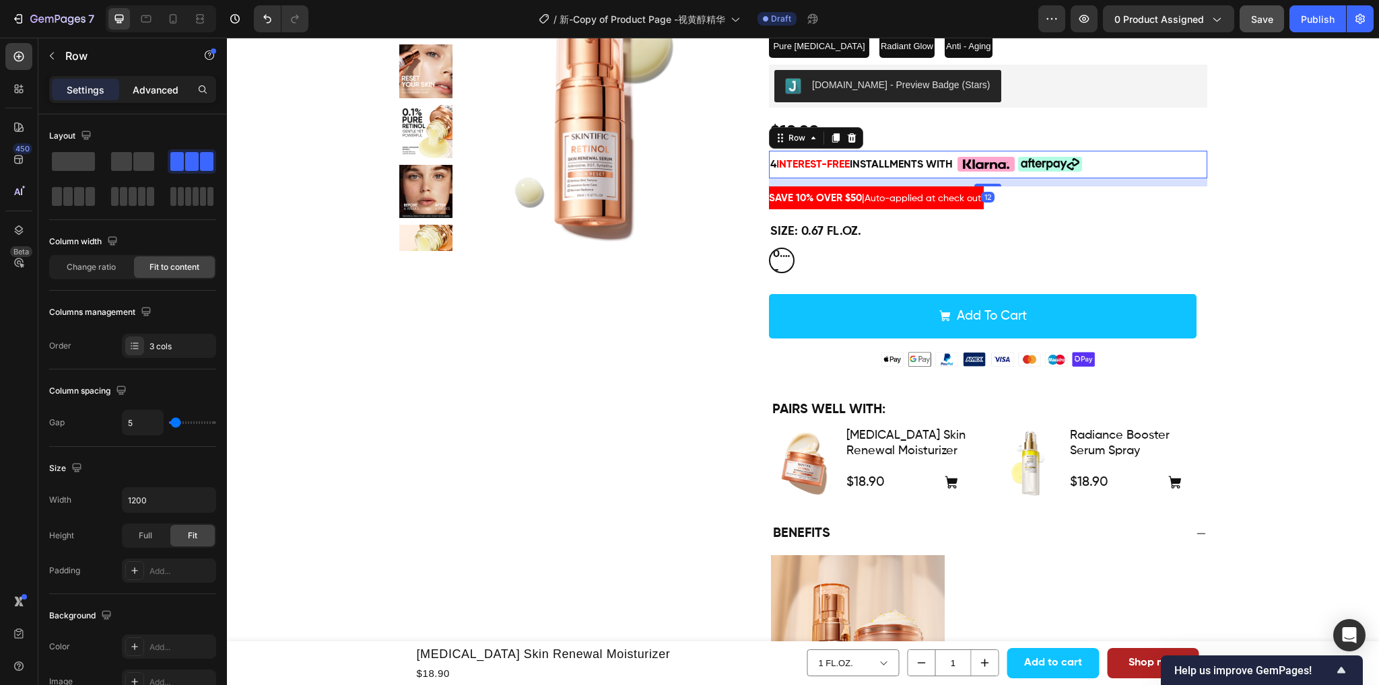
click at [148, 93] on p "Advanced" at bounding box center [156, 90] width 46 height 14
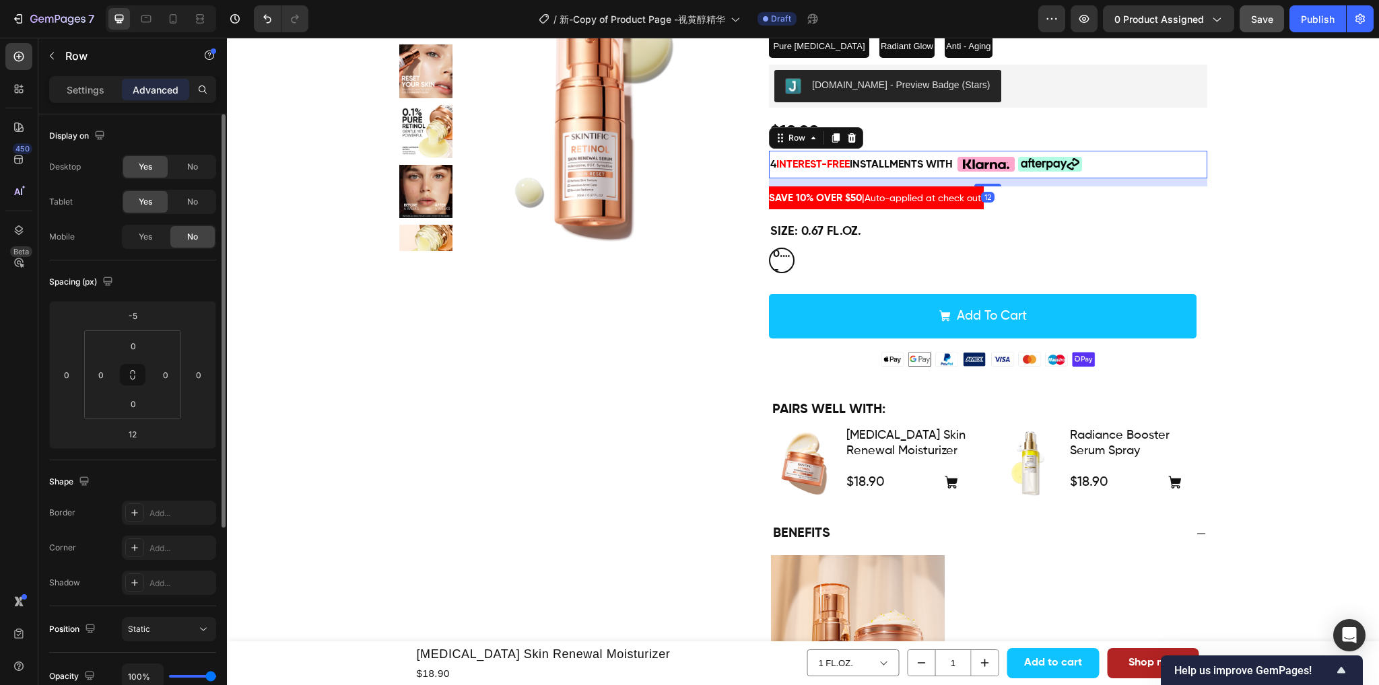
click at [158, 225] on div "Yes No" at bounding box center [169, 237] width 94 height 24
click at [150, 235] on span "Yes" at bounding box center [145, 237] width 13 height 12
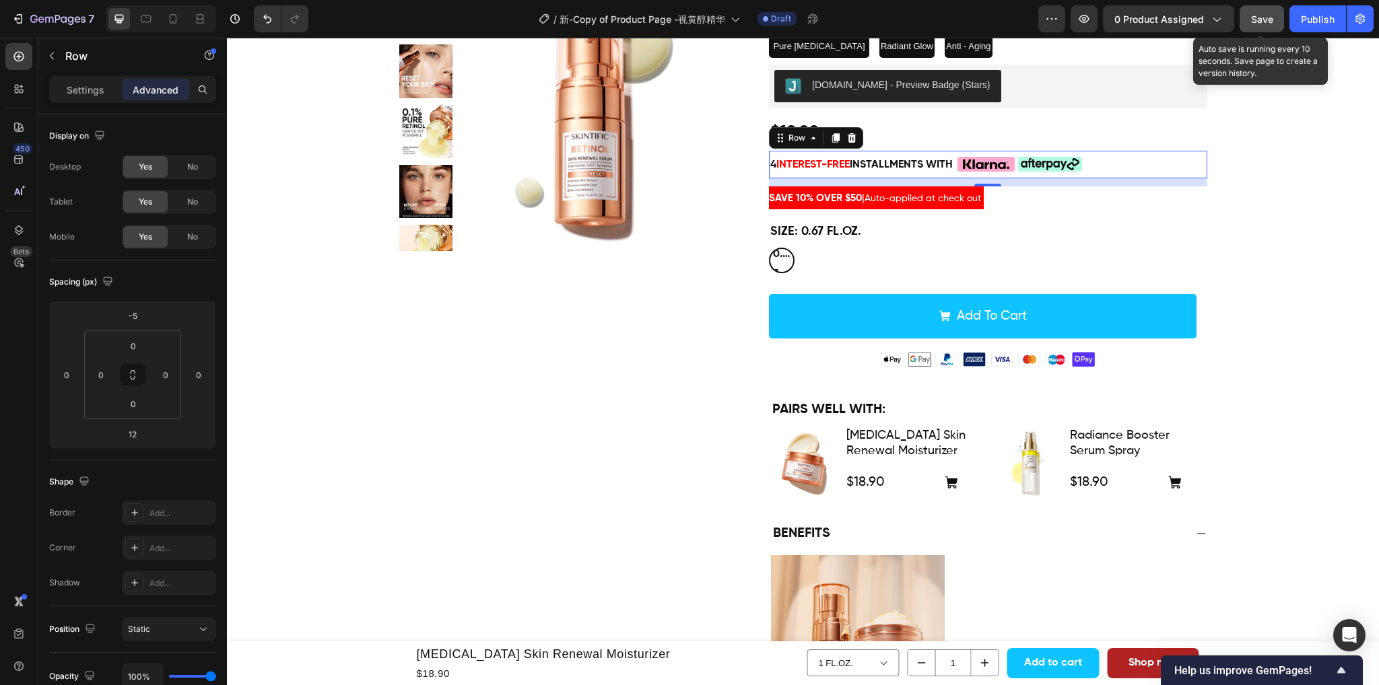
click at [1267, 20] on span "Save" at bounding box center [1262, 18] width 22 height 11
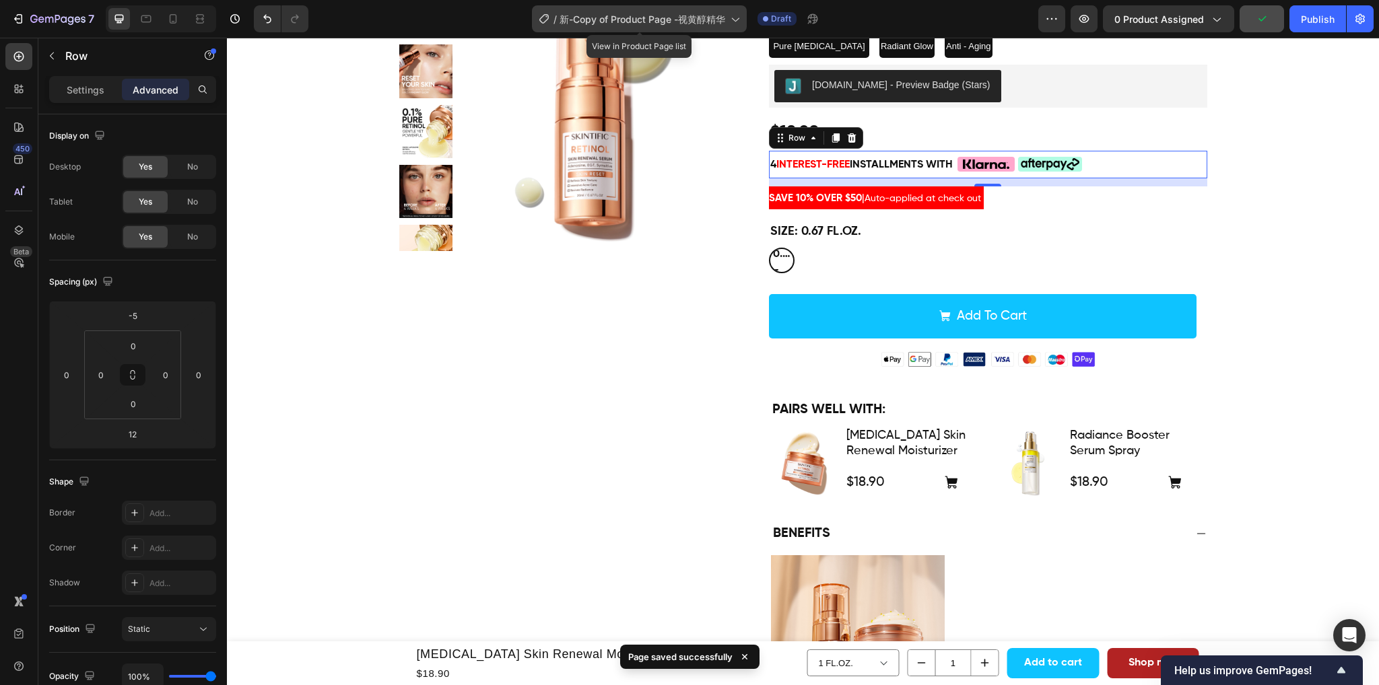
click at [613, 16] on span "新-Copy of Product Page -视黄醇精华" at bounding box center [642, 19] width 166 height 14
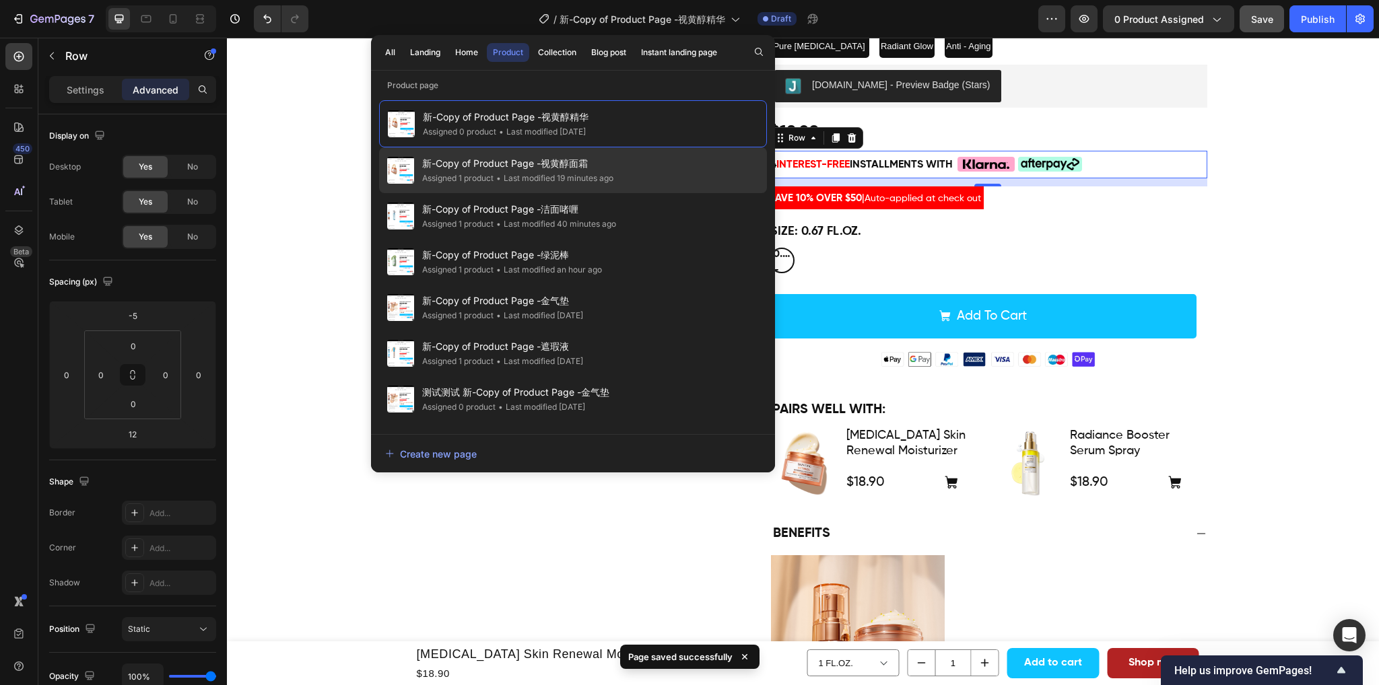
click at [585, 160] on span "新-Copy of Product Page -视黄醇面霜" at bounding box center [517, 163] width 191 height 16
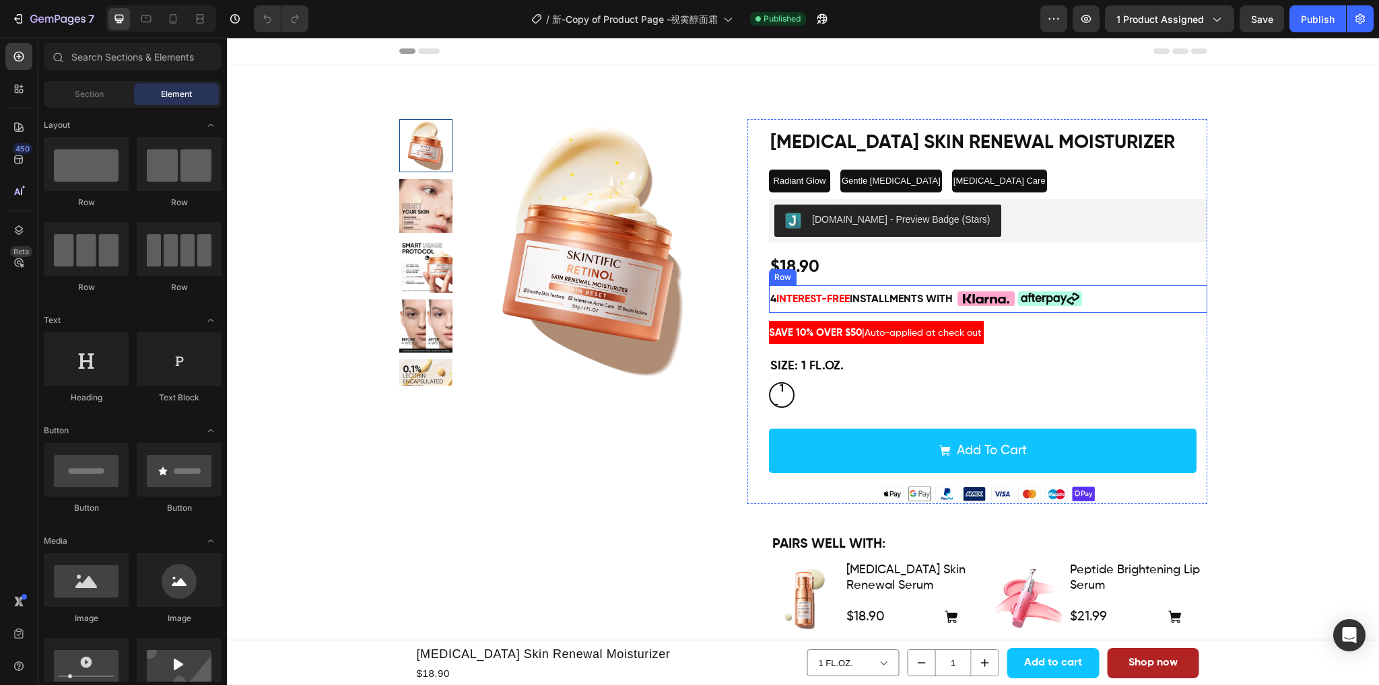
click at [1128, 291] on div "4 interest-free installments with Text Block Custom Code Custom Code Row" at bounding box center [988, 299] width 438 height 28
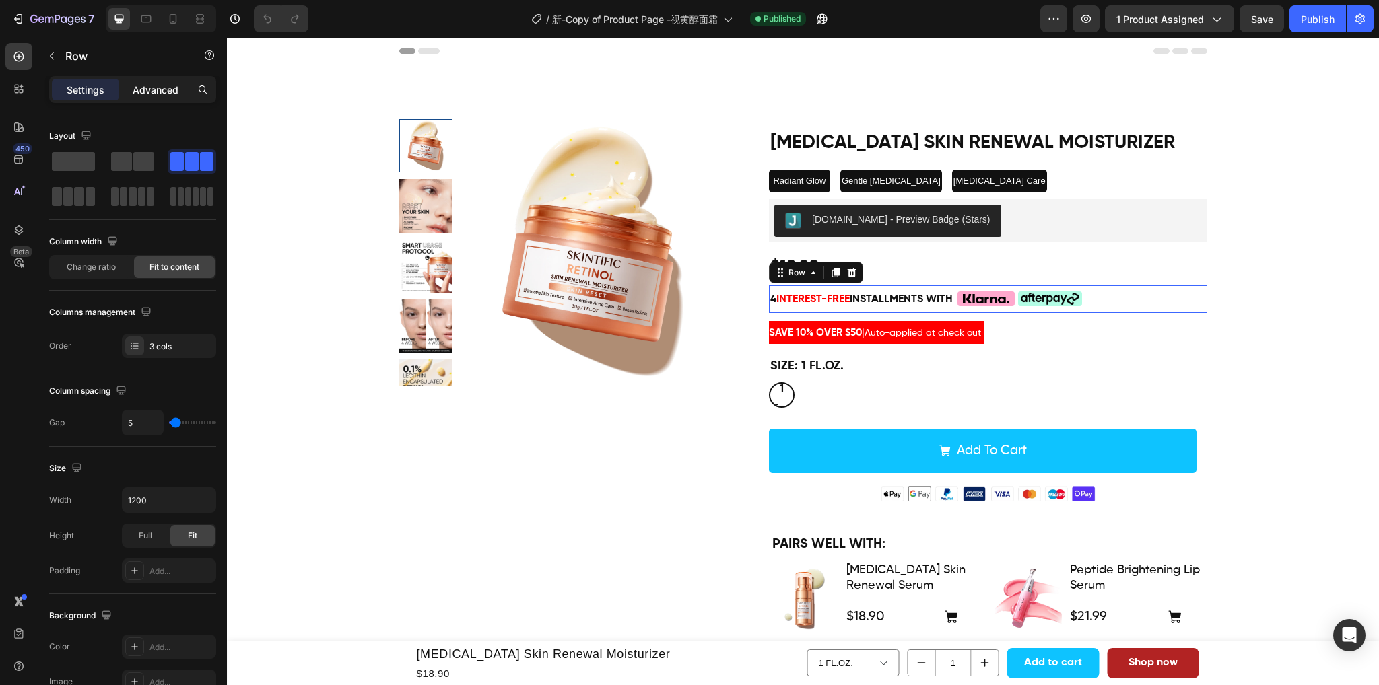
click at [163, 92] on p "Advanced" at bounding box center [156, 90] width 46 height 14
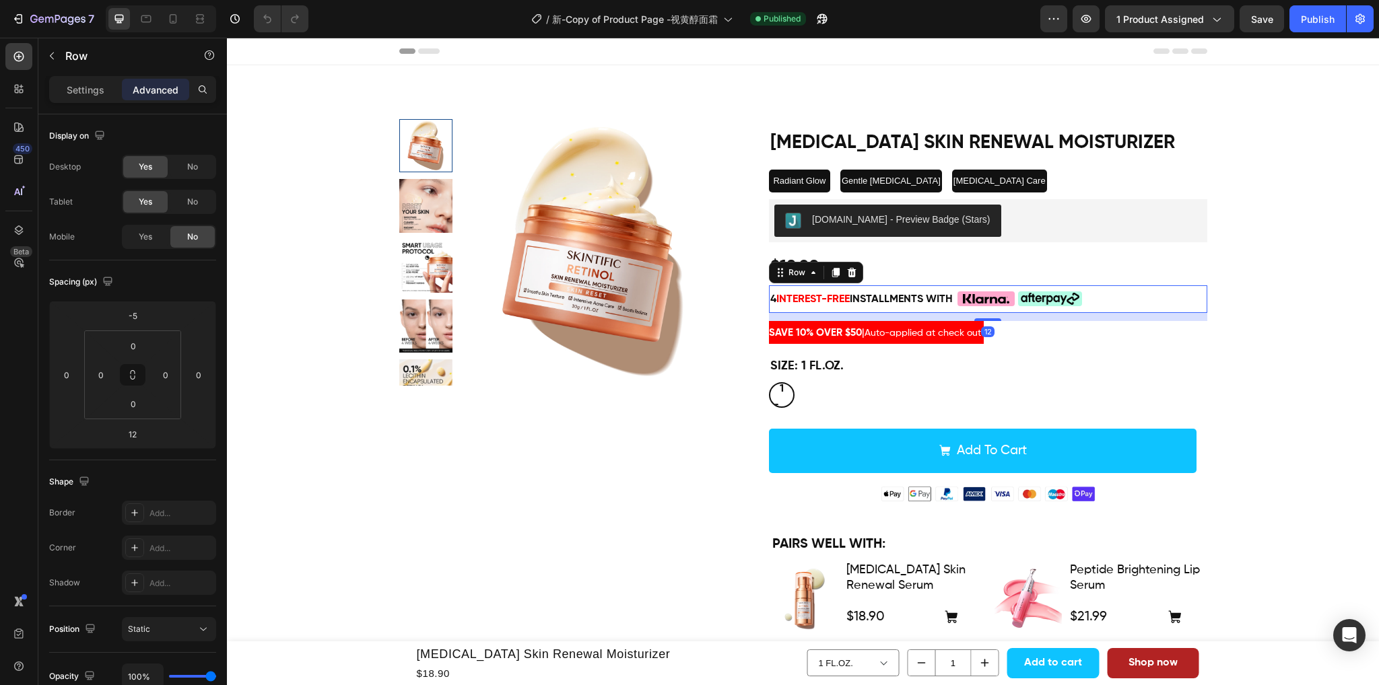
click at [145, 90] on p "Advanced" at bounding box center [156, 90] width 46 height 14
click at [134, 238] on div "Yes" at bounding box center [145, 237] width 44 height 22
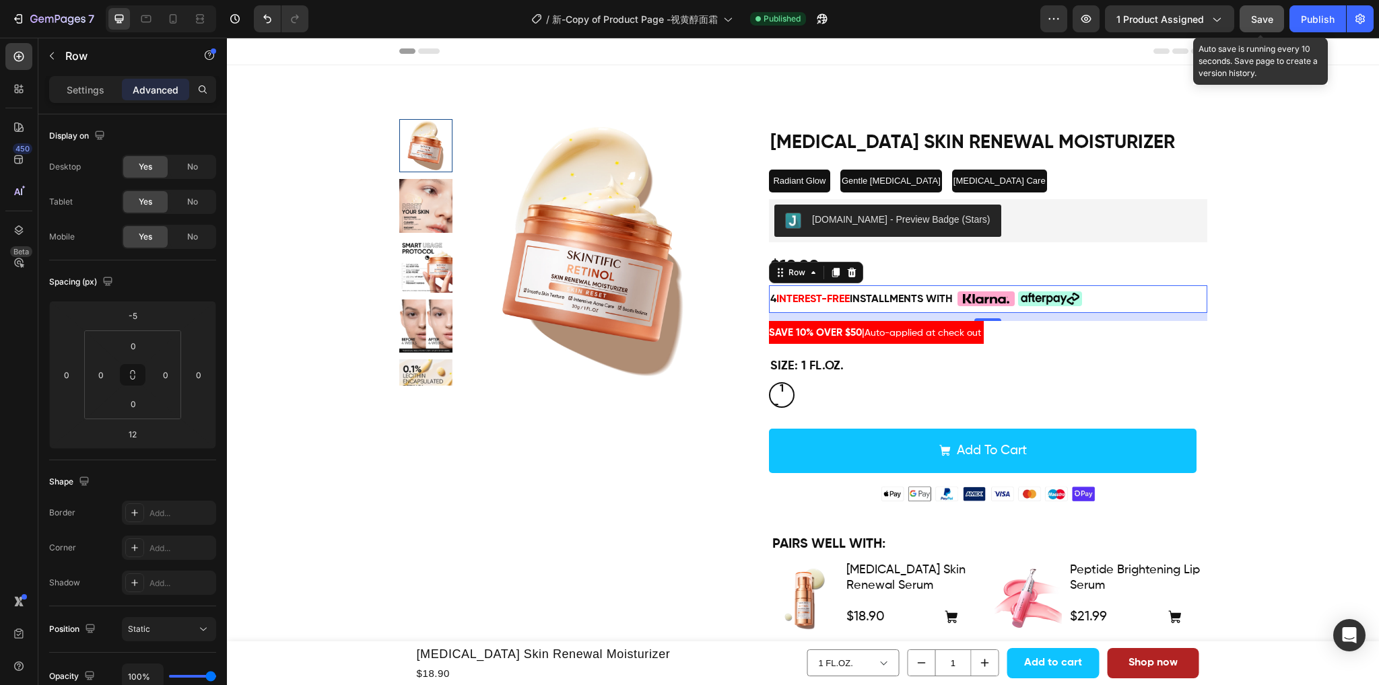
click at [1247, 14] on button "Save" at bounding box center [1261, 18] width 44 height 27
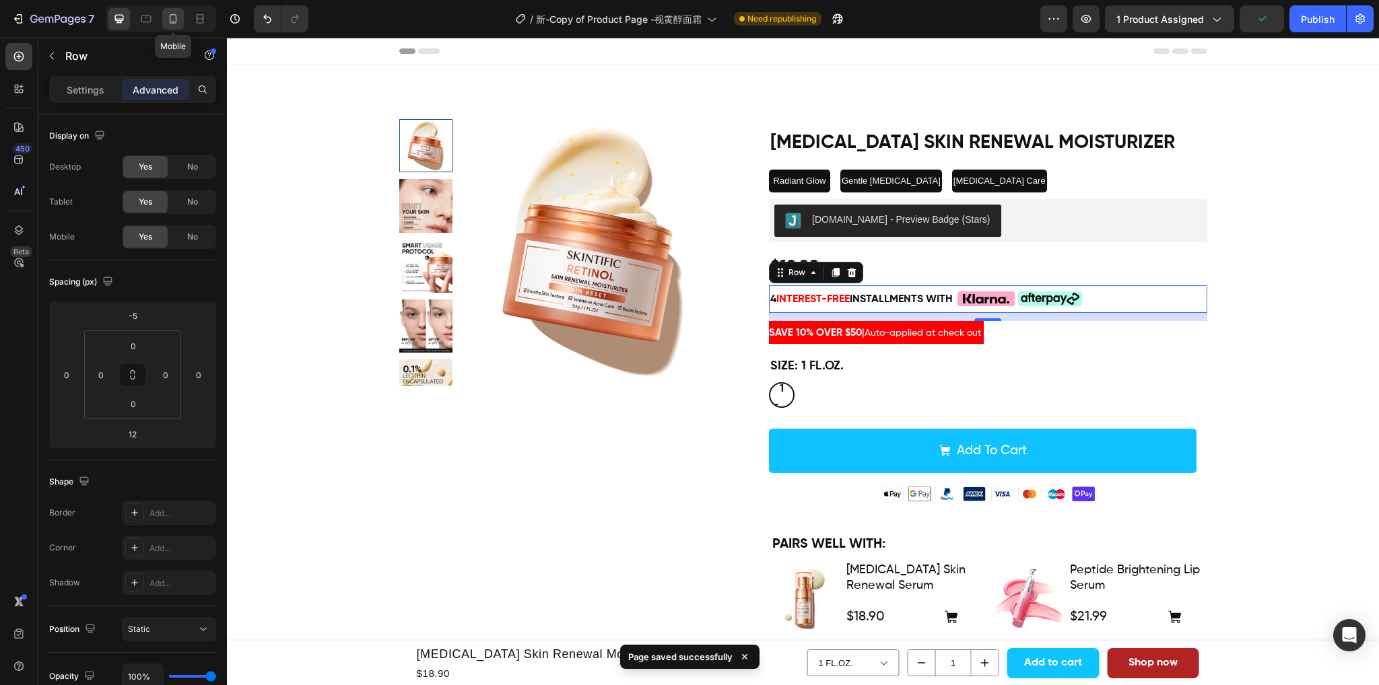
click at [170, 22] on icon at bounding box center [172, 18] width 13 height 13
type input "0"
type input "5"
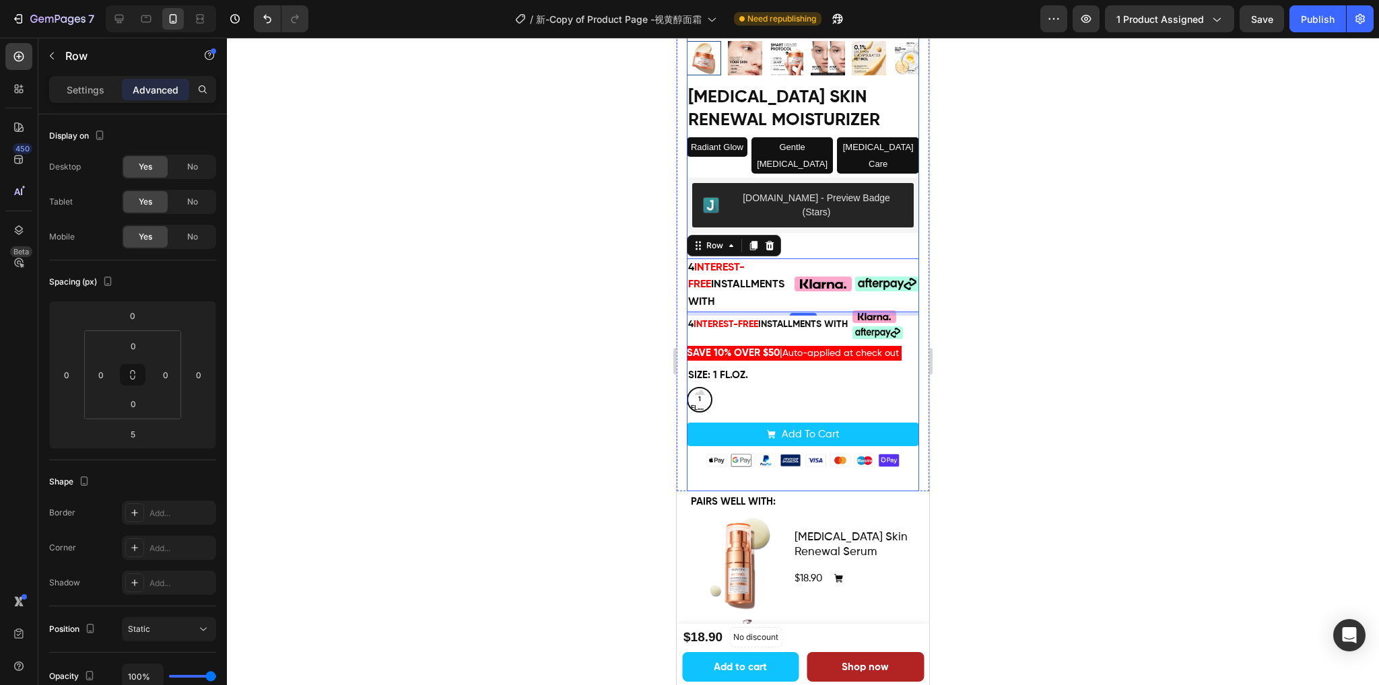
scroll to position [201, 0]
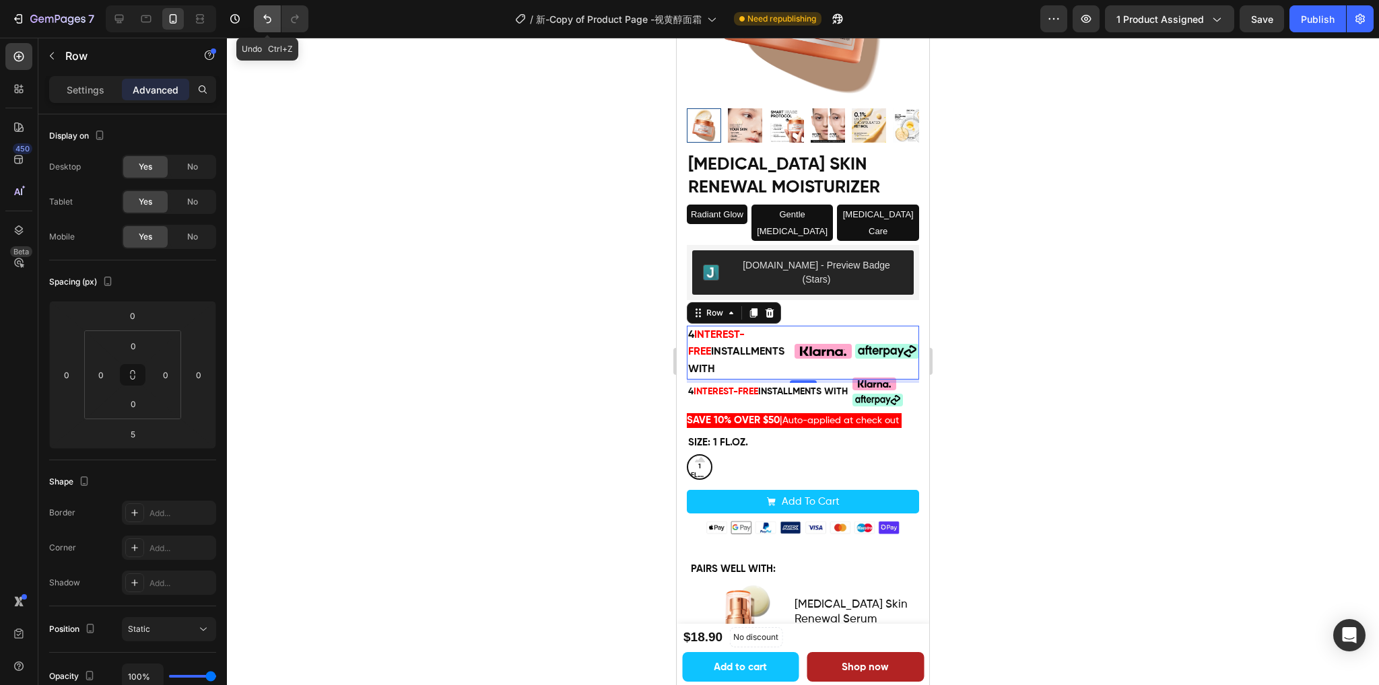
click at [261, 22] on icon "Undo/Redo" at bounding box center [266, 18] width 13 height 13
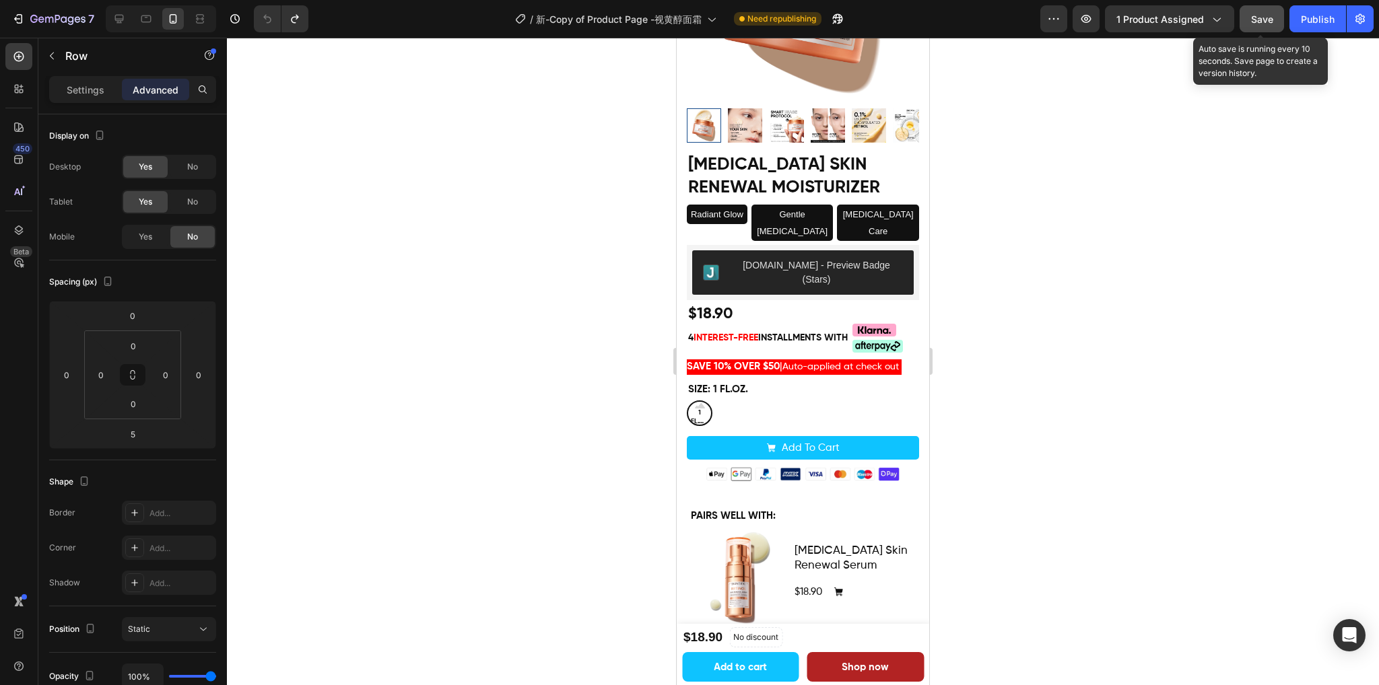
click at [1265, 20] on span "Save" at bounding box center [1262, 18] width 22 height 11
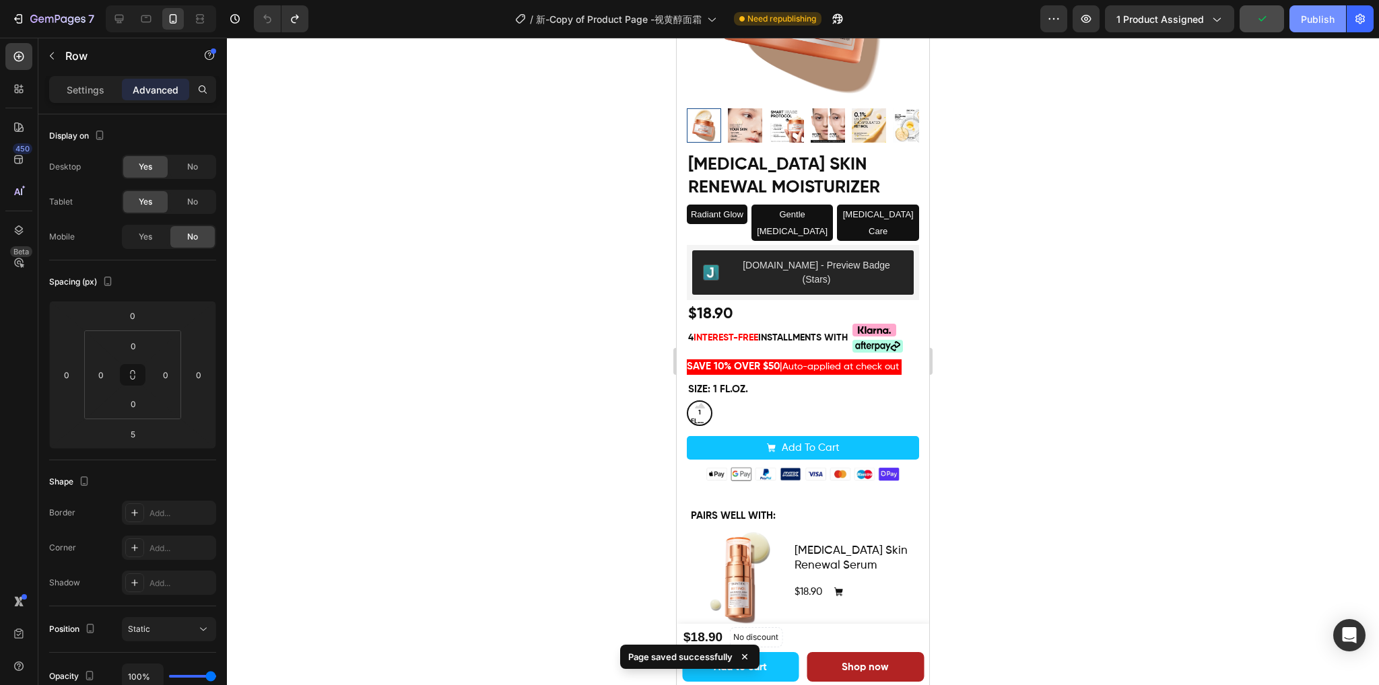
click at [1313, 22] on div "Publish" at bounding box center [1317, 19] width 34 height 14
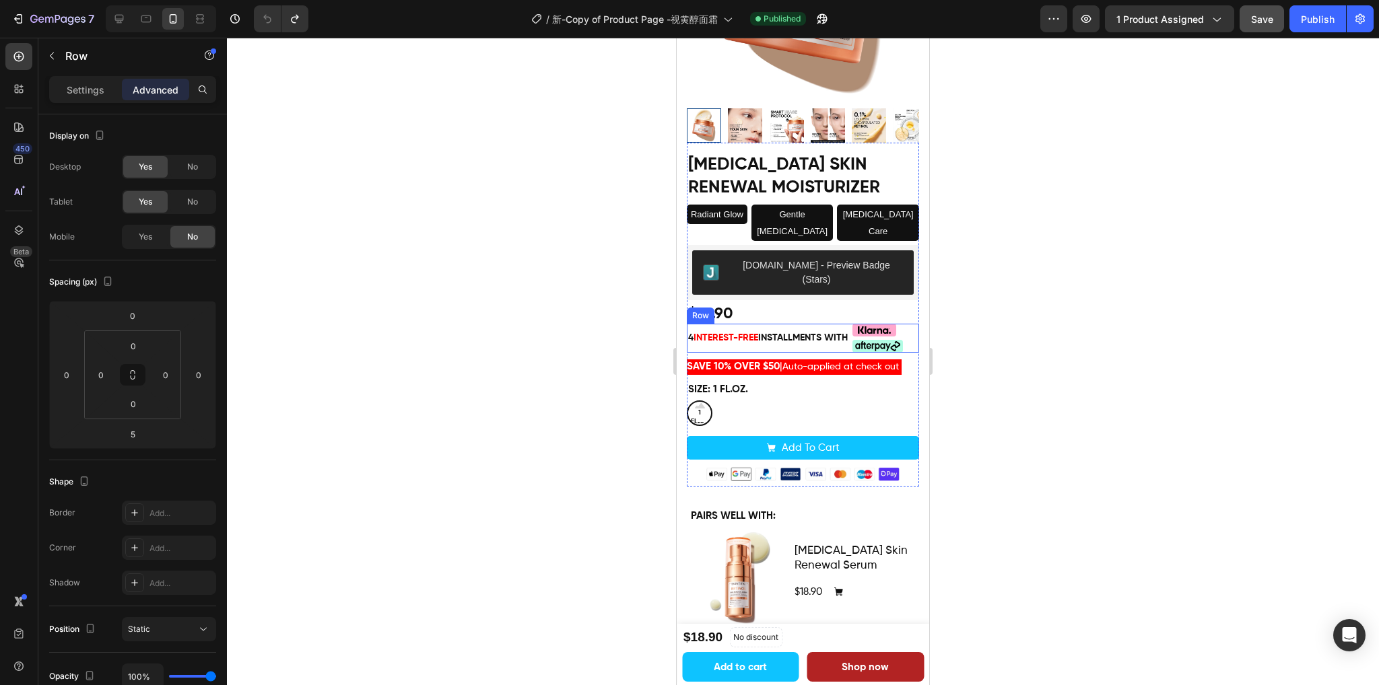
click at [848, 324] on div "4 interest-free installments with Text Block" at bounding box center [768, 338] width 162 height 29
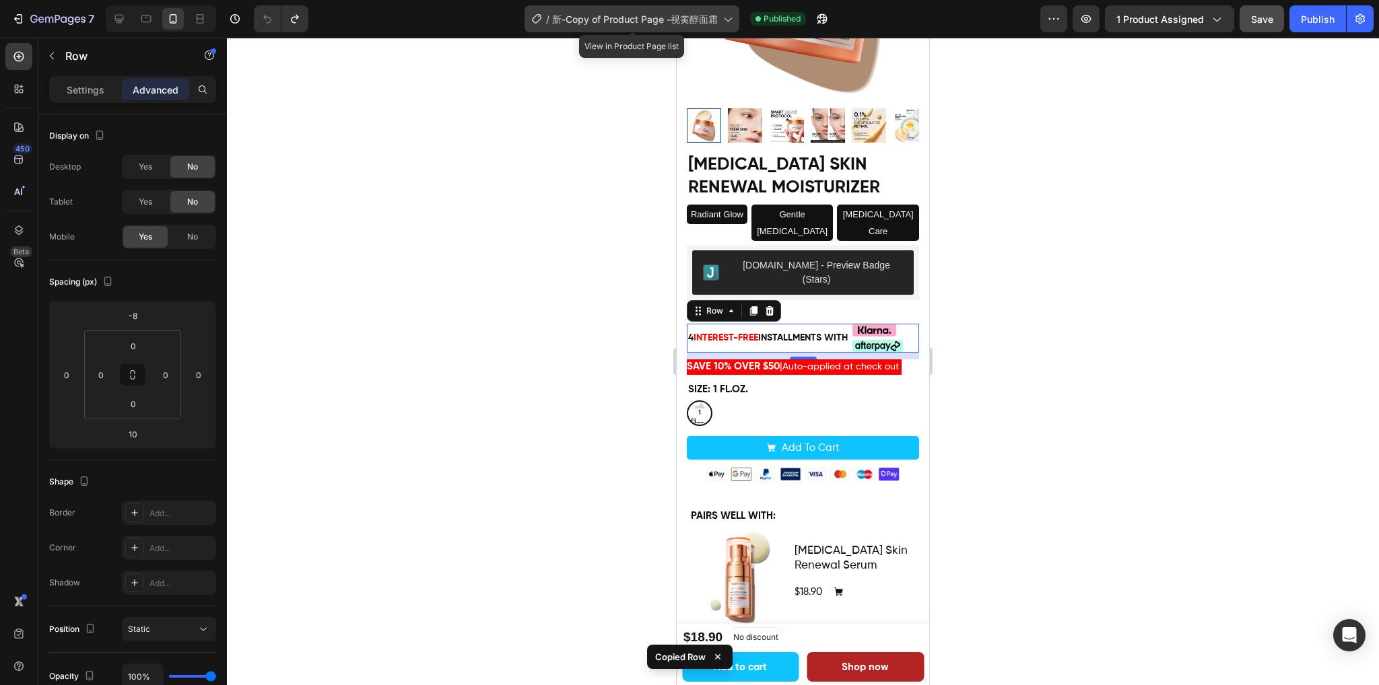
click at [660, 25] on span "新-Copy of Product Page -视黄醇面霜" at bounding box center [635, 19] width 166 height 14
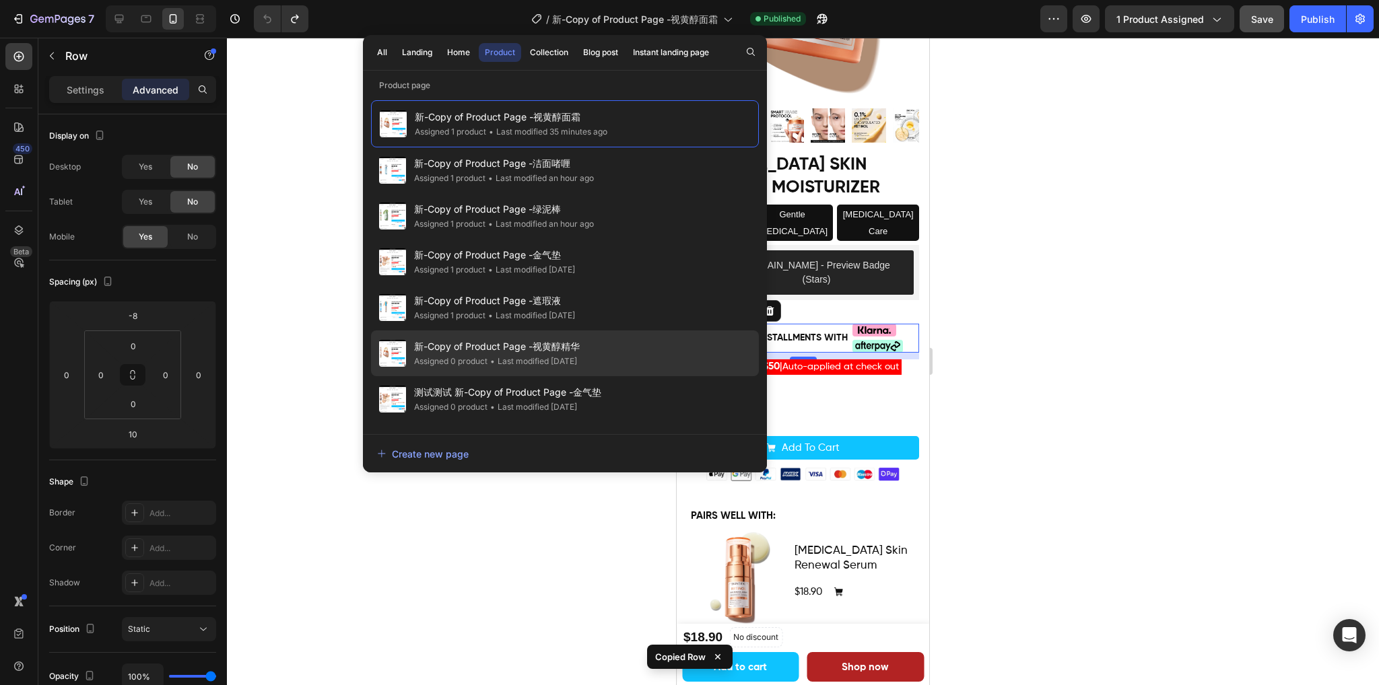
click at [597, 357] on div "新-Copy of Product Page -视黄醇精华 Assigned 0 product • Last modified [DATE]" at bounding box center [565, 353] width 388 height 46
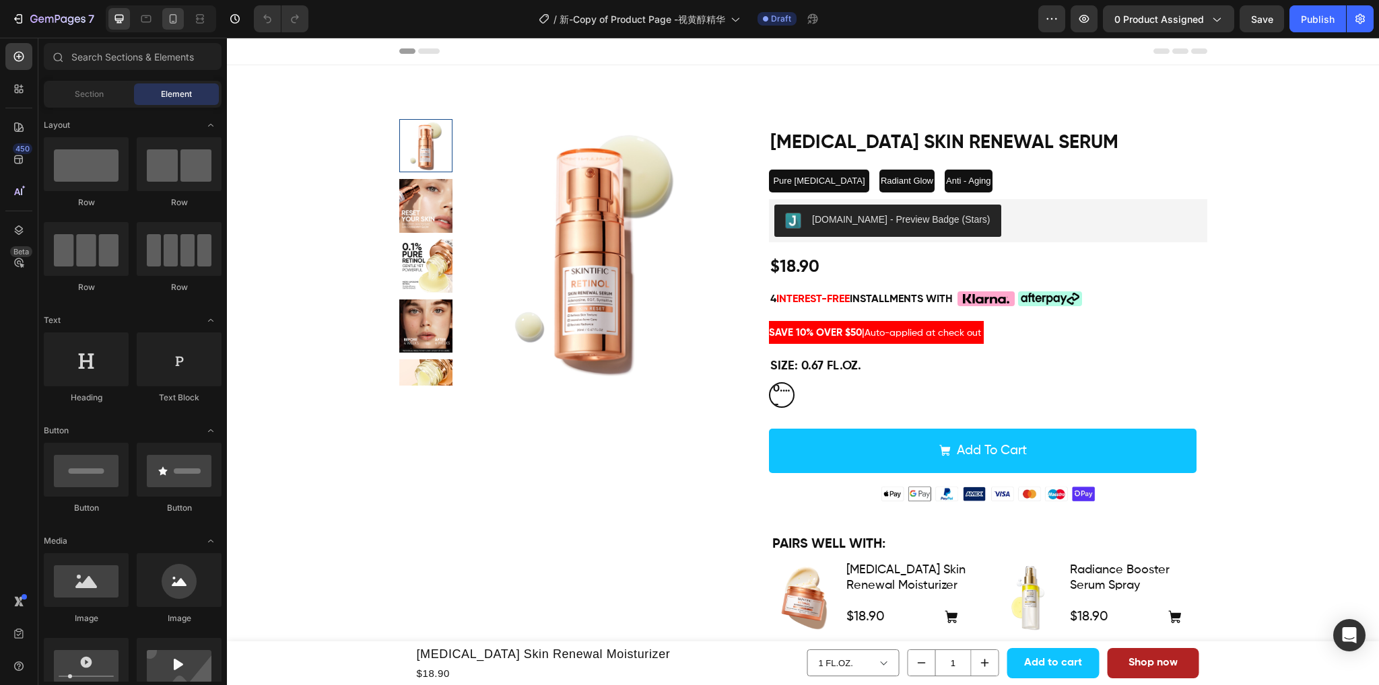
click at [169, 18] on icon at bounding box center [172, 18] width 13 height 13
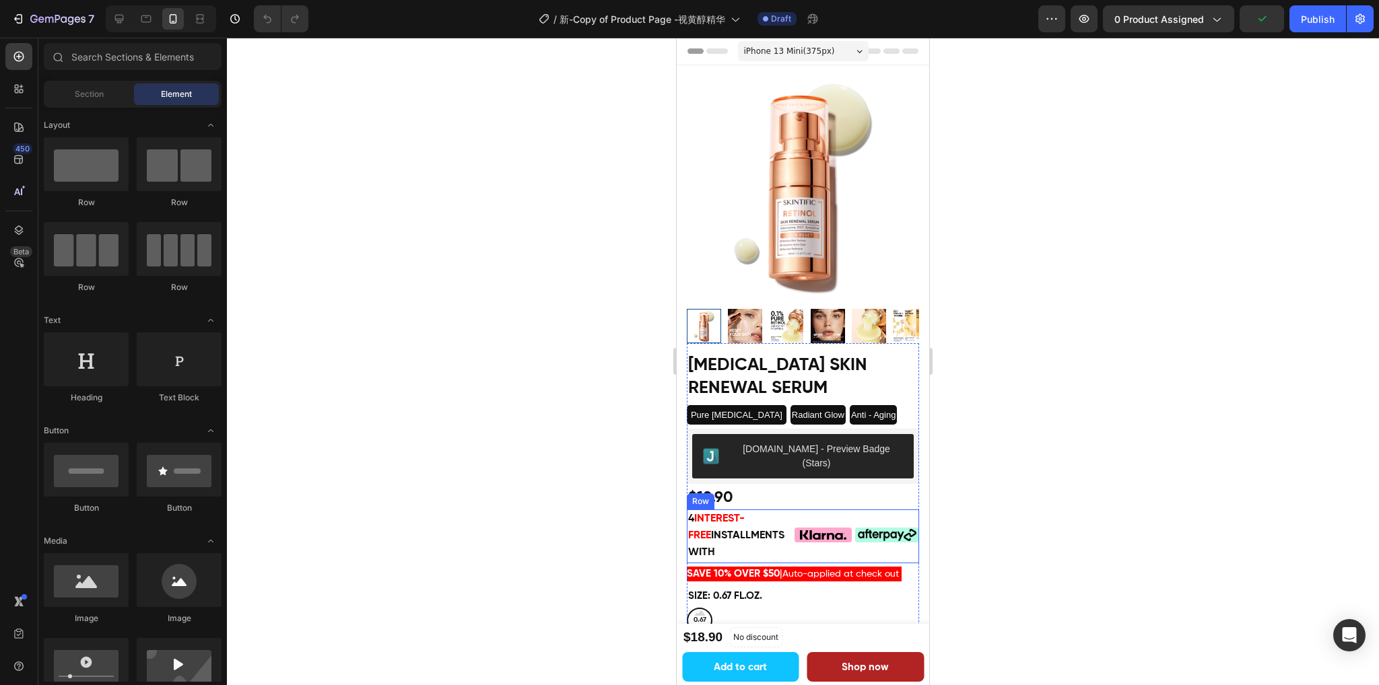
click at [802, 510] on div "Custom Code" at bounding box center [822, 537] width 57 height 54
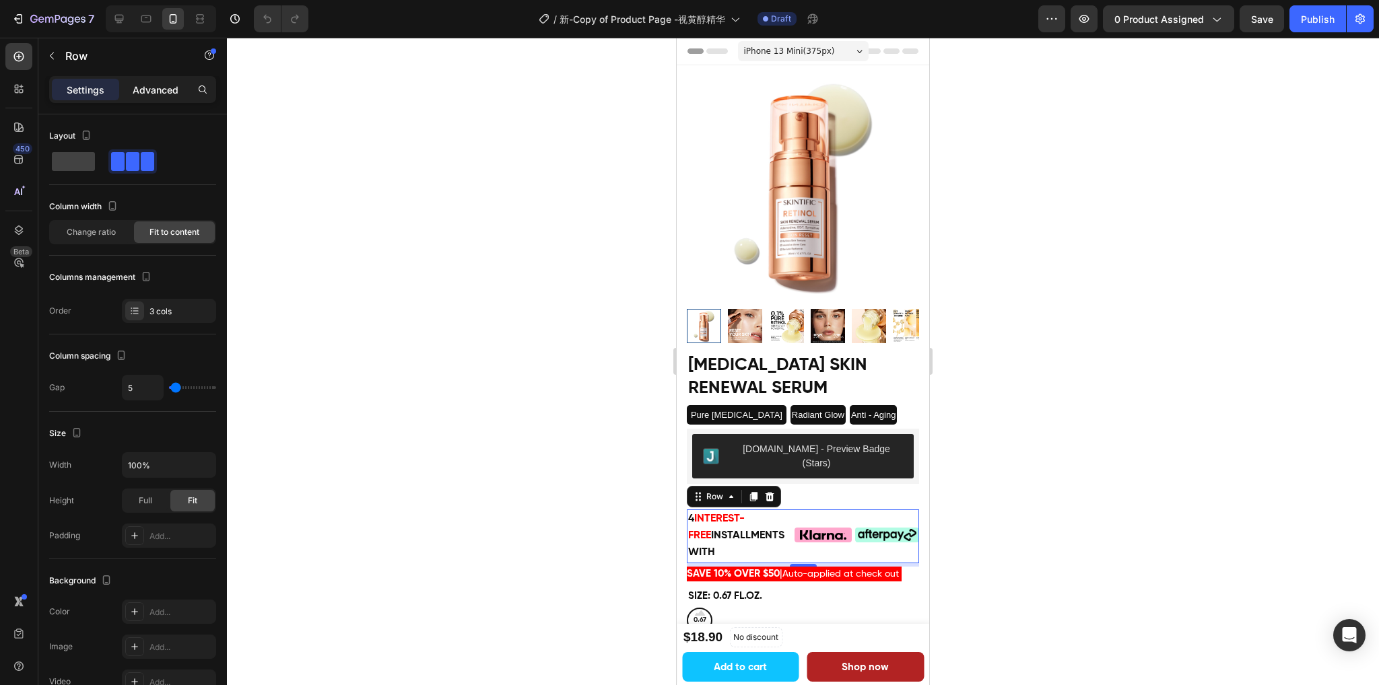
click at [167, 90] on p "Advanced" at bounding box center [156, 90] width 46 height 14
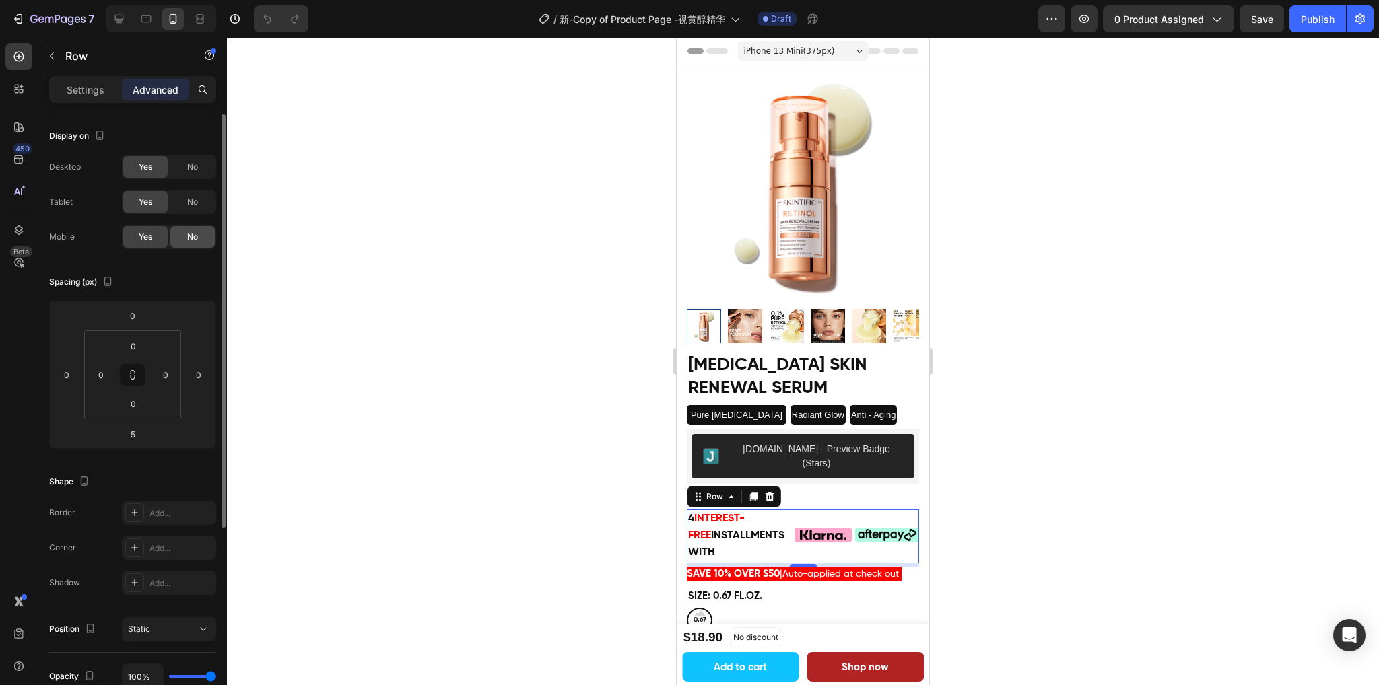
click at [176, 241] on div "No" at bounding box center [192, 237] width 44 height 22
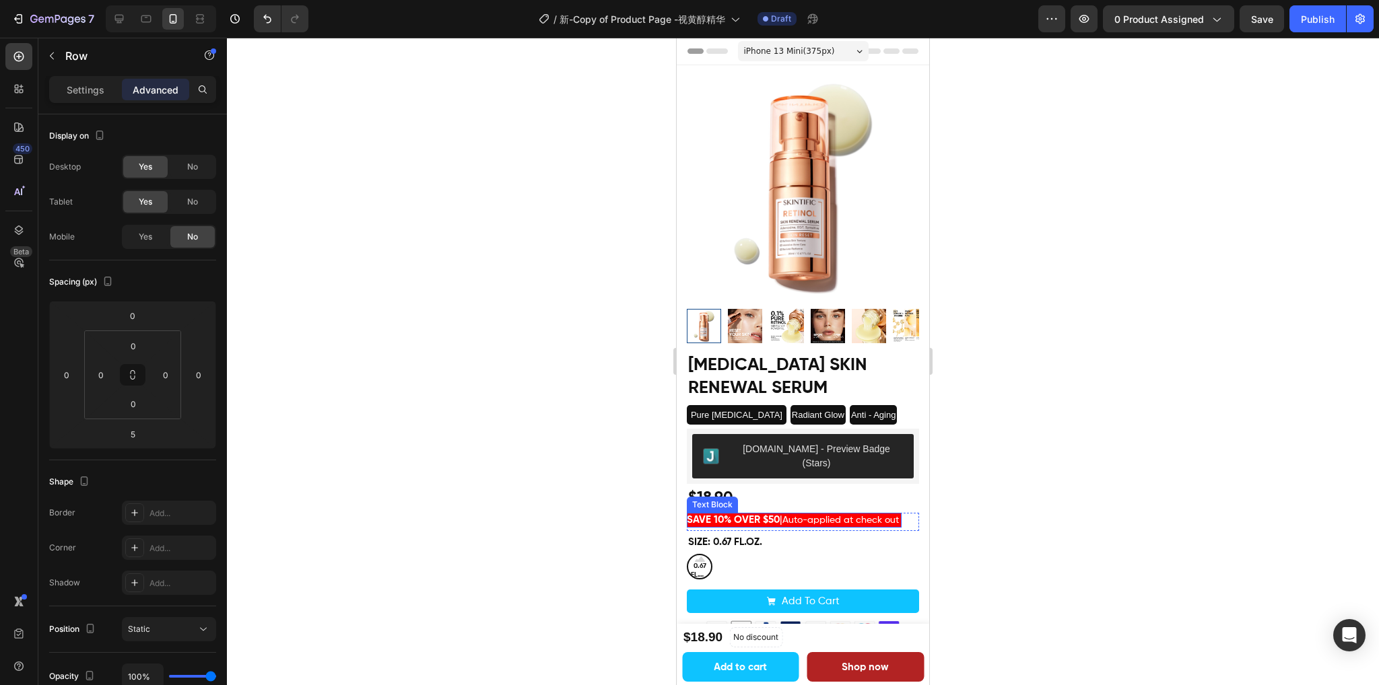
click at [834, 516] on span "Auto-applied at check out" at bounding box center [840, 520] width 116 height 9
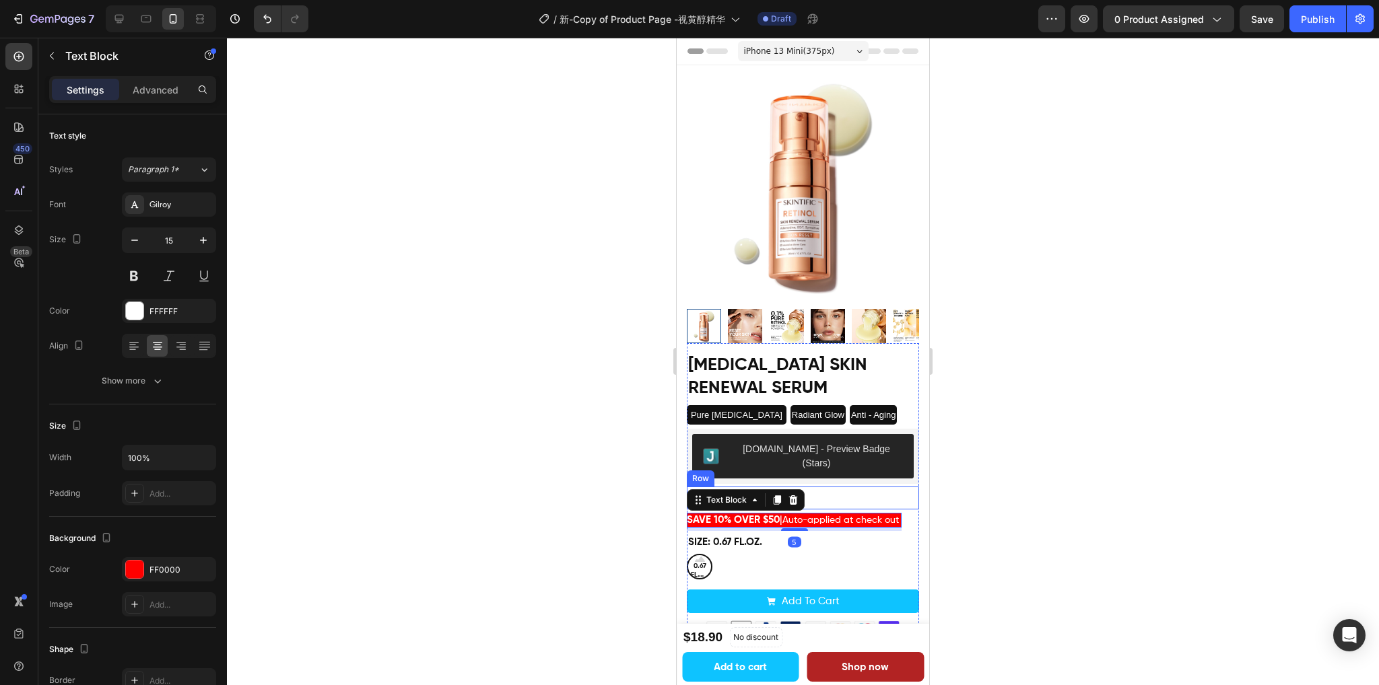
click at [841, 487] on div "$18.90 Product Price Product Price Row" at bounding box center [803, 498] width 232 height 23
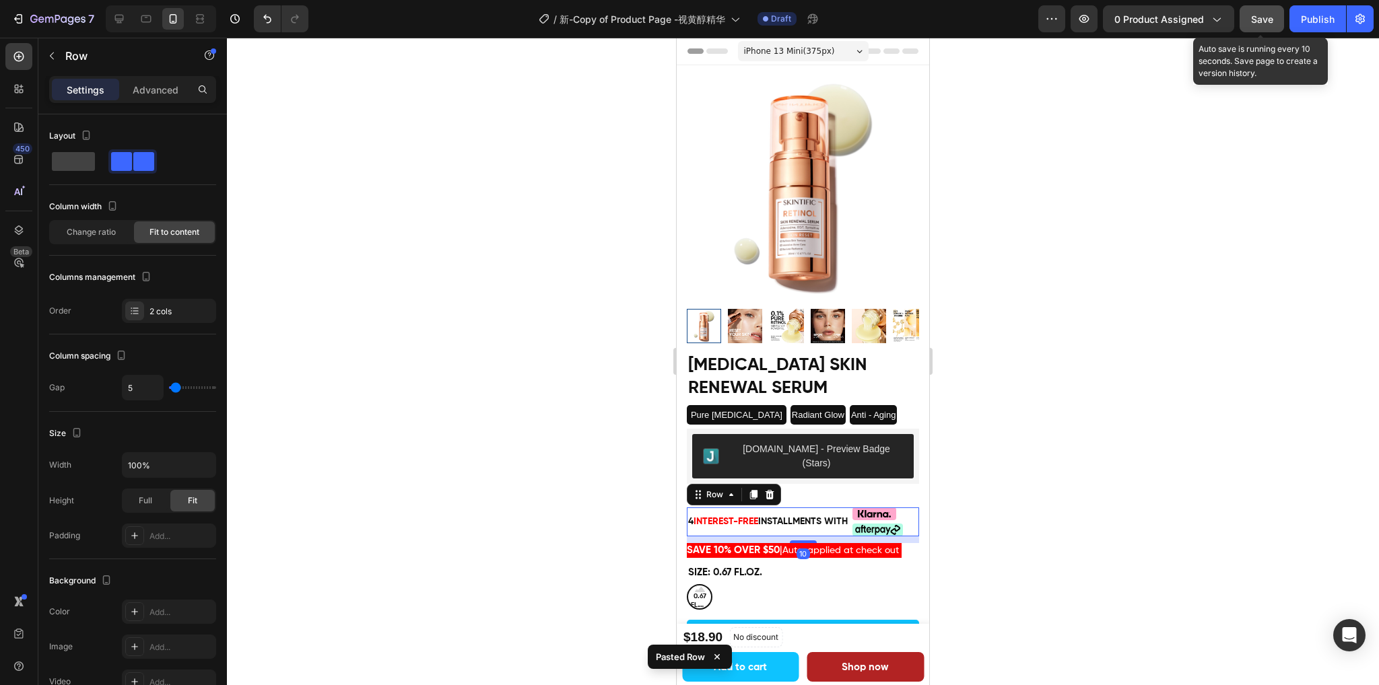
click at [1257, 18] on span "Save" at bounding box center [1262, 18] width 22 height 11
click at [161, 94] on p "Advanced" at bounding box center [156, 90] width 46 height 14
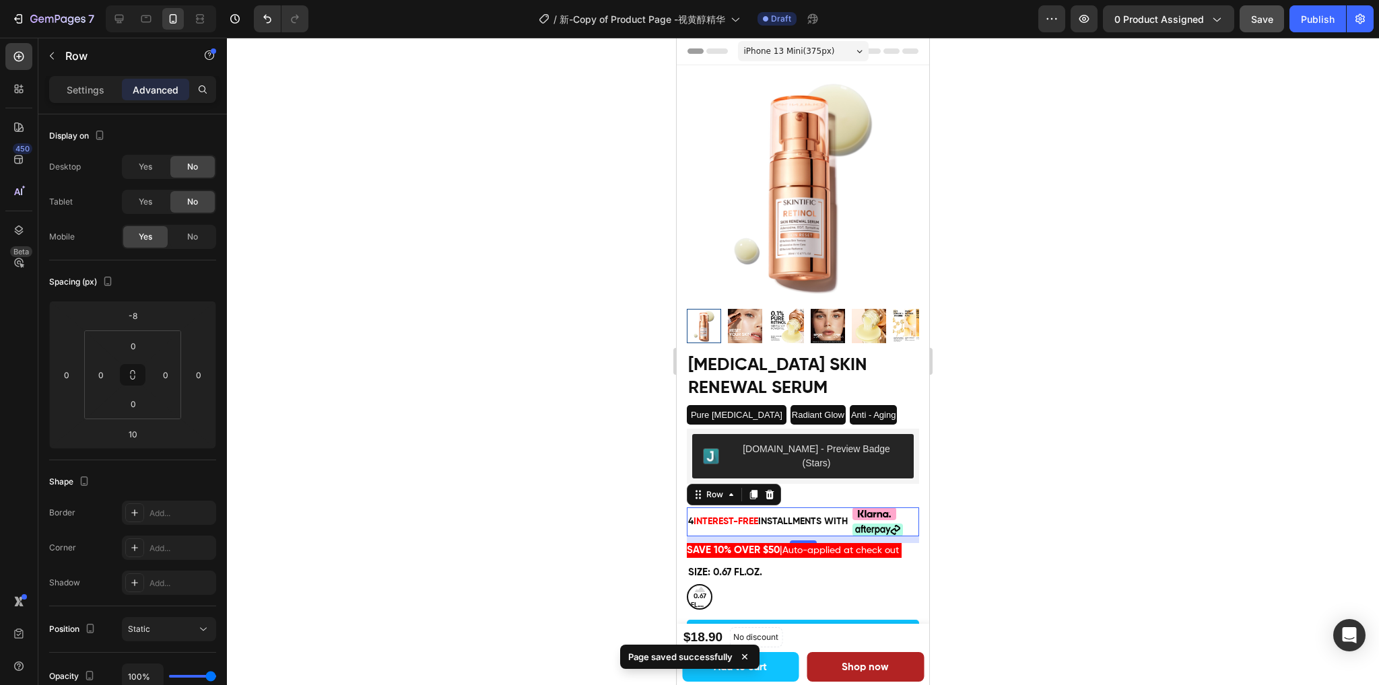
click at [1039, 477] on div at bounding box center [803, 362] width 1152 height 648
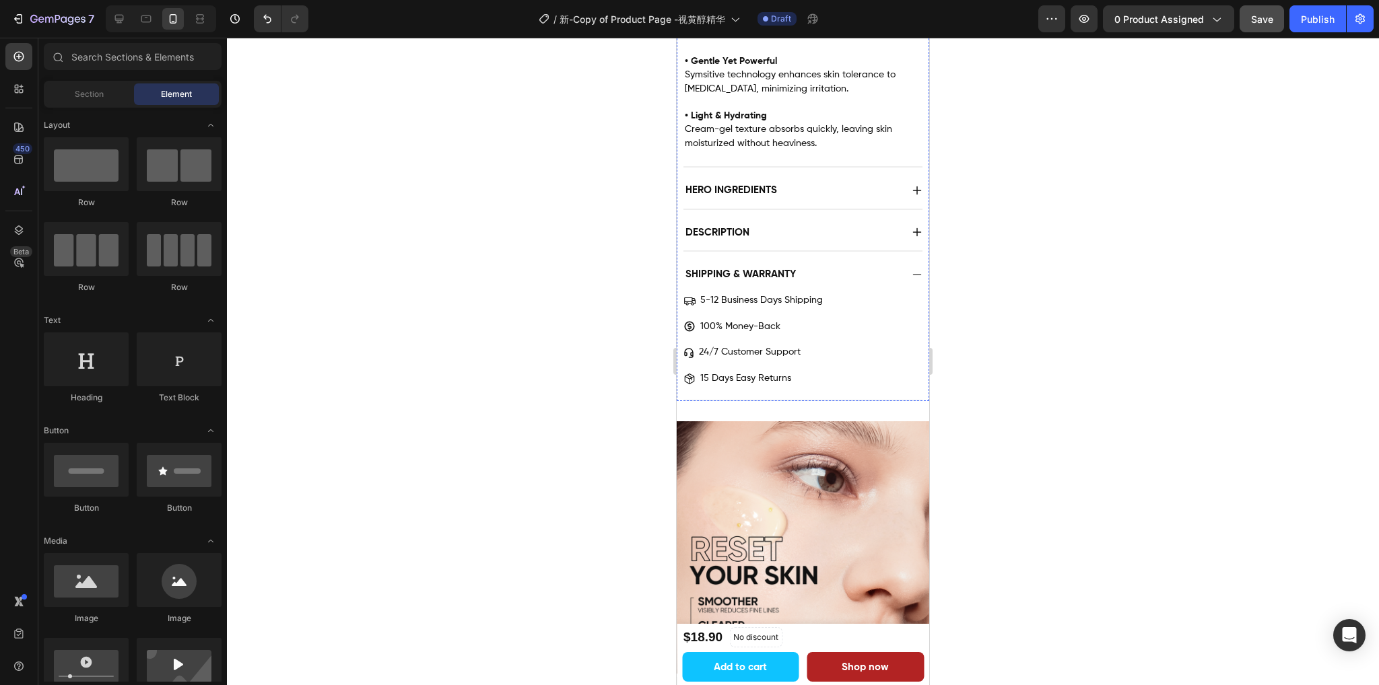
scroll to position [1346, 0]
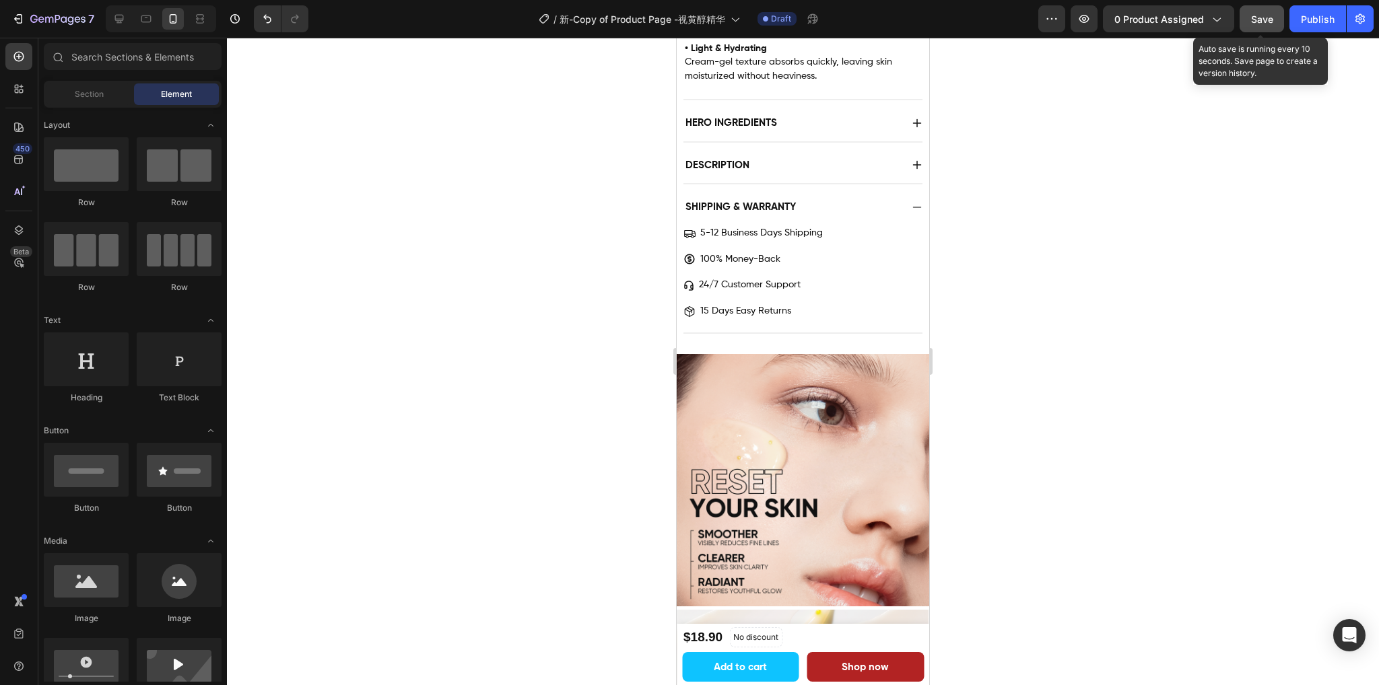
click at [1265, 10] on button "Save" at bounding box center [1261, 18] width 44 height 27
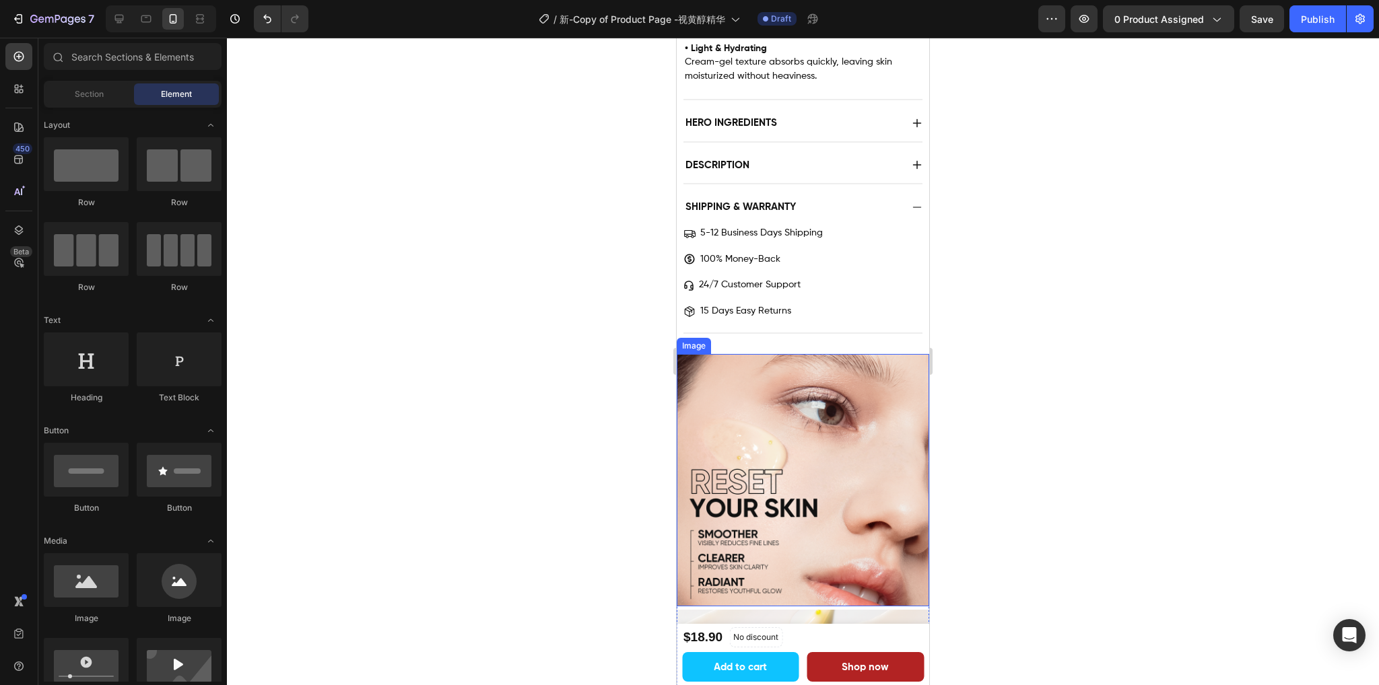
click at [793, 464] on img at bounding box center [802, 480] width 252 height 252
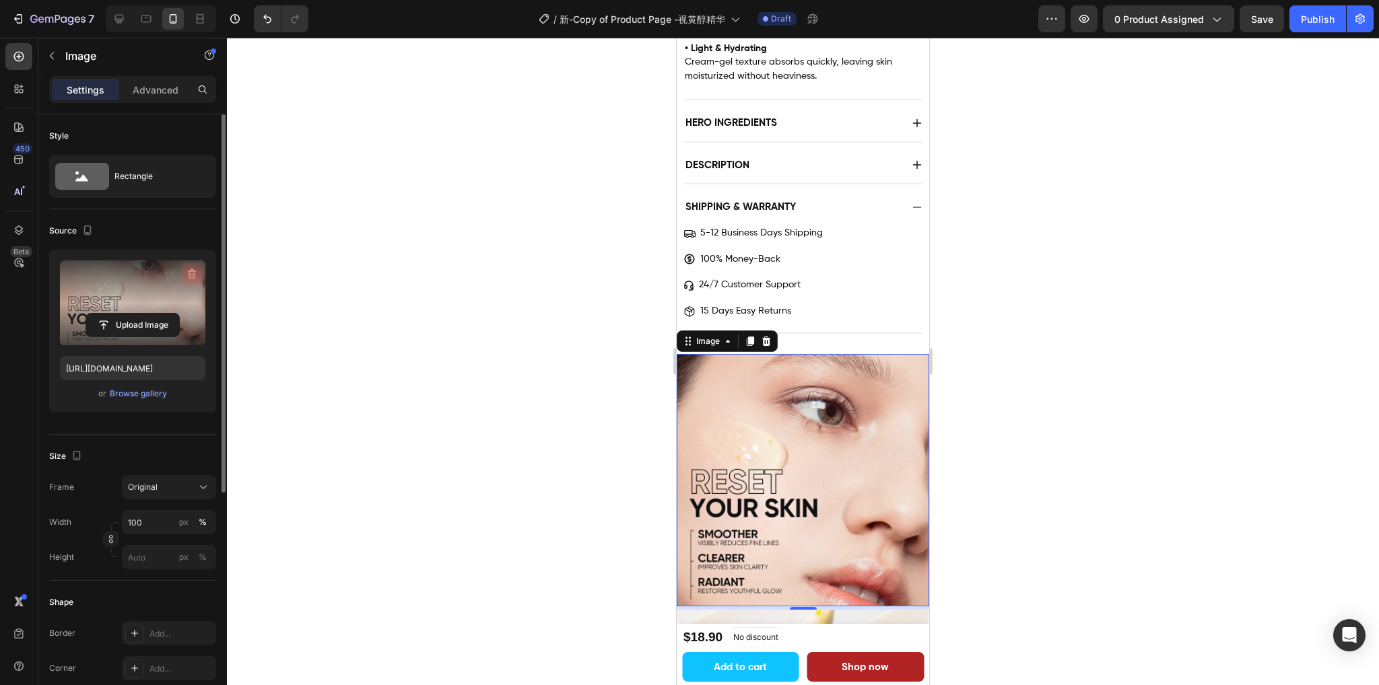
click at [189, 271] on icon "button" at bounding box center [192, 274] width 9 height 10
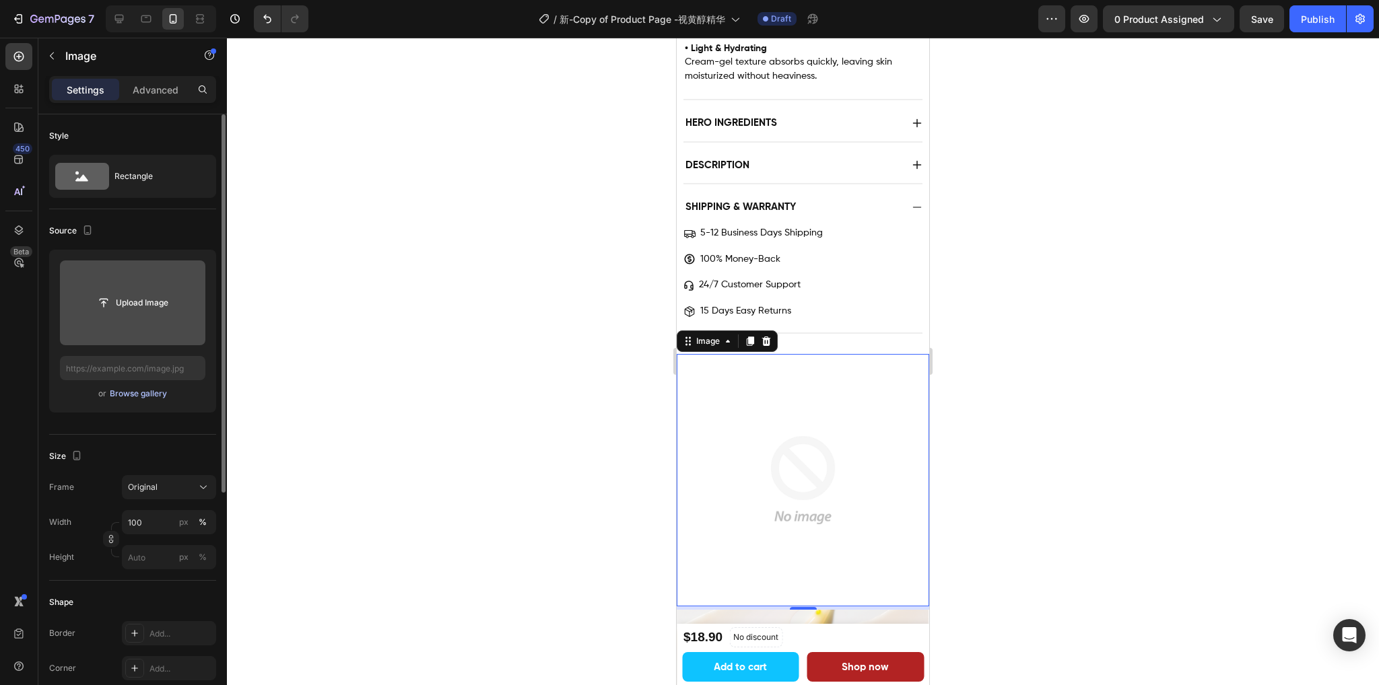
click at [126, 394] on div "Browse gallery" at bounding box center [138, 394] width 57 height 12
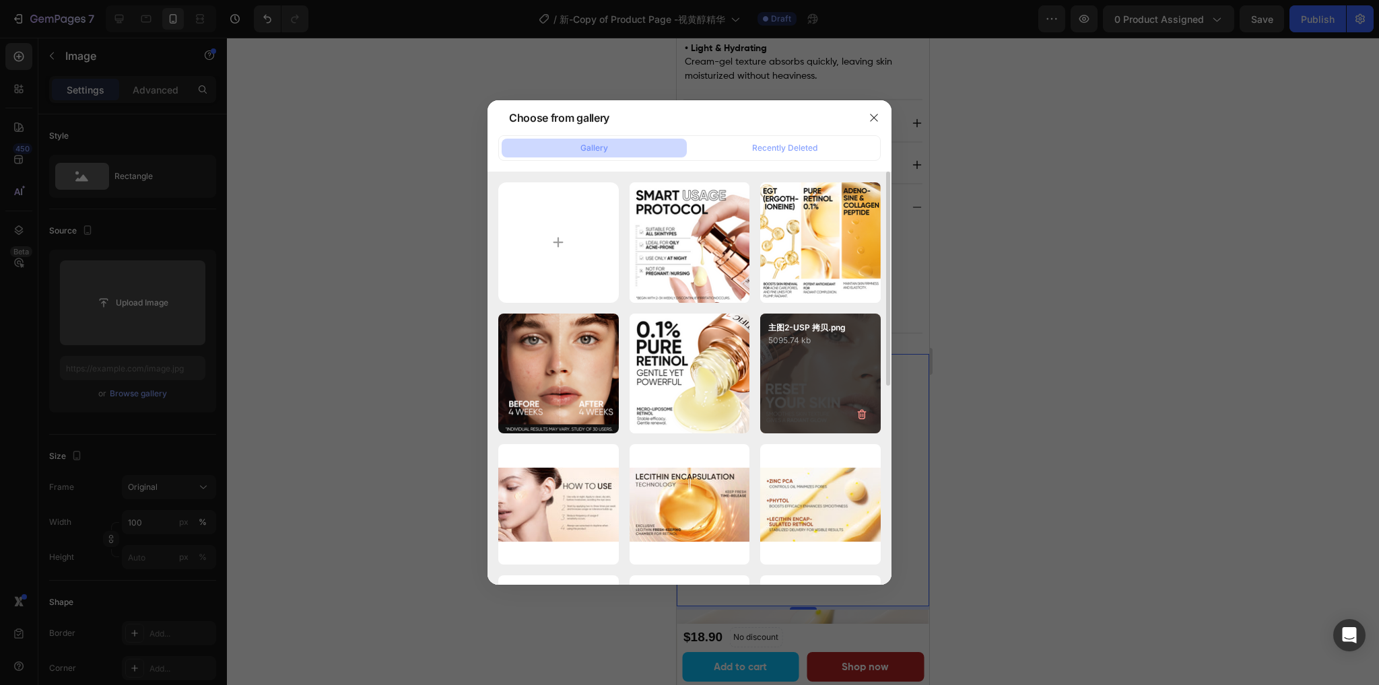
click at [821, 366] on div "主图2-USP 拷贝.png 5095.74 kb" at bounding box center [820, 374] width 120 height 120
type input "[URL][DOMAIN_NAME]"
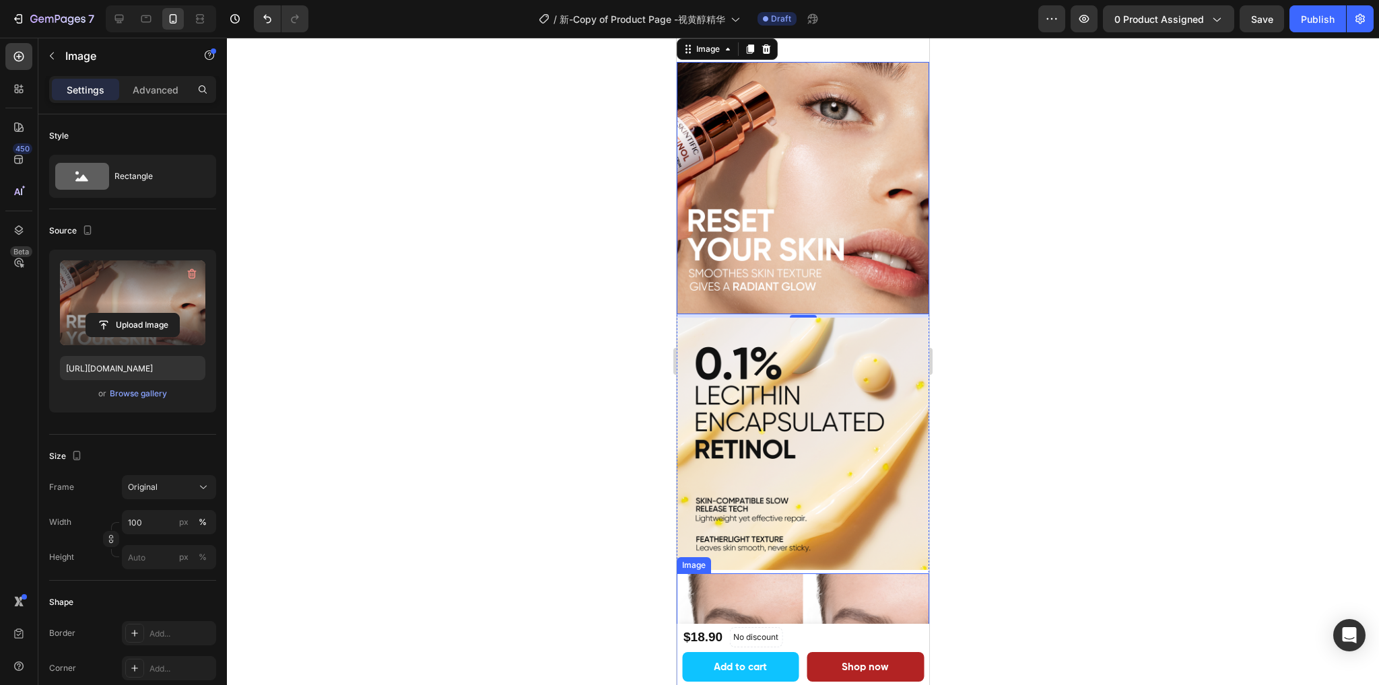
scroll to position [1750, 0]
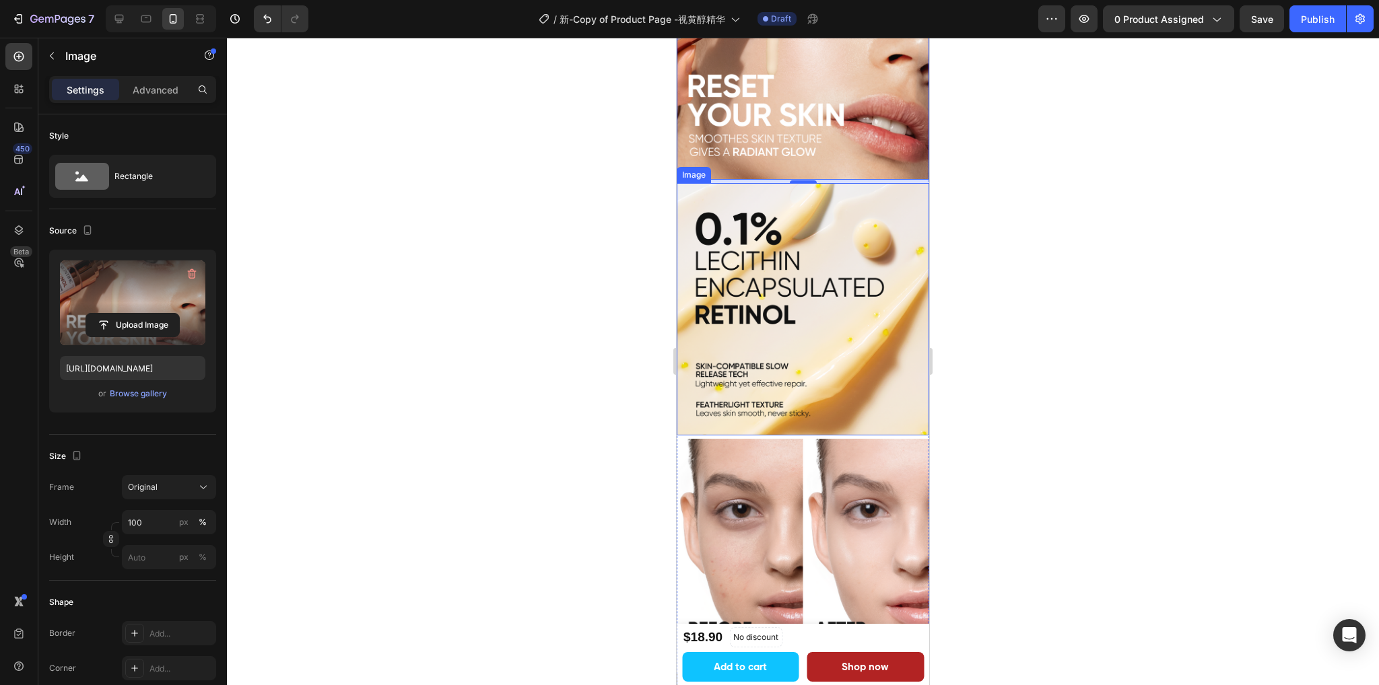
click at [815, 339] on img at bounding box center [802, 309] width 252 height 252
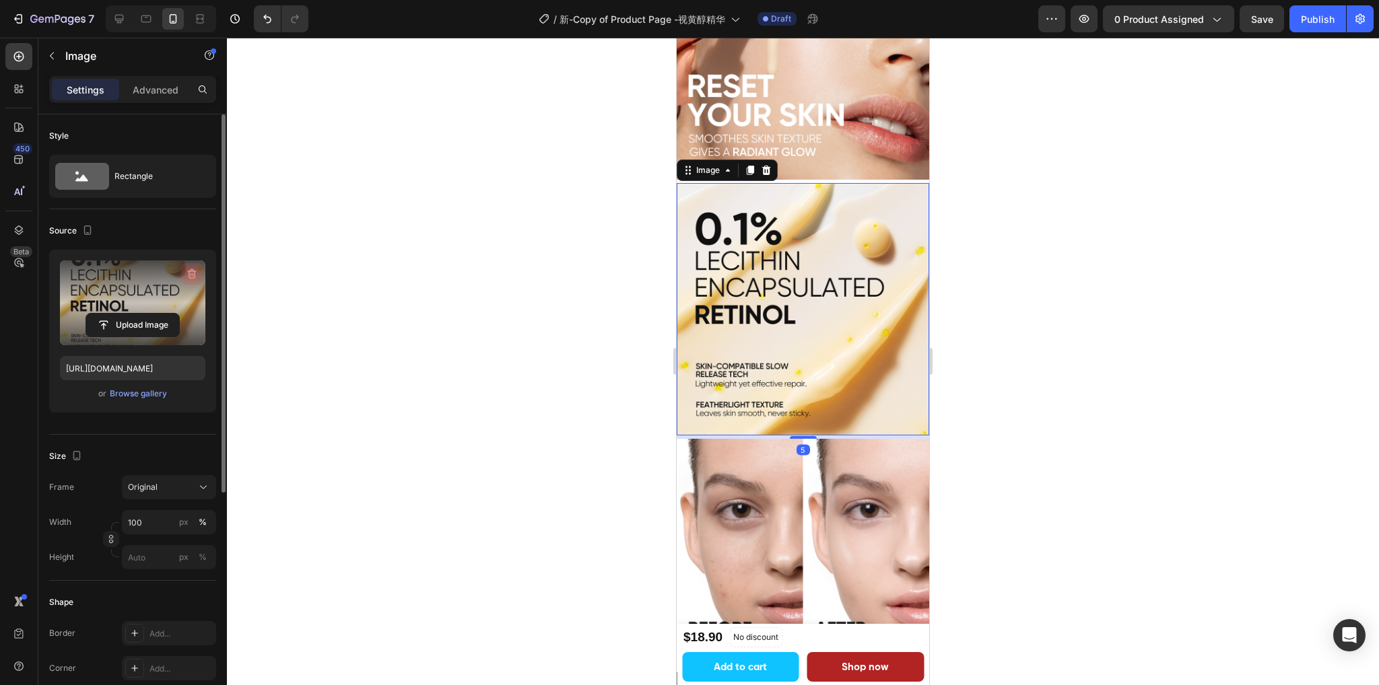
click at [189, 276] on icon "button" at bounding box center [191, 273] width 13 height 13
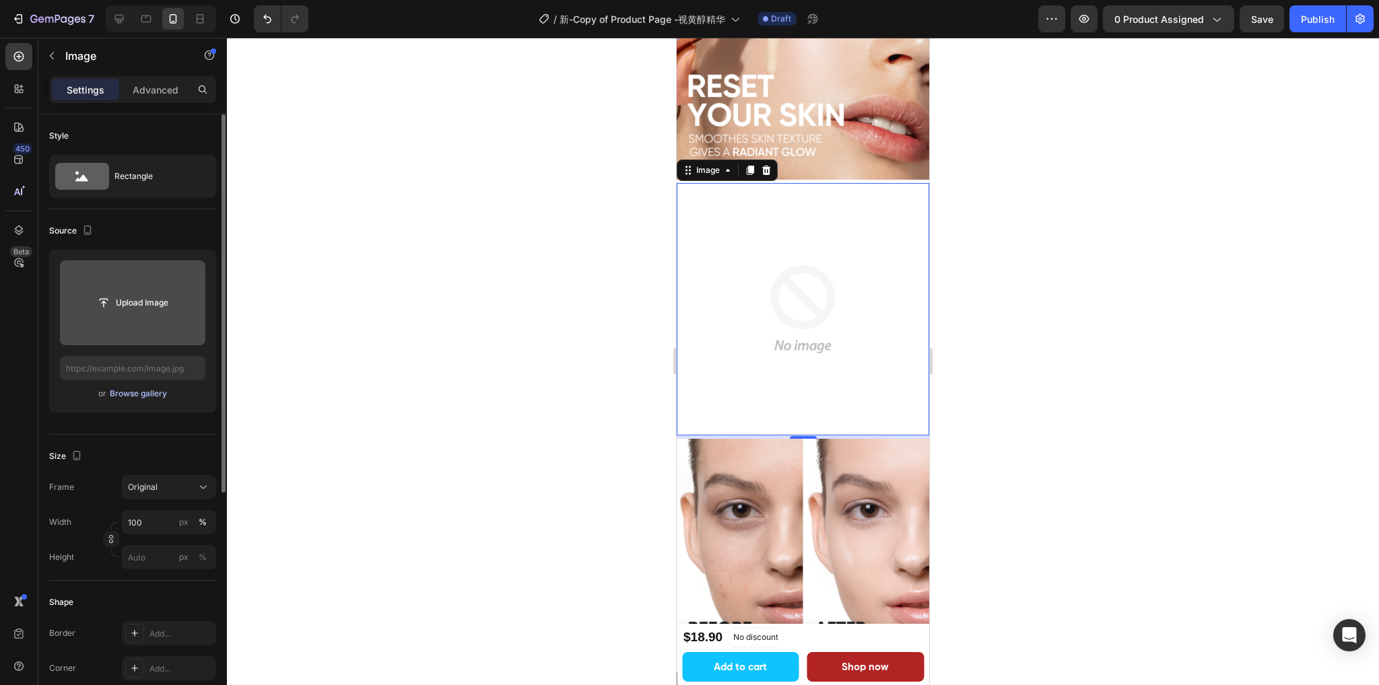
click at [151, 397] on div "Browse gallery" at bounding box center [138, 394] width 57 height 12
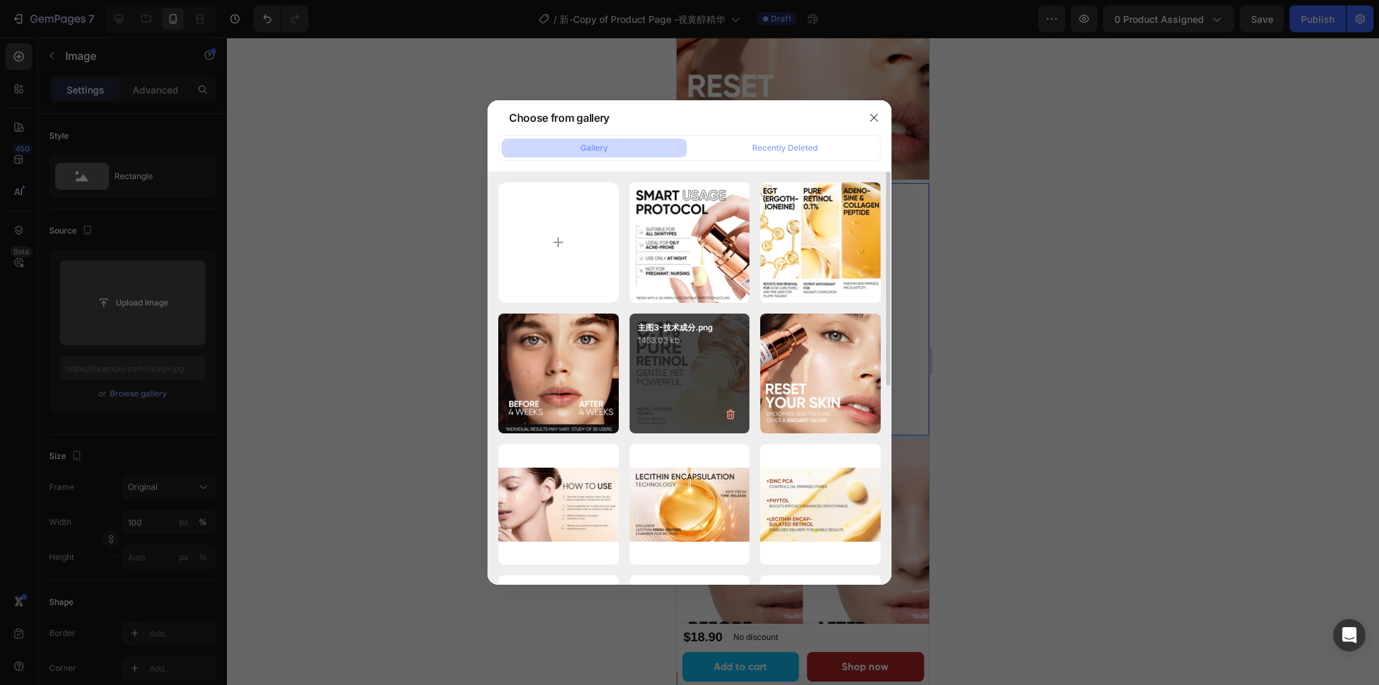
click at [695, 353] on div "主图3-技术成分.png 1453.03 kb" at bounding box center [689, 374] width 120 height 120
type input "[URL][DOMAIN_NAME]"
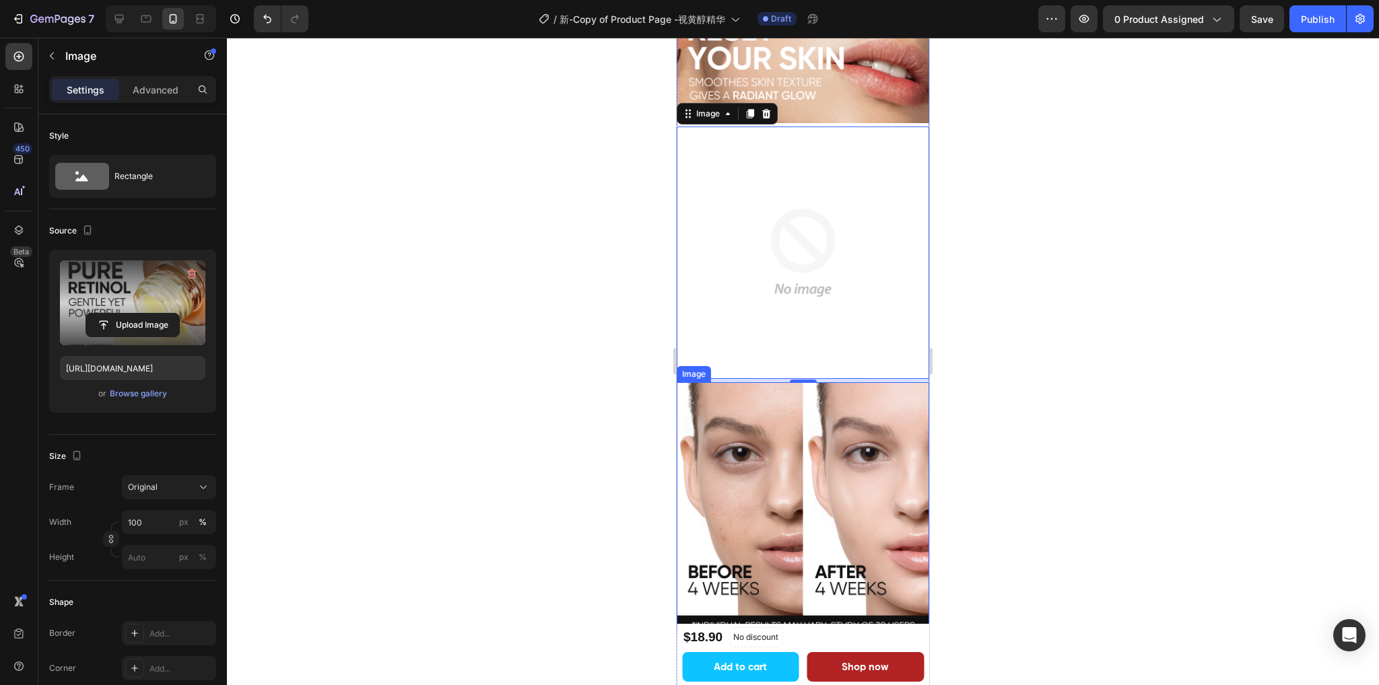
scroll to position [1817, 0]
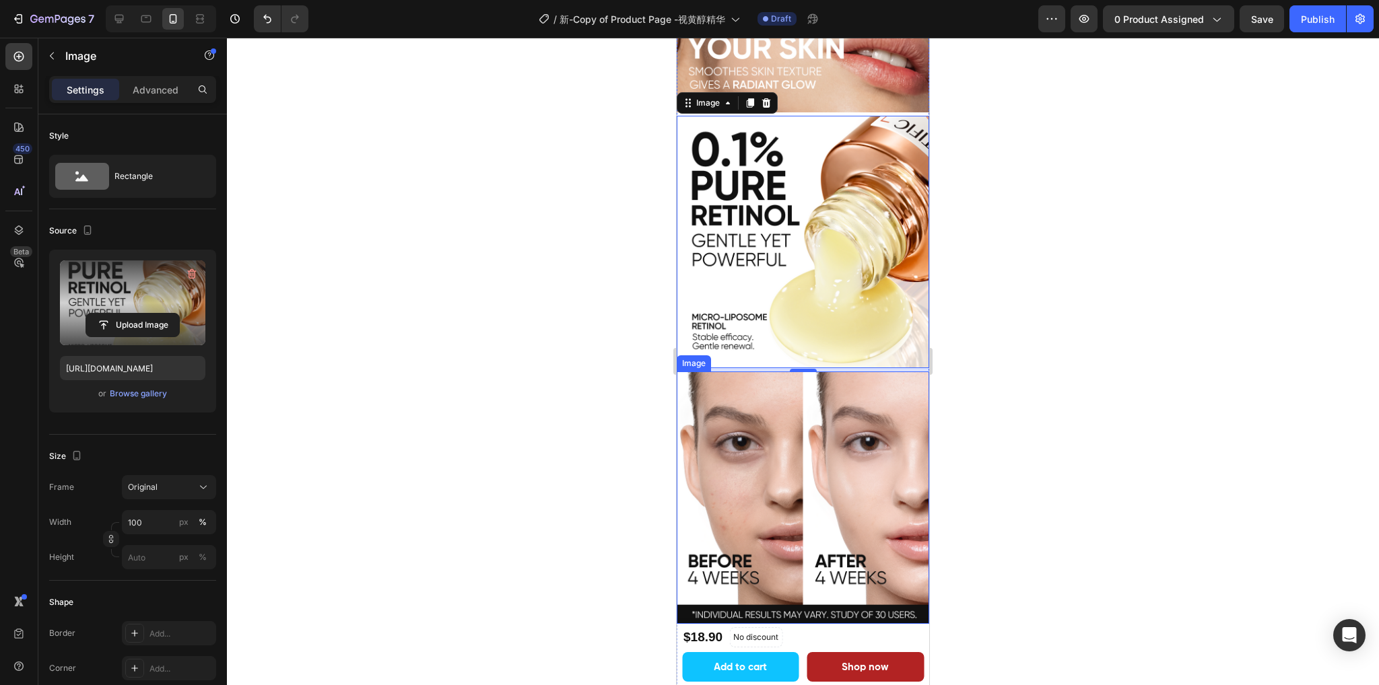
click at [792, 460] on img at bounding box center [802, 498] width 252 height 252
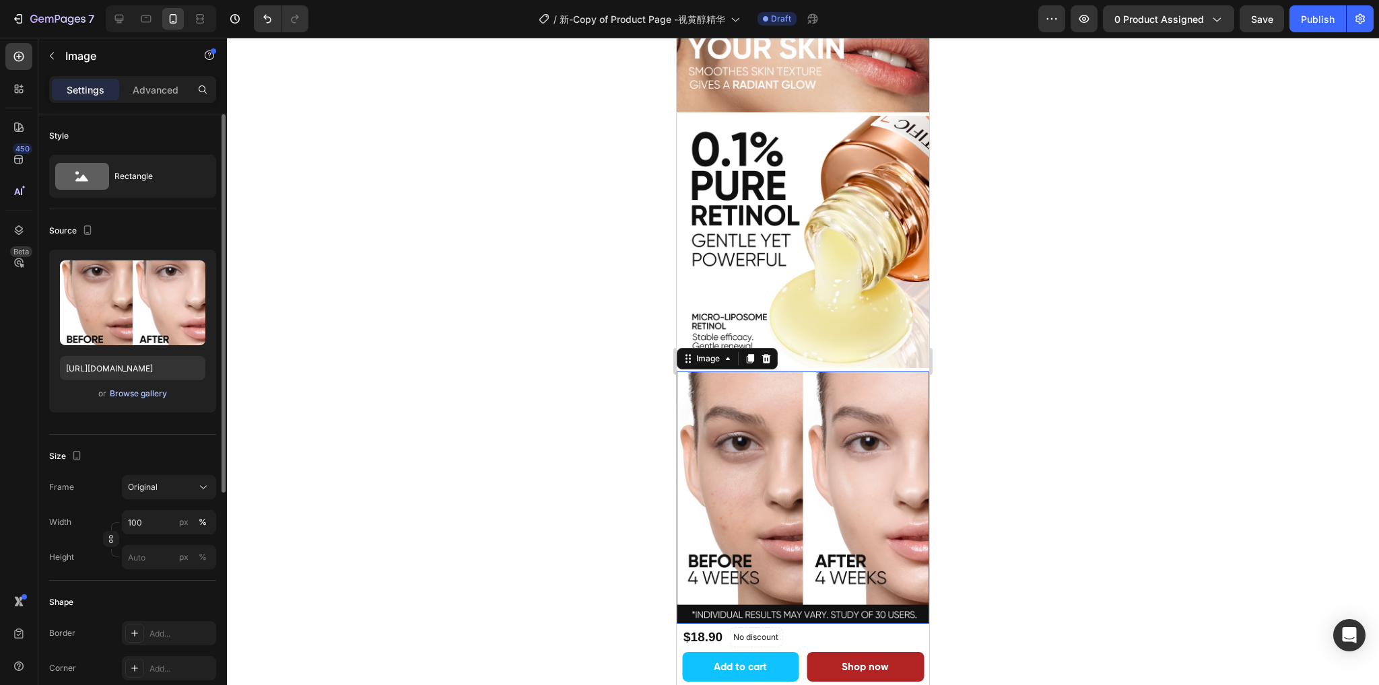
click at [115, 390] on div "Browse gallery" at bounding box center [138, 394] width 57 height 12
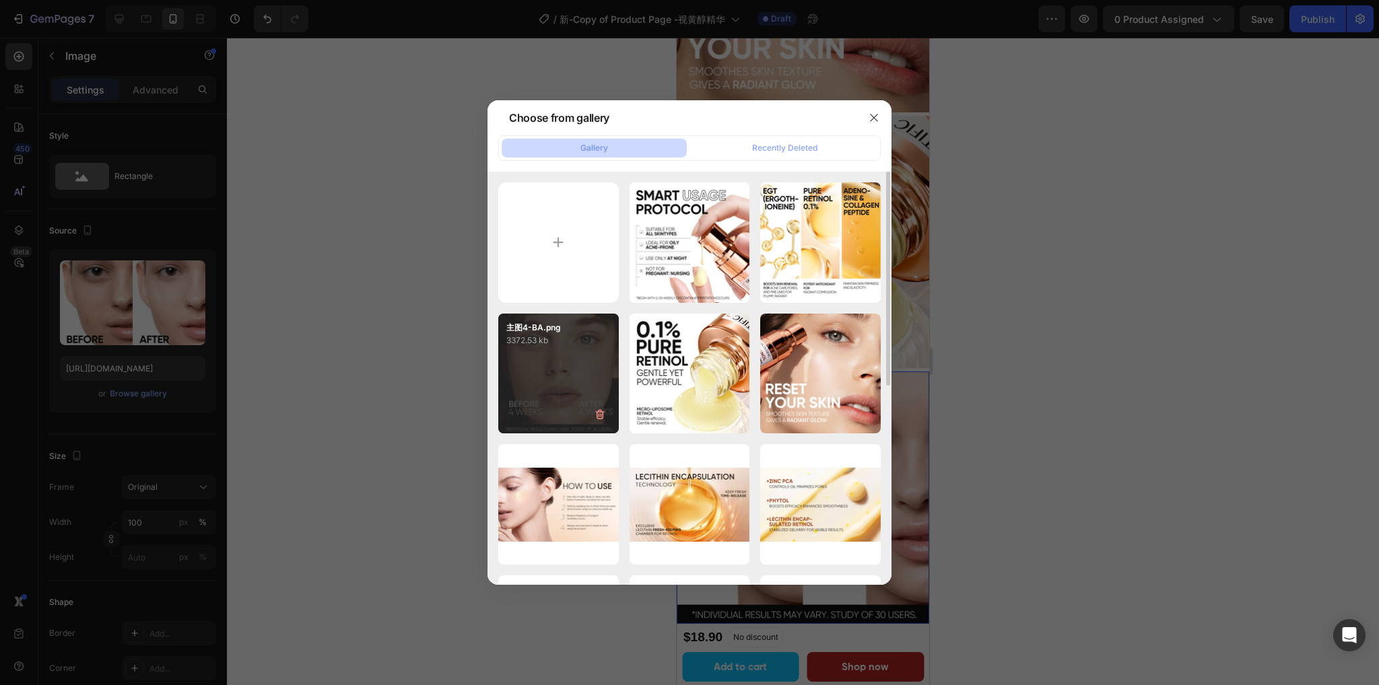
click at [564, 376] on div "主图4-BA.png 3372.53 kb" at bounding box center [558, 374] width 120 height 120
type input "[URL][DOMAIN_NAME]"
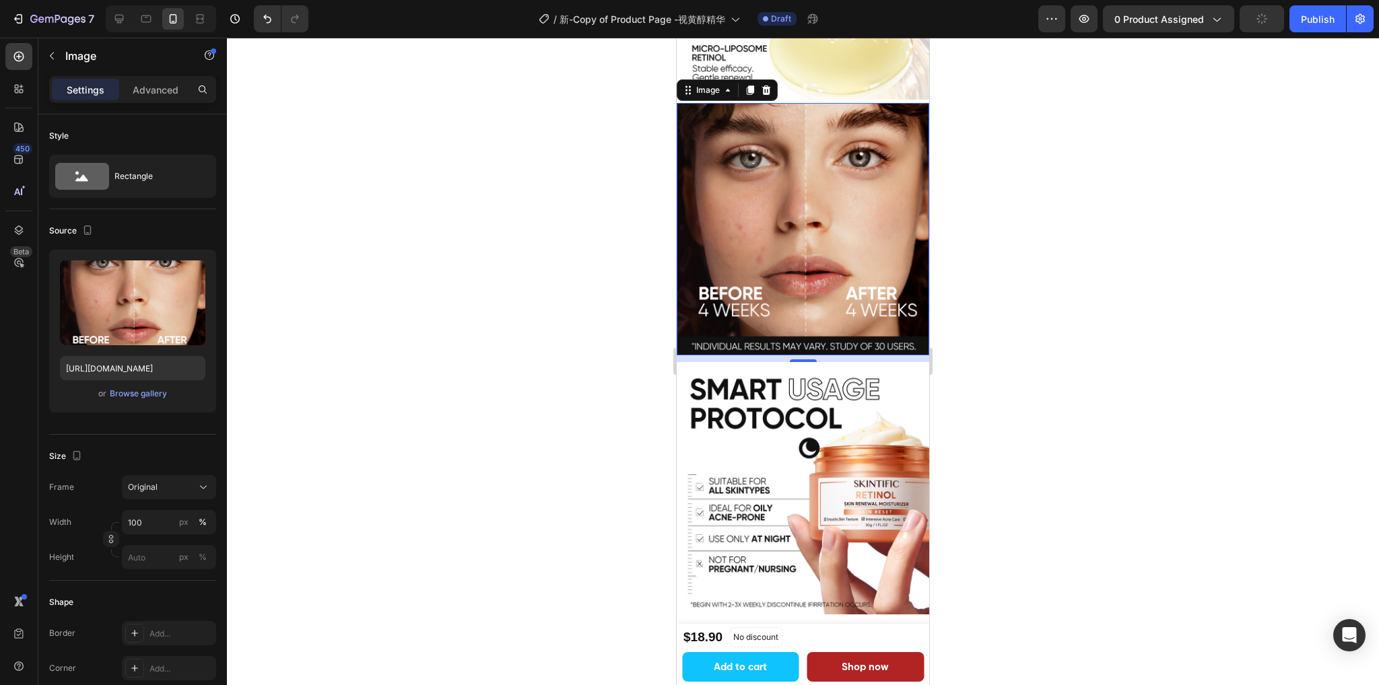
scroll to position [2087, 0]
click at [789, 454] on img at bounding box center [802, 487] width 252 height 252
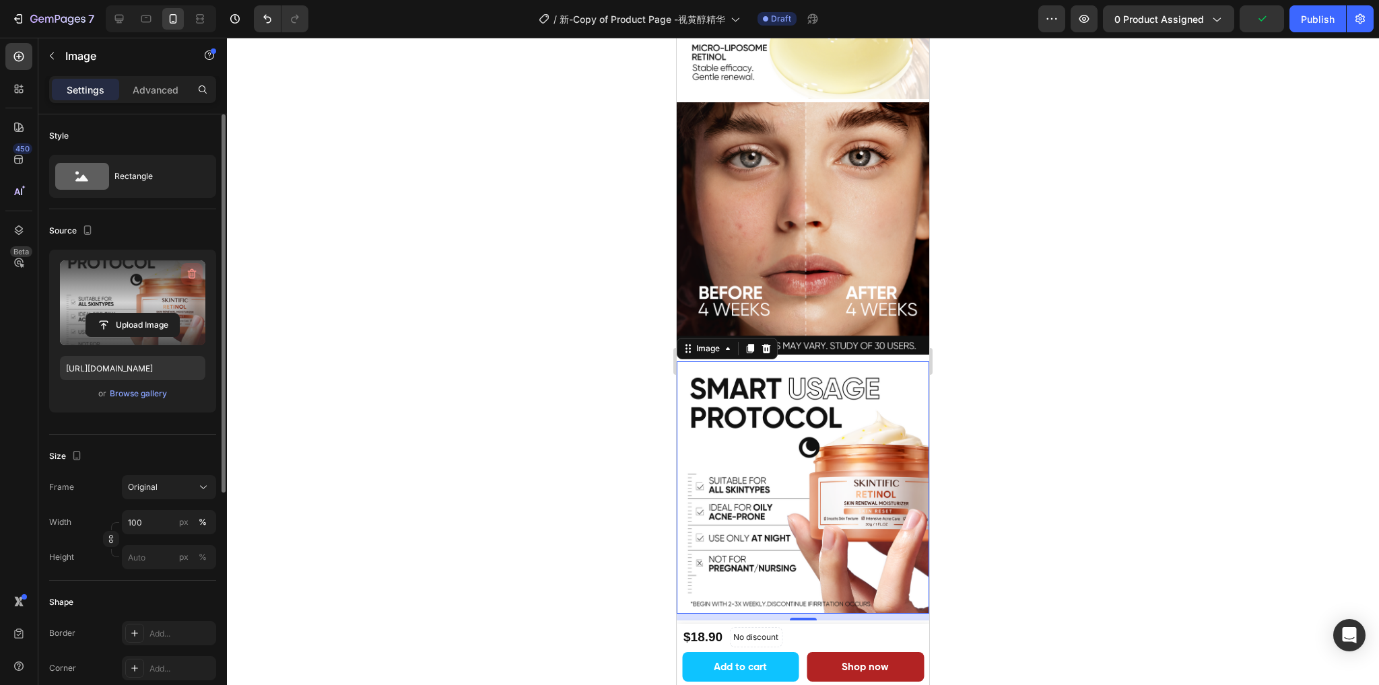
click at [191, 277] on icon "button" at bounding box center [191, 273] width 13 height 13
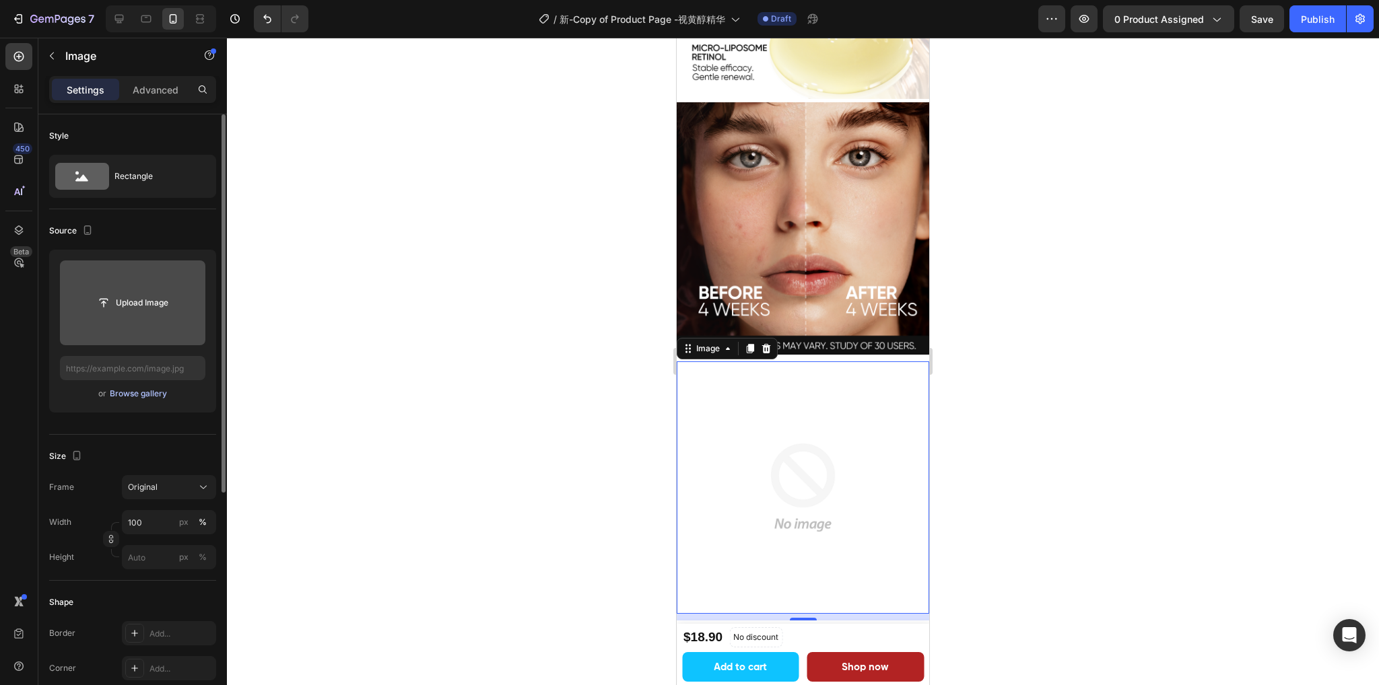
click at [137, 393] on div "Browse gallery" at bounding box center [138, 394] width 57 height 12
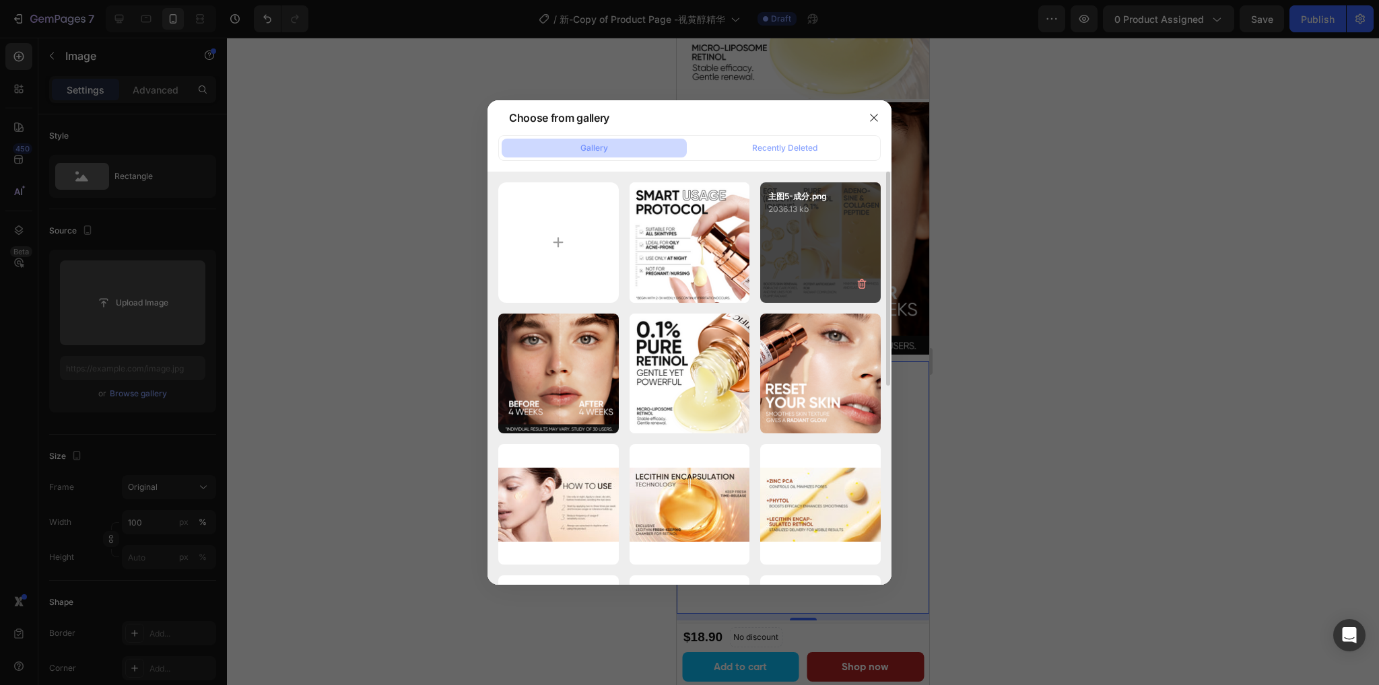
click at [833, 246] on div "主图5-成分.png 2036.13 kb" at bounding box center [820, 242] width 120 height 120
type input "[URL][DOMAIN_NAME]"
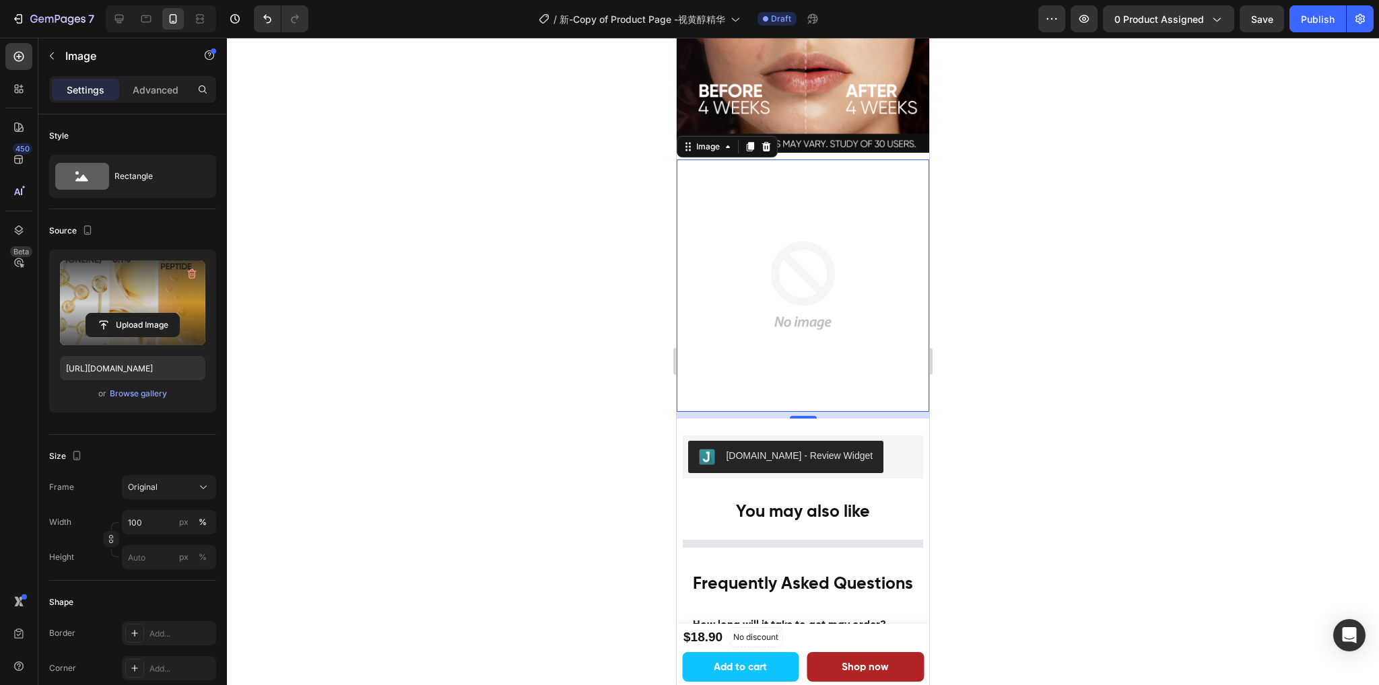
scroll to position [2221, 0]
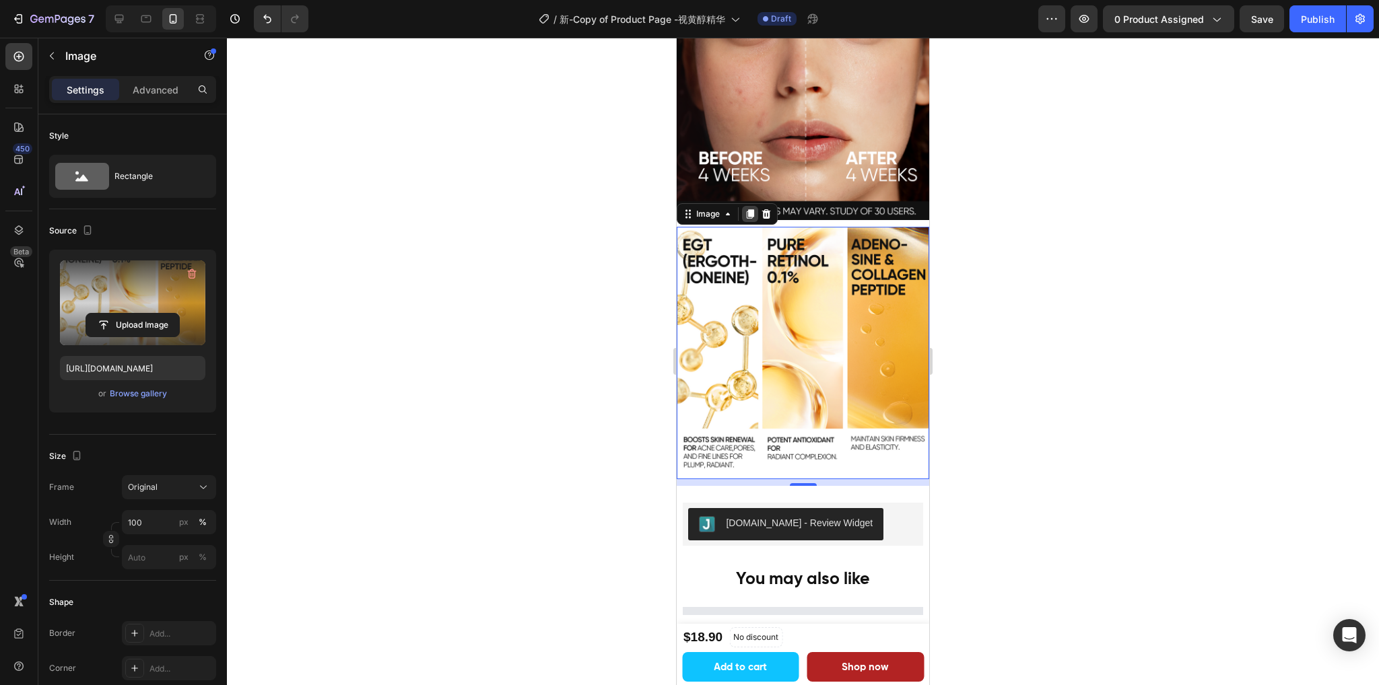
click at [749, 210] on icon at bounding box center [749, 214] width 7 height 9
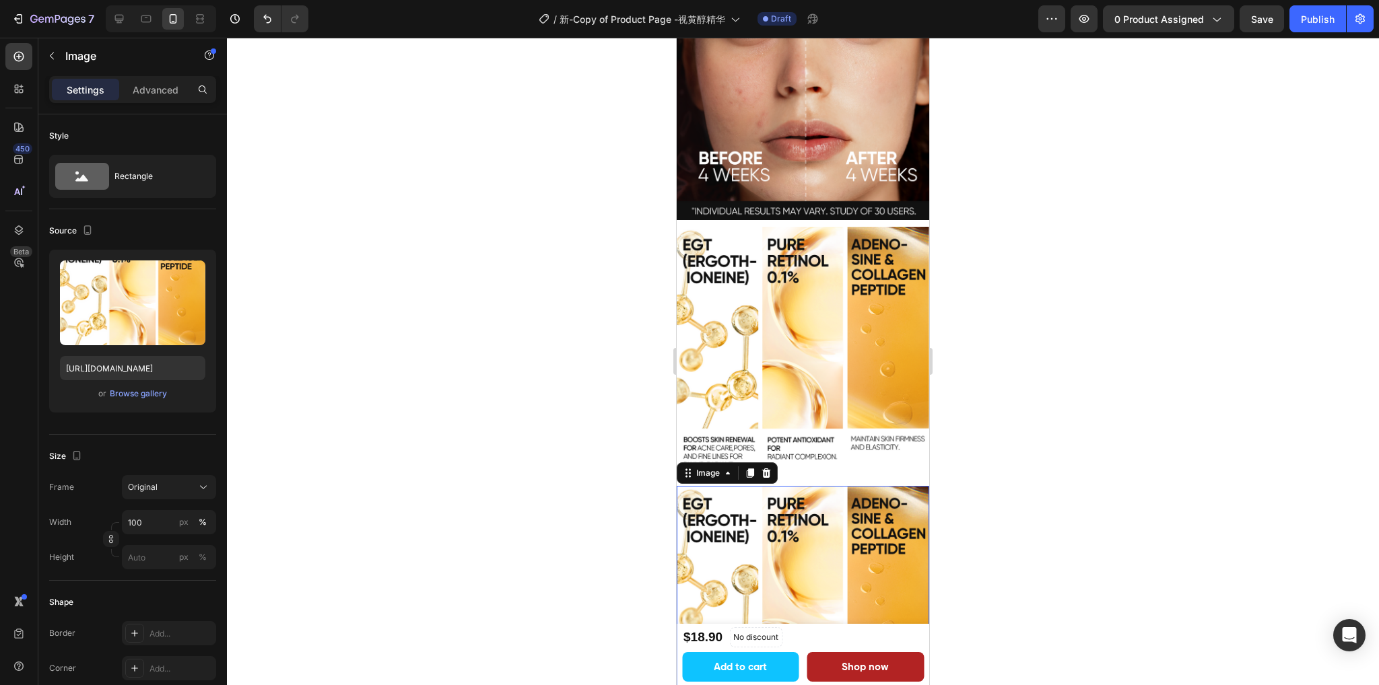
click at [833, 512] on img at bounding box center [802, 612] width 252 height 252
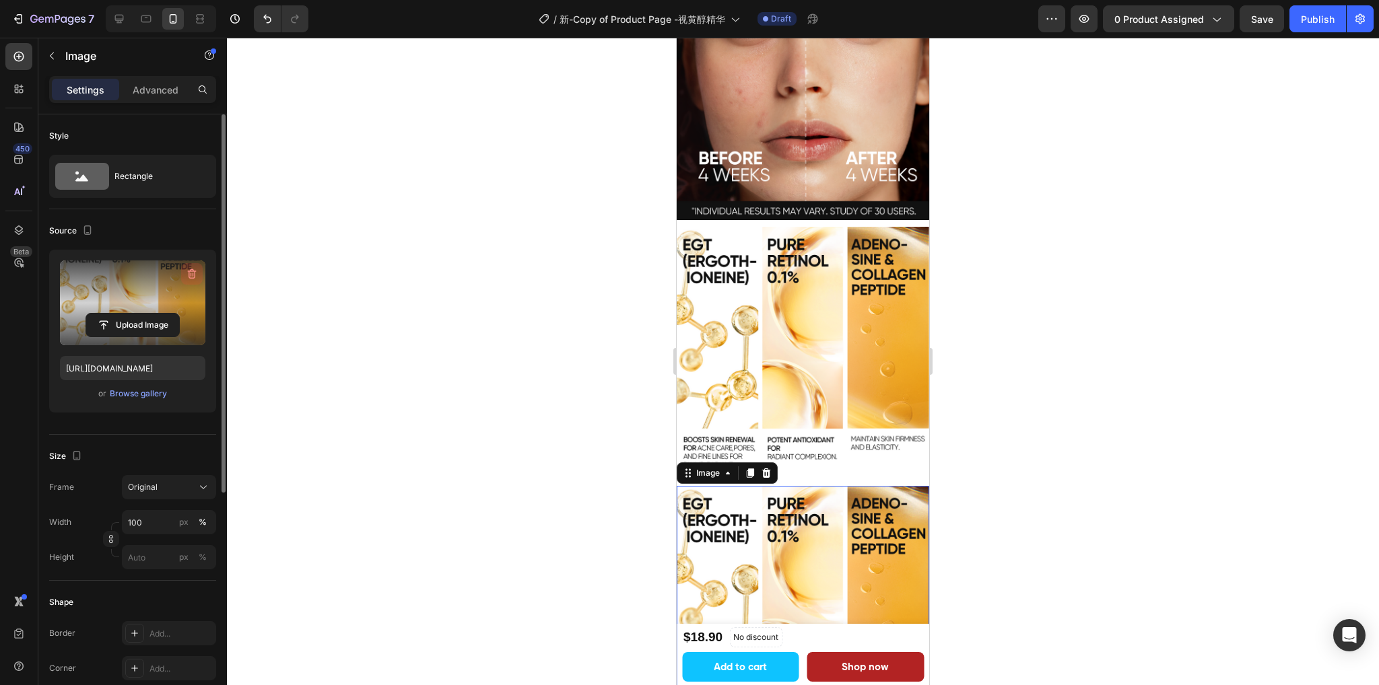
click at [188, 276] on icon "button" at bounding box center [191, 273] width 13 height 13
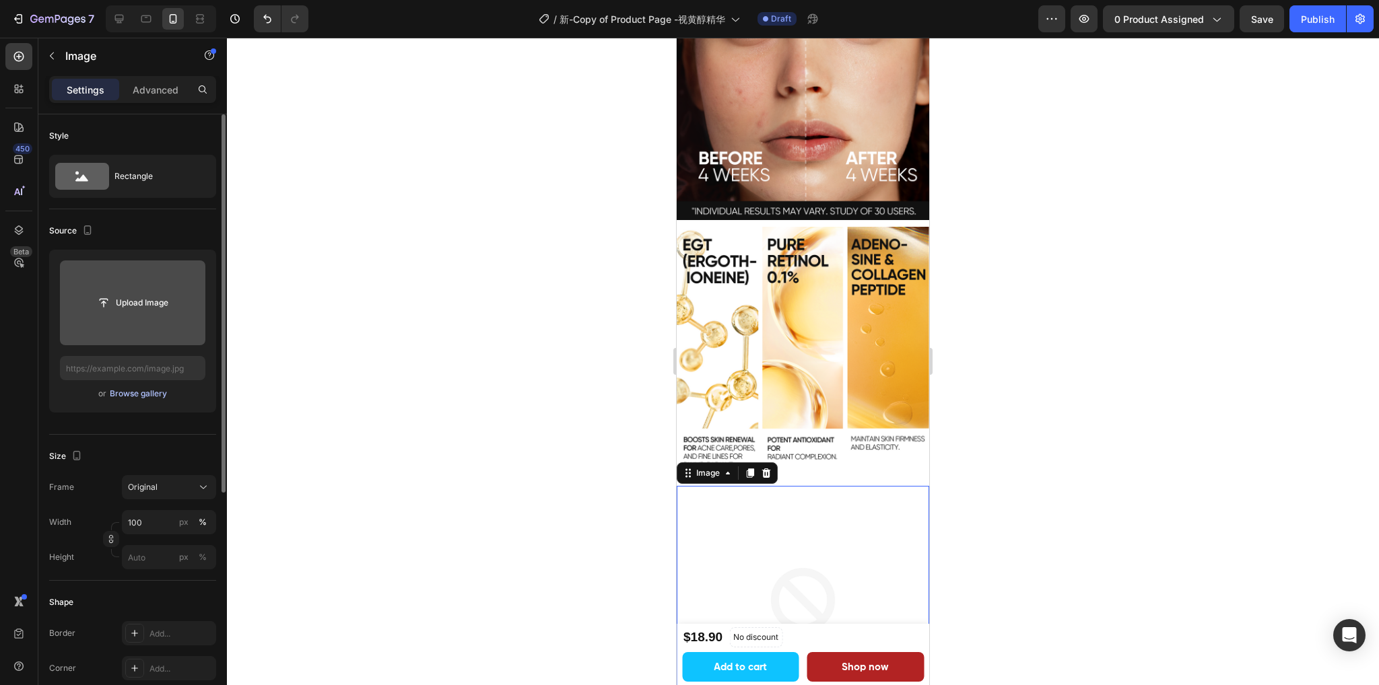
click at [146, 395] on div "Browse gallery" at bounding box center [138, 394] width 57 height 12
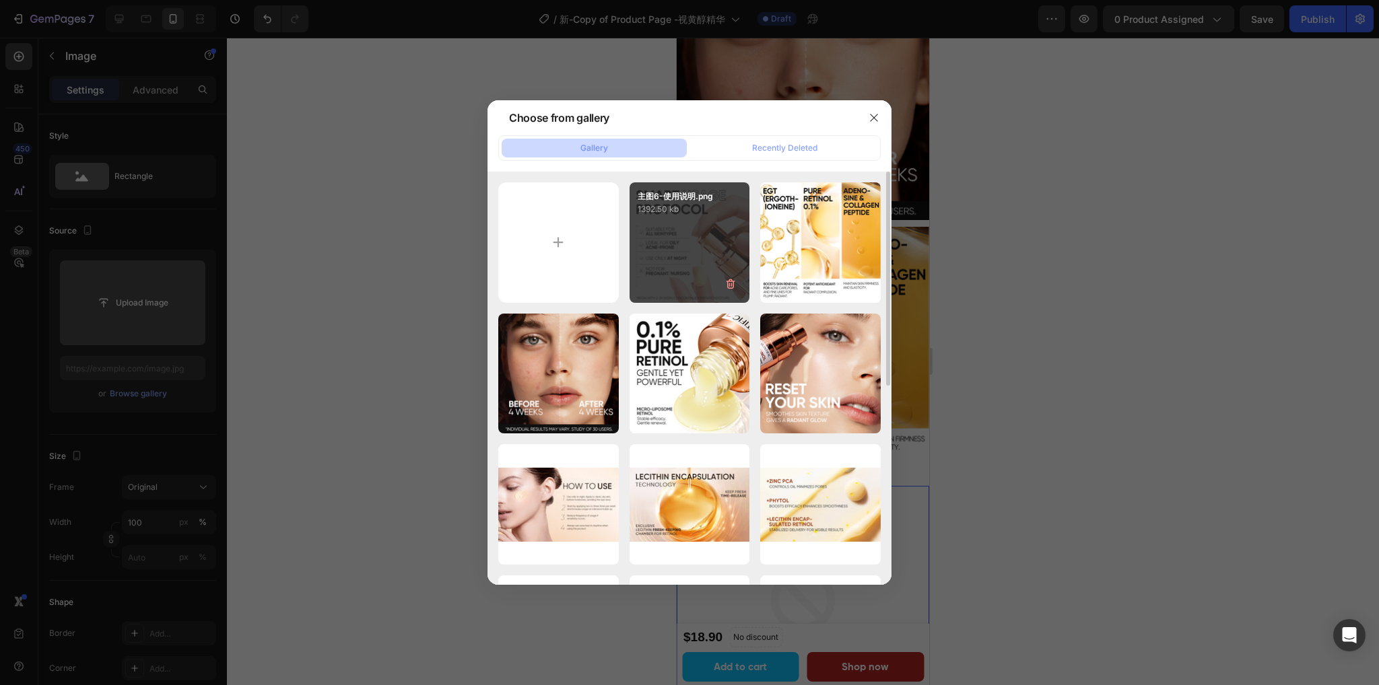
click at [701, 237] on div "主图6-使用说明.png 1392.50 kb" at bounding box center [689, 242] width 120 height 120
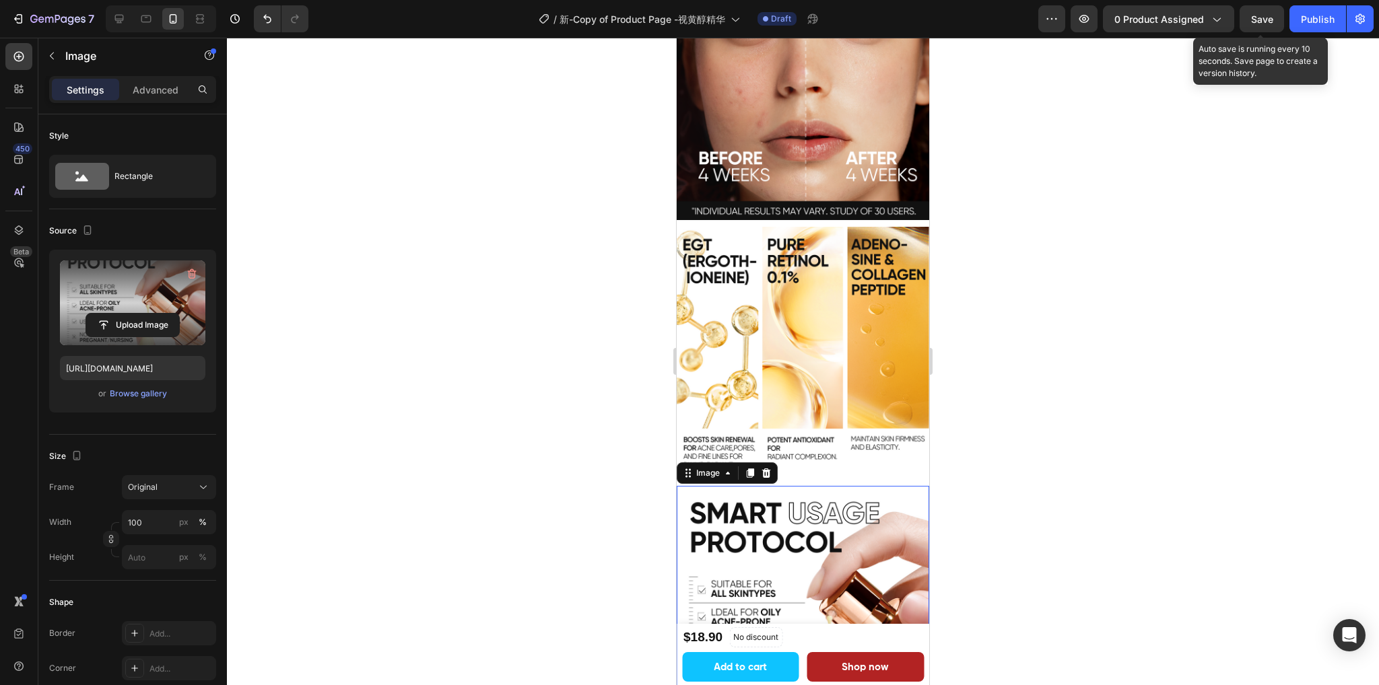
click at [1266, 24] on span "Save" at bounding box center [1262, 18] width 22 height 11
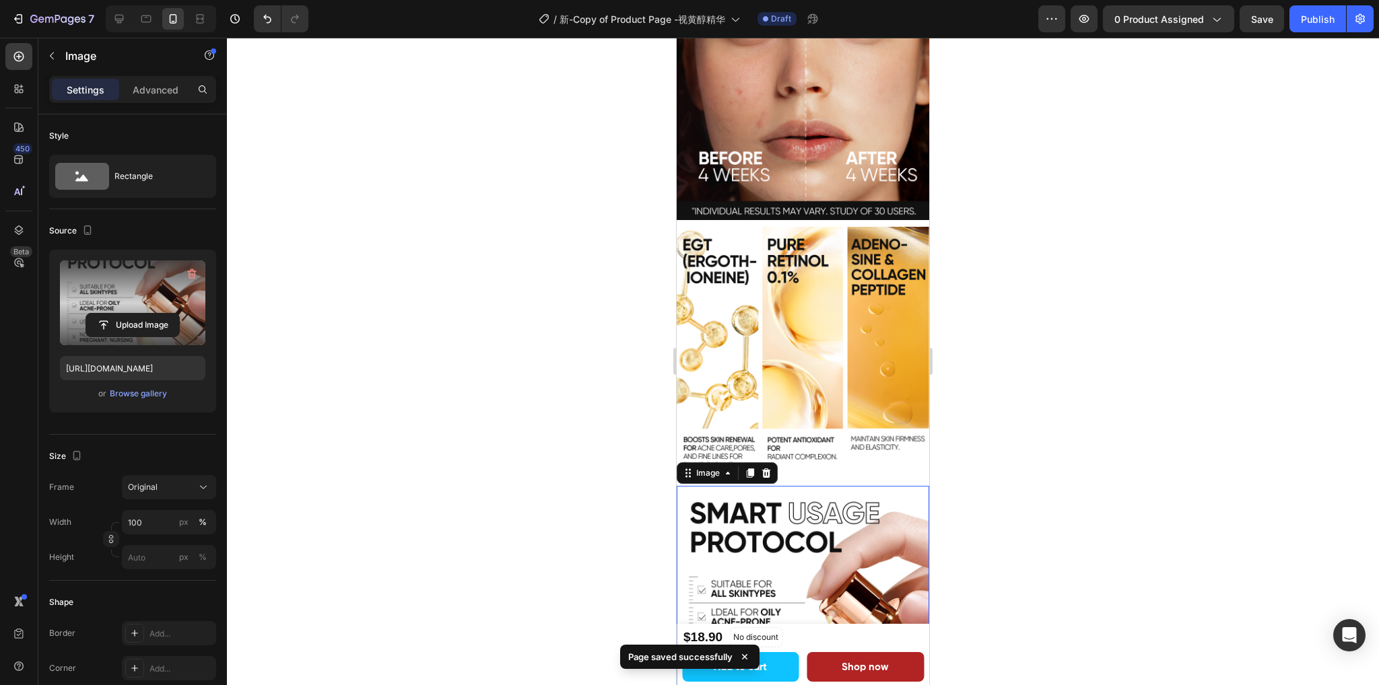
scroll to position [2827, 0]
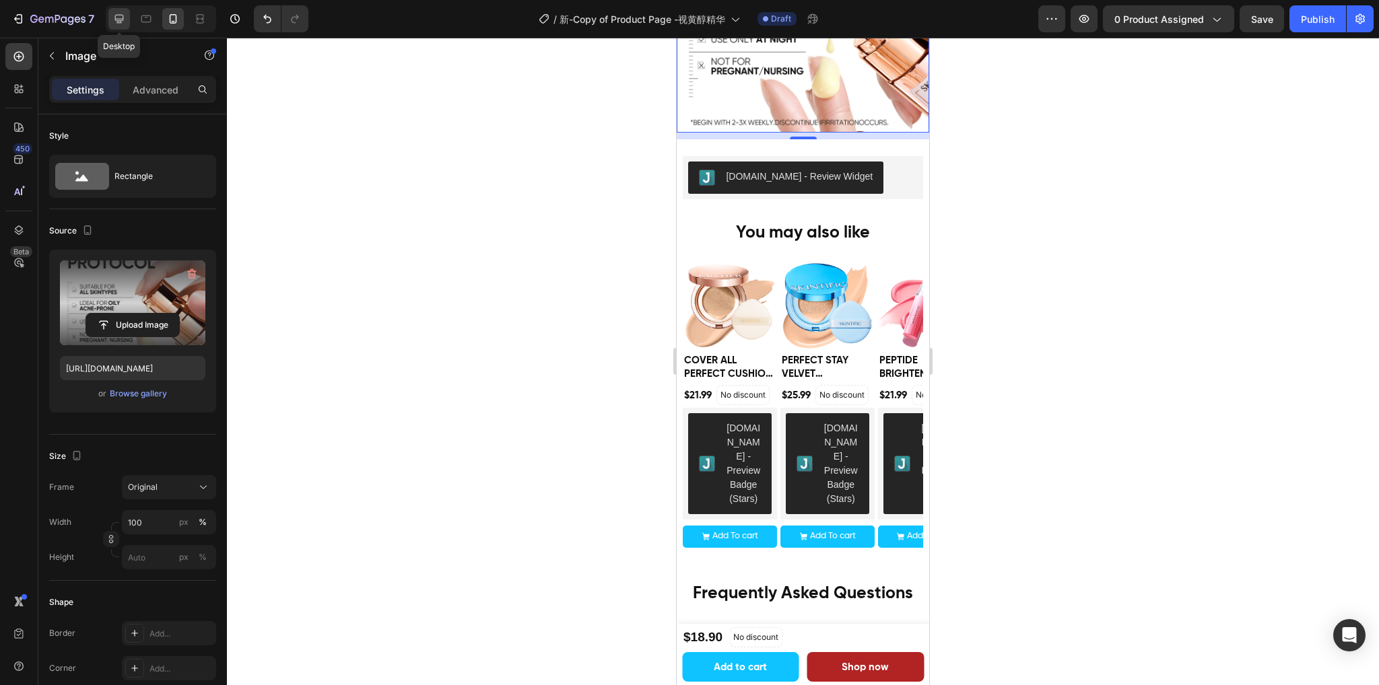
click at [113, 23] on icon at bounding box center [118, 18] width 13 height 13
type input "[URL][DOMAIN_NAME]"
type input "85"
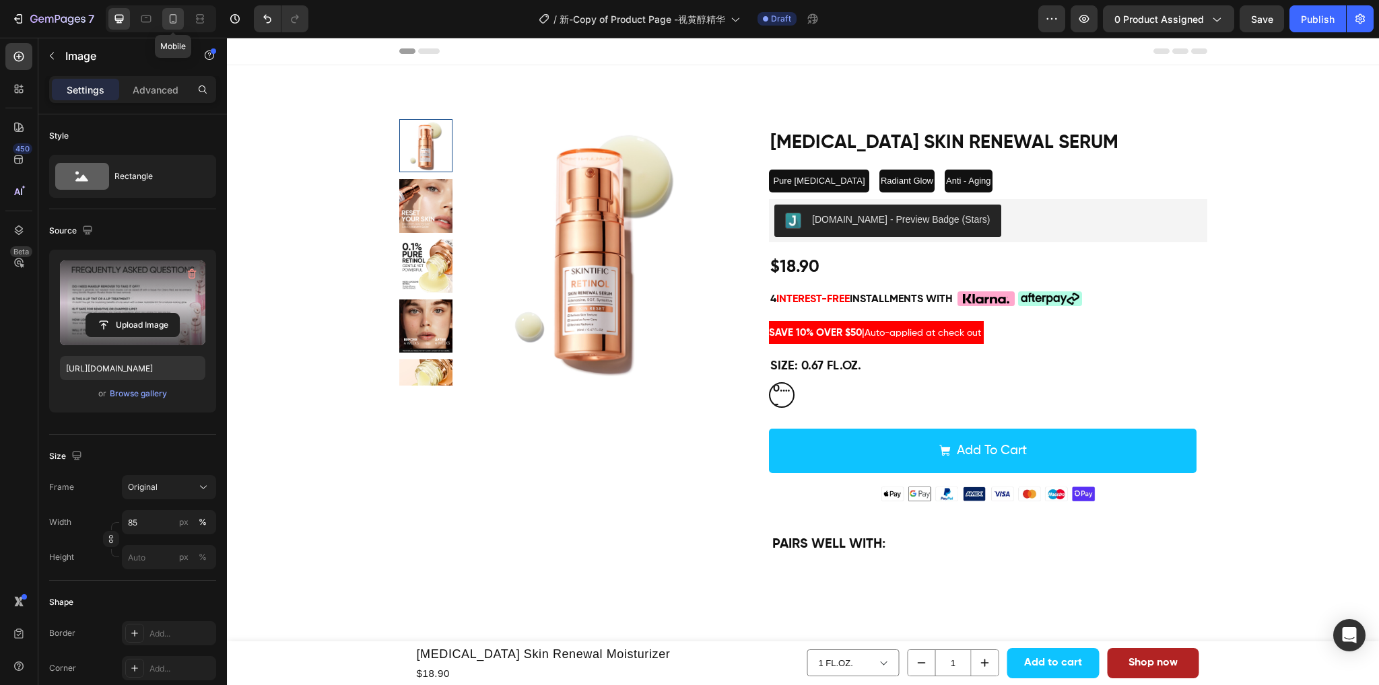
click at [175, 23] on icon at bounding box center [173, 18] width 7 height 9
type input "[URL][DOMAIN_NAME]"
type input "100"
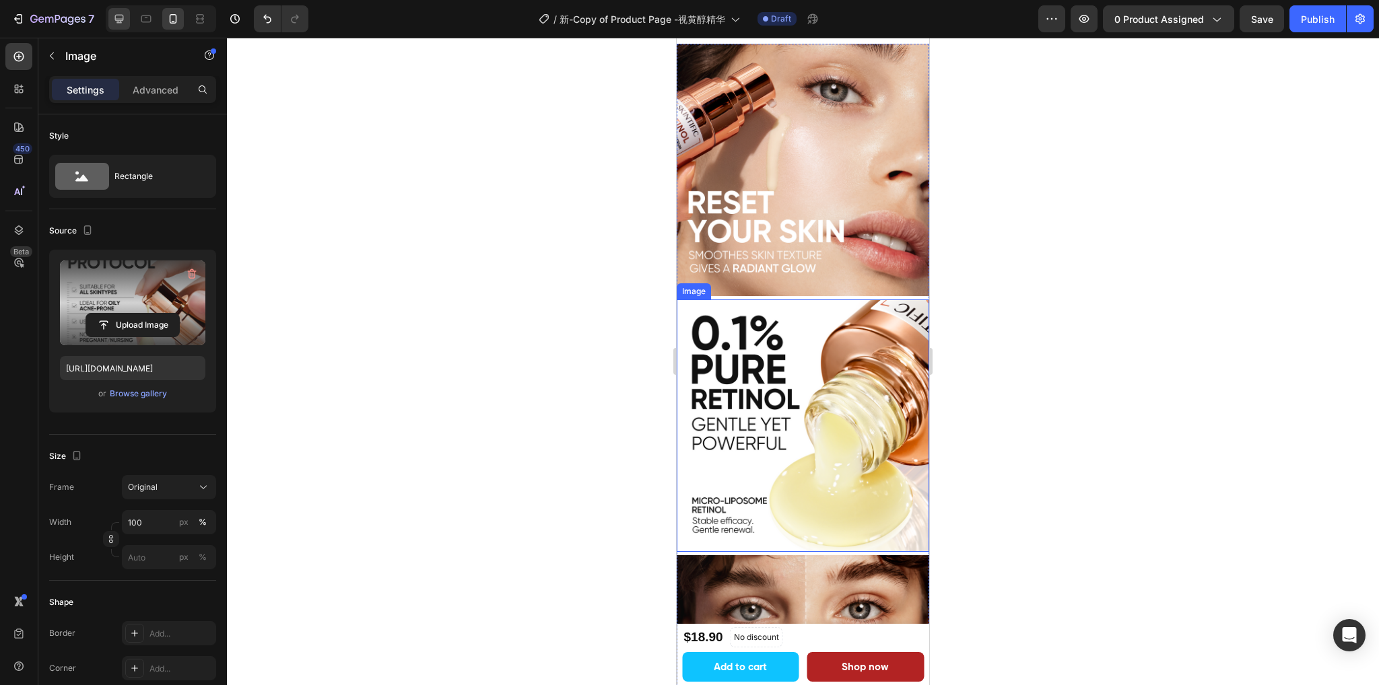
scroll to position [1690, 0]
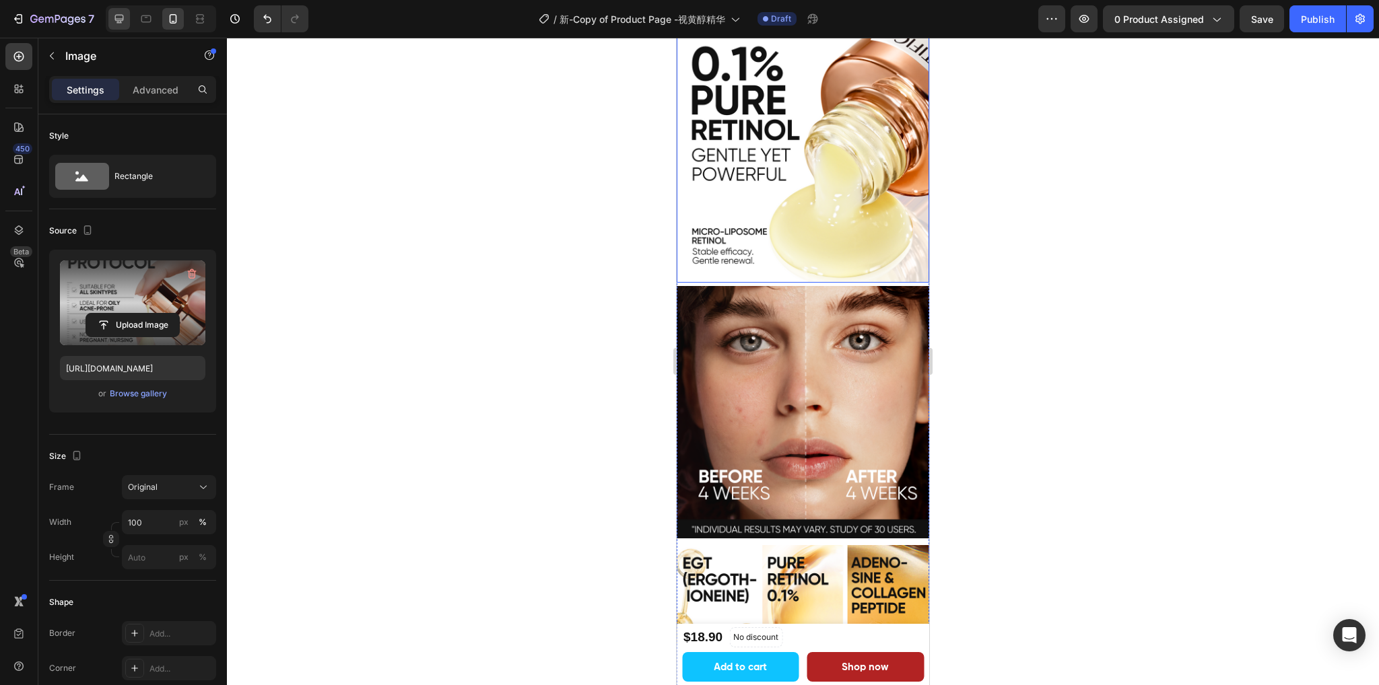
click at [116, 20] on icon at bounding box center [119, 19] width 9 height 9
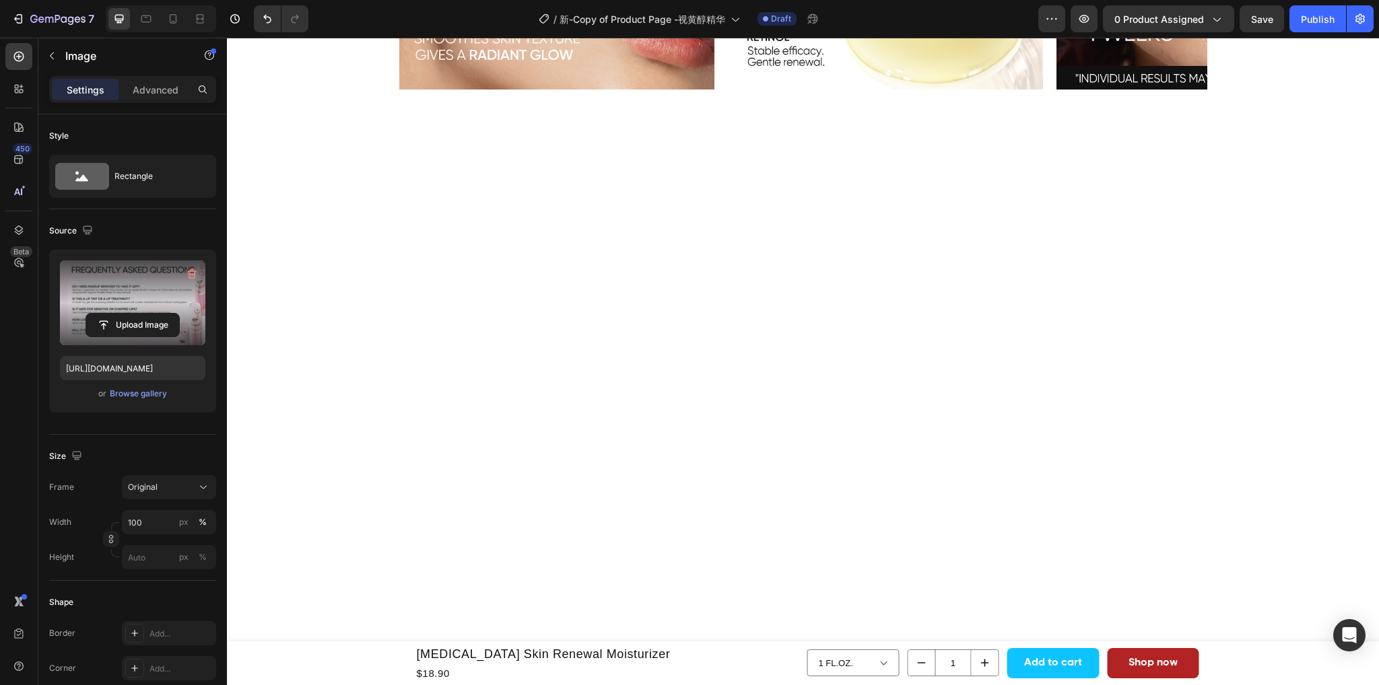
type input "[URL][DOMAIN_NAME]"
type input "85"
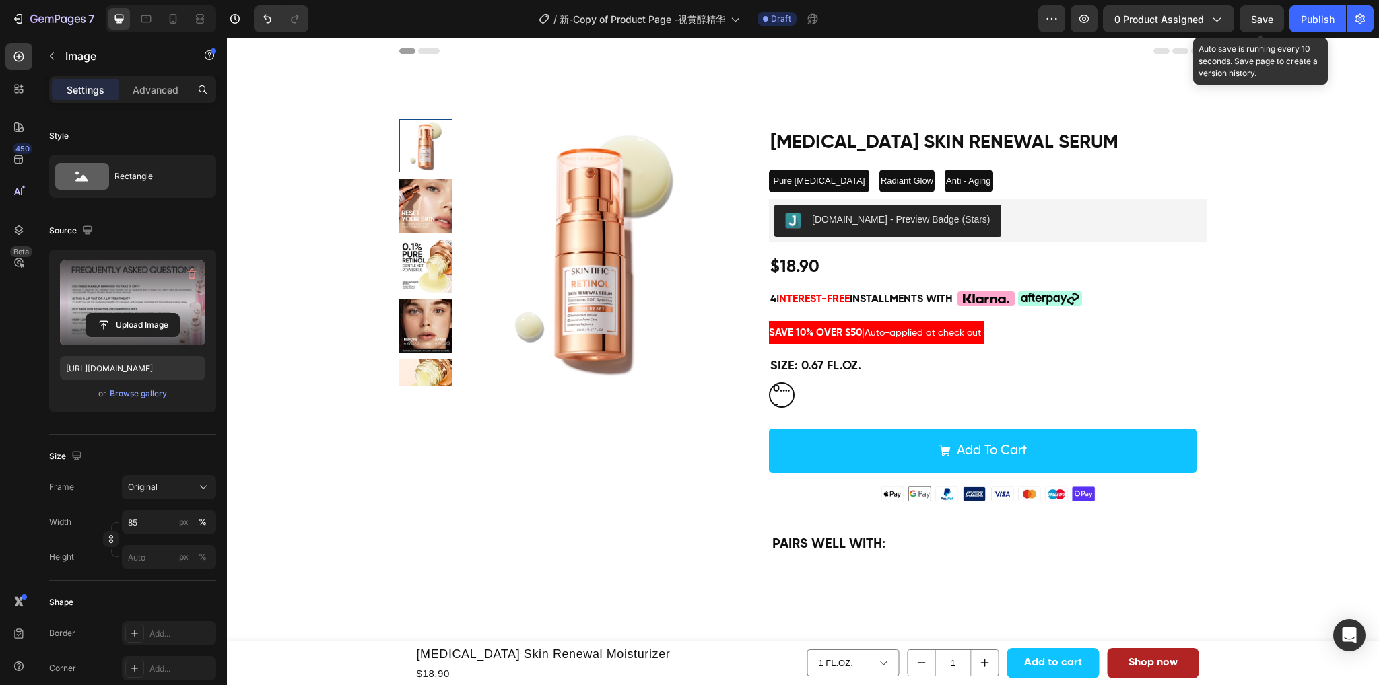
click at [1259, 22] on span "Save" at bounding box center [1262, 18] width 22 height 11
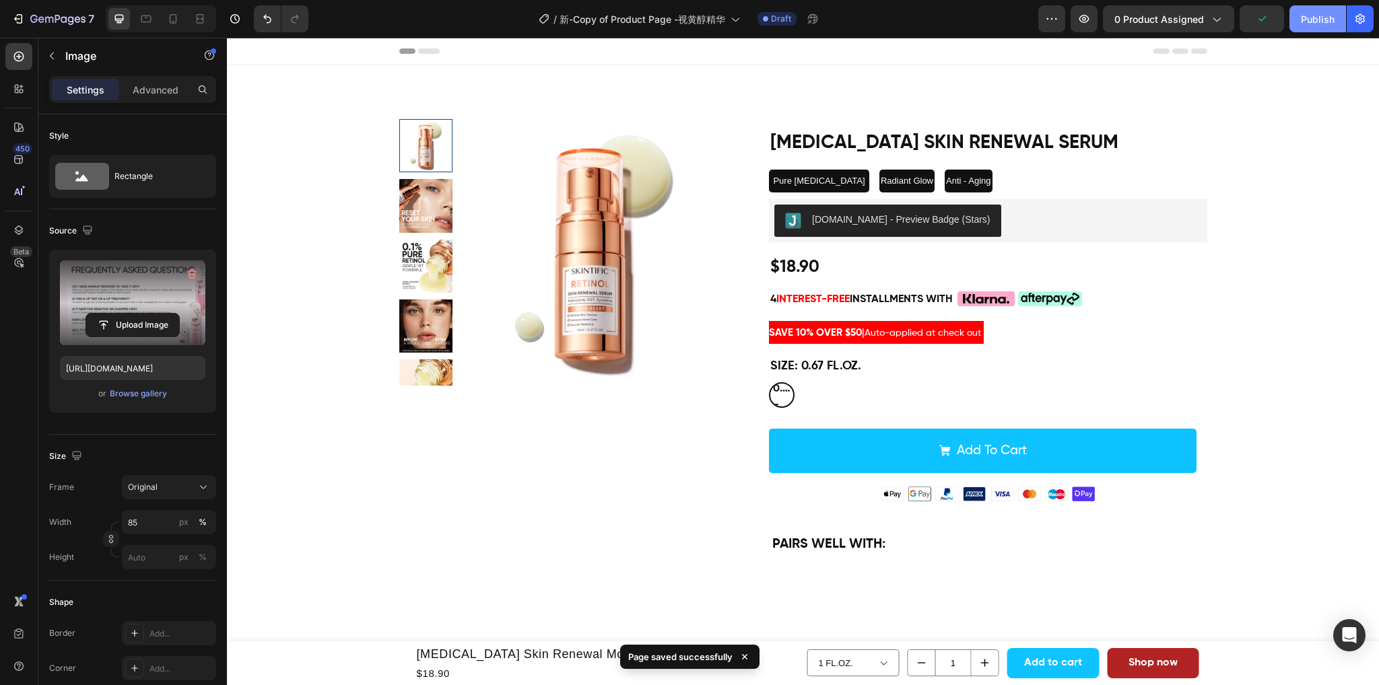
click at [1306, 20] on div "Publish" at bounding box center [1317, 19] width 34 height 14
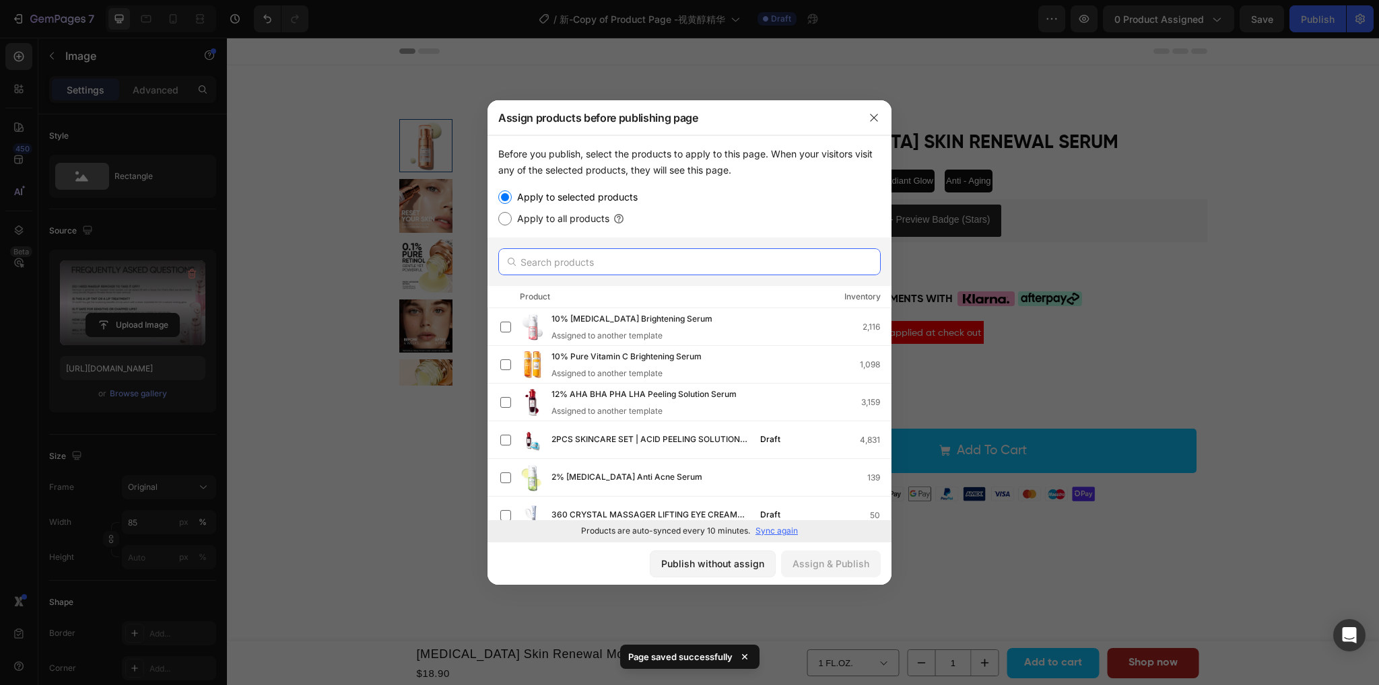
click at [639, 260] on input "text" at bounding box center [689, 261] width 382 height 27
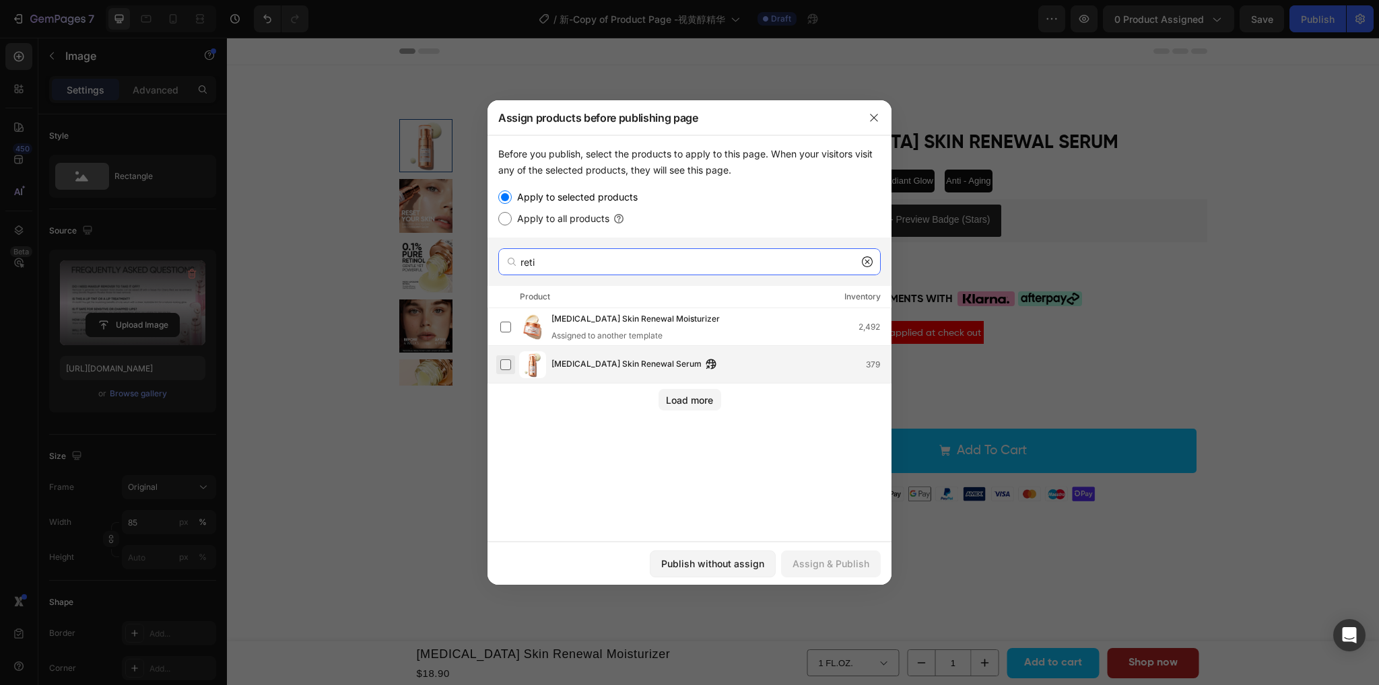
type input "reti"
click at [506, 361] on label at bounding box center [505, 364] width 11 height 11
click at [824, 561] on div "Assign & Publish" at bounding box center [830, 564] width 77 height 14
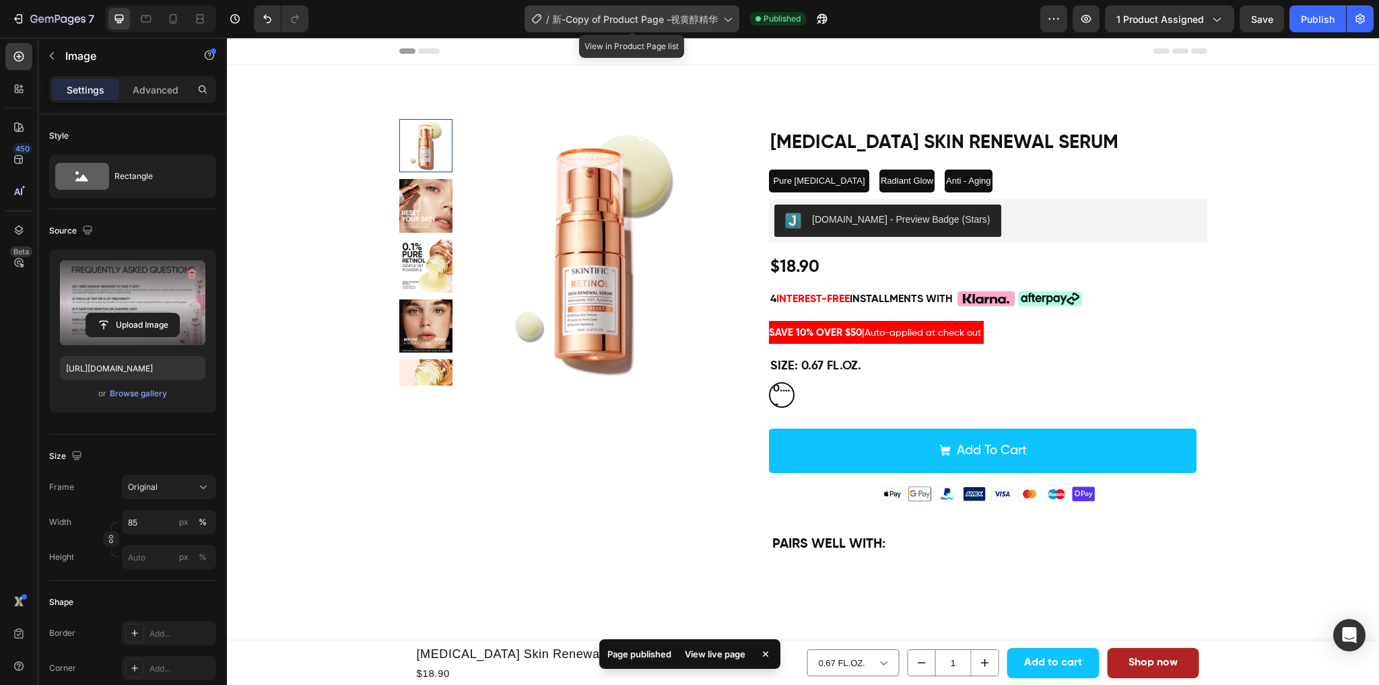
click at [668, 15] on span "新-Copy of Product Page -视黄醇精华" at bounding box center [635, 19] width 166 height 14
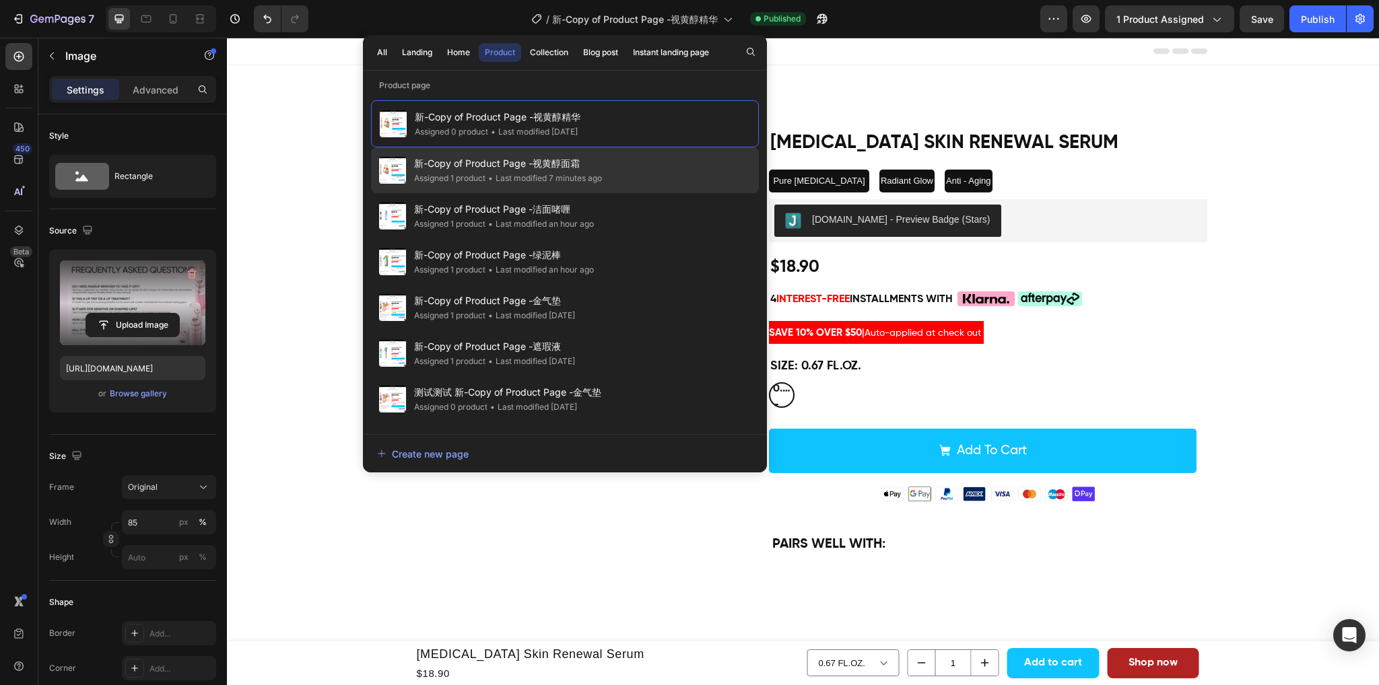
click at [587, 176] on div "• Last modified 7 minutes ago" at bounding box center [543, 178] width 116 height 13
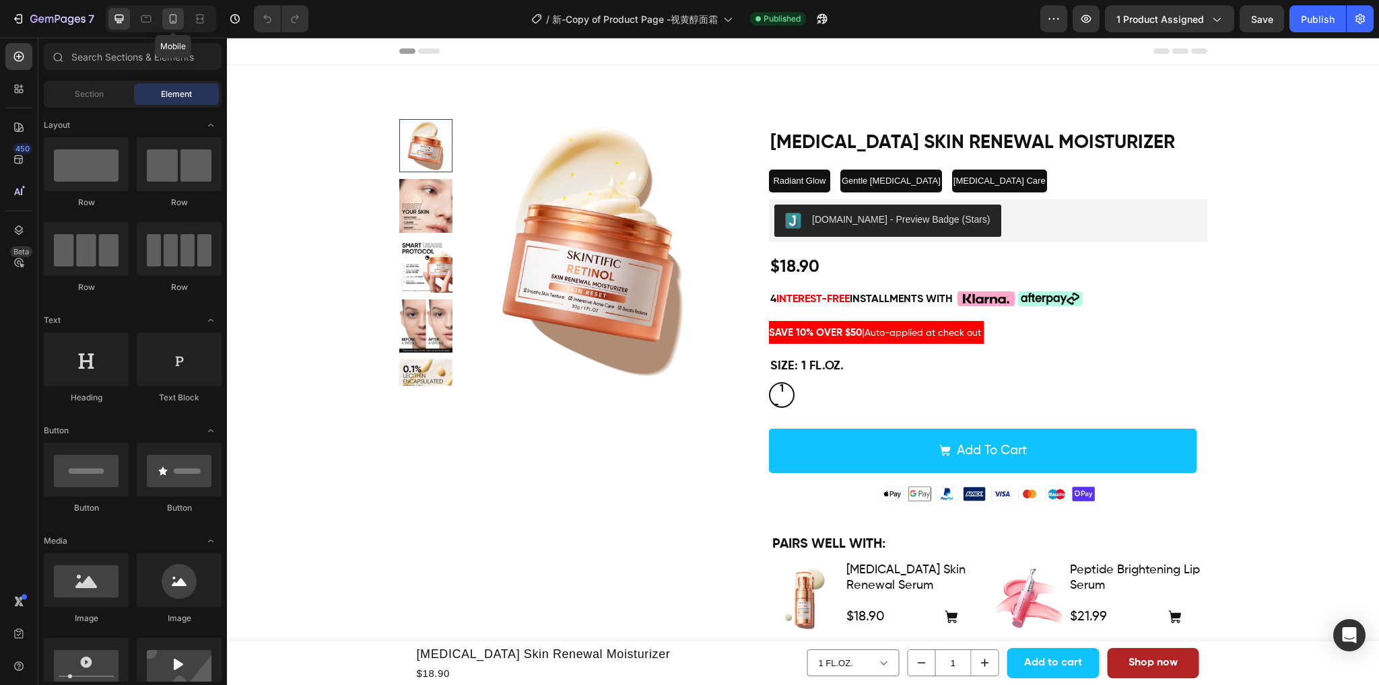
click at [171, 20] on icon at bounding box center [172, 18] width 13 height 13
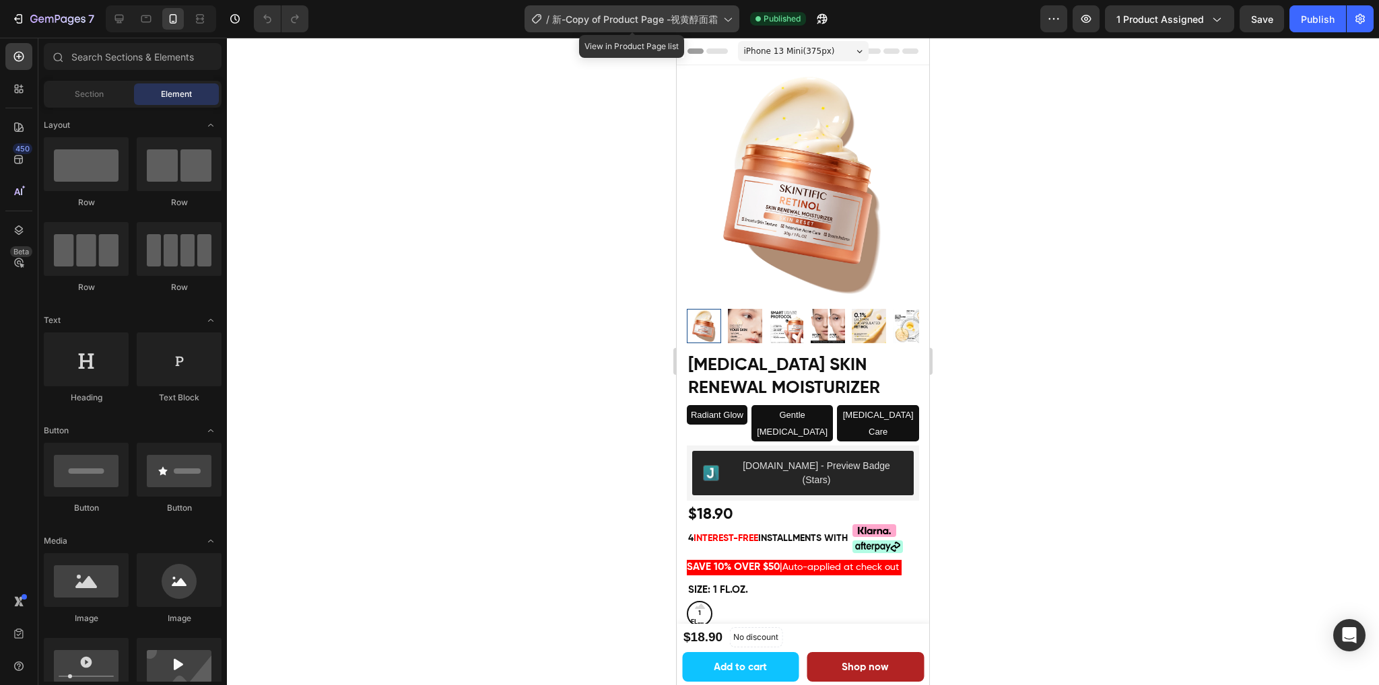
click at [656, 17] on span "新-Copy of Product Page -视黄醇面霜" at bounding box center [635, 19] width 166 height 14
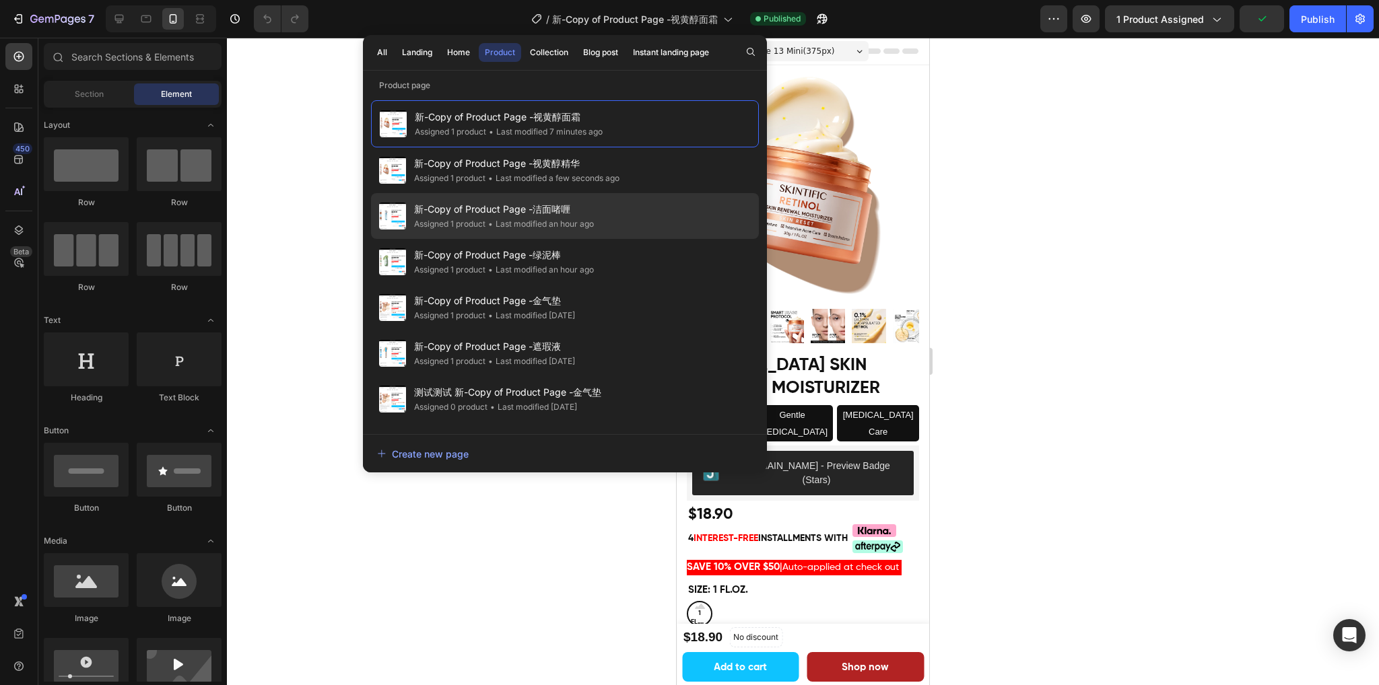
click at [598, 227] on div "新-Copy of Product Page -洁面啫喱 Assigned 1 product • Last modified an hour ago" at bounding box center [565, 216] width 388 height 46
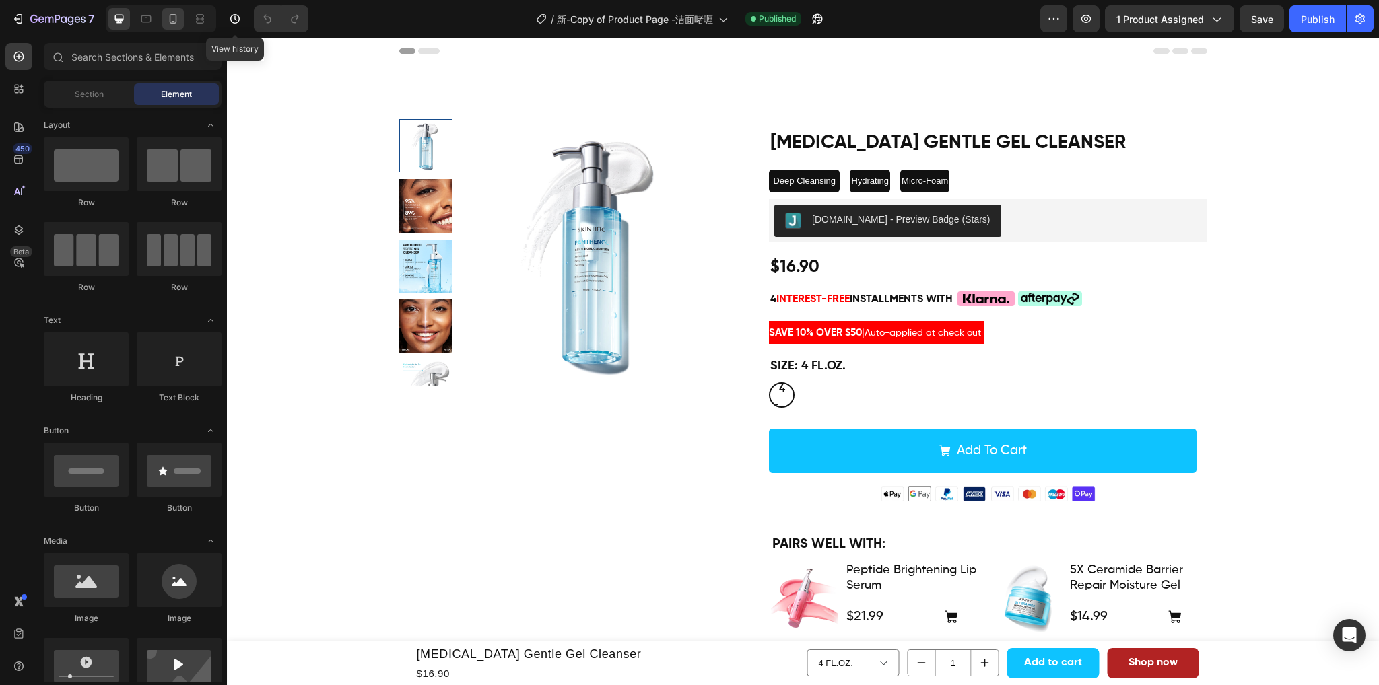
click at [170, 20] on icon at bounding box center [173, 18] width 7 height 9
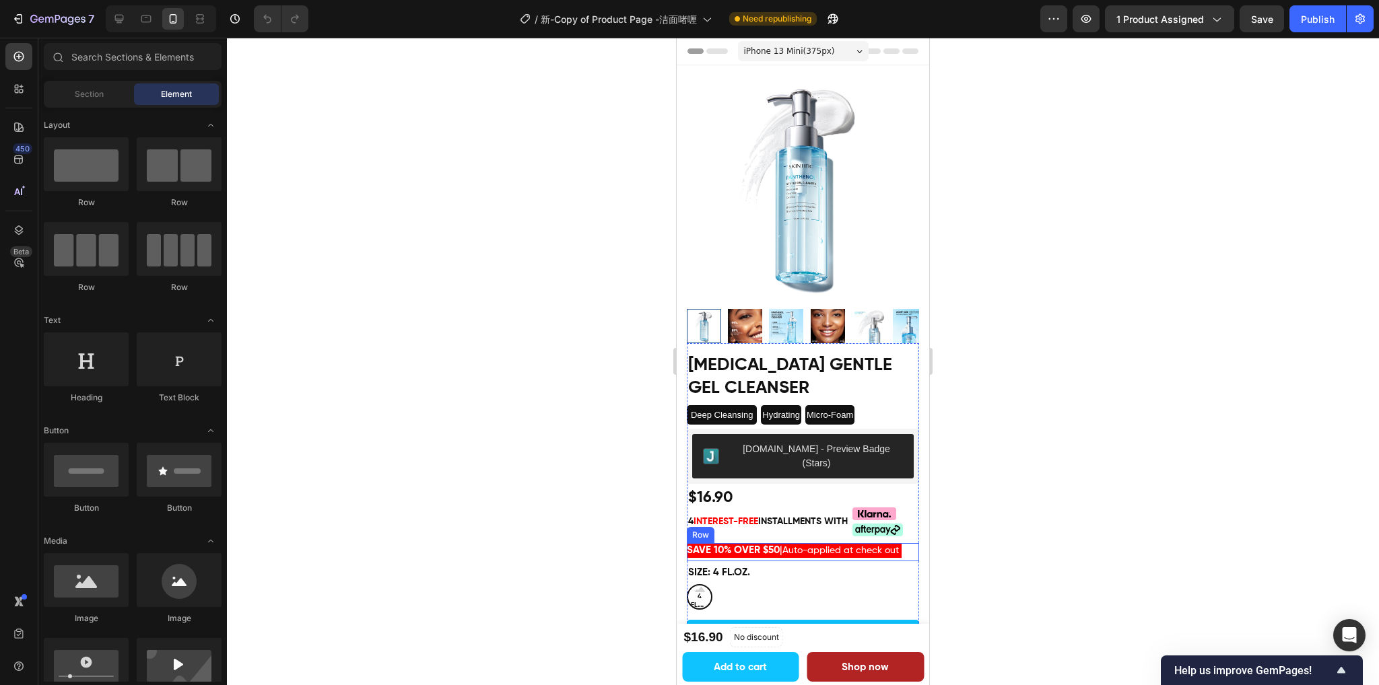
scroll to position [135, 0]
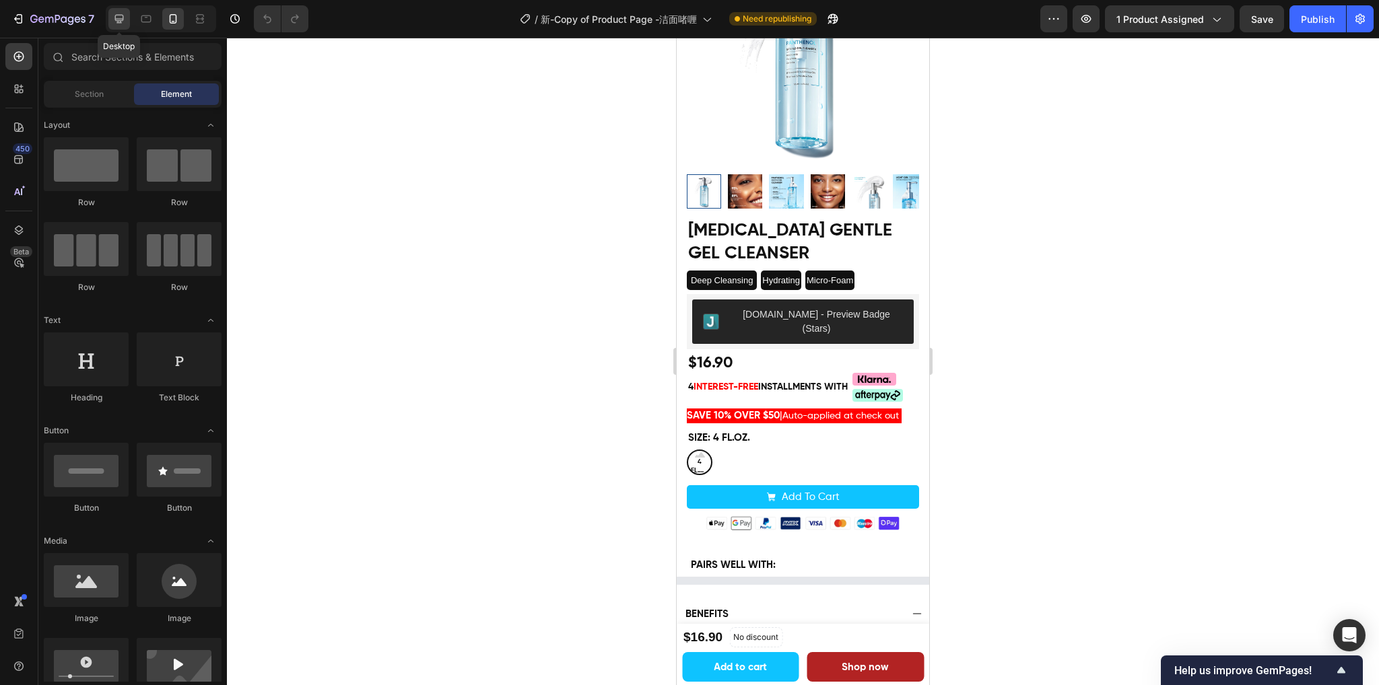
click at [117, 20] on icon at bounding box center [118, 18] width 13 height 13
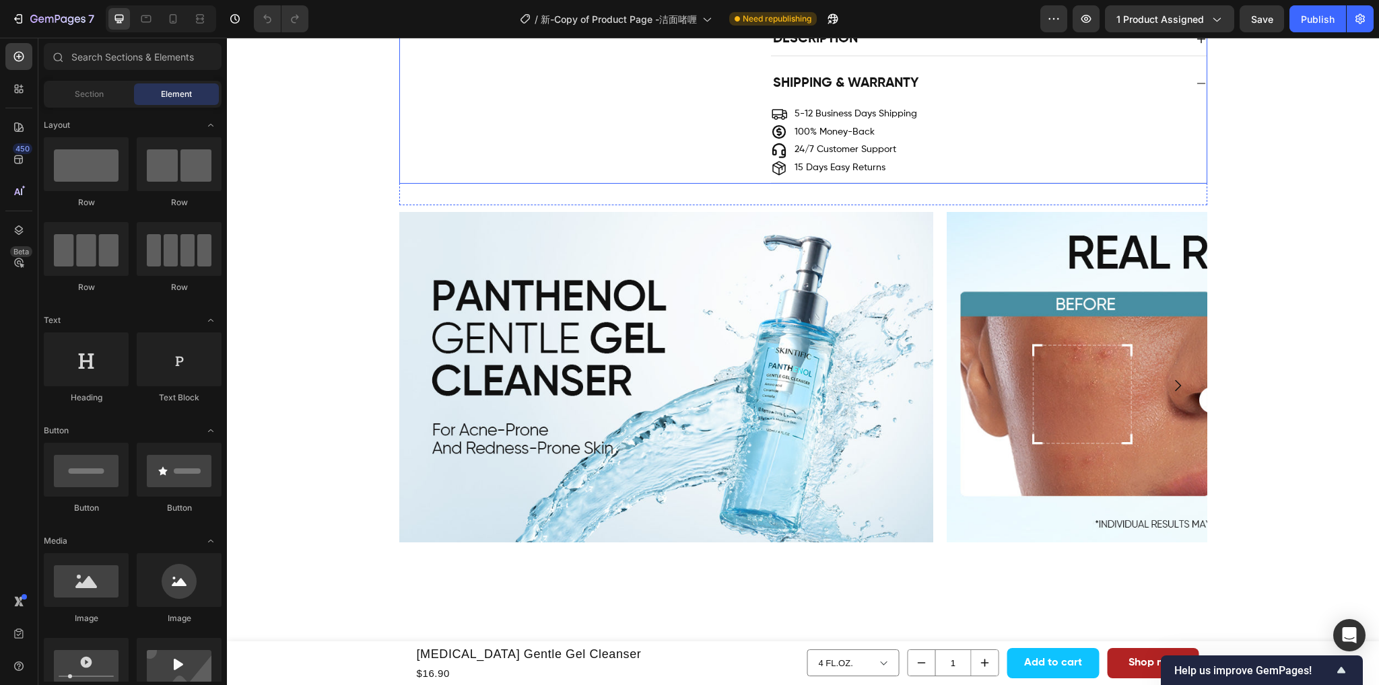
scroll to position [1144, 0]
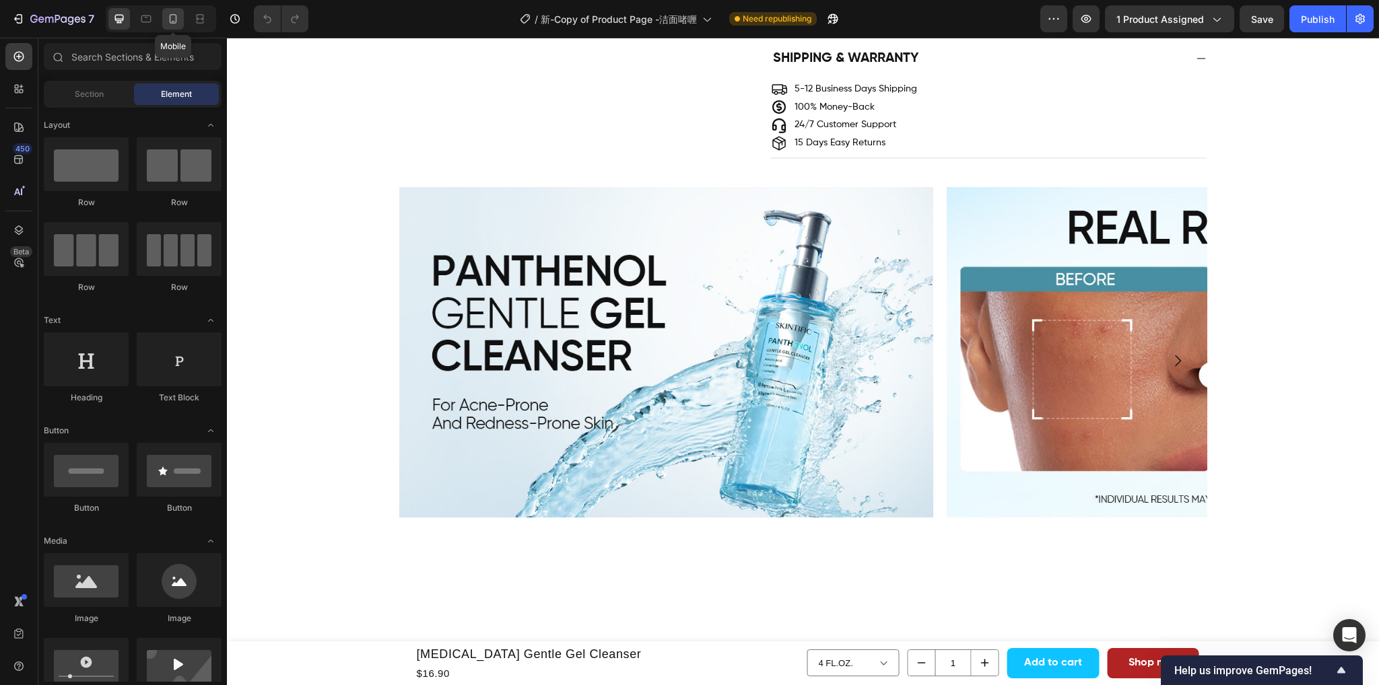
click at [175, 16] on icon at bounding box center [172, 18] width 13 height 13
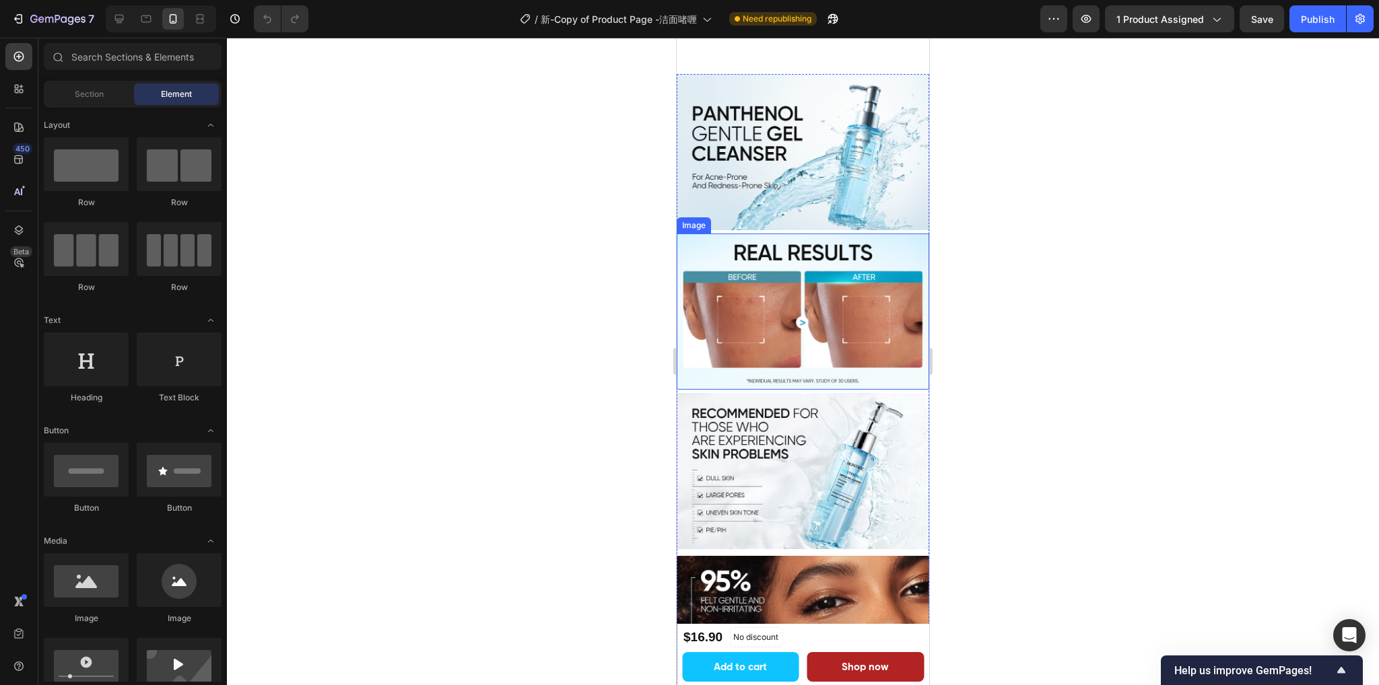
scroll to position [1539, 0]
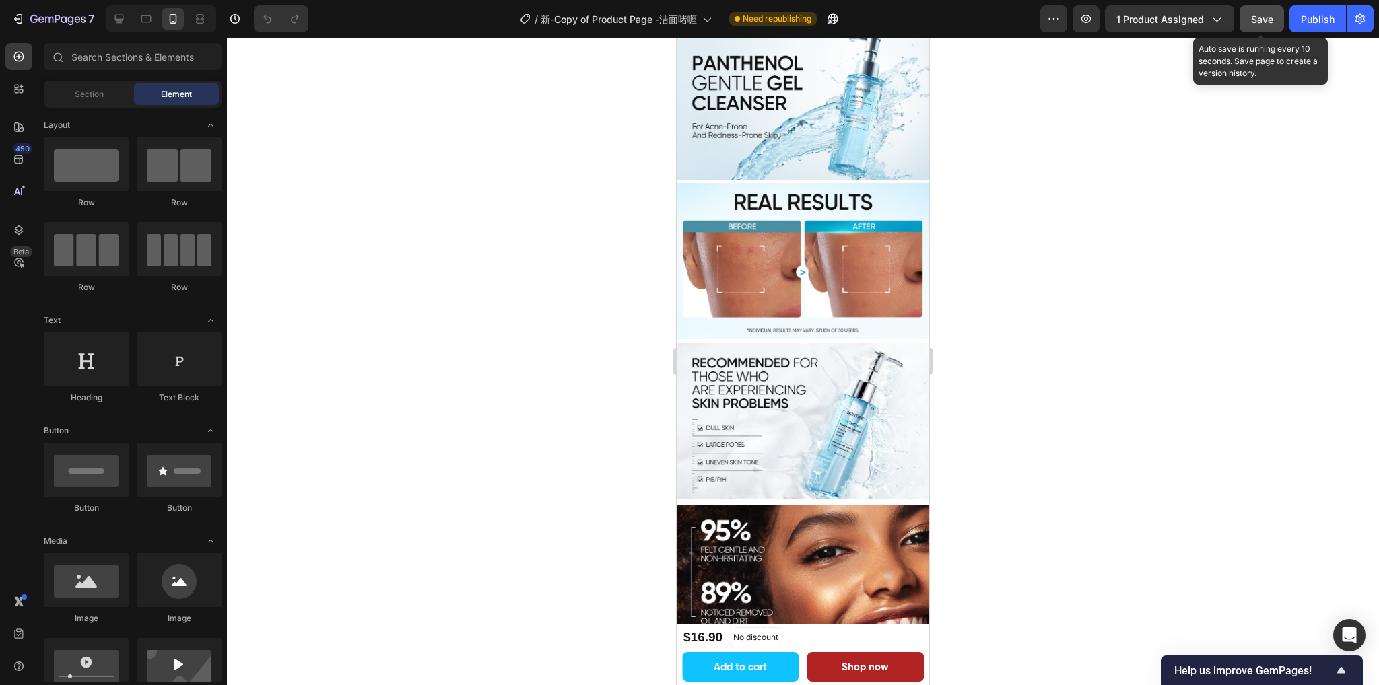
click at [1260, 17] on span "Save" at bounding box center [1262, 18] width 22 height 11
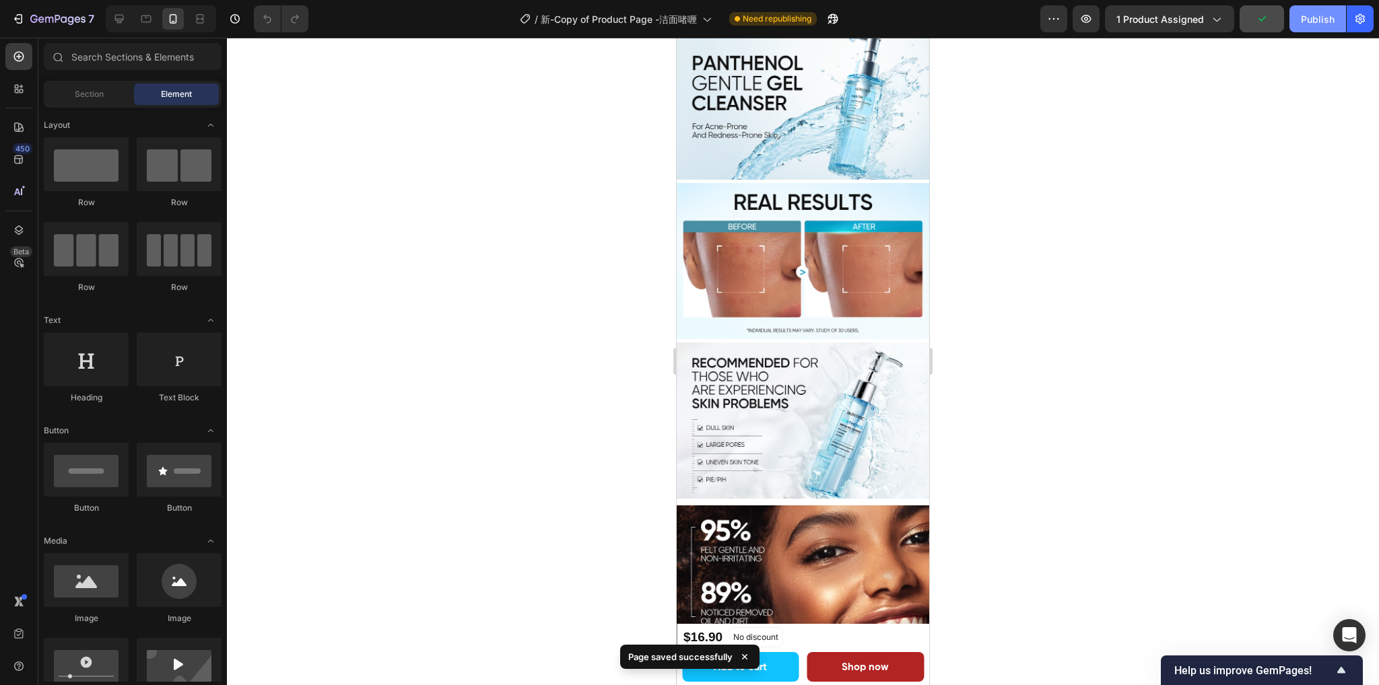
click at [1326, 16] on div "Publish" at bounding box center [1317, 19] width 34 height 14
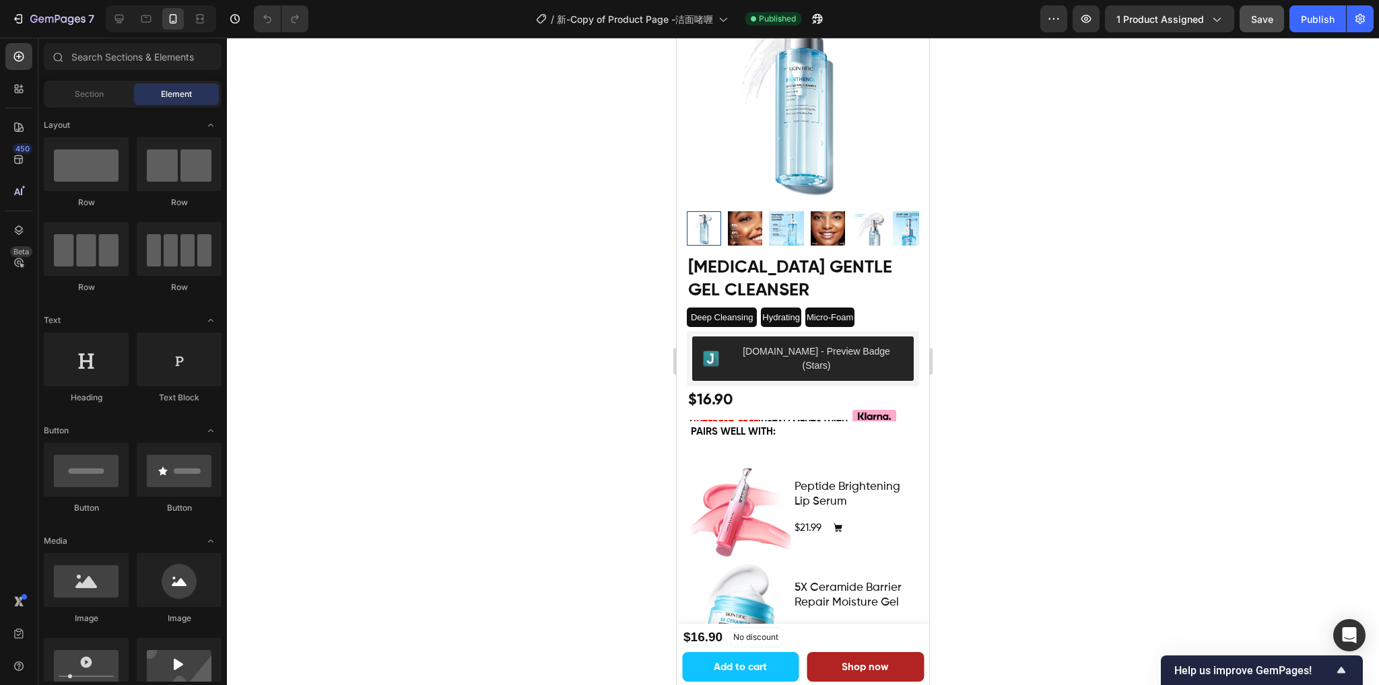
scroll to position [83, 0]
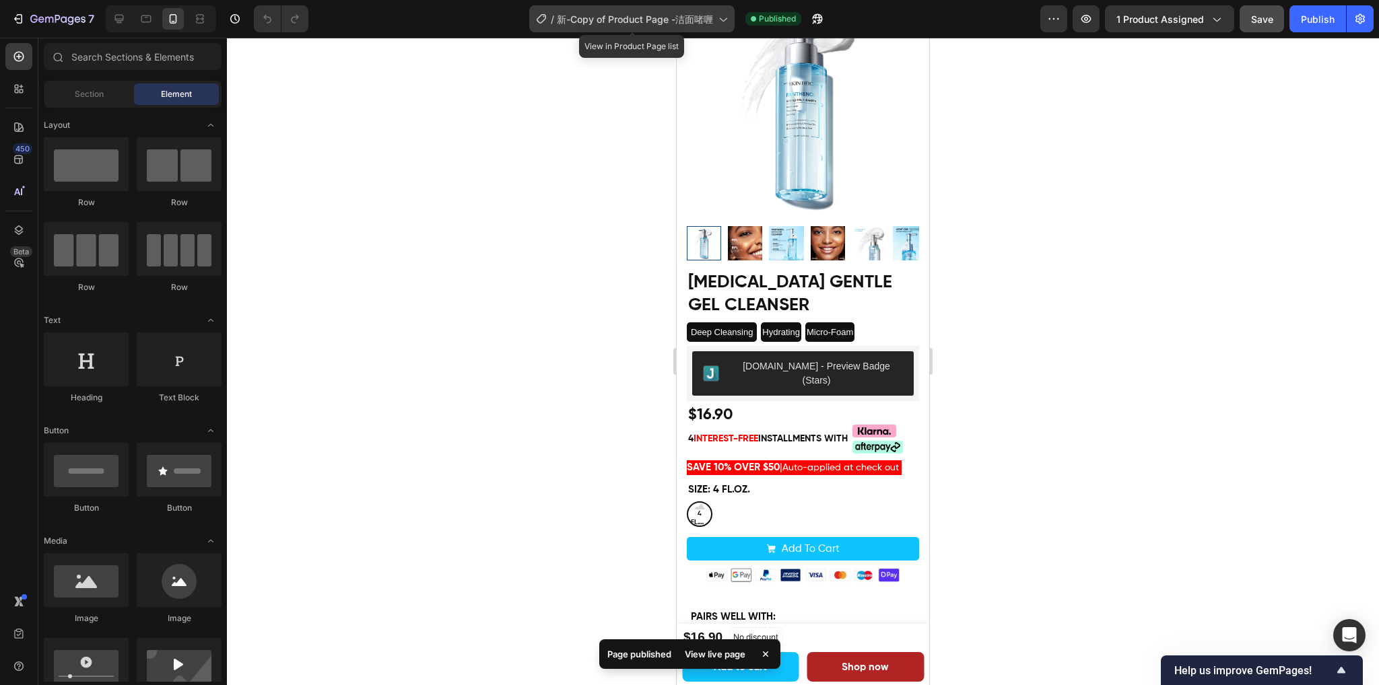
click at [673, 12] on span "新-Copy of Product Page -洁面啫喱" at bounding box center [635, 19] width 156 height 14
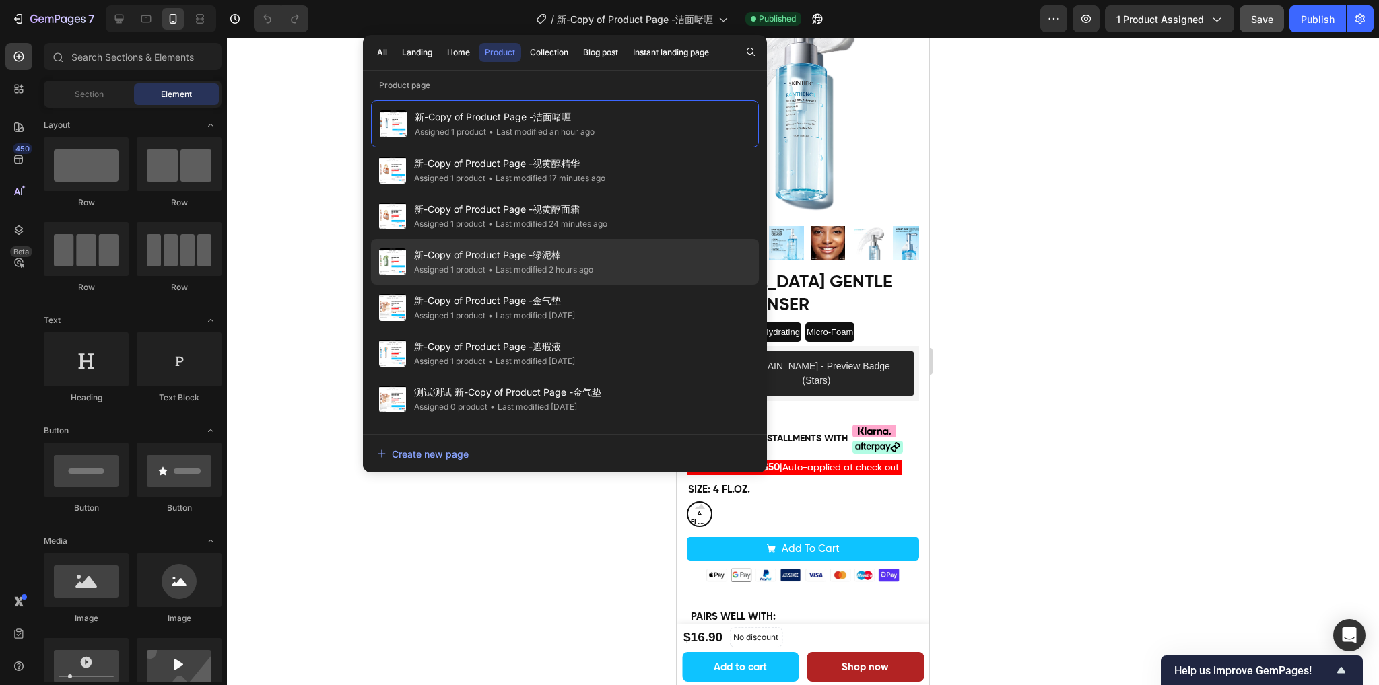
click at [572, 259] on span "新-Copy of Product Page -绿泥棒" at bounding box center [503, 255] width 179 height 16
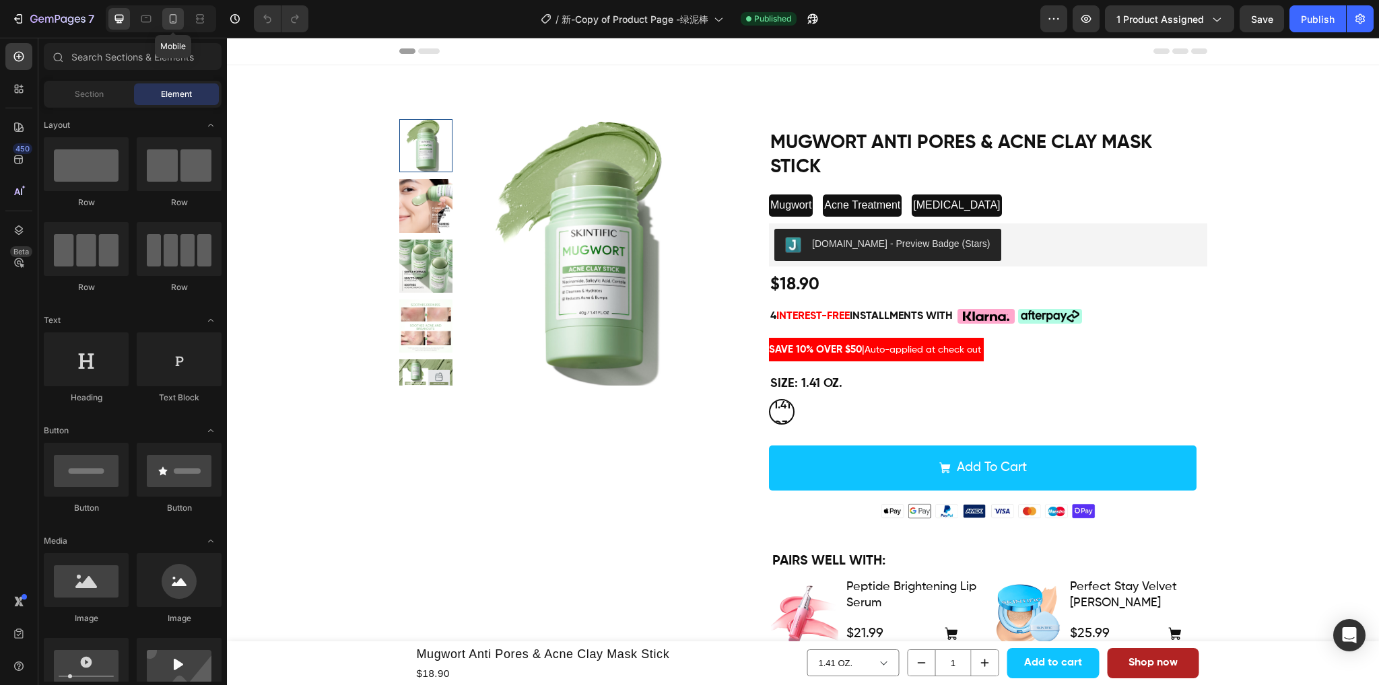
click at [172, 22] on icon at bounding box center [173, 18] width 7 height 9
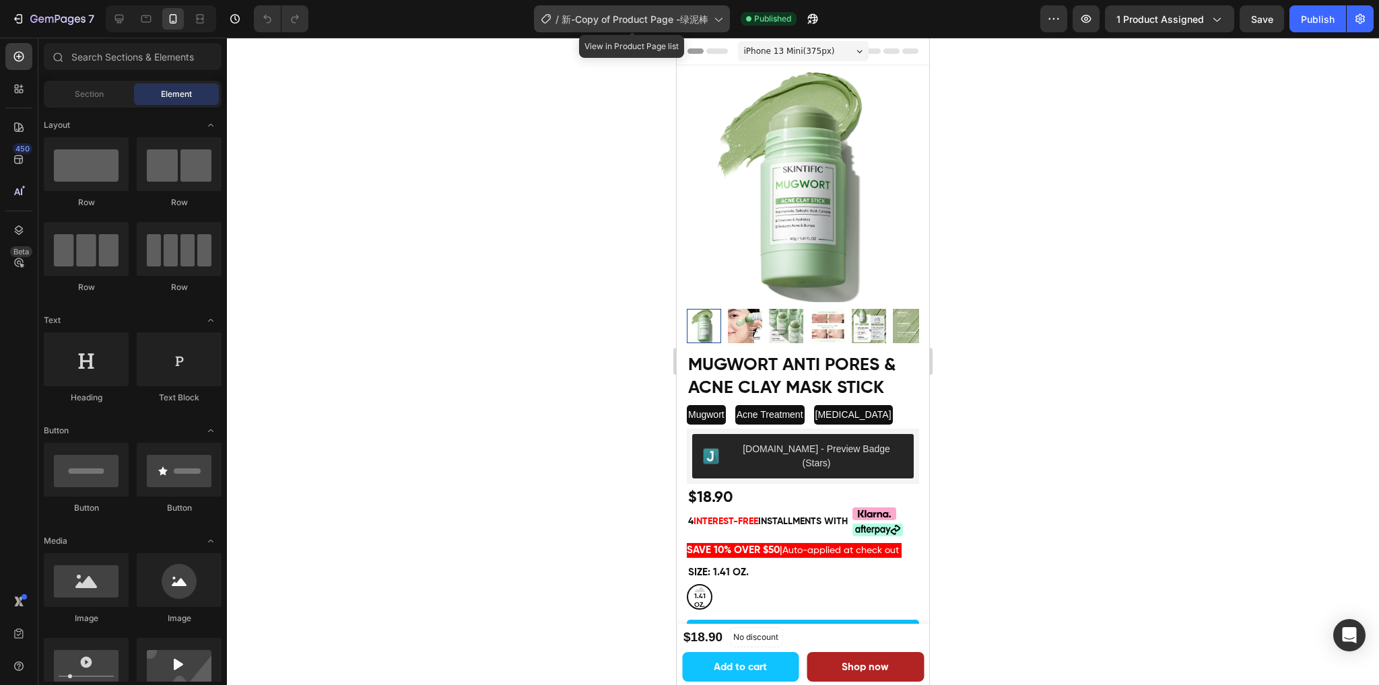
click at [632, 25] on span "新-Copy of Product Page -绿泥棒" at bounding box center [634, 19] width 147 height 14
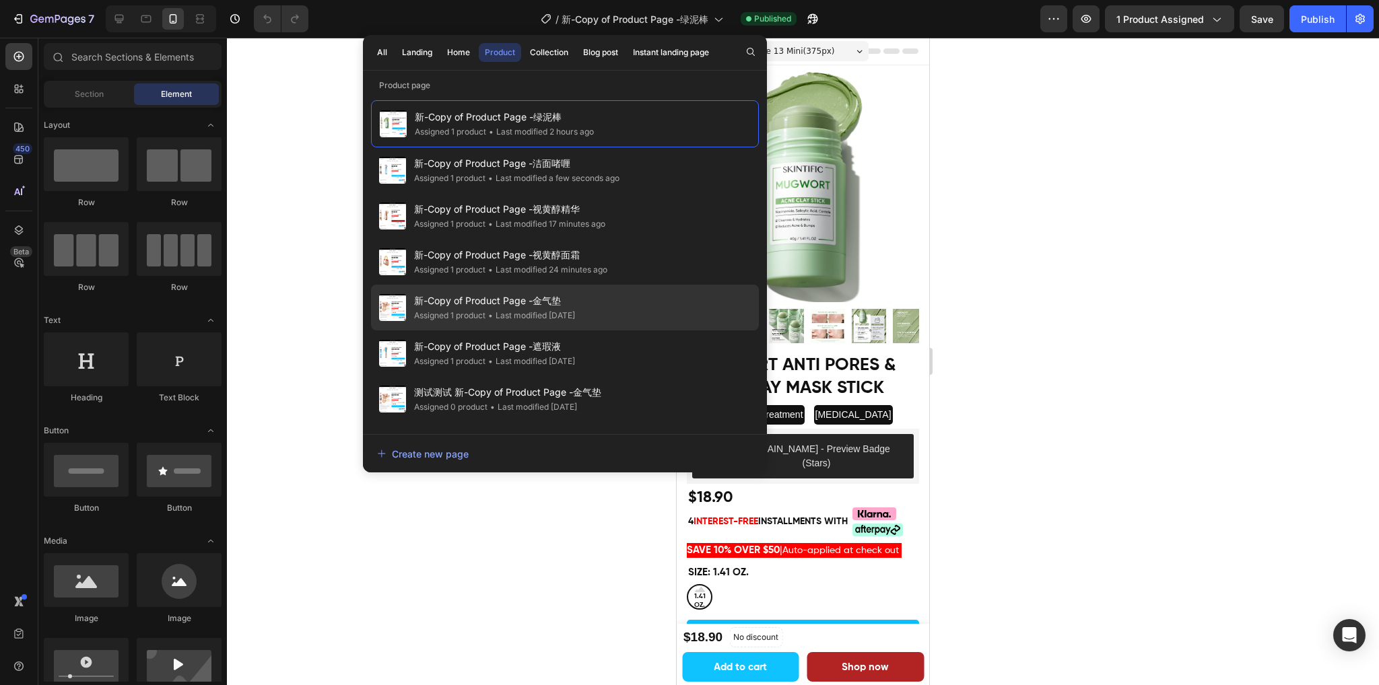
click at [606, 308] on div "新-Copy of Product Page -金气垫 Assigned 1 product • Last modified [DATE]" at bounding box center [565, 308] width 388 height 46
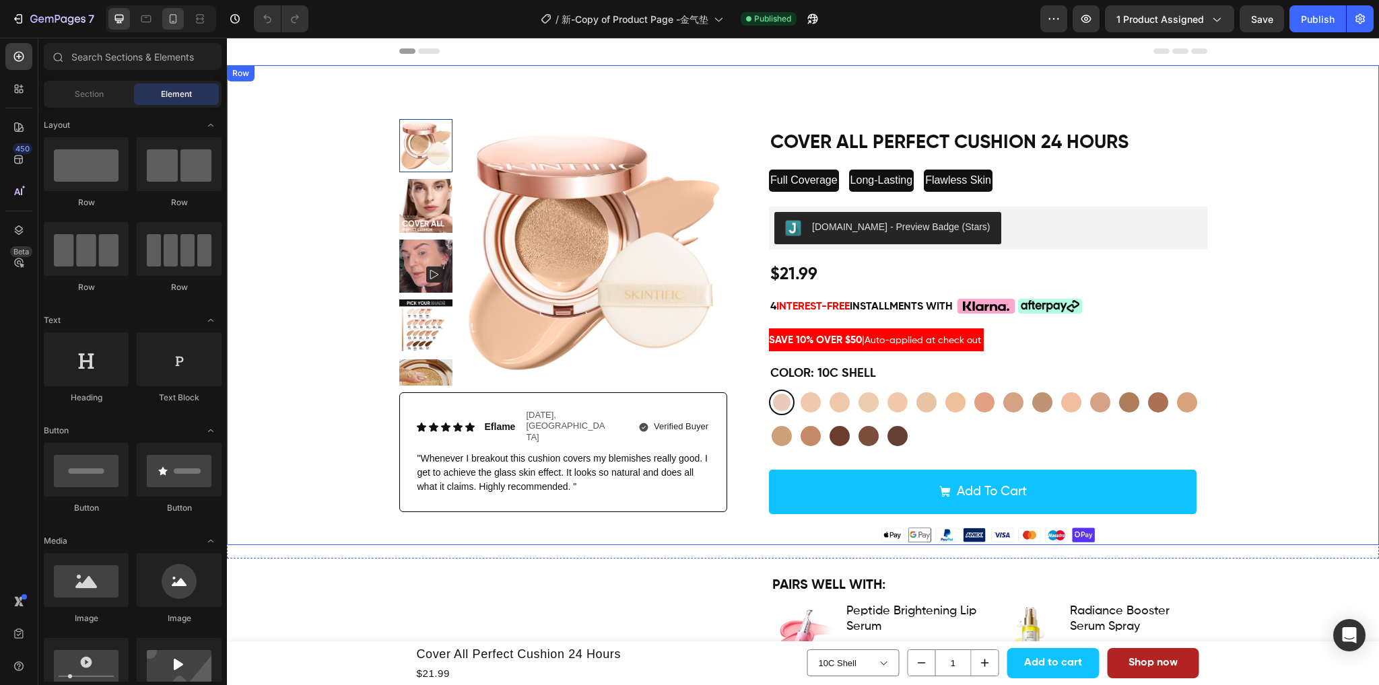
click at [170, 20] on icon at bounding box center [173, 18] width 7 height 9
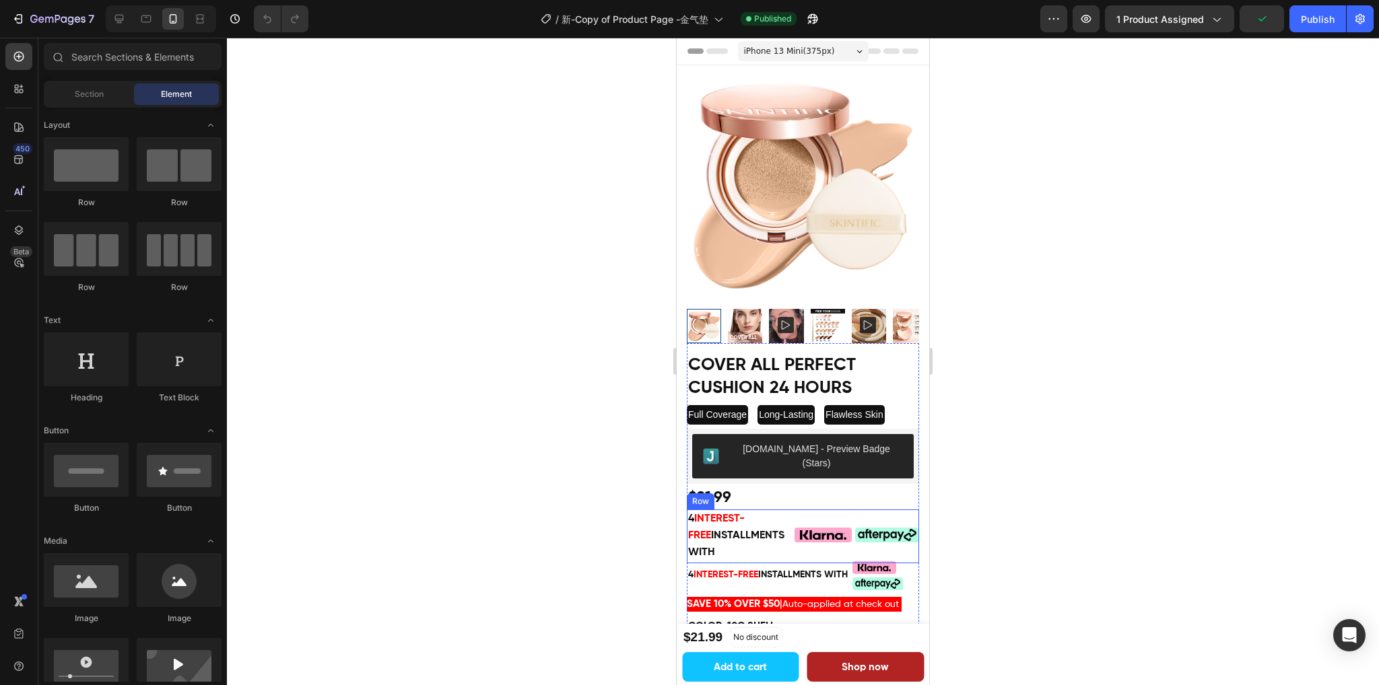
click at [794, 534] on div "Custom Code" at bounding box center [822, 537] width 57 height 54
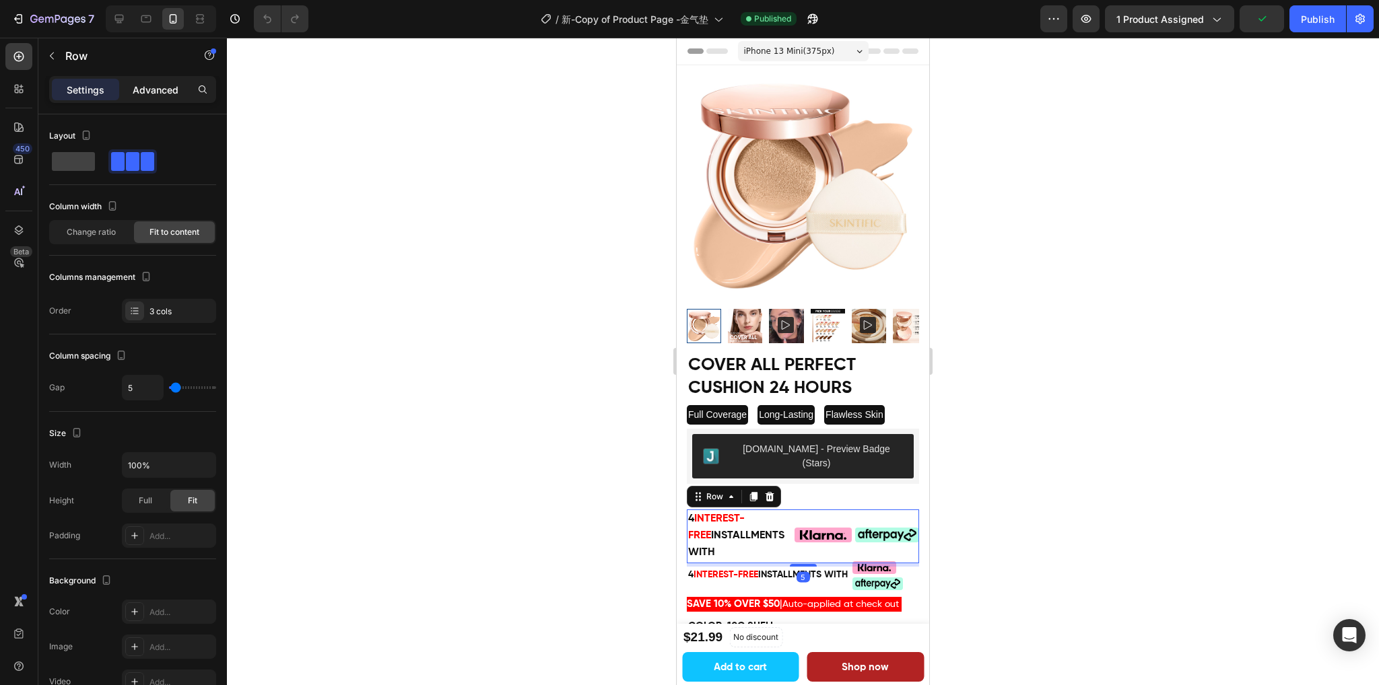
click at [143, 83] on p "Advanced" at bounding box center [156, 90] width 46 height 14
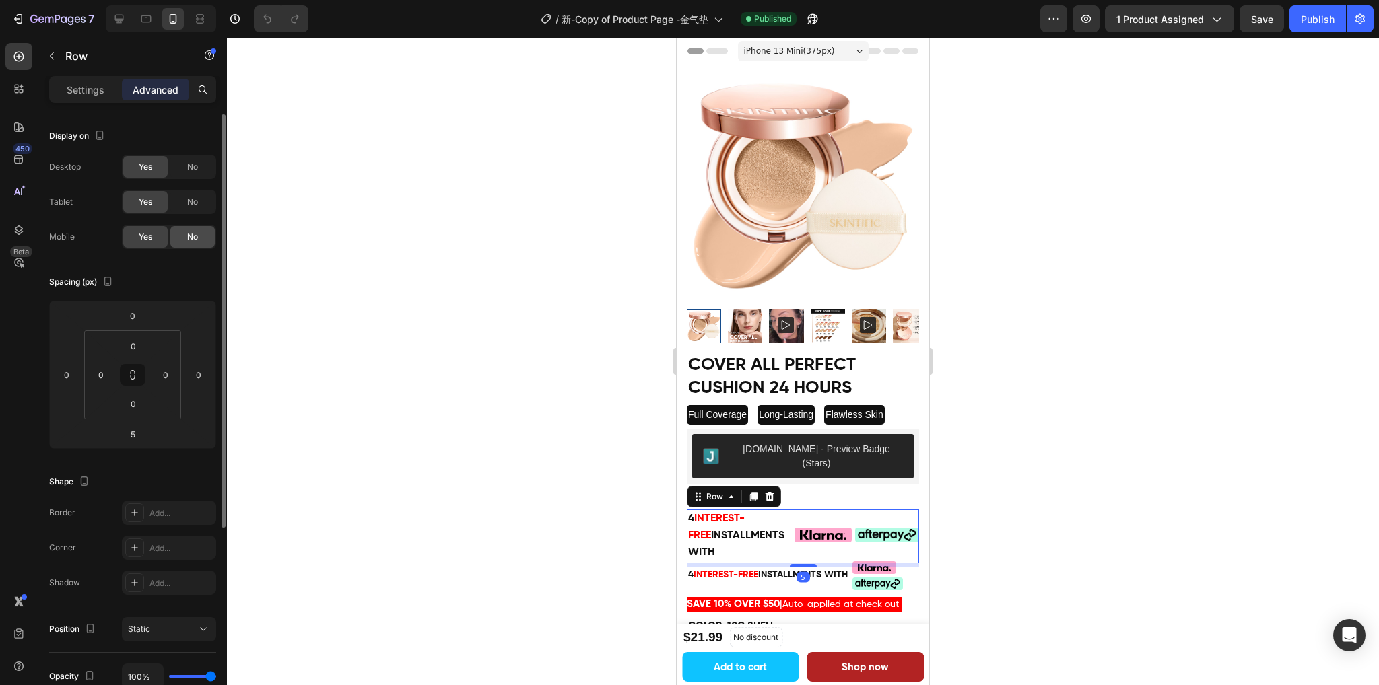
click at [187, 236] on span "No" at bounding box center [192, 237] width 11 height 12
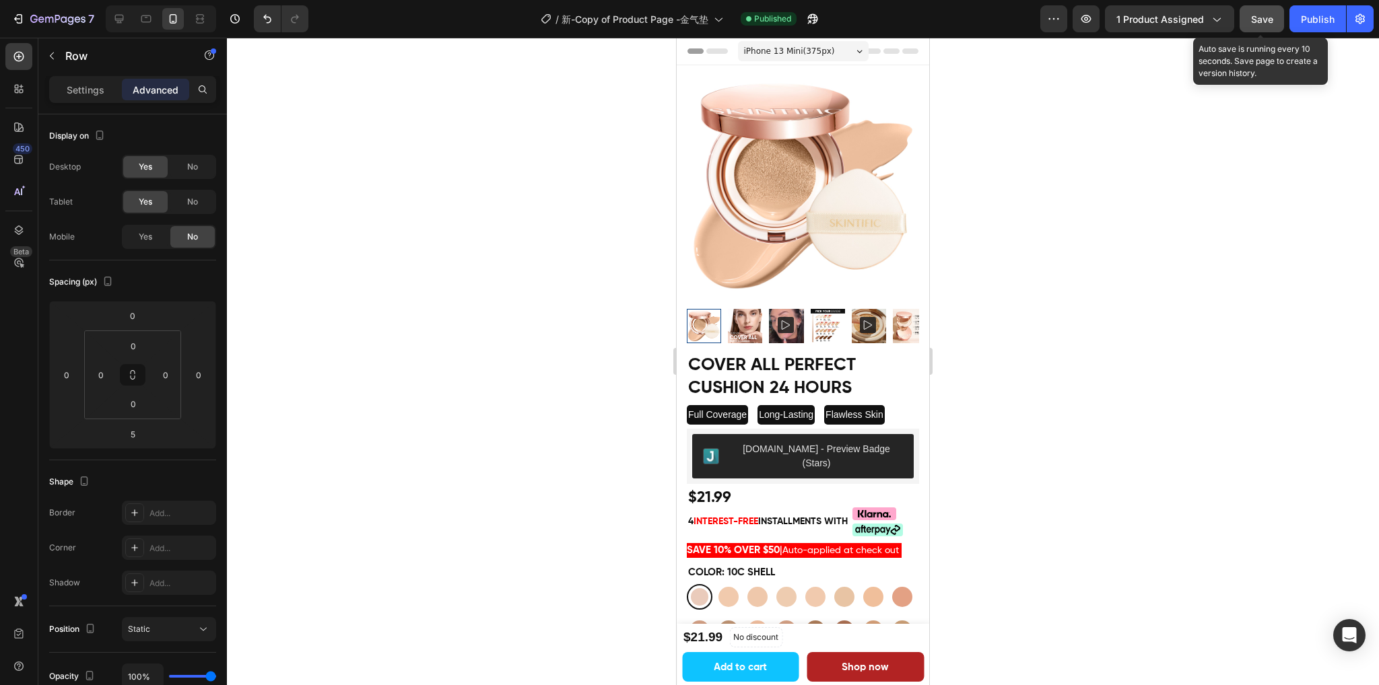
click at [1269, 15] on span "Save" at bounding box center [1262, 18] width 22 height 11
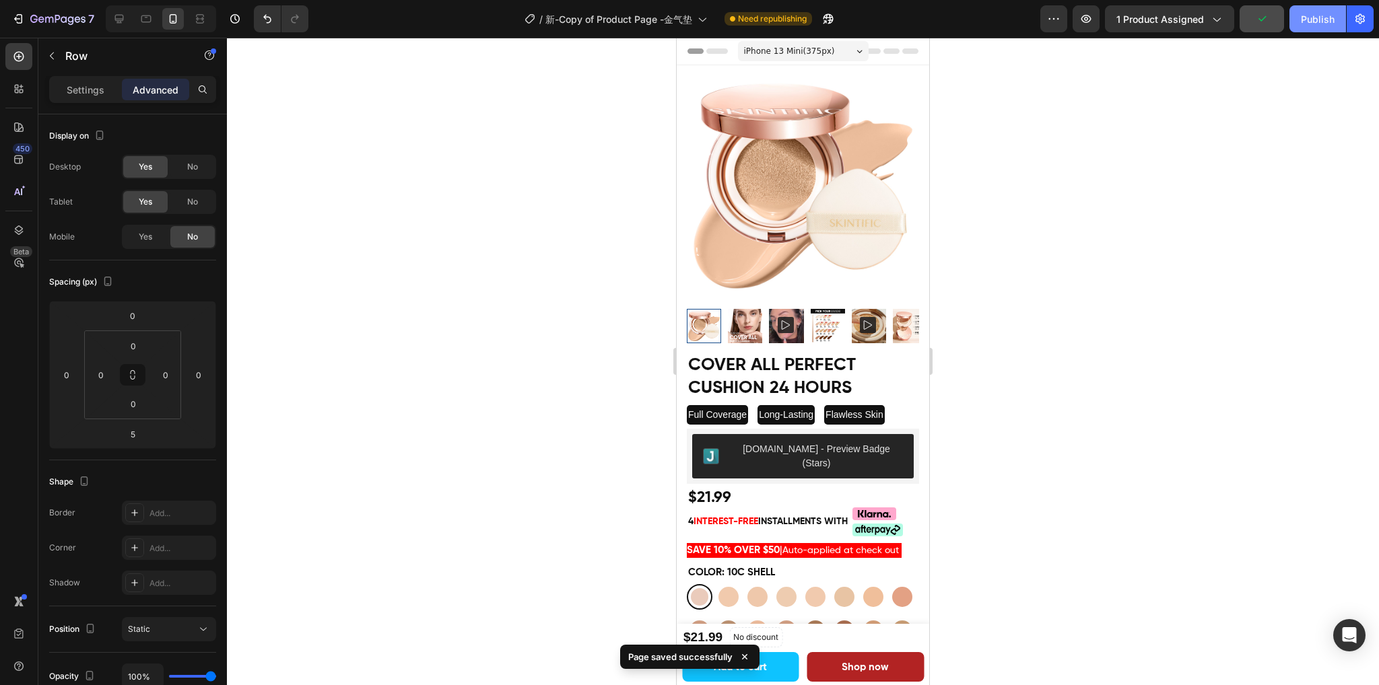
click at [1315, 17] on div "Publish" at bounding box center [1317, 19] width 34 height 14
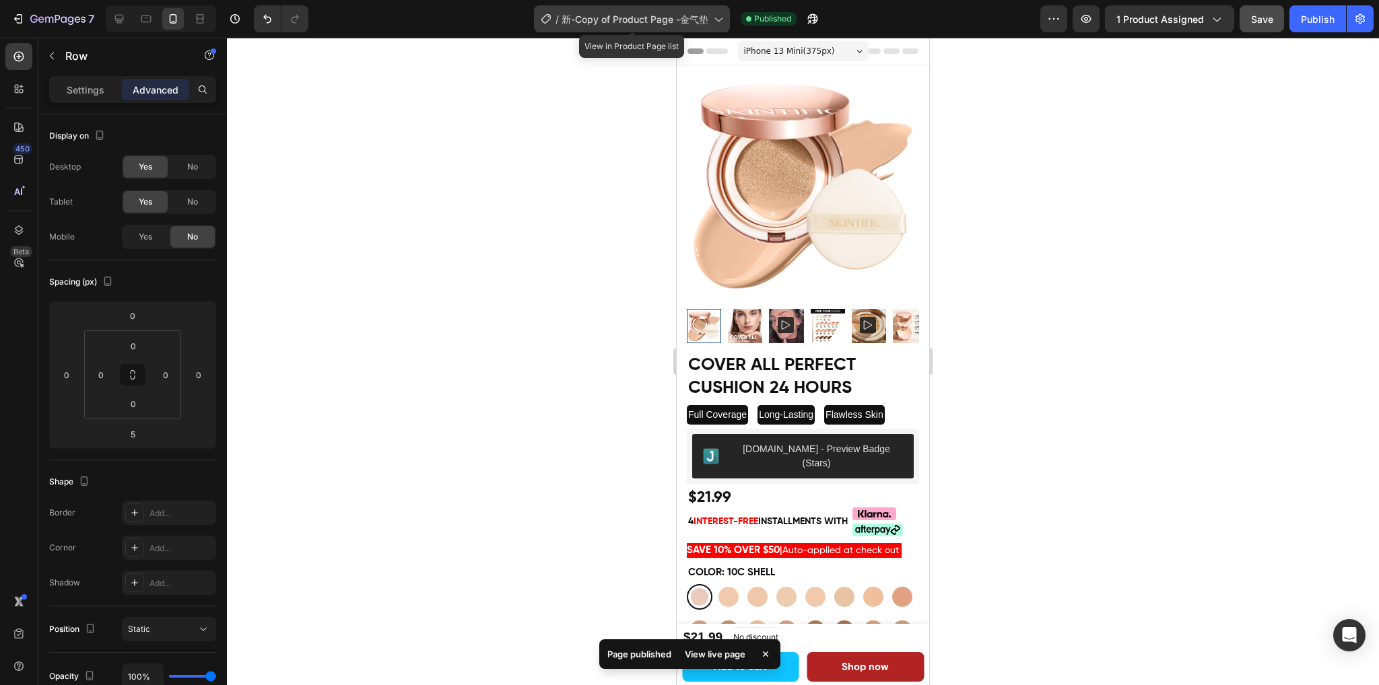
click at [649, 23] on span "新-Copy of Product Page -金气垫" at bounding box center [634, 19] width 147 height 14
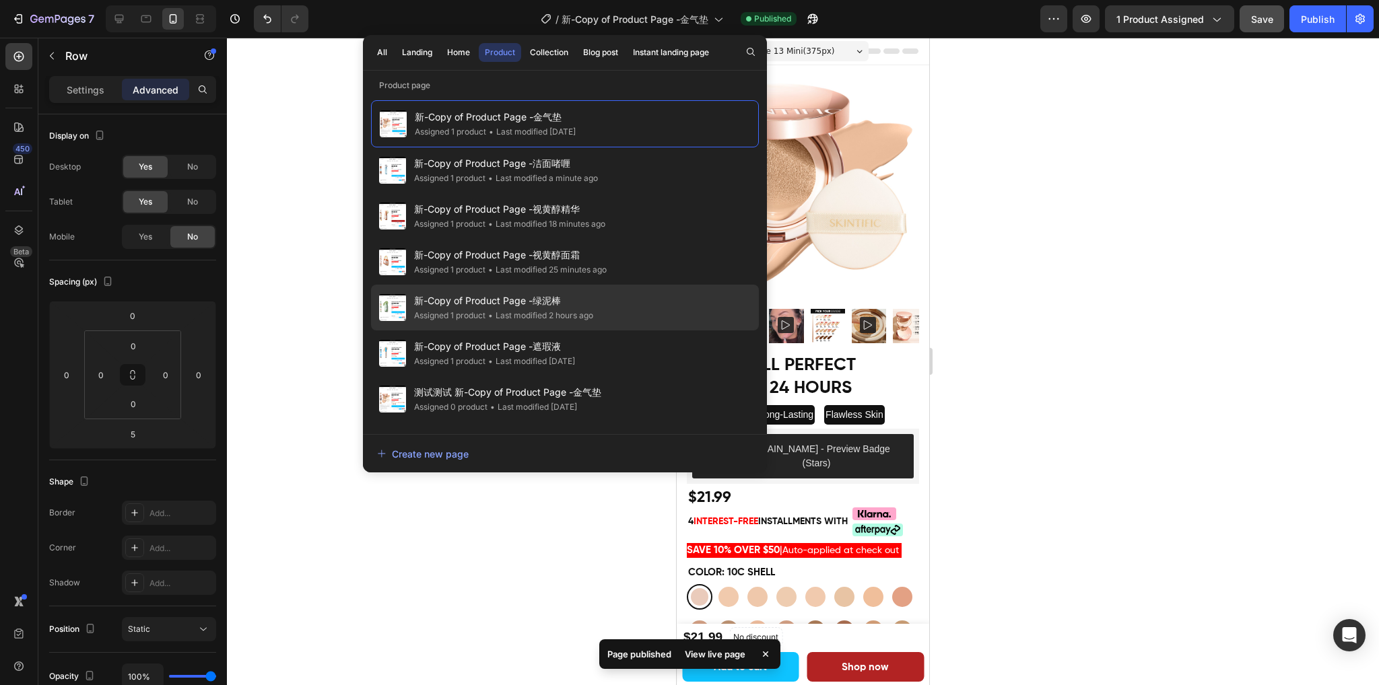
click at [590, 304] on span "新-Copy of Product Page -绿泥棒" at bounding box center [503, 301] width 179 height 16
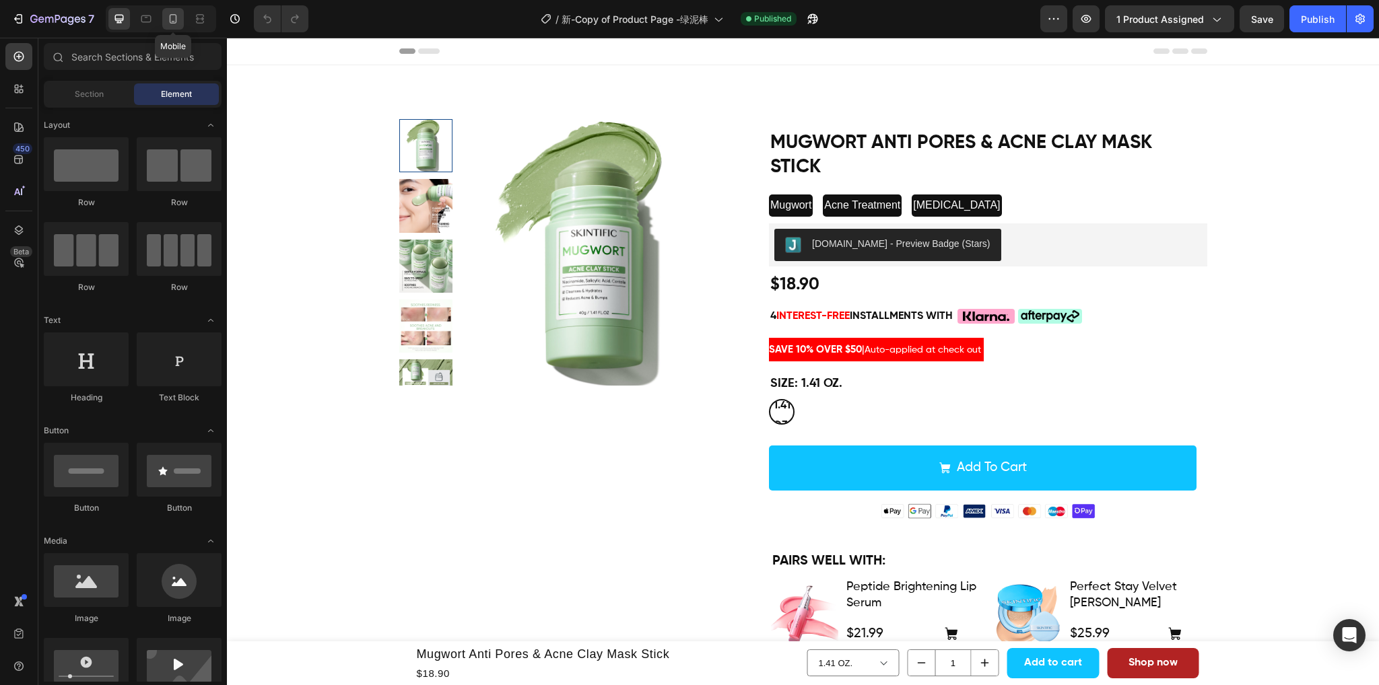
click at [168, 20] on icon at bounding box center [172, 18] width 13 height 13
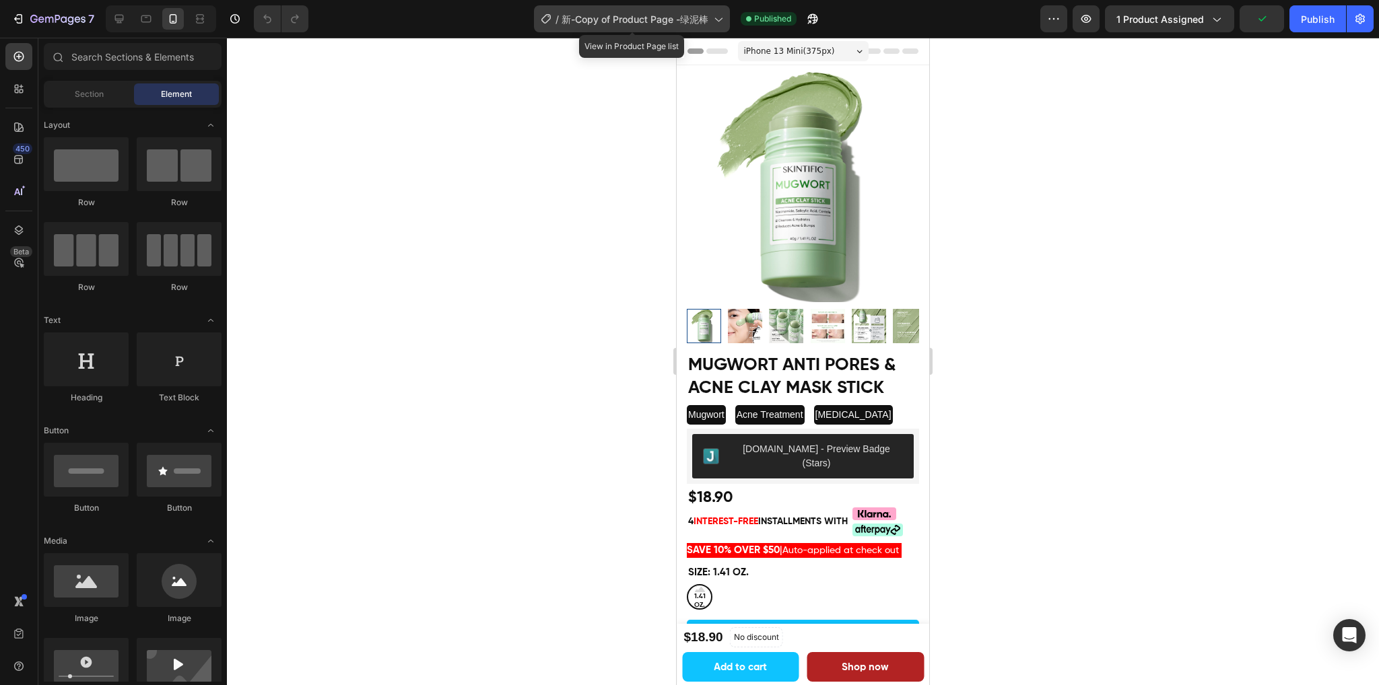
click at [701, 18] on span "新-Copy of Product Page -绿泥棒" at bounding box center [634, 19] width 147 height 14
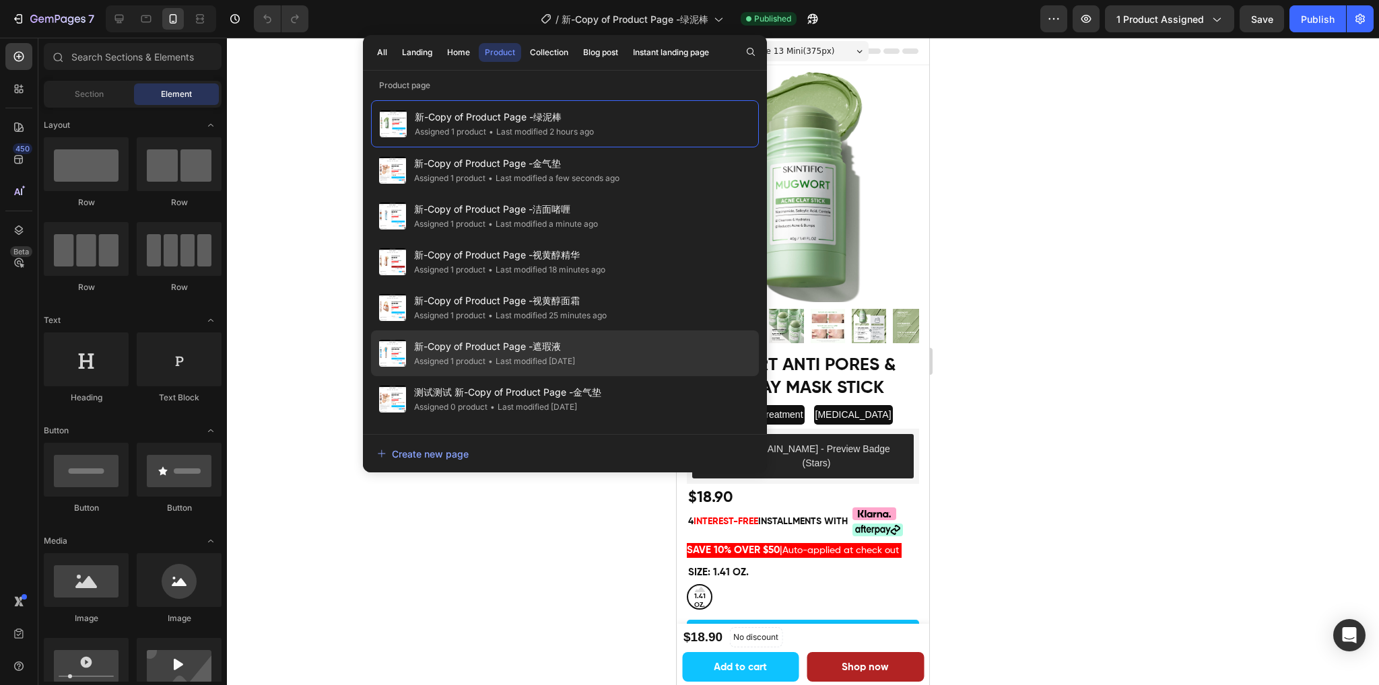
click at [549, 361] on div "• Last modified [DATE]" at bounding box center [530, 361] width 90 height 13
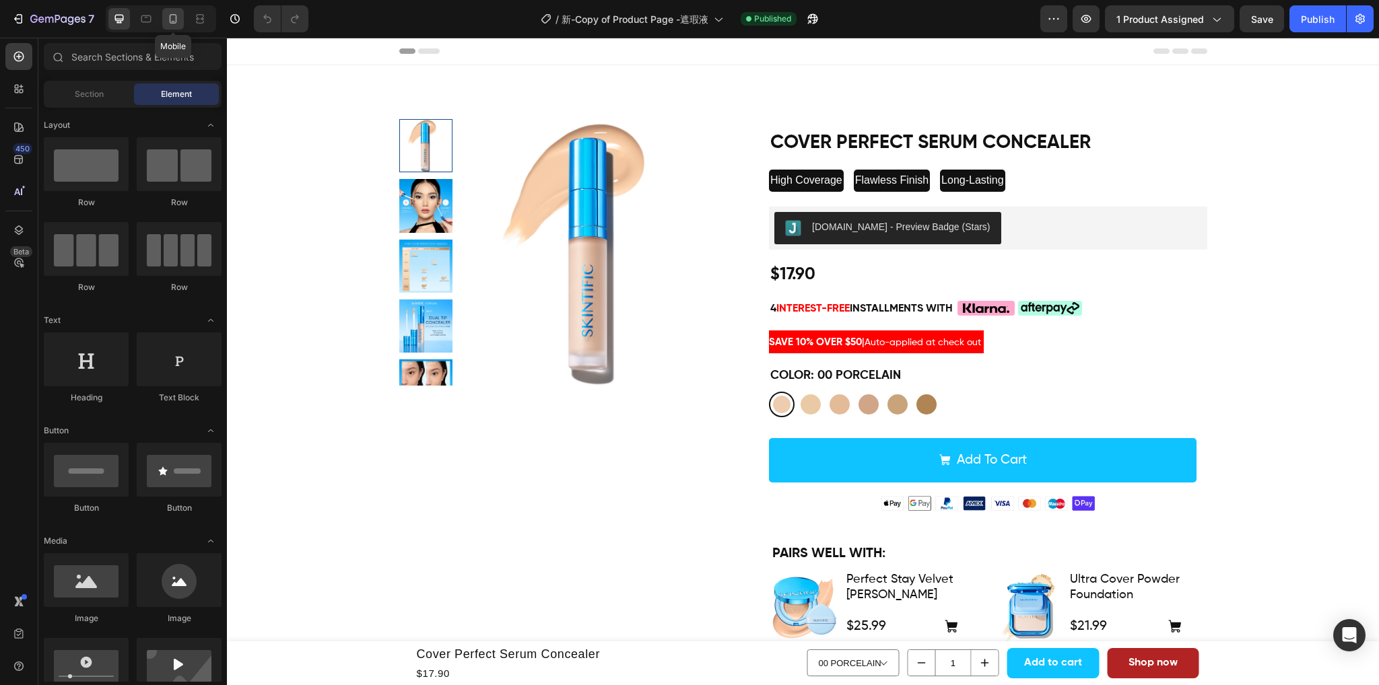
click at [170, 17] on icon at bounding box center [172, 18] width 13 height 13
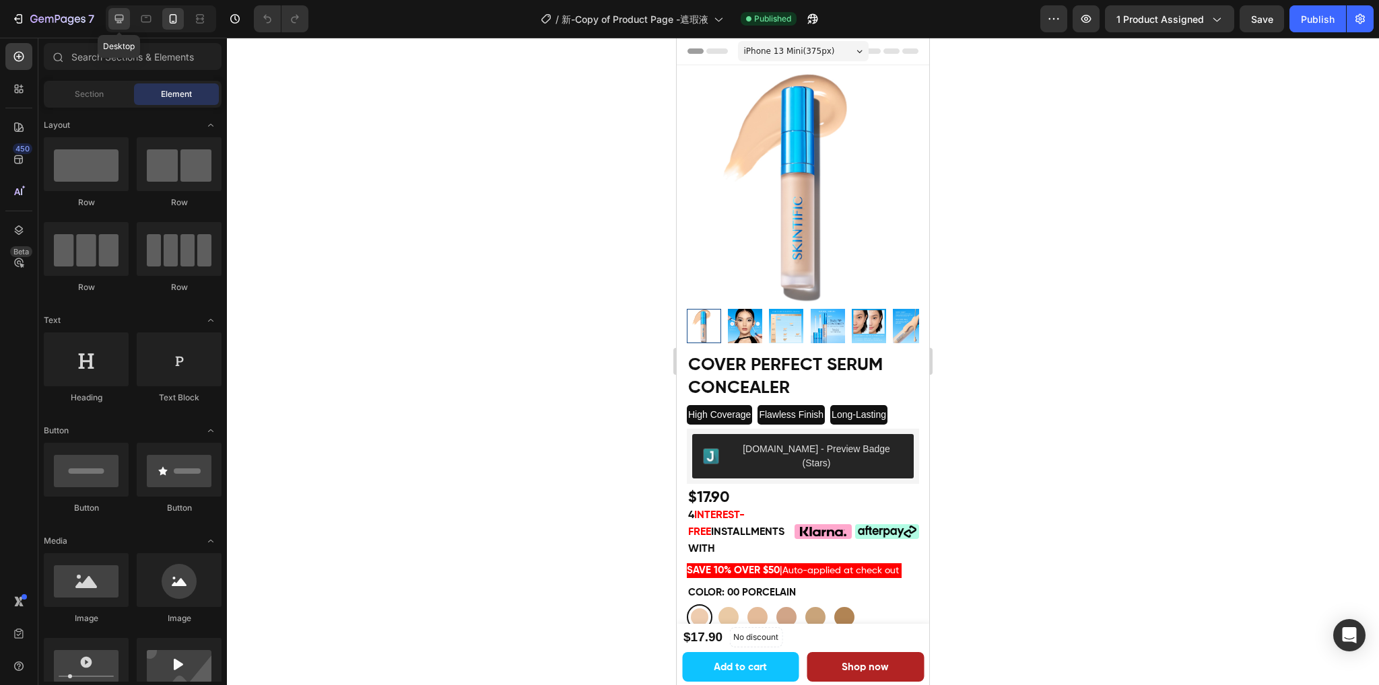
click at [114, 13] on icon at bounding box center [118, 18] width 13 height 13
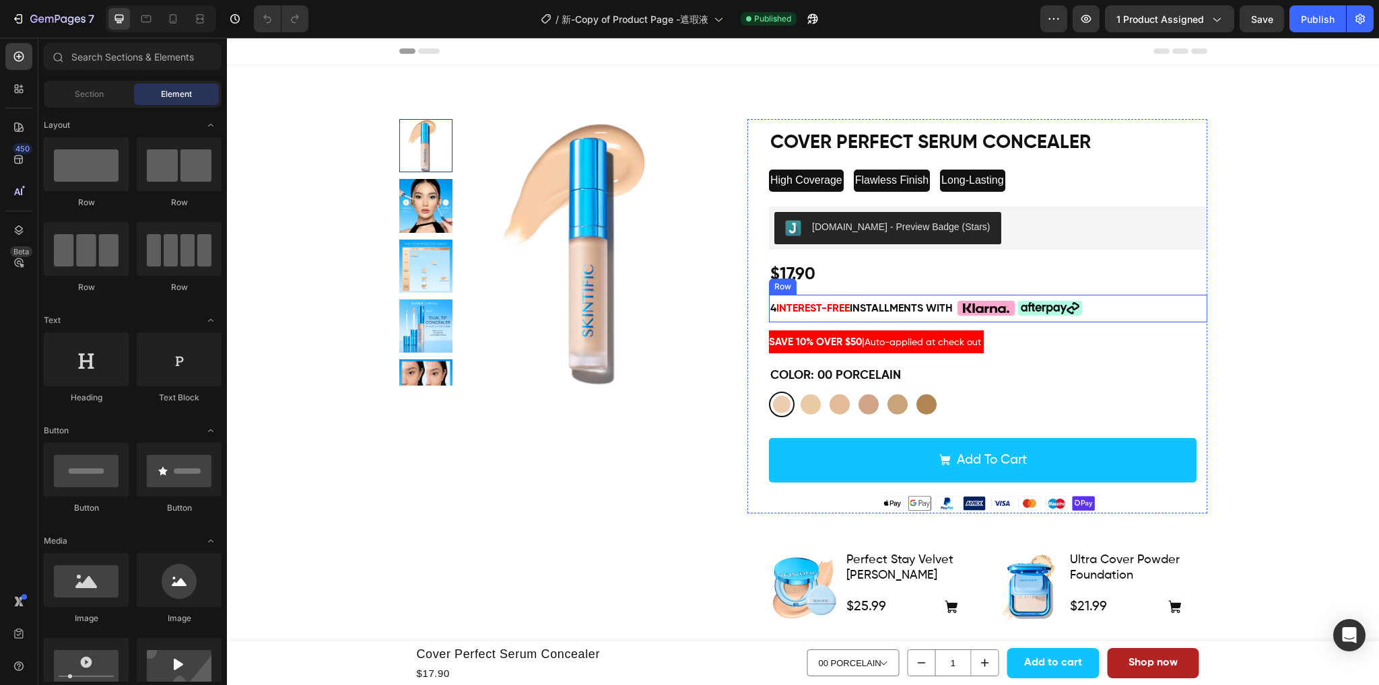
click at [1124, 306] on div "4 interest-free installments with Text Block Custom Code Custom Code Row" at bounding box center [988, 309] width 438 height 28
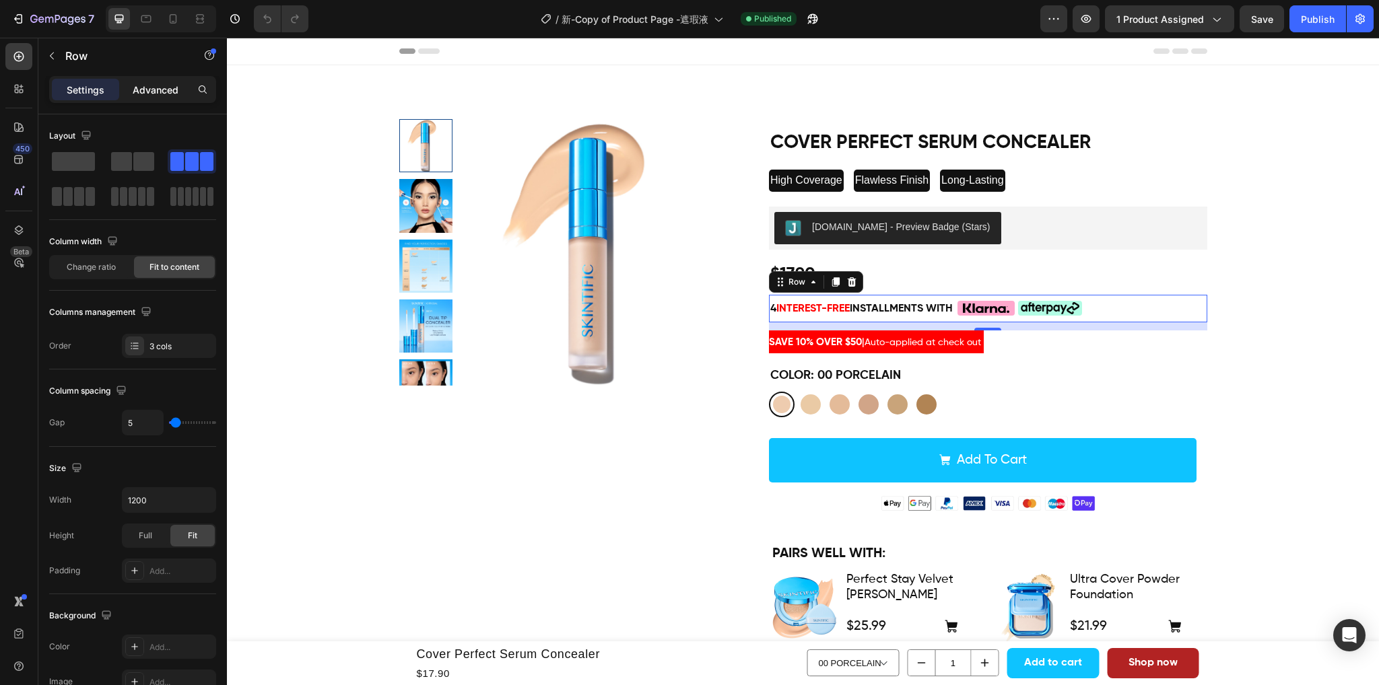
click at [149, 90] on p "Advanced" at bounding box center [156, 90] width 46 height 14
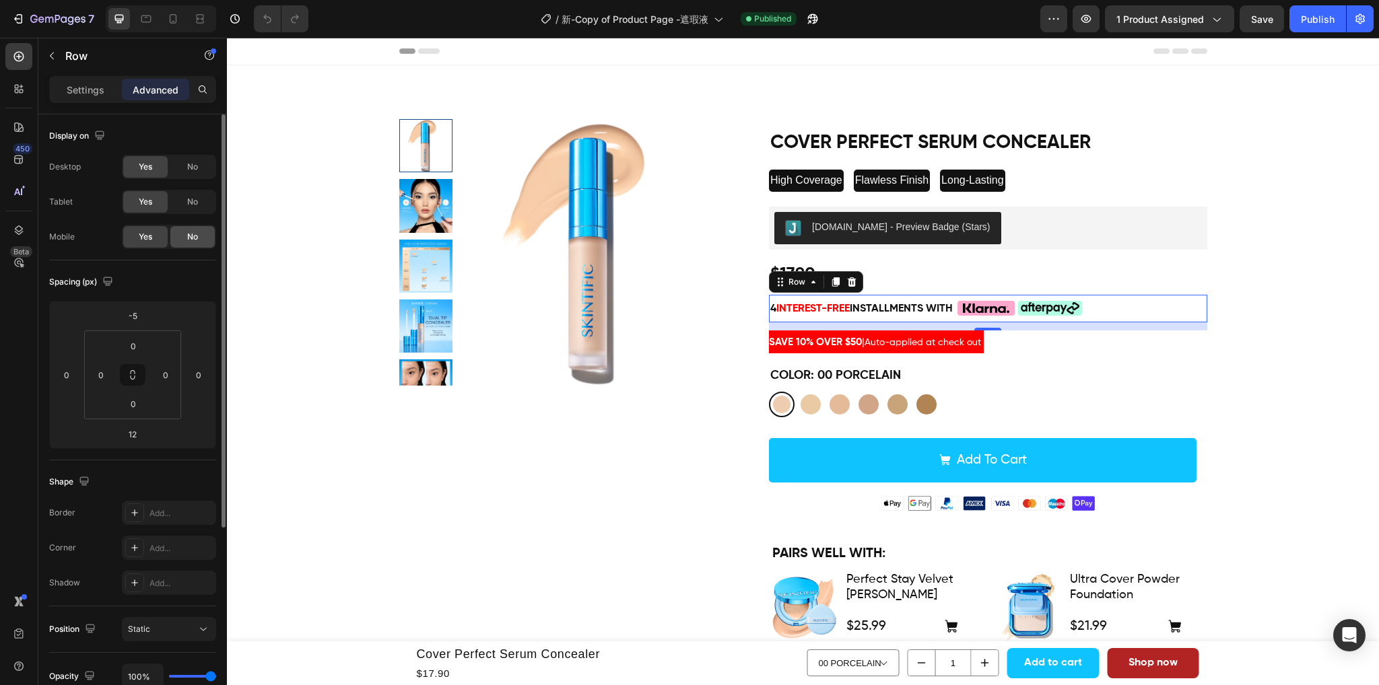
click at [188, 232] on span "No" at bounding box center [192, 237] width 11 height 12
click at [172, 26] on div at bounding box center [173, 19] width 22 height 22
type input "0"
type input "5"
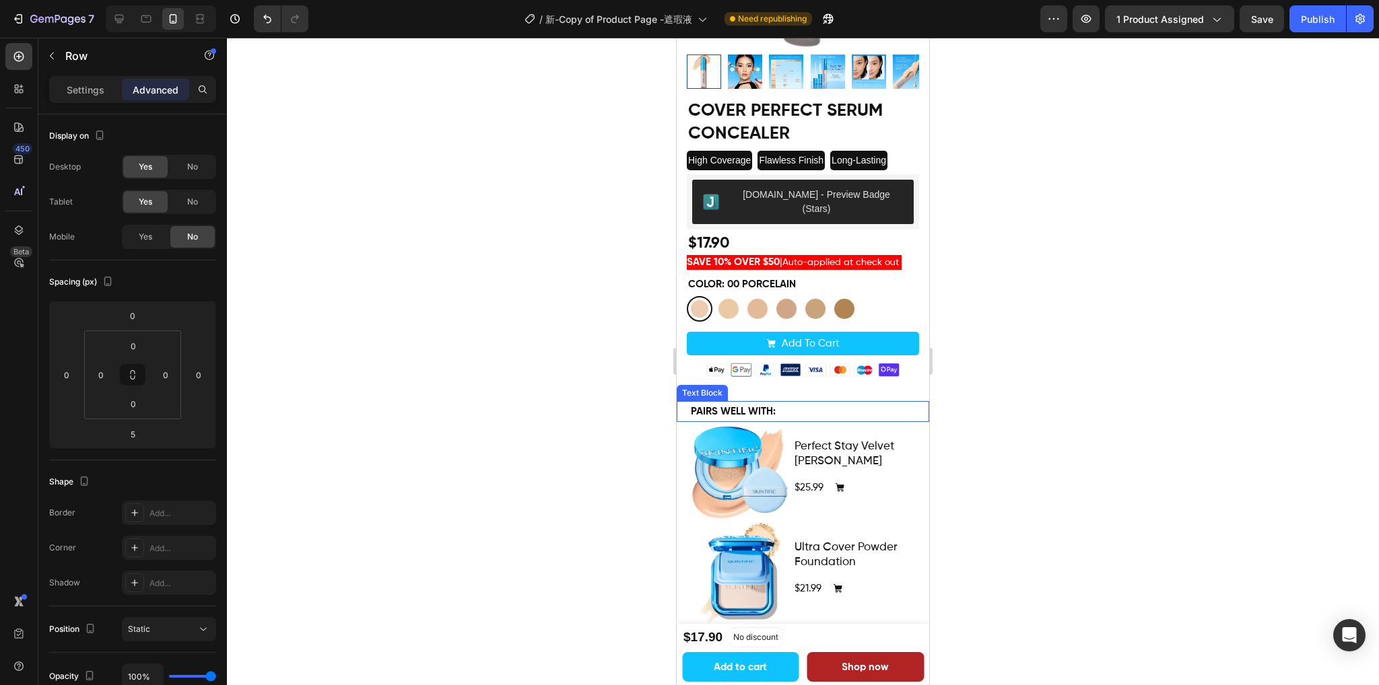
scroll to position [256, 0]
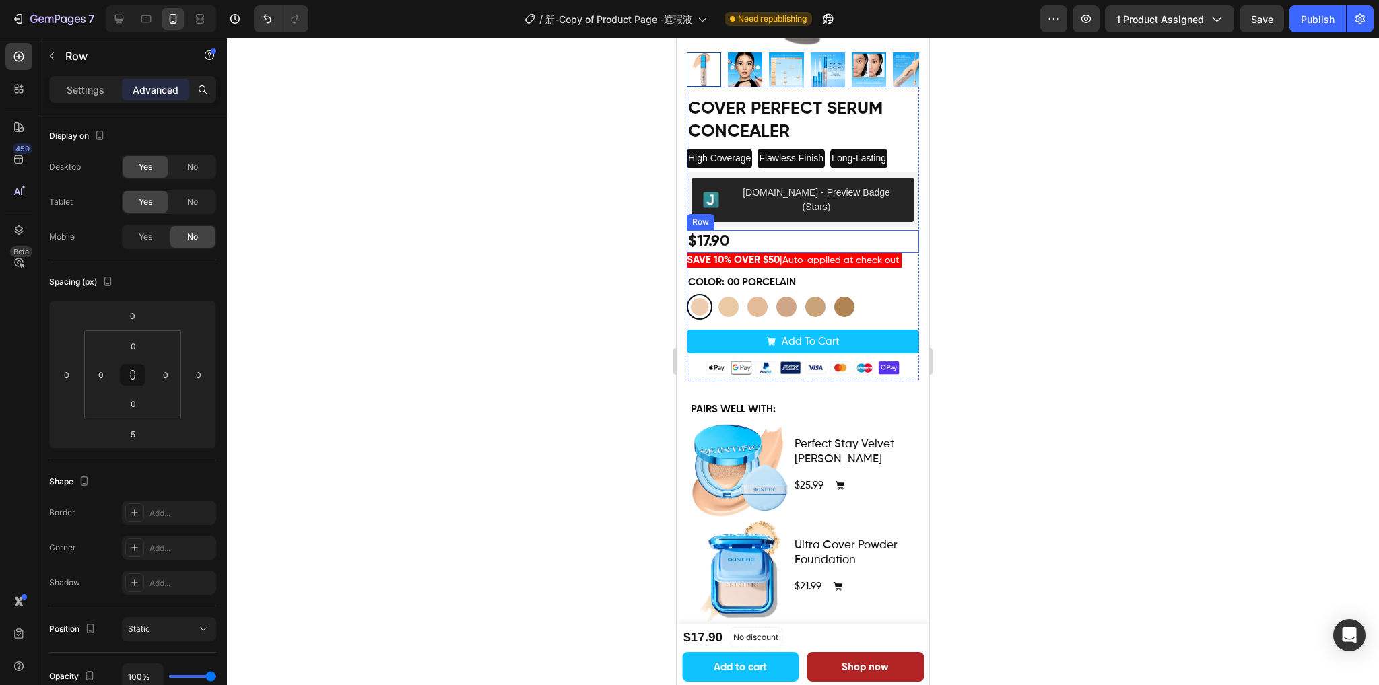
click at [821, 230] on div "$17.90 Product Price Product Price Row" at bounding box center [803, 241] width 232 height 23
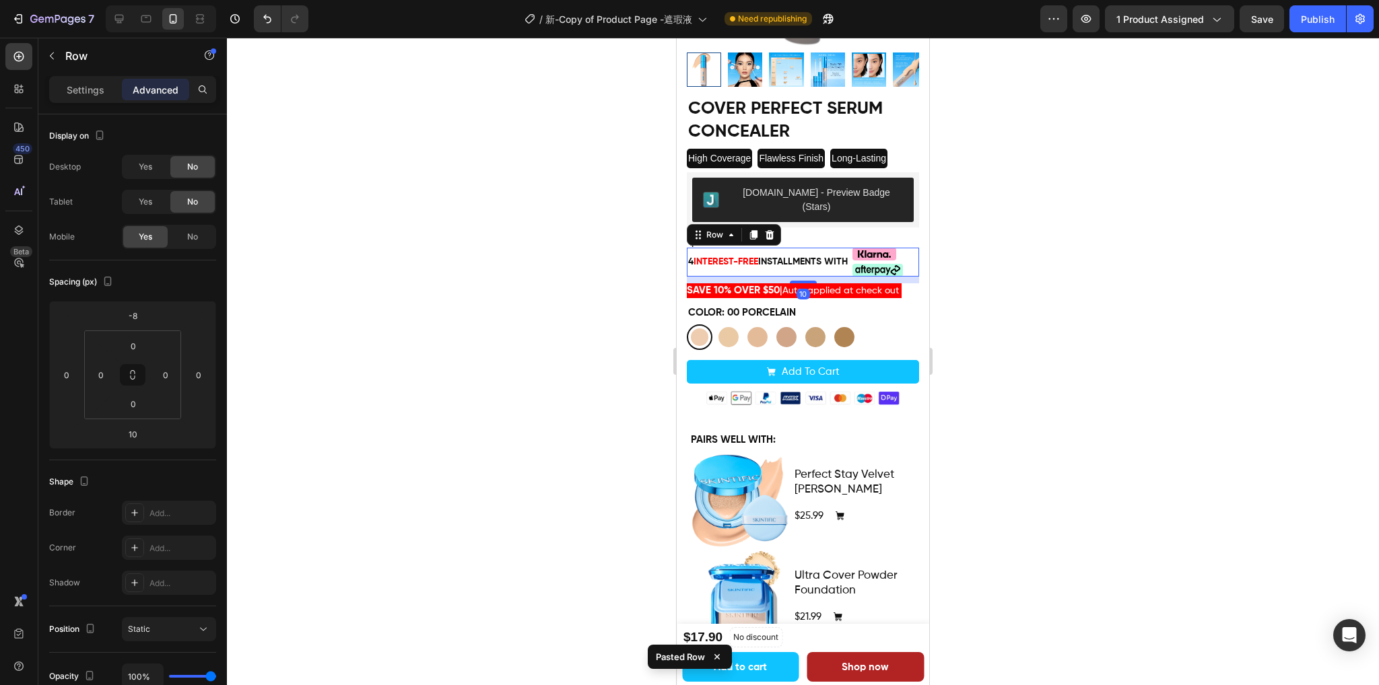
click at [1070, 256] on div at bounding box center [803, 362] width 1152 height 648
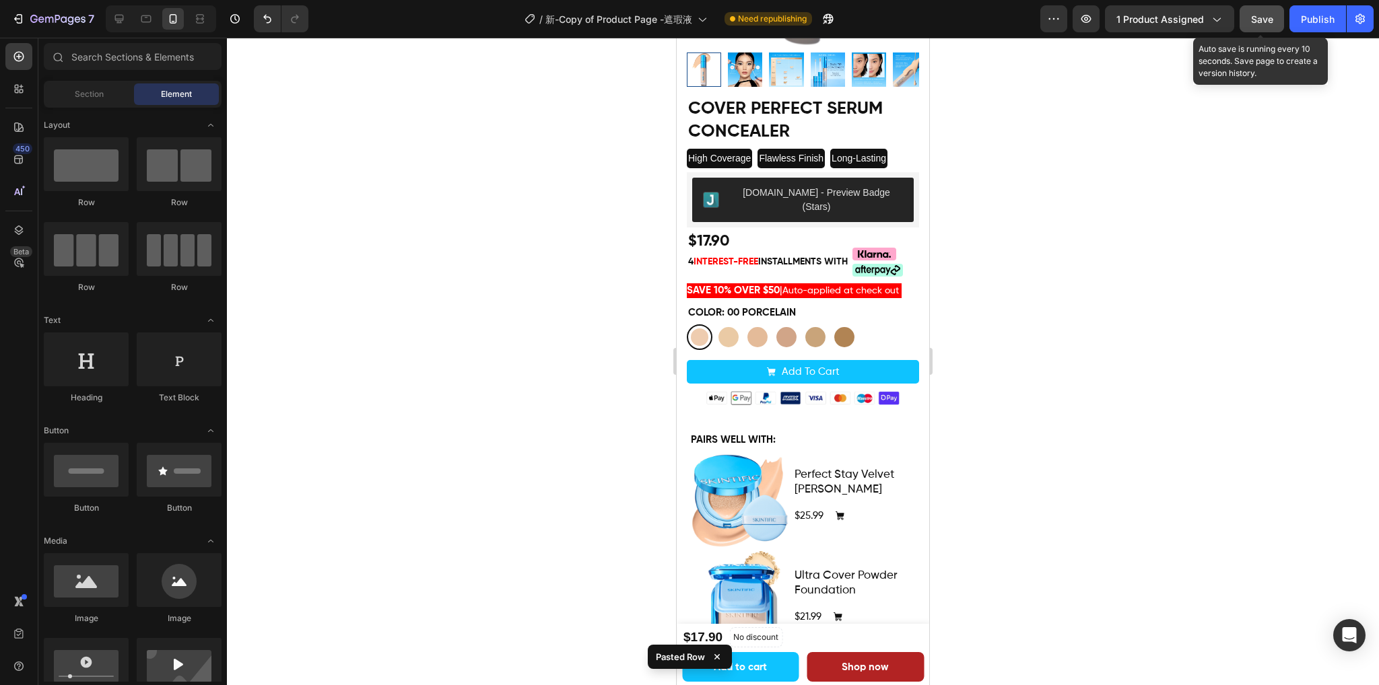
click at [1263, 22] on span "Save" at bounding box center [1262, 18] width 22 height 11
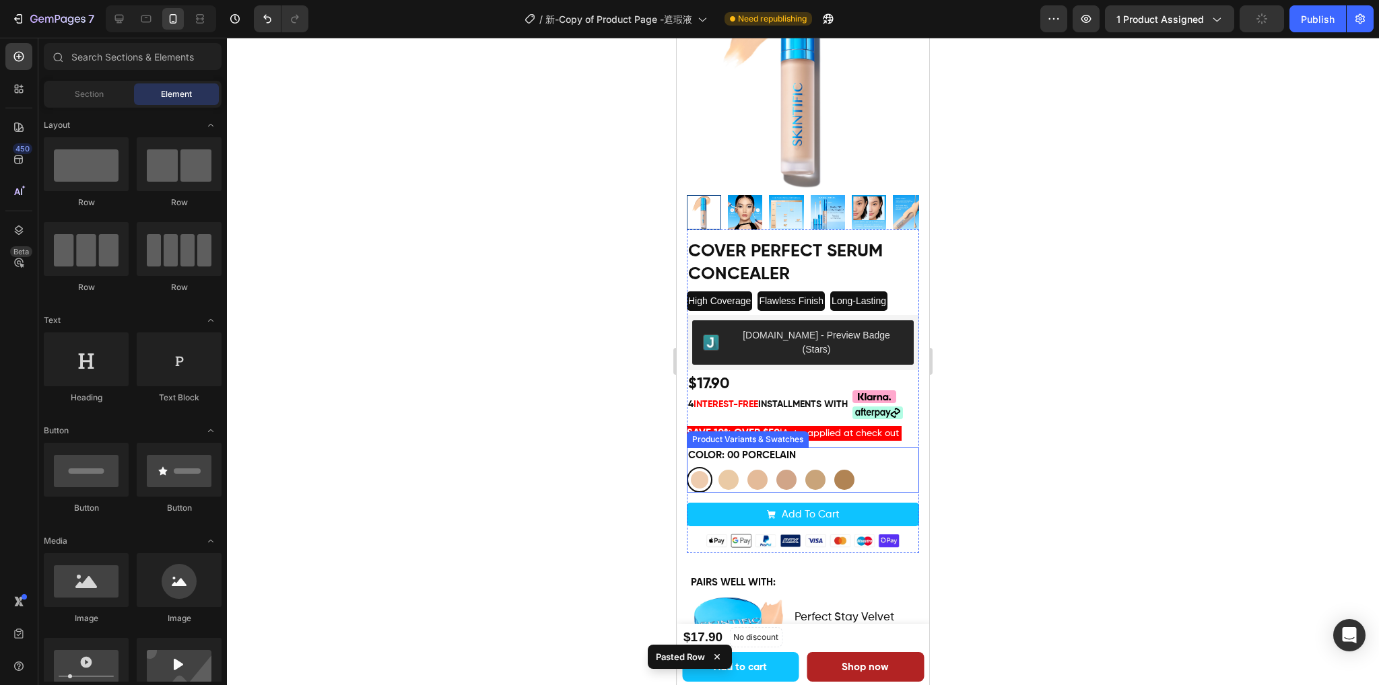
scroll to position [55, 0]
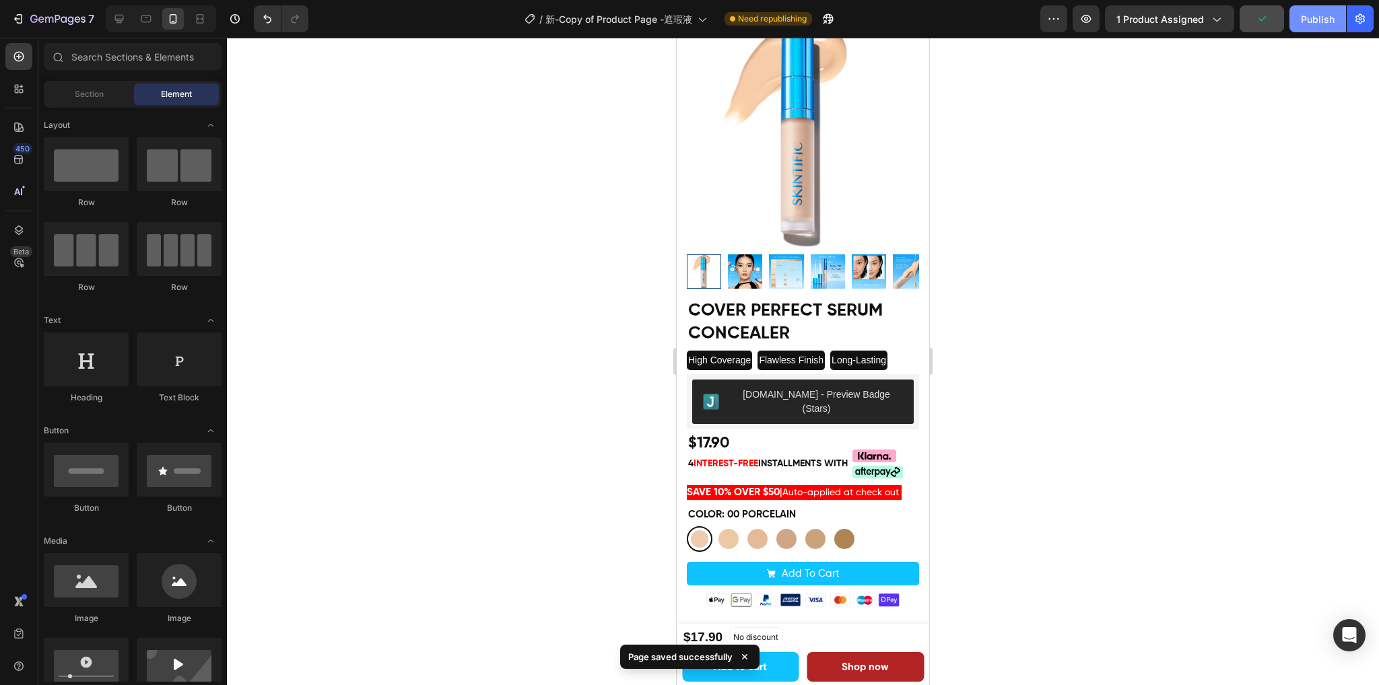
click at [1310, 21] on div "Publish" at bounding box center [1317, 19] width 34 height 14
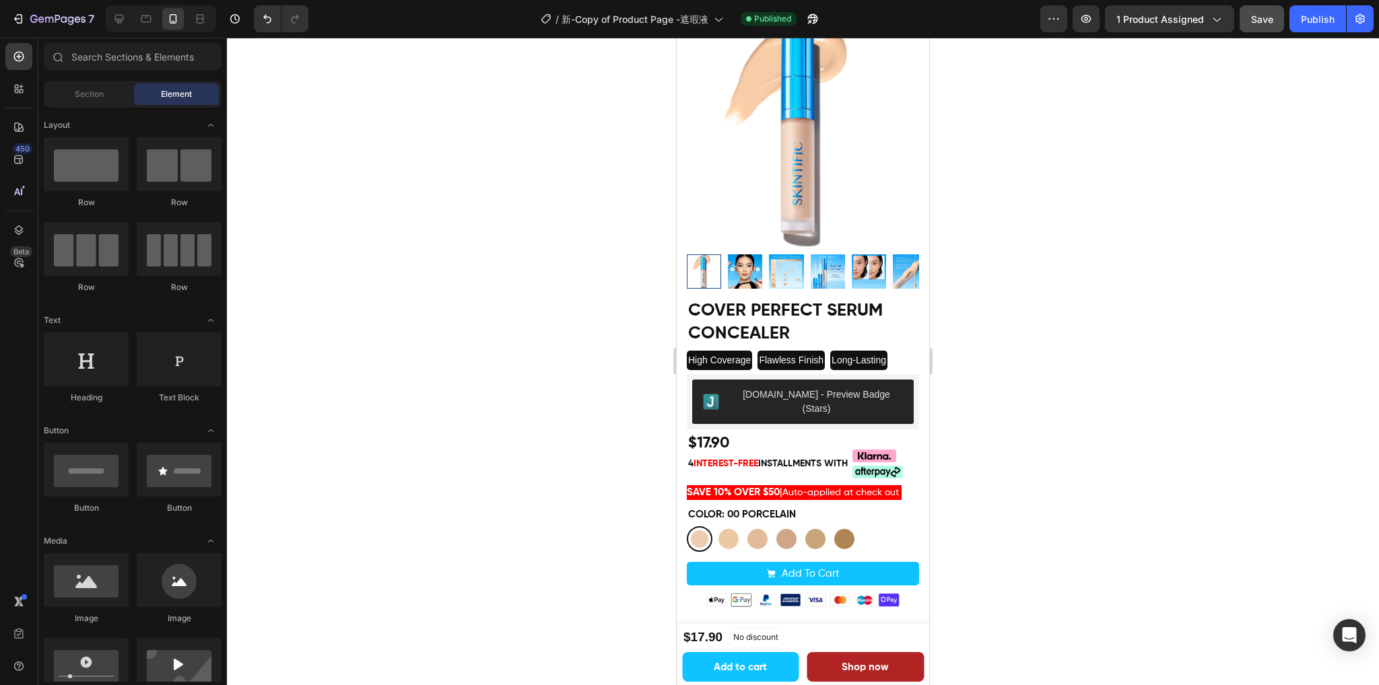
click at [522, 438] on div at bounding box center [803, 362] width 1152 height 648
click at [1268, 24] on span "Save" at bounding box center [1262, 18] width 22 height 11
click at [1307, 17] on div "Publish" at bounding box center [1317, 19] width 34 height 14
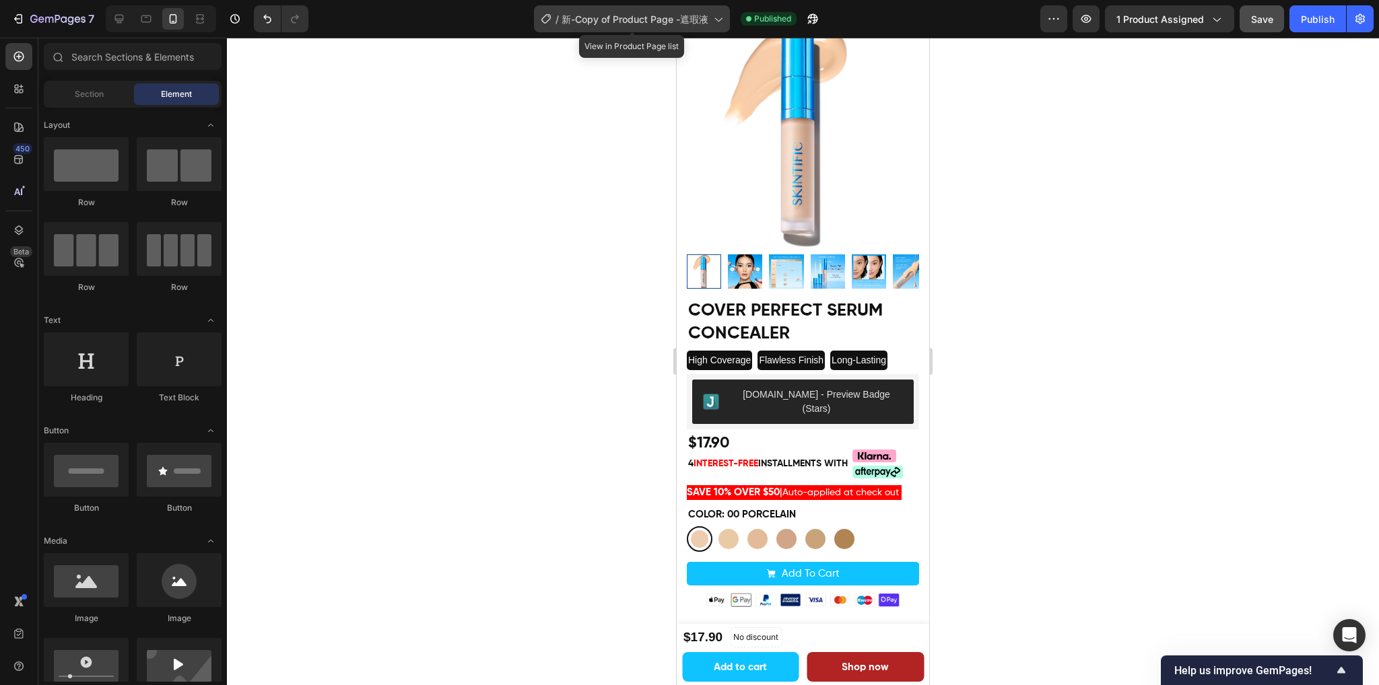
click at [703, 18] on span "新-Copy of Product Page -遮瑕液" at bounding box center [634, 19] width 147 height 14
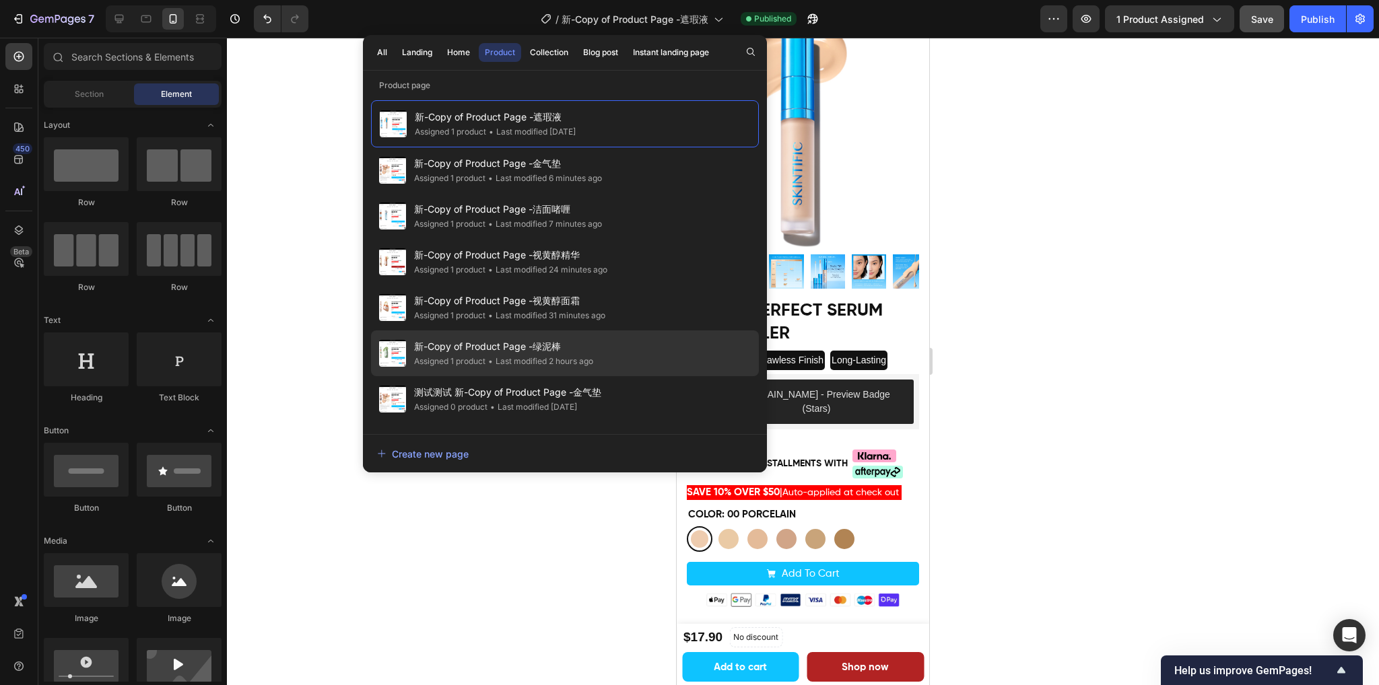
scroll to position [67, 0]
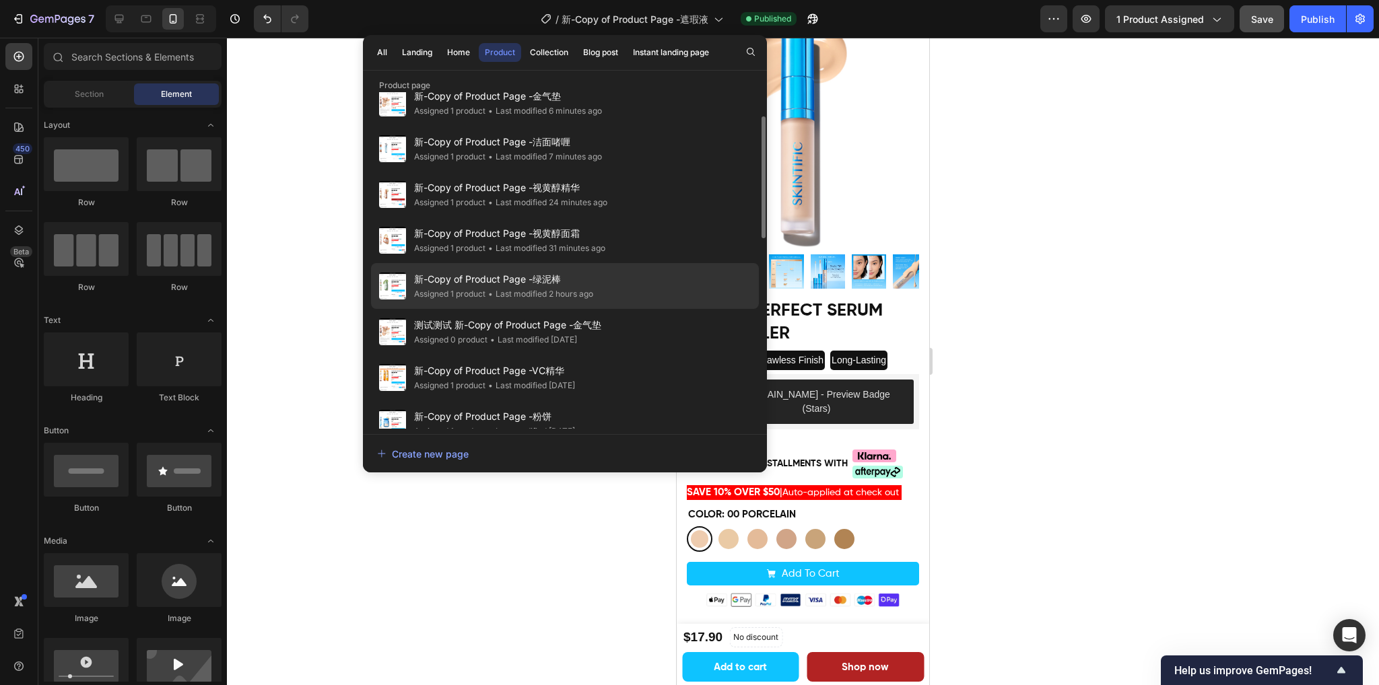
click at [579, 285] on span "新-Copy of Product Page -绿泥棒" at bounding box center [503, 279] width 179 height 16
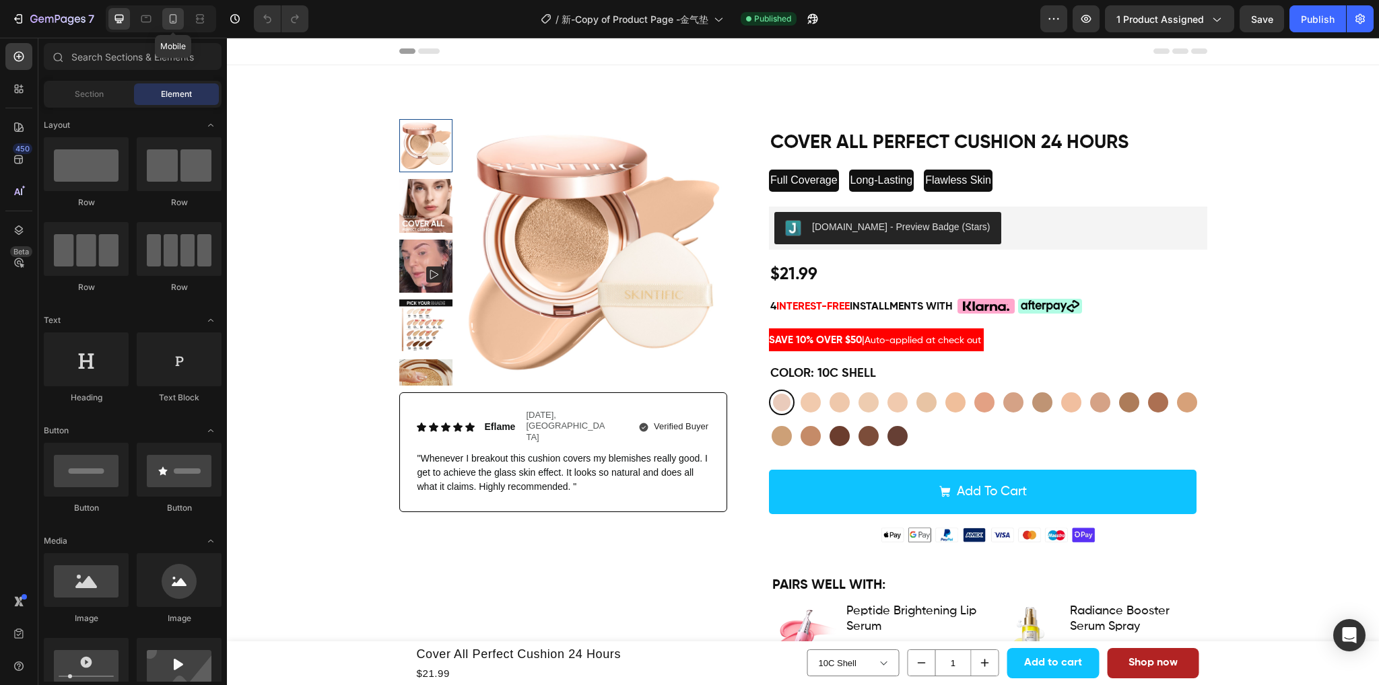
click at [175, 21] on icon at bounding box center [172, 18] width 13 height 13
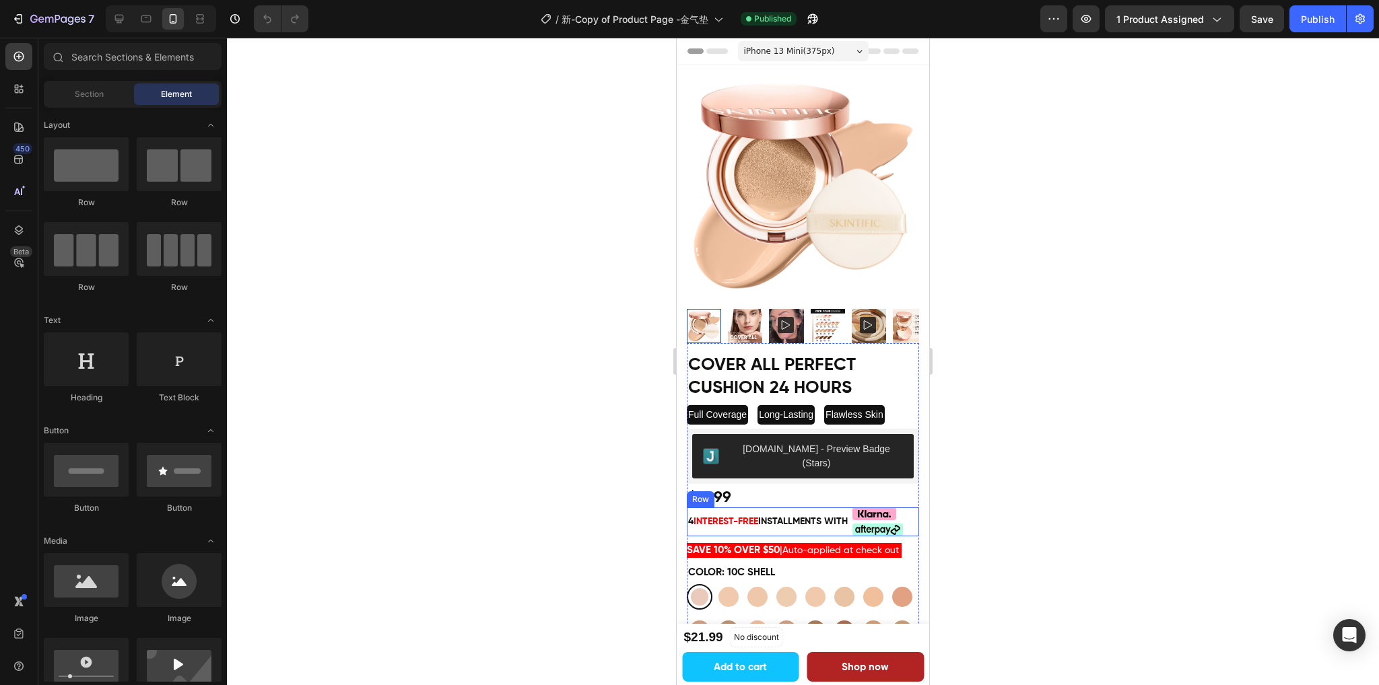
click at [854, 508] on div "4 interest-free installments with Text Block Custom Code Custom Code Row" at bounding box center [803, 522] width 232 height 29
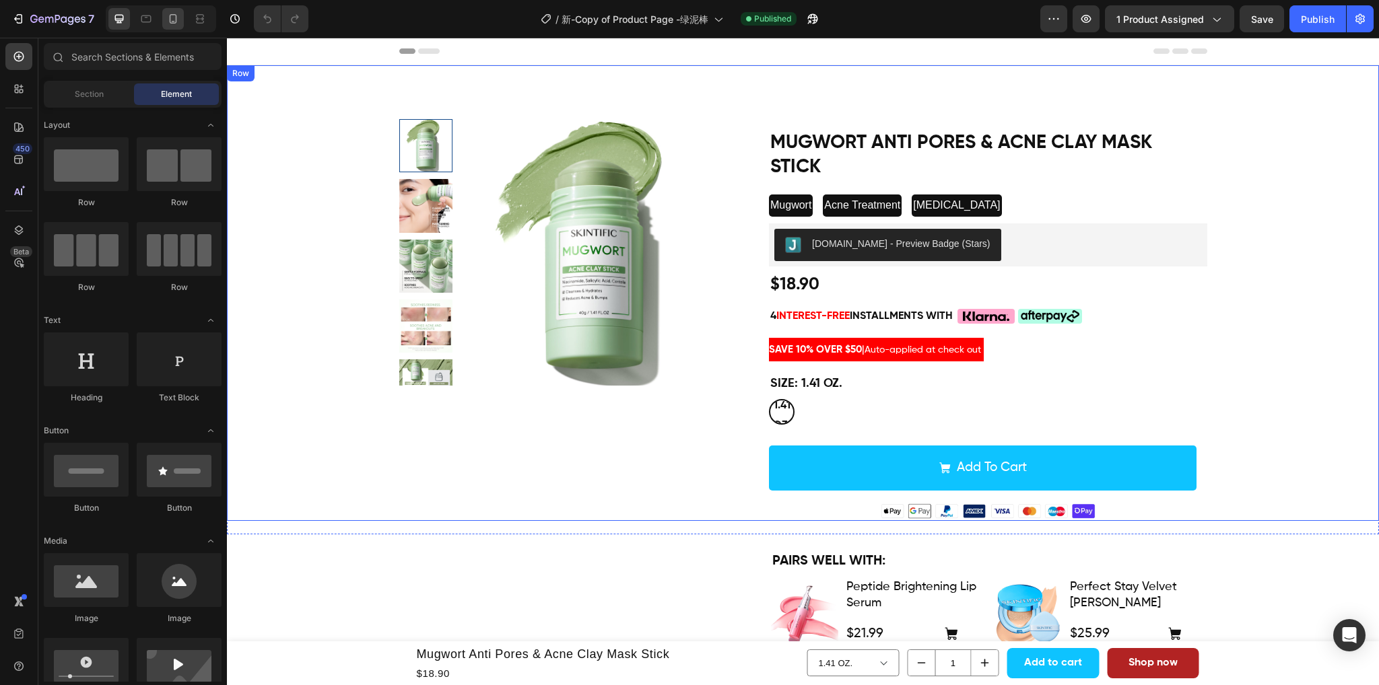
click at [172, 23] on icon at bounding box center [173, 18] width 7 height 9
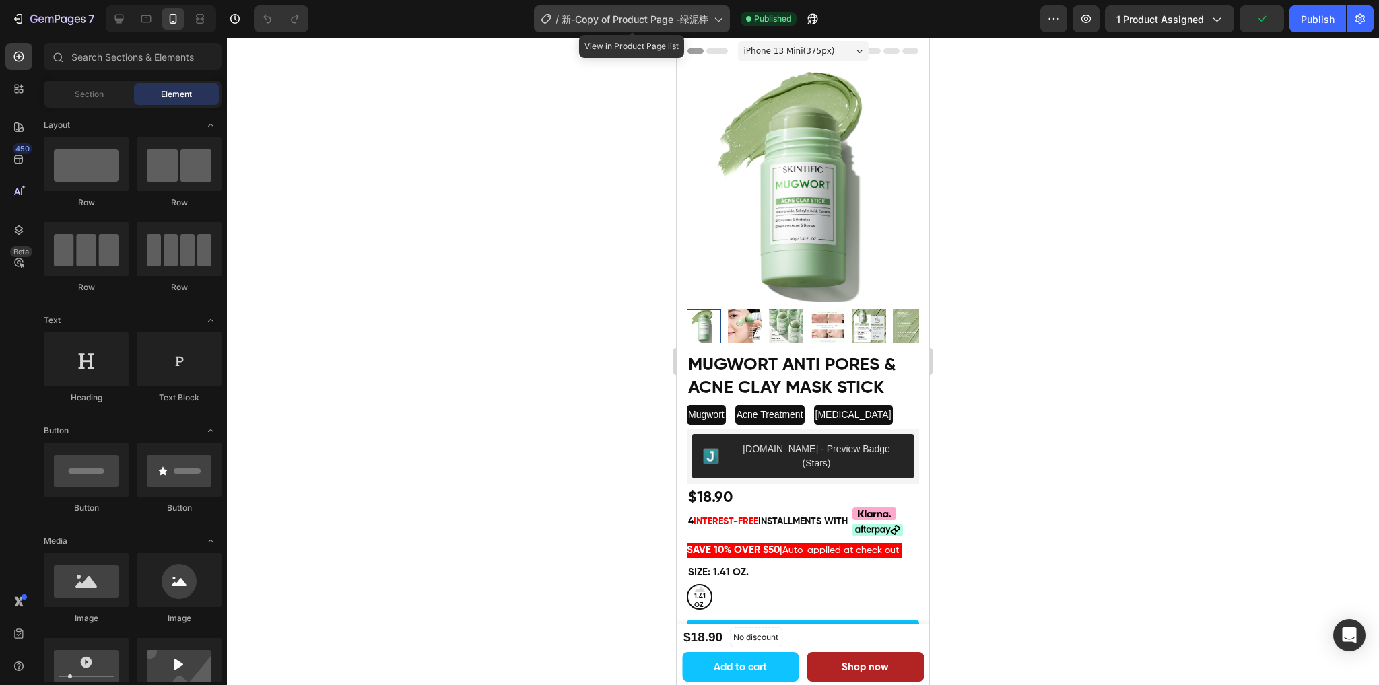
click at [657, 15] on span "新-Copy of Product Page -绿泥棒" at bounding box center [634, 19] width 147 height 14
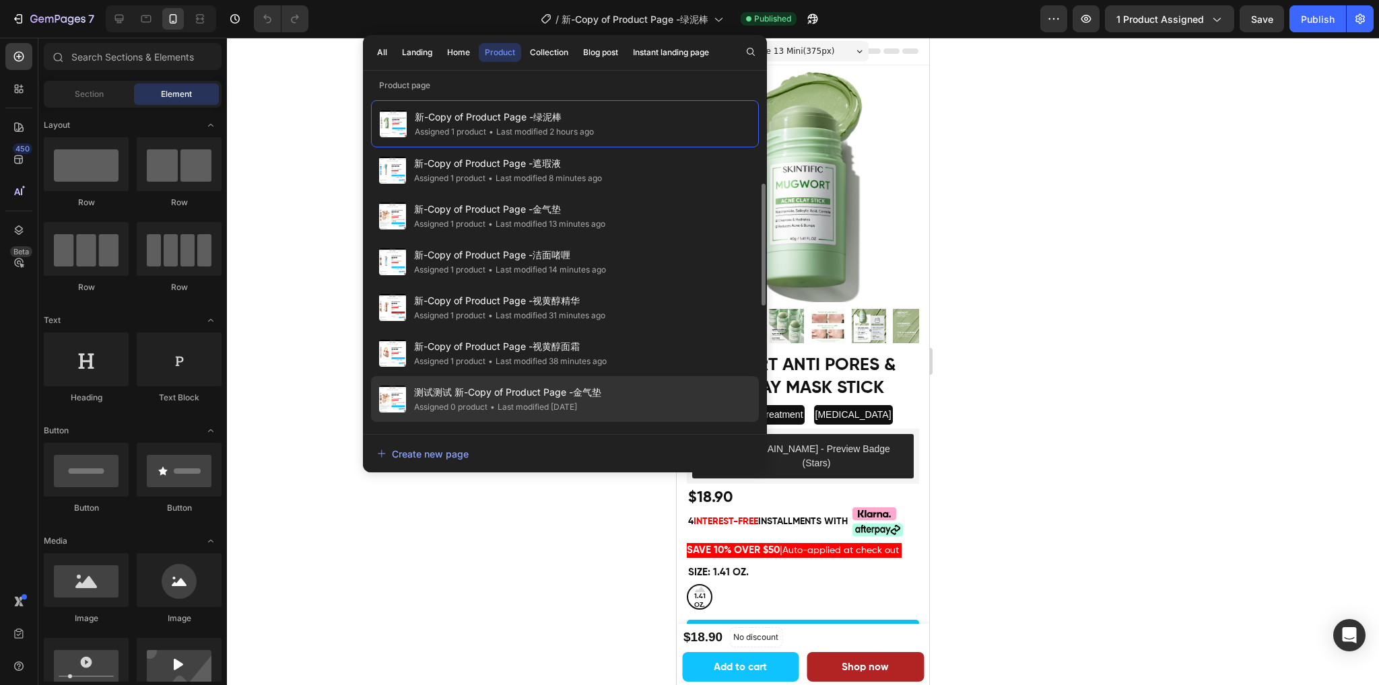
scroll to position [67, 0]
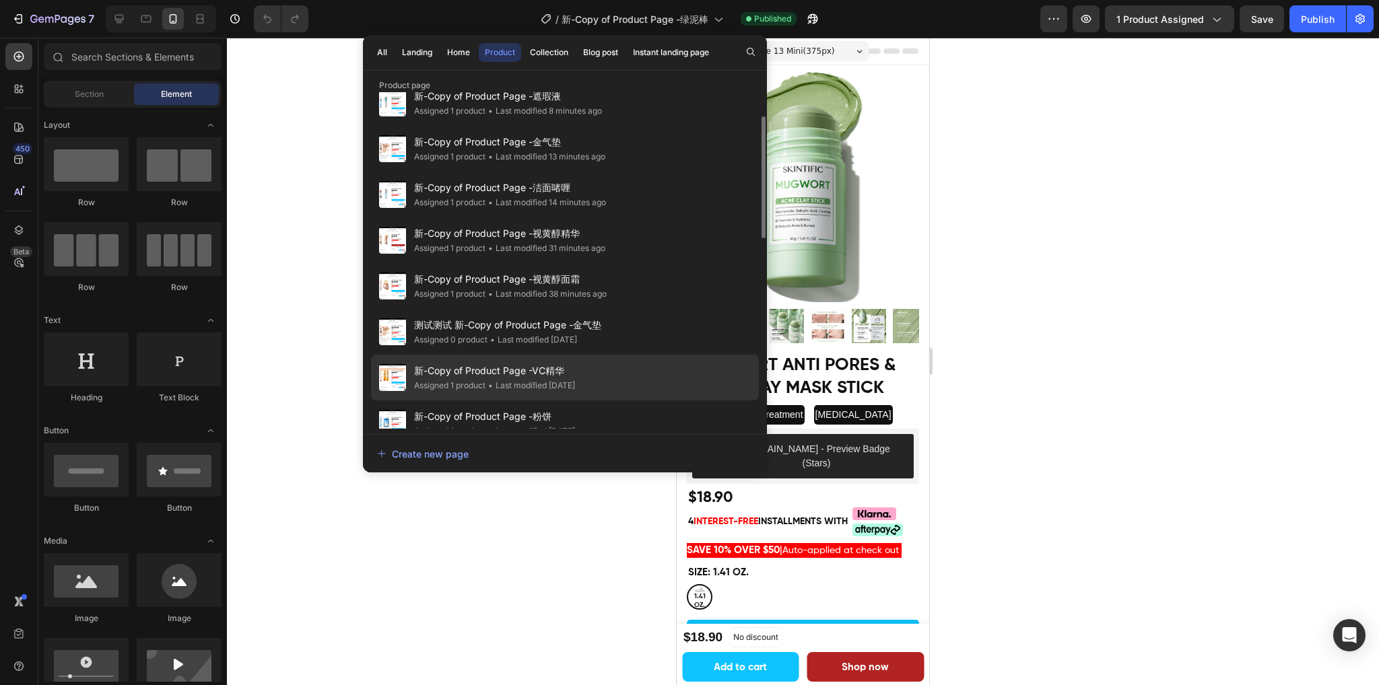
click at [475, 383] on div "Assigned 1 product" at bounding box center [449, 385] width 71 height 13
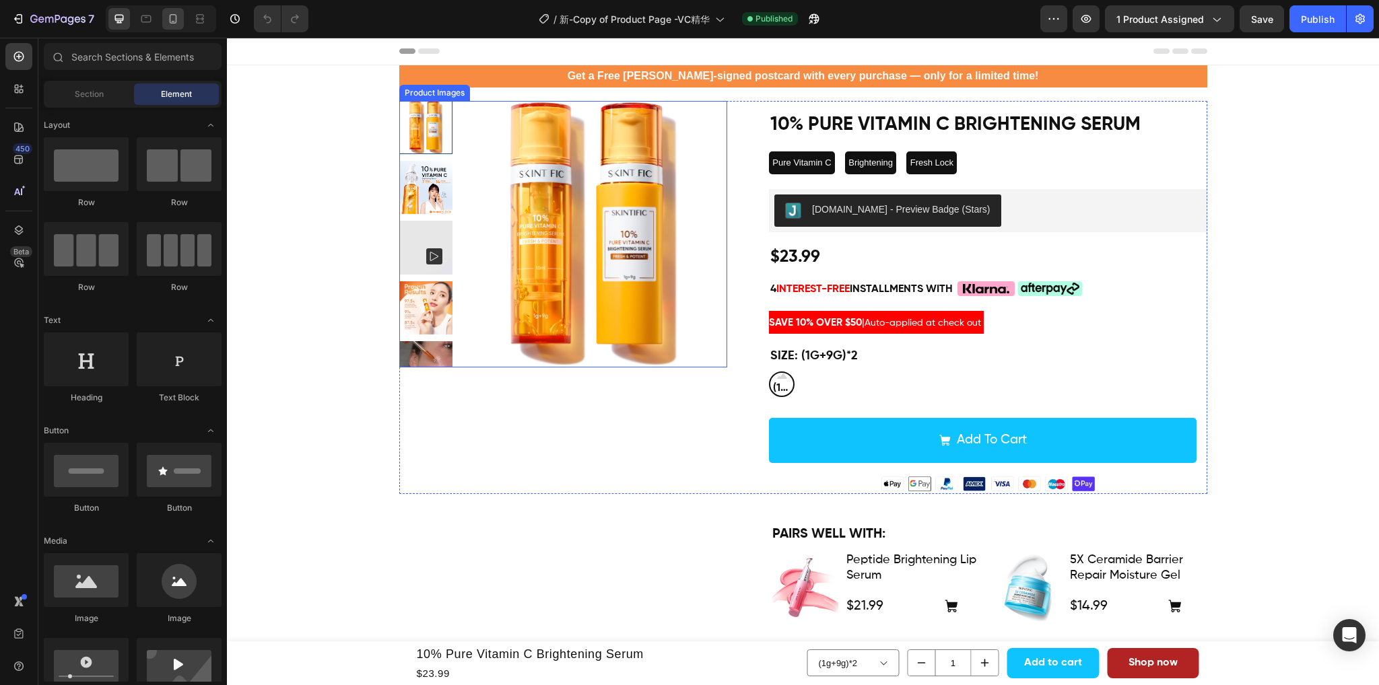
click at [172, 22] on icon at bounding box center [172, 18] width 13 height 13
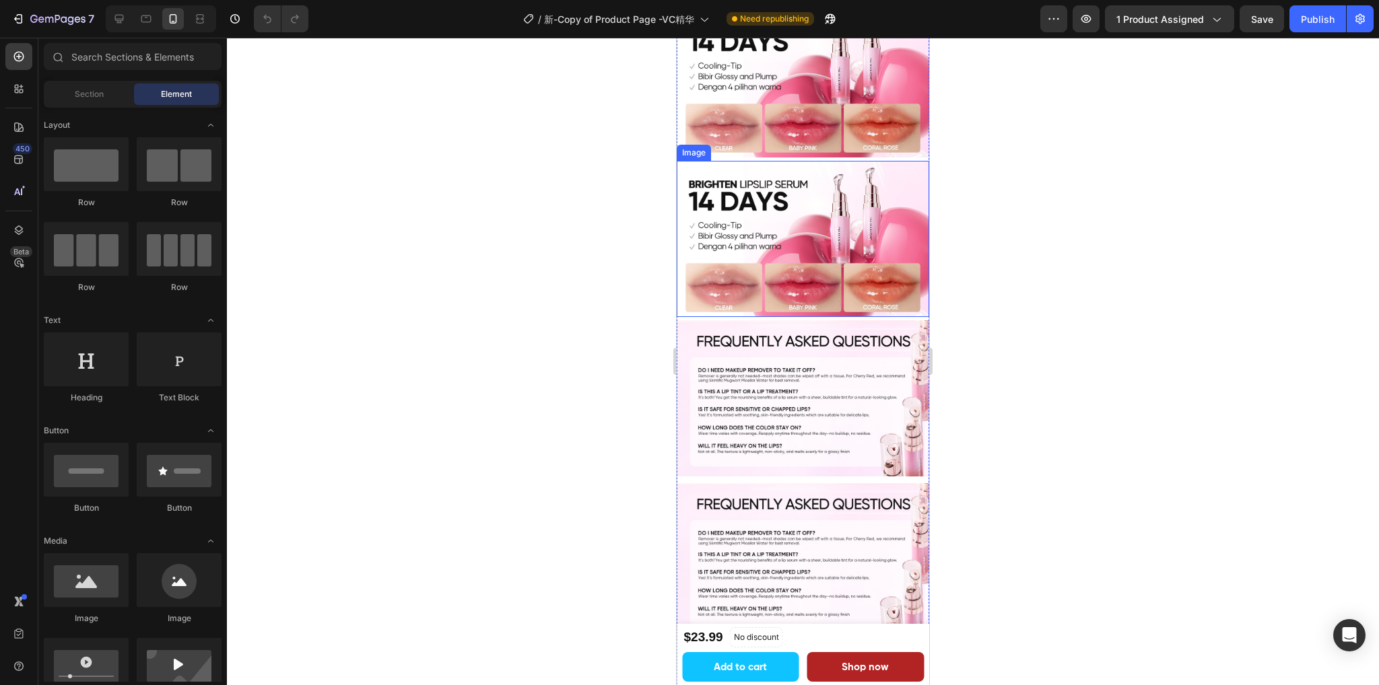
scroll to position [1885, 0]
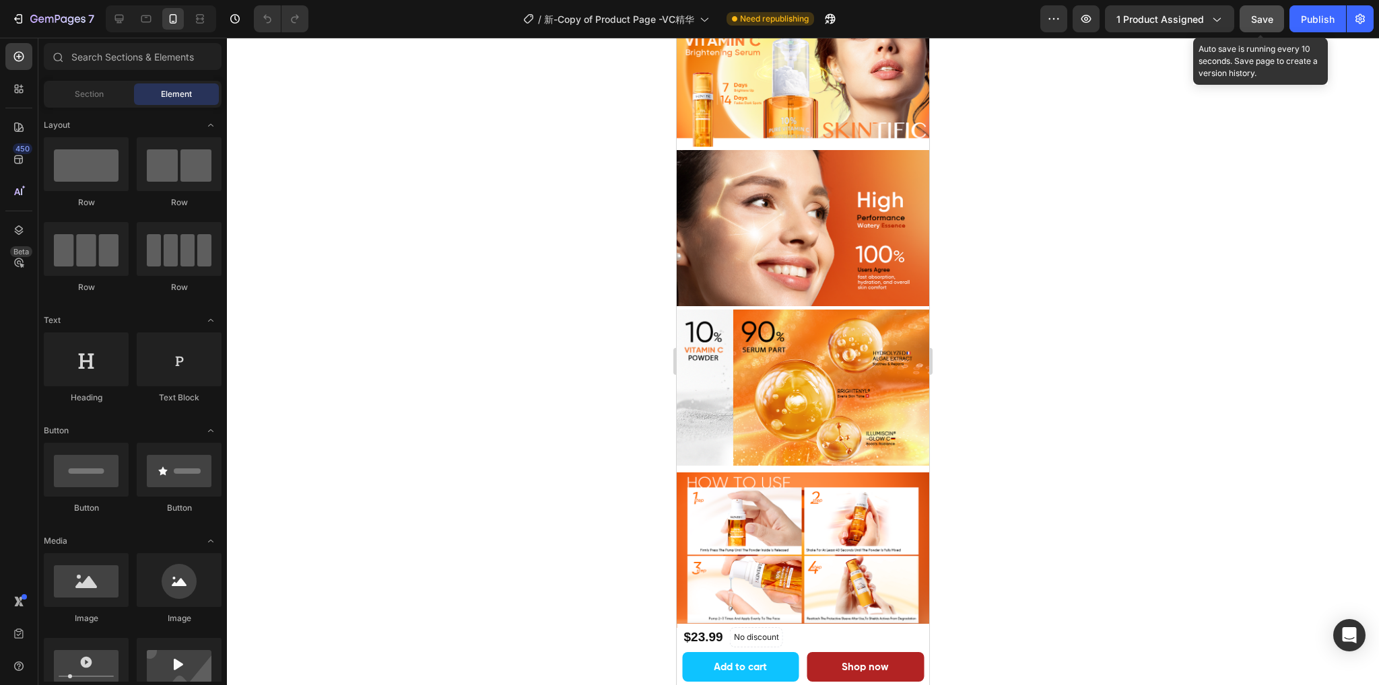
click at [1262, 21] on span "Save" at bounding box center [1262, 18] width 22 height 11
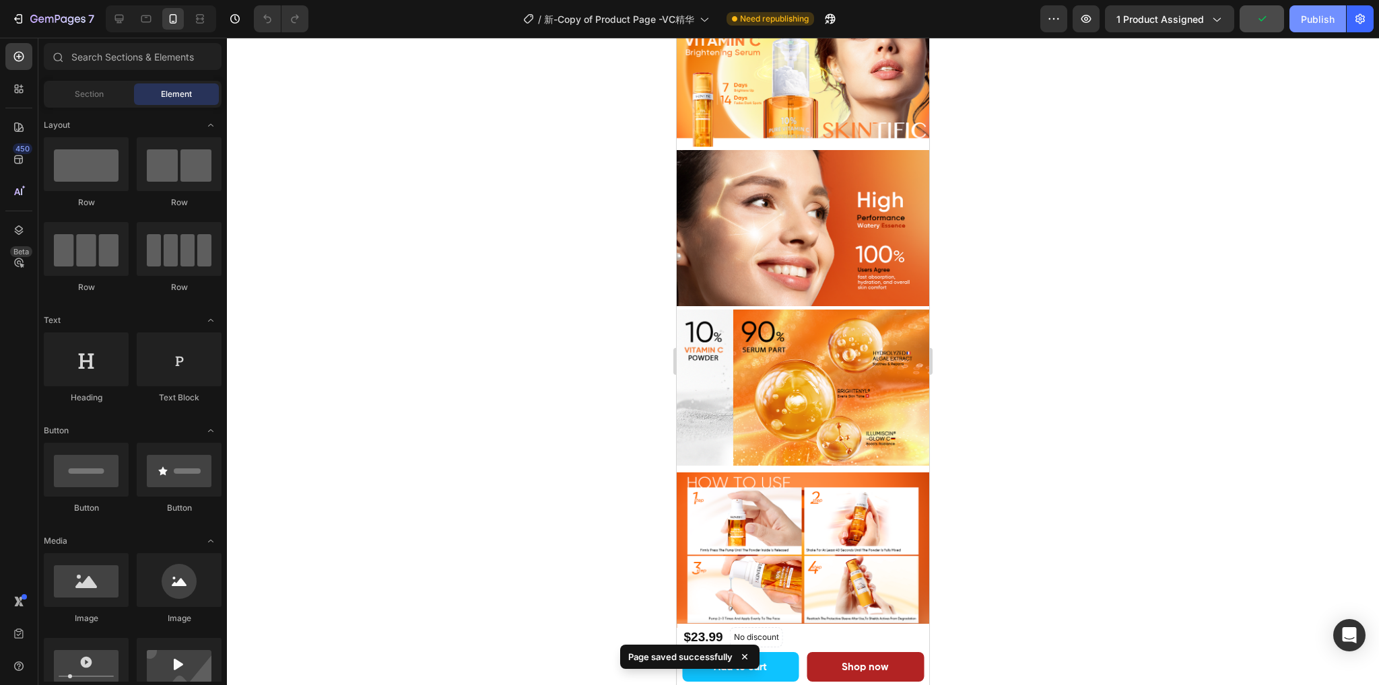
click at [1319, 20] on div "Publish" at bounding box center [1317, 19] width 34 height 14
click at [125, 20] on icon at bounding box center [118, 18] width 13 height 13
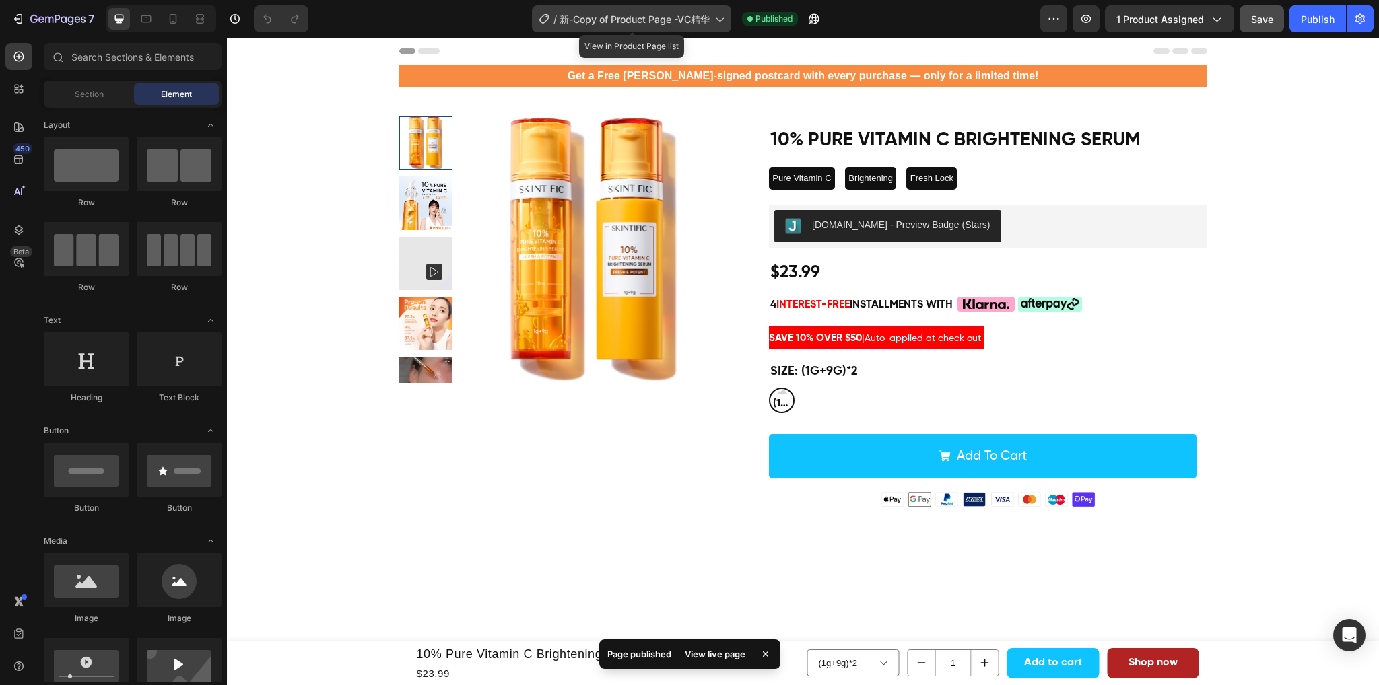
click at [645, 18] on span "新-Copy of Product Page -VC精华" at bounding box center [634, 19] width 150 height 14
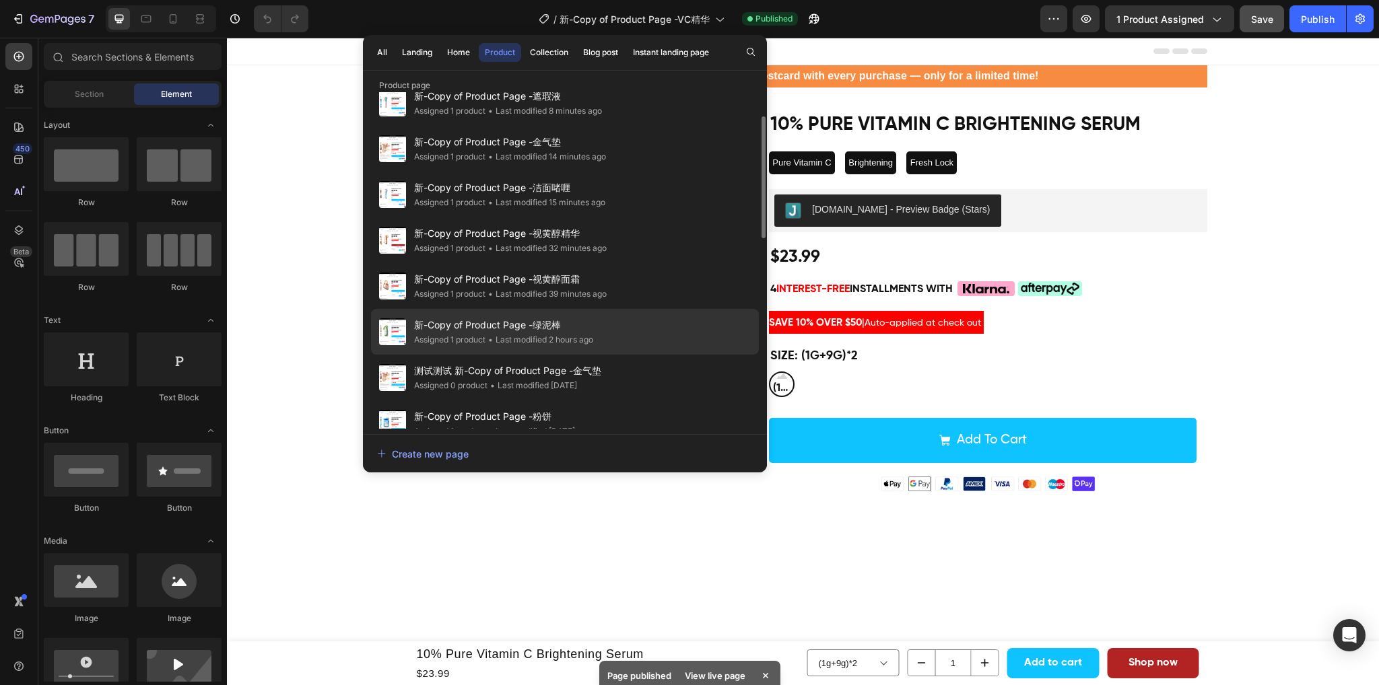
scroll to position [135, 0]
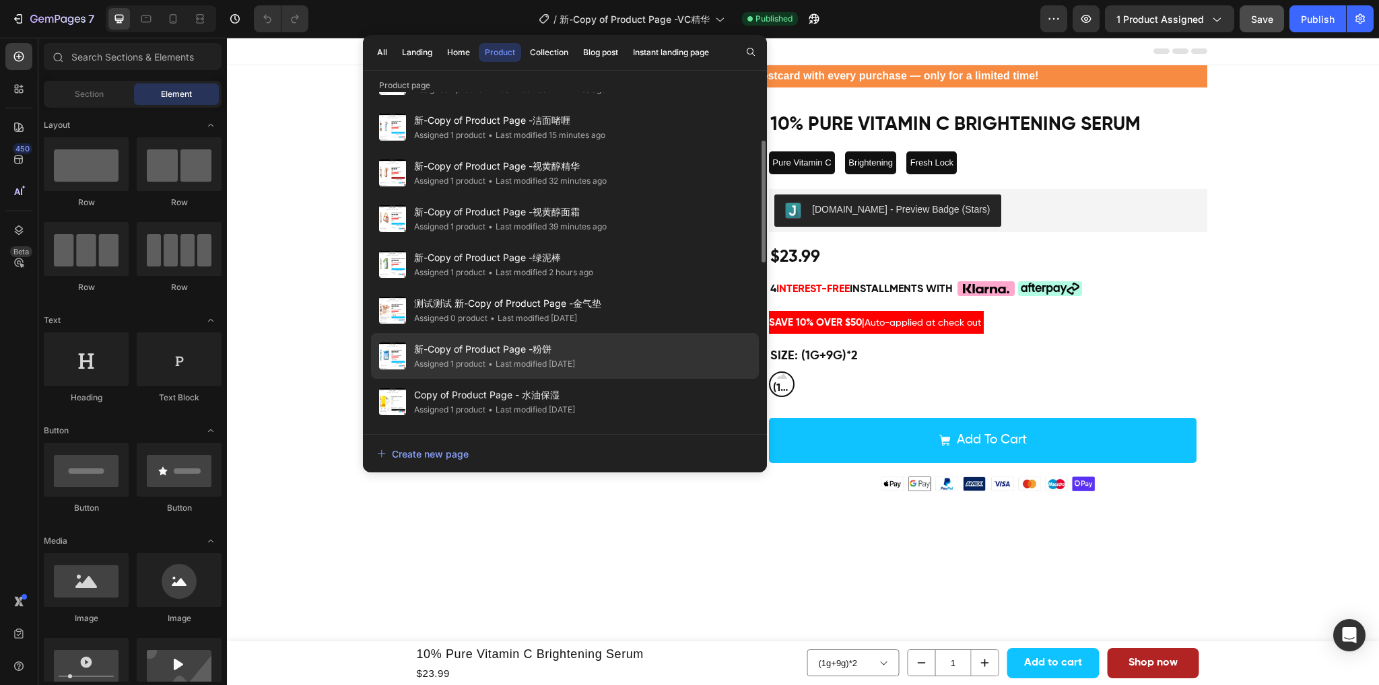
click at [565, 353] on span "新-Copy of Product Page -粉饼" at bounding box center [494, 349] width 161 height 16
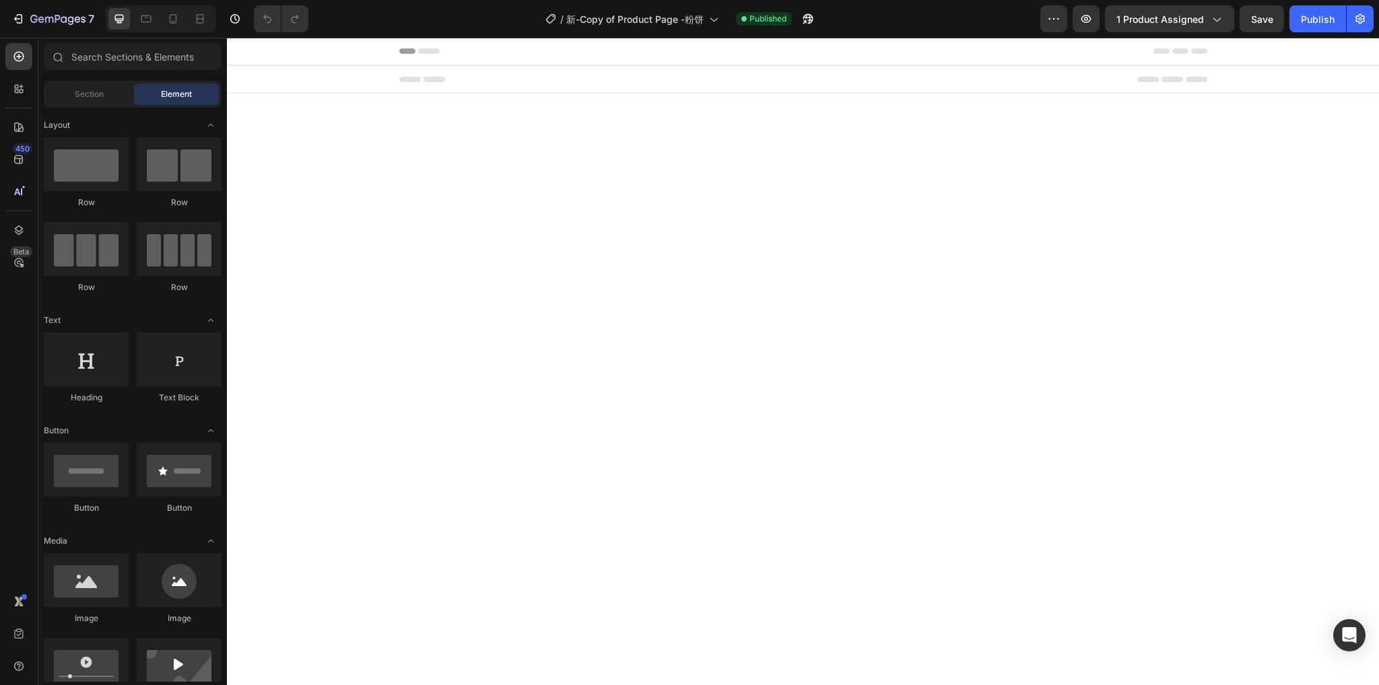
select select "572779760469869783"
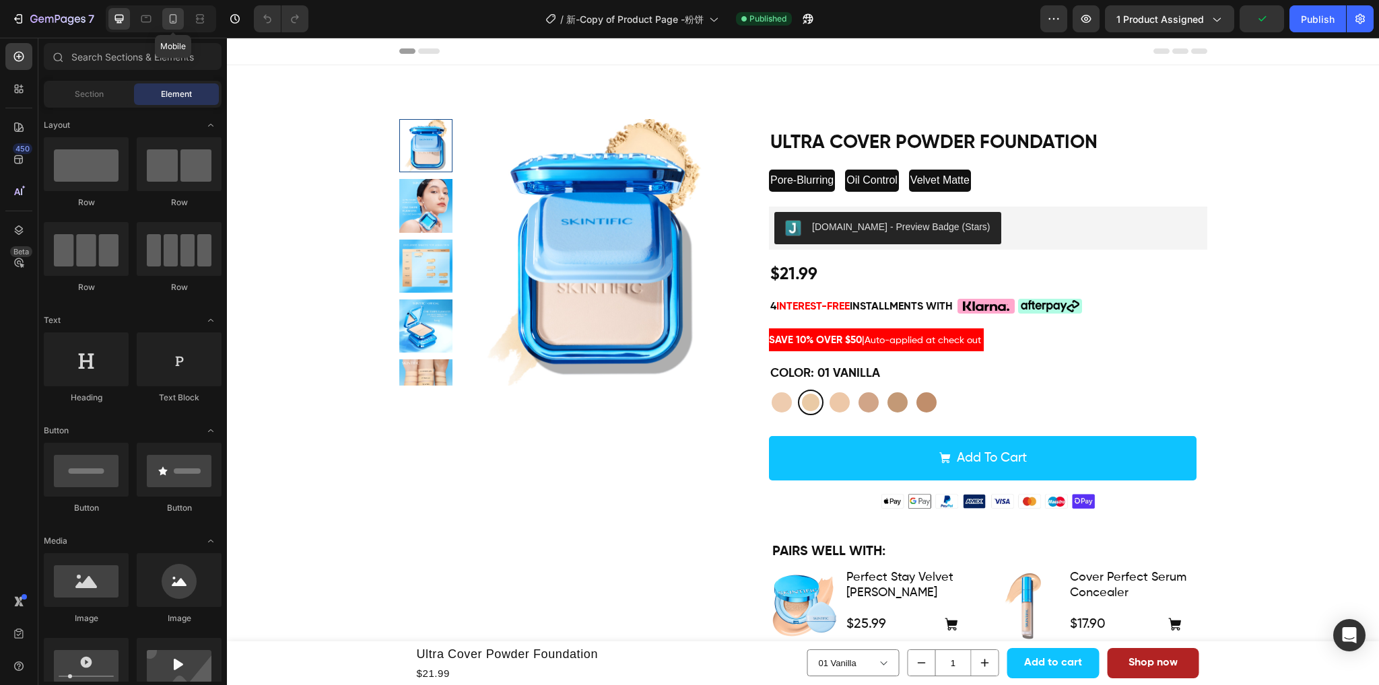
click at [178, 23] on icon at bounding box center [172, 18] width 13 height 13
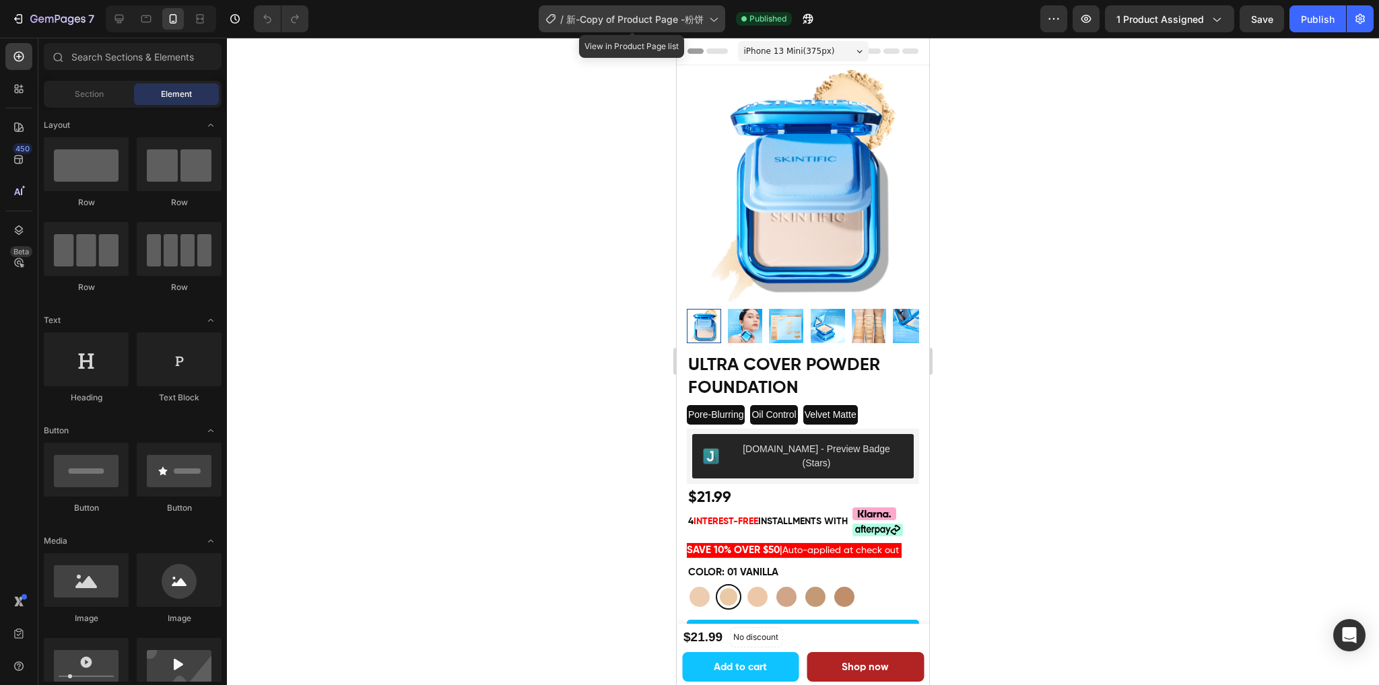
click at [629, 21] on span "新-Copy of Product Page -粉饼" at bounding box center [634, 19] width 137 height 14
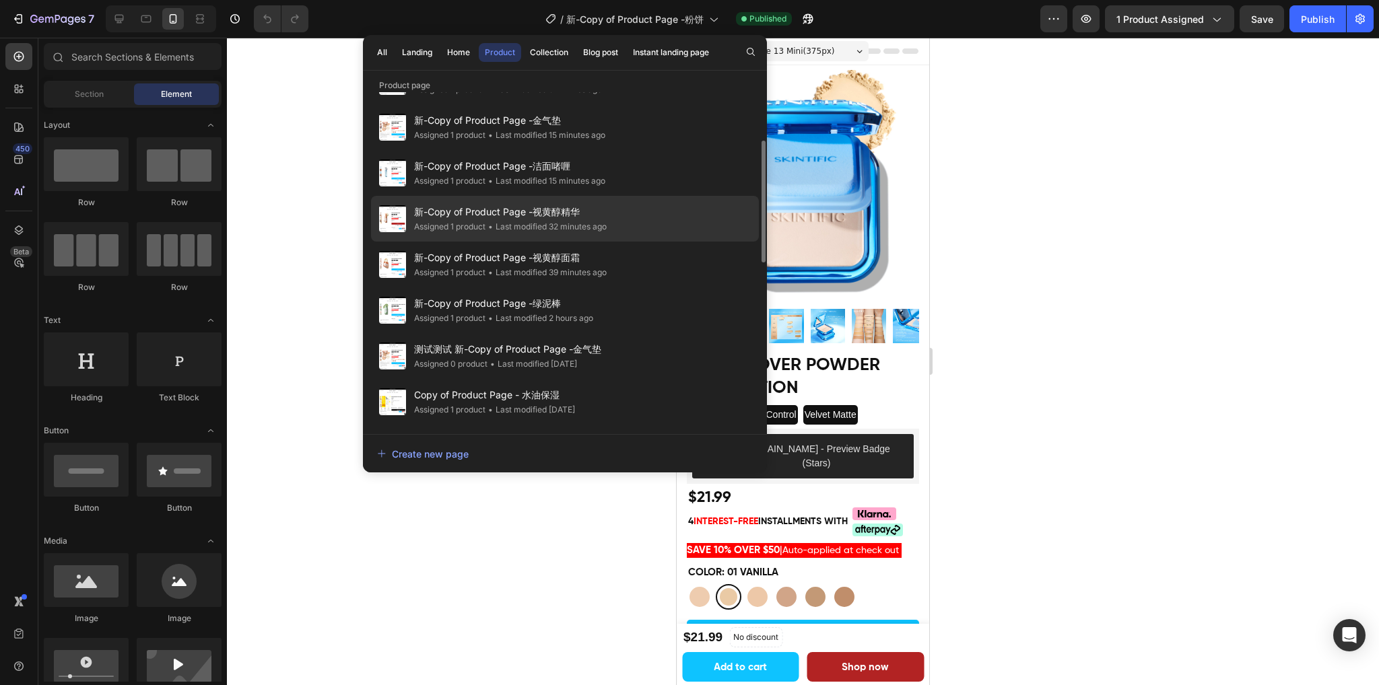
scroll to position [202, 0]
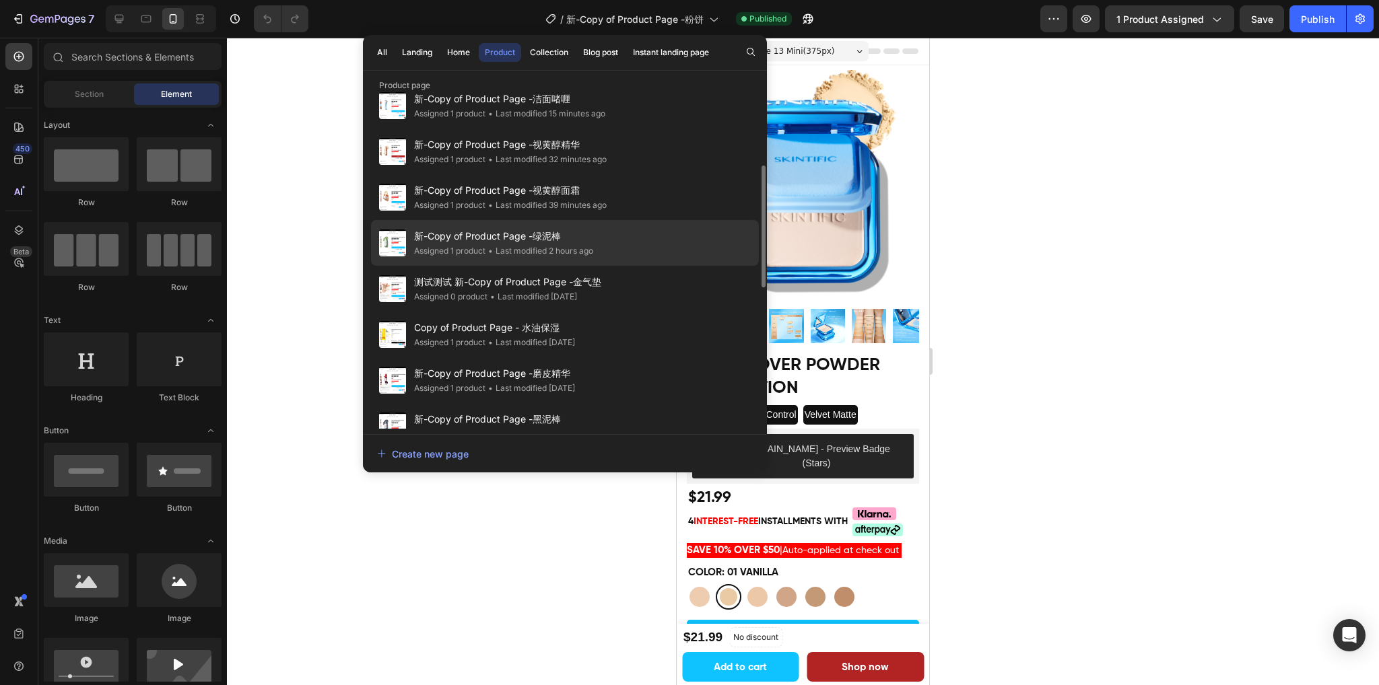
click at [586, 236] on span "新-Copy of Product Page -绿泥棒" at bounding box center [503, 236] width 179 height 16
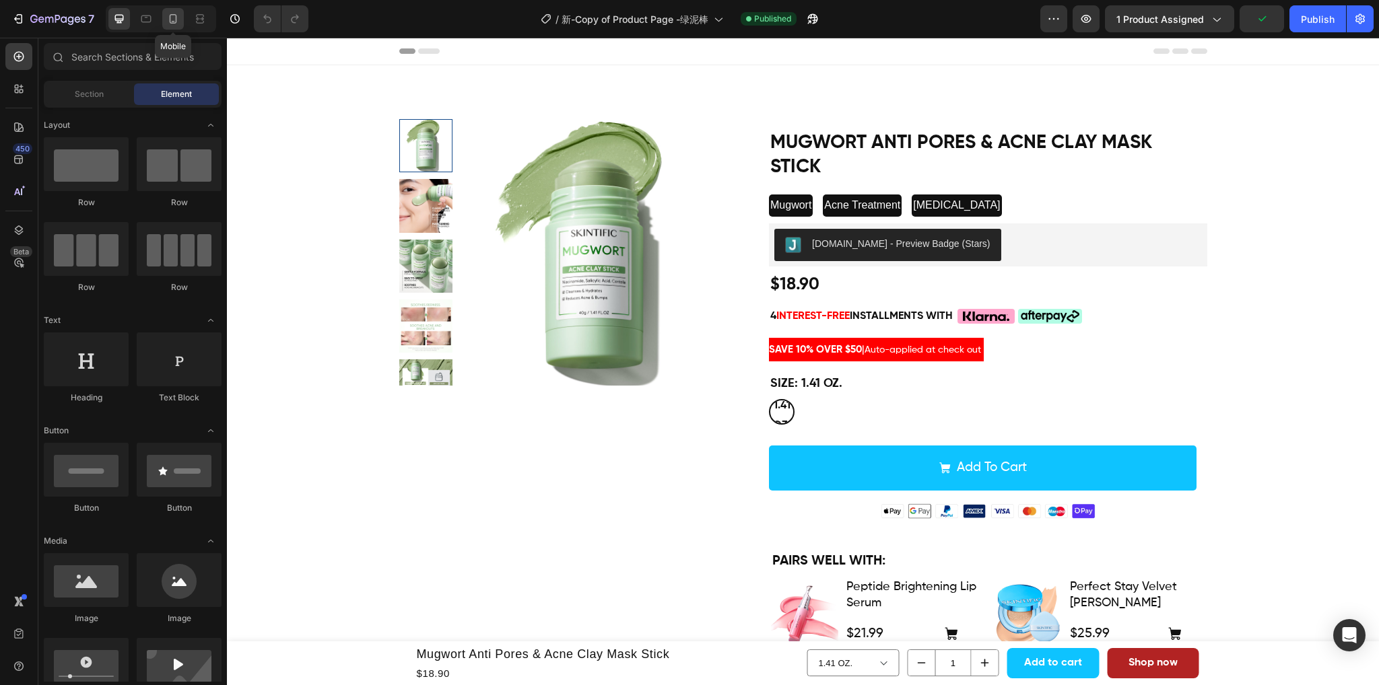
click at [173, 20] on icon at bounding box center [172, 18] width 13 height 13
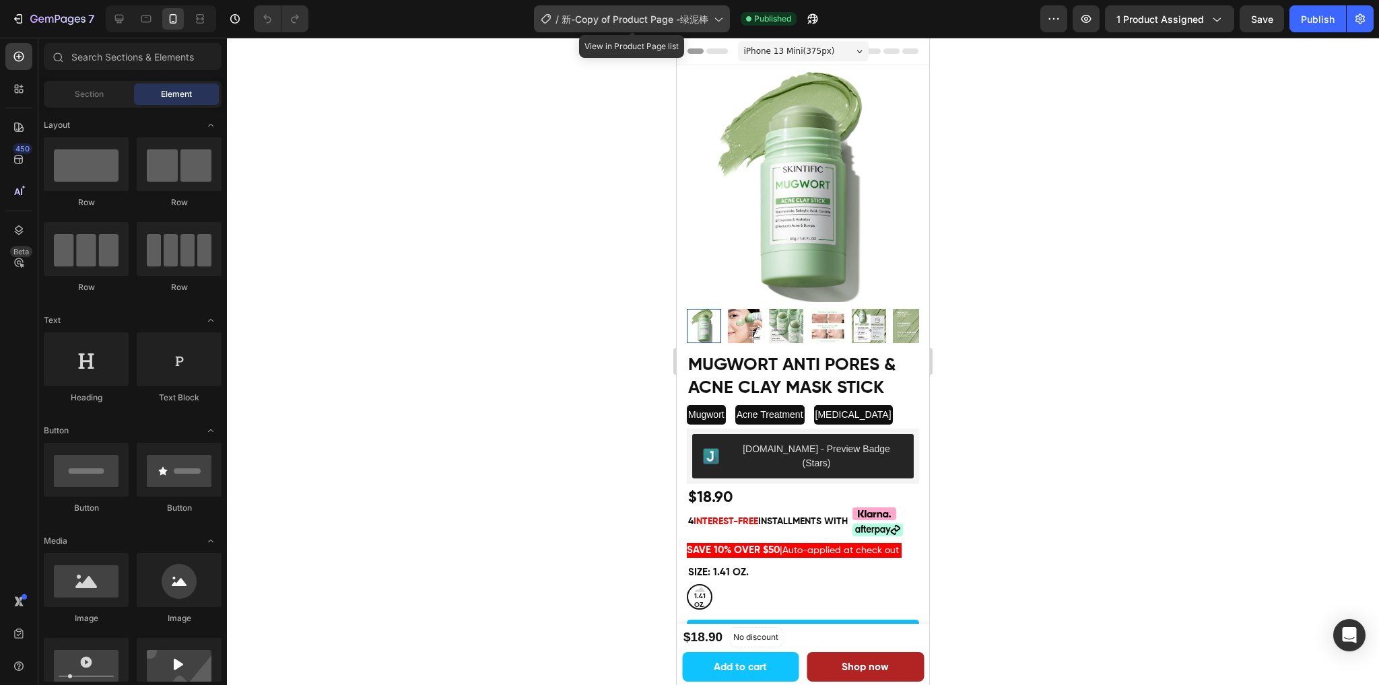
click at [693, 15] on span "新-Copy of Product Page -绿泥棒" at bounding box center [634, 19] width 147 height 14
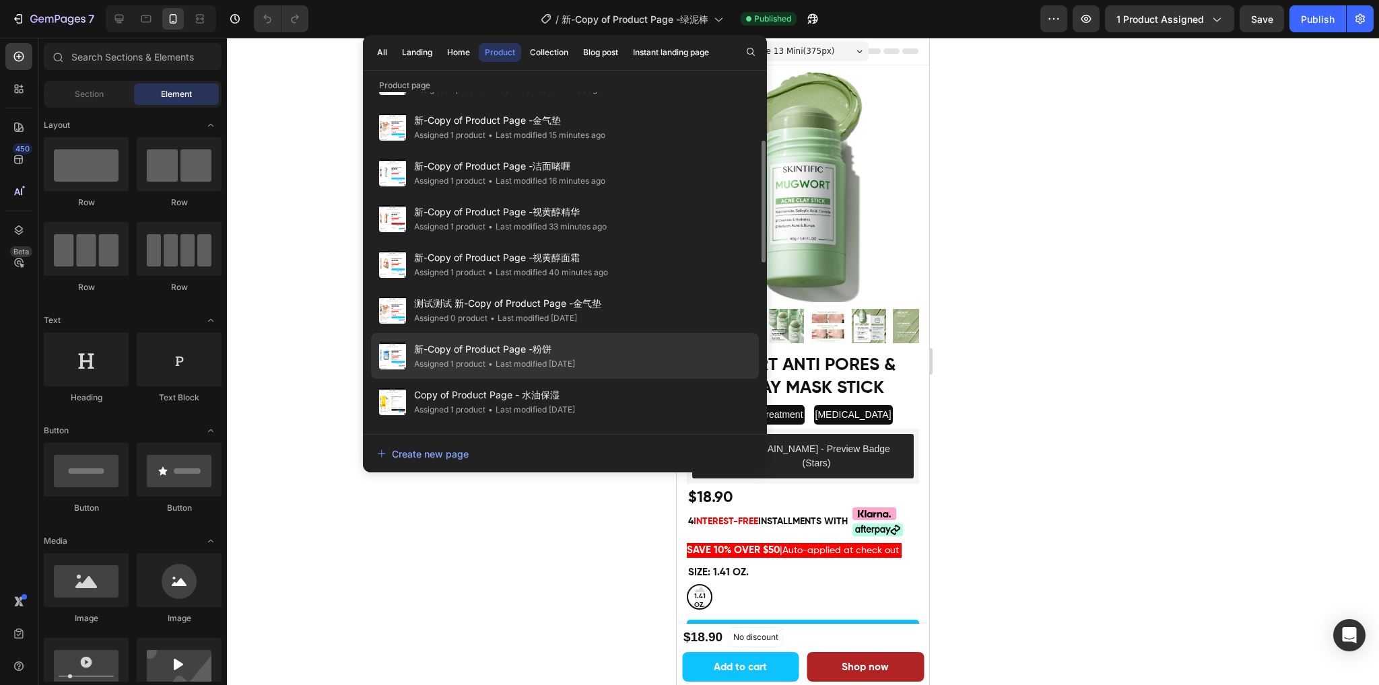
scroll to position [202, 0]
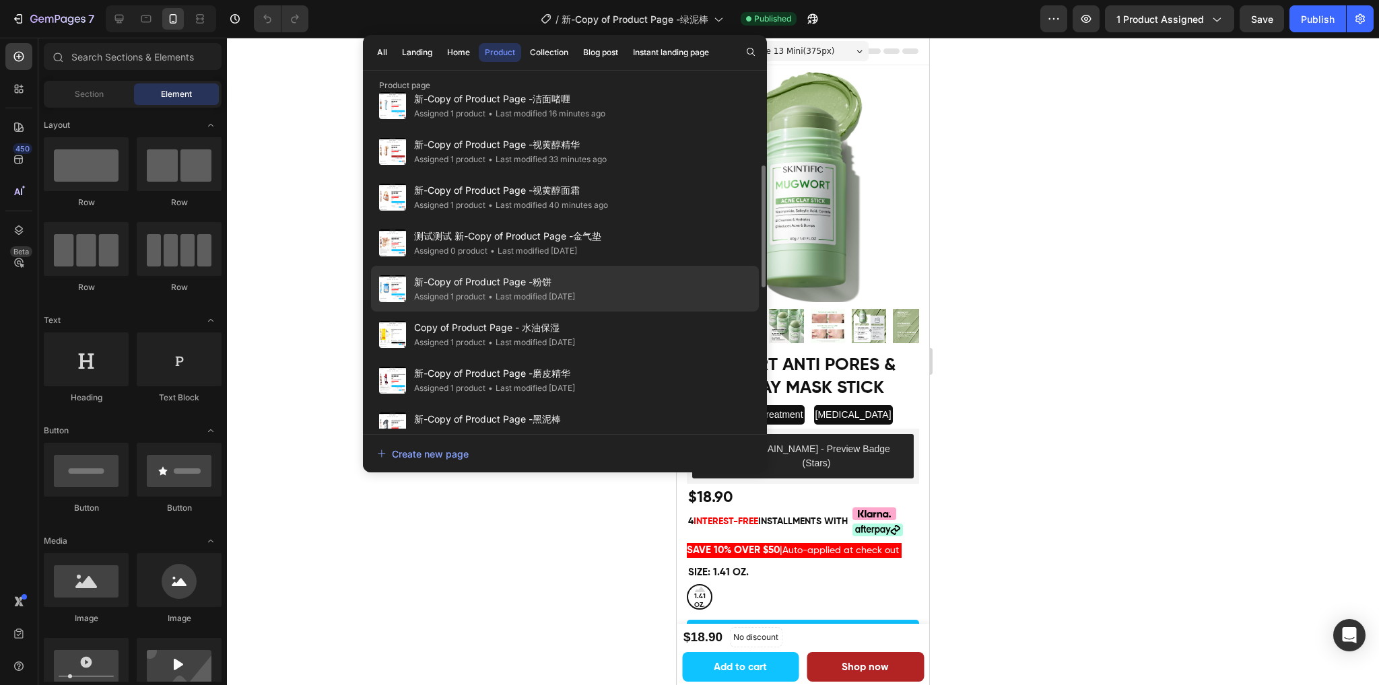
click at [568, 290] on div "• Last modified [DATE]" at bounding box center [530, 296] width 90 height 13
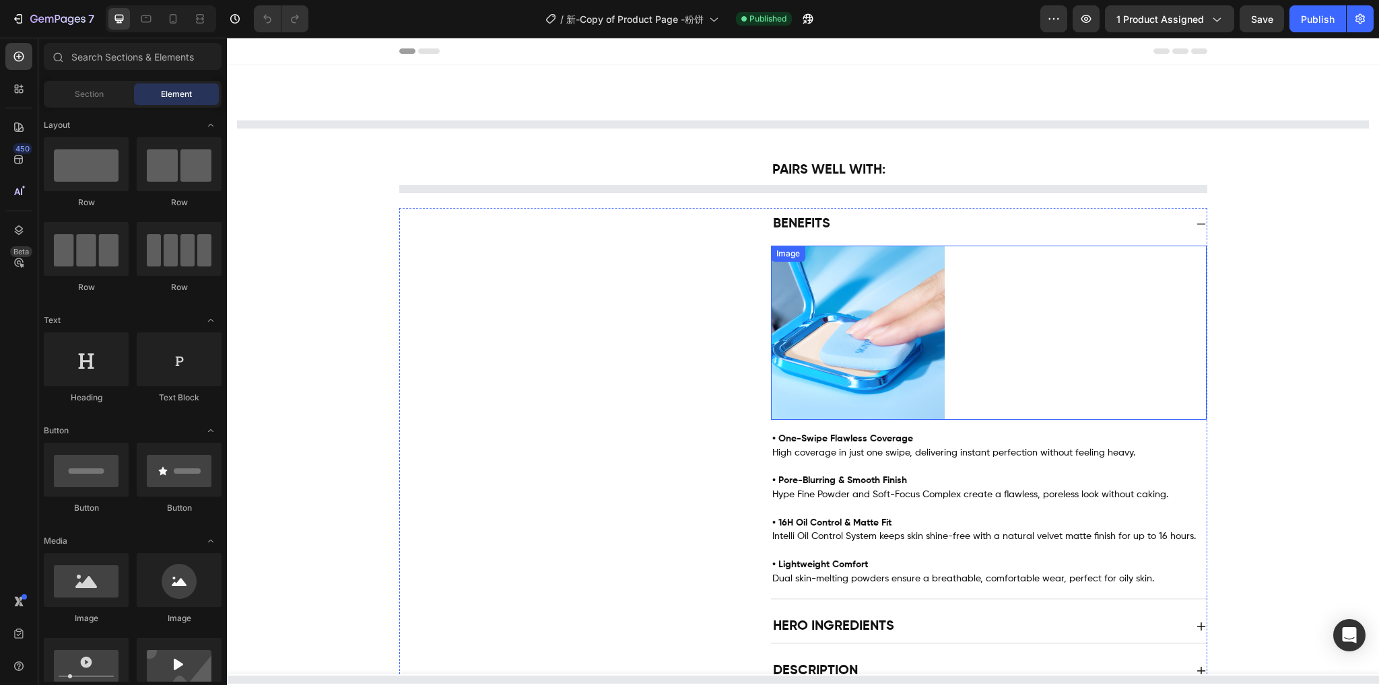
select select "572779760469869783"
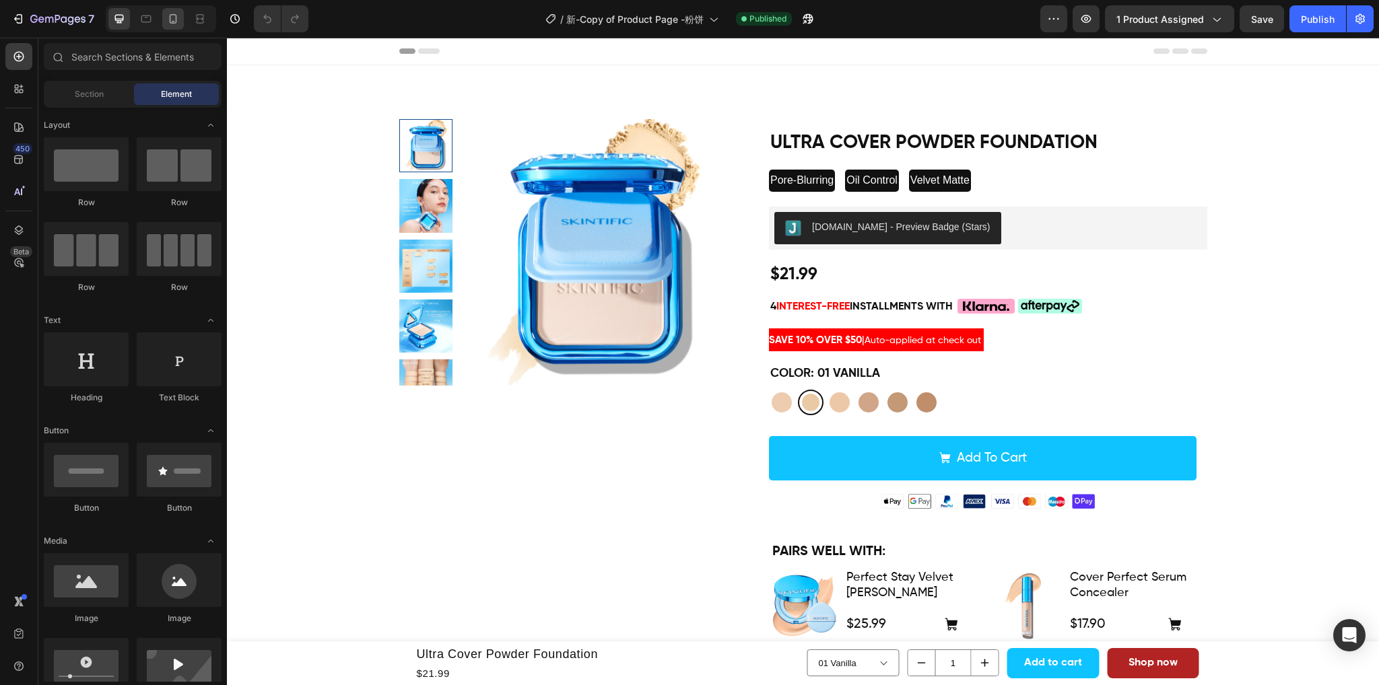
click at [174, 20] on icon at bounding box center [172, 18] width 13 height 13
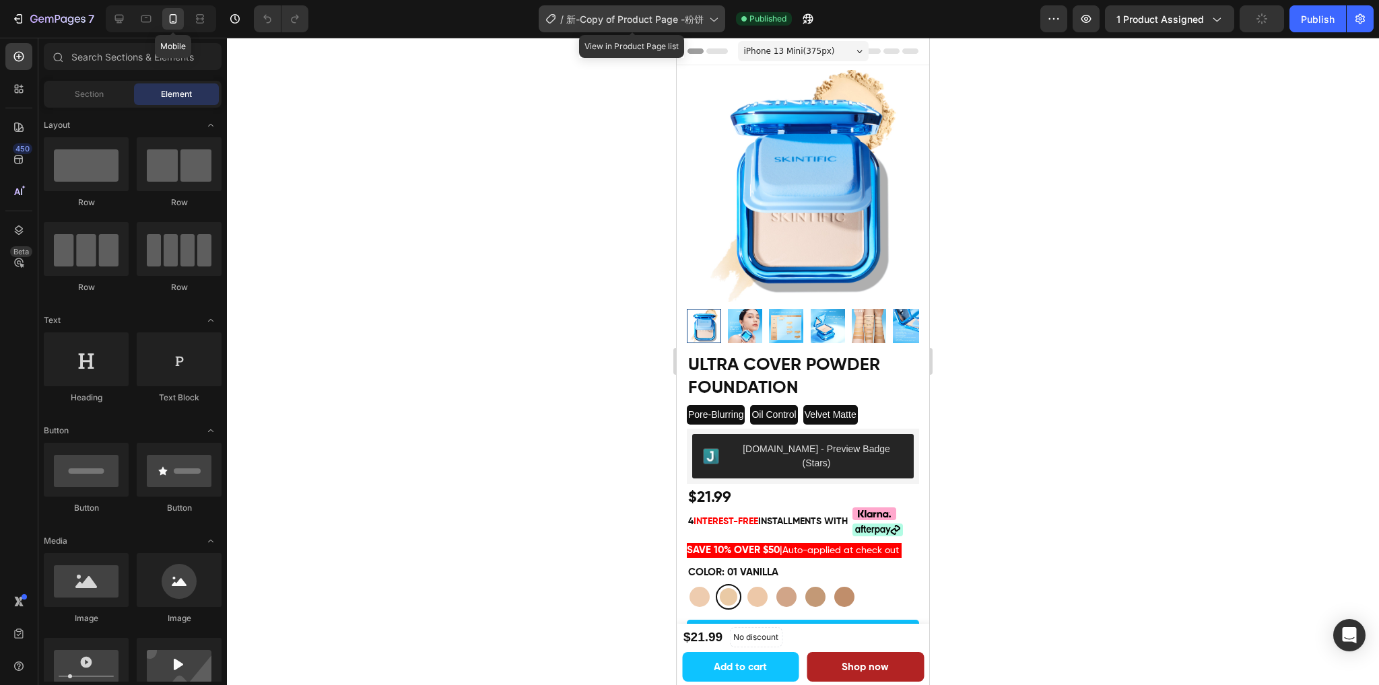
click at [661, 20] on span "新-Copy of Product Page -粉饼" at bounding box center [634, 19] width 137 height 14
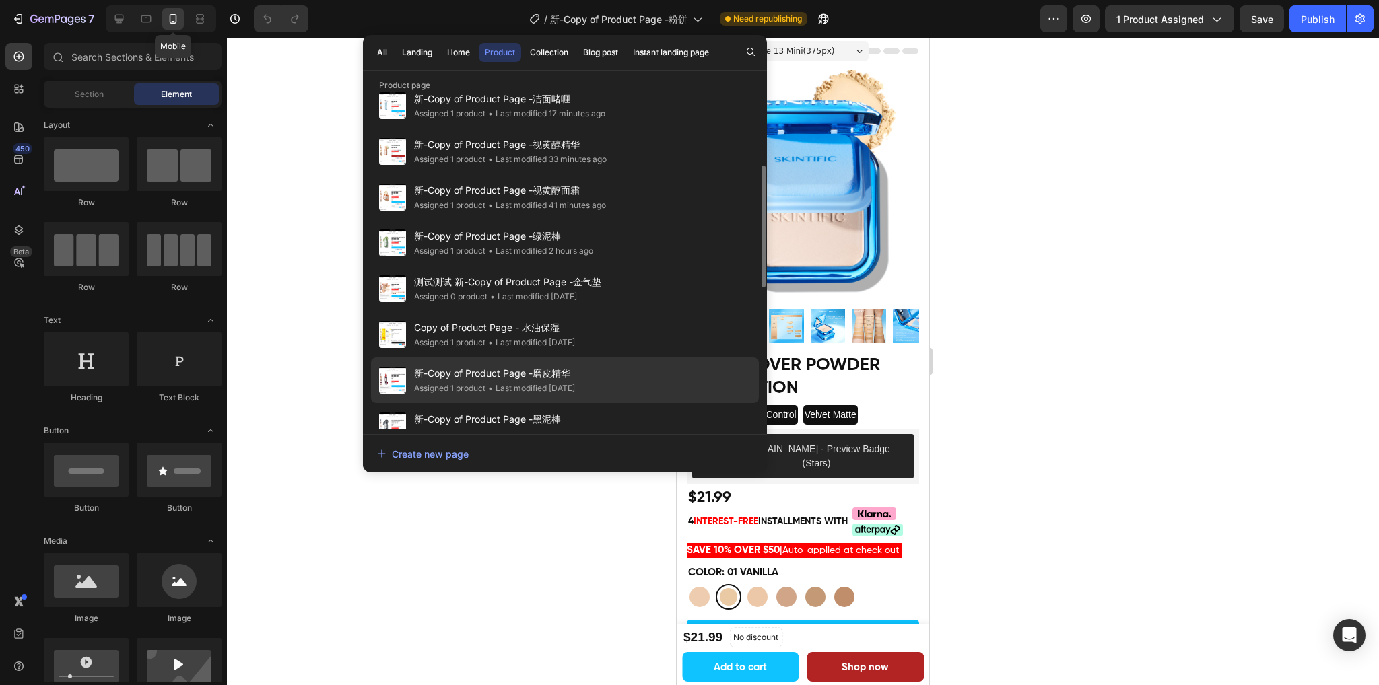
scroll to position [269, 0]
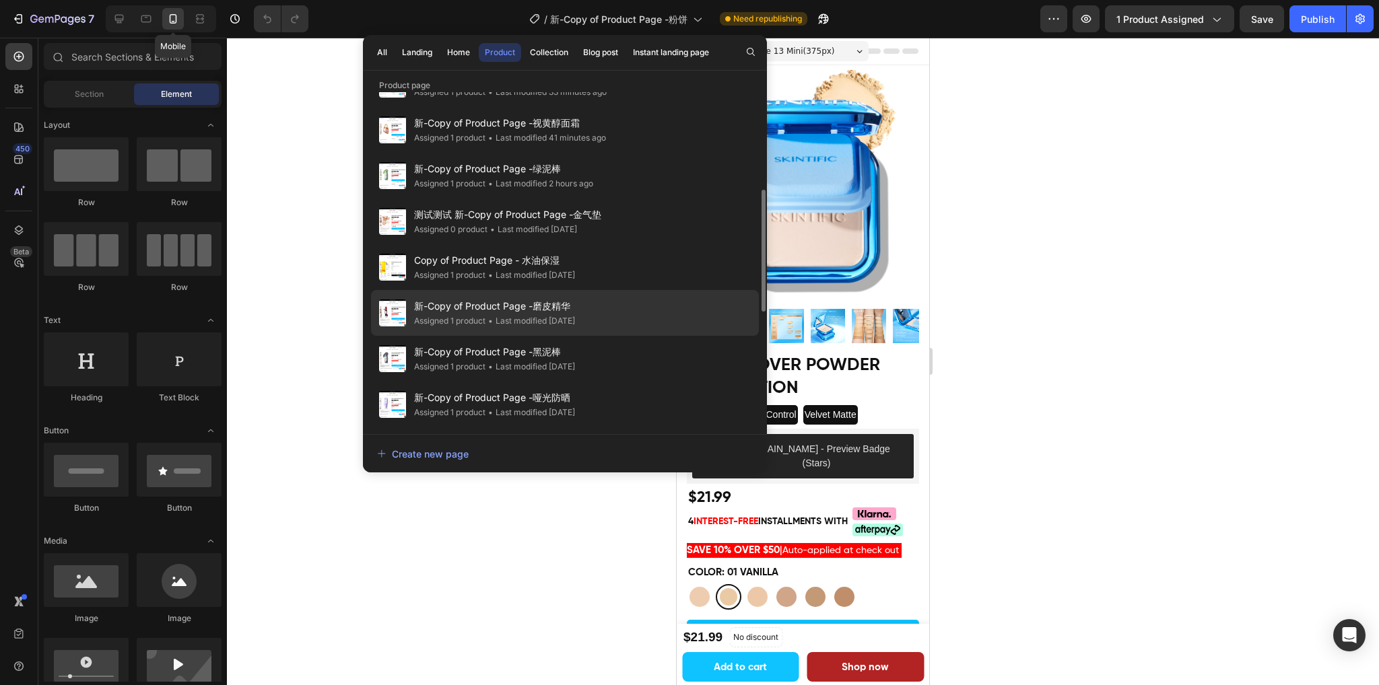
click at [575, 321] on div "• Last modified [DATE]" at bounding box center [530, 320] width 90 height 13
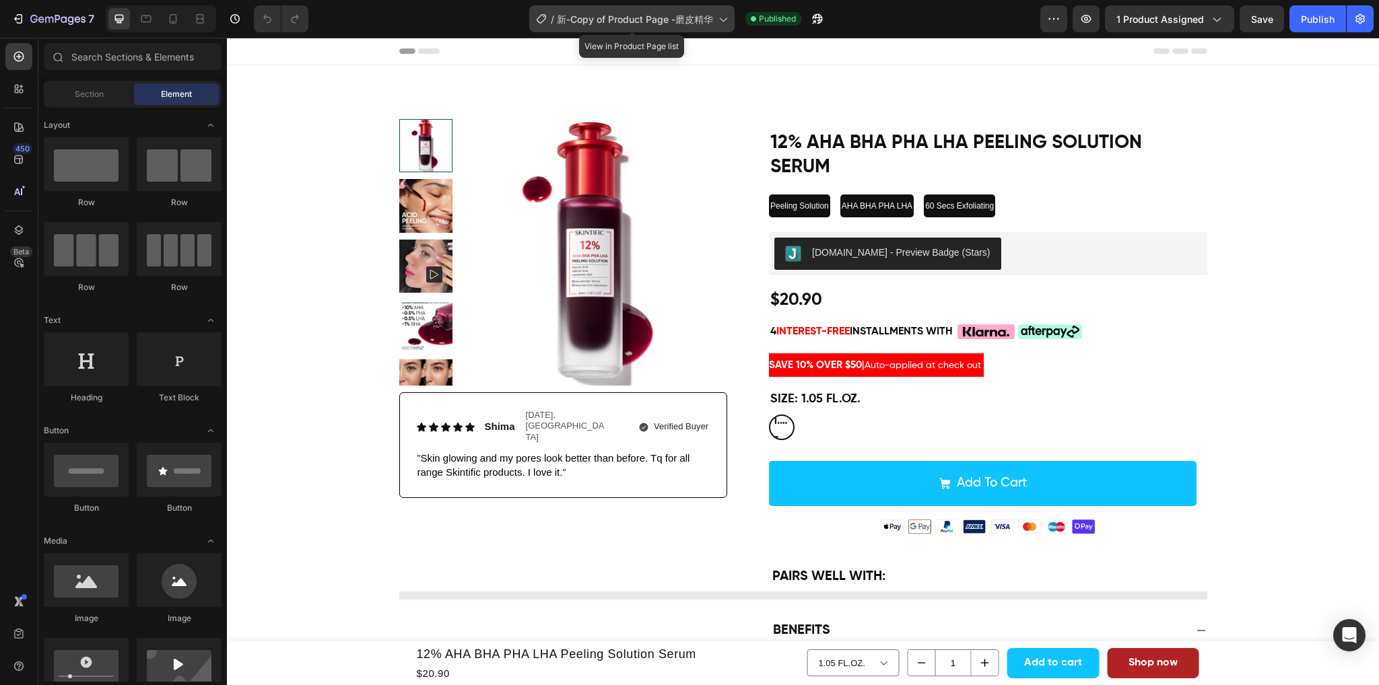
click at [689, 18] on span "新-Copy of Product Page -磨皮精华" at bounding box center [635, 19] width 156 height 14
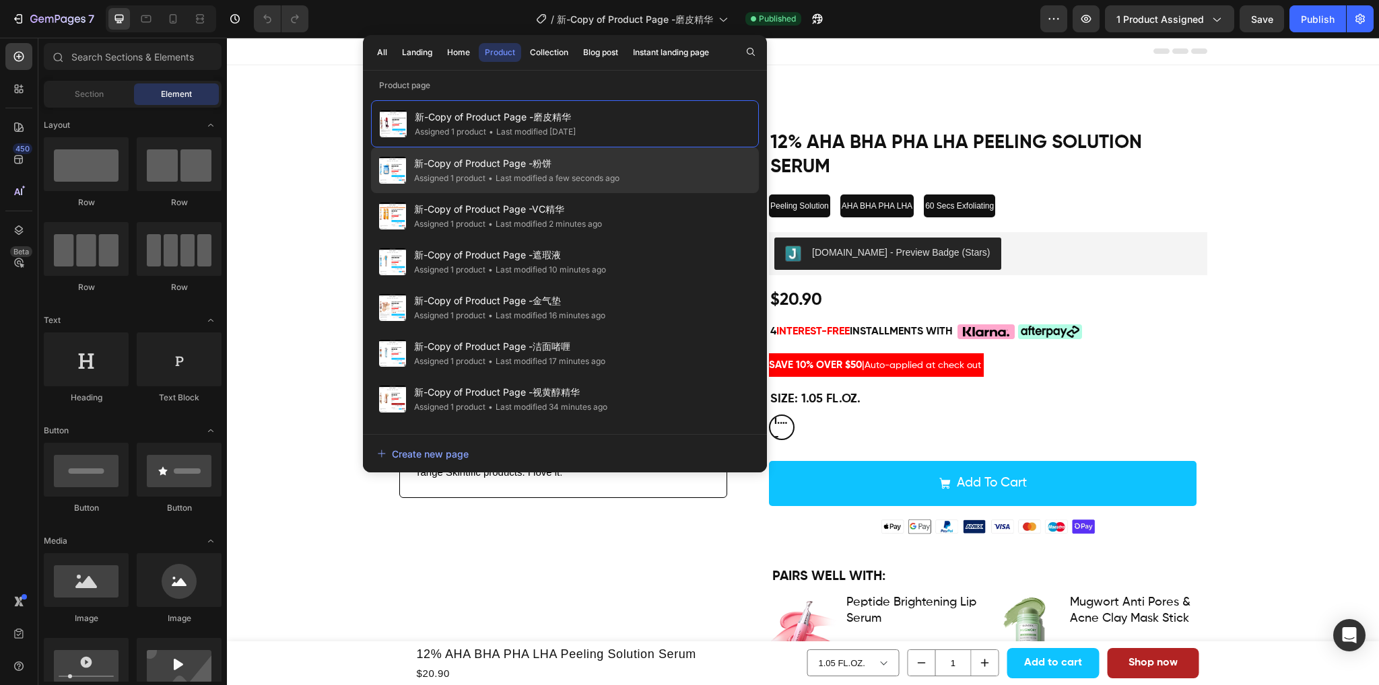
click at [598, 165] on span "新-Copy of Product Page -粉饼" at bounding box center [516, 163] width 205 height 16
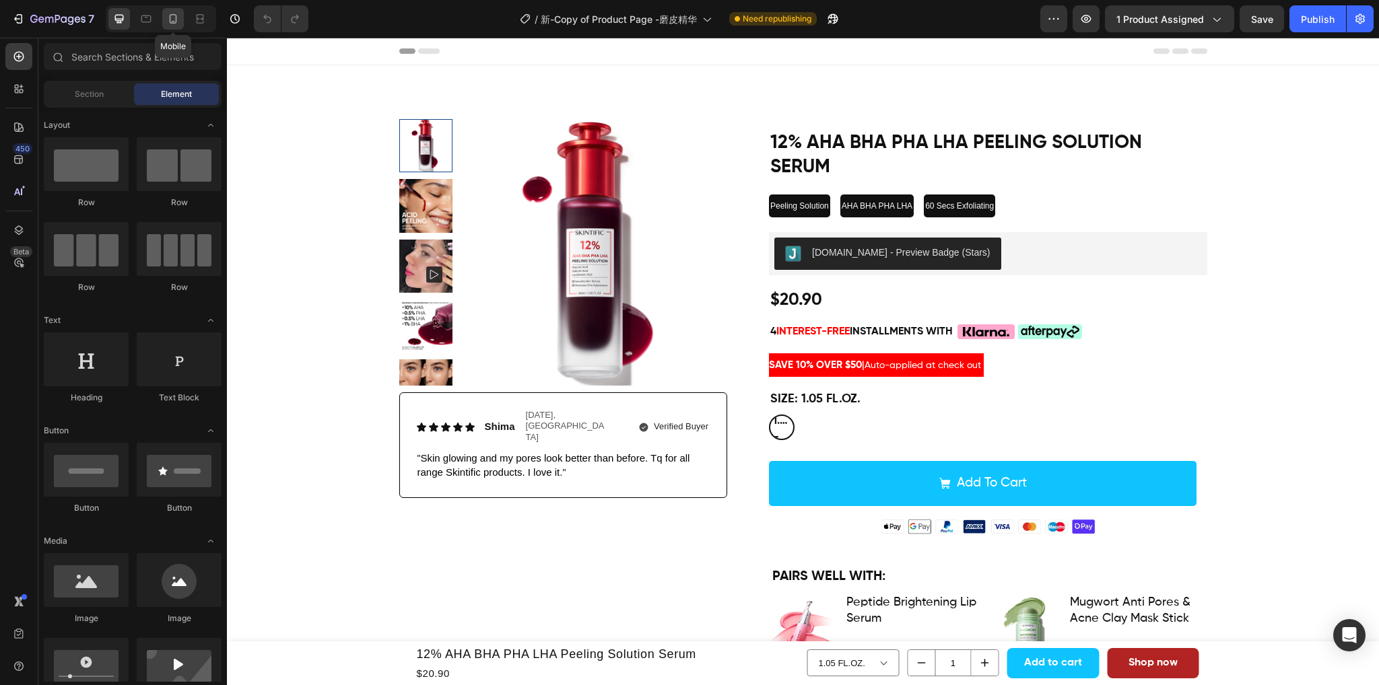
click at [170, 20] on icon at bounding box center [173, 18] width 7 height 9
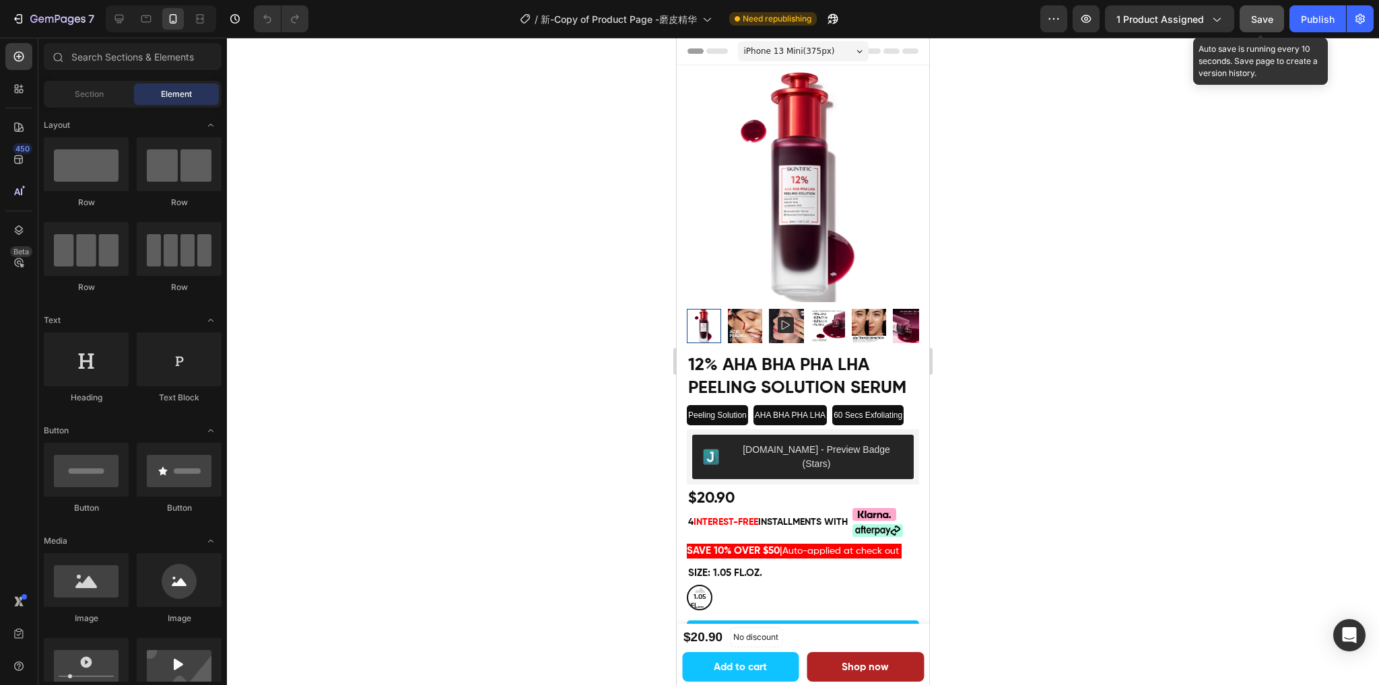
click at [1259, 16] on span "Save" at bounding box center [1262, 18] width 22 height 11
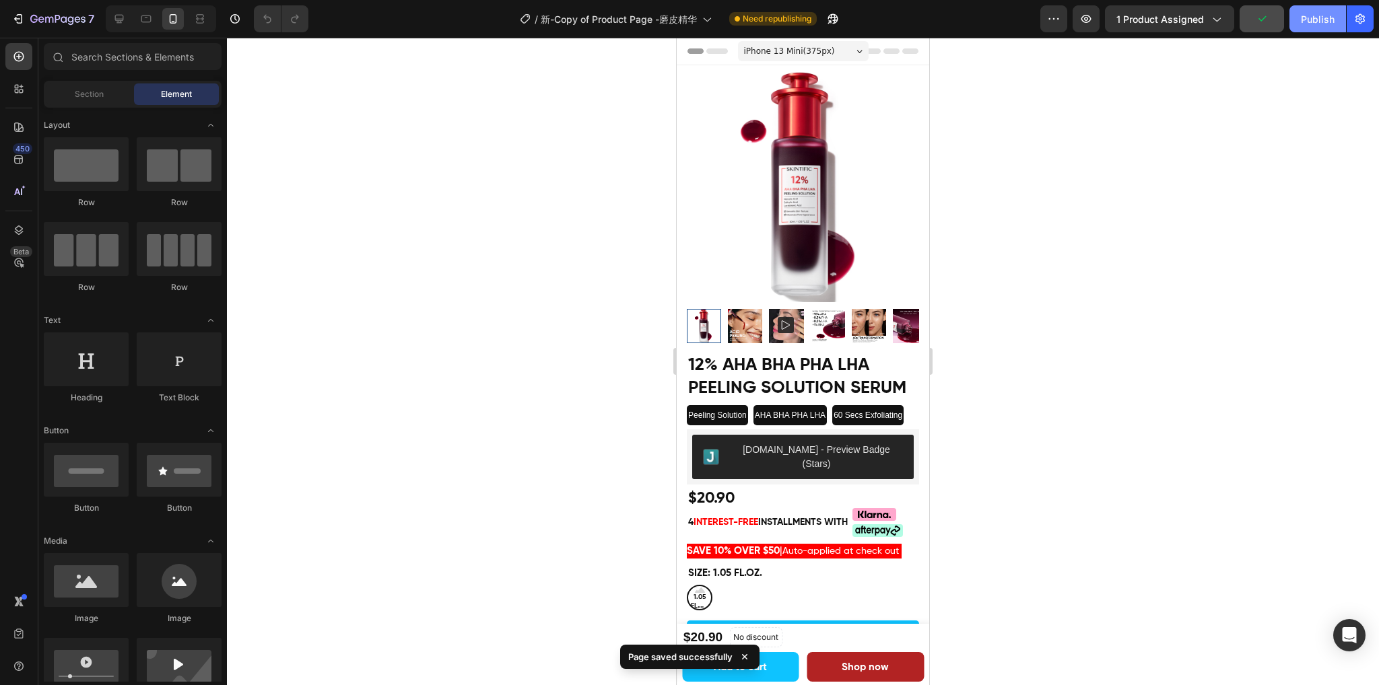
click at [1304, 18] on div "Publish" at bounding box center [1317, 19] width 34 height 14
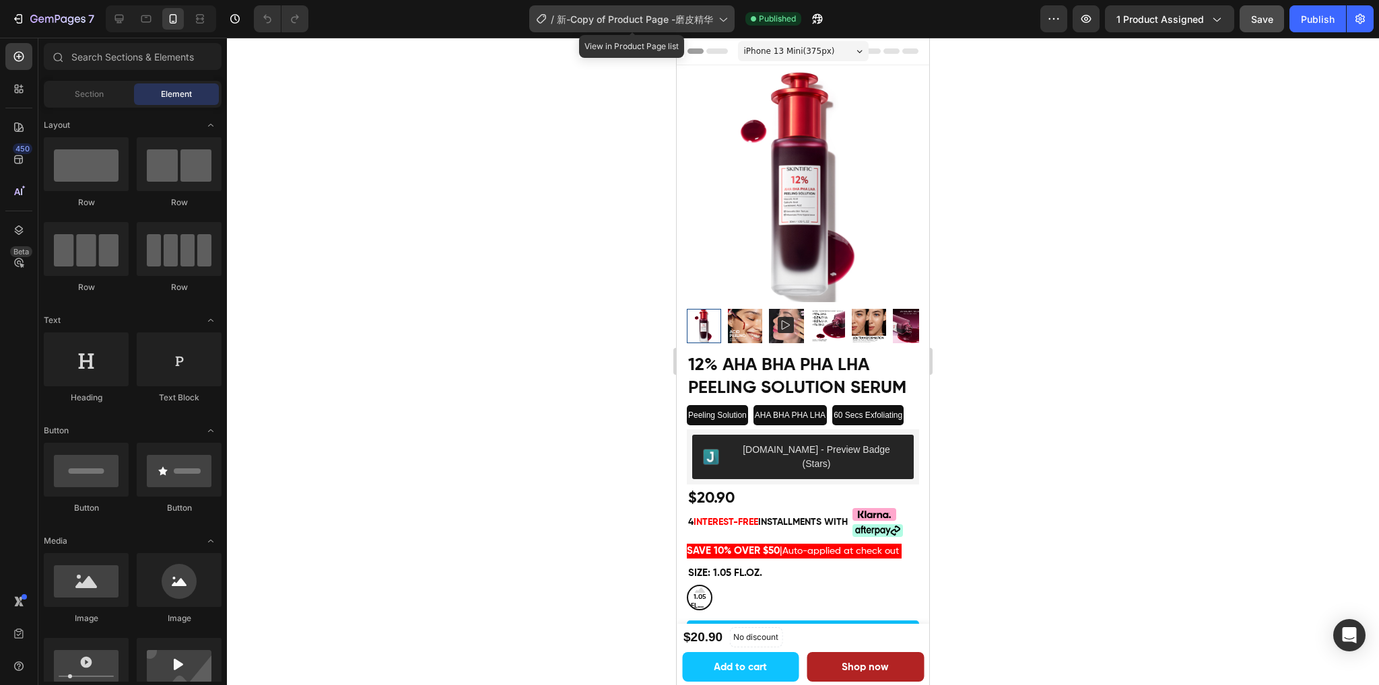
click at [662, 18] on span "新-Copy of Product Page -磨皮精华" at bounding box center [635, 19] width 156 height 14
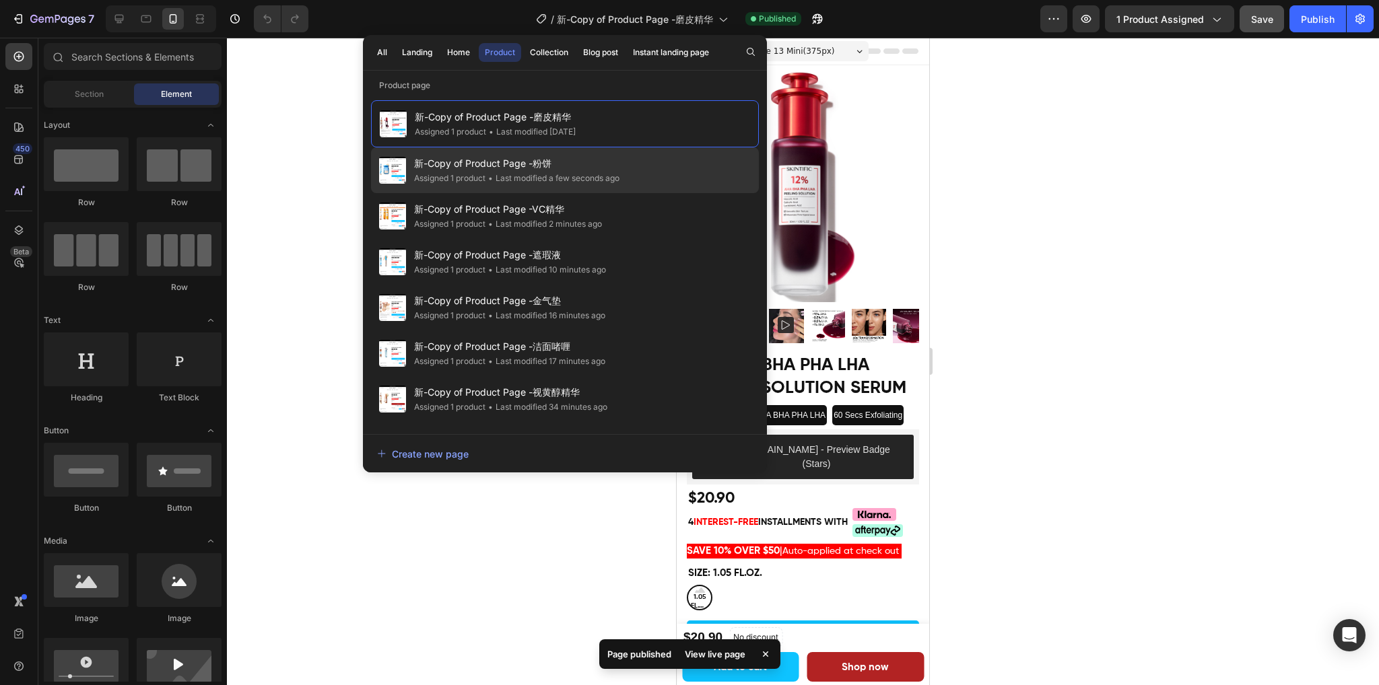
click at [583, 173] on div "• Last modified a few seconds ago" at bounding box center [552, 178] width 134 height 13
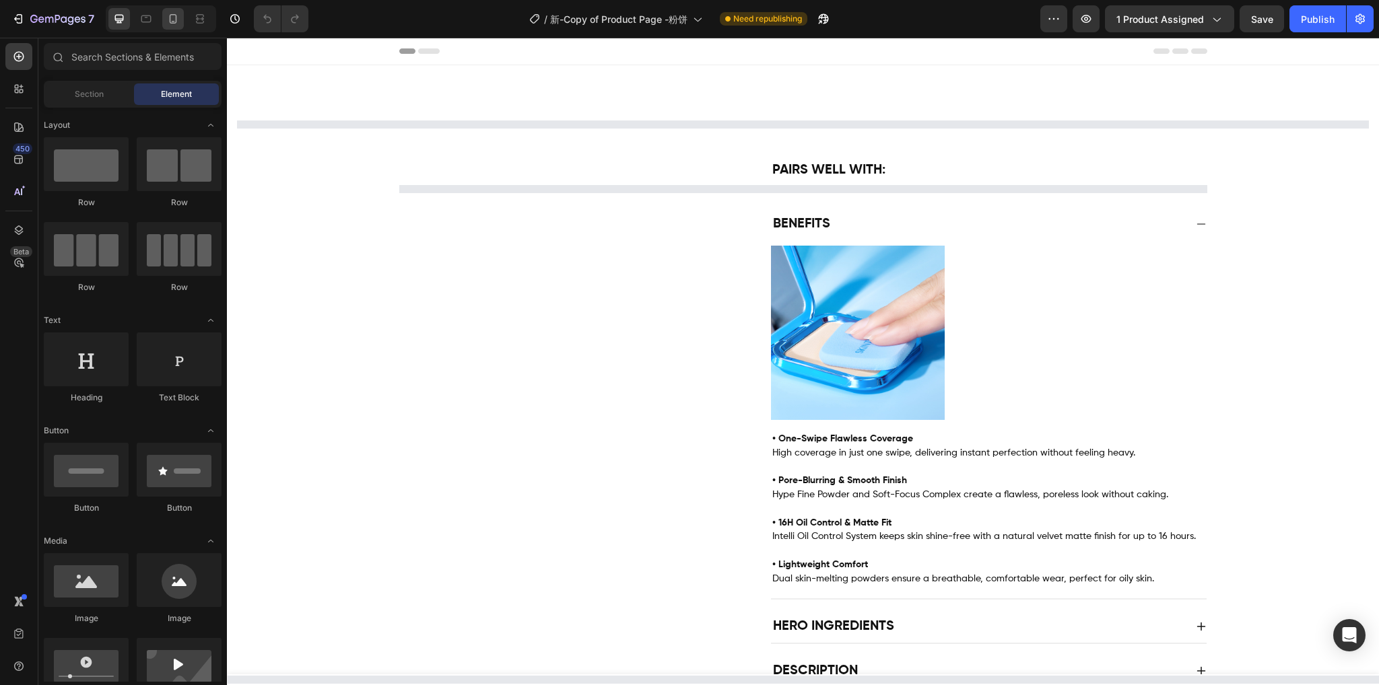
select select "572779760469869783"
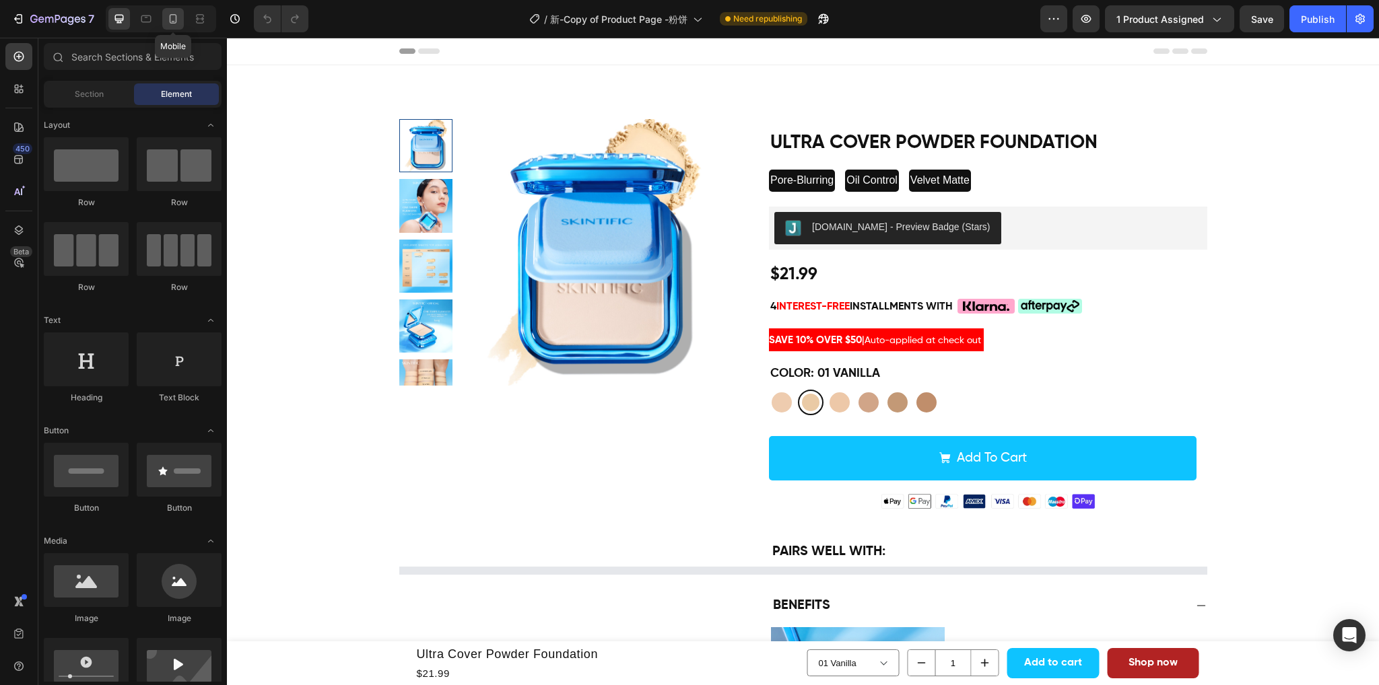
click at [174, 15] on icon at bounding box center [173, 18] width 7 height 9
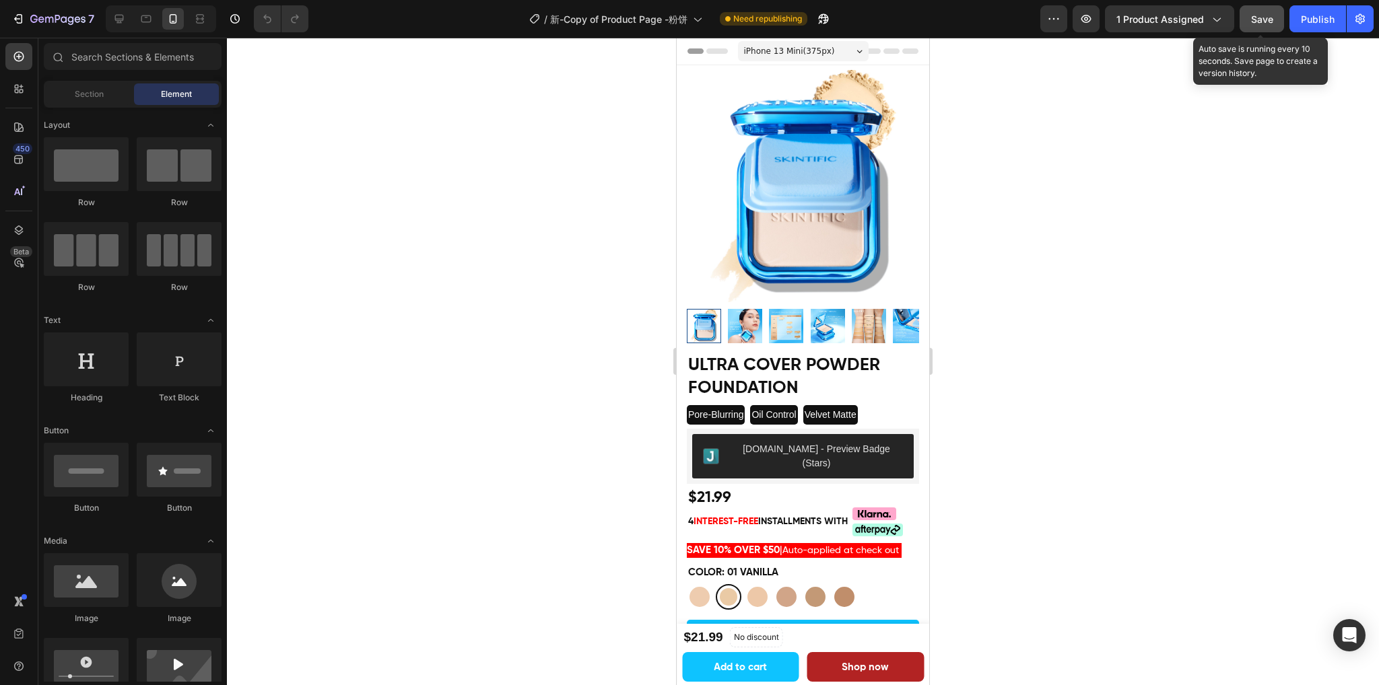
click at [1269, 16] on span "Save" at bounding box center [1262, 18] width 22 height 11
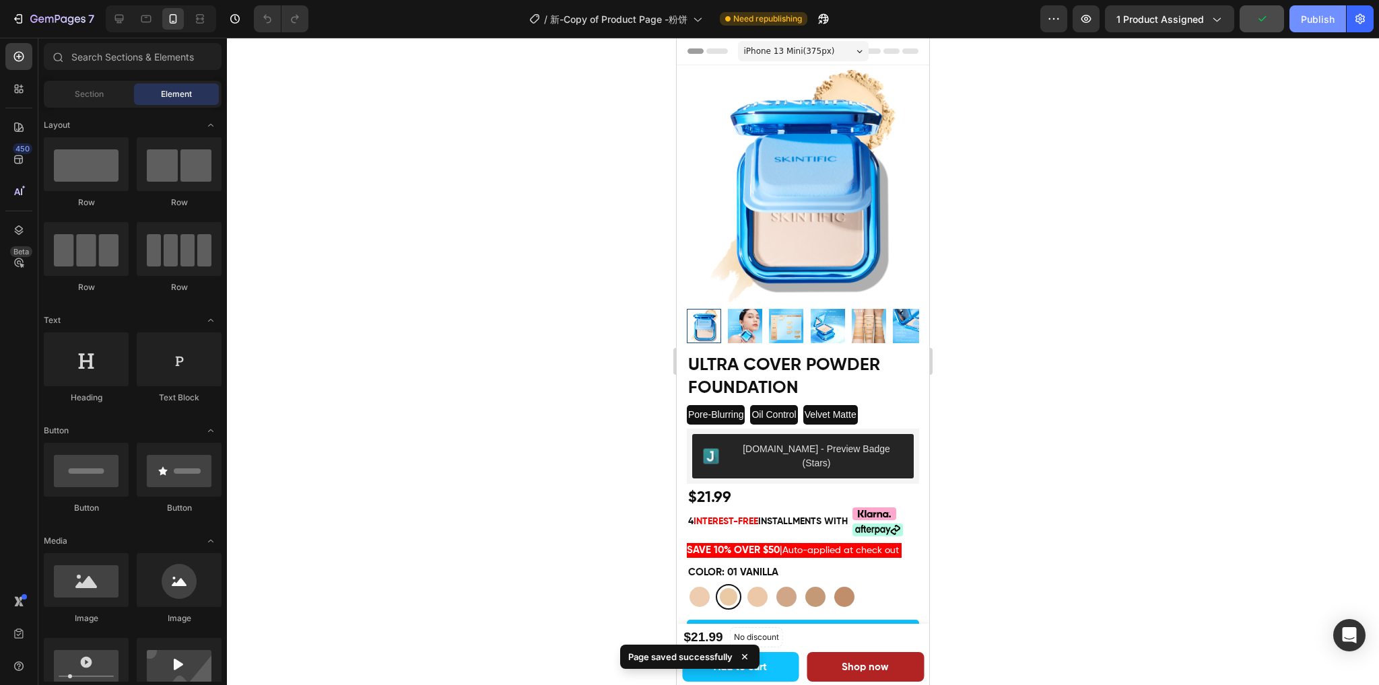
click at [1322, 21] on div "Publish" at bounding box center [1317, 19] width 34 height 14
click at [119, 20] on icon at bounding box center [118, 18] width 13 height 13
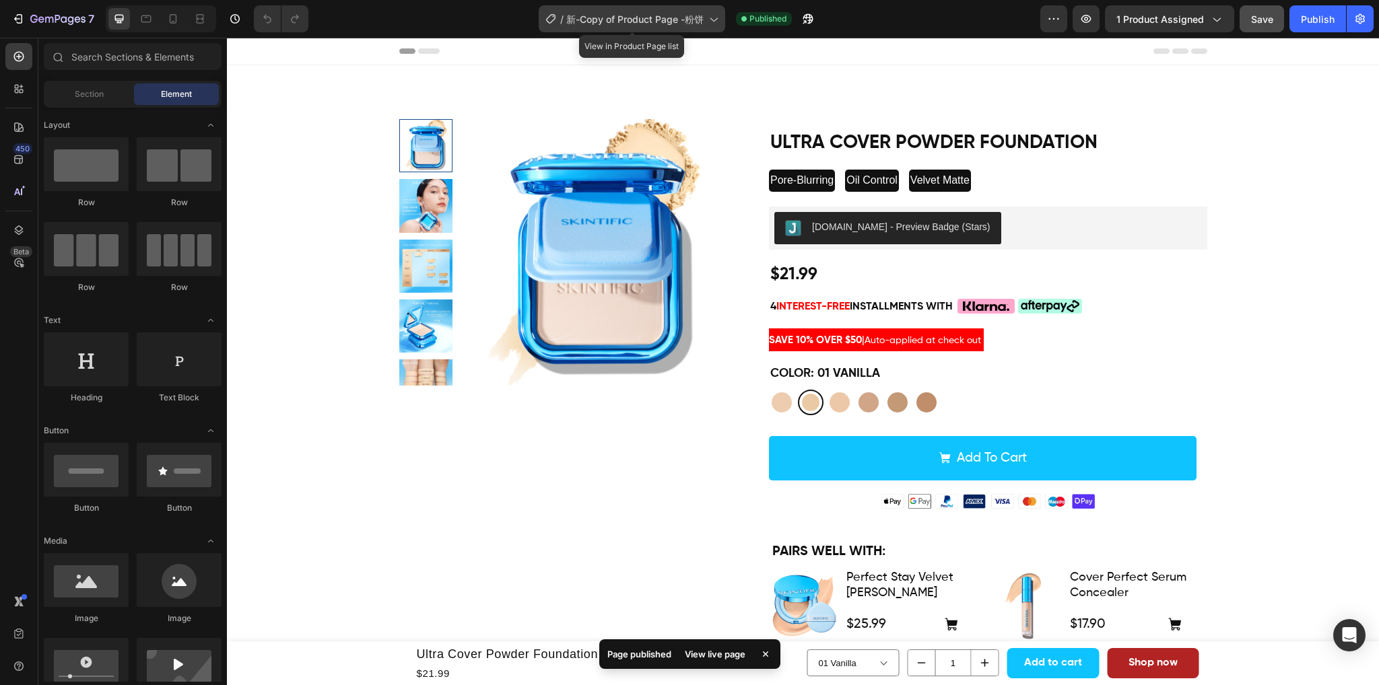
click at [655, 22] on span "新-Copy of Product Page -粉饼" at bounding box center [634, 19] width 137 height 14
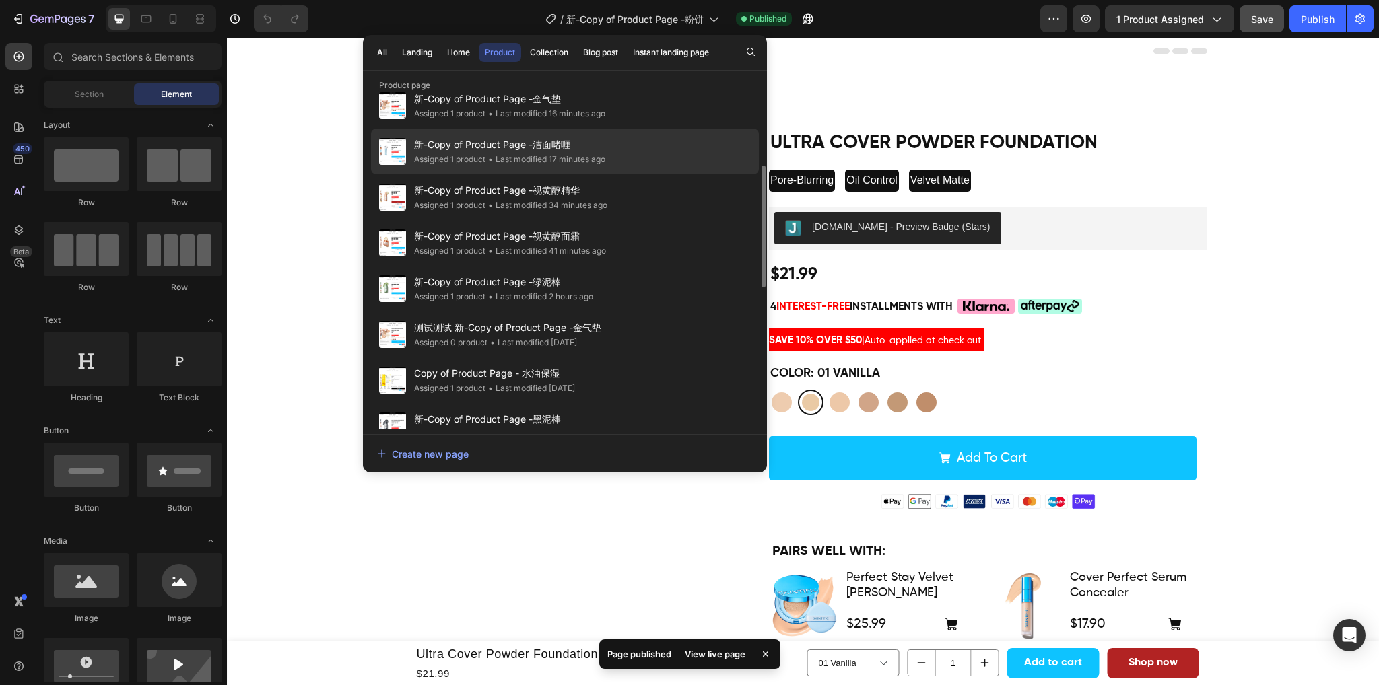
scroll to position [269, 0]
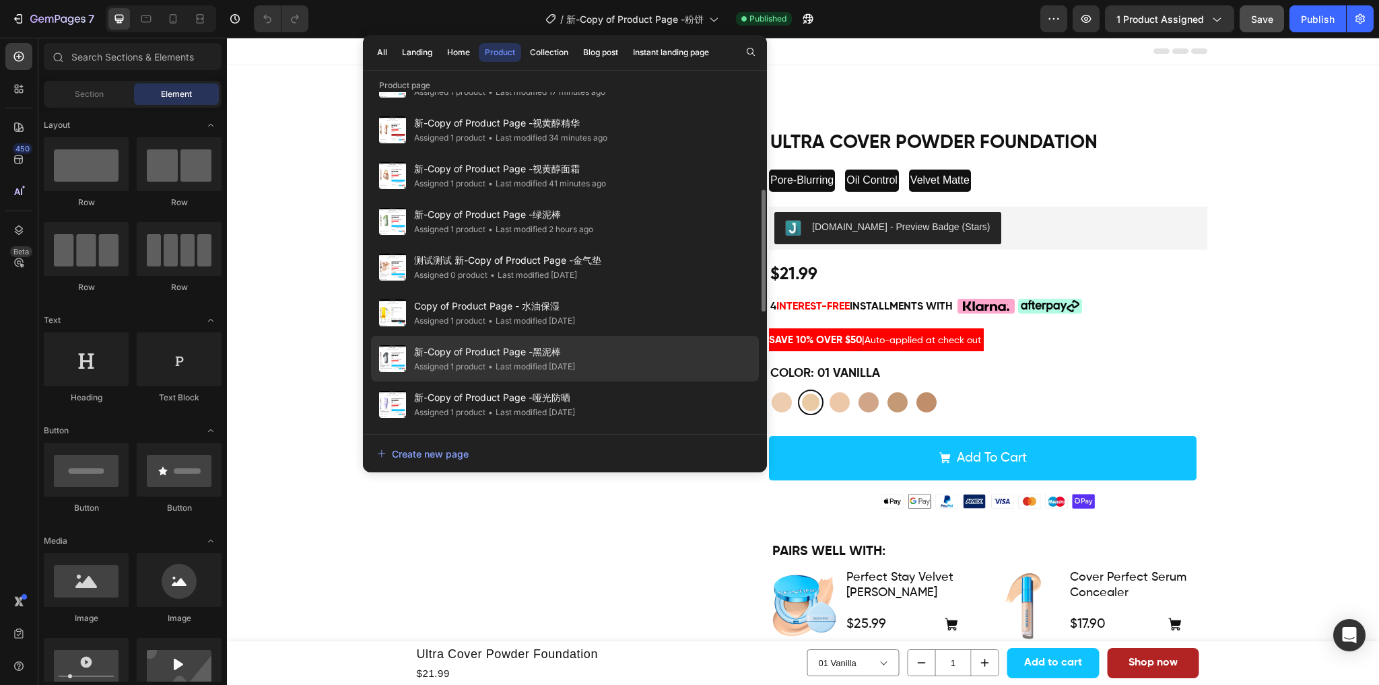
click at [575, 369] on div "• Last modified 4 days ago" at bounding box center [530, 366] width 90 height 13
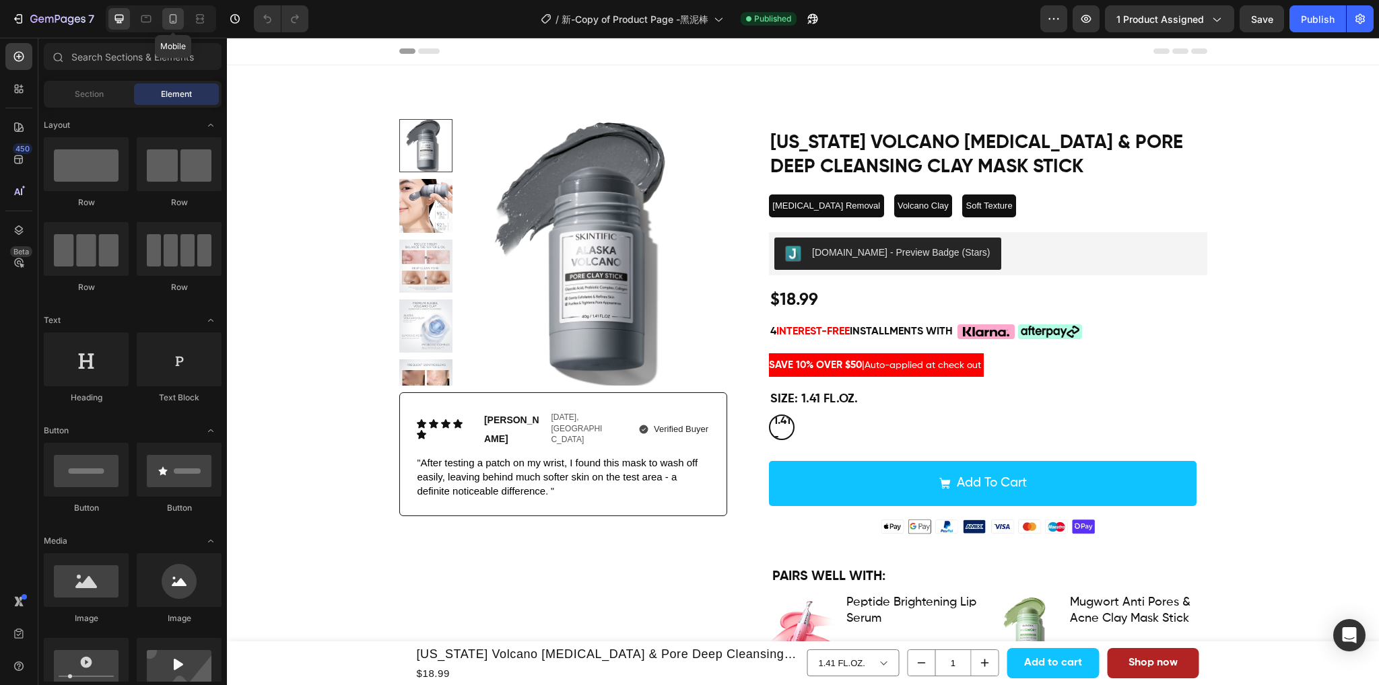
click at [172, 17] on icon at bounding box center [172, 18] width 13 height 13
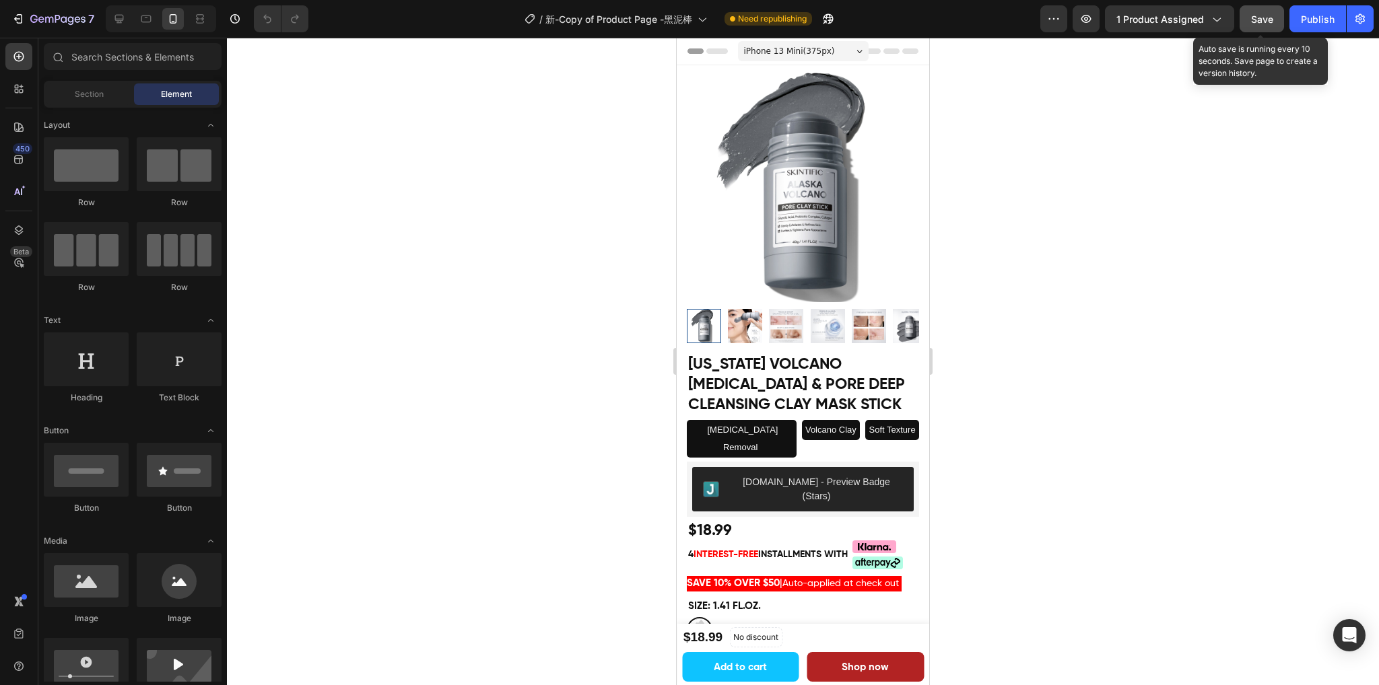
click at [1261, 19] on span "Save" at bounding box center [1262, 18] width 22 height 11
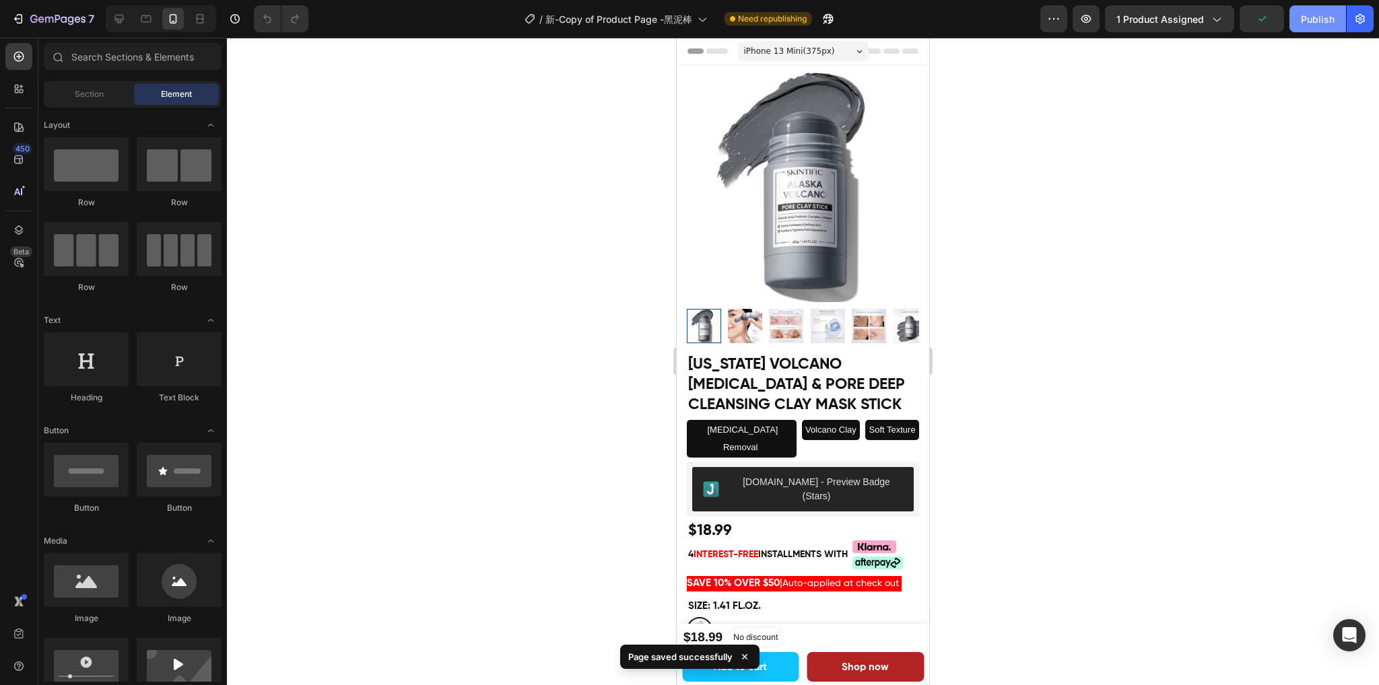
click at [1295, 21] on button "Publish" at bounding box center [1317, 18] width 57 height 27
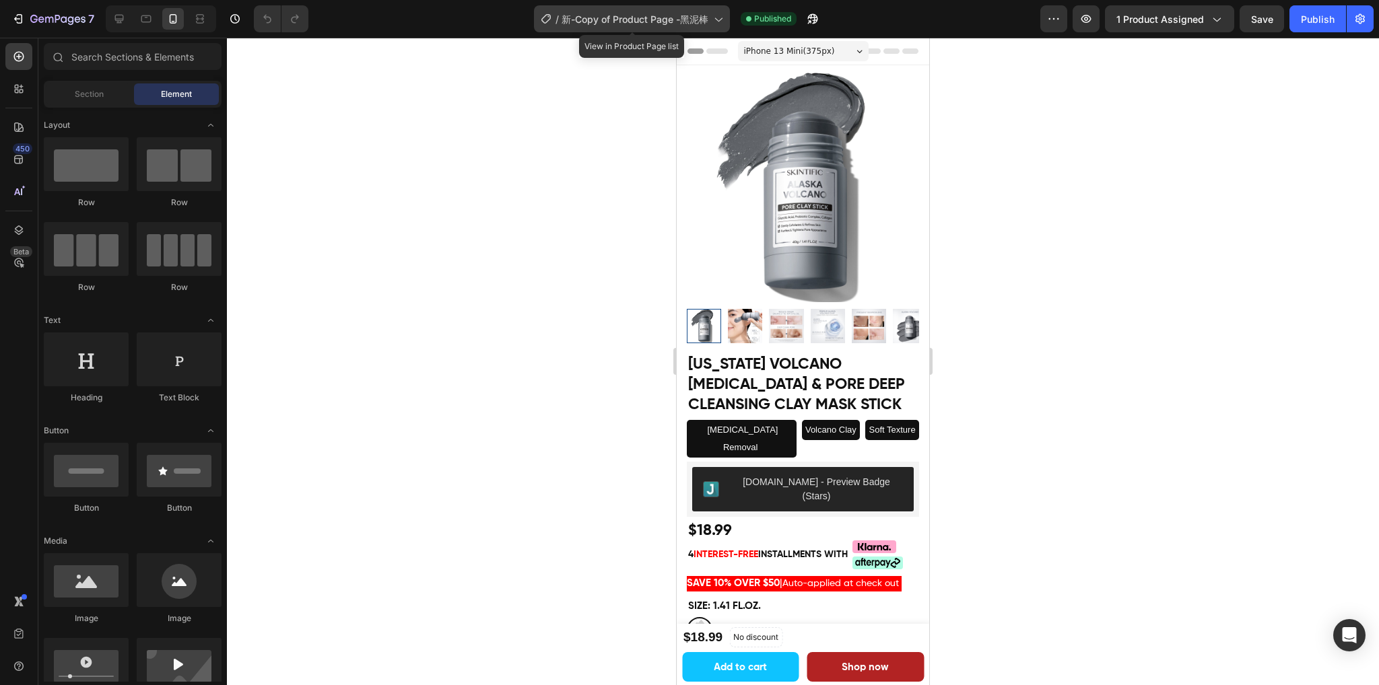
click at [687, 16] on span "新-Copy of Product Page -黑泥棒" at bounding box center [634, 19] width 147 height 14
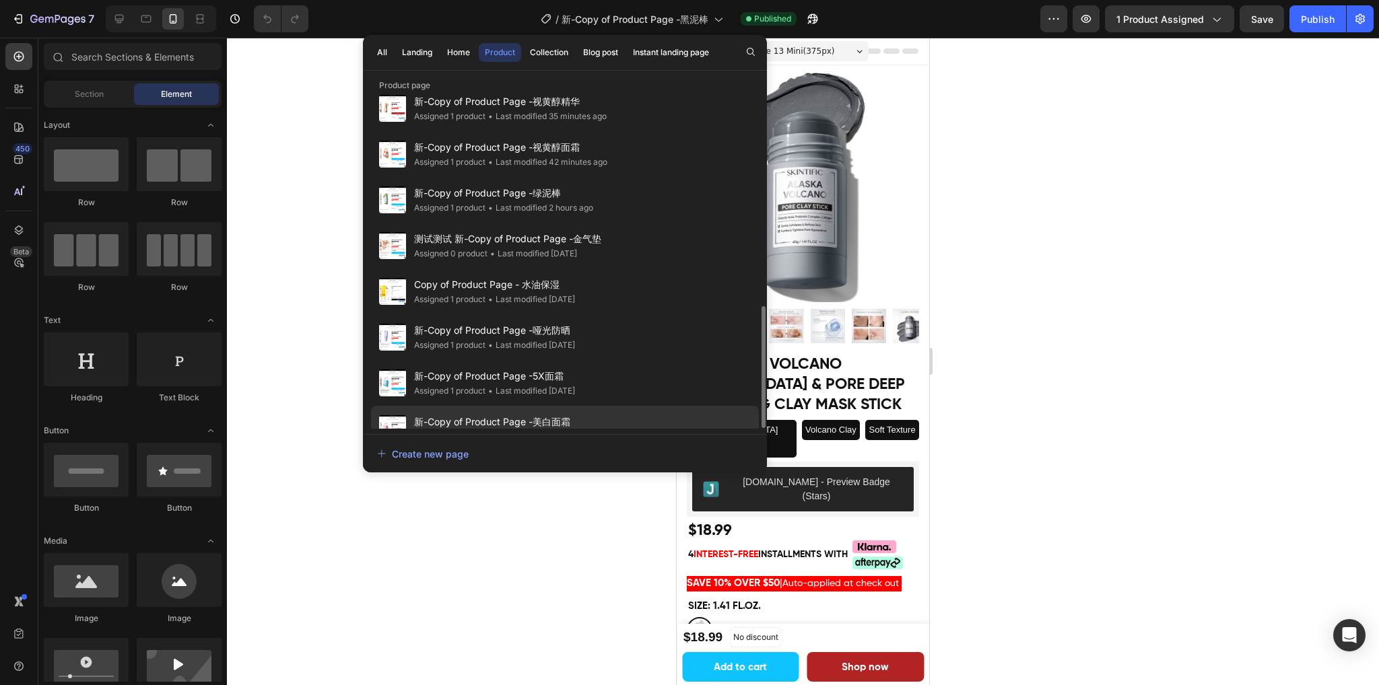
scroll to position [404, 0]
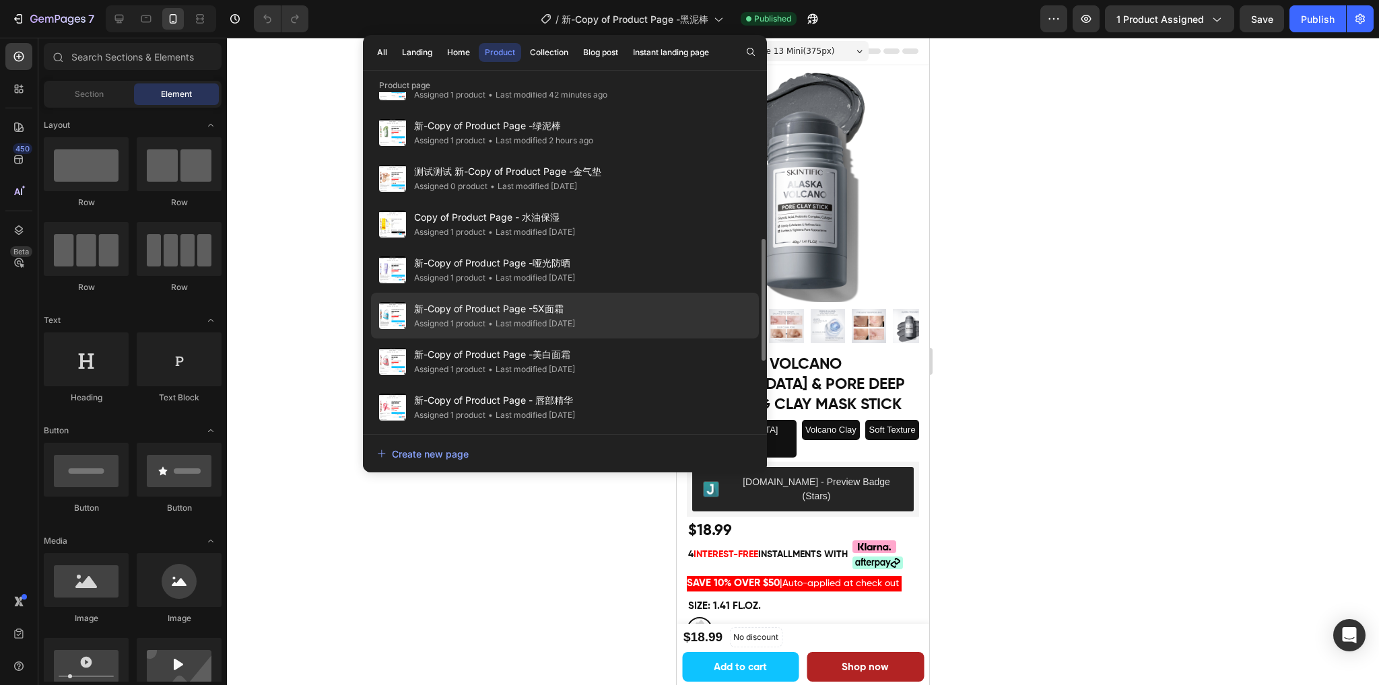
click at [575, 310] on span "新-Copy of Product Page -5X面霜" at bounding box center [494, 309] width 161 height 16
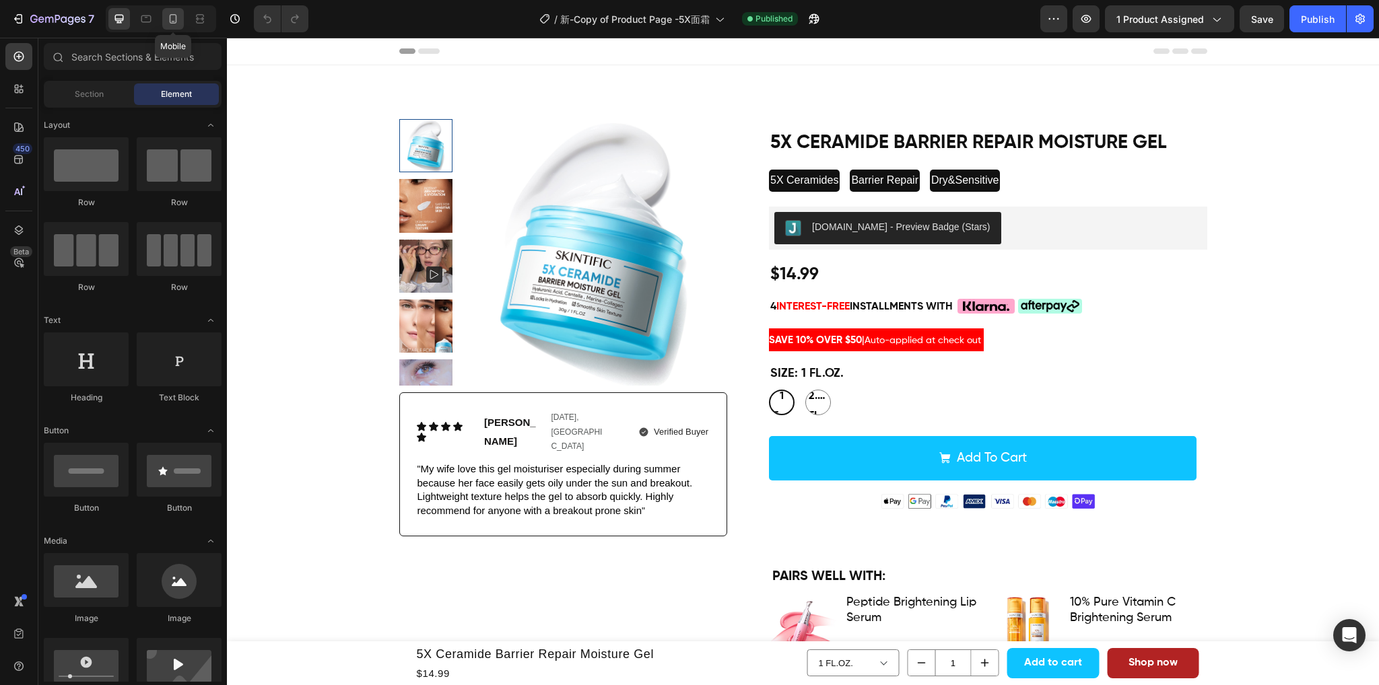
click at [170, 20] on icon at bounding box center [173, 18] width 7 height 9
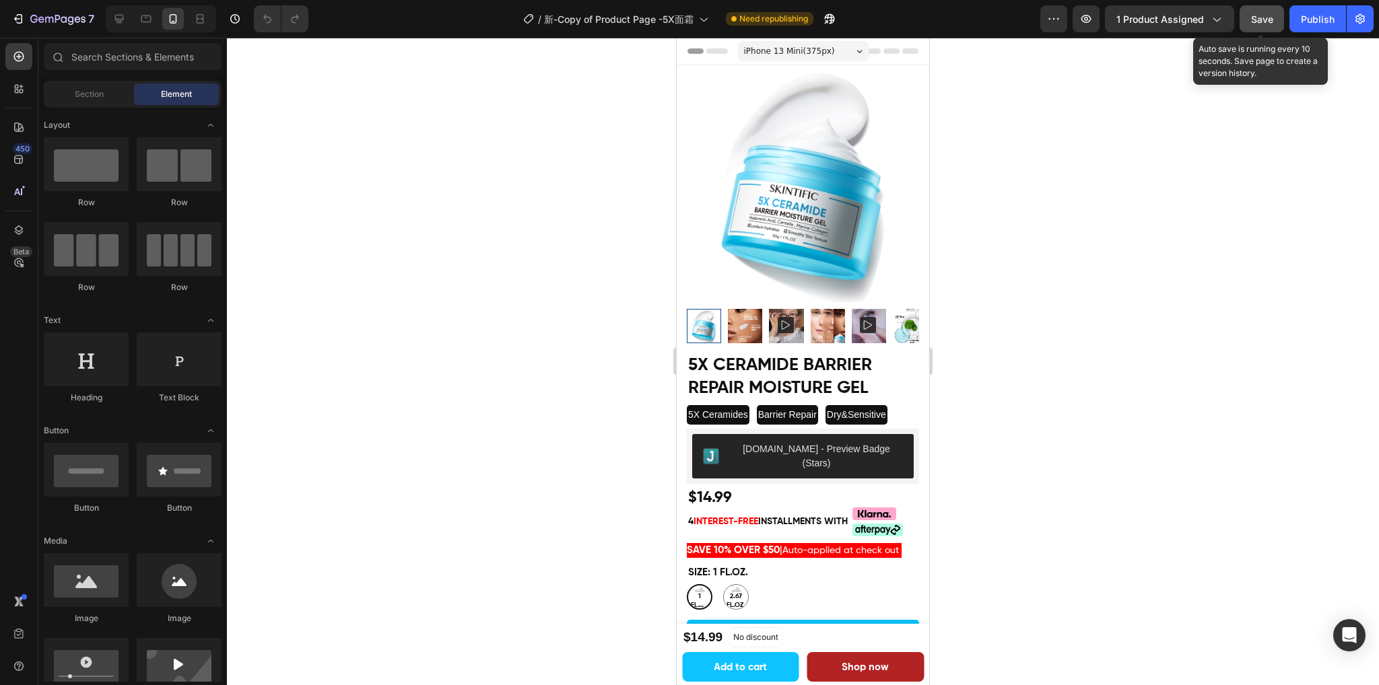
click at [1257, 20] on span "Save" at bounding box center [1262, 18] width 22 height 11
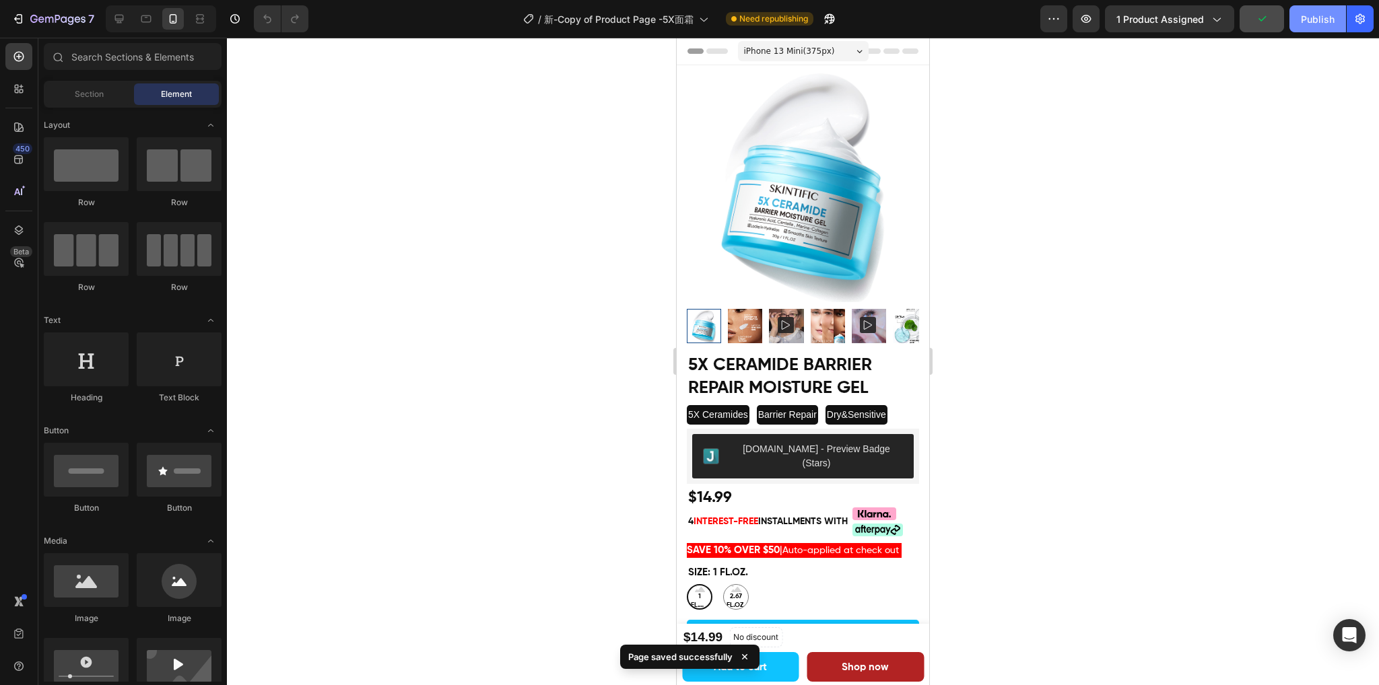
click at [1303, 18] on div "Publish" at bounding box center [1317, 19] width 34 height 14
click at [118, 17] on icon at bounding box center [118, 18] width 13 height 13
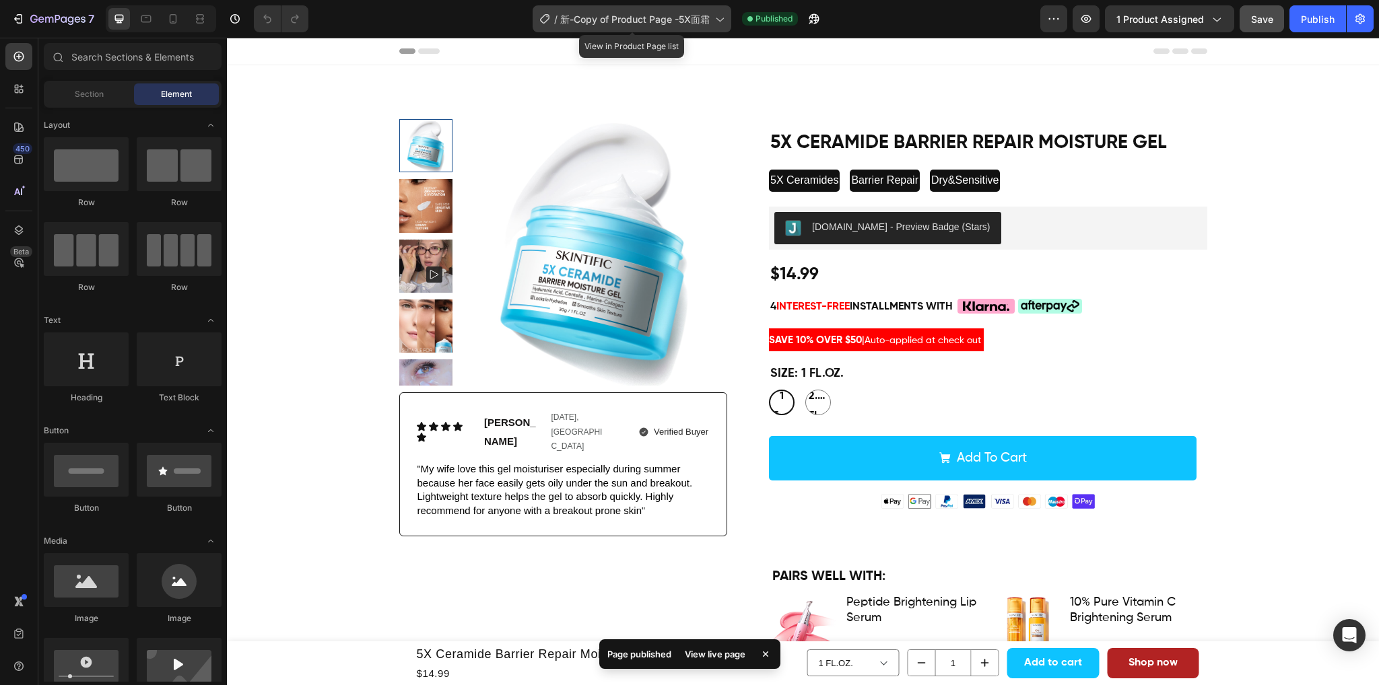
click at [641, 20] on span "新-Copy of Product Page -5X面霜" at bounding box center [634, 19] width 149 height 14
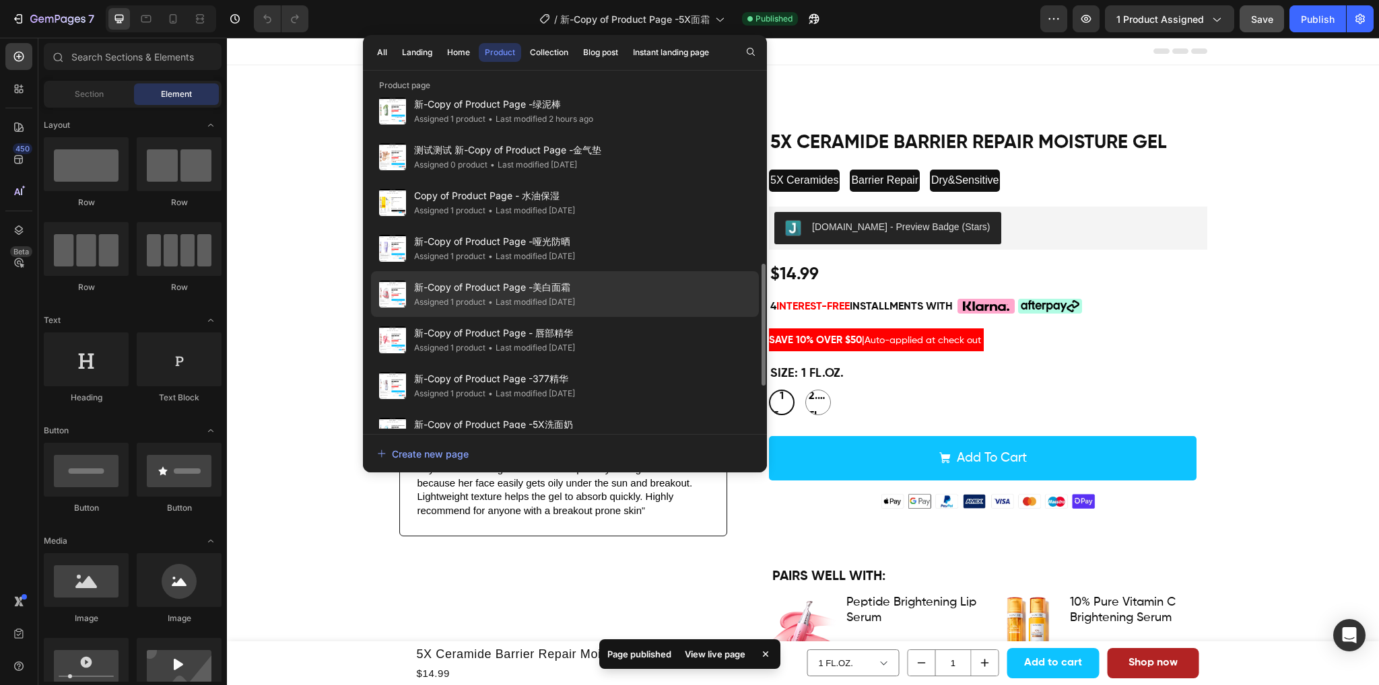
scroll to position [538, 0]
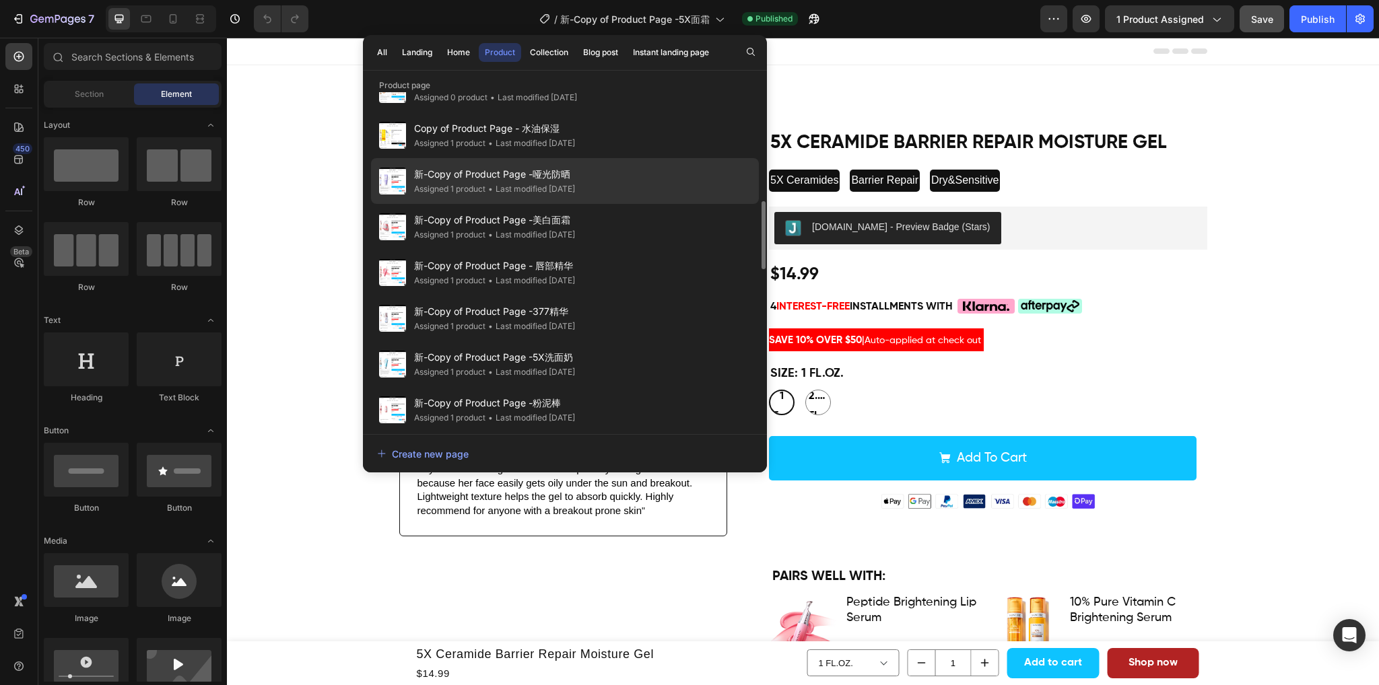
click at [556, 185] on div "• Last modified [DATE]" at bounding box center [530, 188] width 90 height 13
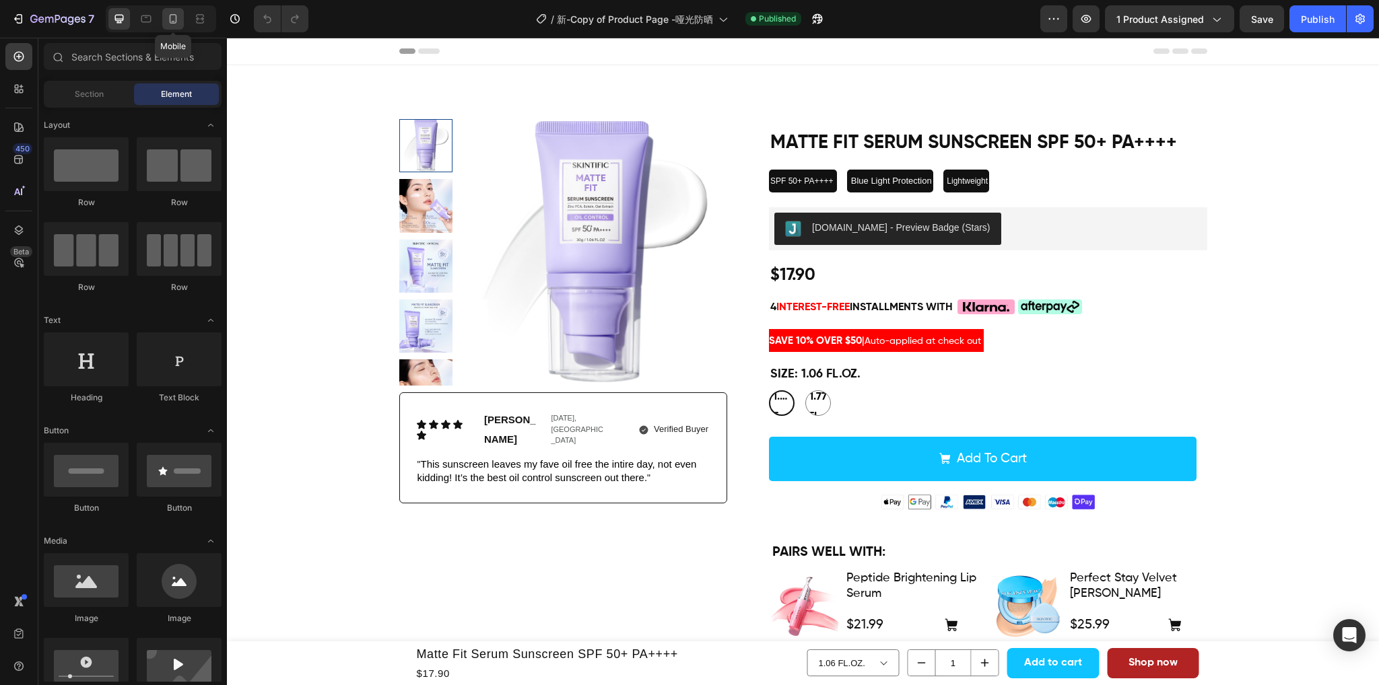
click at [173, 20] on icon at bounding box center [172, 18] width 13 height 13
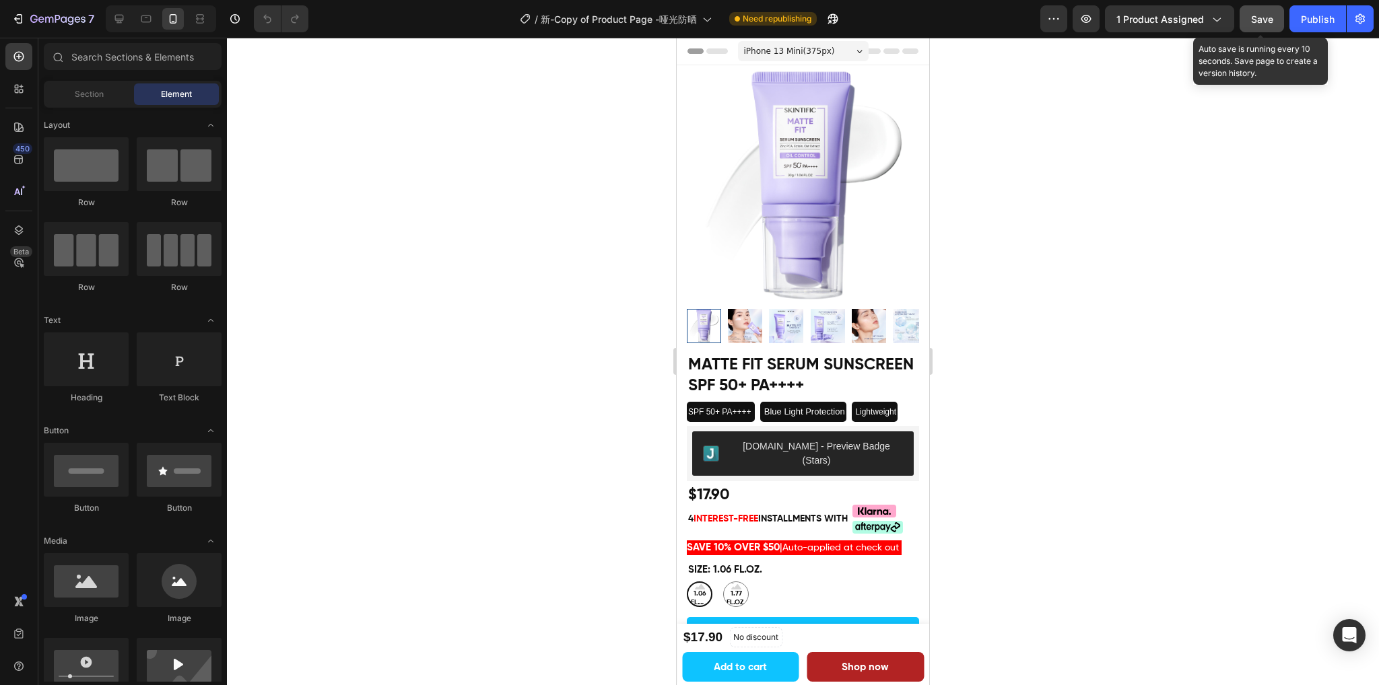
click at [1261, 19] on span "Save" at bounding box center [1262, 18] width 22 height 11
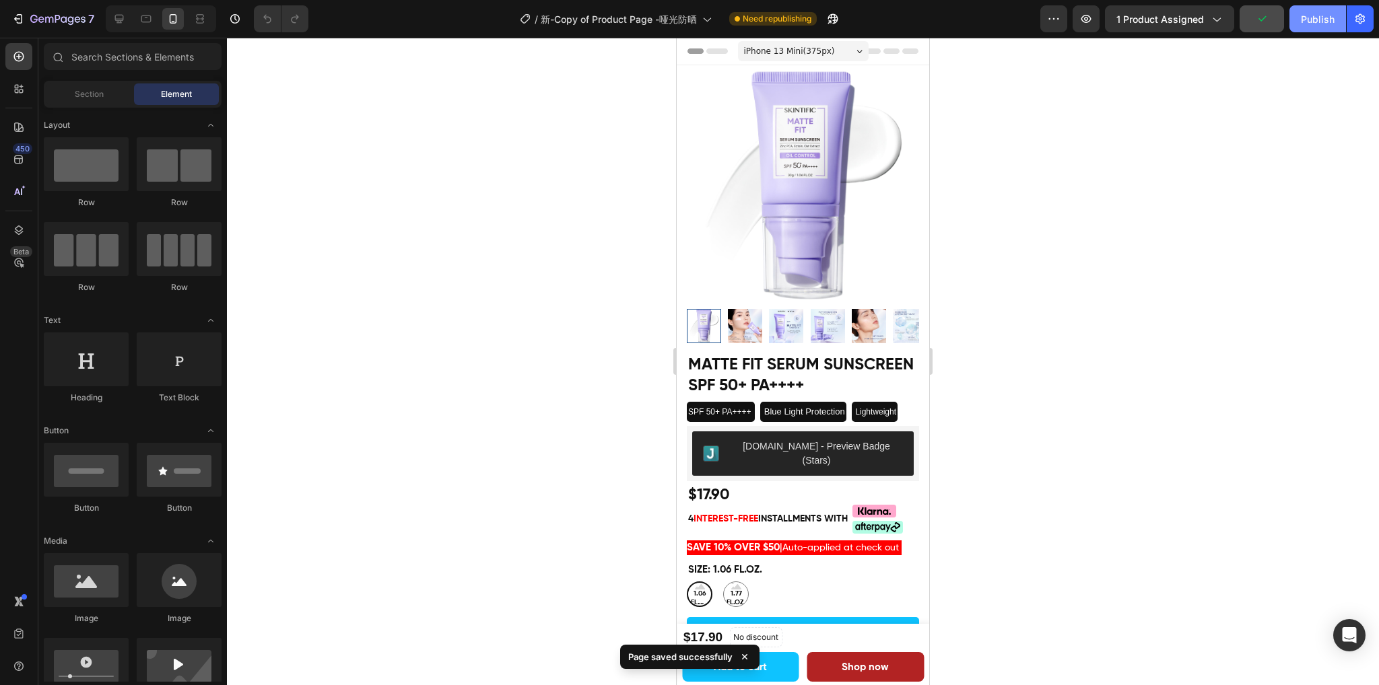
click at [1311, 26] on button "Publish" at bounding box center [1317, 18] width 57 height 27
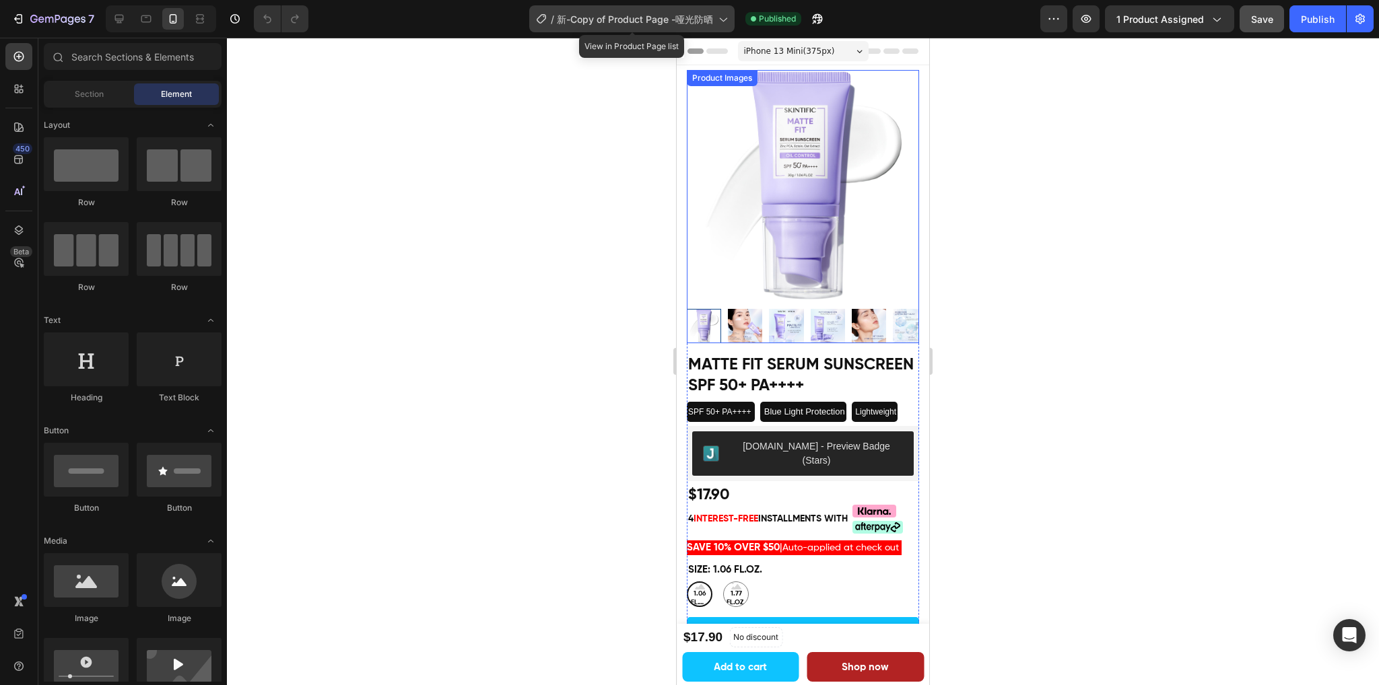
click at [576, 17] on span "新-Copy of Product Page -哑光防晒" at bounding box center [635, 19] width 156 height 14
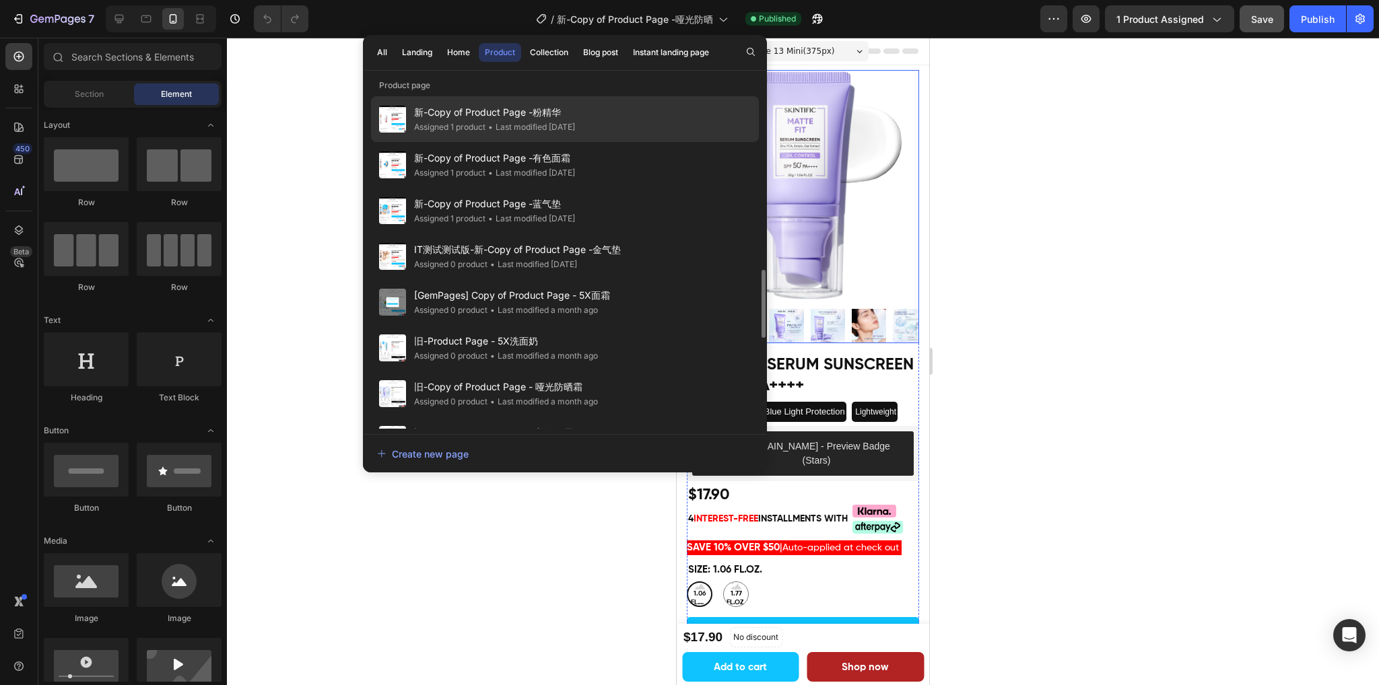
scroll to position [538, 0]
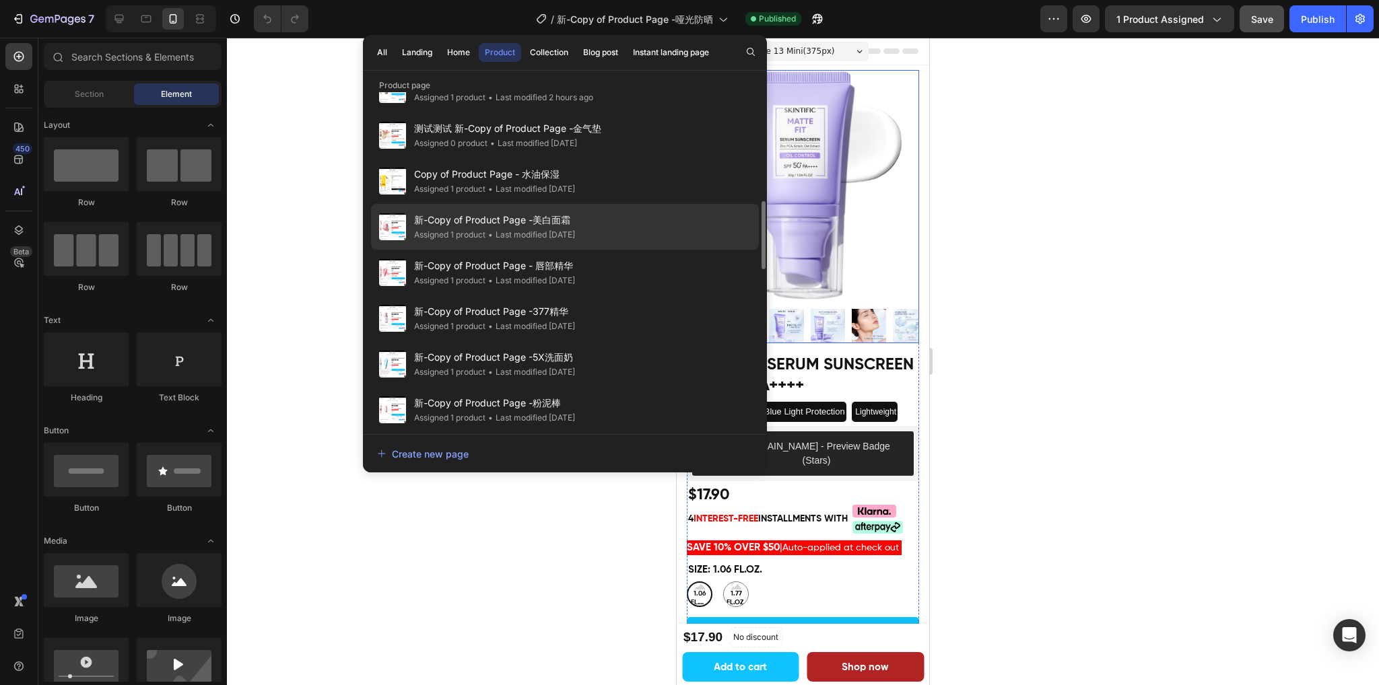
click at [530, 230] on div "• Last modified [DATE]" at bounding box center [530, 234] width 90 height 13
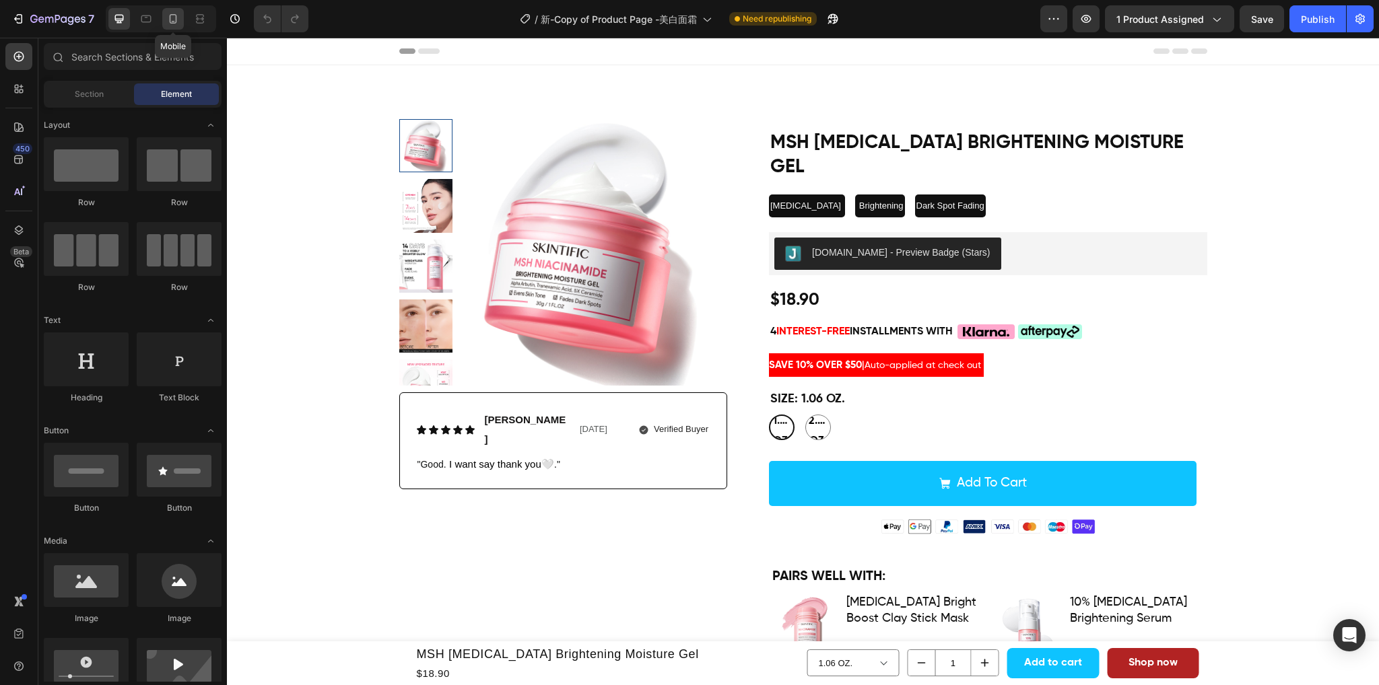
click at [170, 17] on icon at bounding box center [173, 18] width 7 height 9
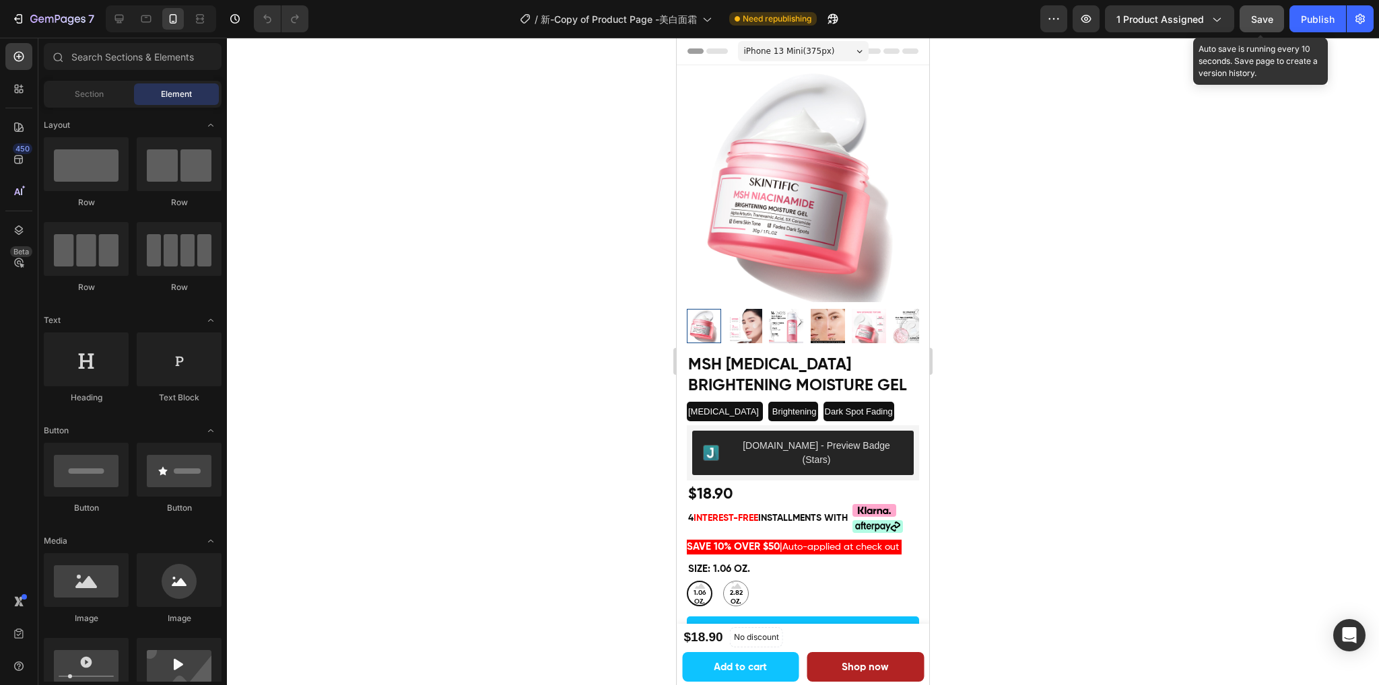
click at [1257, 22] on span "Save" at bounding box center [1262, 18] width 22 height 11
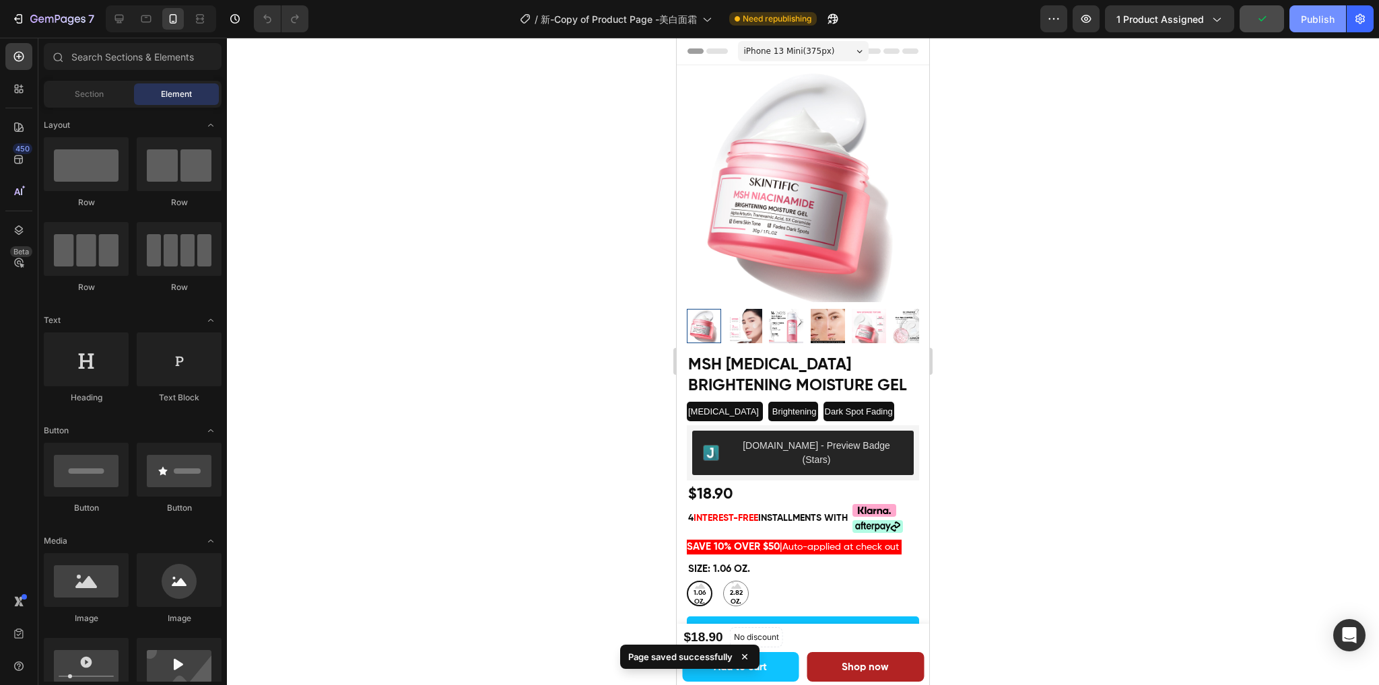
click at [1314, 17] on div "Publish" at bounding box center [1317, 19] width 34 height 14
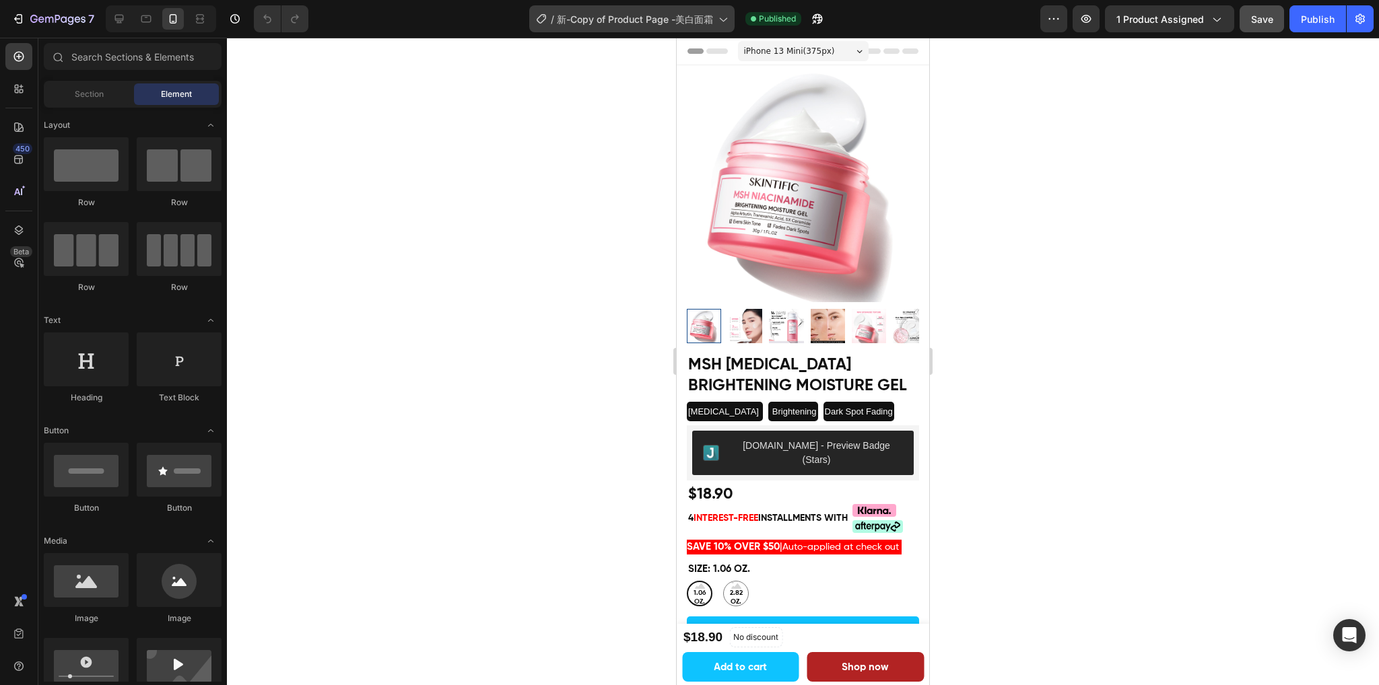
click at [682, 12] on span "新-Copy of Product Page -美白面霜" at bounding box center [635, 19] width 156 height 14
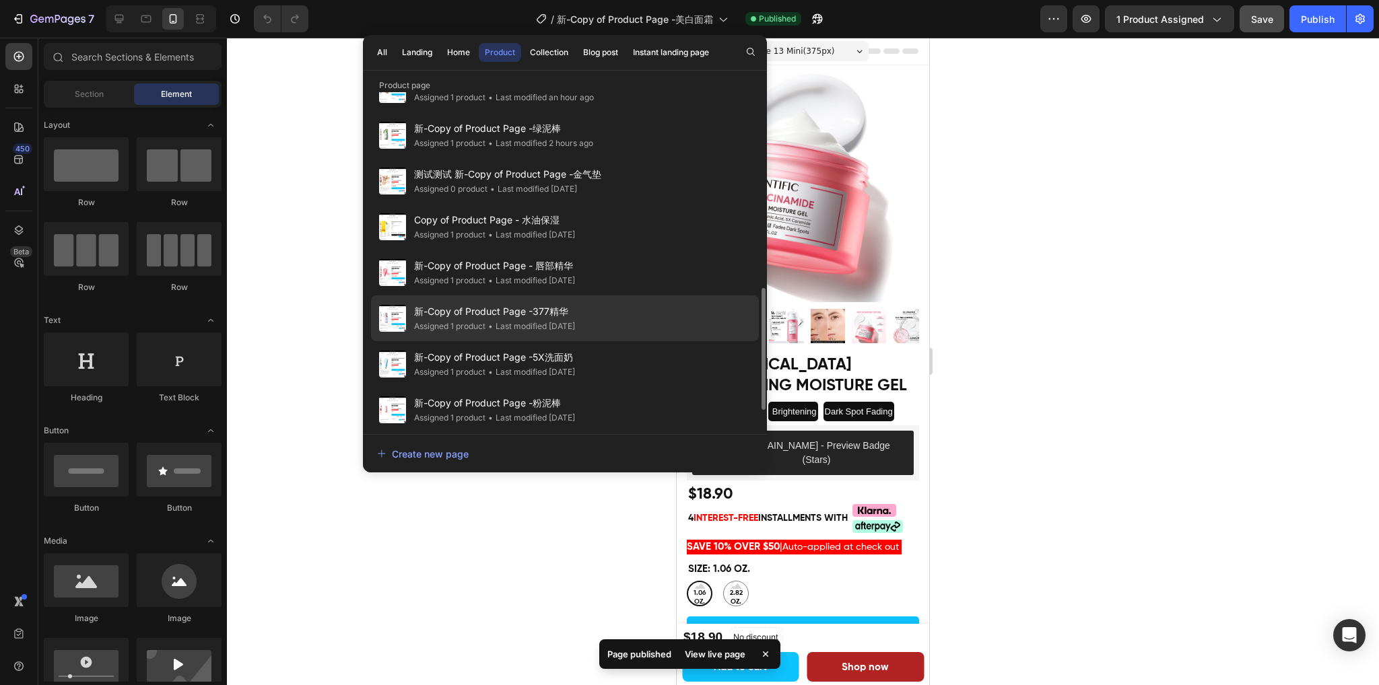
scroll to position [588, 0]
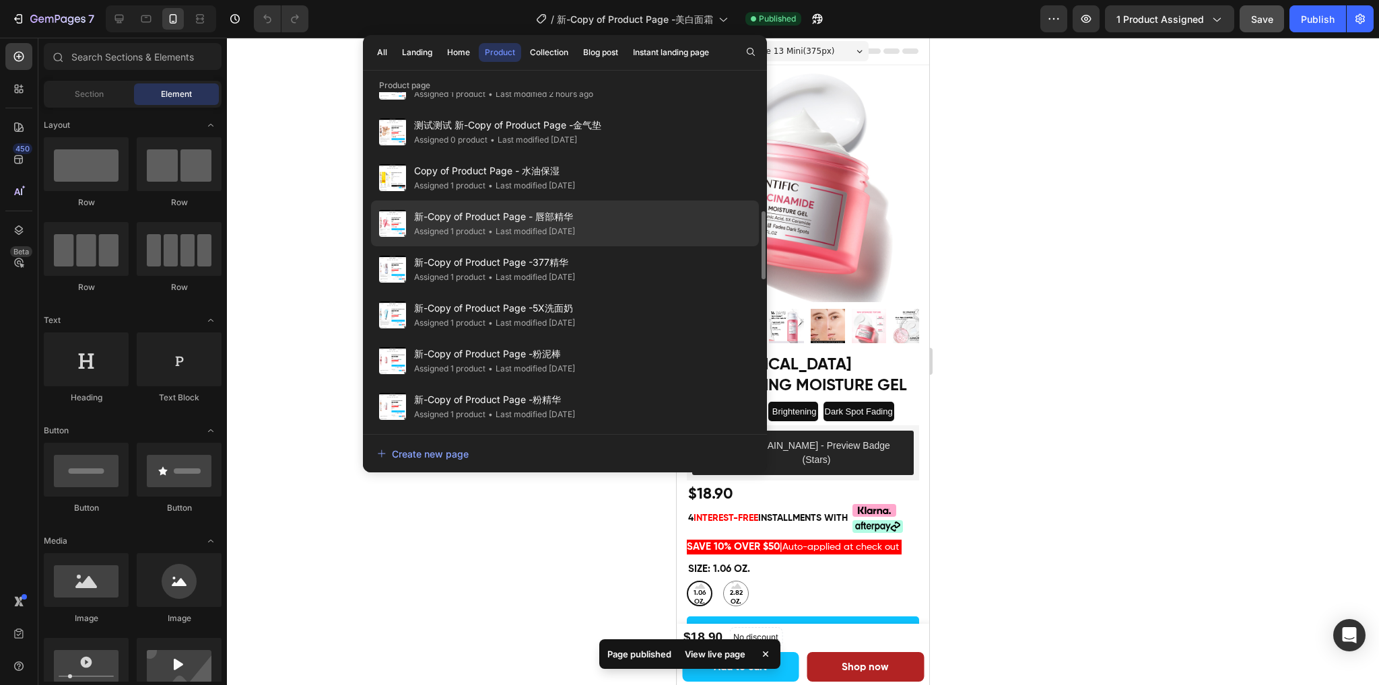
click at [571, 232] on div "• Last modified [DATE]" at bounding box center [530, 231] width 90 height 13
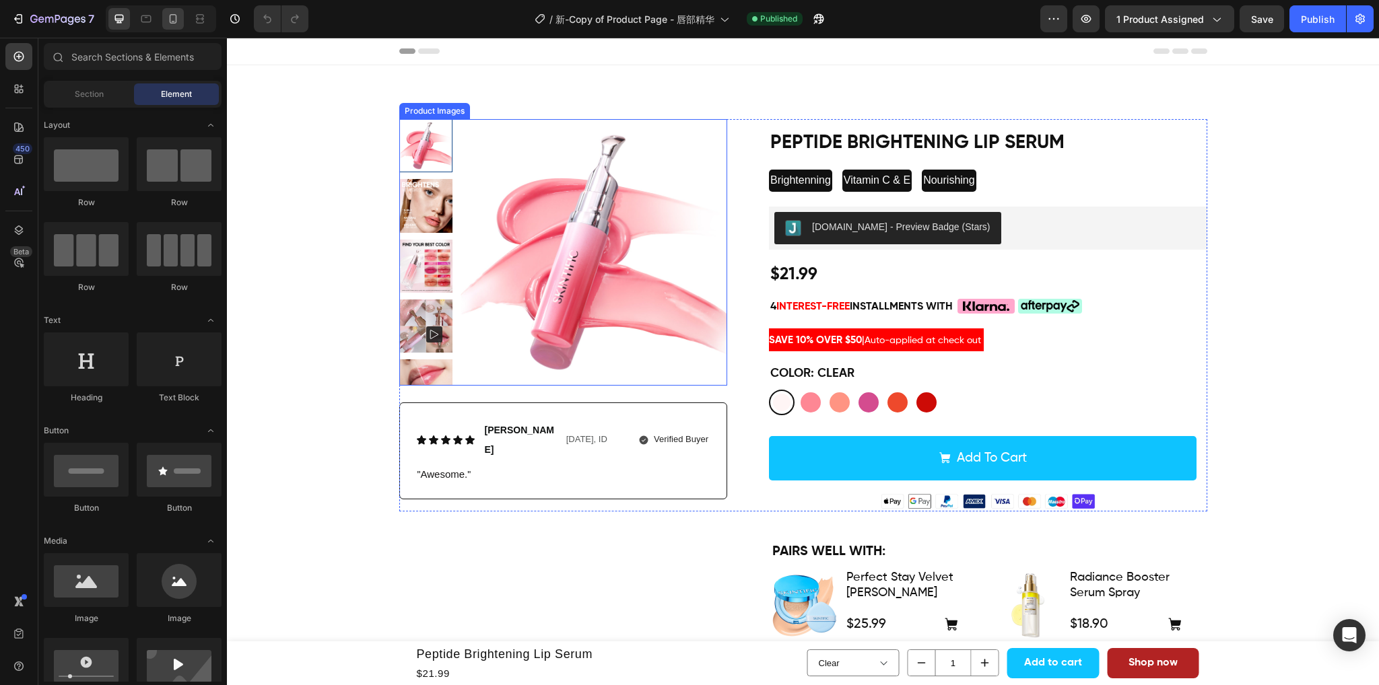
click at [173, 21] on icon at bounding box center [173, 21] width 3 height 1
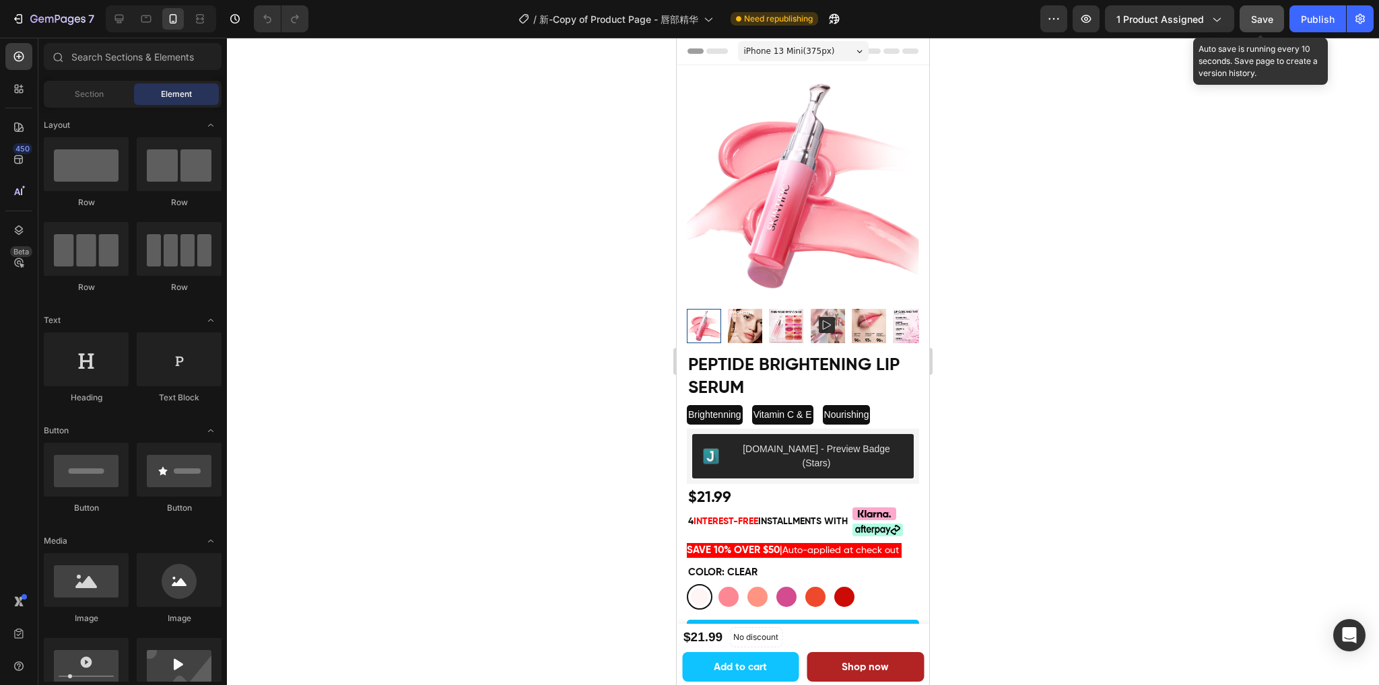
click at [1263, 17] on span "Save" at bounding box center [1262, 18] width 22 height 11
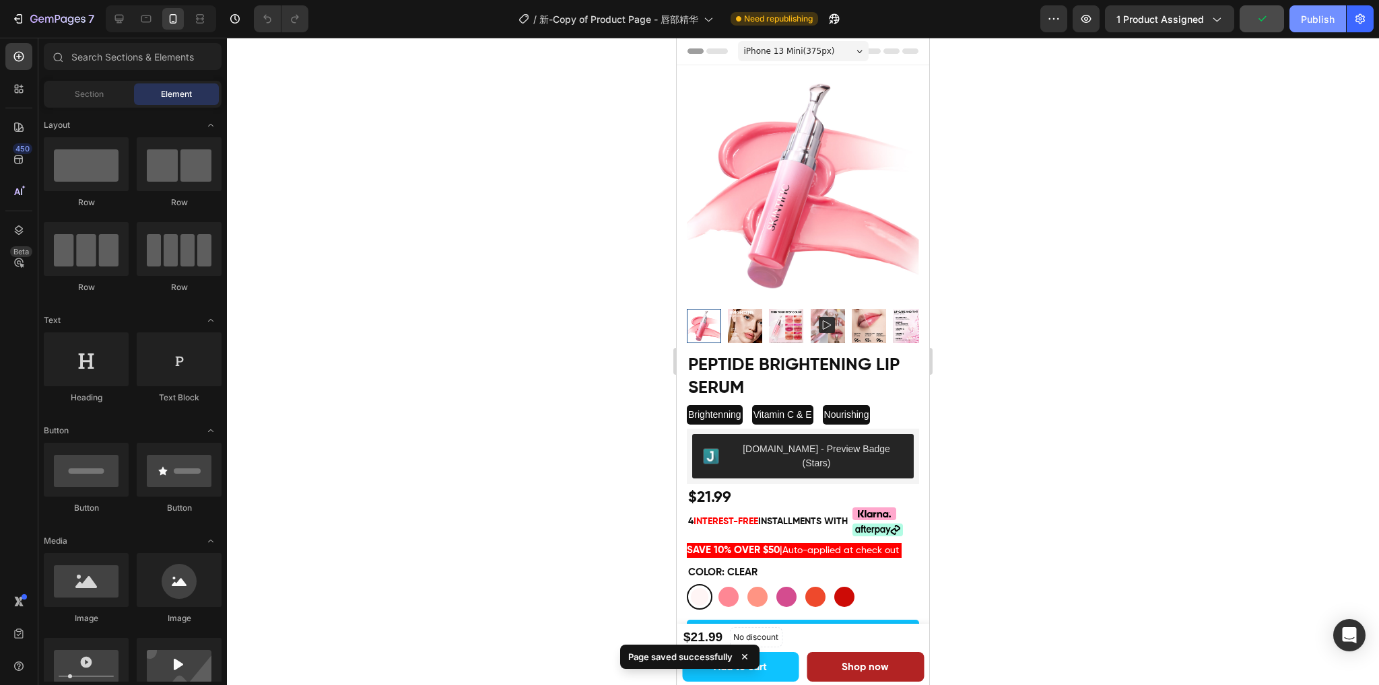
click at [1309, 17] on div "Publish" at bounding box center [1317, 19] width 34 height 14
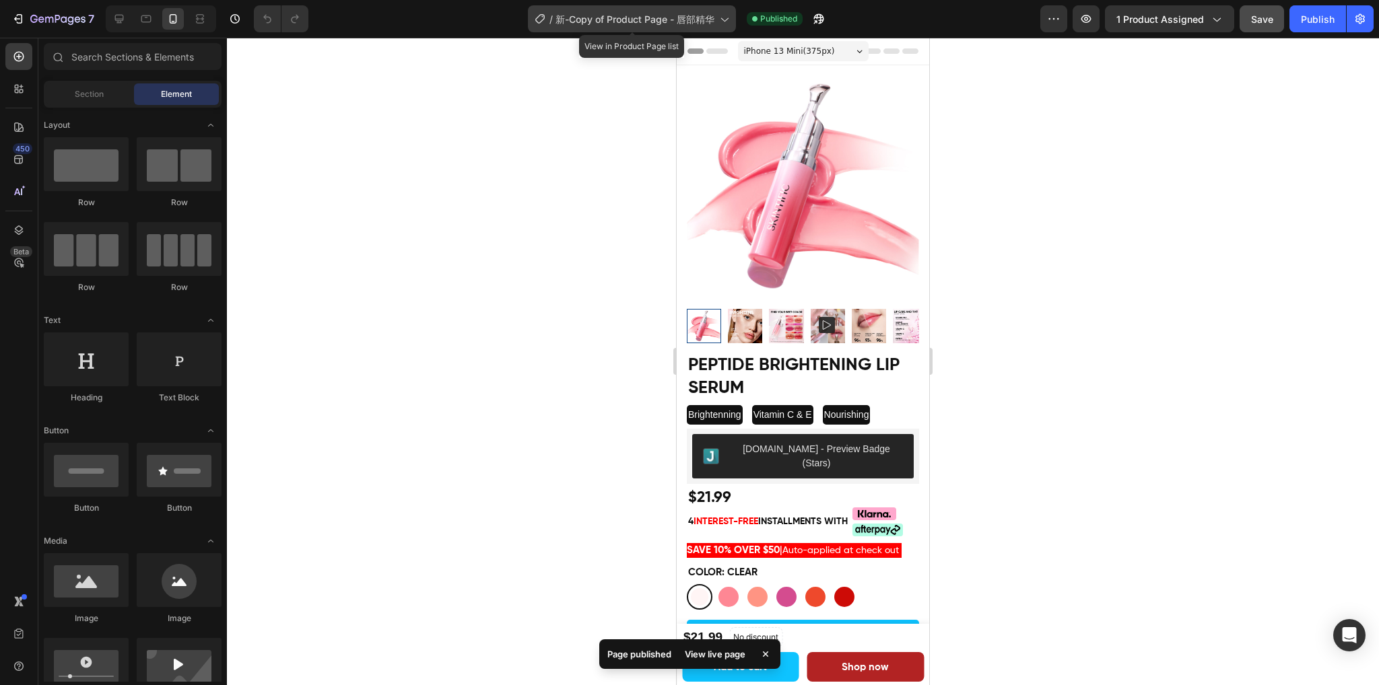
click at [698, 15] on span "新-Copy of Product Page - 唇部精华" at bounding box center [634, 19] width 159 height 14
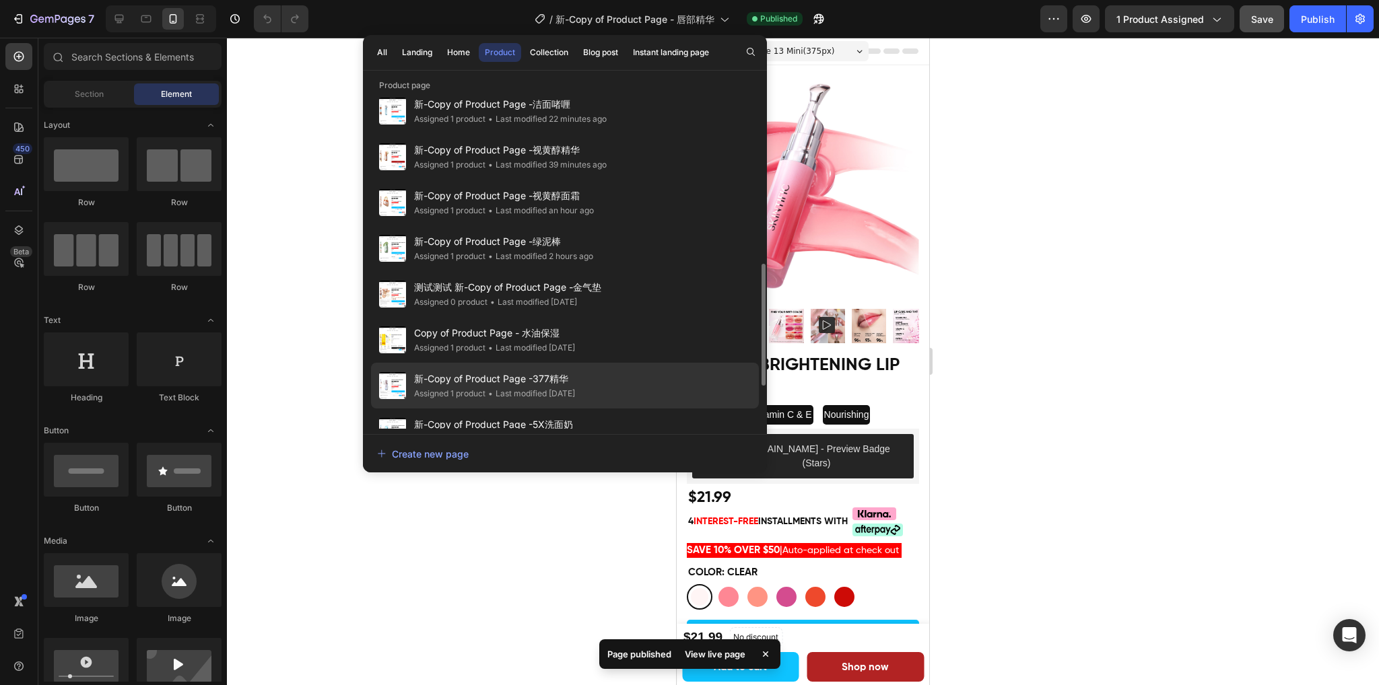
scroll to position [538, 0]
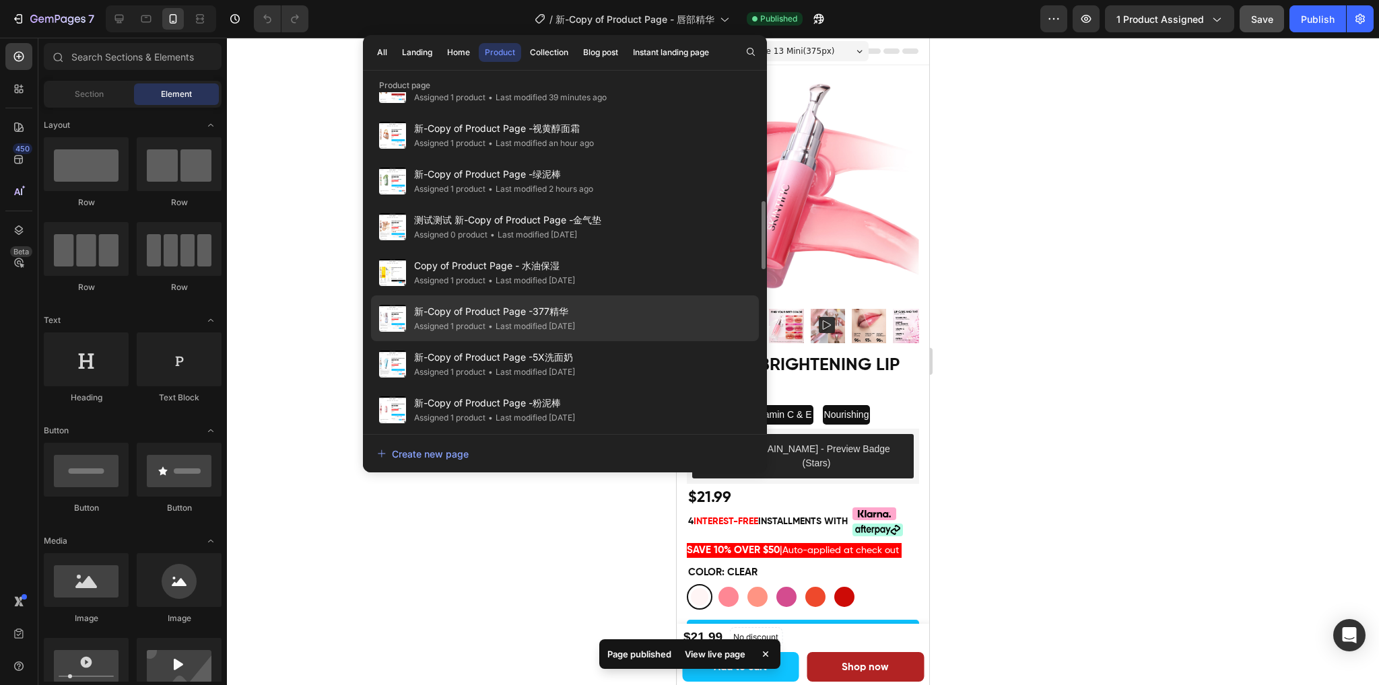
click at [573, 324] on div "• Last modified [DATE]" at bounding box center [530, 326] width 90 height 13
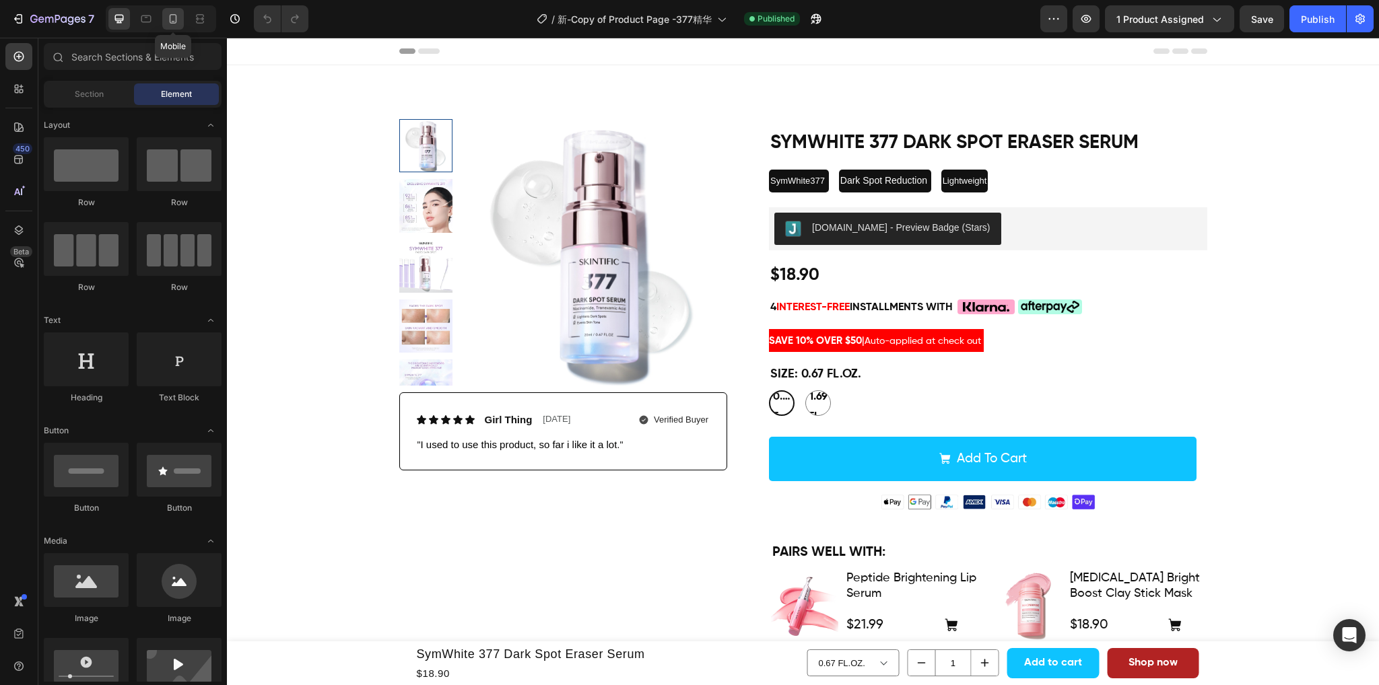
click at [178, 13] on icon at bounding box center [172, 18] width 13 height 13
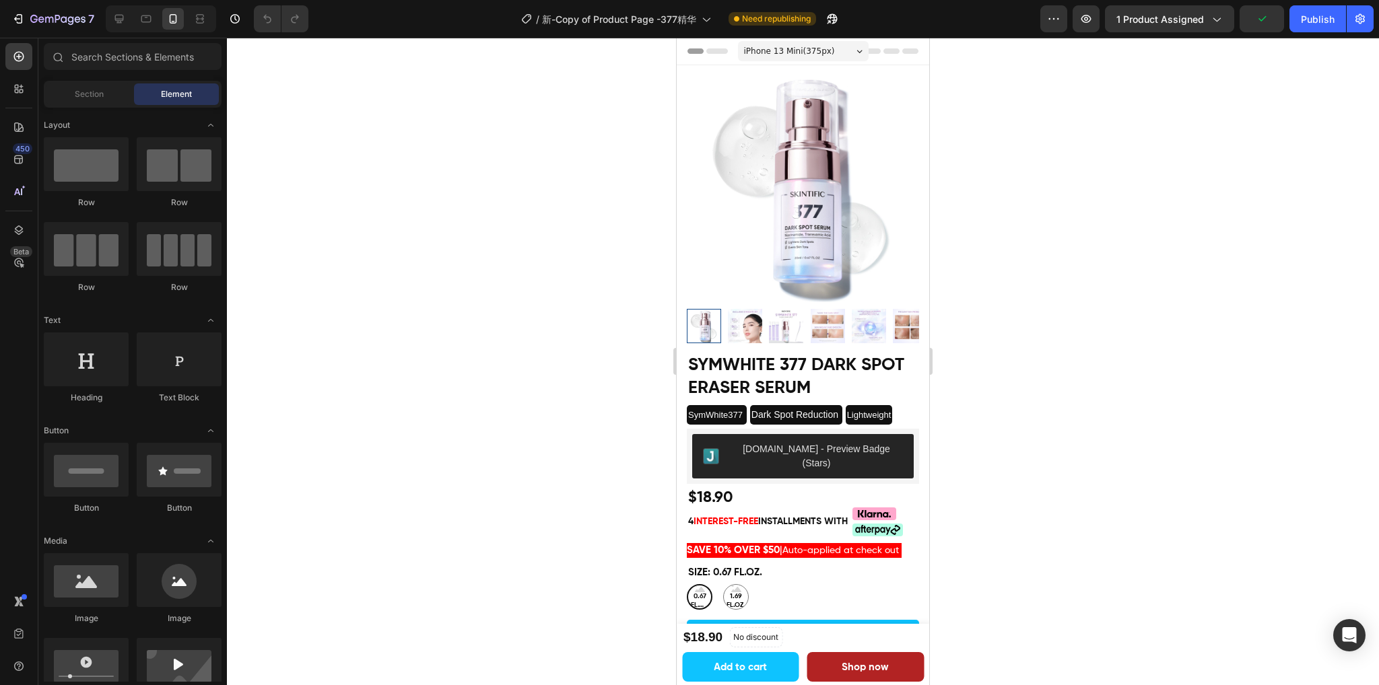
click at [1286, 51] on div at bounding box center [803, 362] width 1152 height 648
click at [1261, 24] on span "Save" at bounding box center [1262, 18] width 22 height 11
click at [1300, 24] on div "Publish" at bounding box center [1317, 19] width 34 height 14
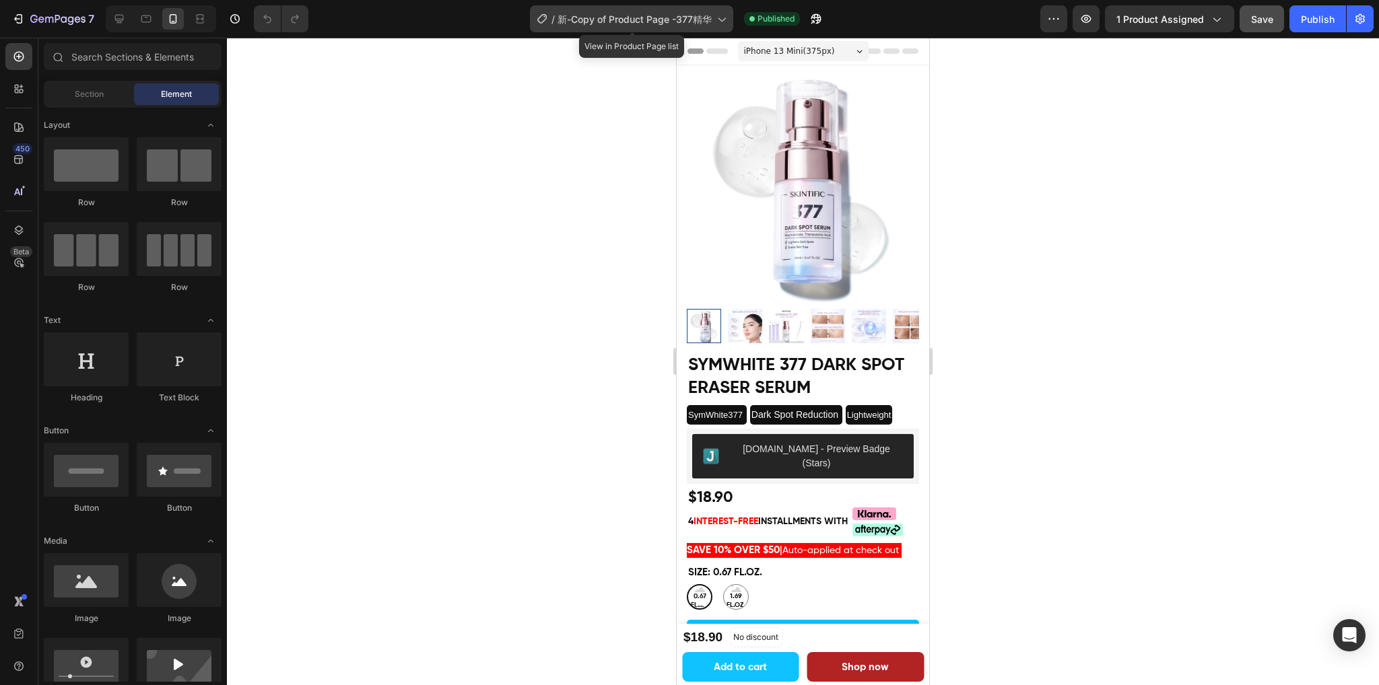
click at [681, 14] on span "新-Copy of Product Page -377精华" at bounding box center [634, 19] width 154 height 14
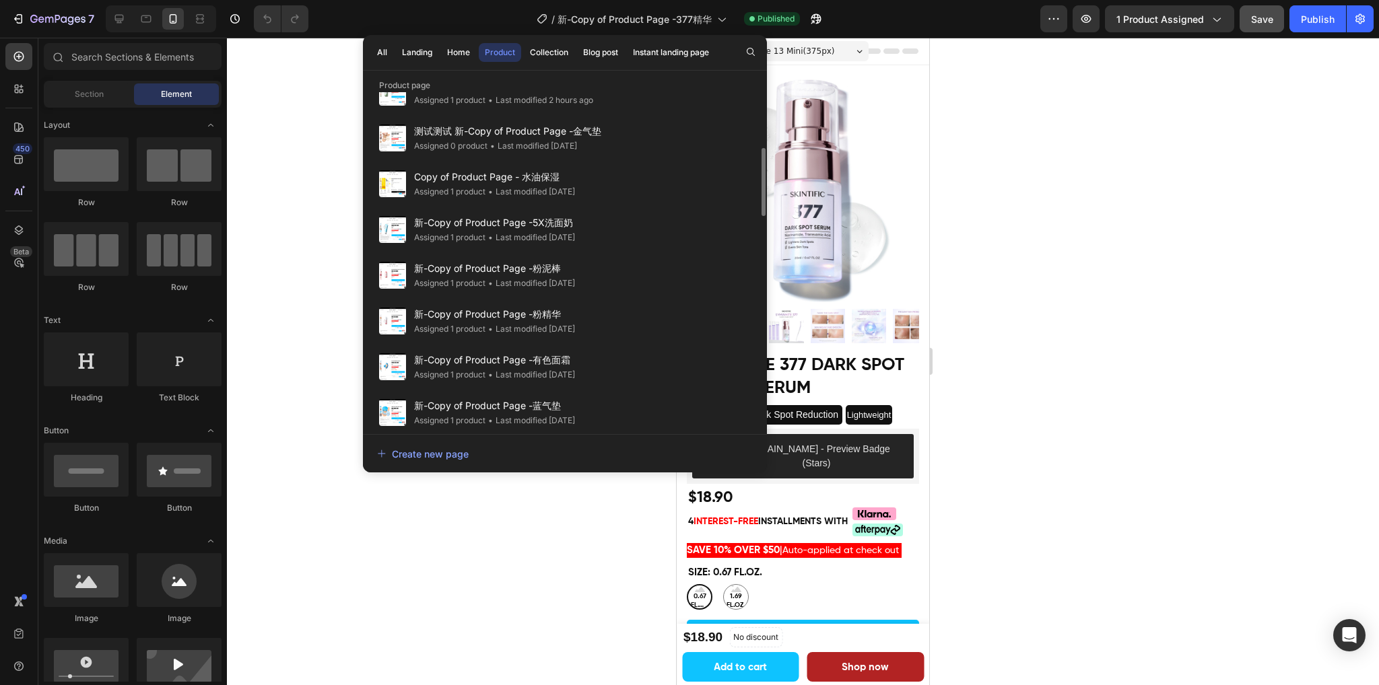
scroll to position [606, 0]
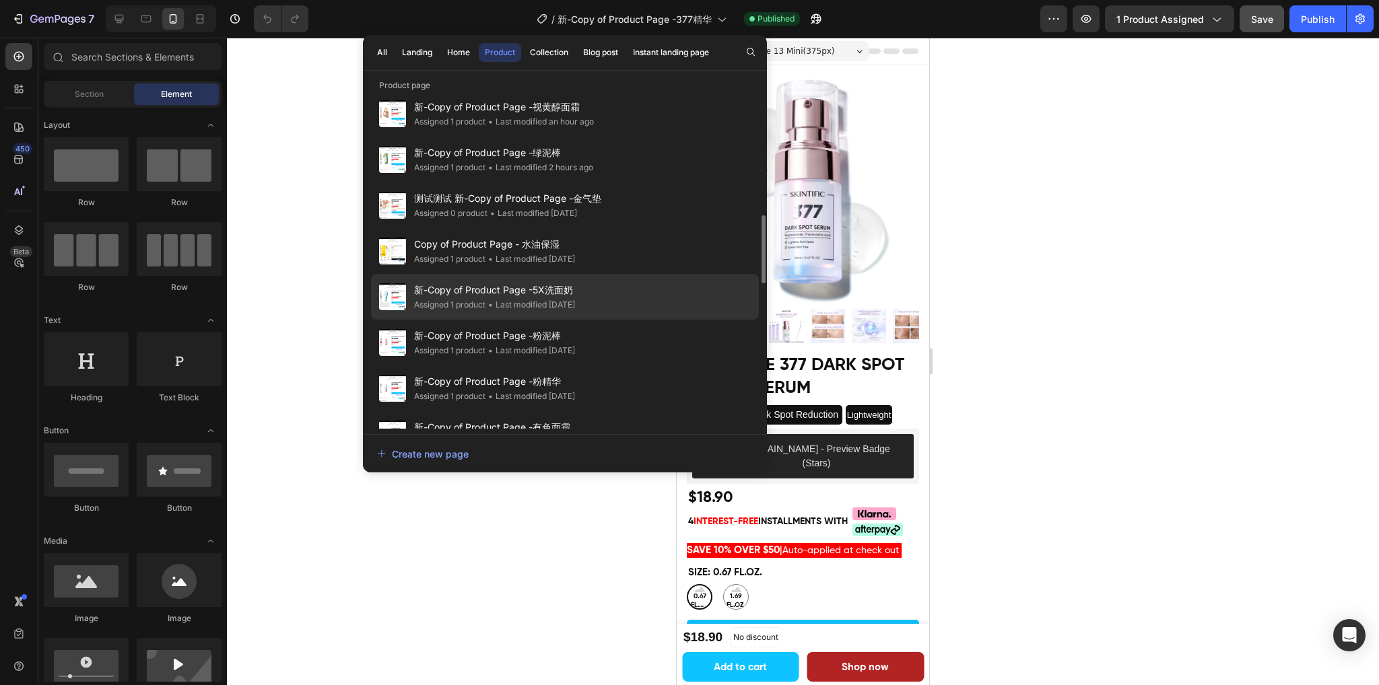
click at [594, 304] on div "新-Copy of Product Page -5X洗面奶 Assigned 1 product • Last modified [DATE]" at bounding box center [565, 297] width 388 height 46
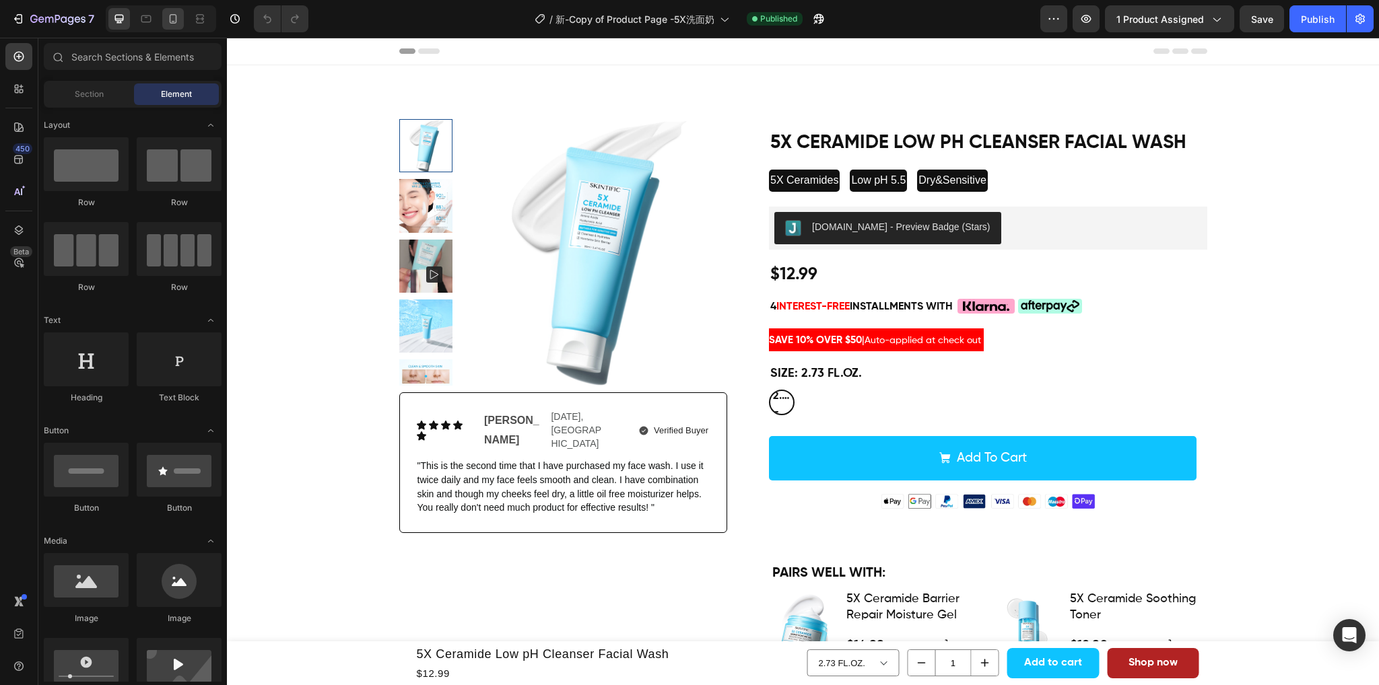
click at [170, 21] on icon at bounding box center [172, 18] width 13 height 13
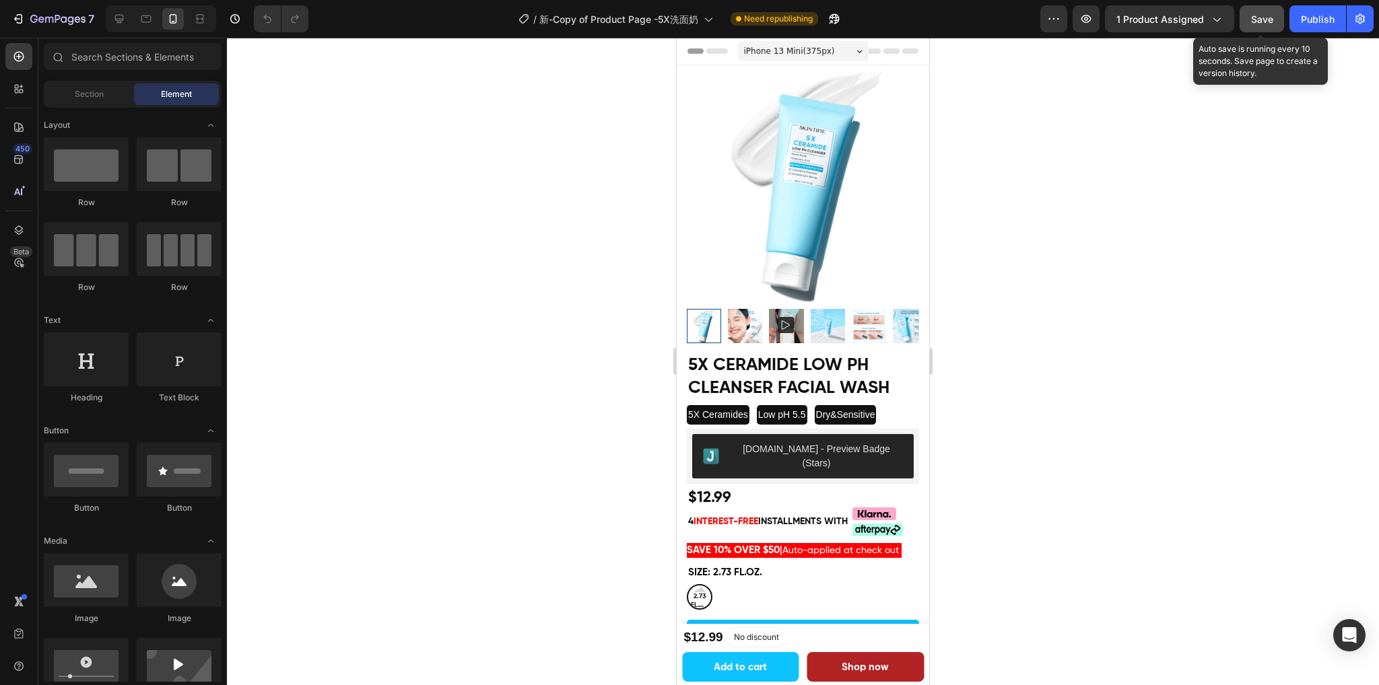
click at [1268, 20] on span "Save" at bounding box center [1262, 18] width 22 height 11
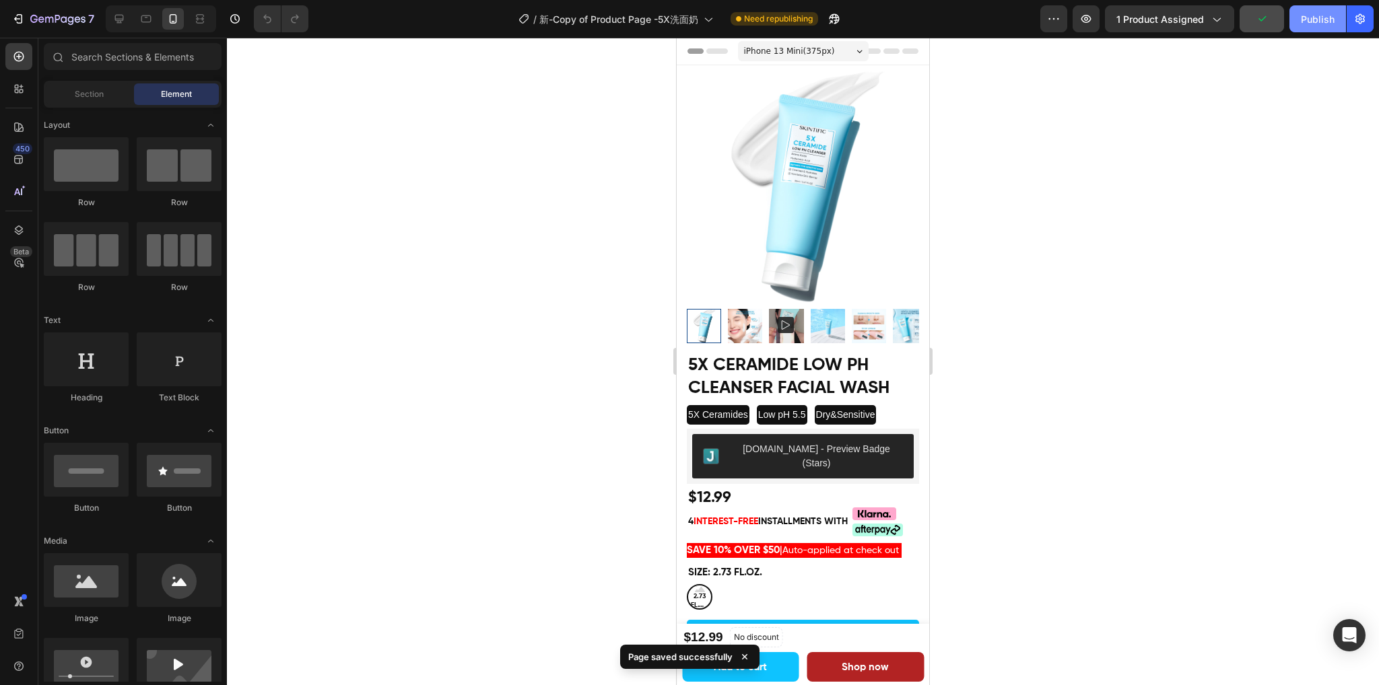
click at [1321, 18] on div "Publish" at bounding box center [1317, 19] width 34 height 14
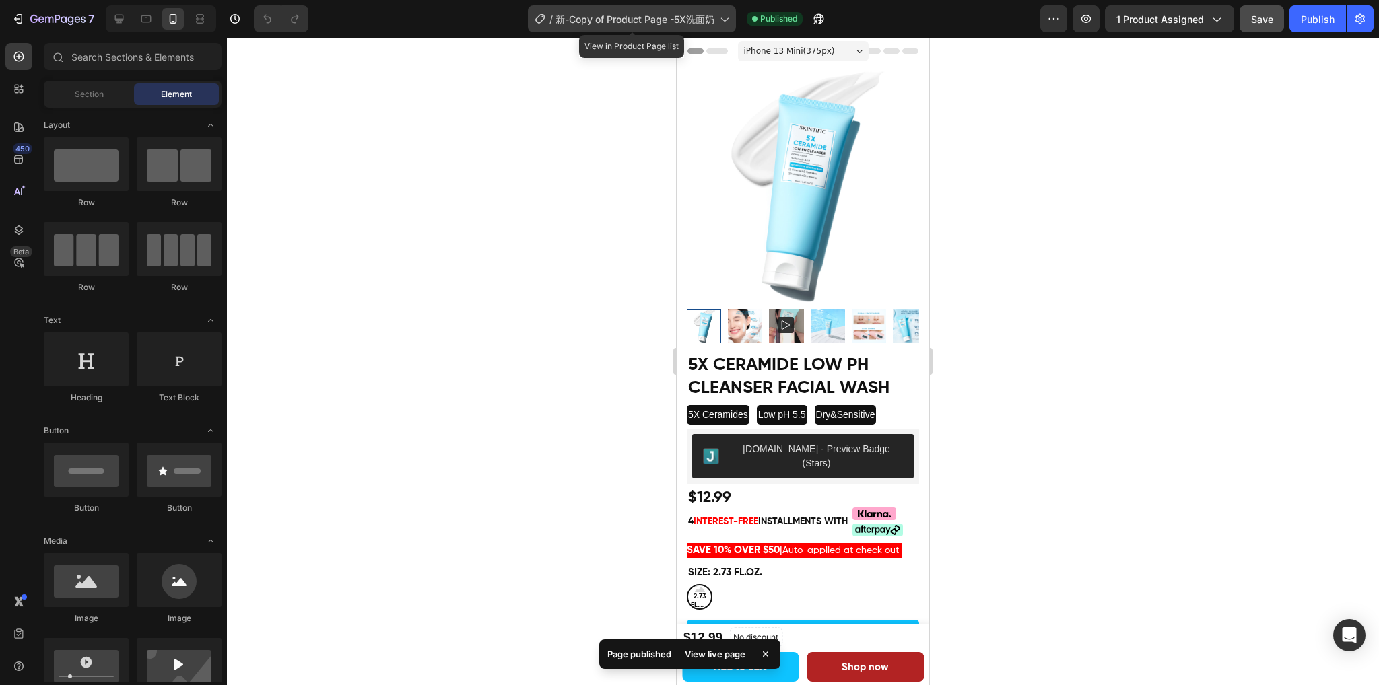
click at [602, 13] on span "新-Copy of Product Page -5X洗面奶" at bounding box center [634, 19] width 159 height 14
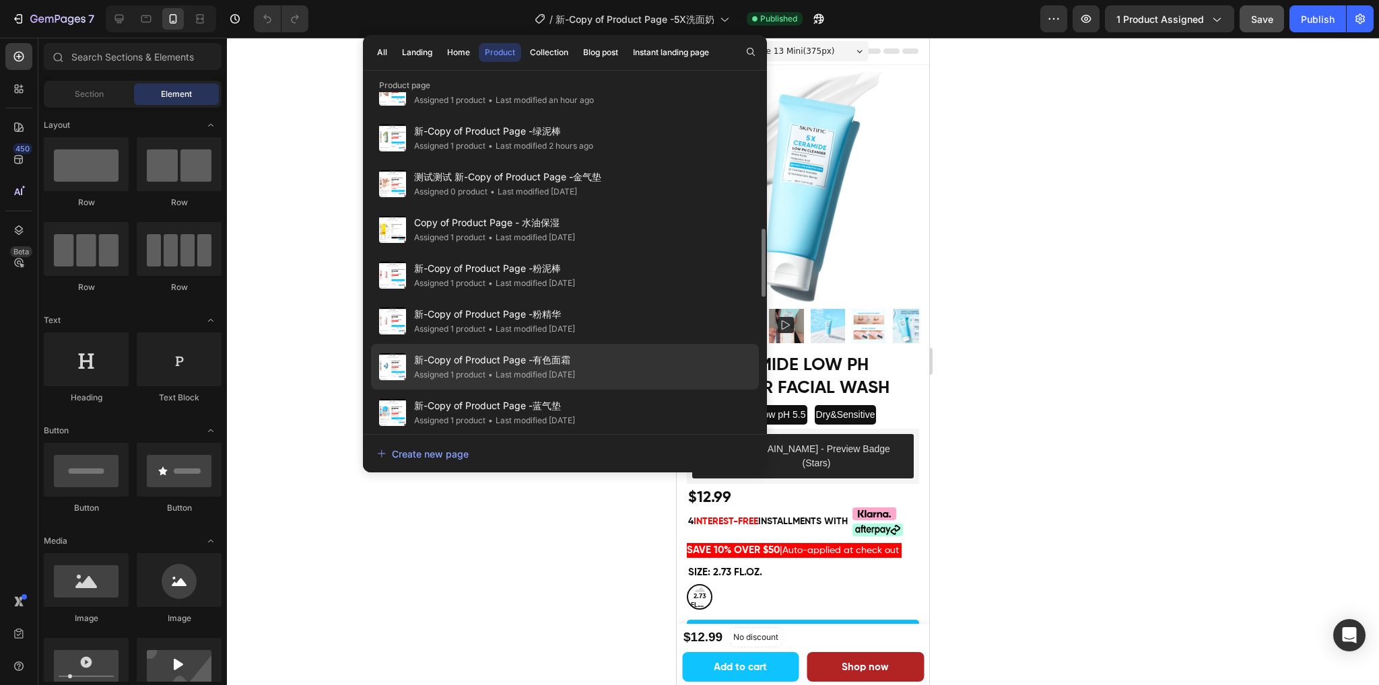
scroll to position [740, 0]
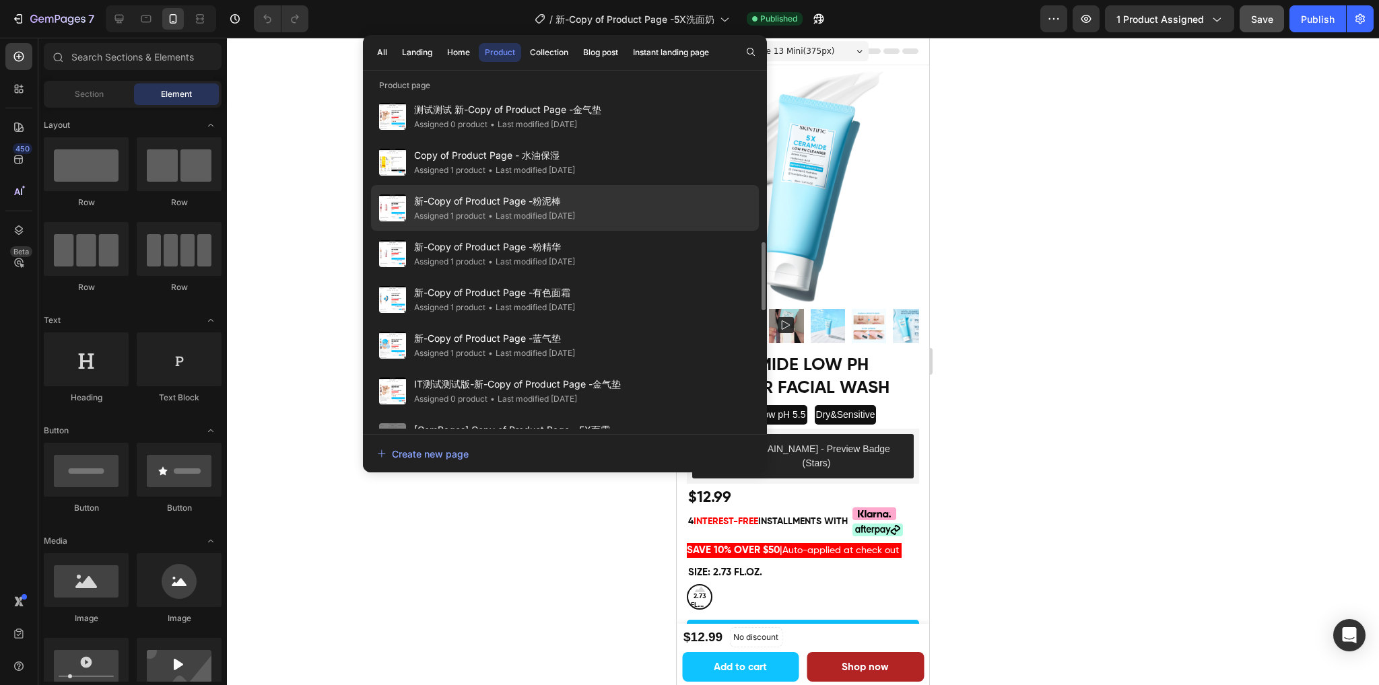
click at [473, 199] on span "新-Copy of Product Page -粉泥棒" at bounding box center [494, 201] width 161 height 16
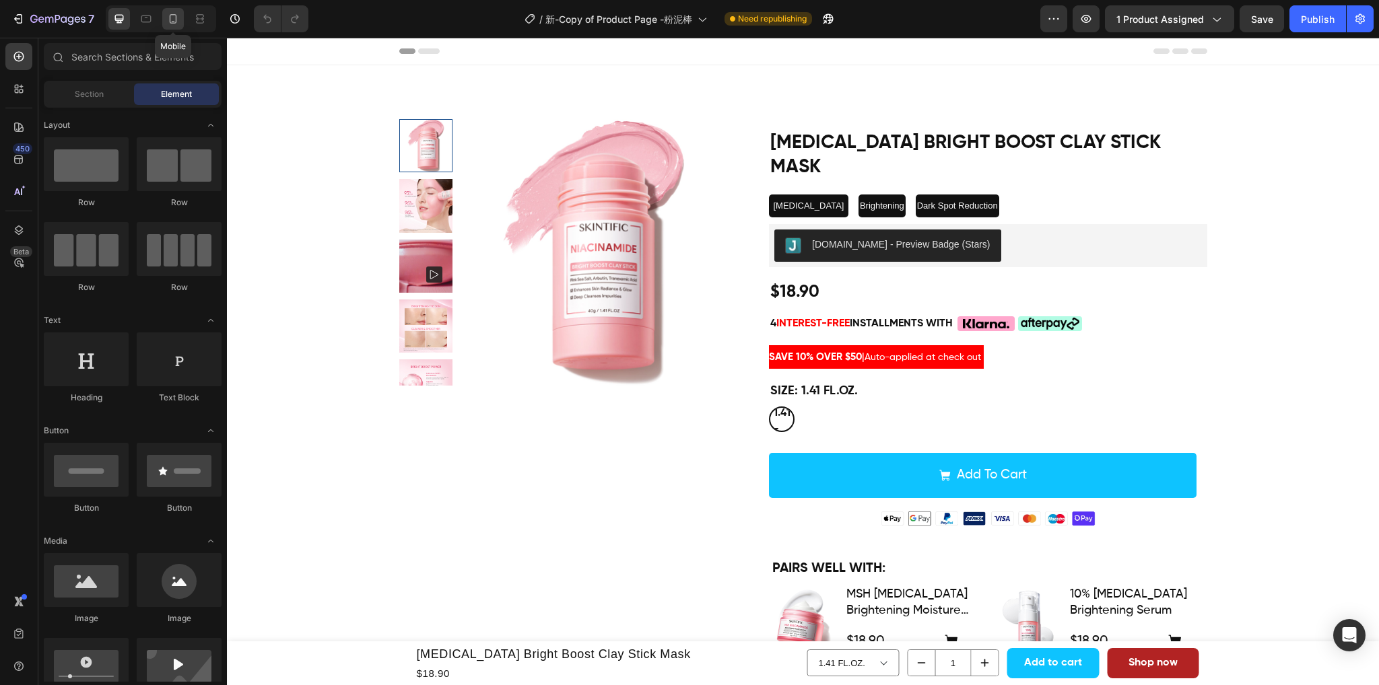
drag, startPoint x: 163, startPoint y: 19, endPoint x: 161, endPoint y: 9, distance: 10.3
click at [163, 19] on div at bounding box center [173, 19] width 22 height 22
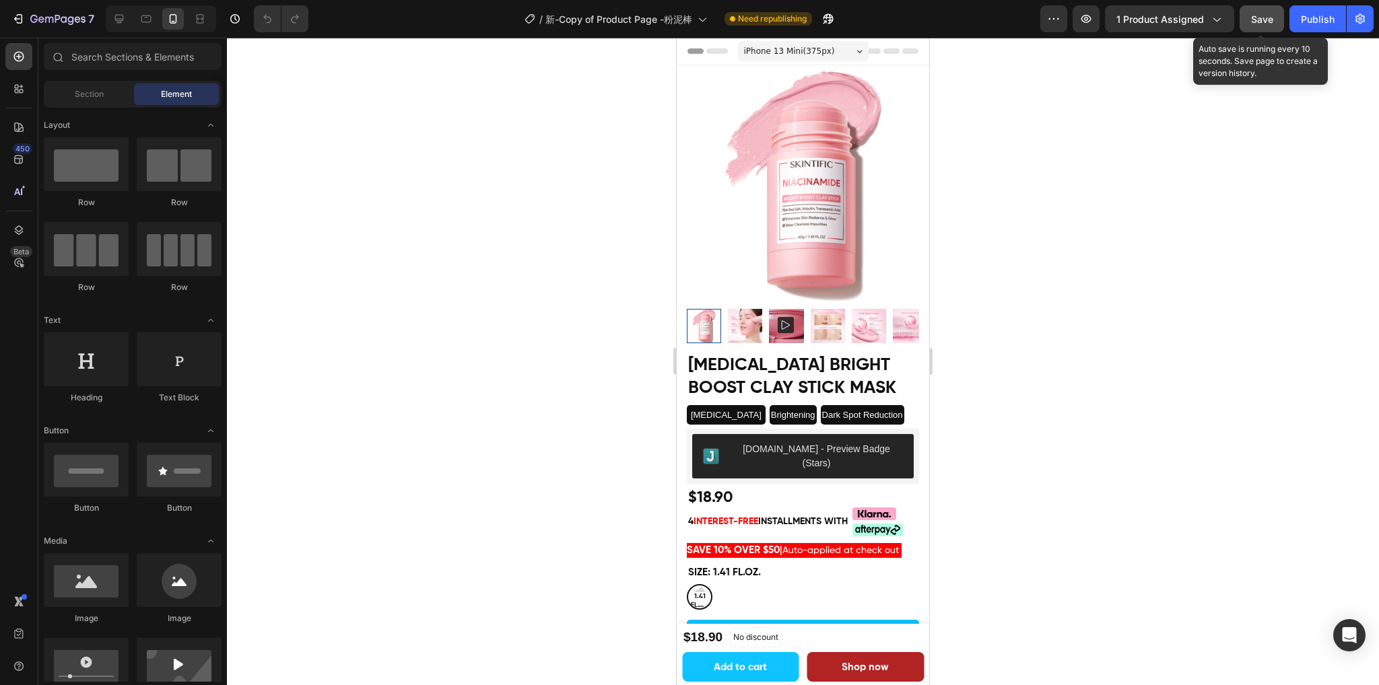
click at [1261, 17] on span "Save" at bounding box center [1262, 18] width 22 height 11
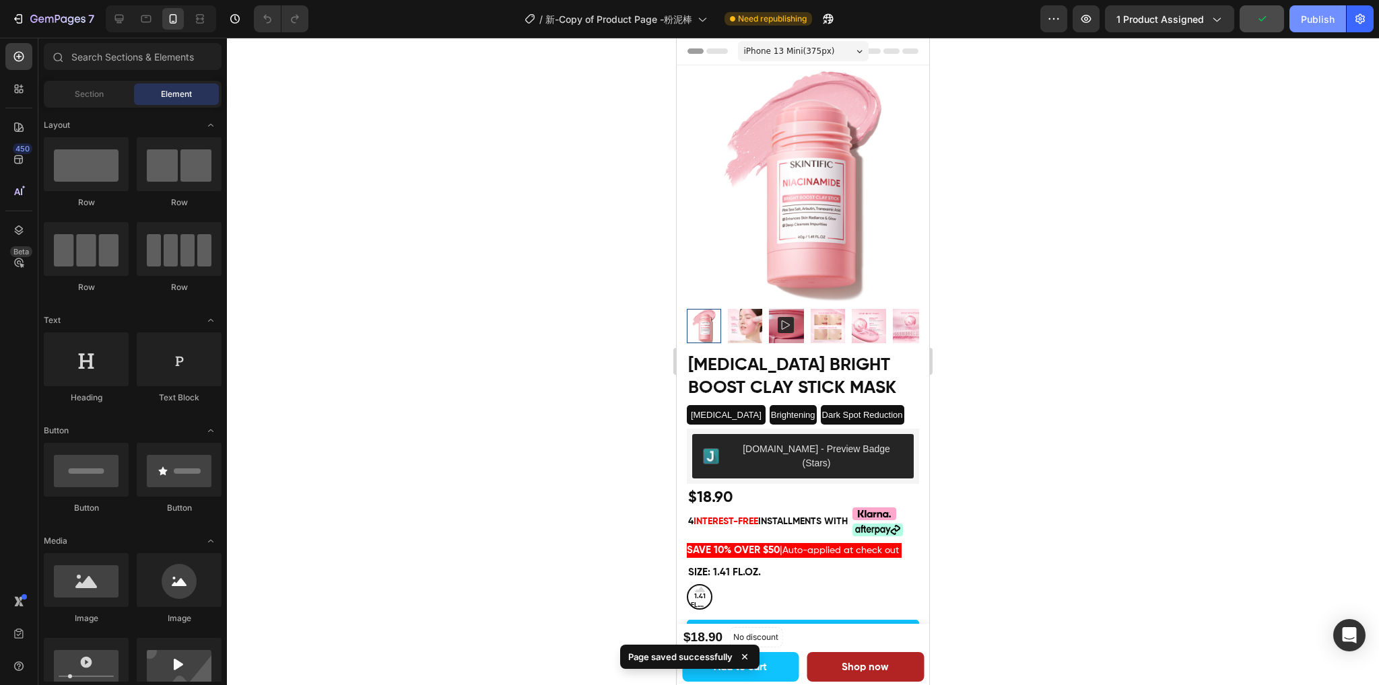
click at [1313, 16] on div "Publish" at bounding box center [1317, 19] width 34 height 14
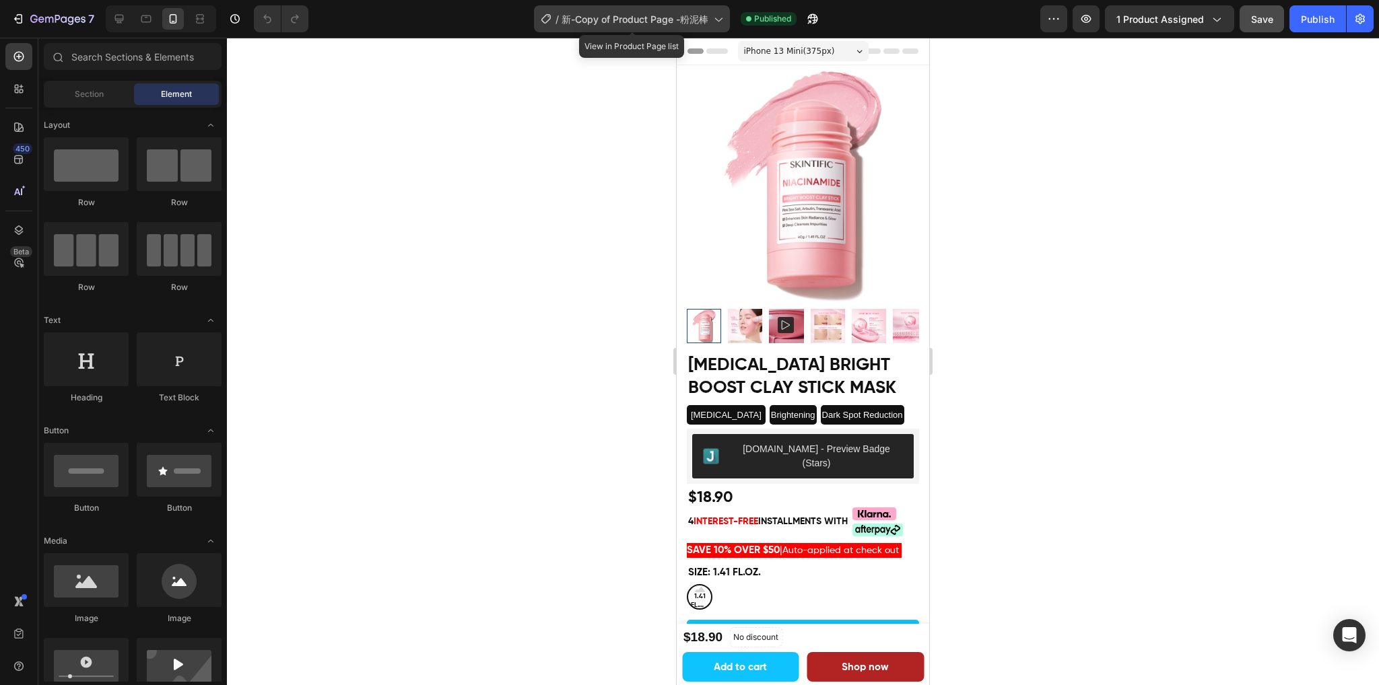
click at [588, 20] on span "新-Copy of Product Page -粉泥棒" at bounding box center [634, 19] width 147 height 14
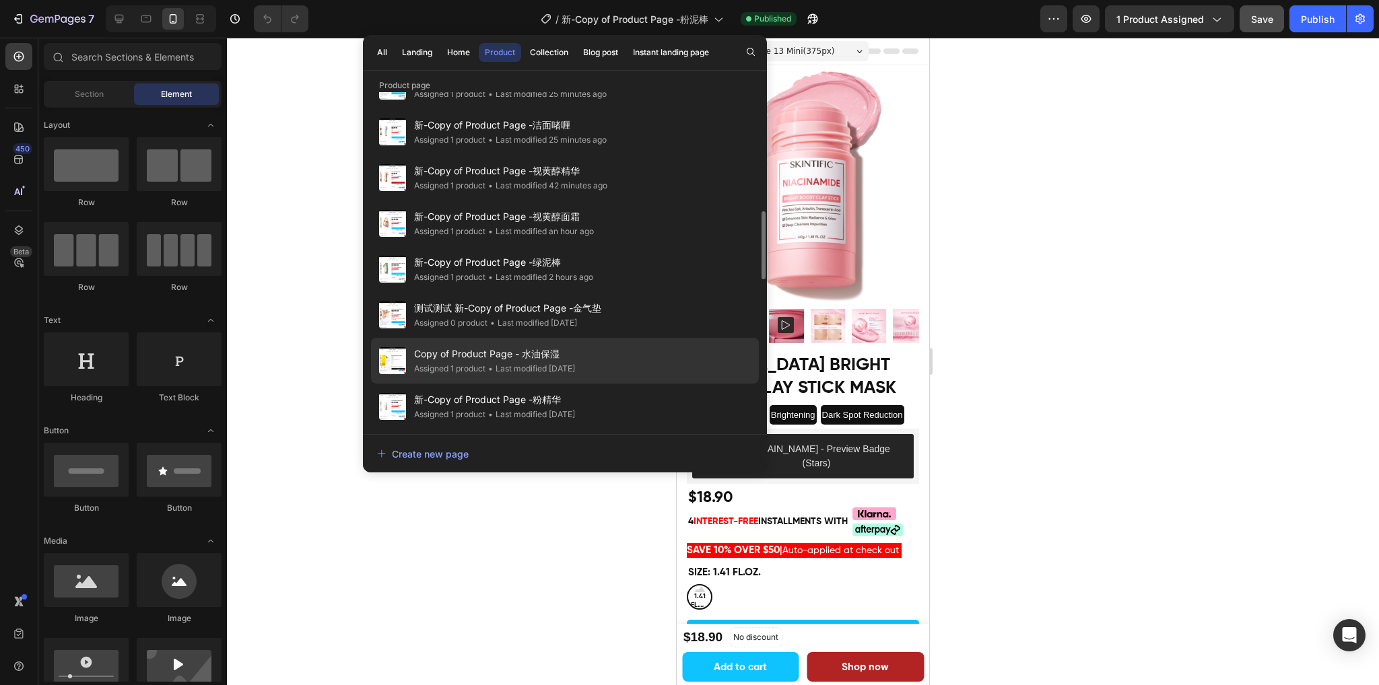
scroll to position [655, 0]
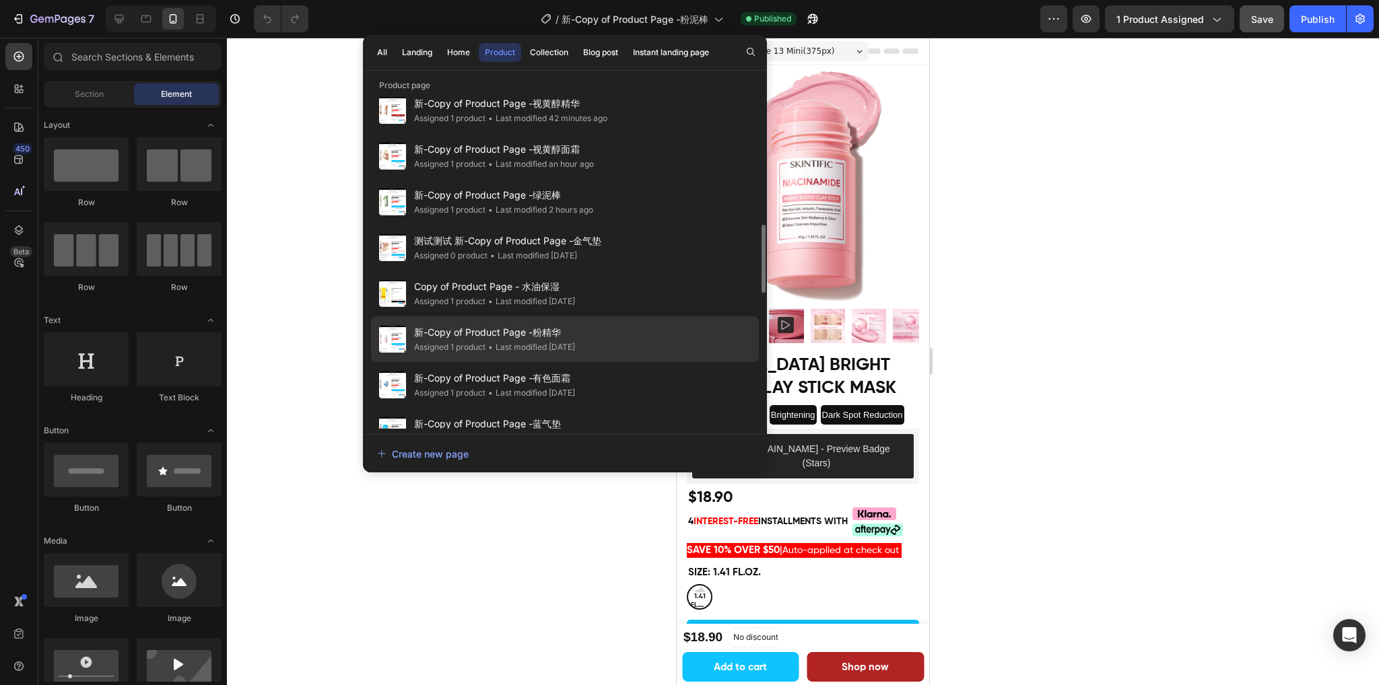
click at [575, 344] on div "• Last modified [DATE]" at bounding box center [530, 347] width 90 height 13
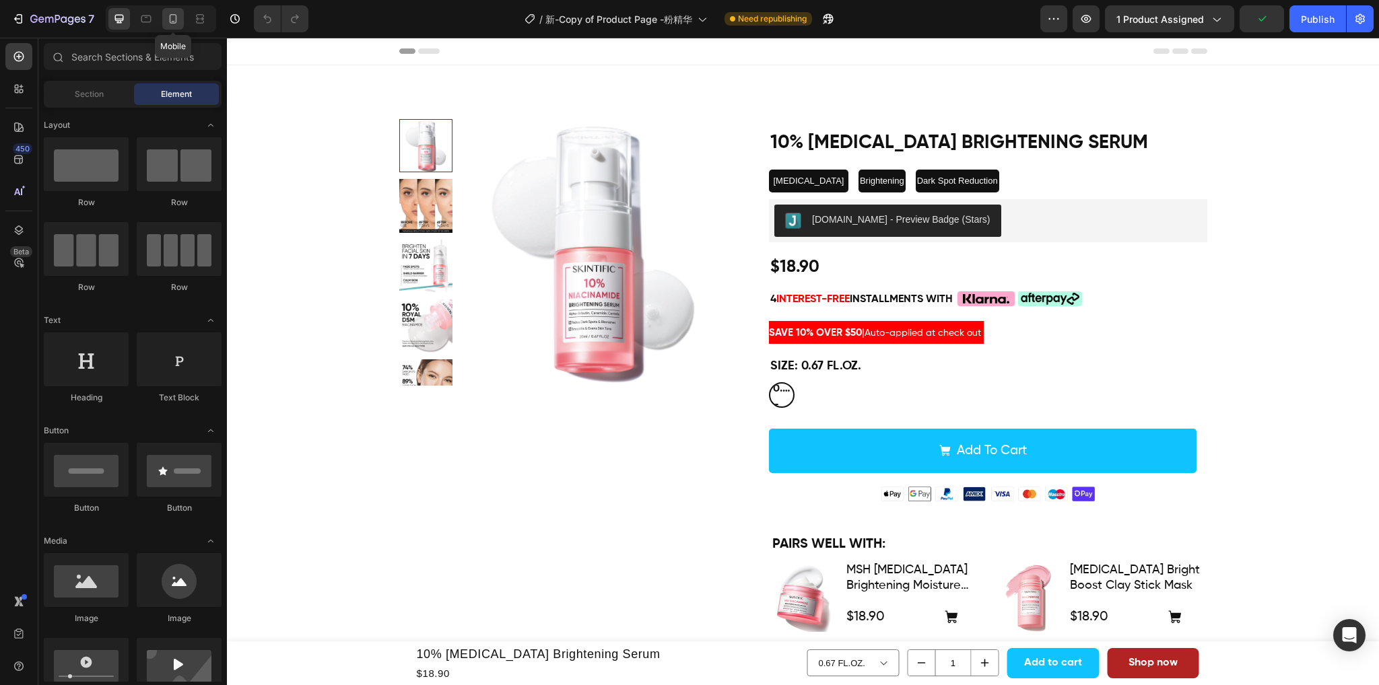
click at [164, 15] on div at bounding box center [173, 19] width 22 height 22
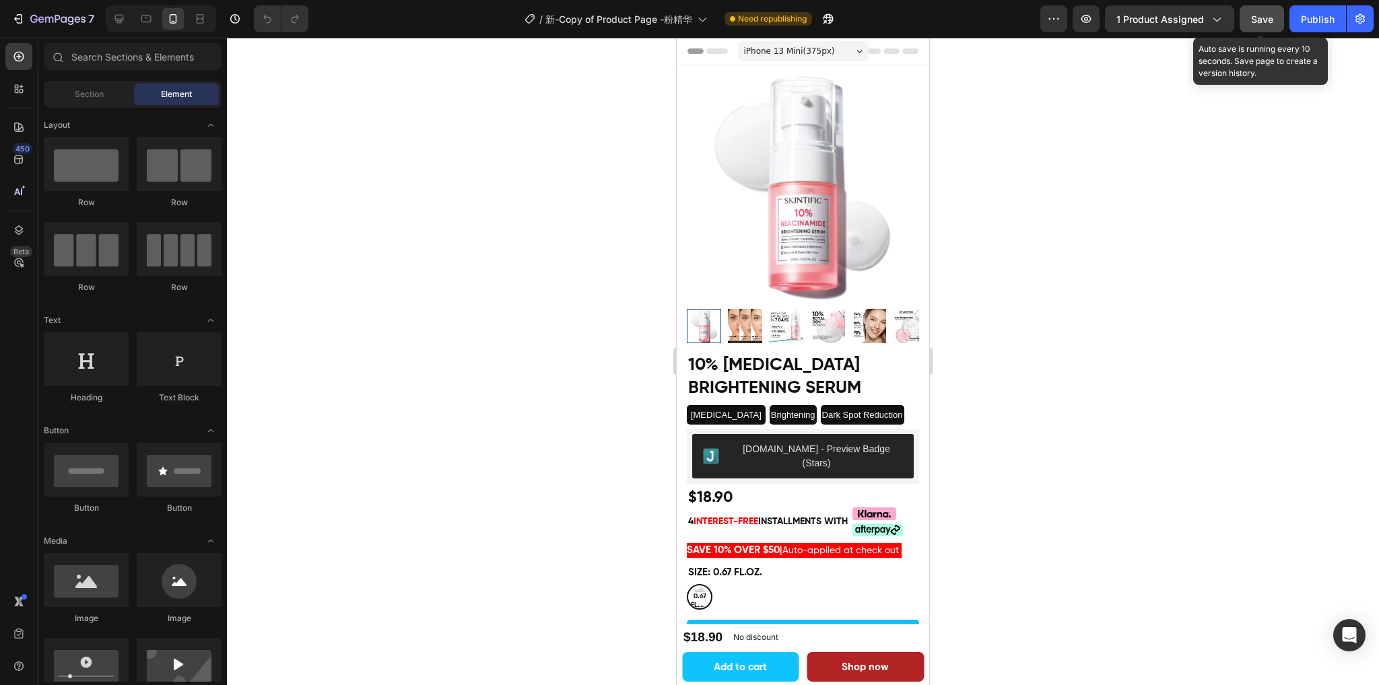
click at [1268, 26] on button "Save" at bounding box center [1261, 18] width 44 height 27
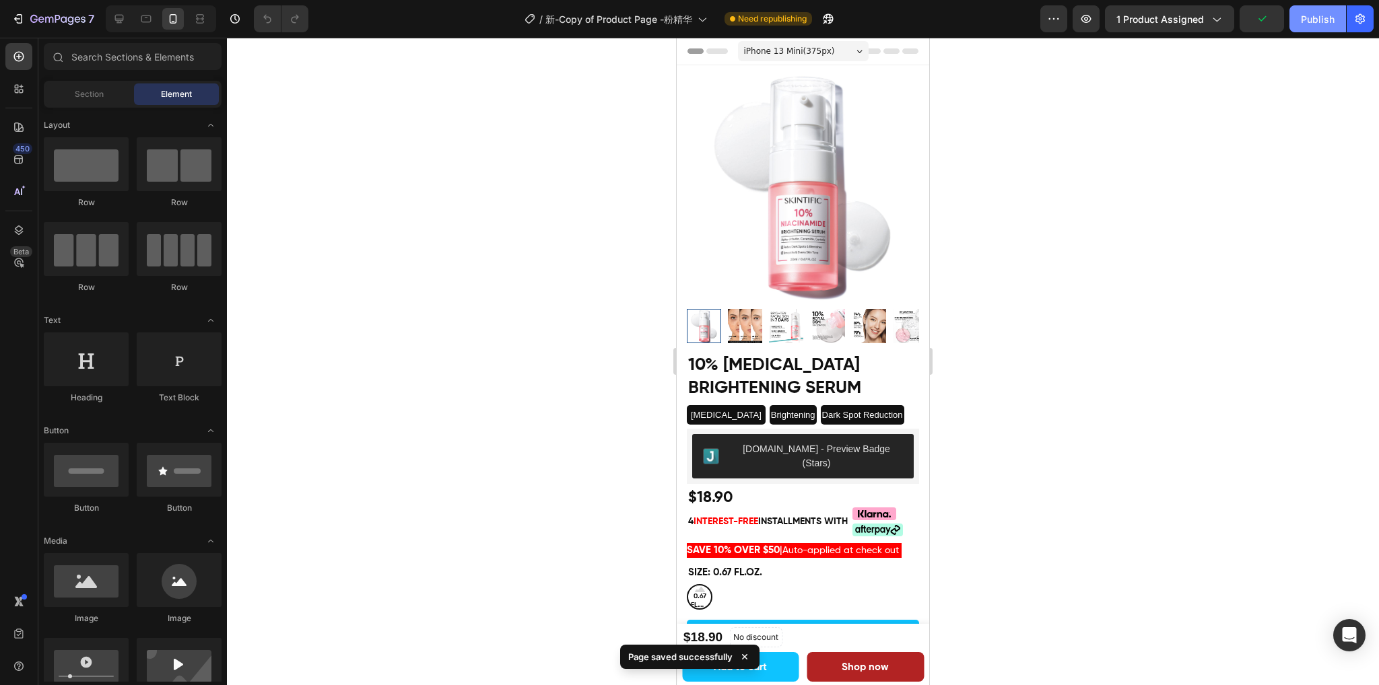
click at [1306, 17] on div "Publish" at bounding box center [1317, 19] width 34 height 14
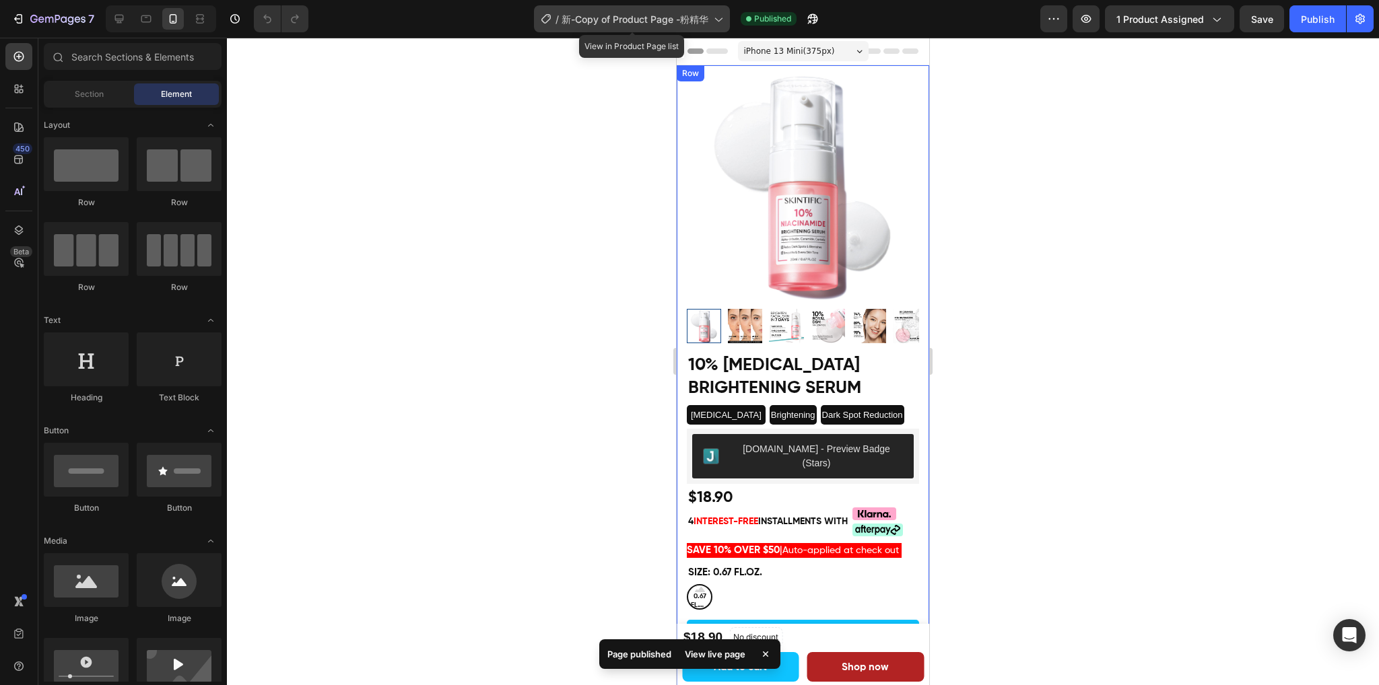
click at [667, 12] on span "新-Copy of Product Page -粉精华" at bounding box center [634, 19] width 147 height 14
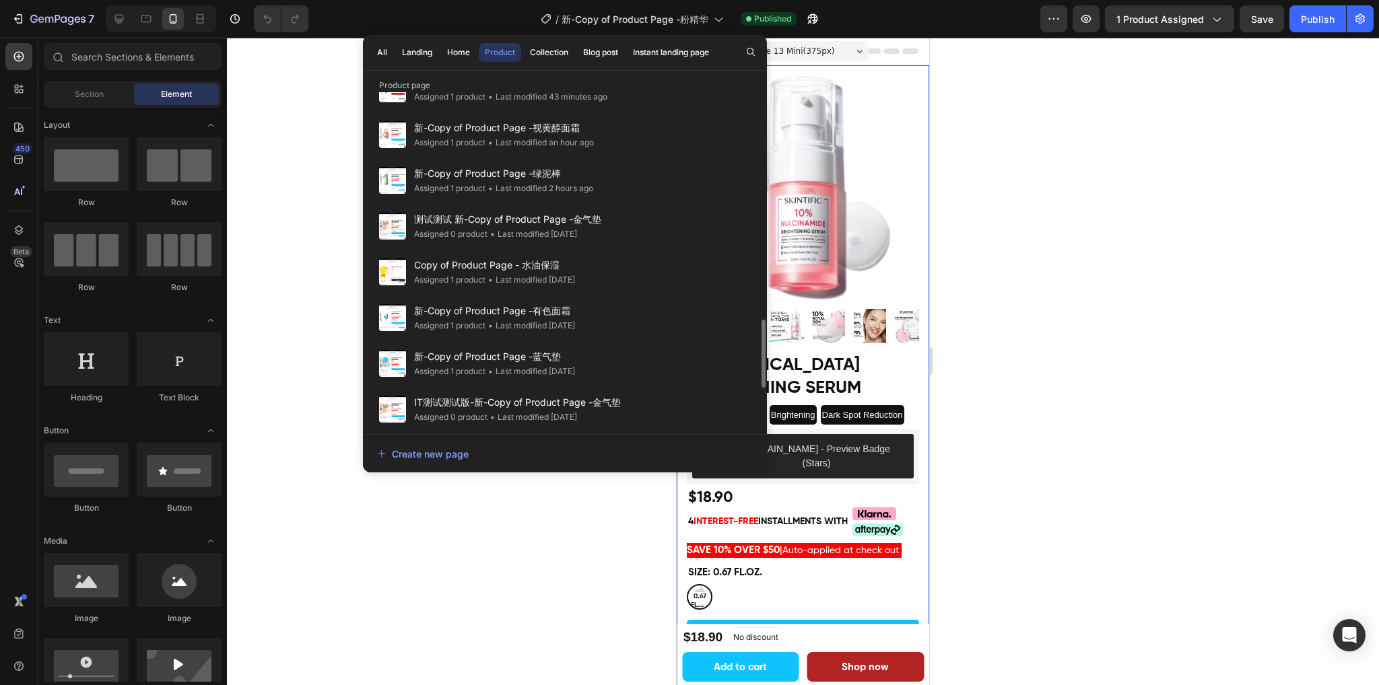
scroll to position [790, 0]
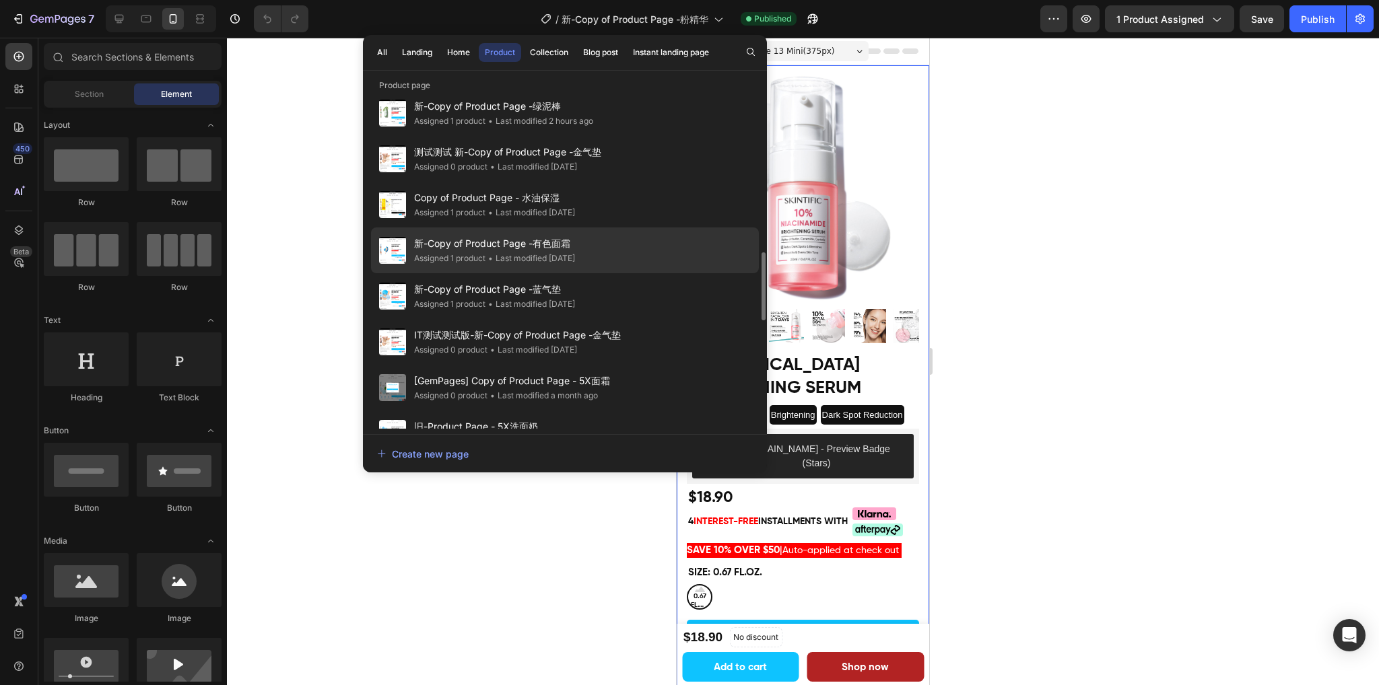
click at [573, 247] on span "新-Copy of Product Page -有色面霜" at bounding box center [494, 244] width 161 height 16
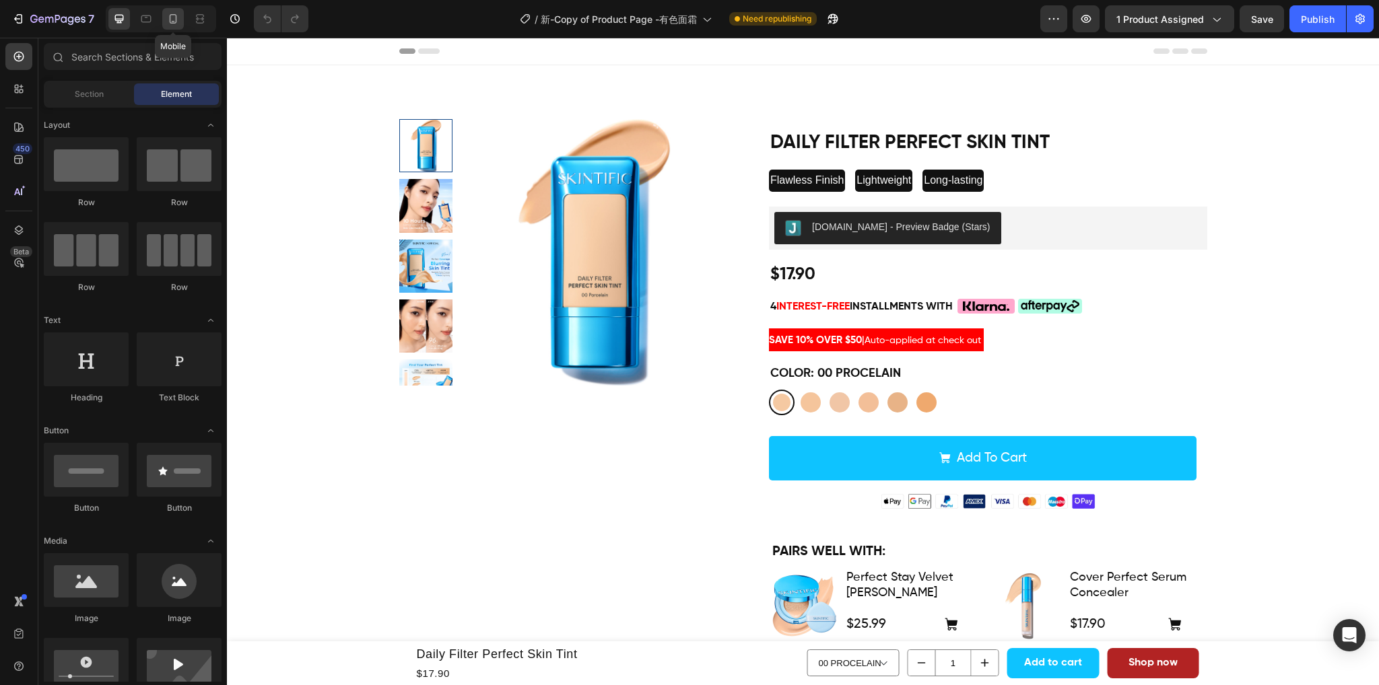
click at [171, 15] on icon at bounding box center [172, 18] width 13 height 13
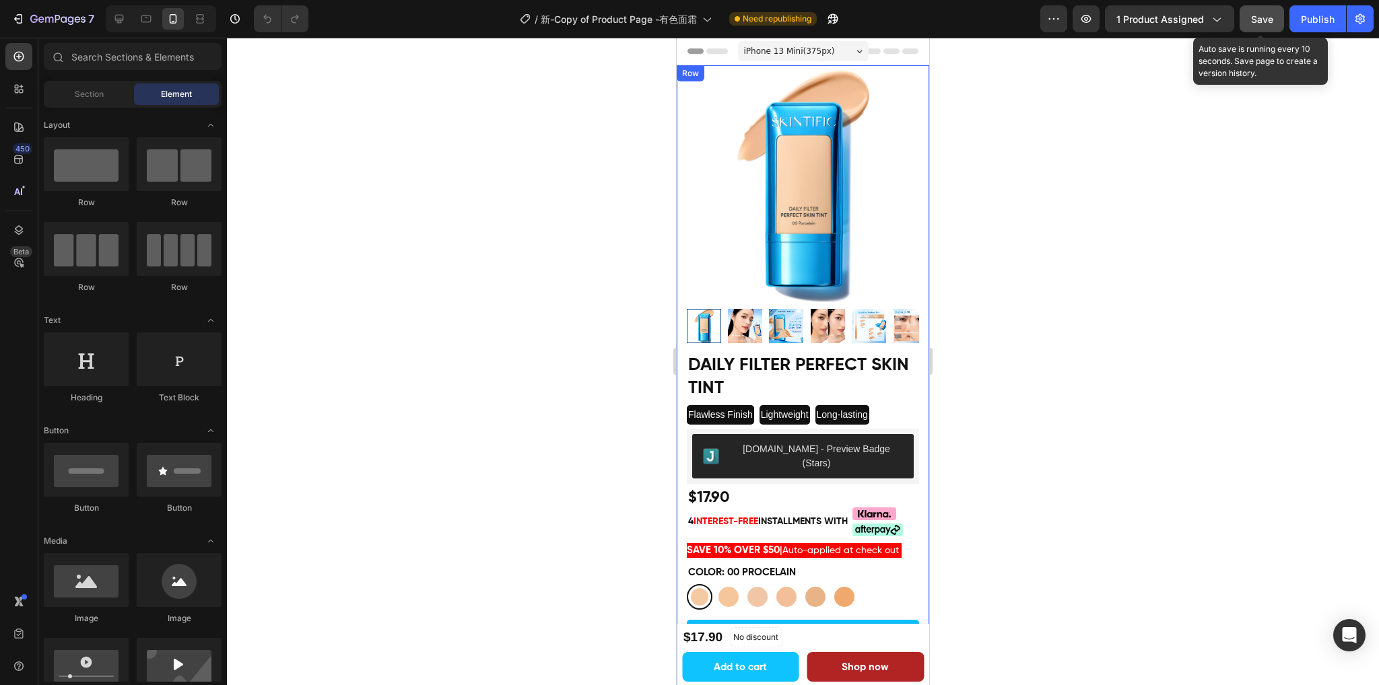
click at [1263, 16] on span "Save" at bounding box center [1262, 18] width 22 height 11
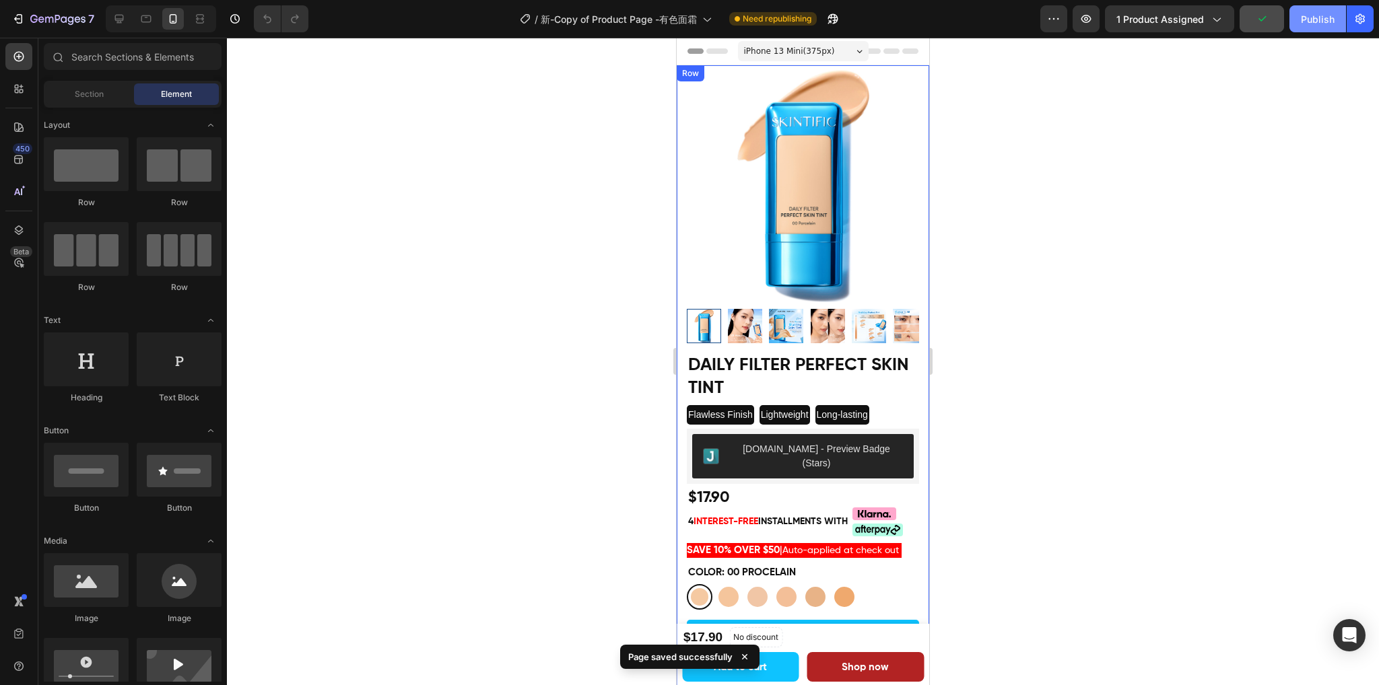
click at [1311, 17] on div "Publish" at bounding box center [1317, 19] width 34 height 14
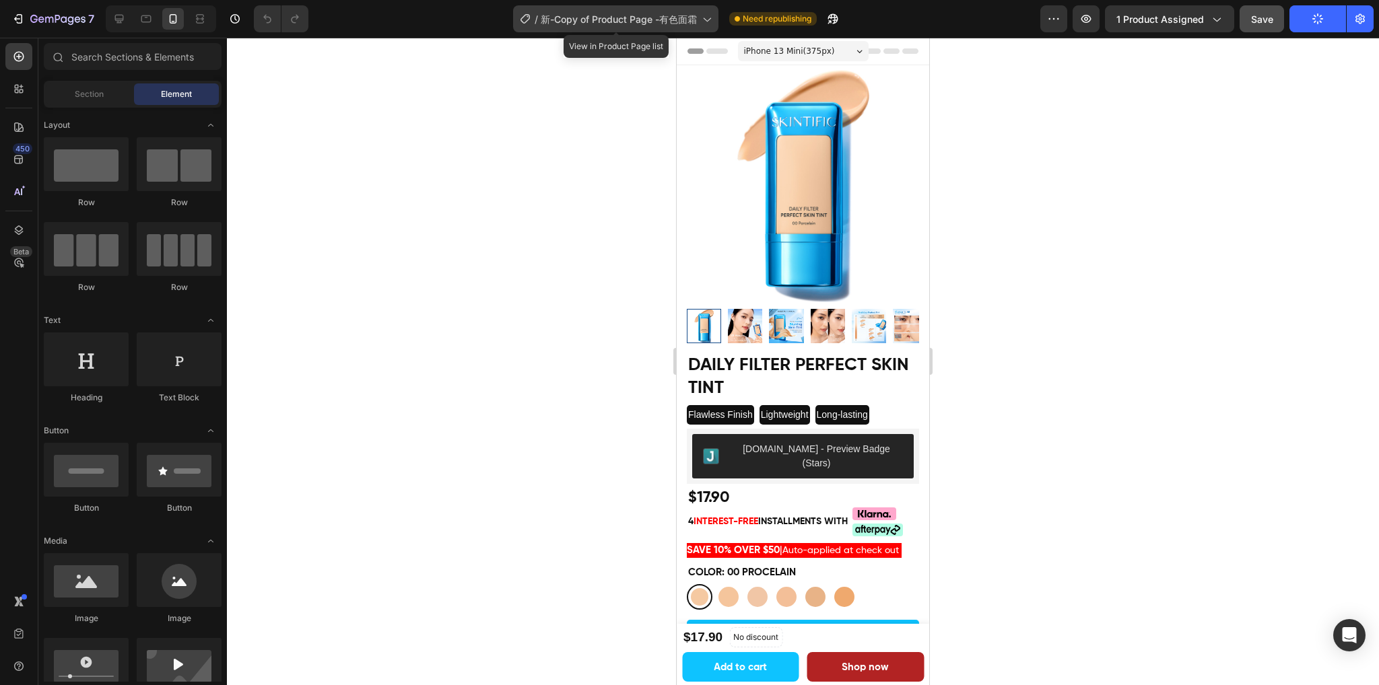
click at [602, 6] on div "/ 新-Copy of Product Page -有色面霜" at bounding box center [615, 18] width 205 height 27
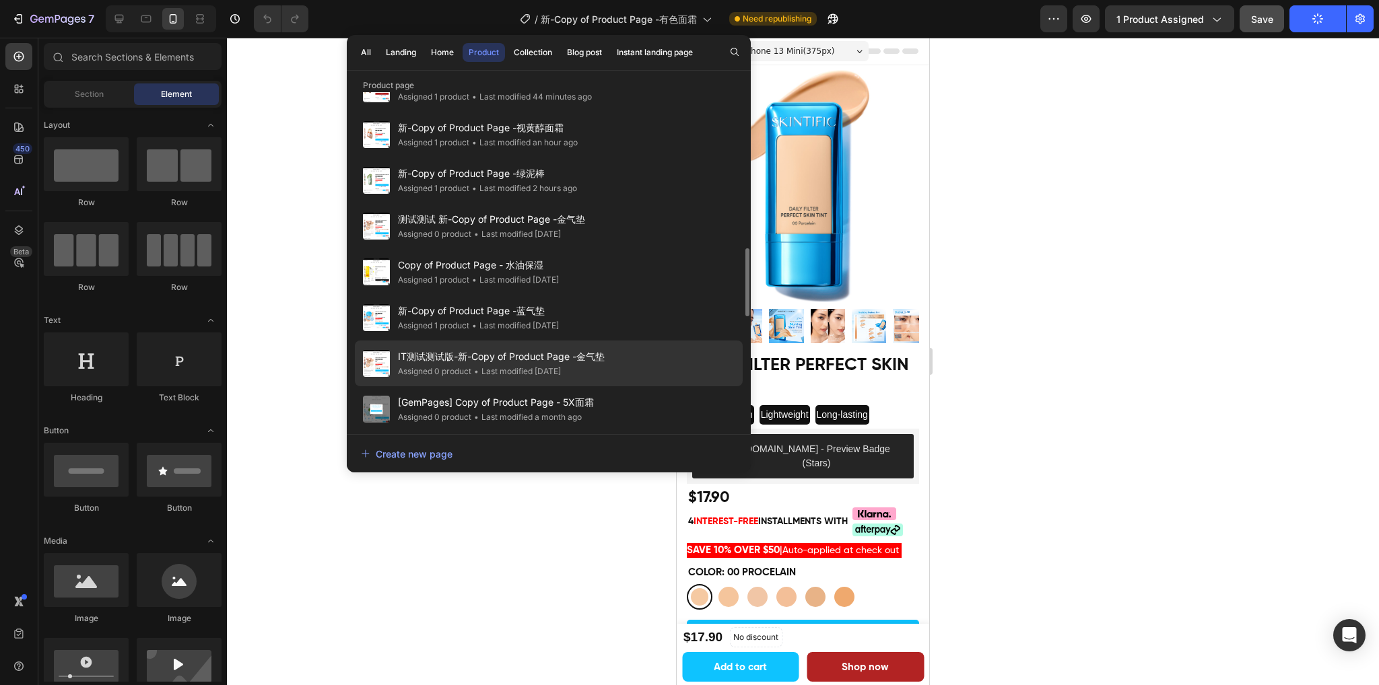
scroll to position [835, 0]
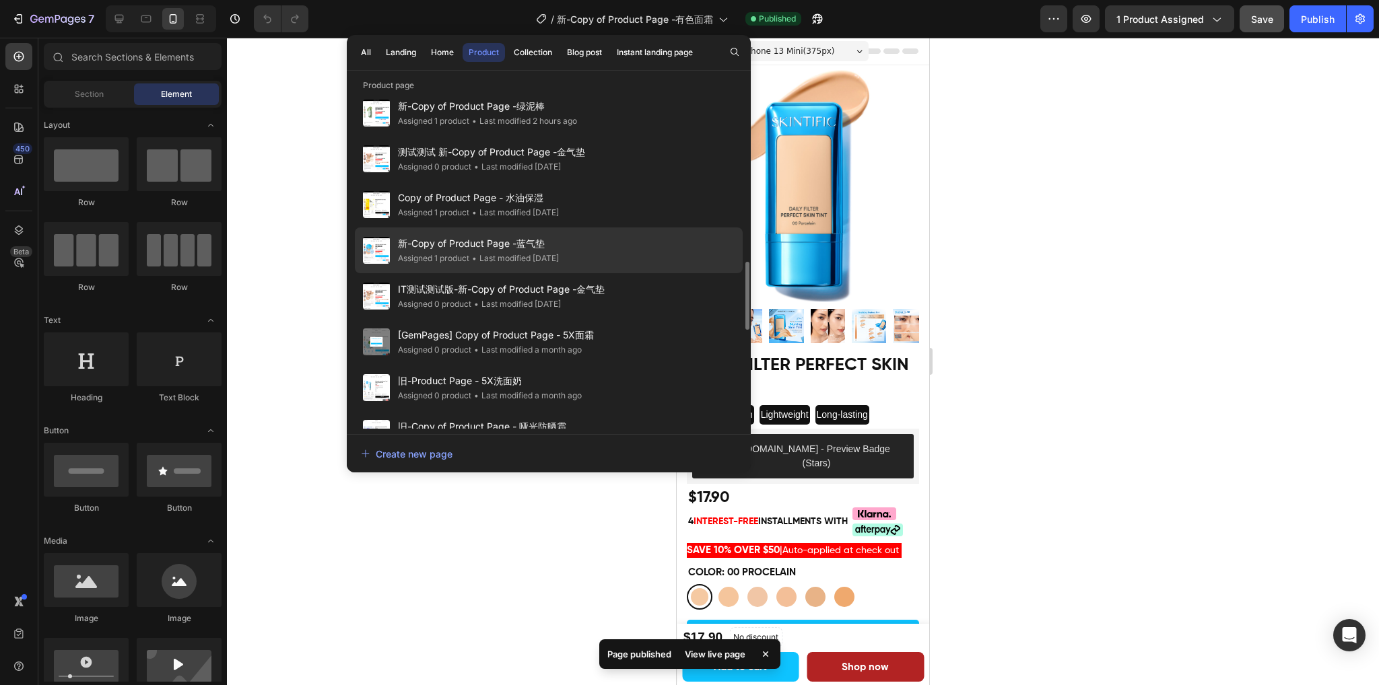
click at [470, 246] on span "新-Copy of Product Page -蓝气垫" at bounding box center [478, 244] width 161 height 16
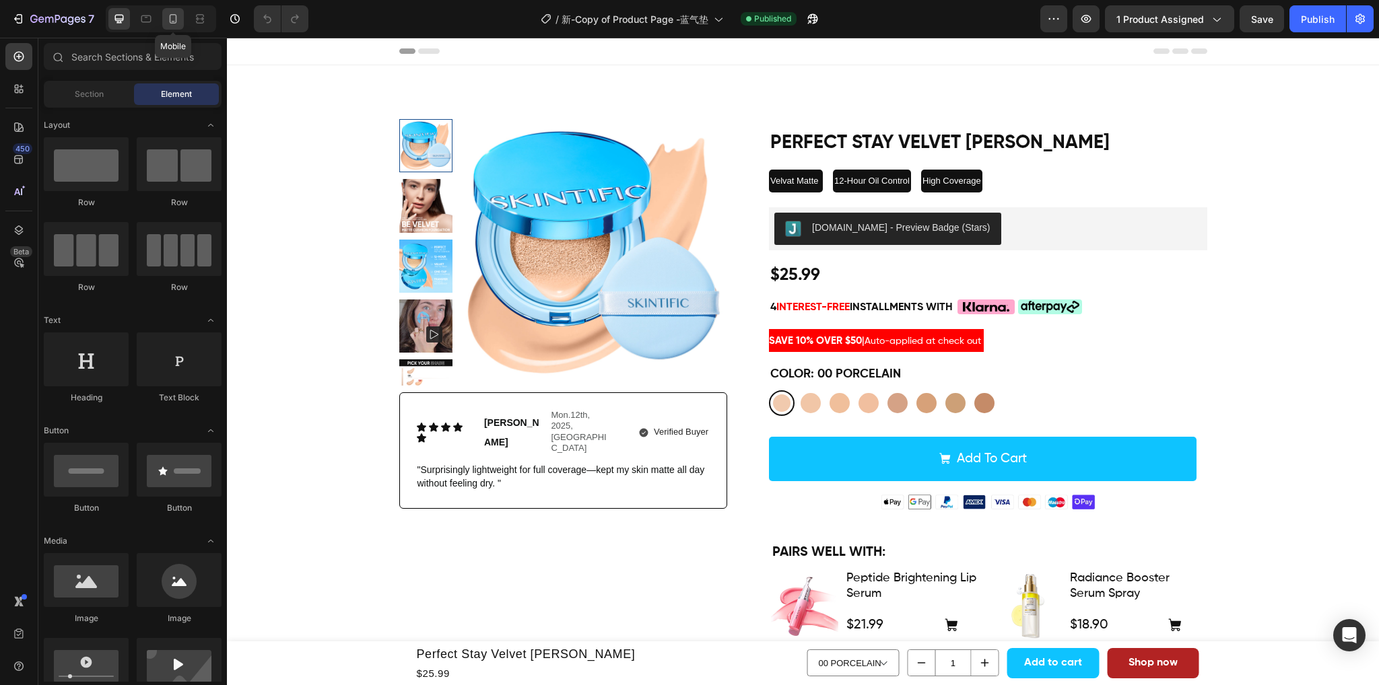
click at [176, 21] on icon at bounding box center [173, 18] width 7 height 9
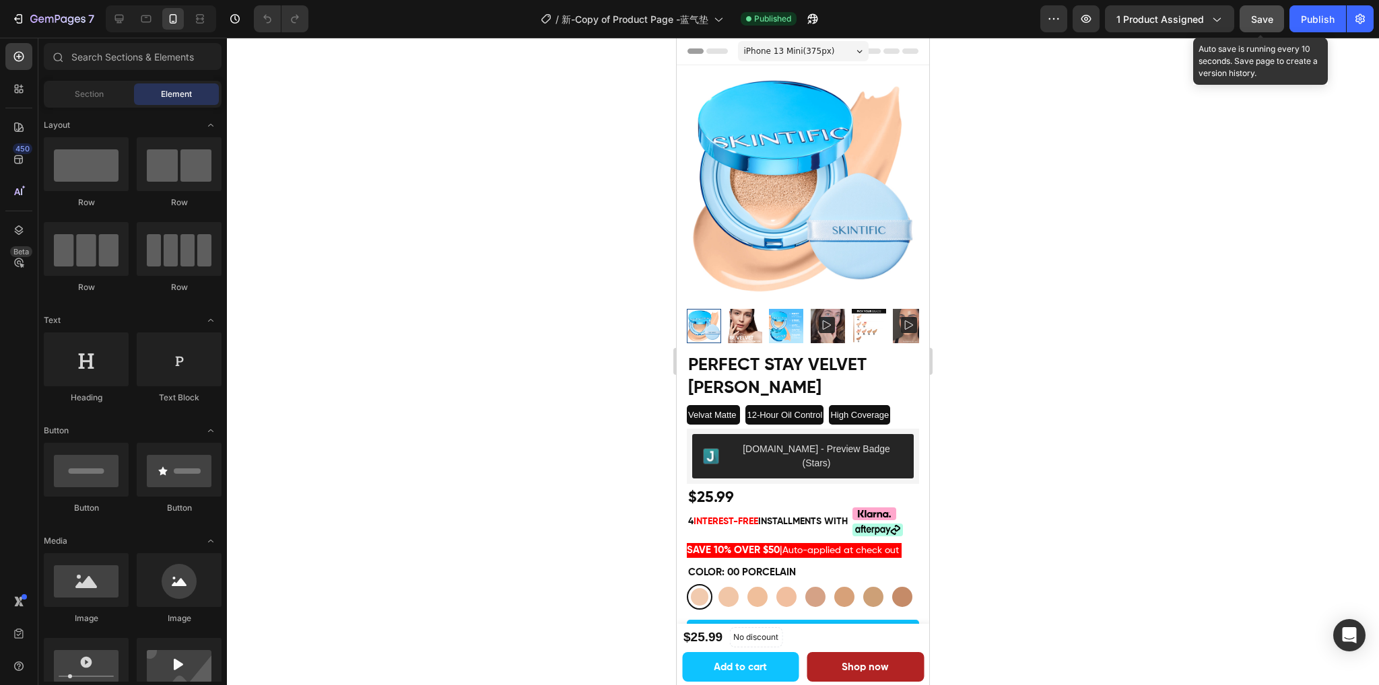
click at [1265, 15] on span "Save" at bounding box center [1262, 18] width 22 height 11
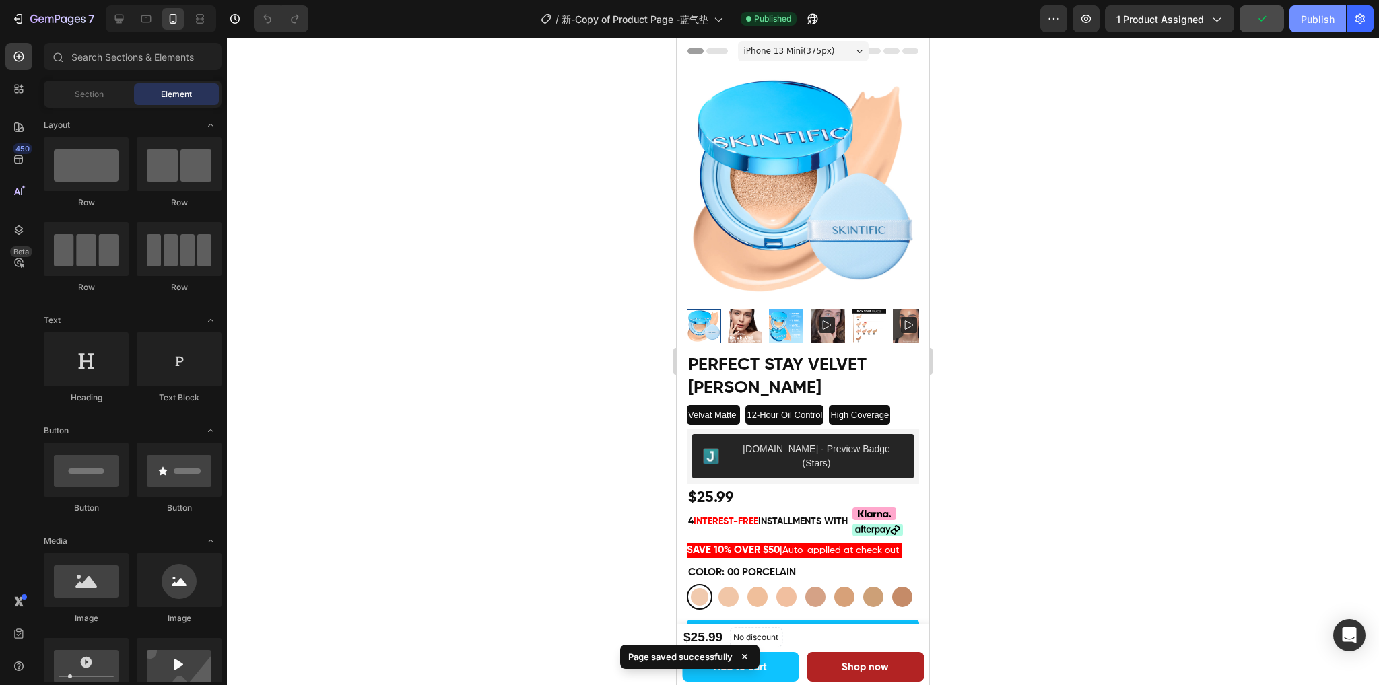
click at [1304, 18] on div "Publish" at bounding box center [1317, 19] width 34 height 14
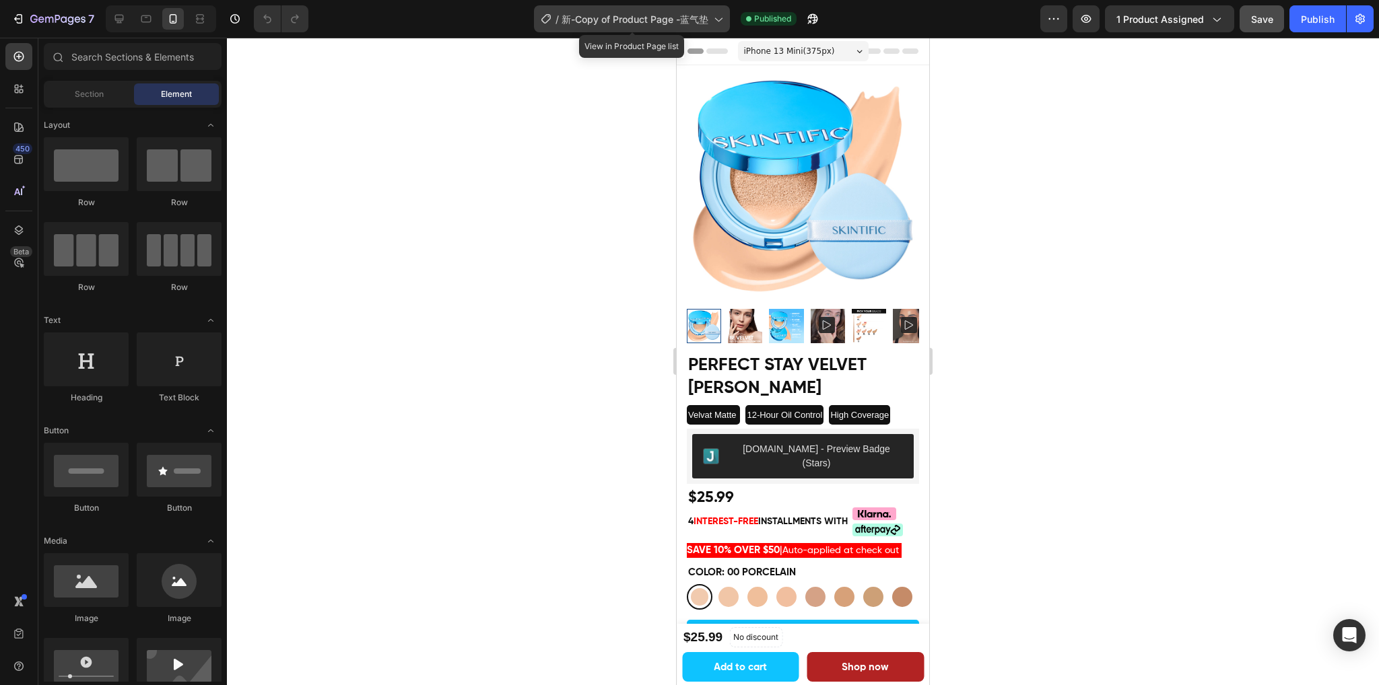
click at [586, 13] on span "新-Copy of Product Page -蓝气垫" at bounding box center [634, 19] width 147 height 14
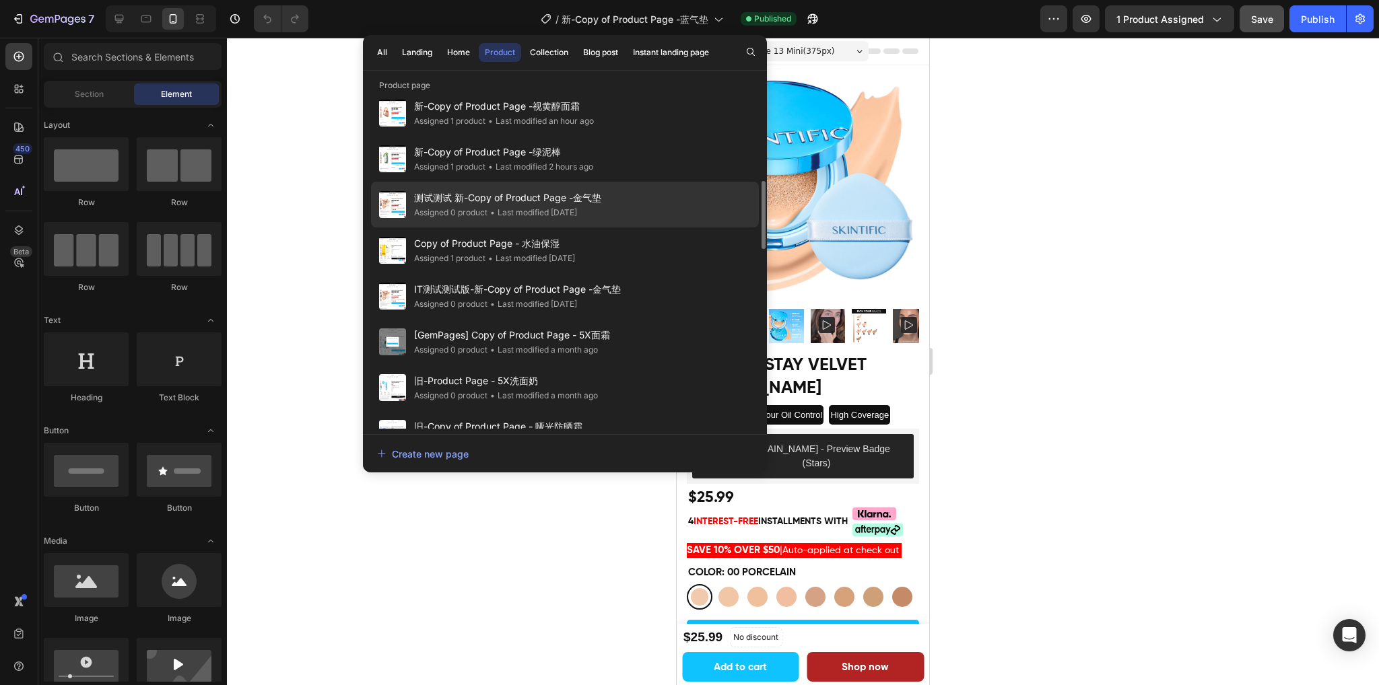
scroll to position [768, 0]
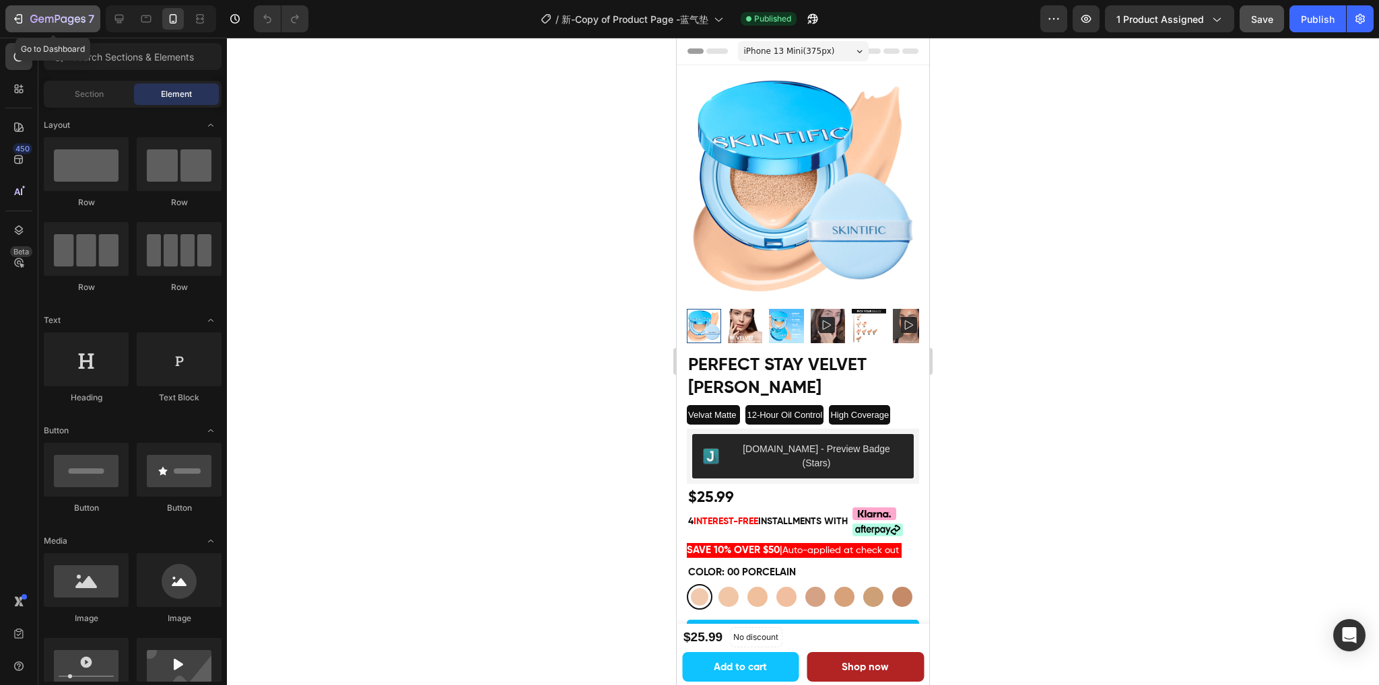
click at [43, 12] on div "7" at bounding box center [62, 19] width 64 height 16
